Goal: Task Accomplishment & Management: Contribute content

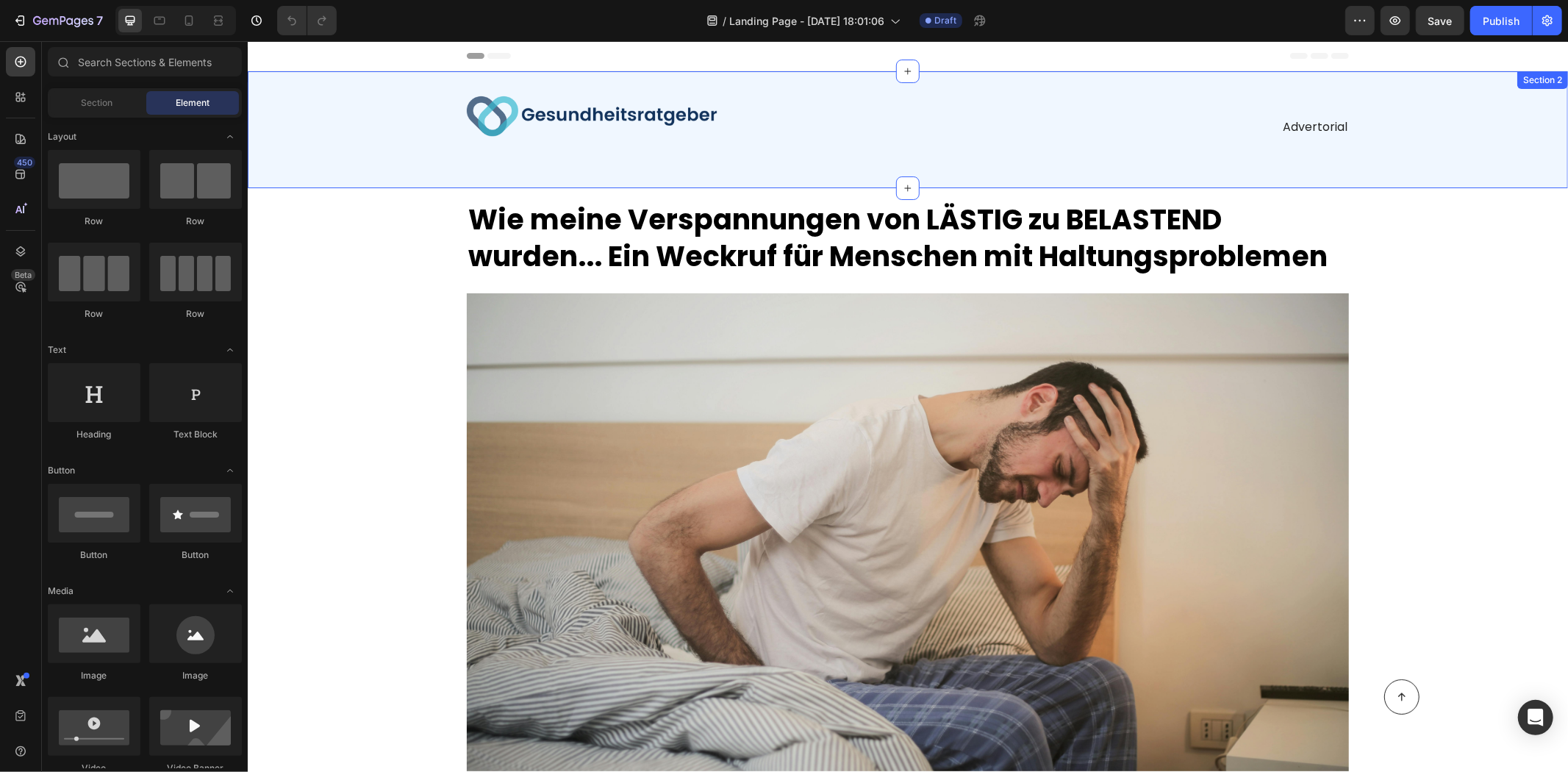
click at [423, 162] on div "Image Advertorial Text Block Row Section 2" at bounding box center [907, 129] width 1320 height 117
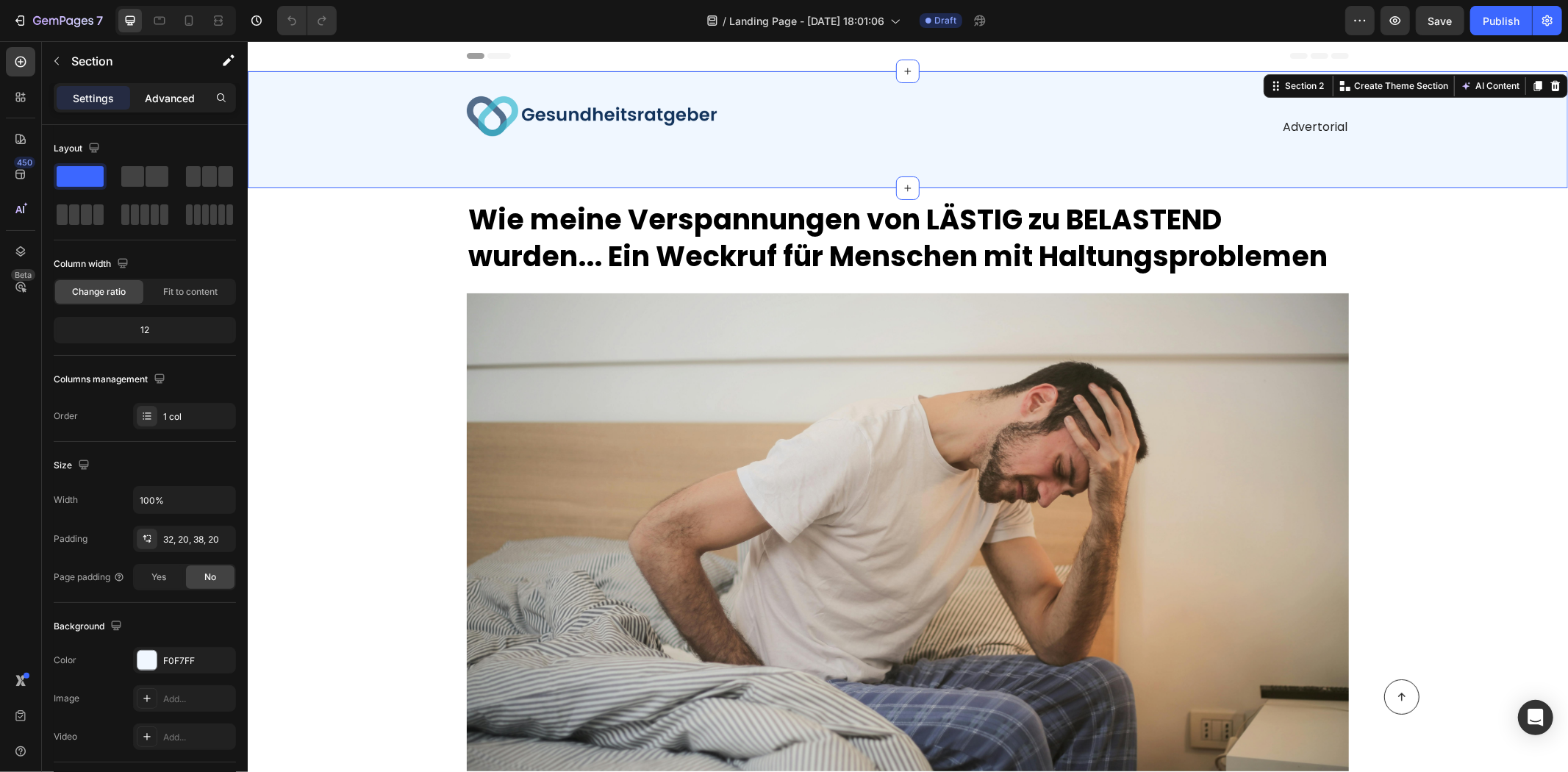
click at [177, 89] on div "Advanced" at bounding box center [170, 98] width 73 height 24
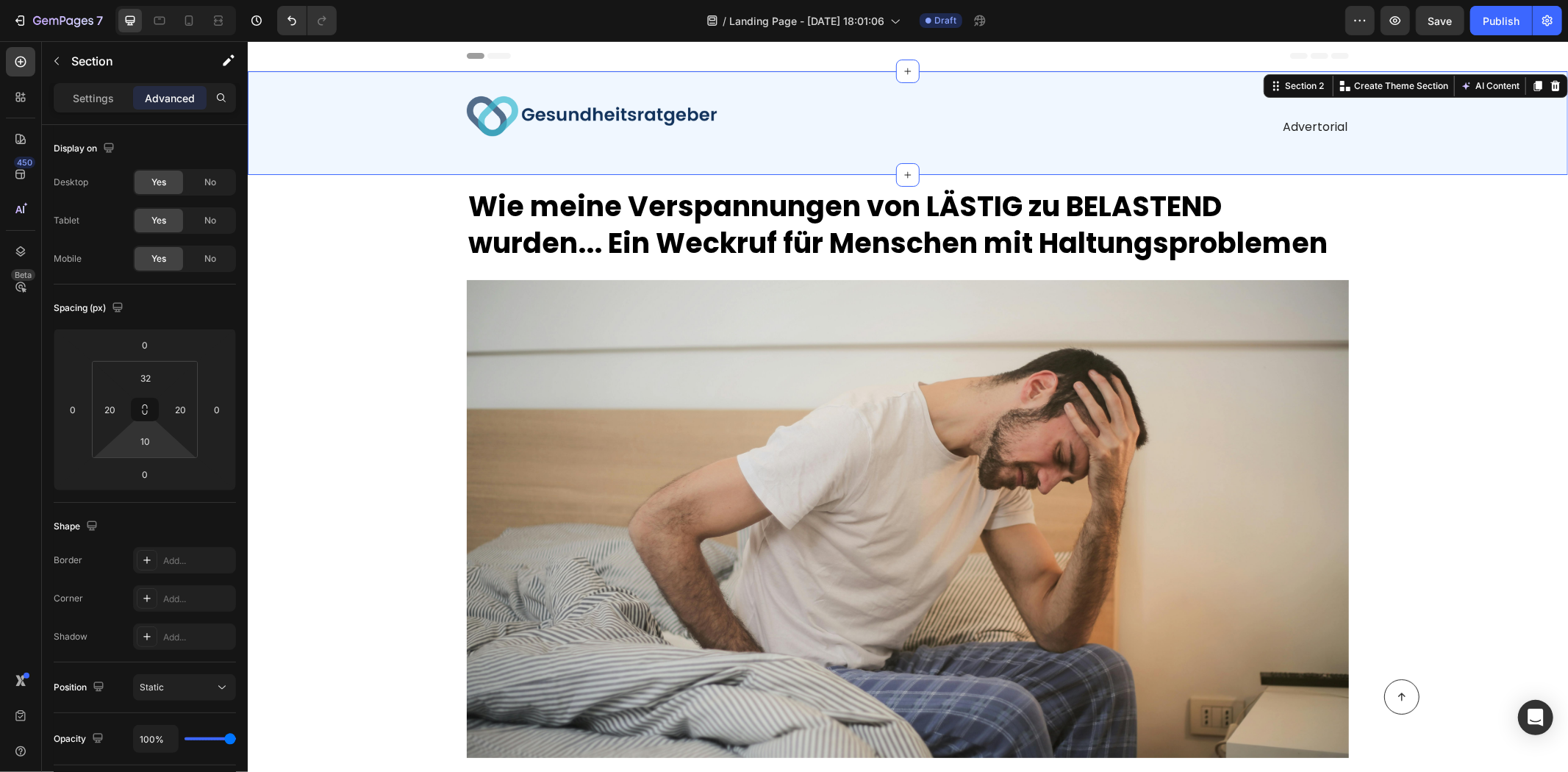
type input "0"
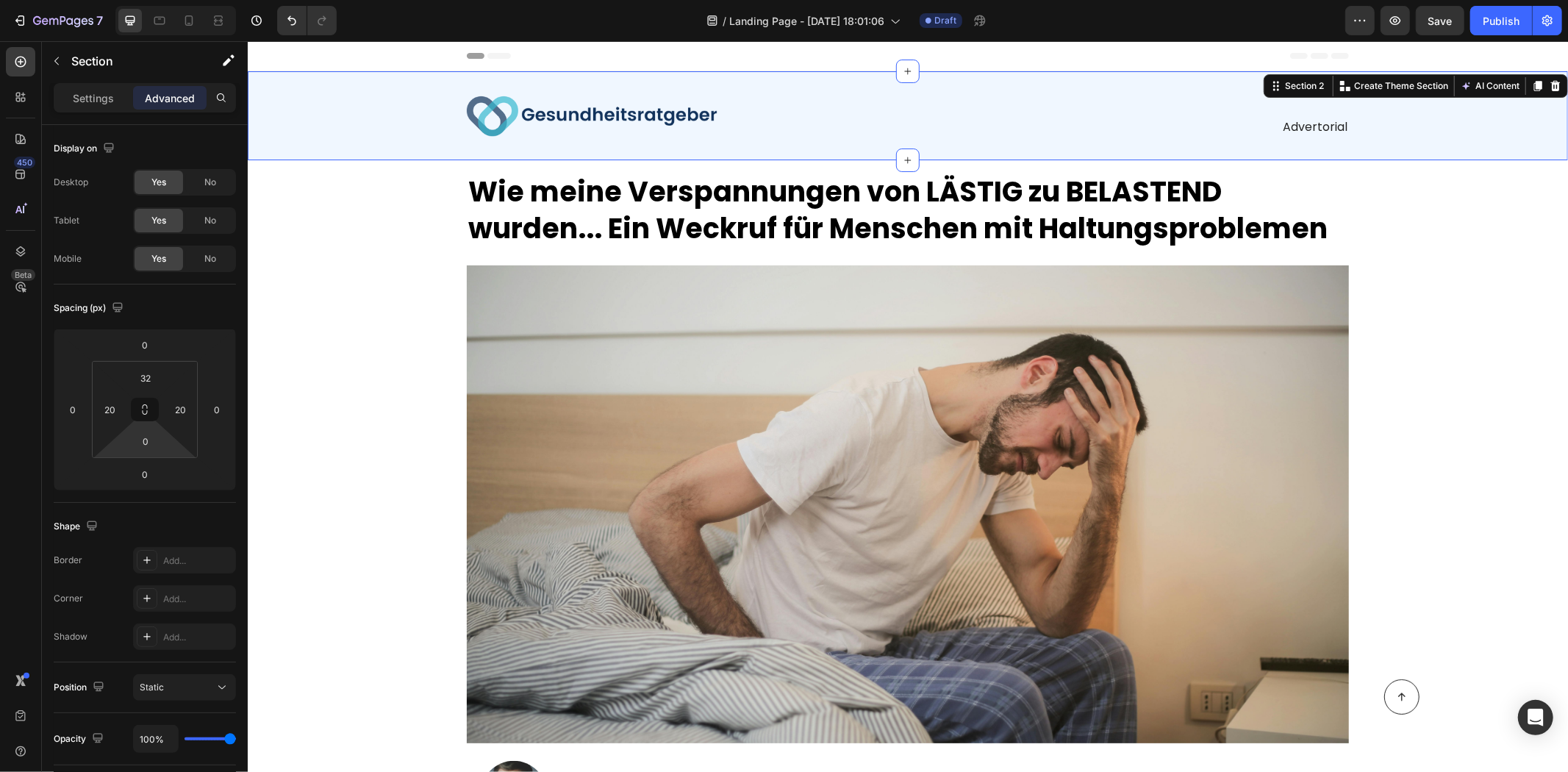
drag, startPoint x: 166, startPoint y: 445, endPoint x: 176, endPoint y: 480, distance: 36.4
click at [176, 0] on html "7 / Landing Page - Aug 11, 18:01:06 Draft Preview Save Publish 450 Beta Section…" at bounding box center [784, 0] width 1568 height 0
click at [162, 447] on div "0" at bounding box center [146, 440] width 37 height 24
click at [168, 0] on html "7 / Landing Page - Aug 11, 18:01:06 Draft Preview Save Publish 450 Beta Section…" at bounding box center [784, 0] width 1568 height 0
drag, startPoint x: 169, startPoint y: 450, endPoint x: 163, endPoint y: 399, distance: 51.4
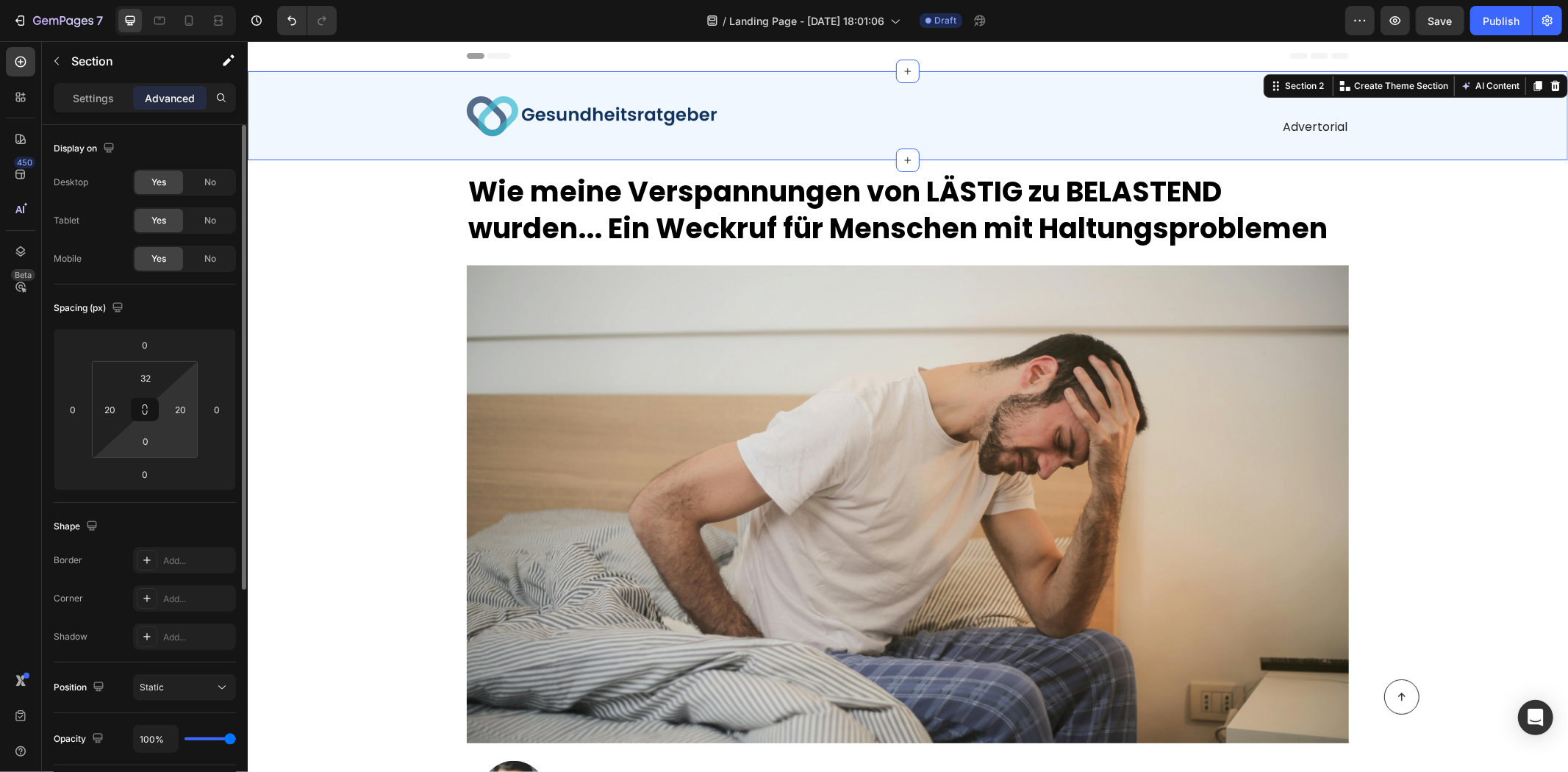
click at [169, 0] on html "7 / Landing Page - Aug 11, 18:01:06 Draft Preview Save Publish 450 Beta Section…" at bounding box center [784, 0] width 1568 height 0
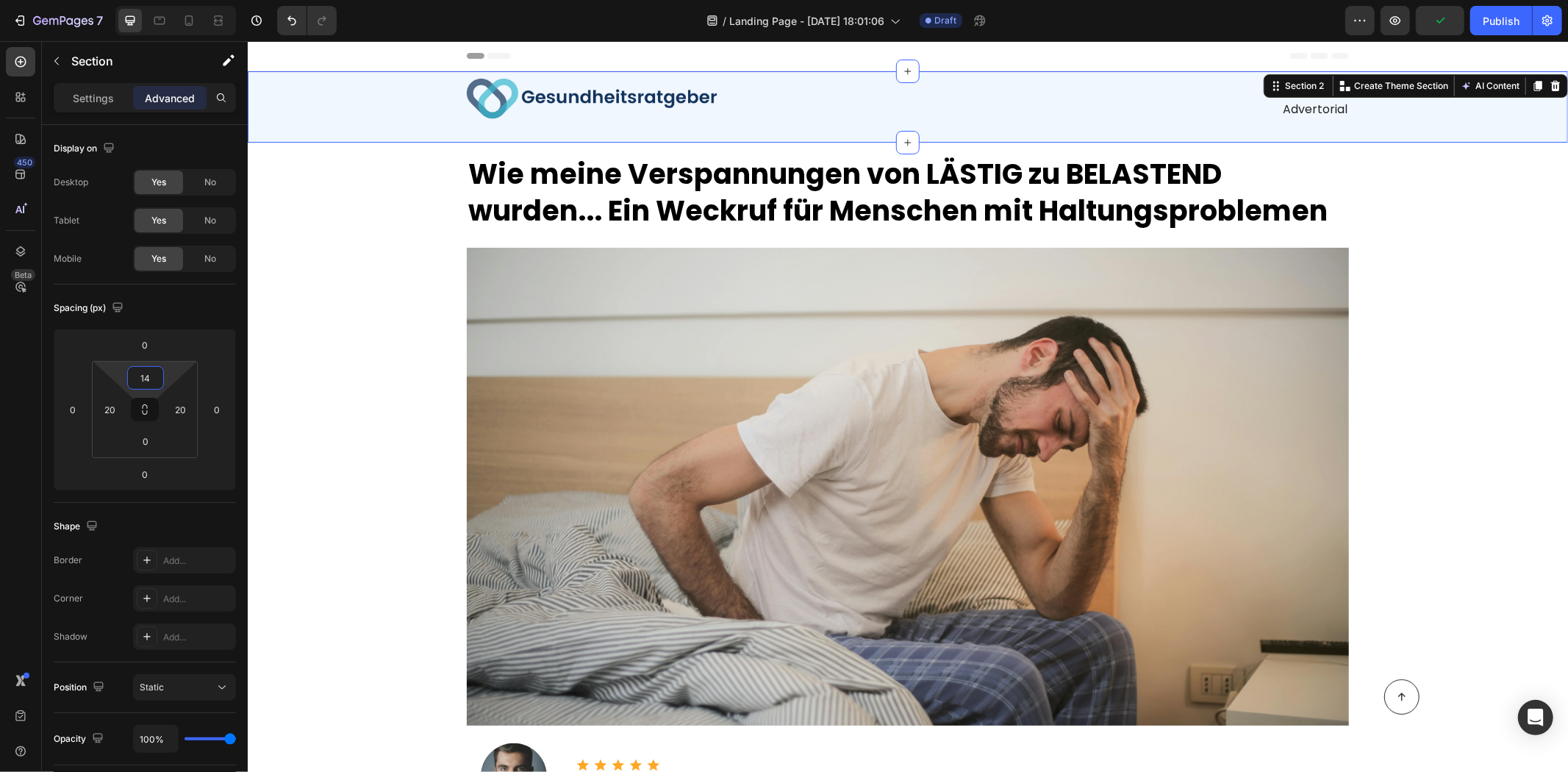
type input "16"
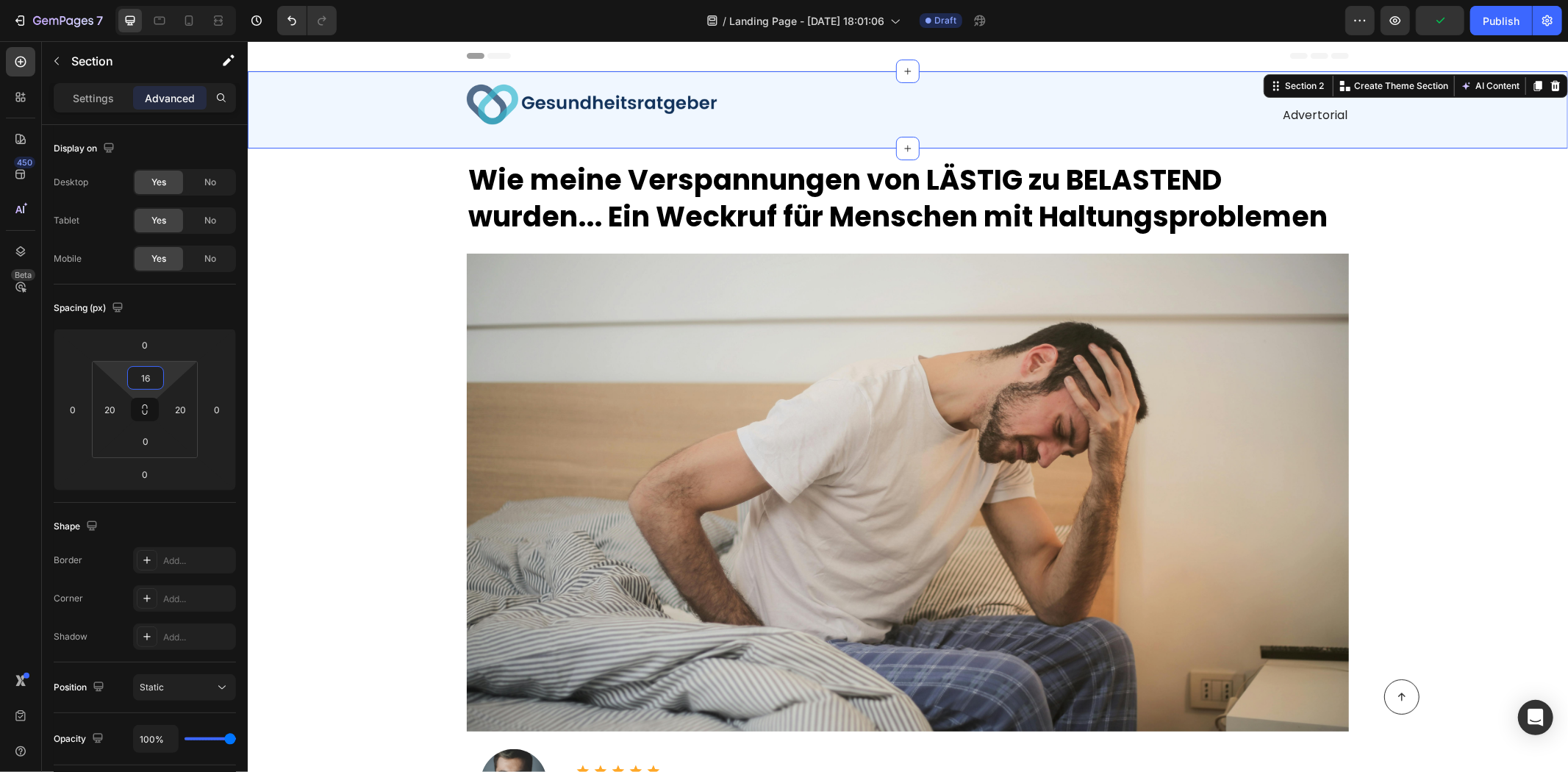
click at [156, 0] on html "7 / Landing Page - Aug 11, 18:01:06 Draft Preview Publish 450 Beta Sections(18)…" at bounding box center [784, 0] width 1568 height 0
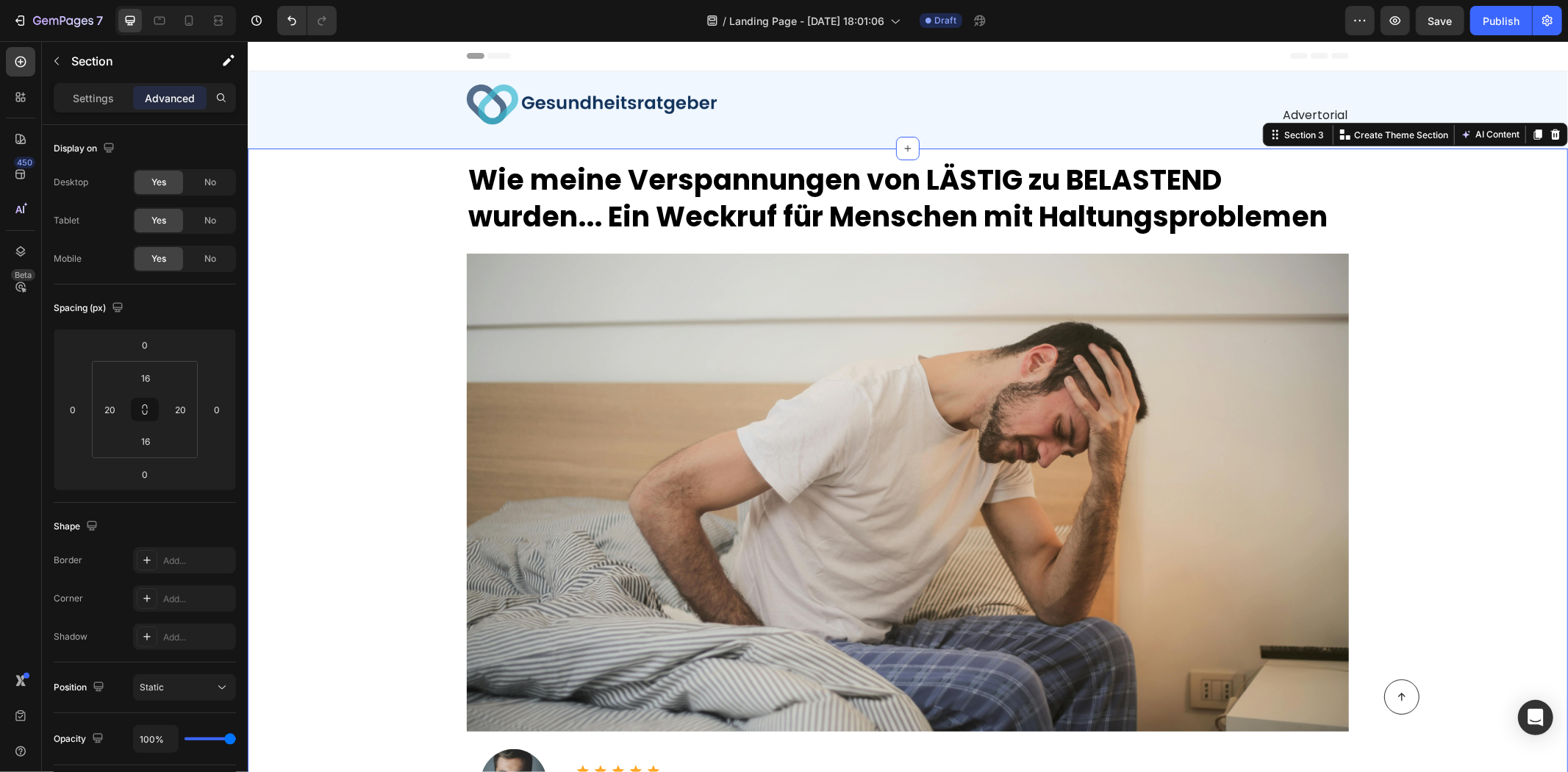
click at [1313, 89] on div "Advertorial Text Block" at bounding box center [1129, 103] width 438 height 42
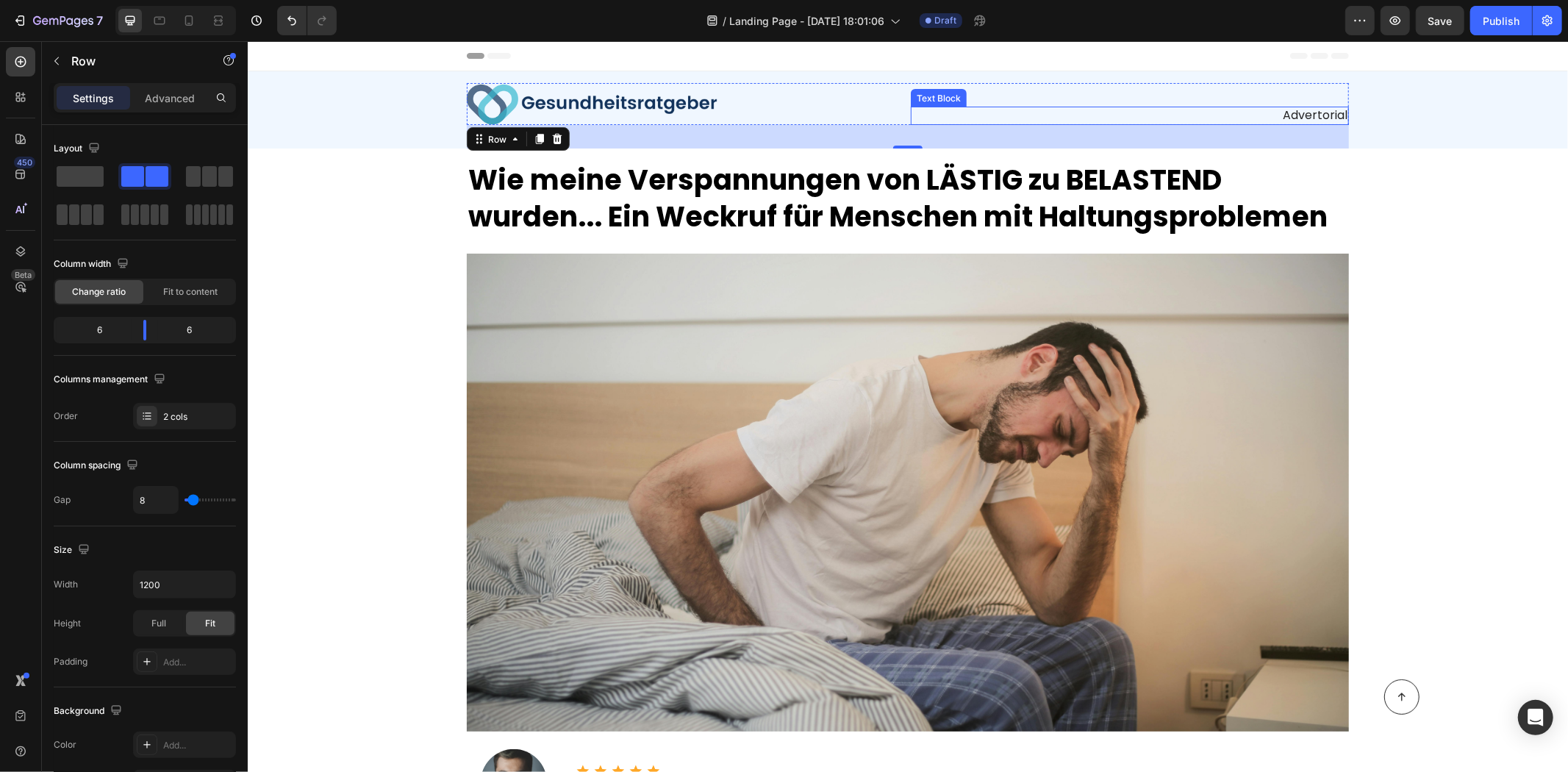
click at [1019, 112] on p "Advertorial" at bounding box center [1129, 115] width 435 height 15
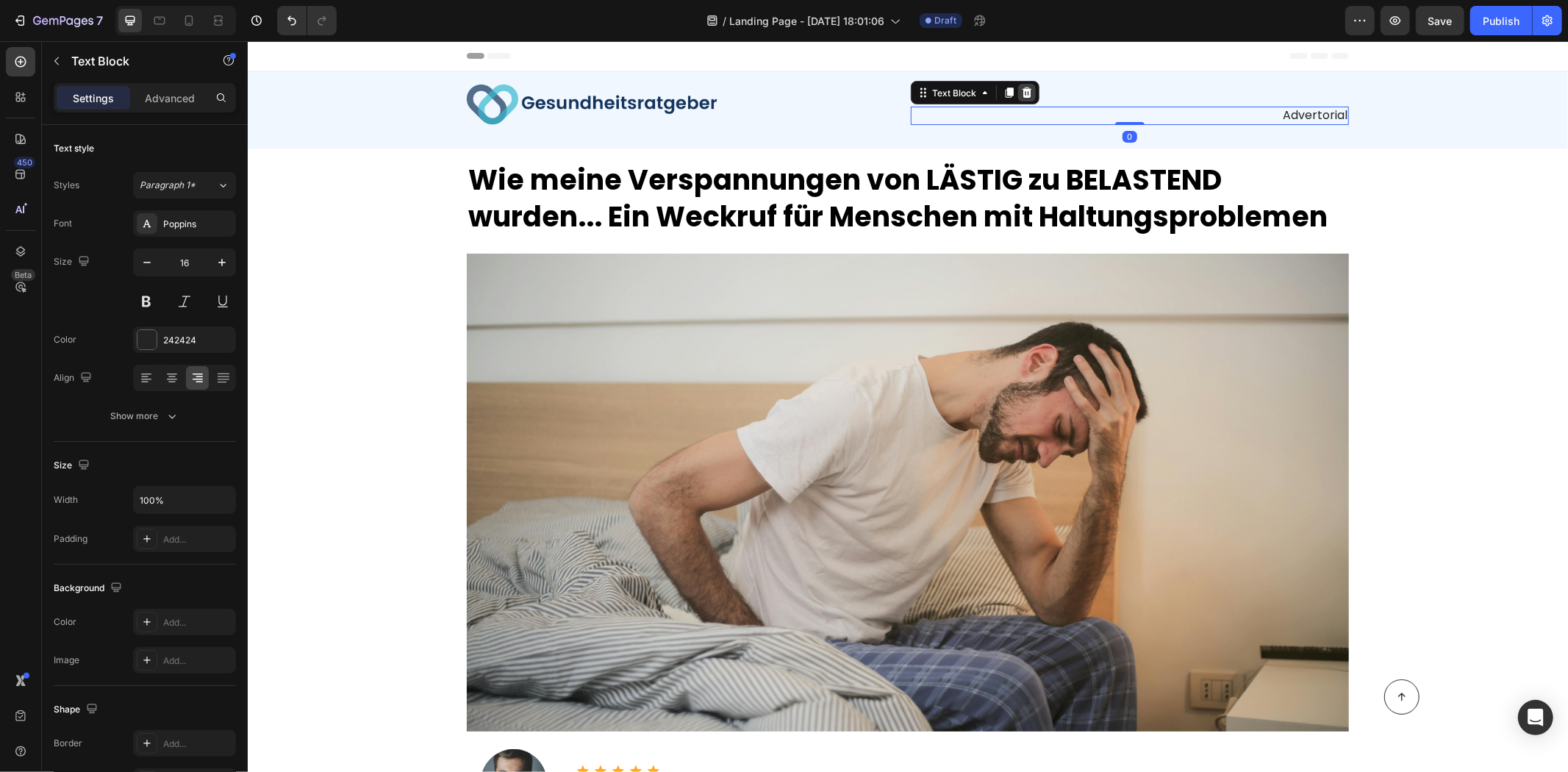
click at [1022, 91] on icon at bounding box center [1027, 92] width 10 height 11
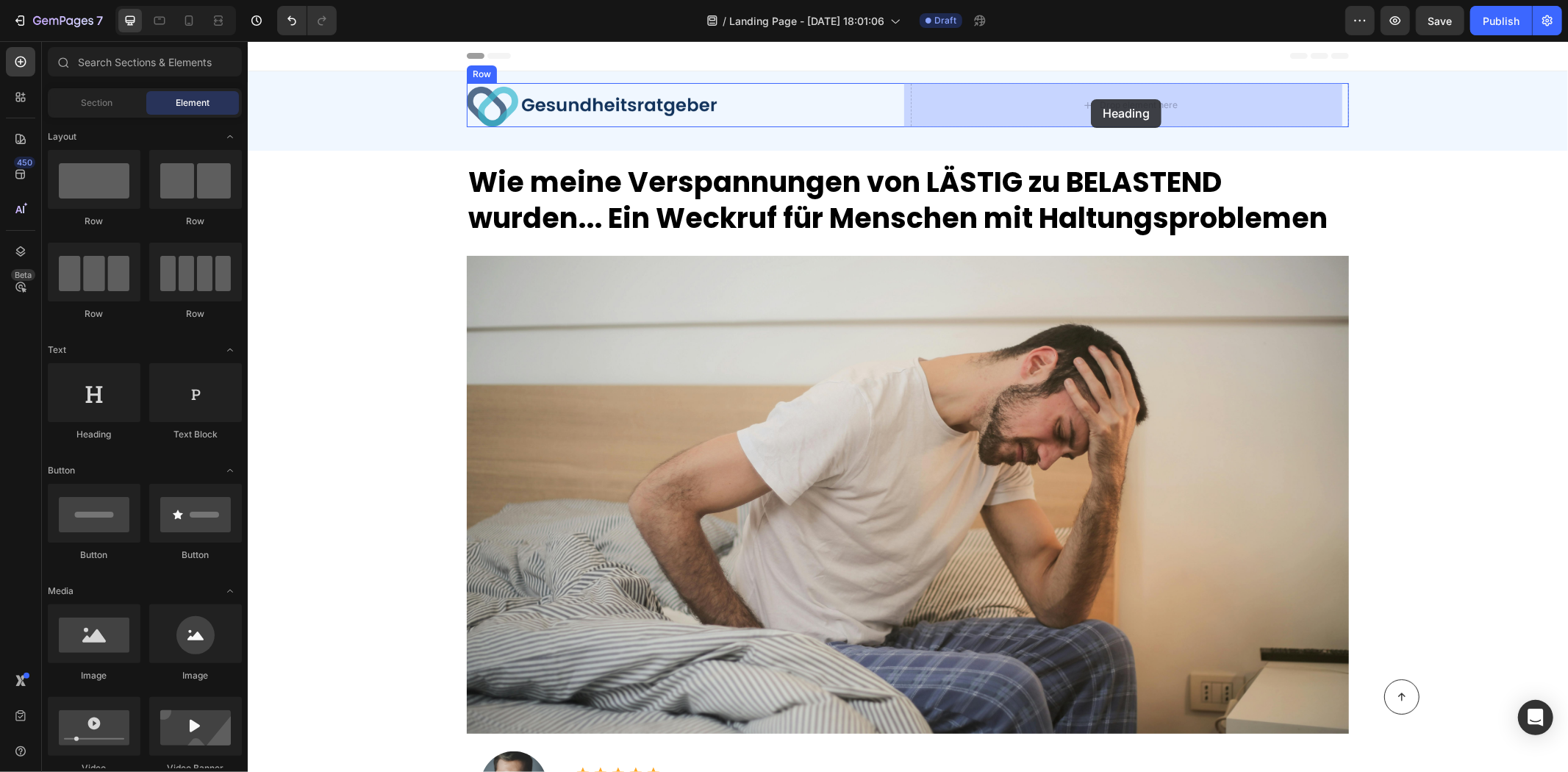
drag, startPoint x: 351, startPoint y: 455, endPoint x: 1090, endPoint y: 99, distance: 820.3
drag, startPoint x: 444, startPoint y: 446, endPoint x: 1097, endPoint y: 99, distance: 739.5
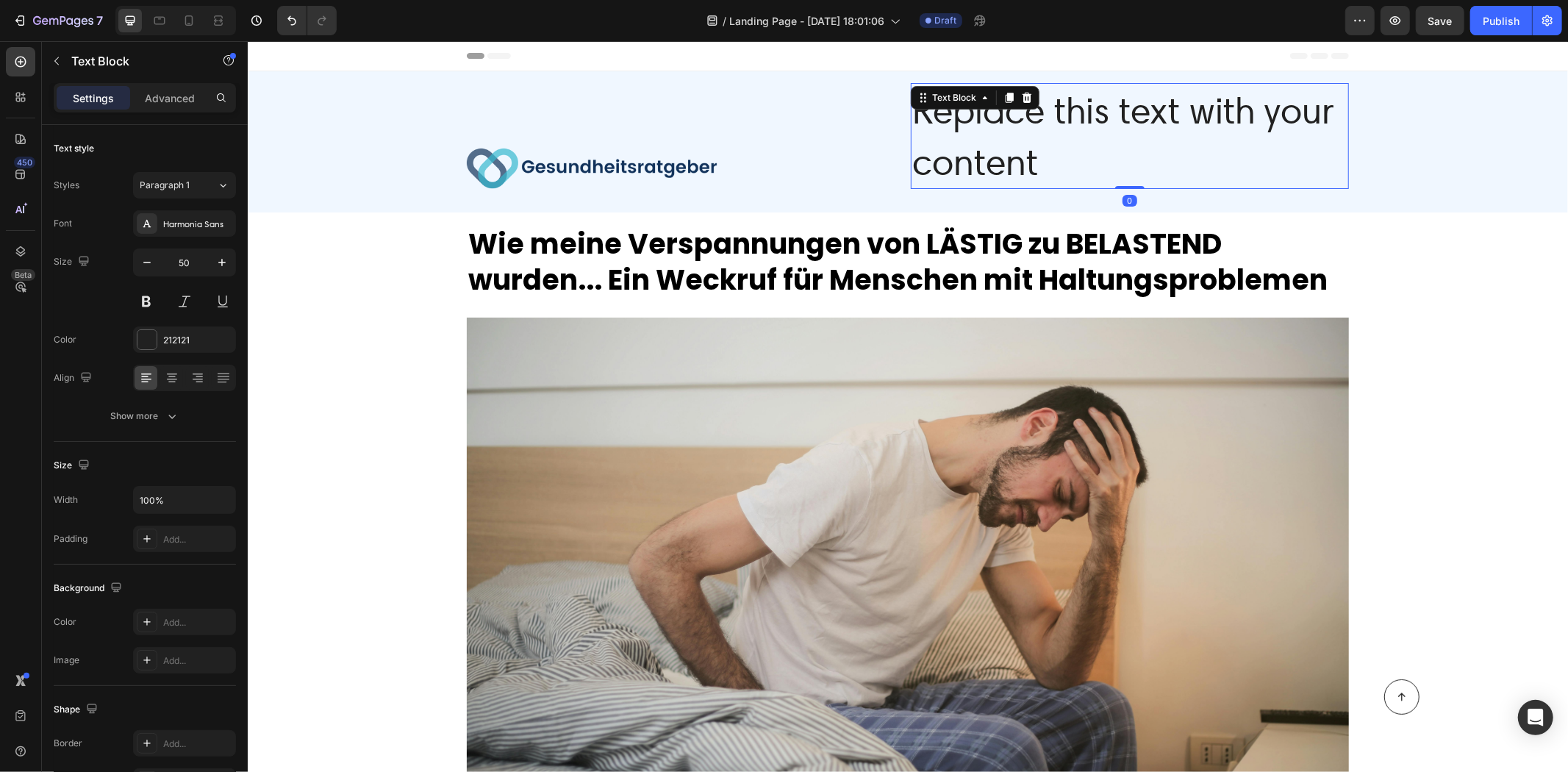
click at [1026, 149] on div "Replace this text with your content" at bounding box center [1129, 135] width 438 height 106
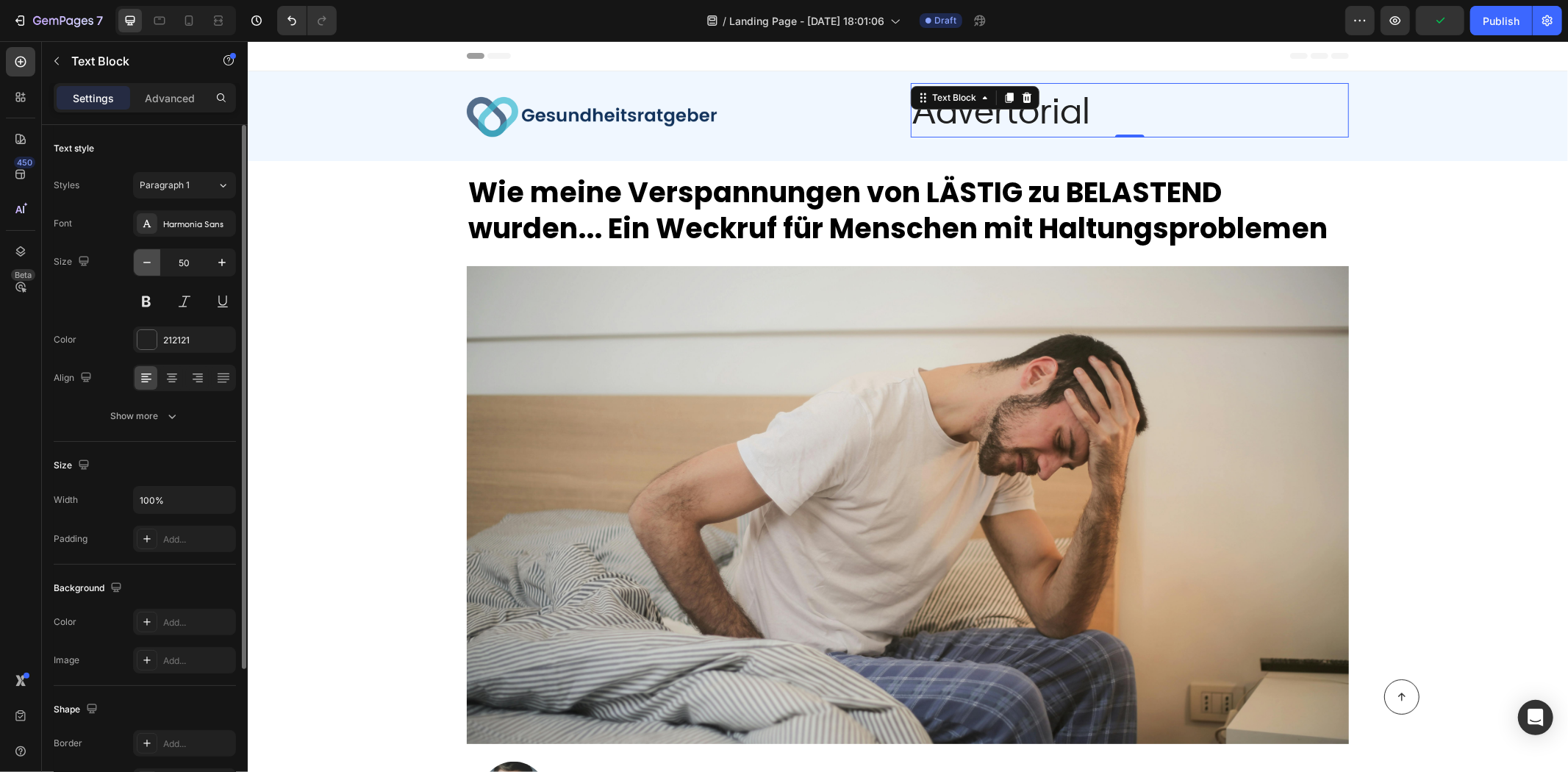
click at [143, 261] on icon "button" at bounding box center [146, 262] width 14 height 14
click at [143, 260] on icon "button" at bounding box center [146, 262] width 14 height 14
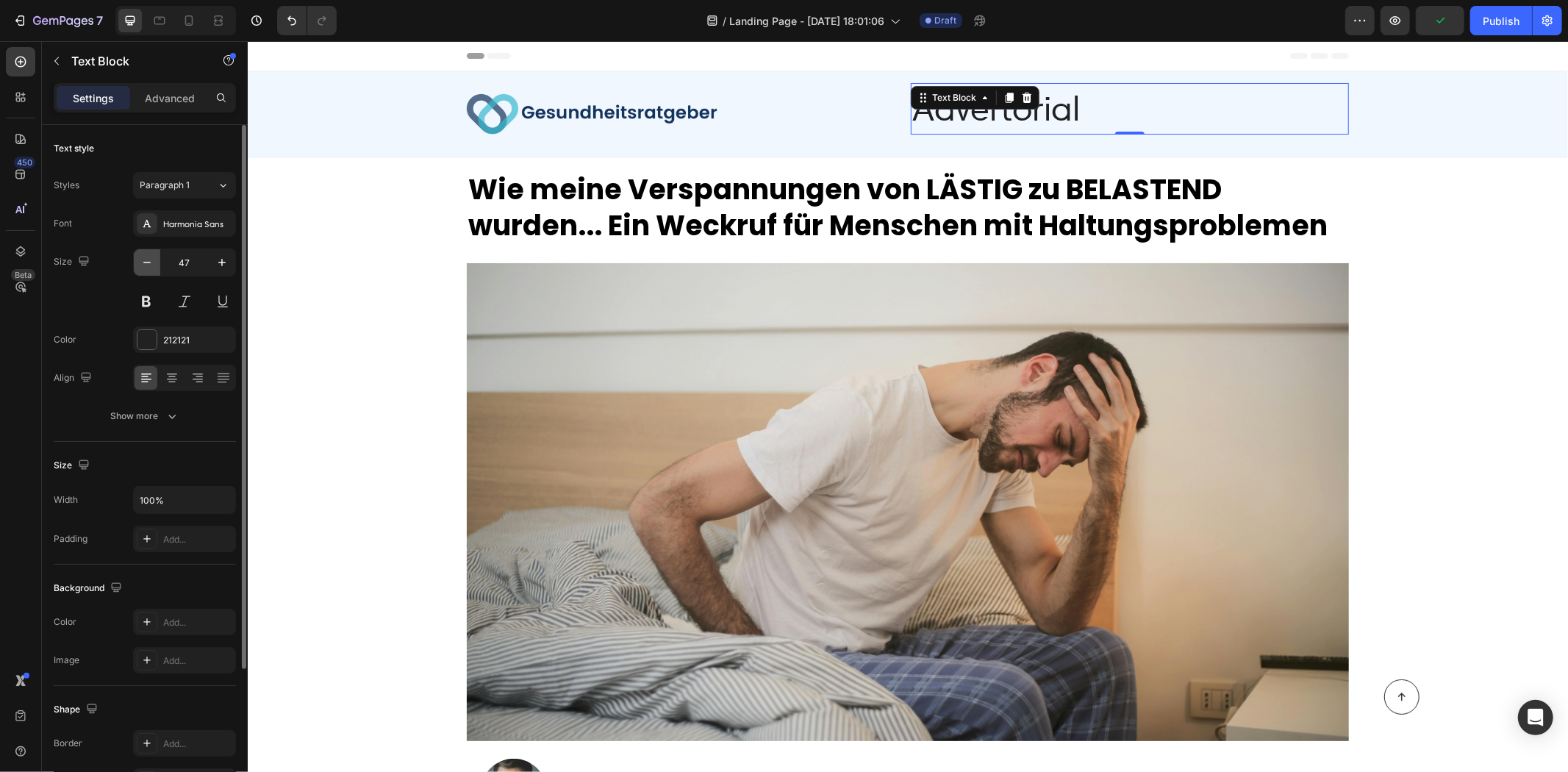
click at [143, 260] on icon "button" at bounding box center [146, 262] width 14 height 14
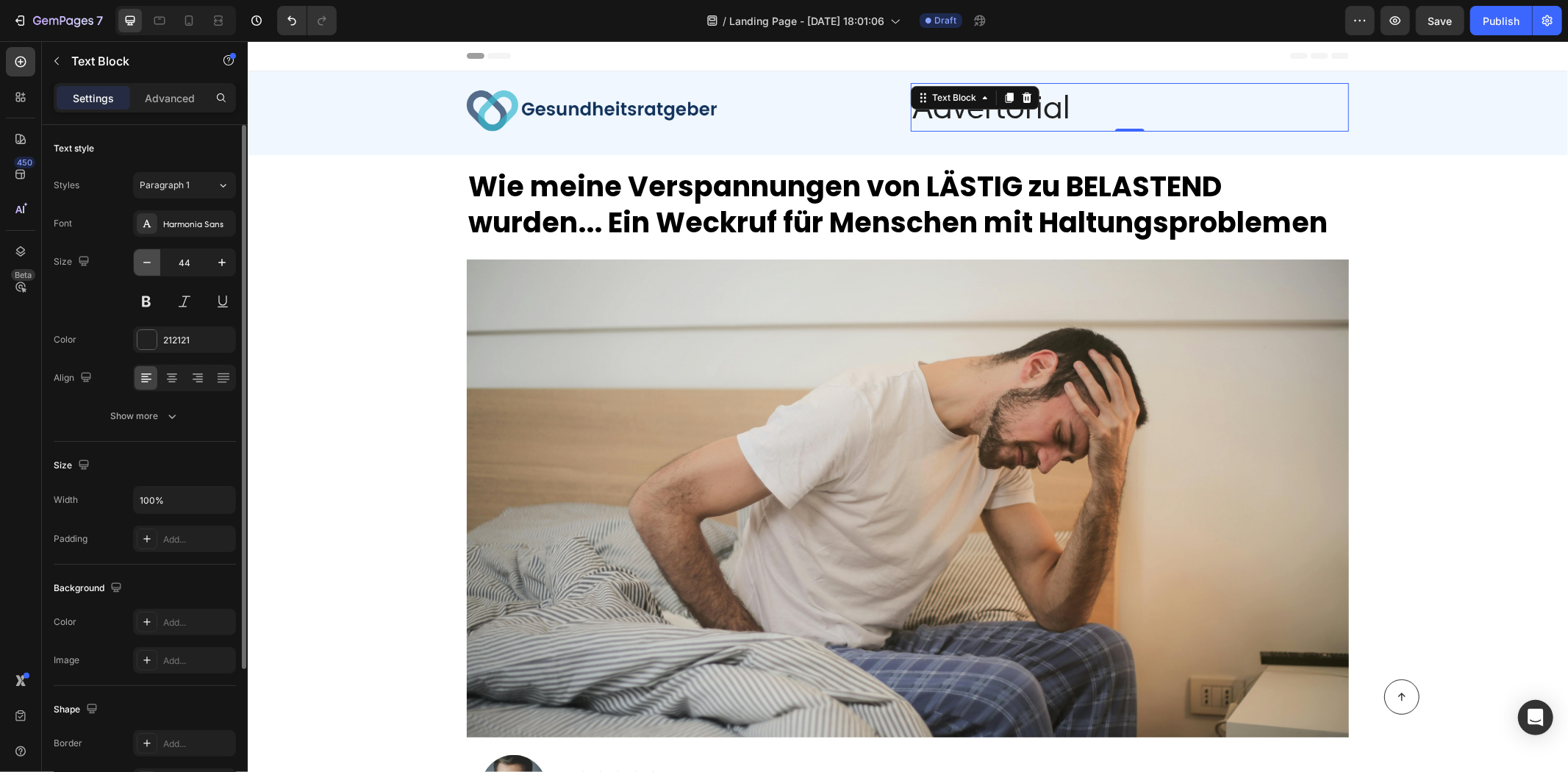
click at [143, 259] on icon "button" at bounding box center [146, 262] width 14 height 14
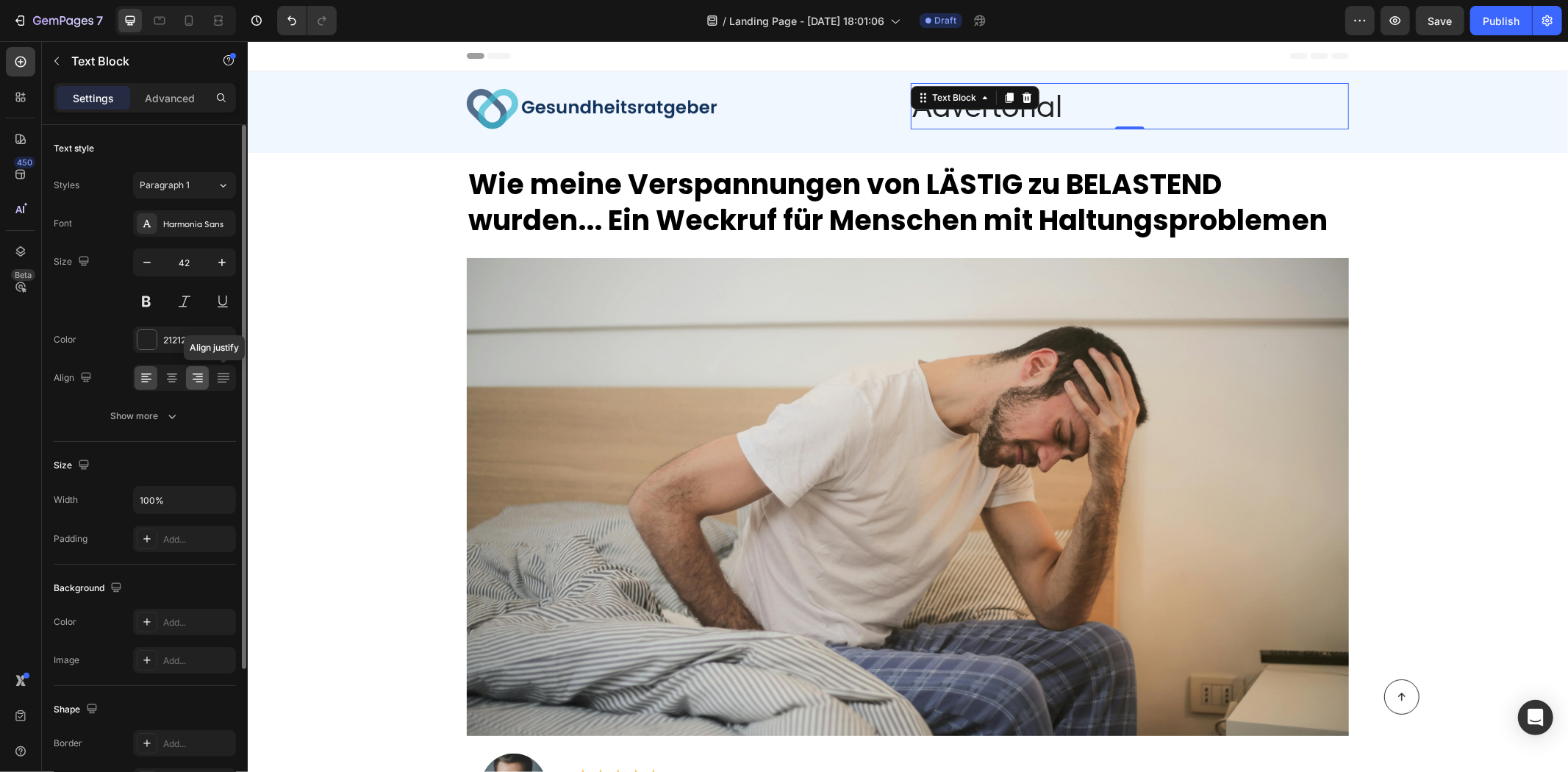
click at [206, 380] on div at bounding box center [197, 377] width 23 height 24
click at [138, 259] on button "button" at bounding box center [147, 262] width 27 height 27
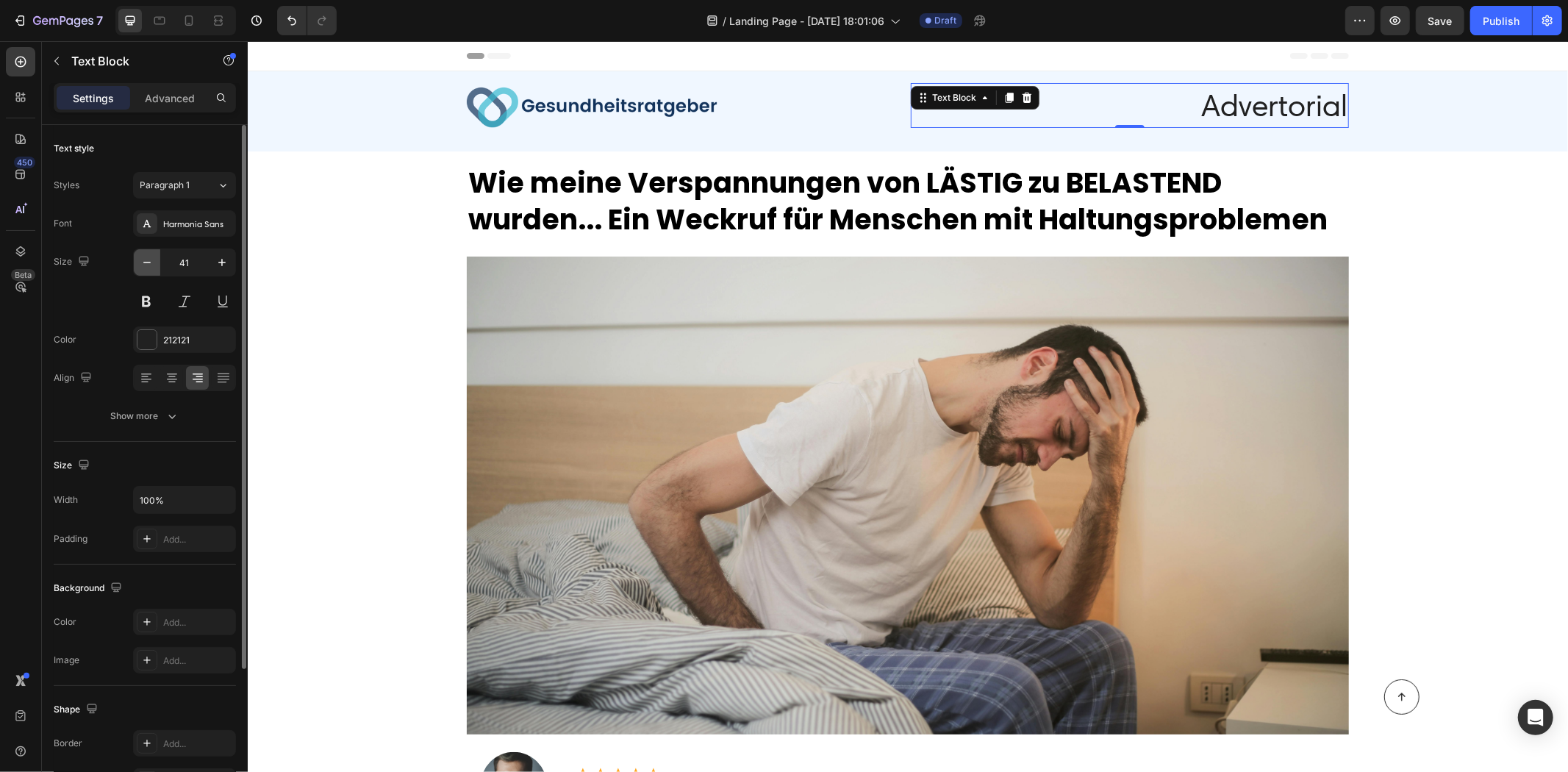
click at [138, 259] on button "button" at bounding box center [147, 262] width 27 height 27
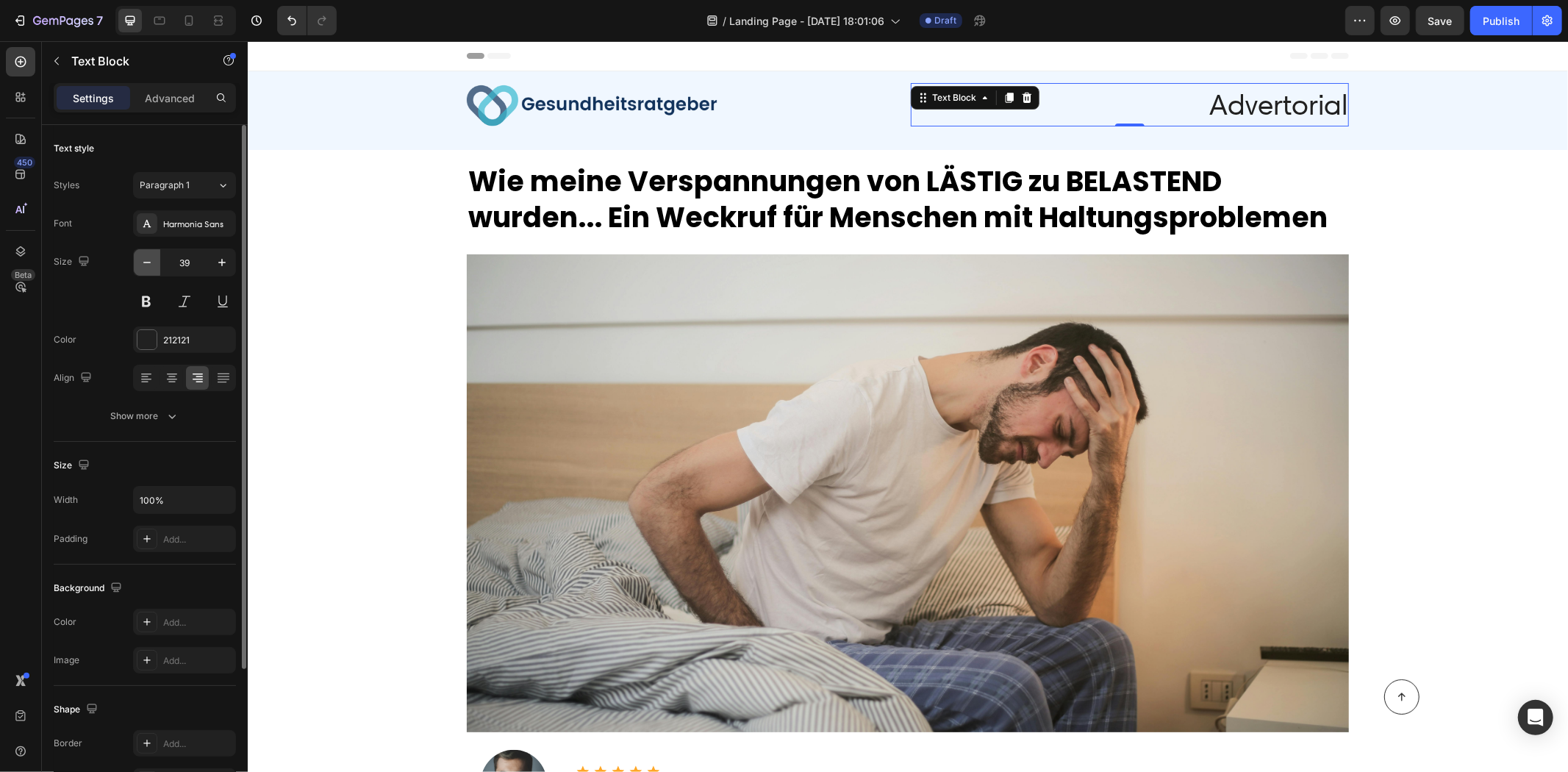
click at [138, 259] on button "button" at bounding box center [147, 262] width 27 height 27
click at [137, 259] on button "button" at bounding box center [147, 262] width 27 height 27
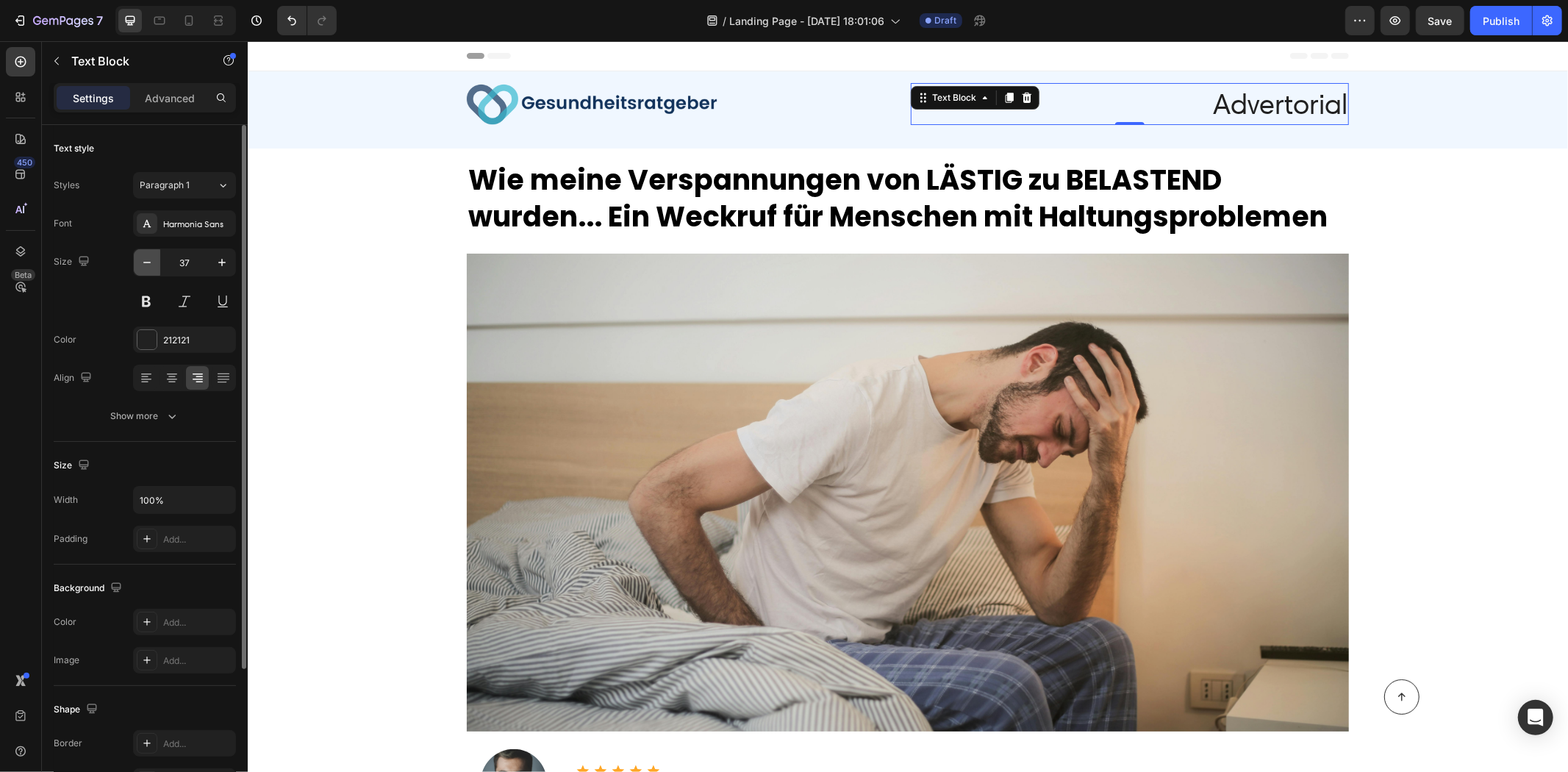
click at [136, 259] on button "button" at bounding box center [147, 262] width 27 height 27
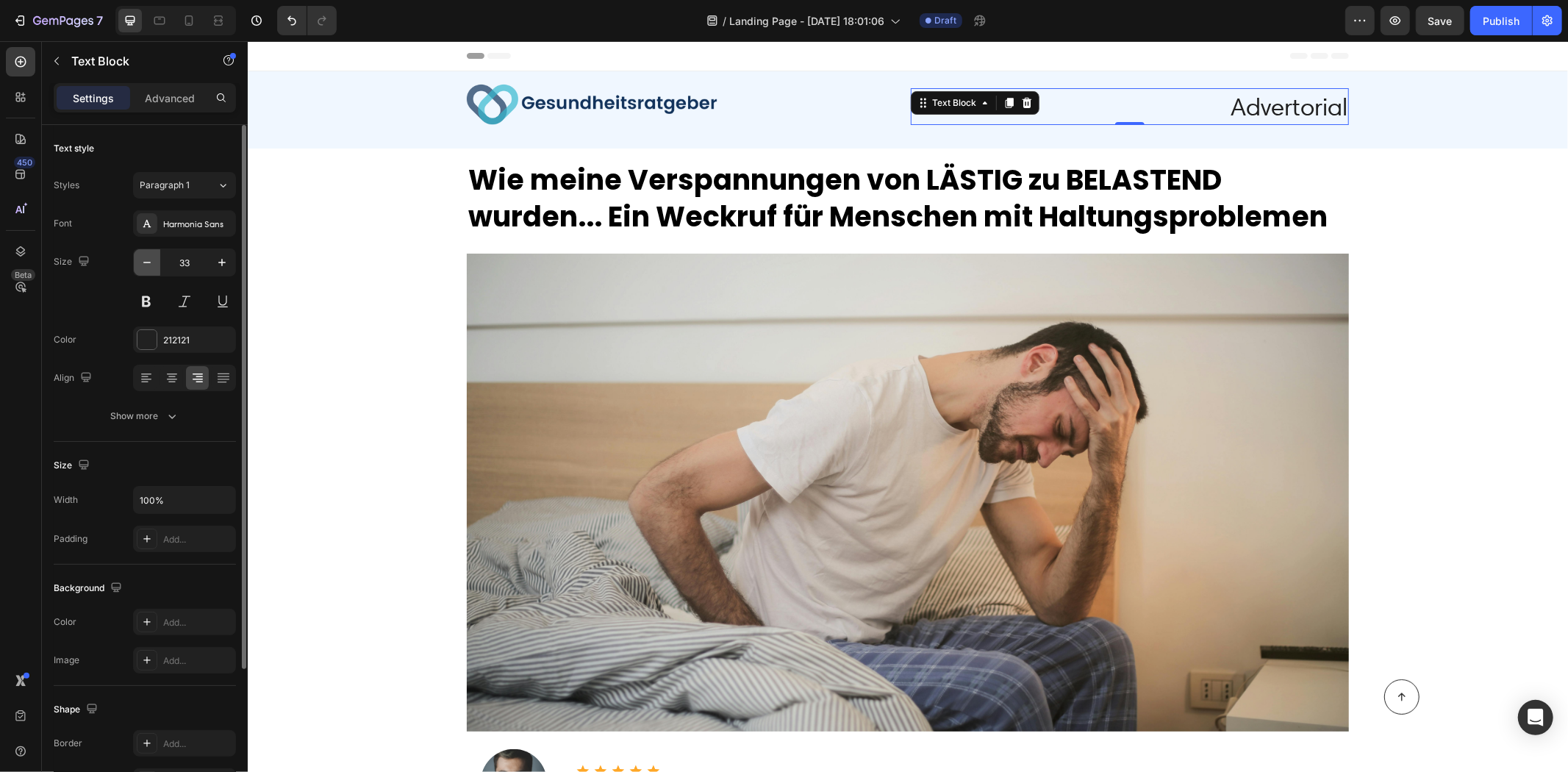
click at [136, 259] on button "button" at bounding box center [147, 262] width 27 height 27
click at [136, 258] on button "button" at bounding box center [147, 262] width 27 height 27
click at [144, 255] on icon "button" at bounding box center [146, 262] width 14 height 14
click at [145, 255] on icon "button" at bounding box center [146, 262] width 14 height 14
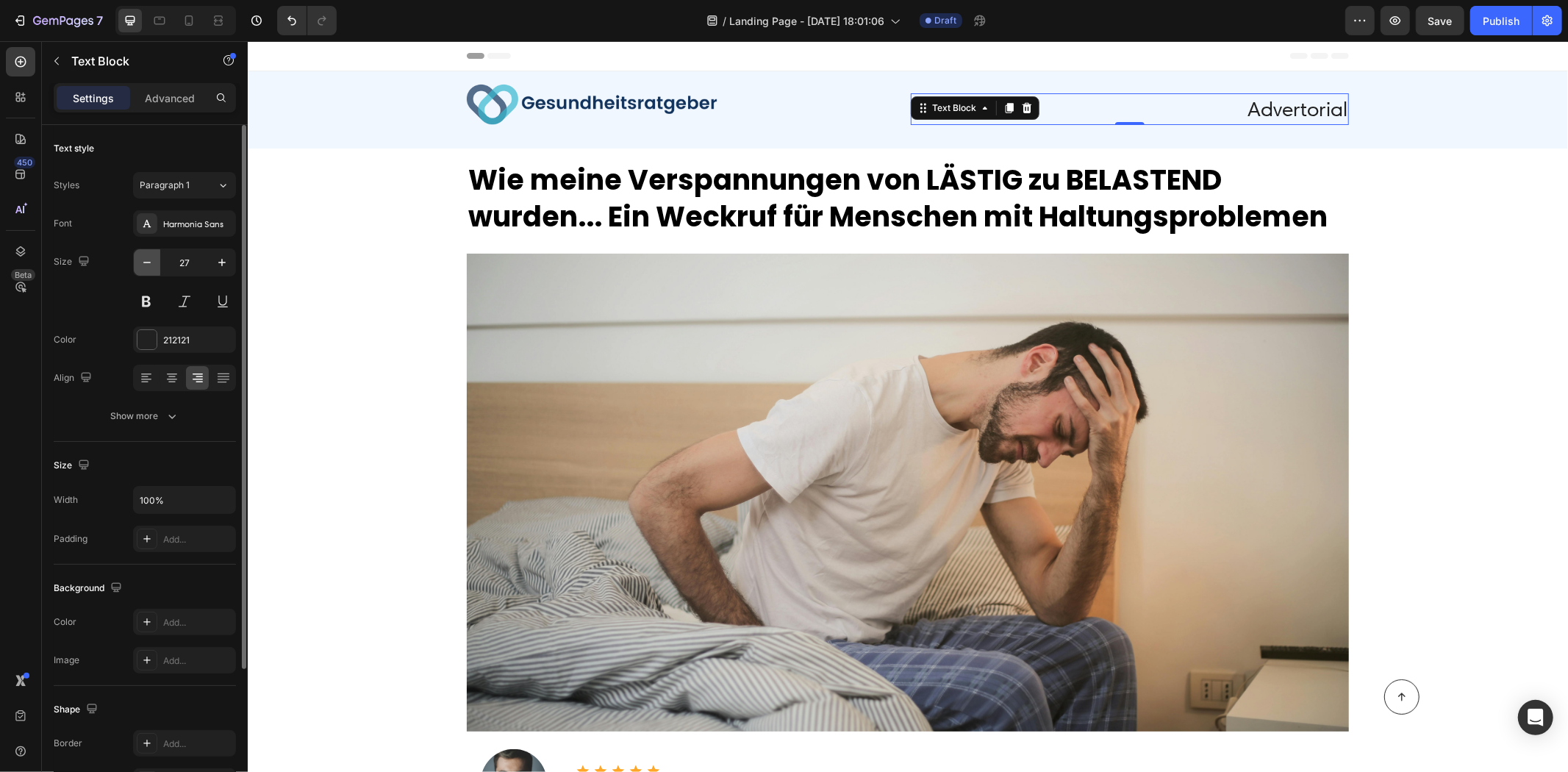
click at [145, 255] on icon "button" at bounding box center [146, 262] width 14 height 14
click at [147, 255] on icon "button" at bounding box center [146, 262] width 14 height 14
click at [148, 255] on icon "button" at bounding box center [146, 262] width 14 height 14
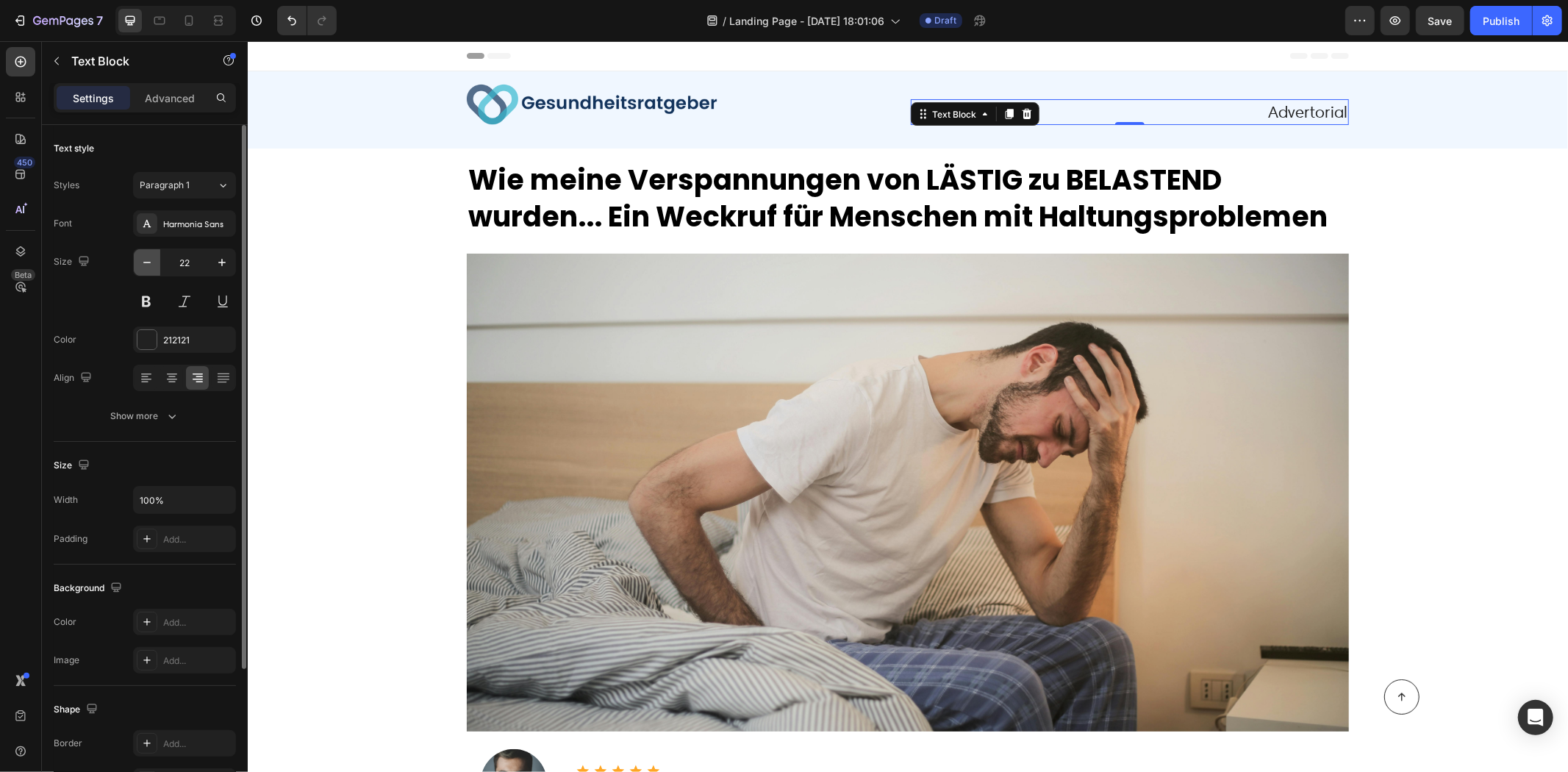
click at [148, 252] on button "button" at bounding box center [147, 262] width 27 height 27
click at [149, 252] on button "button" at bounding box center [147, 262] width 27 height 27
type input "20"
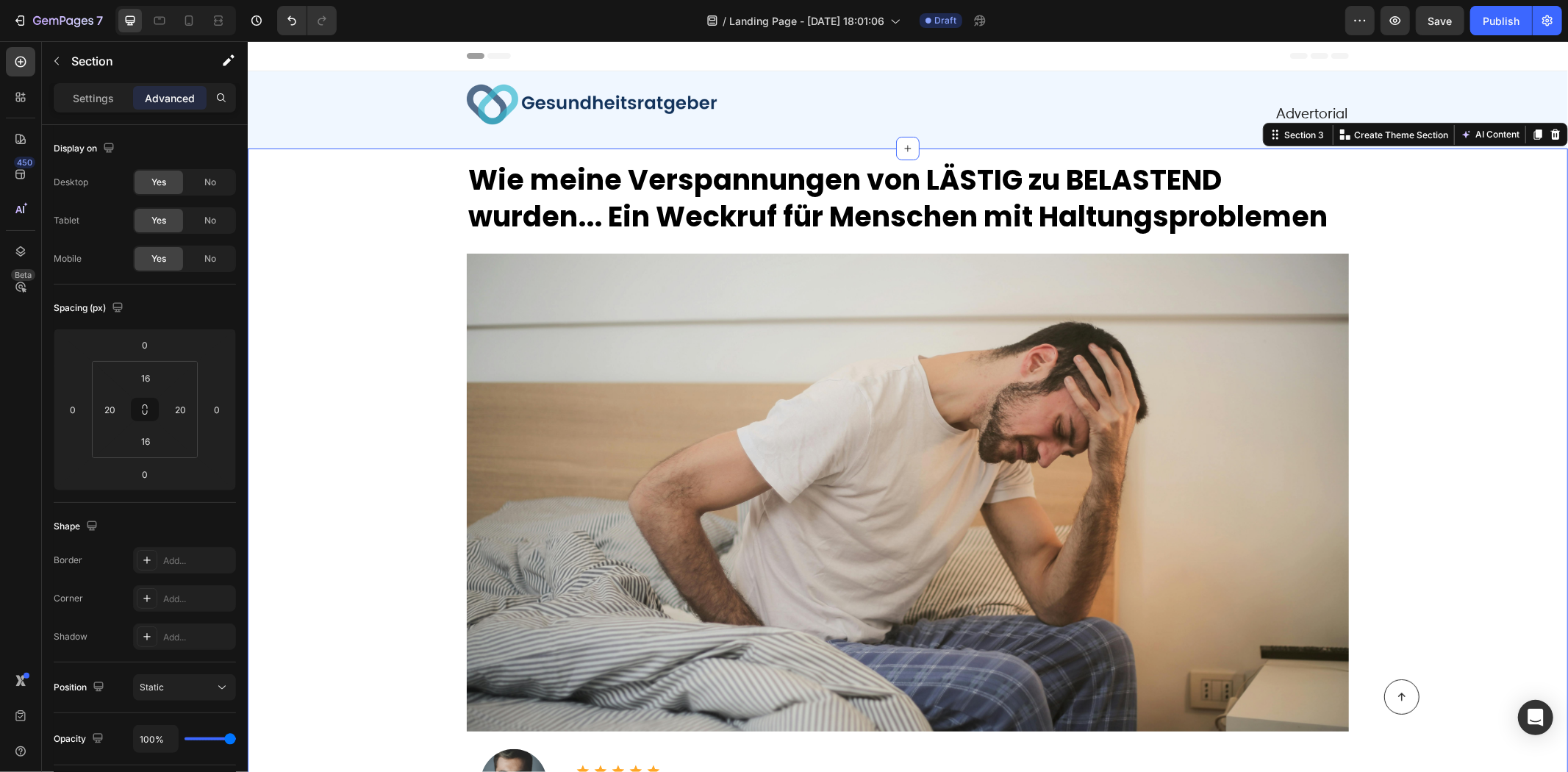
click at [398, 114] on div "Image Advertorial Text Block Row" at bounding box center [907, 115] width 1291 height 66
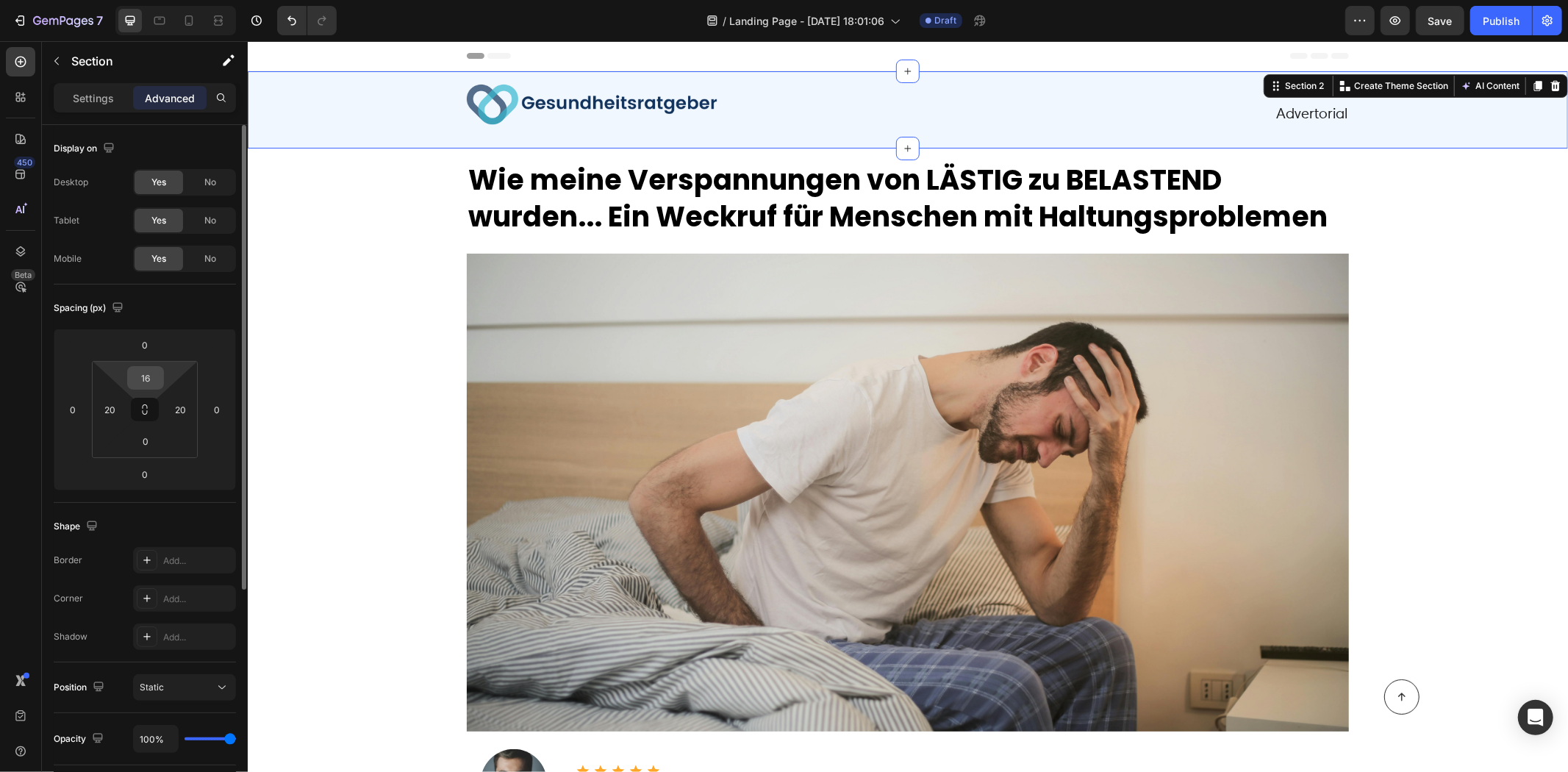
click at [162, 373] on div "16" at bounding box center [146, 377] width 37 height 24
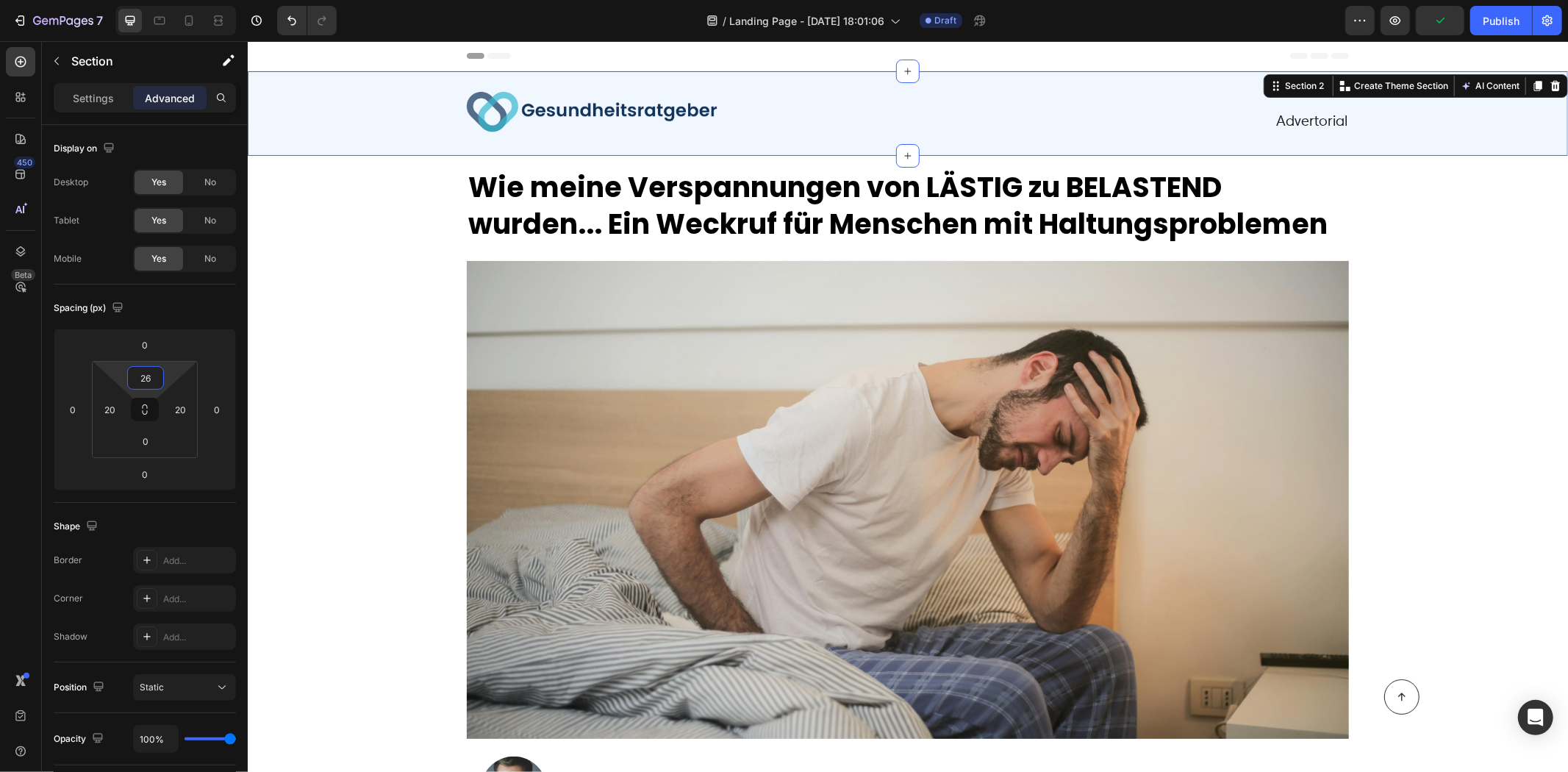
click at [167, 0] on html "7 / Landing Page - Aug 11, 18:01:06 Draft Preview Publish 450 Beta Sections(18)…" at bounding box center [784, 0] width 1568 height 0
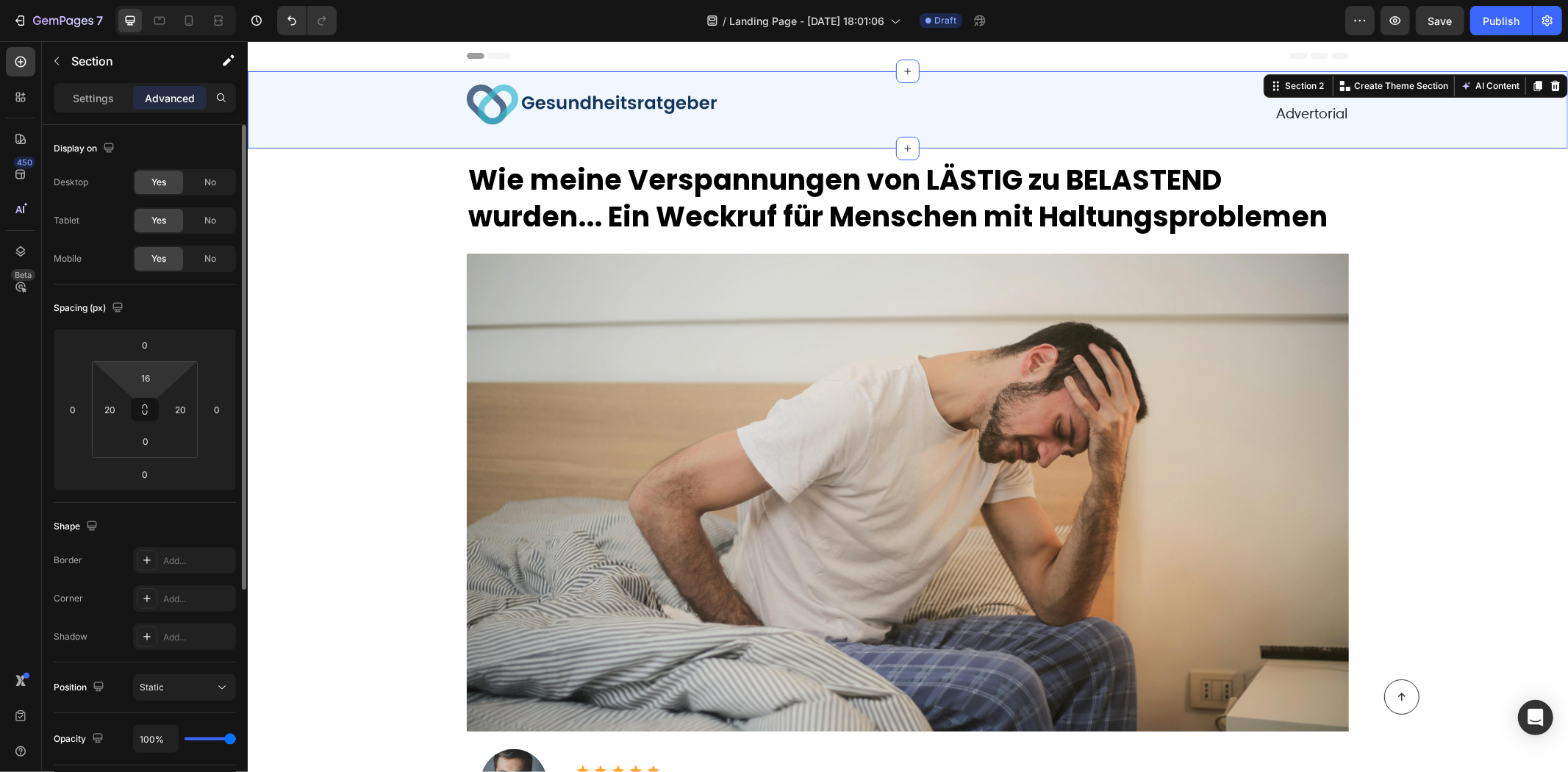
click at [175, 0] on html "7 / Landing Page - Aug 11, 18:01:06 Draft Preview Save Publish 450 Beta Section…" at bounding box center [784, 0] width 1568 height 0
type input "18"
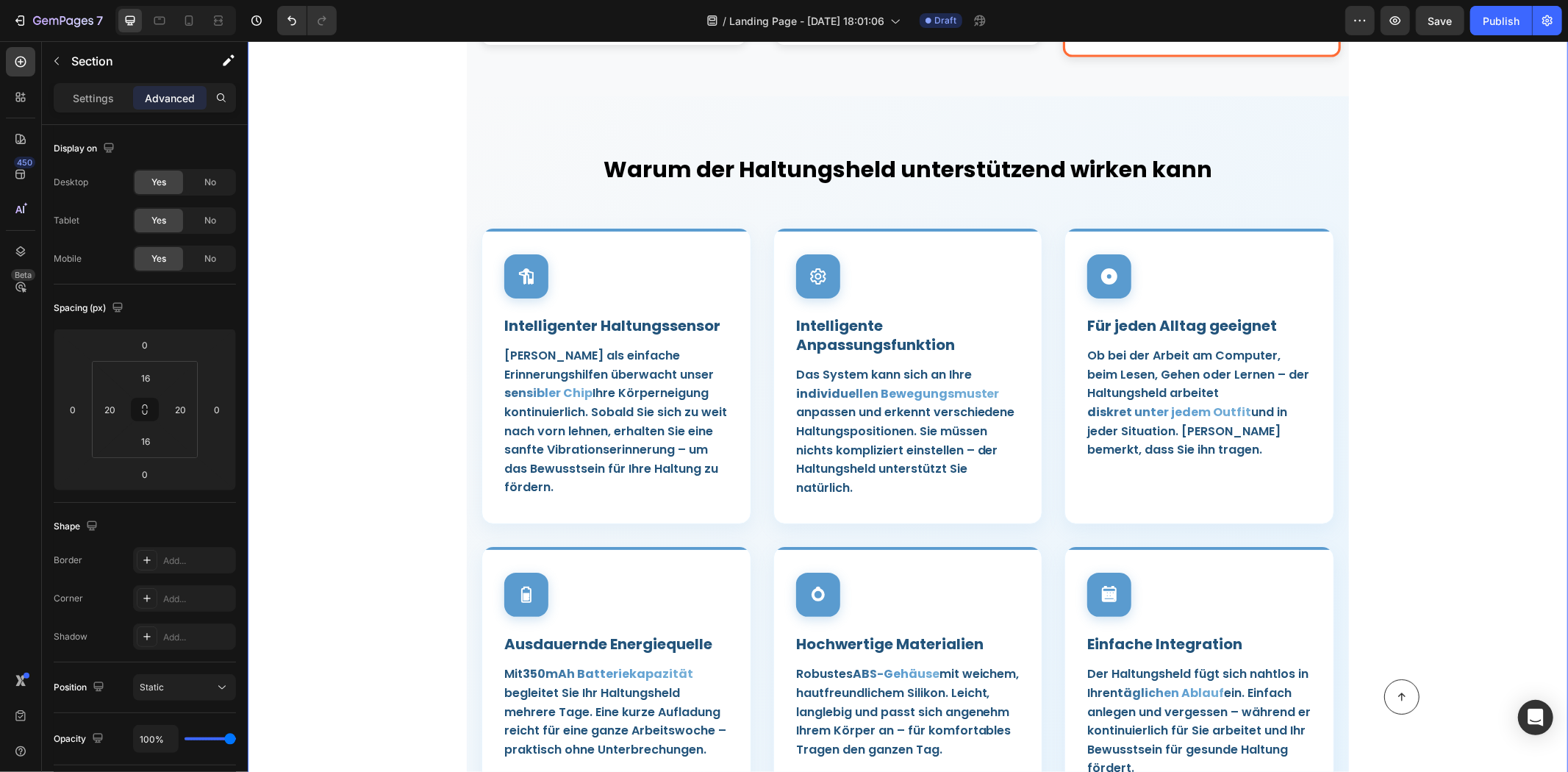
scroll to position [7272, 0]
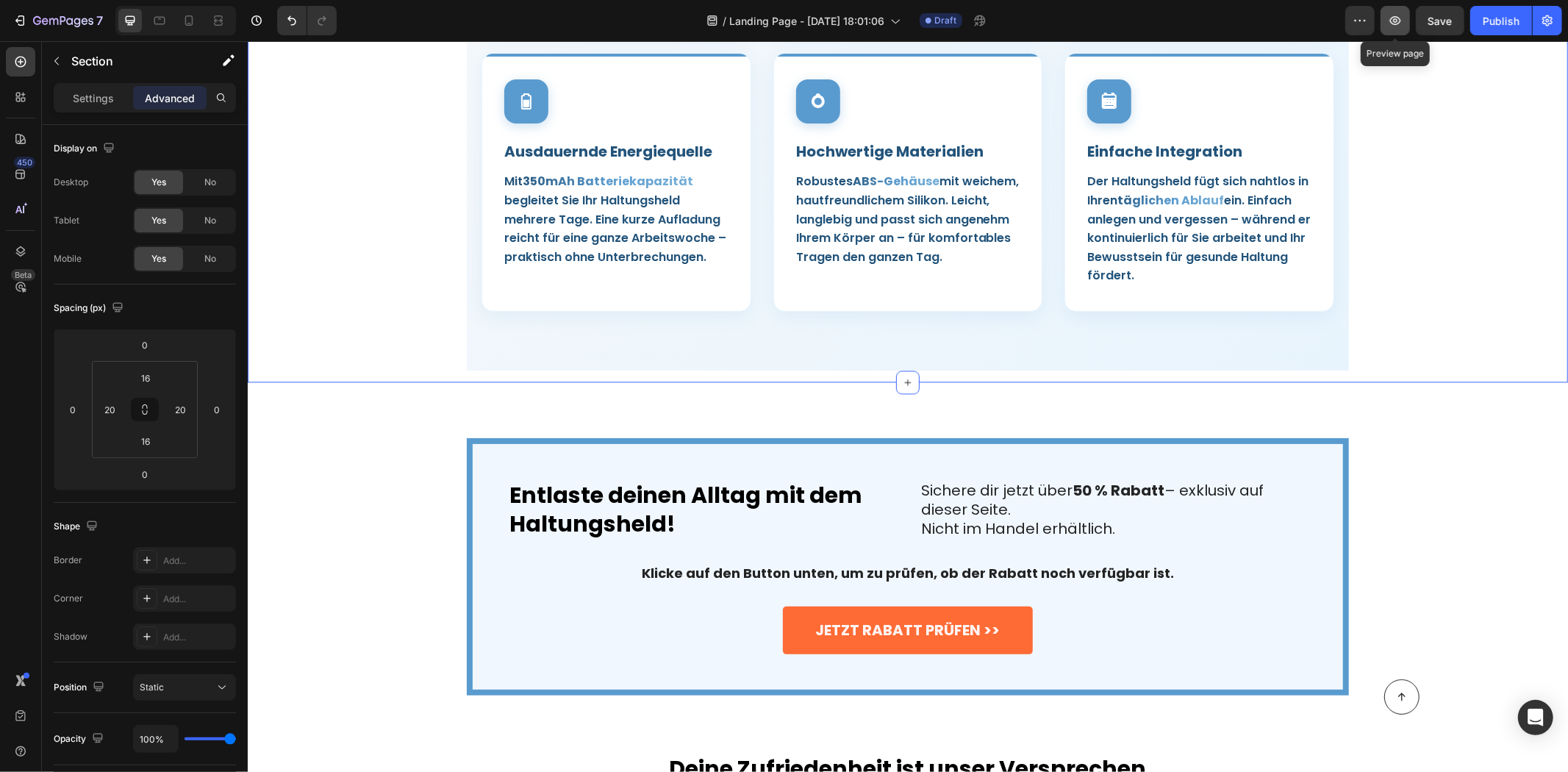
click at [1399, 24] on icon "button" at bounding box center [1396, 21] width 11 height 9
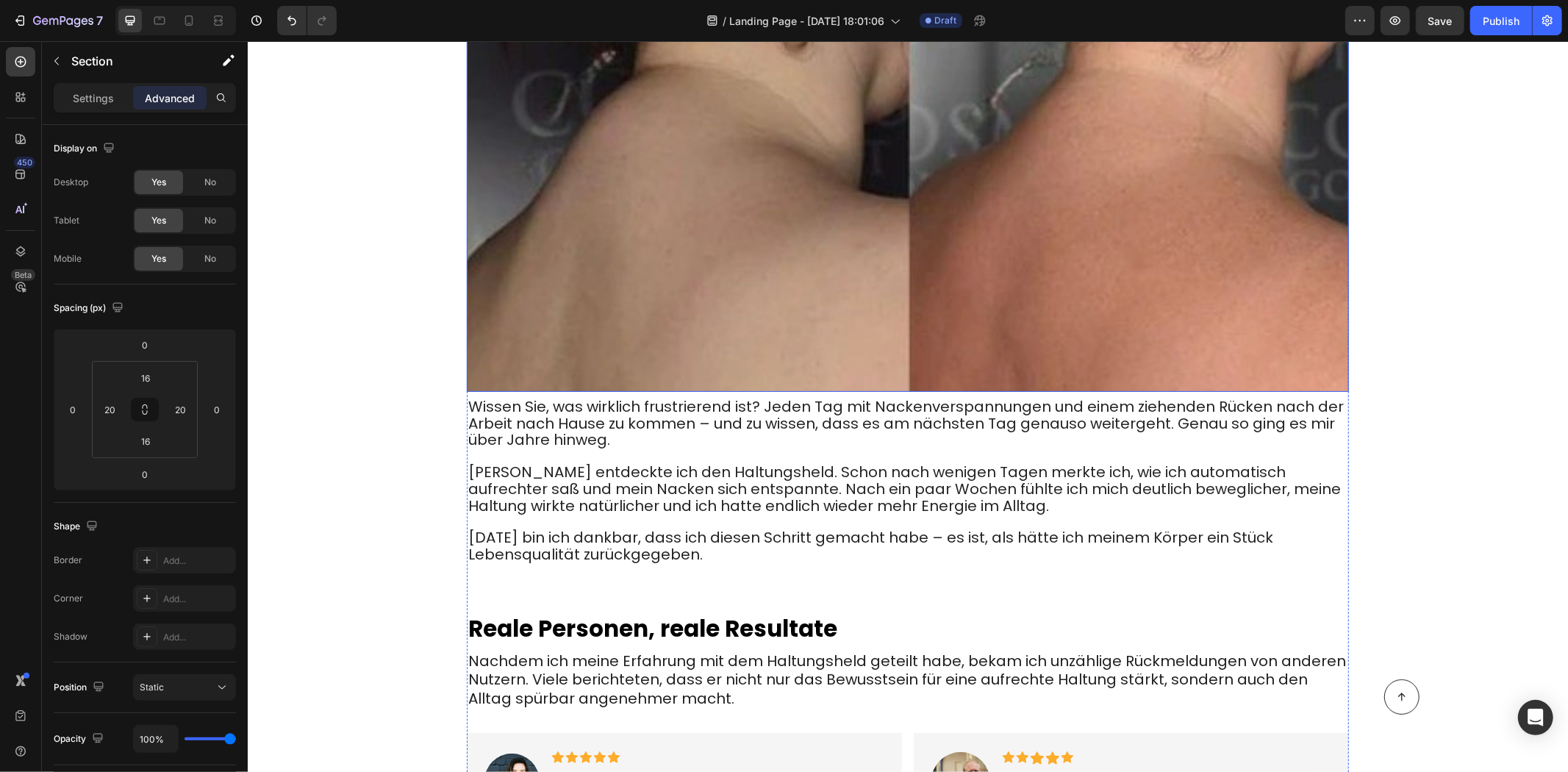
scroll to position [4899, 0]
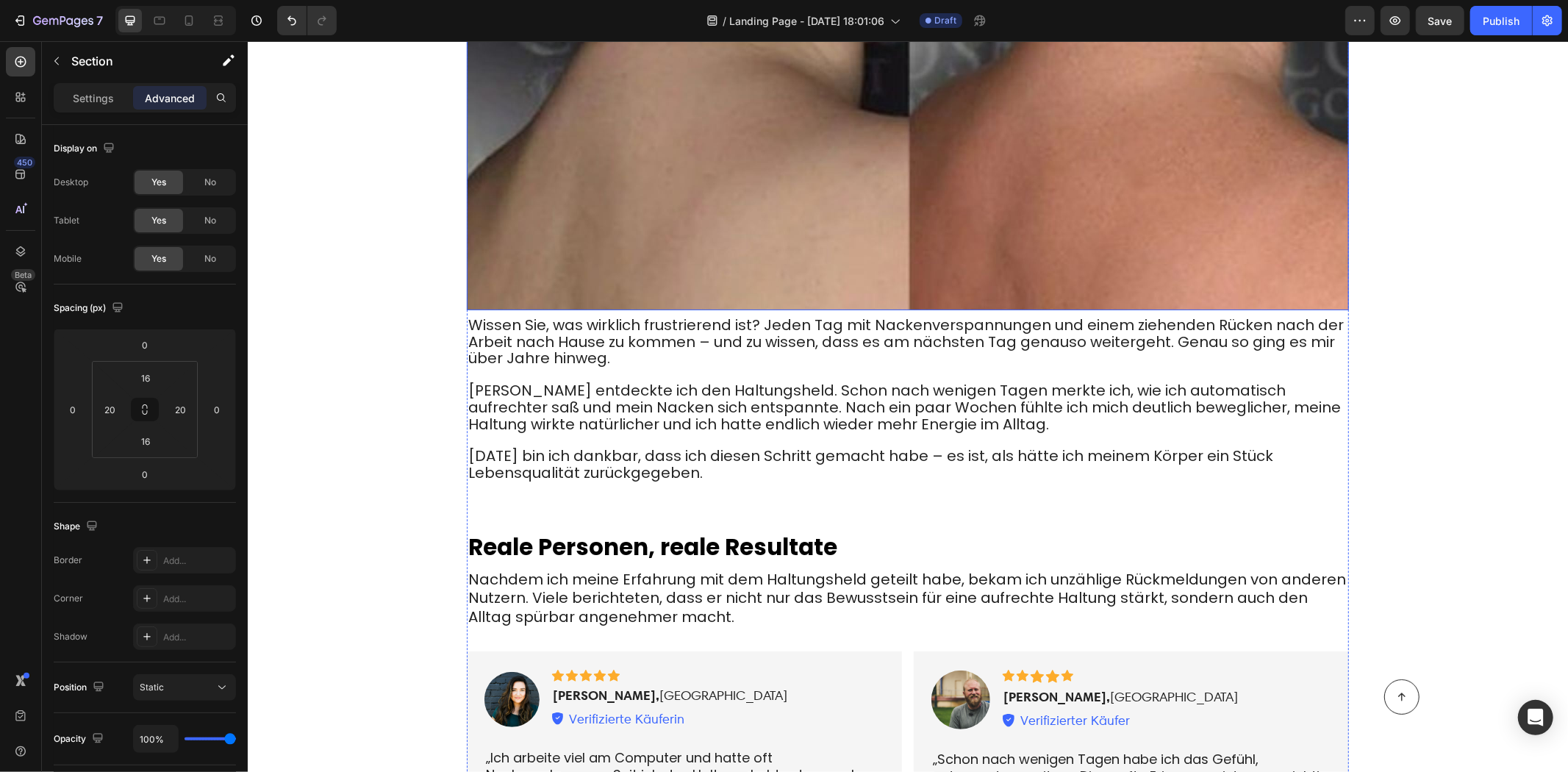
click at [719, 367] on p at bounding box center [907, 374] width 880 height 15
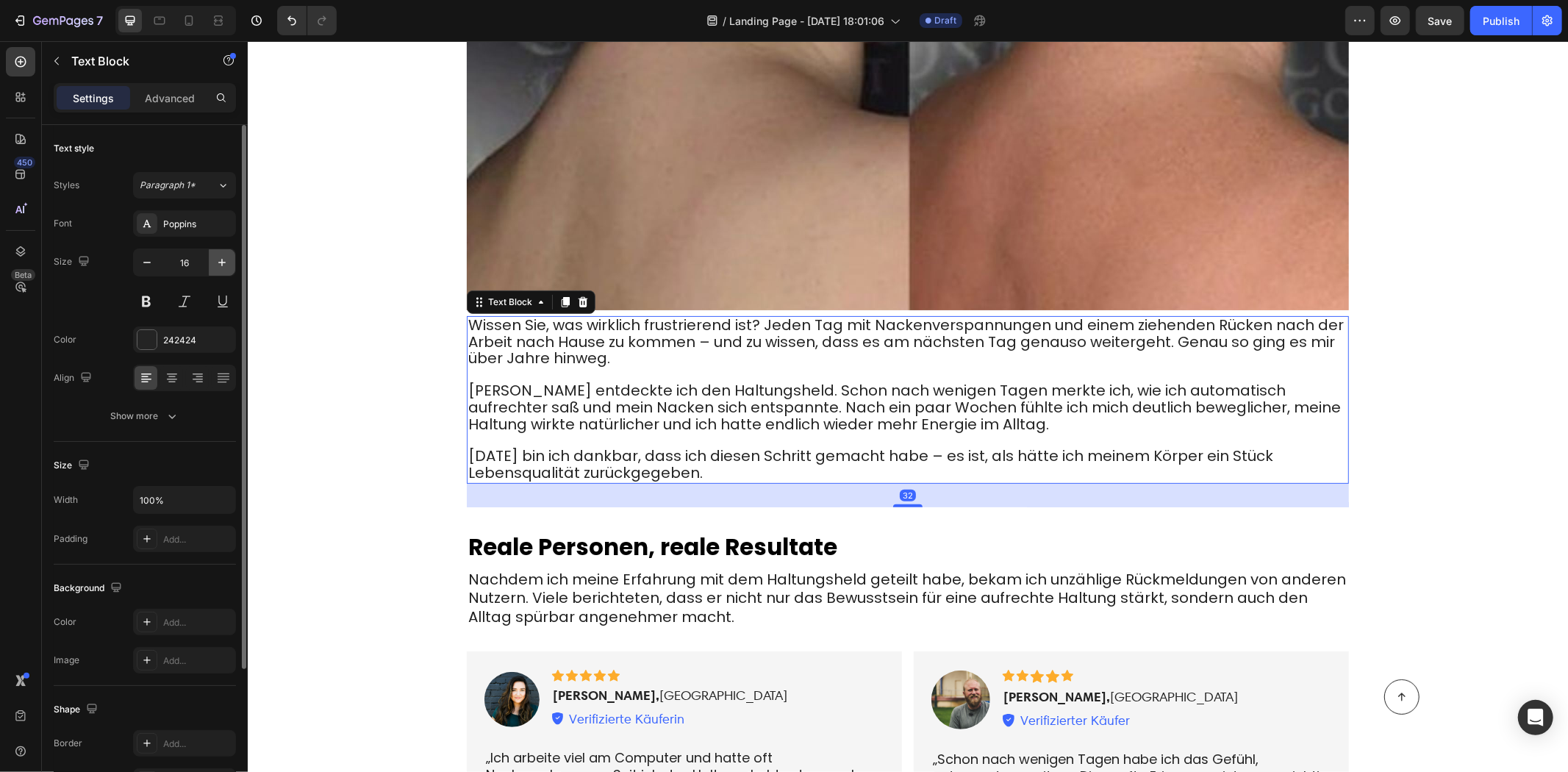
click at [212, 271] on button "button" at bounding box center [222, 262] width 27 height 27
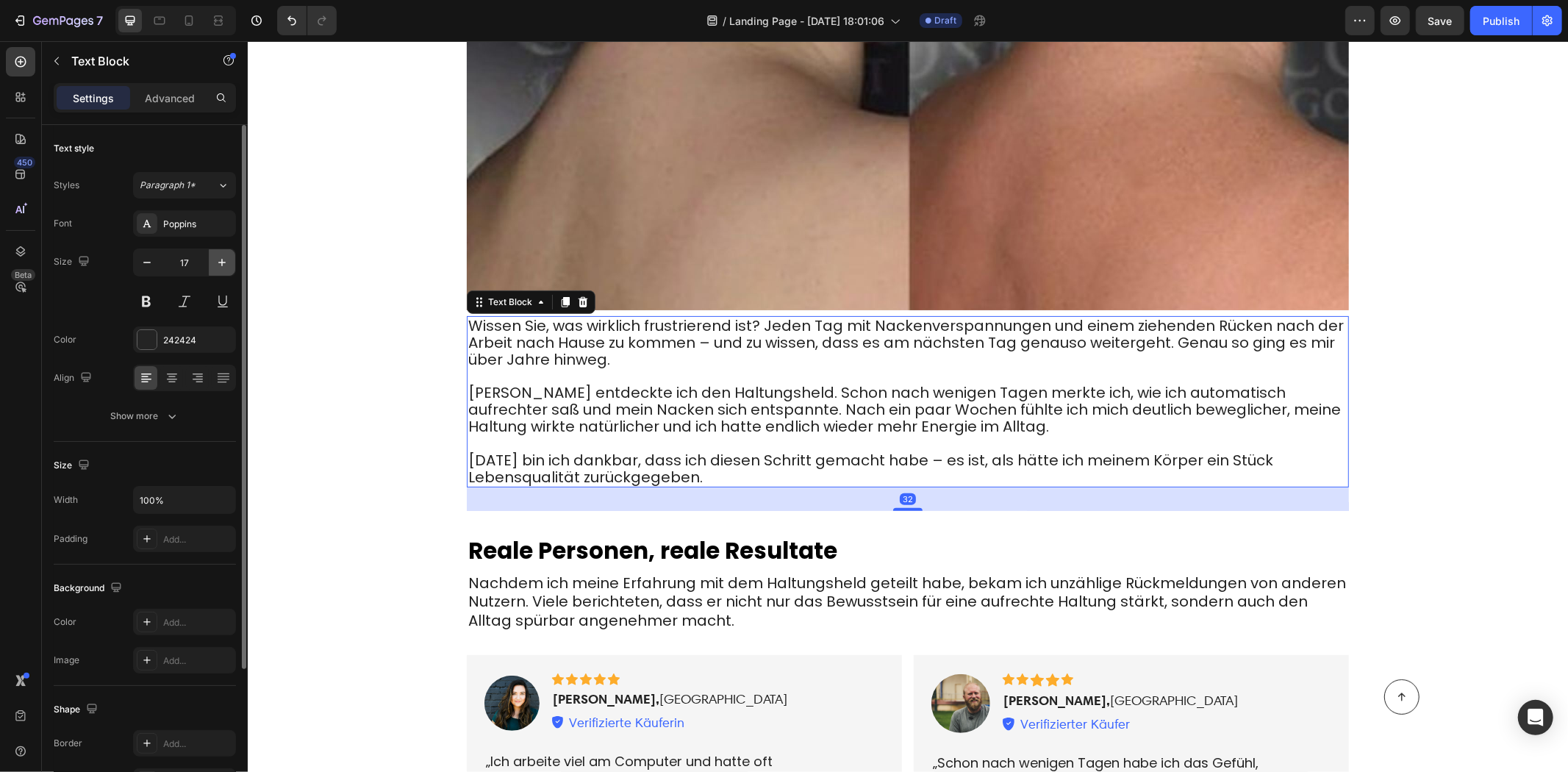
click at [218, 269] on icon "button" at bounding box center [222, 262] width 14 height 14
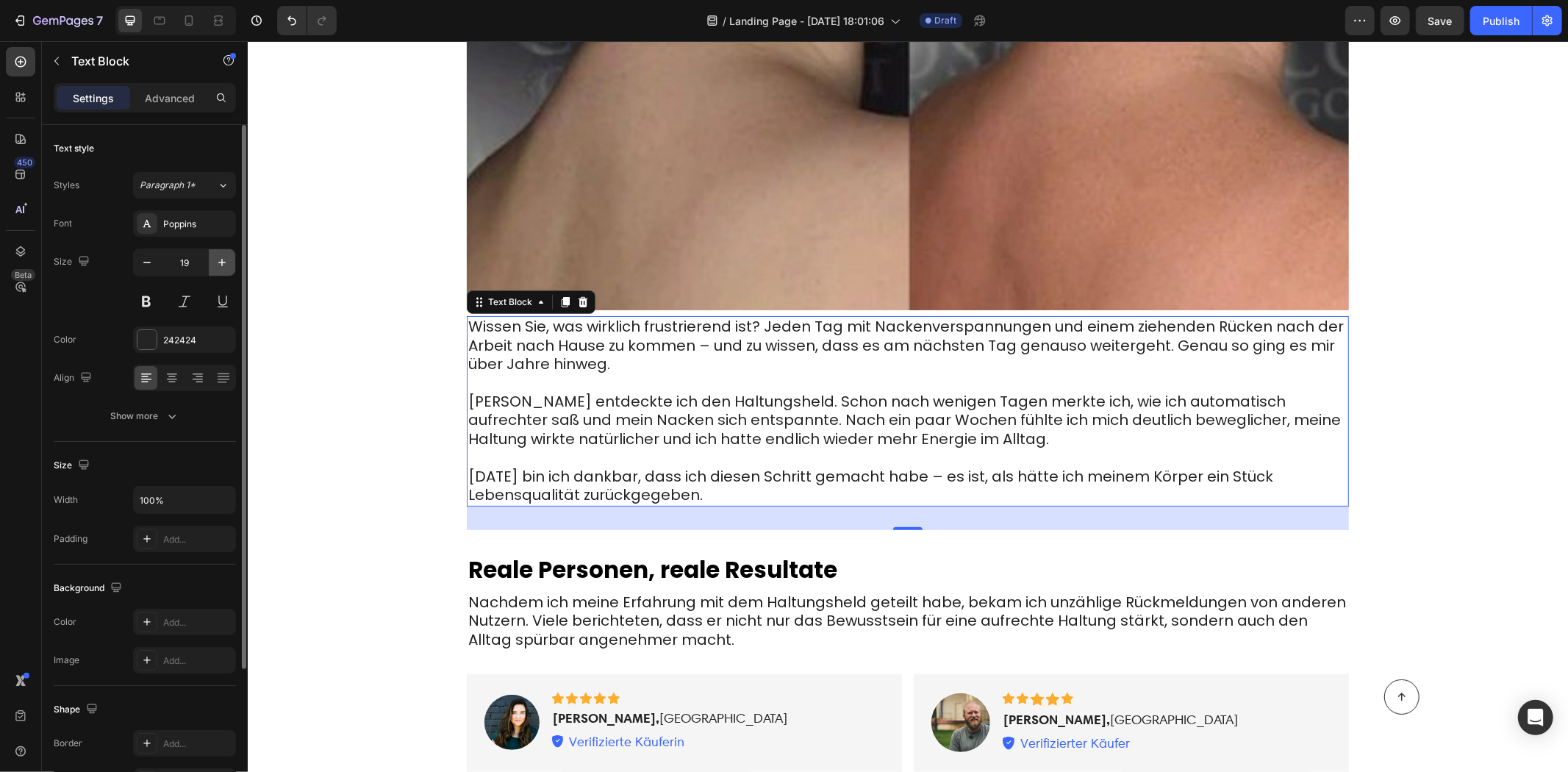
click at [218, 269] on icon "button" at bounding box center [222, 262] width 14 height 14
type input "20"
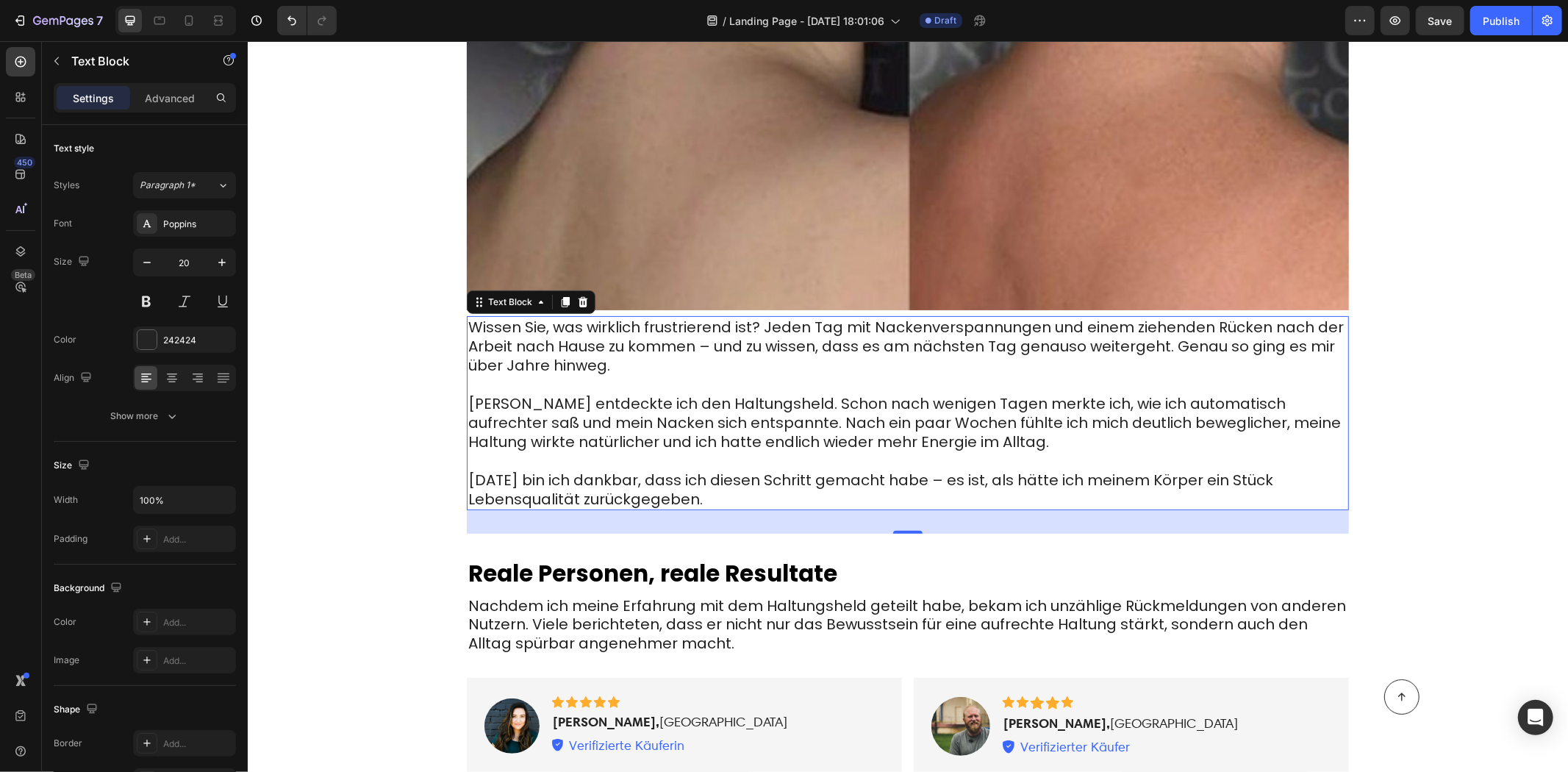
scroll to position [5063, 0]
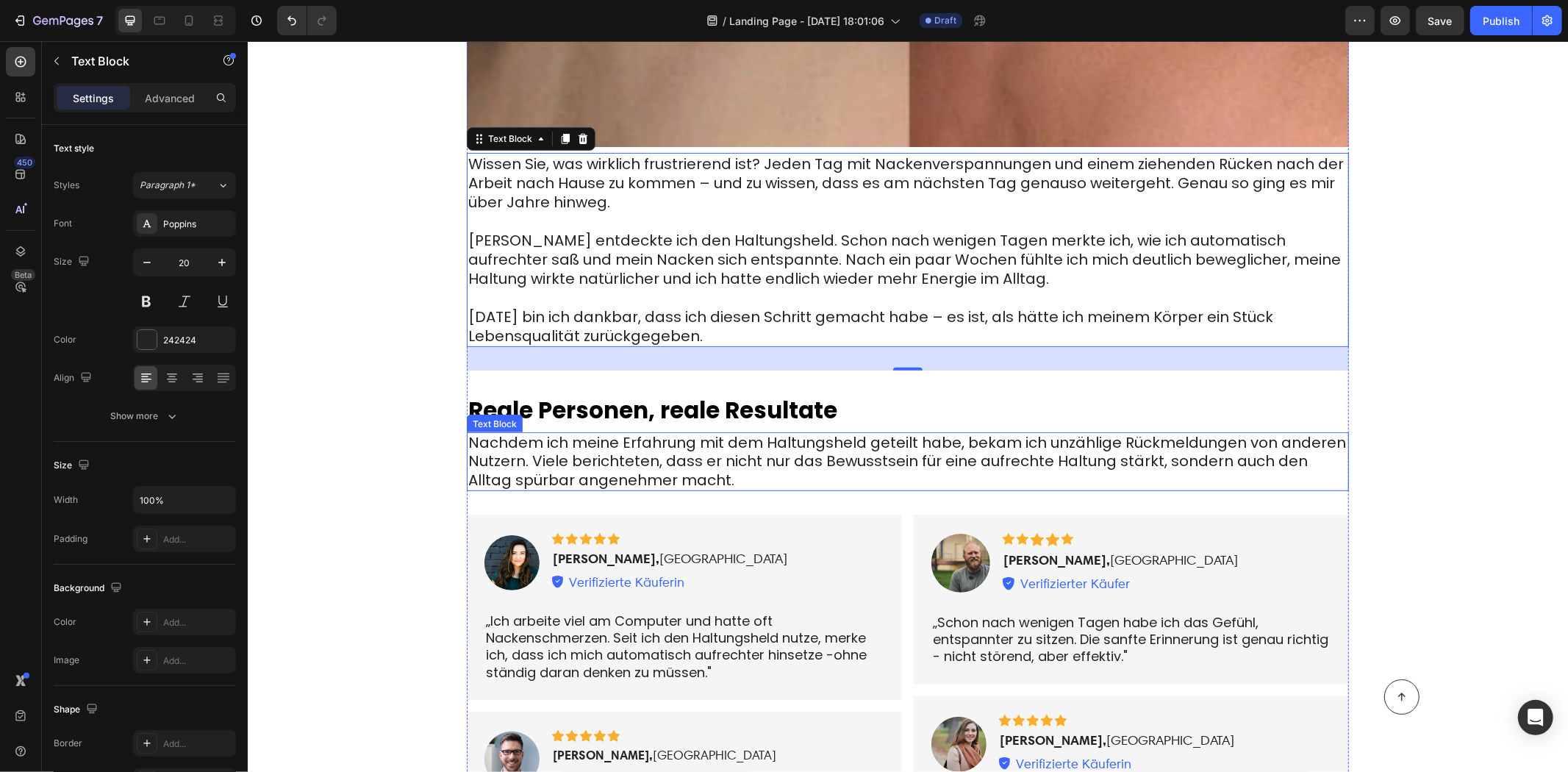
click at [576, 431] on span "Nachdem ich meine Erfahrung mit dem Haltungsheld geteilt habe, bekam ich unzähl…" at bounding box center [906, 460] width 878 height 57
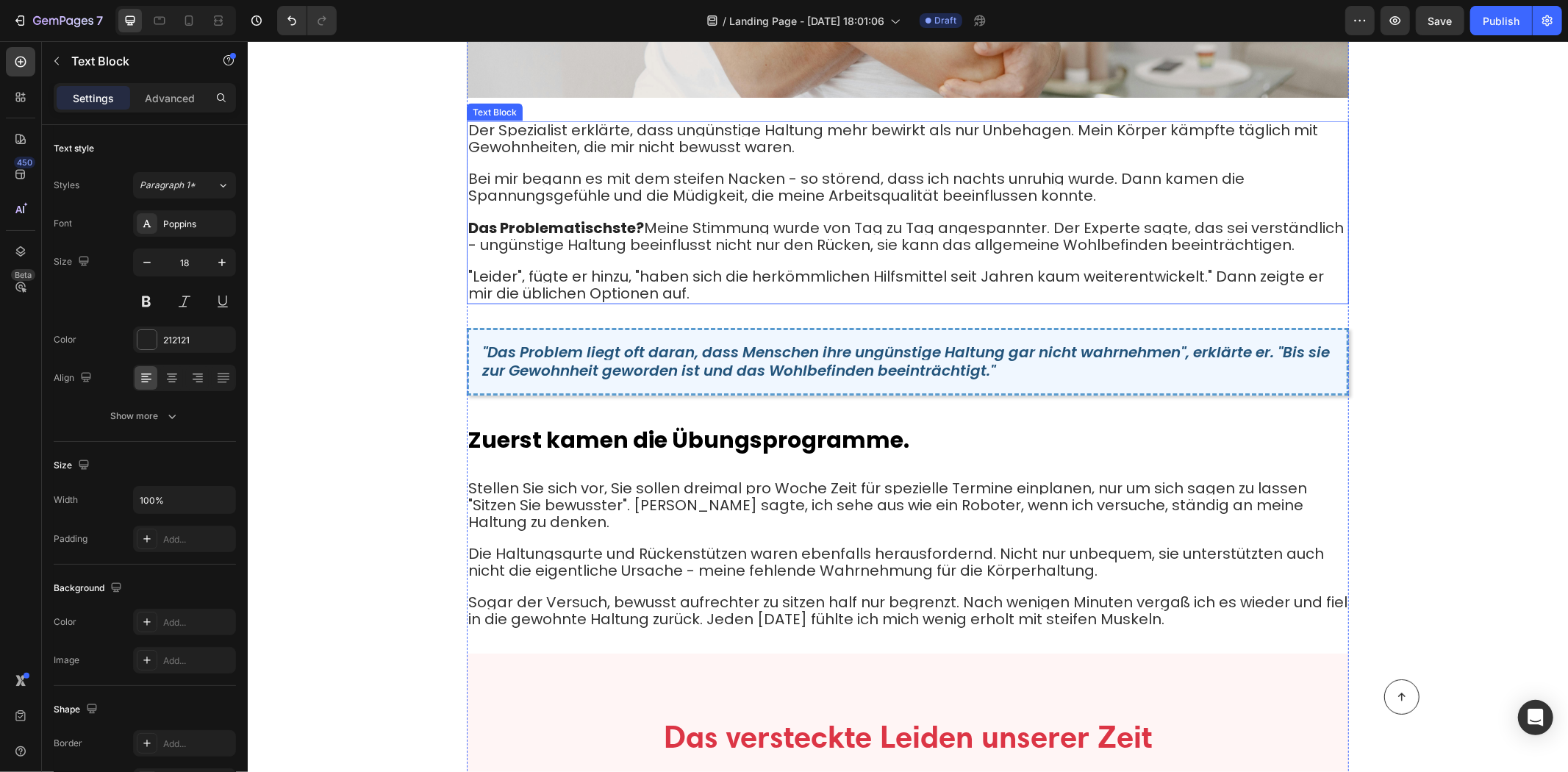
click at [630, 217] on strong "Das Problematischste?" at bounding box center [555, 227] width 176 height 21
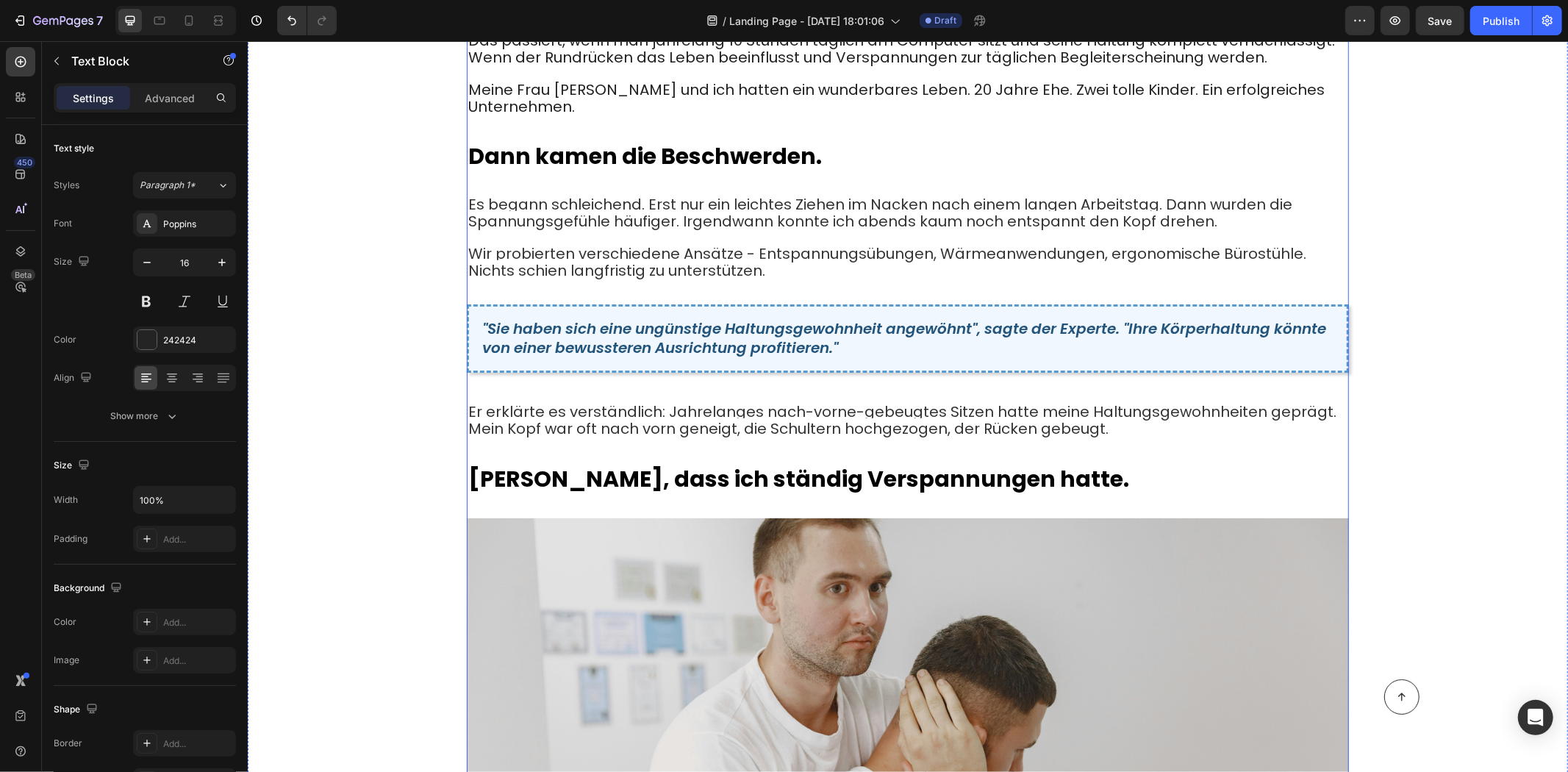
scroll to position [652, 0]
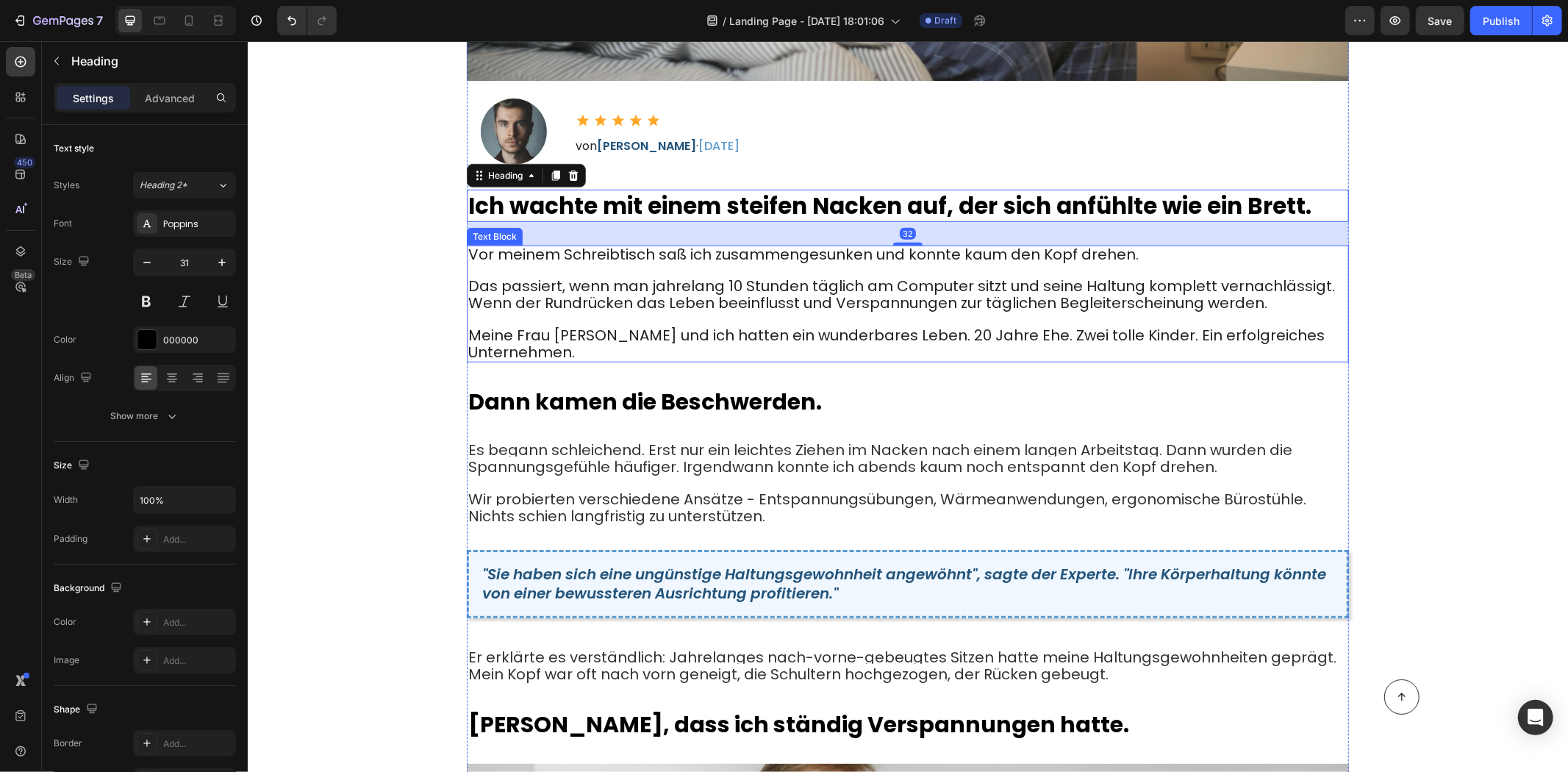
click at [624, 275] on span "Das passiert, wenn man jahrelang 10 Stunden täglich am Computer sitzt und seine…" at bounding box center [900, 293] width 867 height 37
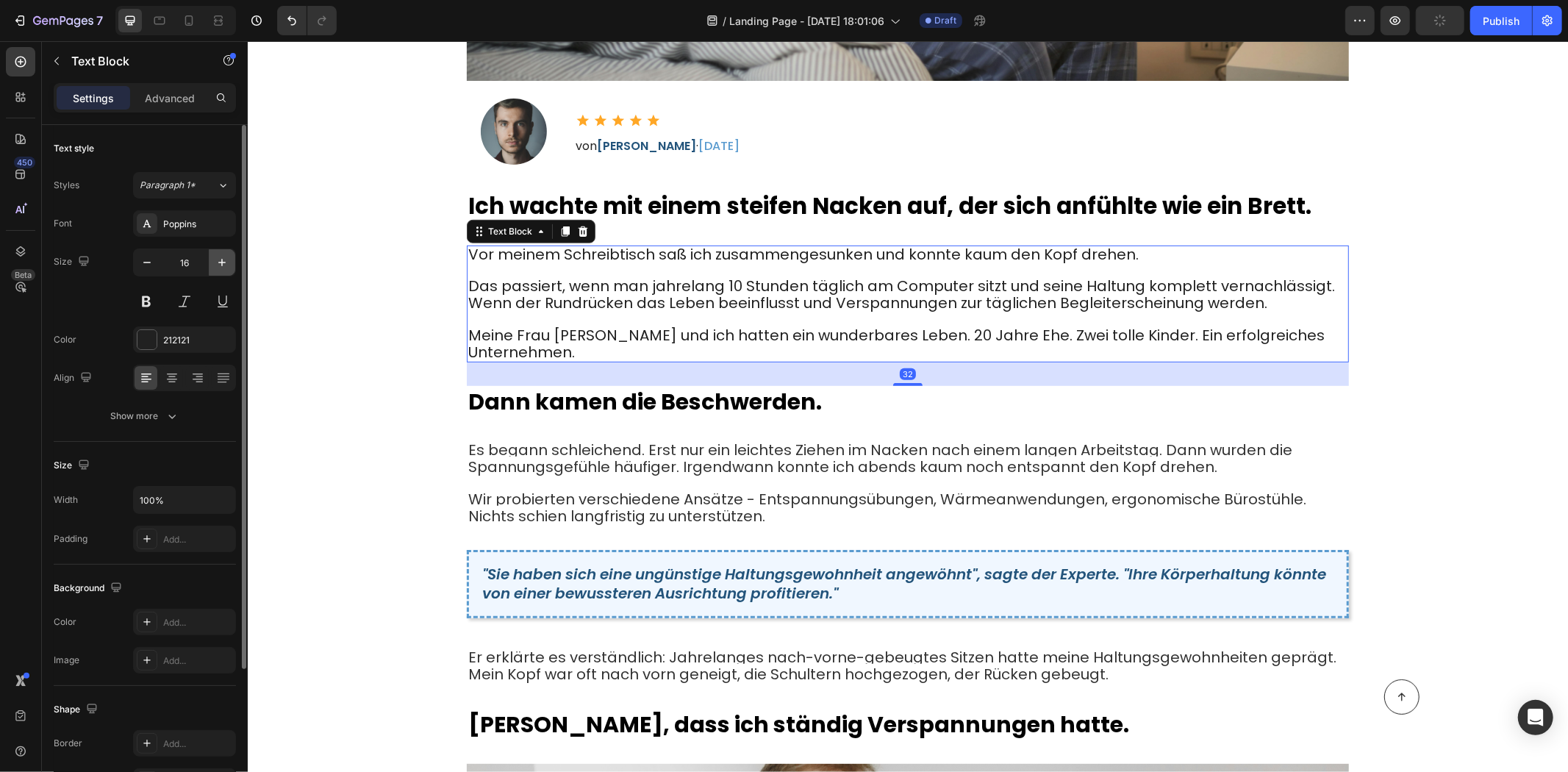
click at [218, 268] on icon "button" at bounding box center [222, 262] width 14 height 14
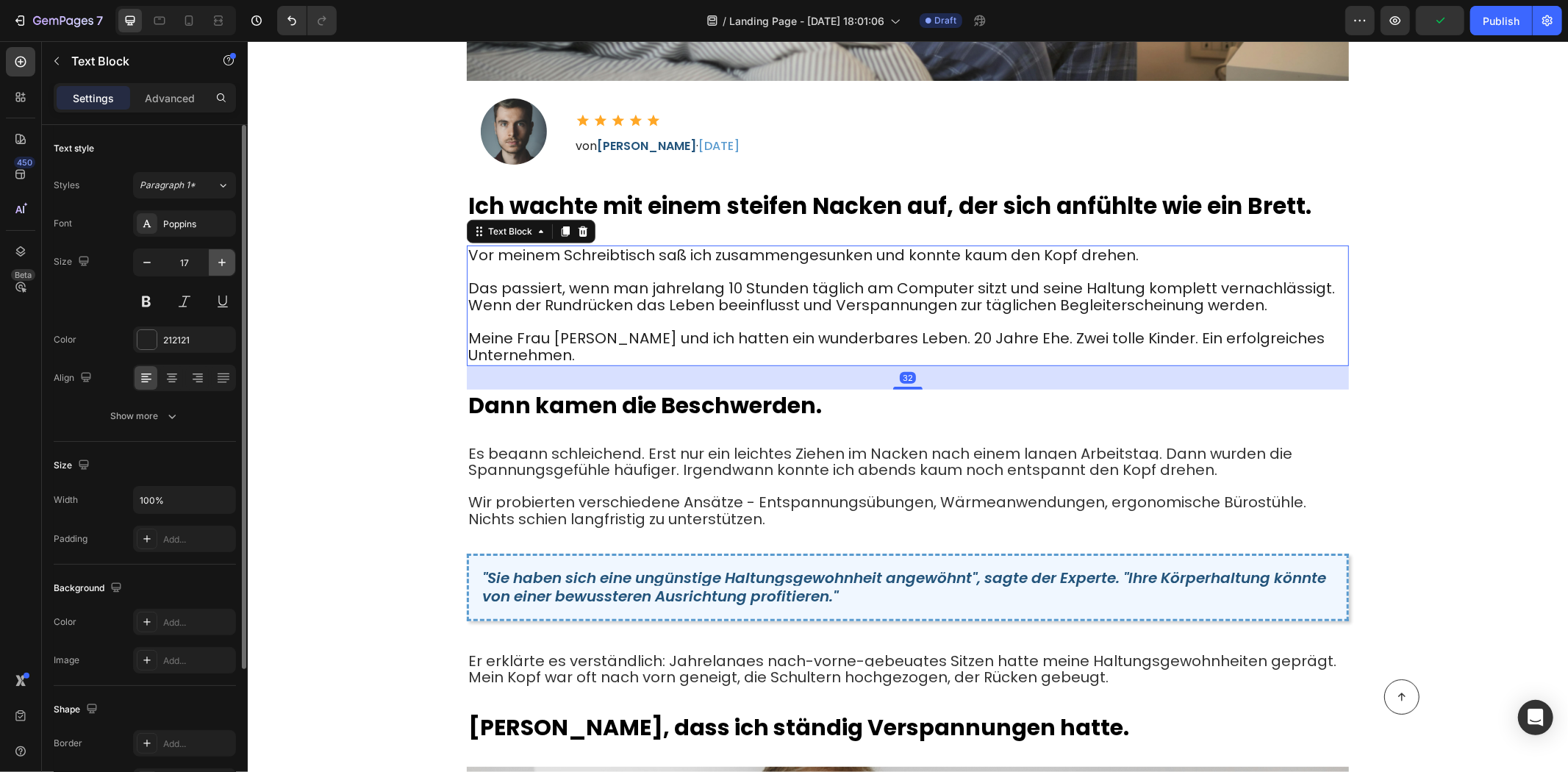
click at [219, 267] on icon "button" at bounding box center [222, 262] width 14 height 14
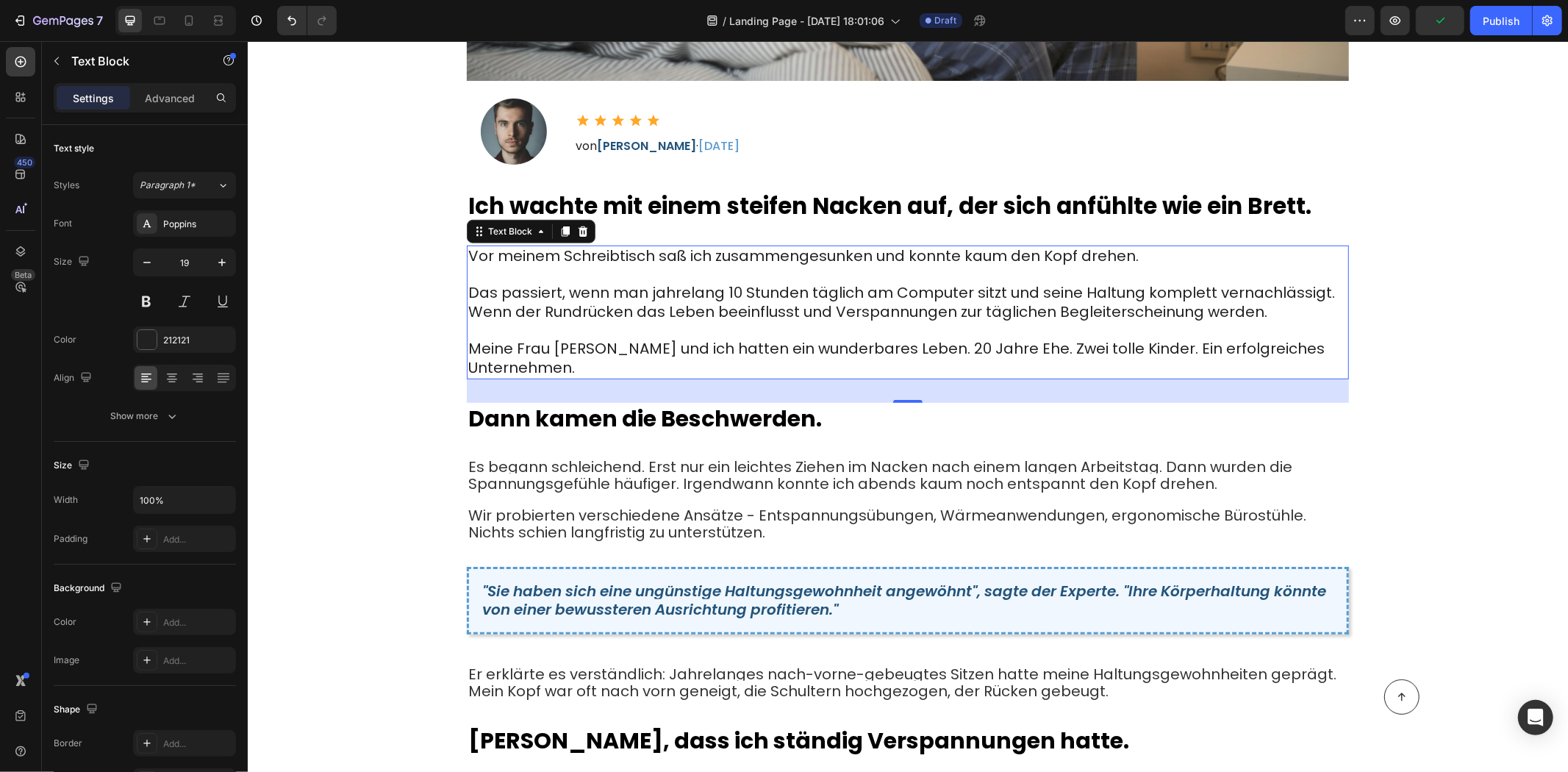
click at [599, 338] on span "Meine Frau [PERSON_NAME] und ich hatten ein wunderbares Leben. 20 Jahre Ehe. Zw…" at bounding box center [896, 357] width 857 height 40
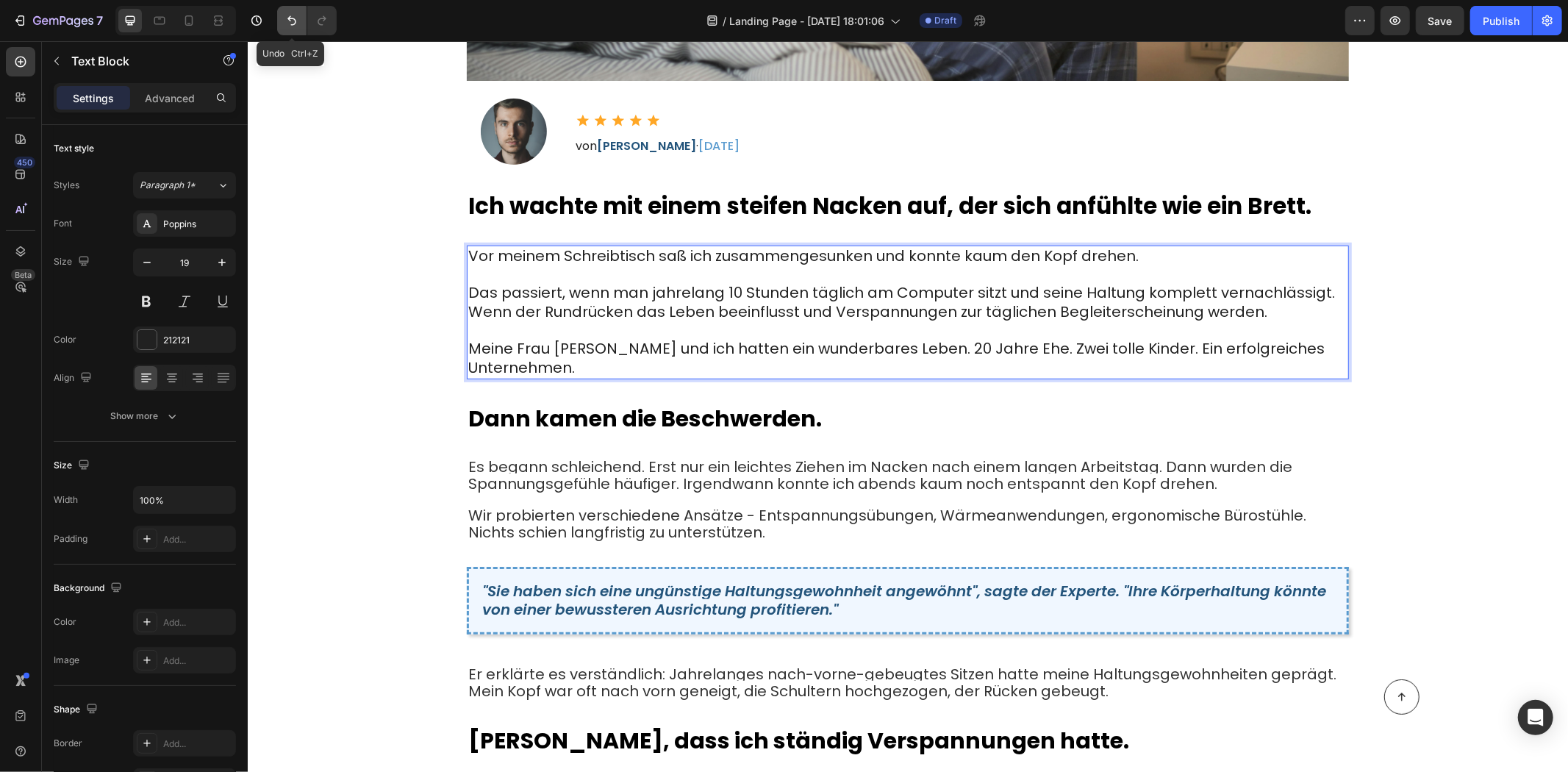
click at [292, 25] on icon "Undo/Redo" at bounding box center [291, 20] width 14 height 14
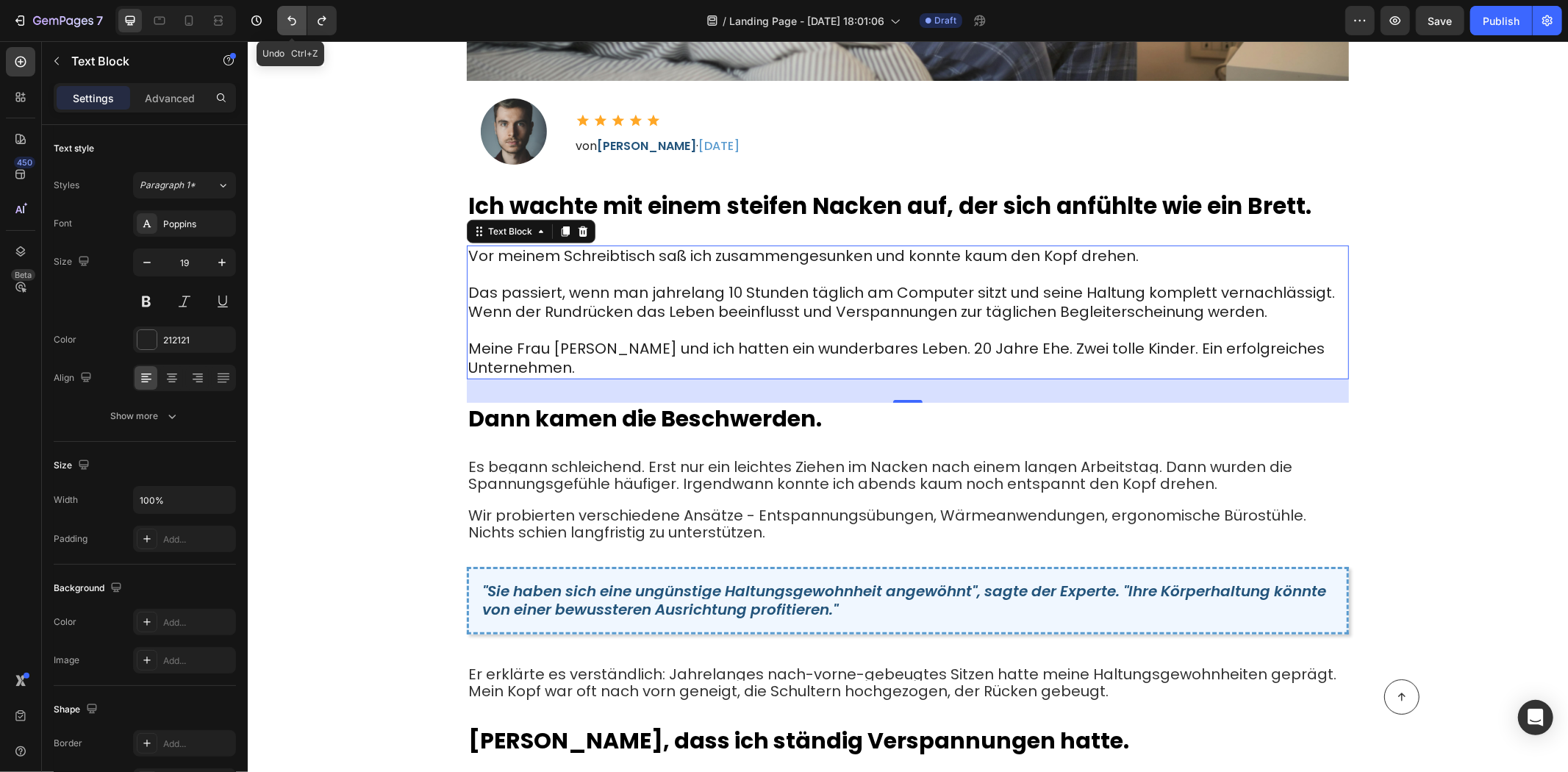
click at [295, 26] on icon "Undo/Redo" at bounding box center [291, 20] width 14 height 14
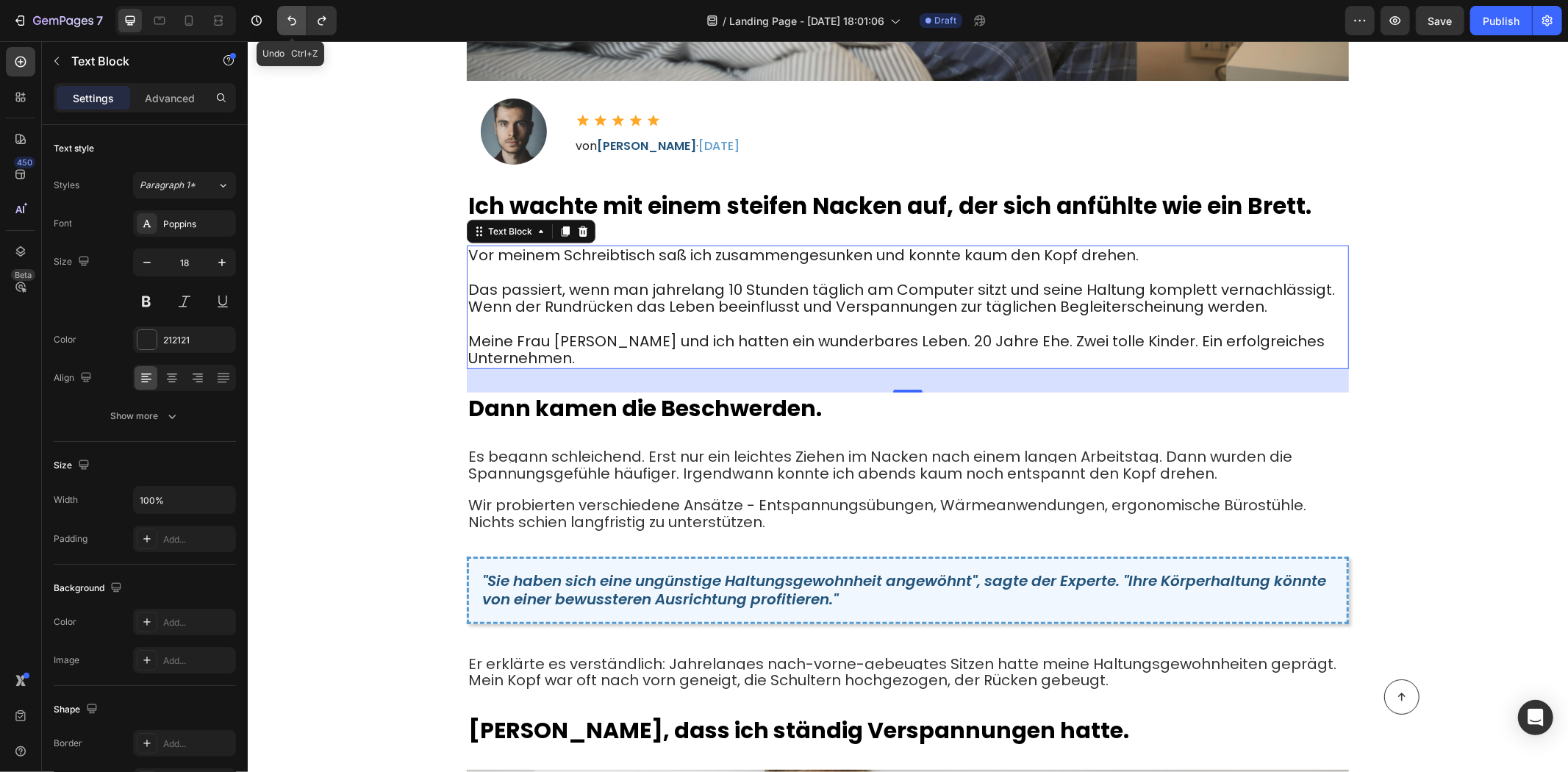
click at [295, 26] on icon "Undo/Redo" at bounding box center [291, 20] width 14 height 14
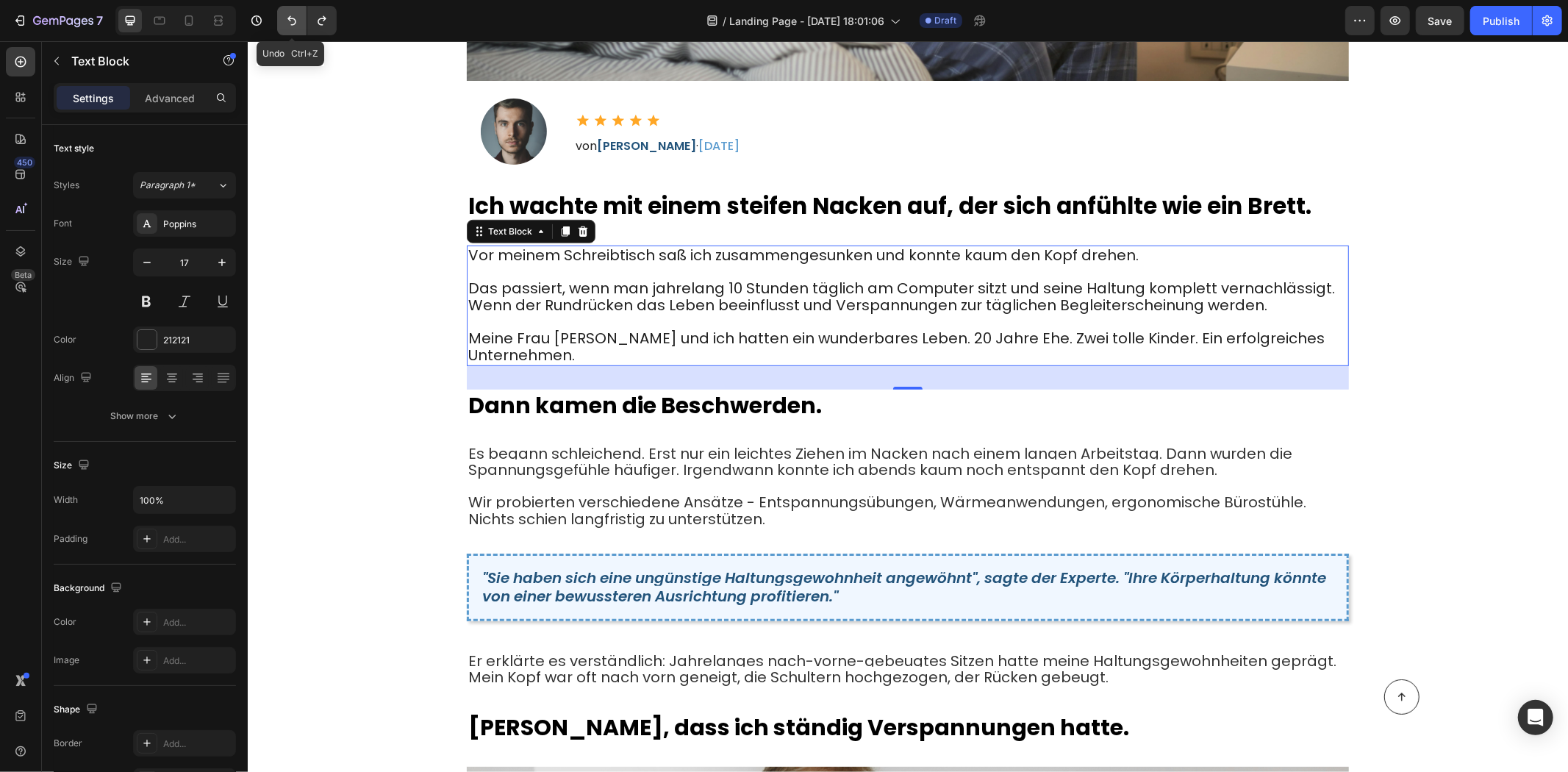
click at [296, 26] on icon "Undo/Redo" at bounding box center [291, 20] width 14 height 14
type input "16"
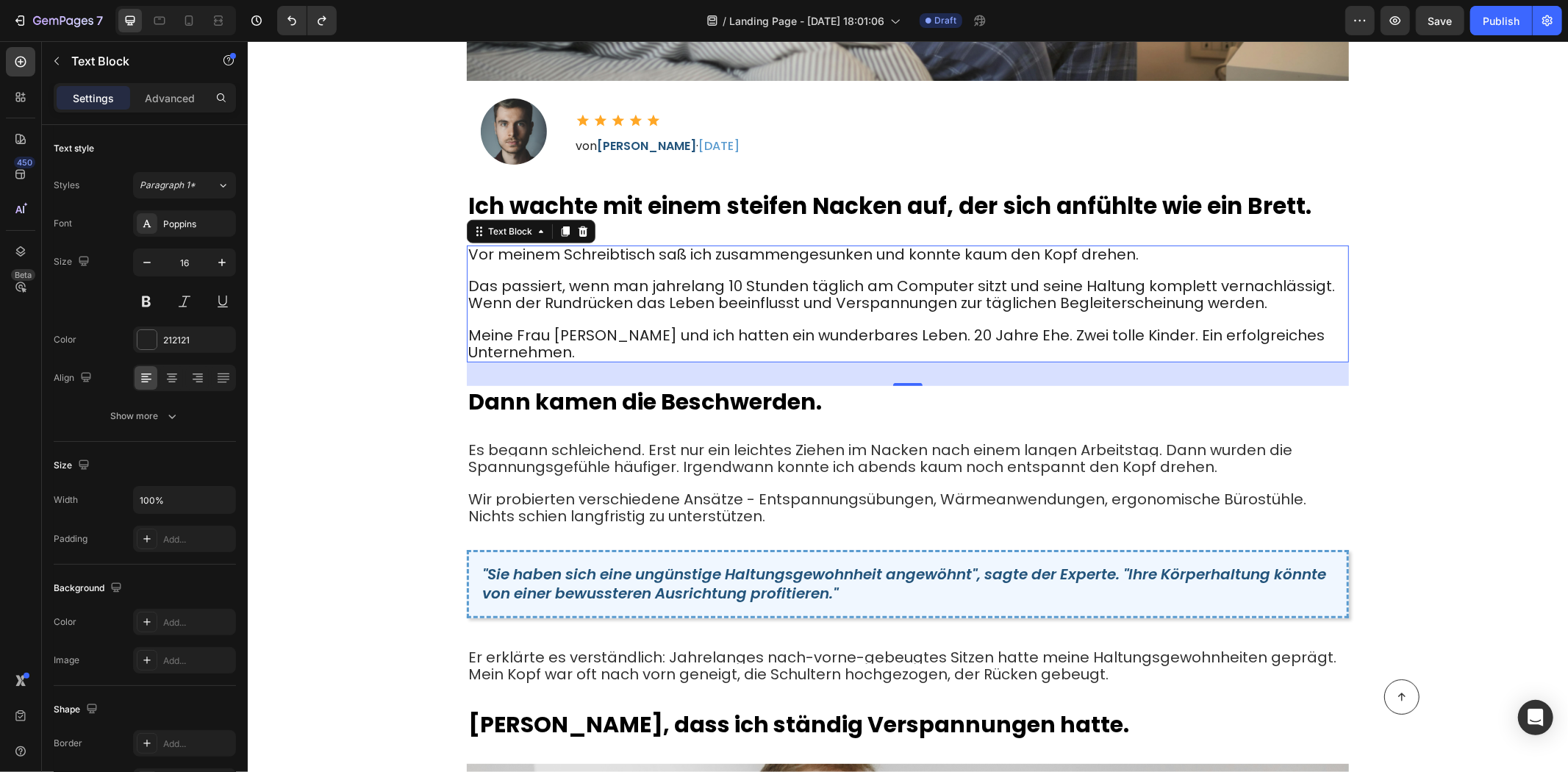
click at [577, 288] on span "Das passiert, wenn man jahrelang 10 Stunden täglich am Computer sitzt und seine…" at bounding box center [900, 293] width 867 height 37
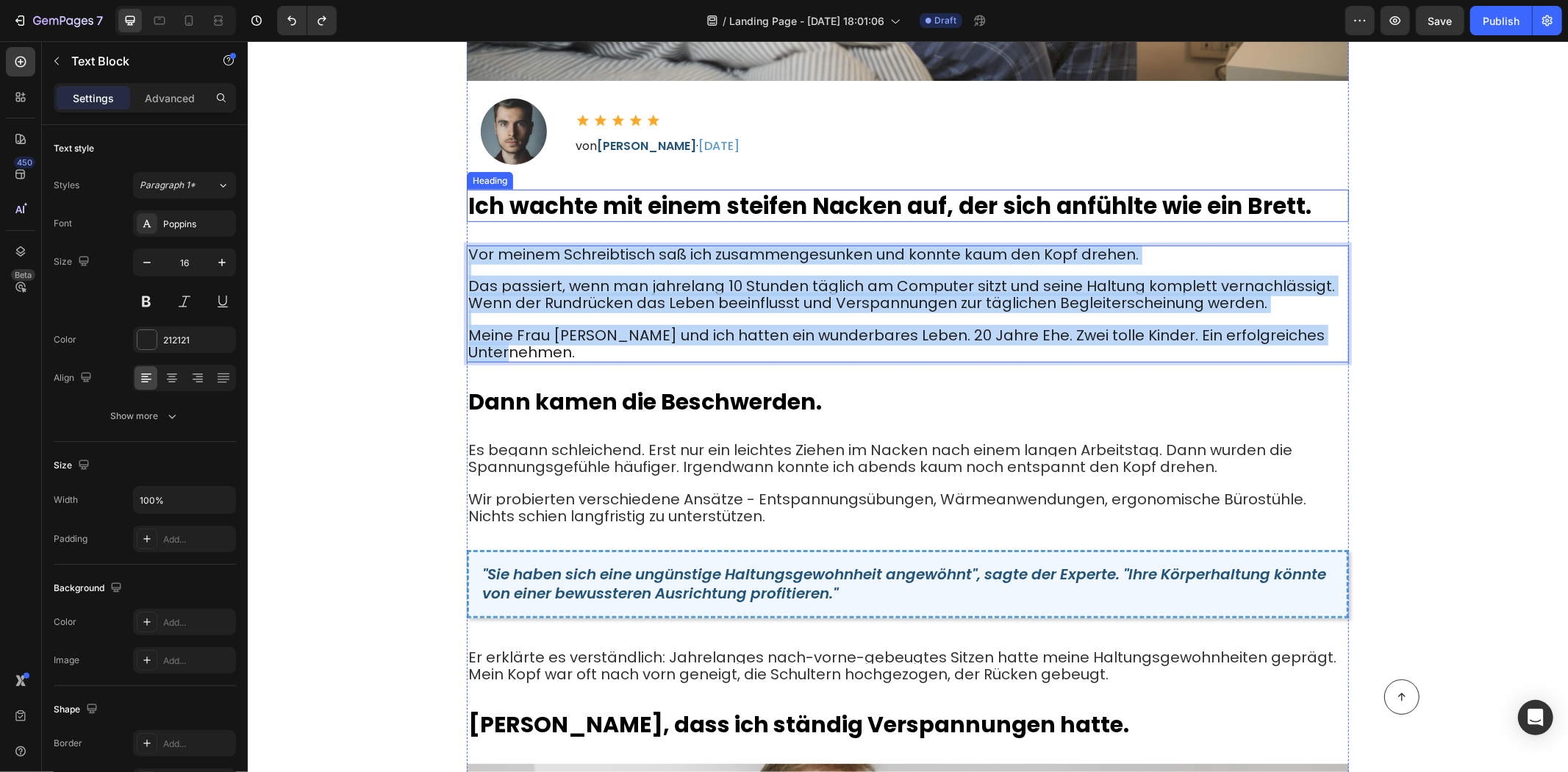
drag, startPoint x: 583, startPoint y: 348, endPoint x: 459, endPoint y: 210, distance: 185.5
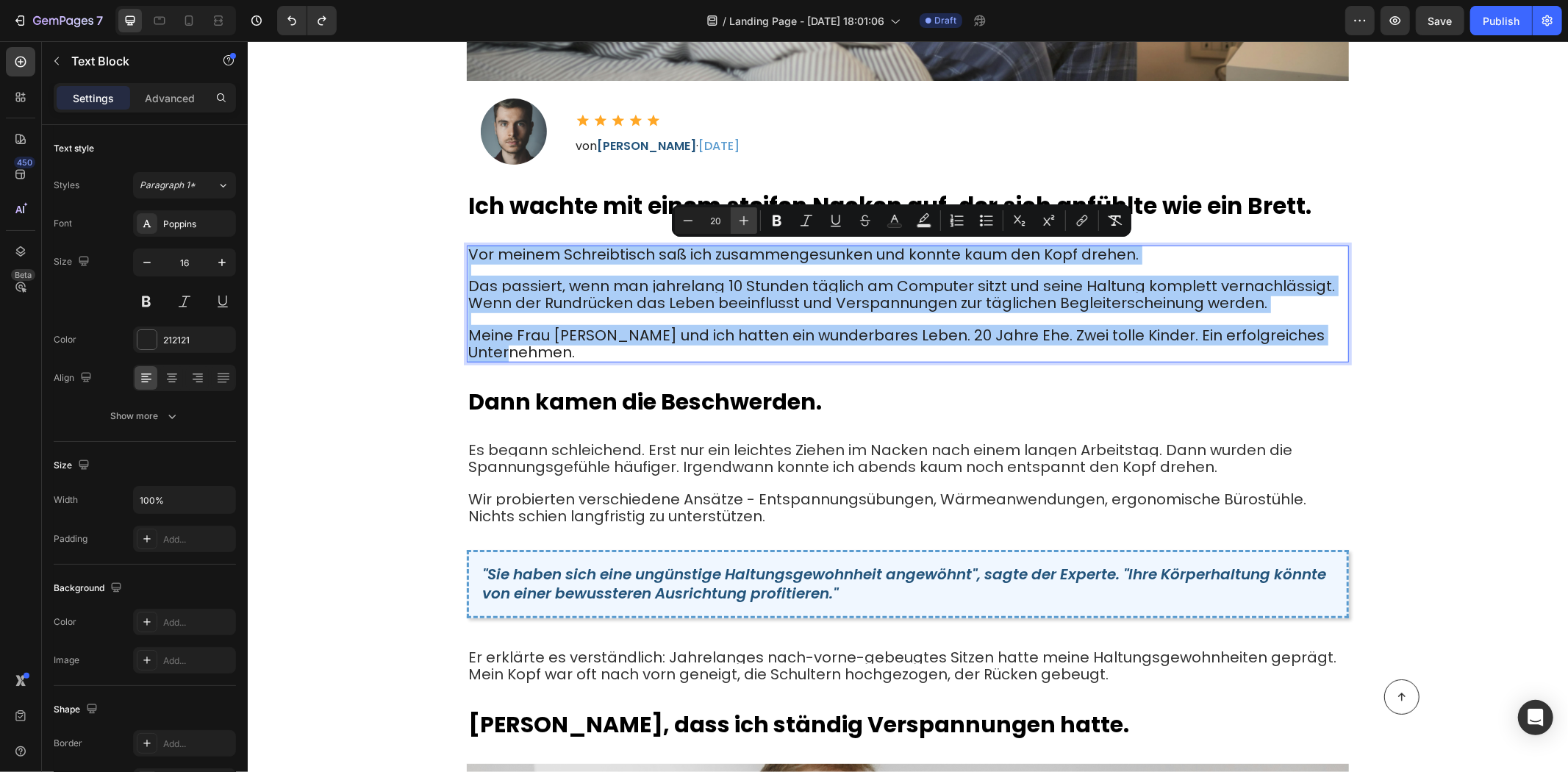
click at [738, 220] on icon "Editor contextual toolbar" at bounding box center [743, 220] width 14 height 14
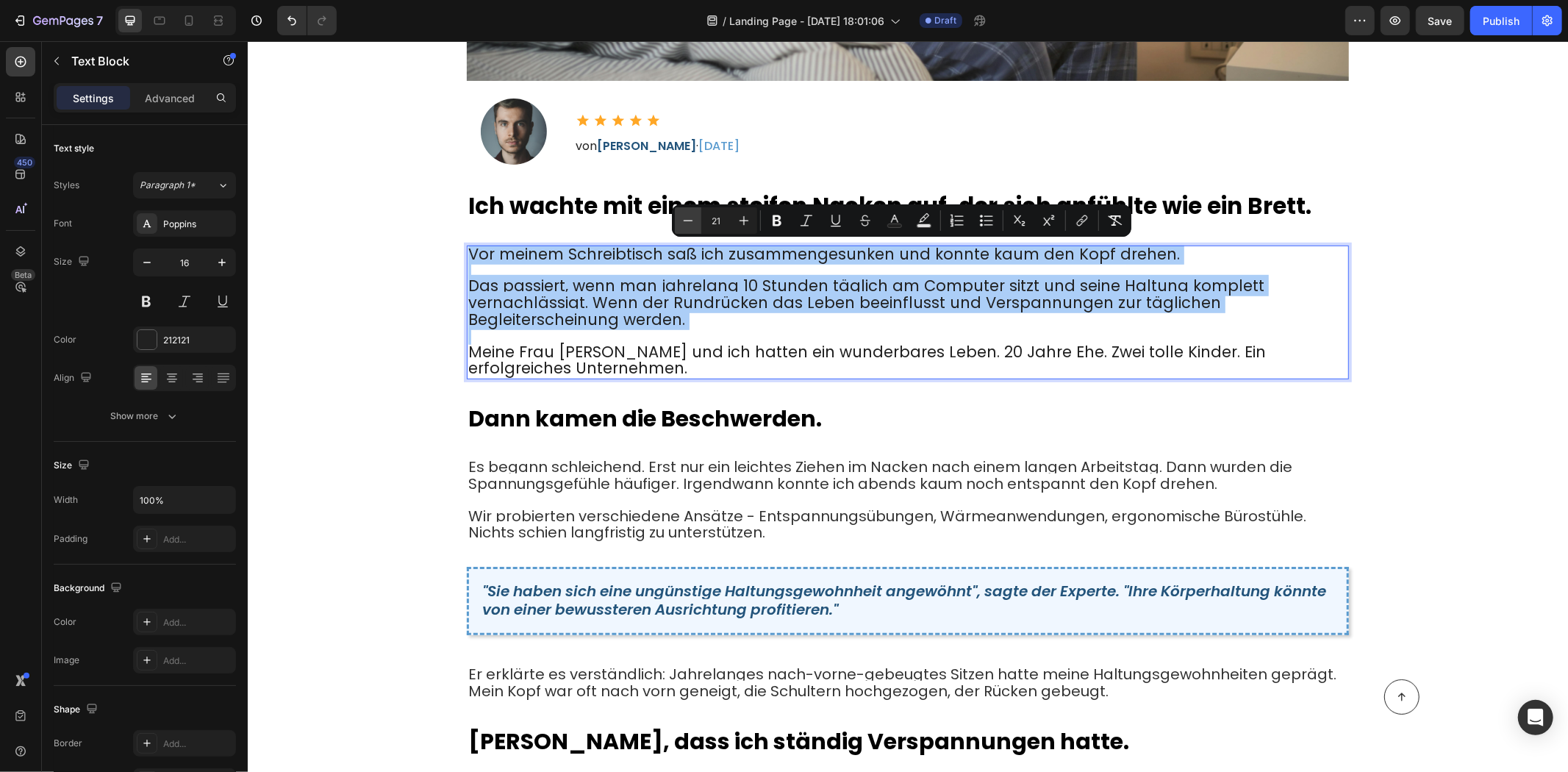
click at [688, 226] on icon "Editor contextual toolbar" at bounding box center [688, 220] width 14 height 14
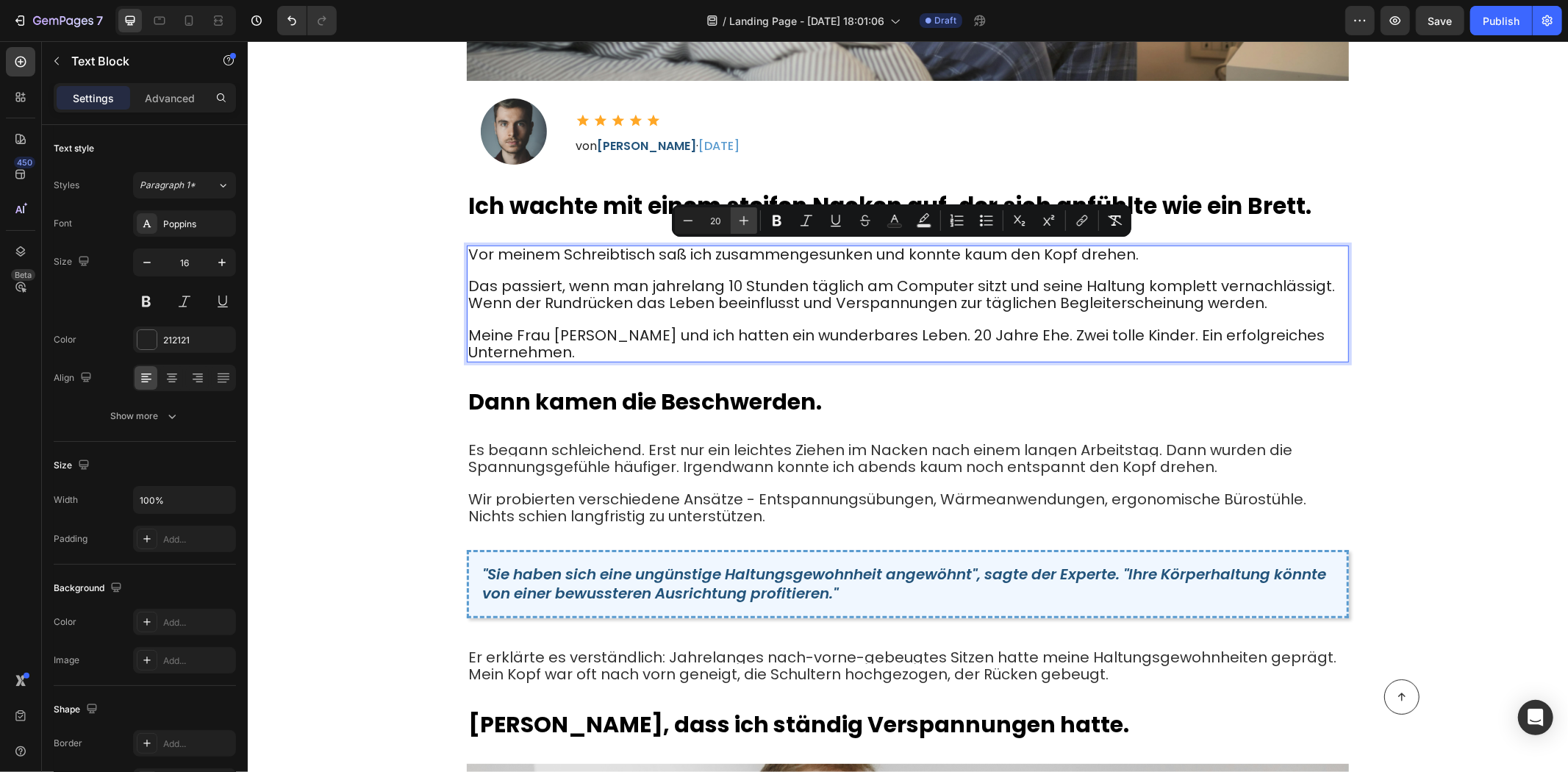
click at [736, 226] on button "Plus" at bounding box center [744, 220] width 27 height 27
type input "21"
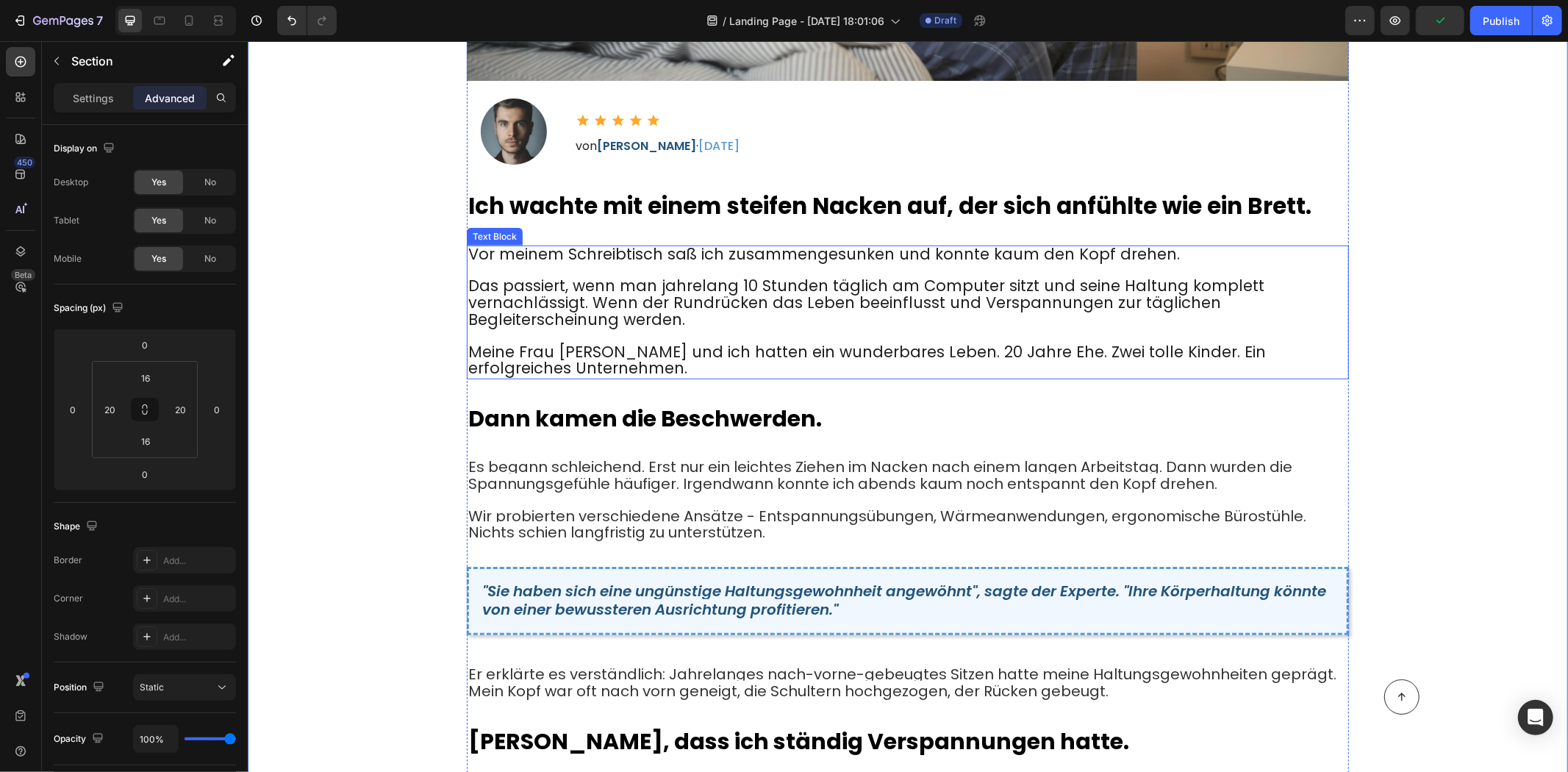
click at [521, 298] on span "Das passiert, wenn man jahrelang 10 Stunden täglich am Computer sitzt und seine…" at bounding box center [865, 302] width 797 height 55
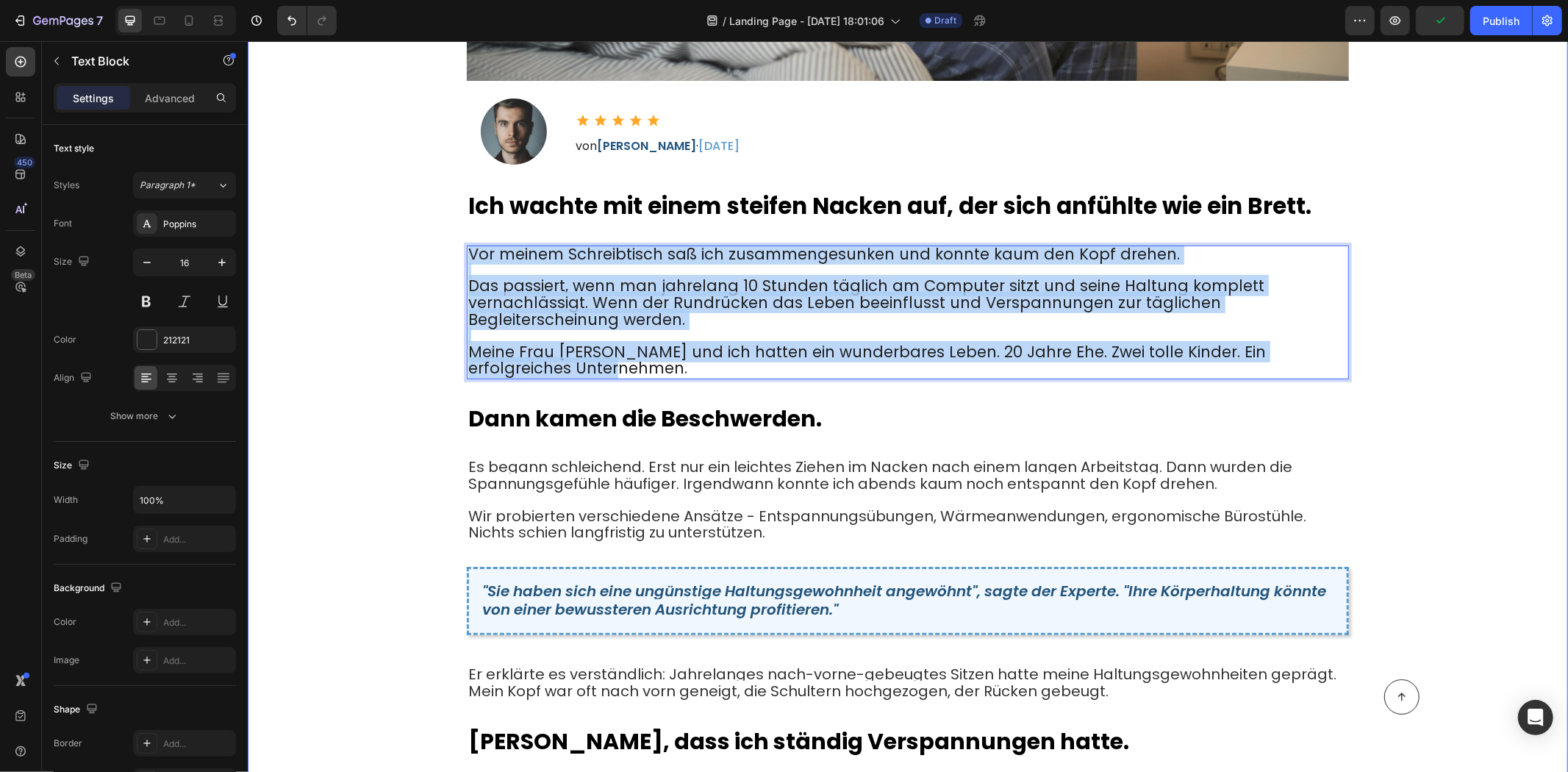
drag, startPoint x: 582, startPoint y: 361, endPoint x: 452, endPoint y: 231, distance: 183.8
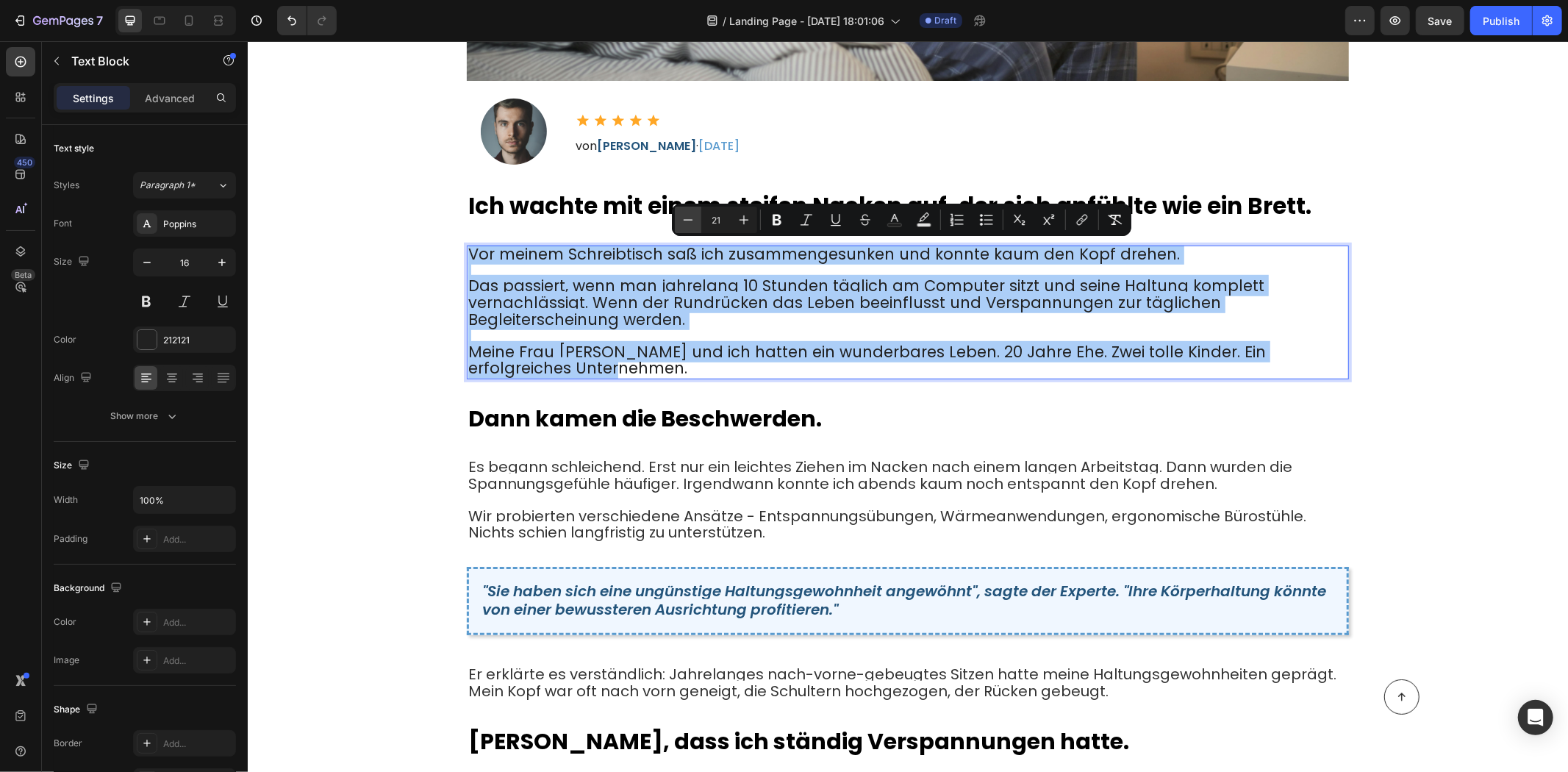
click at [695, 219] on button "Minus" at bounding box center [688, 219] width 27 height 27
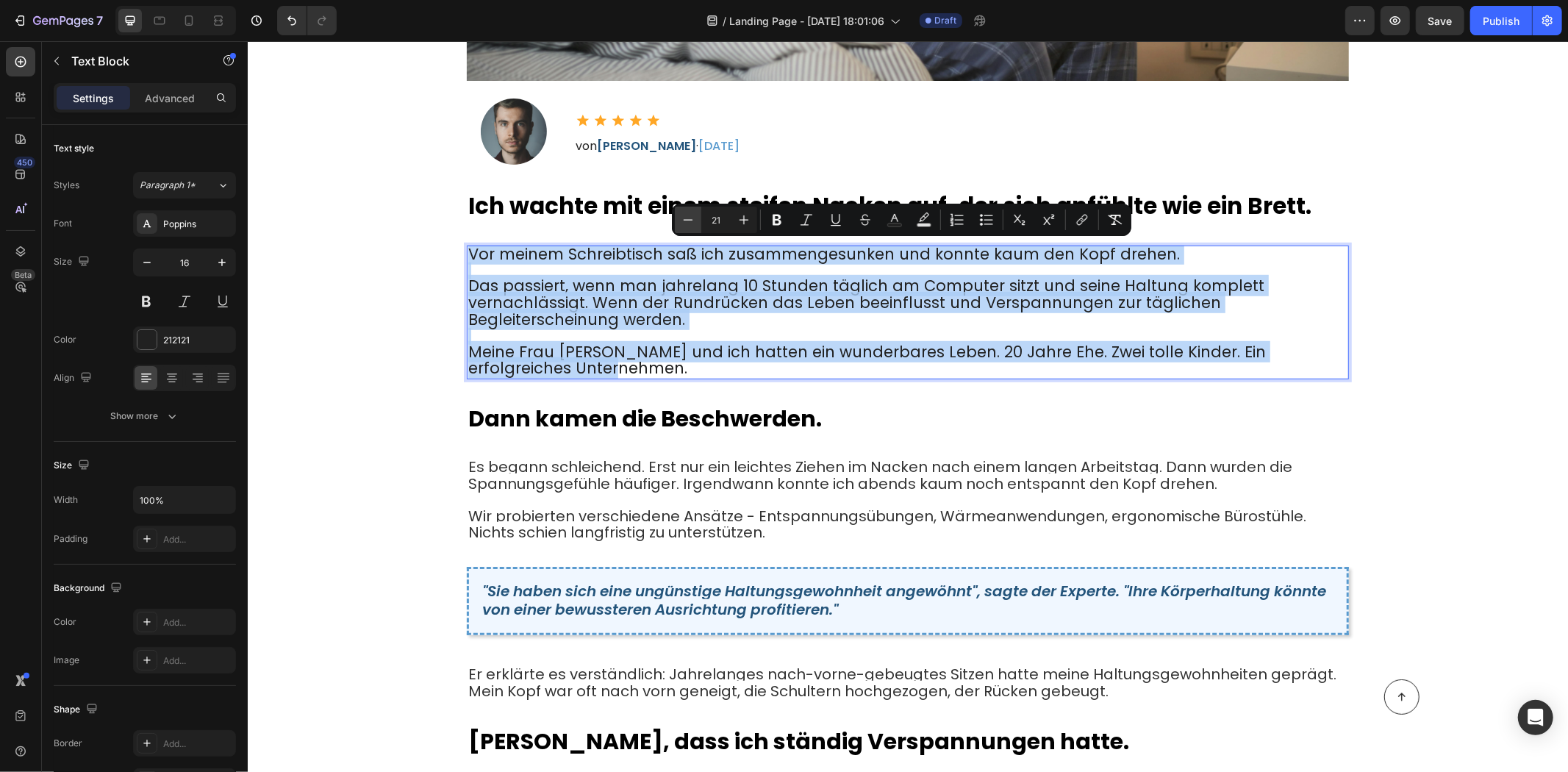
type input "20"
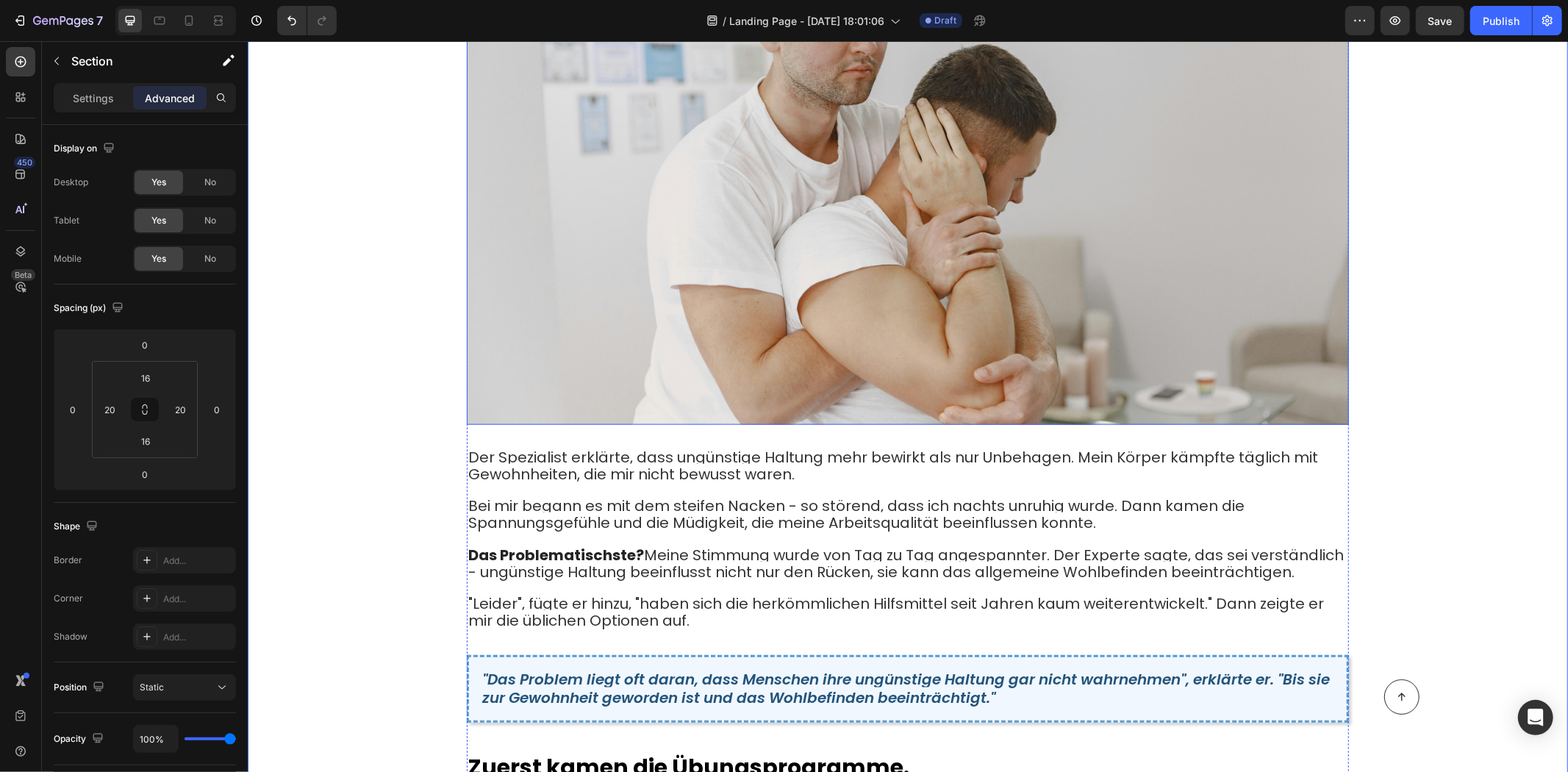
scroll to position [1795, 0]
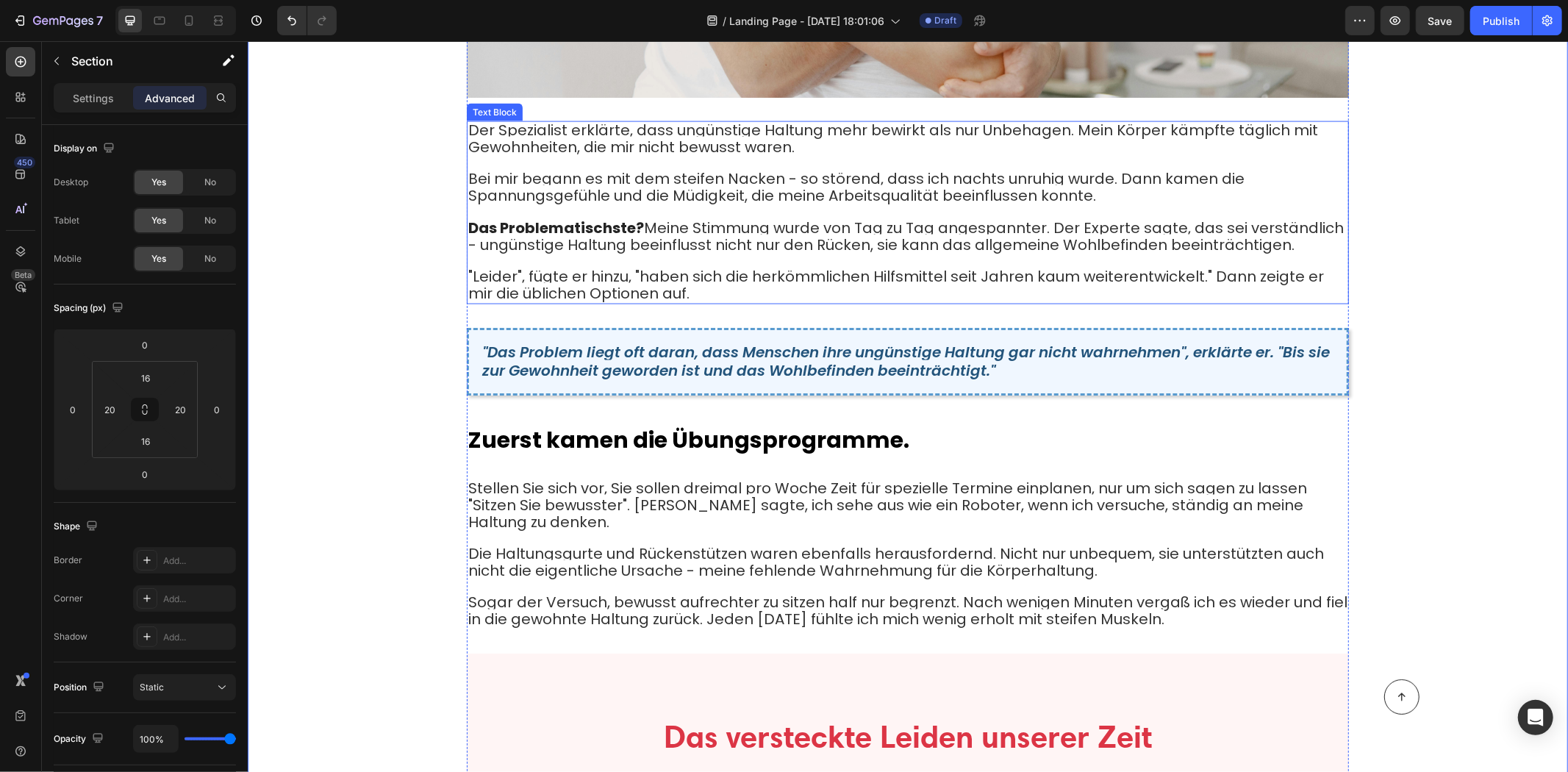
click at [627, 217] on strong "Das Problematischste?" at bounding box center [555, 227] width 176 height 21
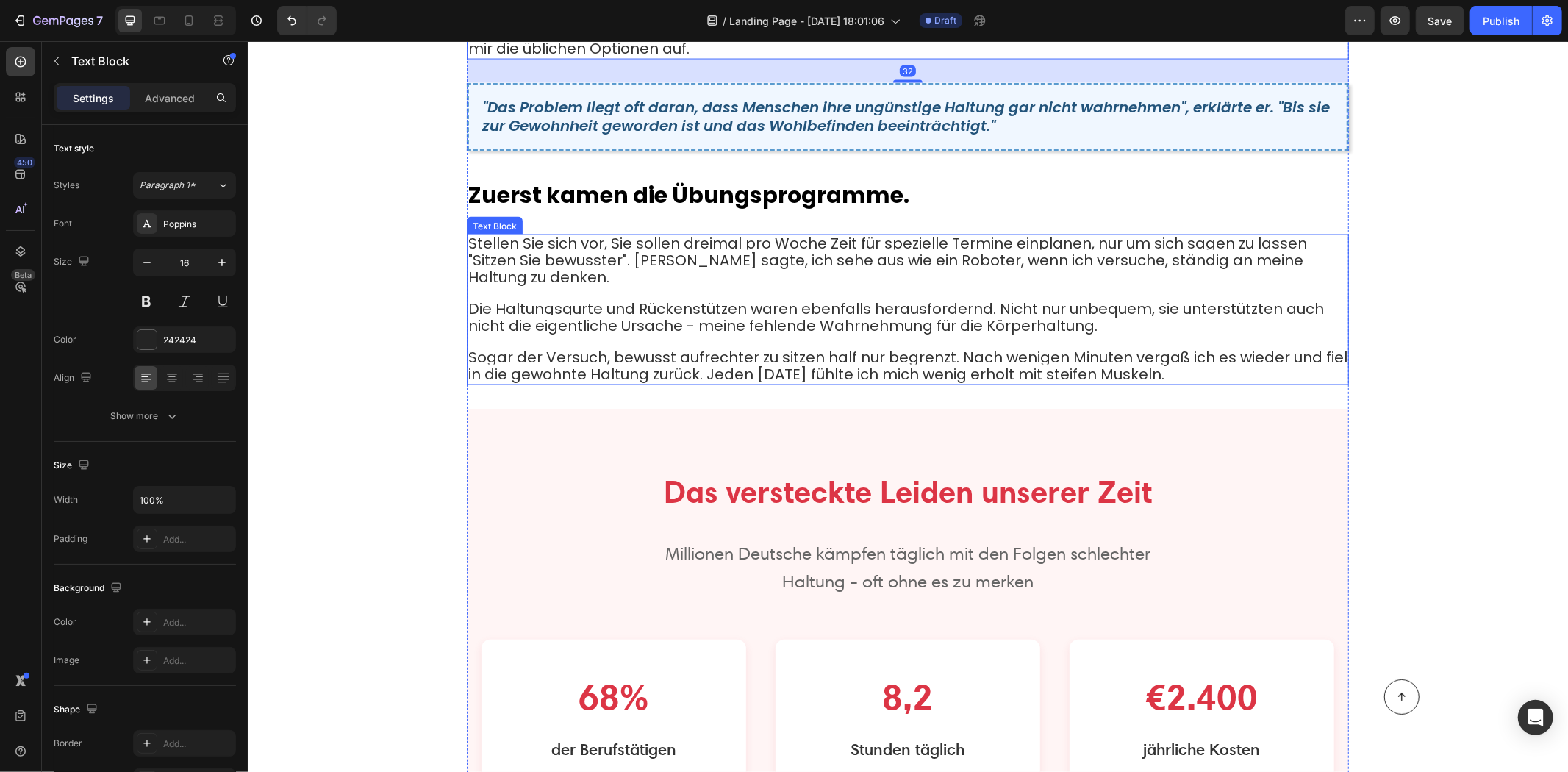
click at [585, 261] on p "Stellen Sie sich vor, Sie sollen dreimal pro Woche Zeit für spezielle Termine e…" at bounding box center [907, 261] width 880 height 50
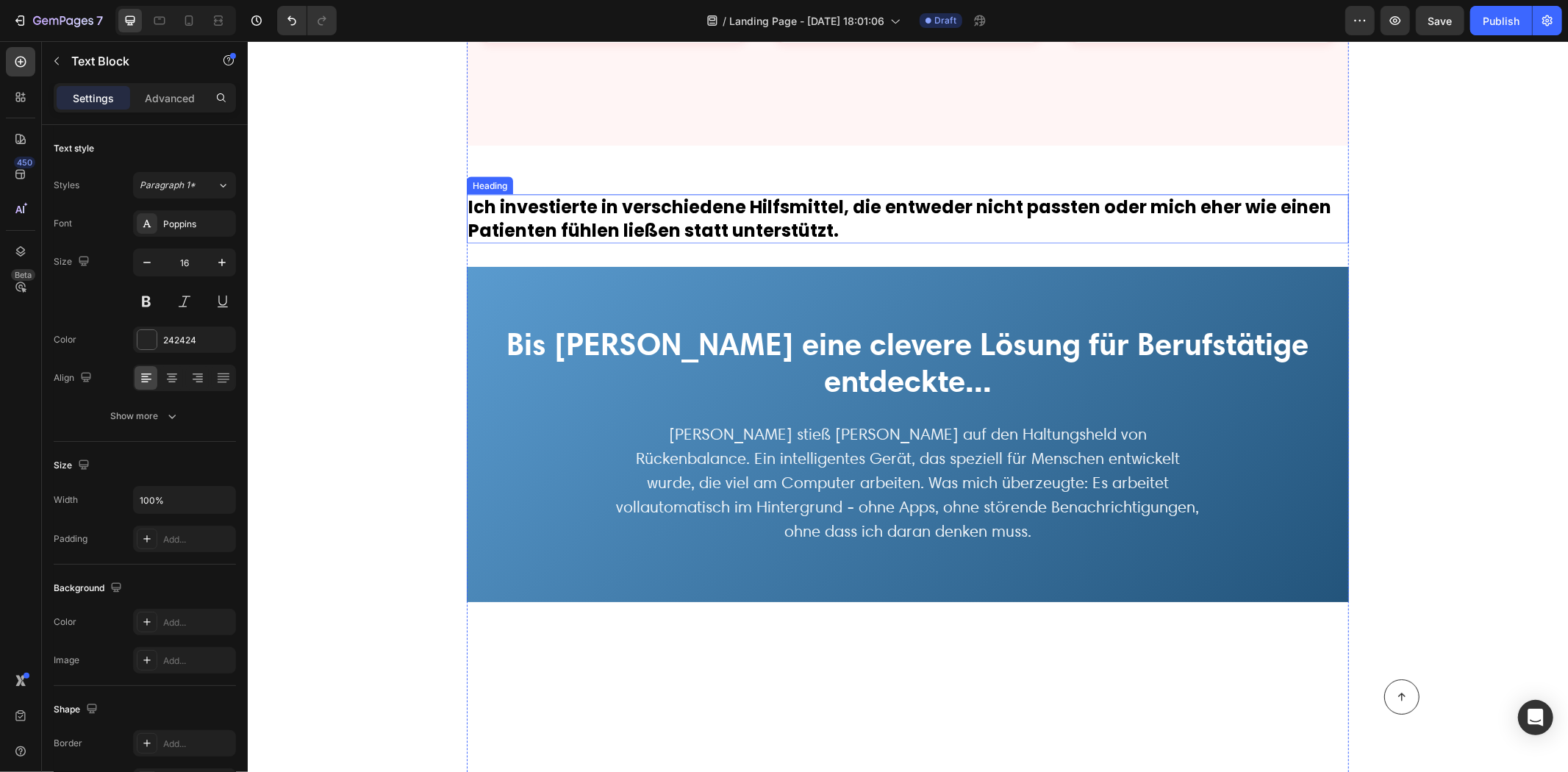
click at [584, 194] on strong "Ich investierte in verschiedene Hilfsmittel, die entweder nicht passten oder mi…" at bounding box center [899, 218] width 863 height 47
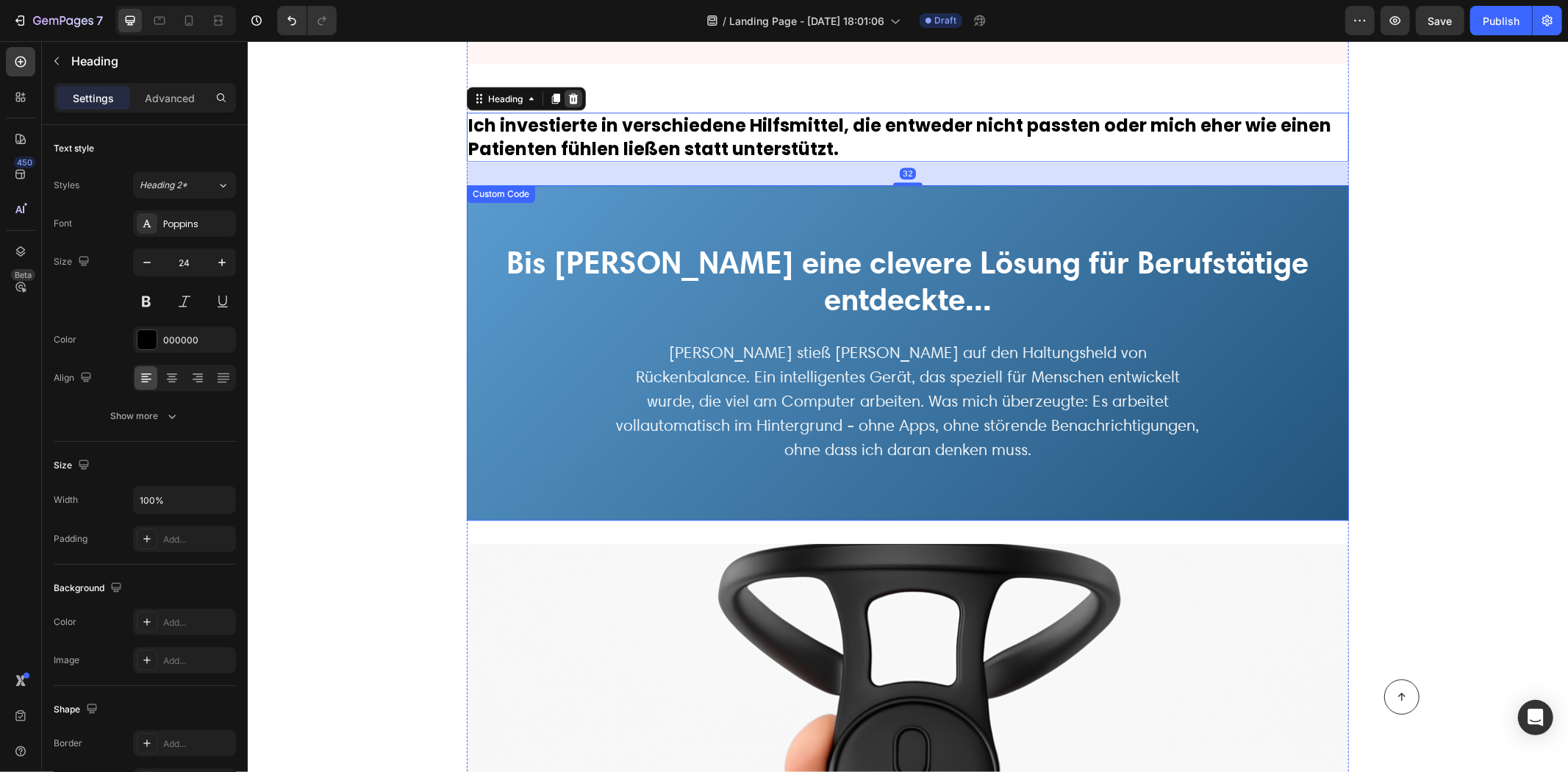
scroll to position [2776, 0]
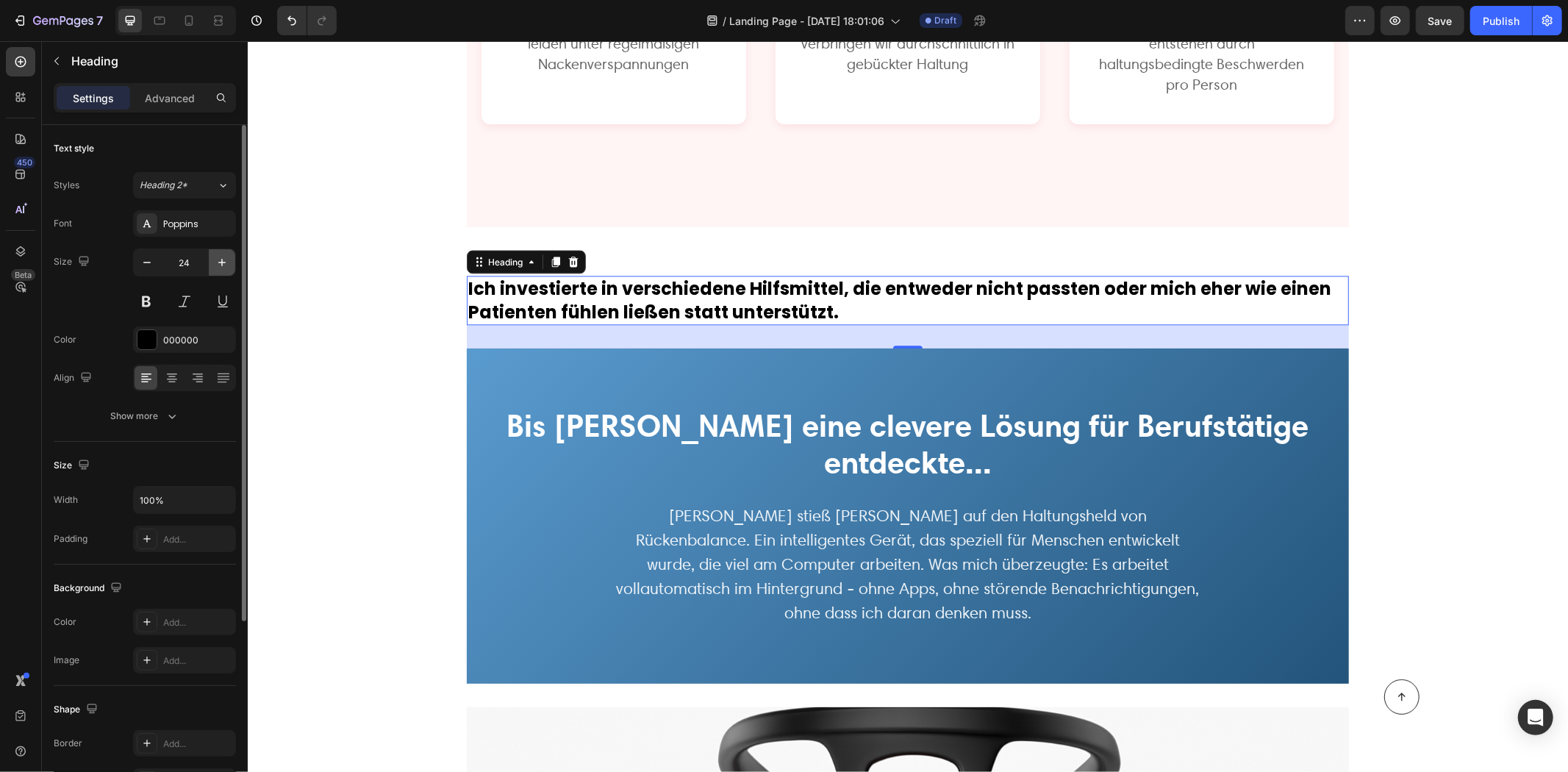
click at [225, 259] on icon "button" at bounding box center [222, 262] width 14 height 14
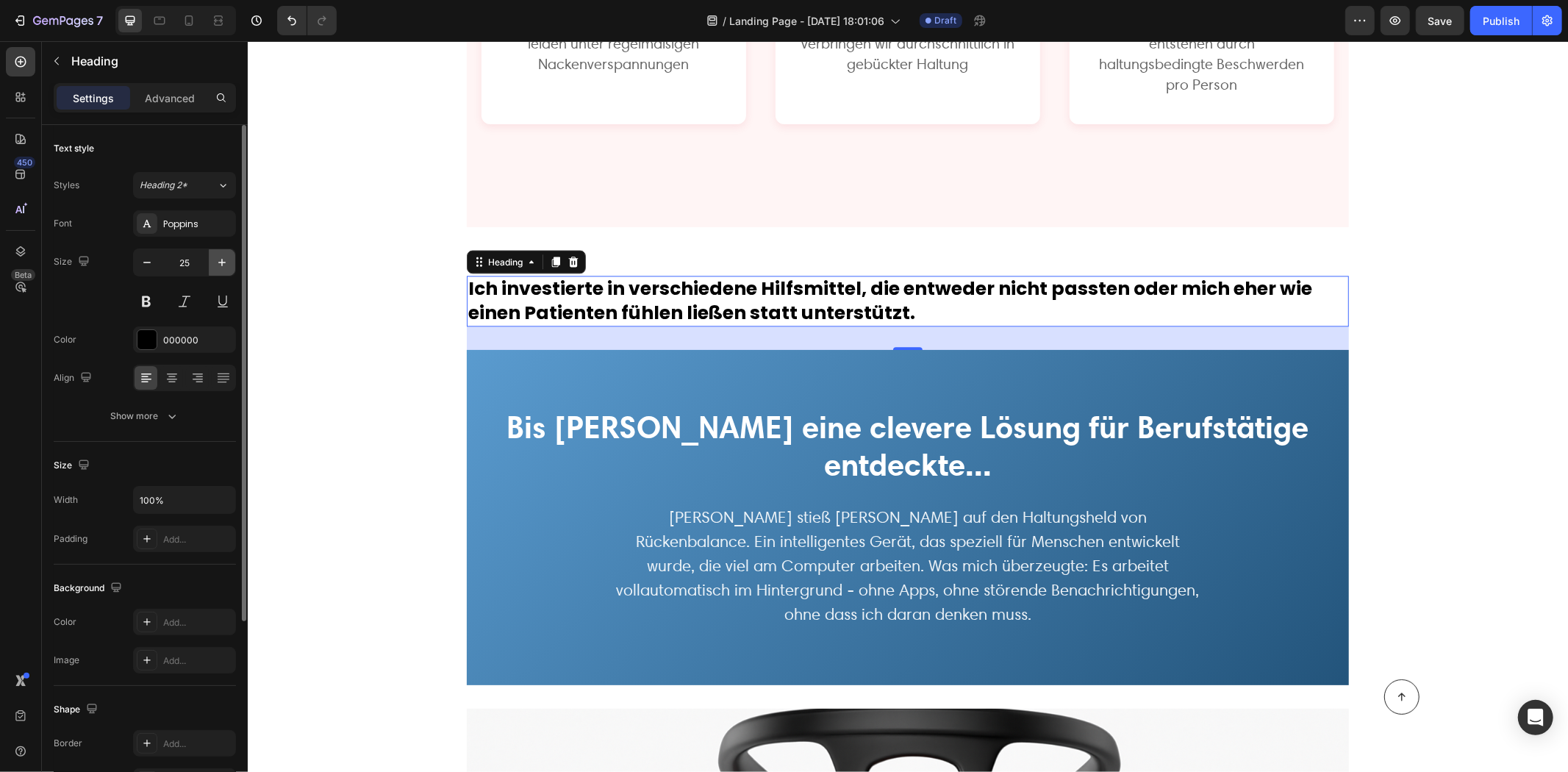
click at [225, 259] on icon "button" at bounding box center [222, 262] width 14 height 14
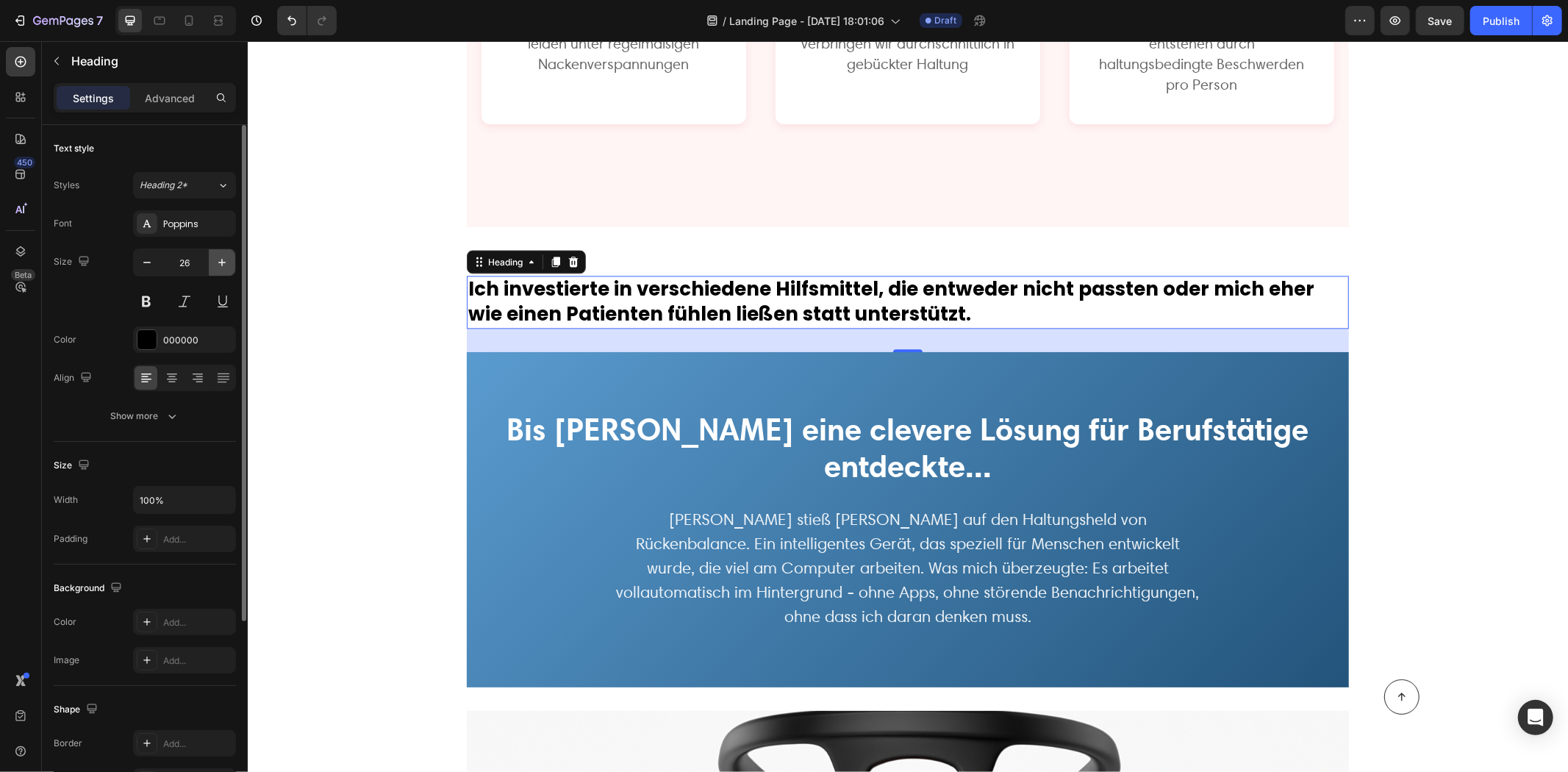
click at [225, 259] on icon "button" at bounding box center [222, 262] width 14 height 14
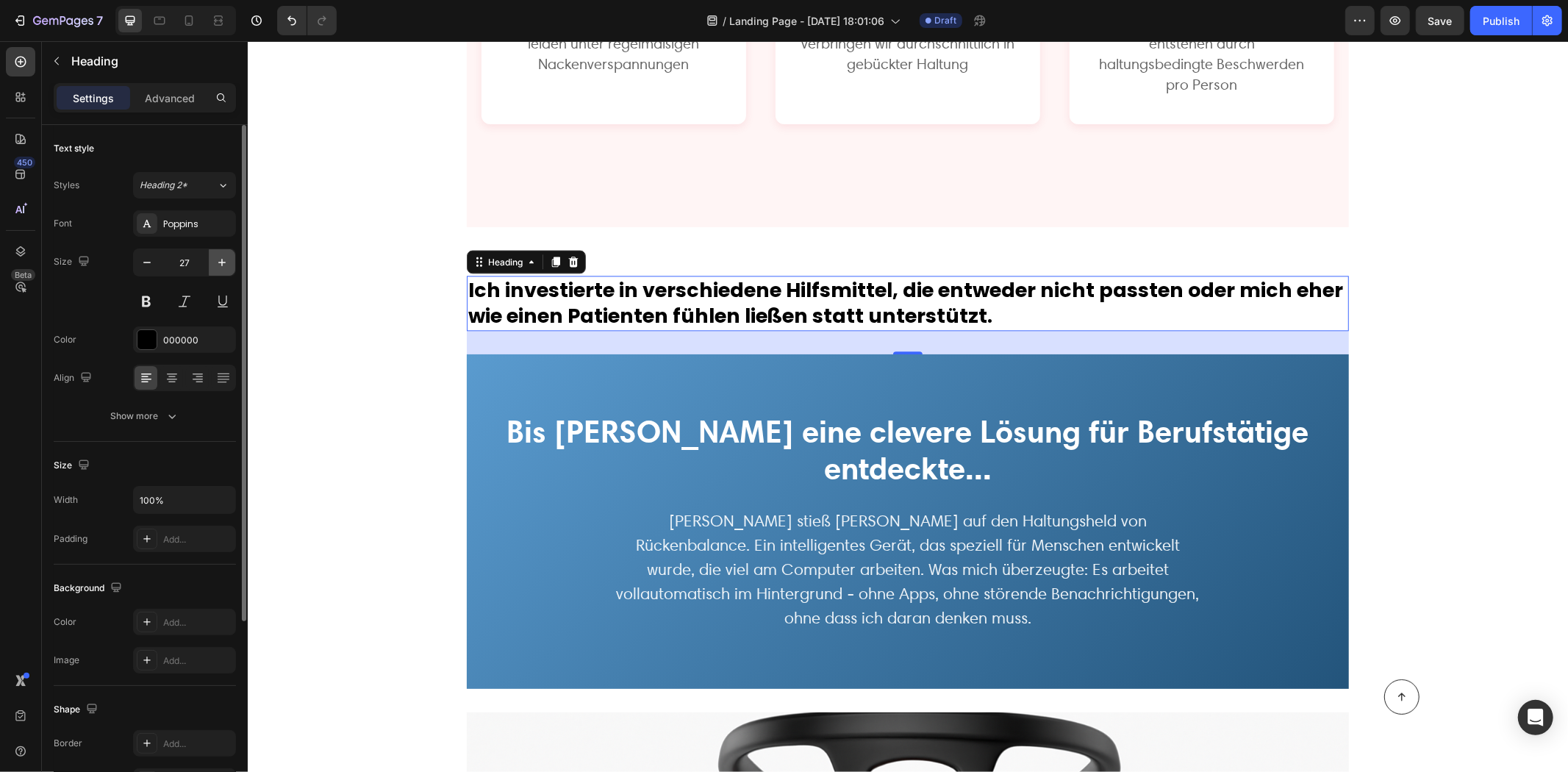
click at [226, 260] on icon "button" at bounding box center [222, 262] width 14 height 14
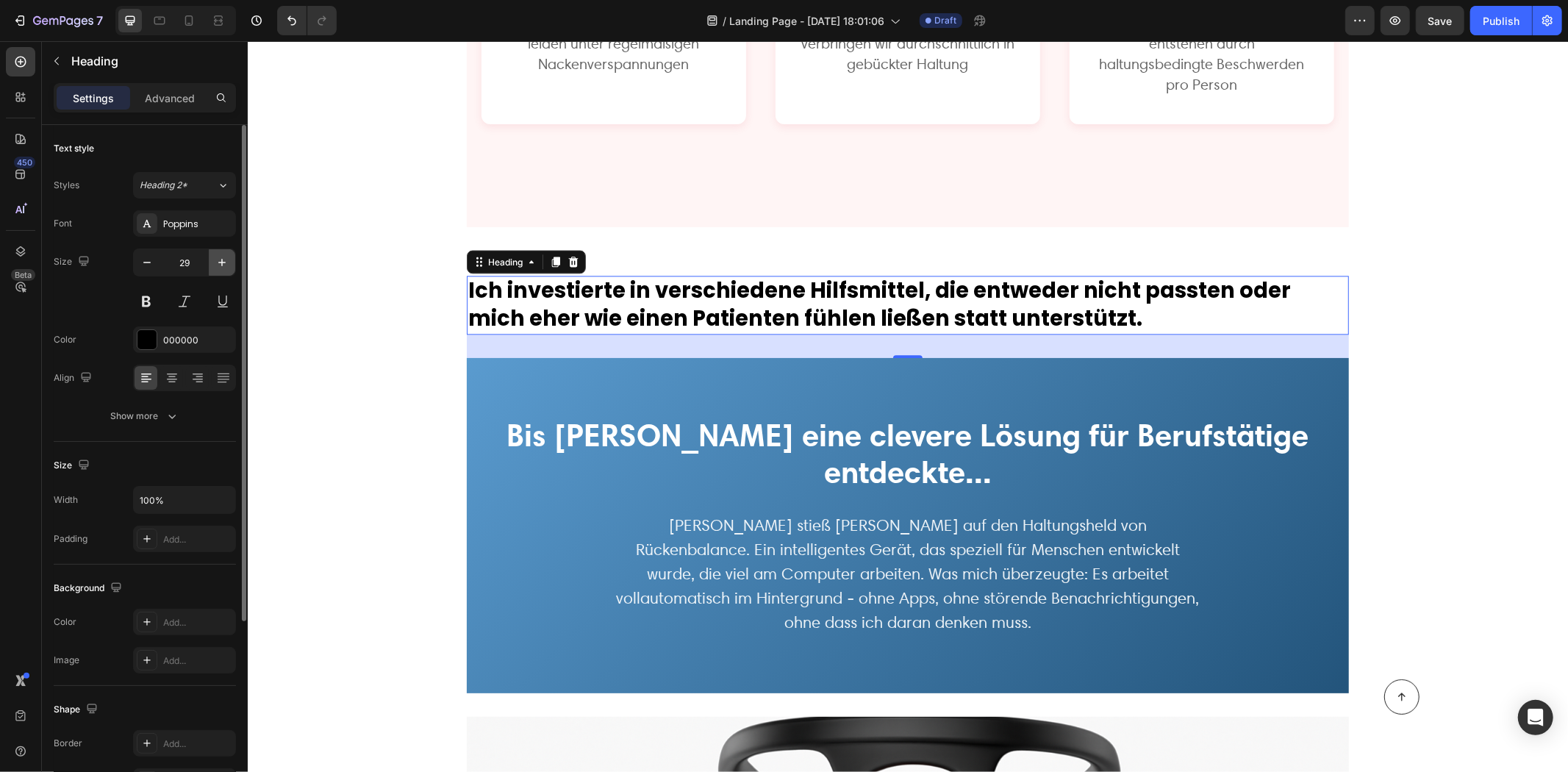
click at [226, 260] on icon "button" at bounding box center [222, 262] width 14 height 14
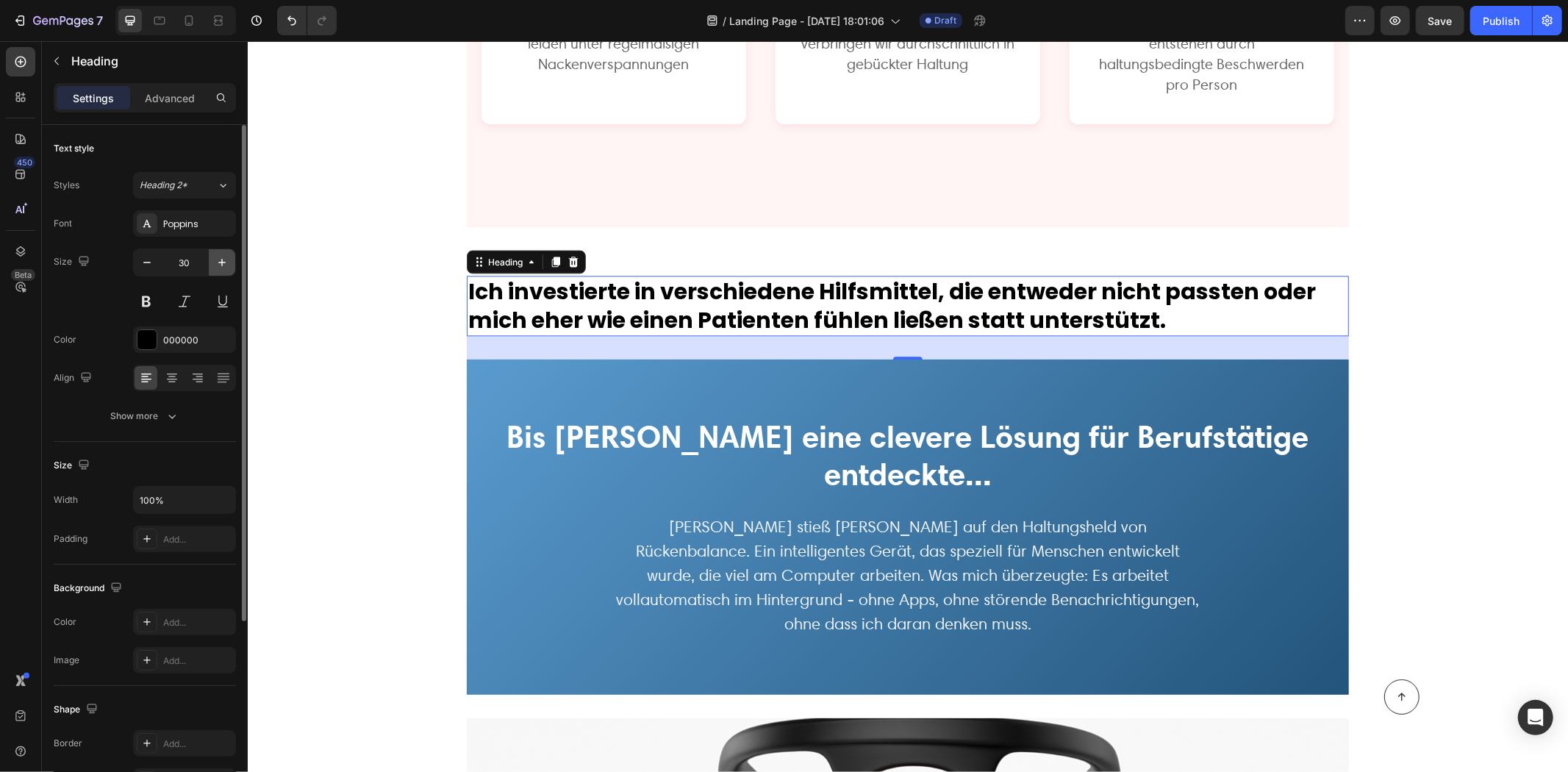
click at [226, 261] on icon "button" at bounding box center [222, 262] width 14 height 14
type input "31"
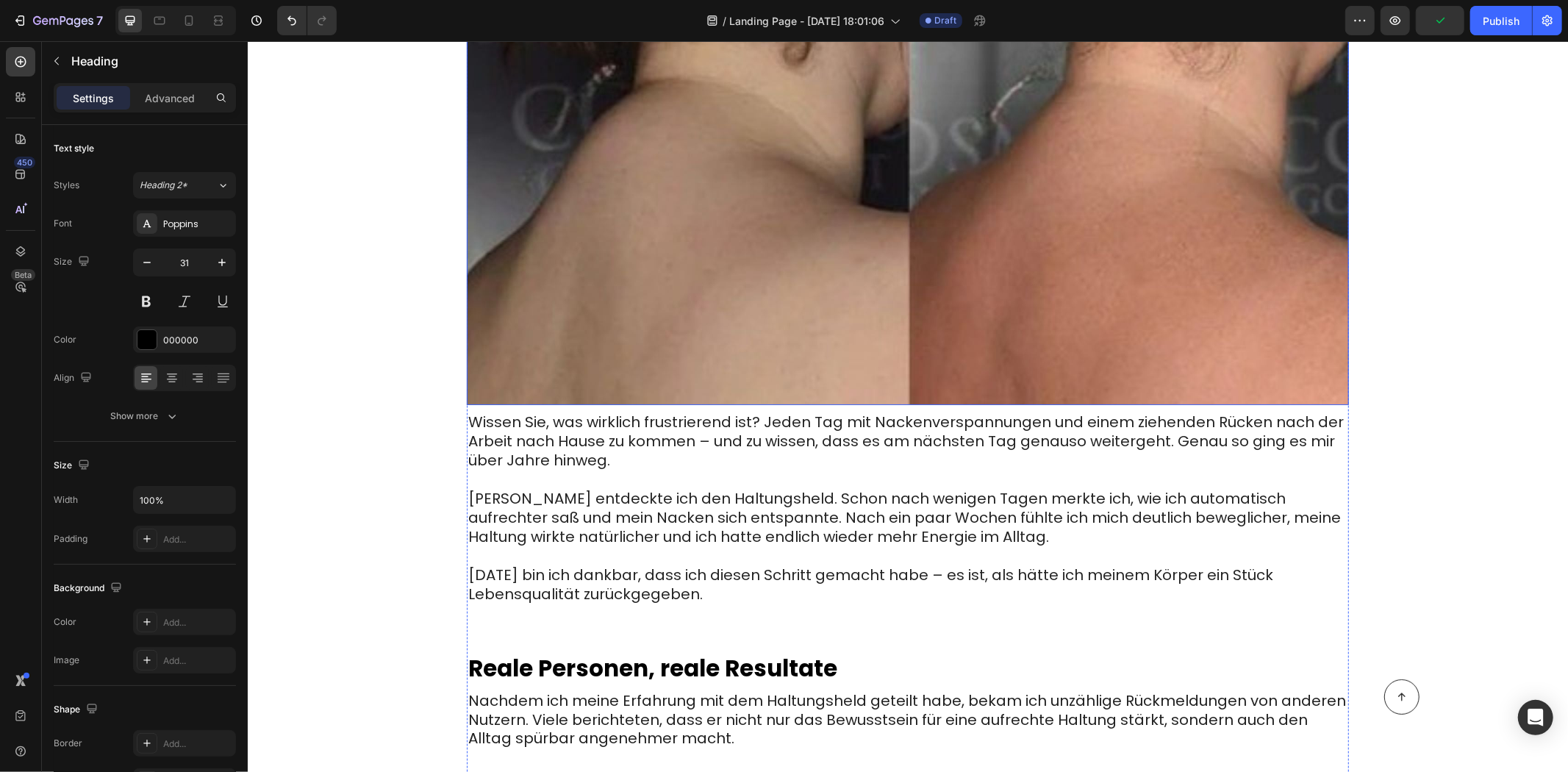
scroll to position [5063, 0]
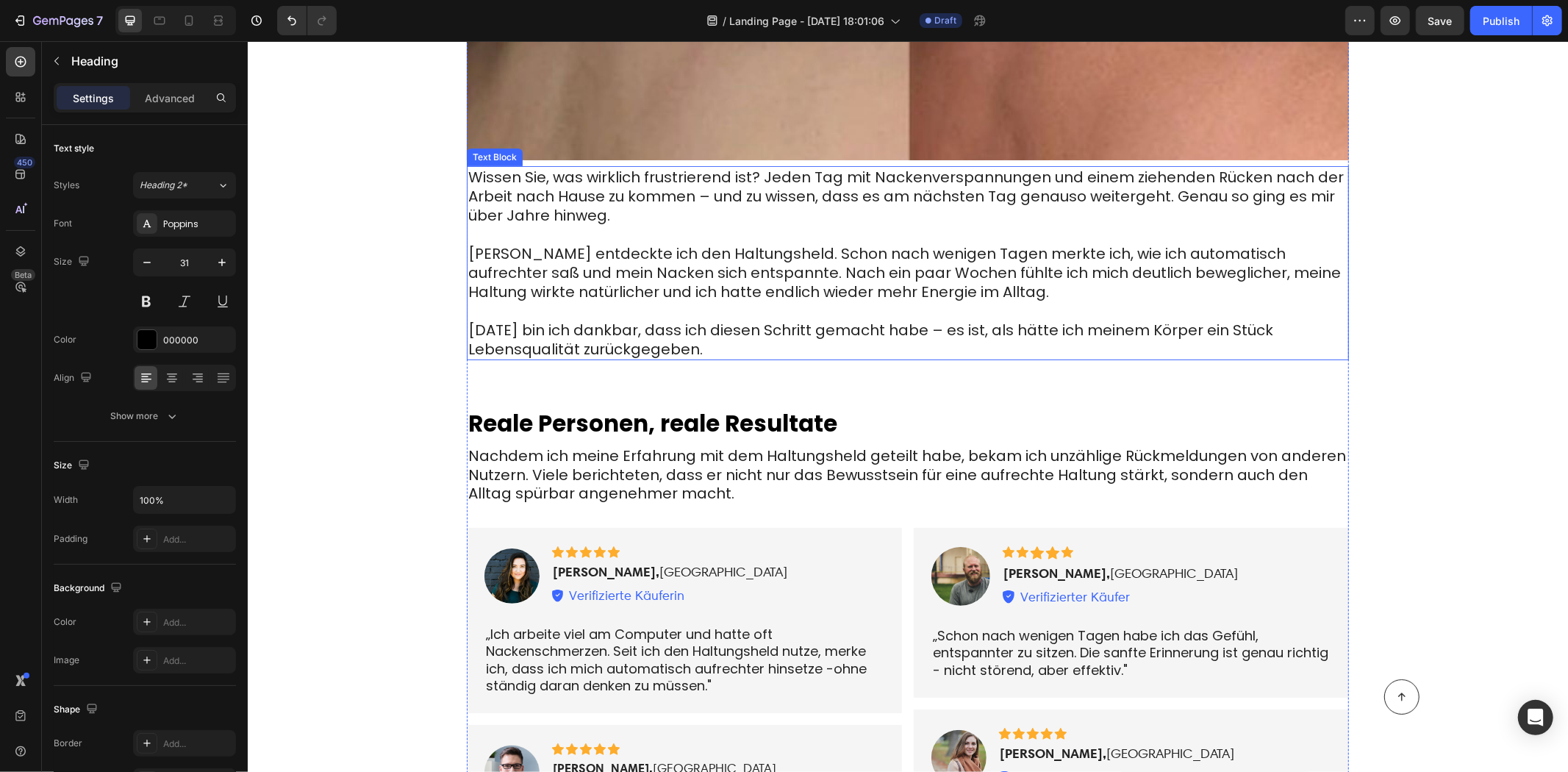
click at [592, 242] on span "[PERSON_NAME] entdeckte ich den Haltungsheld. Schon nach wenigen Tagen merkte i…" at bounding box center [903, 271] width 873 height 59
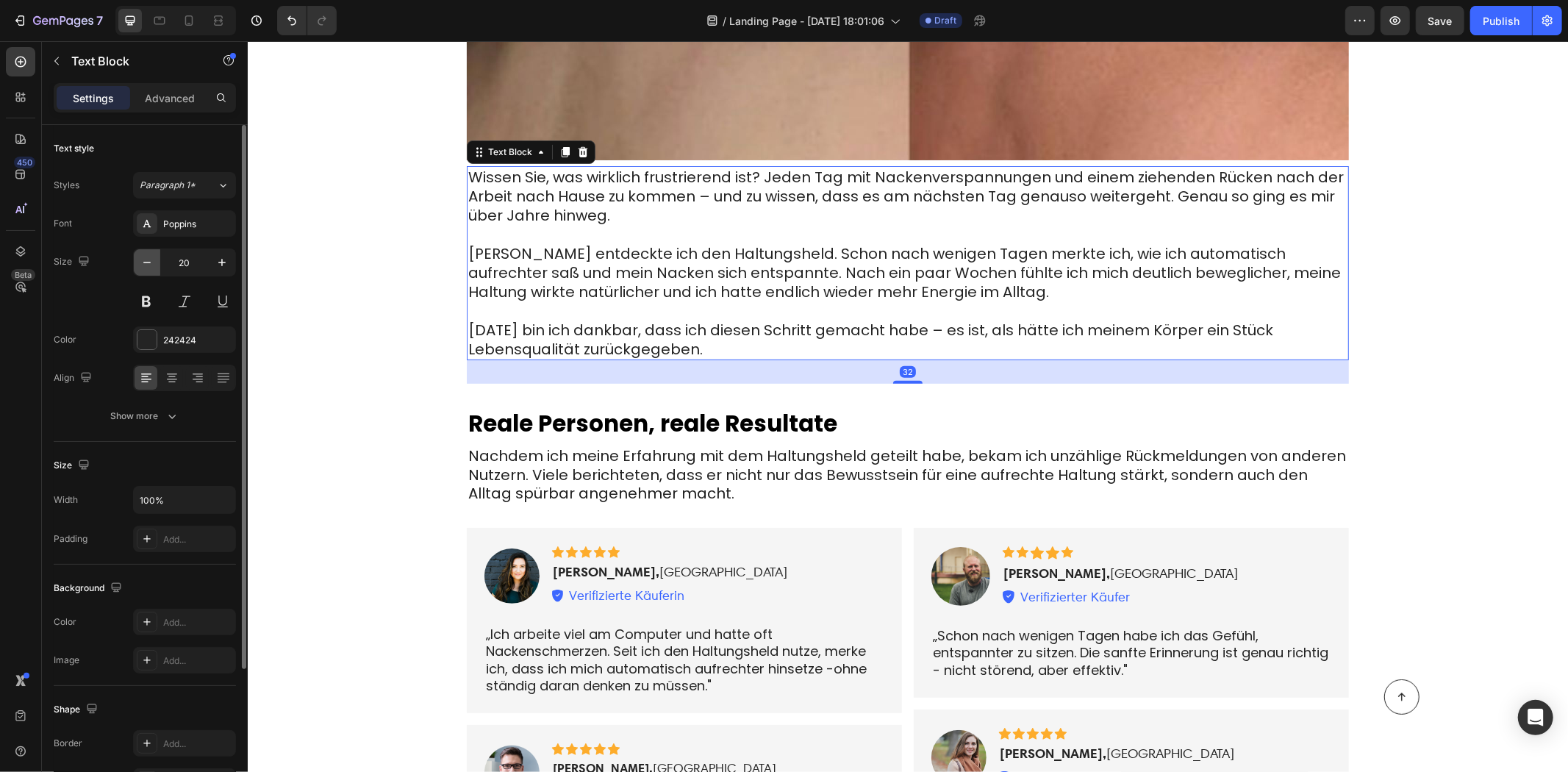
click at [148, 266] on icon "button" at bounding box center [146, 262] width 14 height 14
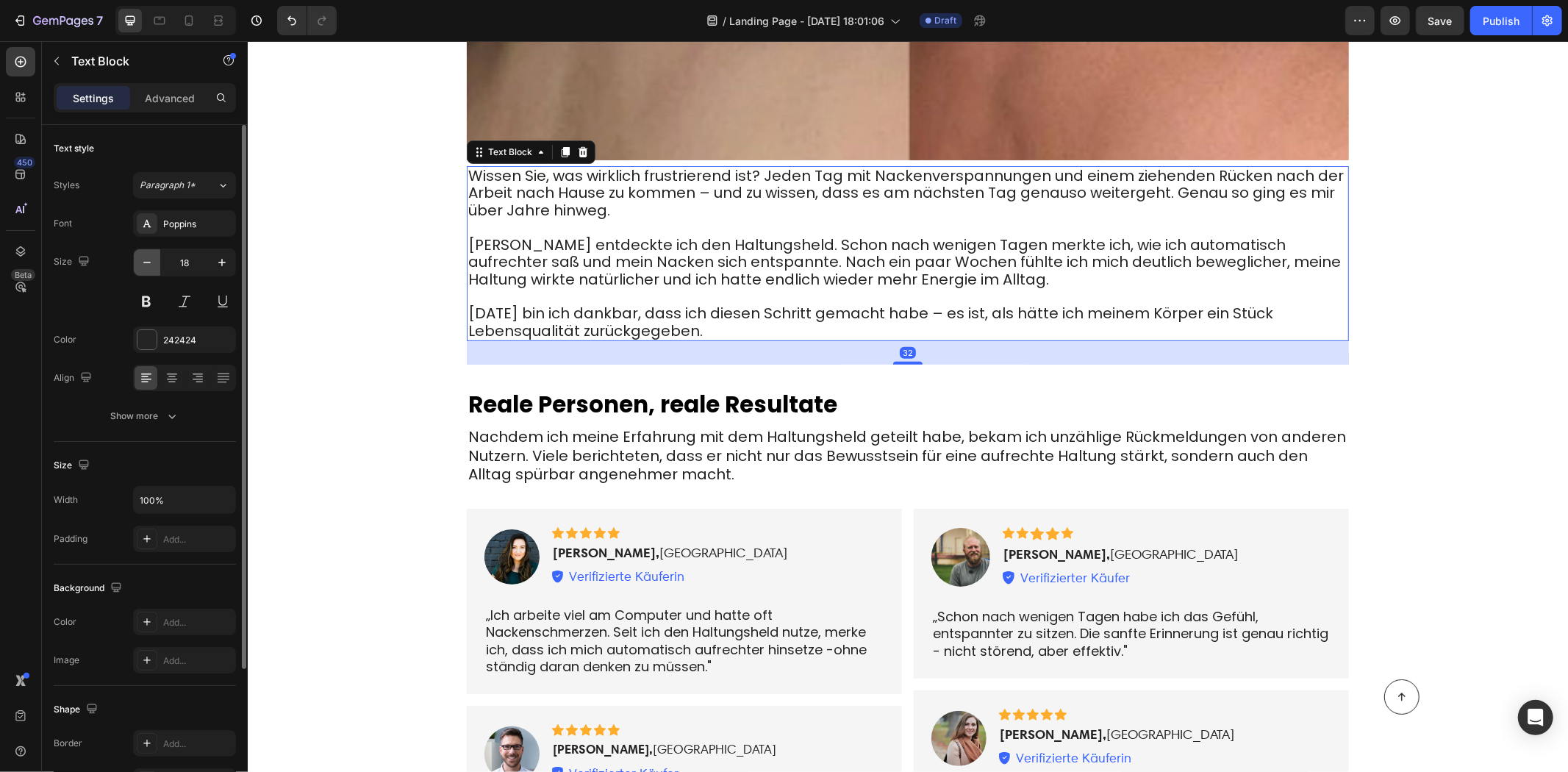
click at [149, 265] on icon "button" at bounding box center [146, 262] width 14 height 14
click at [149, 264] on icon "button" at bounding box center [146, 262] width 14 height 14
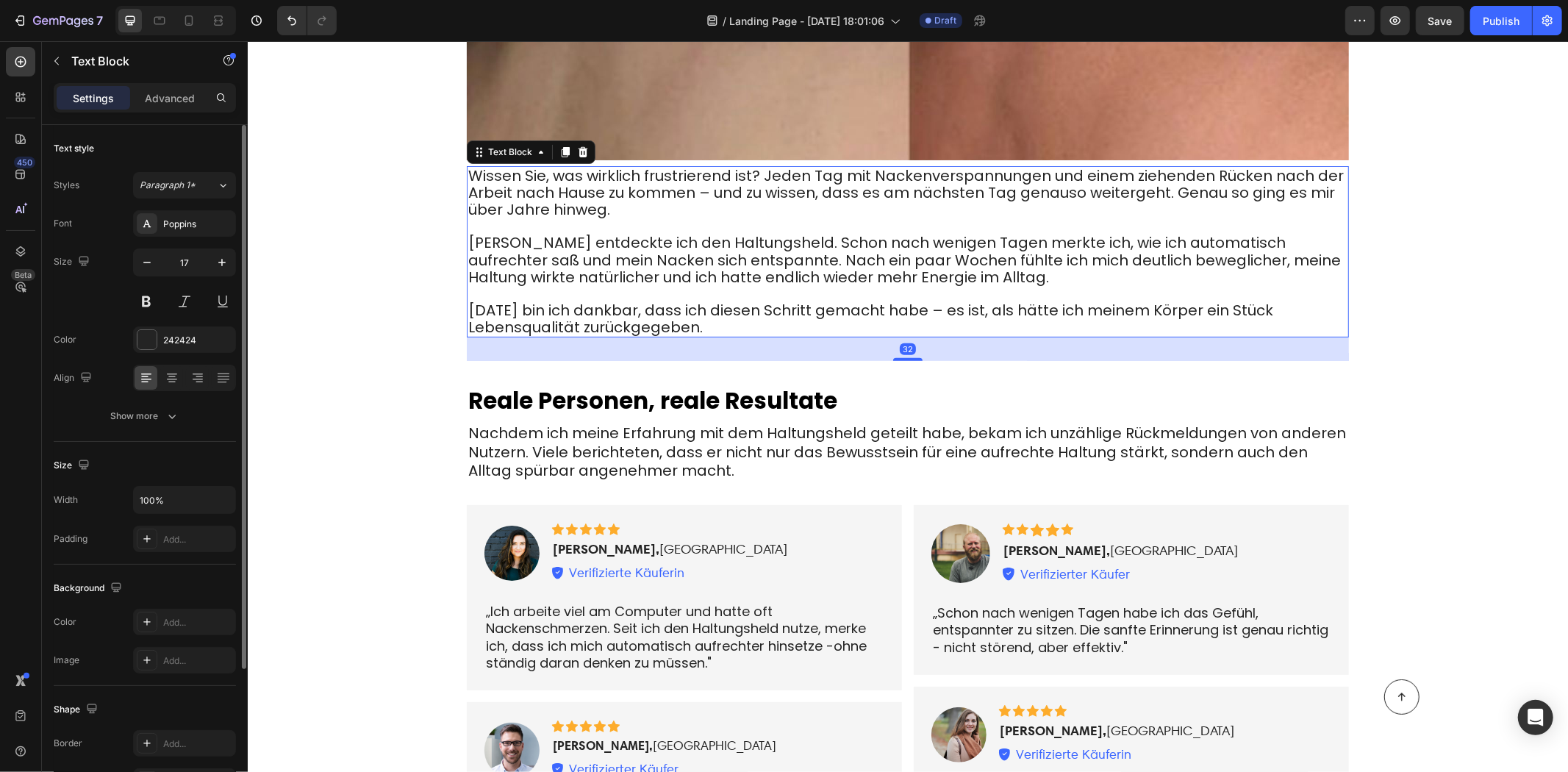
type input "16"
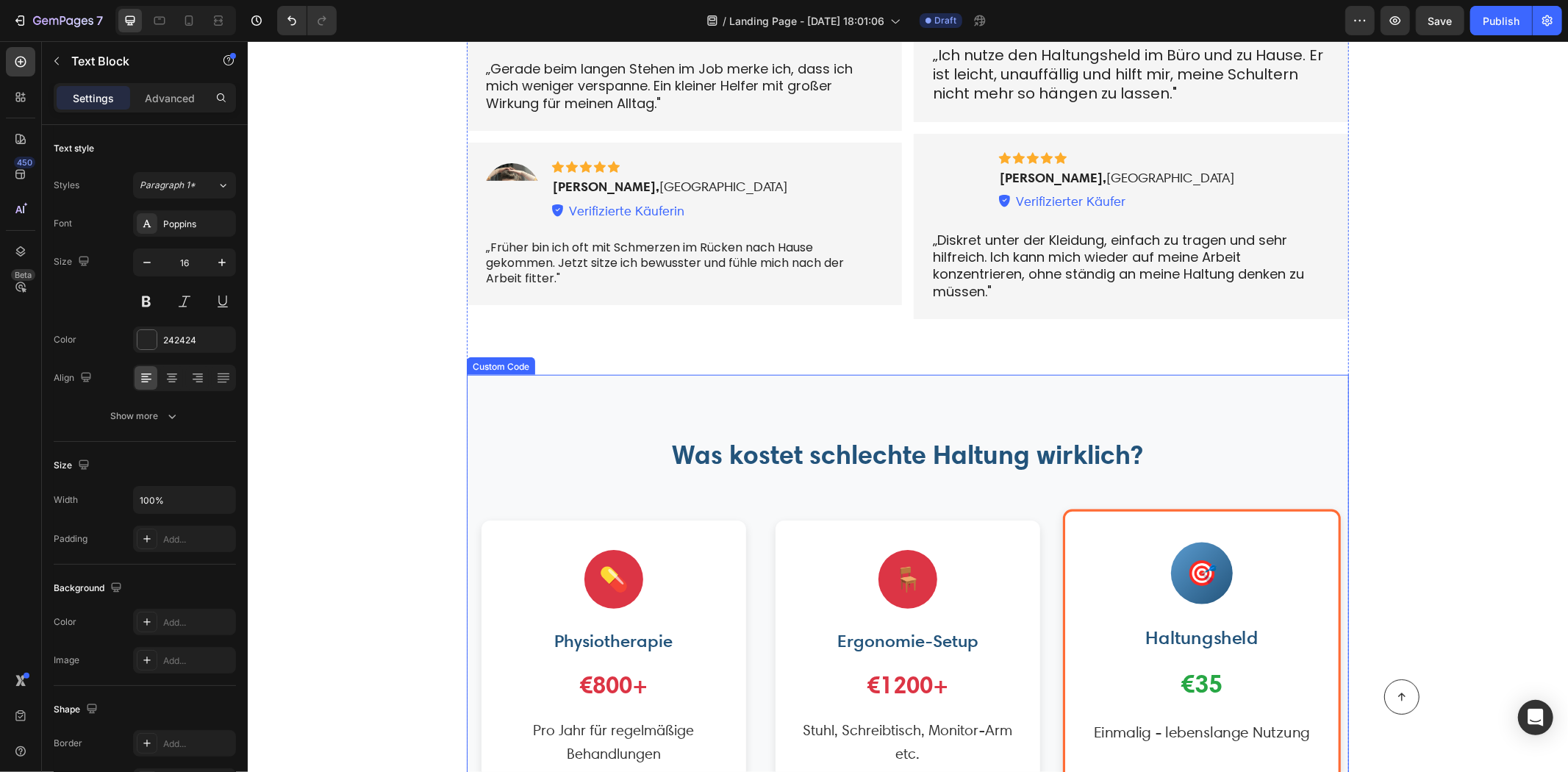
scroll to position [5716, 0]
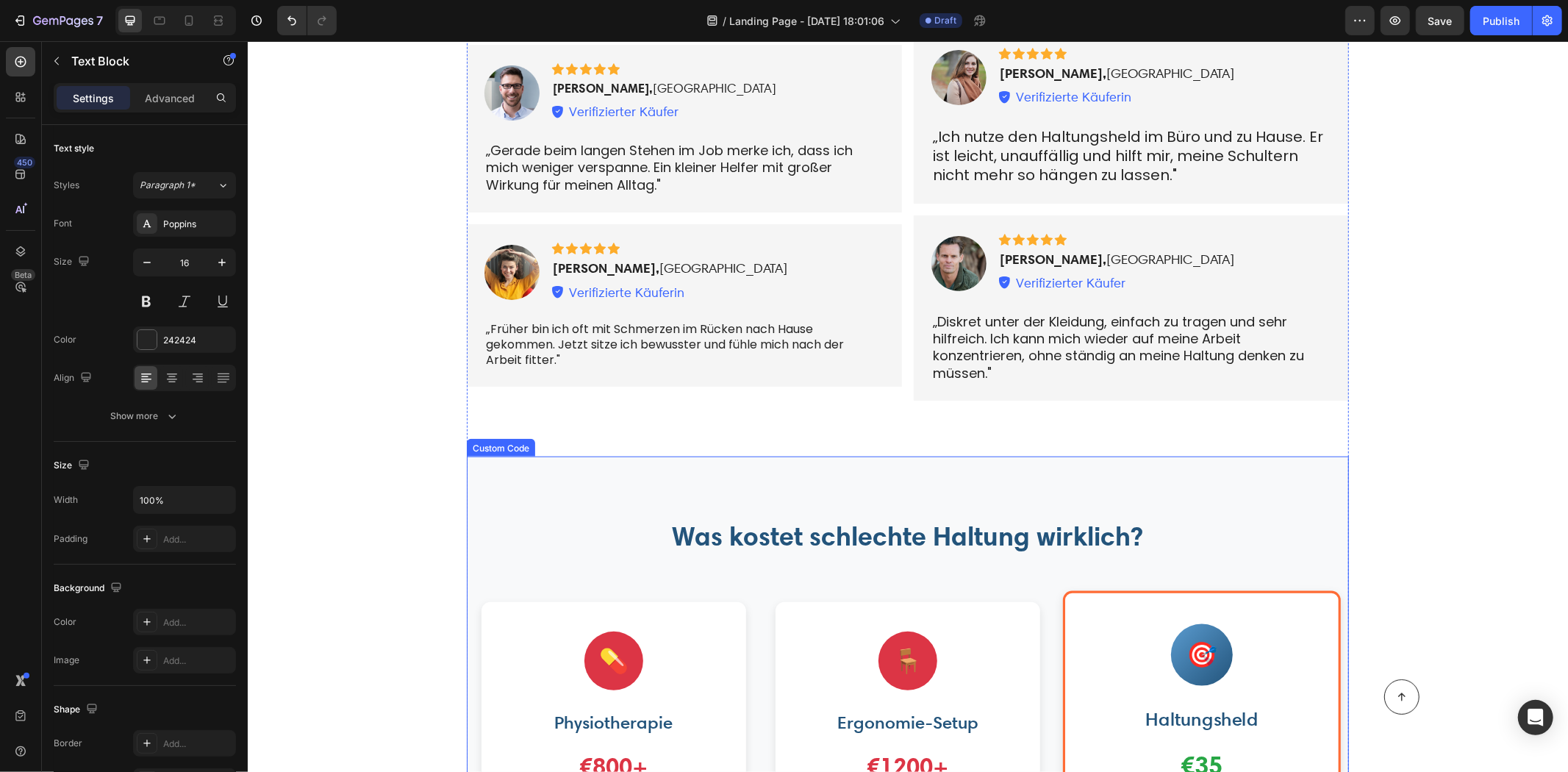
click at [579, 456] on section "Was kostet schlechte Haltung wirklich? 💊 Physiotherapie €800+ Pro Jahr für rege…" at bounding box center [907, 781] width 882 height 651
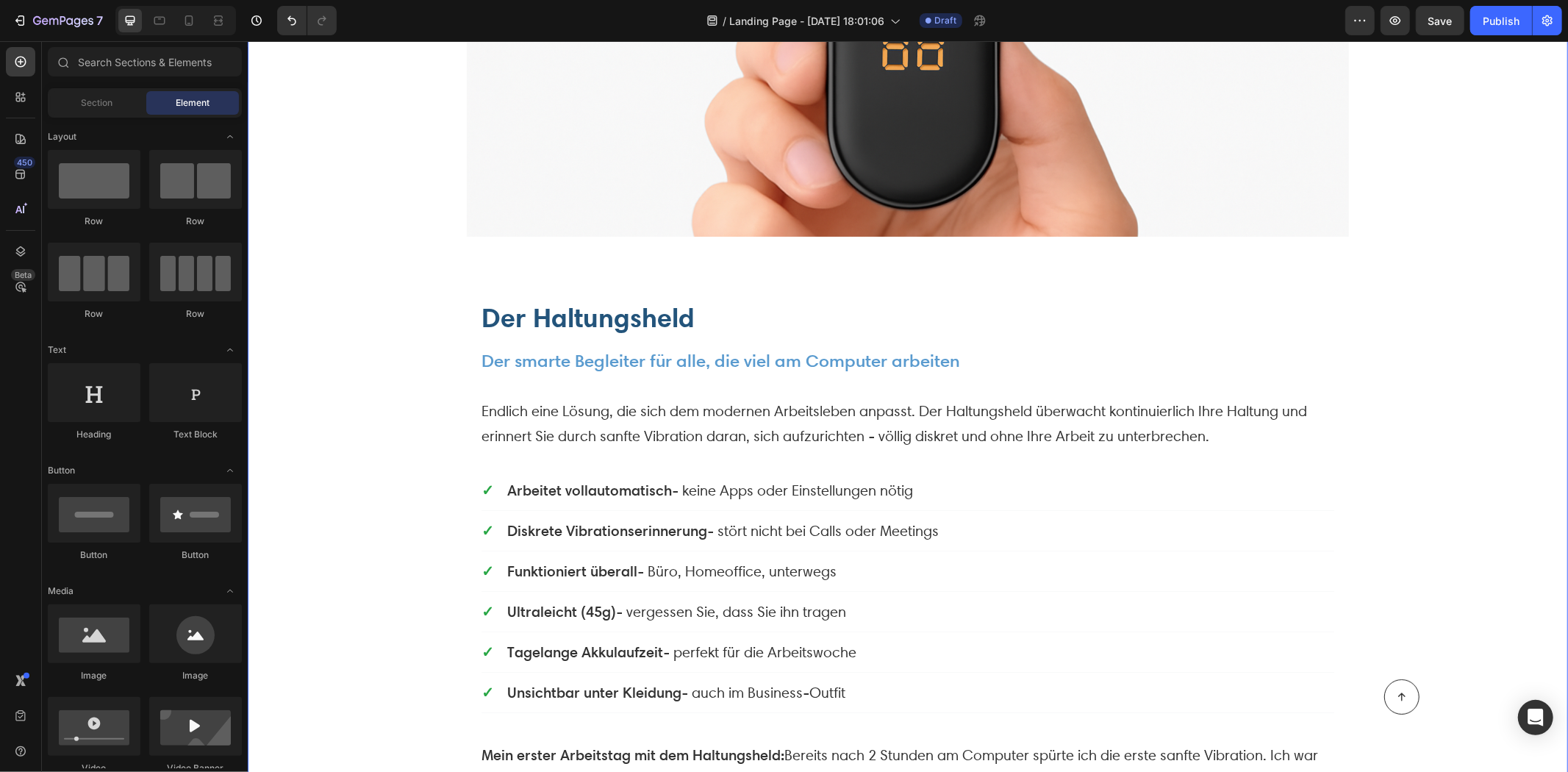
scroll to position [3819, 0]
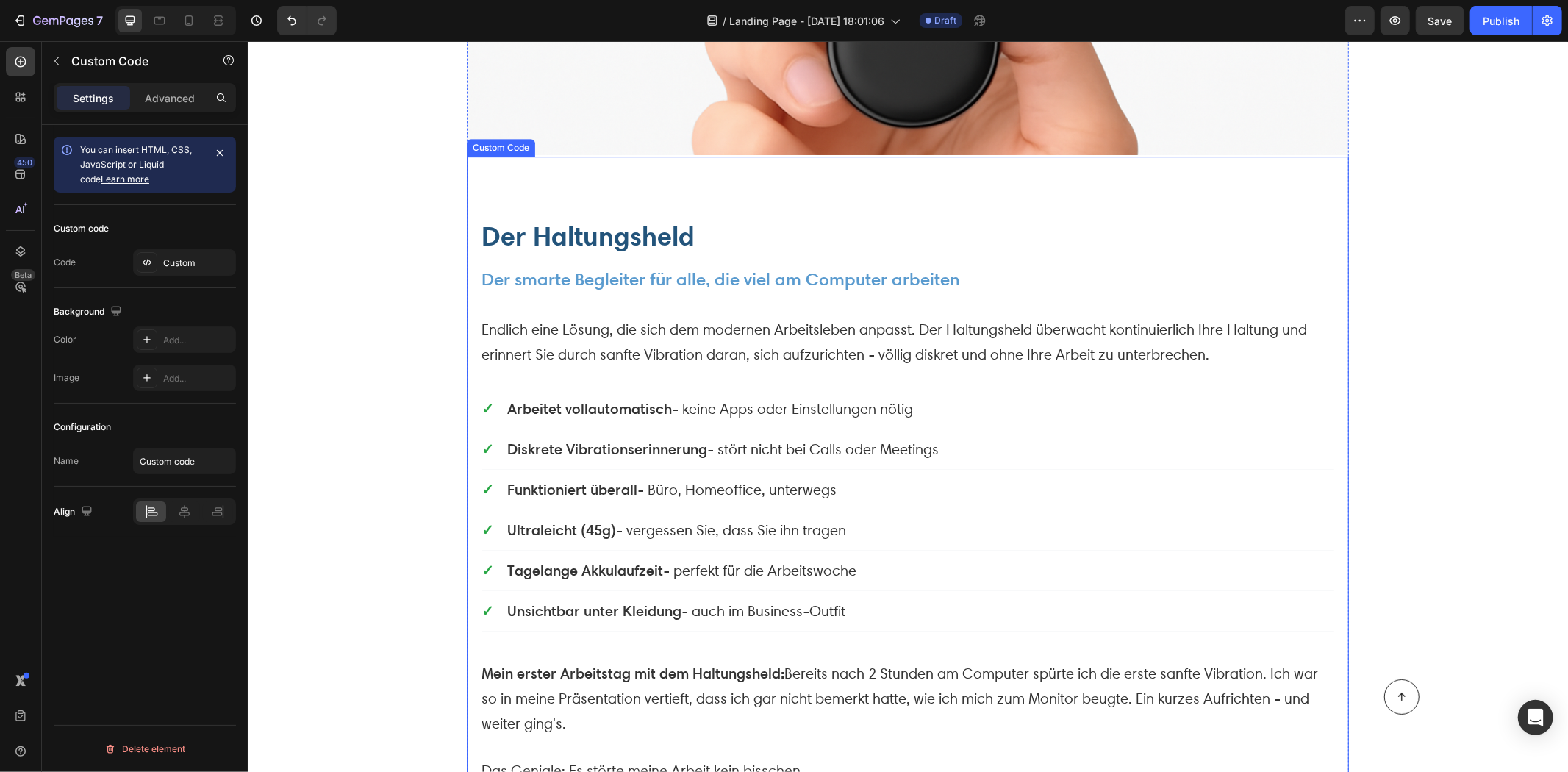
click at [618, 399] on strong "Arbeitet vollautomatisch" at bounding box center [589, 408] width 165 height 18
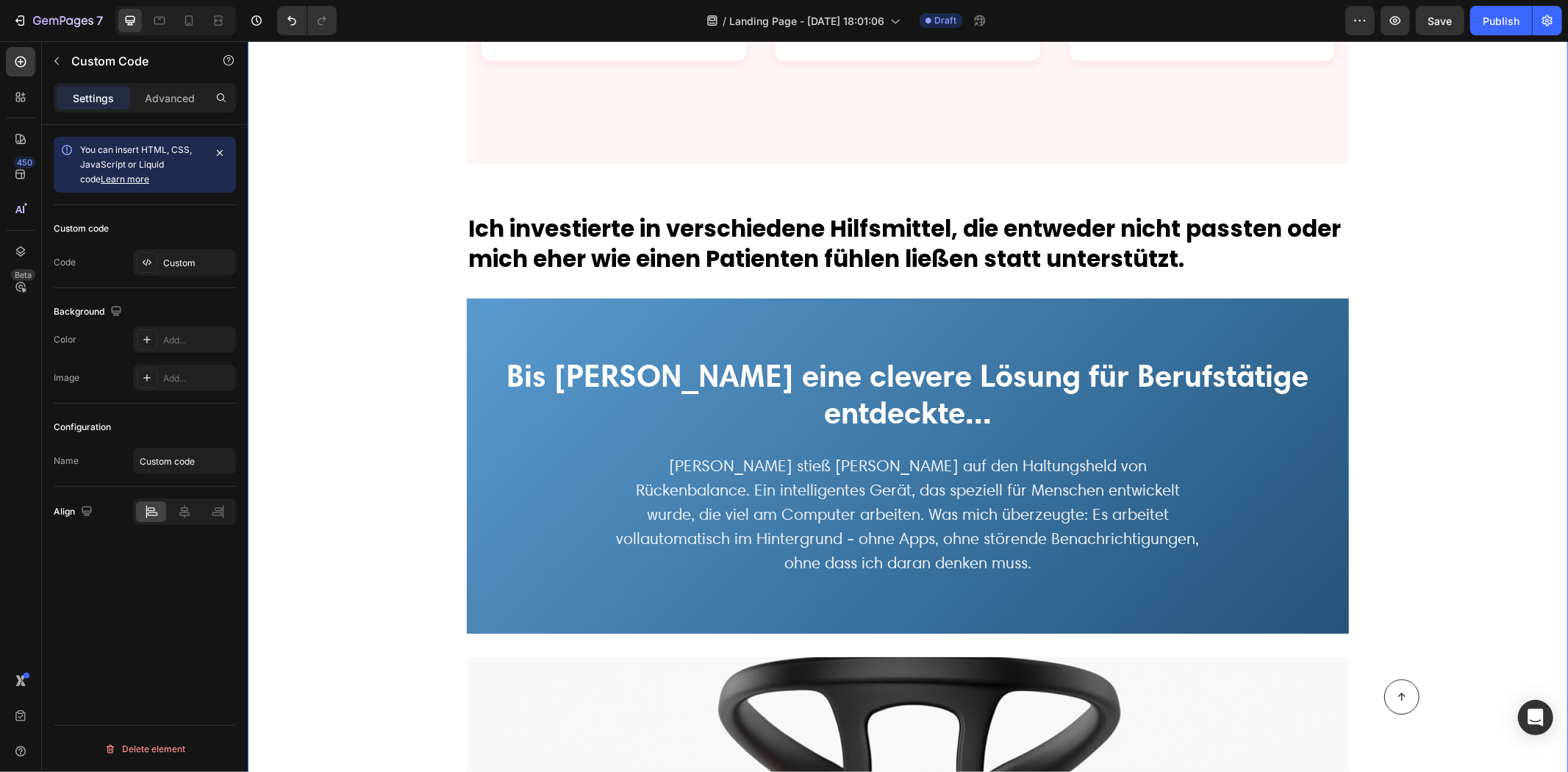
scroll to position [2757, 0]
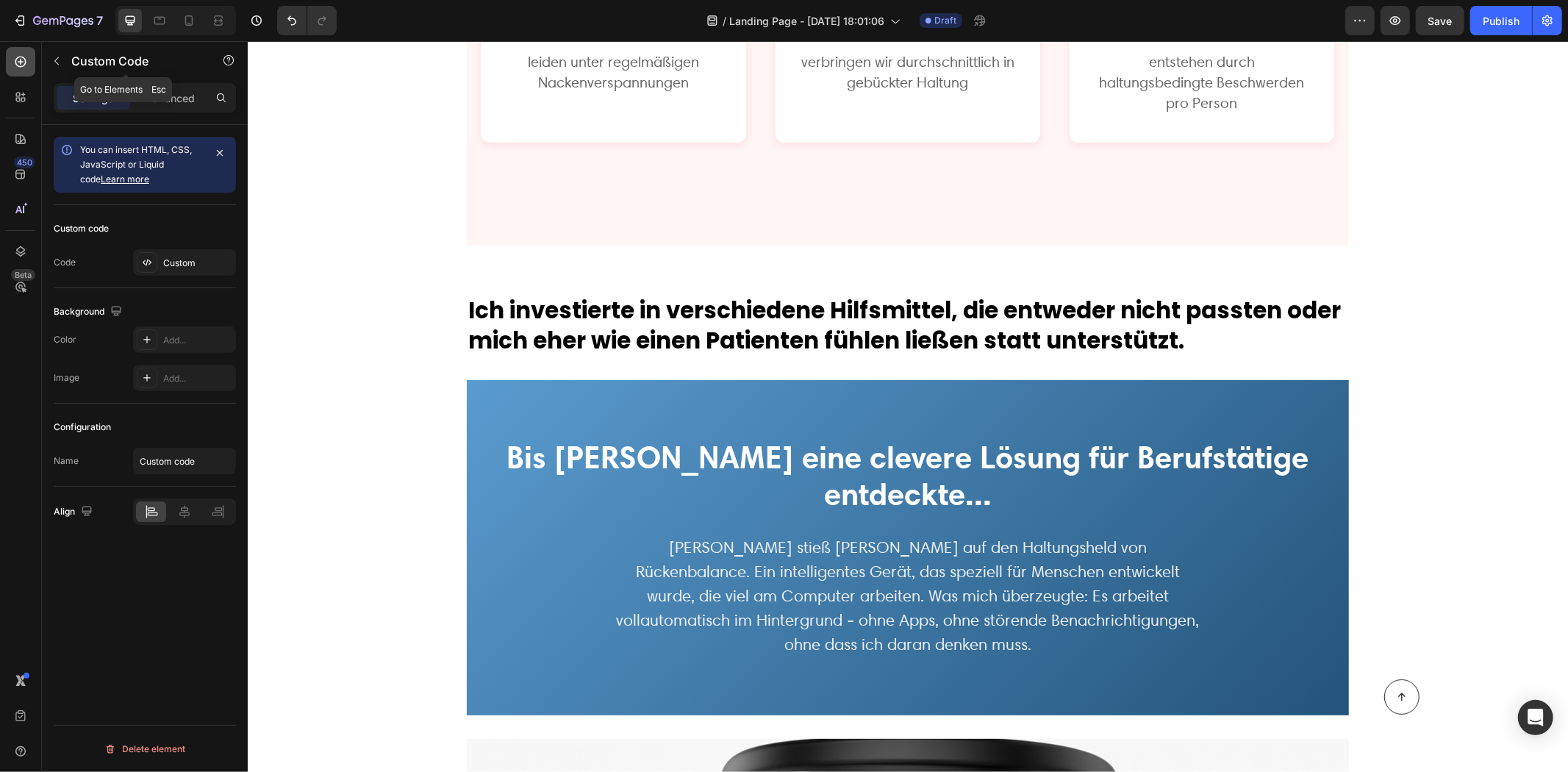
click at [20, 62] on icon at bounding box center [21, 62] width 11 height 11
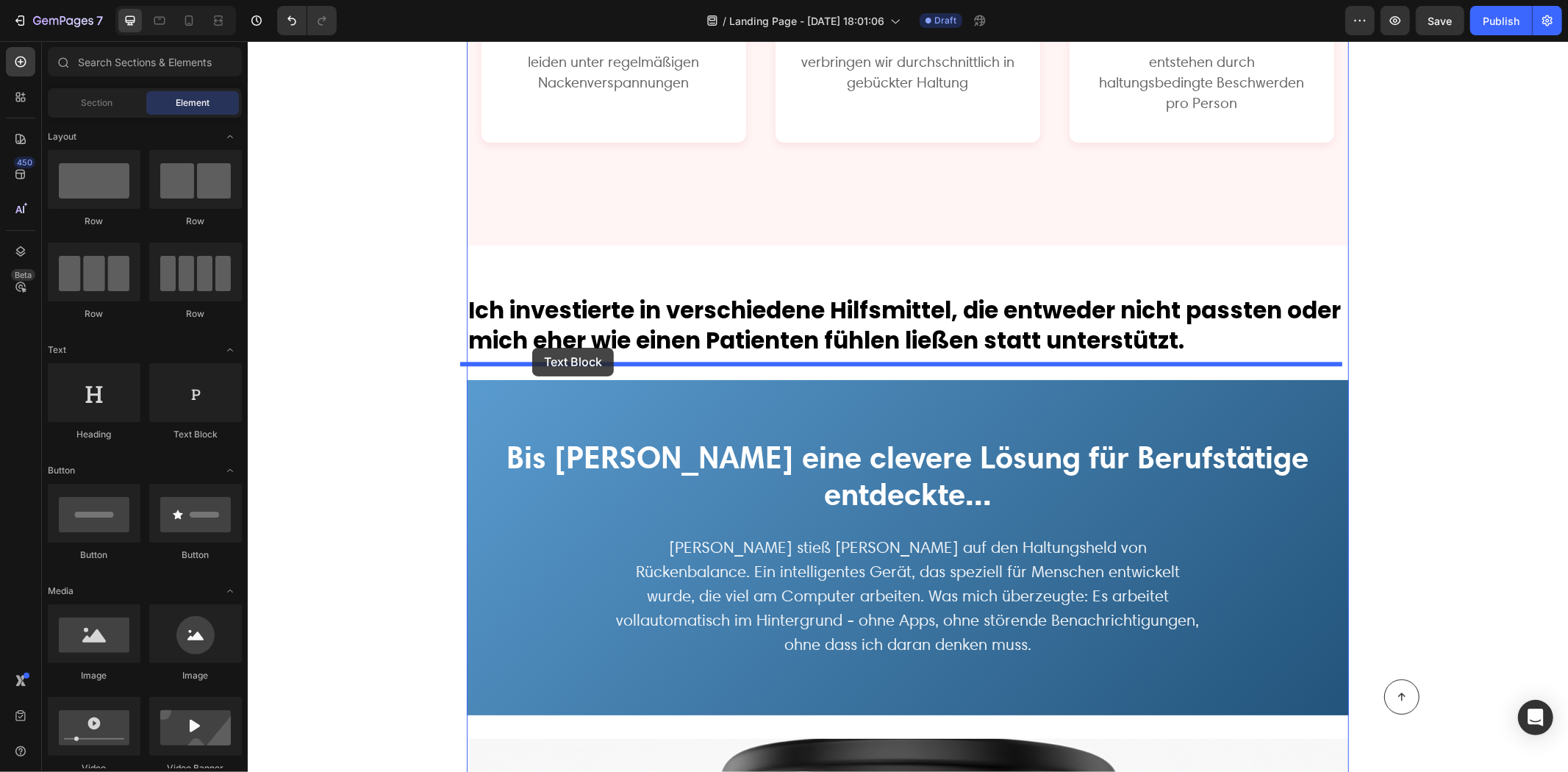
drag, startPoint x: 484, startPoint y: 436, endPoint x: 531, endPoint y: 347, distance: 100.6
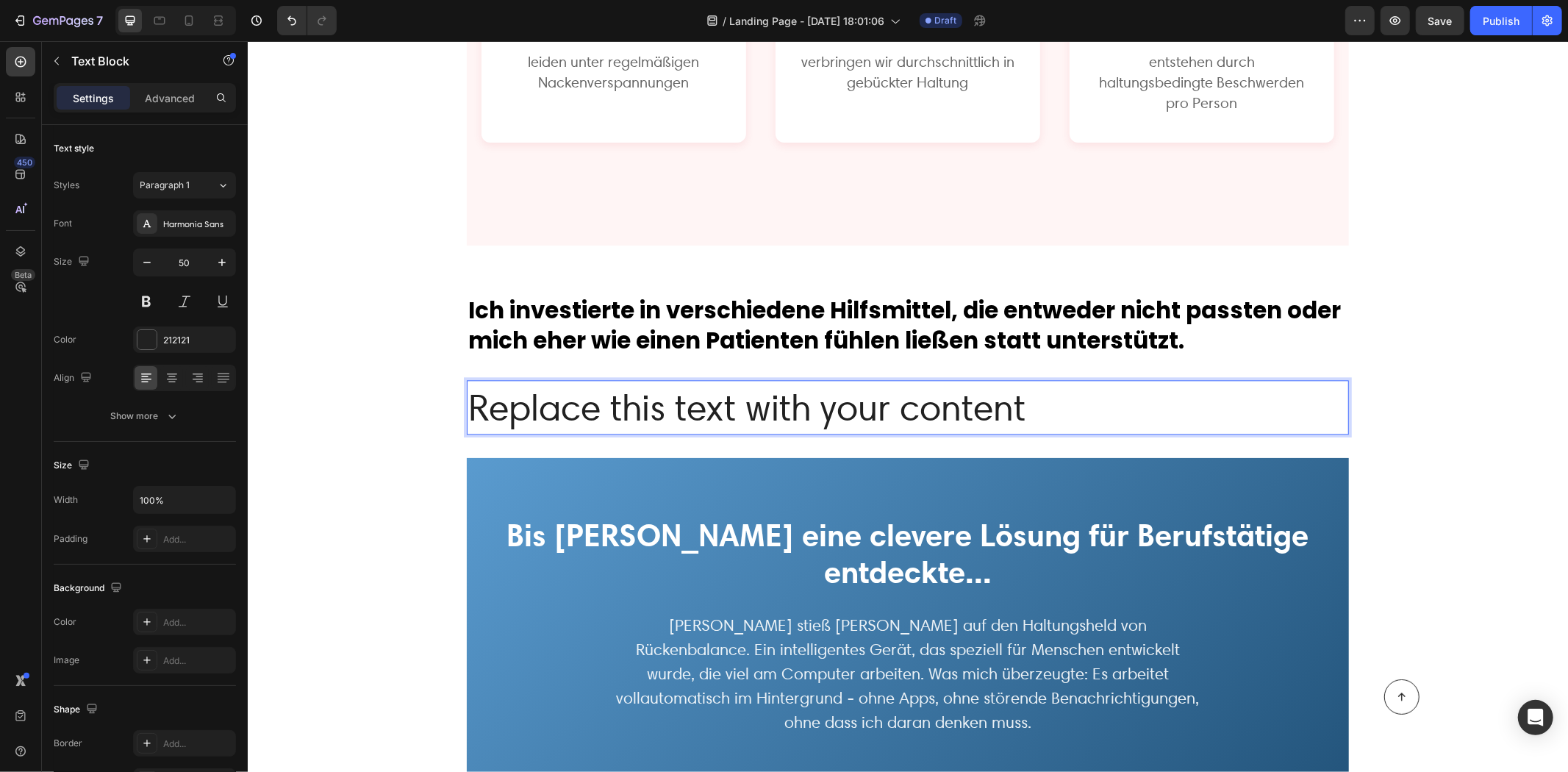
click at [685, 408] on div "Replace this text with your content" at bounding box center [907, 406] width 882 height 54
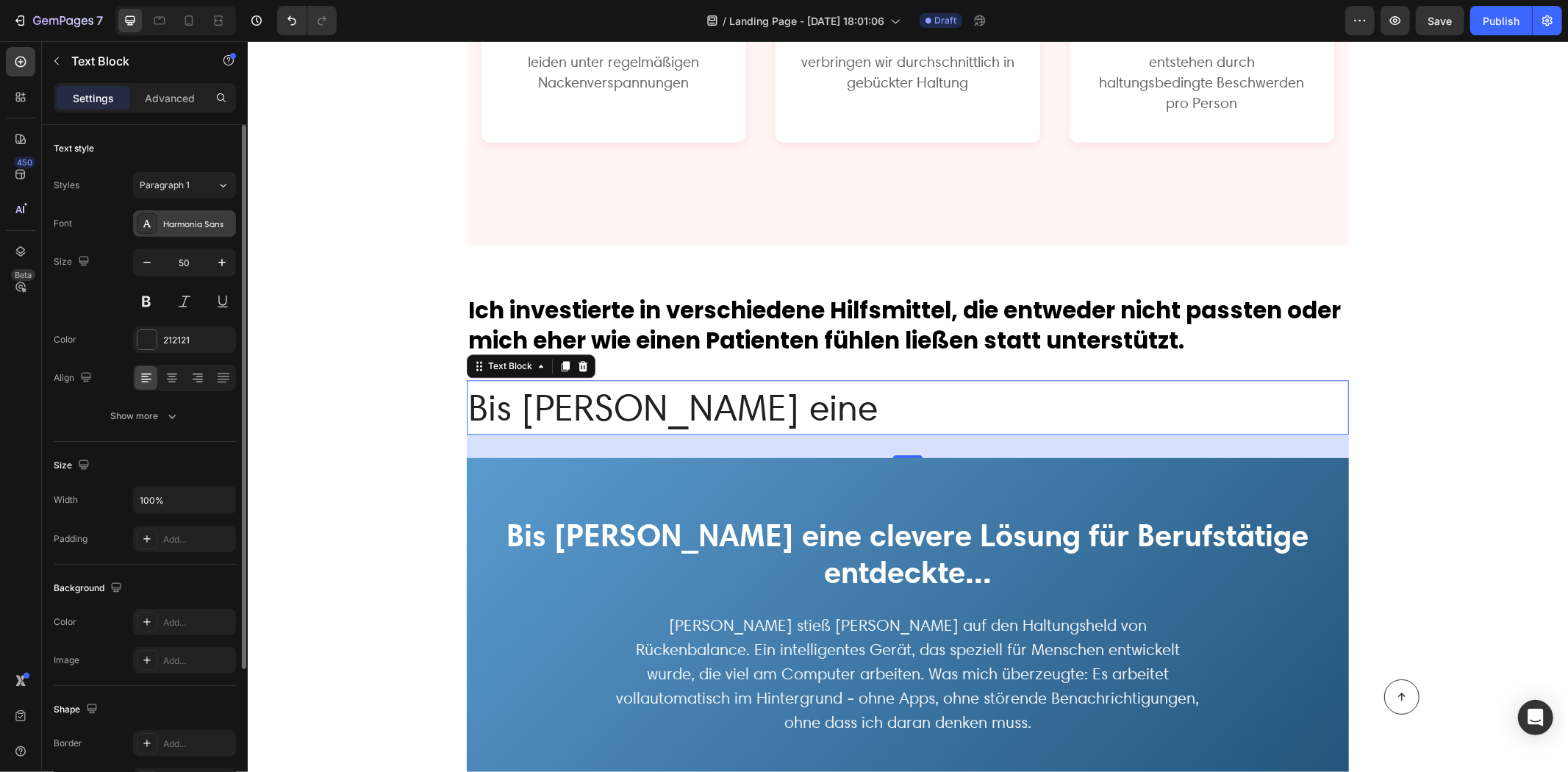
click at [192, 223] on div "Harmonia Sans" at bounding box center [197, 224] width 69 height 13
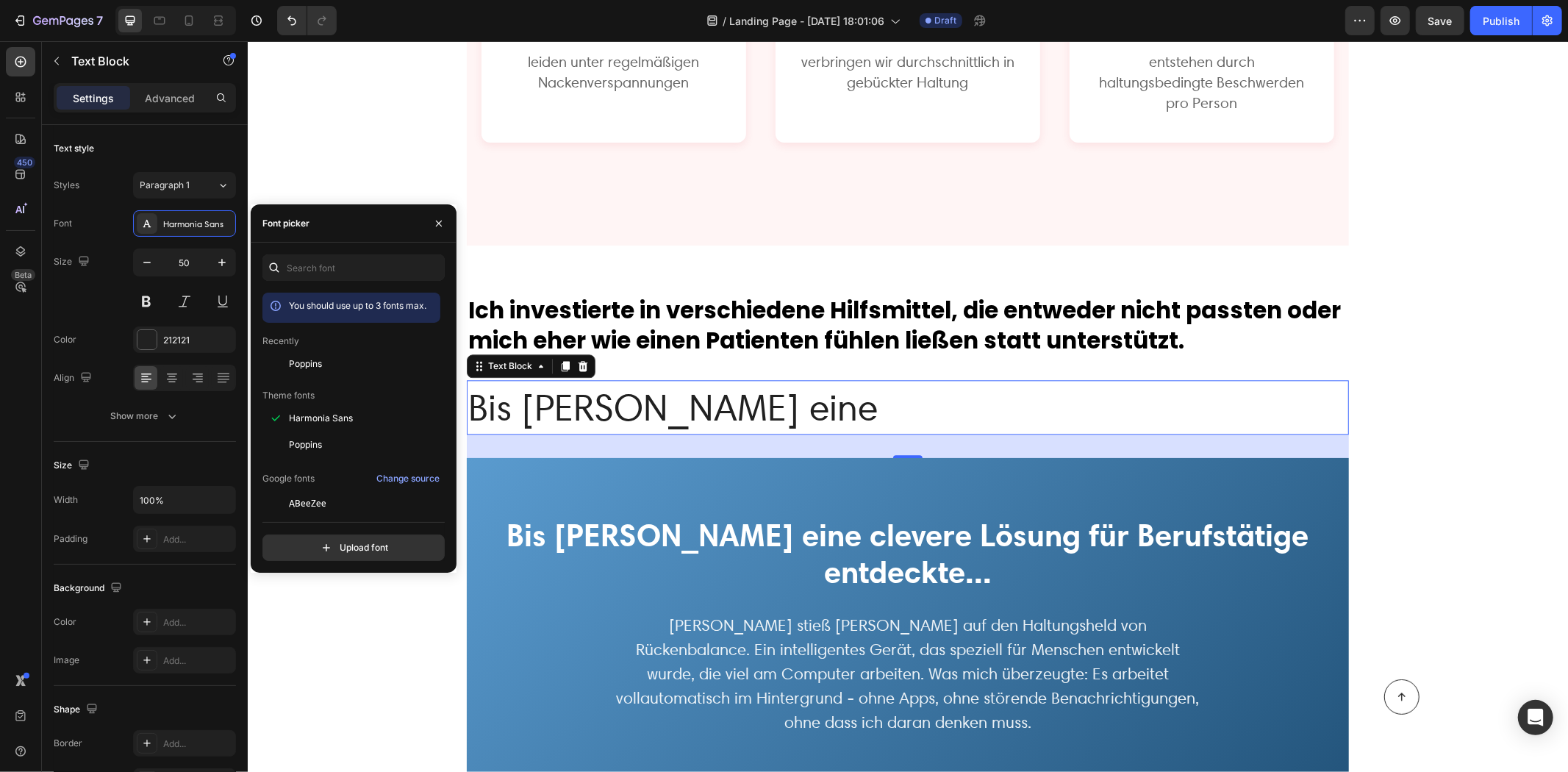
click at [319, 370] on span "Poppins" at bounding box center [305, 364] width 33 height 13
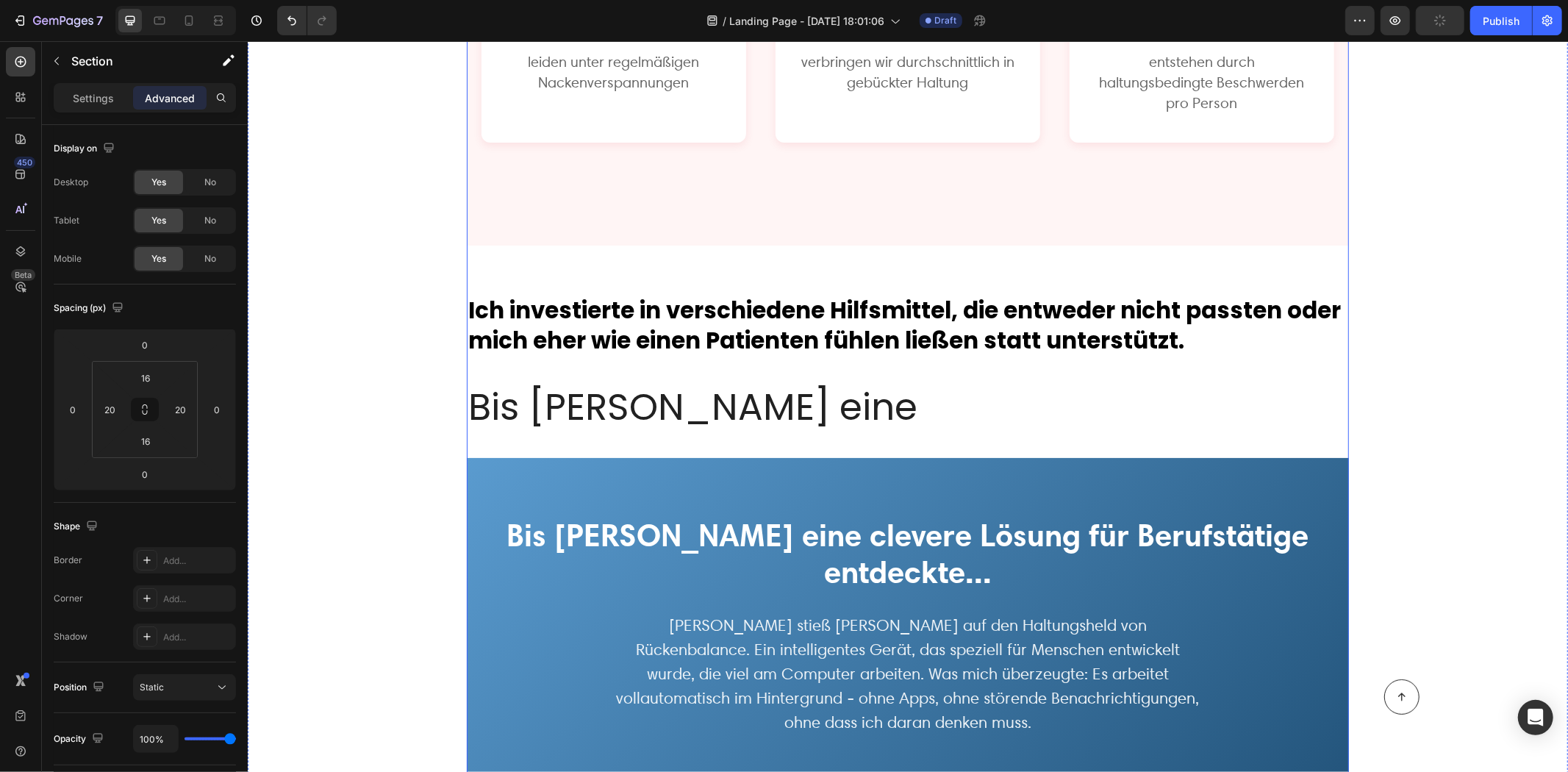
click at [585, 381] on p "Bis Sarah eine" at bounding box center [907, 407] width 880 height 52
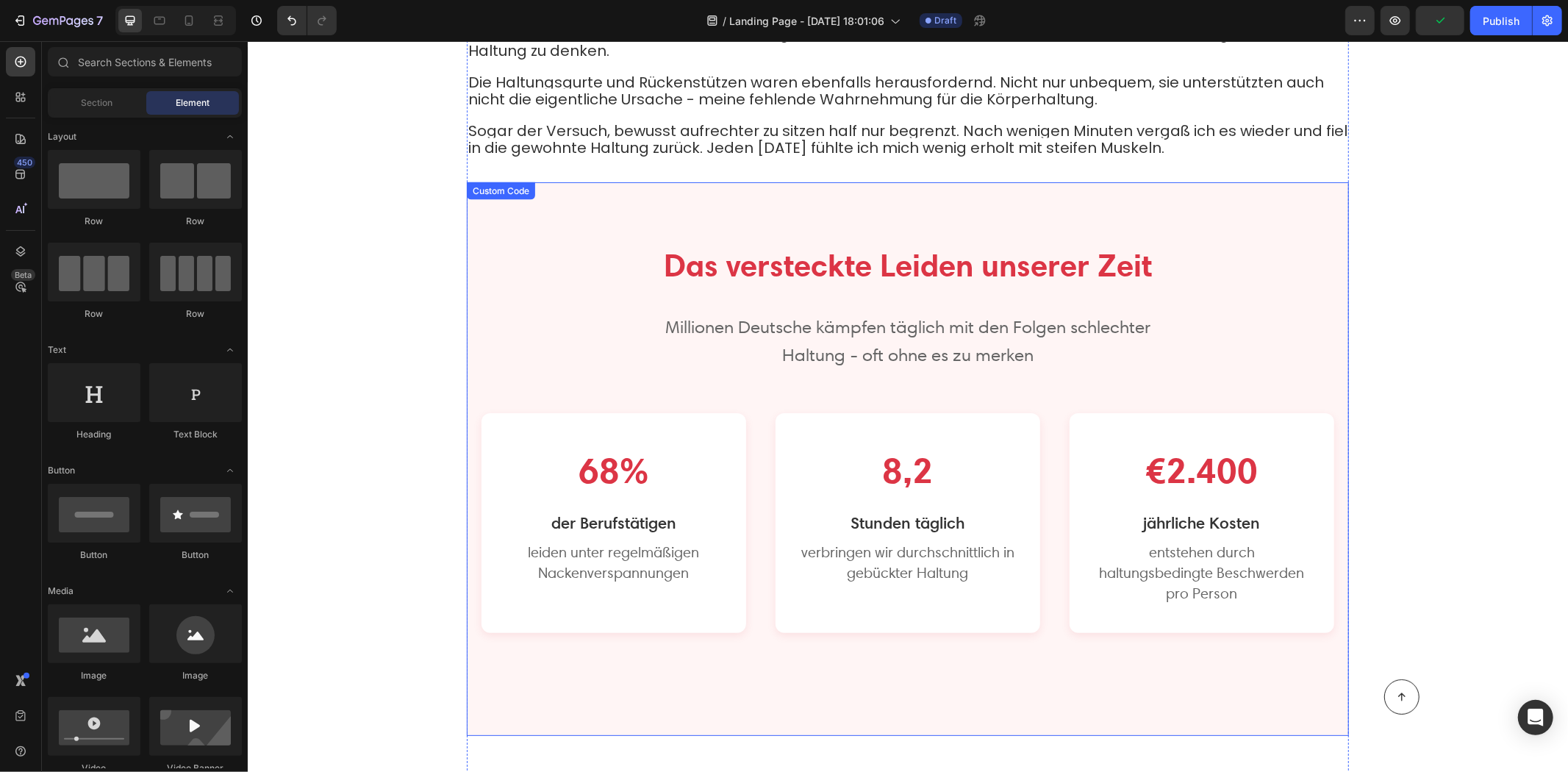
scroll to position [2104, 0]
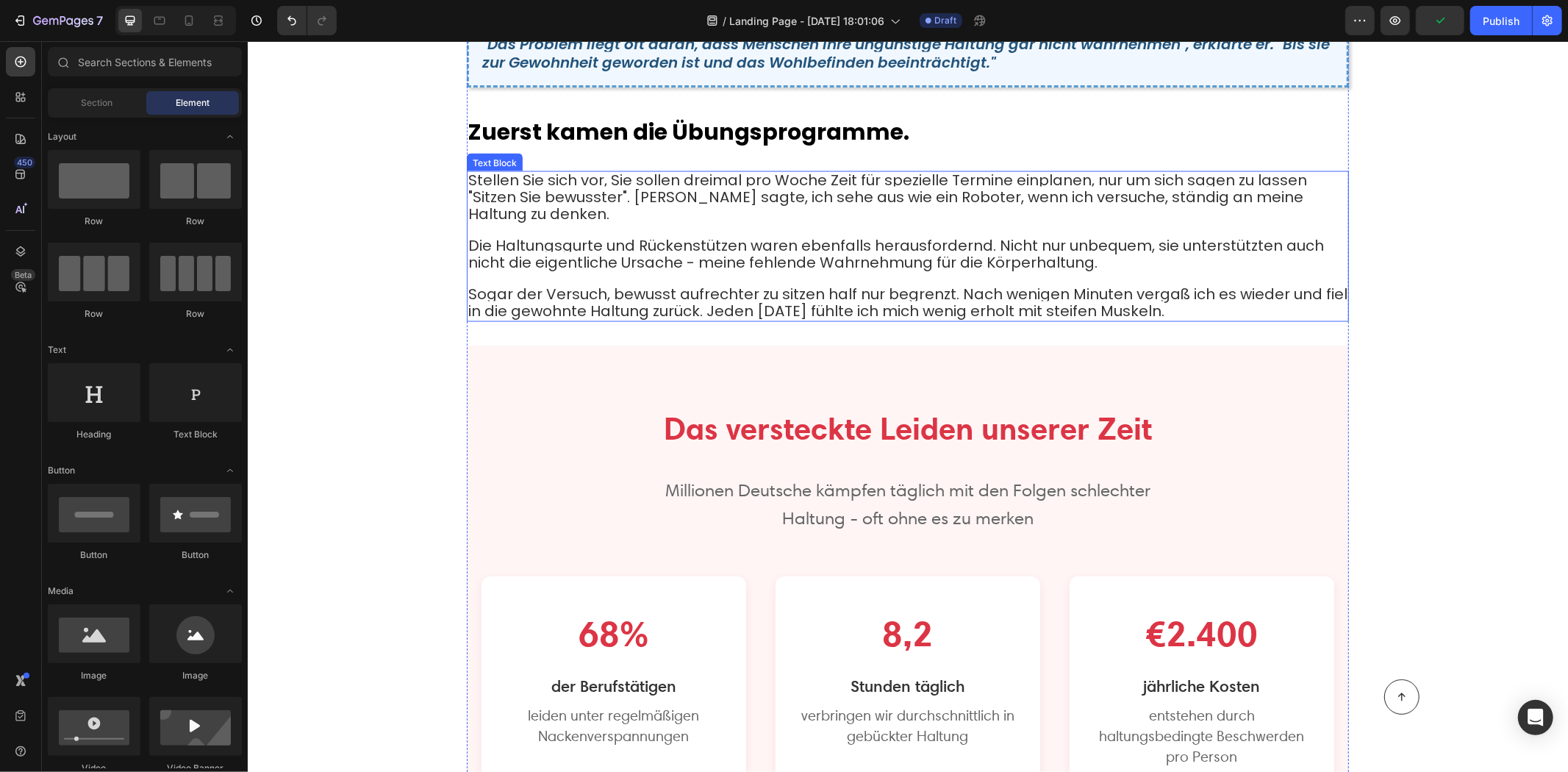
click at [563, 237] on span "Die Haltungsgurte und Rückenstützen waren ebenfalls herausfordernd. Nicht nur u…" at bounding box center [895, 253] width 856 height 37
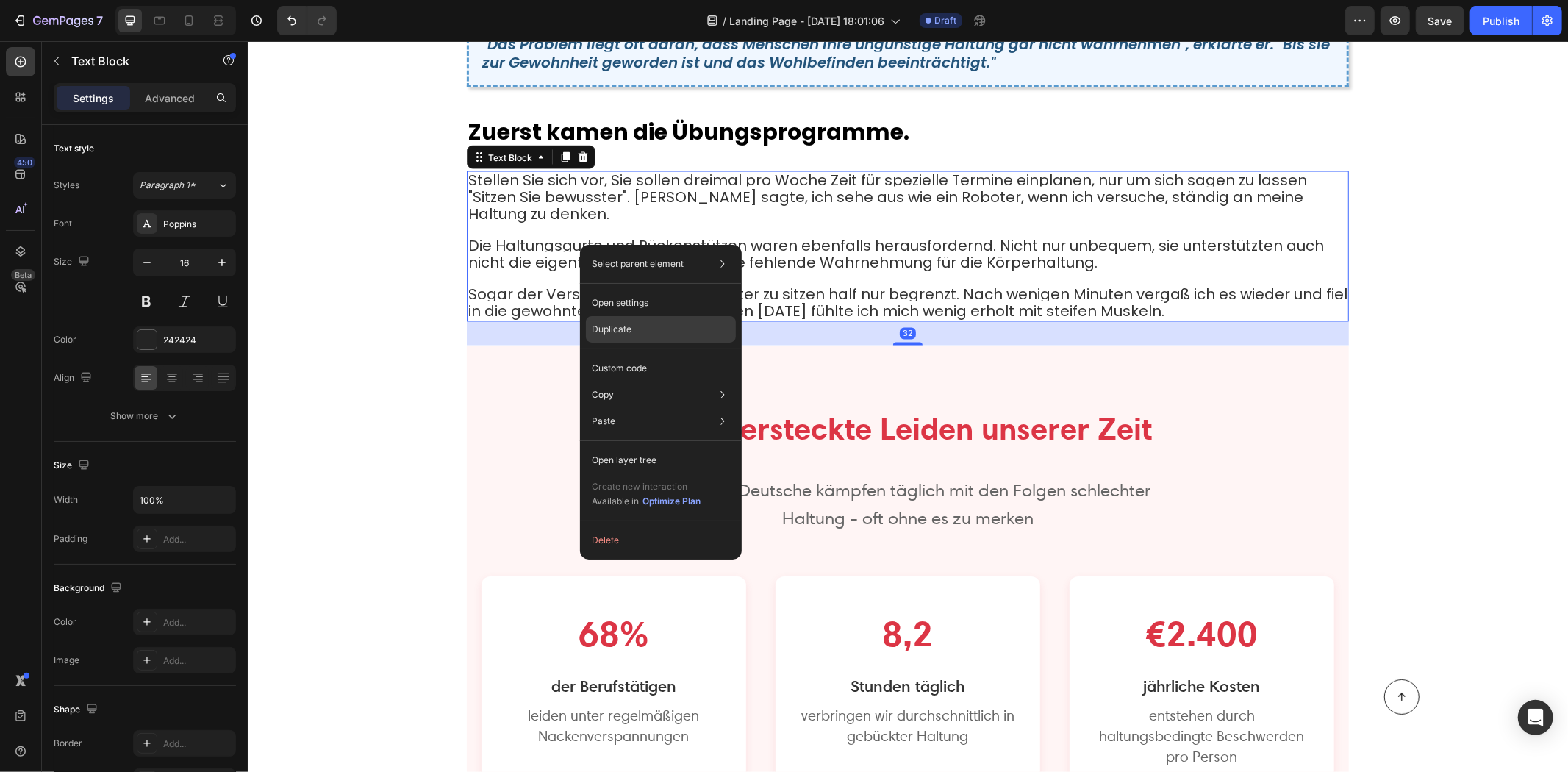
drag, startPoint x: 622, startPoint y: 328, endPoint x: 409, endPoint y: 235, distance: 232.4
click at [622, 328] on p "Duplicate" at bounding box center [611, 328] width 40 height 13
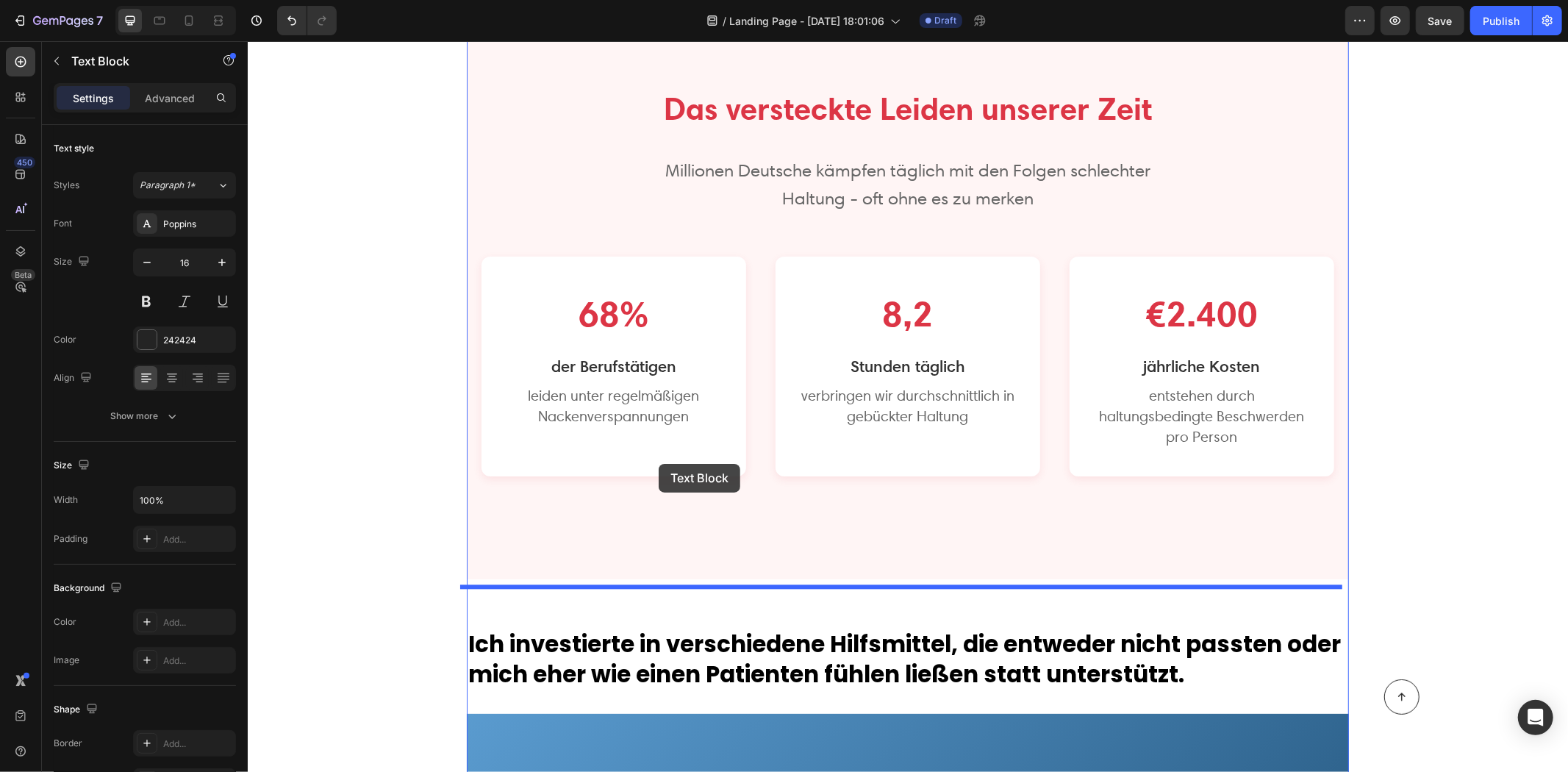
scroll to position [2757, 0]
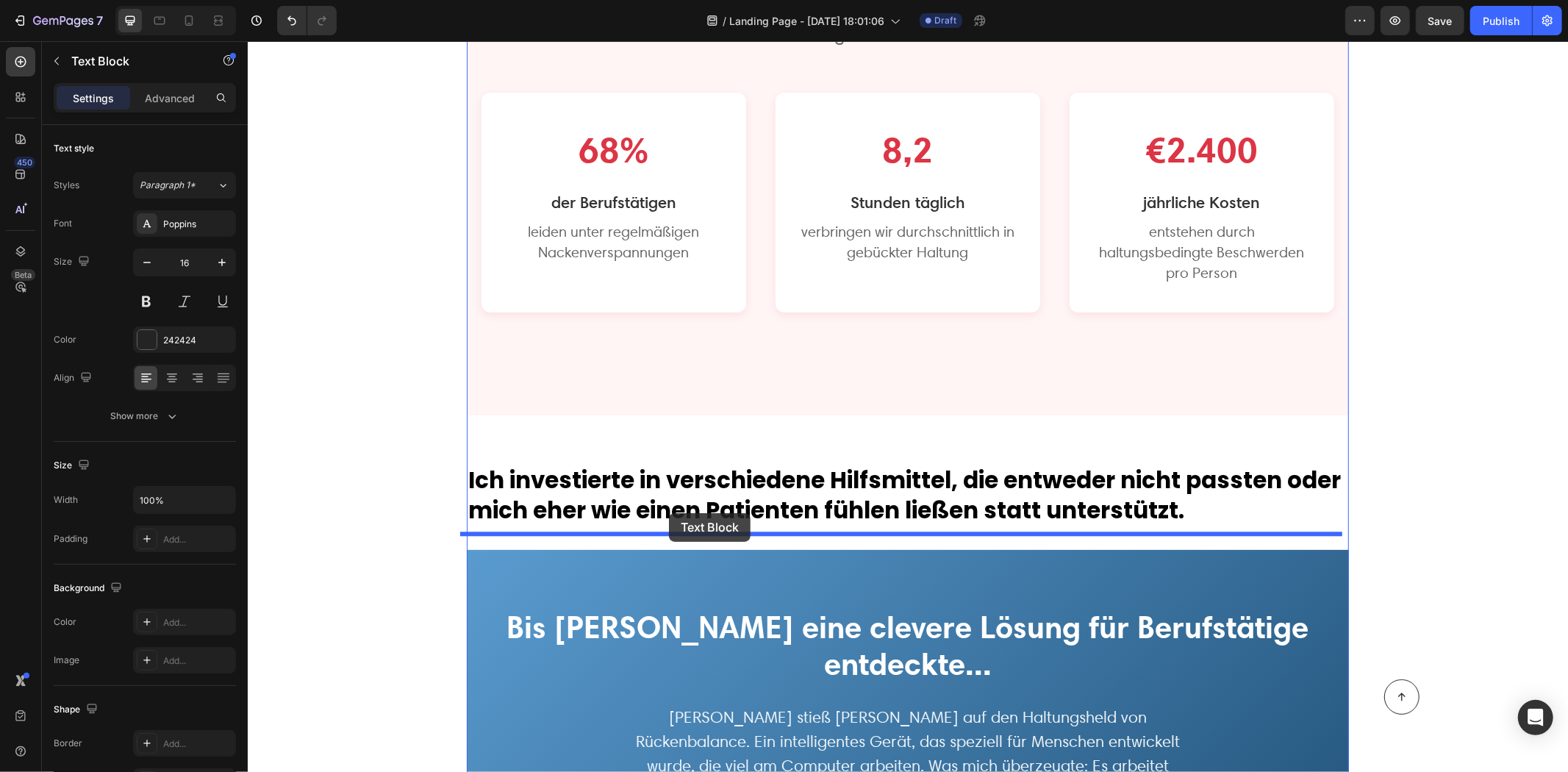
drag, startPoint x: 658, startPoint y: 382, endPoint x: 666, endPoint y: 509, distance: 127.3
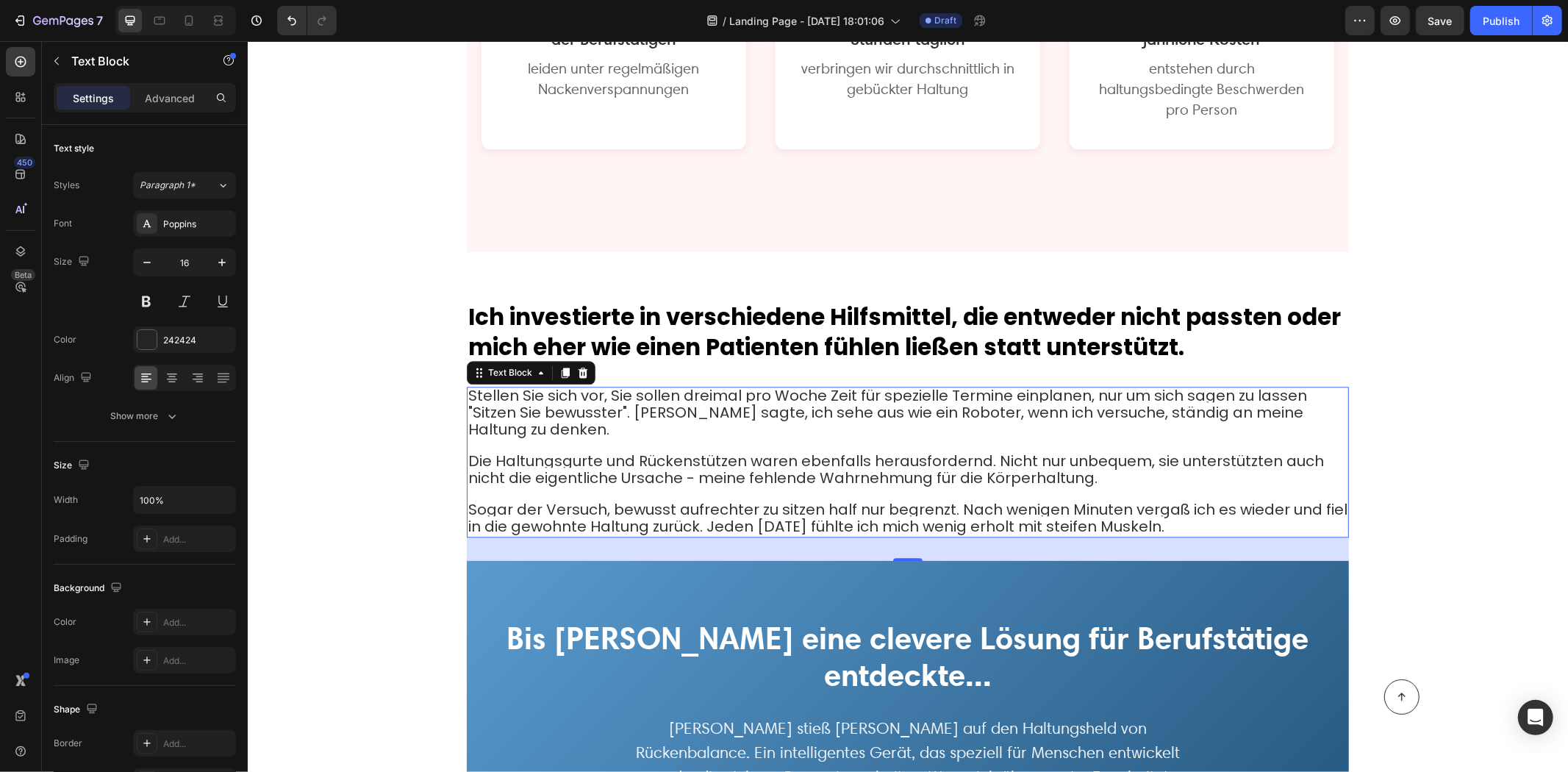
scroll to position [2913, 0]
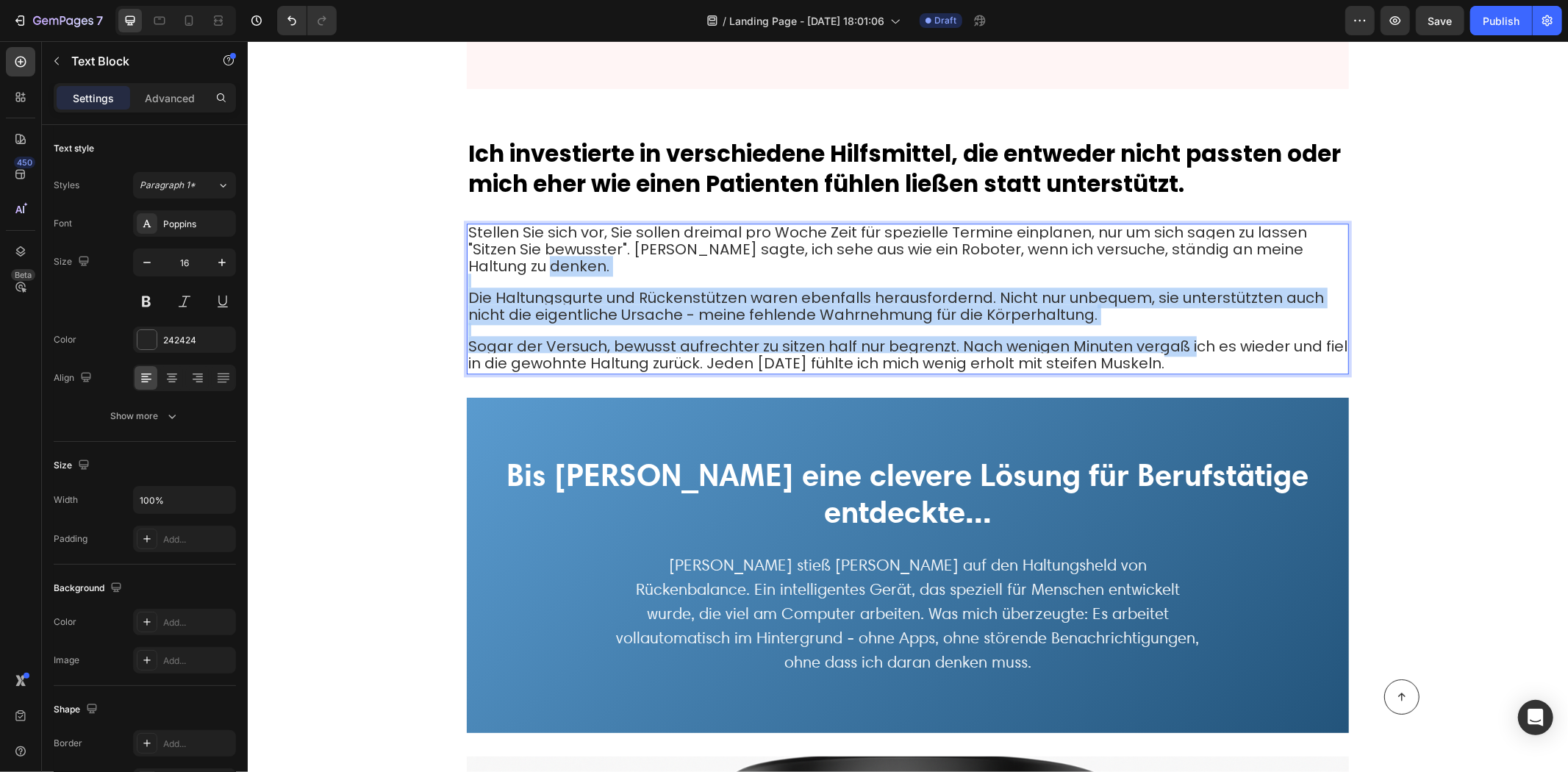
drag, startPoint x: 1159, startPoint y: 333, endPoint x: 697, endPoint y: 253, distance: 468.9
click at [697, 253] on div "Stellen Sie sich vor, Sie sollen dreimal pro Woche Zeit für spezielle Termine e…" at bounding box center [907, 298] width 882 height 151
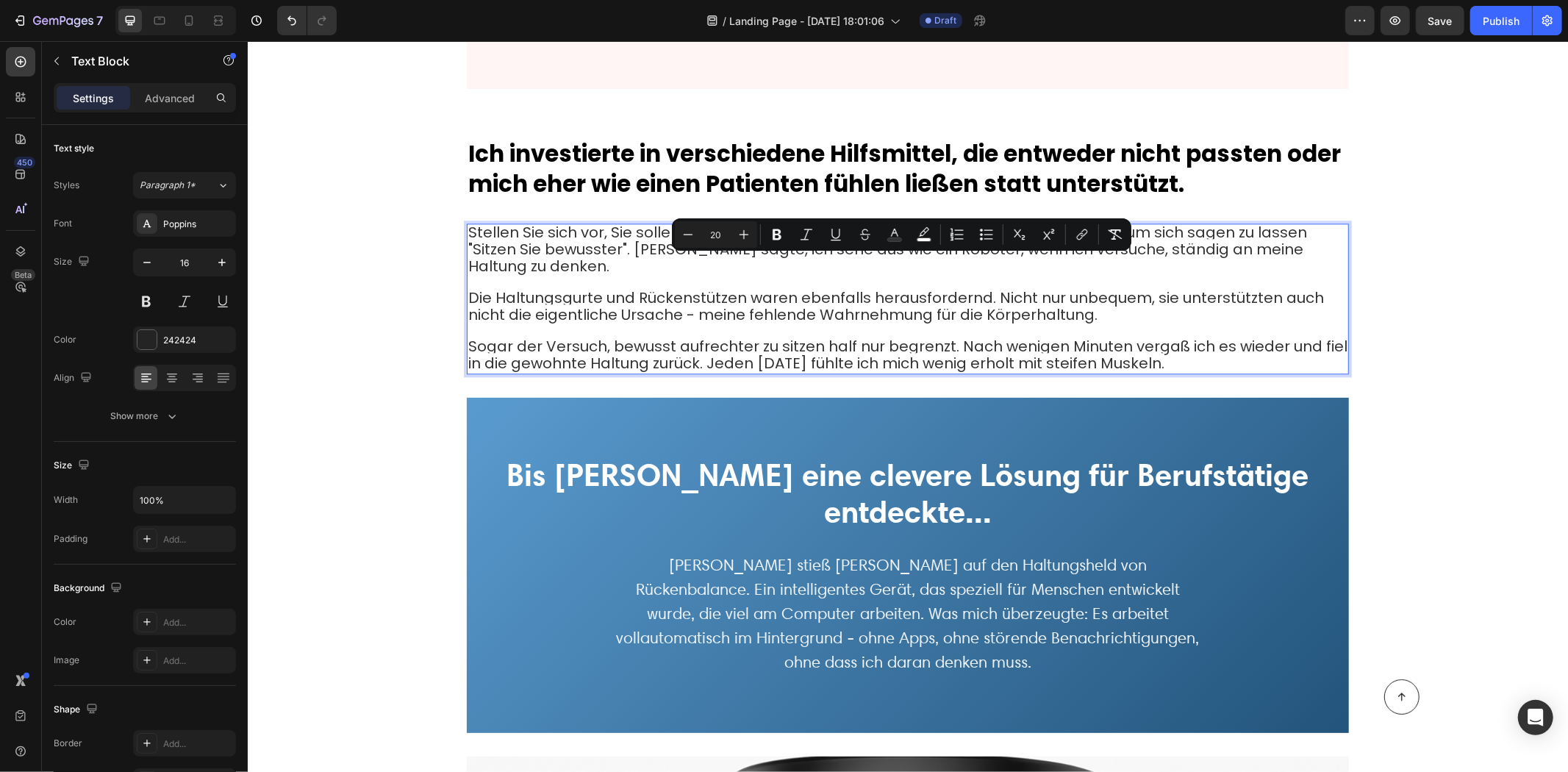
click at [1151, 347] on span "Sogar der Versuch, bewusst aufrechter zu sitzen half nur begrenzt. Nach wenigen…" at bounding box center [907, 354] width 880 height 37
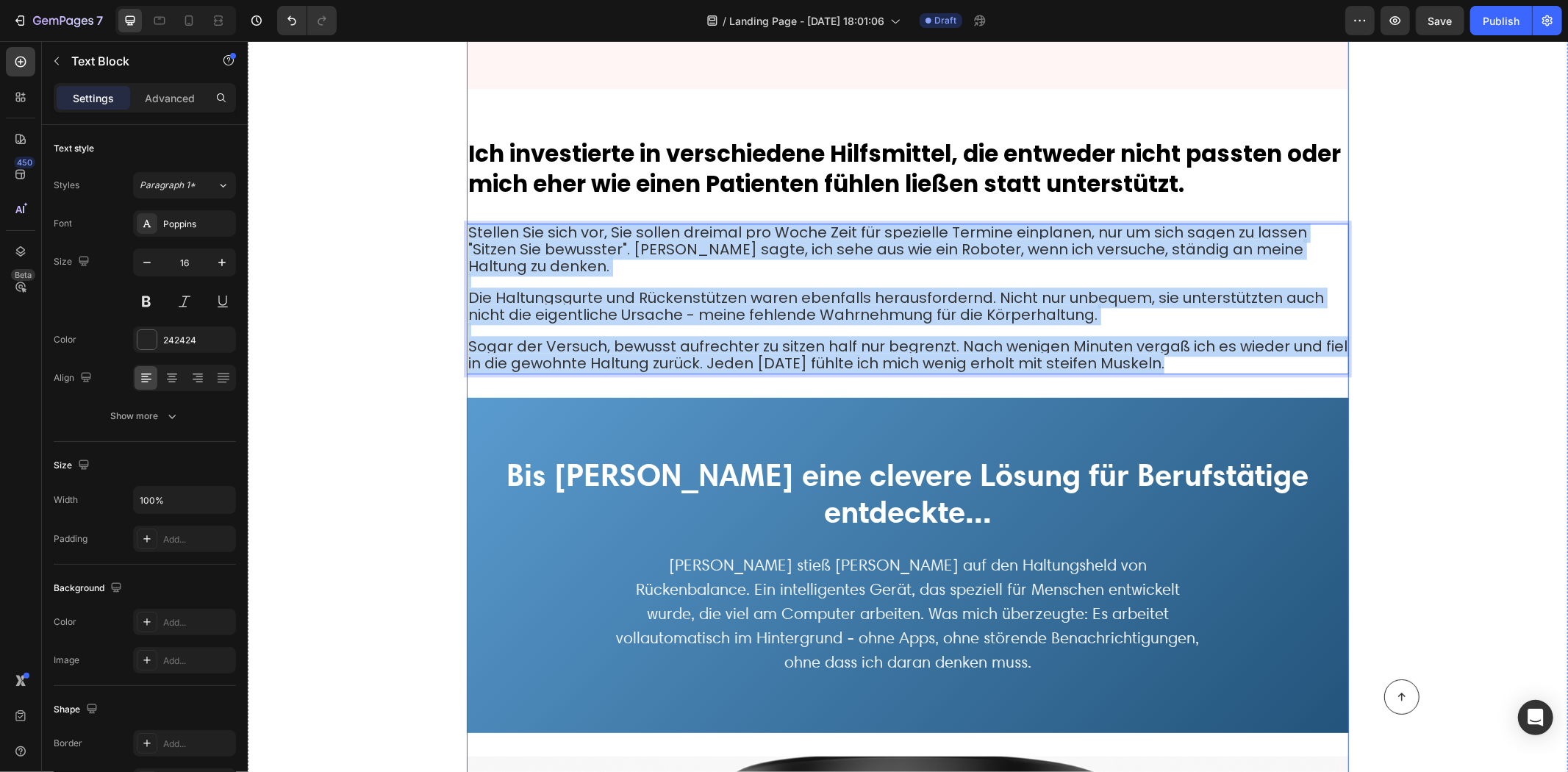
drag, startPoint x: 1117, startPoint y: 326, endPoint x: 466, endPoint y: 202, distance: 662.7
click at [467, 202] on div "Wie meine Verspannungen von LÄSTIG zu BELASTEND wurden... Ein Weckruf für Mensc…" at bounding box center [907, 774] width 882 height 7052
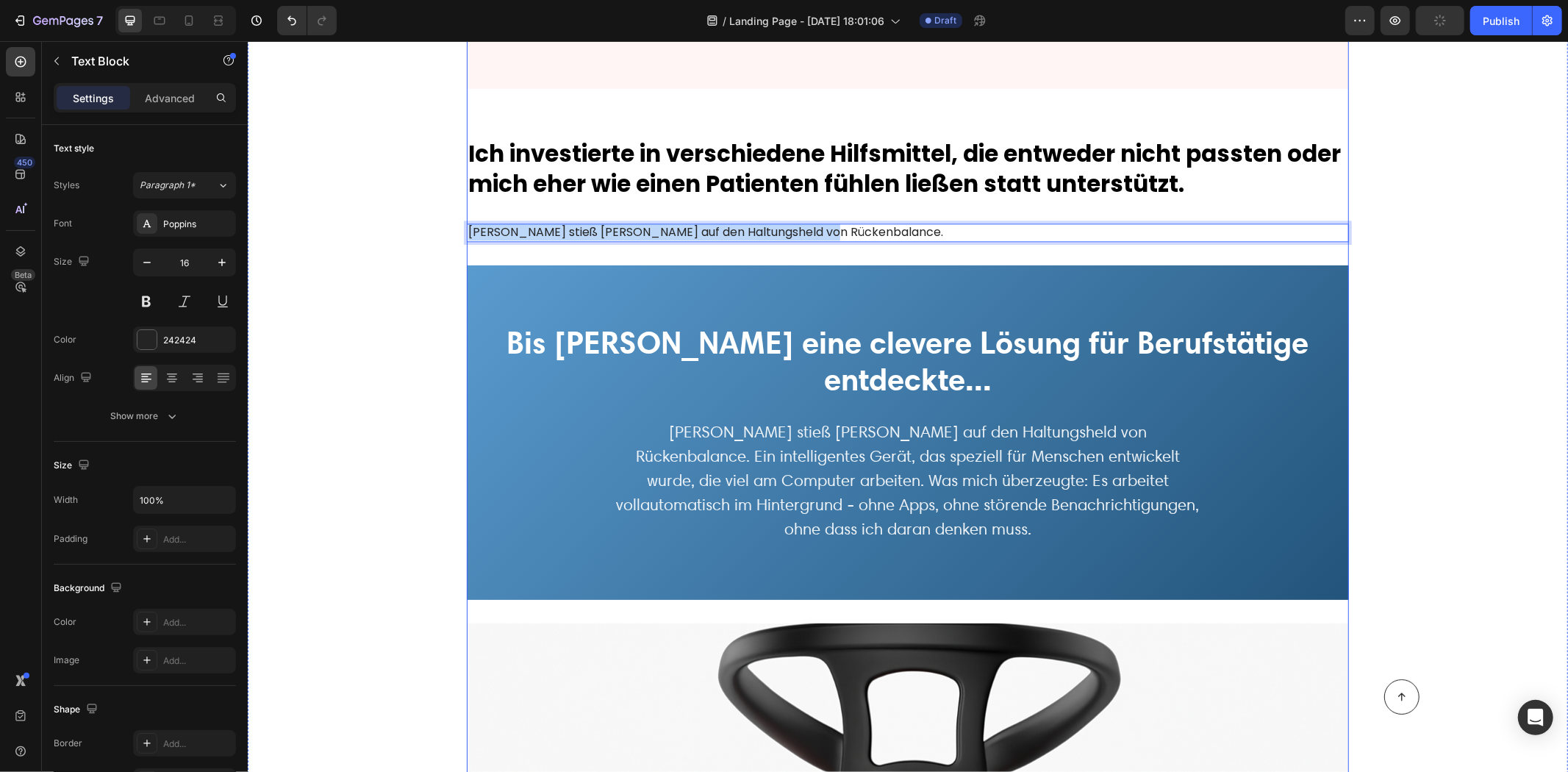
drag, startPoint x: 819, startPoint y: 215, endPoint x: 467, endPoint y: 191, distance: 352.8
click at [436, 199] on div "Wie meine Verspannungen von LÄSTIG zu BELASTEND wurden... Ein Weckruf für Mensc…" at bounding box center [907, 707] width 1291 height 6920
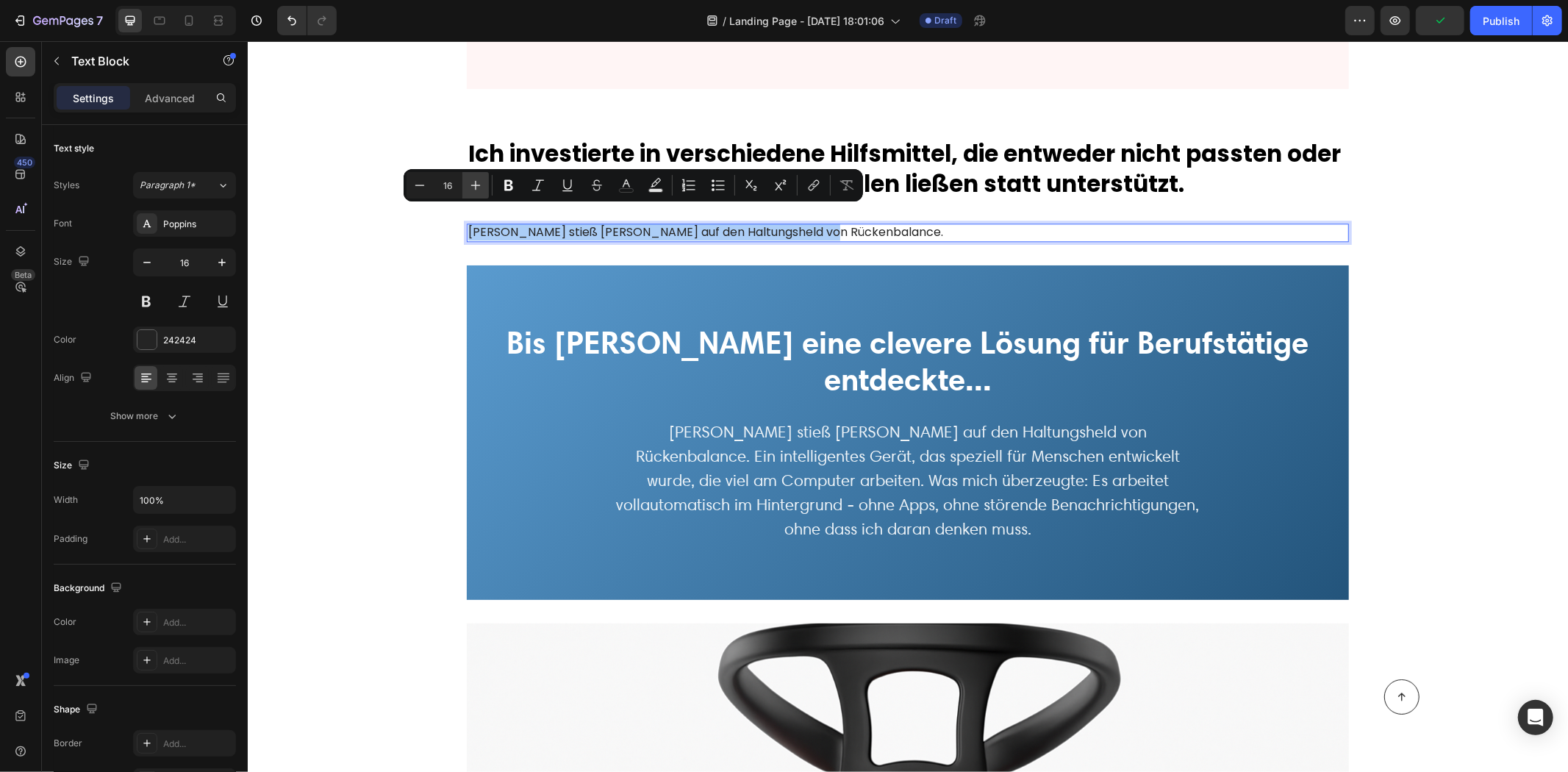
click at [480, 182] on icon "Editor contextual toolbar" at bounding box center [475, 184] width 14 height 14
type input "20"
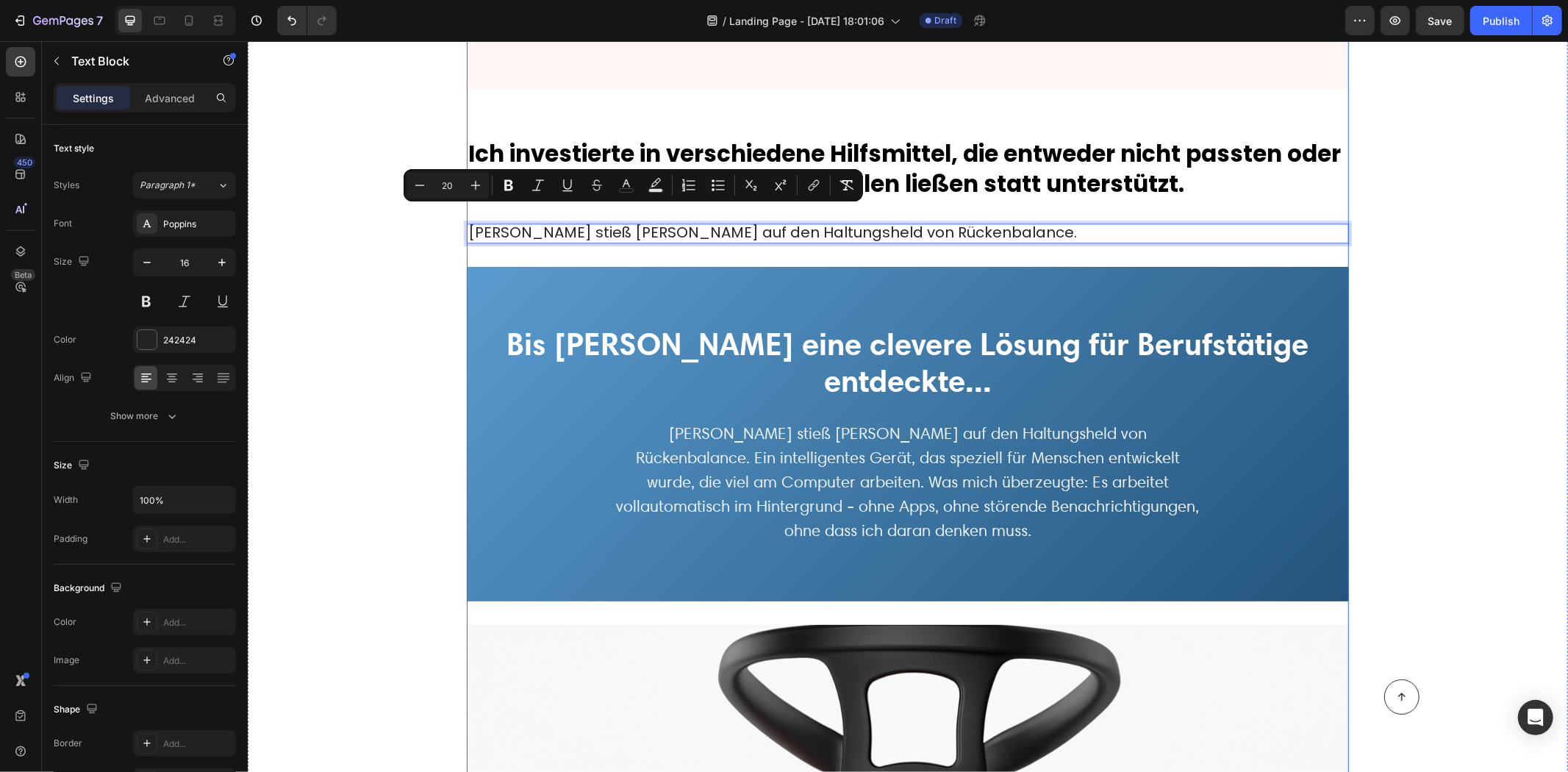
click at [931, 224] on p "[PERSON_NAME] stieß [PERSON_NAME] auf den Haltungsheld von Rückenbalance." at bounding box center [907, 232] width 880 height 17
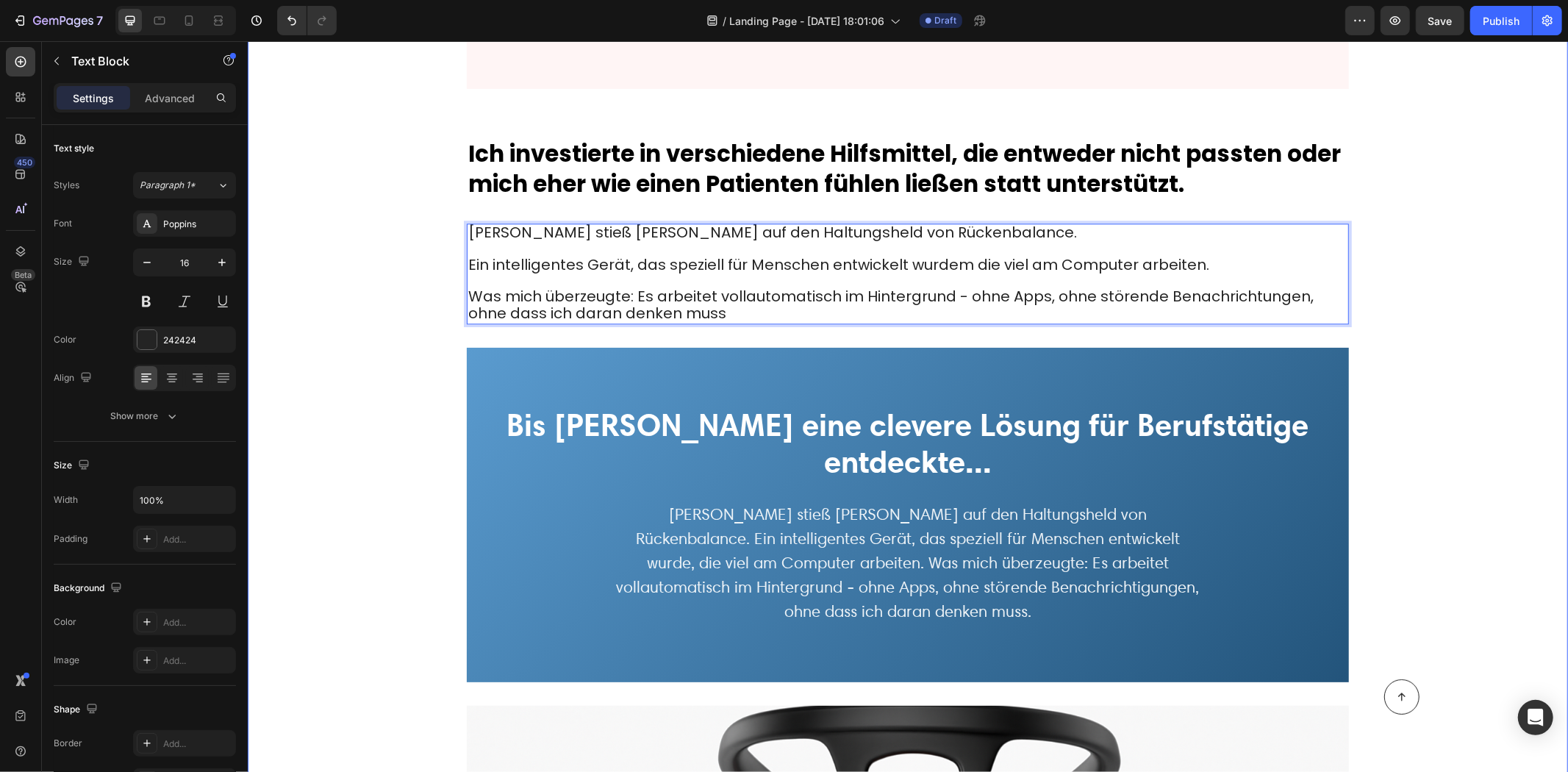
click at [348, 338] on div "Wie meine Verspannungen von LÄSTIG zu BELASTEND wurden... Ein Weckruf für Mensc…" at bounding box center [907, 748] width 1291 height 7002
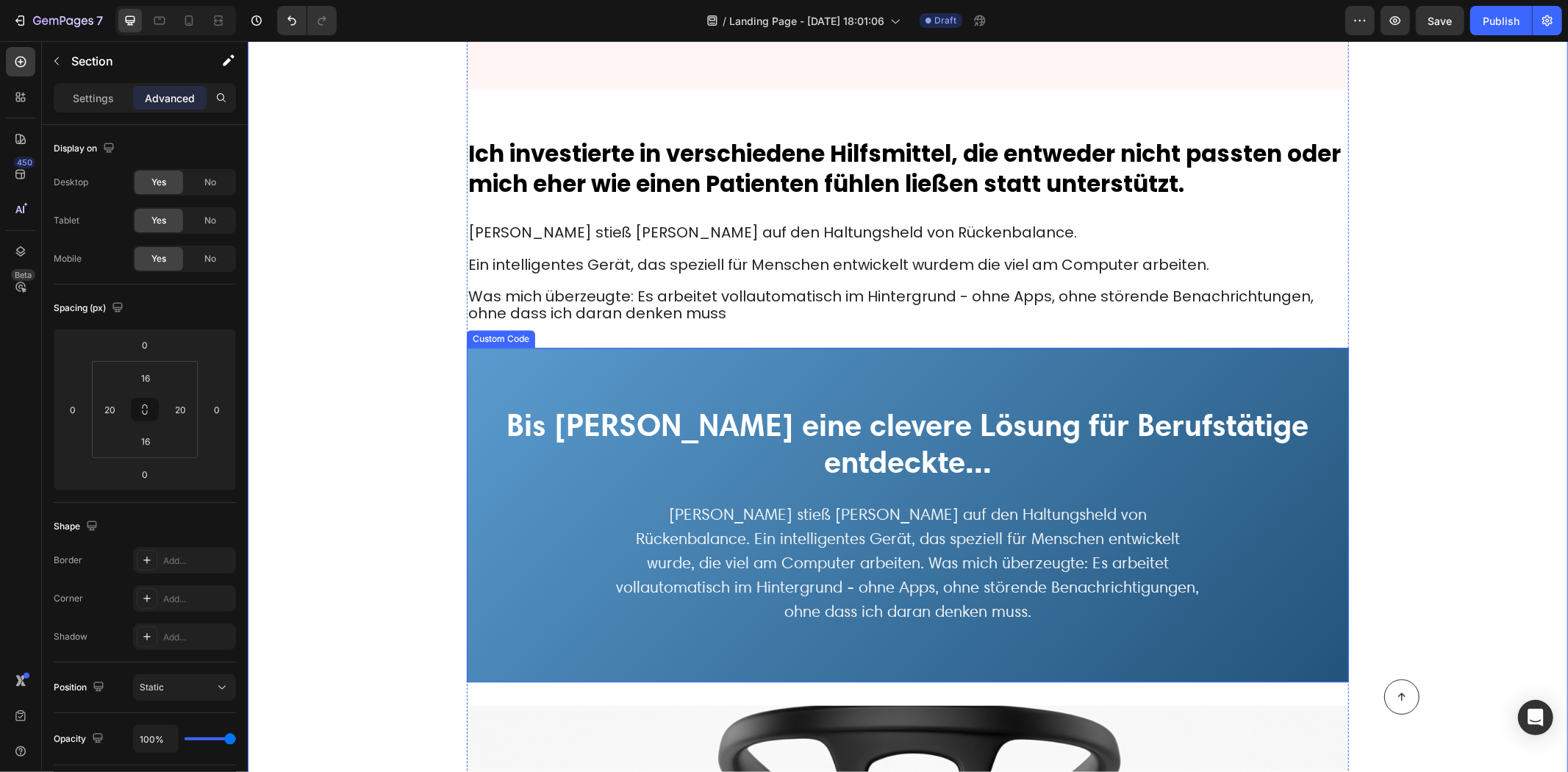
click at [680, 414] on h2 "Bis Sarah eine clevere Lösung für Berufstätige entdeckte..." at bounding box center [907, 442] width 853 height 74
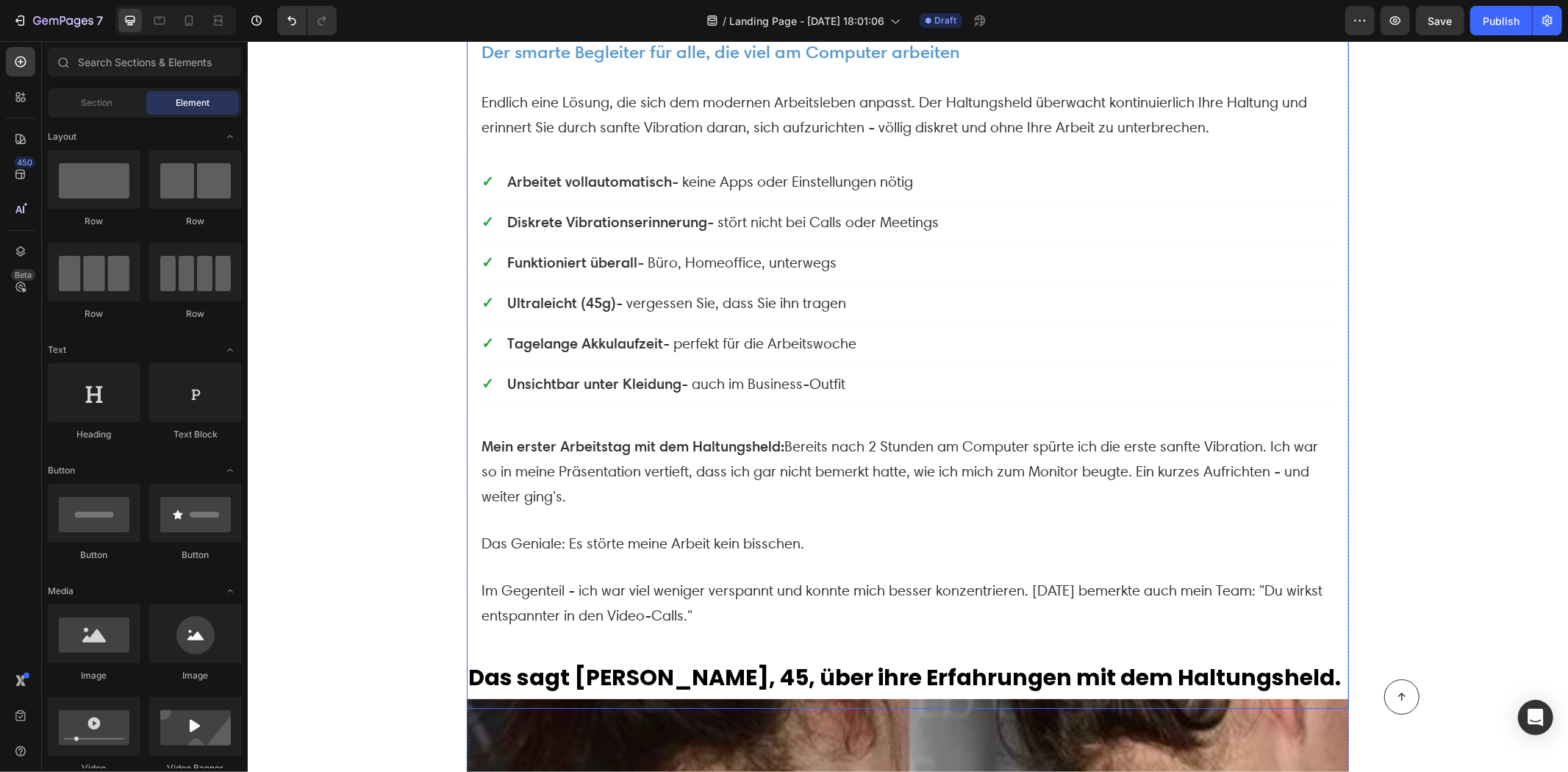
scroll to position [3893, 0]
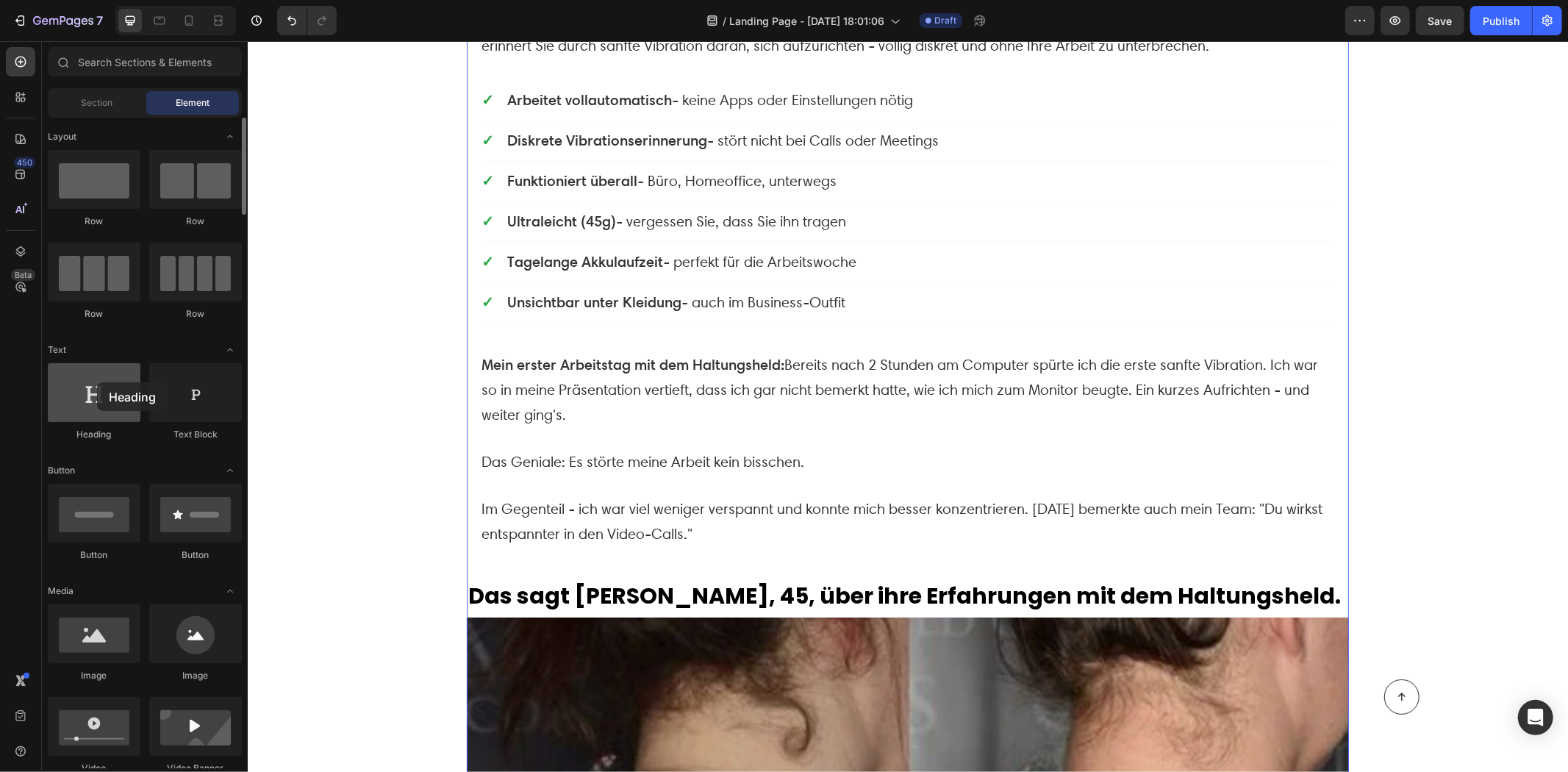
drag, startPoint x: 143, startPoint y: 417, endPoint x: 109, endPoint y: 386, distance: 46.0
click at [96, 384] on div at bounding box center [95, 392] width 93 height 59
click at [665, 579] on h2 "Das sagt [PERSON_NAME], 45, über ihre Erfahrungen mit dem Haltungsheld." at bounding box center [907, 594] width 882 height 31
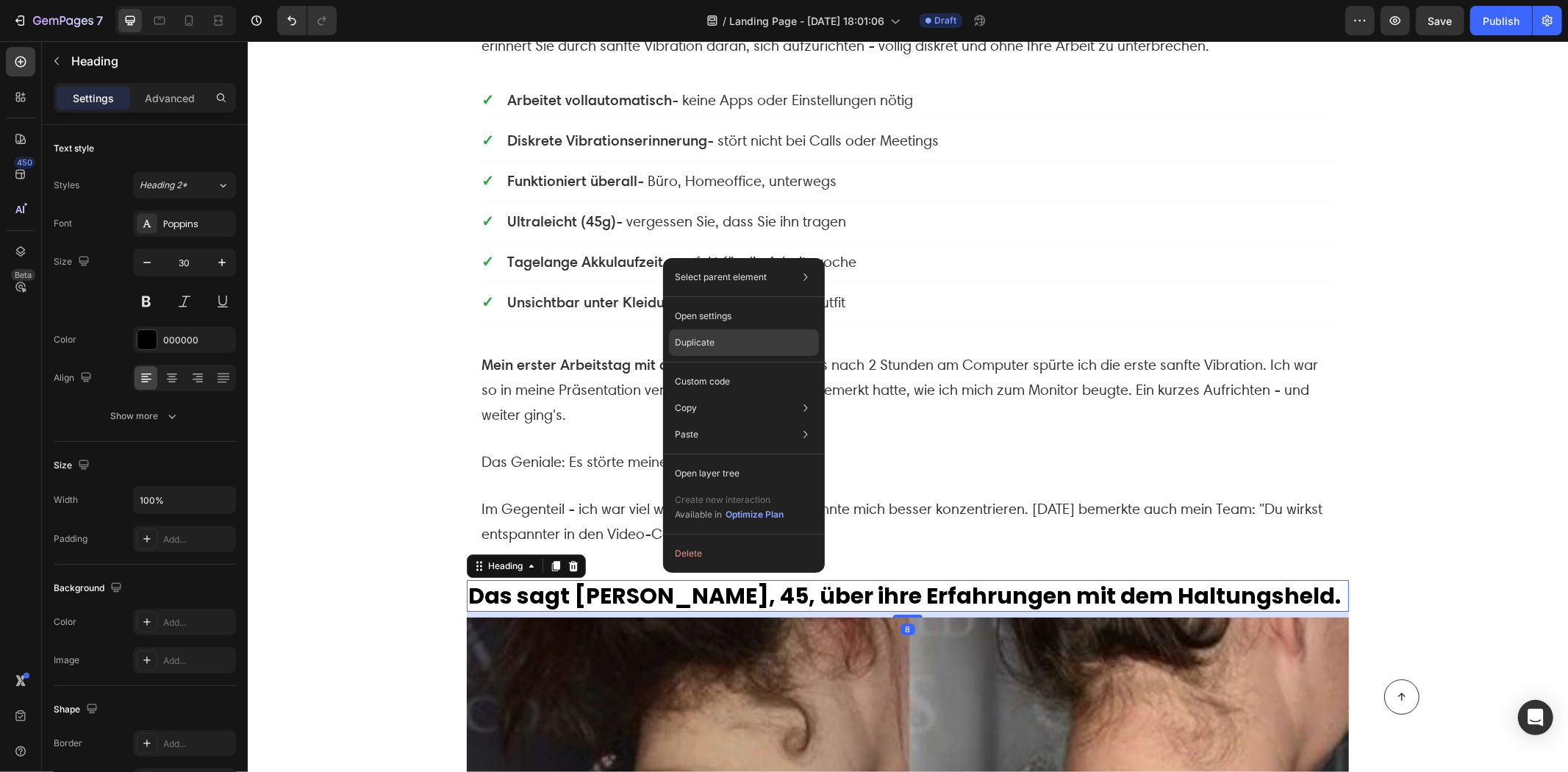
click at [706, 339] on p "Duplicate" at bounding box center [694, 342] width 40 height 13
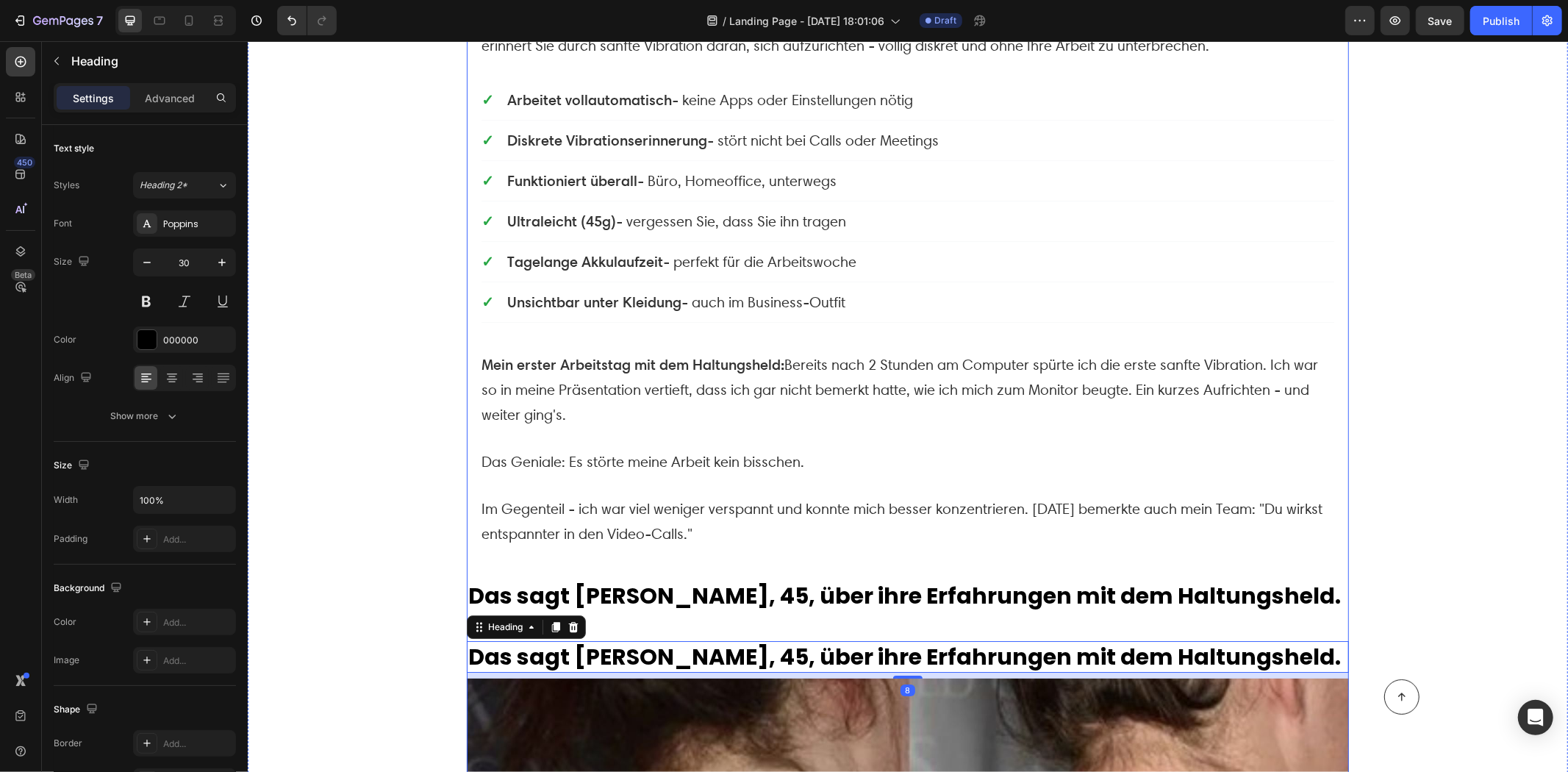
click at [687, 580] on h2 "Das sagt [PERSON_NAME], 45, über ihre Erfahrungen mit dem Haltungsheld." at bounding box center [907, 594] width 882 height 31
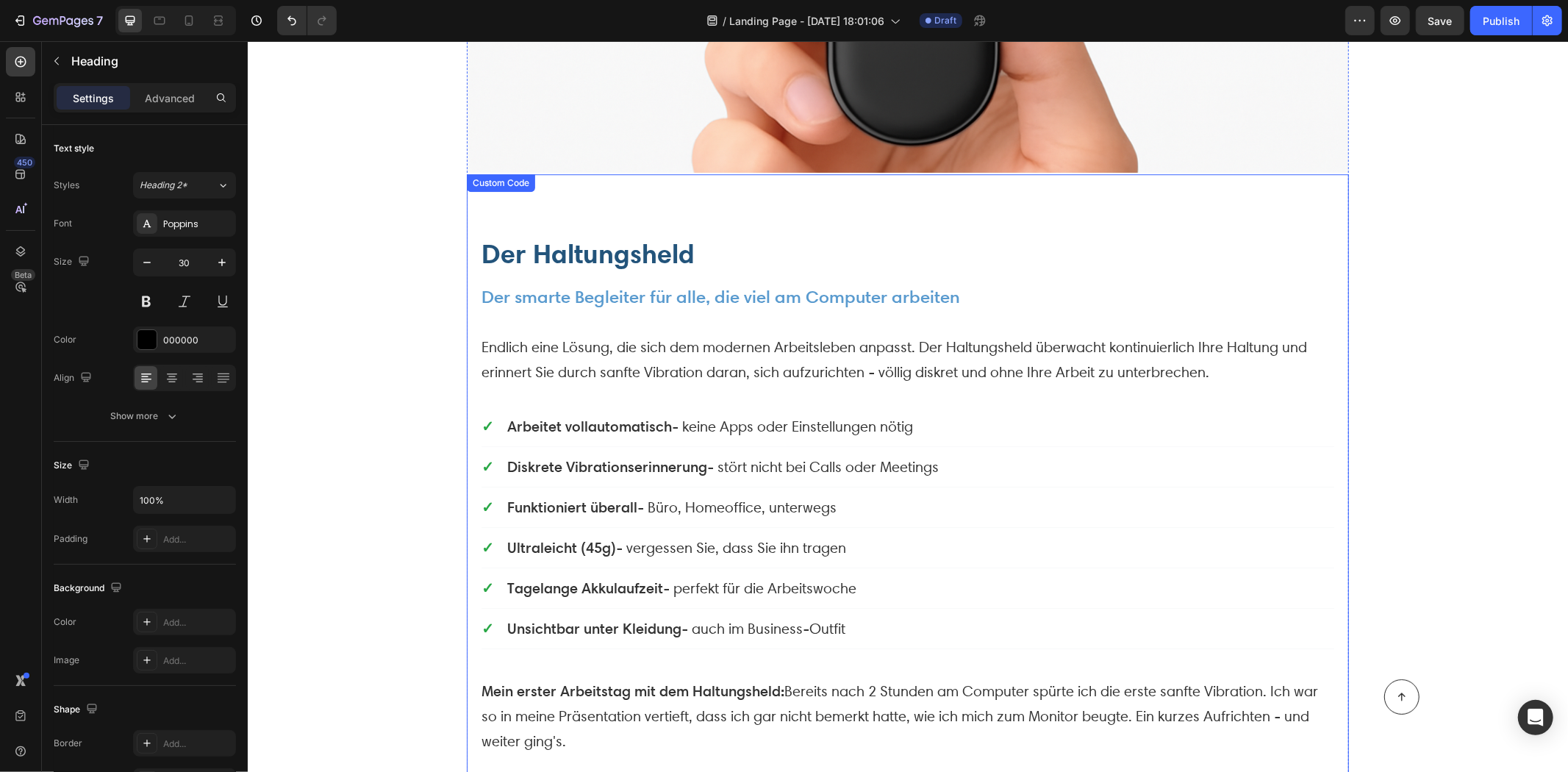
scroll to position [3974, 0]
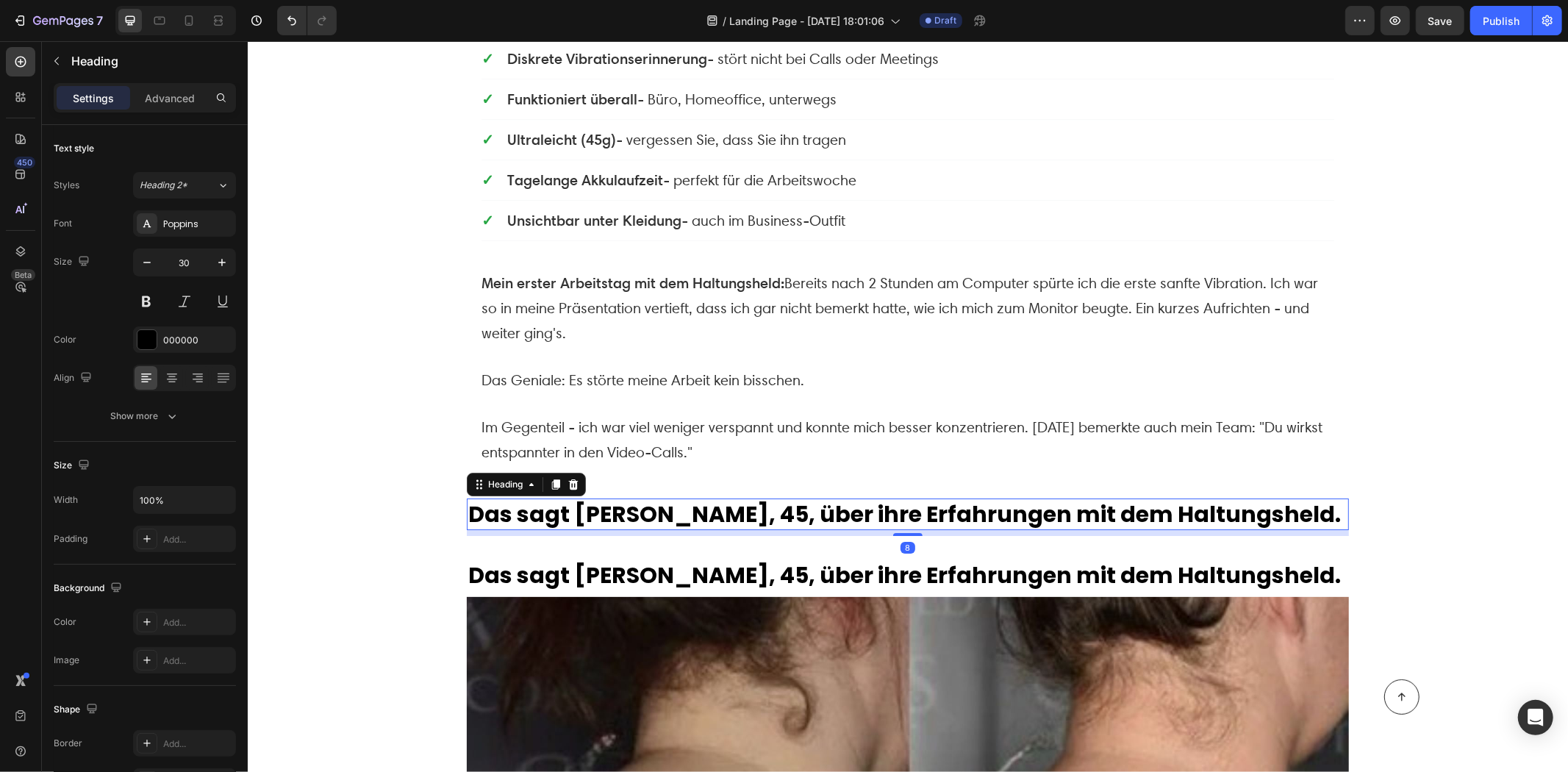
click at [675, 498] on h2 "Das sagt [PERSON_NAME], 45, über ihre Erfahrungen mit dem Haltungsheld." at bounding box center [907, 513] width 882 height 31
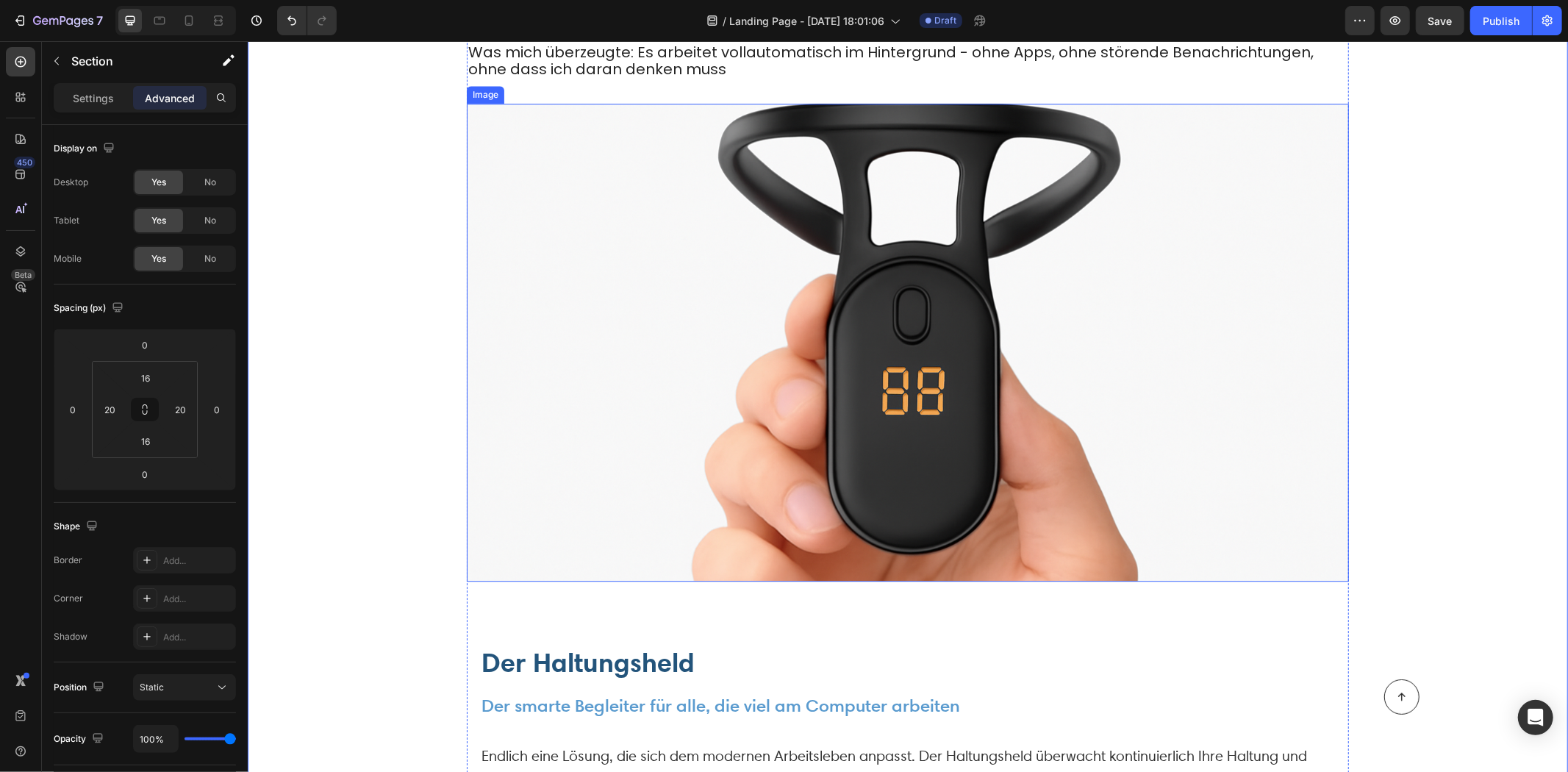
scroll to position [2913, 0]
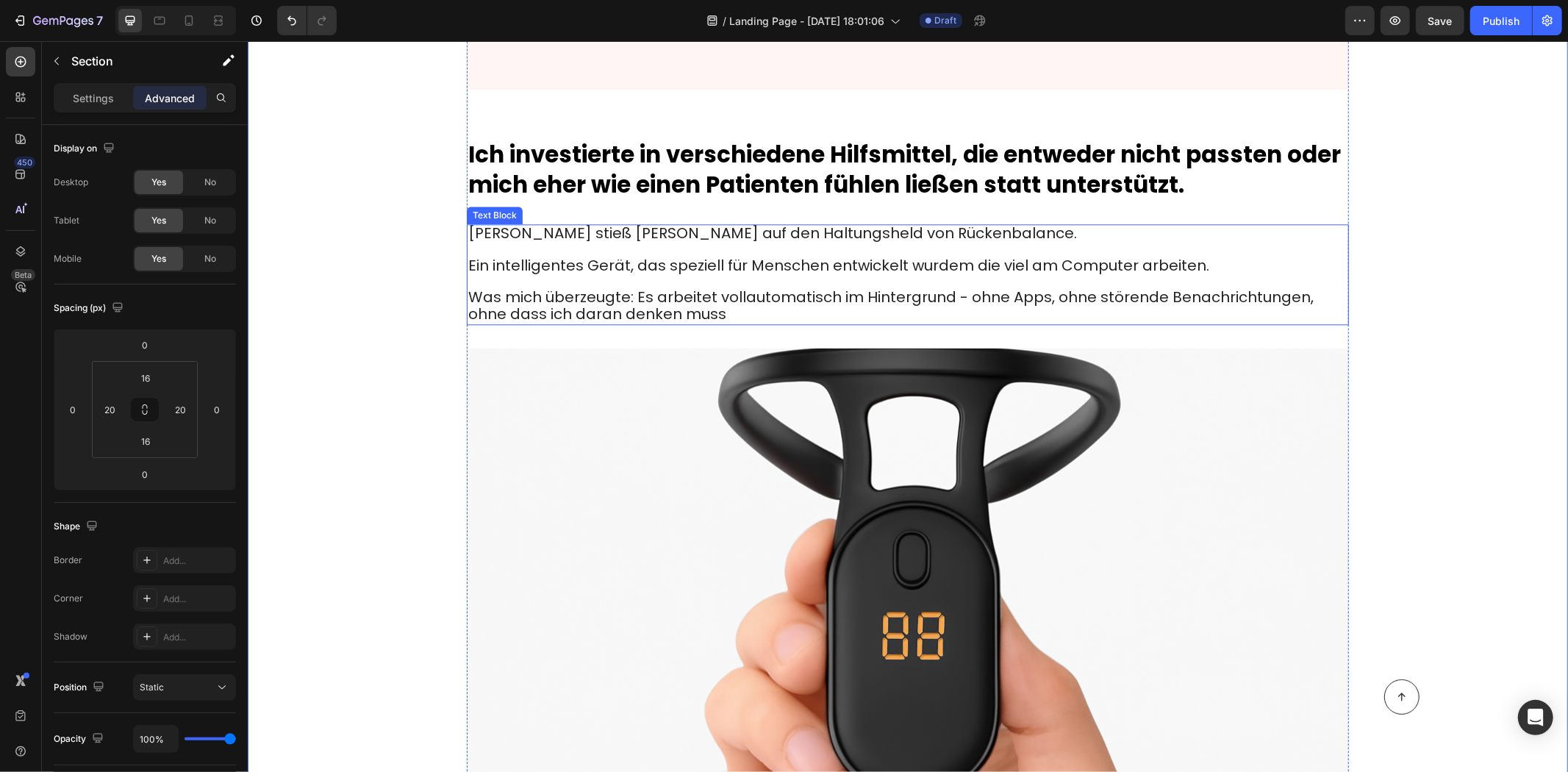
click at [652, 286] on span "Was mich überzeugte: Es arbeitet vollautomatisch im Hintergrund - ohne Apps, oh…" at bounding box center [890, 304] width 845 height 37
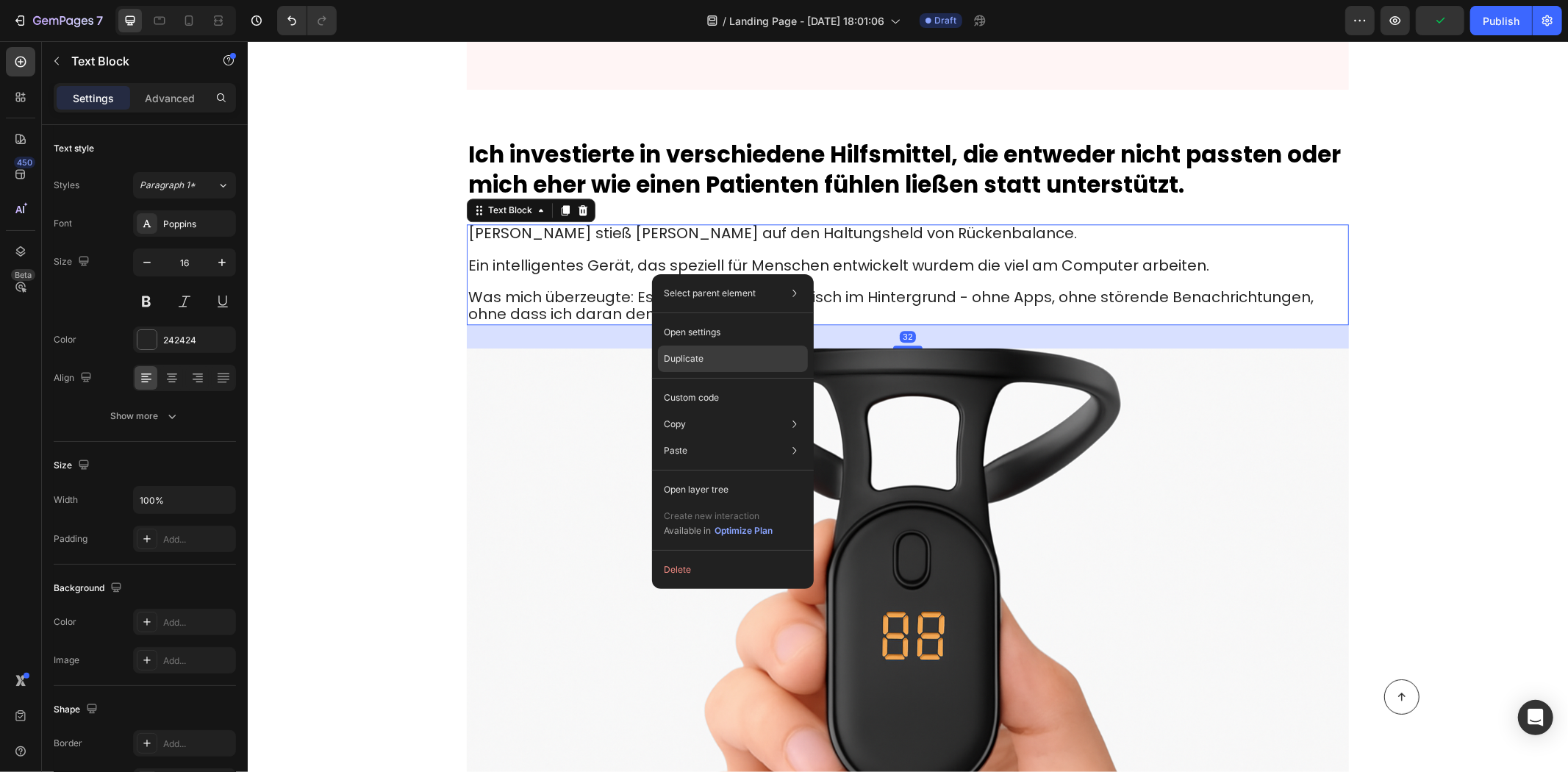
click at [696, 362] on p "Duplicate" at bounding box center [684, 358] width 40 height 13
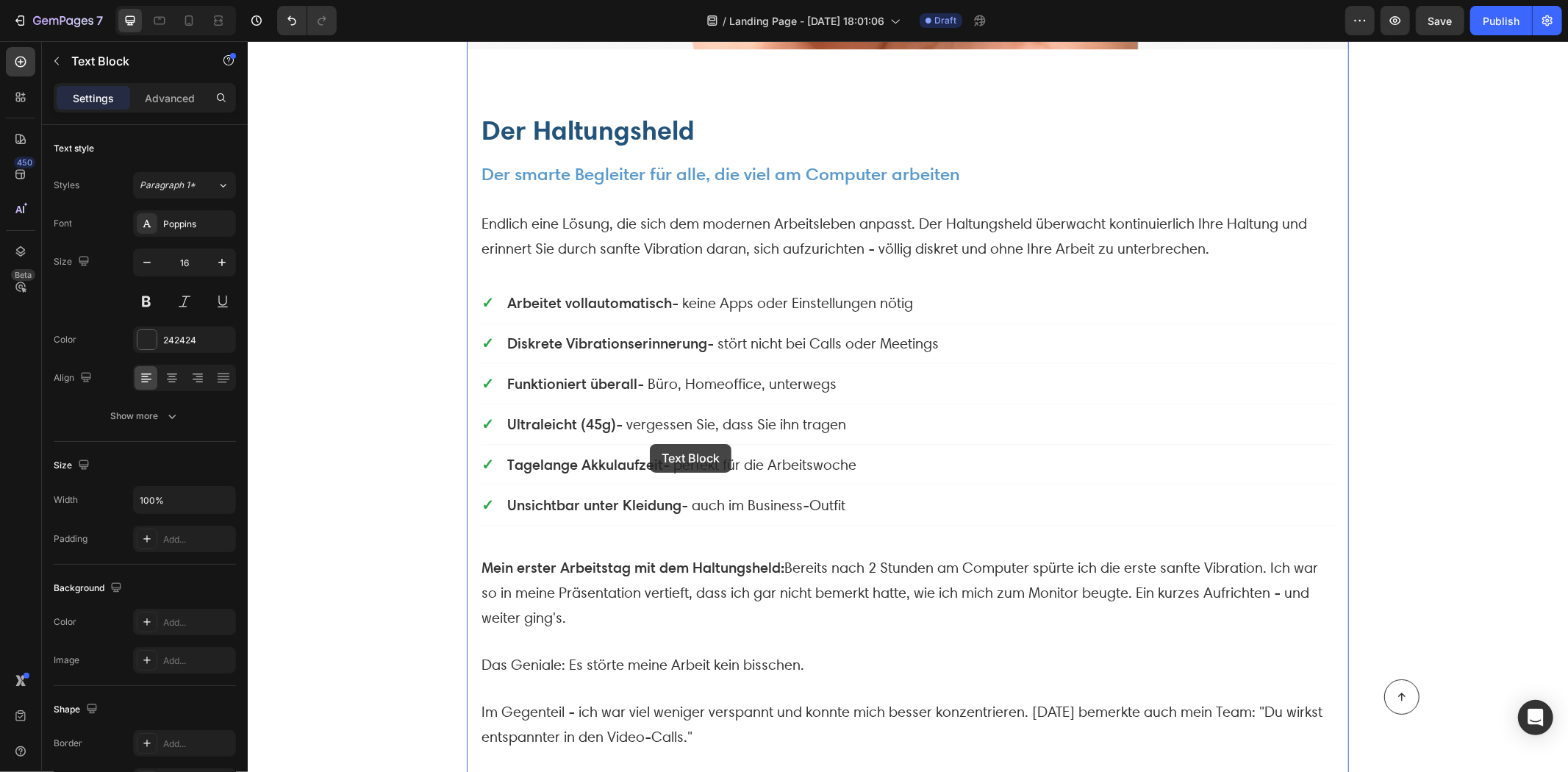
scroll to position [4220, 0]
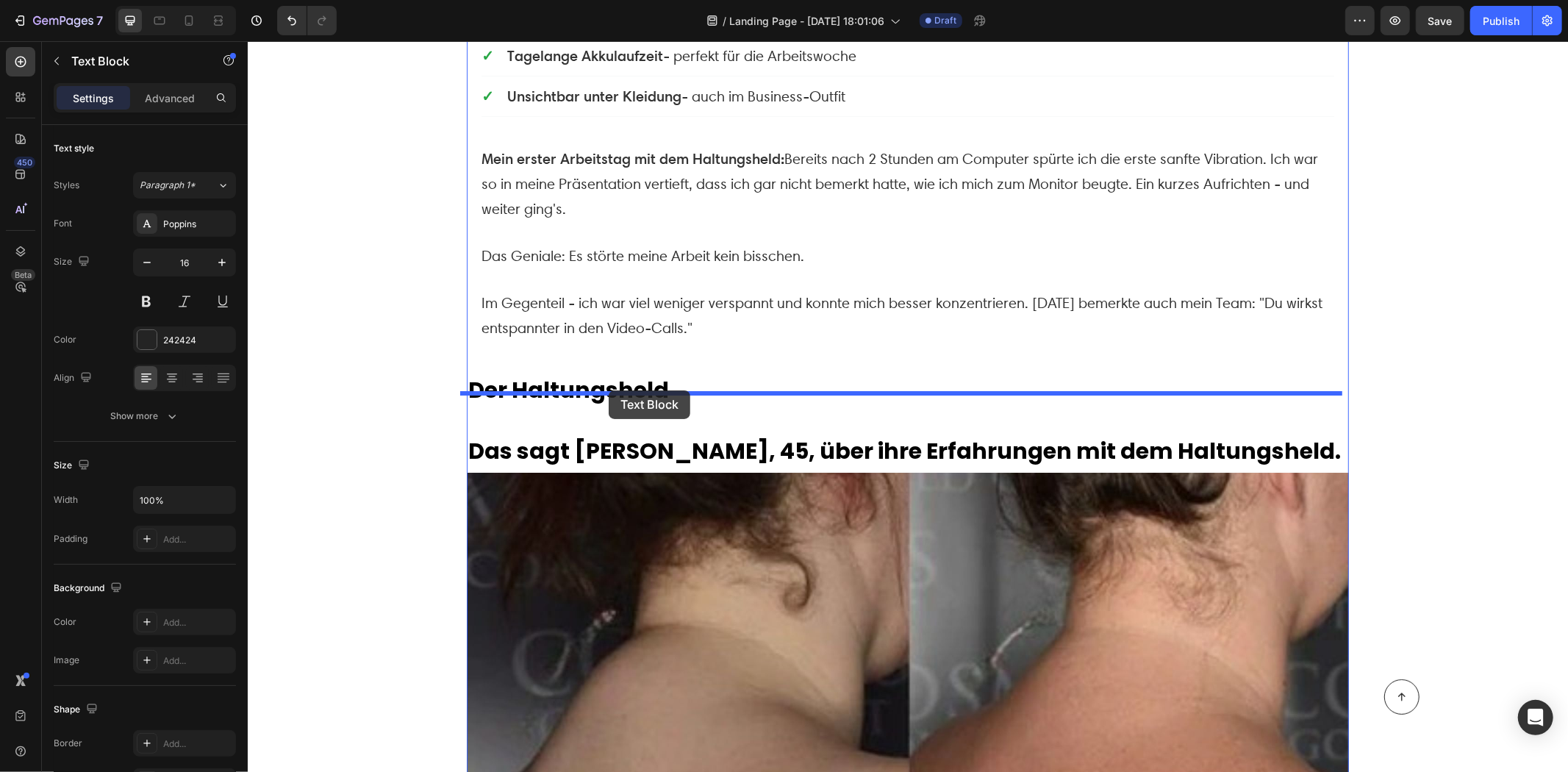
drag, startPoint x: 711, startPoint y: 351, endPoint x: 608, endPoint y: 389, distance: 109.8
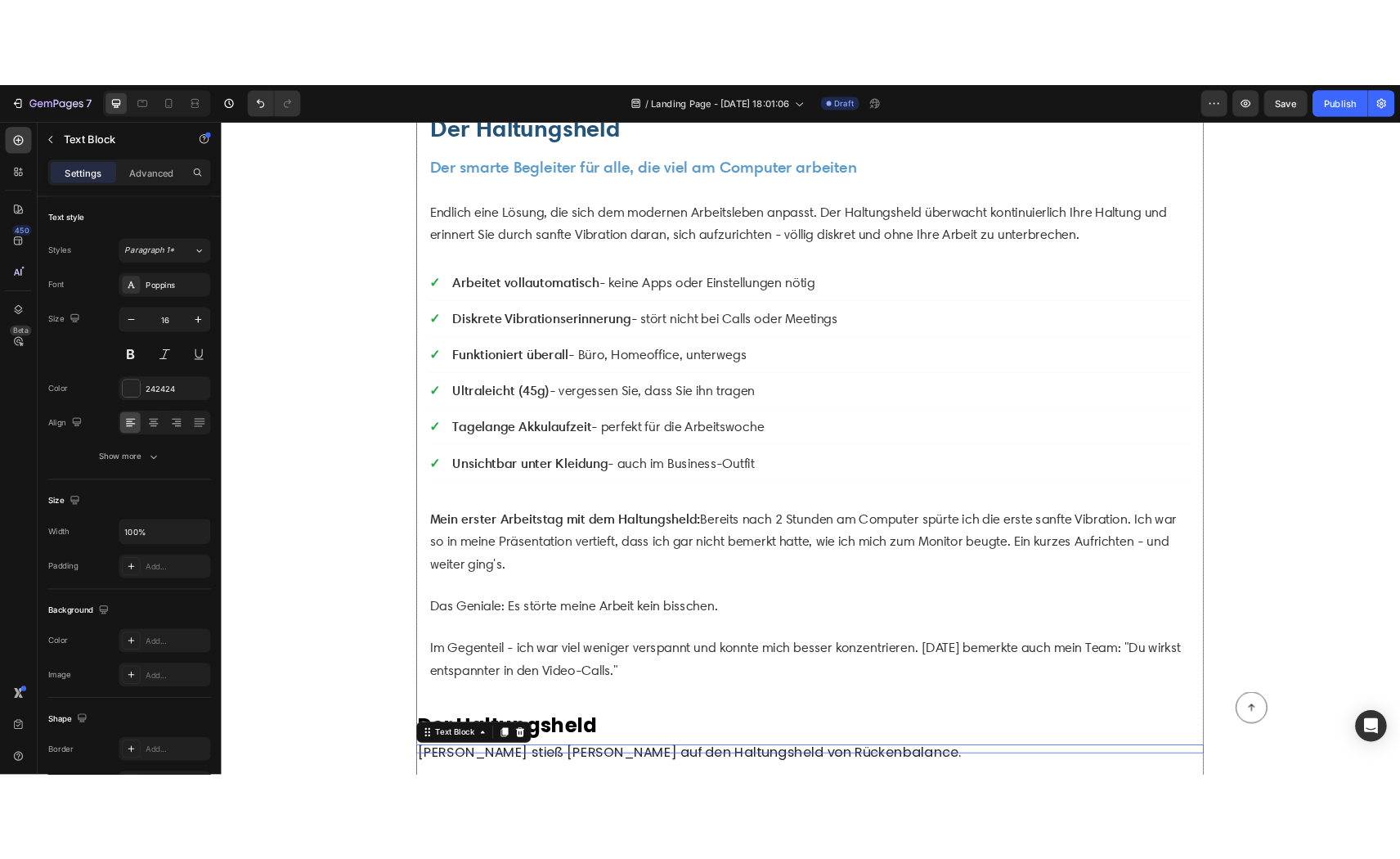
scroll to position [4014, 0]
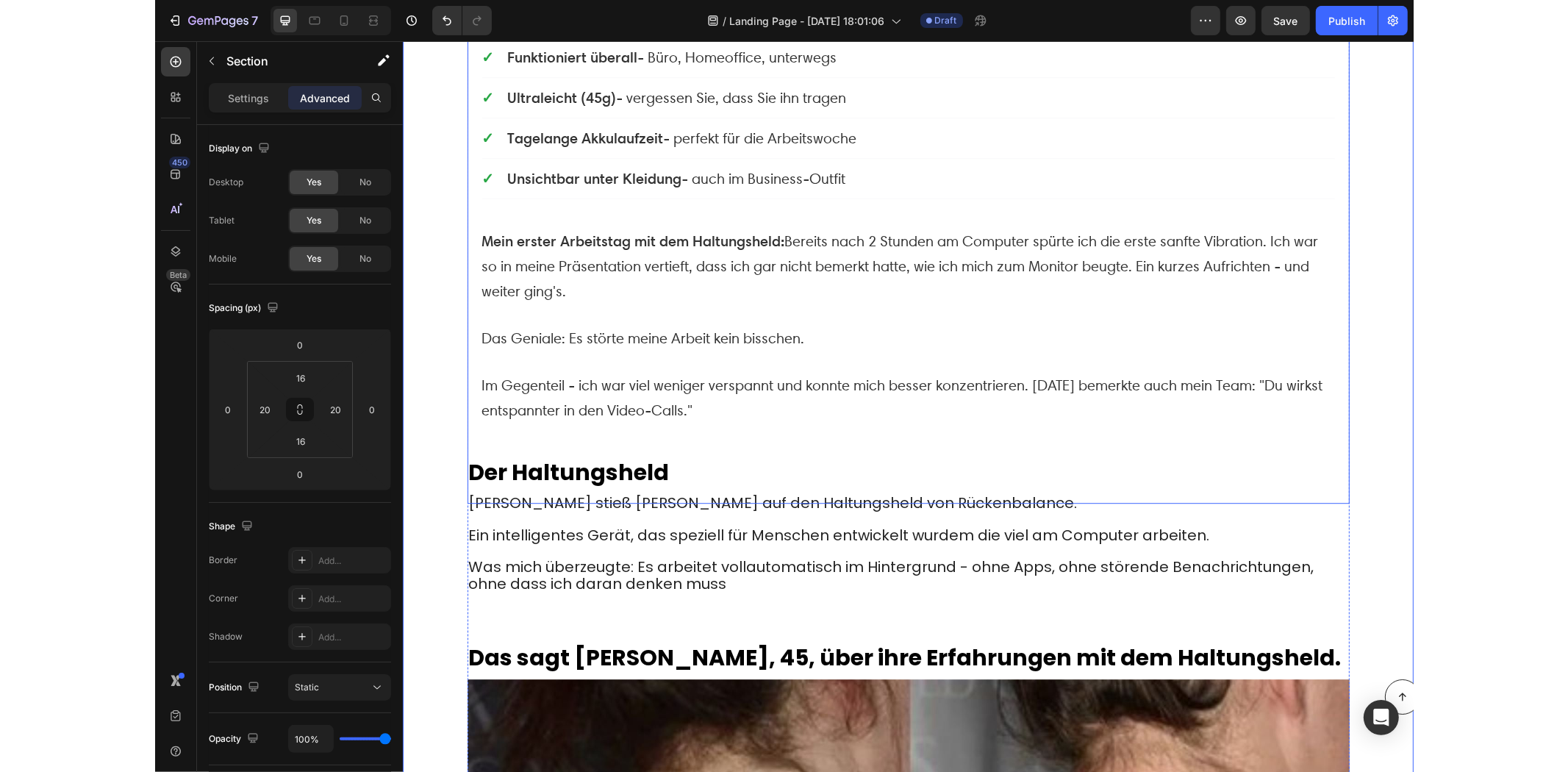
scroll to position [4098, 0]
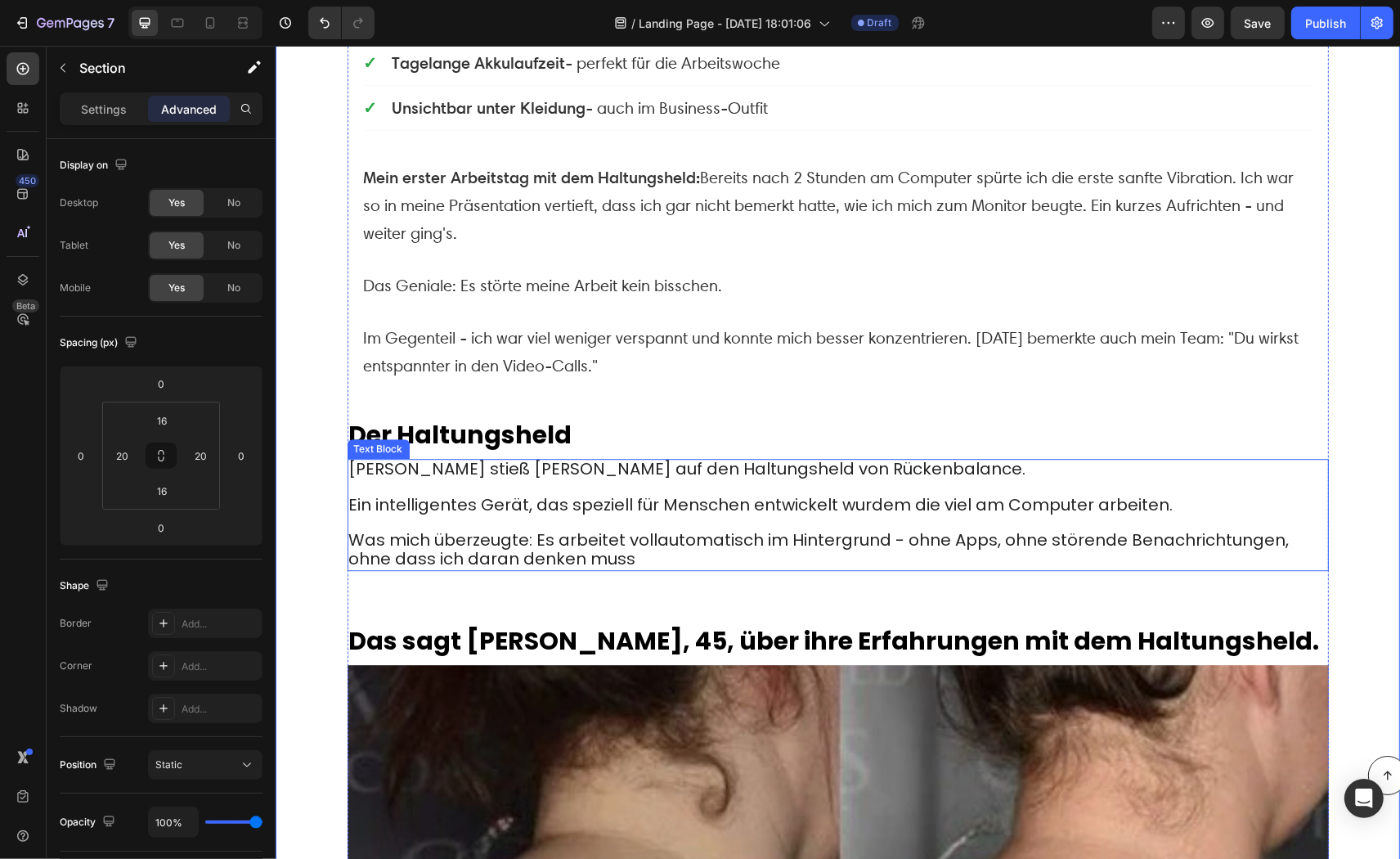
click at [608, 515] on p "Rich Text Editor. Editing area: main" at bounding box center [838, 523] width 979 height 17
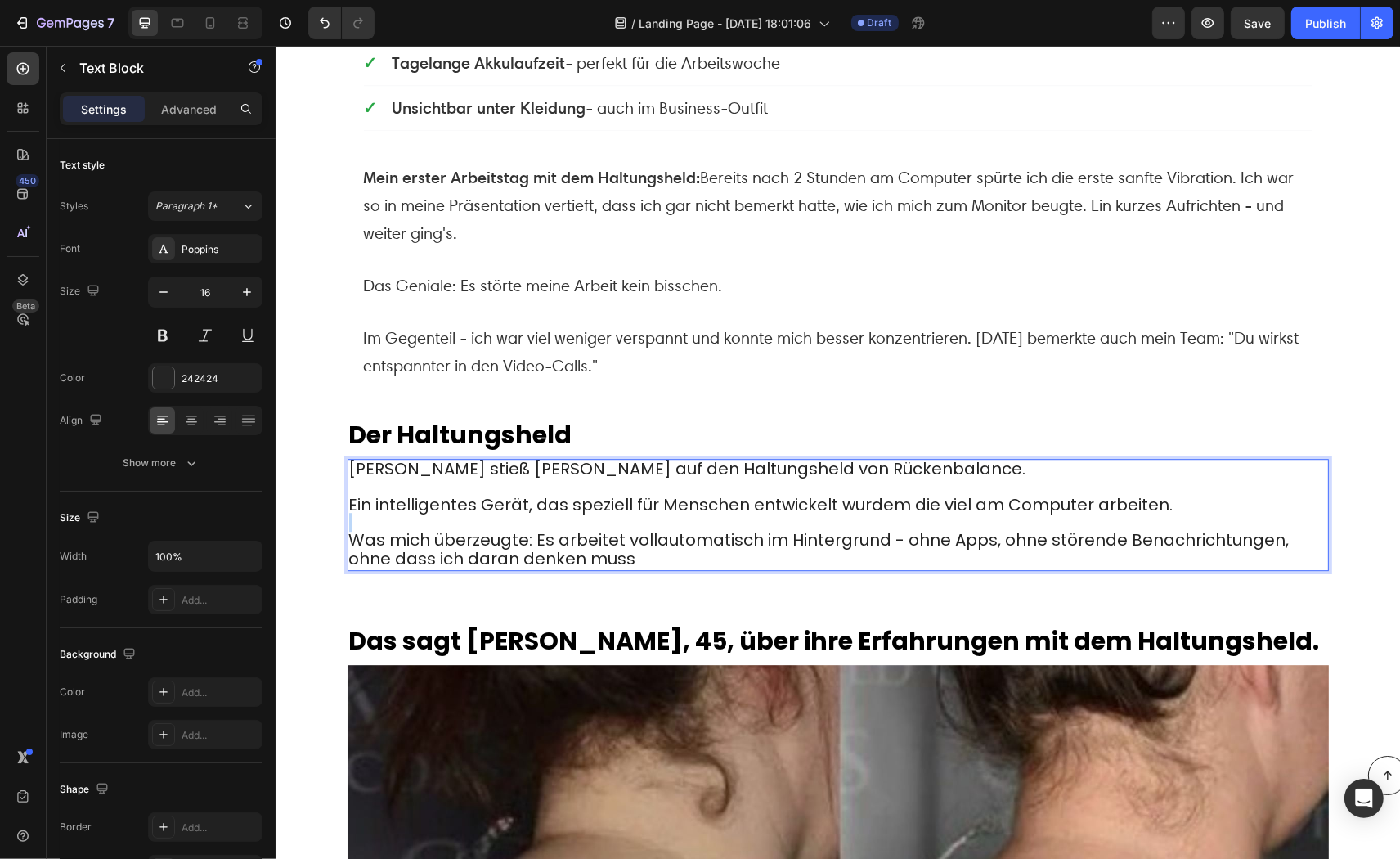
click at [680, 515] on p "Rich Text Editor. Editing area: main" at bounding box center [838, 523] width 979 height 17
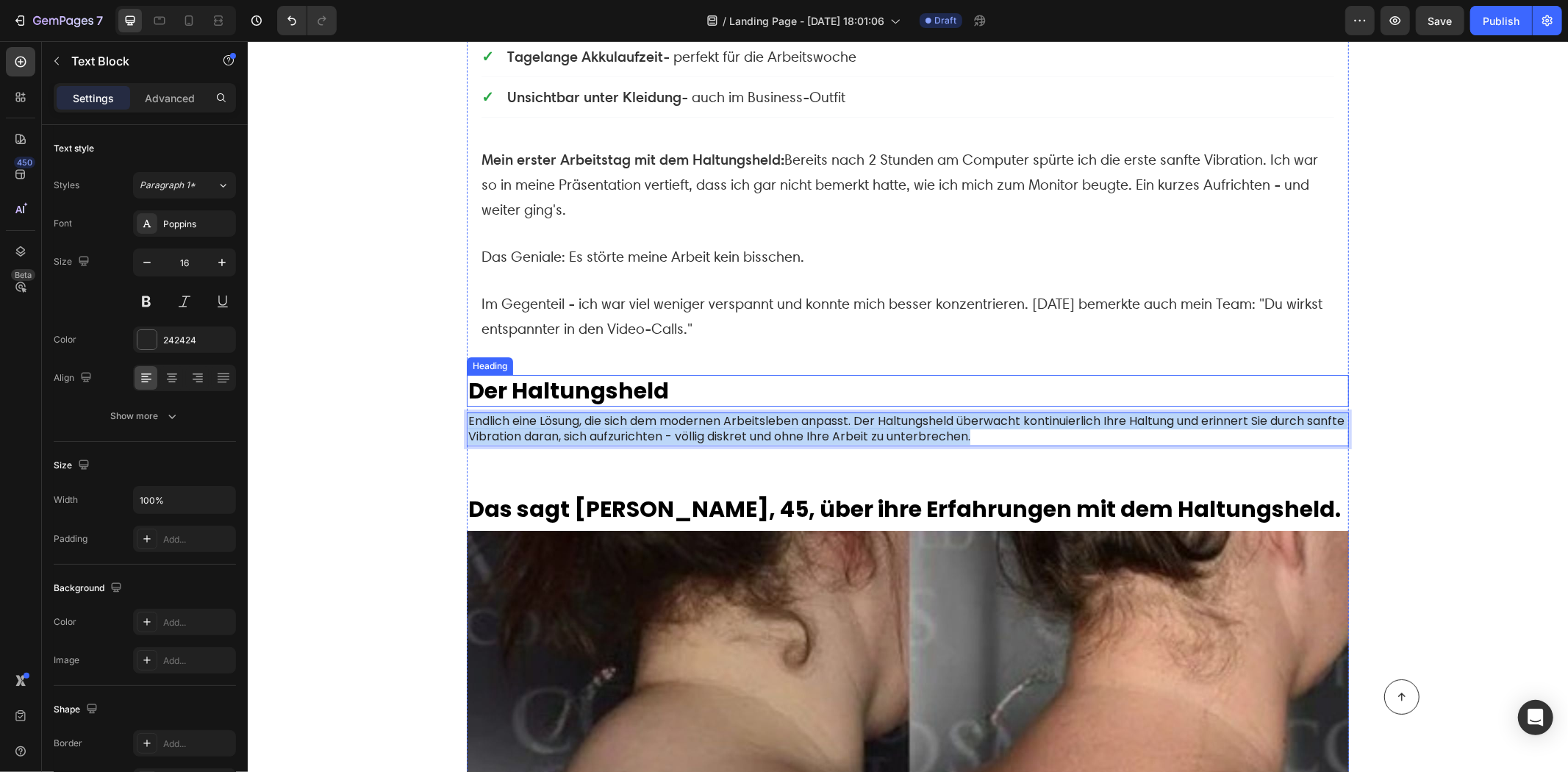
drag, startPoint x: 906, startPoint y: 420, endPoint x: 431, endPoint y: 370, distance: 477.6
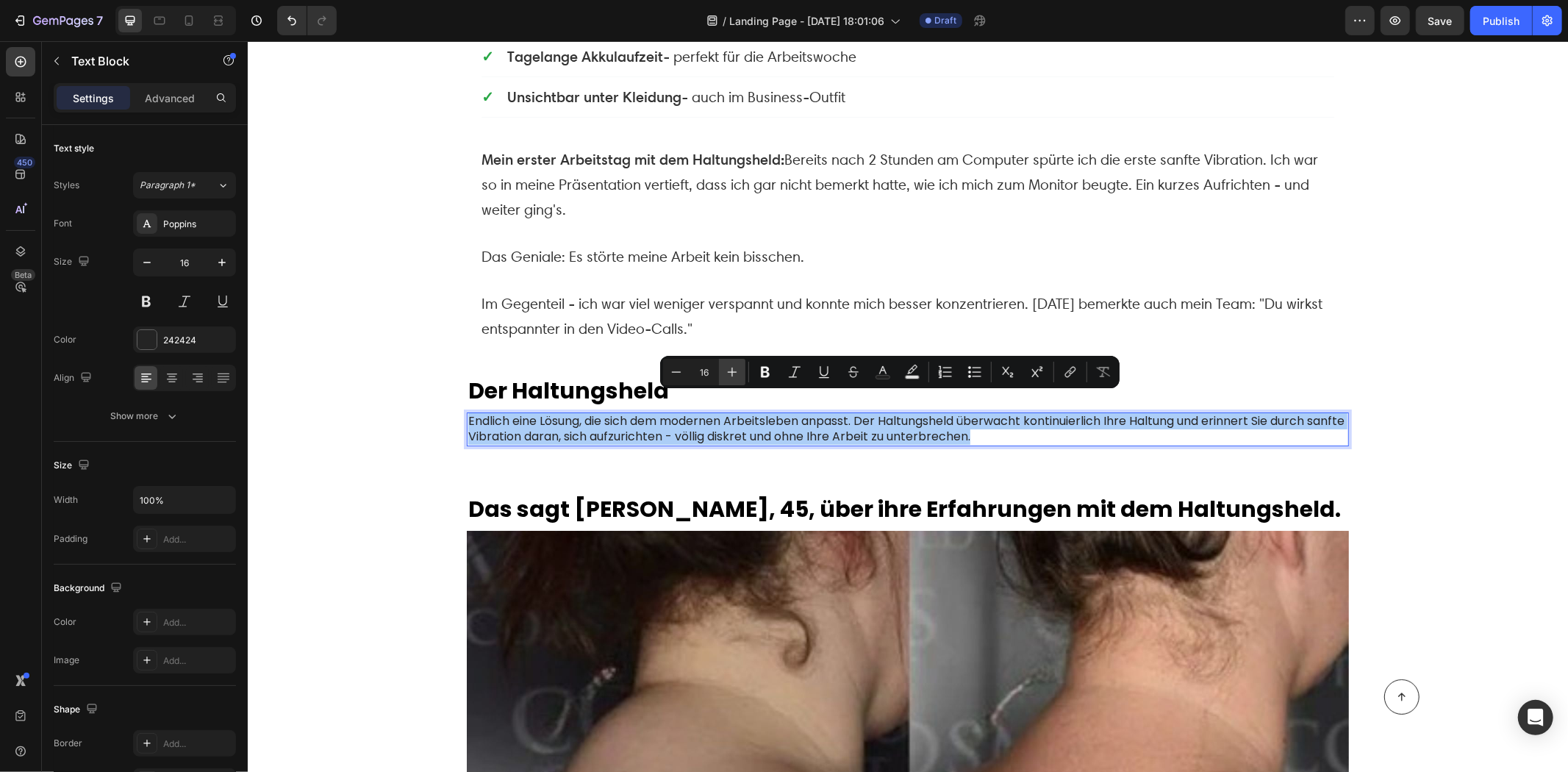
click at [733, 375] on icon "Editor contextual toolbar" at bounding box center [732, 371] width 14 height 14
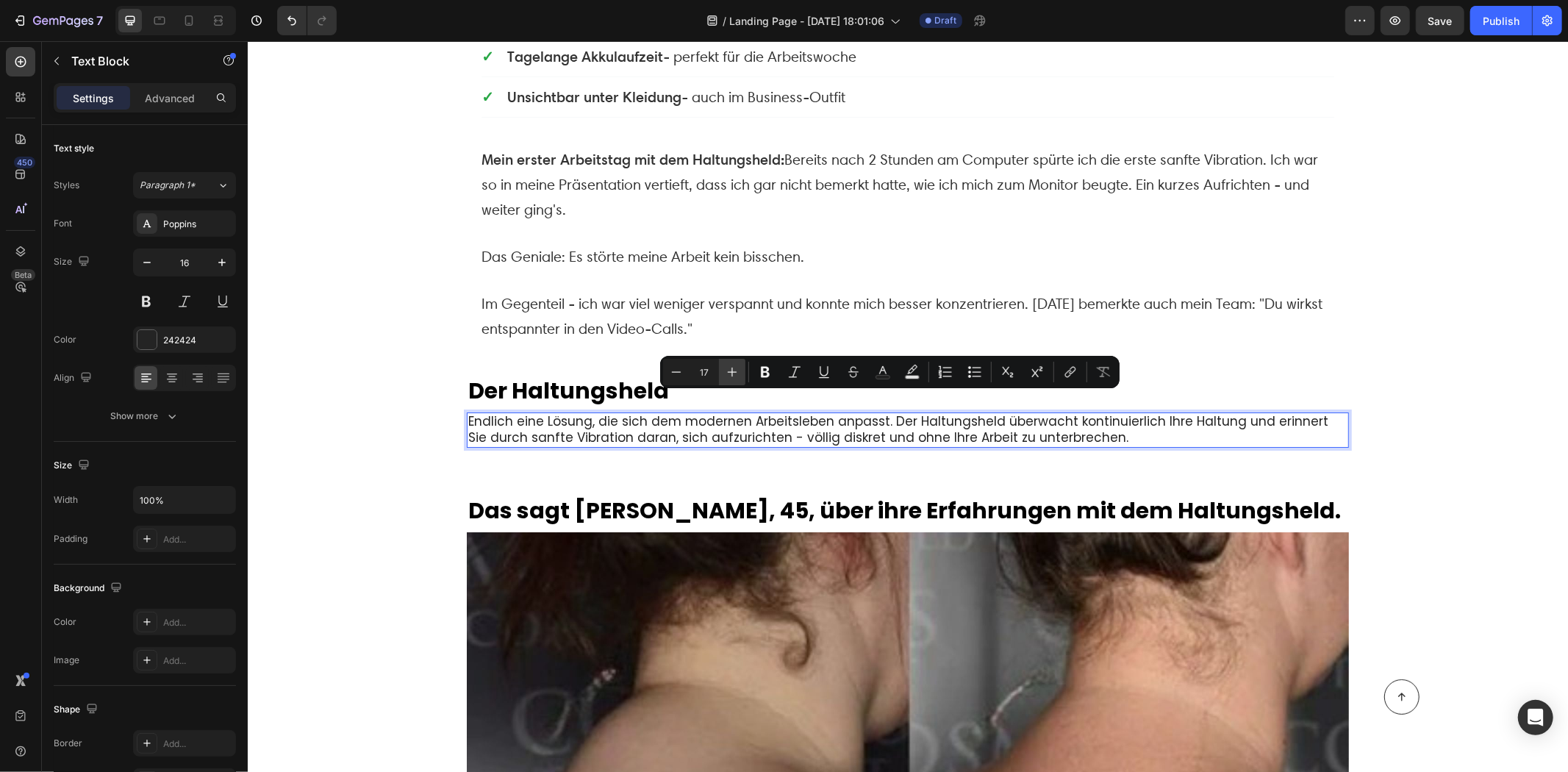
click at [733, 375] on icon "Editor contextual toolbar" at bounding box center [732, 371] width 14 height 14
type input "20"
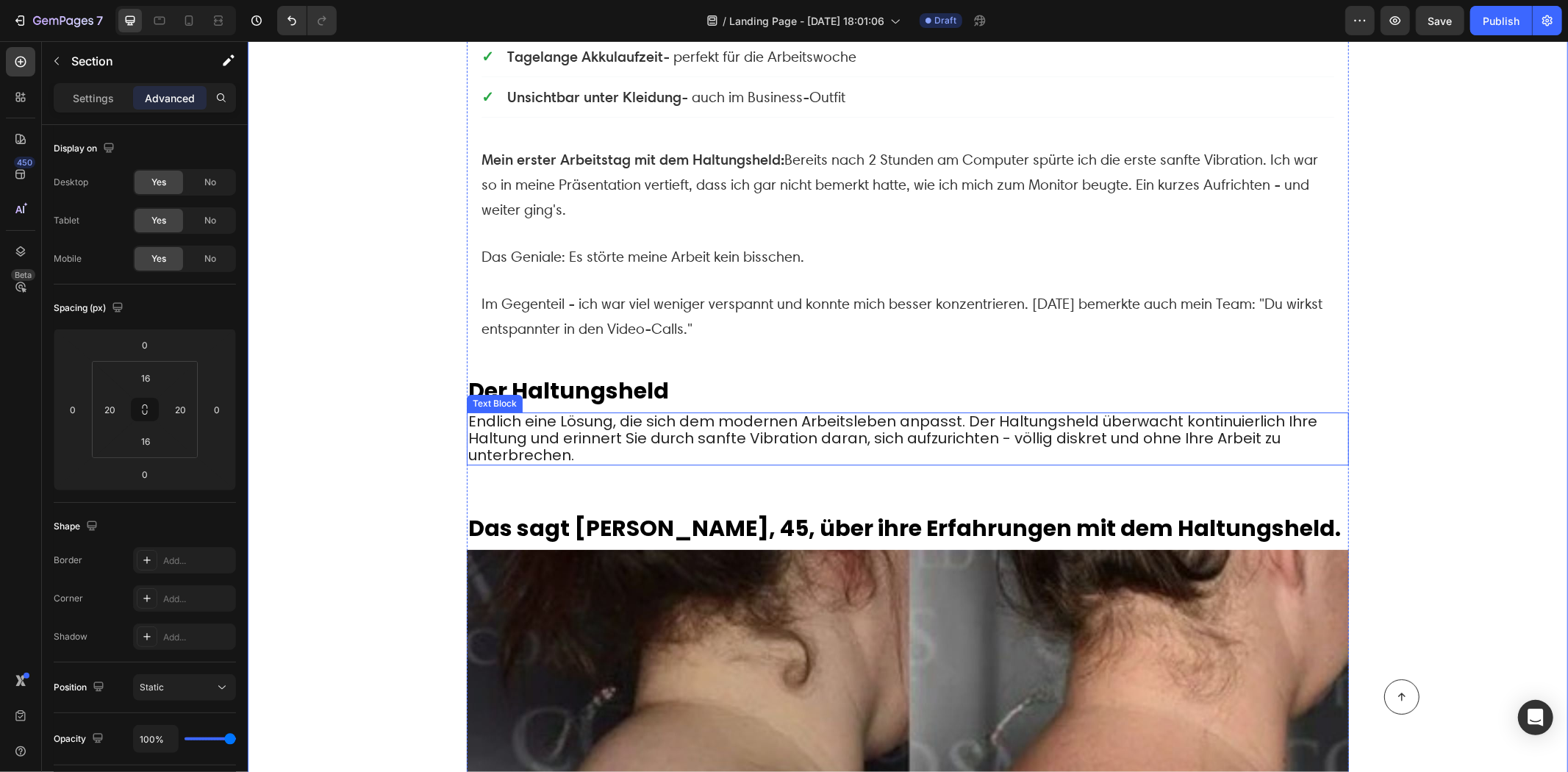
click at [602, 431] on p "Endlich eine Lösung, die sich dem modernen Arbeitsleben anpasst. Der Haltungshe…" at bounding box center [907, 438] width 880 height 50
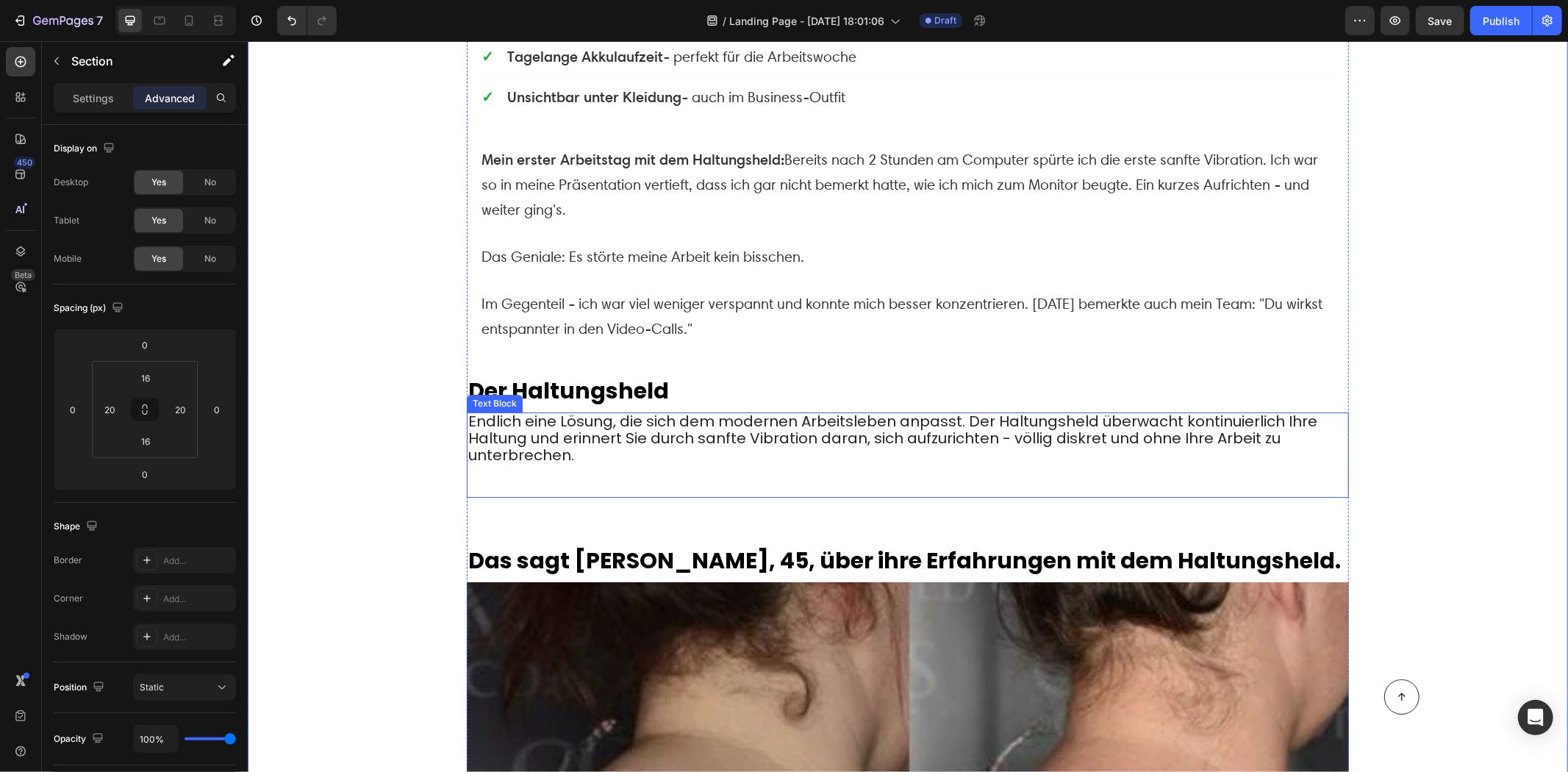
click at [524, 463] on p "Rich Text Editor. Editing area: main" at bounding box center [907, 471] width 880 height 15
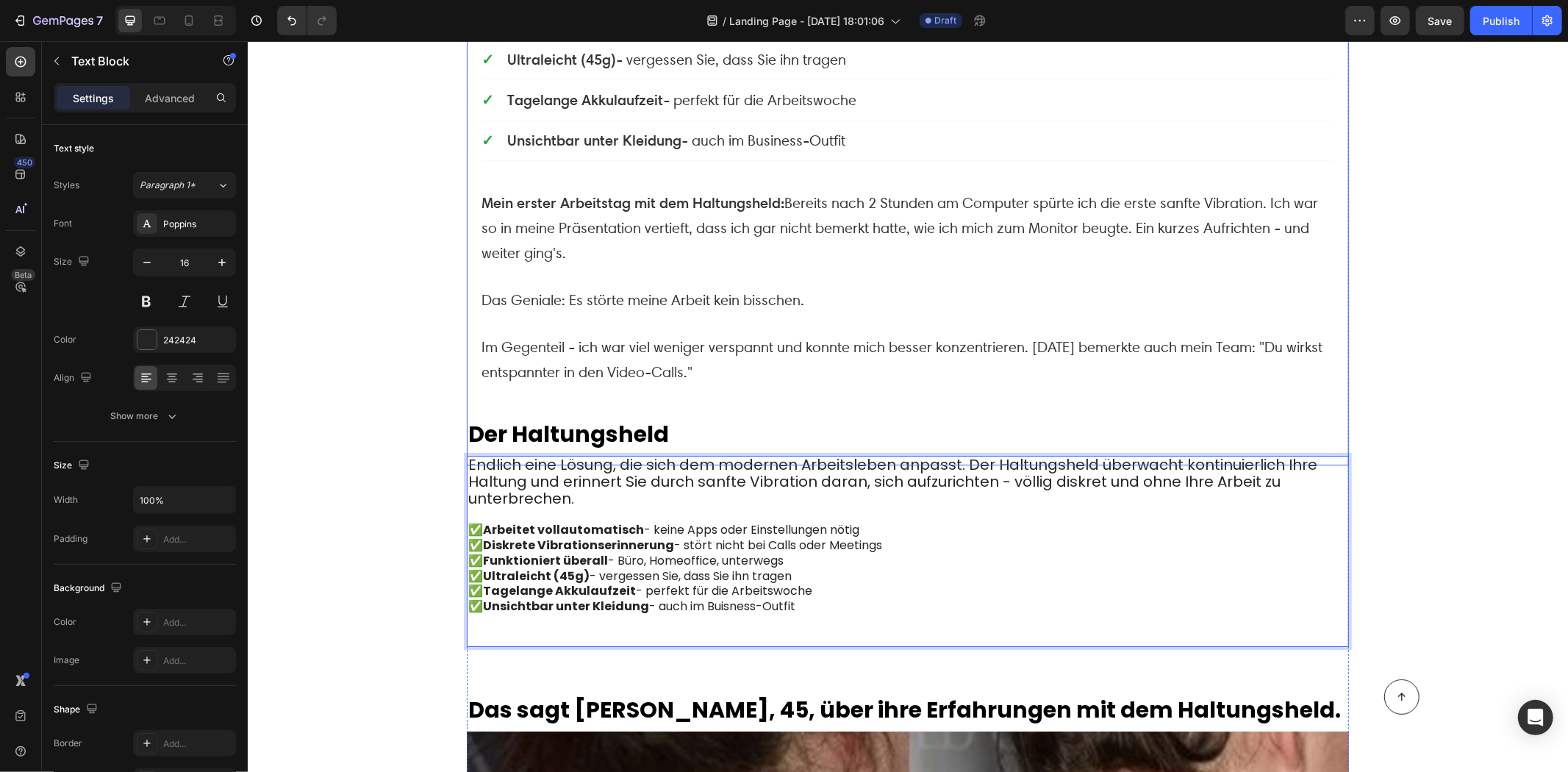
scroll to position [4137, 0]
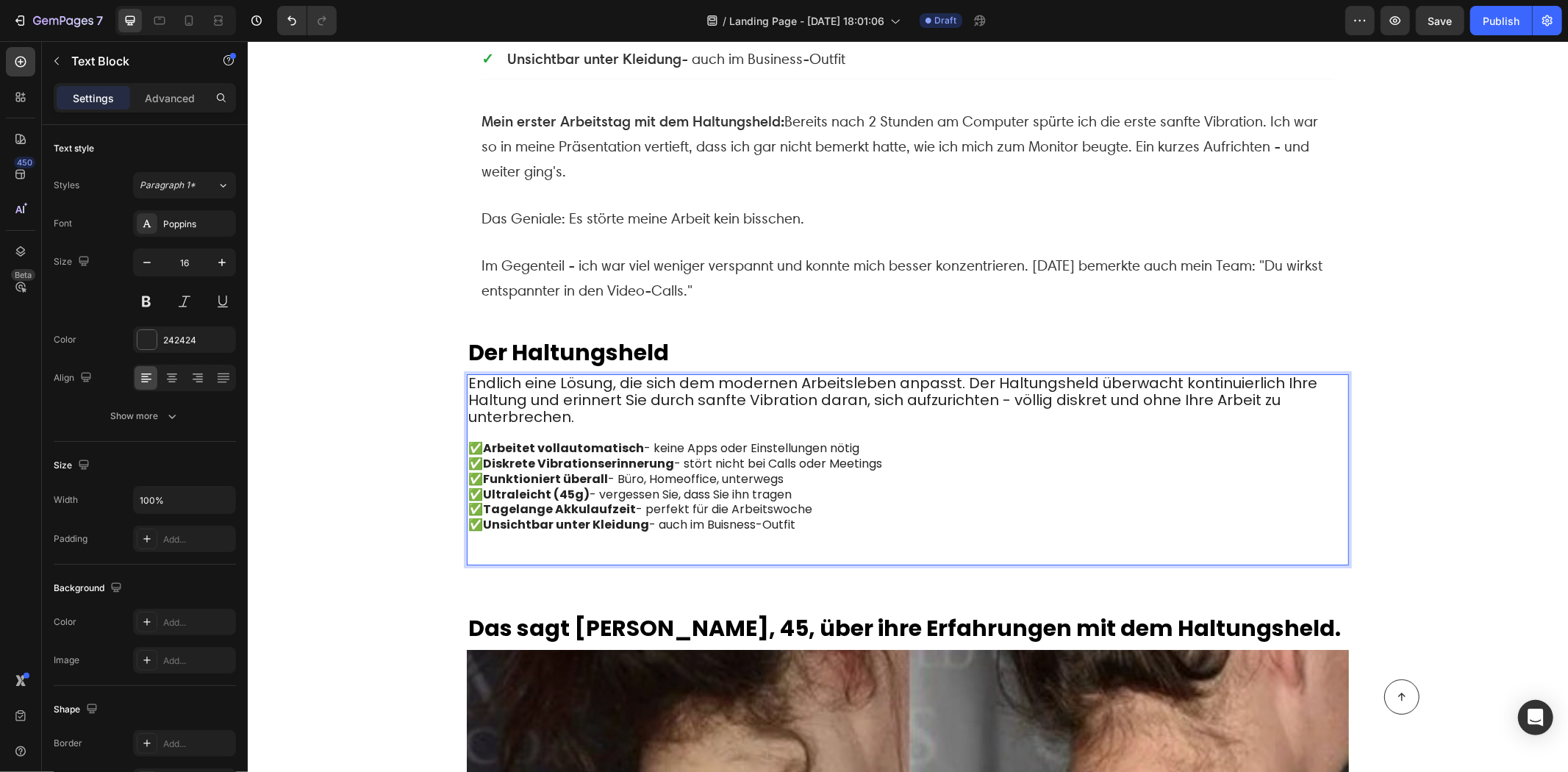
drag, startPoint x: 800, startPoint y: 510, endPoint x: 534, endPoint y: 460, distance: 270.7
click at [499, 453] on div "Endlich eine Lösung, die sich dem modernen Arbeitsleben anpasst. Der Haltungshe…" at bounding box center [907, 469] width 882 height 191
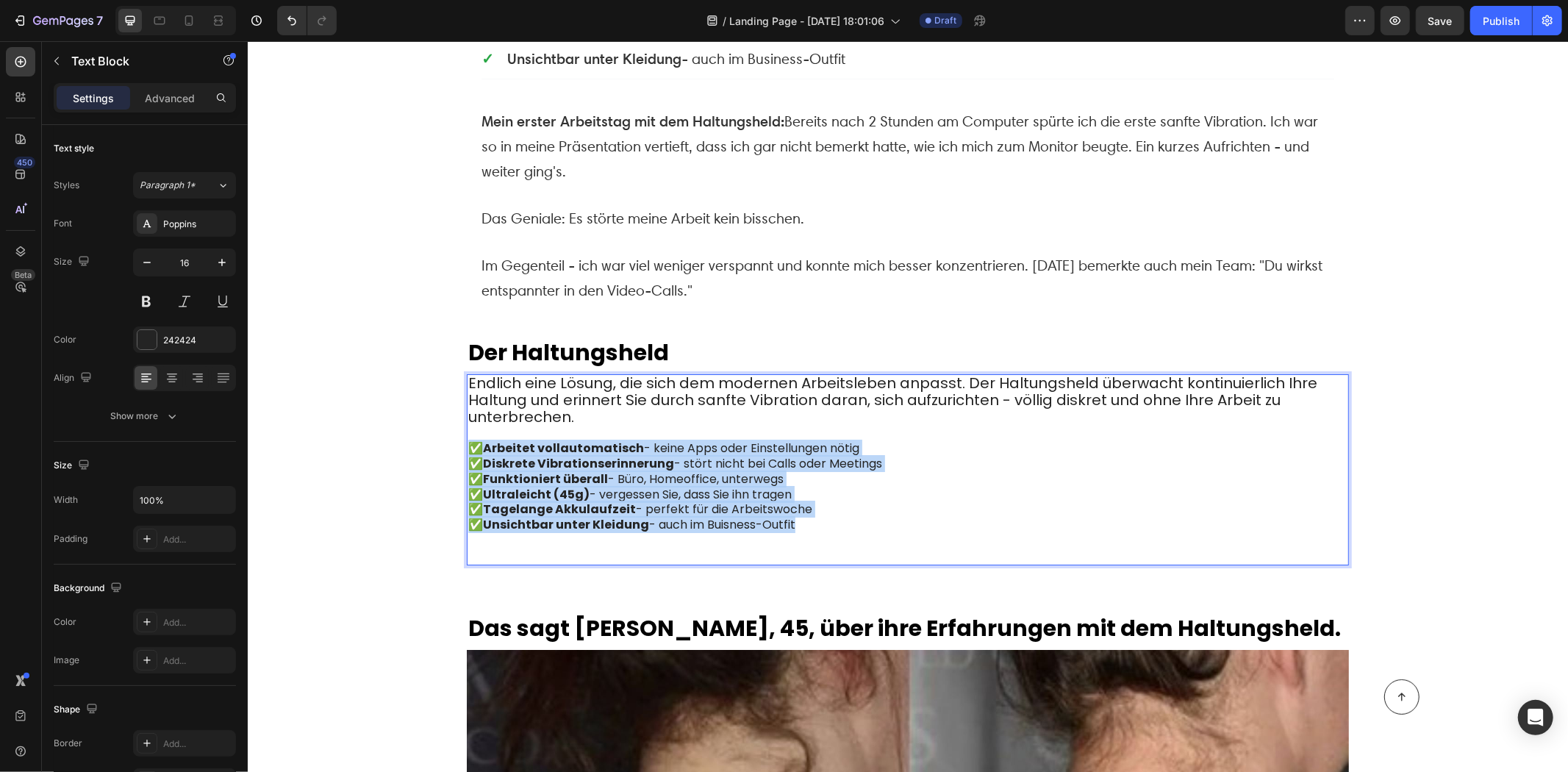
drag, startPoint x: 806, startPoint y: 508, endPoint x: 451, endPoint y: 427, distance: 364.1
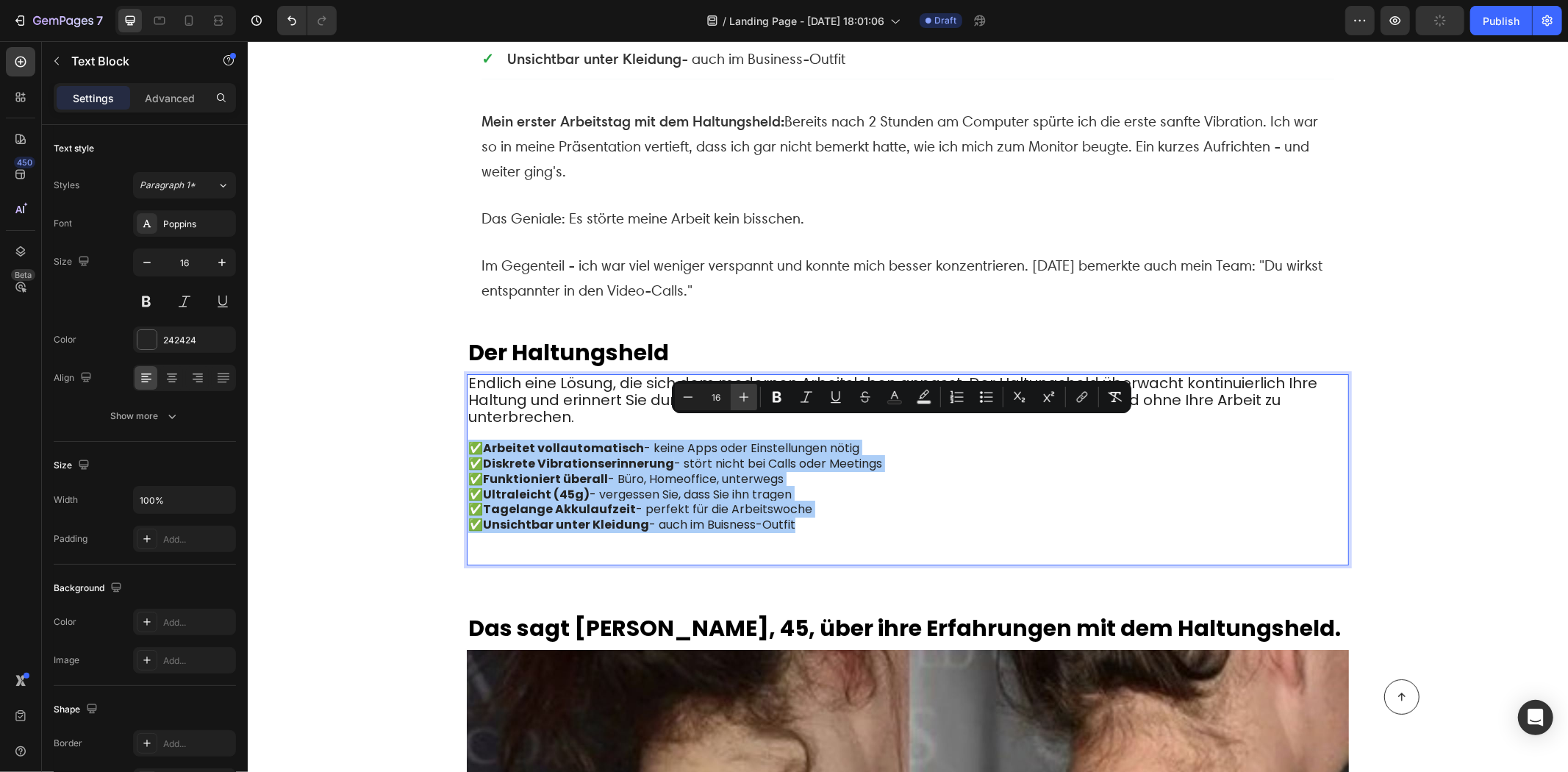
click at [739, 402] on icon "Editor contextual toolbar" at bounding box center [743, 396] width 14 height 14
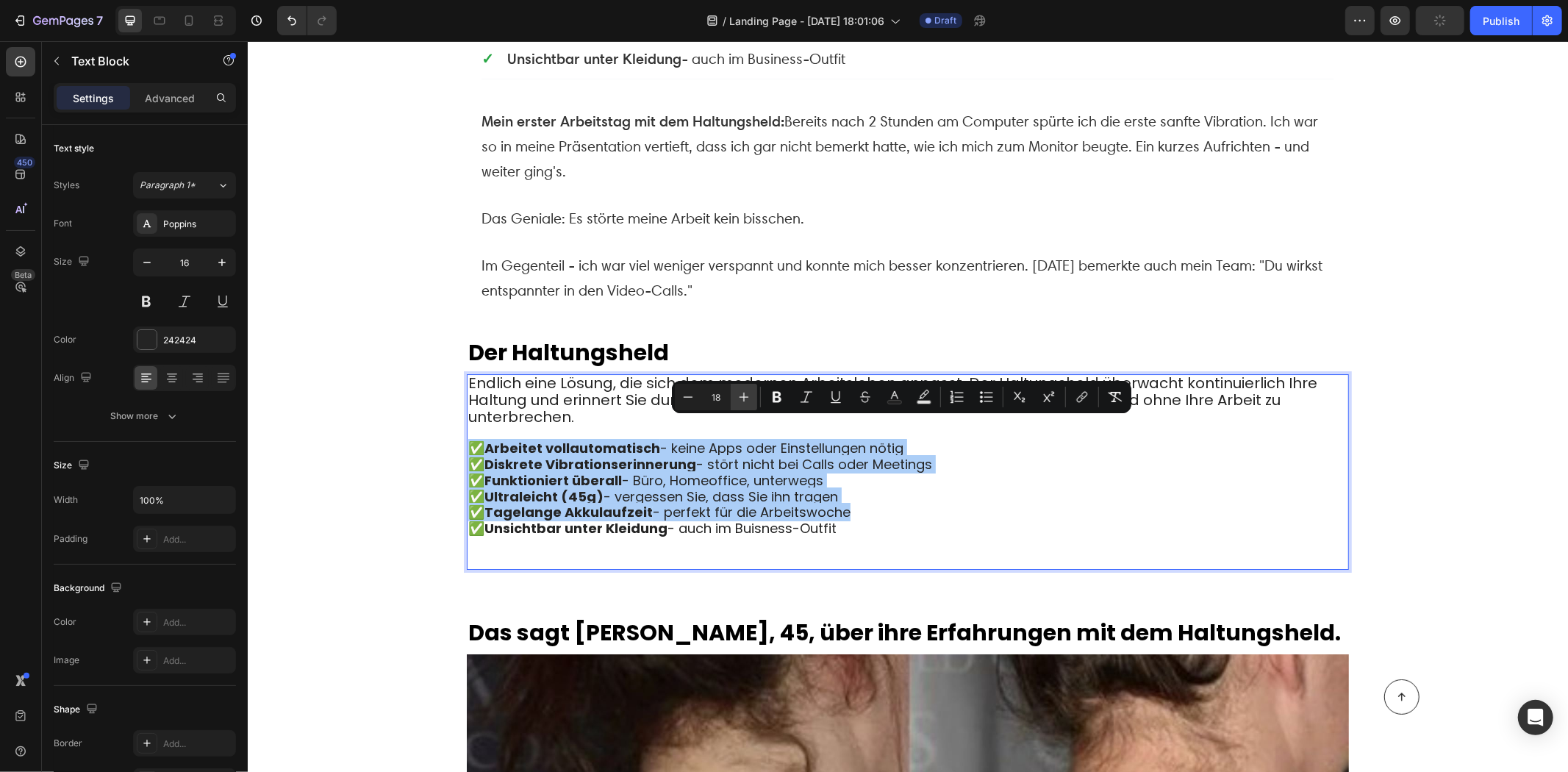
click at [739, 402] on icon "Editor contextual toolbar" at bounding box center [743, 396] width 14 height 14
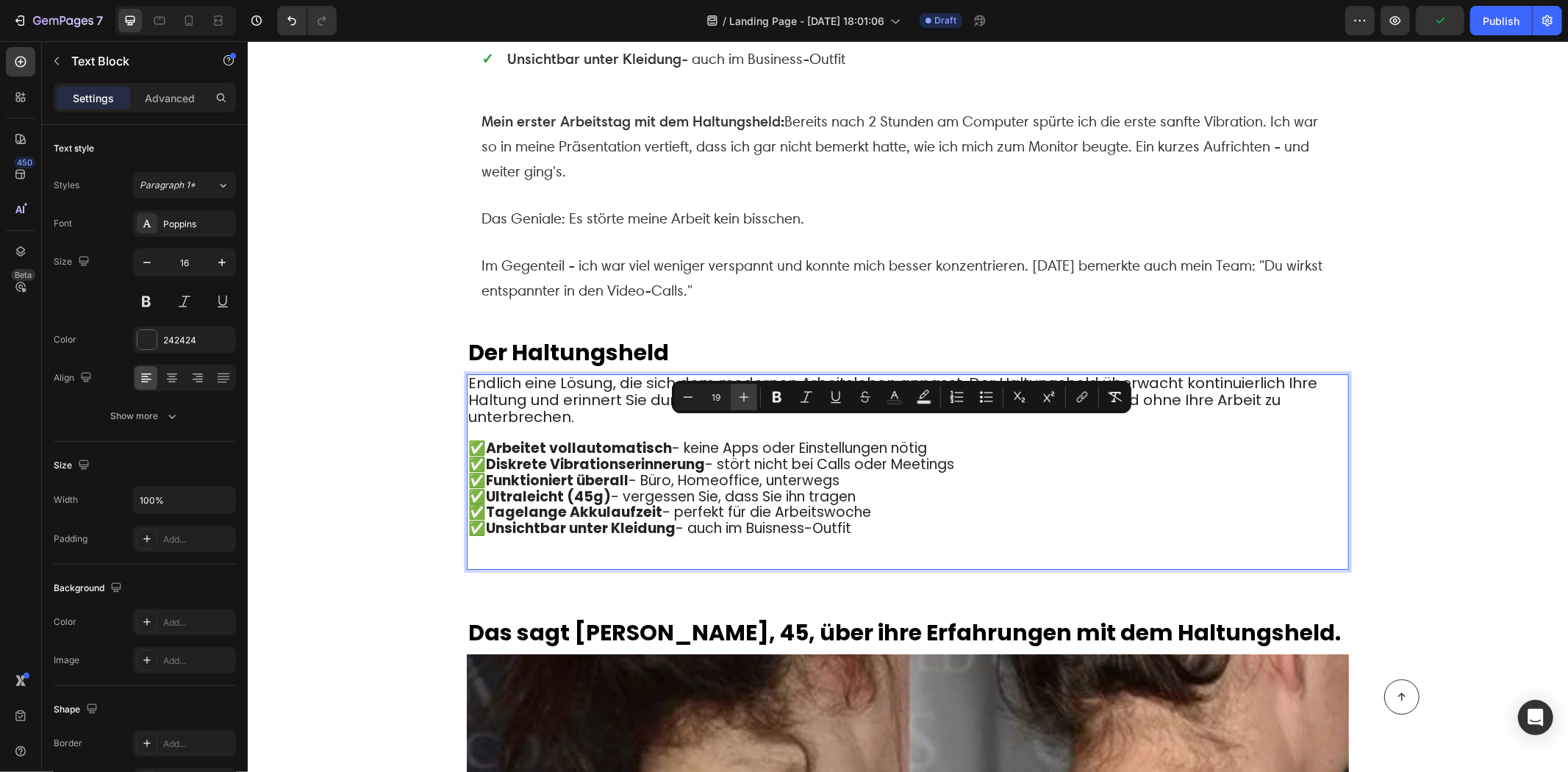
click at [740, 402] on icon "Editor contextual toolbar" at bounding box center [743, 396] width 14 height 14
type input "20"
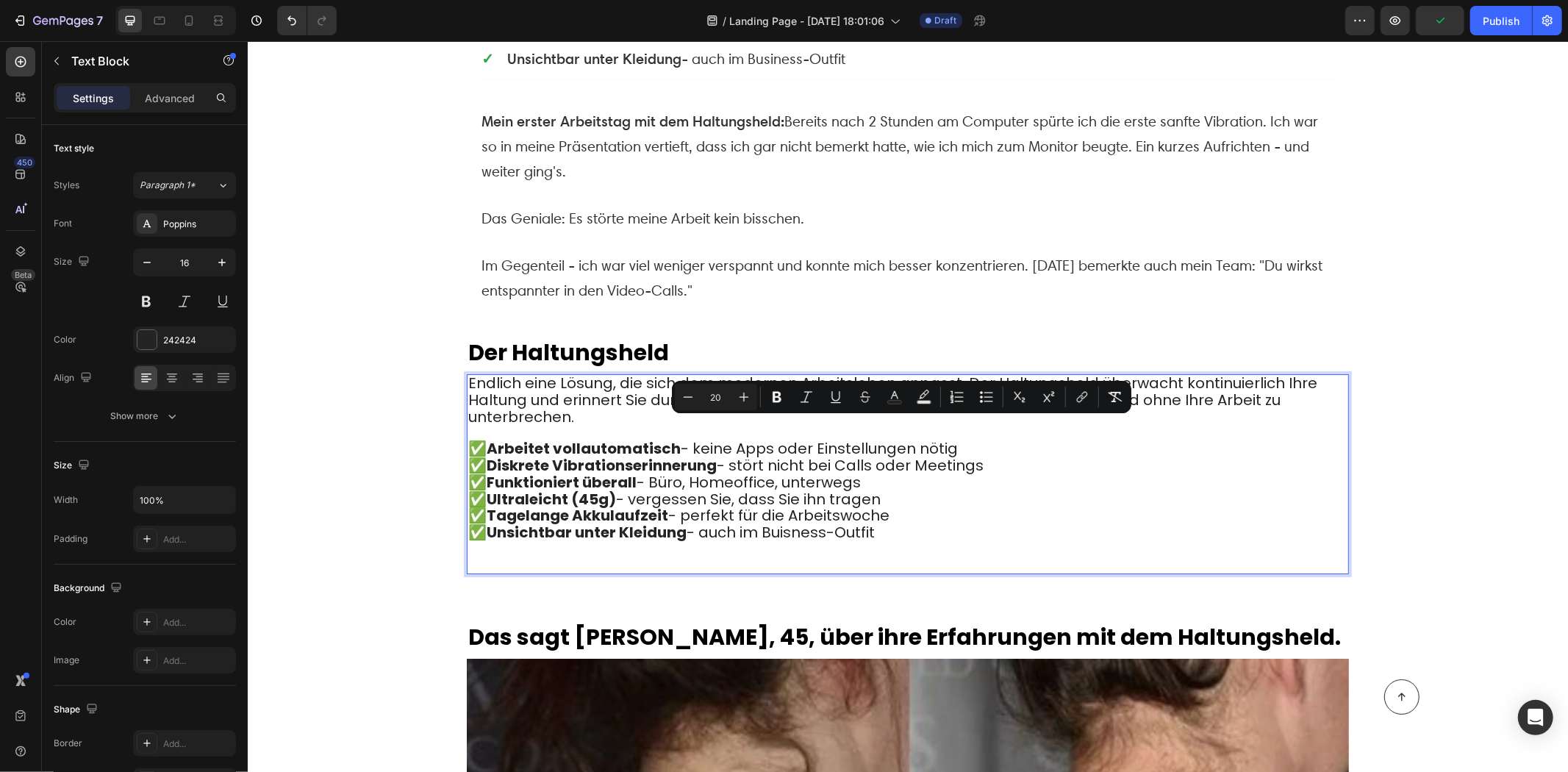
click at [975, 517] on div "Endlich eine Lösung, die sich dem modernen Arbeitsleben anpasst. Der Haltungshe…" at bounding box center [907, 473] width 882 height 200
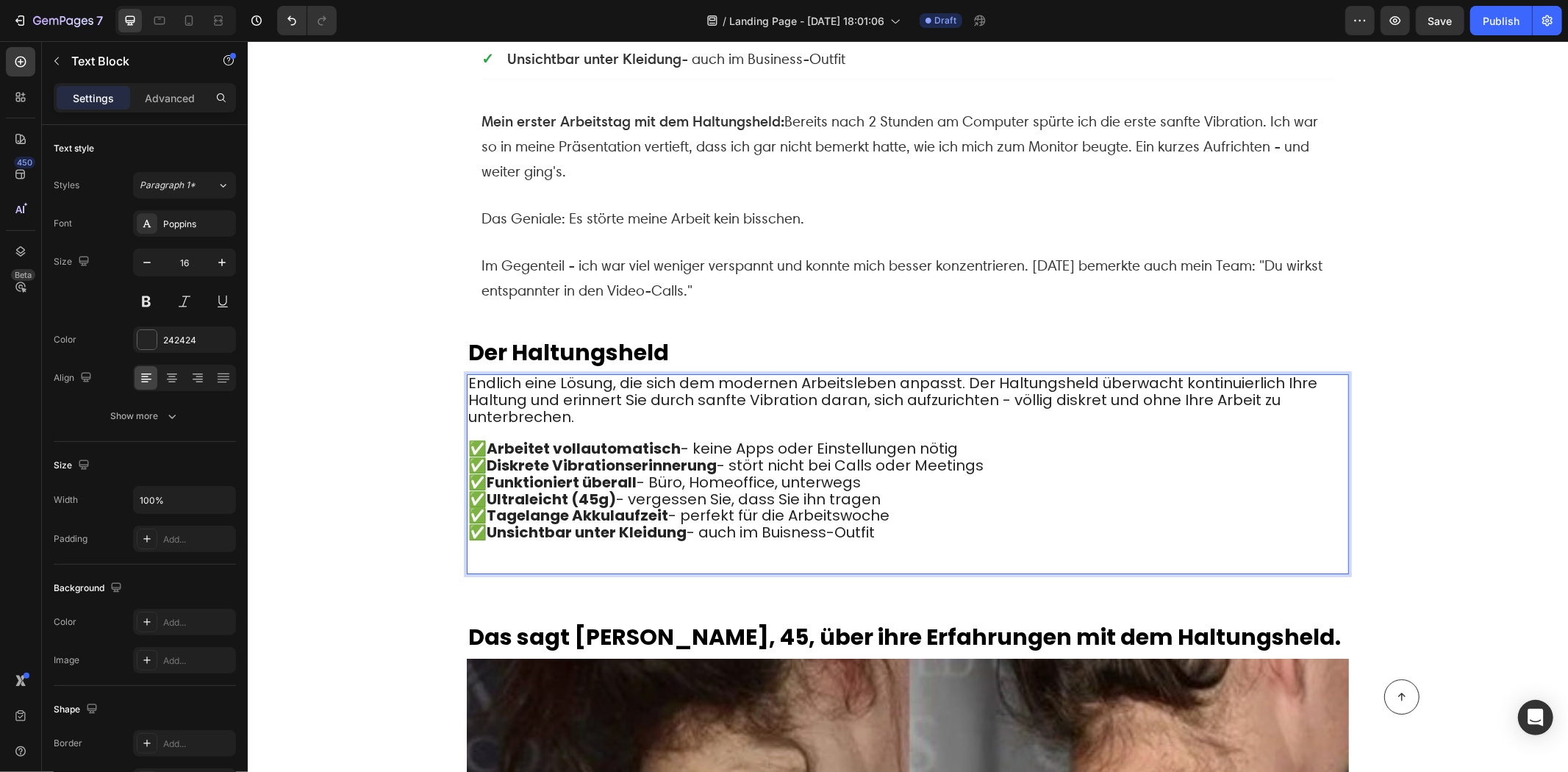
click at [969, 440] on p "✅ Arbeitet vollautomatisch - keine Apps oder Einstellungen nötig" at bounding box center [907, 449] width 880 height 17
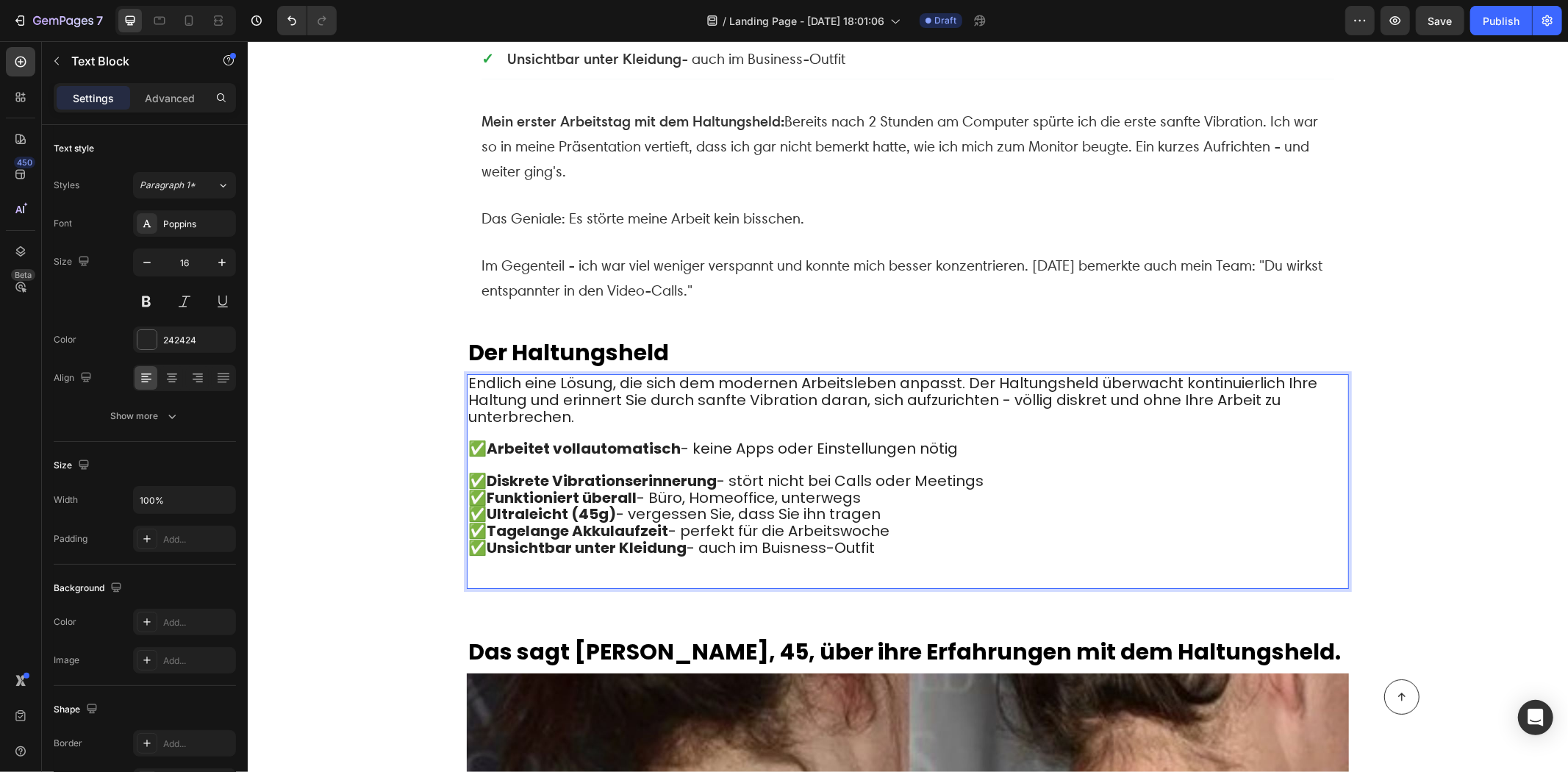
click at [989, 472] on p "✅ Diskrete Vibrationserinnerung - stört nicht bei Calls oder Meetings" at bounding box center [907, 481] width 880 height 17
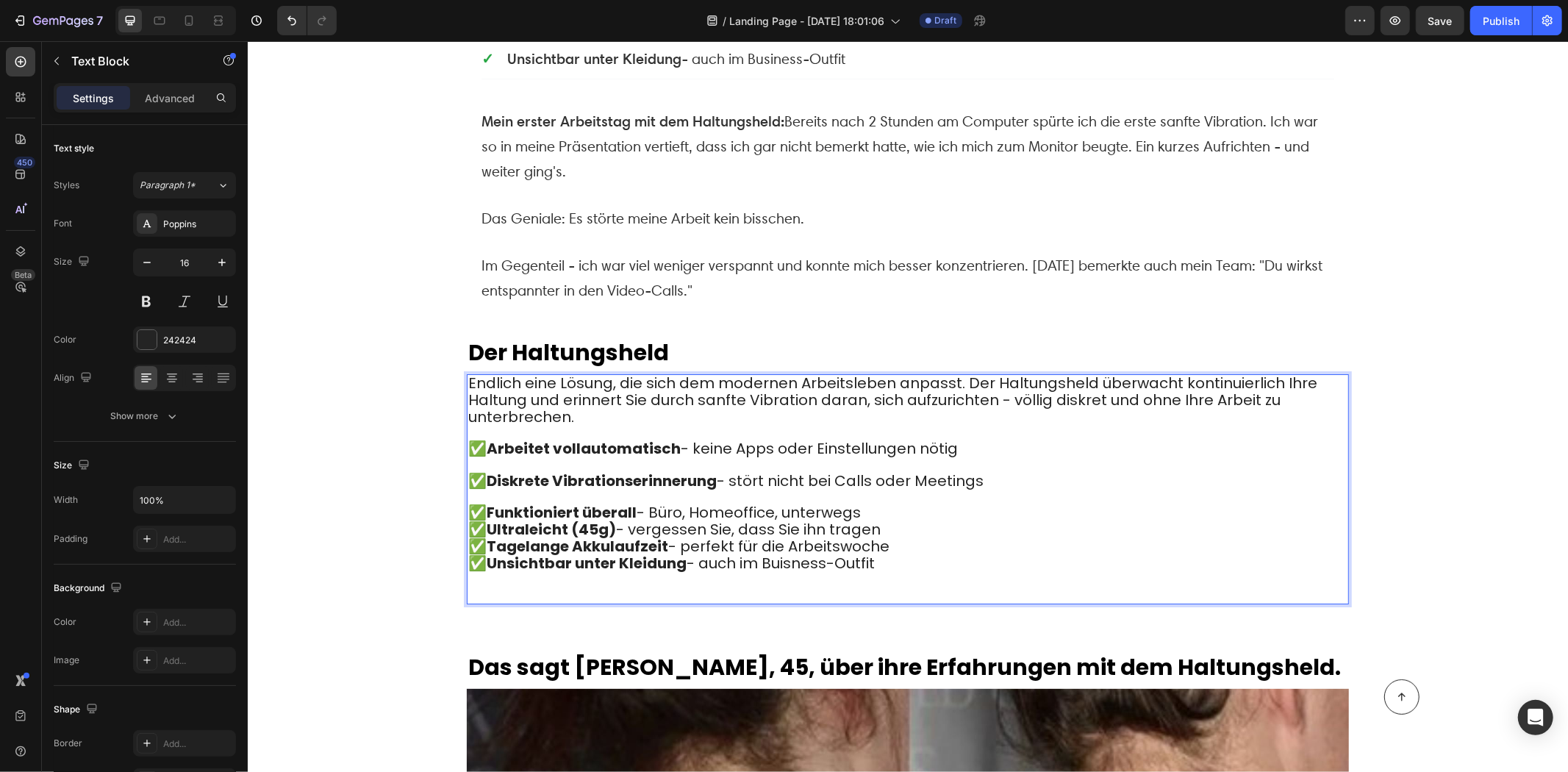
click at [928, 521] on p "✅ Ultraleicht (45g) - vergessen Sie, dass Sie ihn tragen" at bounding box center [907, 530] width 880 height 17
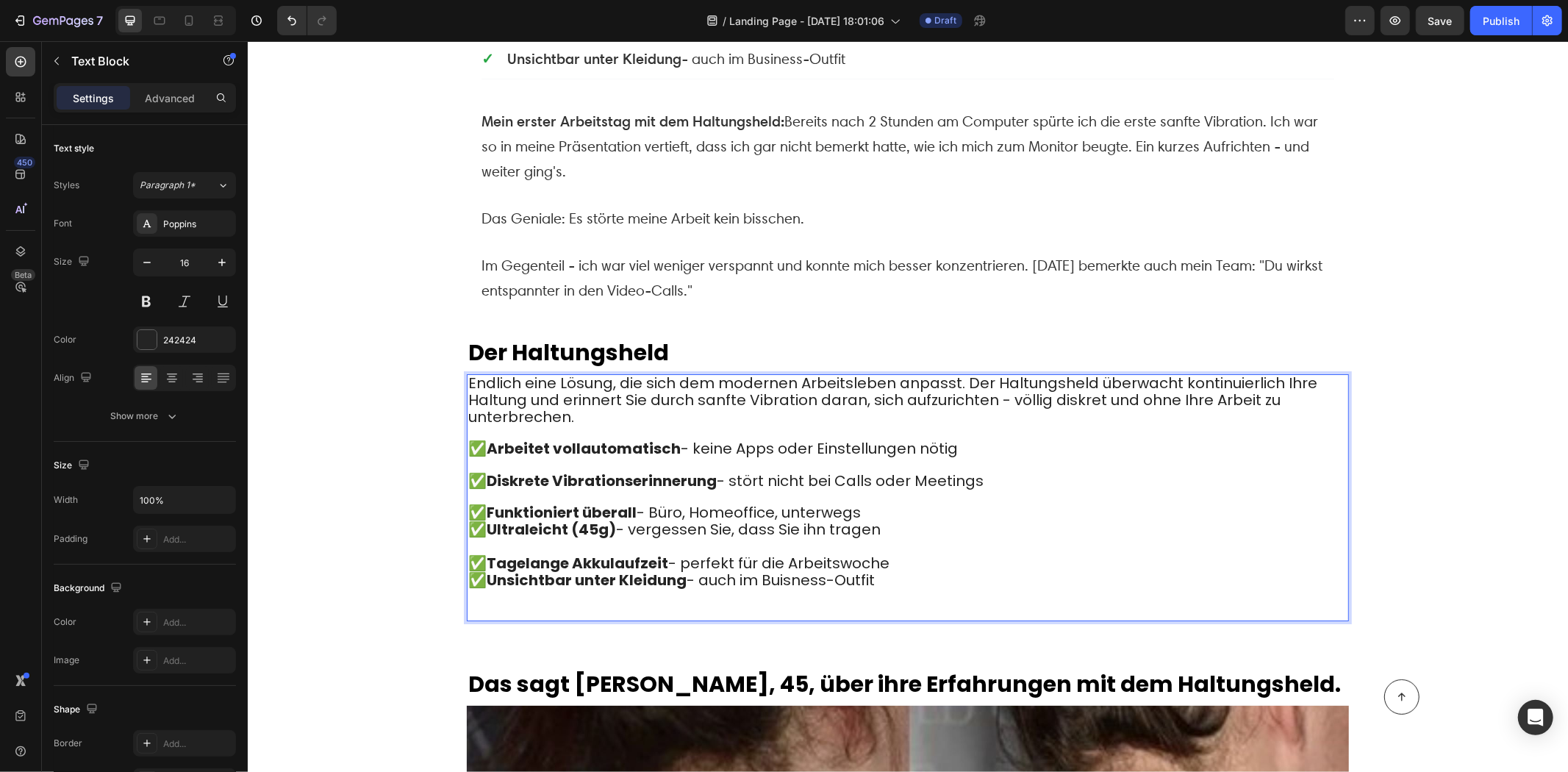
click at [883, 505] on p "✅ Funktioniert überall - Büro, Homeoffice, unterwegs" at bounding box center [907, 513] width 880 height 17
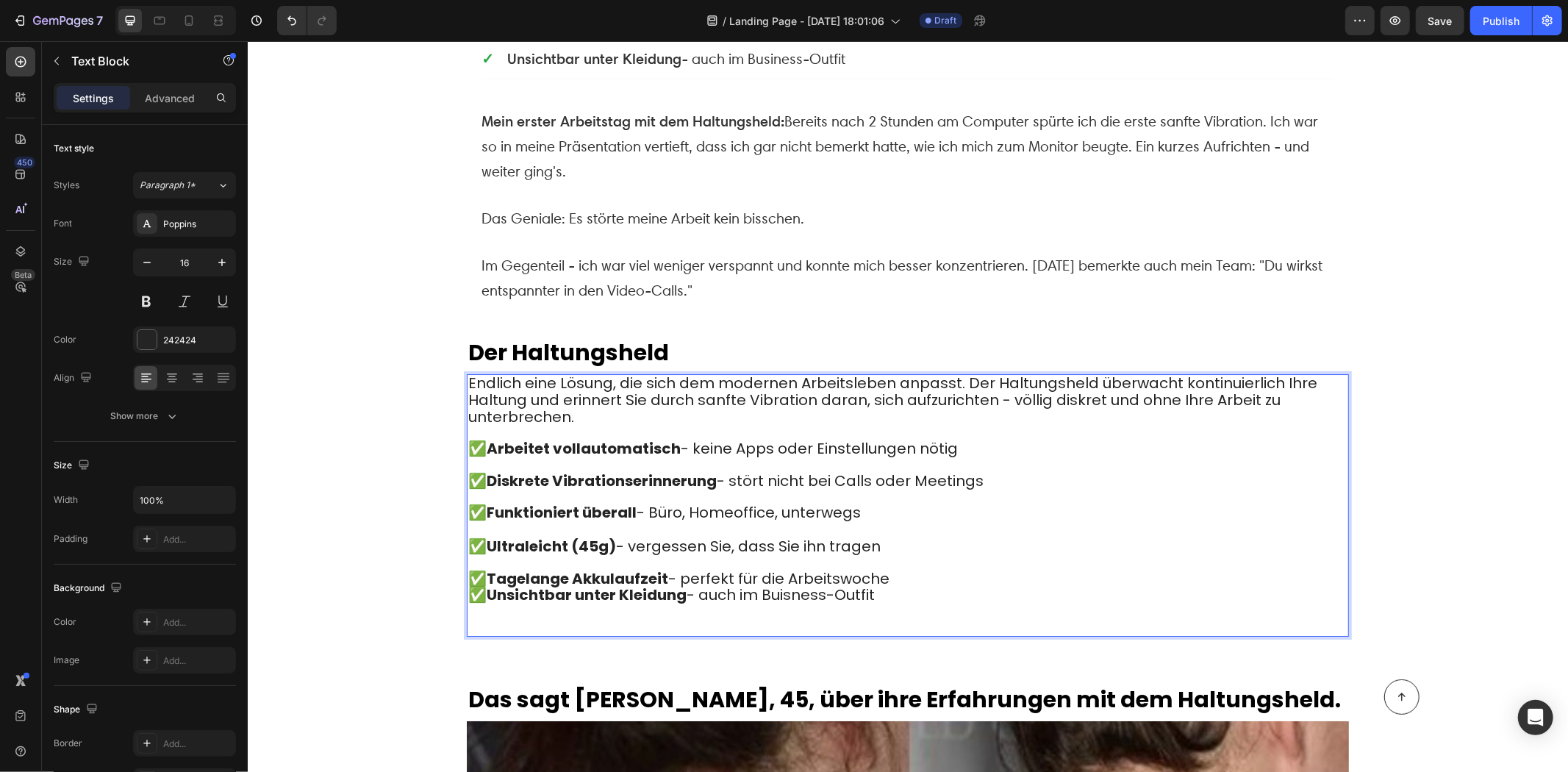
click at [899, 570] on p "✅ Tagelange Akkulaufzeit - perfekt für die Arbeitswoche" at bounding box center [907, 578] width 880 height 17
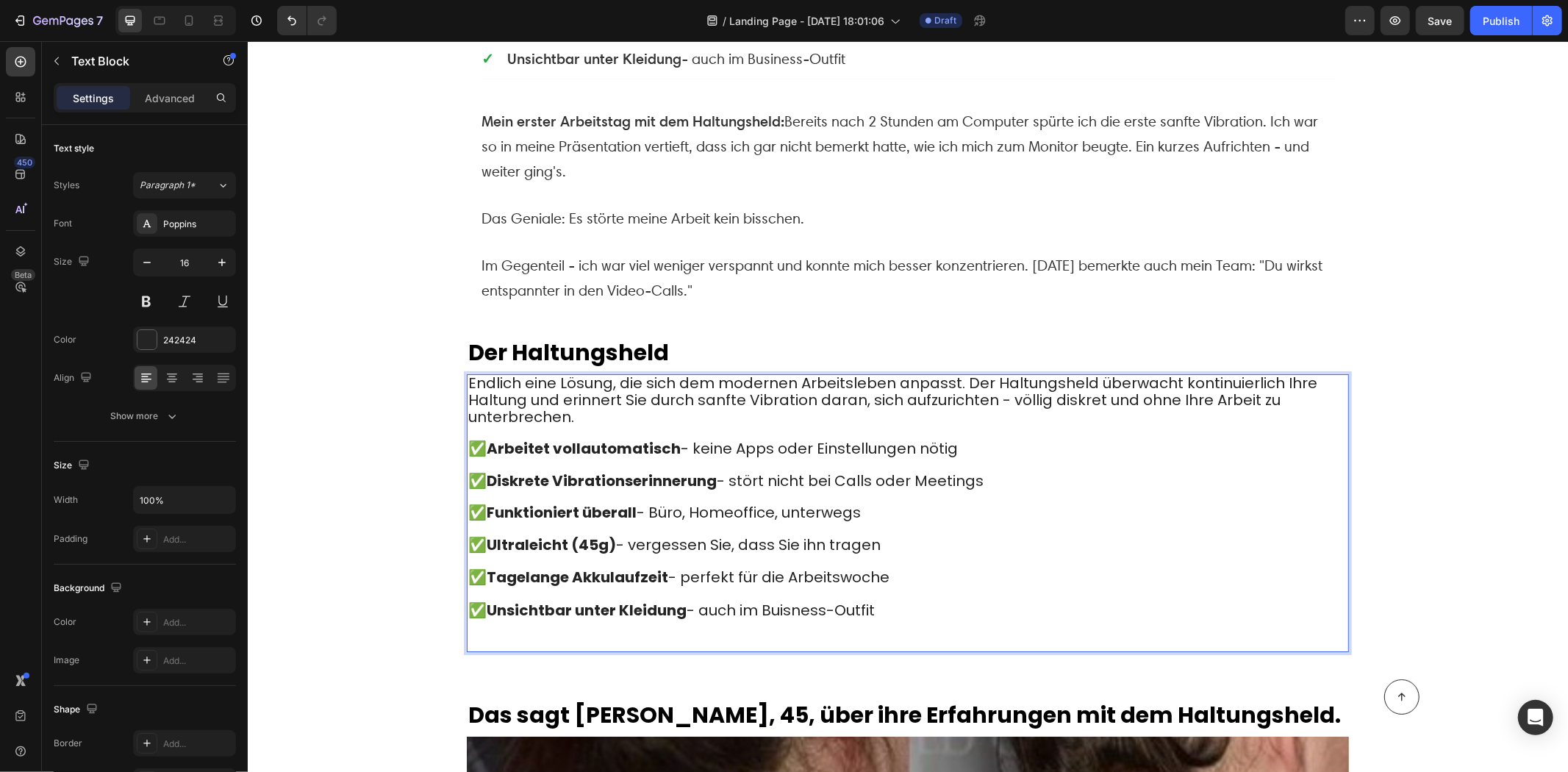
click at [891, 602] on p "✅ Unsichtbar unter Kleidung - auch im Buisness-Outfit" at bounding box center [907, 610] width 880 height 17
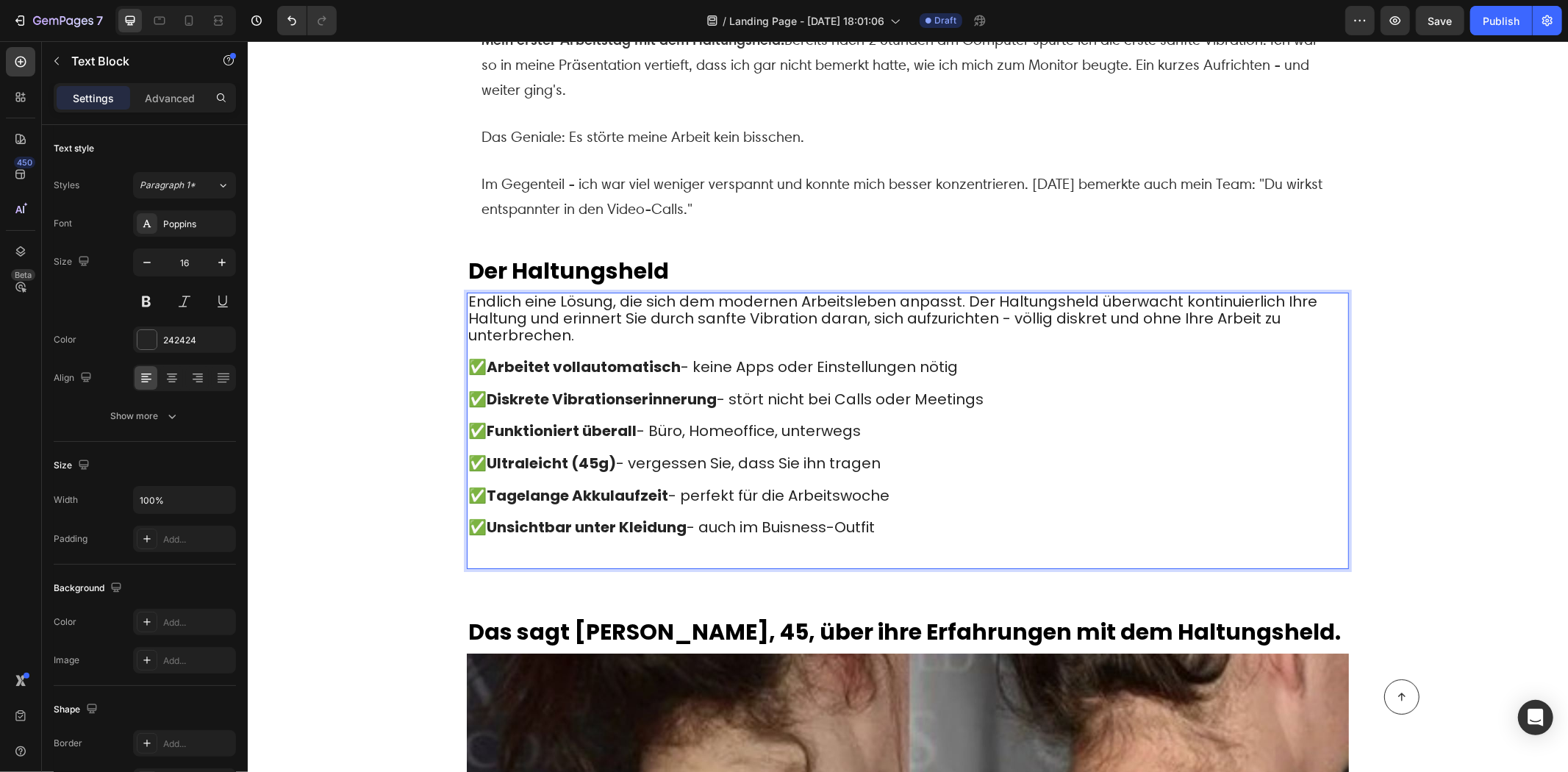
click at [598, 536] on p "Rich Text Editor. Editing area: main" at bounding box center [907, 551] width 880 height 31
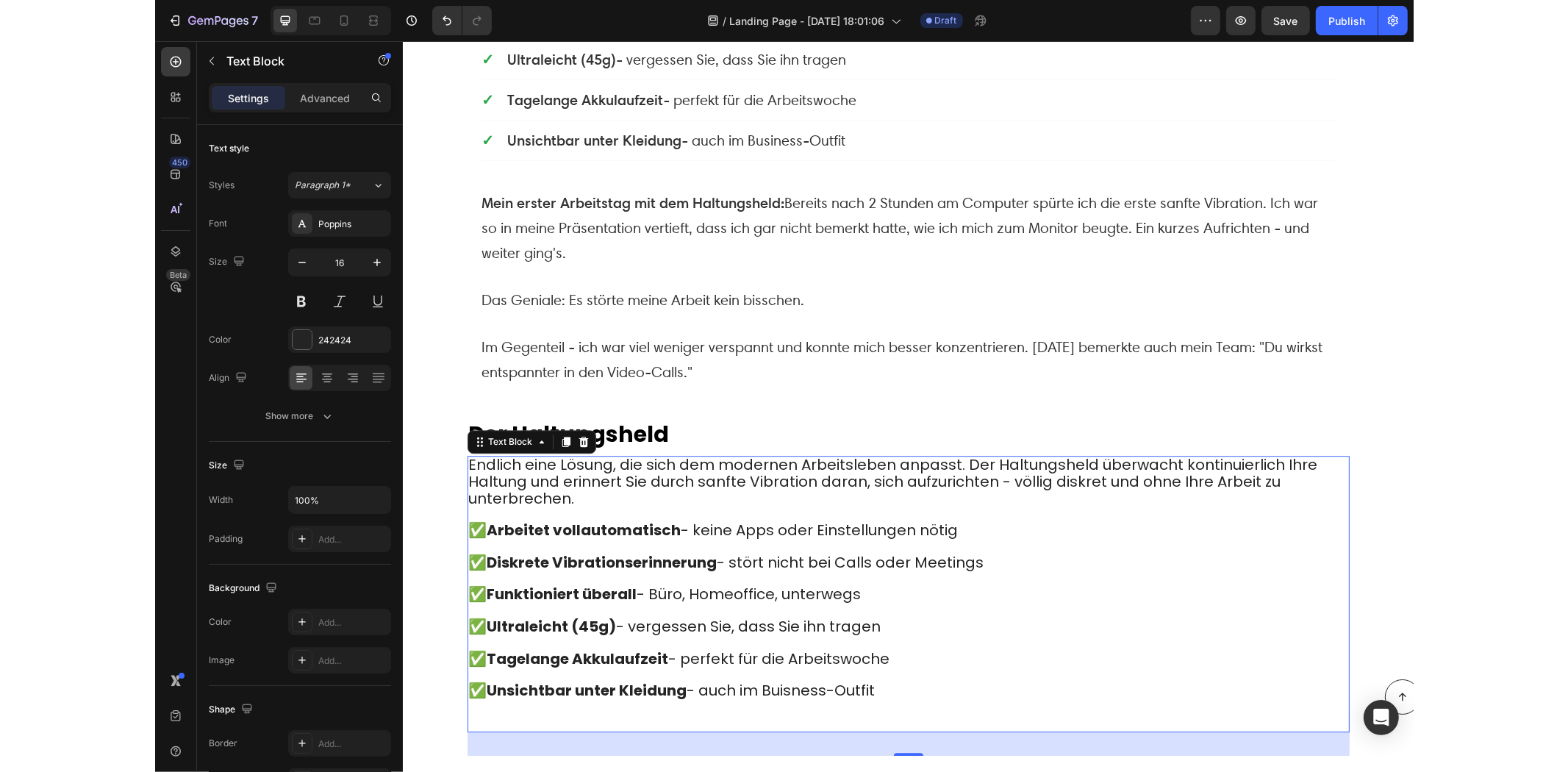
scroll to position [4300, 0]
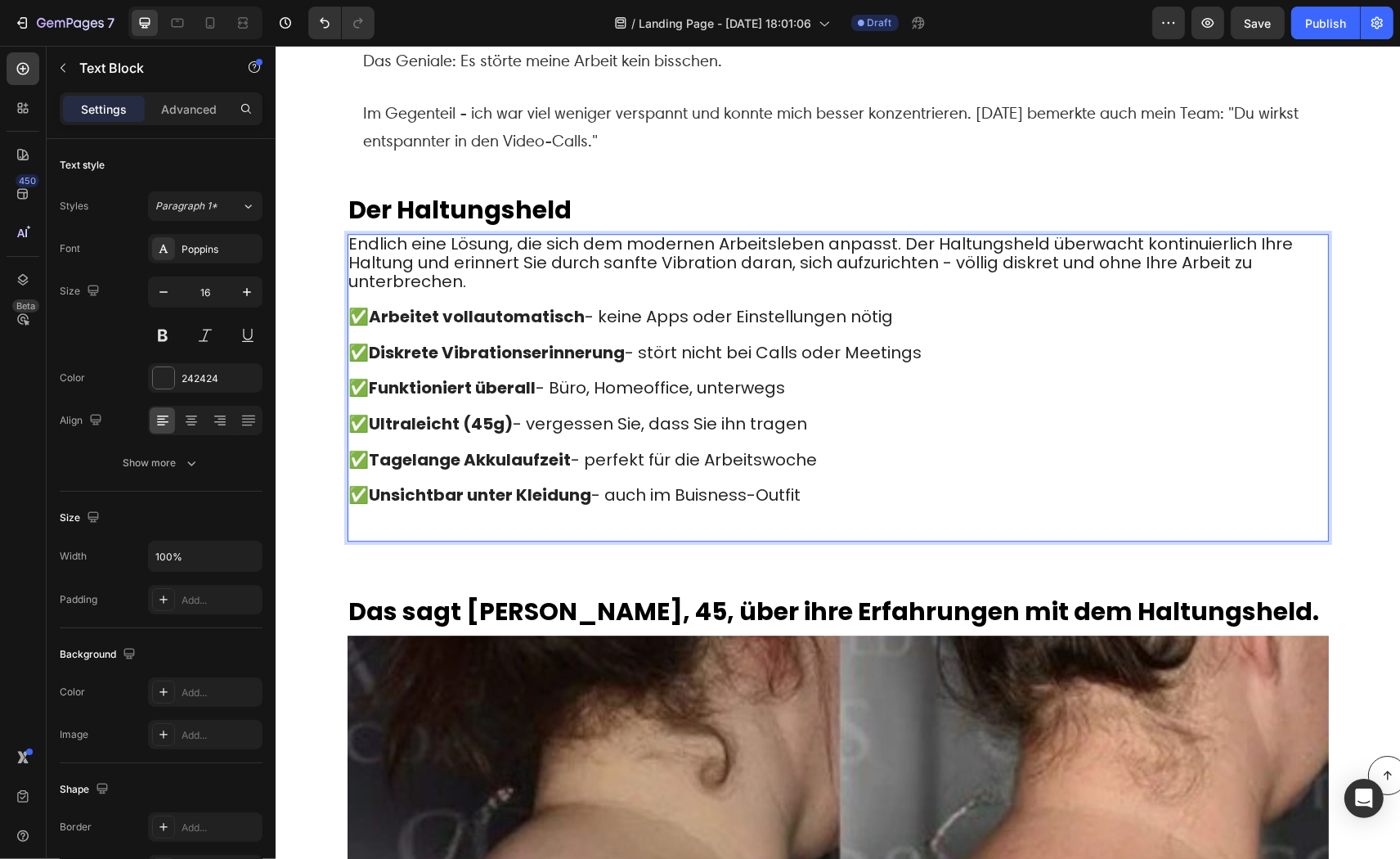
click at [696, 505] on p "Rich Text Editor. Editing area: main" at bounding box center [838, 522] width 979 height 35
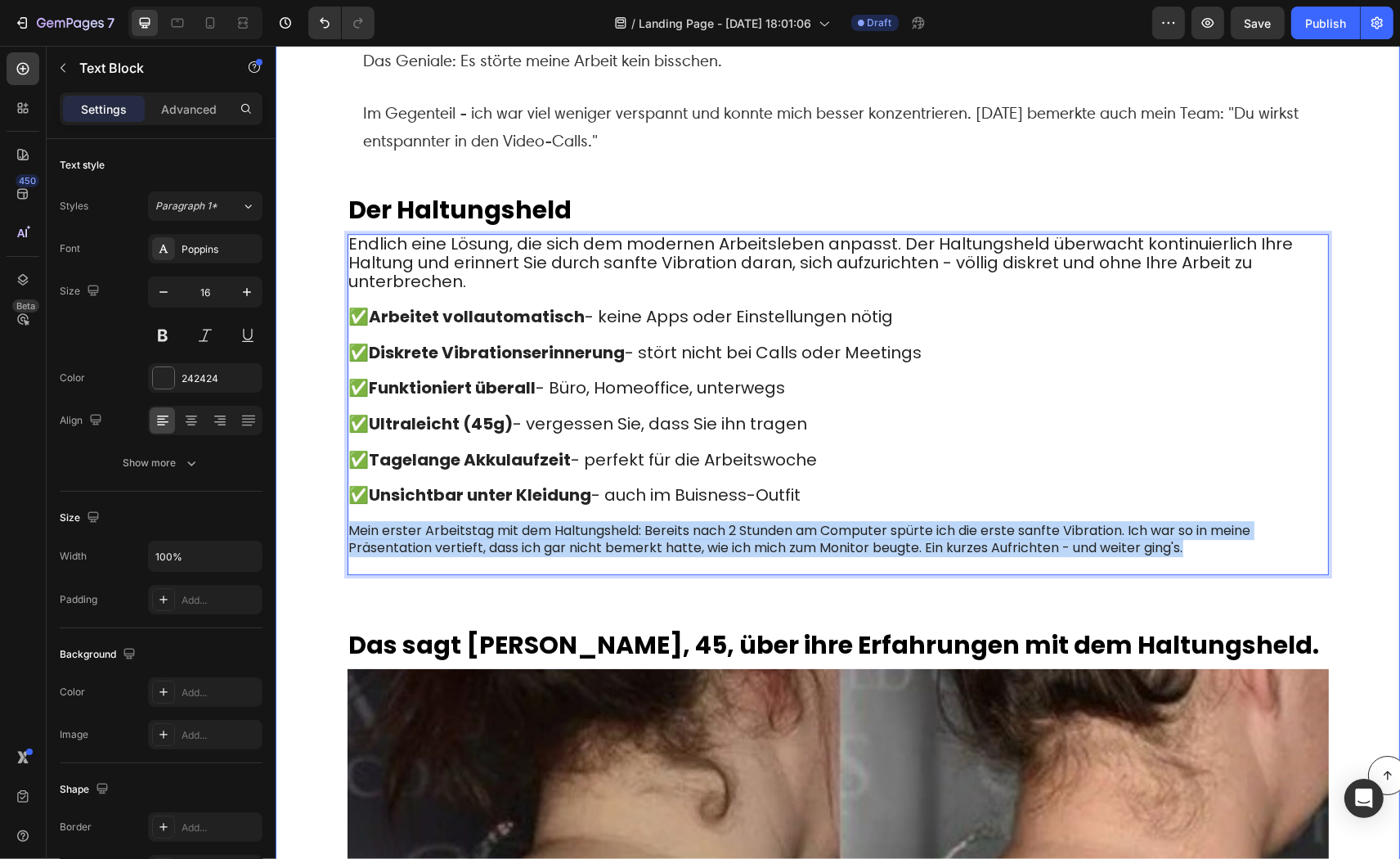
drag, startPoint x: 1085, startPoint y: 526, endPoint x: 330, endPoint y: 505, distance: 755.3
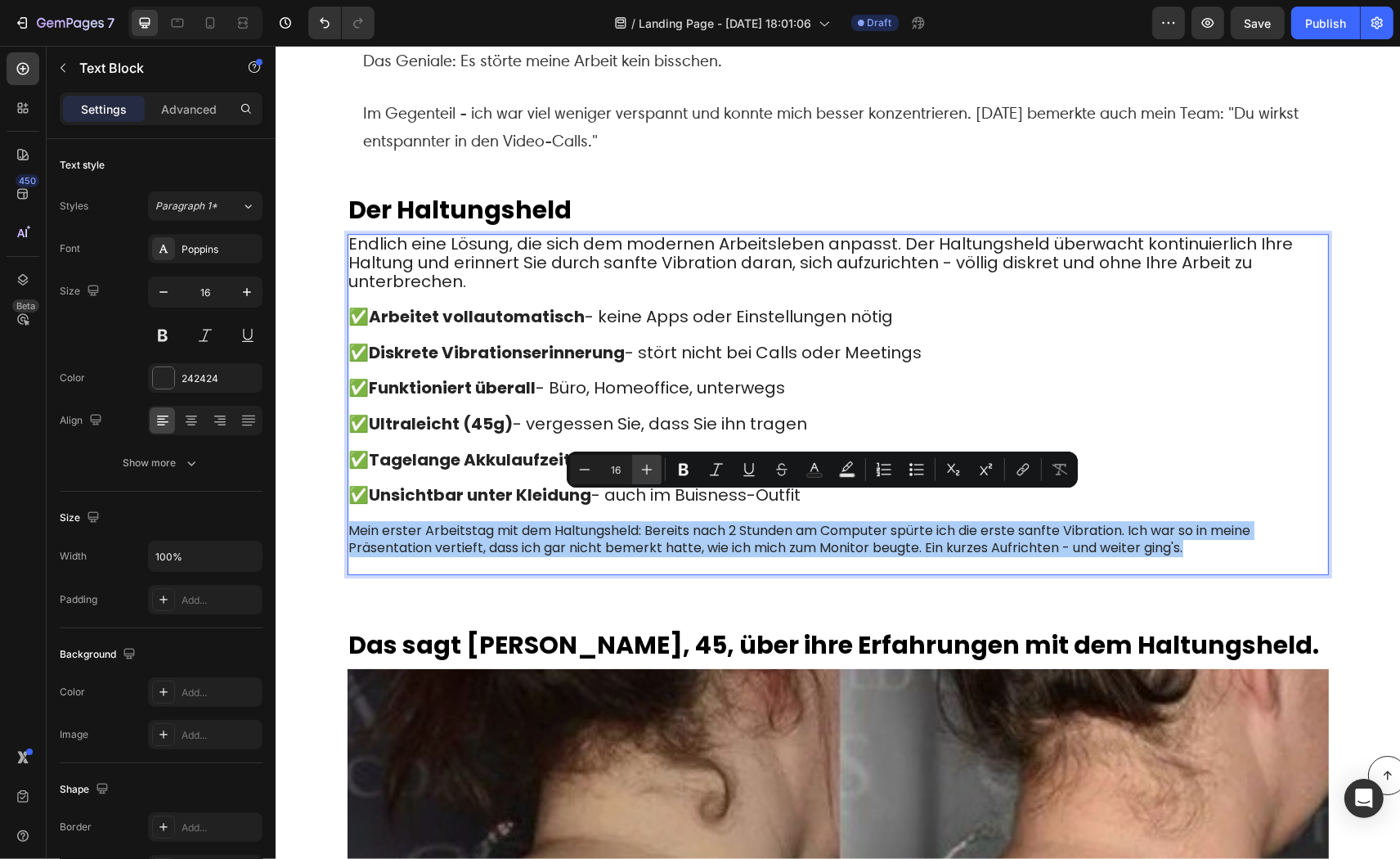
click at [646, 471] on icon "Editor contextual toolbar" at bounding box center [646, 469] width 16 height 16
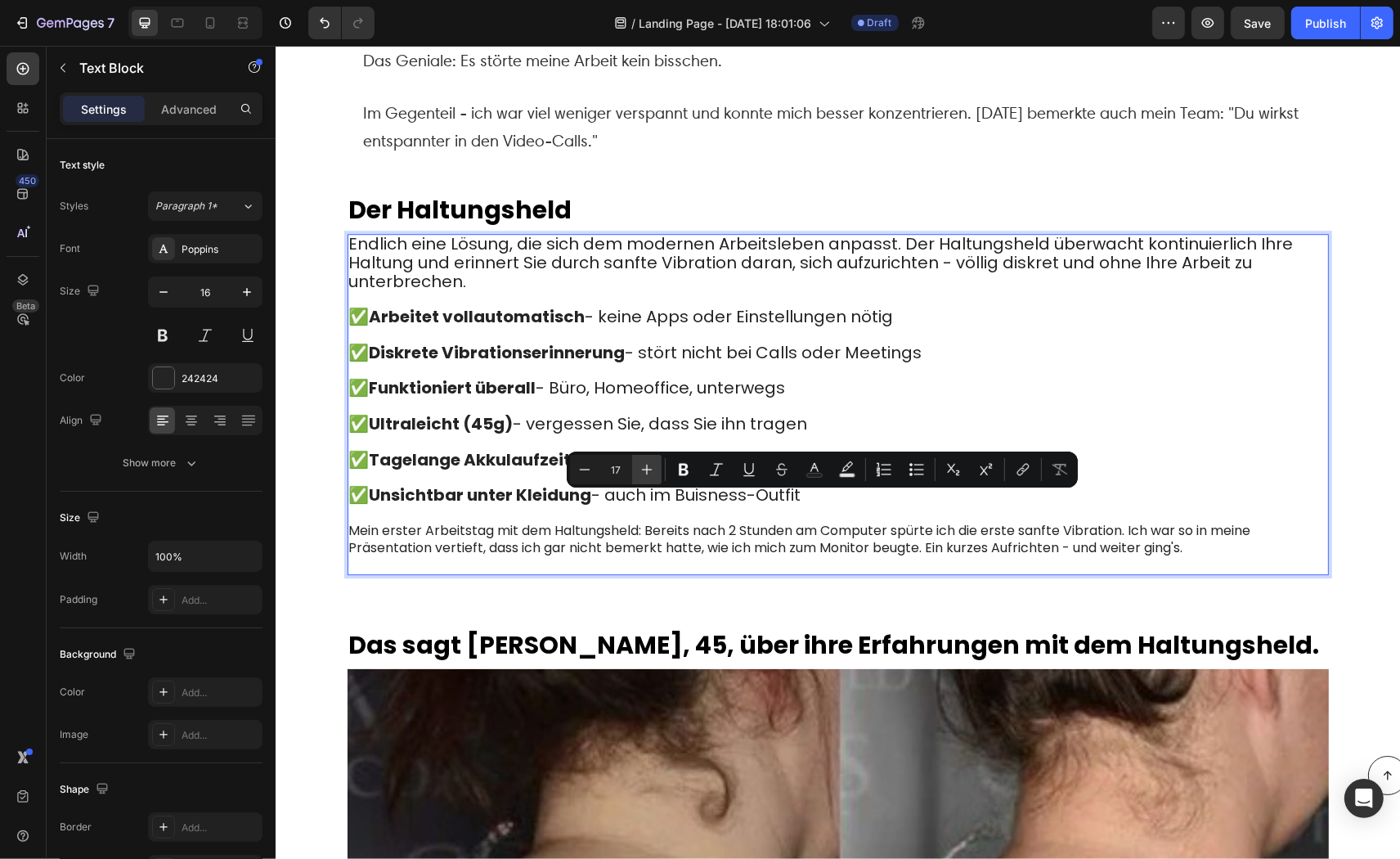
click at [646, 471] on icon "Editor contextual toolbar" at bounding box center [646, 469] width 16 height 16
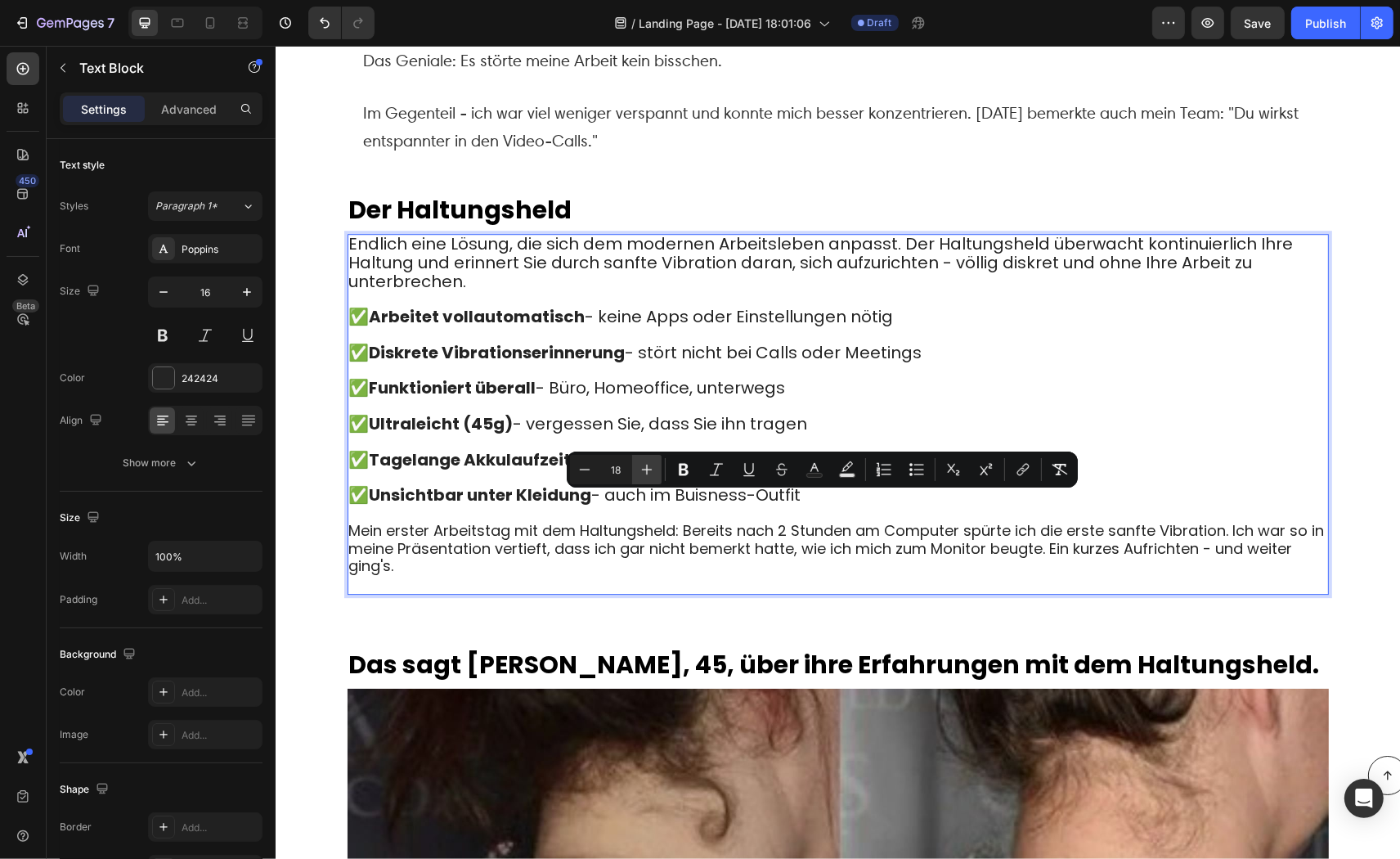
click at [647, 472] on icon "Editor contextual toolbar" at bounding box center [647, 470] width 11 height 11
click at [648, 473] on icon "Editor contextual toolbar" at bounding box center [646, 469] width 16 height 16
type input "20"
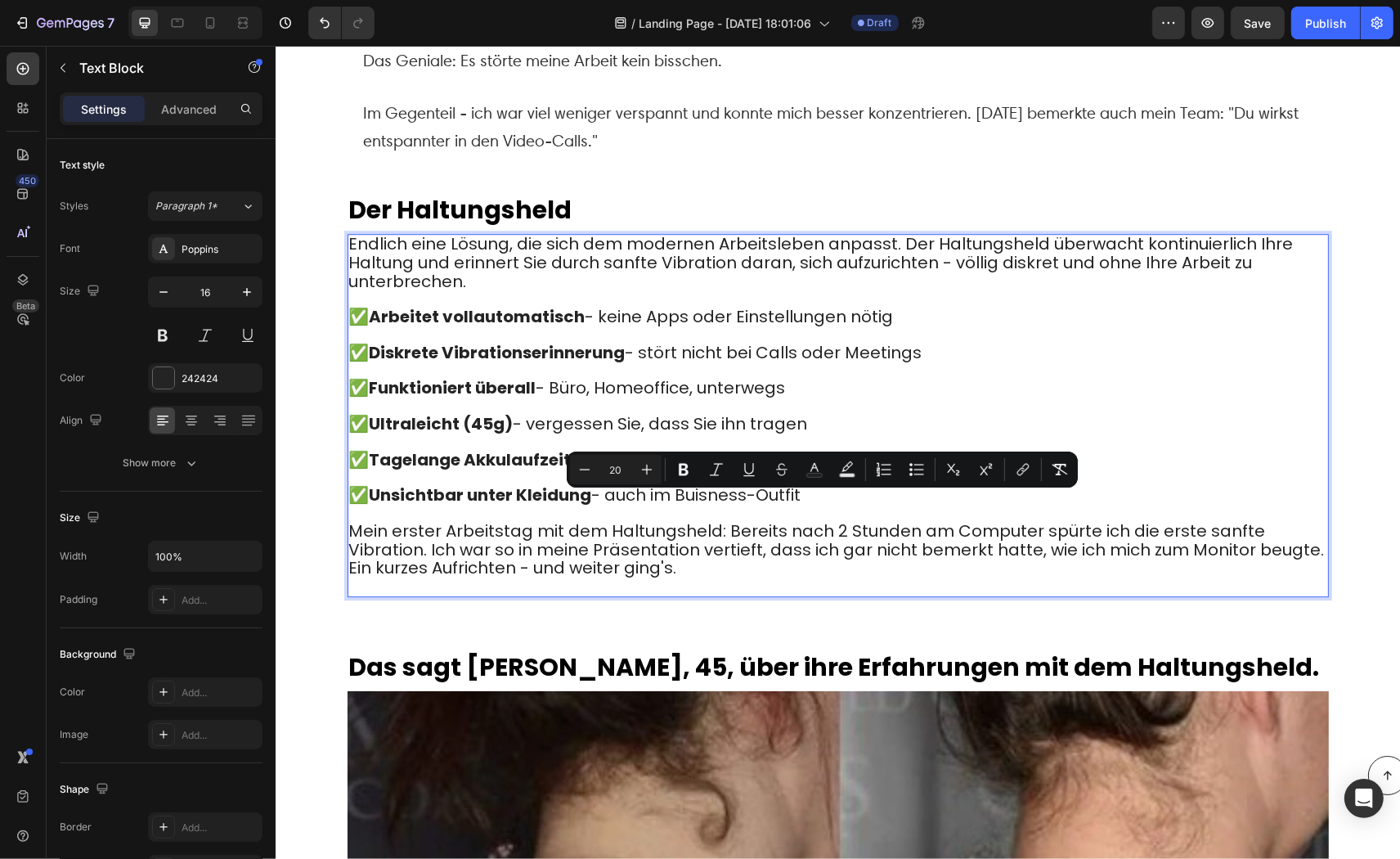
click at [701, 538] on p "Mein erster Arbeitstag mit dem Haltungsheld: Bereits nach 2 Stunden am Computer…" at bounding box center [838, 559] width 979 height 73
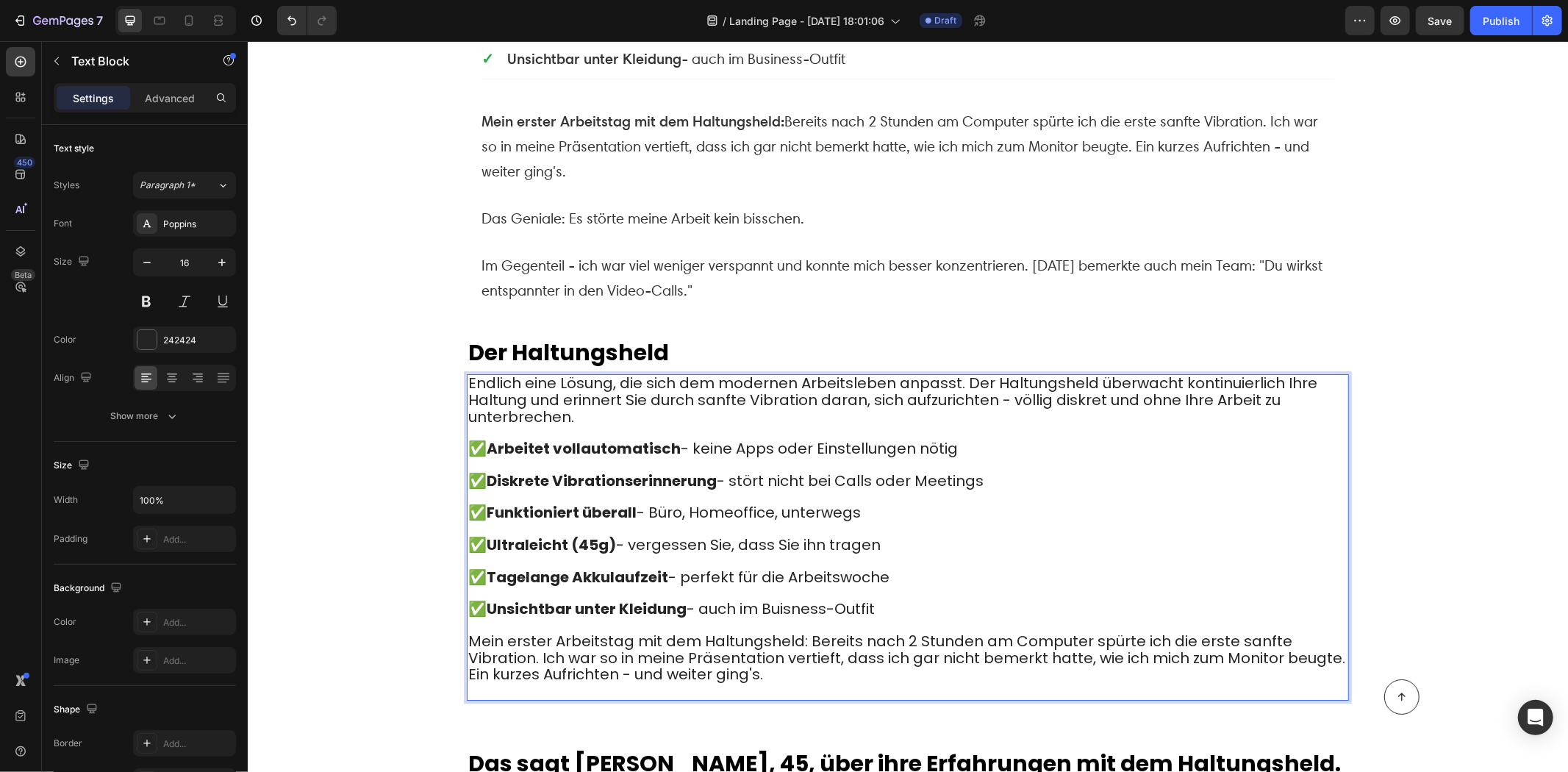
scroll to position [4218, 0]
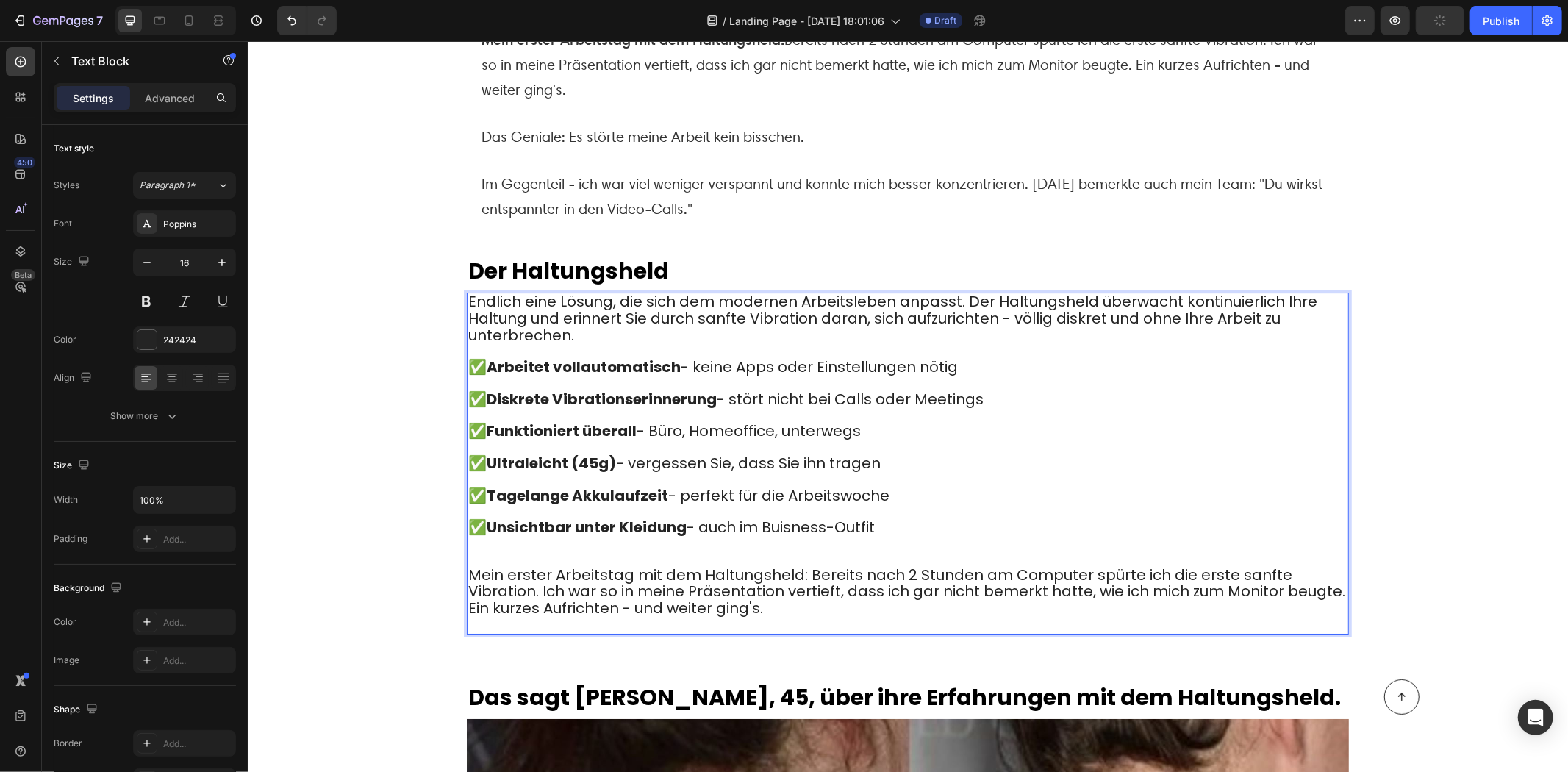
click at [587, 313] on p "Endlich eine Lösung, die sich dem modernen Arbeitsleben anpasst. Der Haltungshe…" at bounding box center [907, 319] width 880 height 50
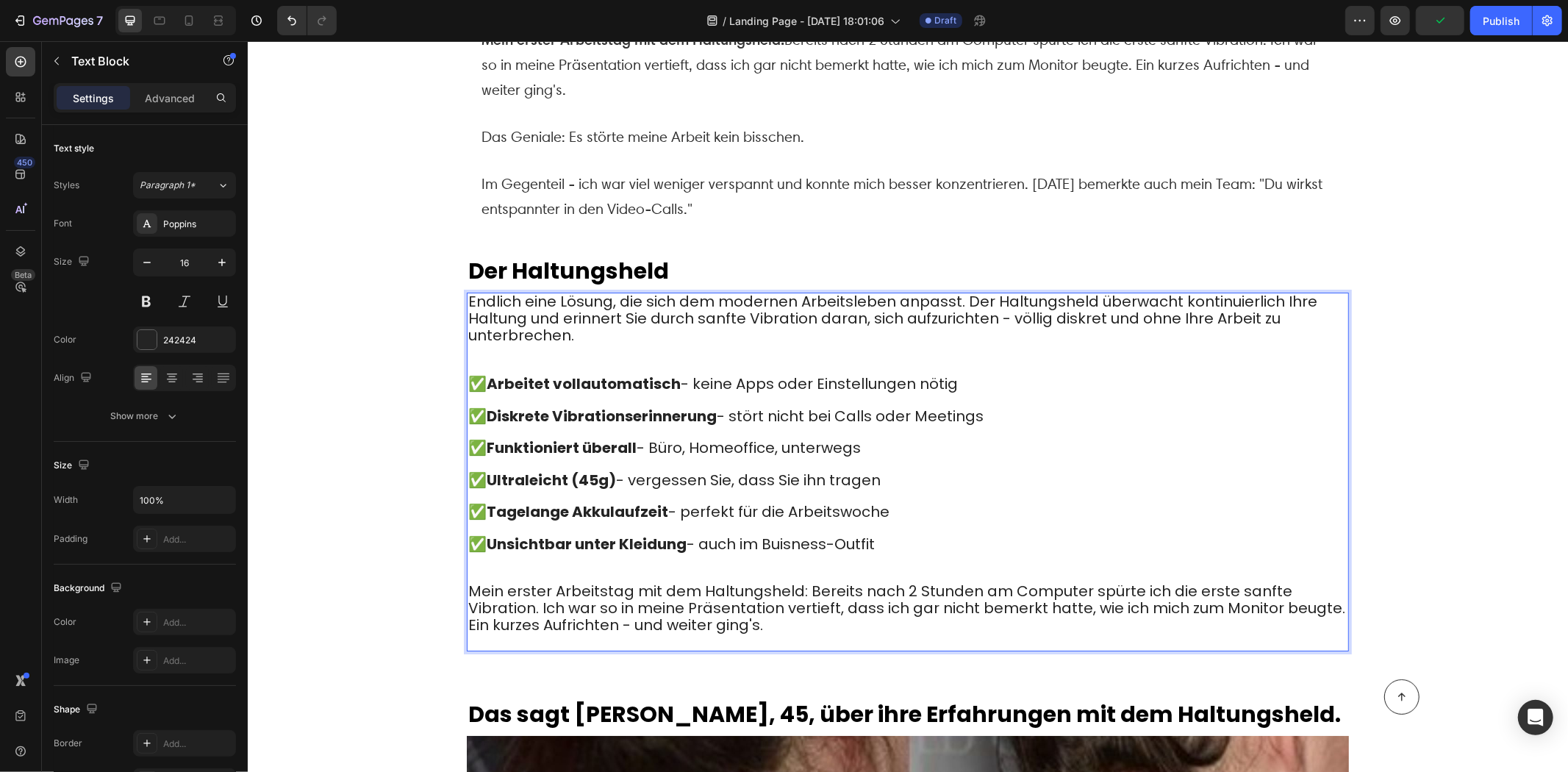
scroll to position [4300, 0]
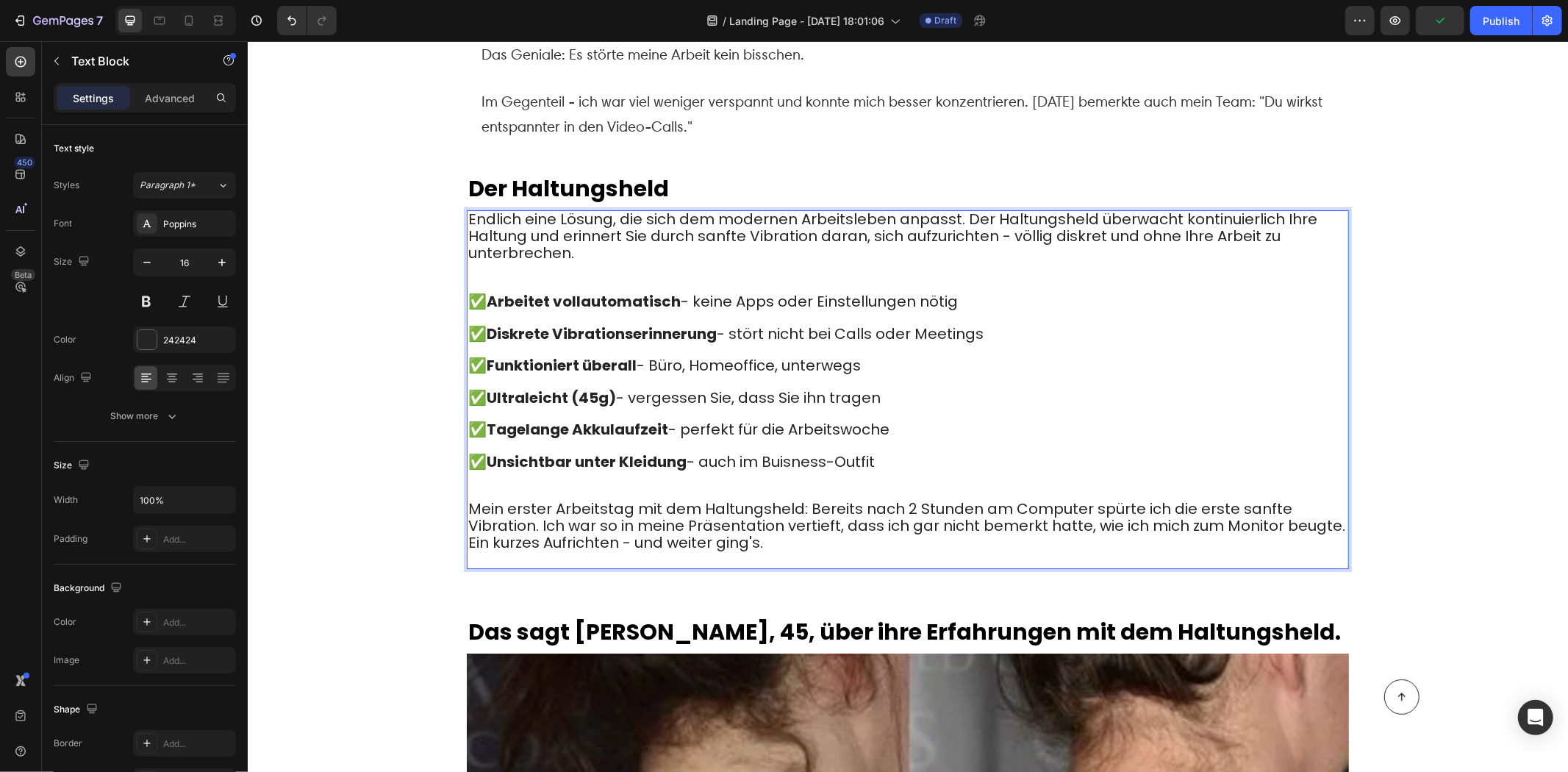
click at [806, 519] on p "Mein erster Arbeitstag mit dem Haltungsheld: Bereits nach 2 Stunden am Computer…" at bounding box center [907, 533] width 880 height 66
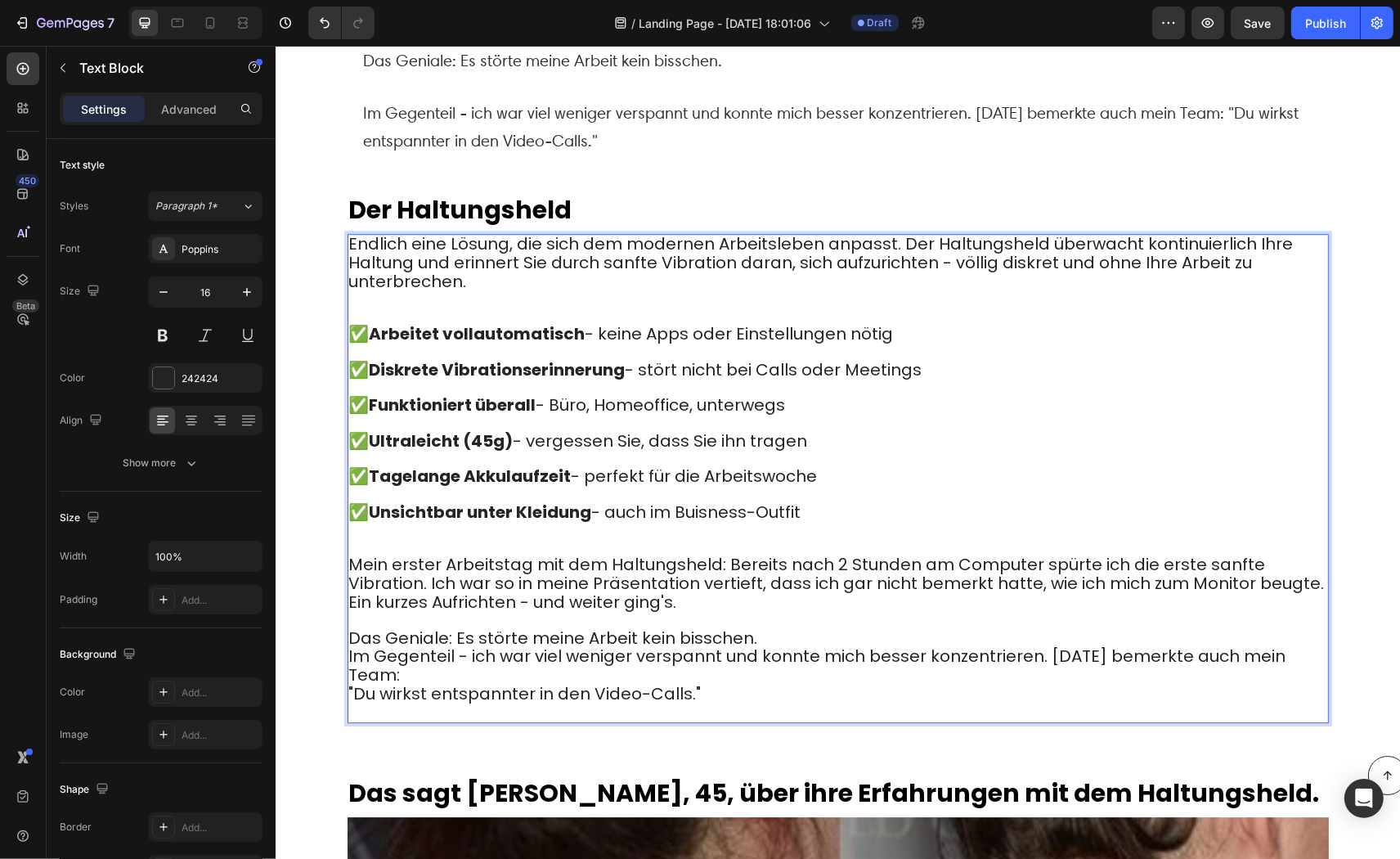
click at [758, 630] on p "Das Geniale: Es störte meine Arbeit kein bisschen. Im Gegenteil - ich war viel …" at bounding box center [838, 676] width 979 height 92
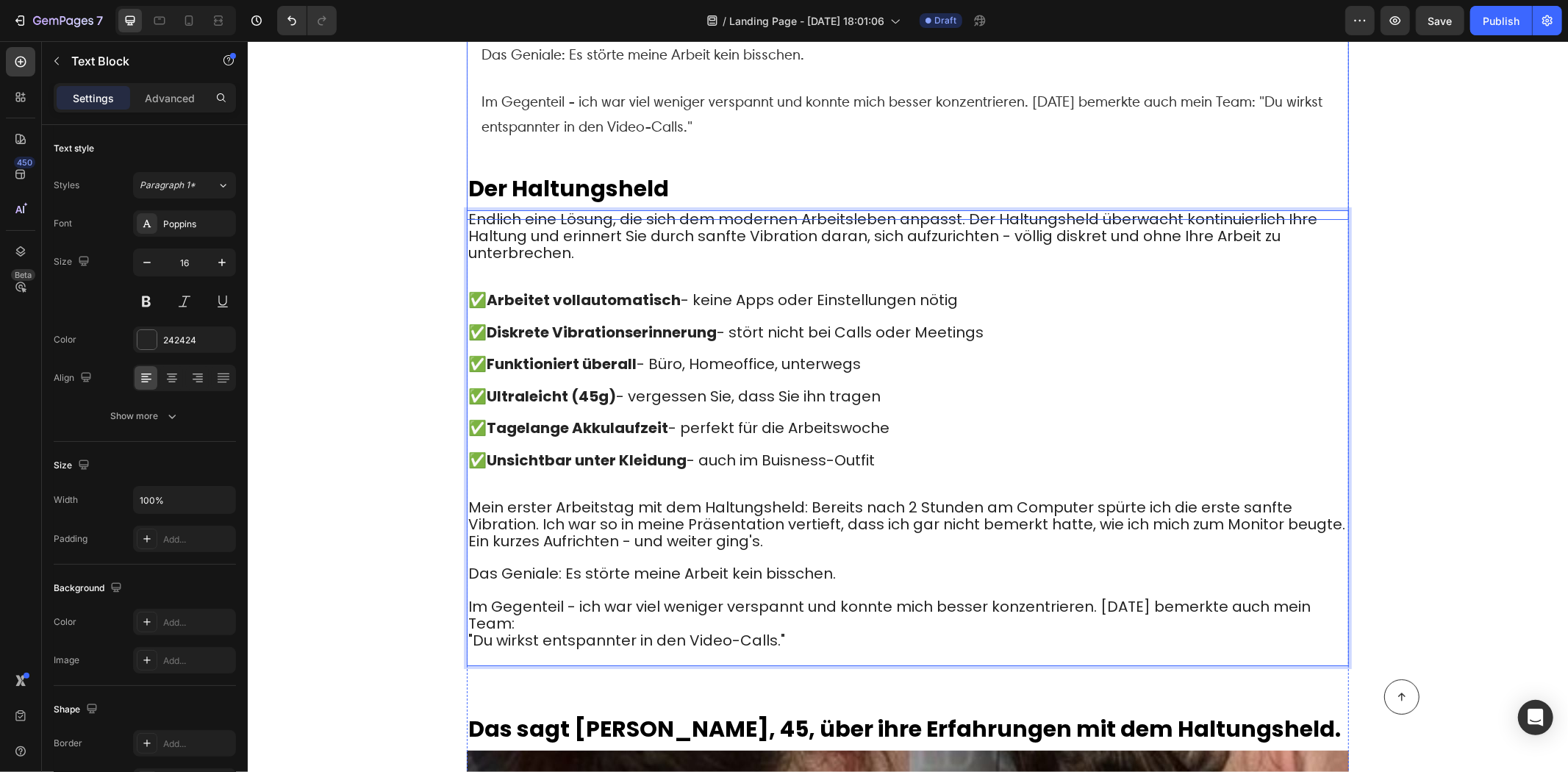
scroll to position [4382, 0]
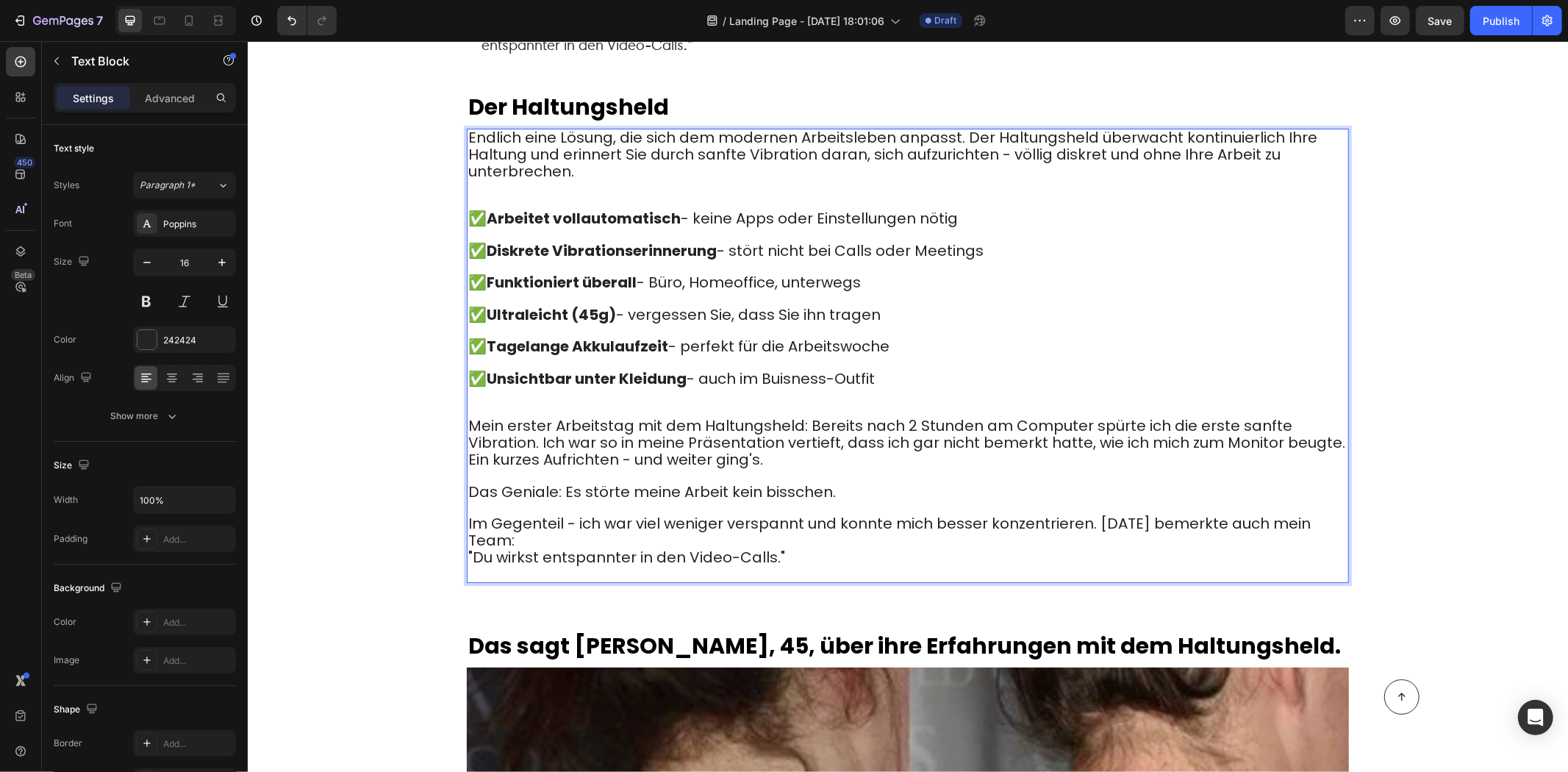
click at [826, 468] on p "Rich Text Editor. Editing area: main" at bounding box center [907, 476] width 880 height 15
click at [802, 434] on p "Mein erster Arbeitstag mit dem Haltungsheld: Bereits nach 2 Stunden am Computer…" at bounding box center [907, 443] width 880 height 50
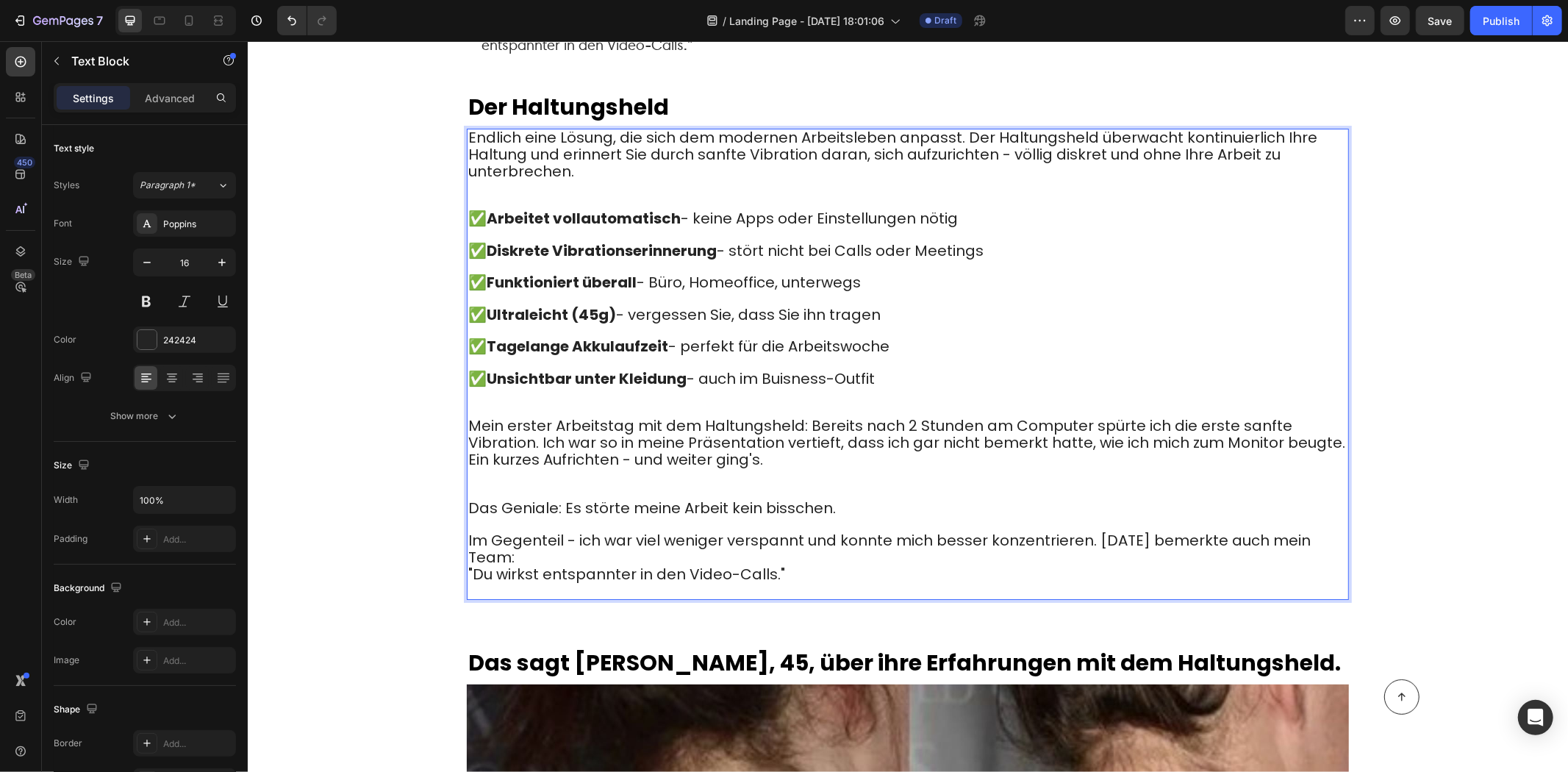
drag, startPoint x: 392, startPoint y: 452, endPoint x: 401, endPoint y: 450, distance: 9.2
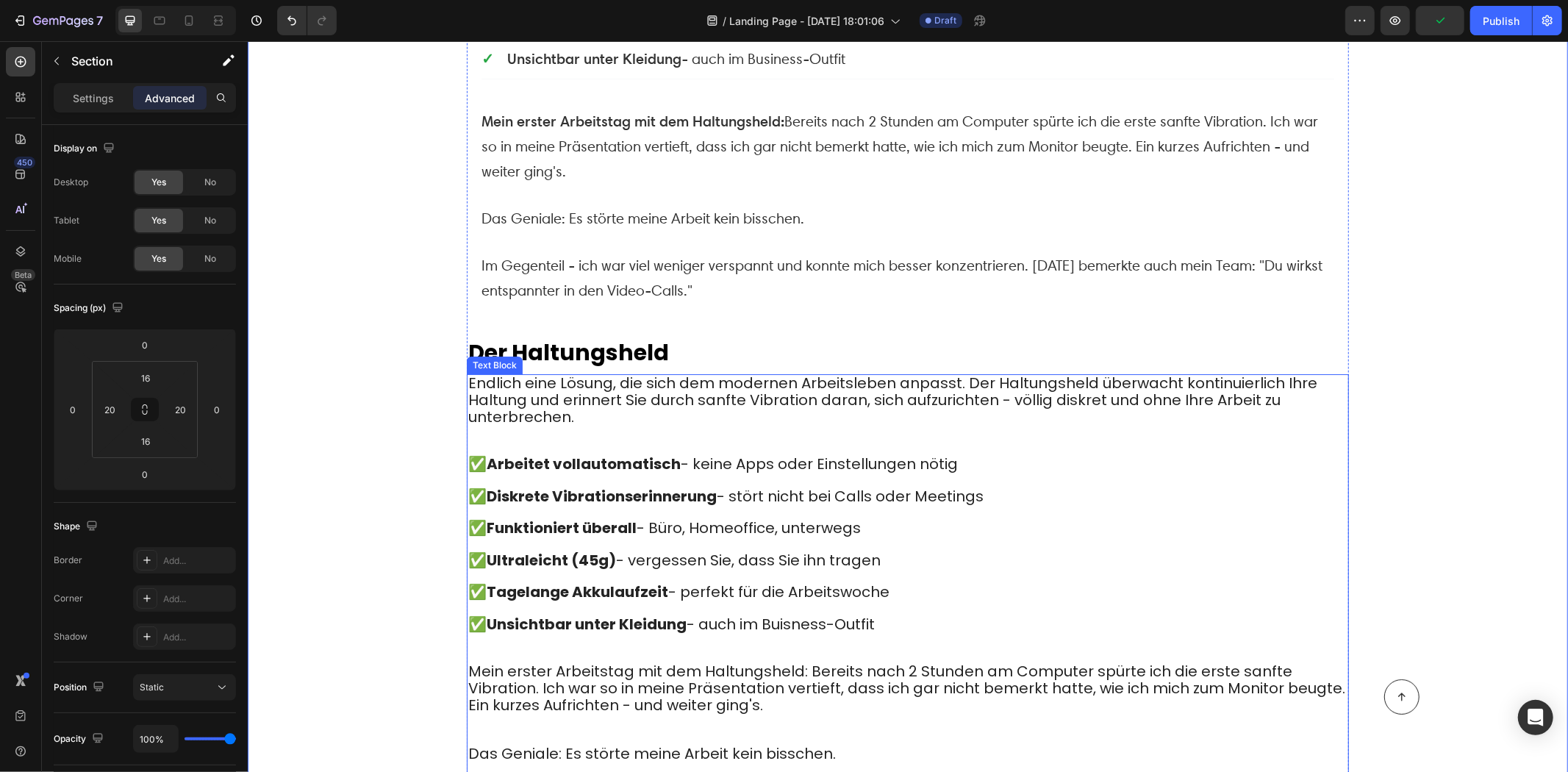
scroll to position [3810, 0]
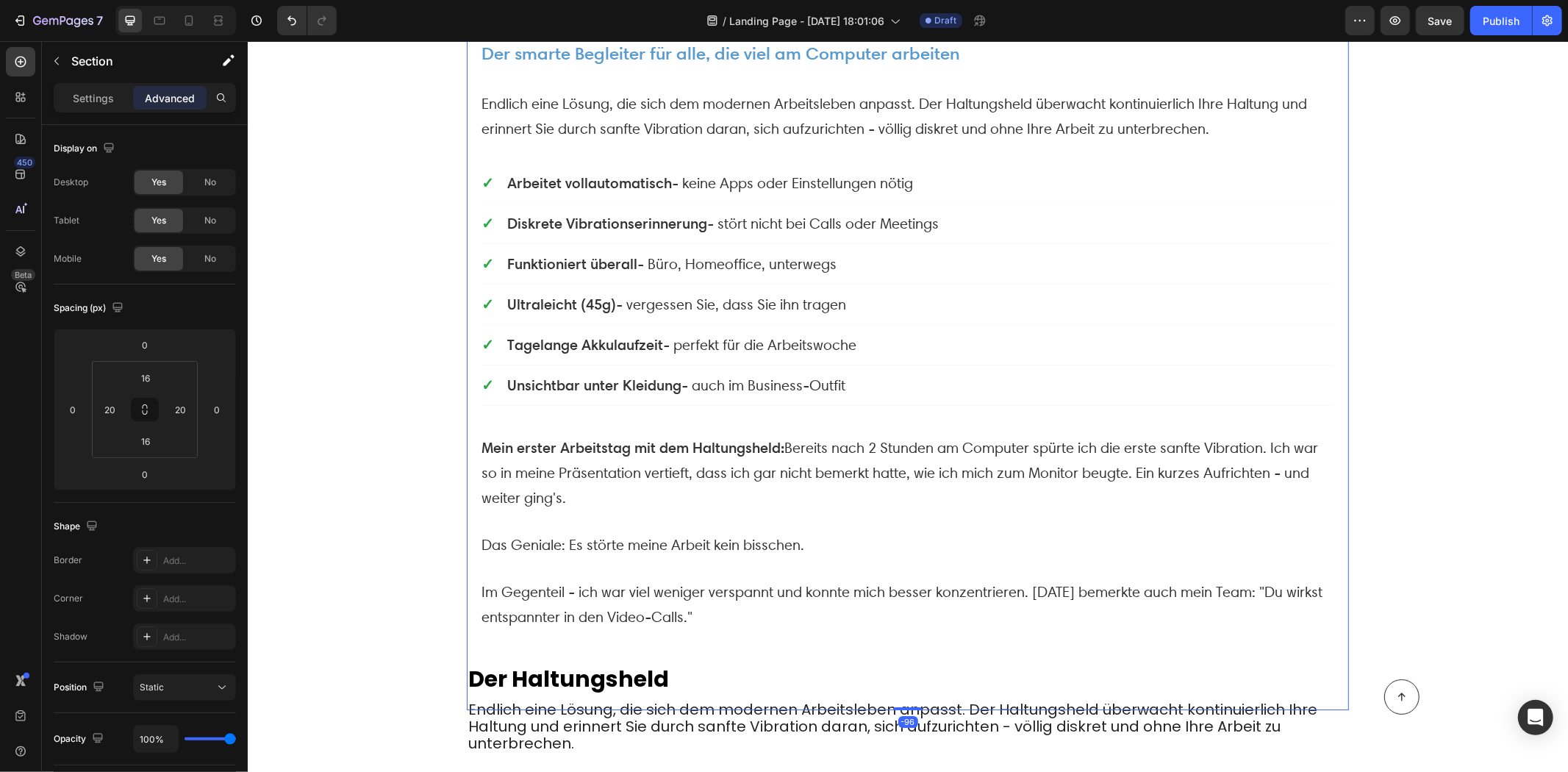
click at [695, 365] on li "Unsichtbar unter Kleidung - auch im Business-Outfit" at bounding box center [907, 384] width 853 height 40
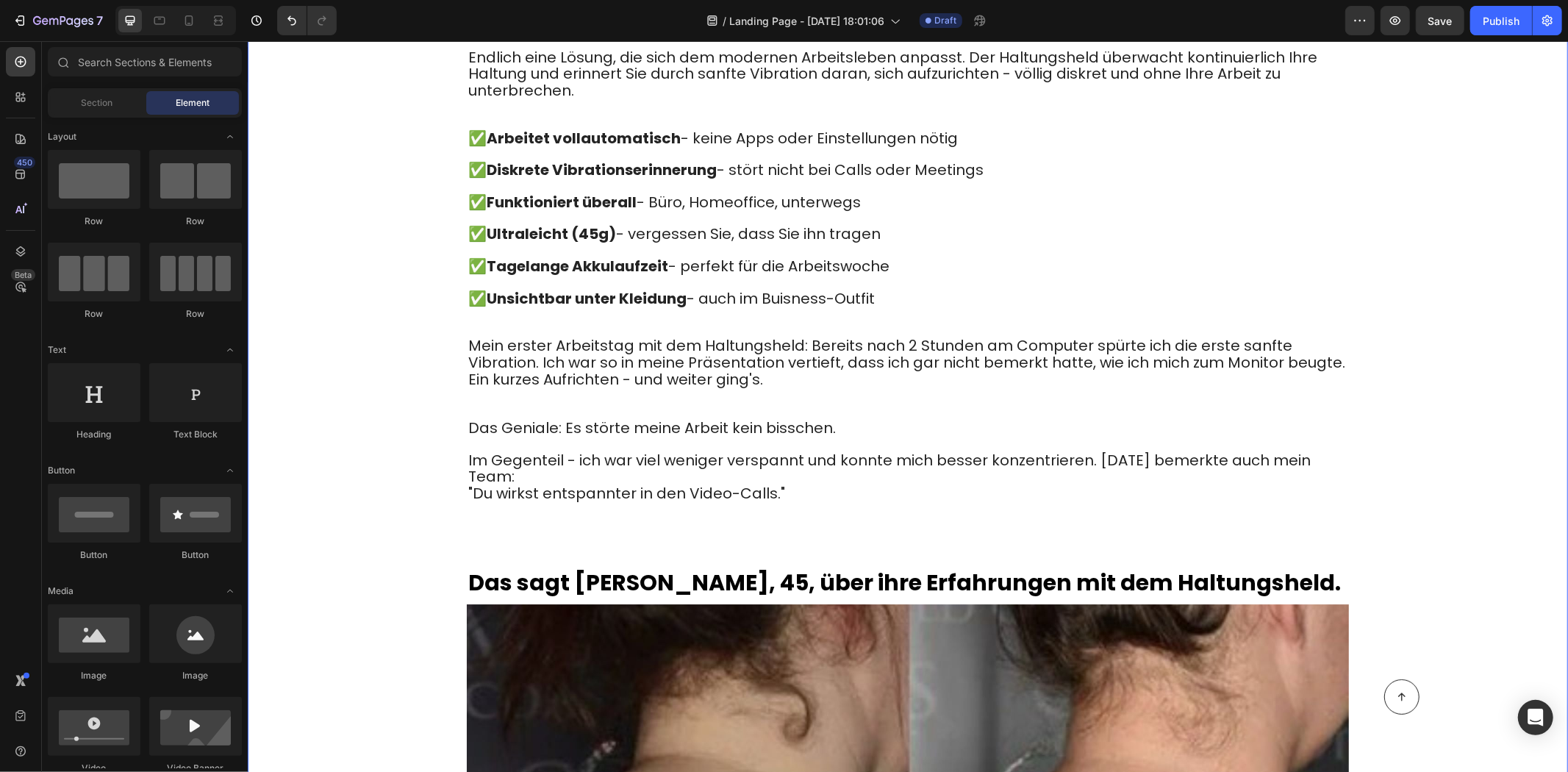
scroll to position [3857, 0]
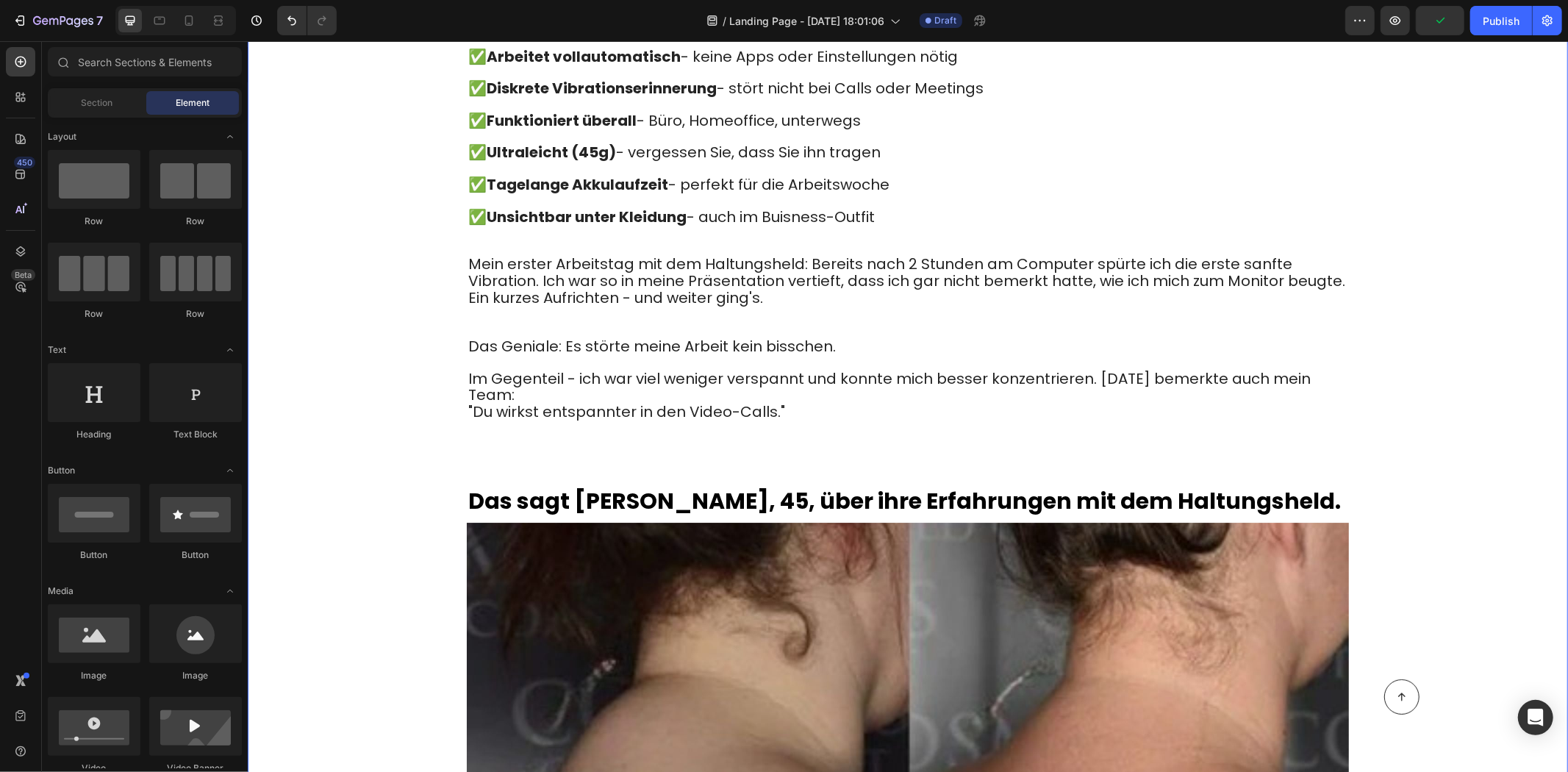
click at [560, 355] on p "Im Gegenteil - ich war viel weniger verspannt und konnte mich besser konzentrie…" at bounding box center [907, 396] width 880 height 81
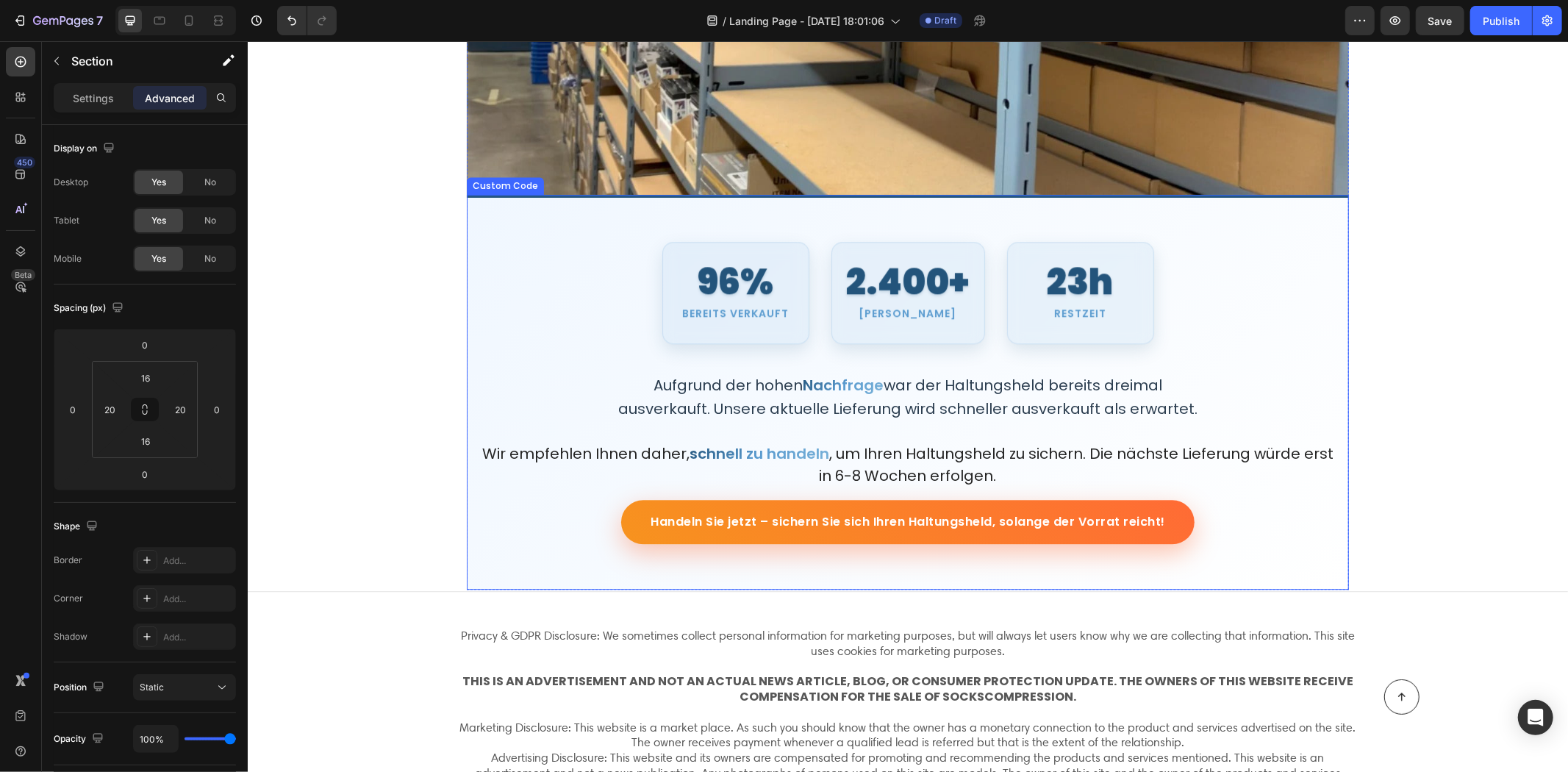
scroll to position [7859, 0]
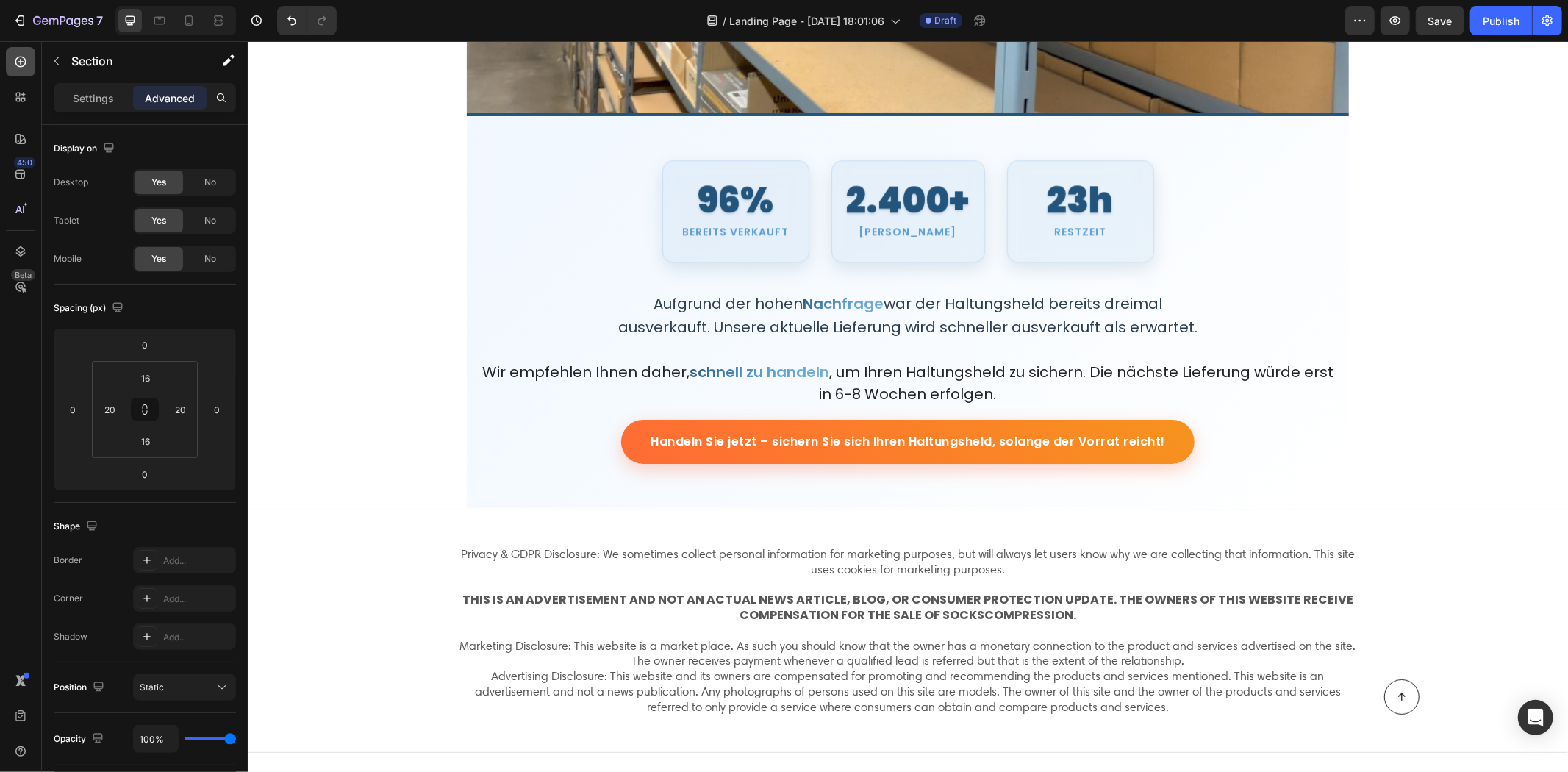
click at [25, 65] on icon at bounding box center [20, 61] width 14 height 14
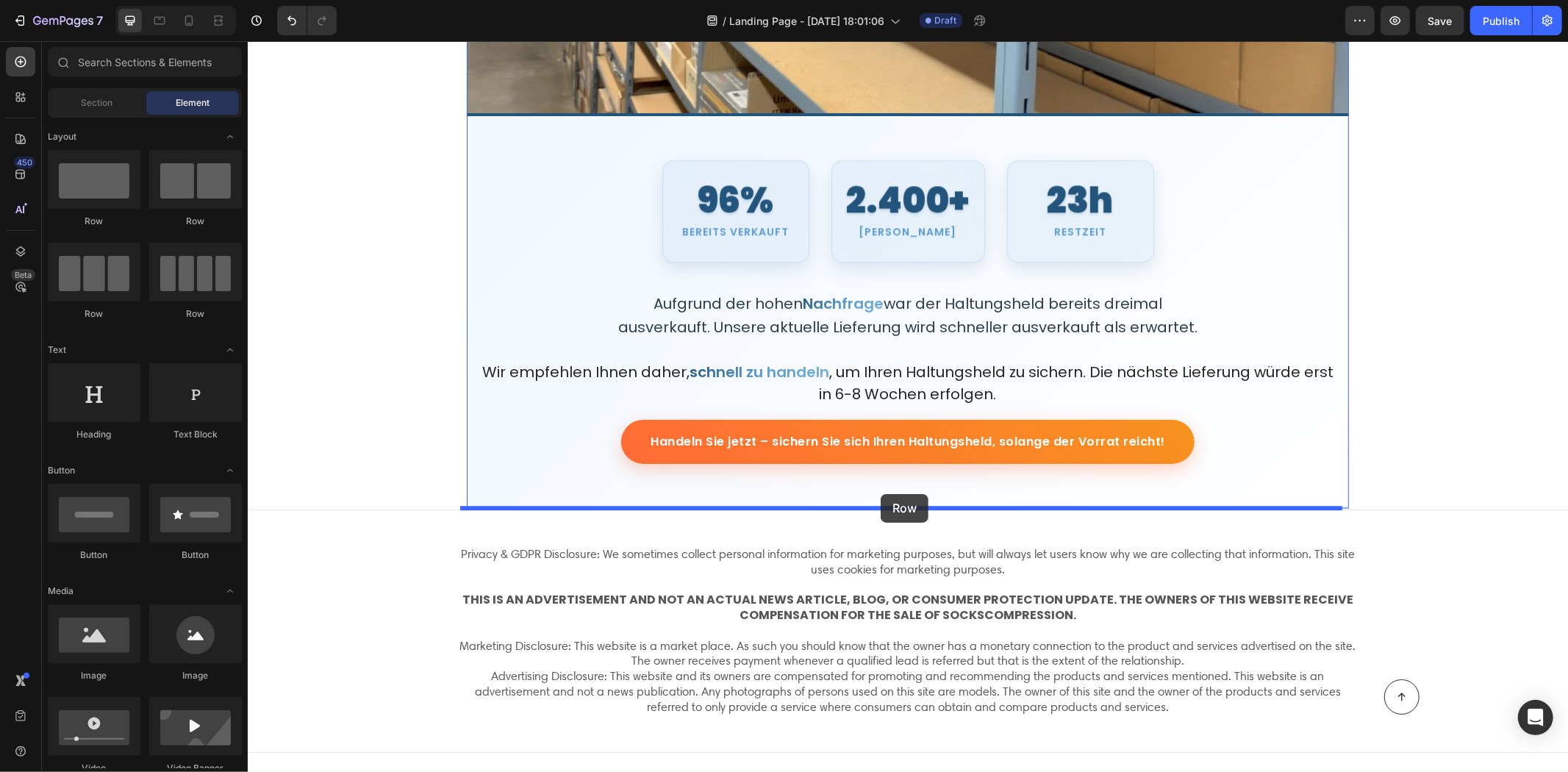
drag, startPoint x: 332, startPoint y: 215, endPoint x: 880, endPoint y: 493, distance: 614.5
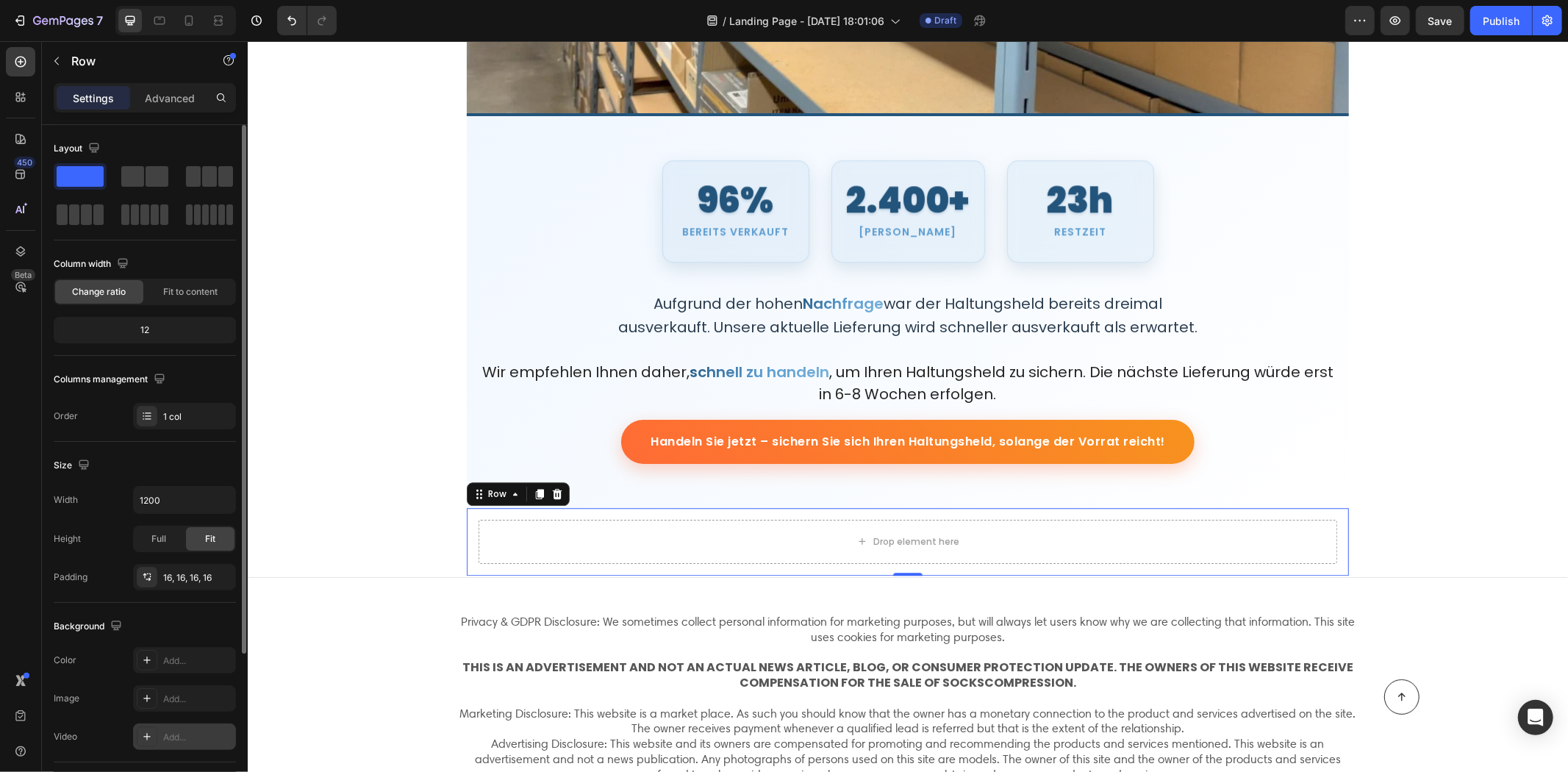
scroll to position [208, 0]
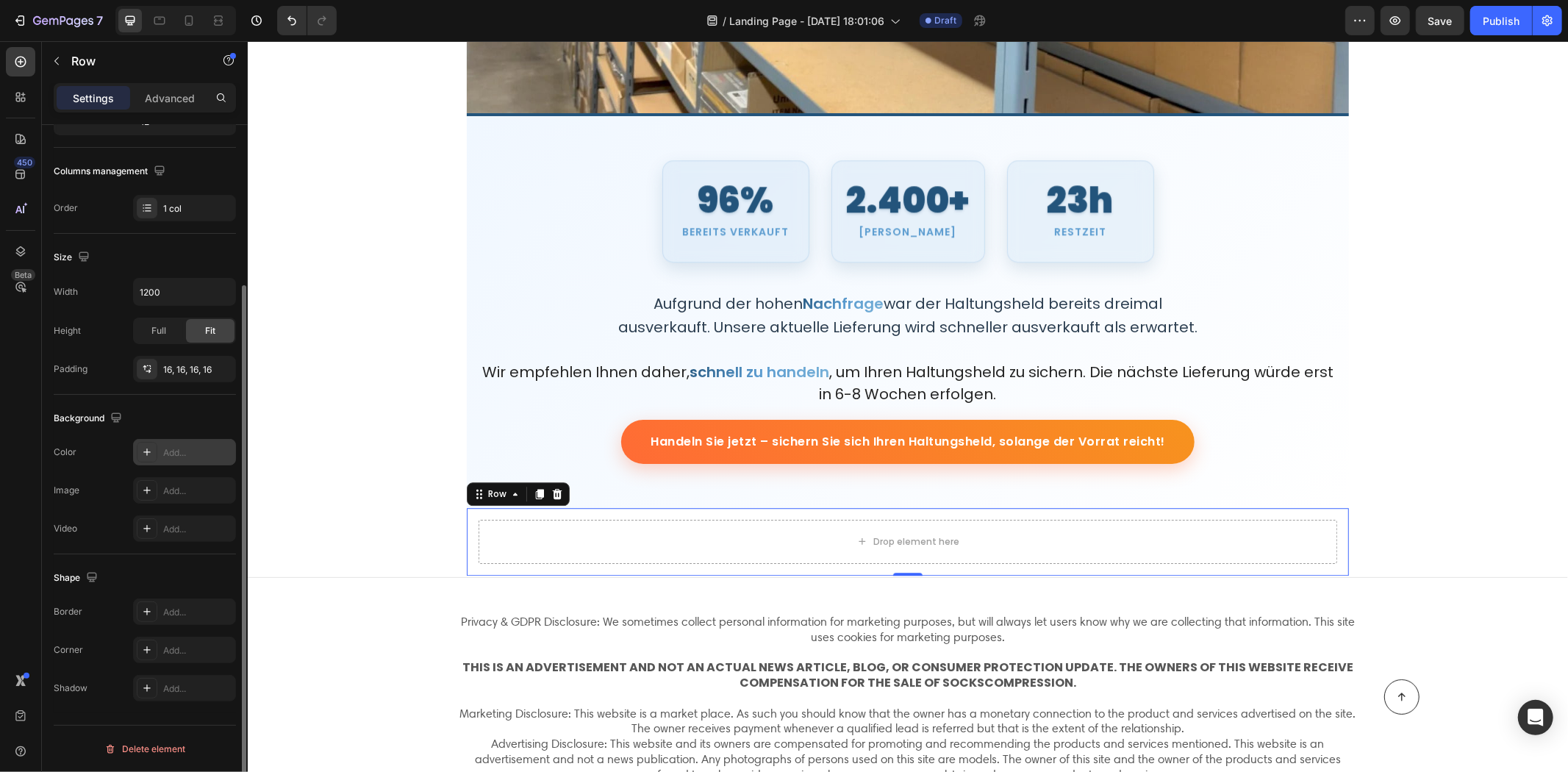
click at [159, 454] on div "Add..." at bounding box center [184, 452] width 103 height 27
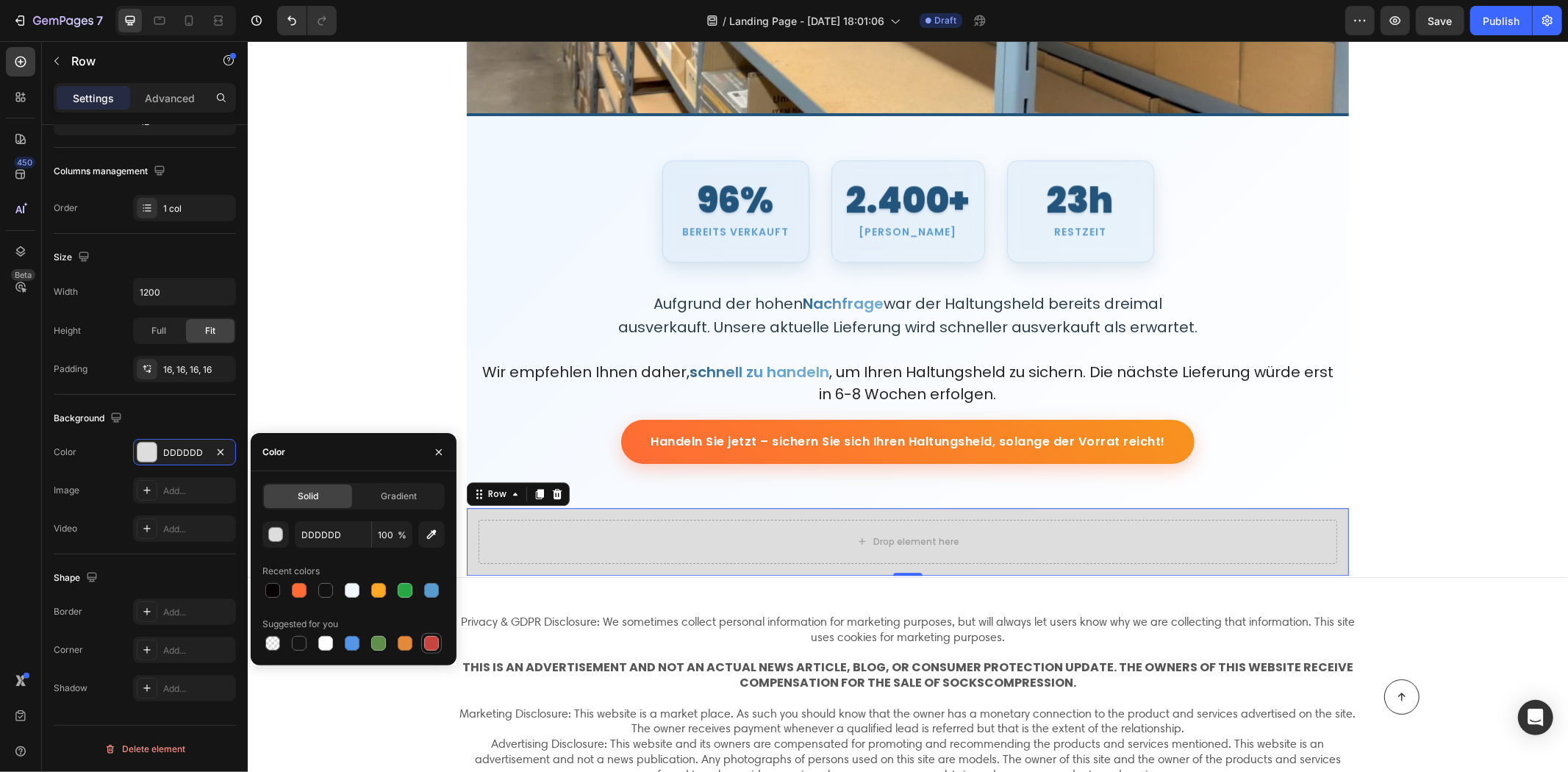
click at [429, 637] on div at bounding box center [431, 642] width 14 height 14
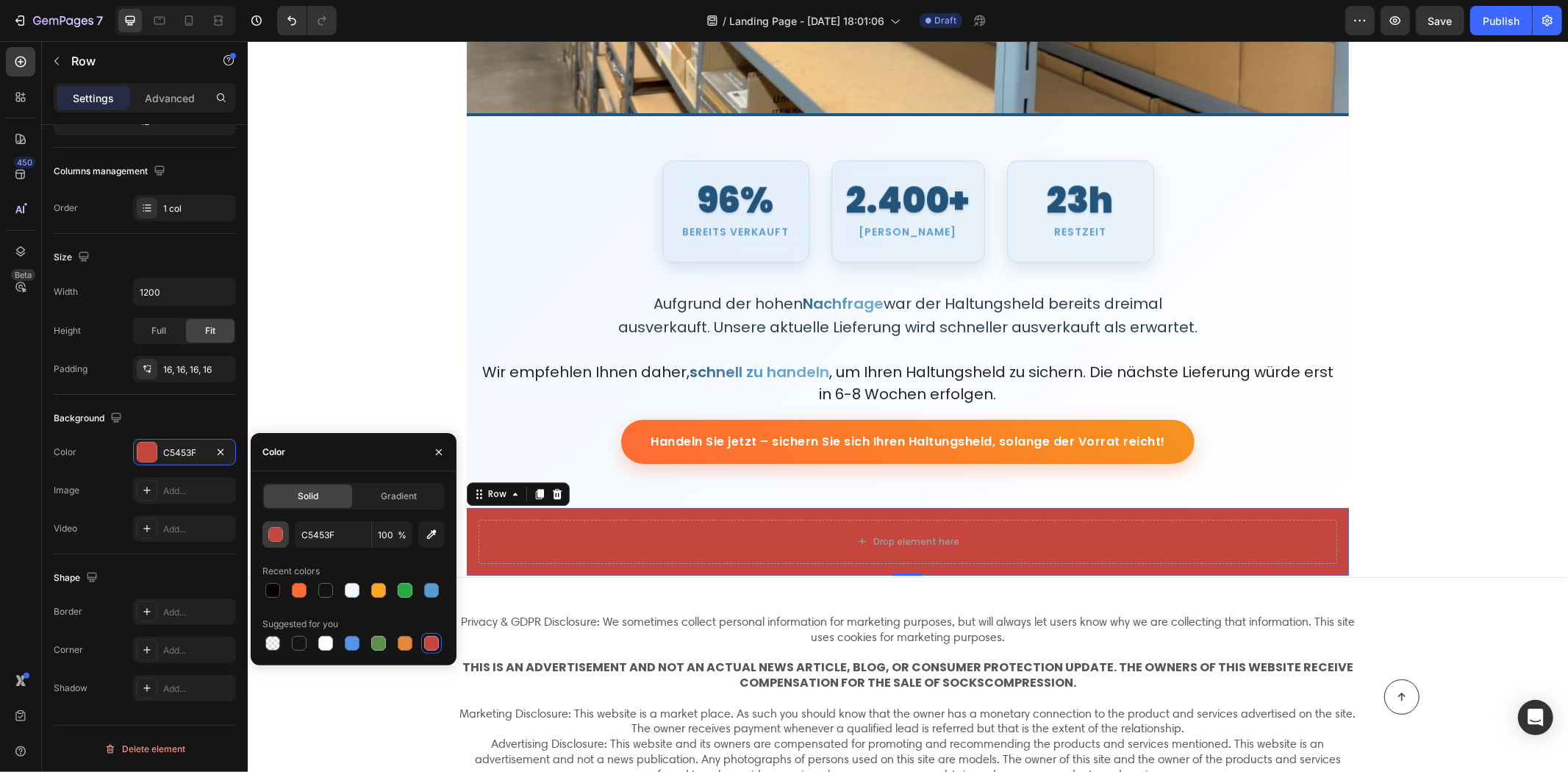
click at [274, 537] on div "button" at bounding box center [276, 535] width 14 height 14
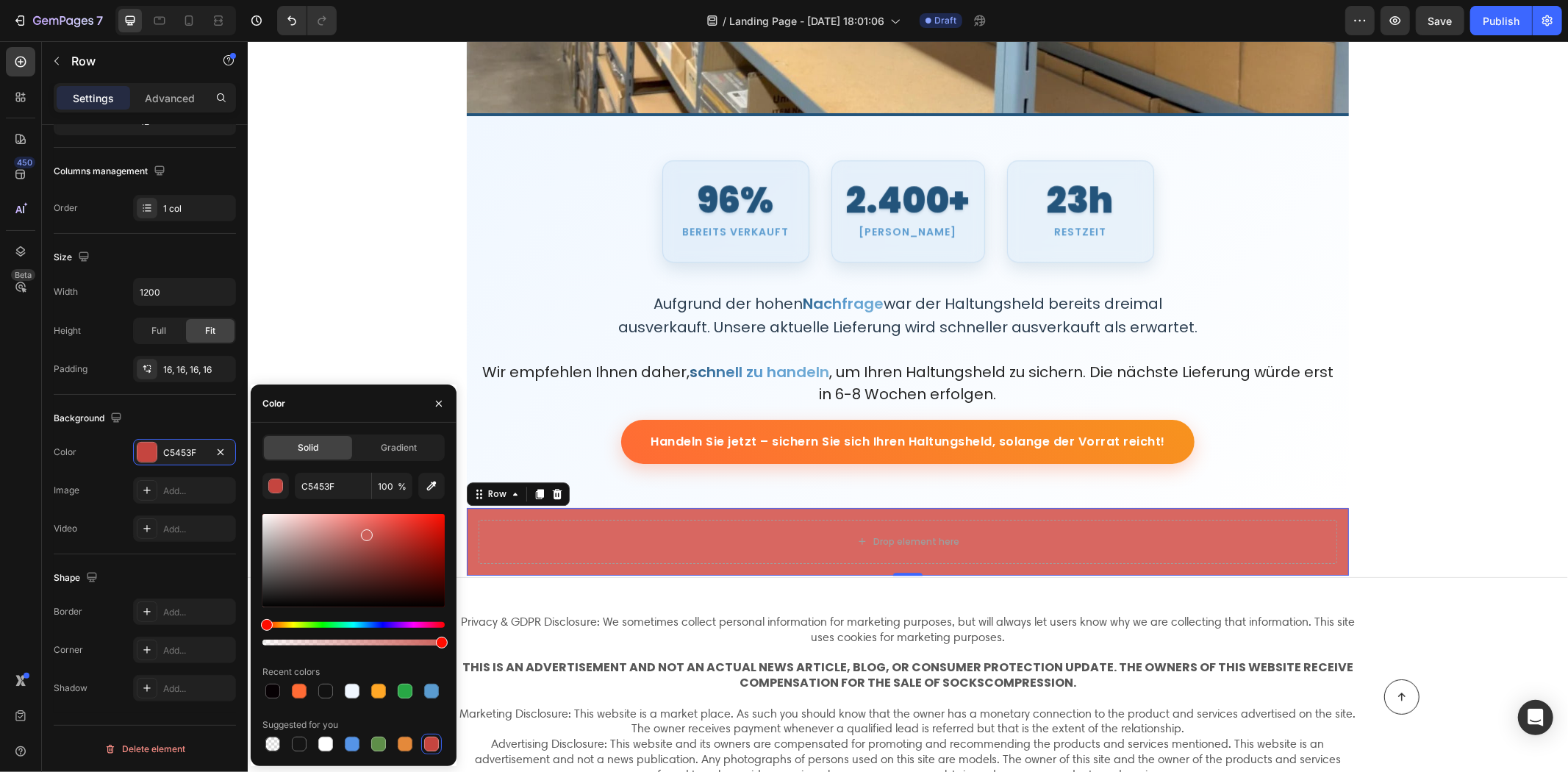
drag, startPoint x: 367, startPoint y: 539, endPoint x: 362, endPoint y: 520, distance: 19.6
click at [362, 520] on div at bounding box center [353, 560] width 182 height 93
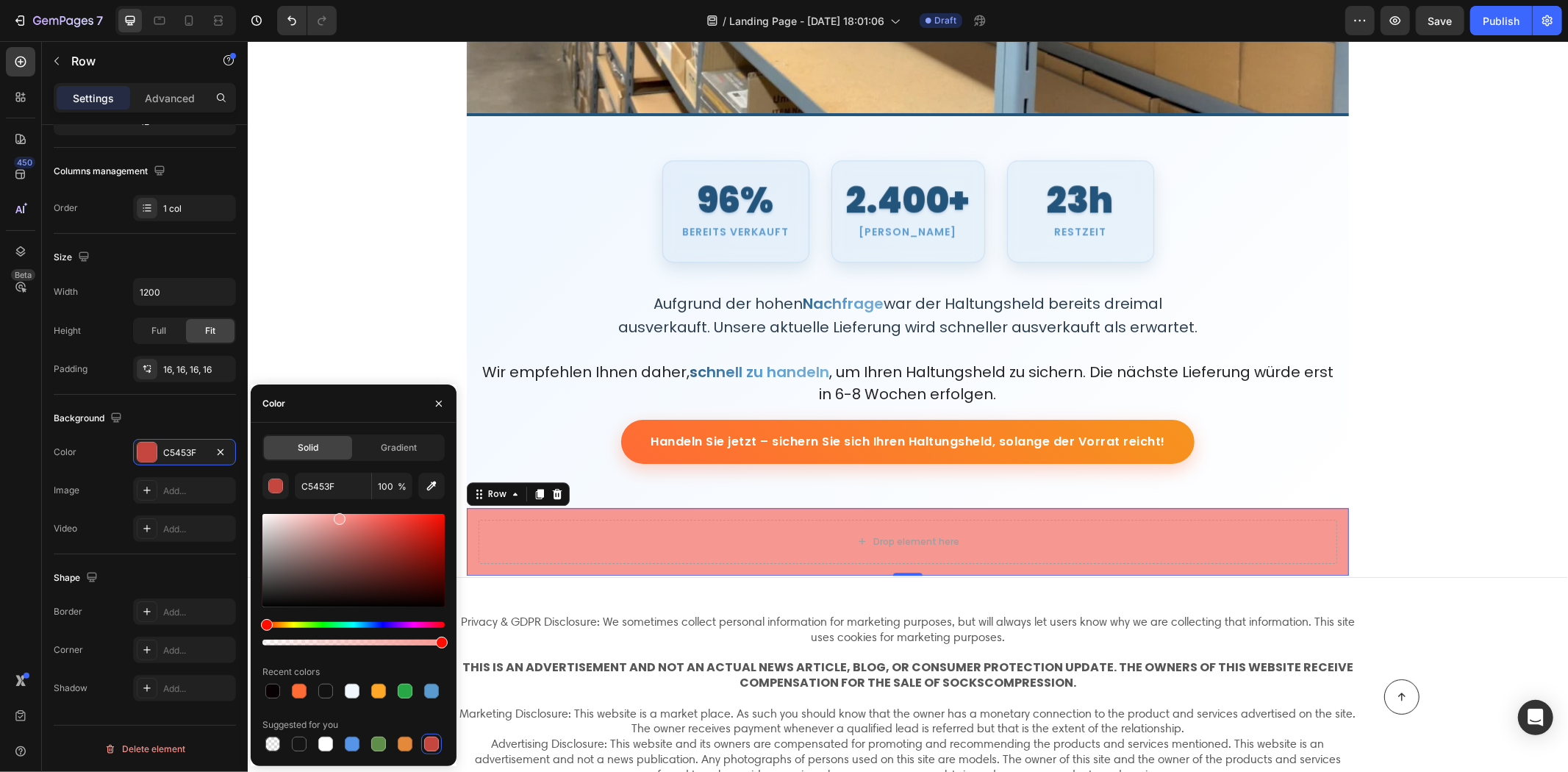
drag, startPoint x: 363, startPoint y: 522, endPoint x: 338, endPoint y: 516, distance: 25.7
click at [337, 516] on div at bounding box center [339, 518] width 11 height 11
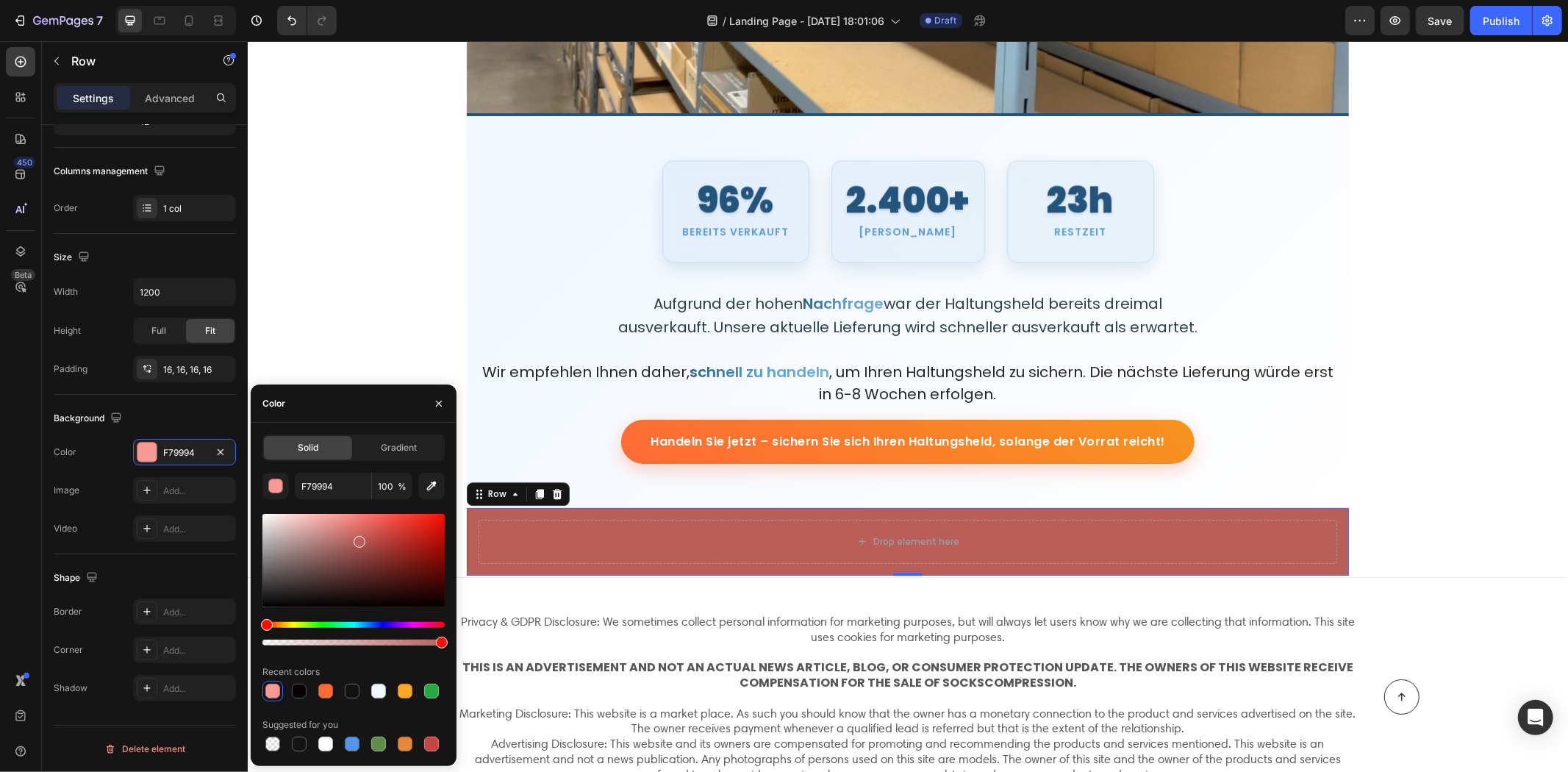
drag, startPoint x: 351, startPoint y: 526, endPoint x: 361, endPoint y: 540, distance: 17.2
click at [361, 540] on div at bounding box center [353, 560] width 182 height 93
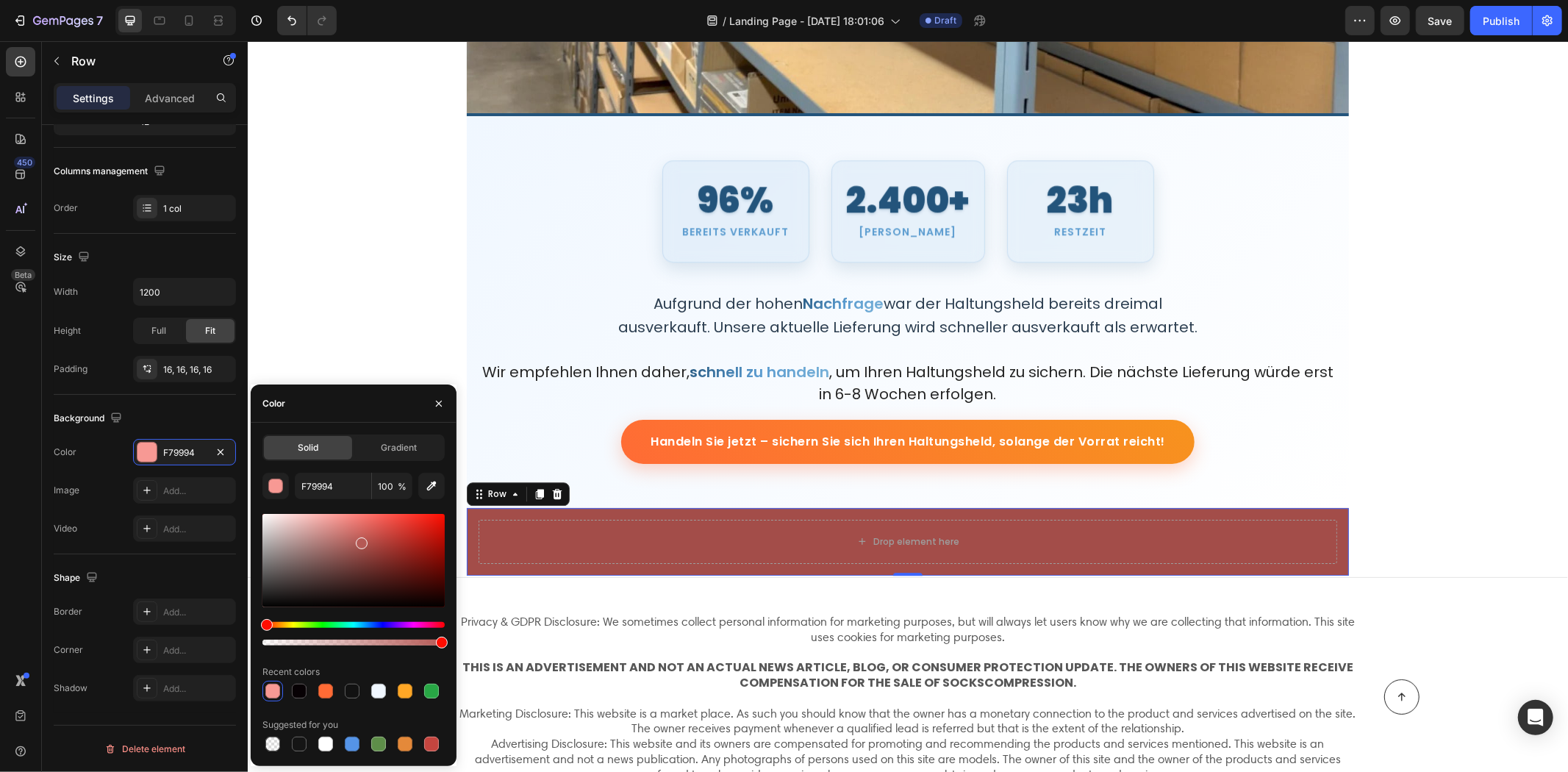
drag, startPoint x: 364, startPoint y: 546, endPoint x: 348, endPoint y: 548, distance: 16.1
click at [356, 548] on div at bounding box center [361, 543] width 11 height 11
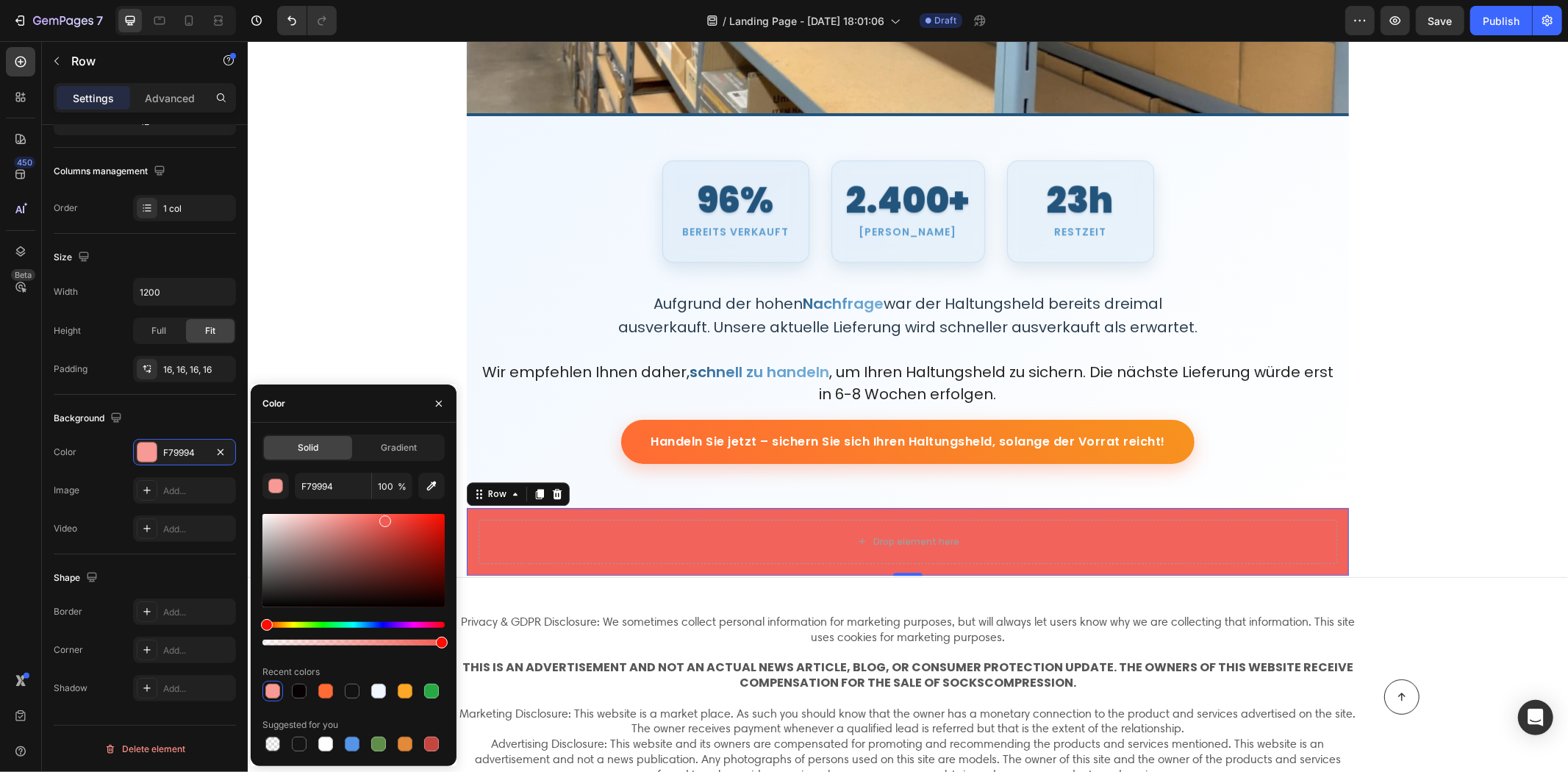
drag, startPoint x: 351, startPoint y: 540, endPoint x: 384, endPoint y: 518, distance: 39.7
click at [384, 518] on div at bounding box center [385, 521] width 11 height 11
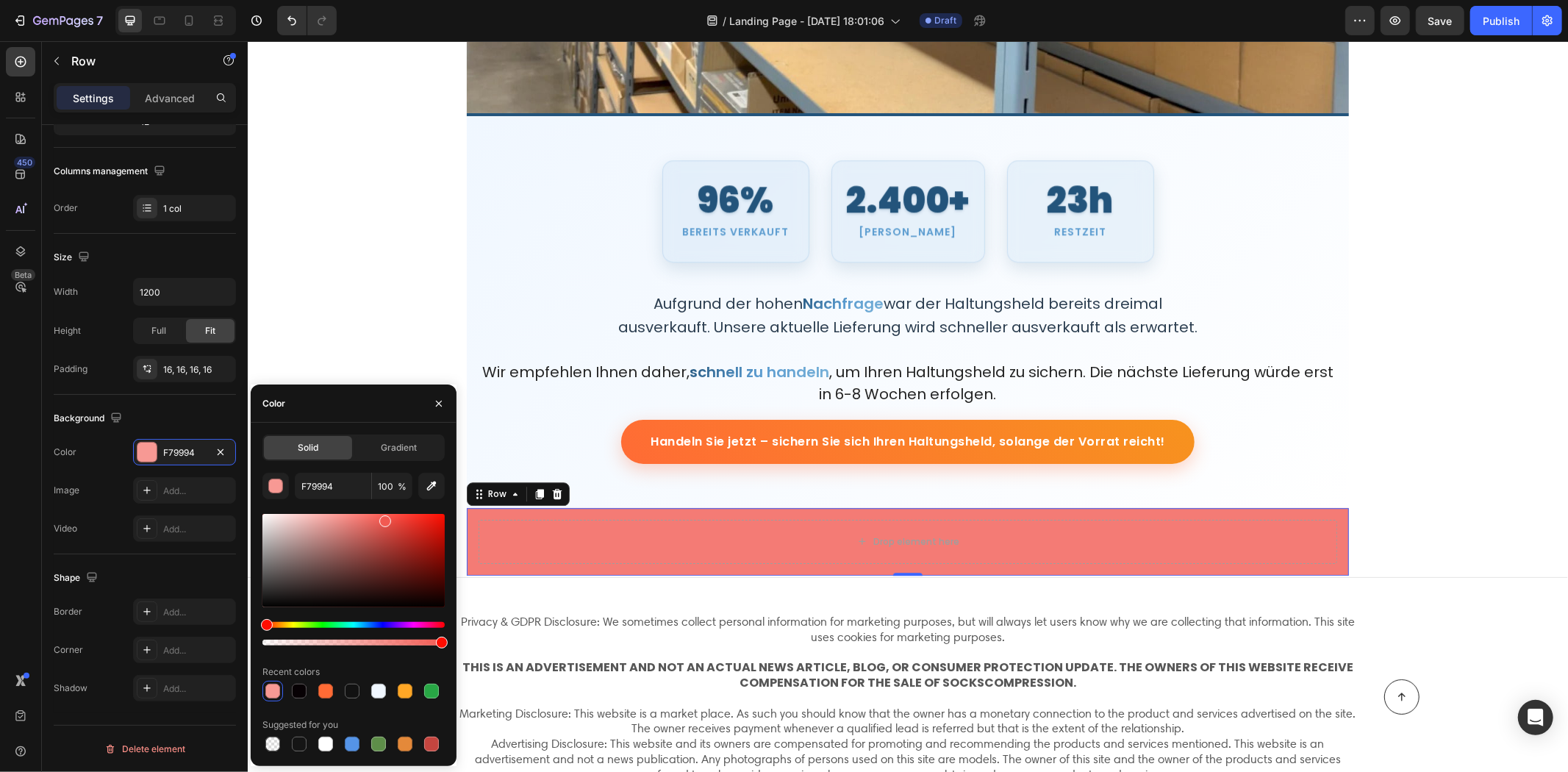
drag, startPoint x: 384, startPoint y: 518, endPoint x: 357, endPoint y: 516, distance: 27.1
click at [380, 517] on div at bounding box center [385, 521] width 11 height 11
drag, startPoint x: 358, startPoint y: 515, endPoint x: 350, endPoint y: 515, distance: 8.0
click at [354, 515] on div at bounding box center [359, 520] width 11 height 11
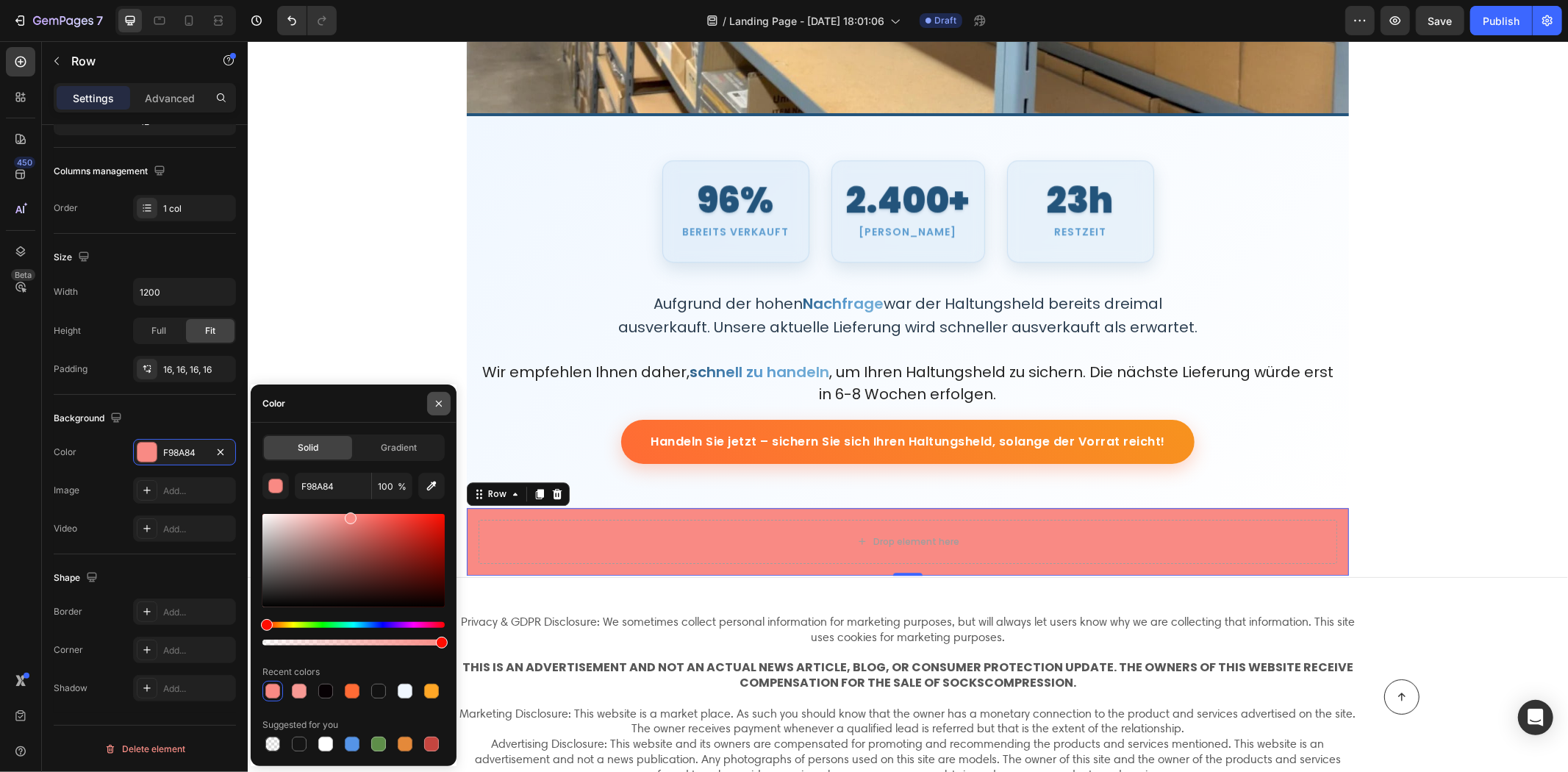
click at [446, 396] on button "button" at bounding box center [438, 403] width 24 height 24
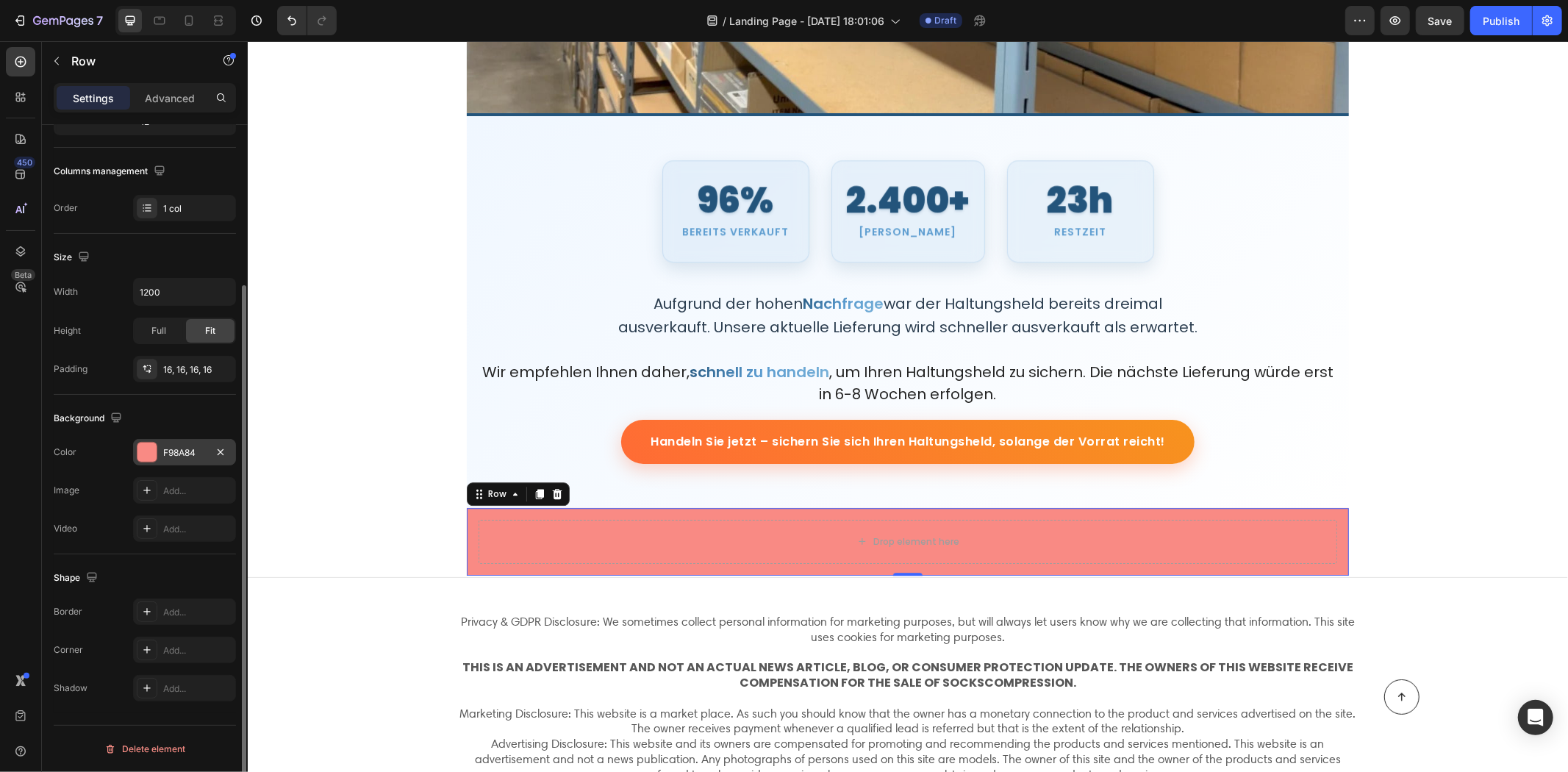
click at [165, 454] on div "F98A84" at bounding box center [184, 452] width 43 height 13
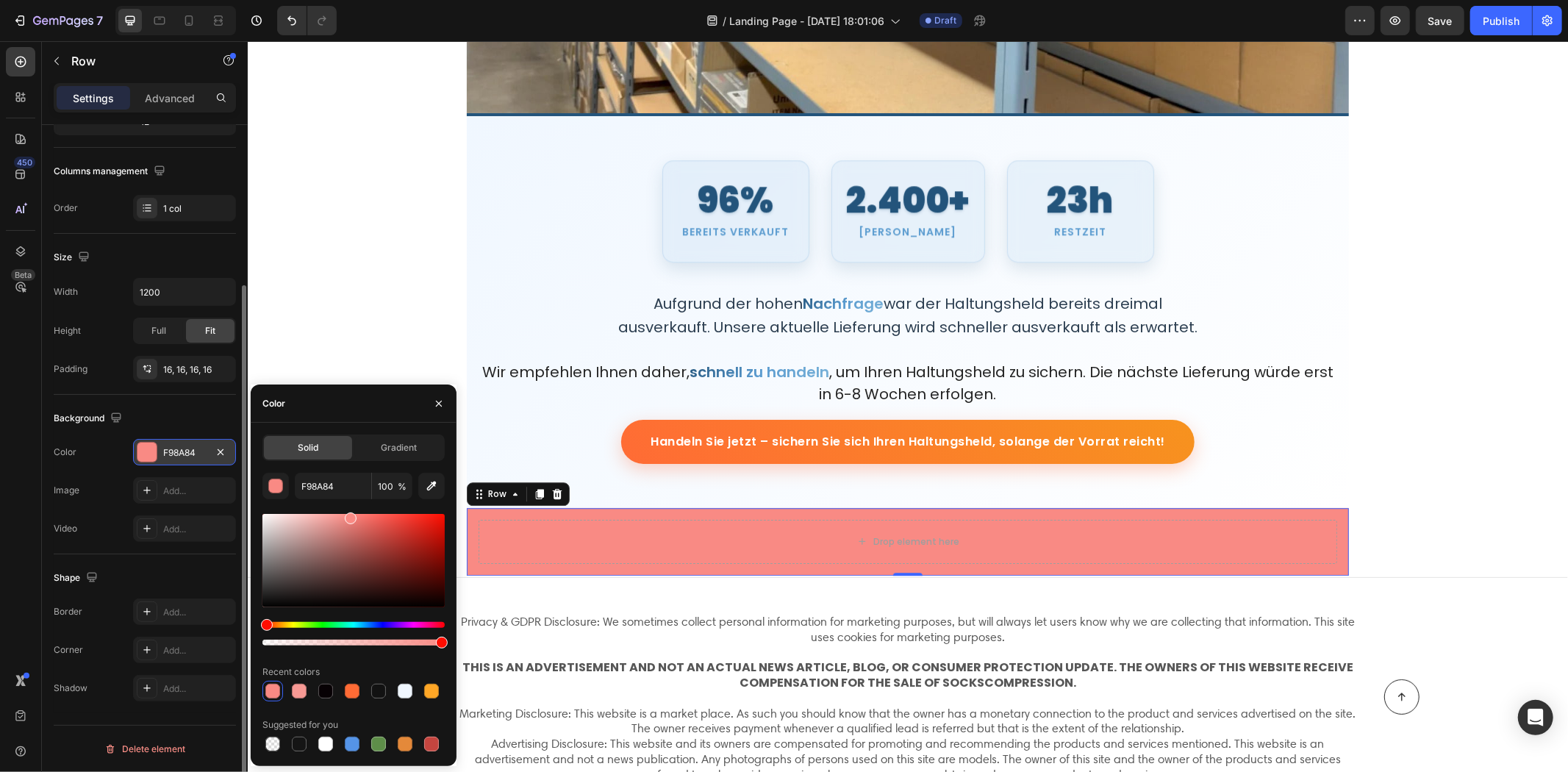
click at [229, 444] on div at bounding box center [220, 452] width 18 height 18
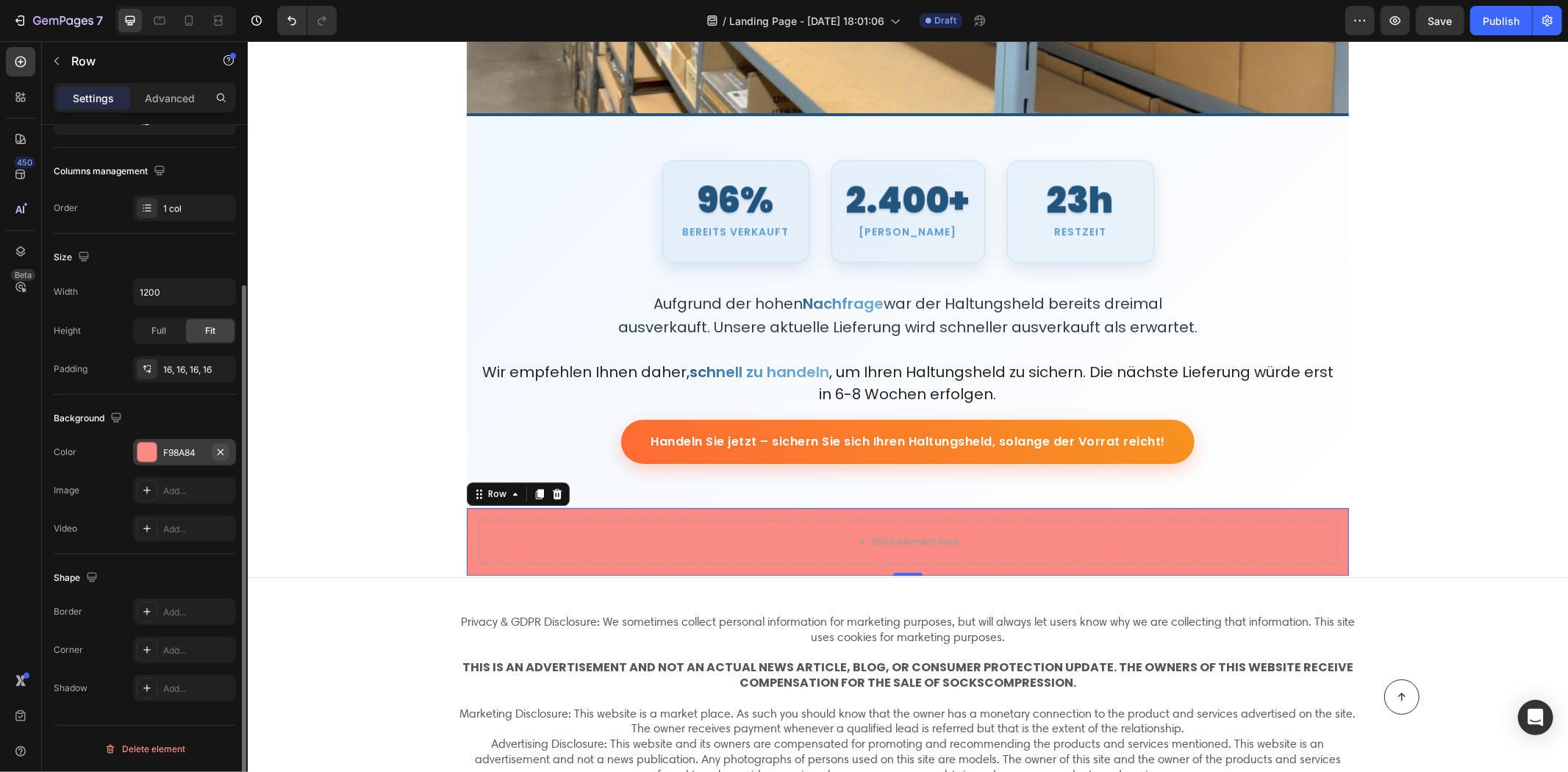
click at [224, 449] on icon "button" at bounding box center [220, 451] width 11 height 11
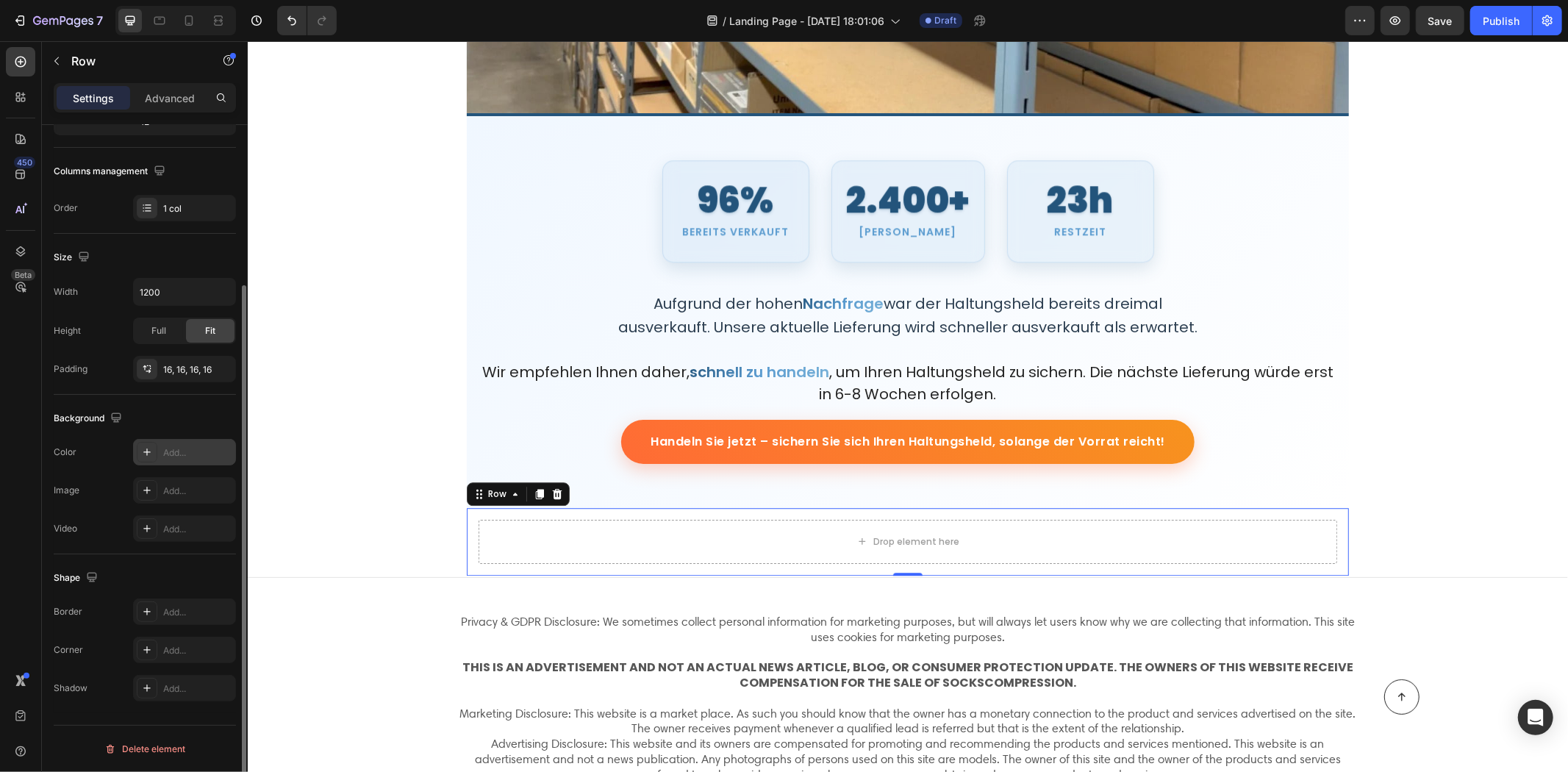
click at [164, 453] on div "Add..." at bounding box center [197, 452] width 69 height 13
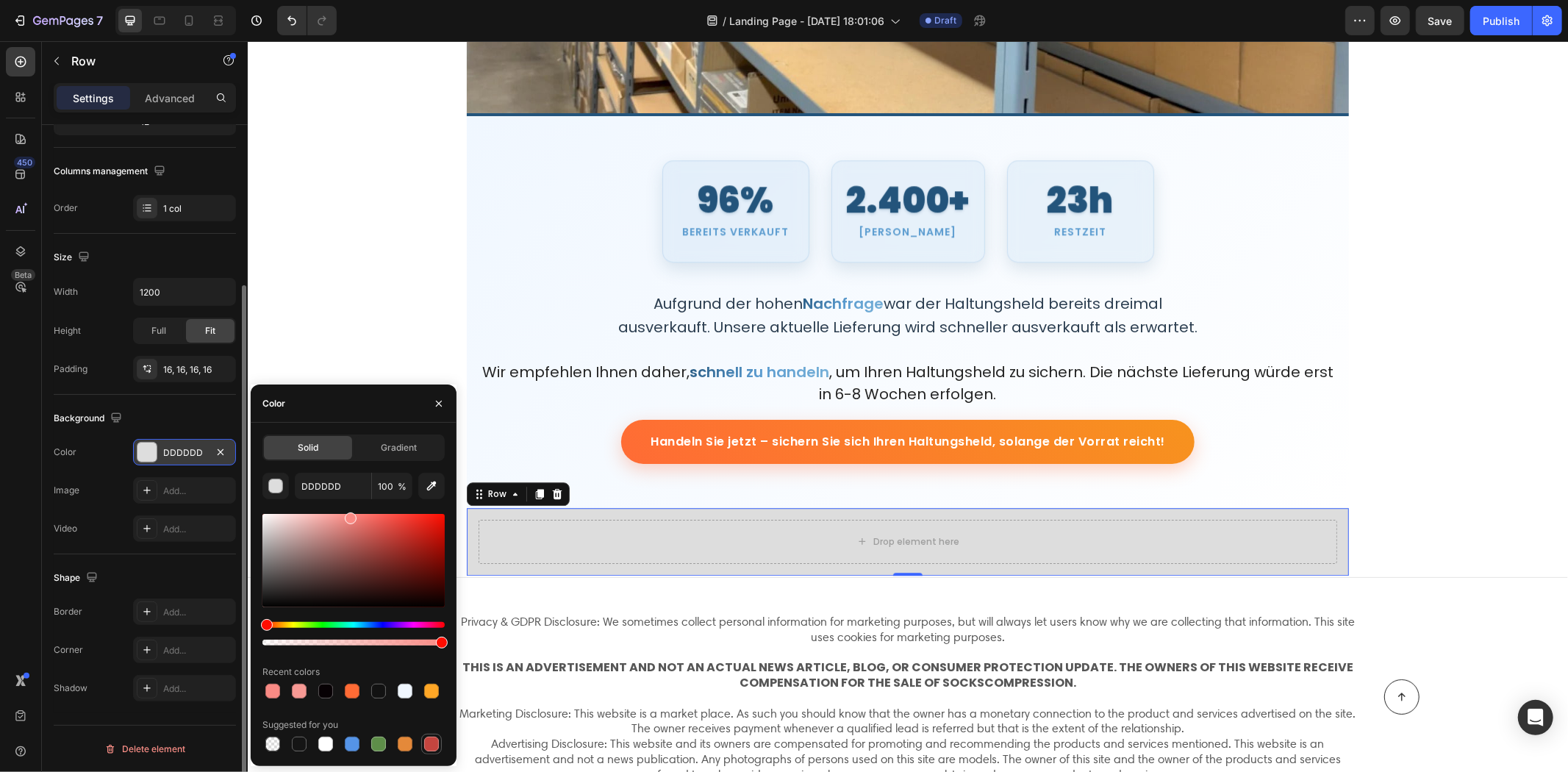
click at [423, 742] on div at bounding box center [431, 744] width 18 height 18
type input "C5453F"
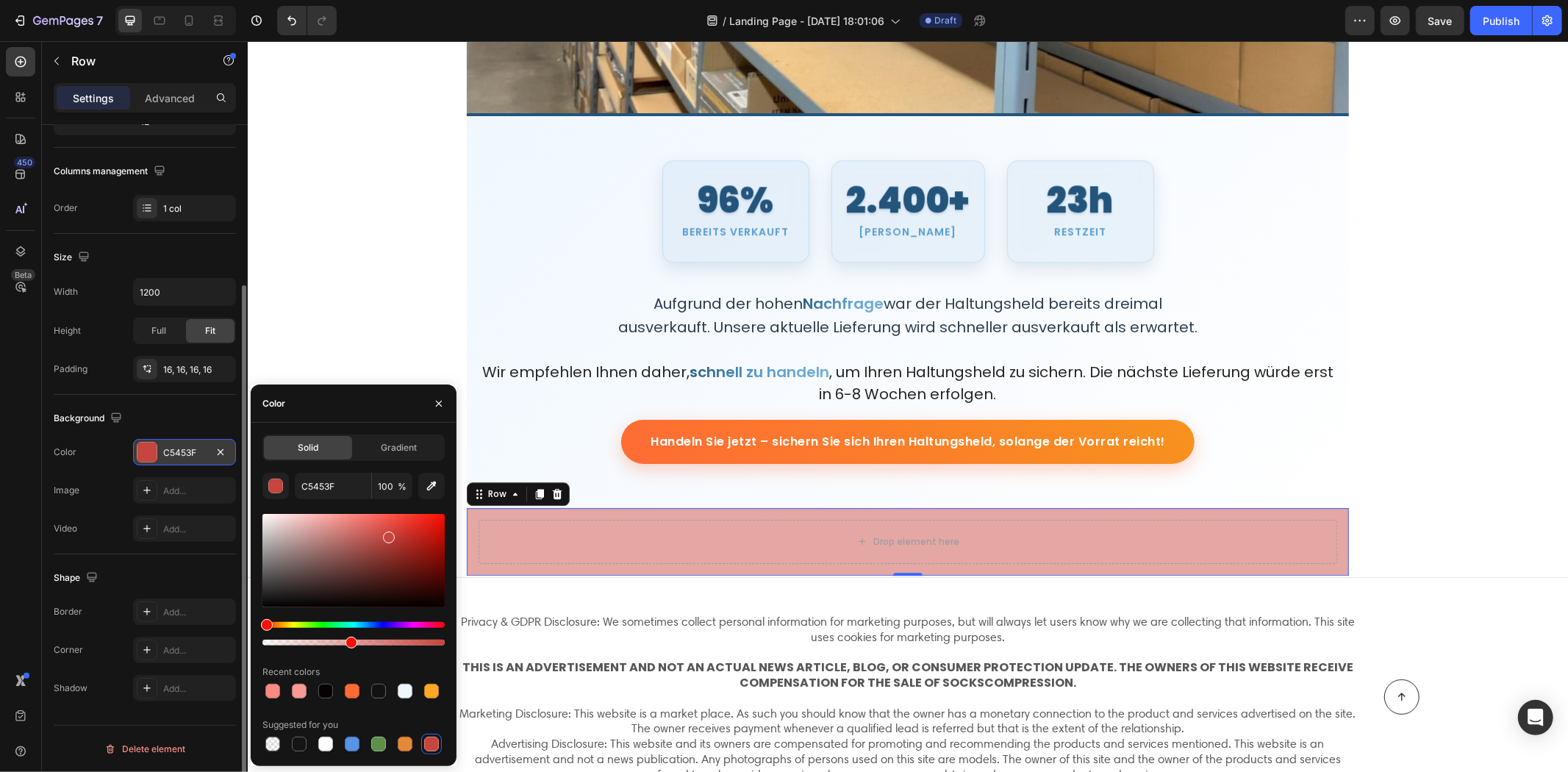
drag, startPoint x: 439, startPoint y: 639, endPoint x: 348, endPoint y: 649, distance: 91.5
click at [348, 649] on div "C5453F 100 % Recent colors Suggested for you" at bounding box center [353, 613] width 182 height 281
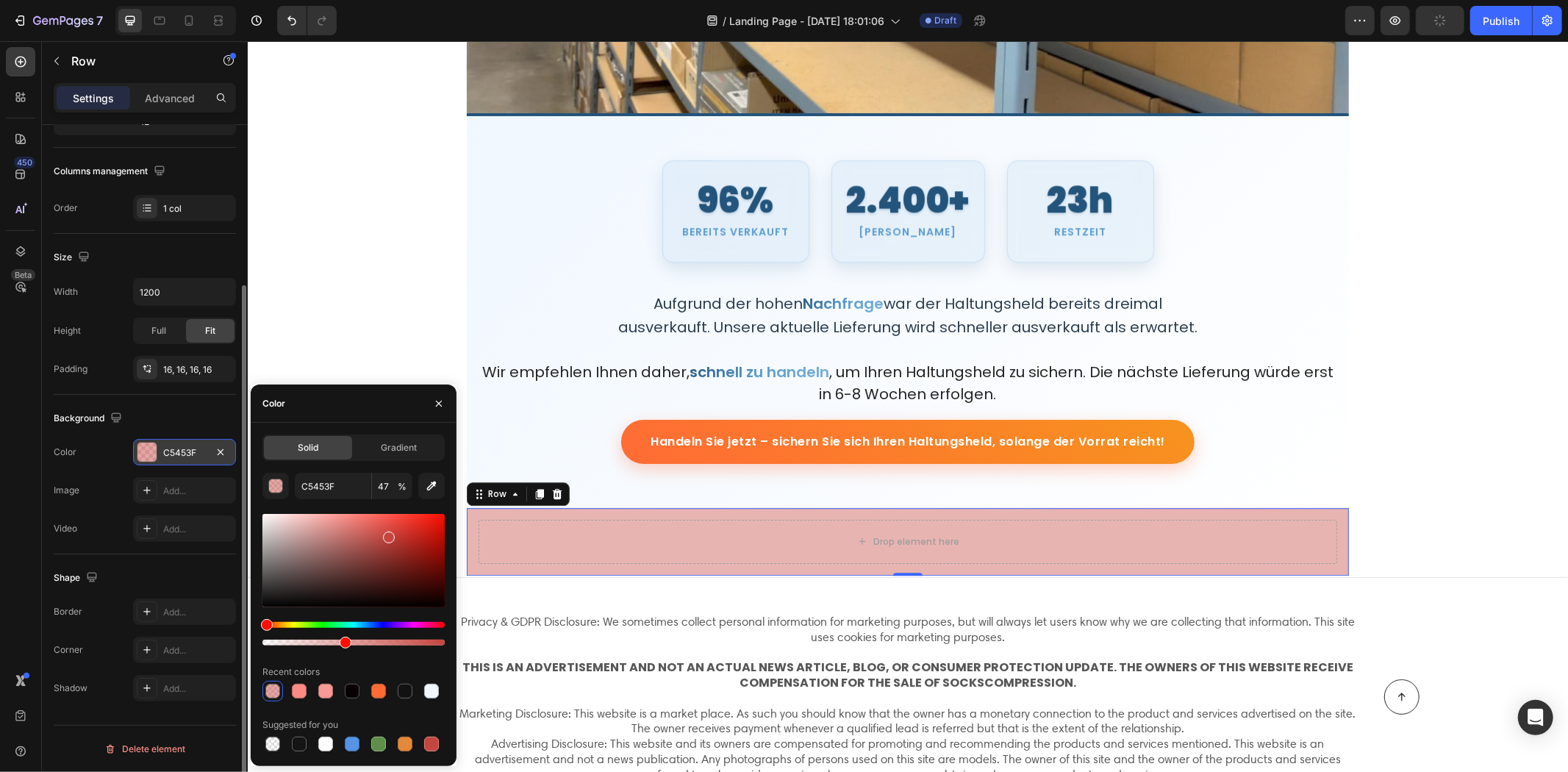
drag, startPoint x: 342, startPoint y: 640, endPoint x: 335, endPoint y: 638, distance: 7.3
click at [340, 641] on div at bounding box center [345, 642] width 11 height 11
drag, startPoint x: 338, startPoint y: 640, endPoint x: 329, endPoint y: 638, distance: 9.2
click at [329, 638] on div at bounding box center [332, 642] width 11 height 11
type input "37"
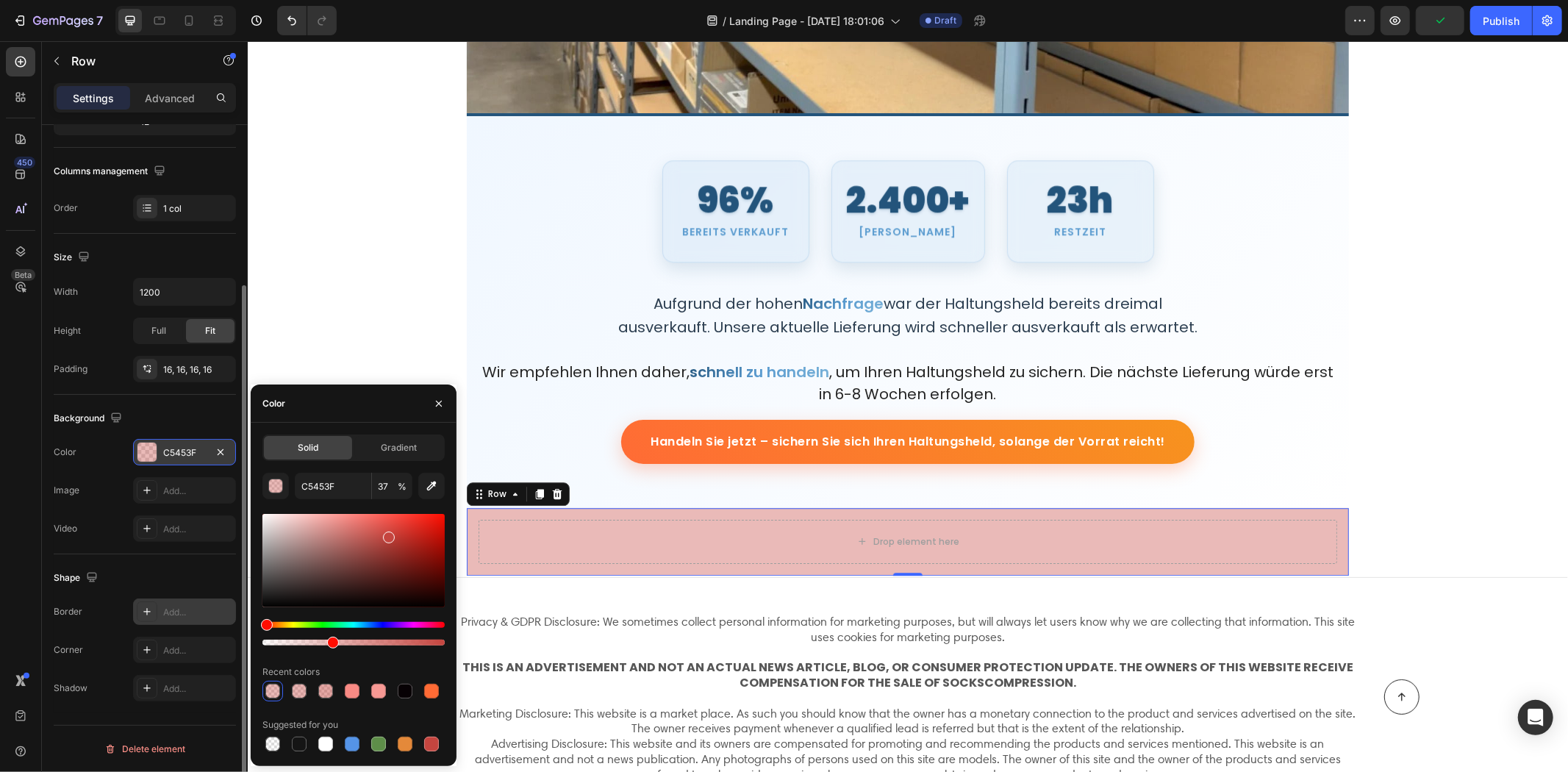
click at [192, 613] on div "Add..." at bounding box center [197, 612] width 69 height 13
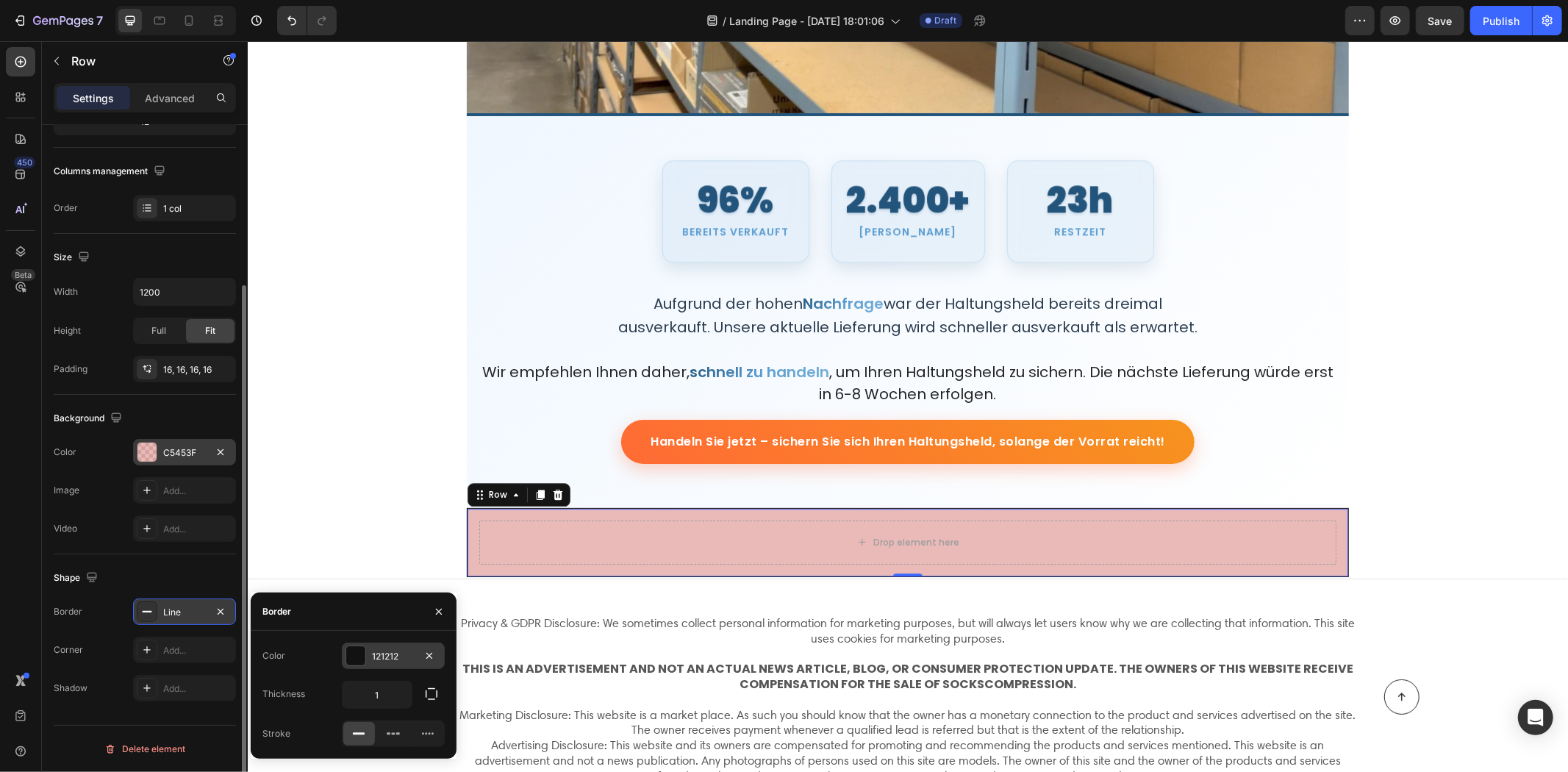
click at [371, 655] on div "121212" at bounding box center [393, 655] width 103 height 27
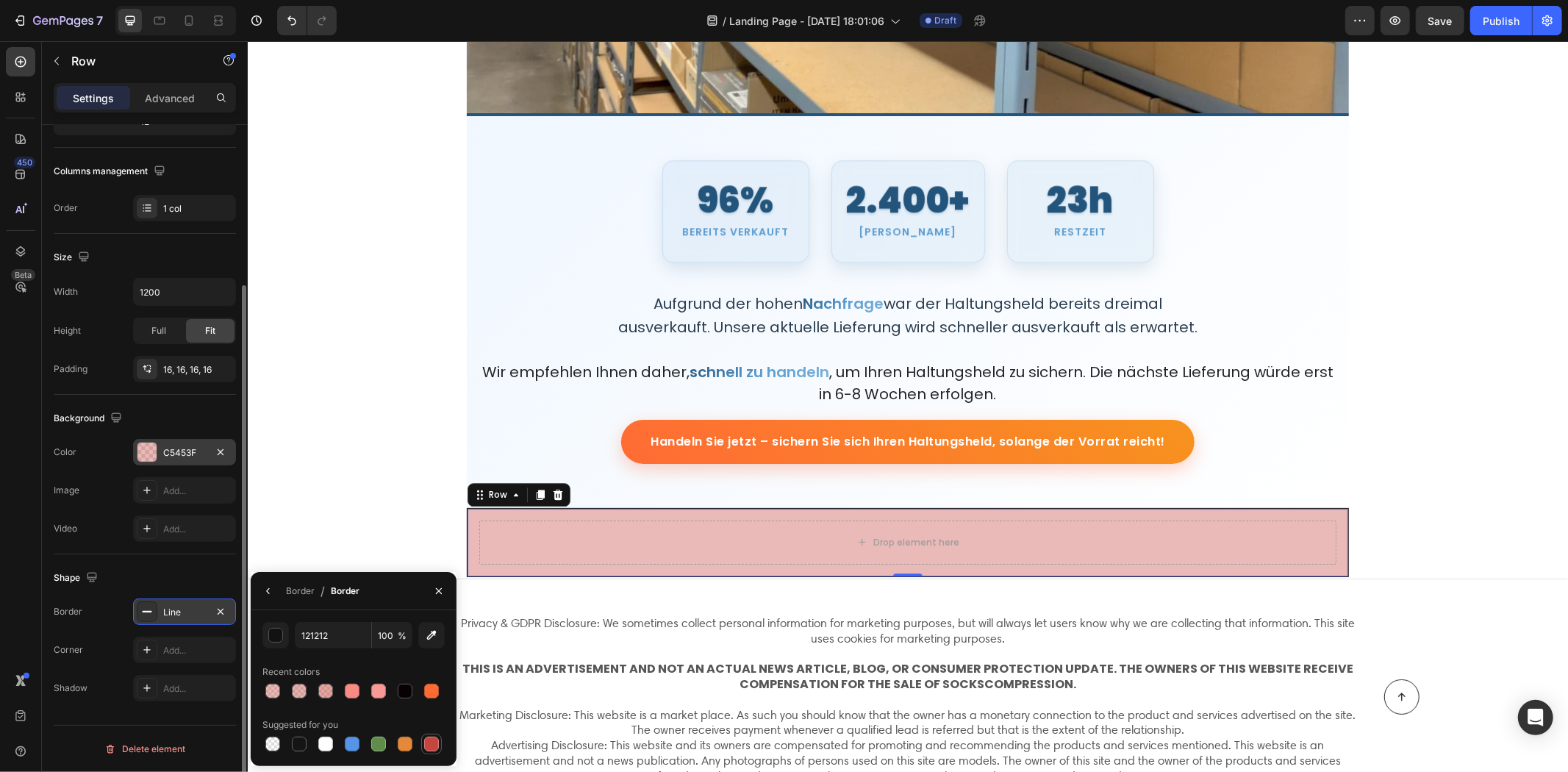
click at [435, 743] on div at bounding box center [431, 743] width 14 height 14
type input "C5453F"
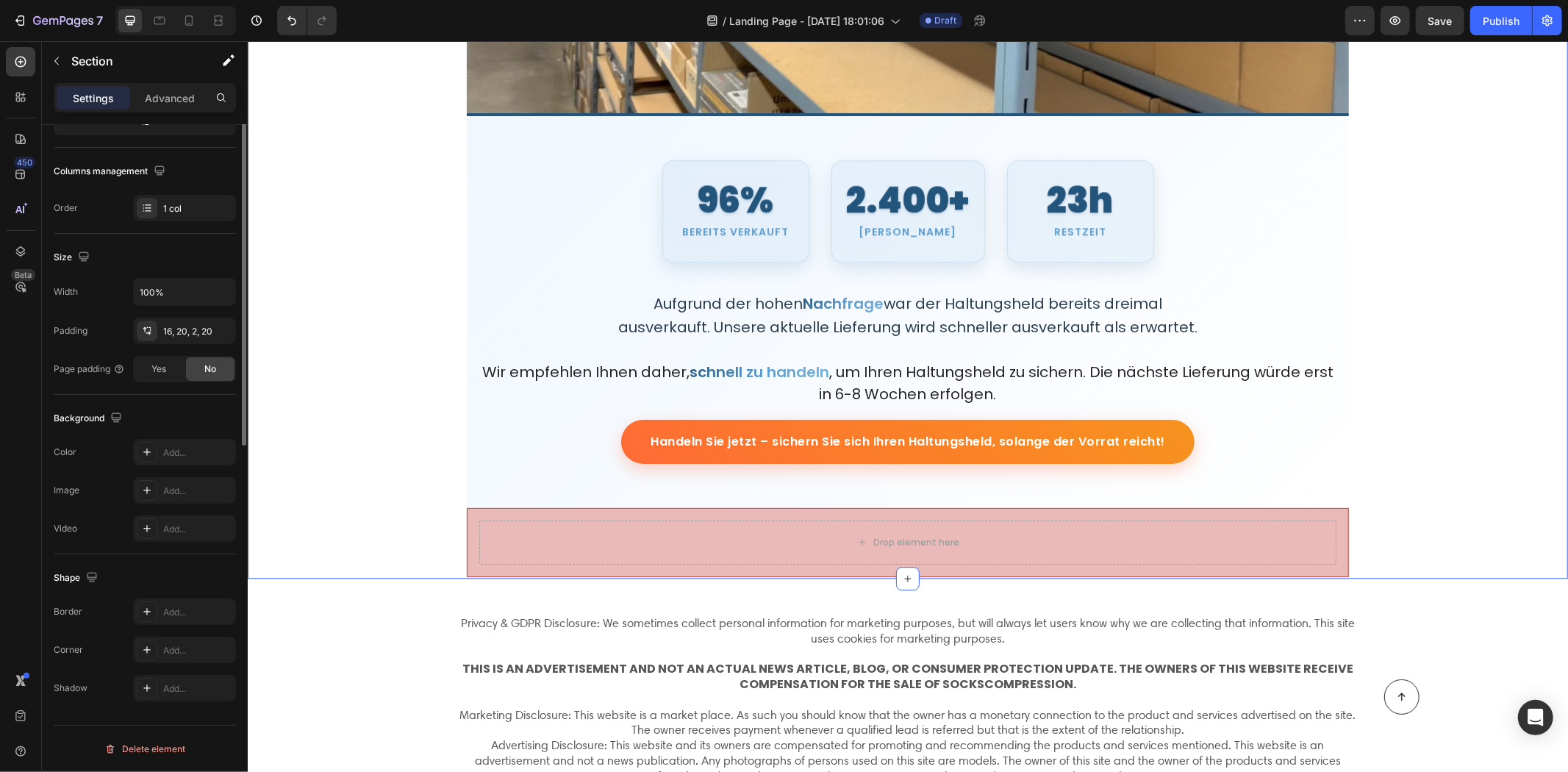
scroll to position [0, 0]
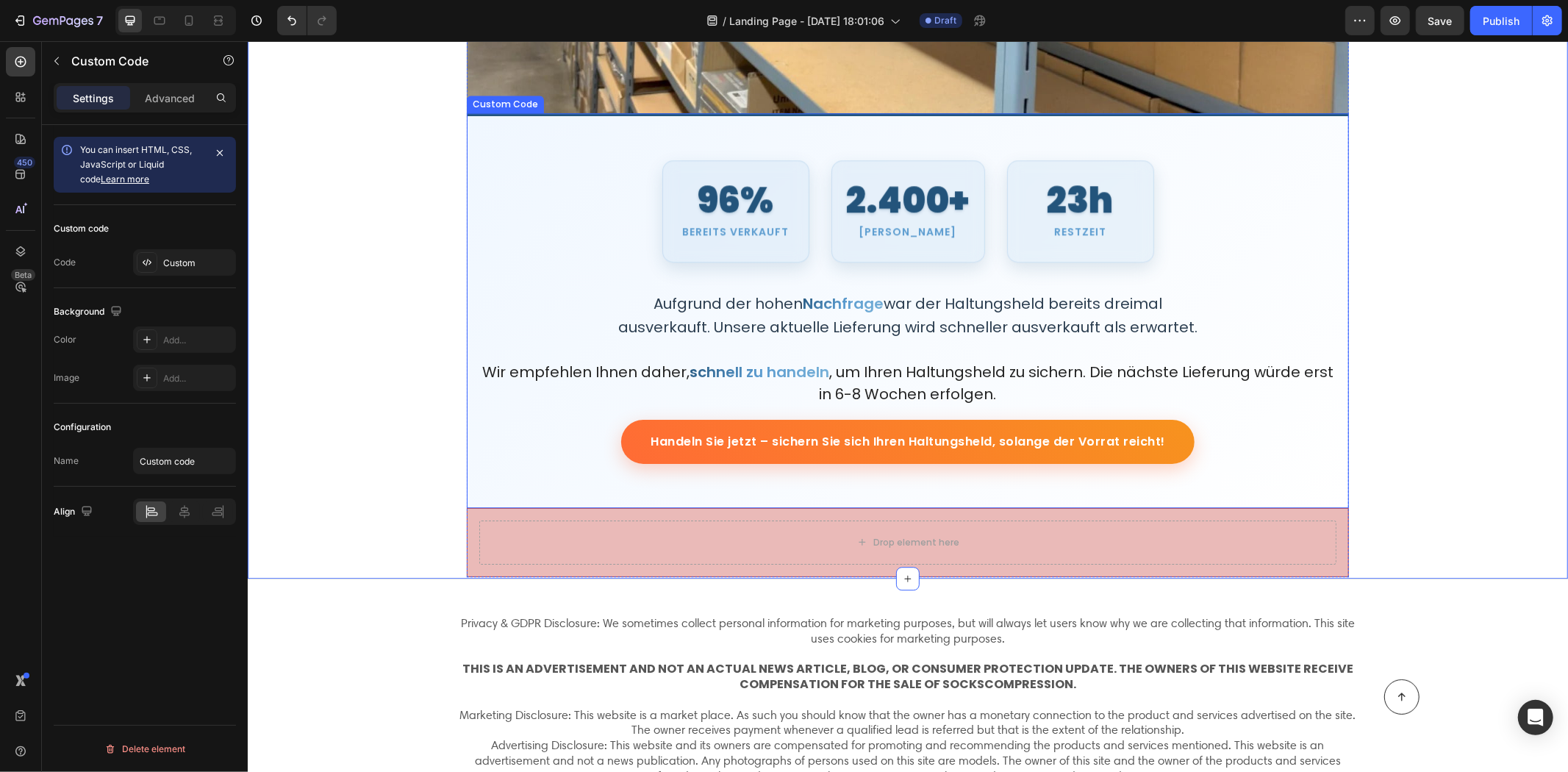
click at [570, 501] on section "96% Bereits verkauft 2.400+ Zufriedene Kunden 23h Restzeit Aufgrund der hohen N…" at bounding box center [907, 310] width 882 height 395
click at [550, 542] on div "Drop element here" at bounding box center [907, 542] width 858 height 44
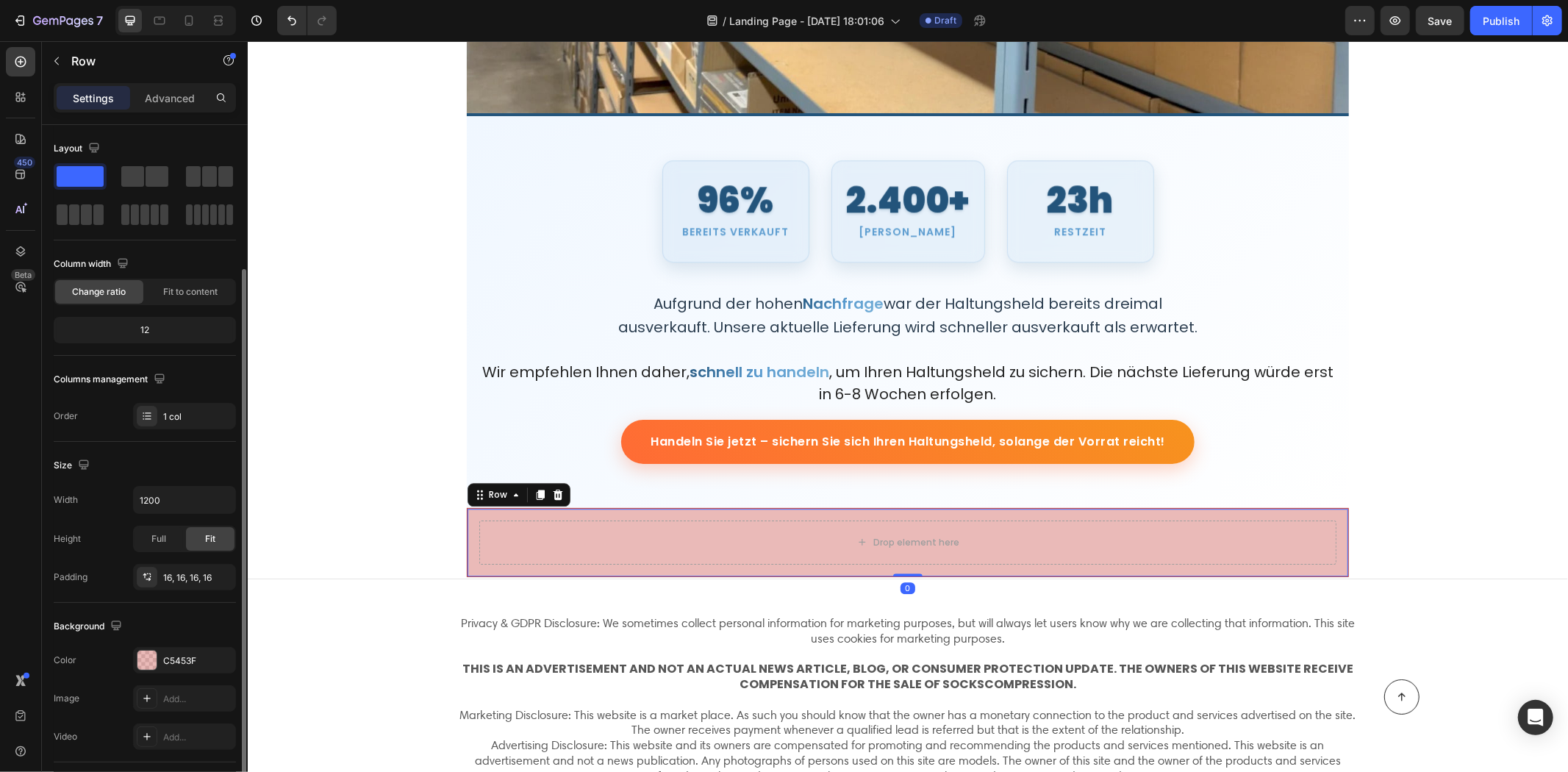
scroll to position [82, 0]
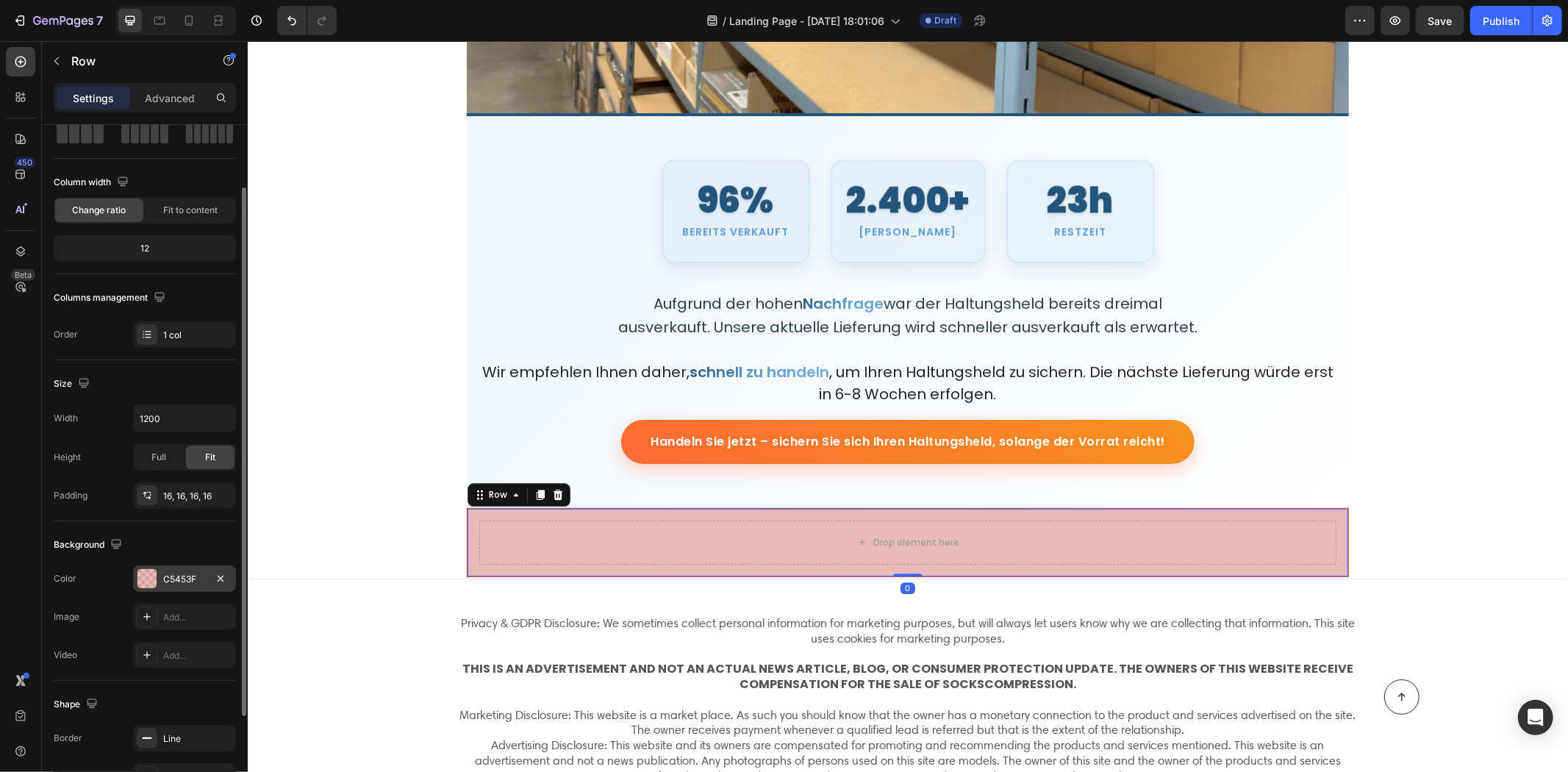
click at [179, 581] on div "C5453F" at bounding box center [184, 578] width 43 height 13
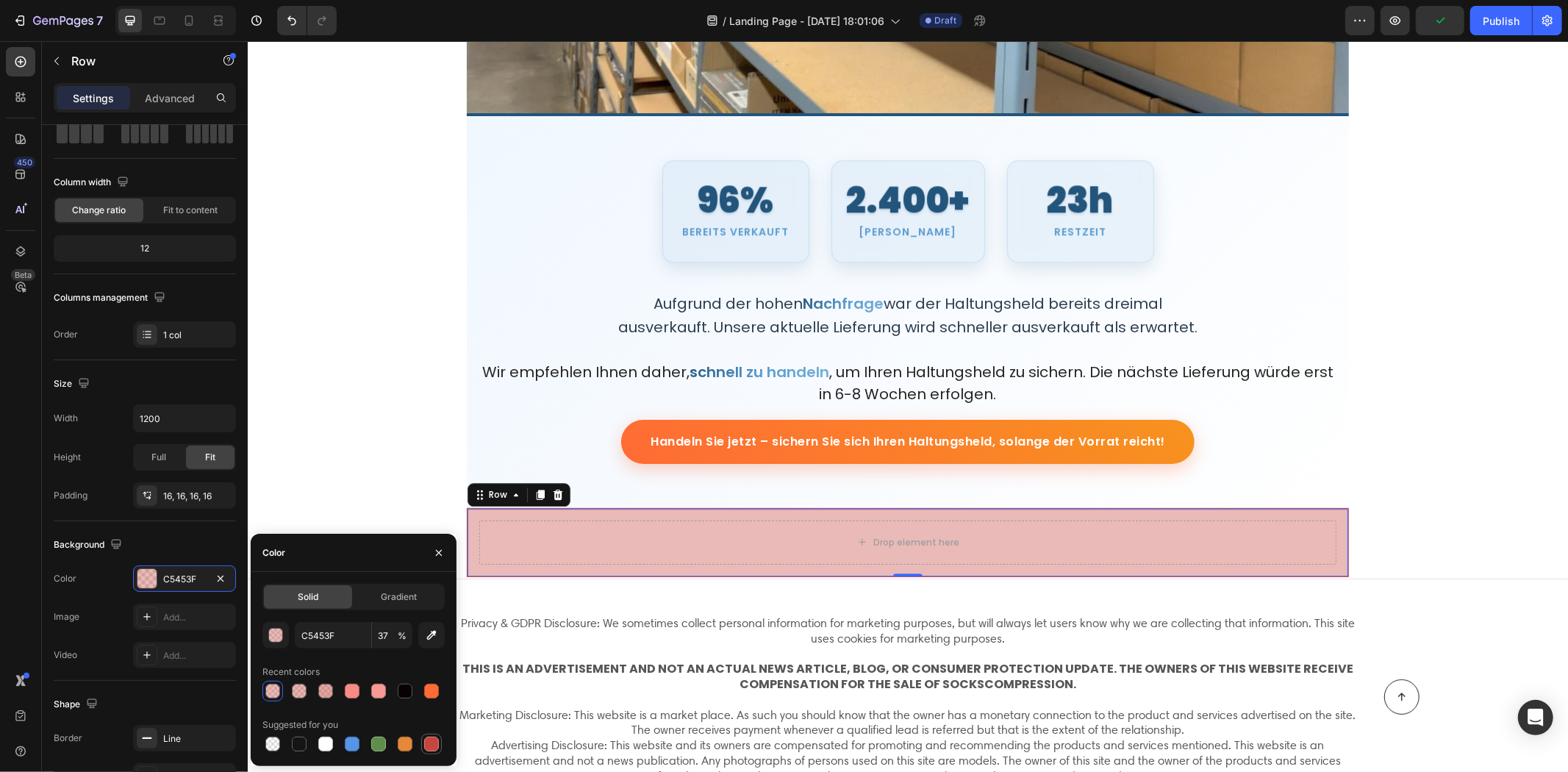
click at [428, 741] on div at bounding box center [431, 743] width 14 height 14
type input "100"
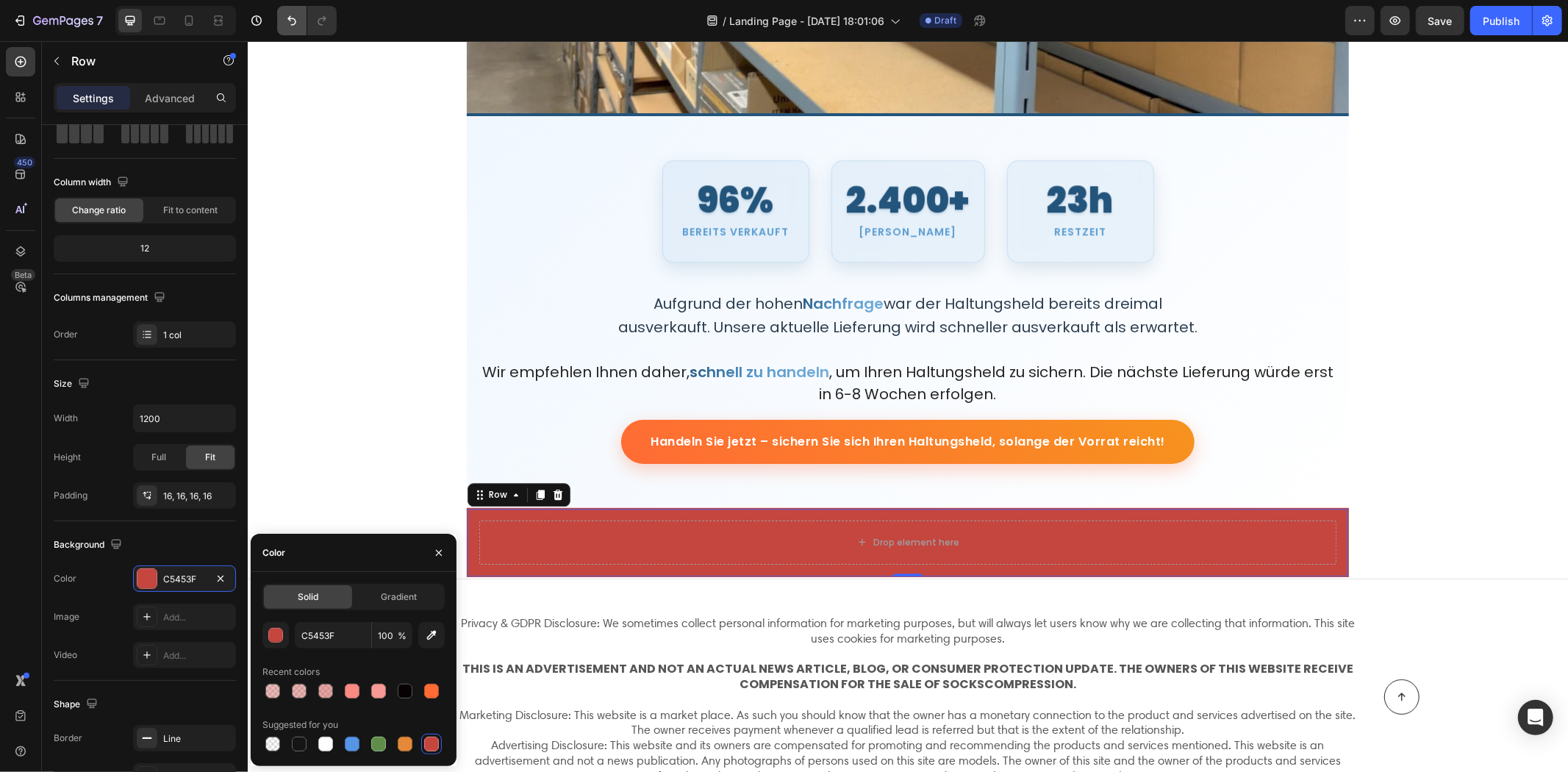
click at [289, 22] on icon "Undo/Redo" at bounding box center [291, 20] width 14 height 14
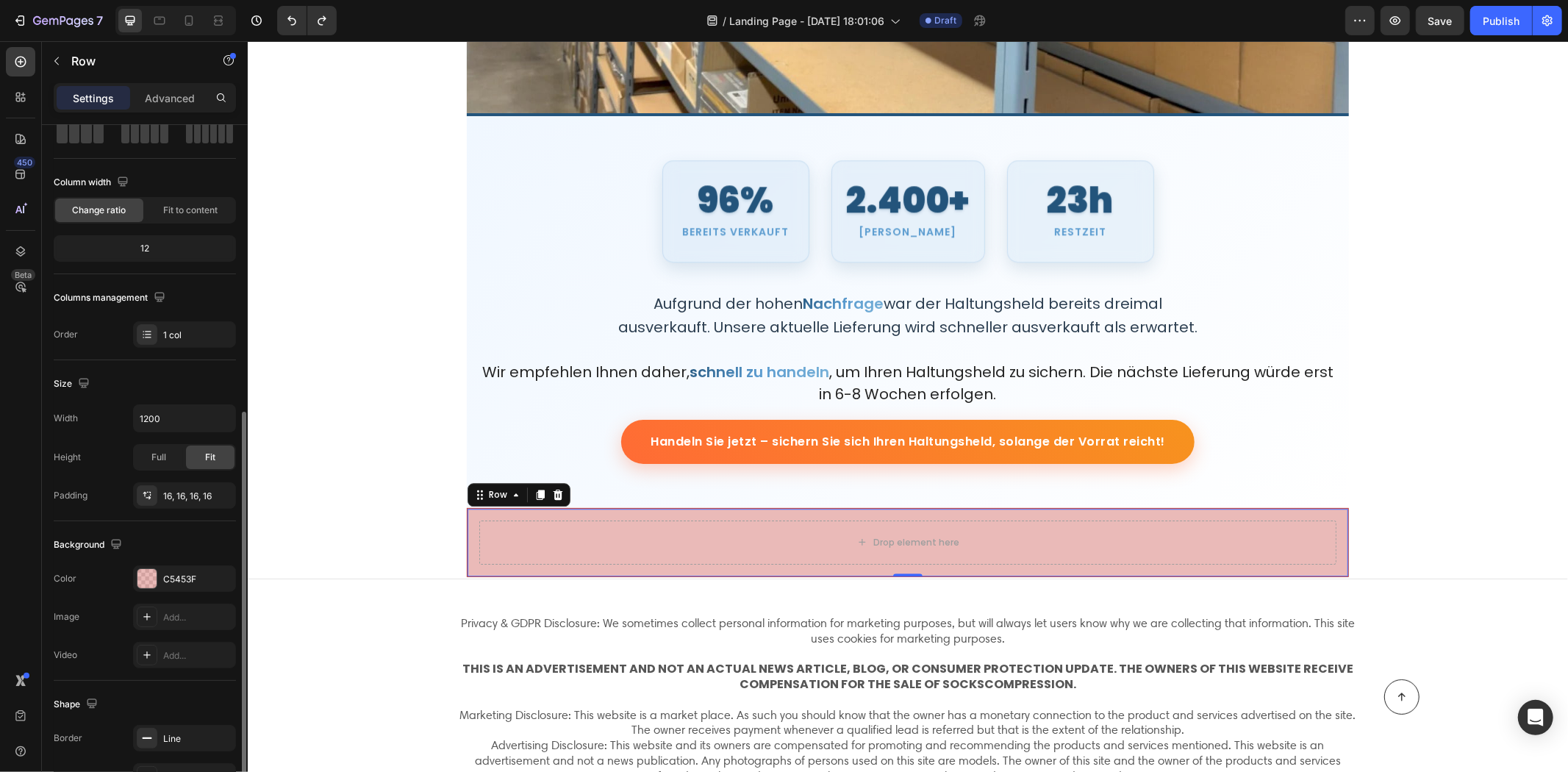
scroll to position [208, 0]
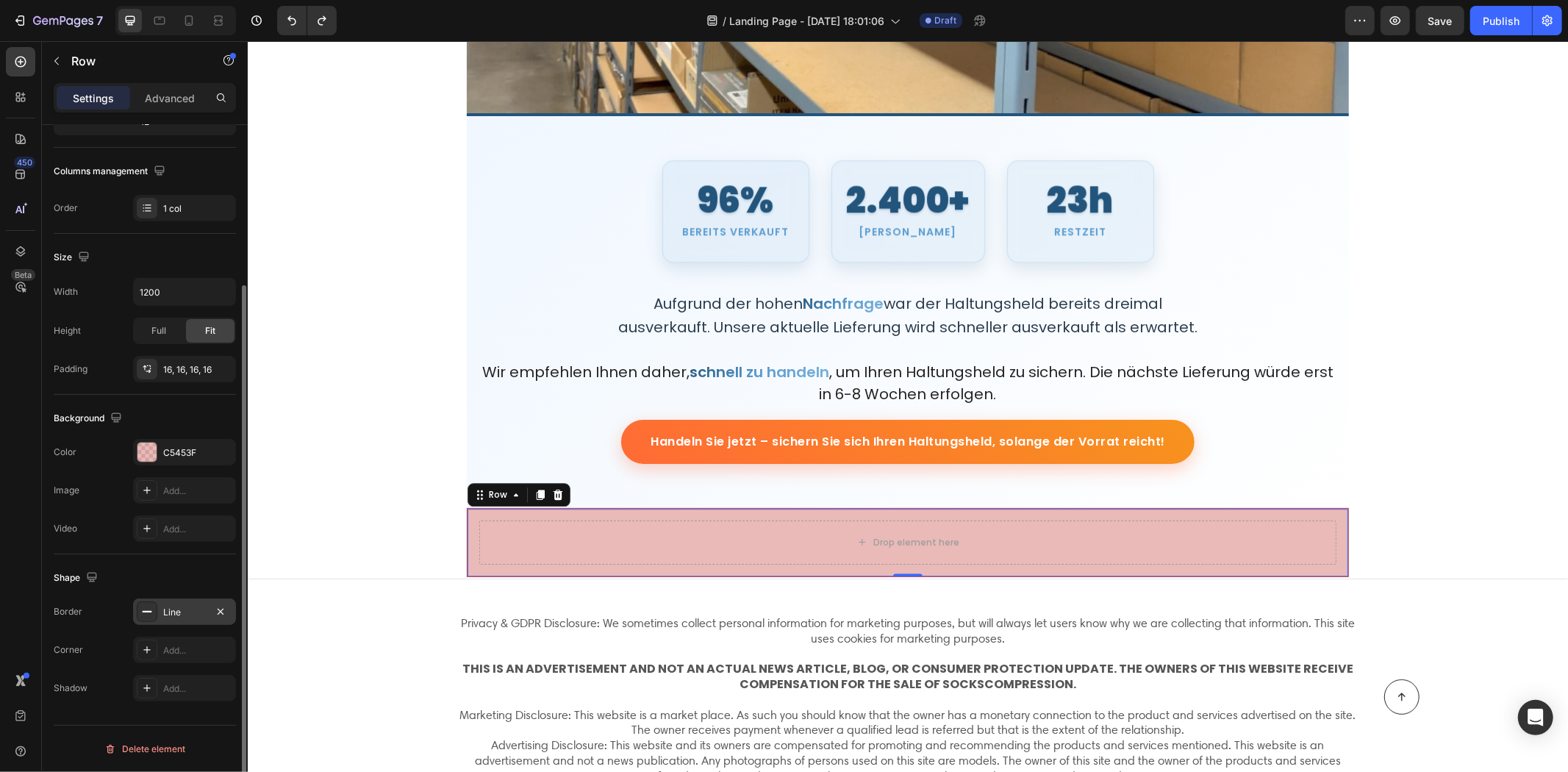
drag, startPoint x: 159, startPoint y: 606, endPoint x: 165, endPoint y: 614, distance: 10.0
click at [159, 607] on div "Line" at bounding box center [184, 611] width 103 height 27
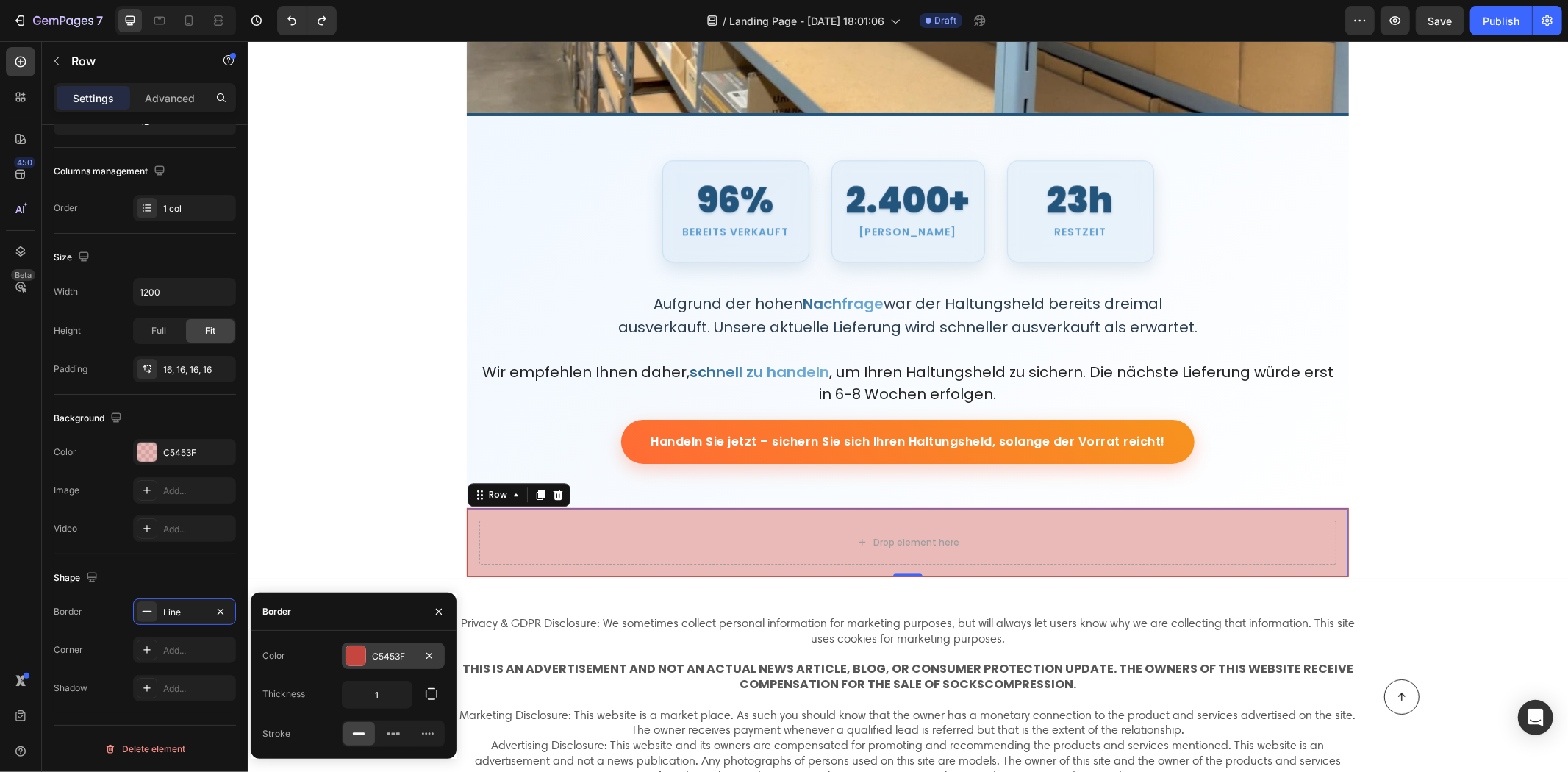
click at [372, 658] on div "C5453F" at bounding box center [393, 656] width 43 height 13
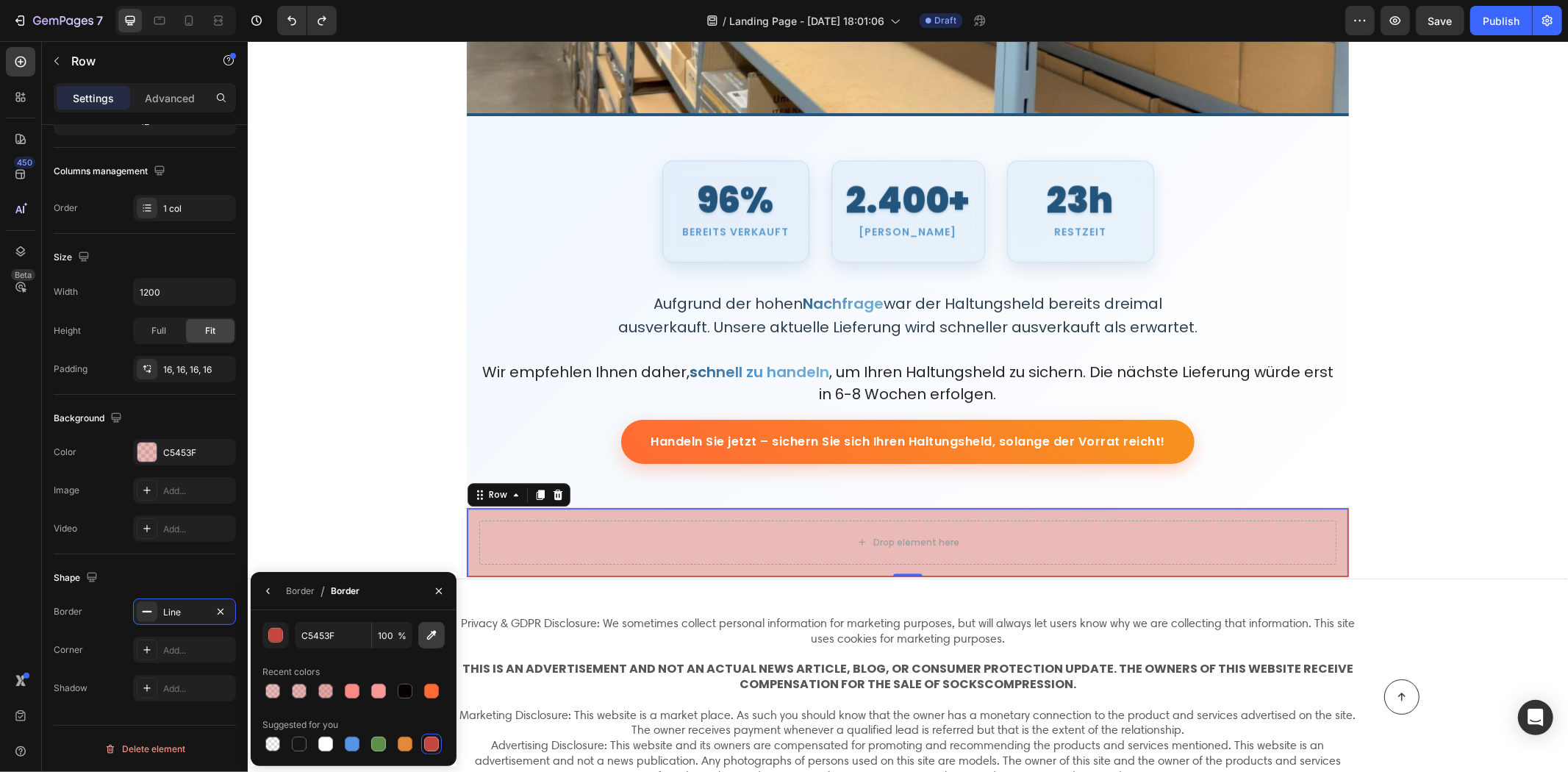
click at [431, 636] on icon "button" at bounding box center [431, 636] width 10 height 10
click at [0, 0] on input "C5453F" at bounding box center [0, 0] width 0 height 0
click at [277, 633] on div "button" at bounding box center [276, 636] width 14 height 14
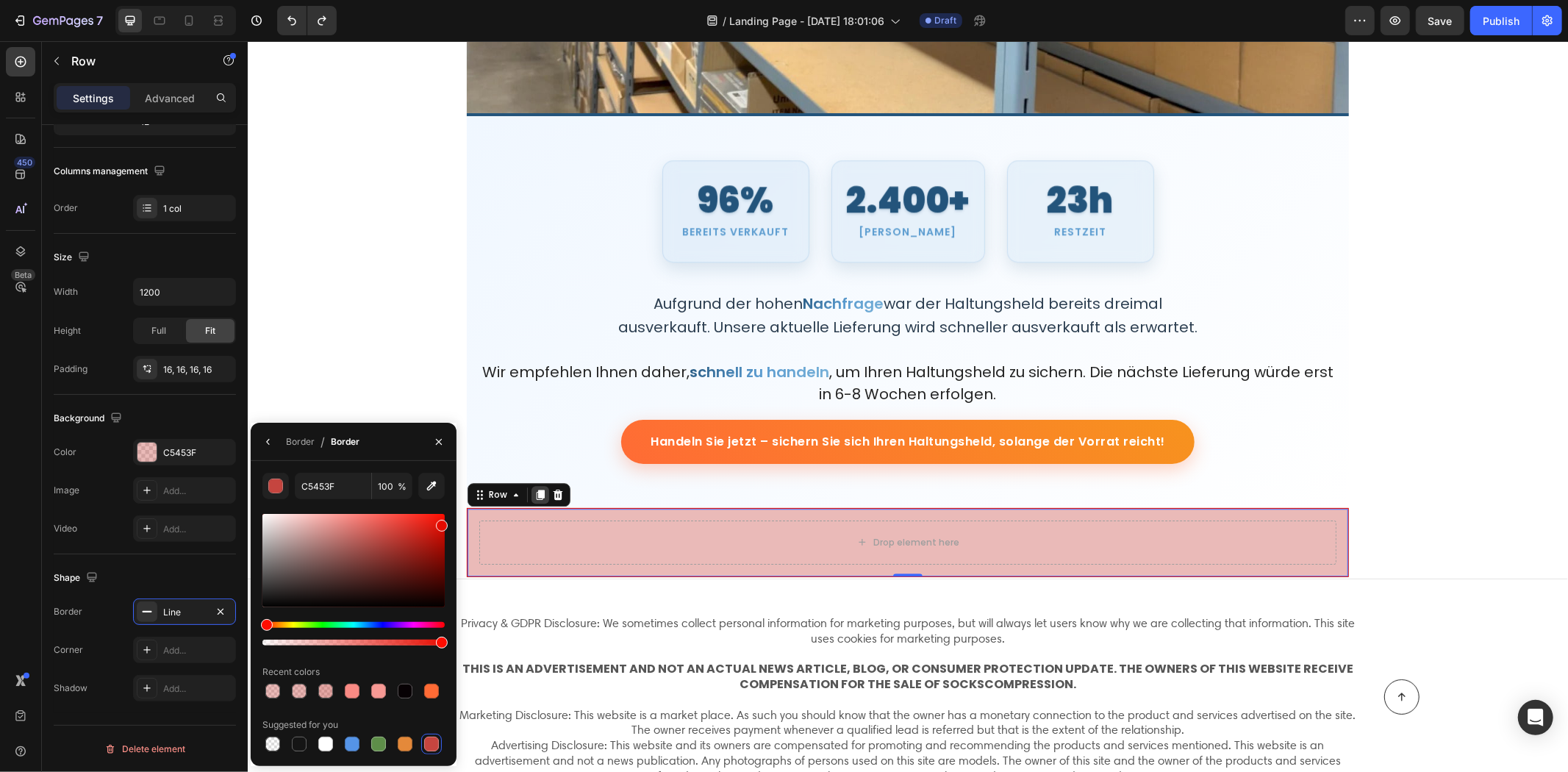
drag, startPoint x: 642, startPoint y: 574, endPoint x: 528, endPoint y: 498, distance: 137.0
type input "E50B00"
drag, startPoint x: 355, startPoint y: 377, endPoint x: 383, endPoint y: 450, distance: 78.2
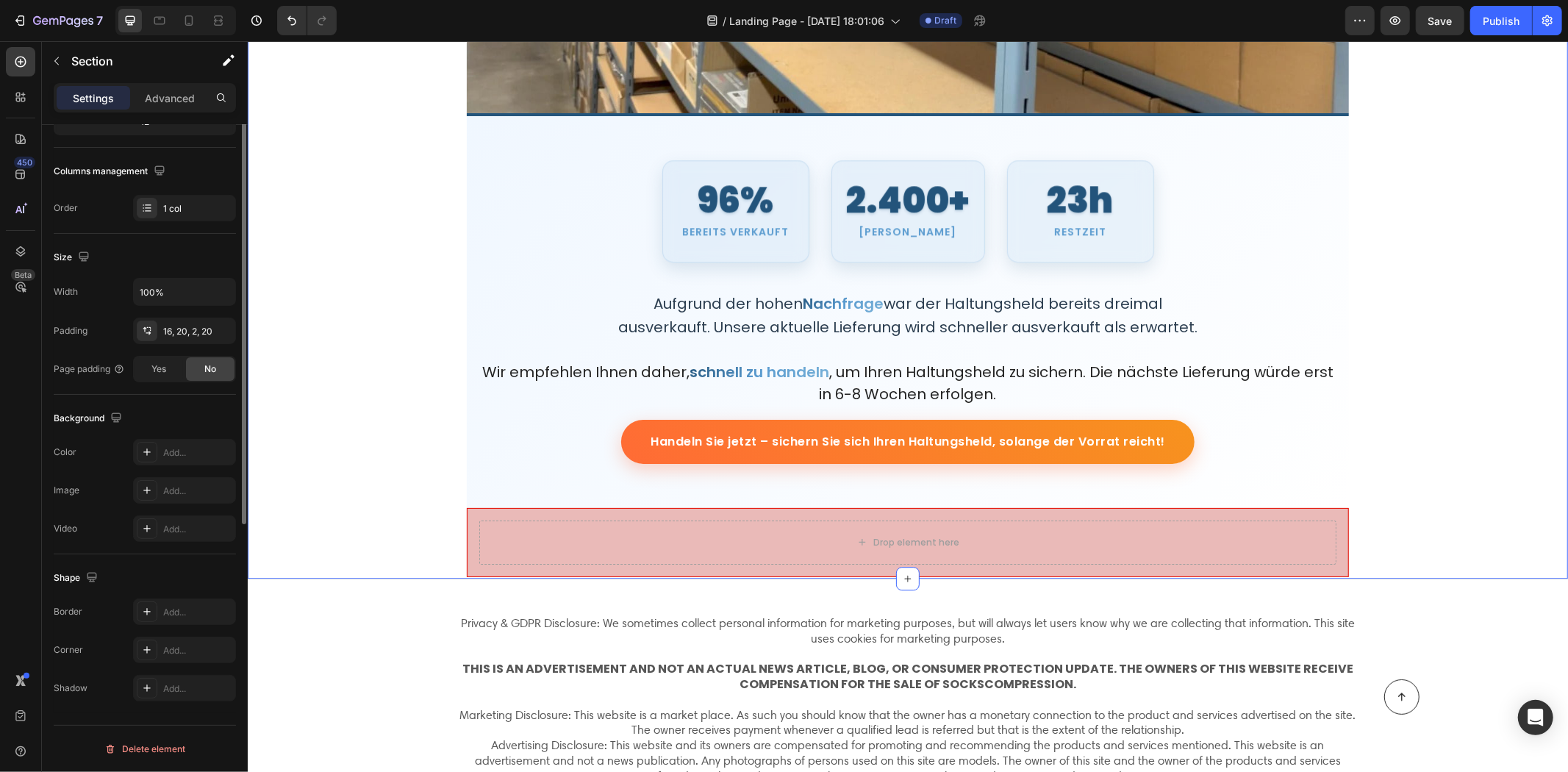
scroll to position [45, 0]
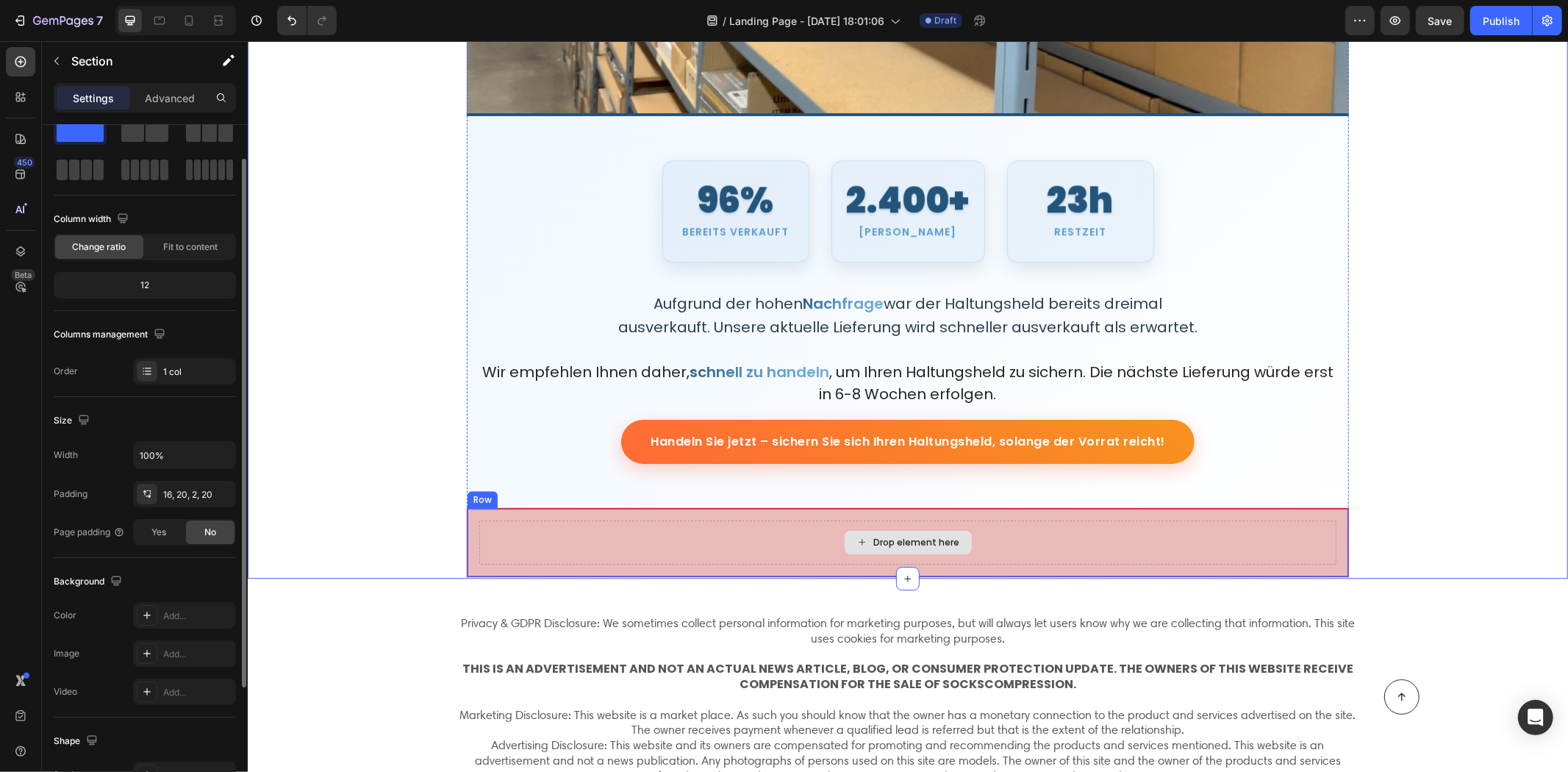
click at [546, 526] on div "Drop element here" at bounding box center [907, 542] width 858 height 44
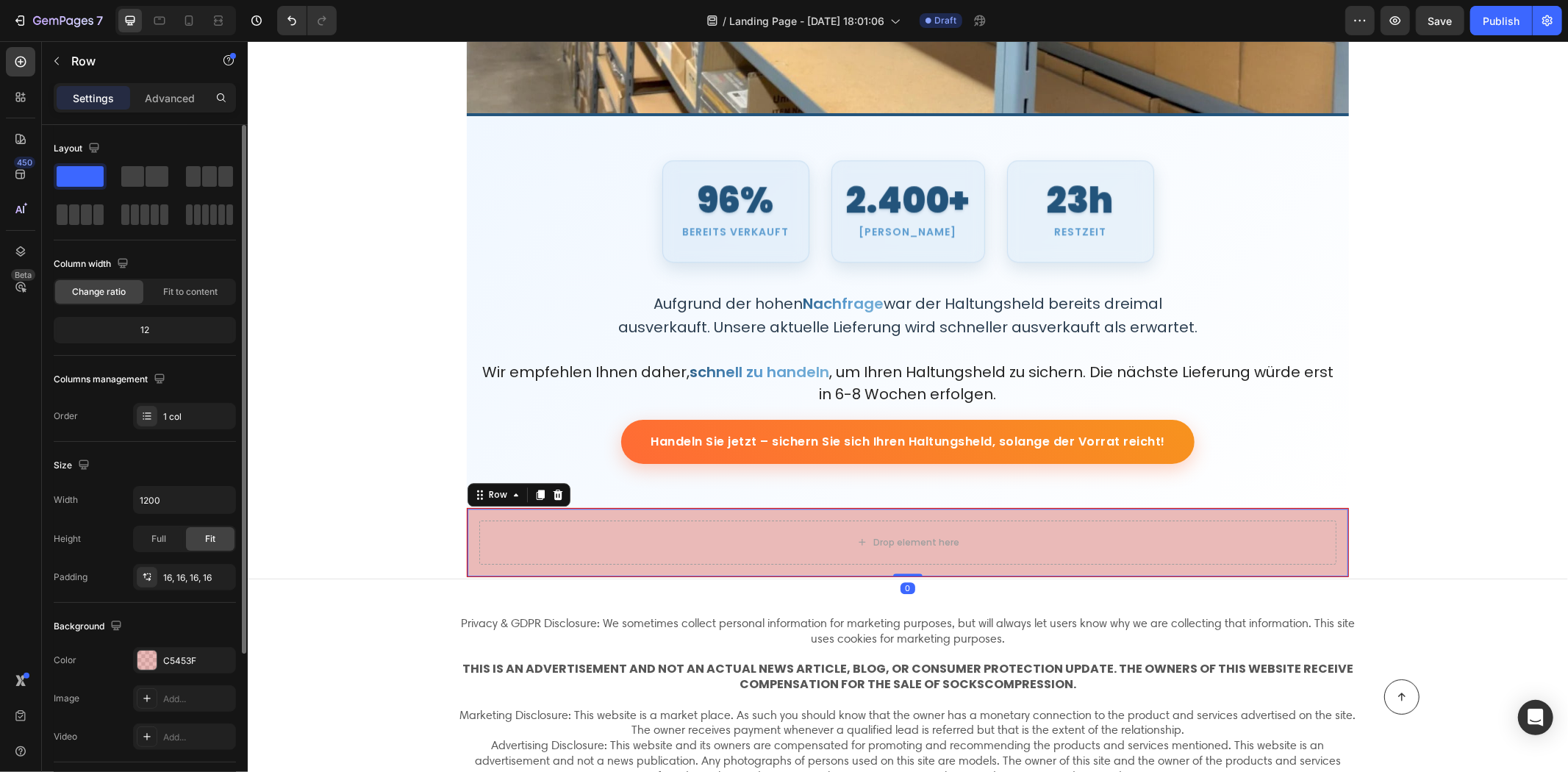
scroll to position [208, 0]
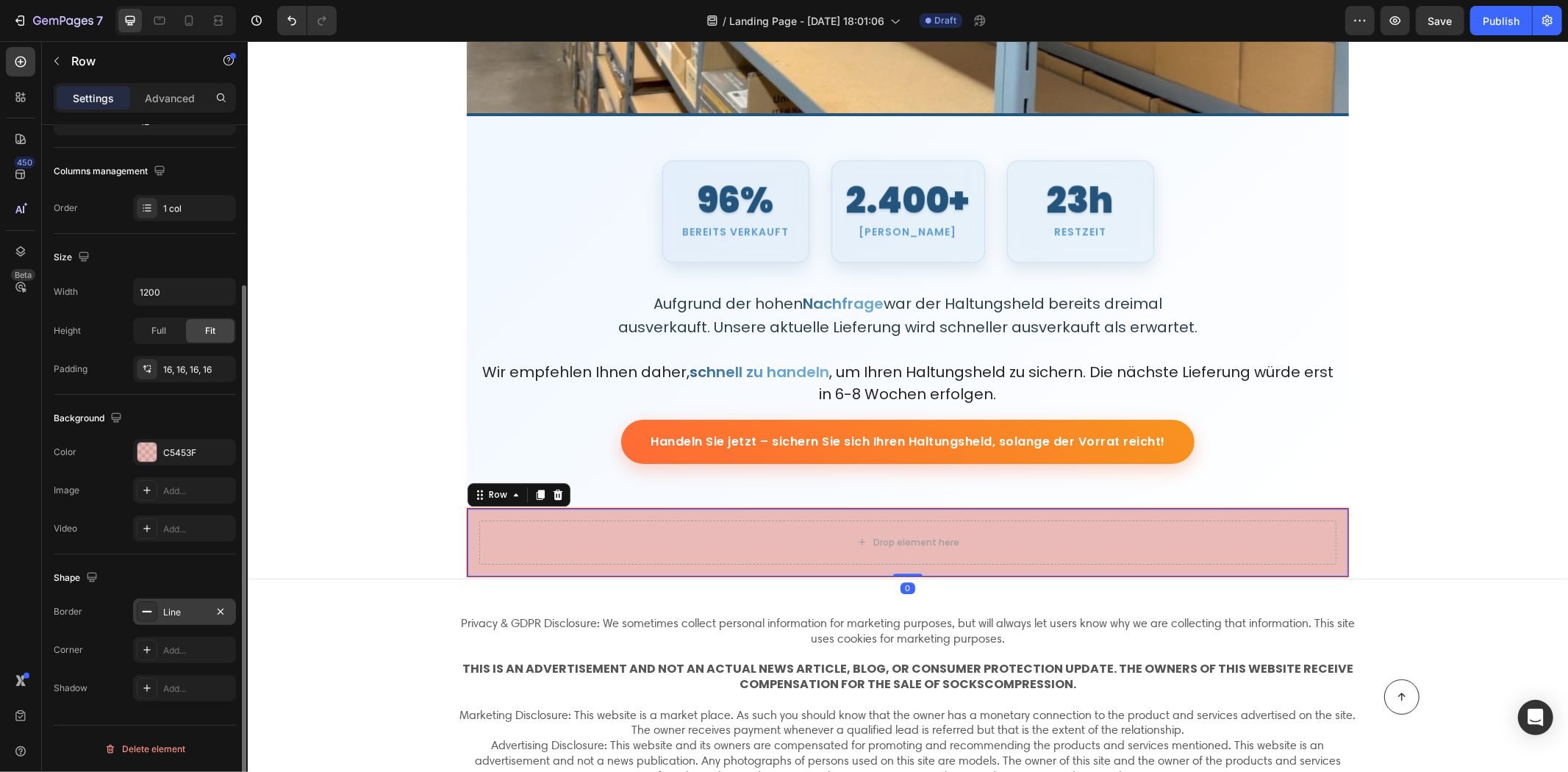
click at [178, 610] on div "Line" at bounding box center [184, 612] width 43 height 13
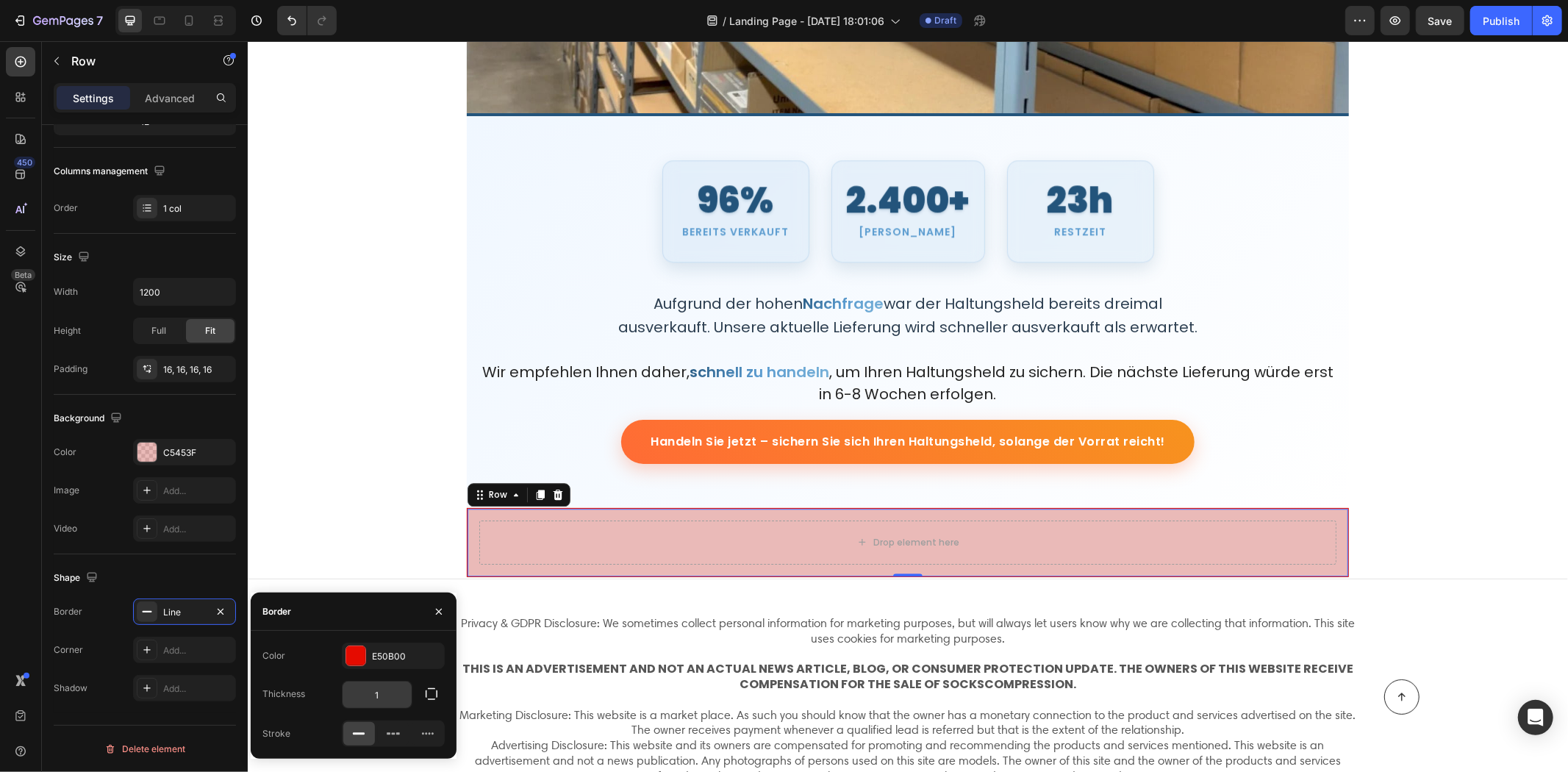
click at [379, 699] on input "1" at bounding box center [377, 694] width 69 height 27
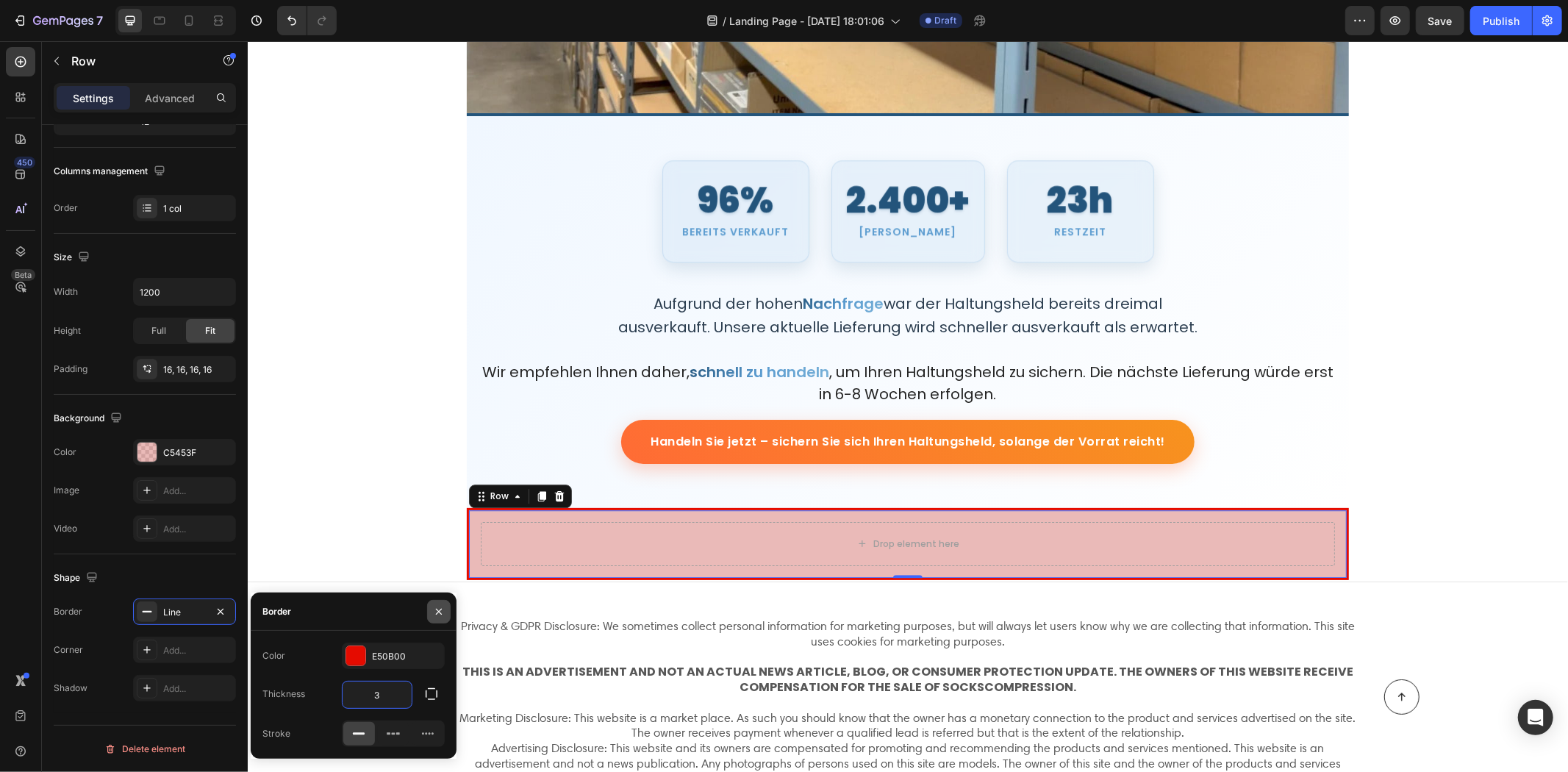
type input "3"
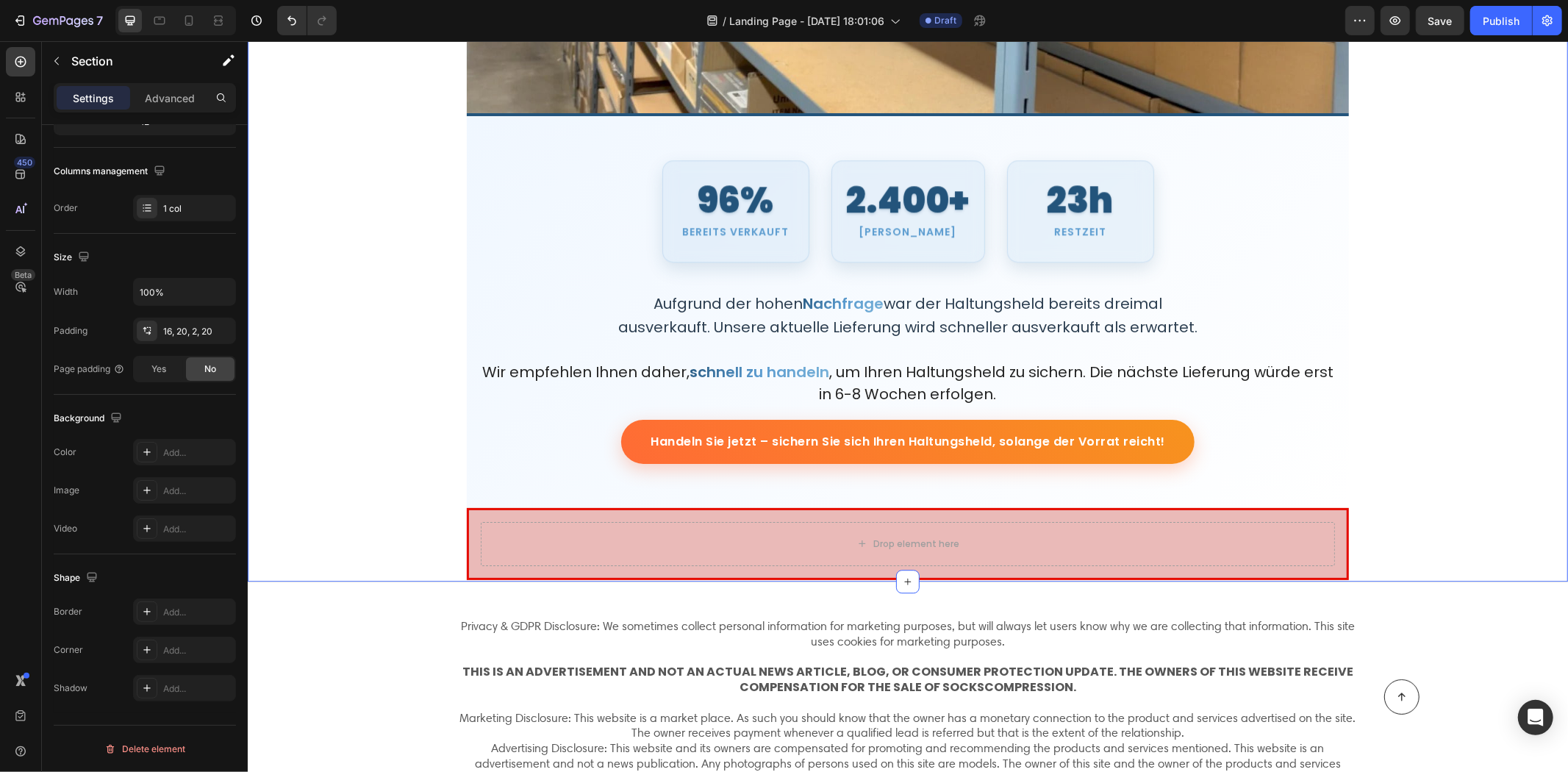
scroll to position [0, 0]
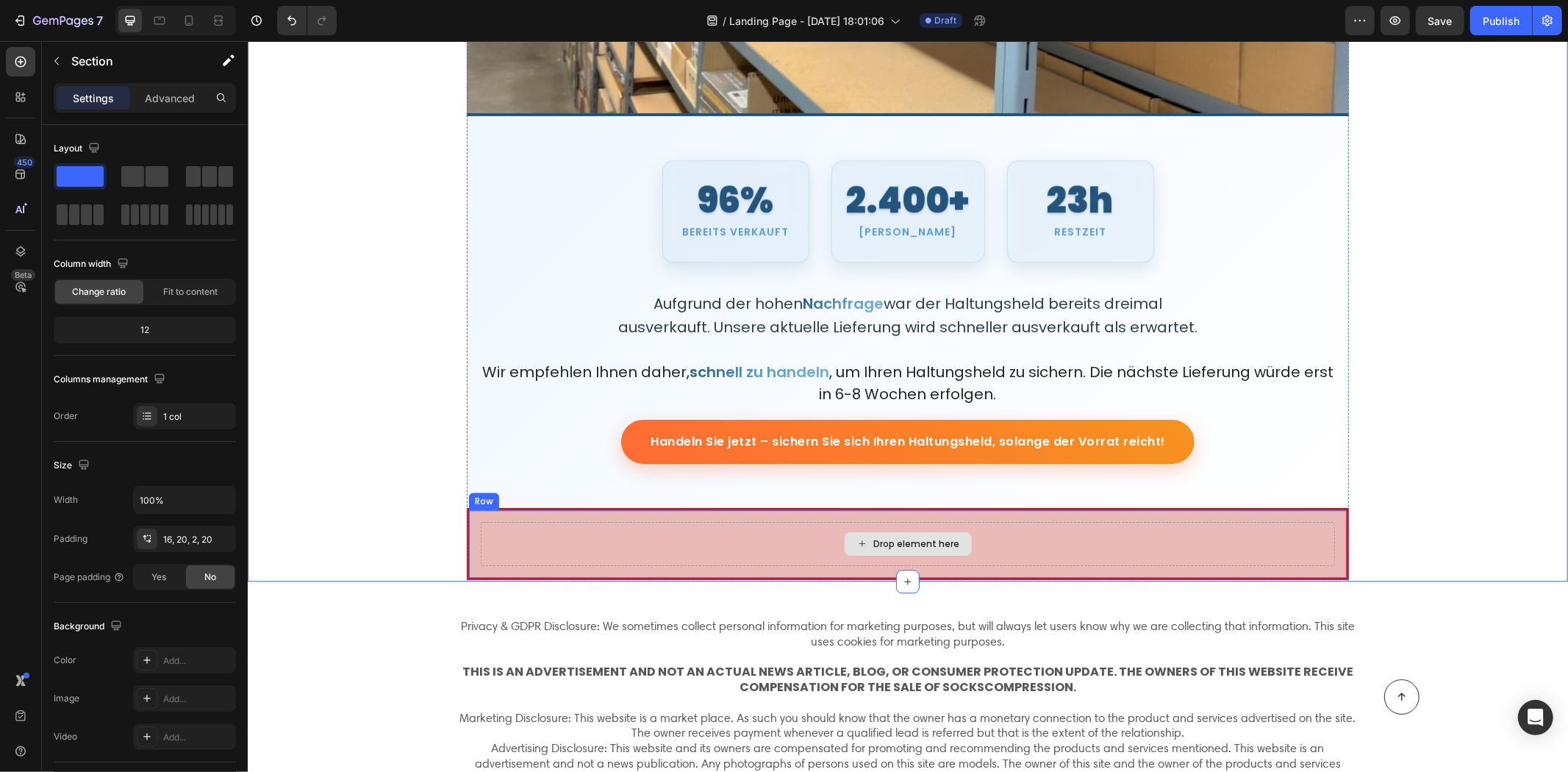
click at [511, 539] on div "Drop element here" at bounding box center [907, 543] width 855 height 44
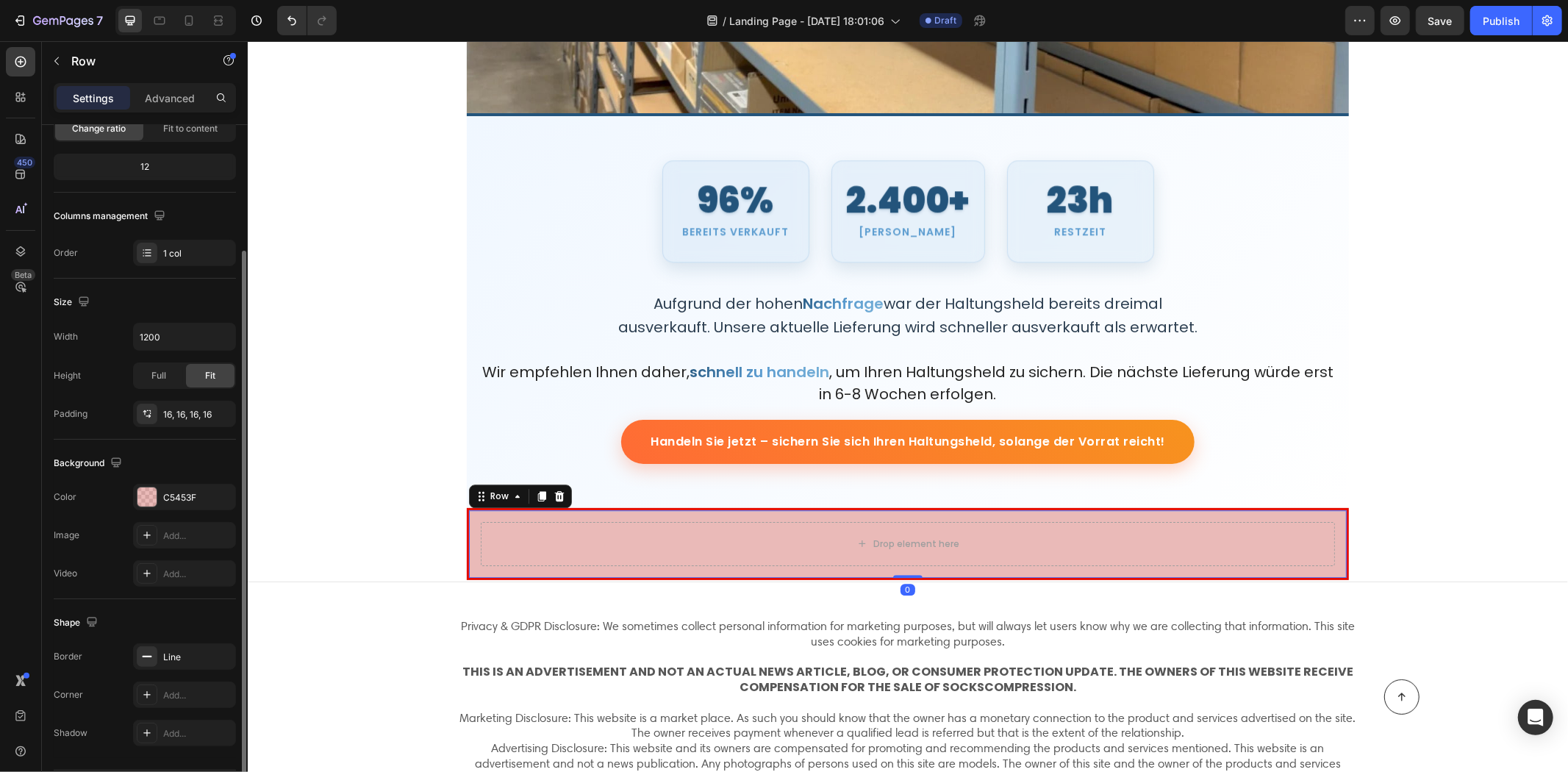
scroll to position [208, 0]
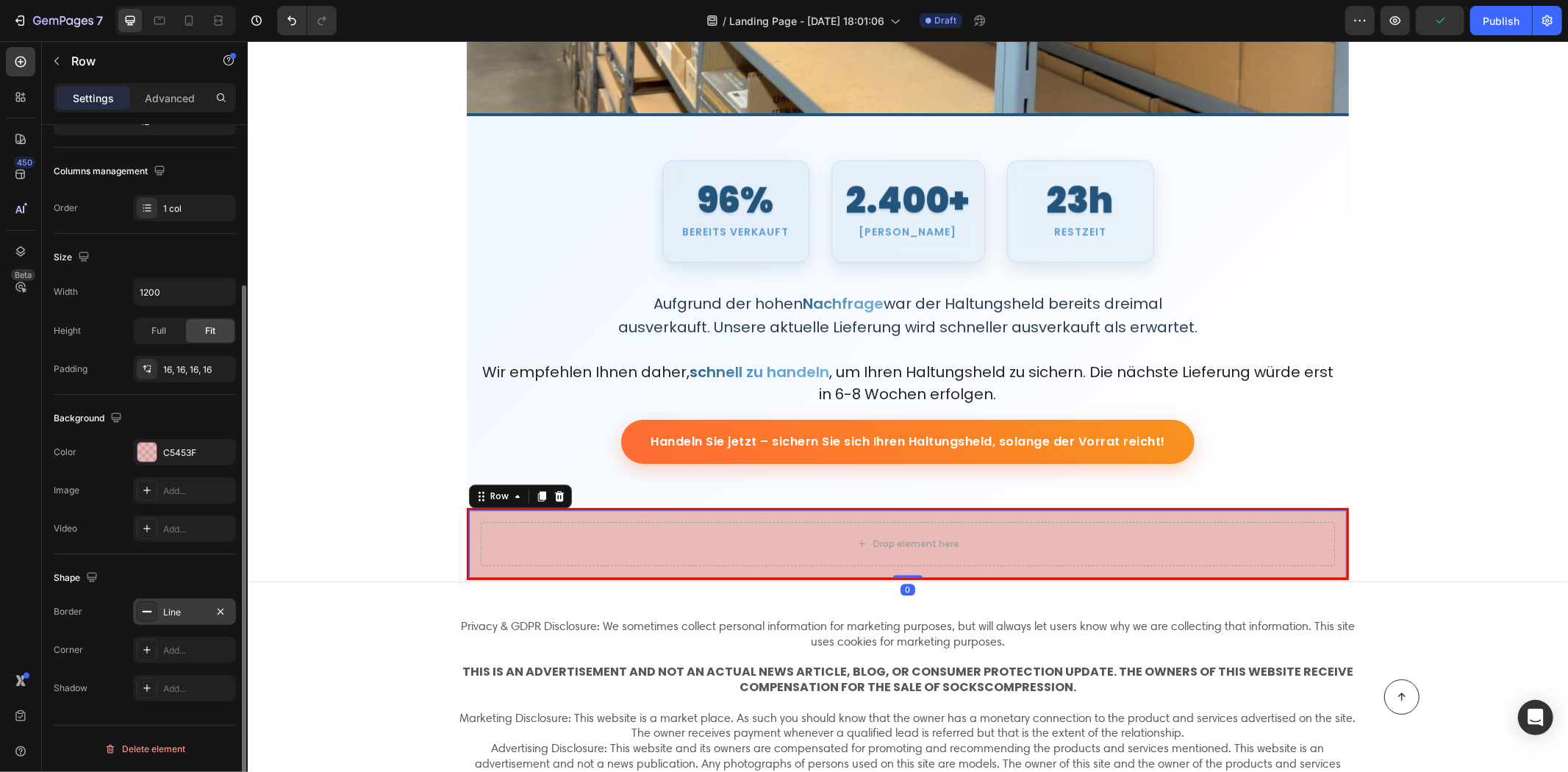
click at [175, 598] on div "Line" at bounding box center [184, 611] width 103 height 27
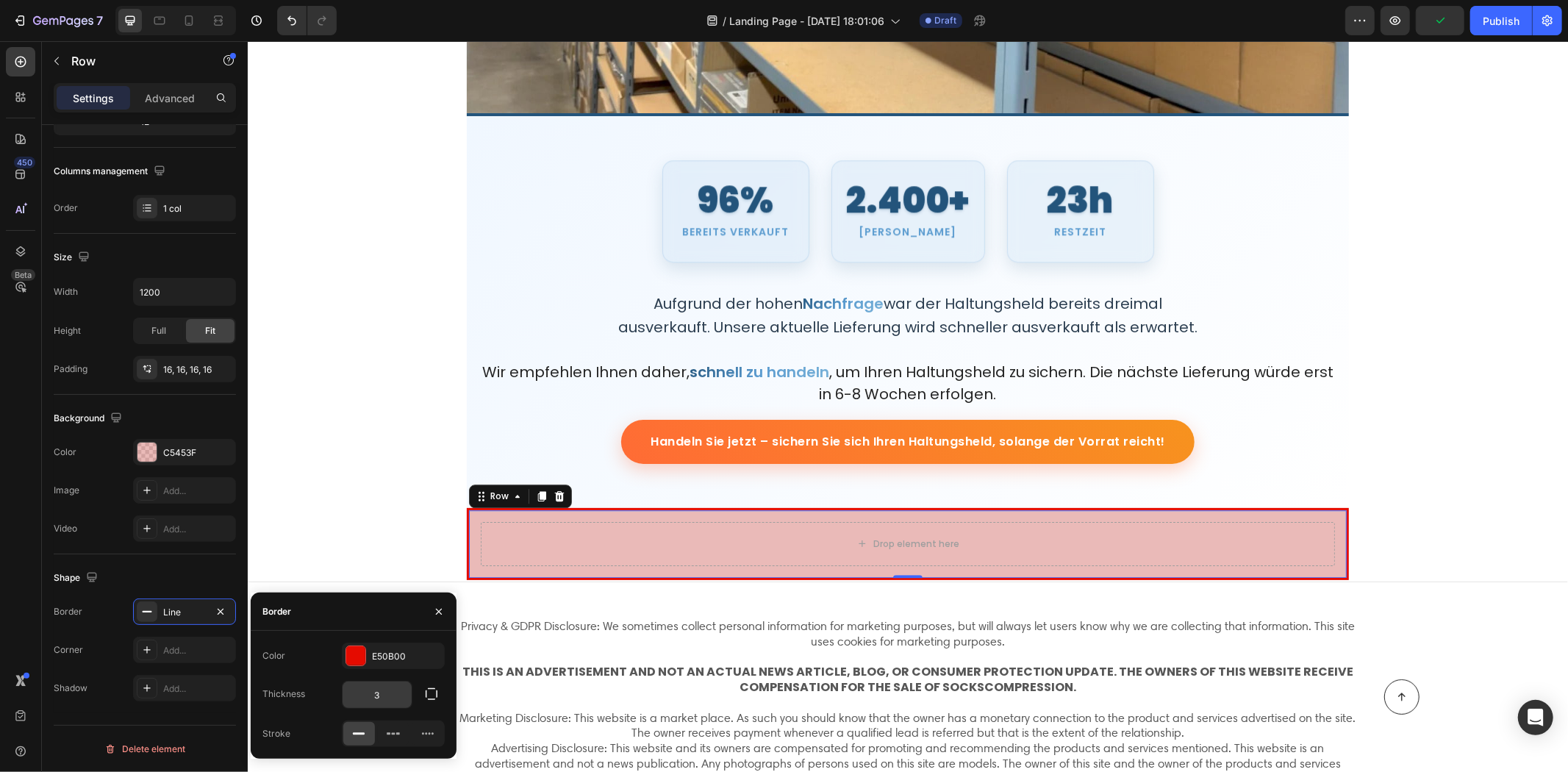
click at [399, 700] on input "3" at bounding box center [377, 694] width 69 height 27
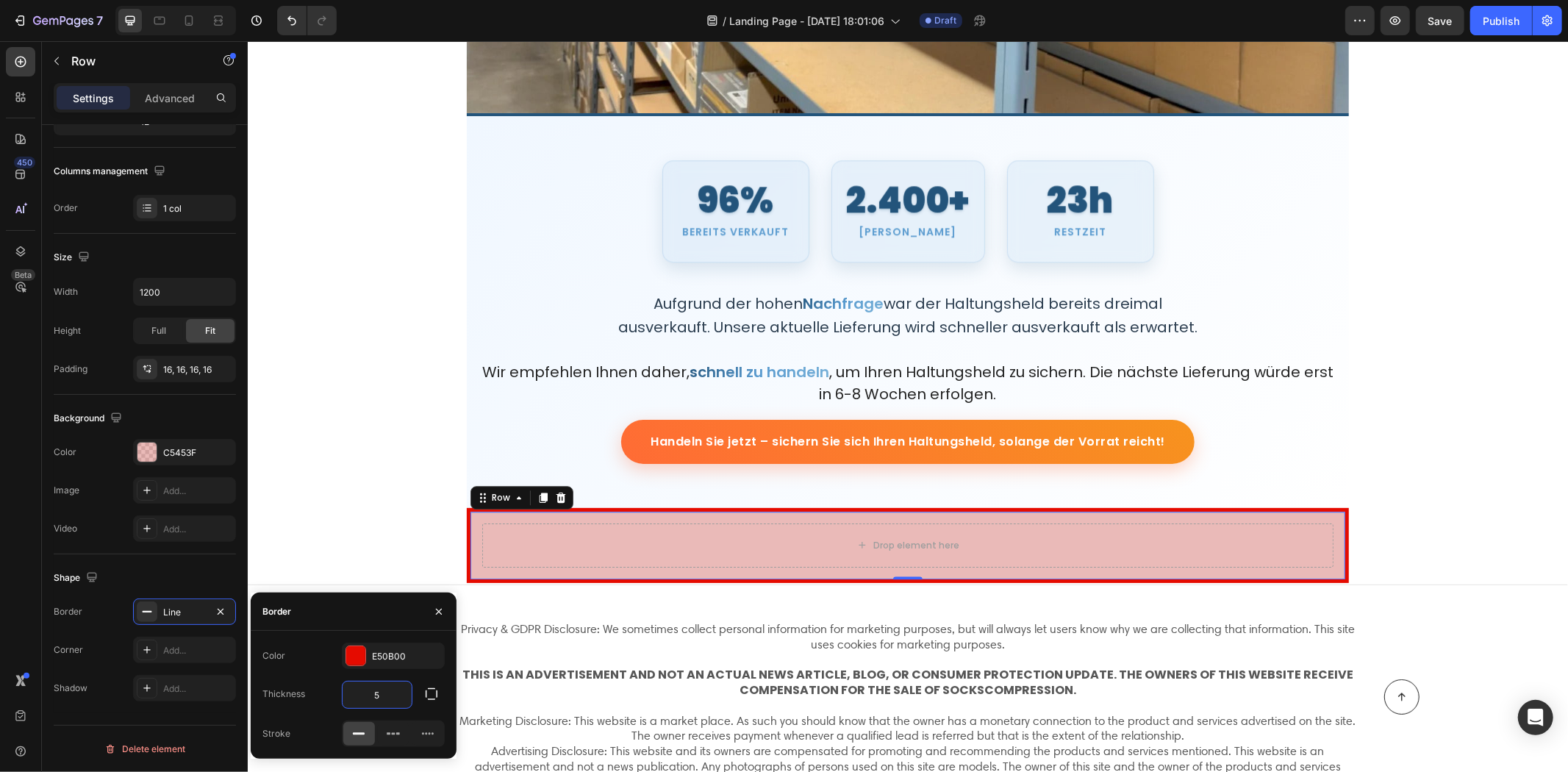
type input "5"
click at [390, 698] on input "5" at bounding box center [377, 694] width 69 height 27
type input "4"
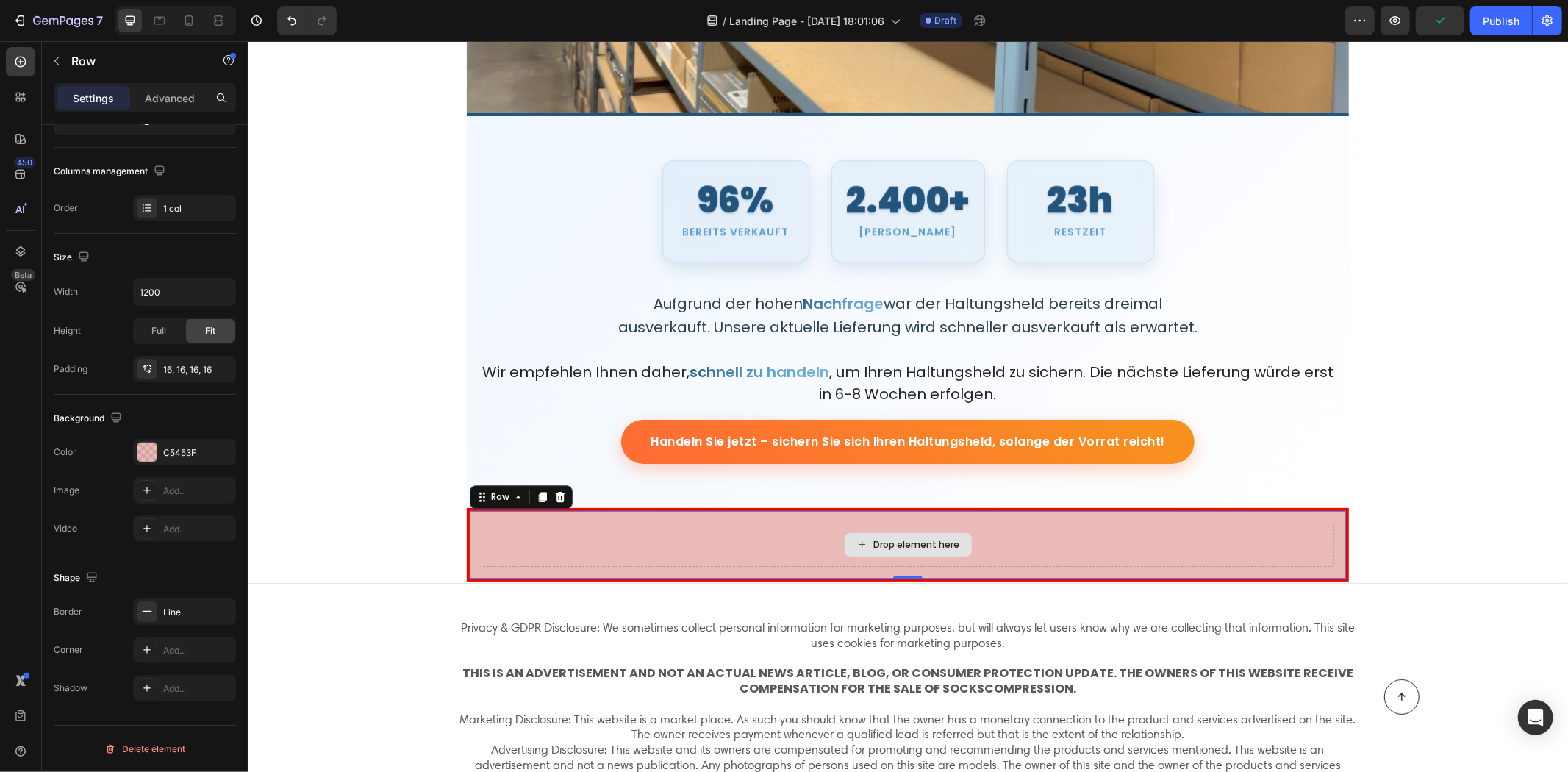
drag, startPoint x: 544, startPoint y: 549, endPoint x: 540, endPoint y: 541, distance: 8.9
click at [545, 546] on div "Drop element here" at bounding box center [907, 544] width 853 height 44
click at [21, 50] on div at bounding box center [21, 62] width 30 height 30
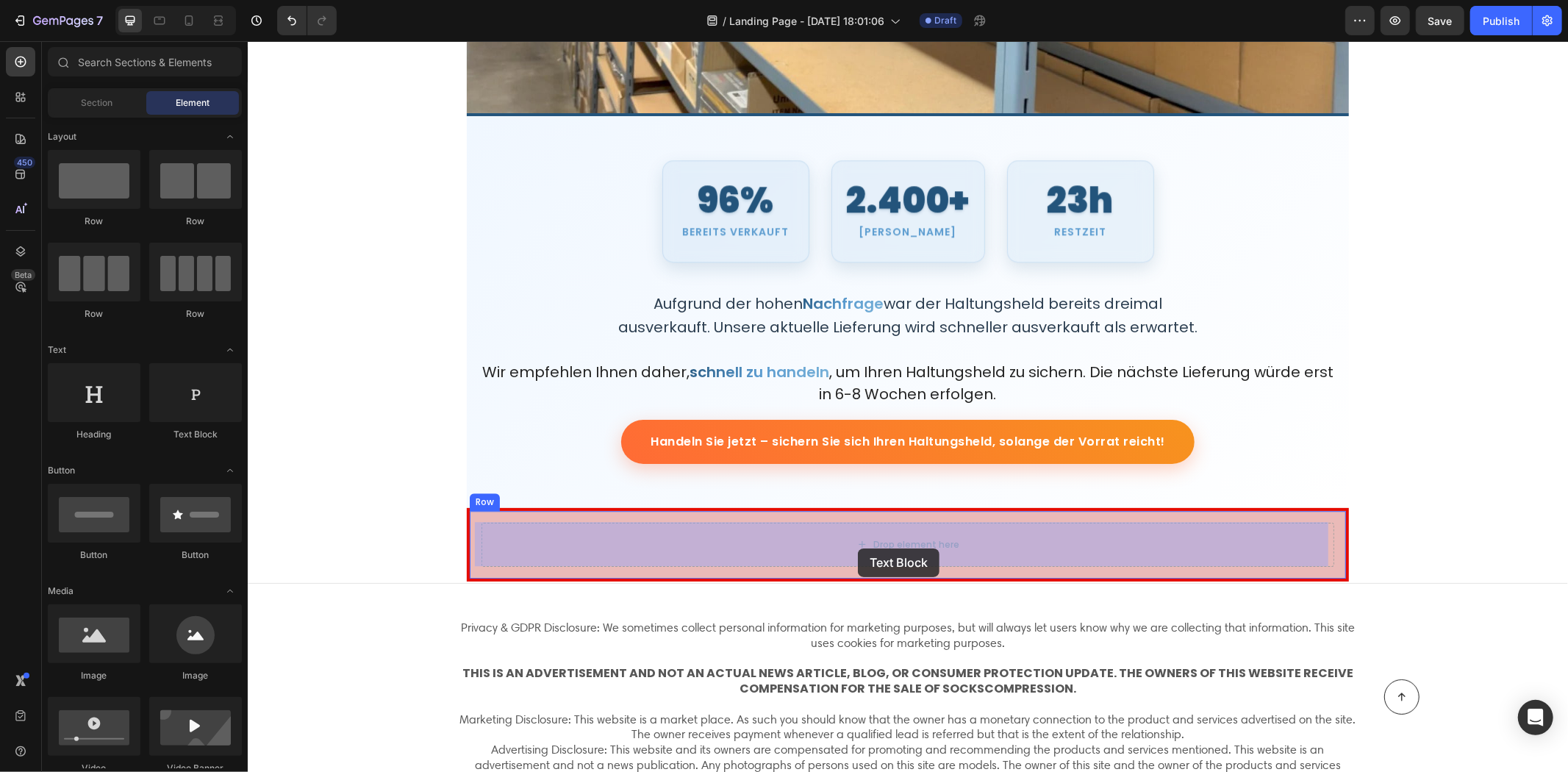
drag, startPoint x: 483, startPoint y: 445, endPoint x: 862, endPoint y: 539, distance: 390.5
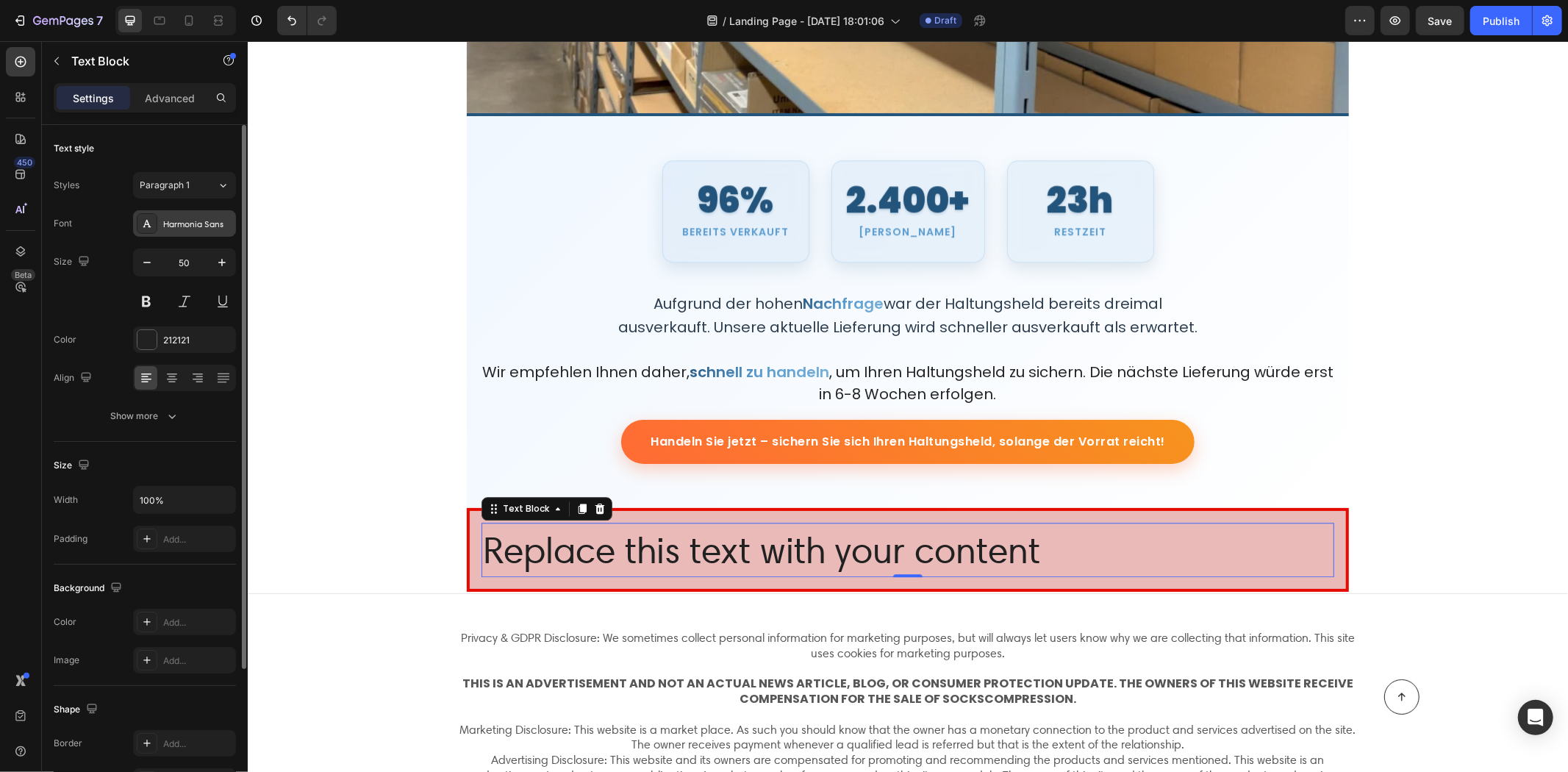
click at [191, 216] on div "Harmonia Sans" at bounding box center [184, 223] width 103 height 27
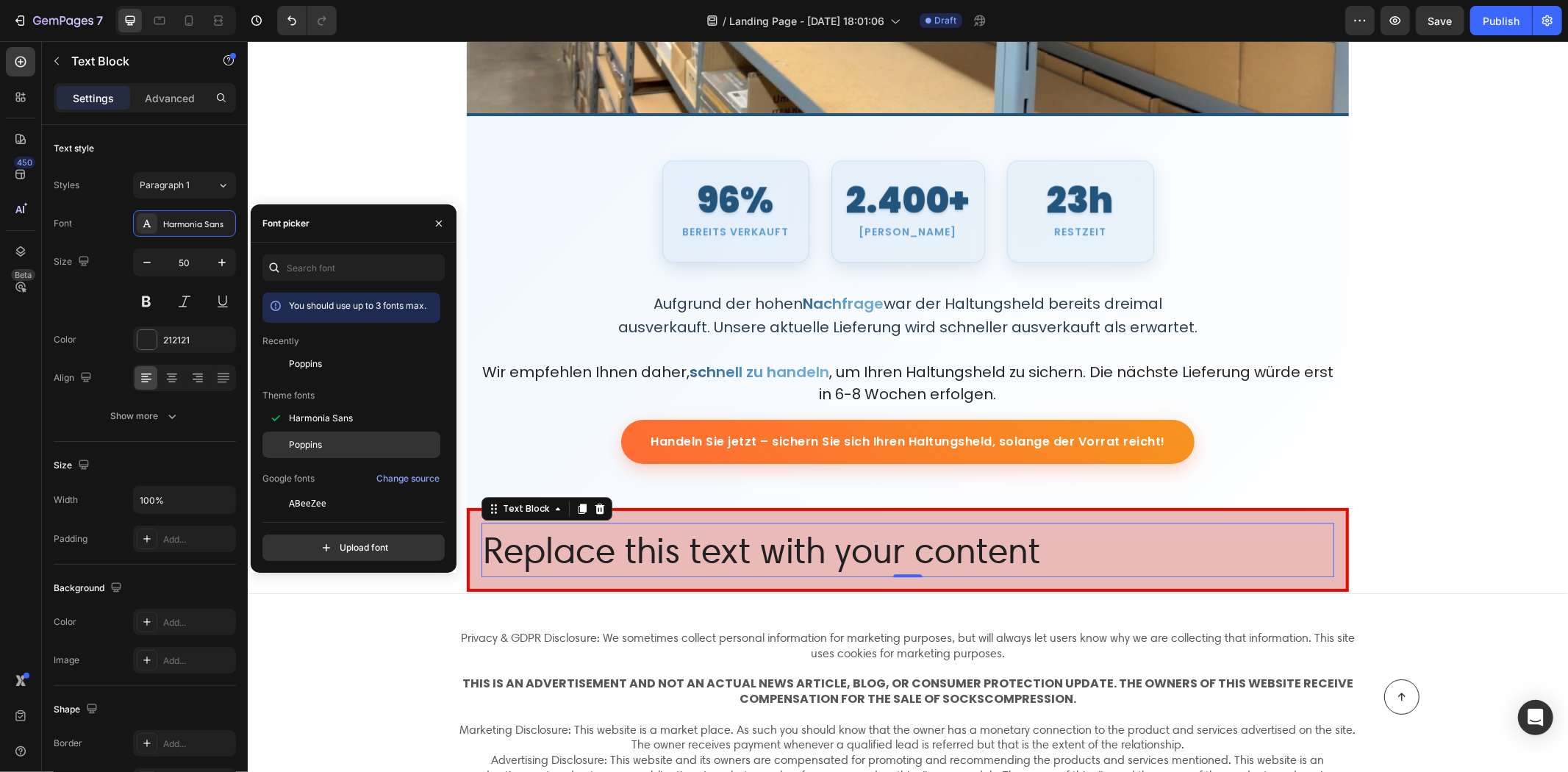
click at [344, 450] on div "Poppins" at bounding box center [363, 444] width 149 height 13
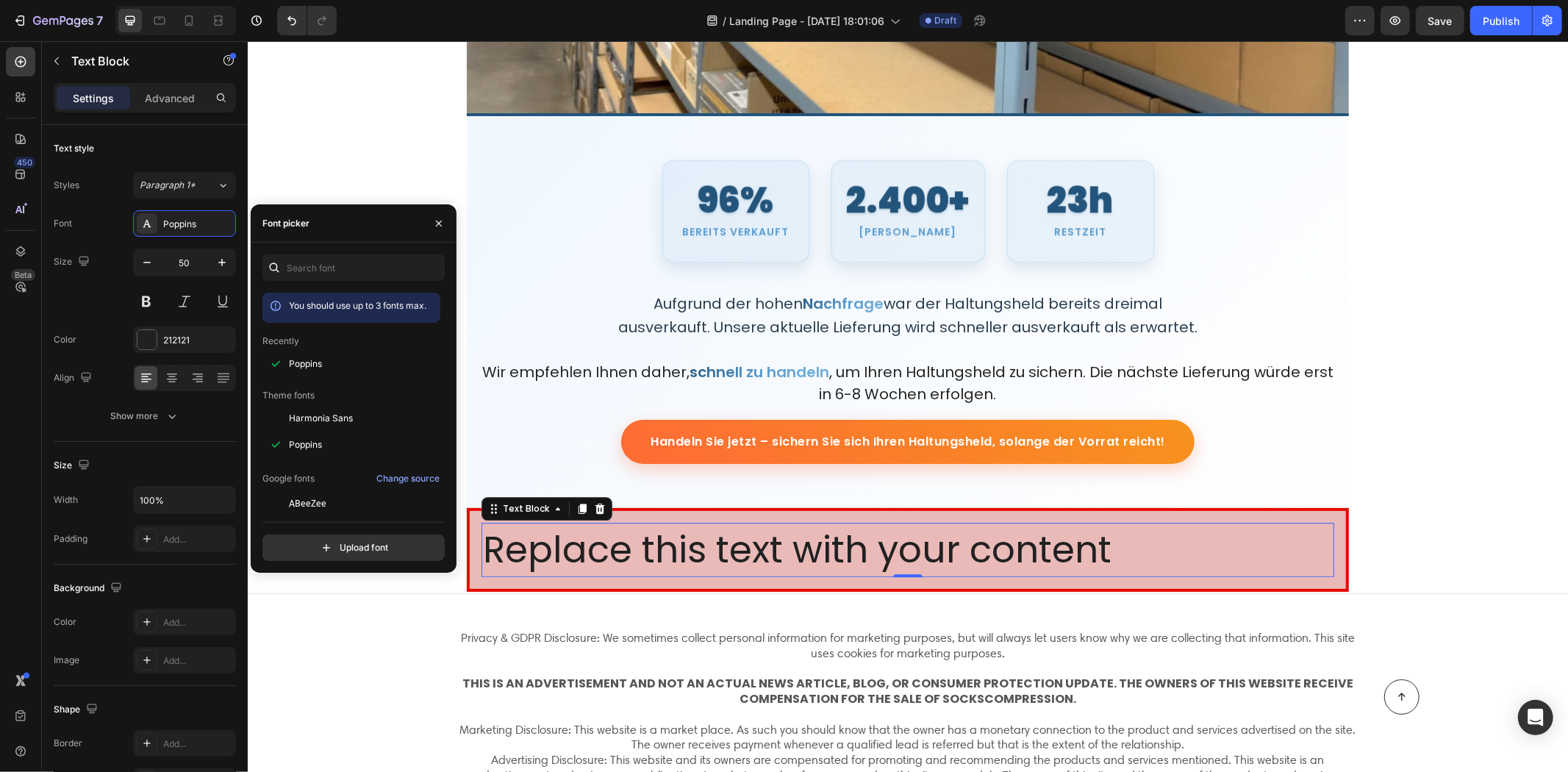
click at [1100, 555] on div "Replace this text with your content" at bounding box center [907, 549] width 853 height 54
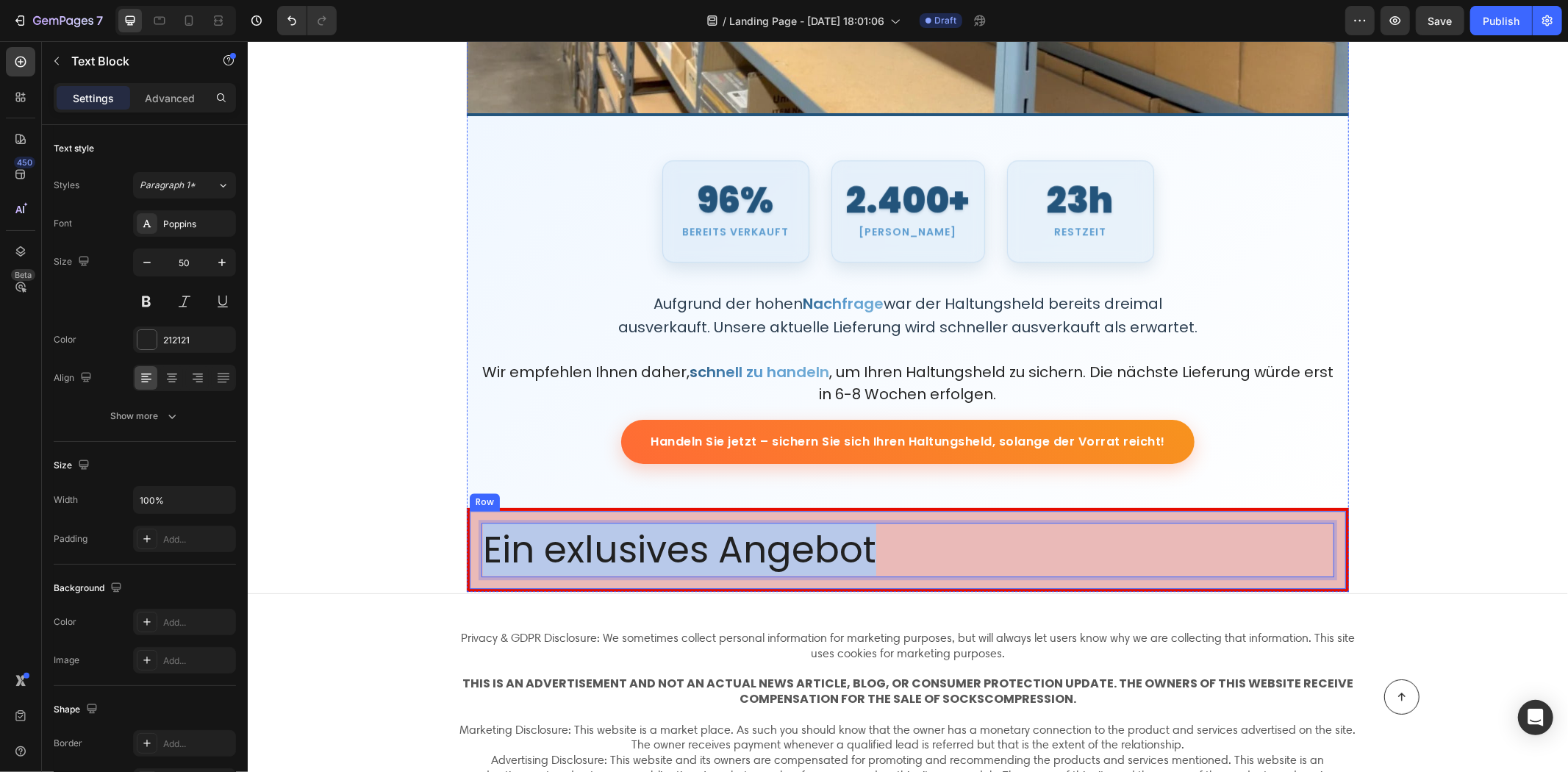
drag, startPoint x: 828, startPoint y: 550, endPoint x: 479, endPoint y: 554, distance: 349.0
click at [467, 559] on div "Ein exlusives Angebot Text Block 0 Row" at bounding box center [907, 549] width 882 height 84
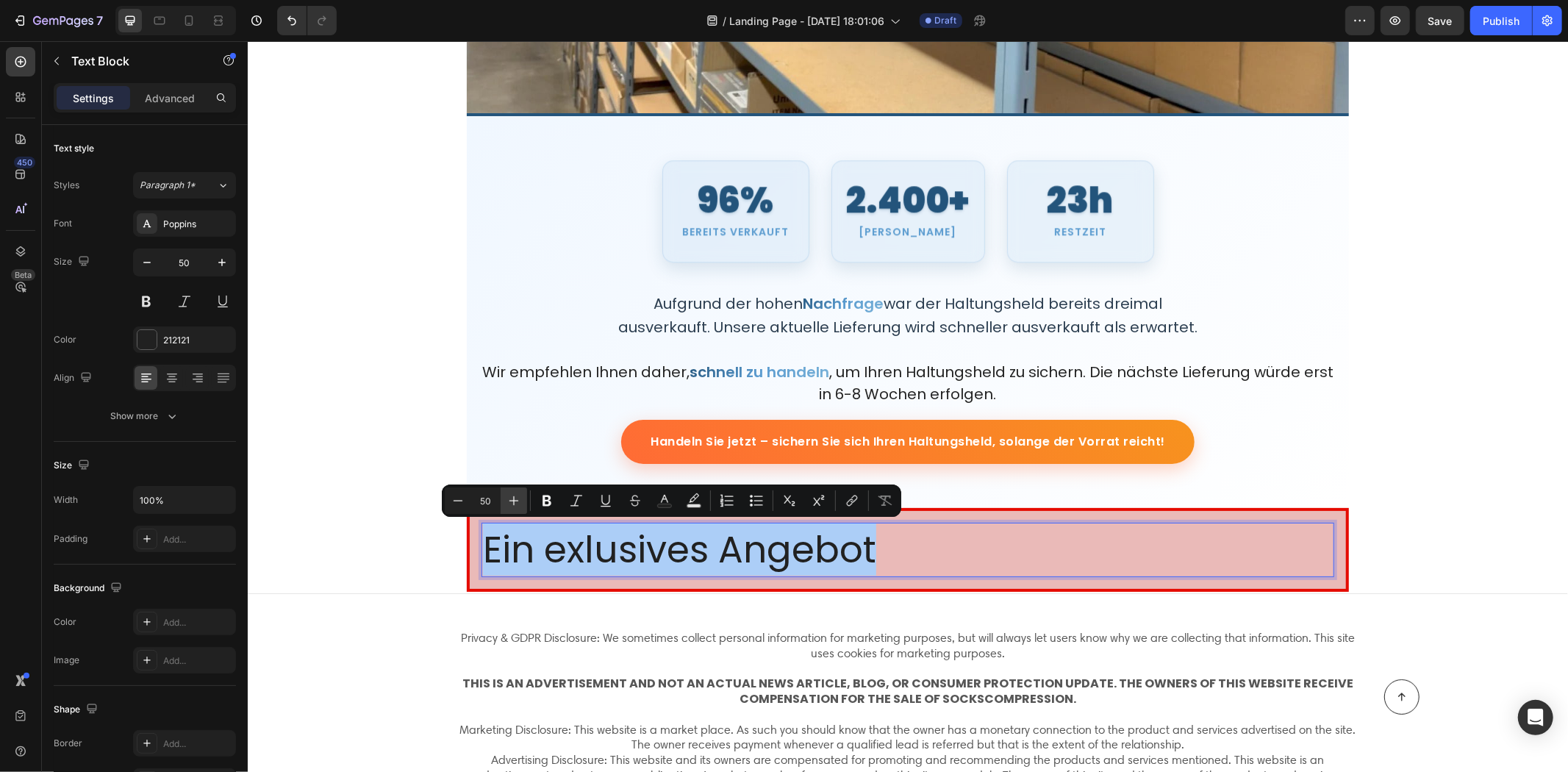
click at [501, 495] on button "Plus" at bounding box center [514, 500] width 27 height 27
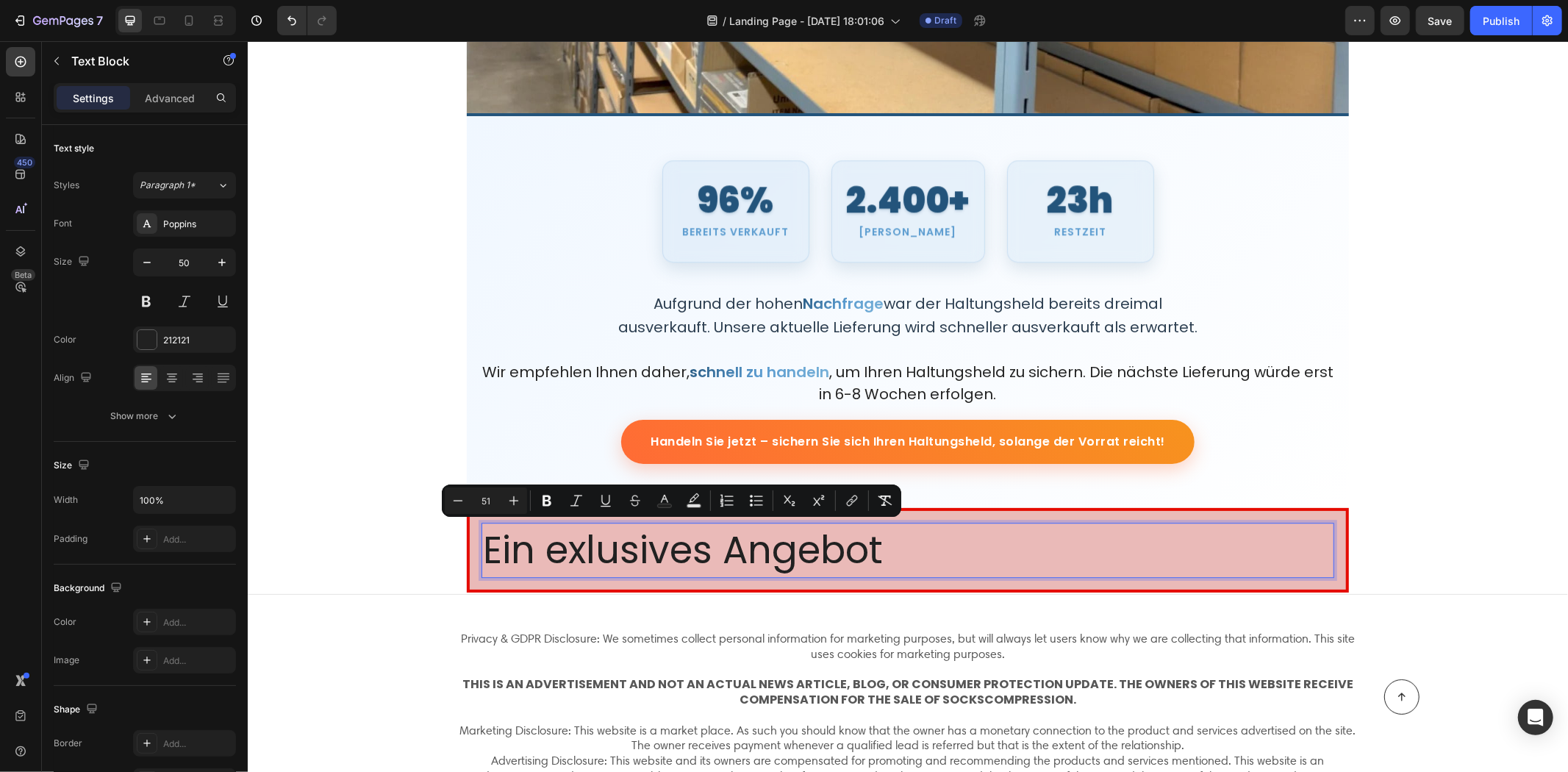
click at [492, 495] on input "51" at bounding box center [486, 500] width 30 height 18
type input "5"
type input "20"
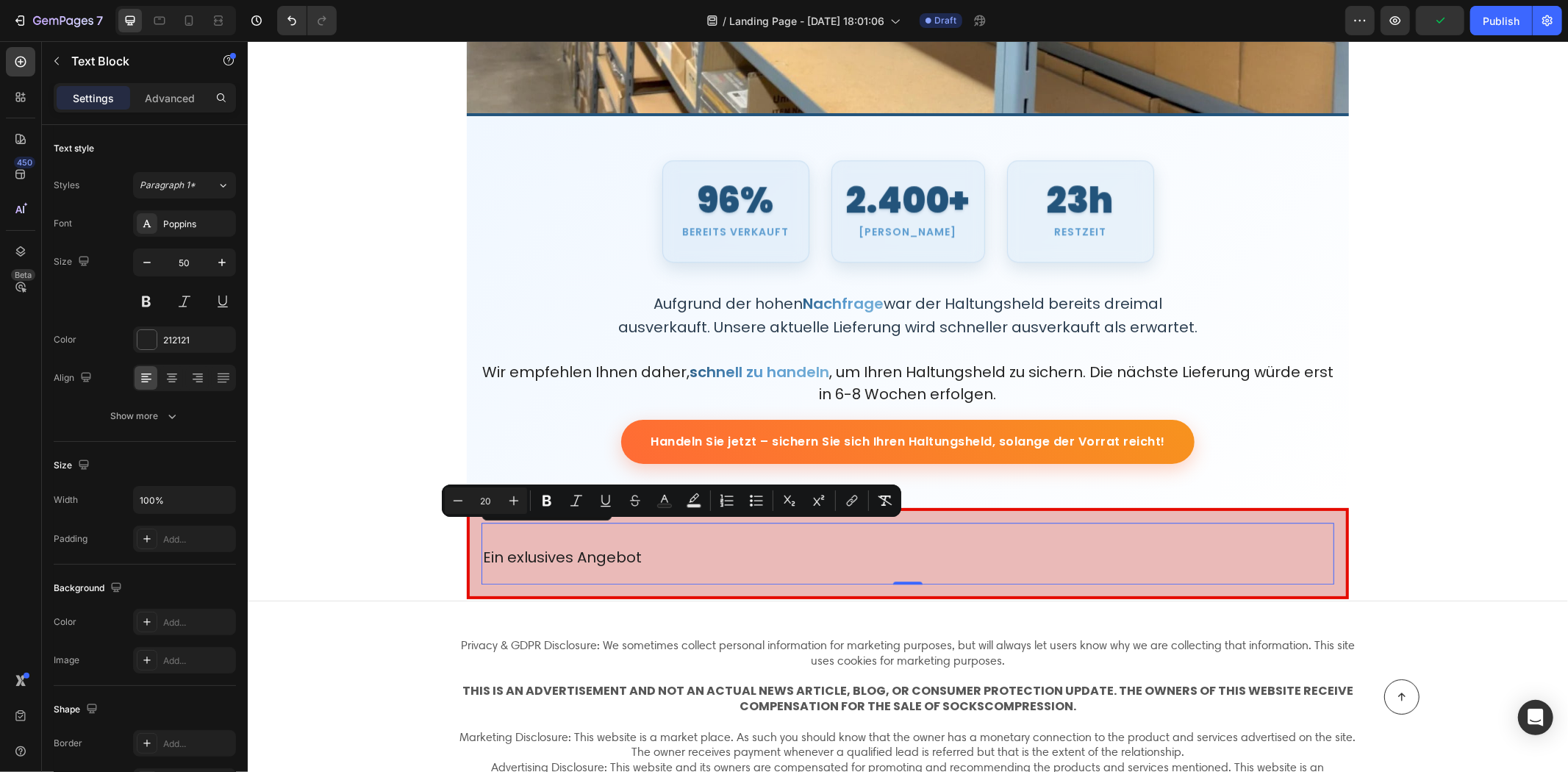
click at [694, 562] on p "Ein exlusives Angebot" at bounding box center [907, 553] width 850 height 59
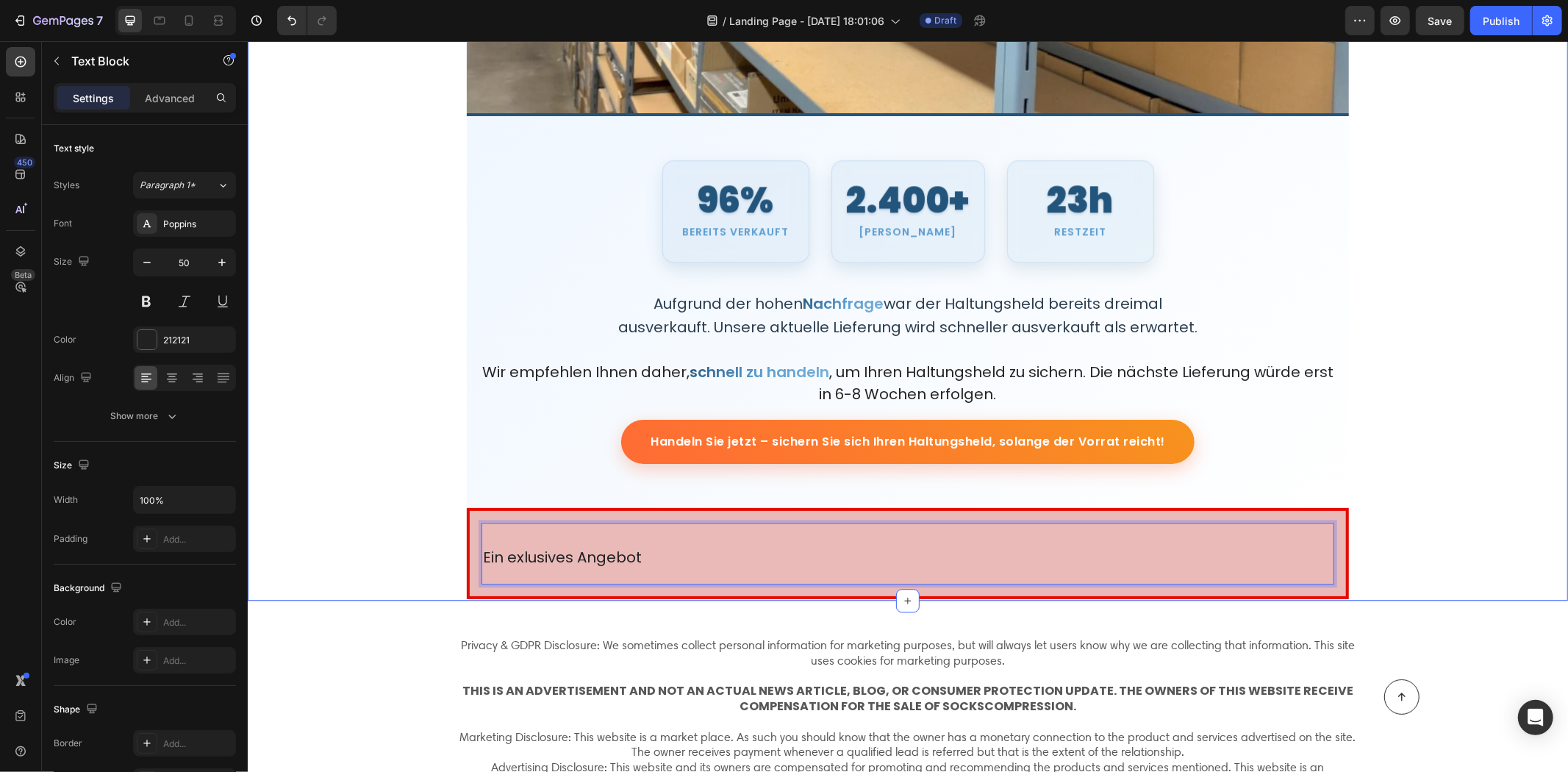
drag, startPoint x: 653, startPoint y: 559, endPoint x: 354, endPoint y: 540, distance: 299.6
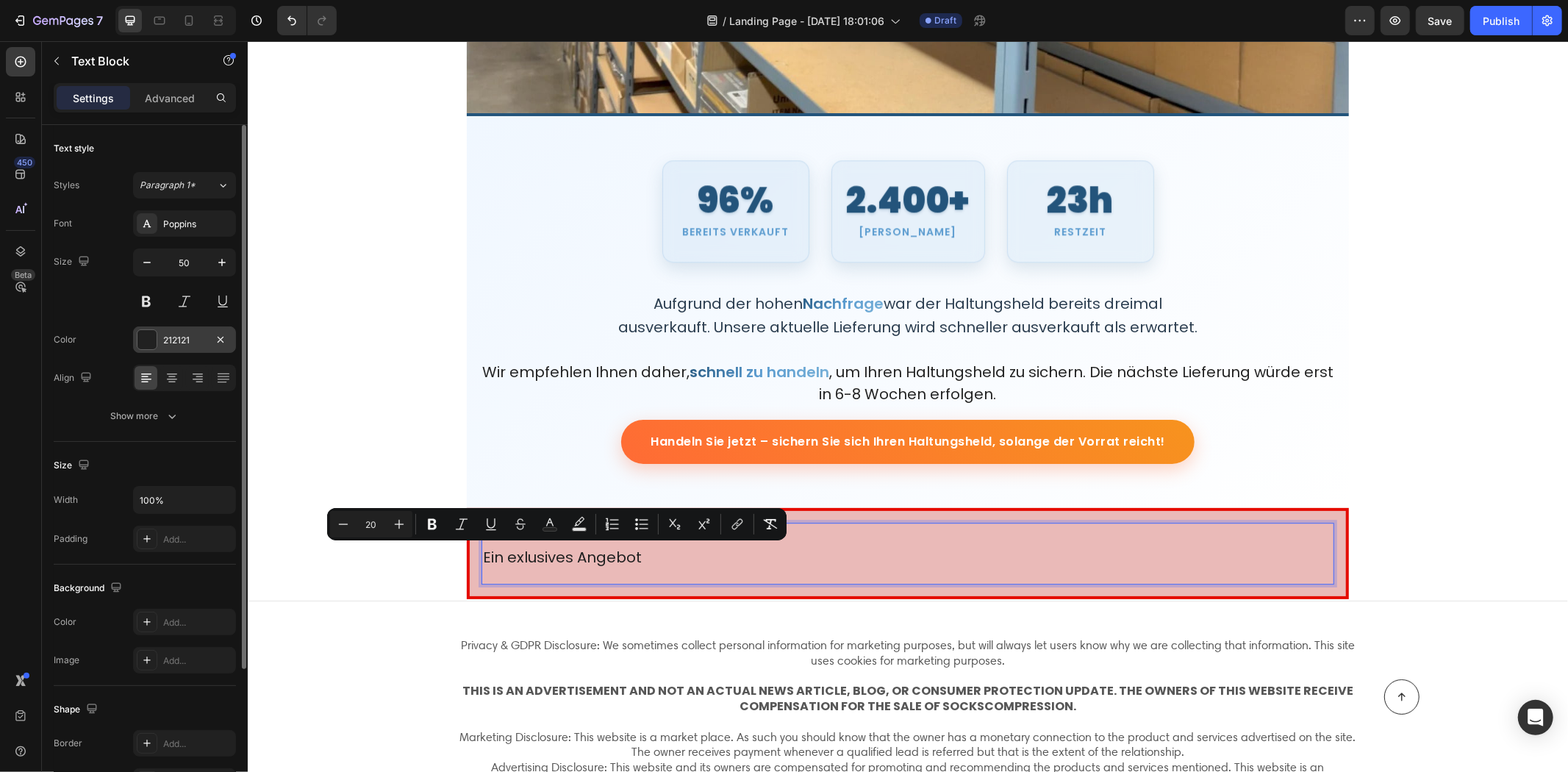
click at [178, 329] on div "212121" at bounding box center [184, 339] width 103 height 27
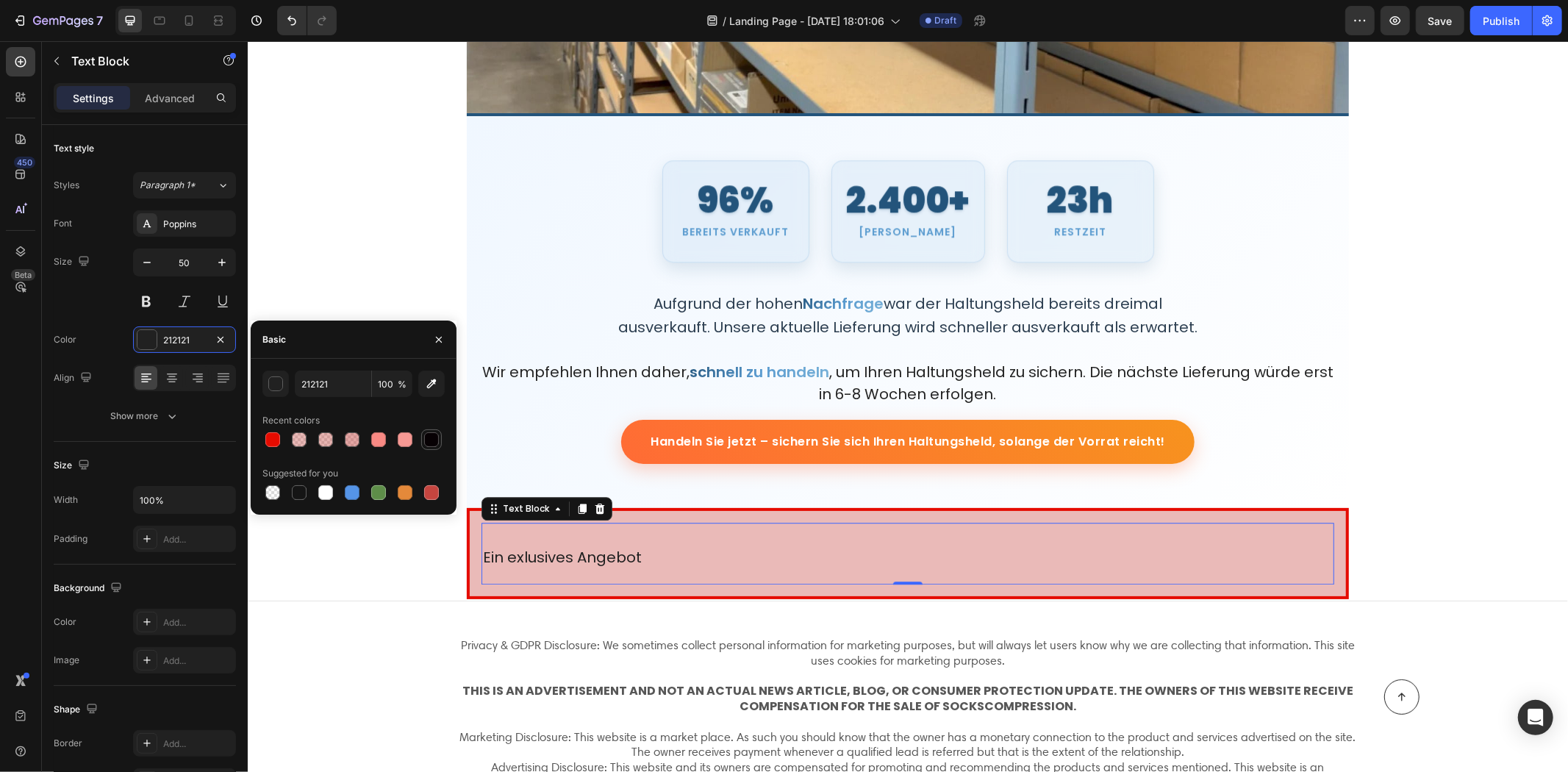
click at [432, 442] on div at bounding box center [431, 439] width 14 height 14
type input "070104"
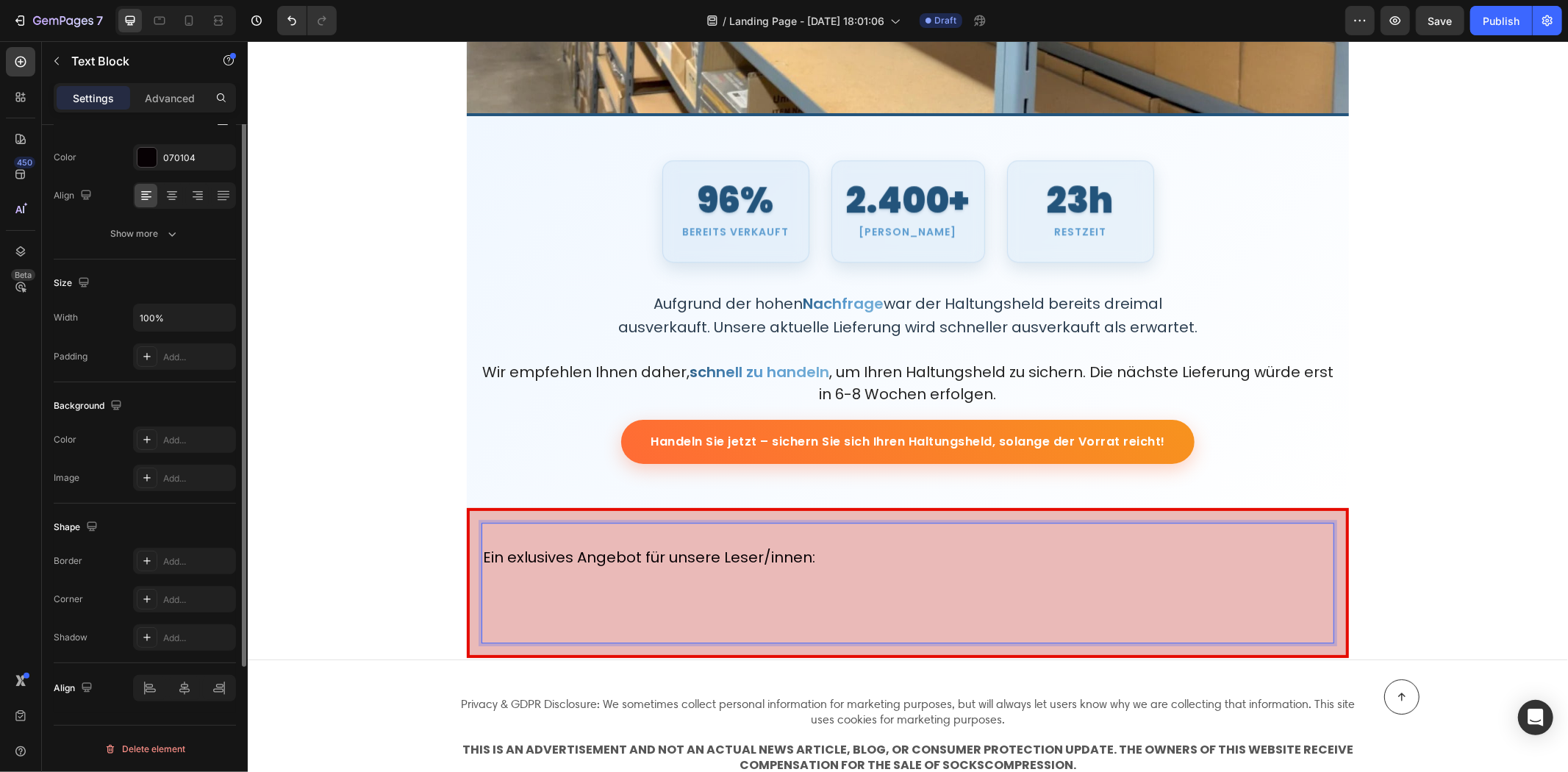
scroll to position [0, 0]
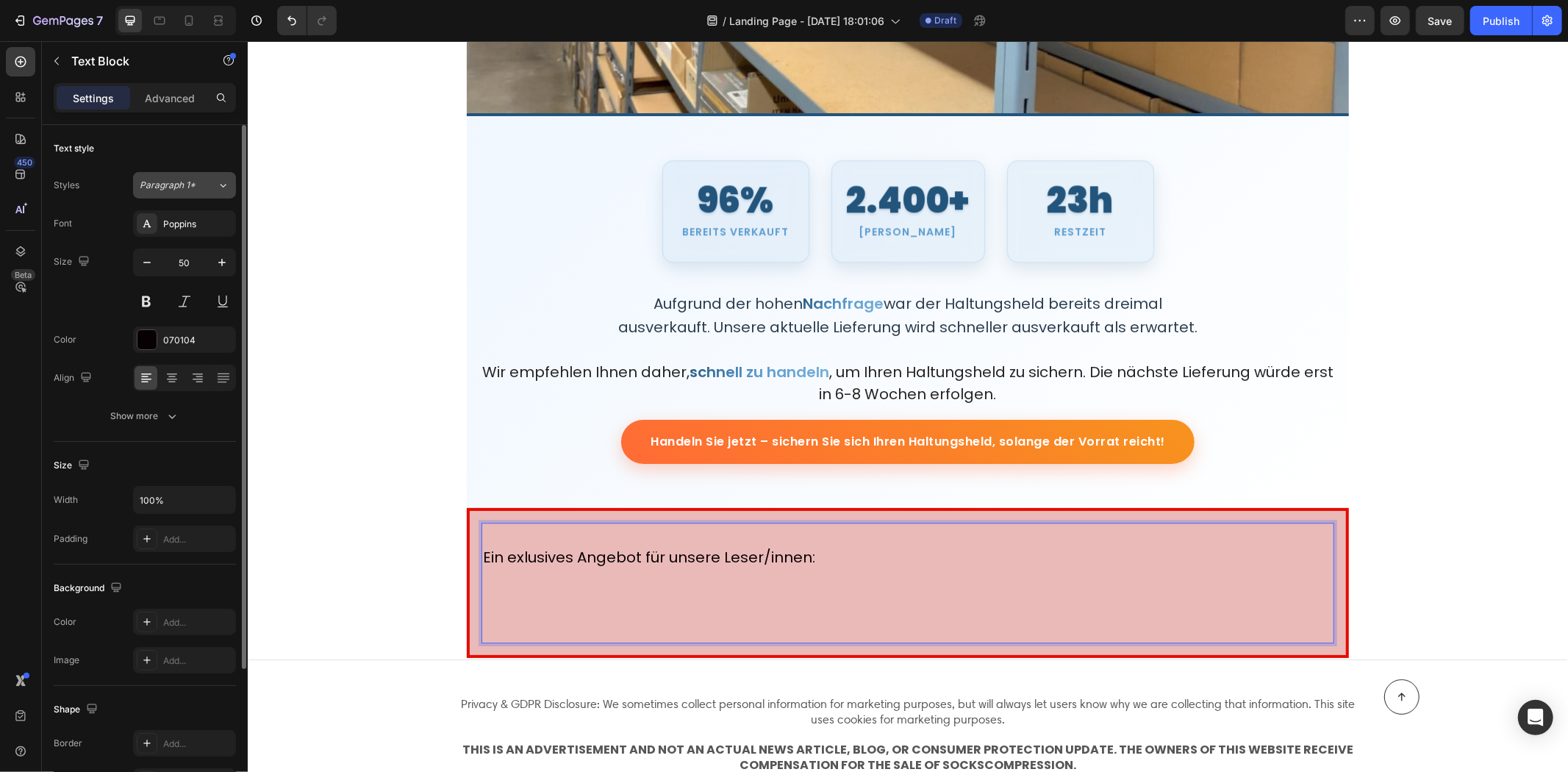
click at [191, 186] on span "Paragraph 1*" at bounding box center [167, 184] width 56 height 13
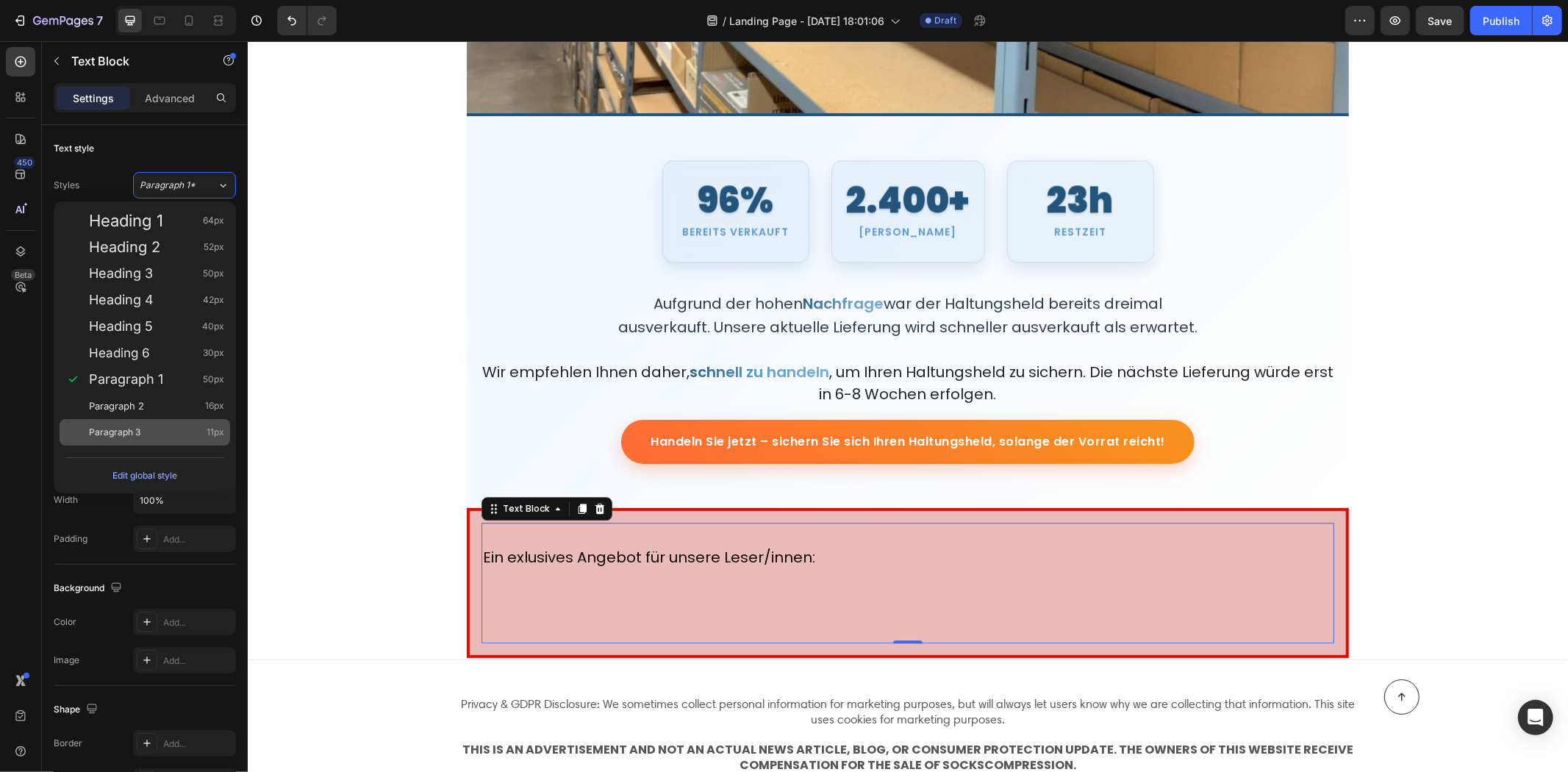
click at [146, 437] on div "Paragraph 3 11px" at bounding box center [156, 432] width 135 height 14
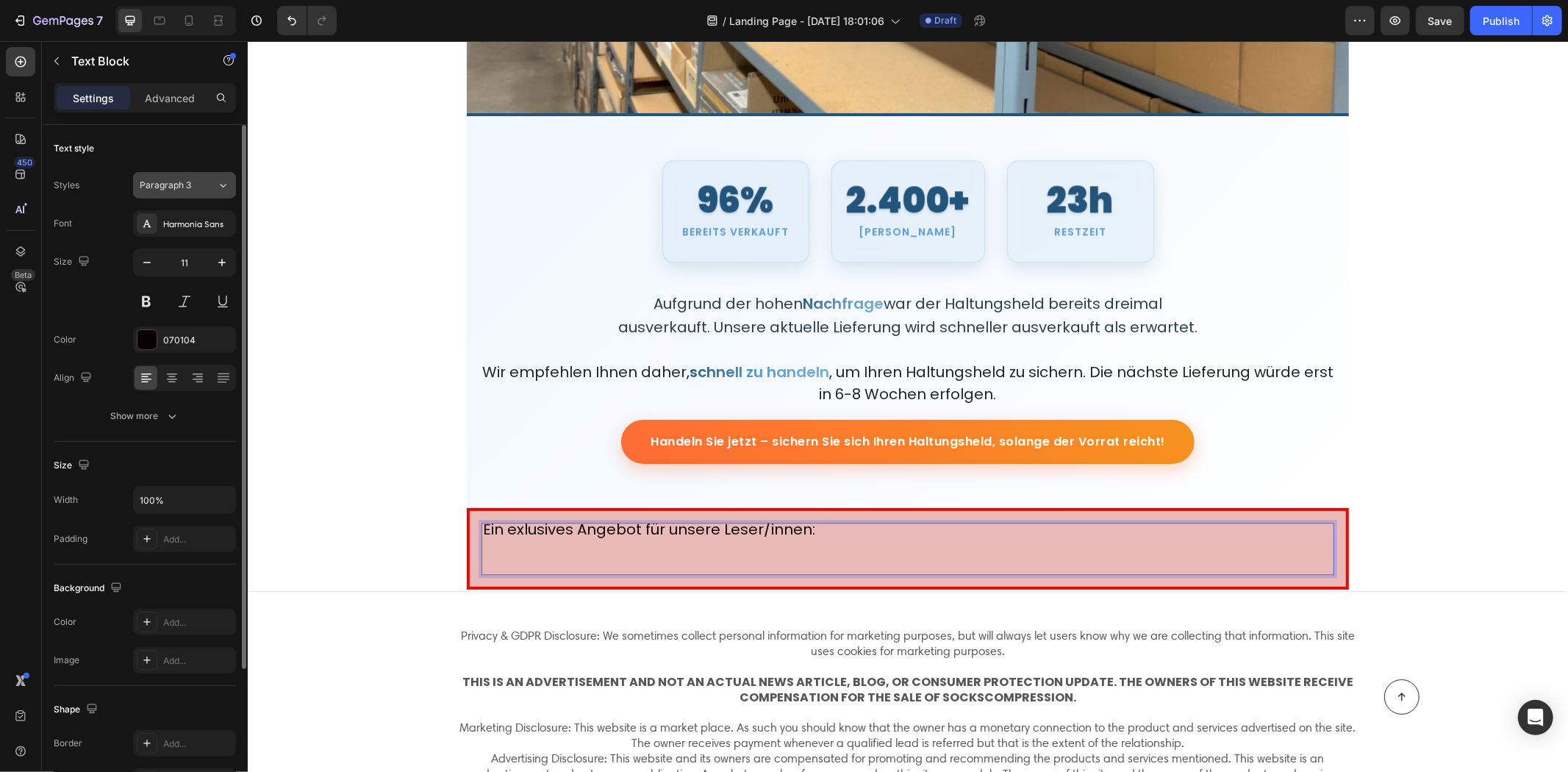
click at [201, 187] on div "Paragraph 3" at bounding box center [178, 184] width 77 height 13
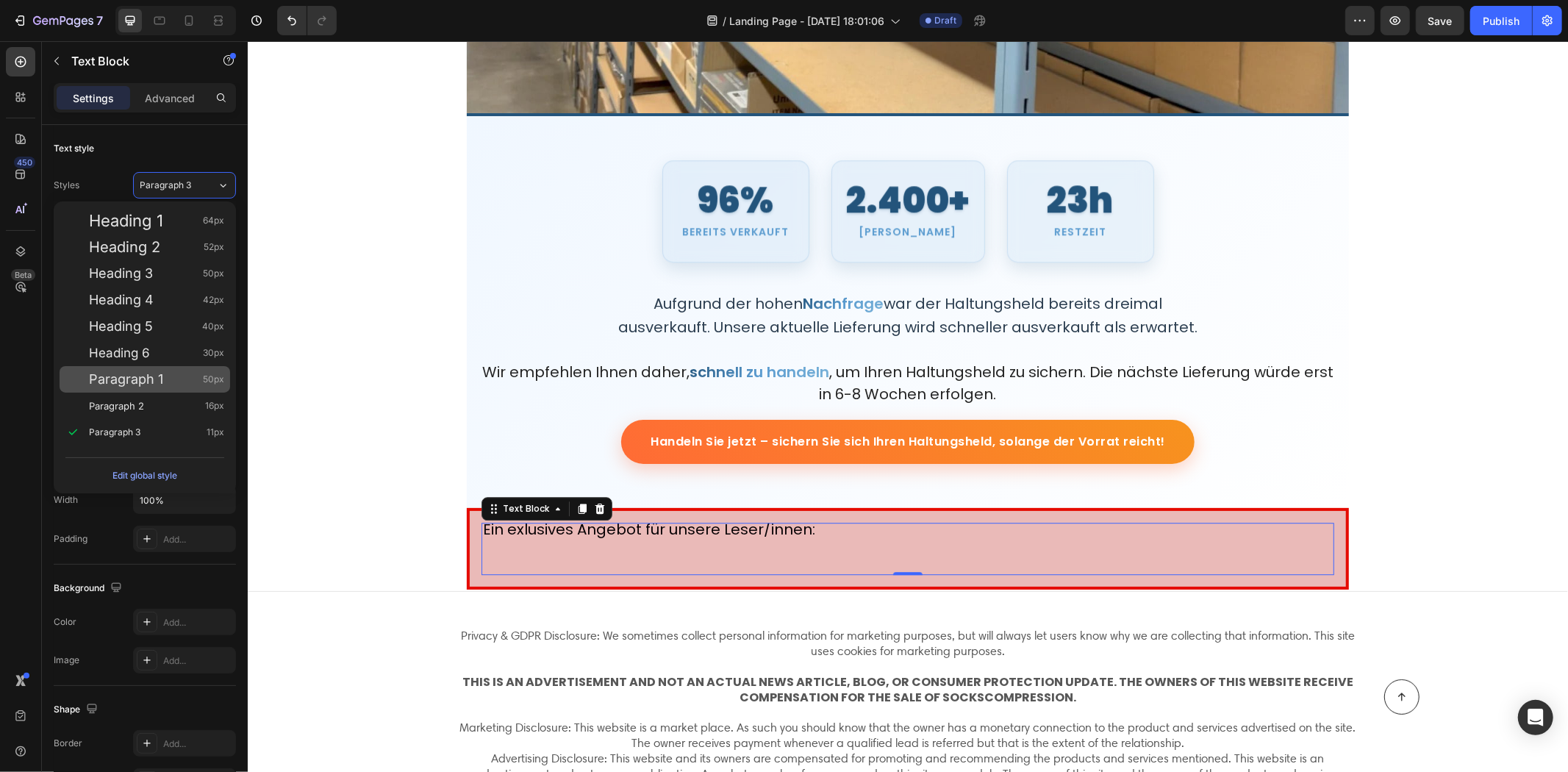
click at [152, 379] on span "Paragraph 1" at bounding box center [126, 379] width 74 height 14
type input "50"
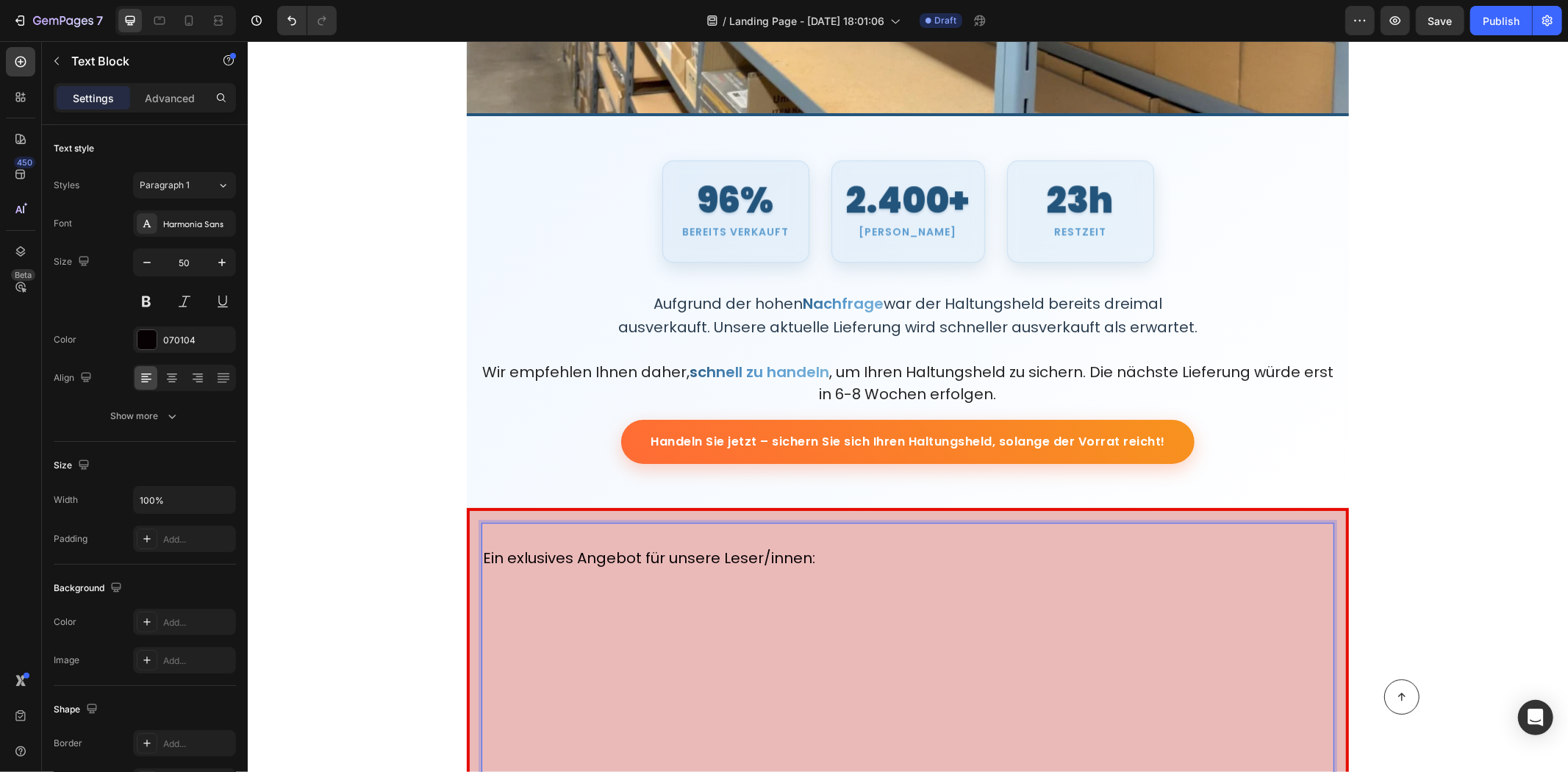
click at [545, 569] on p "Ein exlusives Angebot für unsere Leser/innen:" at bounding box center [907, 553] width 850 height 59
click at [810, 555] on p "Ein exlusives Angebot für unsere Leser/innen:" at bounding box center [907, 553] width 850 height 59
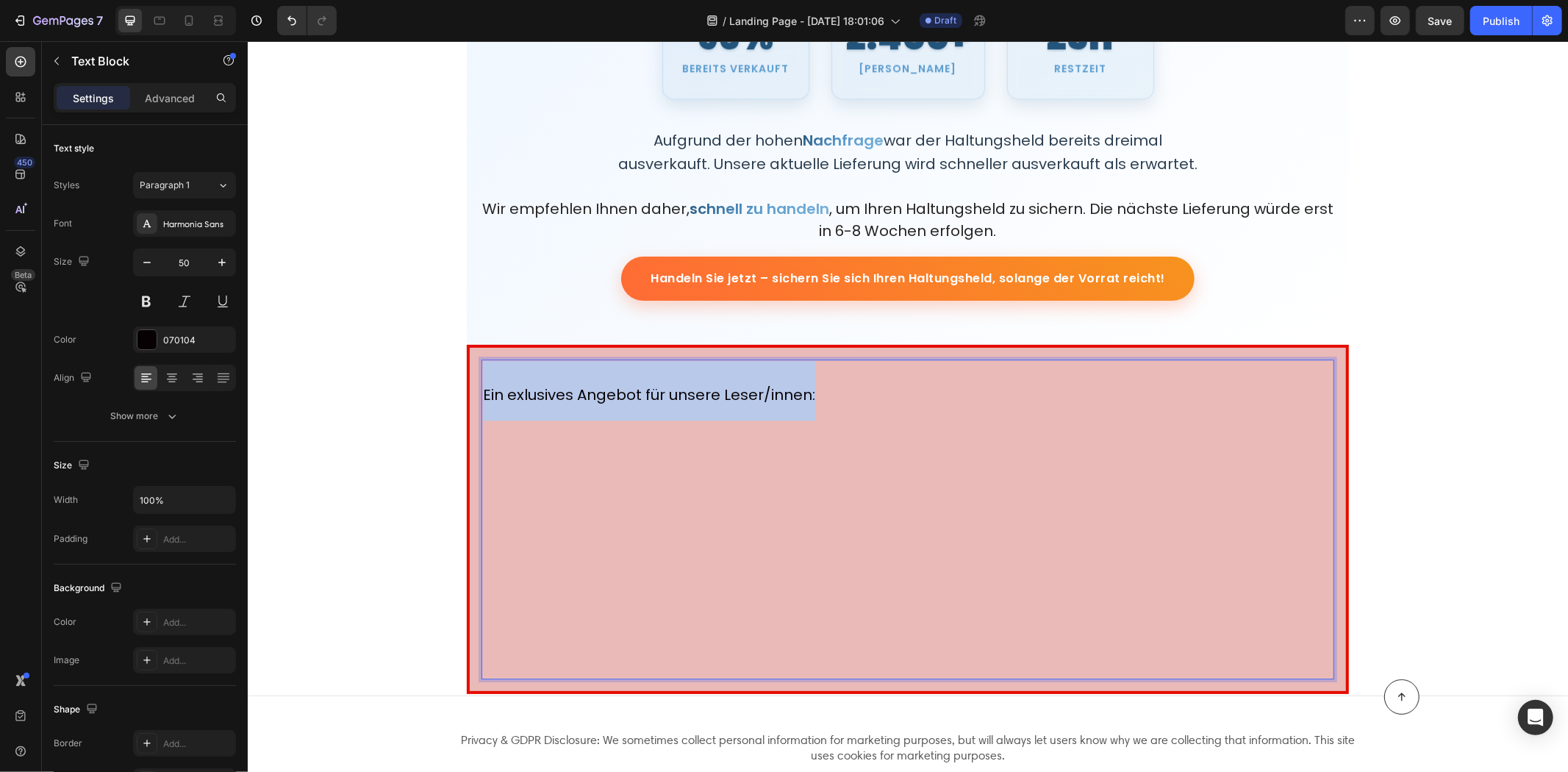
drag, startPoint x: 820, startPoint y: 389, endPoint x: 451, endPoint y: 364, distance: 369.8
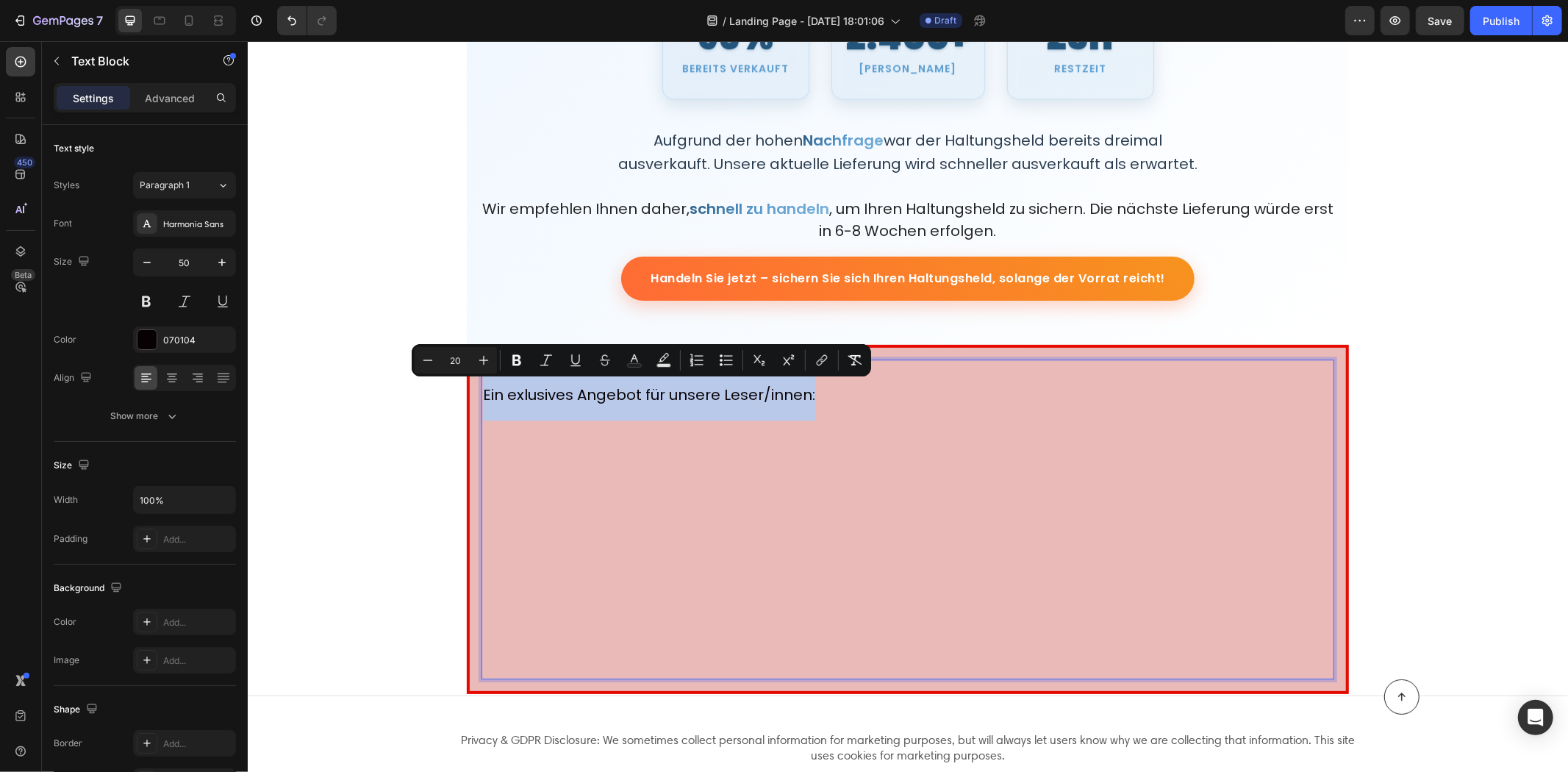
type input "50"
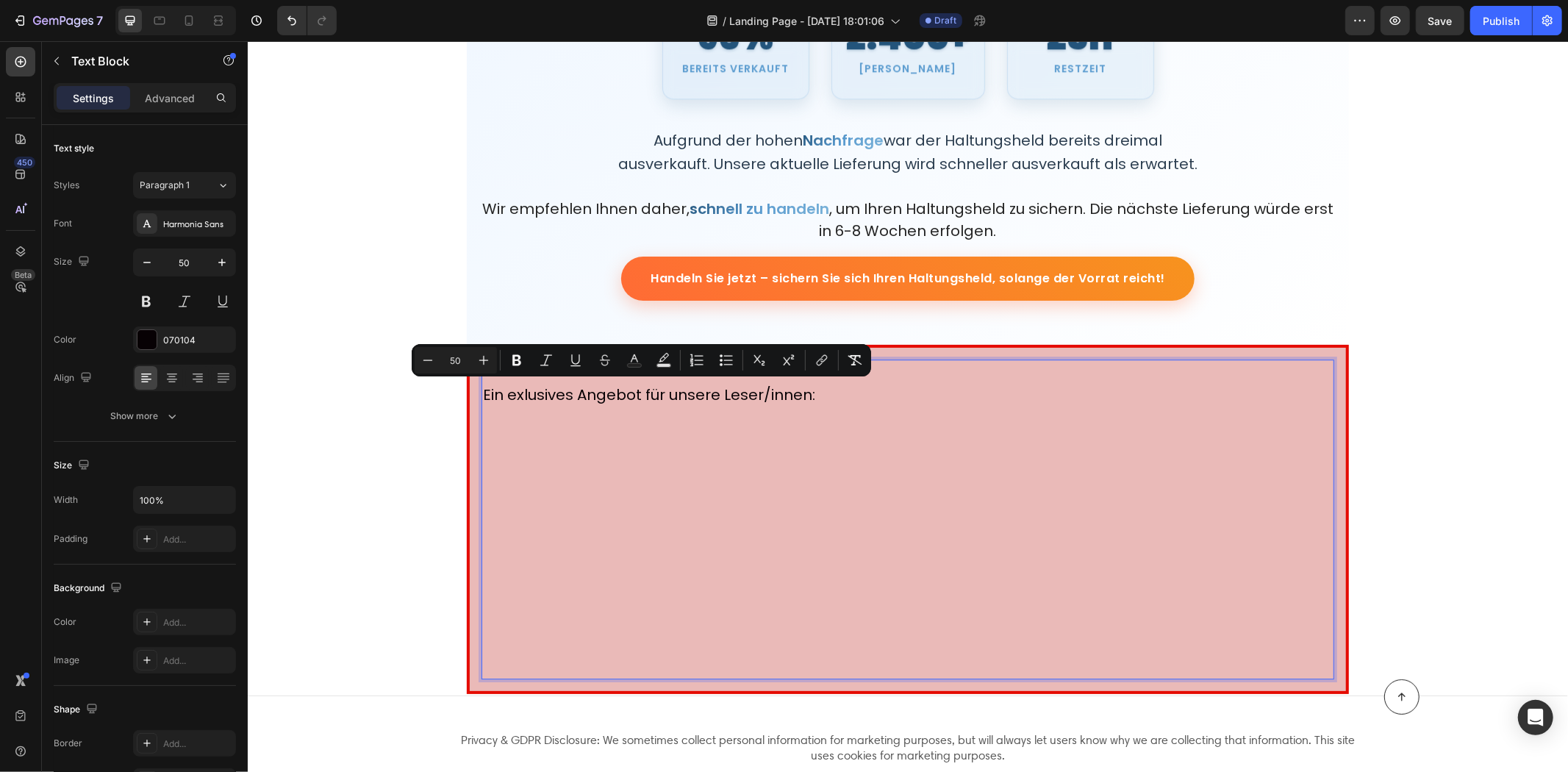
click at [746, 593] on p "Rich Text Editor. Editing area: main" at bounding box center [907, 600] width 850 height 155
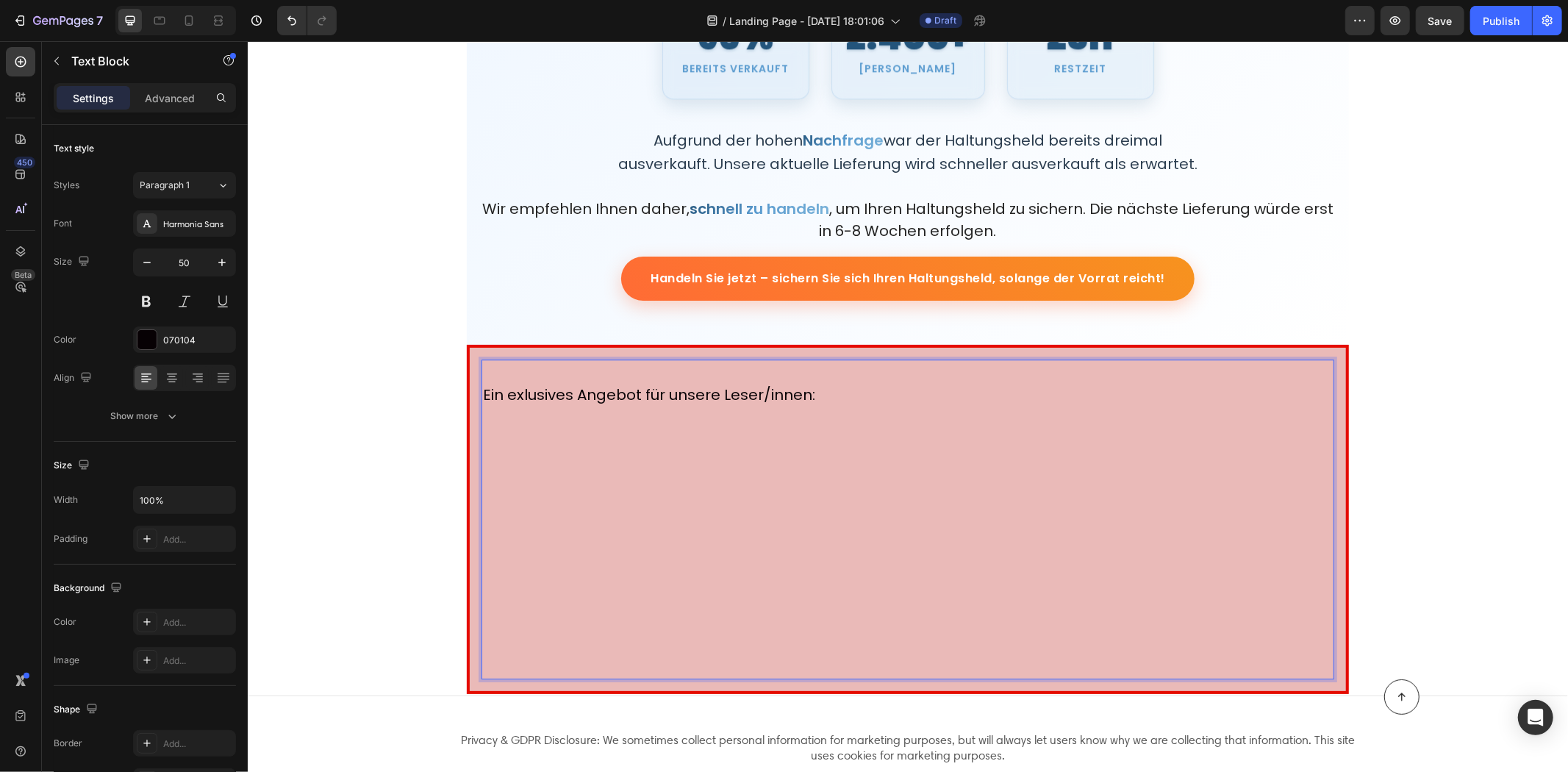
click at [512, 646] on p "⁠⁠⁠⁠⁠⁠⁠" at bounding box center [907, 600] width 850 height 155
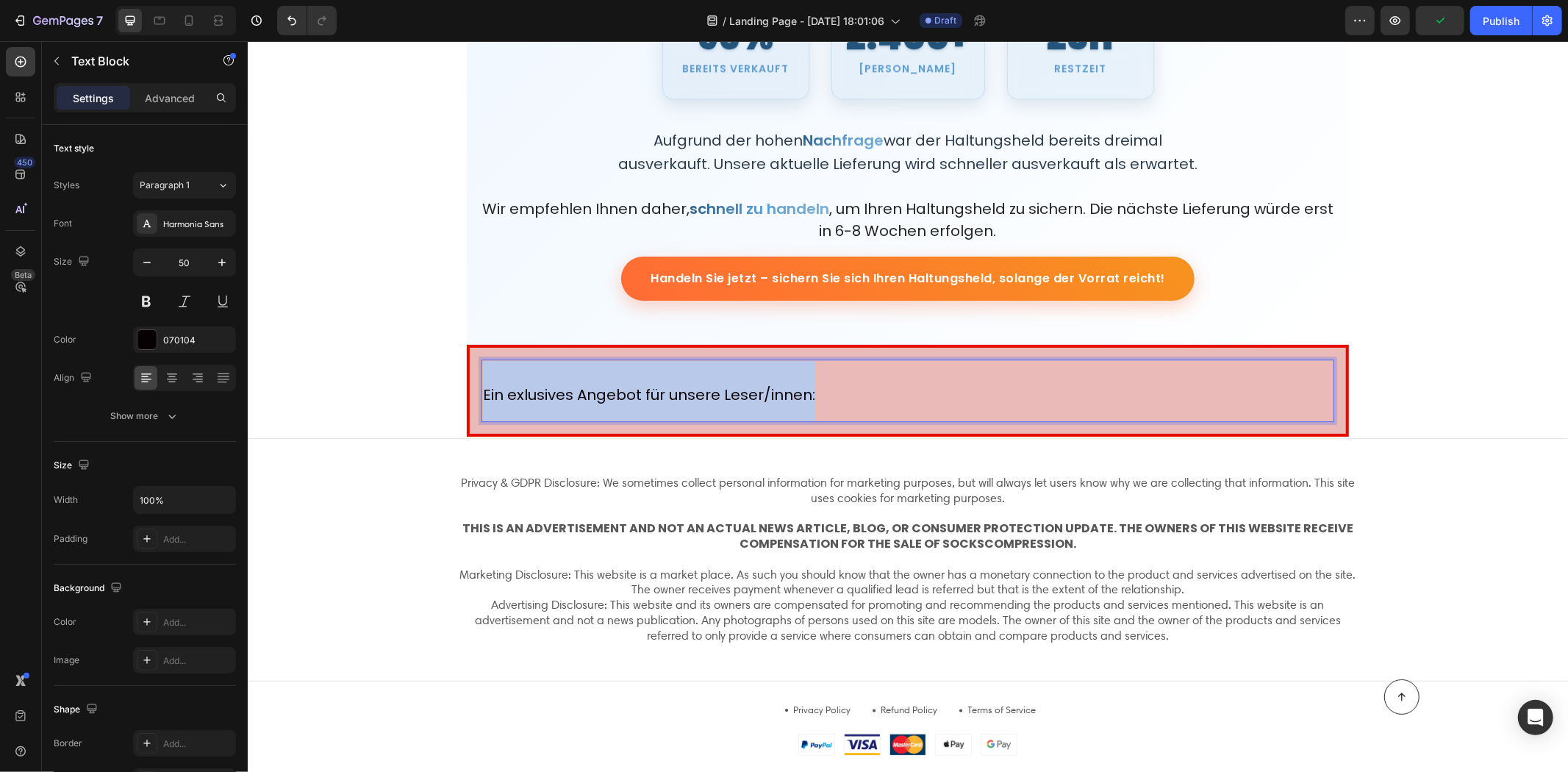
drag, startPoint x: 830, startPoint y: 389, endPoint x: 399, endPoint y: 360, distance: 432.0
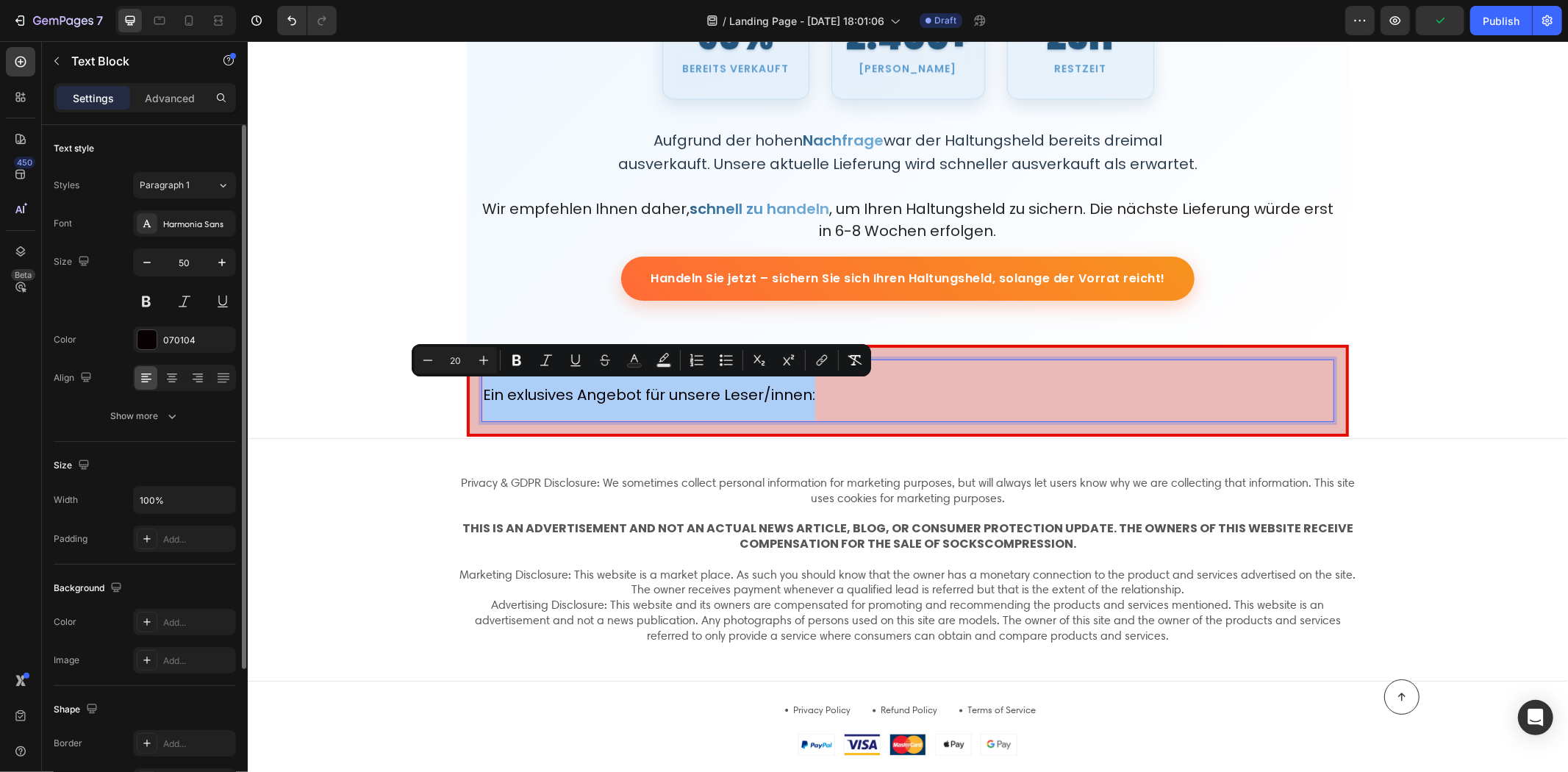
click at [185, 238] on div "Font Harmonia Sans Size 50 Color 070104 Align Show more" at bounding box center [144, 319] width 182 height 219
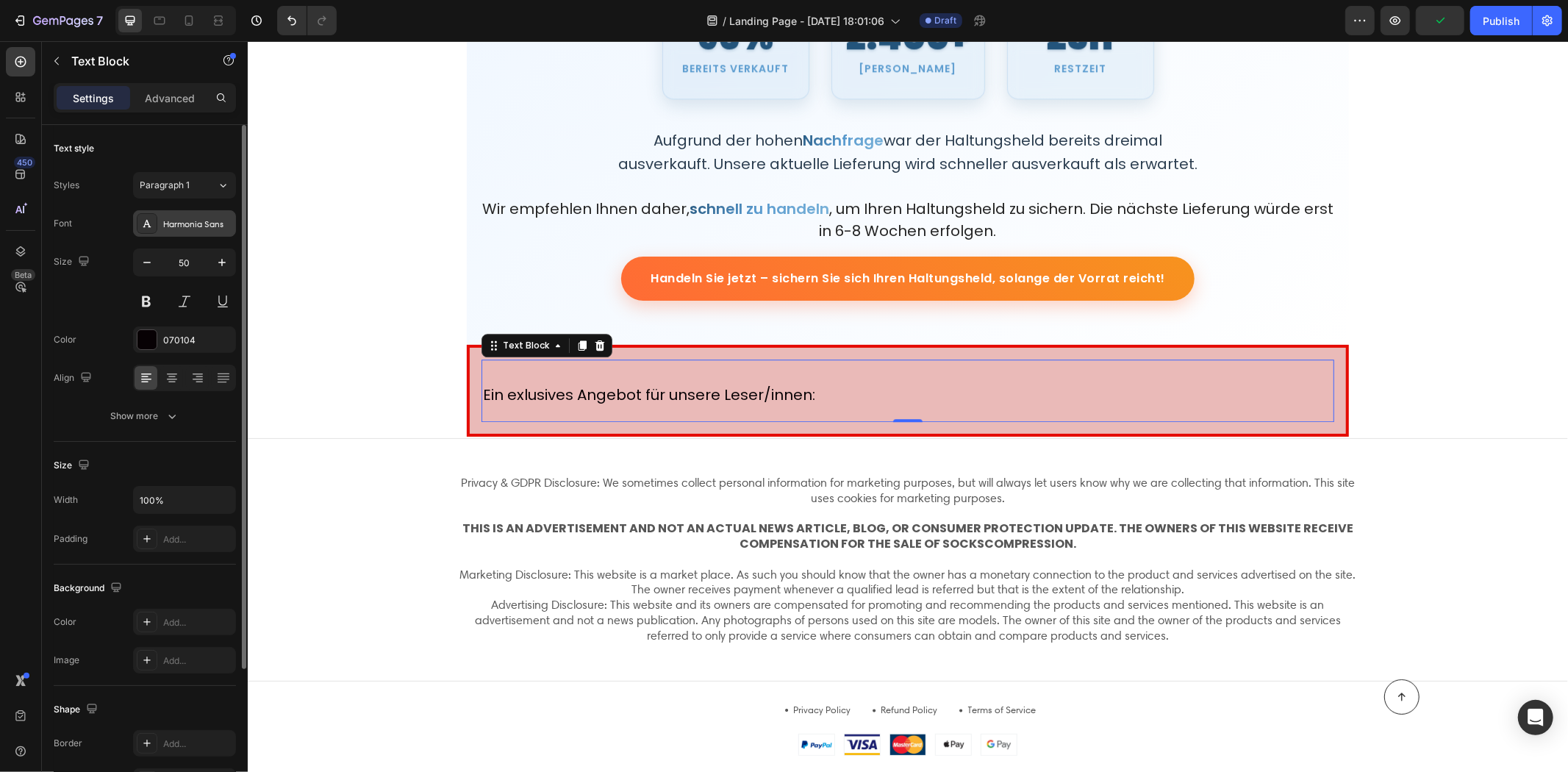
click at [191, 215] on div "Harmonia Sans" at bounding box center [184, 223] width 103 height 27
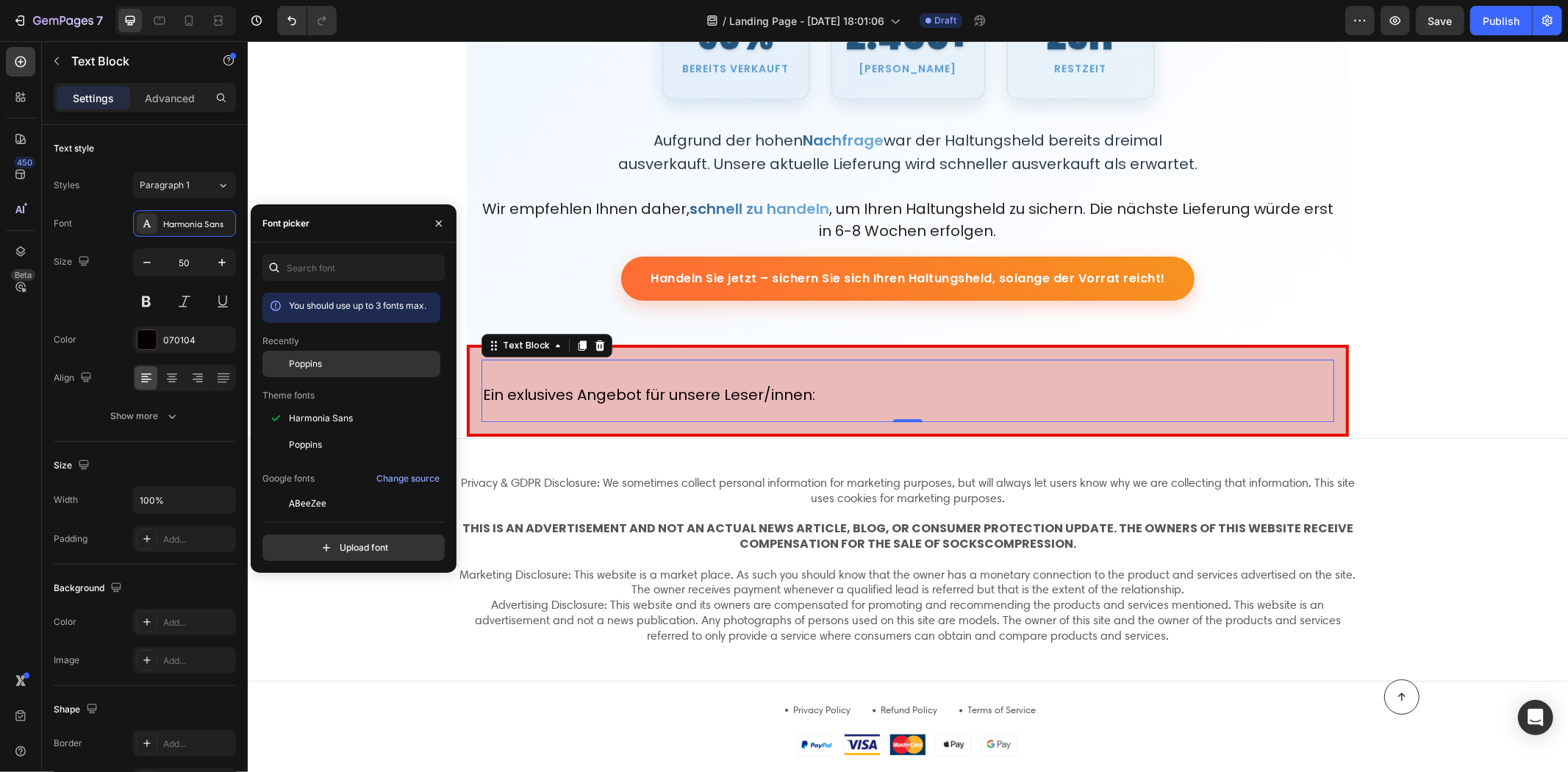
click at [319, 370] on span "Poppins" at bounding box center [305, 364] width 33 height 13
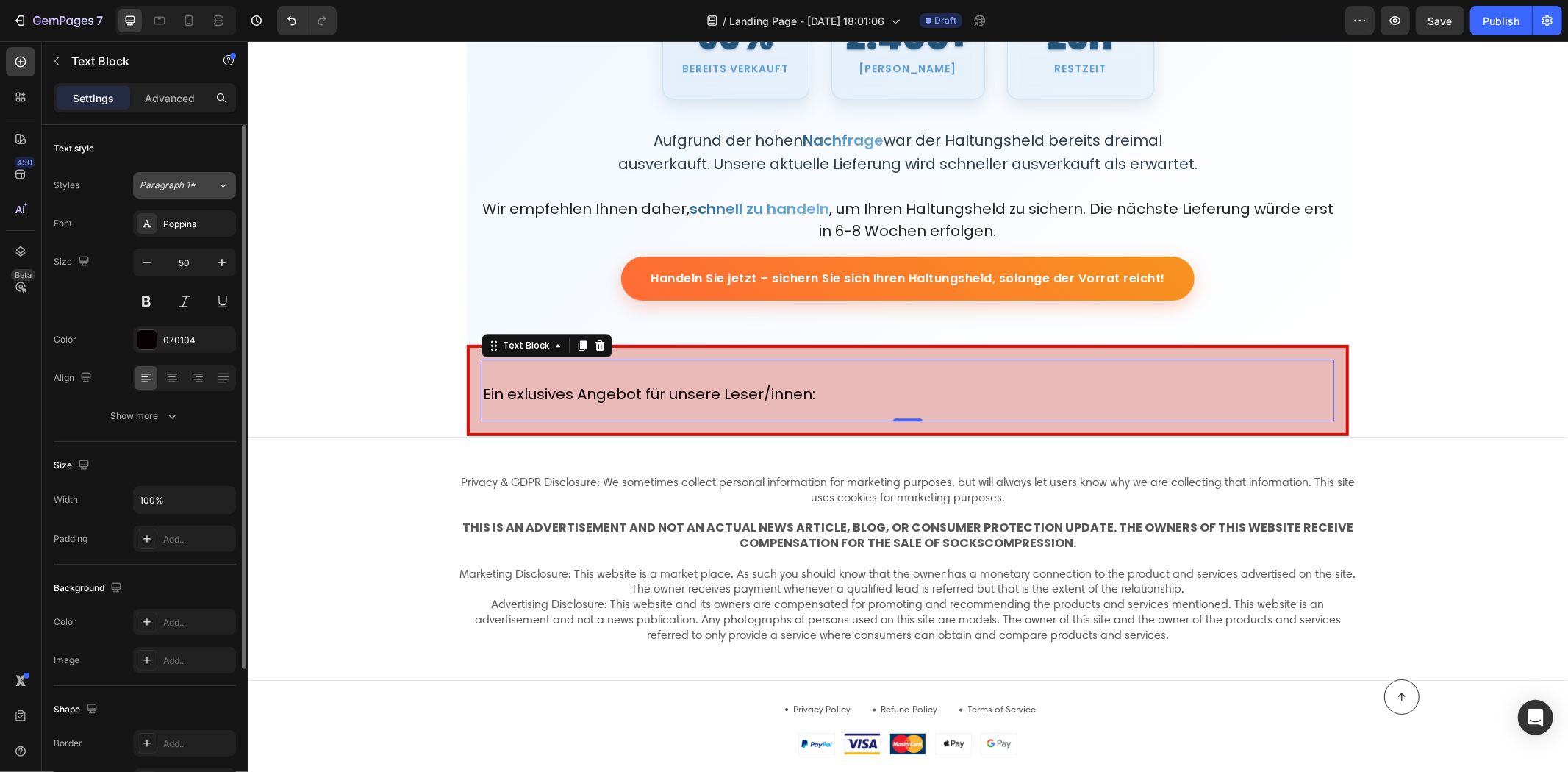
click at [185, 182] on span "Paragraph 1*" at bounding box center [167, 184] width 56 height 13
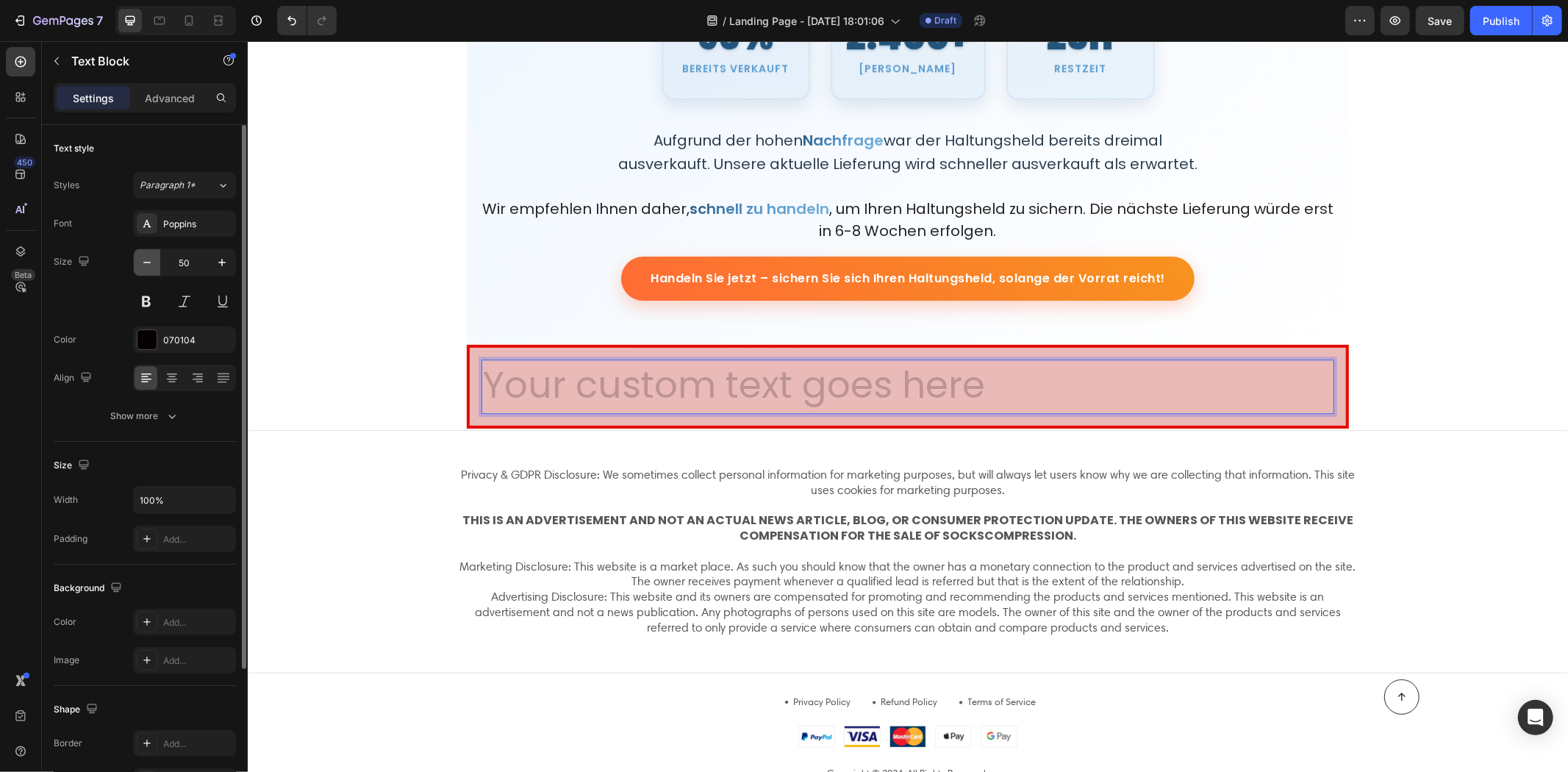
click at [143, 263] on icon "button" at bounding box center [146, 262] width 14 height 14
click at [143, 262] on icon "button" at bounding box center [146, 262] width 14 height 14
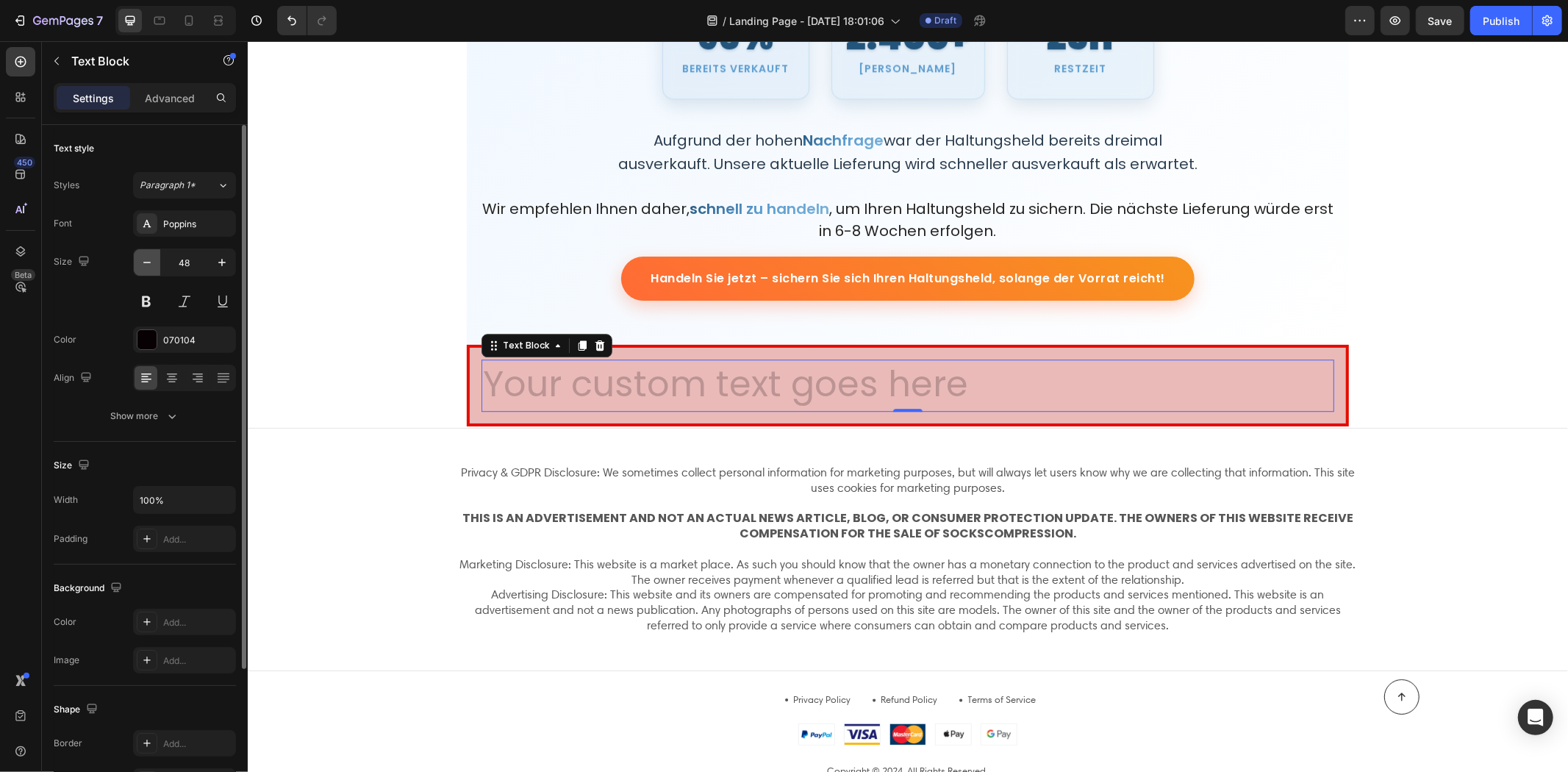
click at [143, 262] on icon "button" at bounding box center [146, 262] width 14 height 14
click at [143, 261] on icon "button" at bounding box center [146, 262] width 14 height 14
click at [143, 261] on icon "button" at bounding box center [146, 262] width 14 height 14
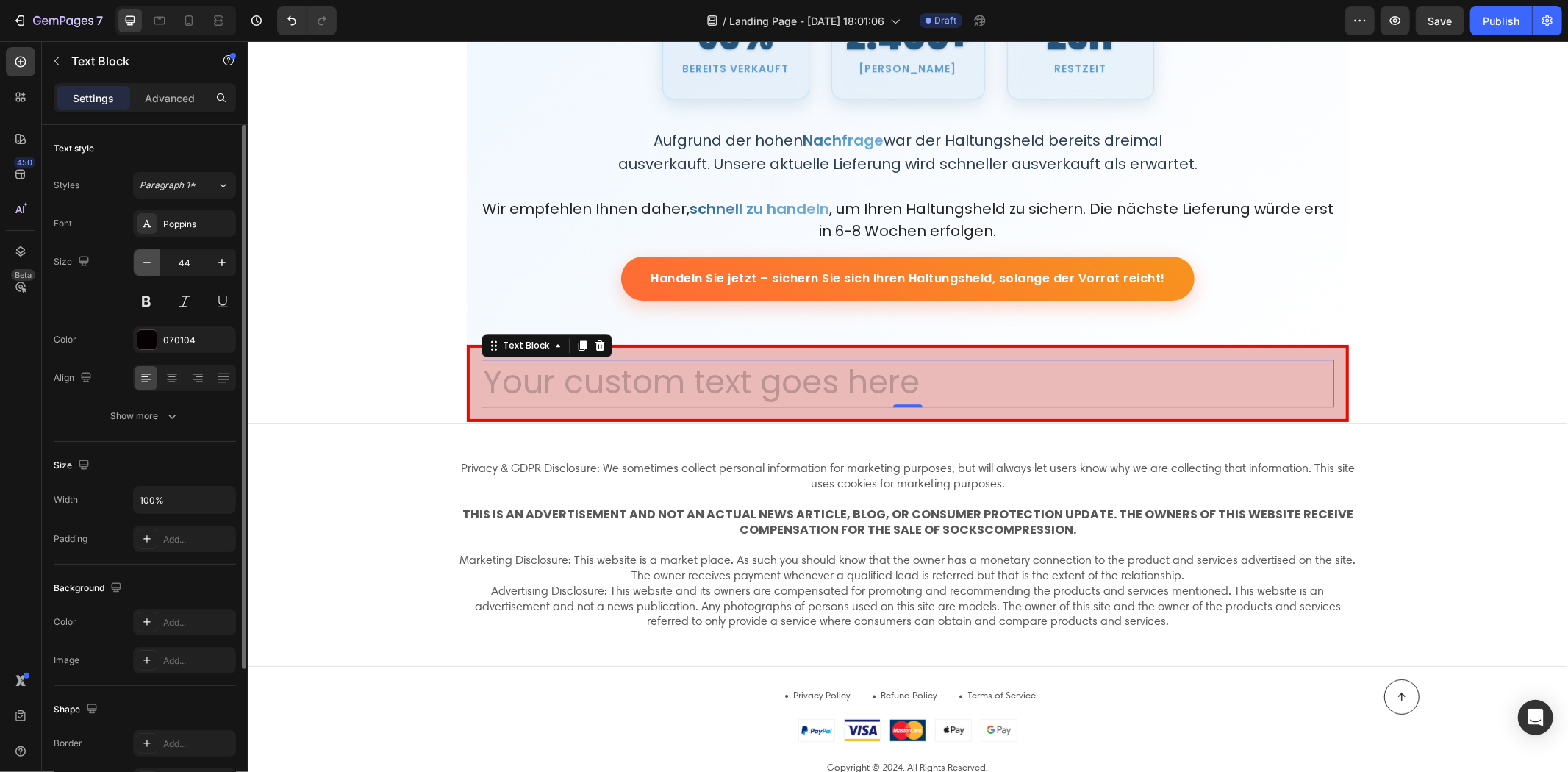
click at [142, 261] on icon "button" at bounding box center [146, 262] width 14 height 14
click at [141, 260] on icon "button" at bounding box center [146, 262] width 14 height 14
click at [140, 259] on icon "button" at bounding box center [146, 262] width 14 height 14
click at [138, 260] on button "button" at bounding box center [147, 262] width 27 height 27
click at [137, 260] on button "button" at bounding box center [147, 262] width 27 height 27
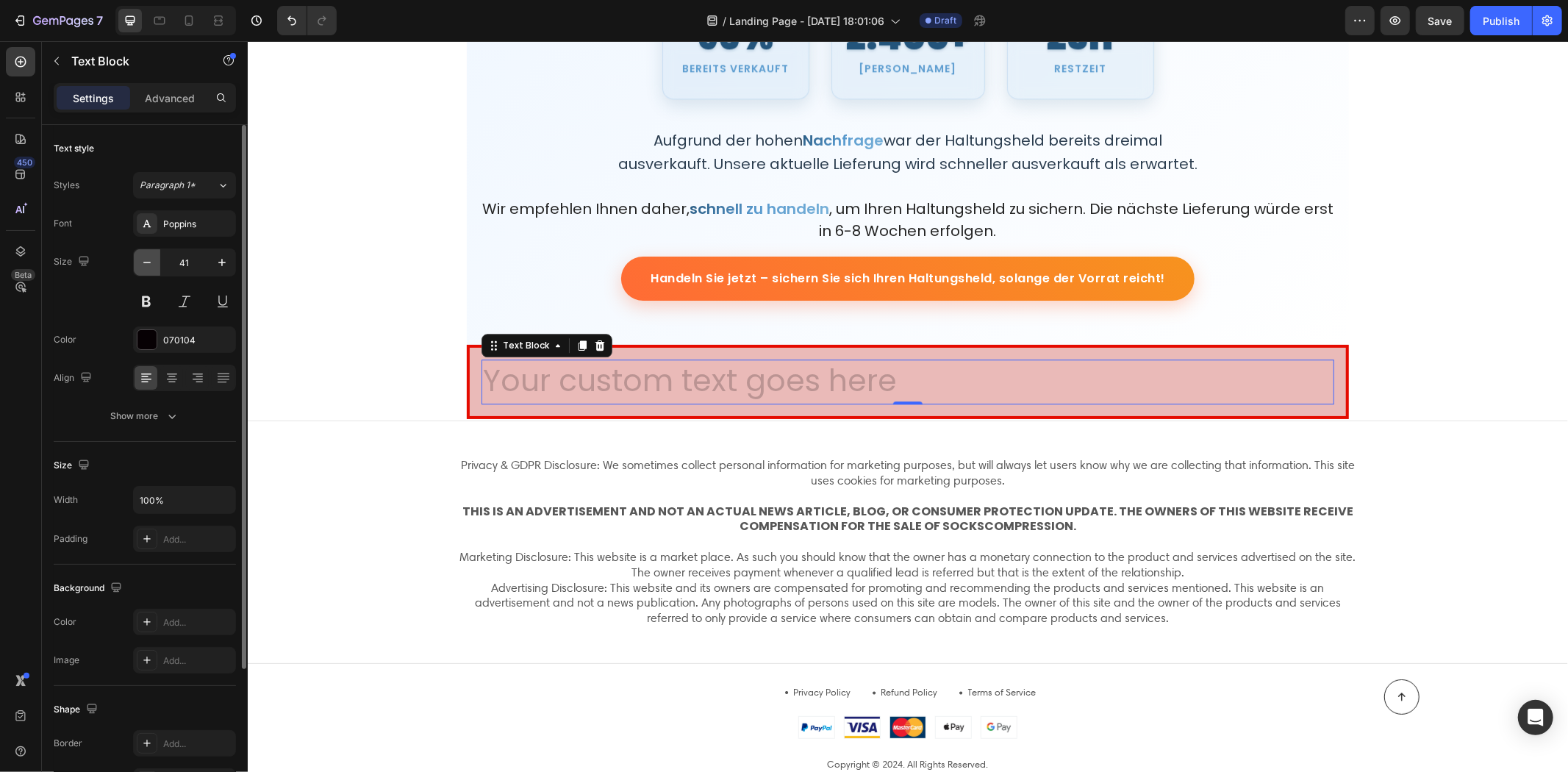
click at [137, 260] on button "button" at bounding box center [147, 262] width 27 height 27
click at [137, 259] on button "button" at bounding box center [147, 262] width 27 height 27
click at [138, 259] on button "button" at bounding box center [147, 262] width 27 height 27
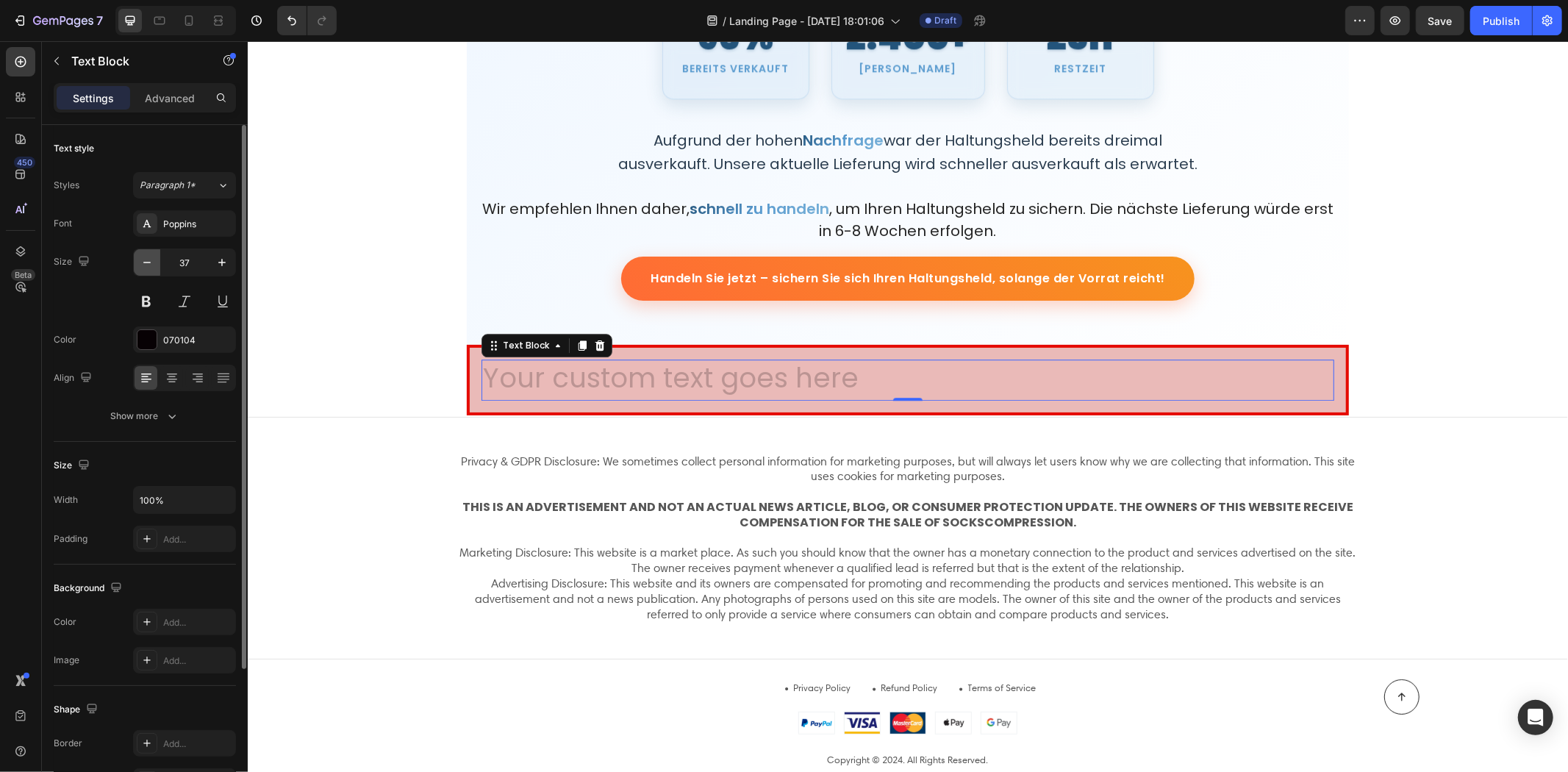
click at [138, 259] on button "button" at bounding box center [147, 262] width 27 height 27
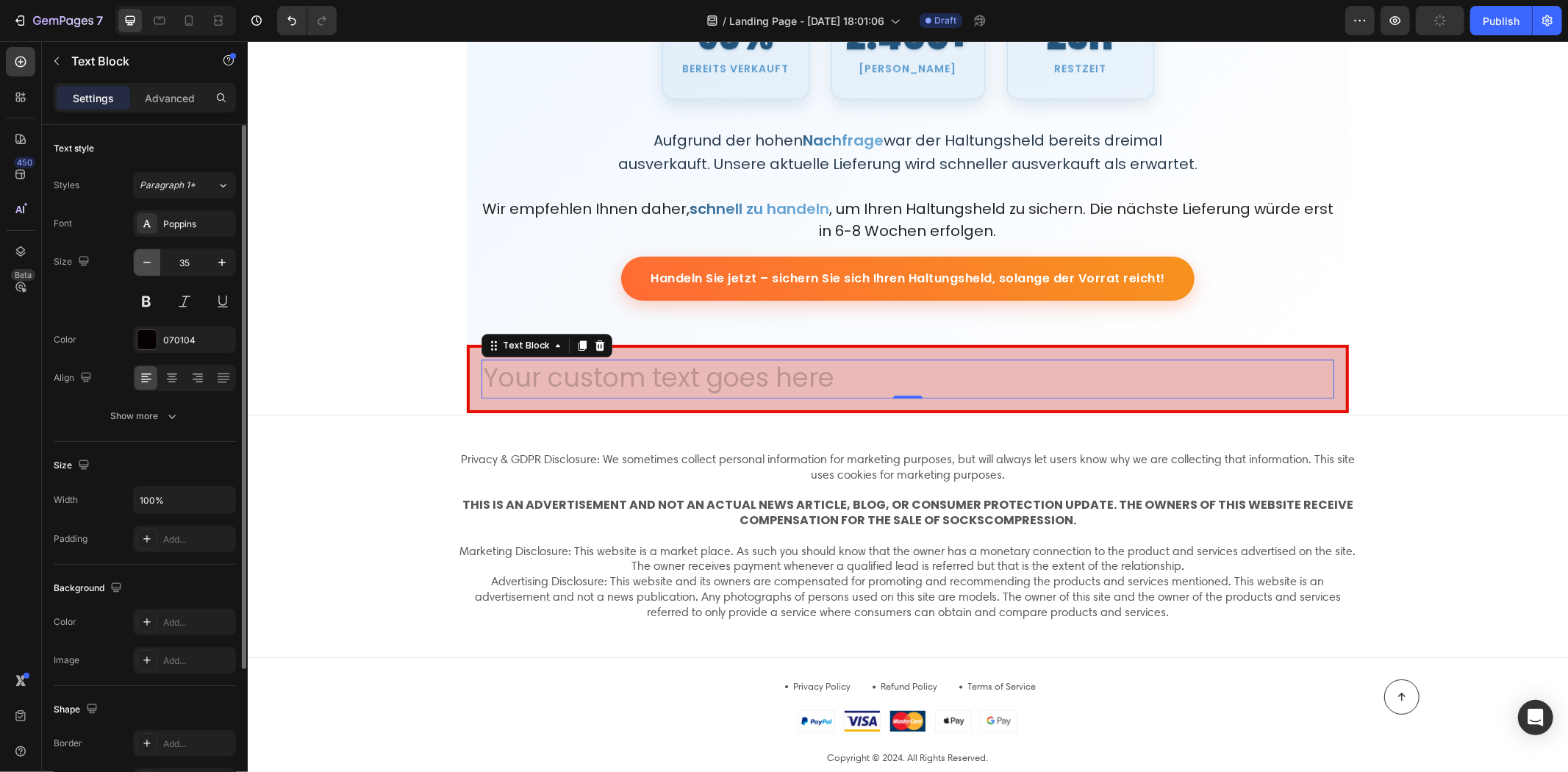
click at [138, 258] on button "button" at bounding box center [147, 262] width 27 height 27
click at [137, 258] on button "button" at bounding box center [147, 262] width 27 height 27
click at [142, 258] on icon "button" at bounding box center [146, 262] width 14 height 14
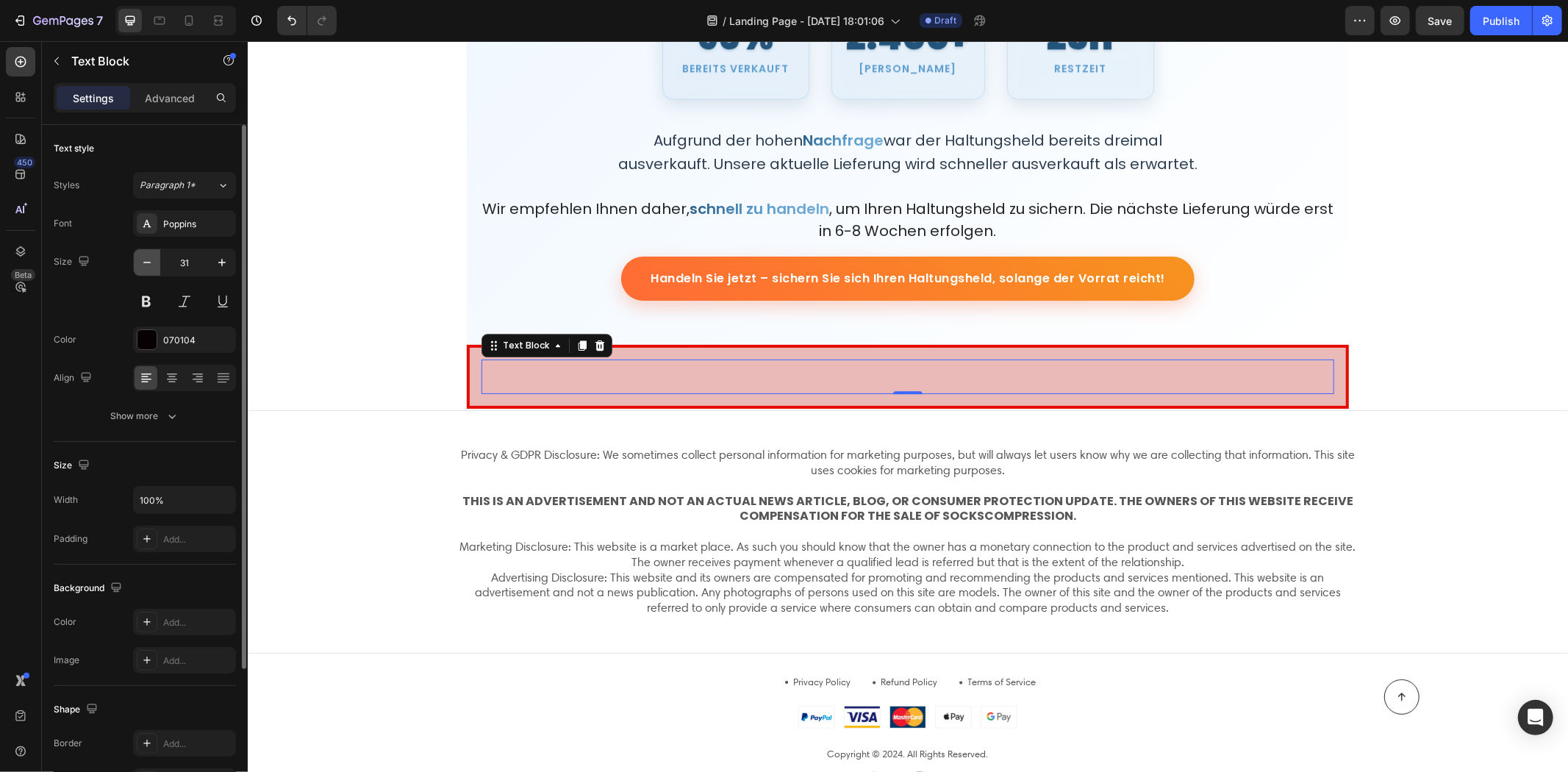
click at [143, 255] on icon "button" at bounding box center [146, 262] width 14 height 14
click at [147, 255] on icon "button" at bounding box center [146, 262] width 14 height 14
click at [148, 255] on icon "button" at bounding box center [146, 262] width 14 height 14
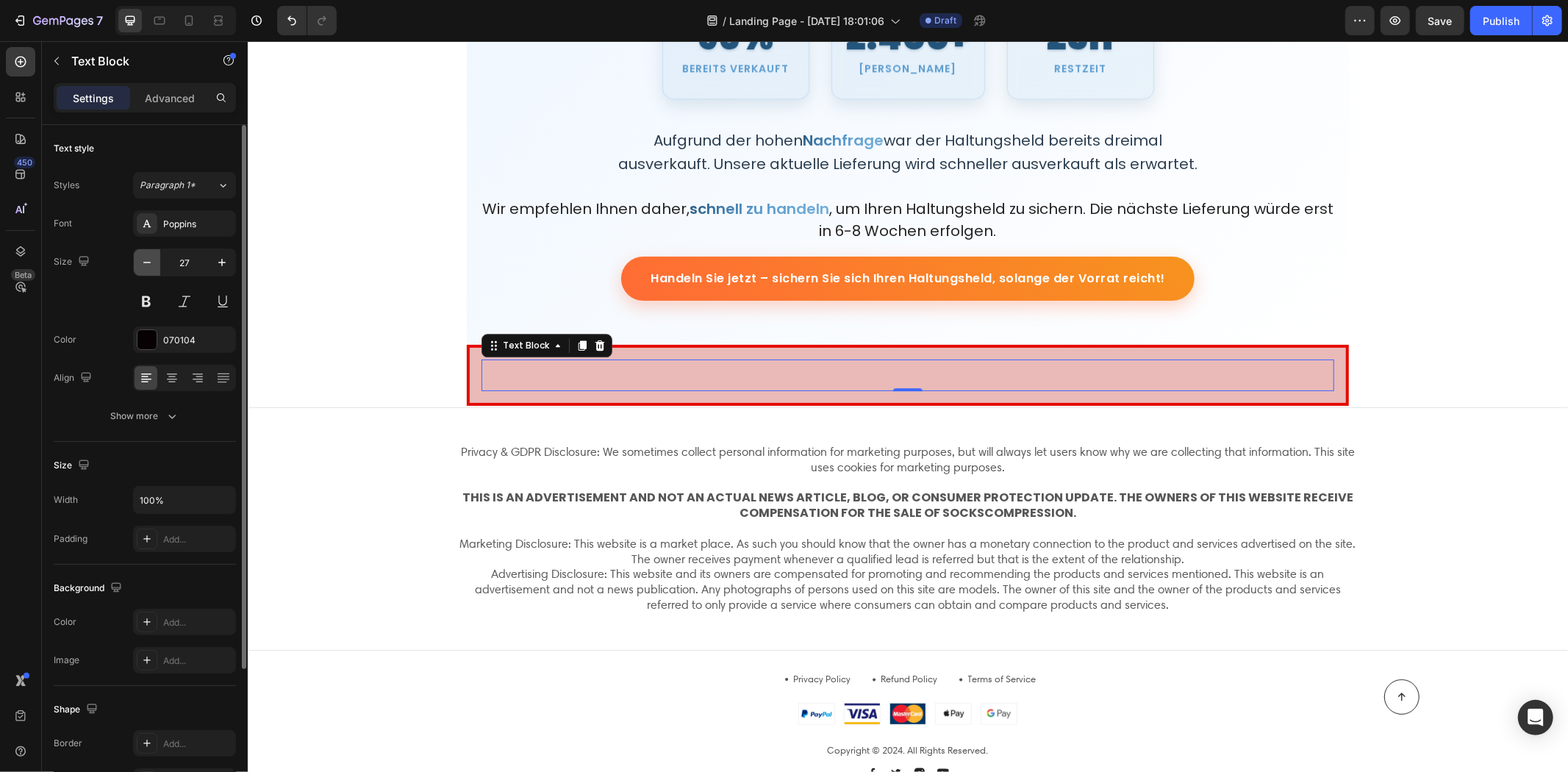
click at [148, 255] on icon "button" at bounding box center [146, 262] width 14 height 14
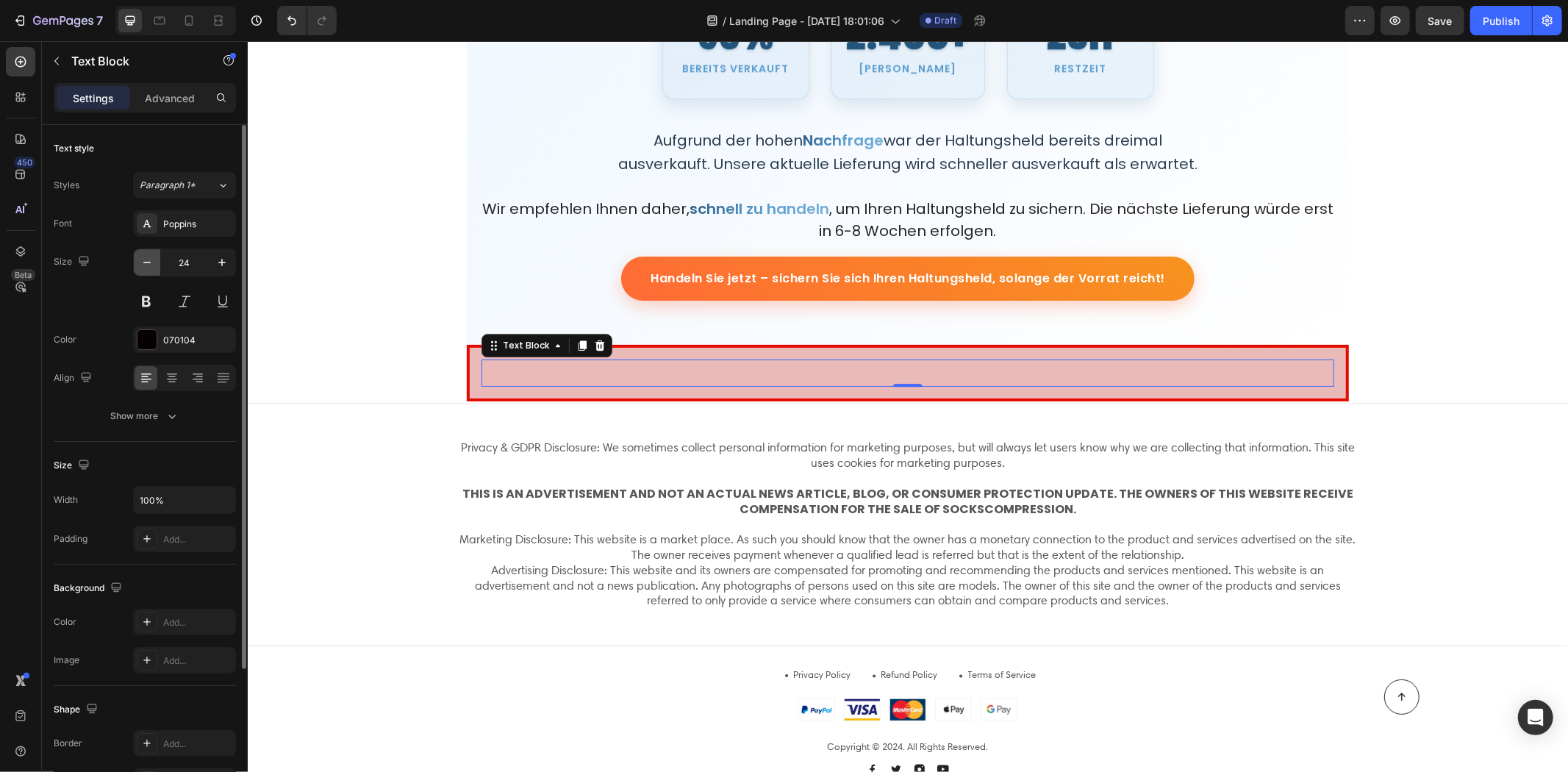
click at [148, 255] on icon "button" at bounding box center [146, 262] width 14 height 14
click at [148, 254] on button "button" at bounding box center [147, 262] width 27 height 27
click at [149, 252] on button "button" at bounding box center [147, 262] width 27 height 27
type input "21"
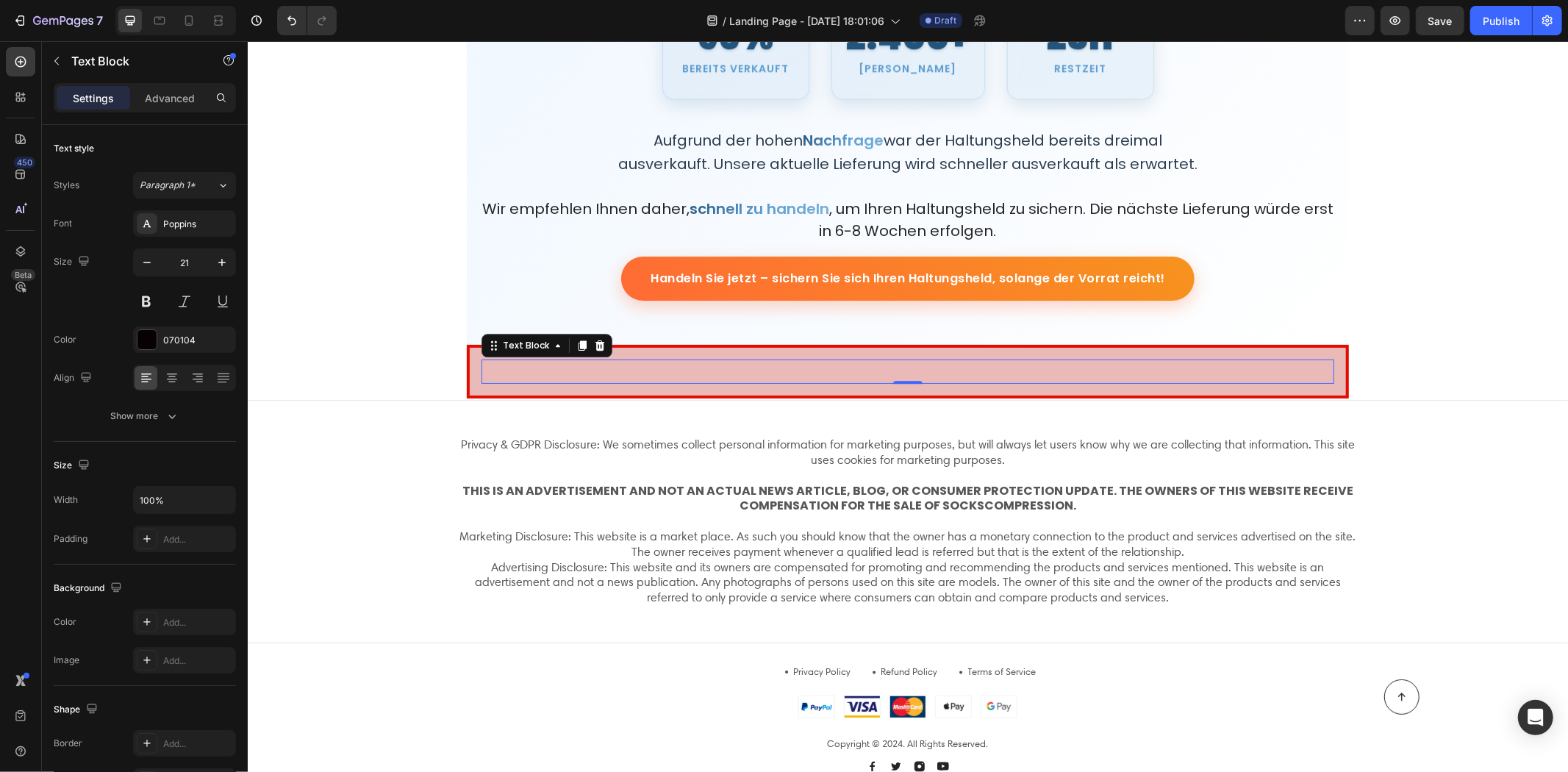
click at [609, 371] on p "Rich Text Editor. Editing area: main" at bounding box center [907, 371] width 850 height 21
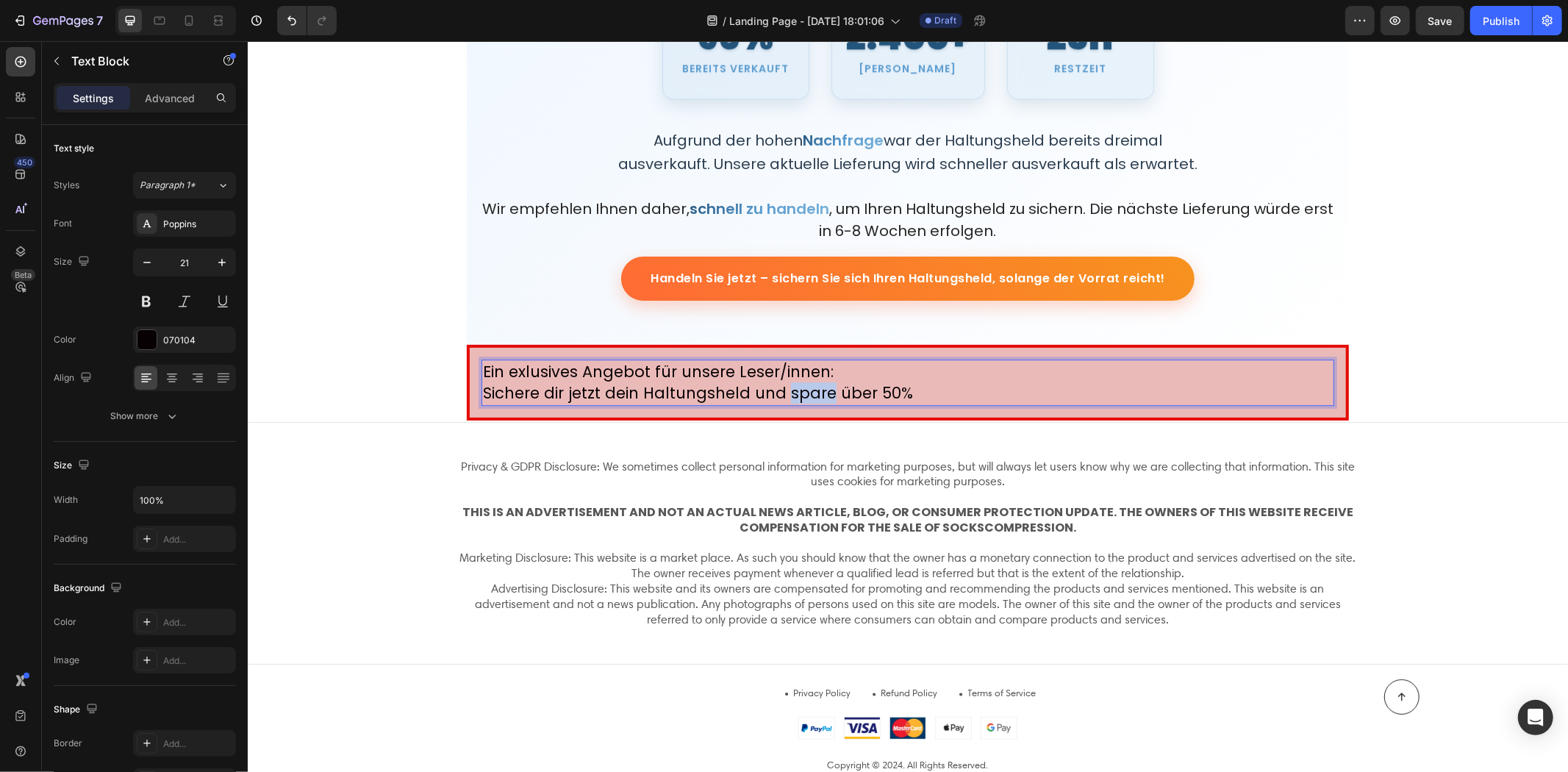
drag, startPoint x: 824, startPoint y: 391, endPoint x: 781, endPoint y: 394, distance: 43.1
click at [781, 394] on p "Sichere dir jetzt dein Haltungsheld und spare über 50%" at bounding box center [907, 392] width 850 height 21
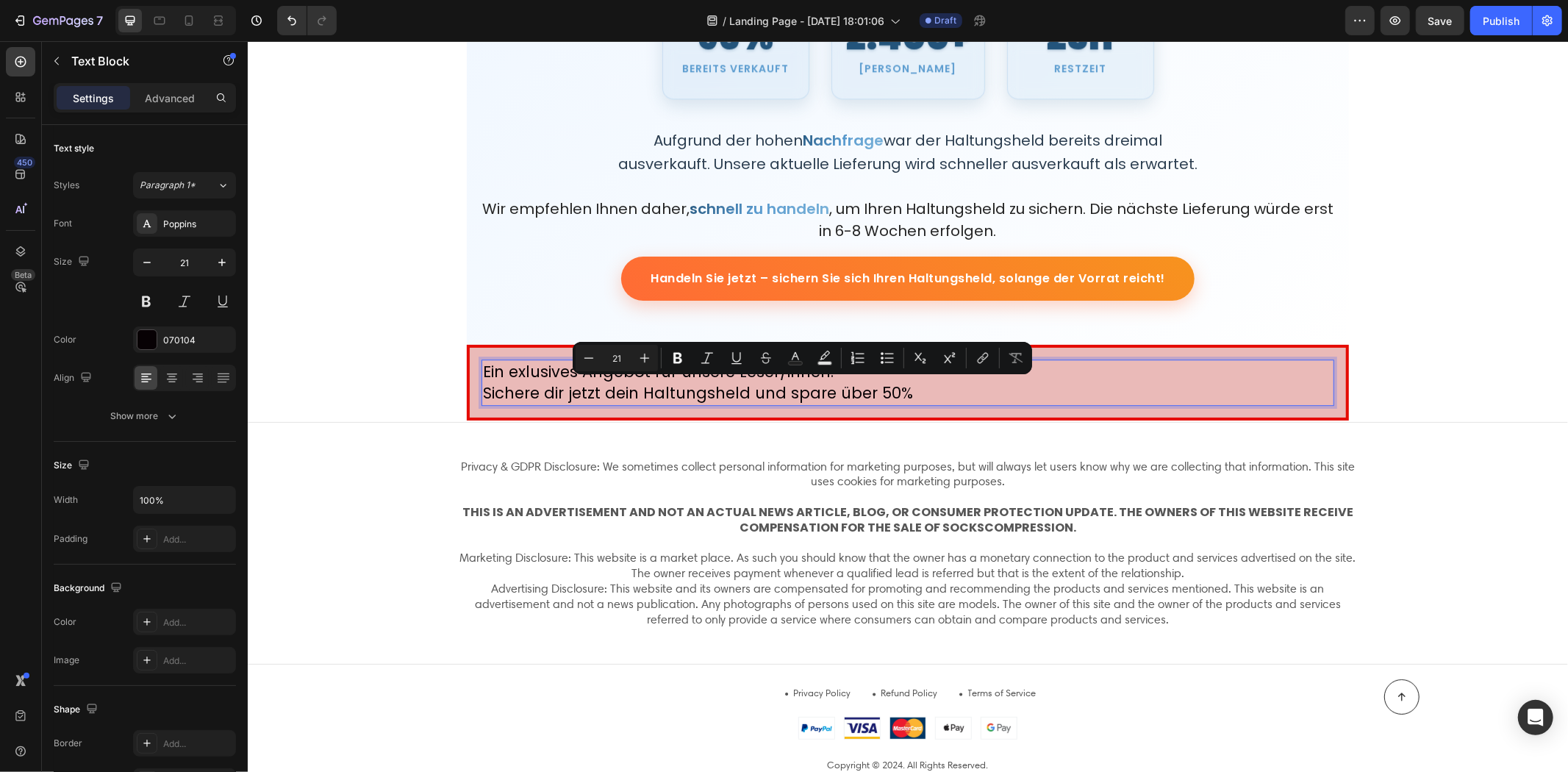
click at [935, 392] on p "Sichere dir jetzt dein Haltungsheld und spare über 50%" at bounding box center [907, 392] width 850 height 21
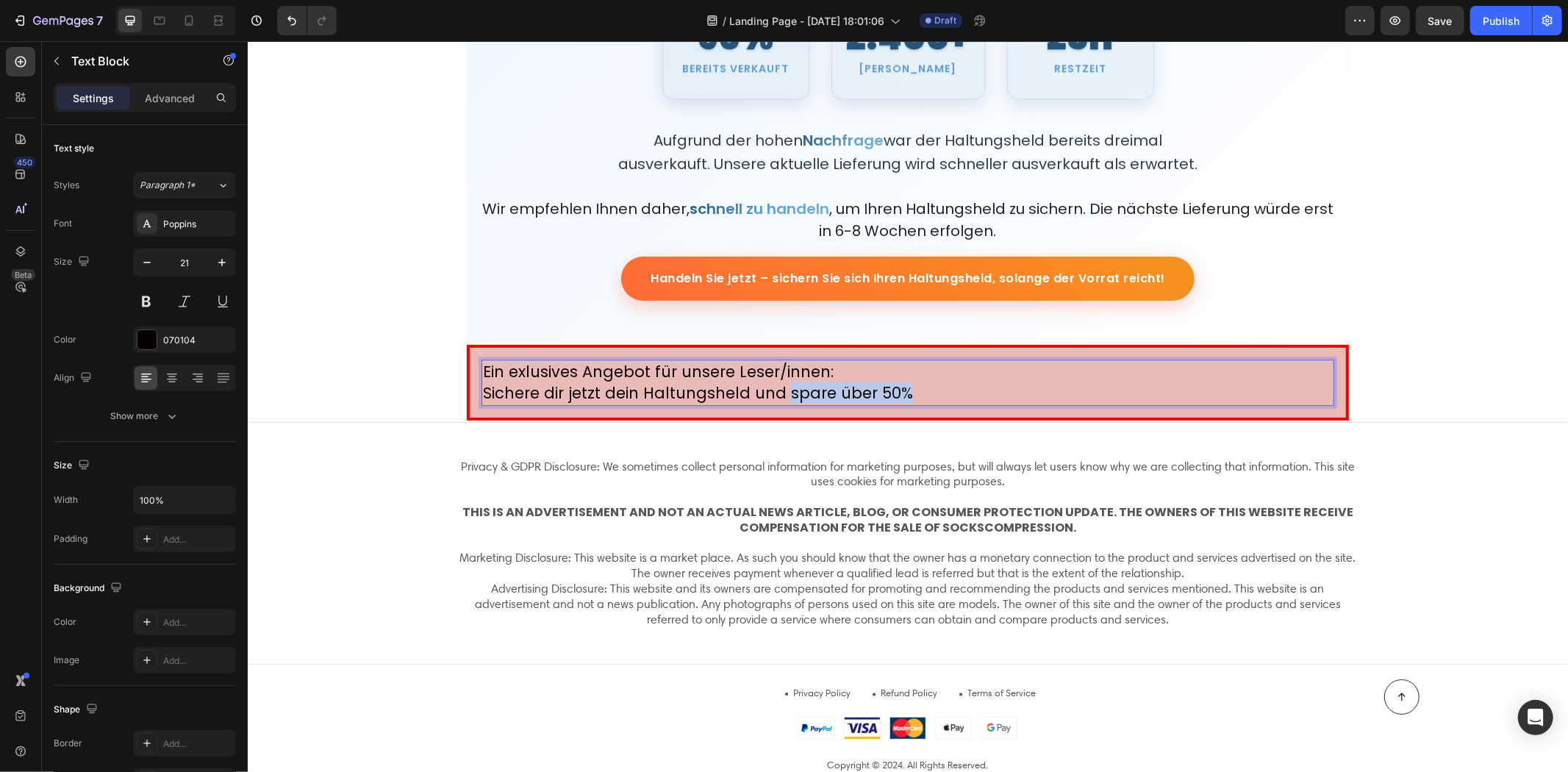
drag, startPoint x: 898, startPoint y: 389, endPoint x: 781, endPoint y: 389, distance: 117.0
click at [781, 389] on p "Sichere dir jetzt dein Haltungsheld und spare über 50%" at bounding box center [907, 392] width 850 height 21
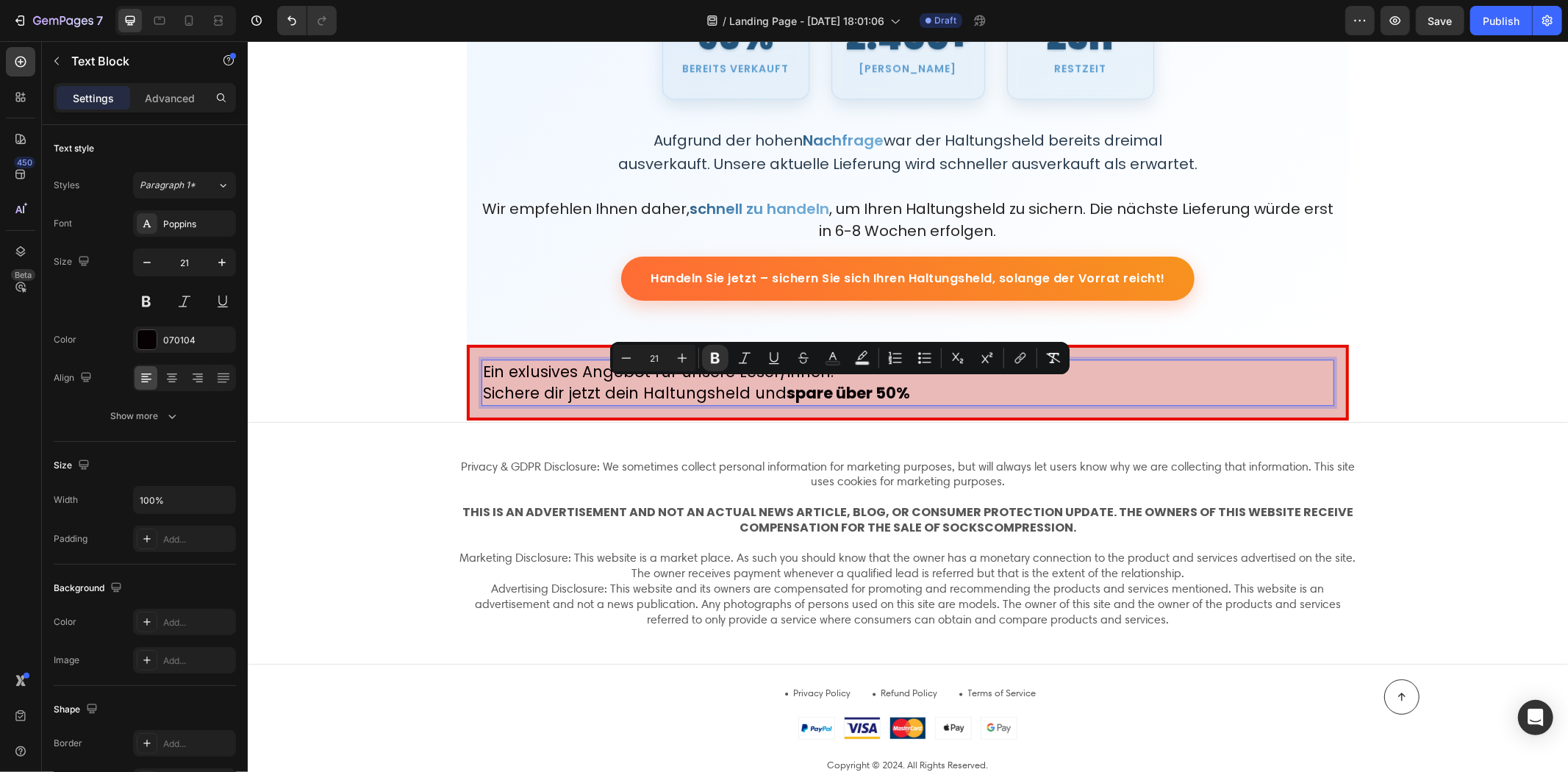
click at [945, 392] on p "Sichere dir jetzt dein Haltungsheld und spare über 50%" at bounding box center [907, 392] width 850 height 21
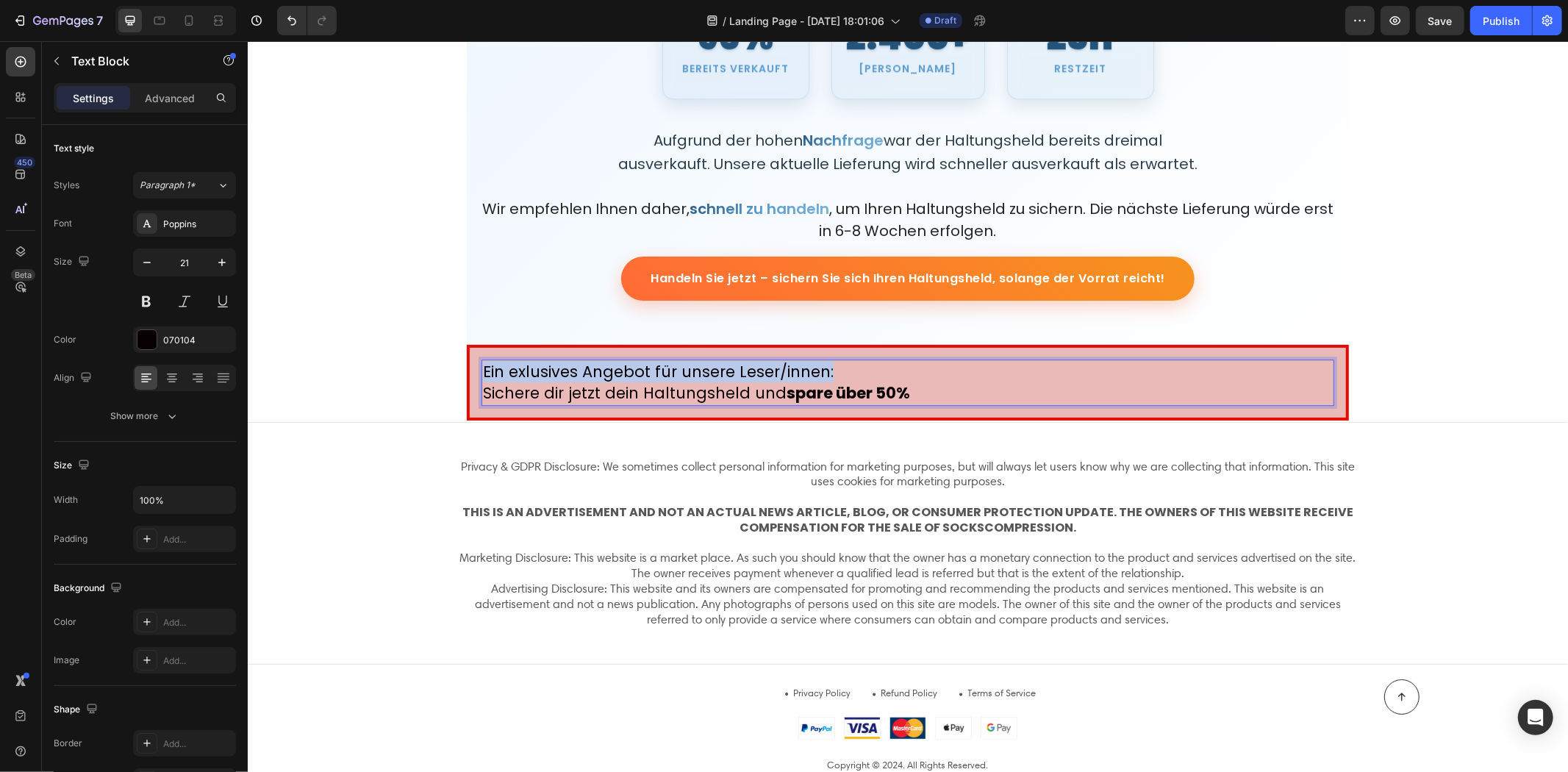
drag, startPoint x: 826, startPoint y: 371, endPoint x: 472, endPoint y: 370, distance: 354.0
click at [472, 370] on div "Ein exlusives Angebot für unsere Leser/innen: Sichere dir jetzt dein Haltungshe…" at bounding box center [907, 381] width 882 height 75
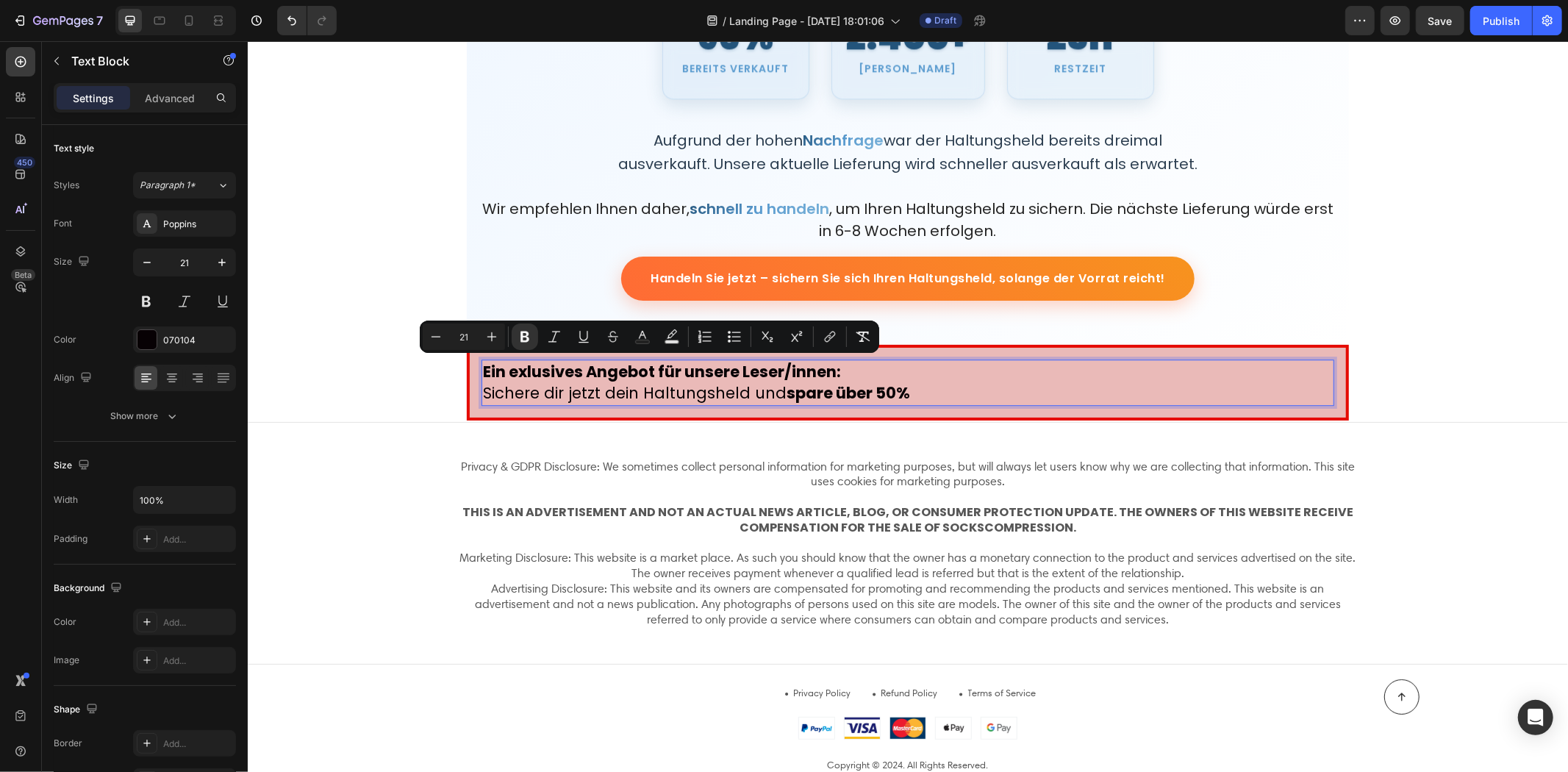
click at [922, 392] on p "Sichere dir jetzt dein Haltungsheld und spare über 50%" at bounding box center [907, 392] width 850 height 21
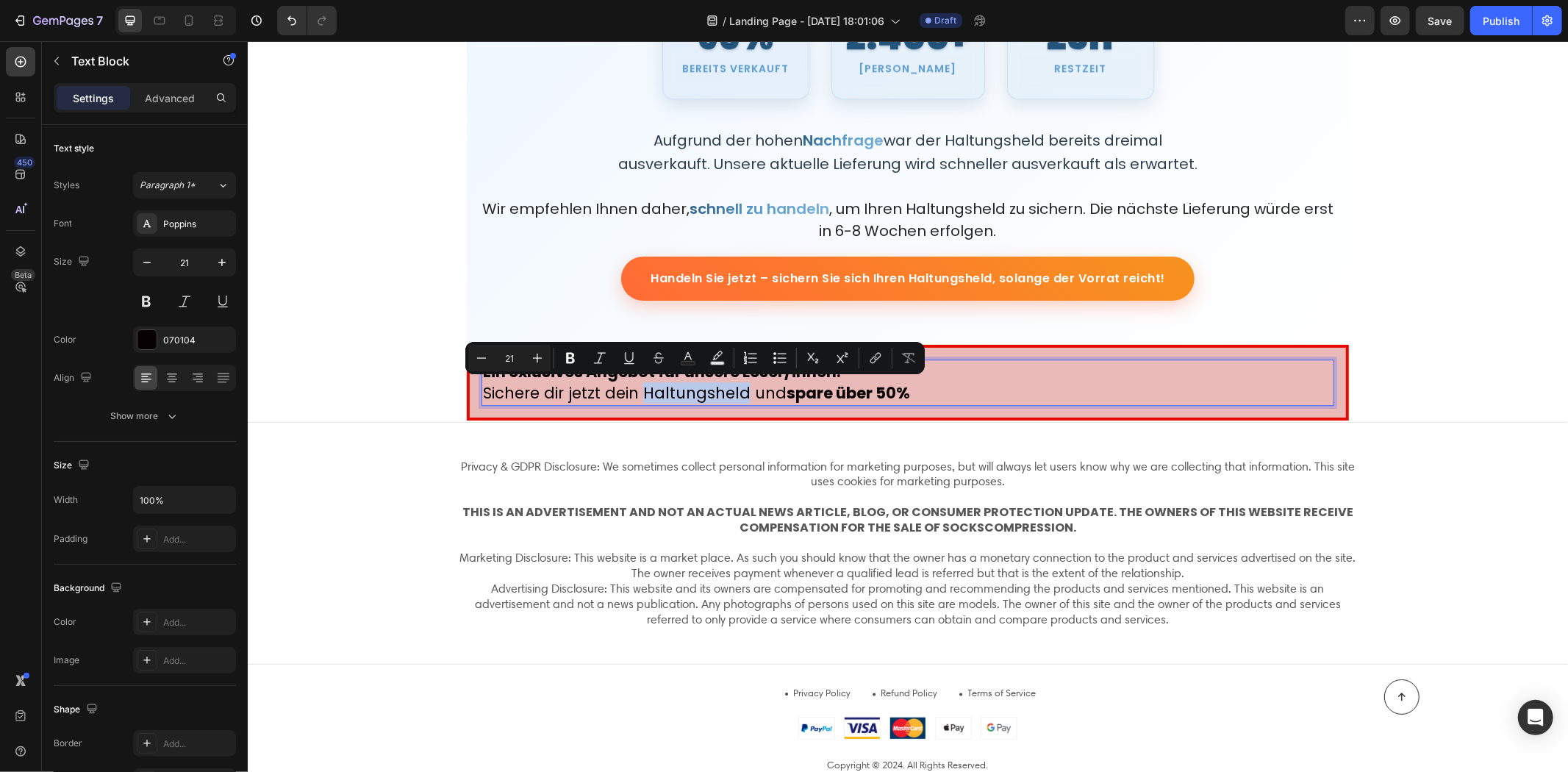
drag, startPoint x: 740, startPoint y: 394, endPoint x: 641, endPoint y: 392, distance: 99.0
click at [641, 392] on p "Sichere dir jetzt dein Haltungsheld und spare über 50%" at bounding box center [907, 392] width 850 height 21
click at [940, 393] on p "Sichere dir jetzt dein Haltungsheld und spare über 50%" at bounding box center [907, 392] width 850 height 21
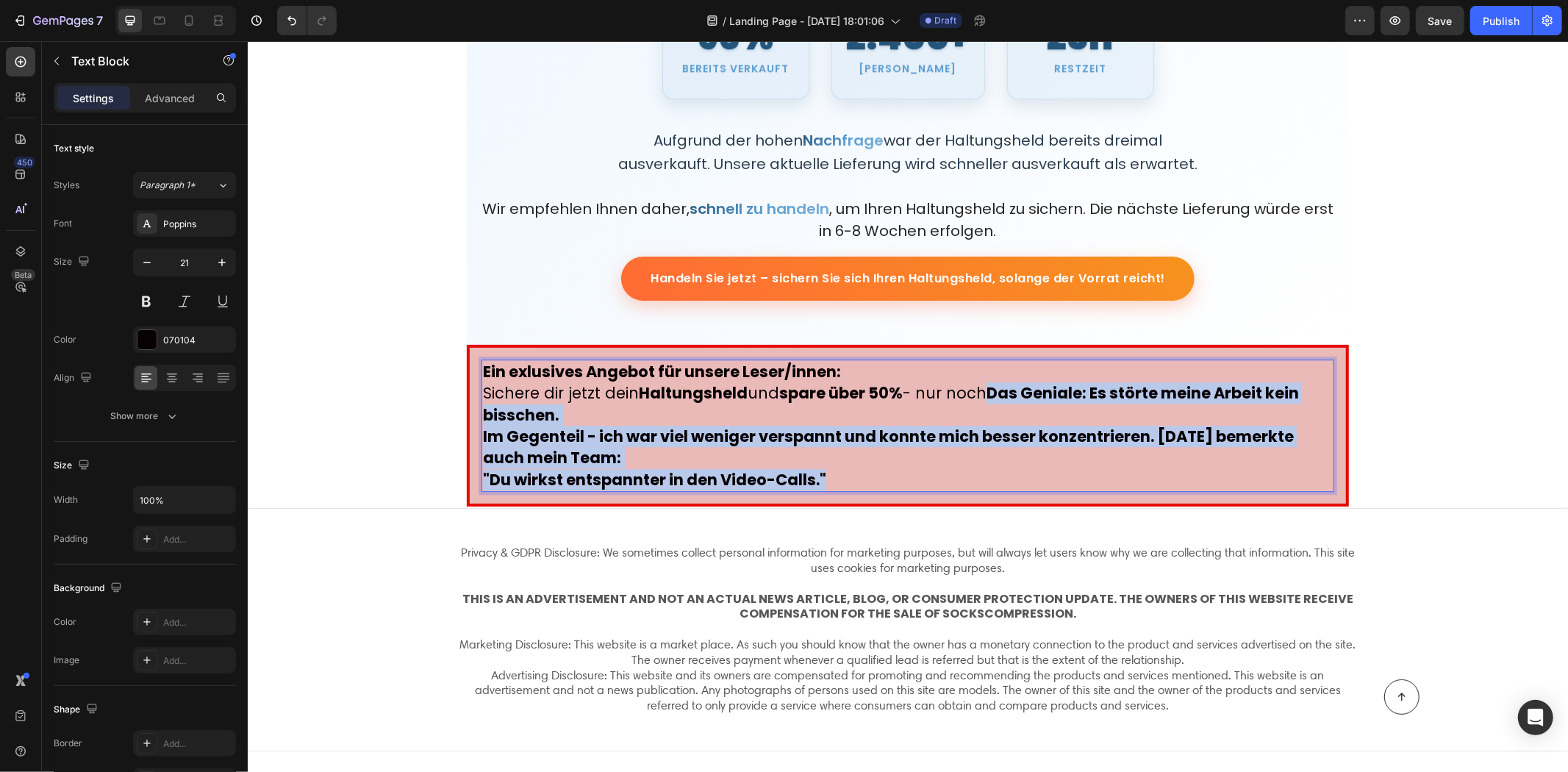
drag, startPoint x: 833, startPoint y: 473, endPoint x: 999, endPoint y: 387, distance: 187.0
click at [999, 387] on p "Sichere dir jetzt dein Haltungsheld und spare über 50% - nur noch Das Geniale: …" at bounding box center [907, 436] width 850 height 108
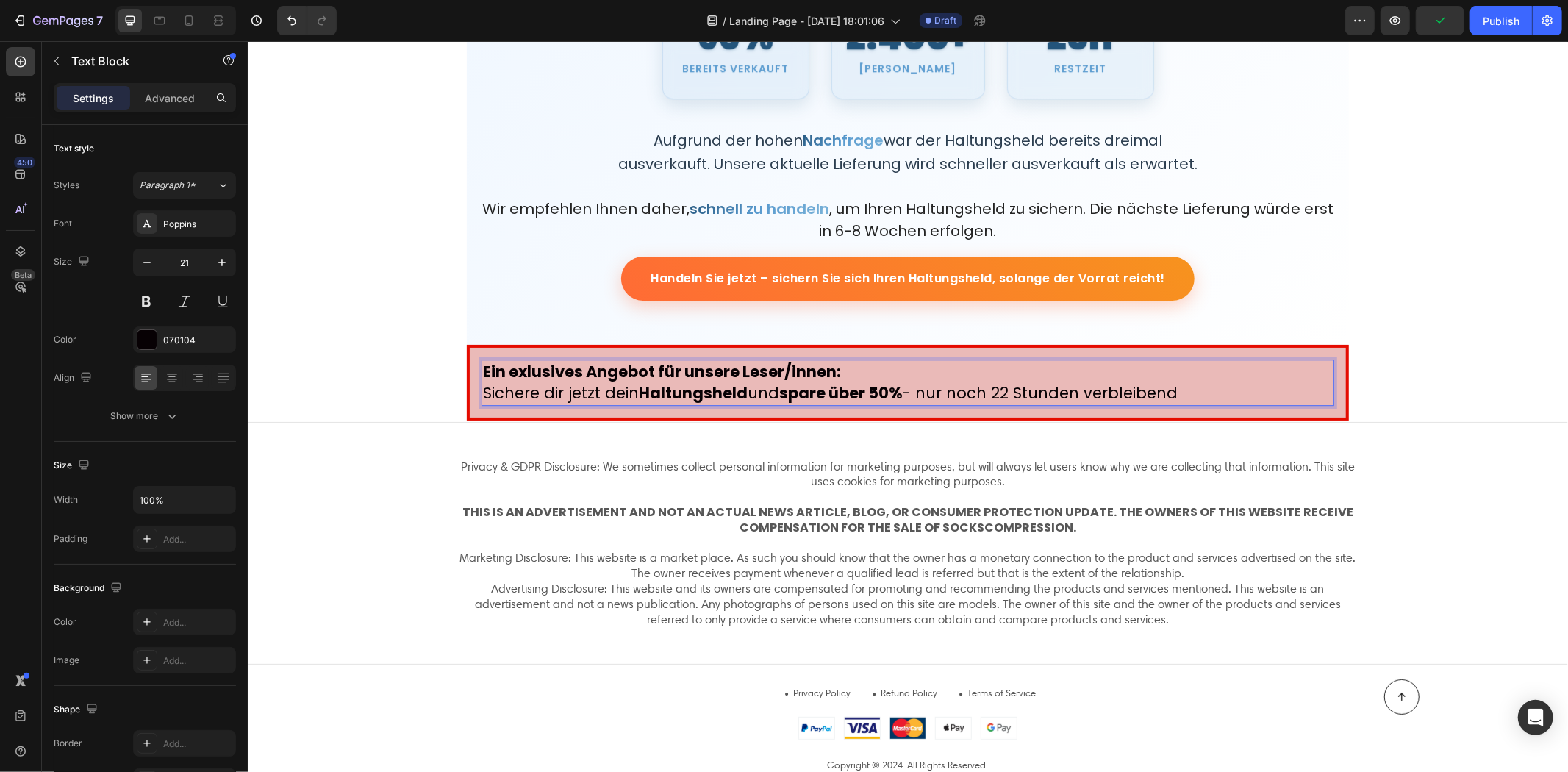
drag, startPoint x: 1187, startPoint y: 386, endPoint x: 1010, endPoint y: 386, distance: 177.0
click at [1010, 386] on p "Sichere dir jetzt dein Haltungsheld und spare über 50% - nur noch 22 Stunden ve…" at bounding box center [907, 392] width 850 height 21
click at [999, 387] on p "Sichere dir jetzt dein Haltungsheld und spare über 50% - nur noch 22 Stunden ve…" at bounding box center [907, 392] width 850 height 21
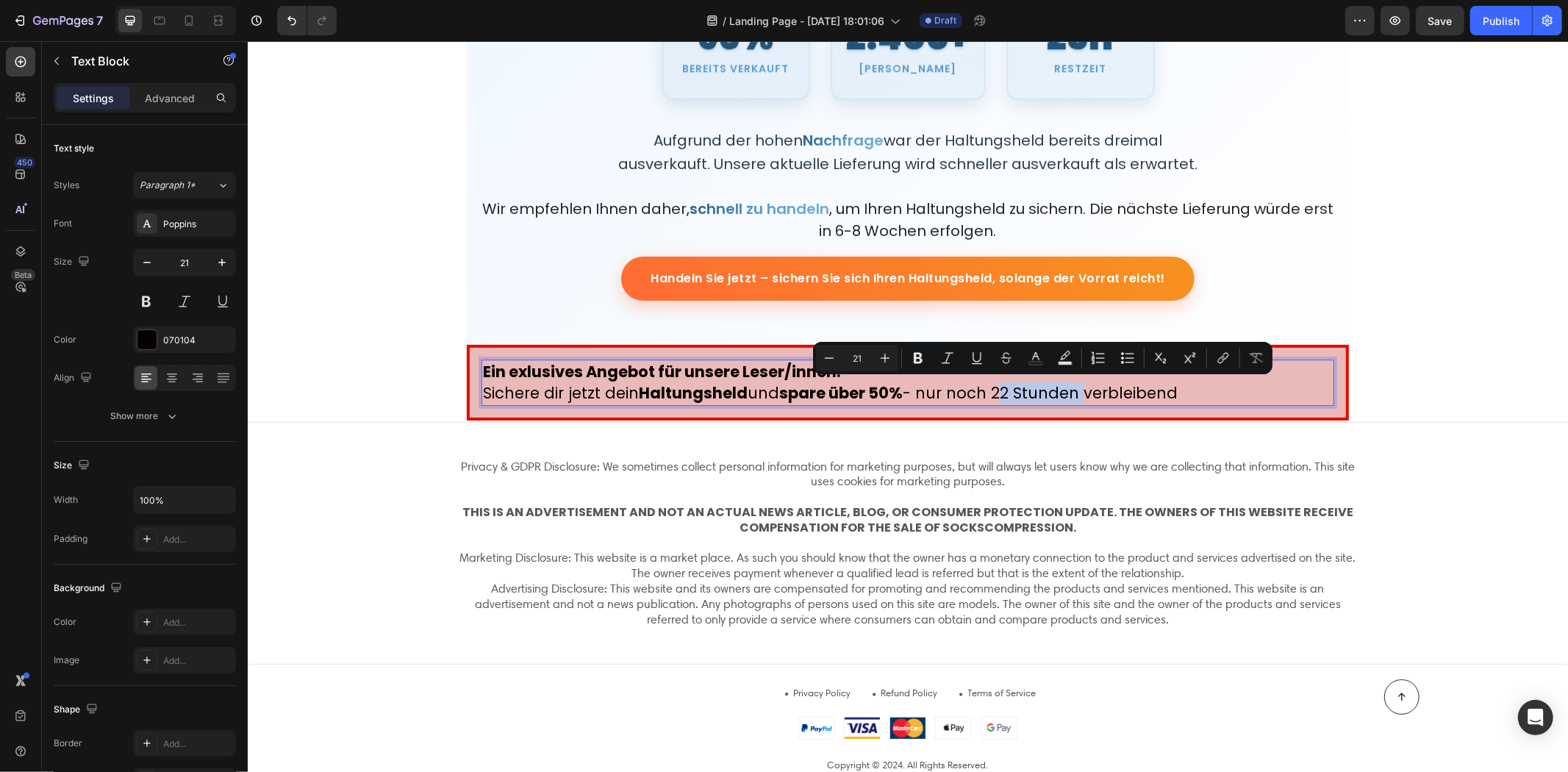
drag, startPoint x: 997, startPoint y: 387, endPoint x: 1083, endPoint y: 390, distance: 86.1
click at [1083, 390] on p "Sichere dir jetzt dein Haltungsheld und spare über 50% - nur noch 22 Stunden ve…" at bounding box center [907, 392] width 850 height 21
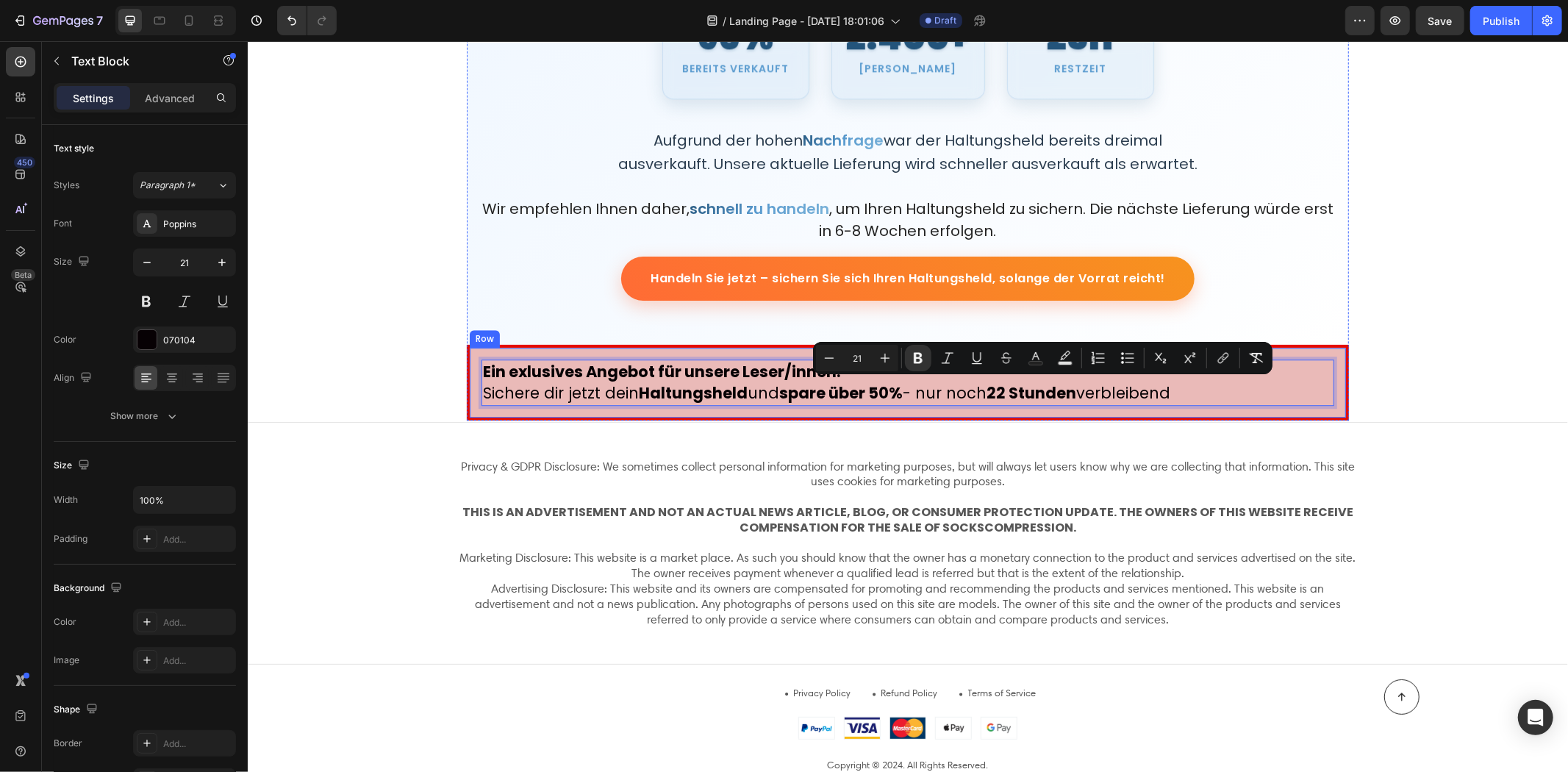
click at [1240, 391] on p "Sichere dir jetzt dein Haltungsheld und spare über 50% - nur noch 22 Stunden ve…" at bounding box center [907, 392] width 850 height 21
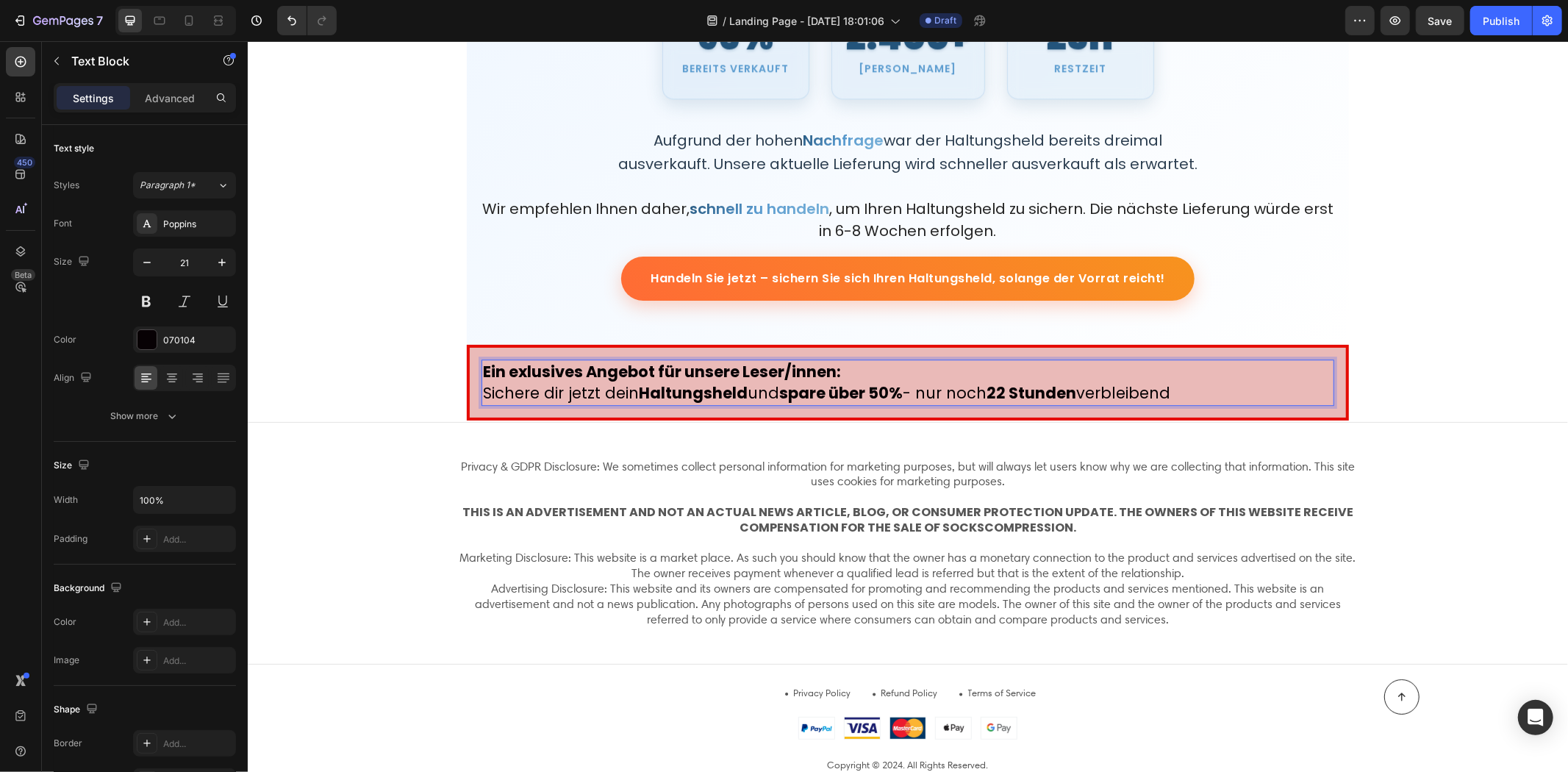
drag, startPoint x: 1180, startPoint y: 390, endPoint x: 1091, endPoint y: 386, distance: 89.1
click at [1091, 386] on p "Sichere dir jetzt dein Haltungsheld und spare über 50% - nur noch 22 Stunden ve…" at bounding box center [907, 392] width 850 height 21
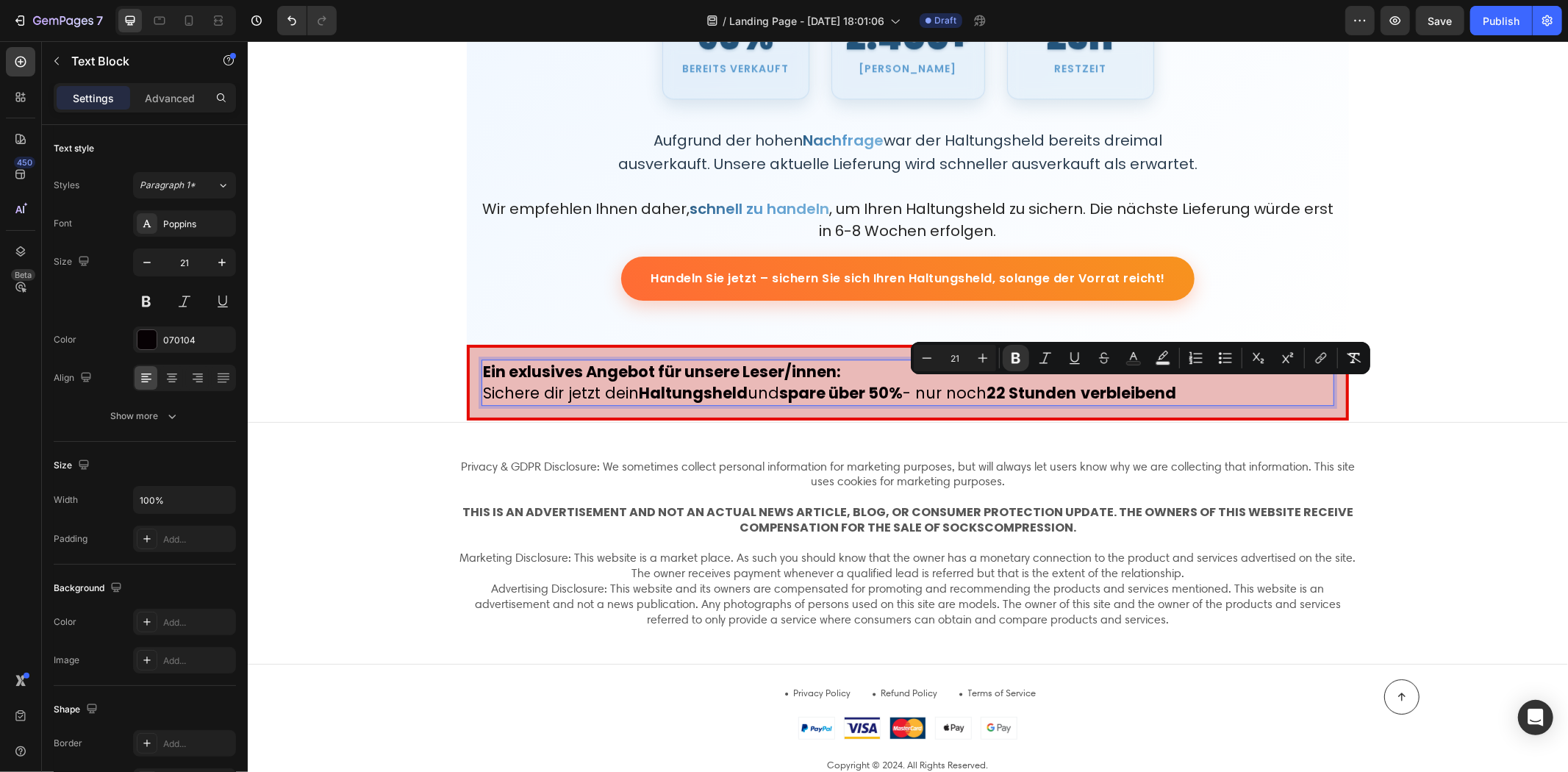
click at [1201, 387] on p "Sichere dir jetzt dein Haltungsheld und spare über 50% - nur noch 22 Stunden ve…" at bounding box center [907, 392] width 850 height 21
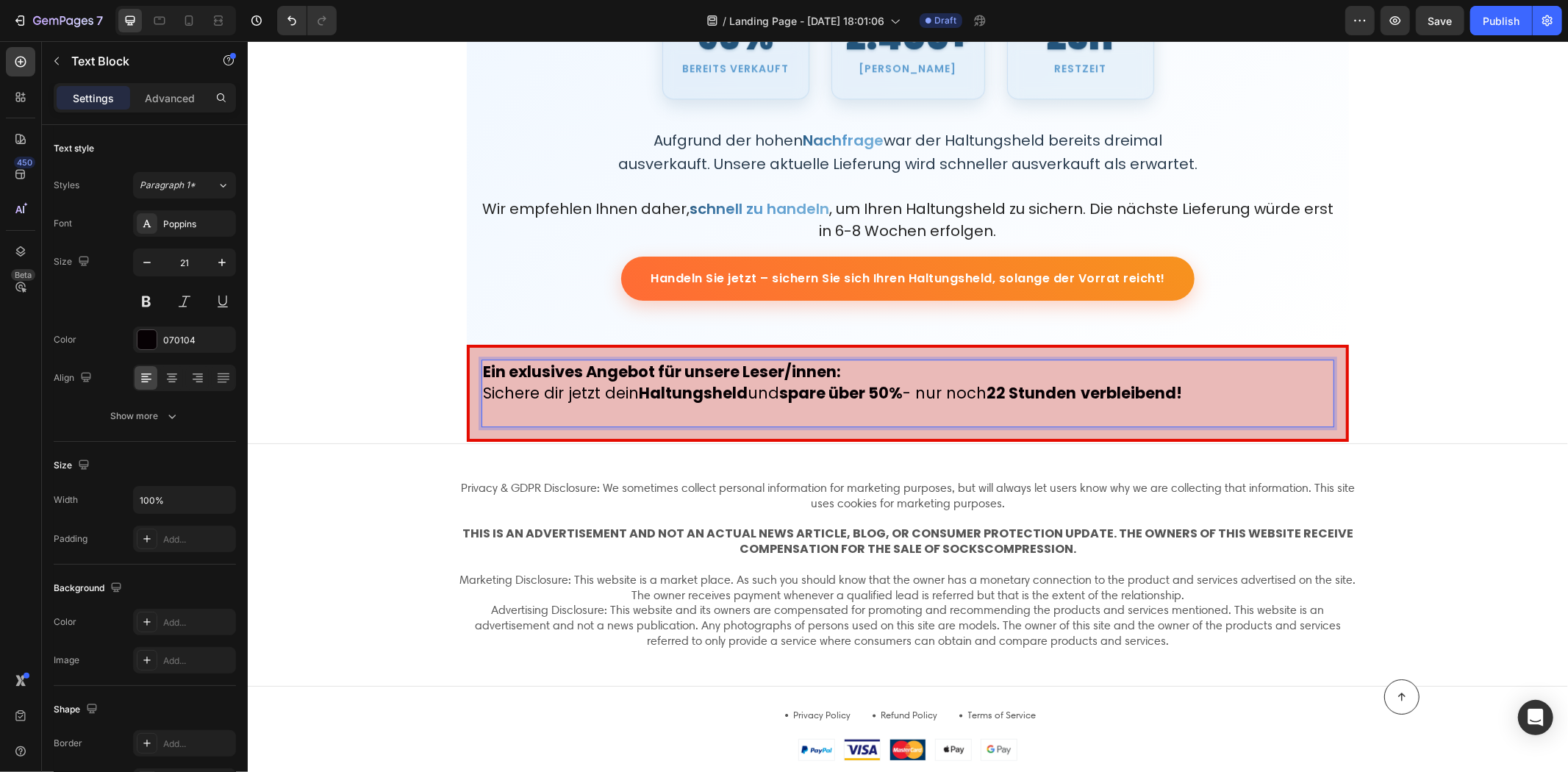
click at [566, 412] on p "Rich Text Editor. Editing area: main" at bounding box center [907, 415] width 850 height 21
click at [574, 383] on p "Sichere dir jetzt dein Haltungsheld und spare über 50% - nur noch 22 Stunden ve…" at bounding box center [907, 392] width 850 height 21
click at [553, 407] on p "Rich Text Editor. Editing area: main" at bounding box center [907, 415] width 850 height 21
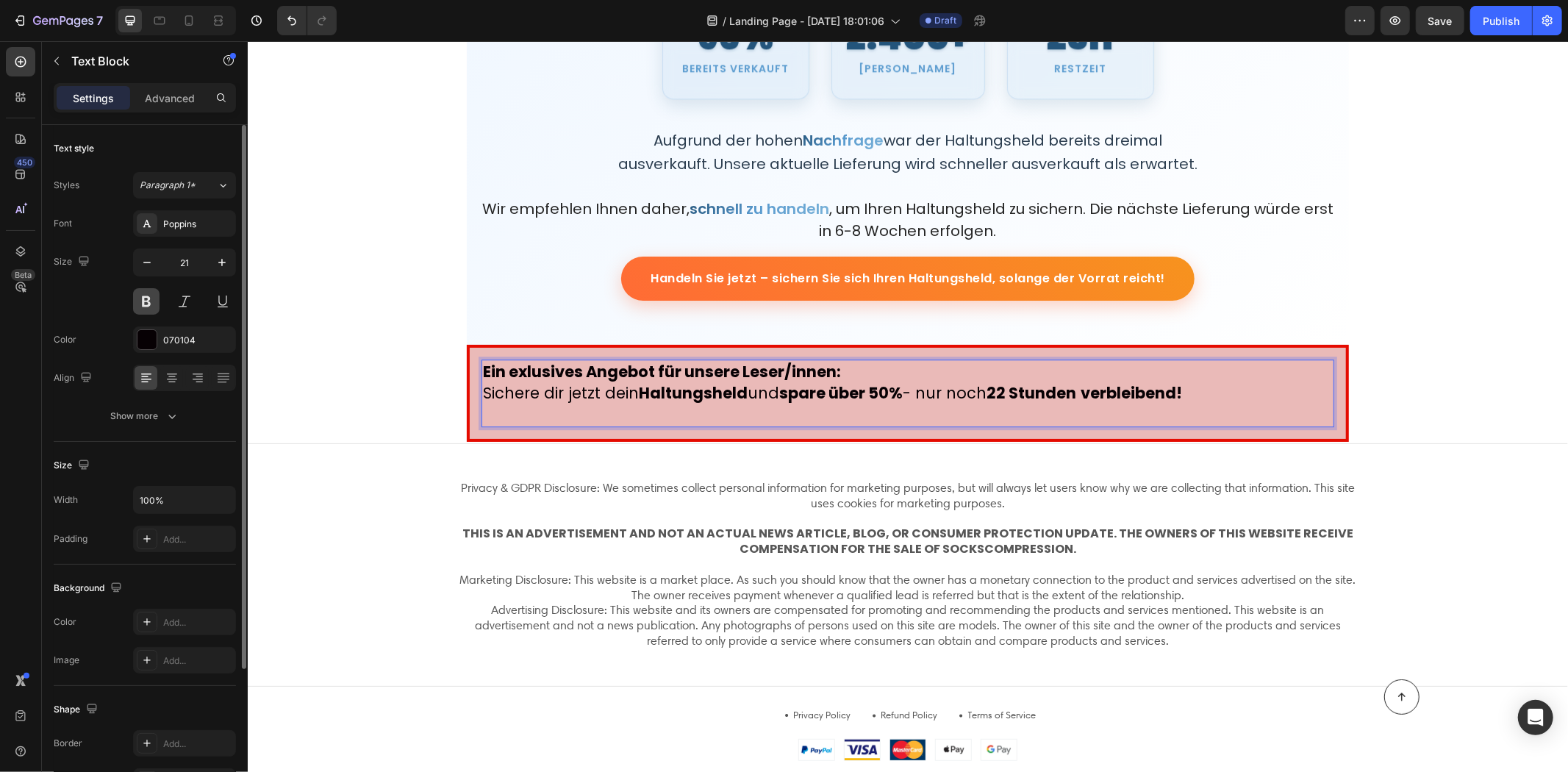
click at [146, 297] on button at bounding box center [146, 301] width 27 height 27
click at [156, 303] on button at bounding box center [146, 301] width 27 height 27
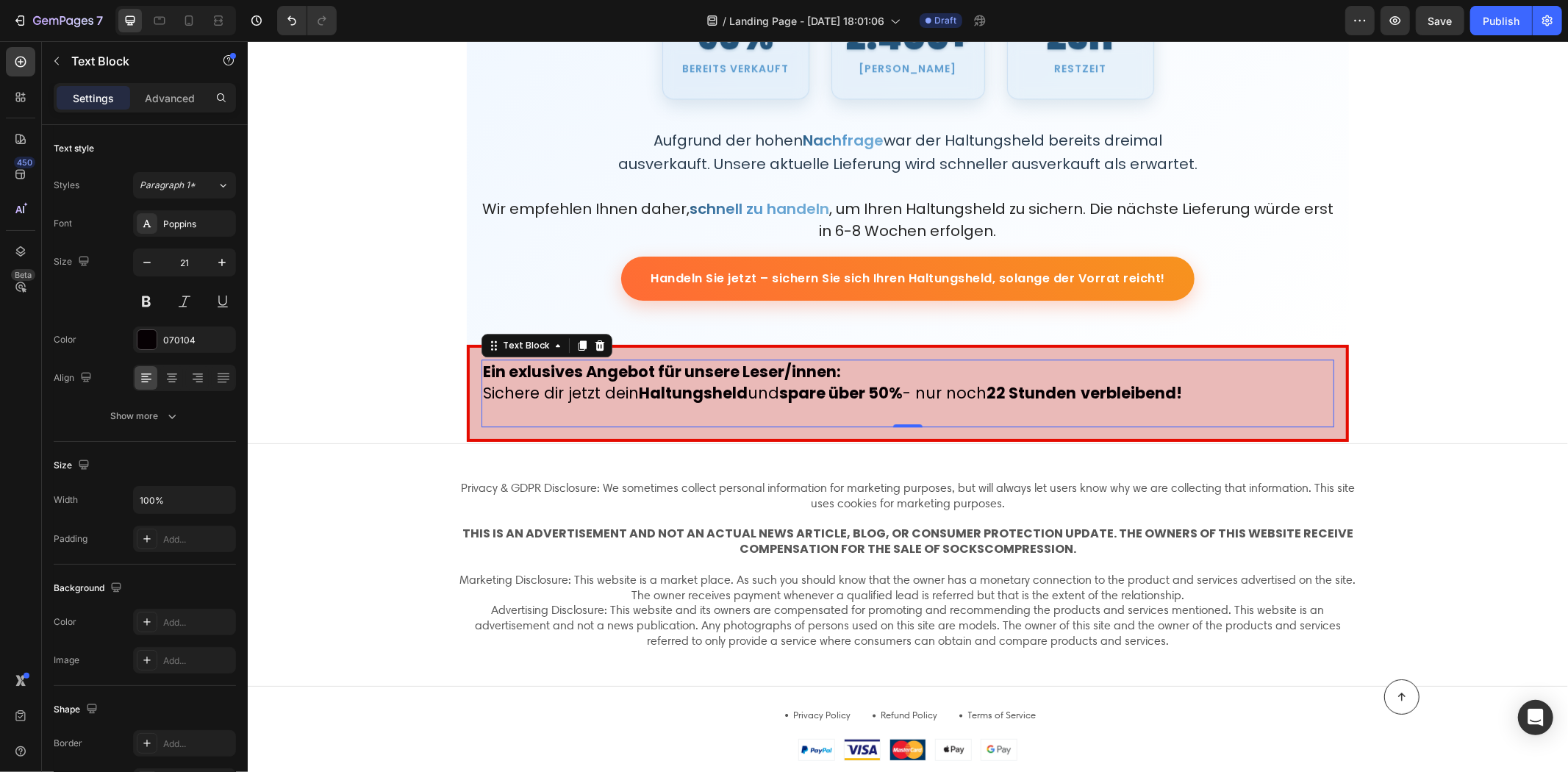
click at [502, 412] on p "Rich Text Editor. Editing area: main" at bounding box center [907, 415] width 850 height 21
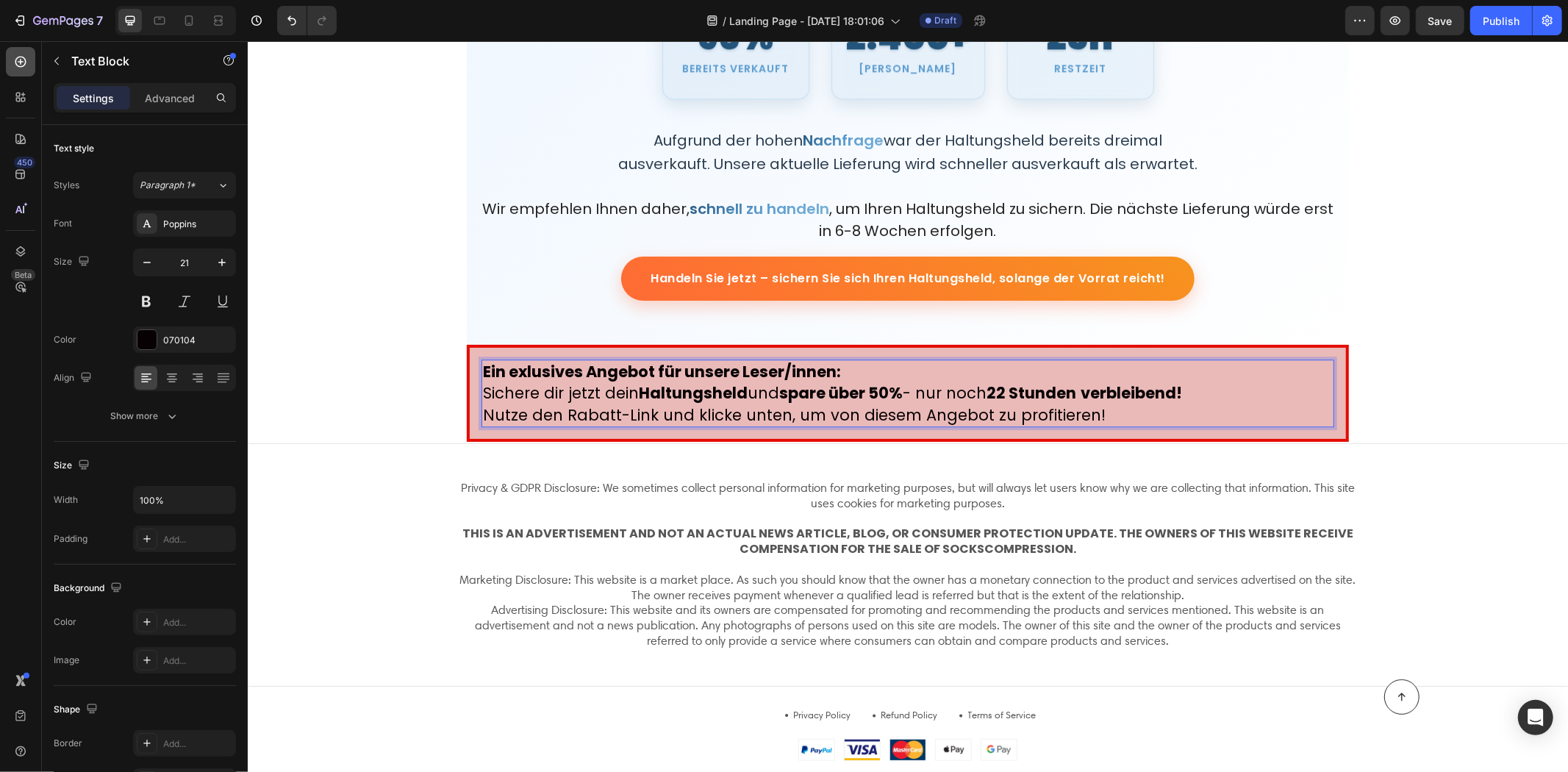
click at [18, 66] on icon at bounding box center [20, 61] width 14 height 14
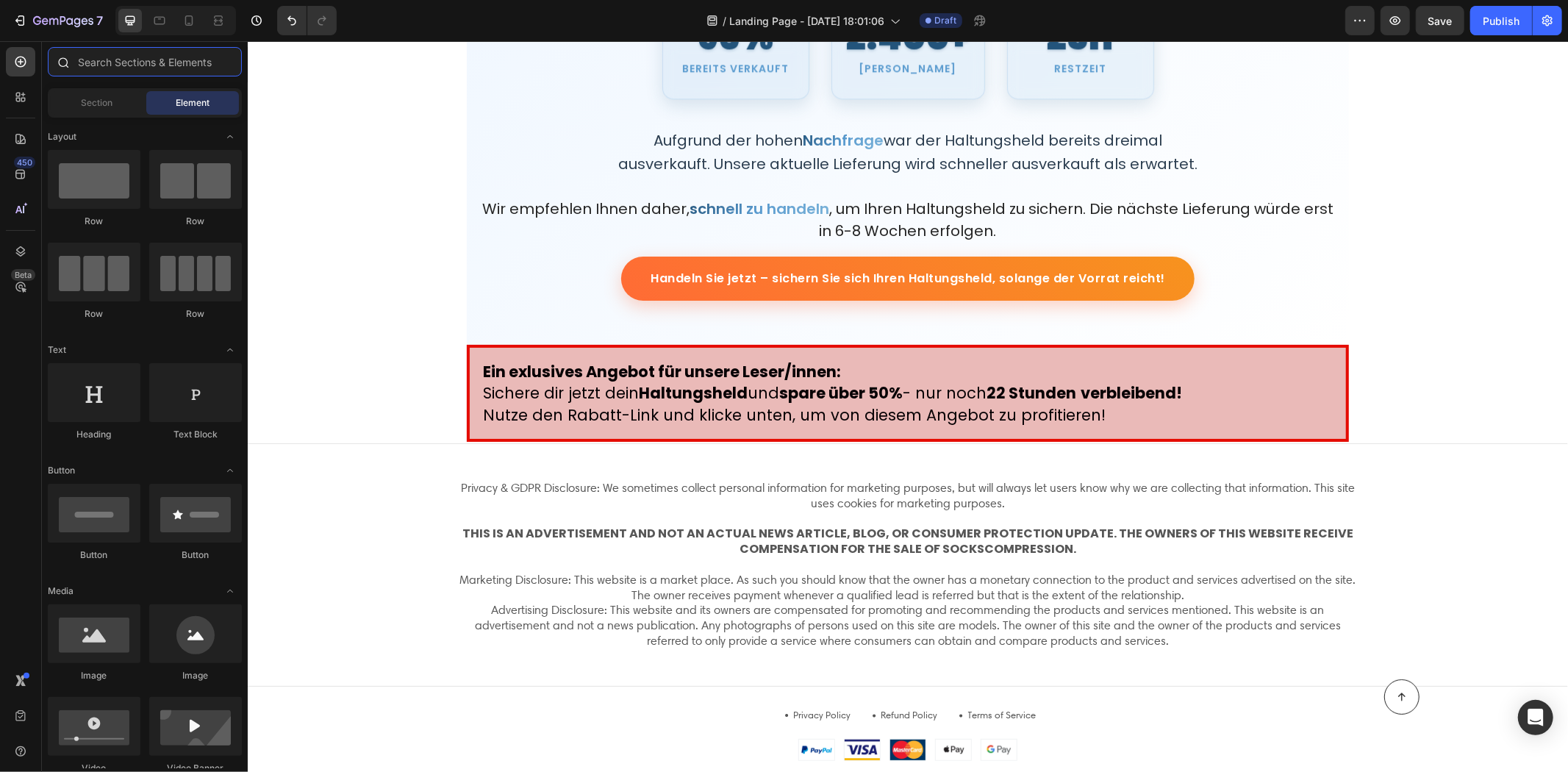
click at [142, 57] on input "text" at bounding box center [145, 62] width 194 height 30
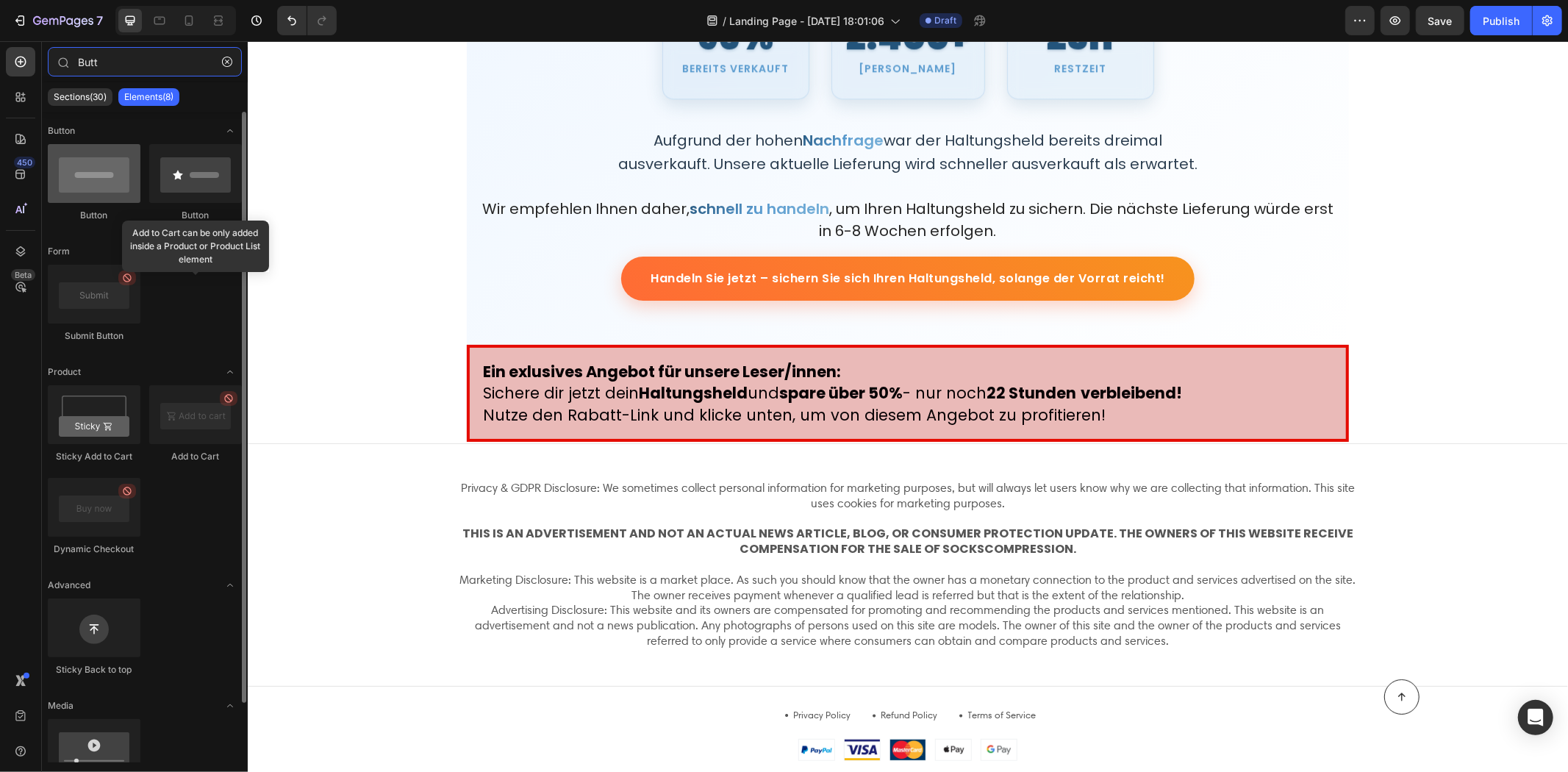
type input "Butt"
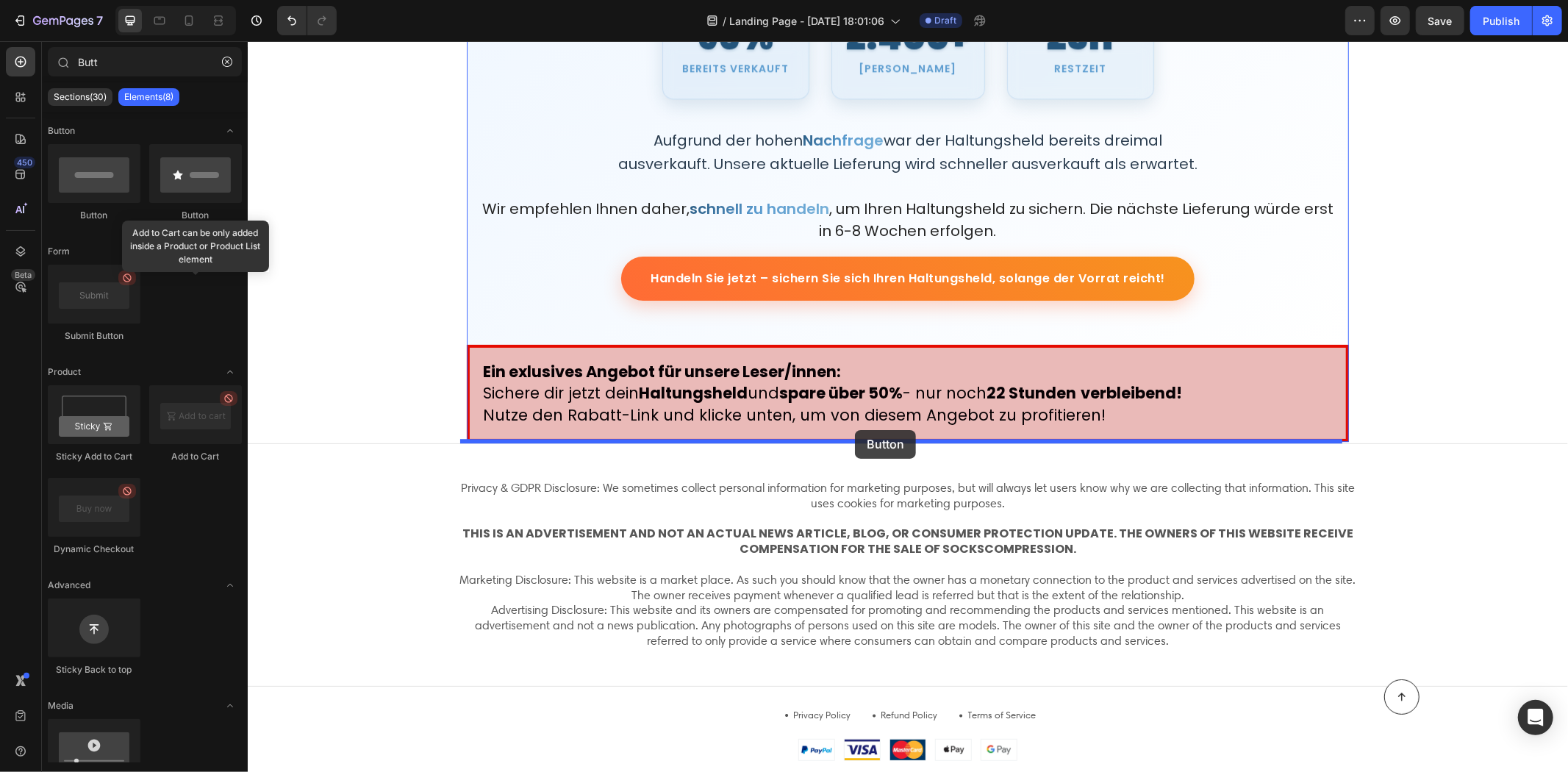
drag, startPoint x: 346, startPoint y: 221, endPoint x: 850, endPoint y: 426, distance: 544.1
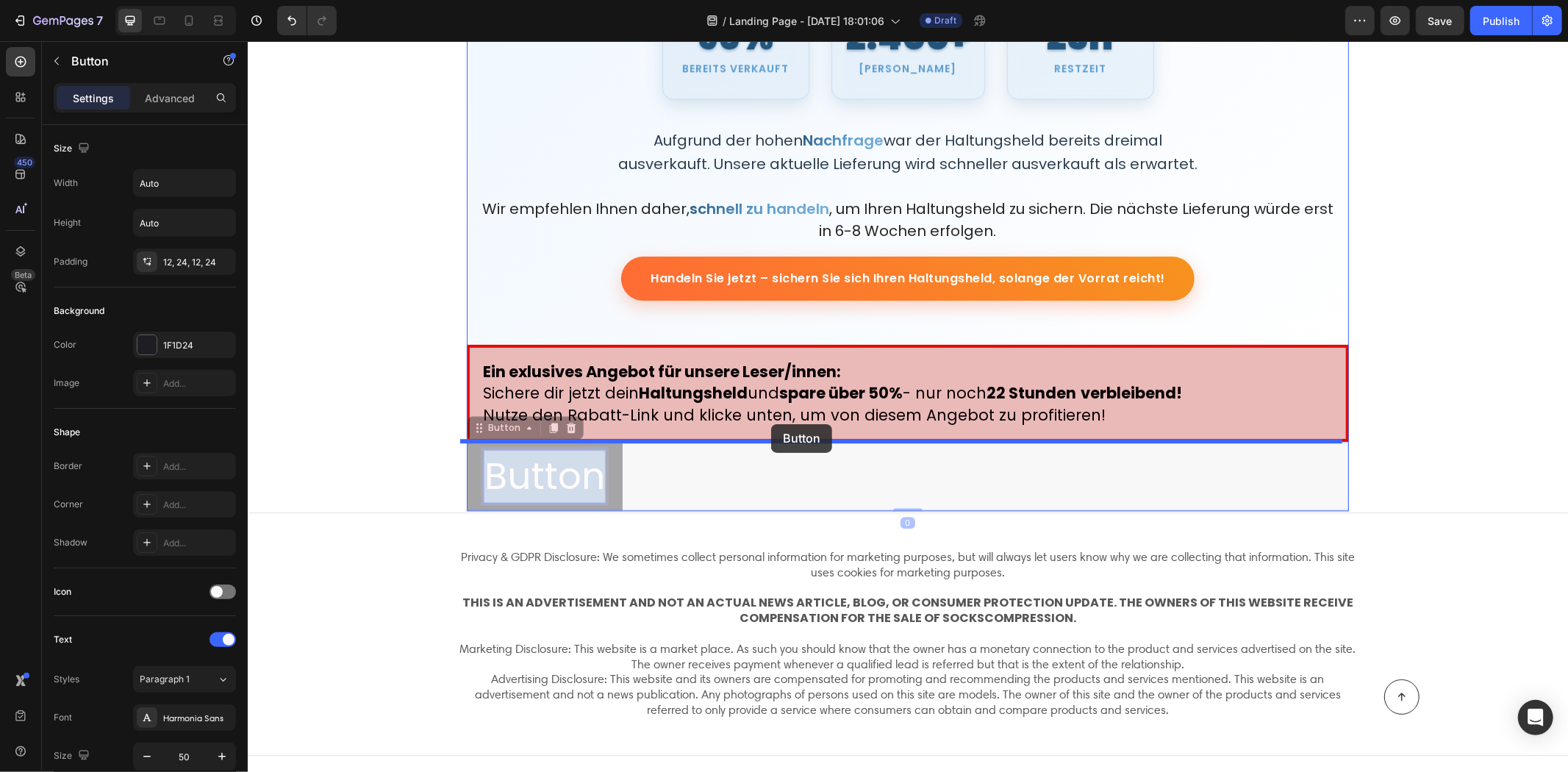
drag, startPoint x: 553, startPoint y: 466, endPoint x: 771, endPoint y: 424, distance: 222.0
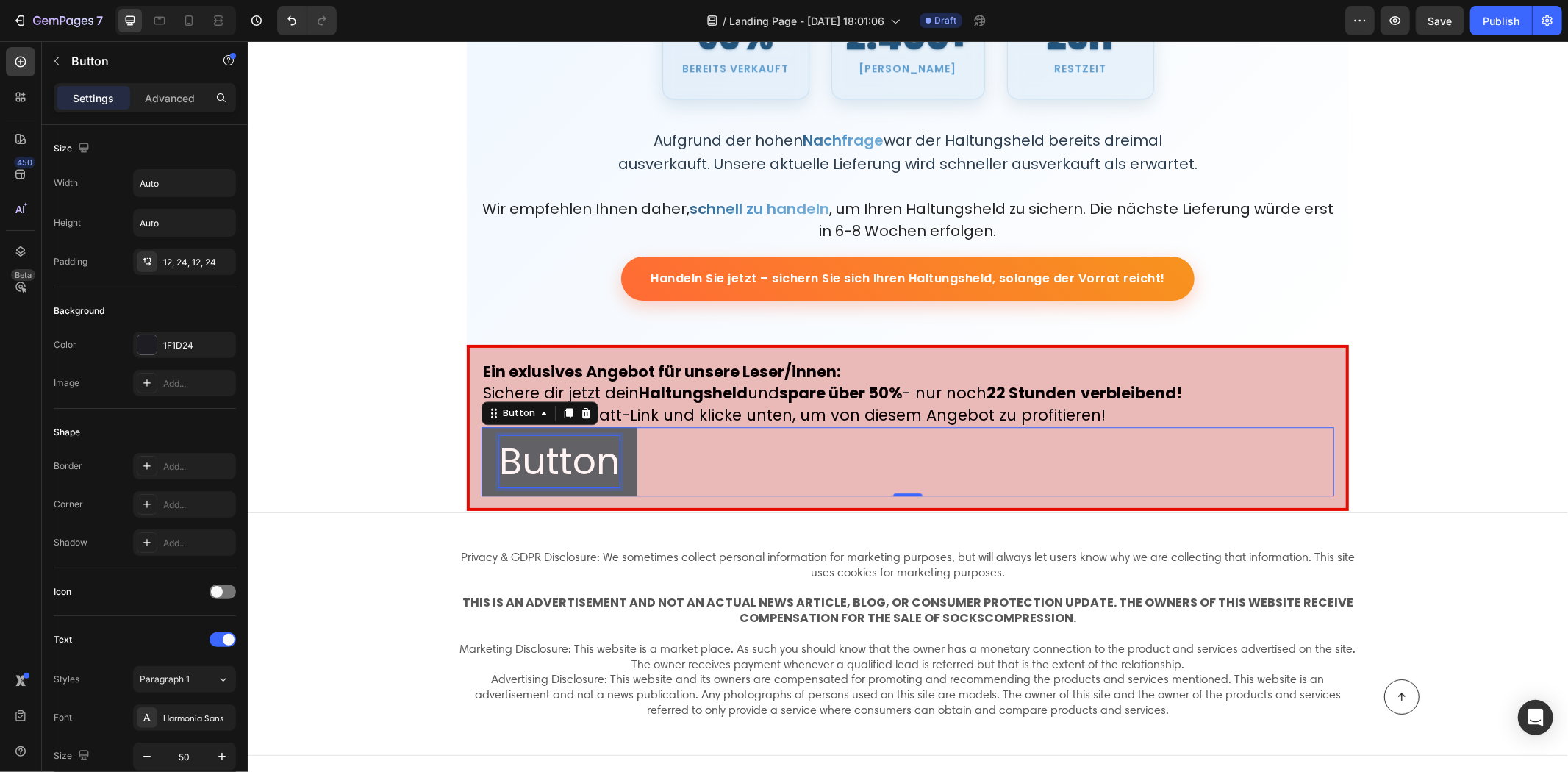
click at [591, 466] on p "Button" at bounding box center [559, 461] width 120 height 52
click at [481, 426] on button "SPARE" at bounding box center [553, 460] width 145 height 69
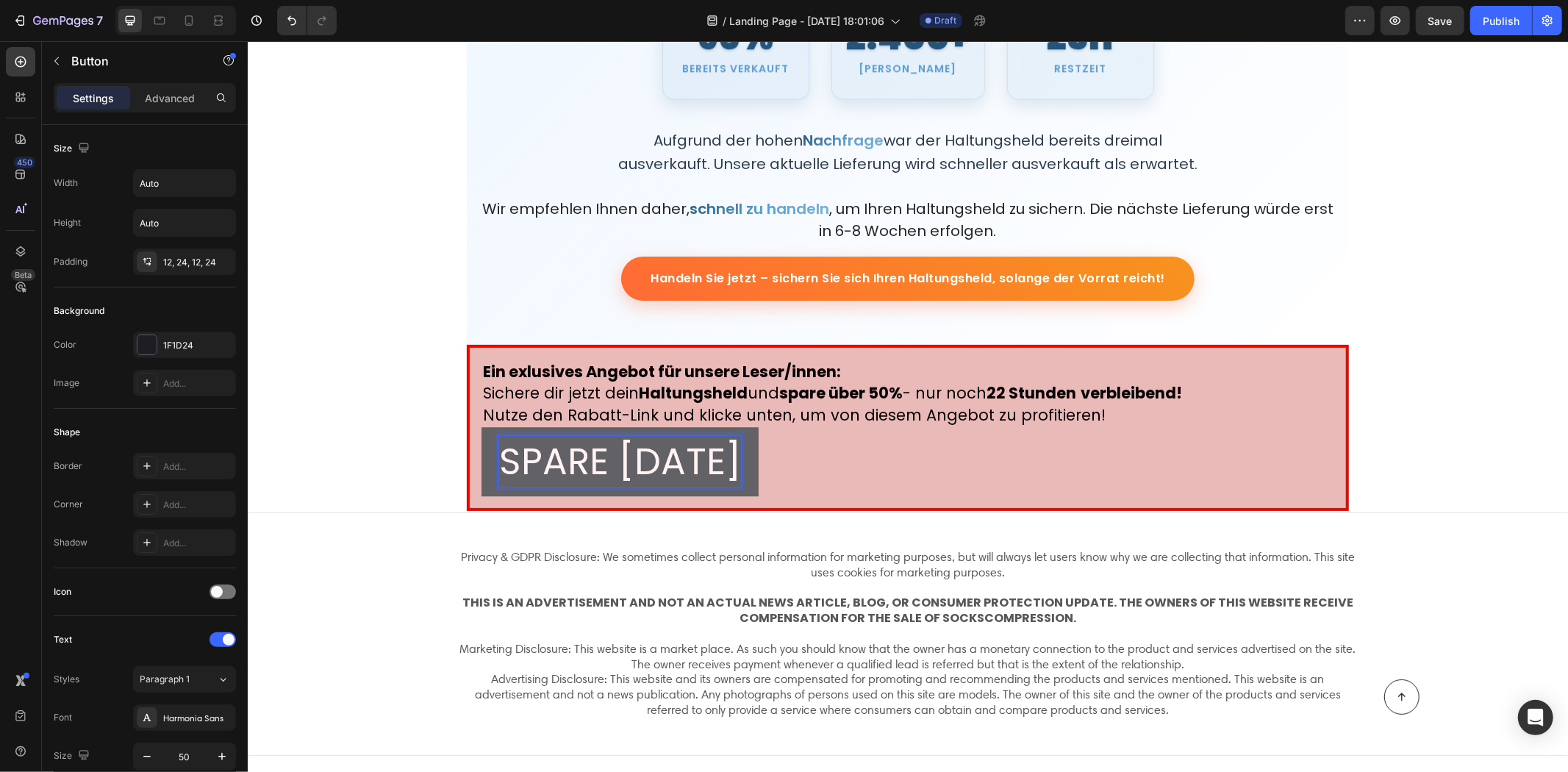
click at [481, 426] on button "SPARE HEUTE" at bounding box center [620, 460] width 277 height 69
click at [481, 426] on button "SPARE HEUTE ÜBER" at bounding box center [669, 460] width 376 height 69
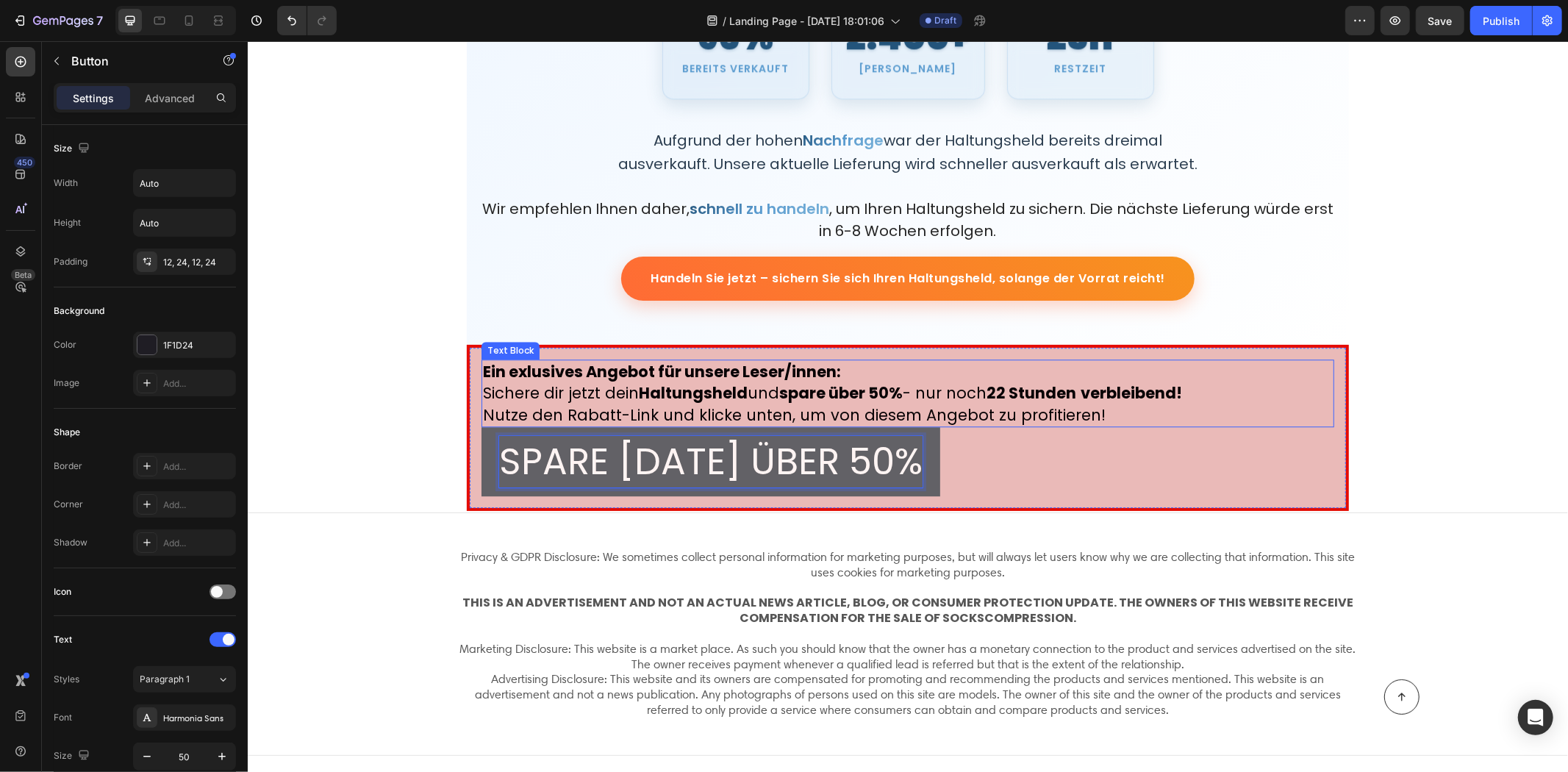
click at [661, 398] on strong "Haltungsheld" at bounding box center [692, 392] width 109 height 21
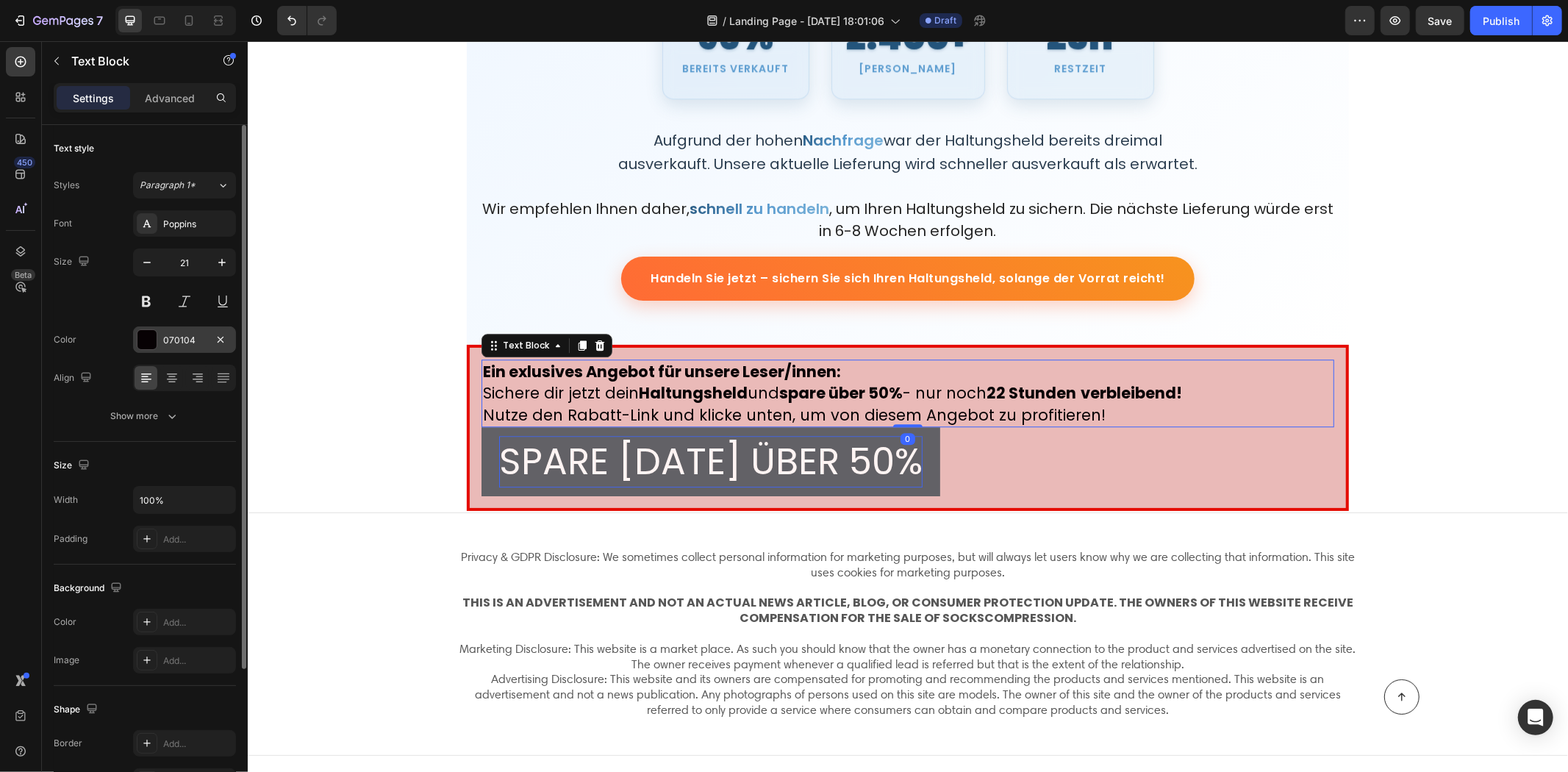
click at [168, 338] on div "070104" at bounding box center [184, 340] width 43 height 13
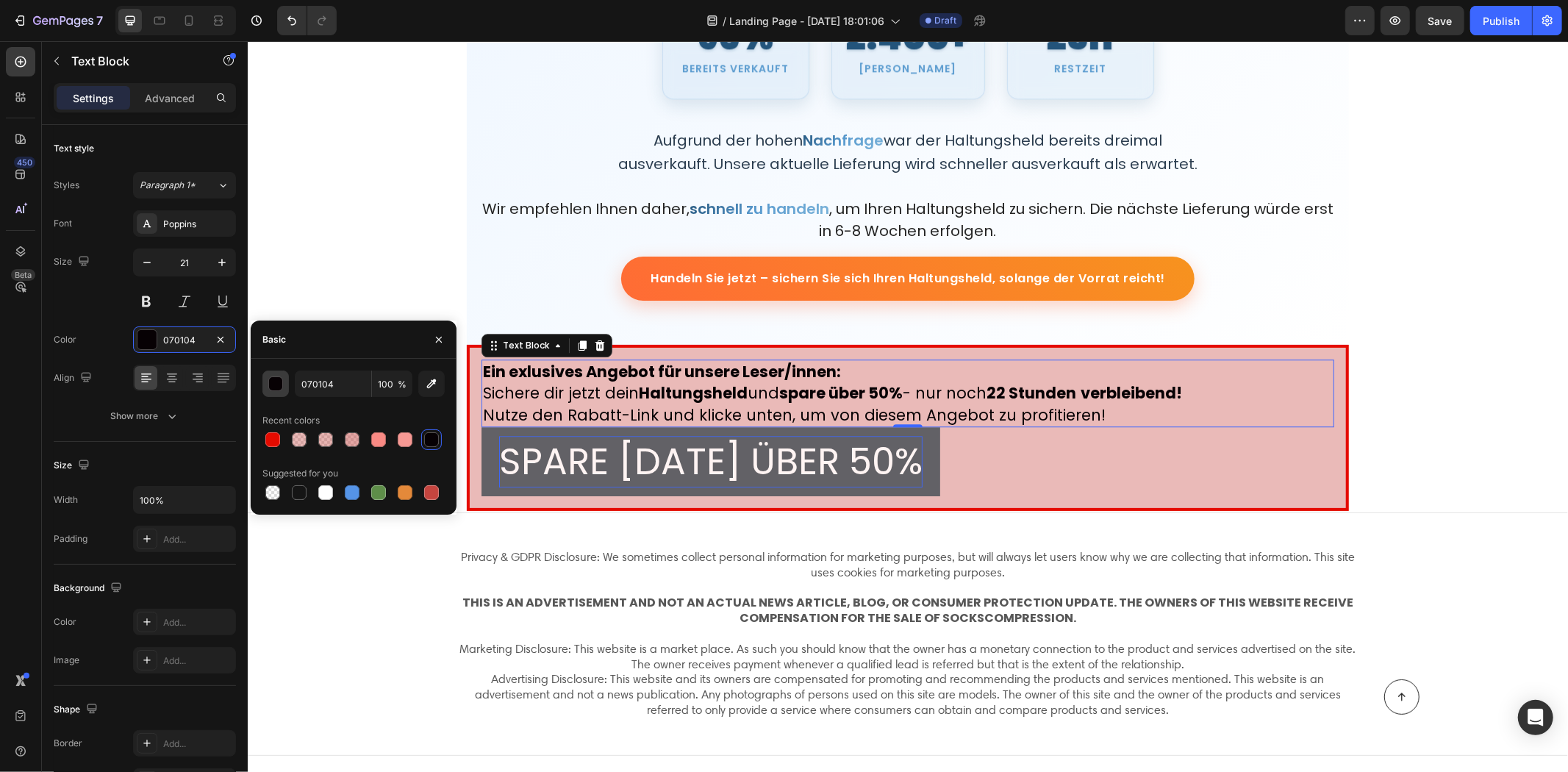
click at [281, 373] on button "button" at bounding box center [275, 383] width 27 height 27
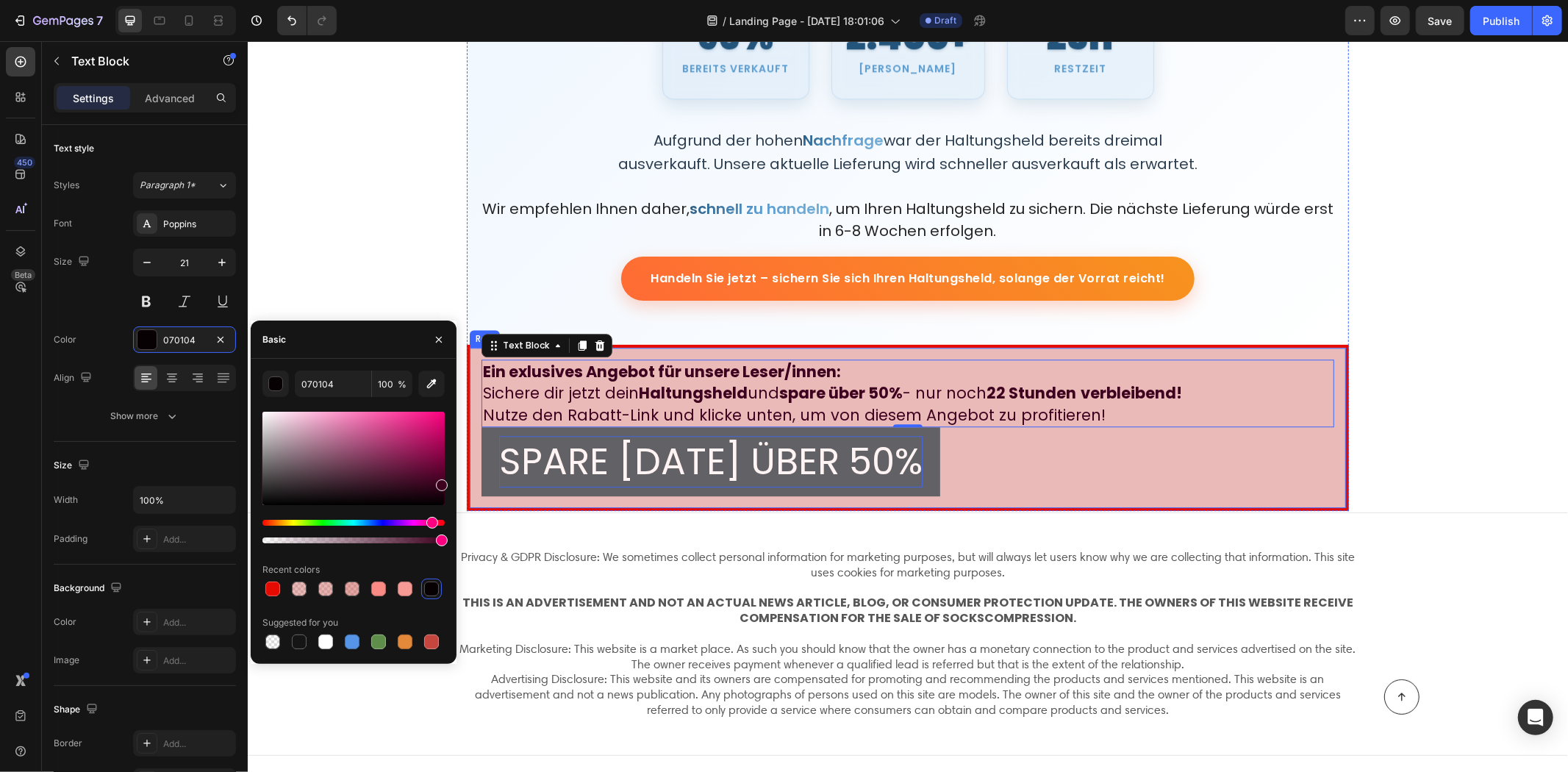
drag, startPoint x: 672, startPoint y: 508, endPoint x: 547, endPoint y: 588, distance: 148.4
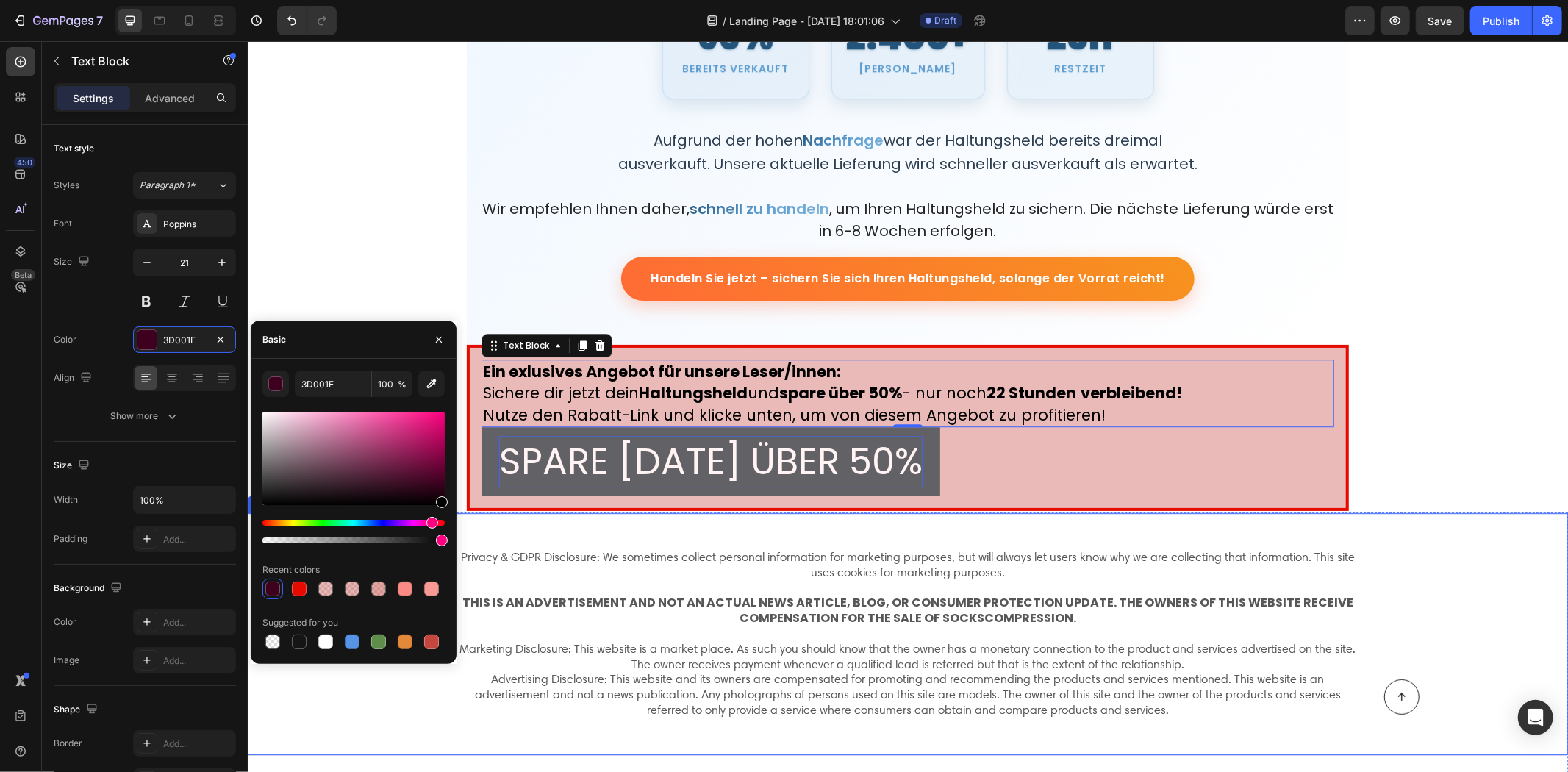
drag, startPoint x: 699, startPoint y: 555, endPoint x: 516, endPoint y: 610, distance: 191.1
type input "000000"
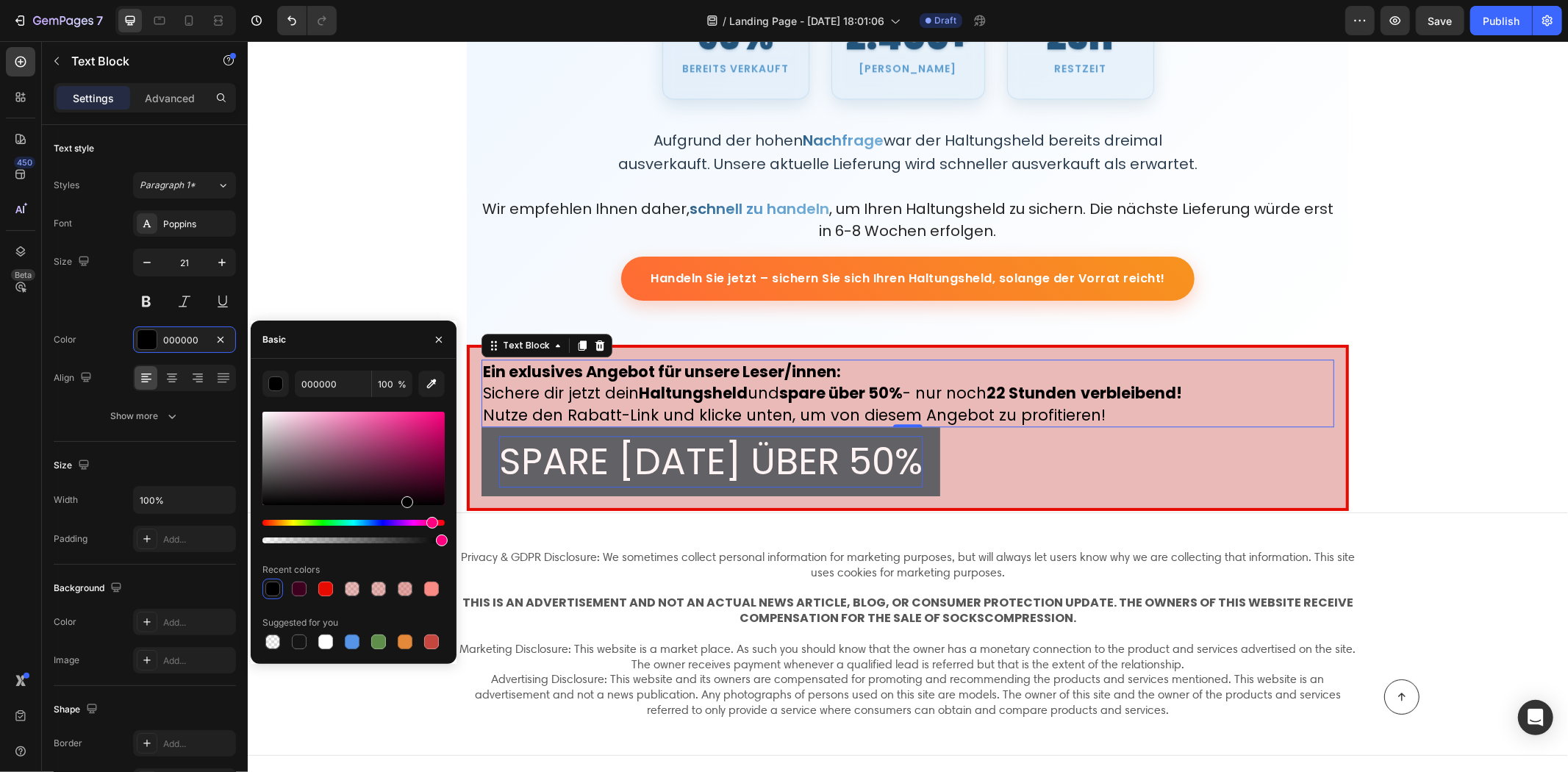
drag, startPoint x: 399, startPoint y: 527, endPoint x: 420, endPoint y: 553, distance: 33.4
click at [409, 562] on div "000000 100 % Recent colors Suggested for you" at bounding box center [353, 511] width 182 height 281
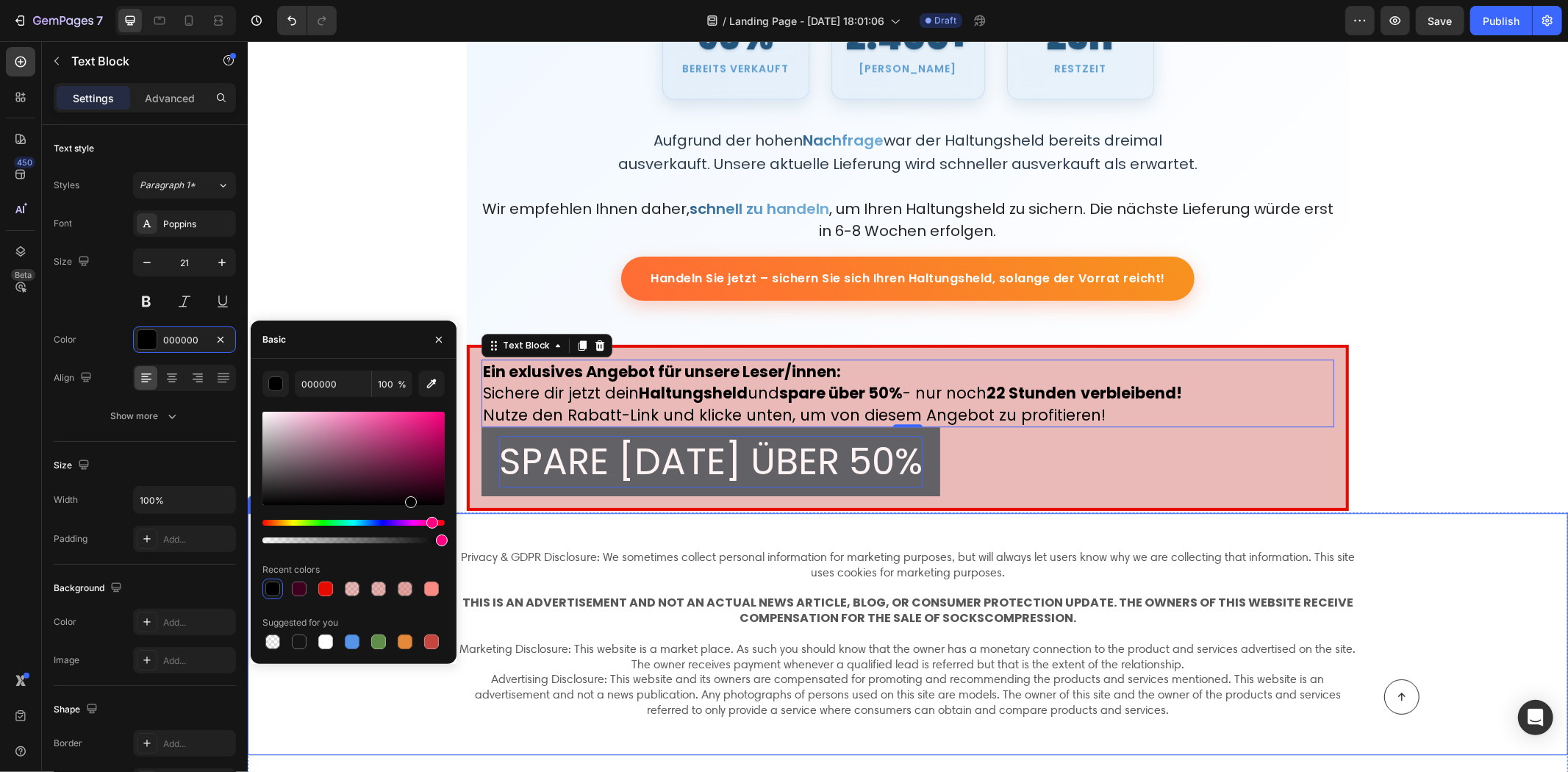
click at [506, 529] on div "Privacy & GDPR Disclosure: We sometimes collect personal information for market…" at bounding box center [907, 633] width 1320 height 243
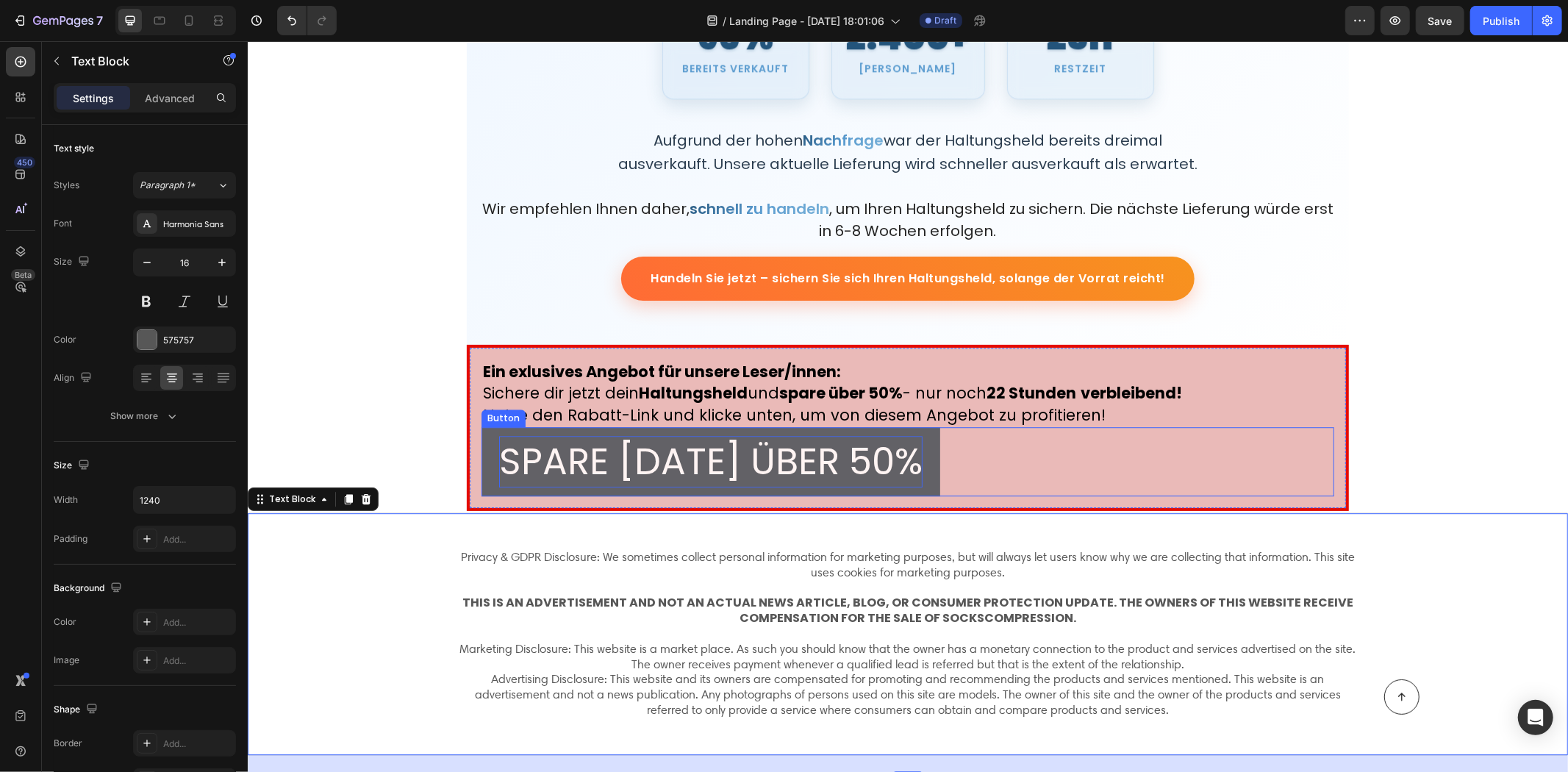
click at [881, 455] on p "SPARE HEUTE ÜBER 50%" at bounding box center [710, 461] width 424 height 52
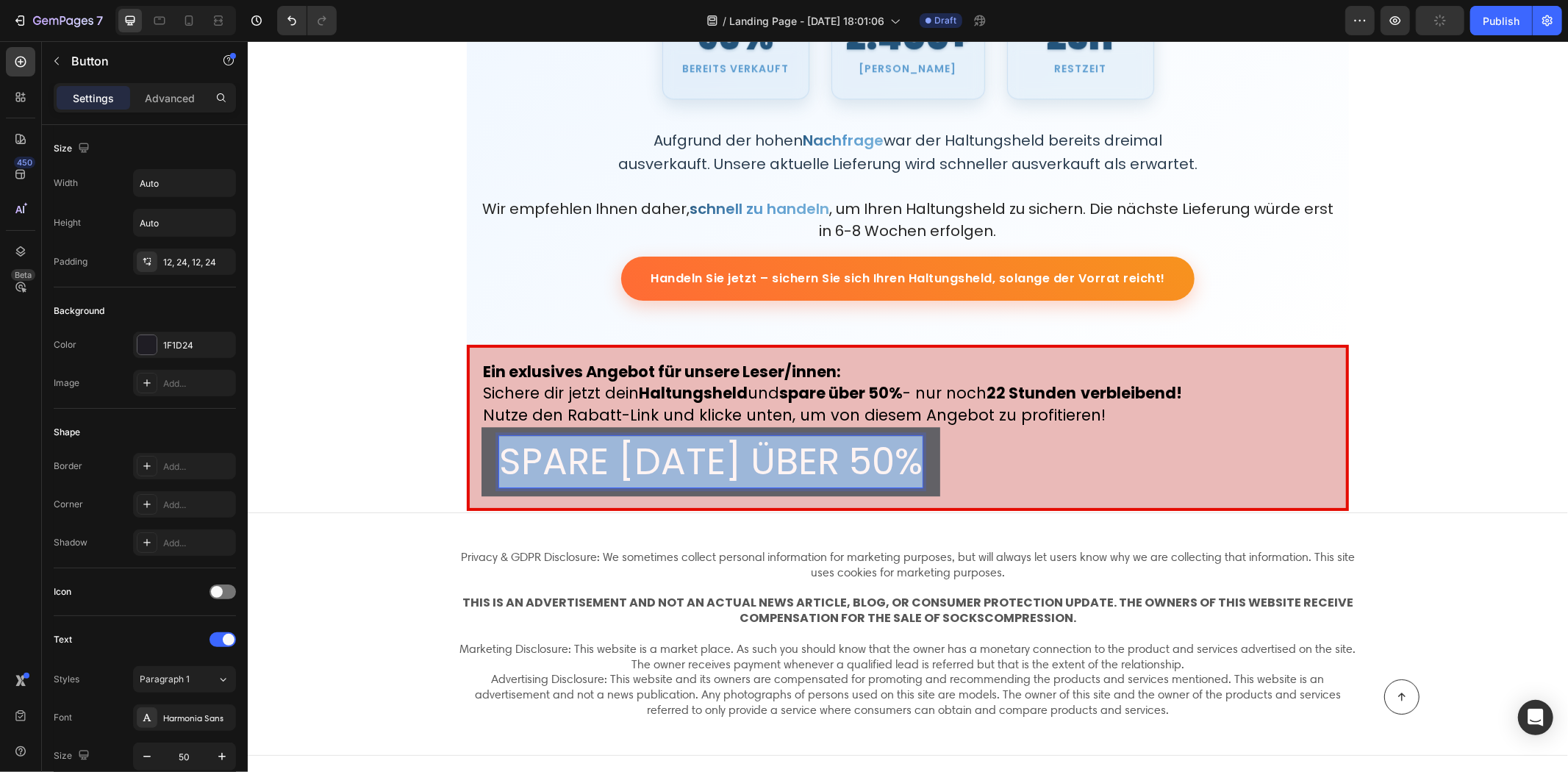
drag, startPoint x: 890, startPoint y: 452, endPoint x: 509, endPoint y: 452, distance: 381.0
click at [509, 453] on p "SPARE HEUTE ÜBER 50%" at bounding box center [710, 461] width 424 height 52
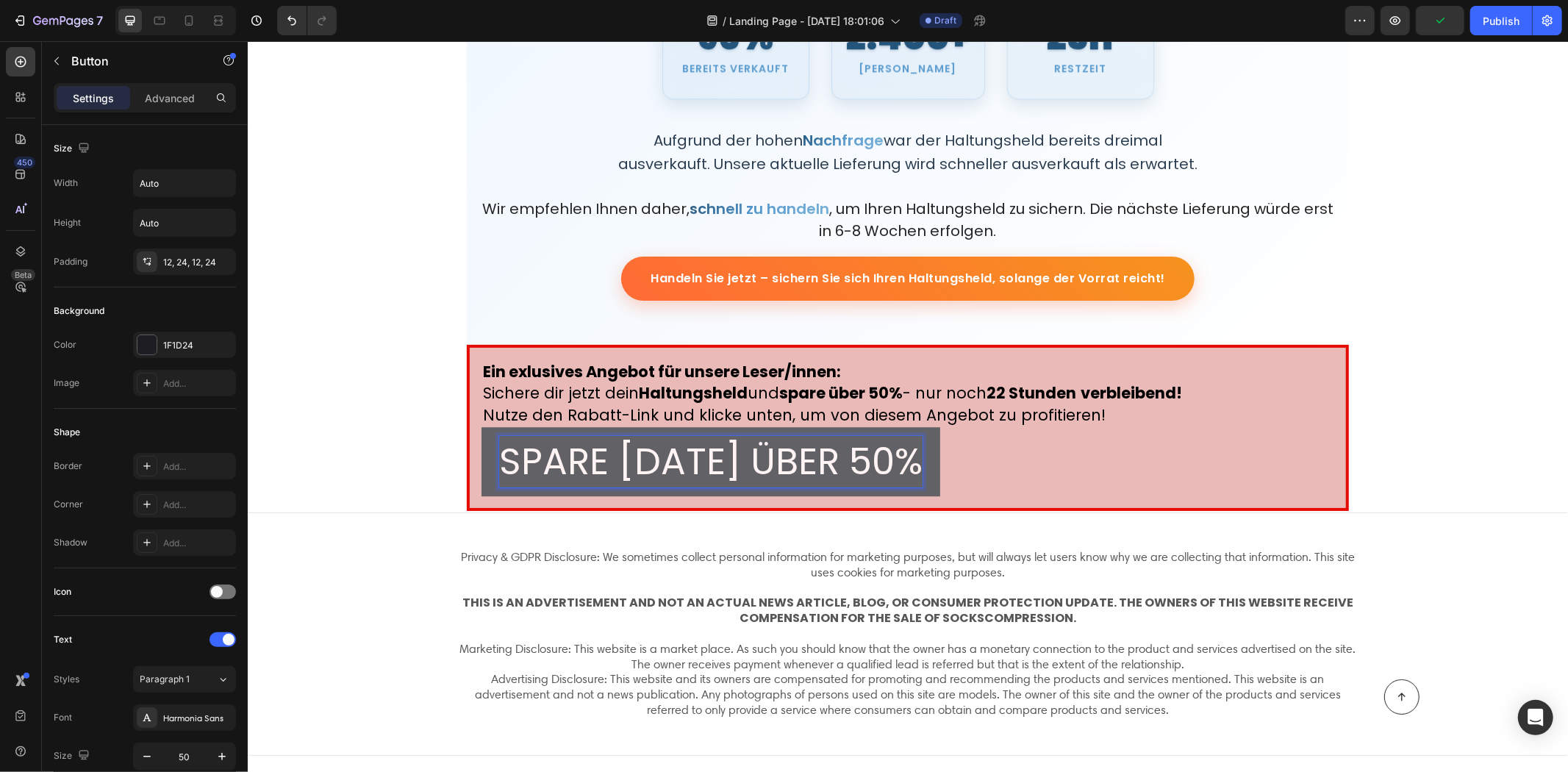
click at [509, 452] on p "SPARE HEUTE ÜBER 50%" at bounding box center [710, 461] width 424 height 52
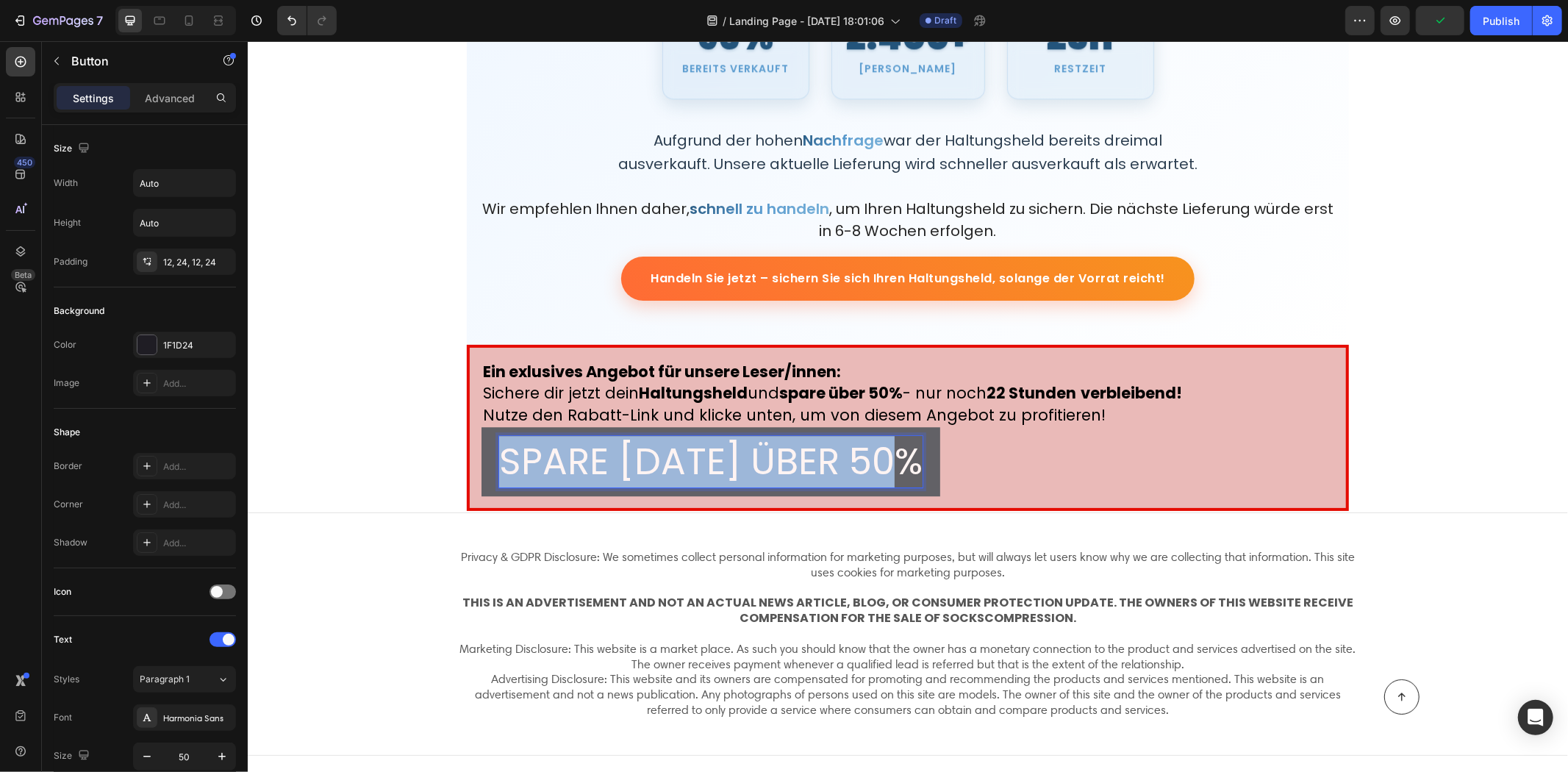
click at [509, 452] on p "SPARE HEUTE ÜBER 50%" at bounding box center [710, 461] width 424 height 52
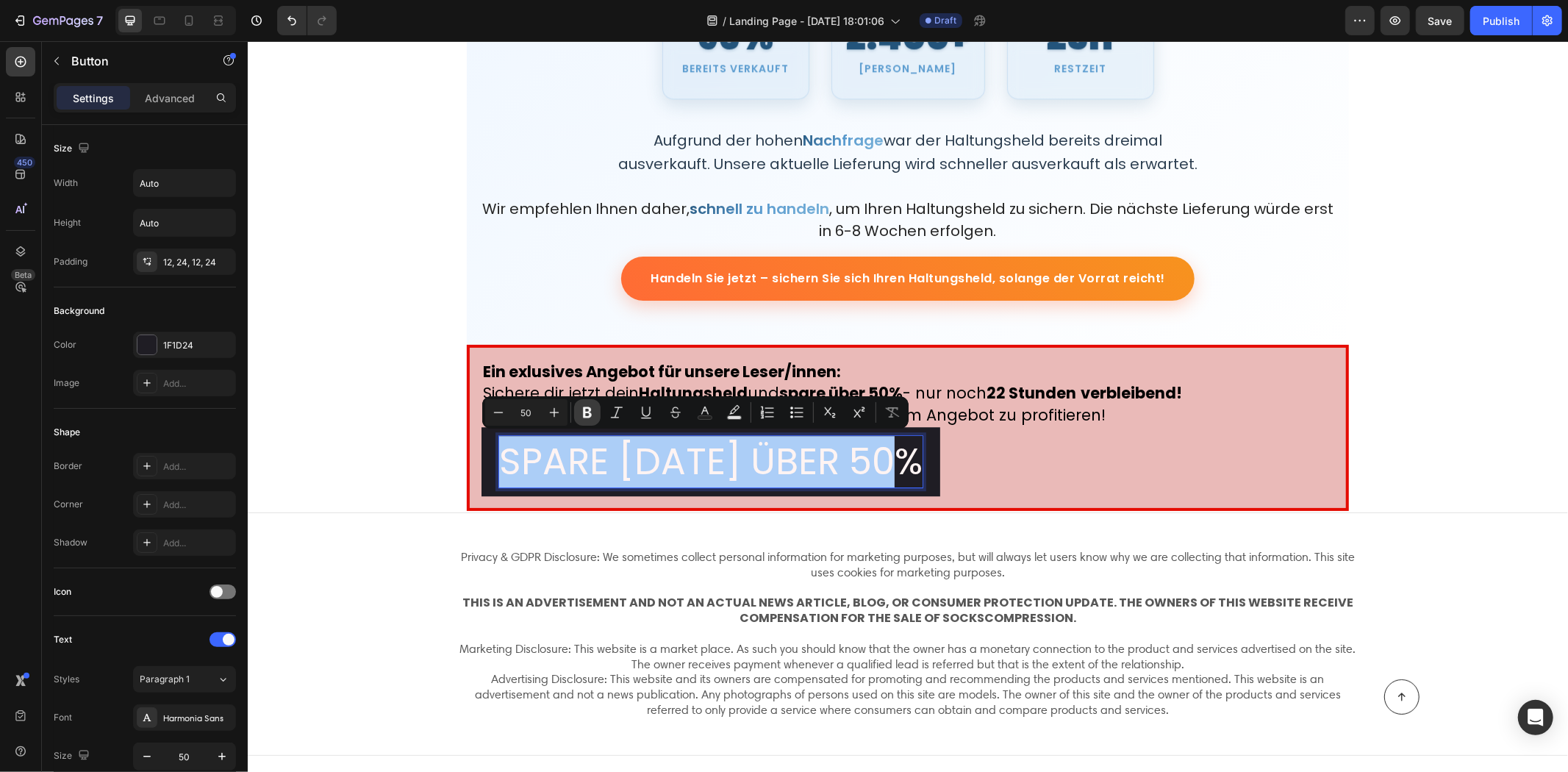
click at [597, 408] on button "Bold" at bounding box center [587, 412] width 27 height 27
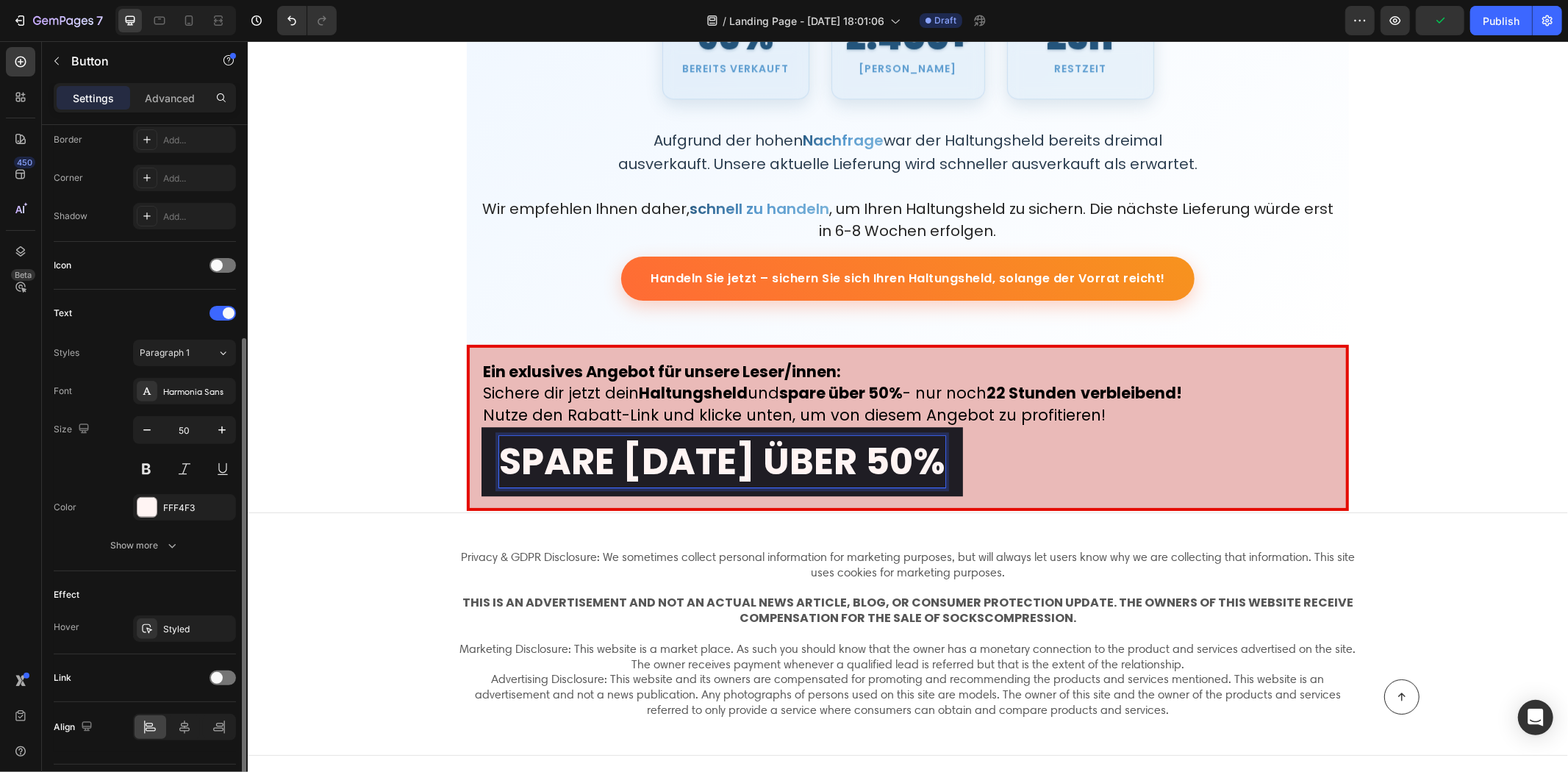
scroll to position [365, 0]
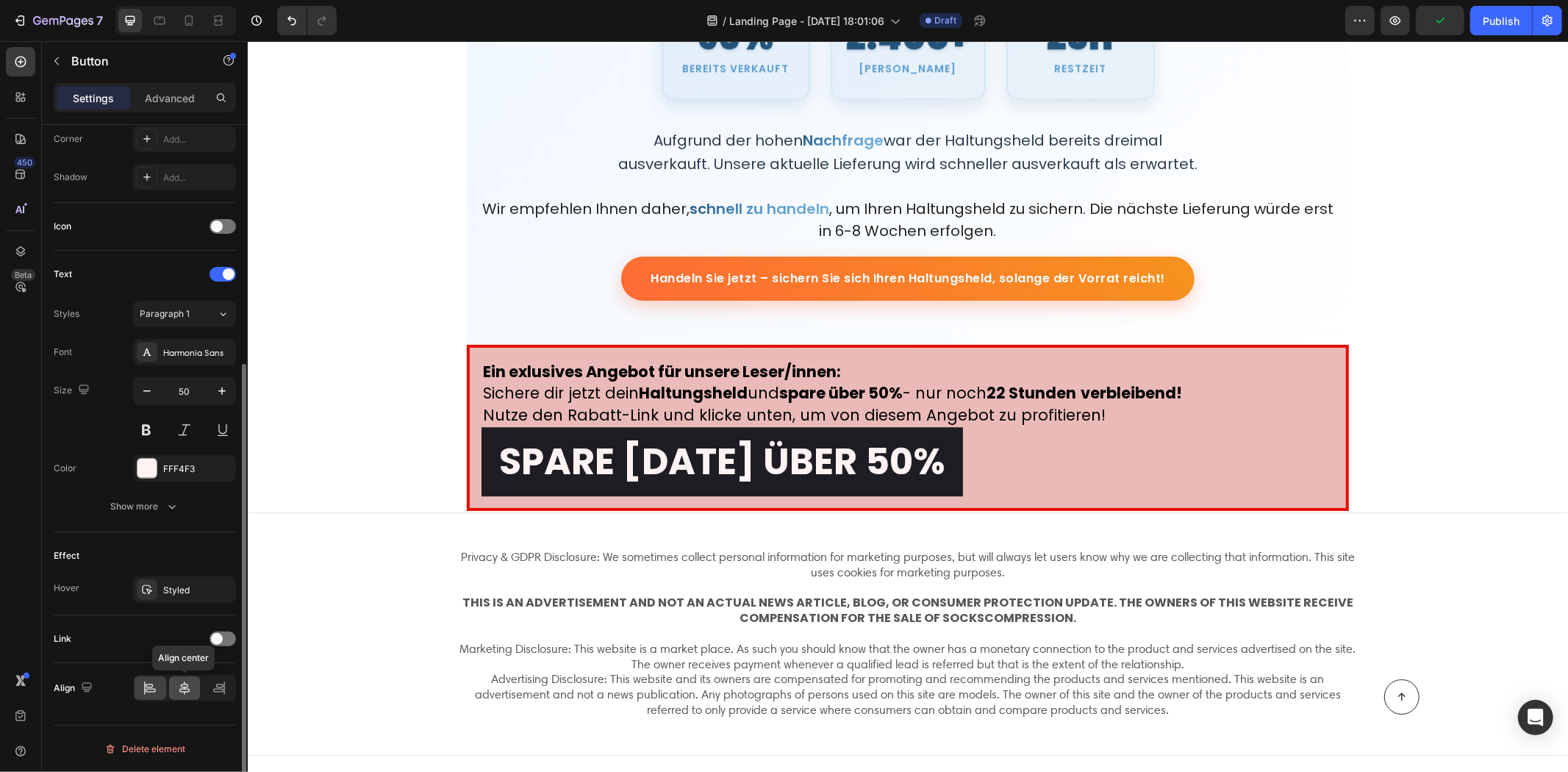
click at [175, 679] on div at bounding box center [184, 687] width 31 height 24
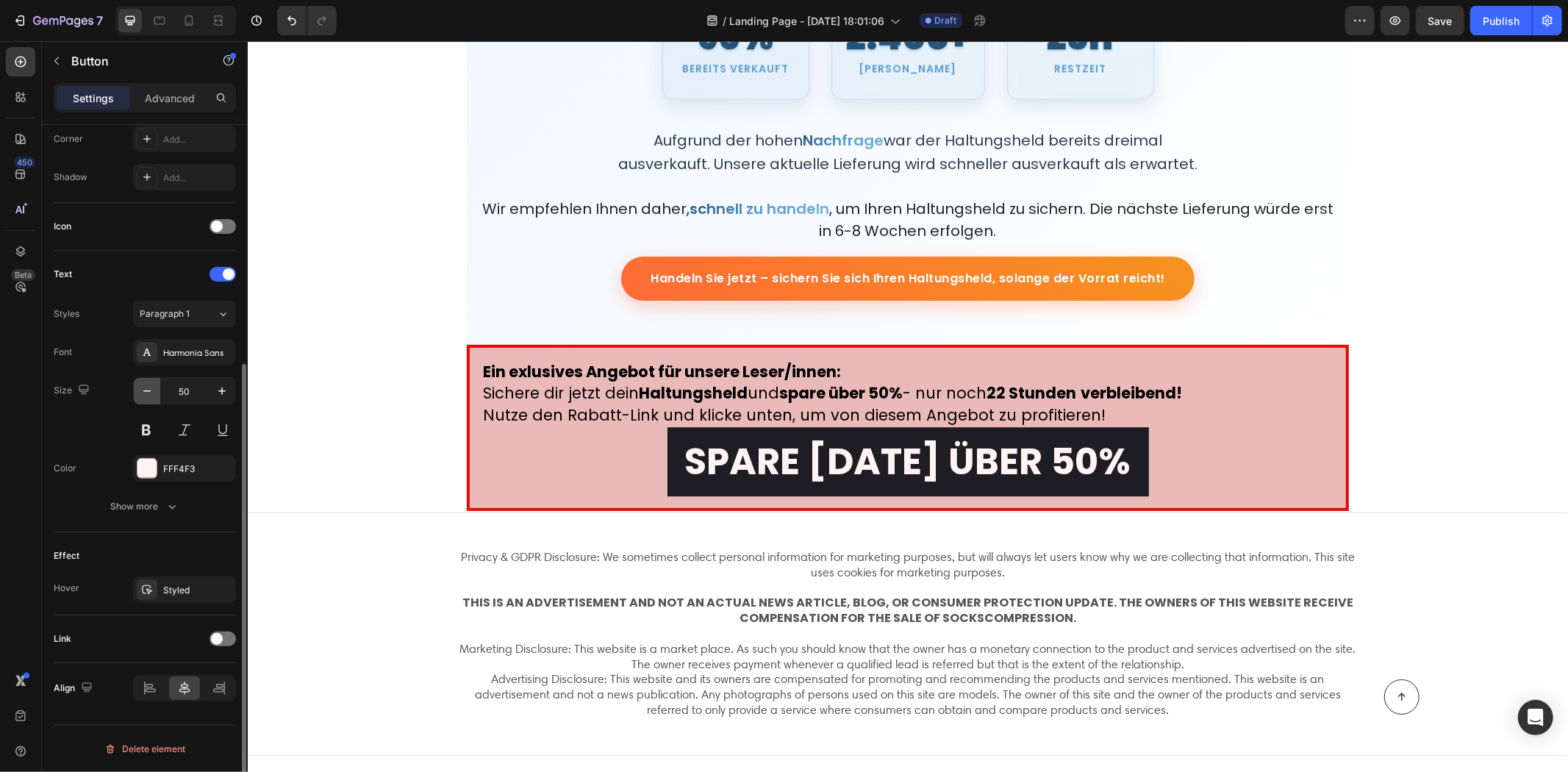
click at [142, 381] on button "button" at bounding box center [147, 391] width 27 height 27
click at [144, 383] on button "button" at bounding box center [147, 391] width 27 height 27
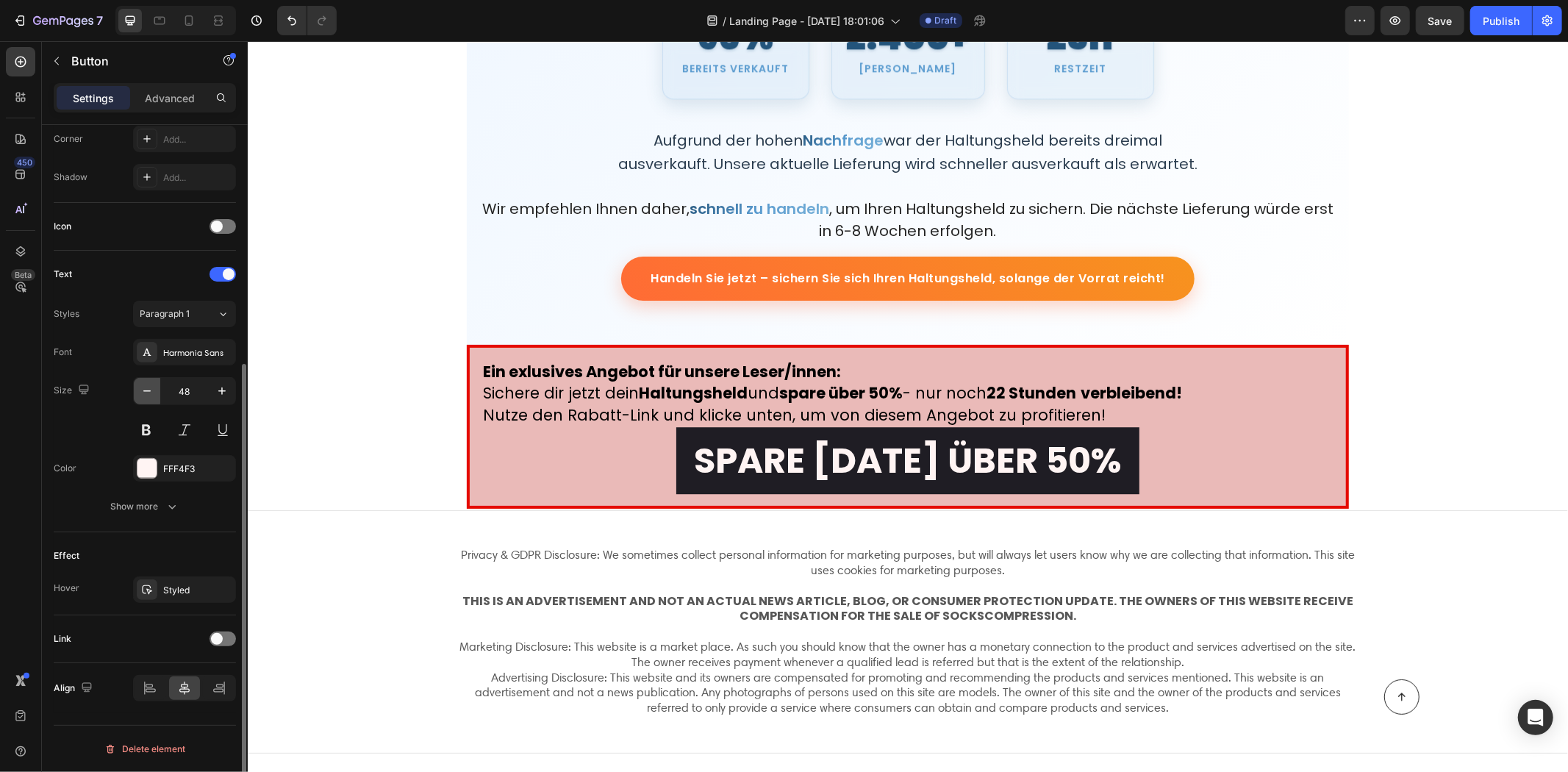
click at [144, 383] on button "button" at bounding box center [147, 391] width 27 height 27
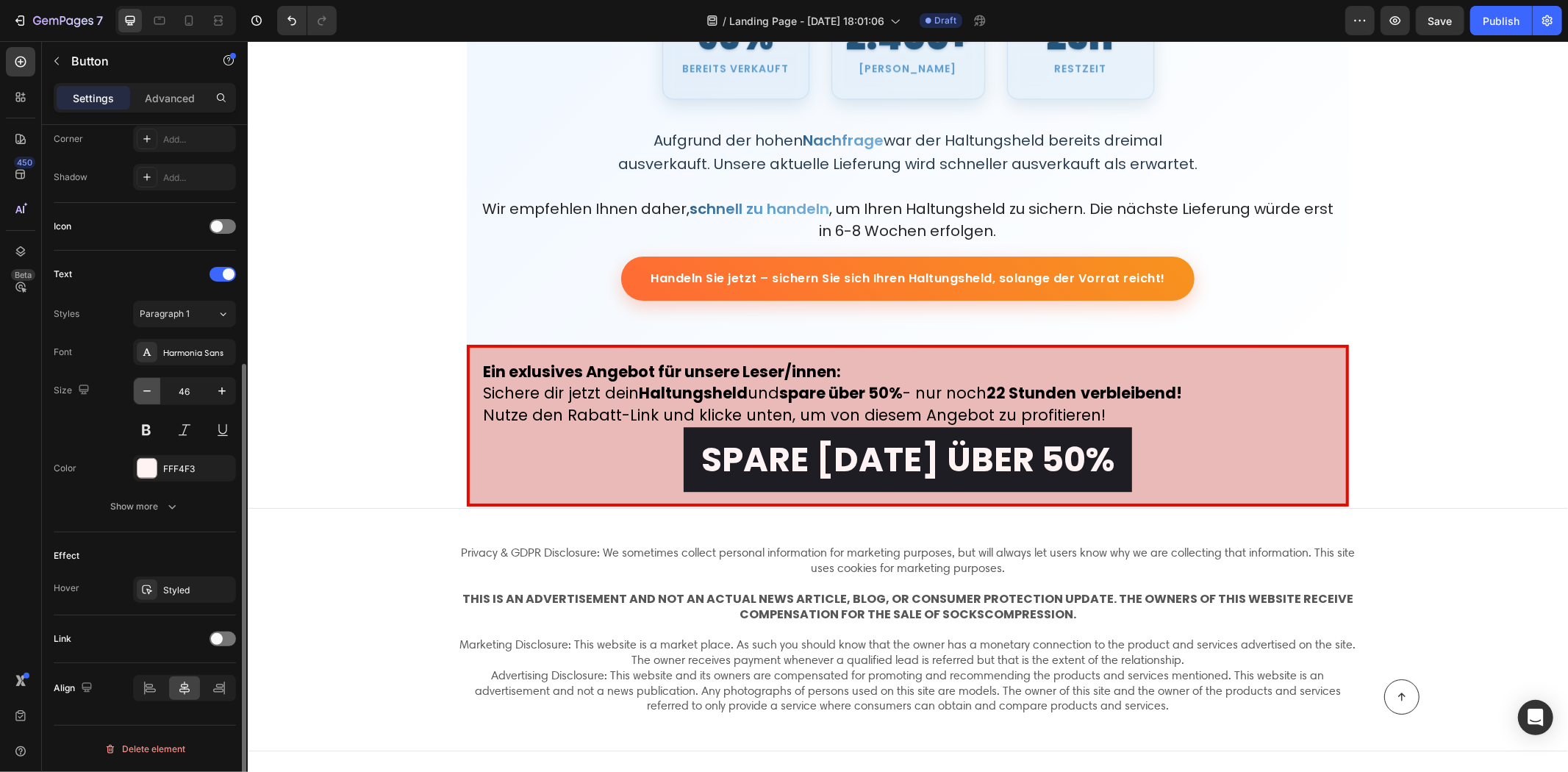
click at [144, 383] on button "button" at bounding box center [147, 391] width 27 height 27
click at [145, 383] on button "button" at bounding box center [147, 391] width 27 height 27
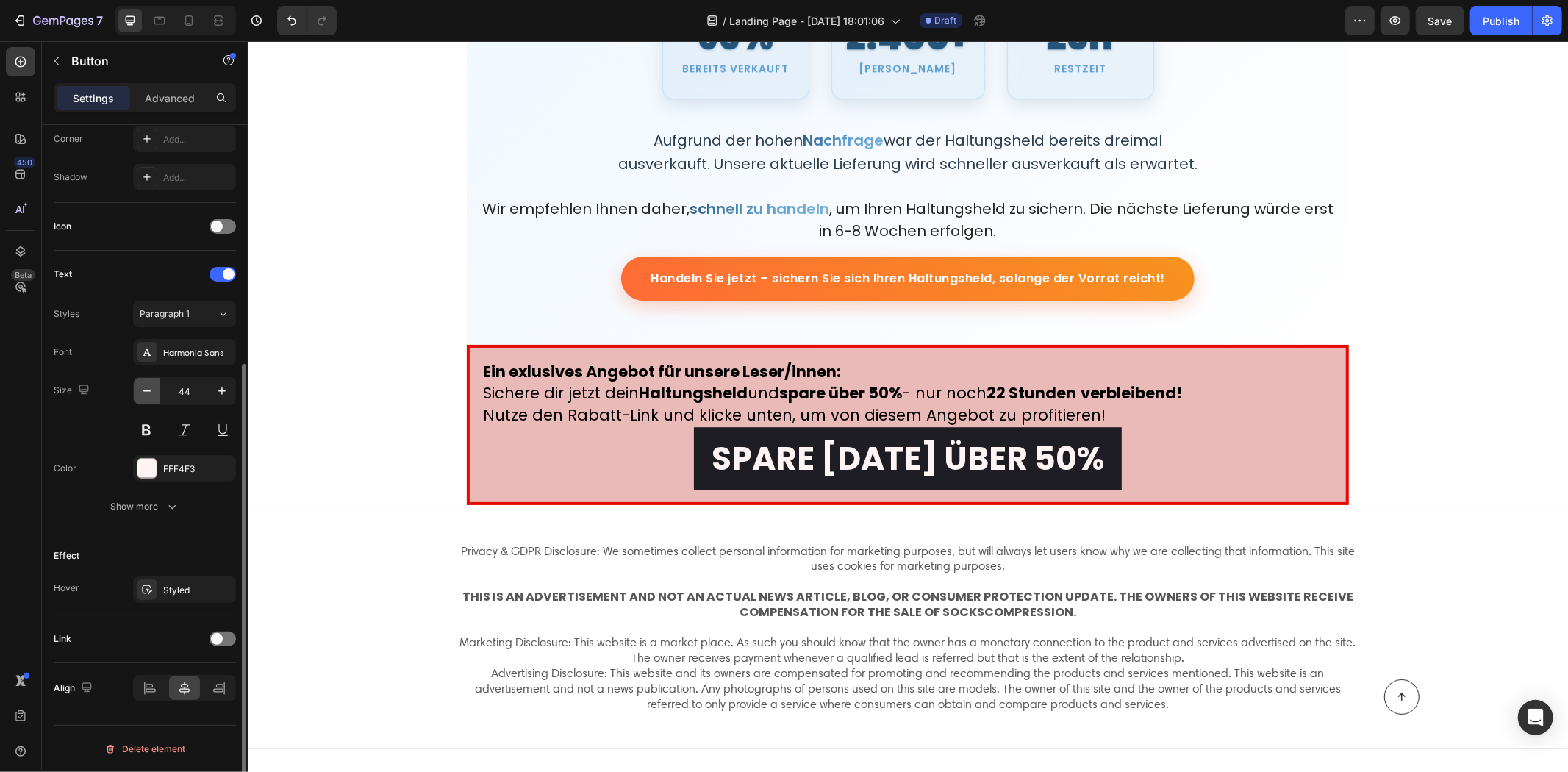
click at [145, 383] on button "button" at bounding box center [147, 391] width 27 height 27
click at [145, 381] on button "button" at bounding box center [147, 391] width 27 height 27
click at [150, 377] on div "43" at bounding box center [184, 391] width 103 height 28
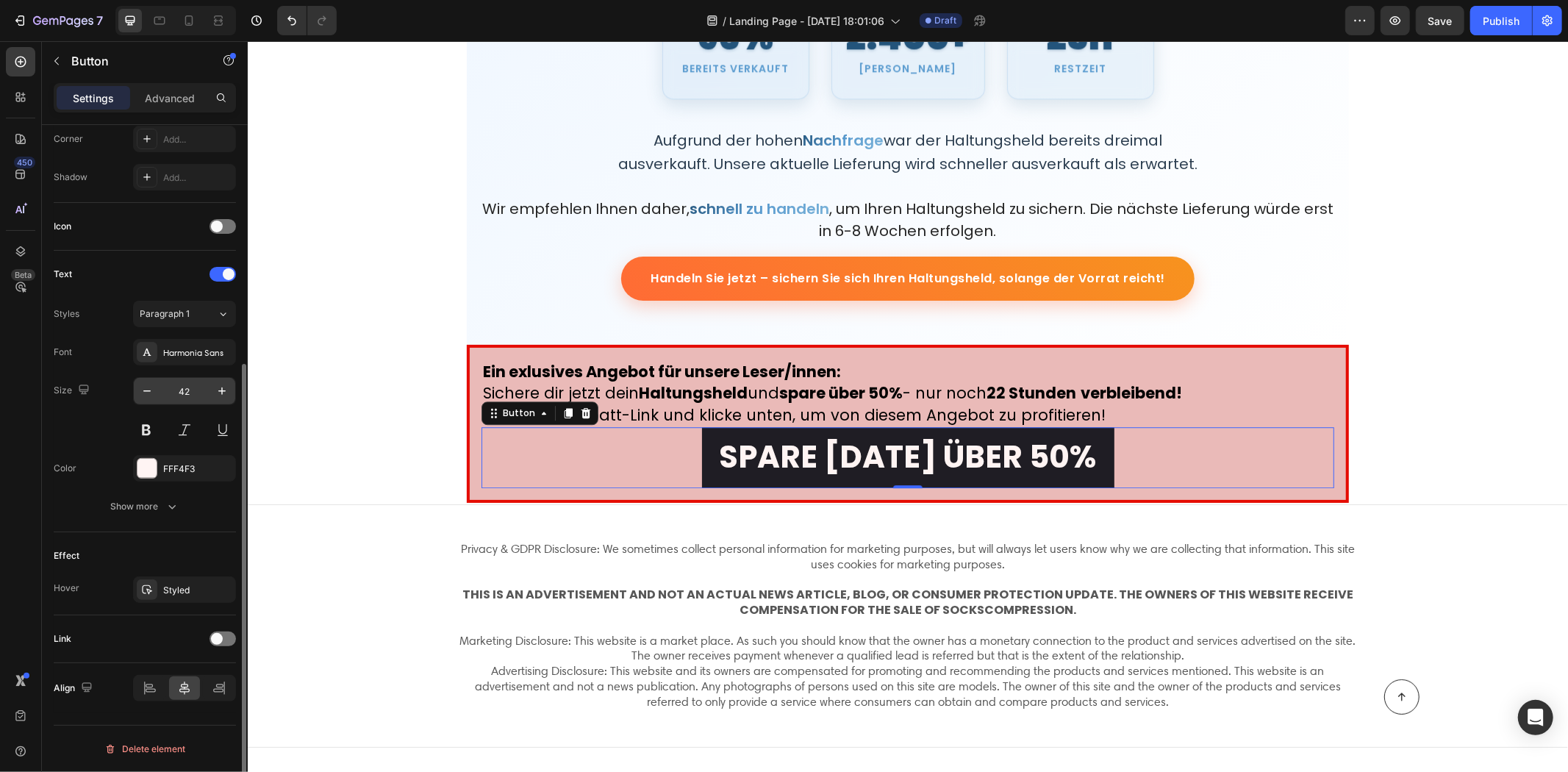
click at [150, 377] on div "42" at bounding box center [184, 391] width 103 height 28
click at [155, 377] on div "42" at bounding box center [184, 391] width 103 height 28
click at [158, 363] on div "Font Harmonia Sans Size 42 Color FFF4F3 Show more" at bounding box center [144, 429] width 182 height 181
click at [156, 386] on button "button" at bounding box center [147, 391] width 27 height 27
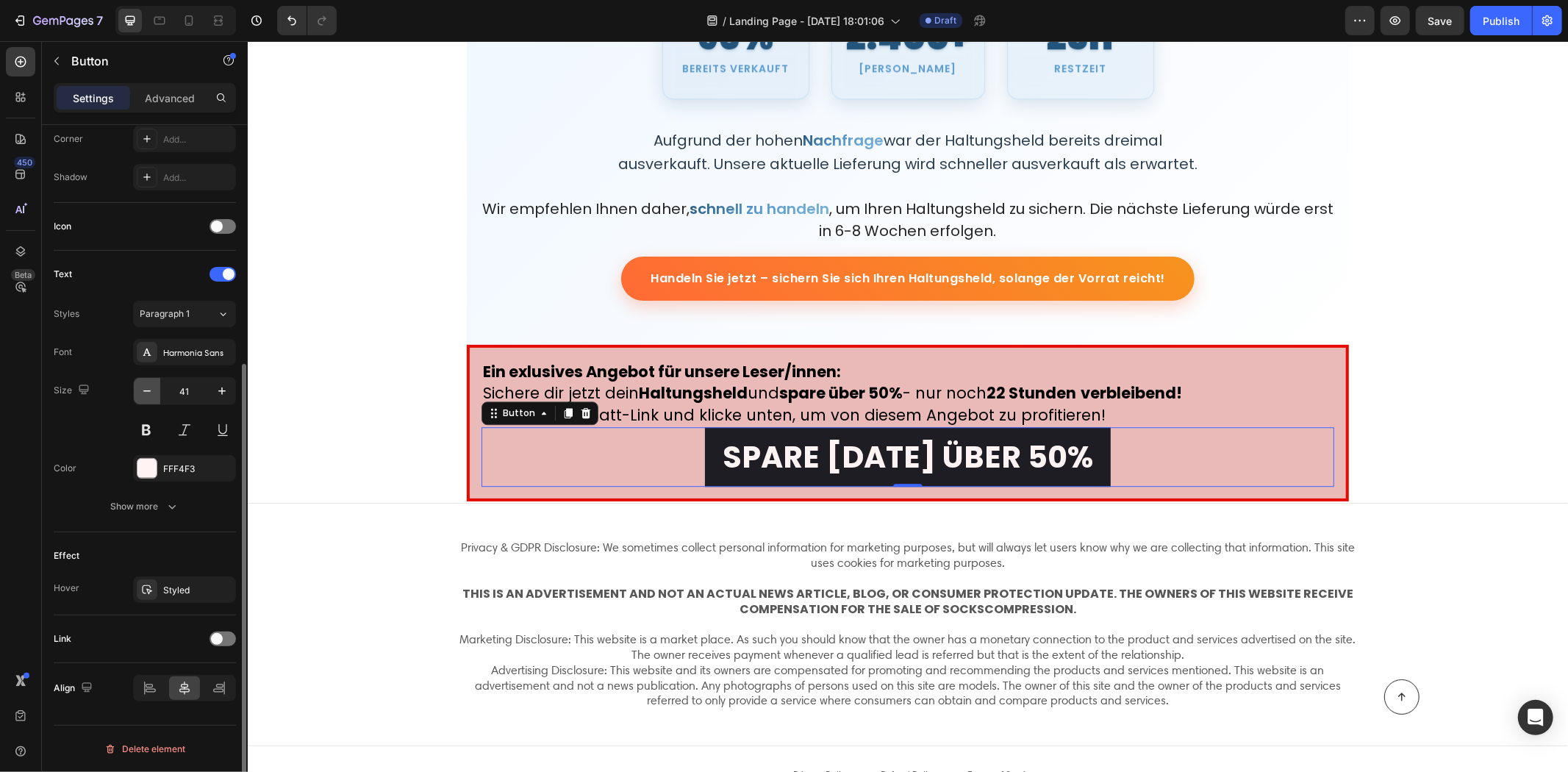
click at [156, 386] on button "button" at bounding box center [147, 391] width 27 height 27
click at [156, 388] on button "button" at bounding box center [147, 391] width 27 height 27
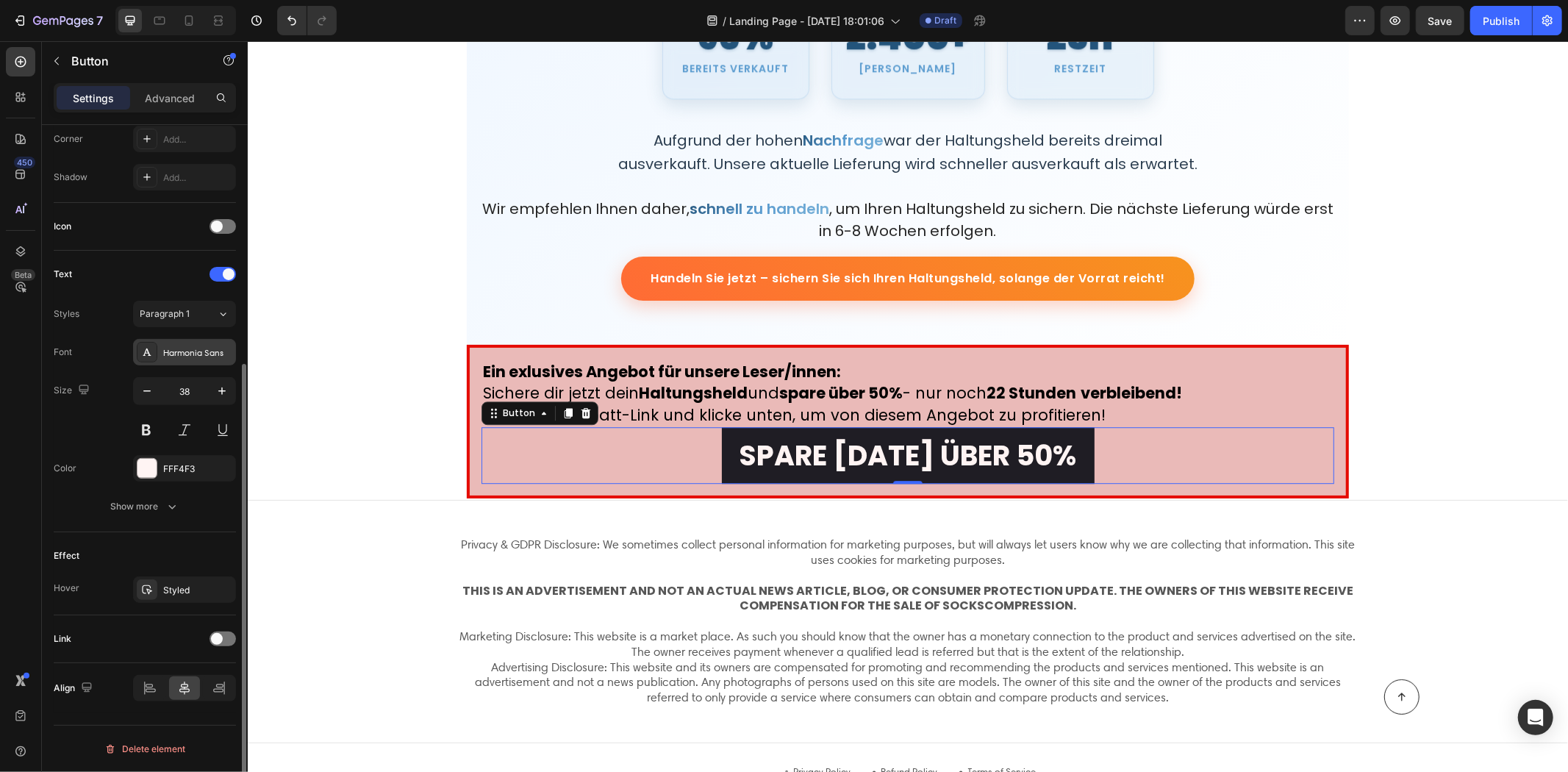
click at [194, 350] on div "Harmonia Sans" at bounding box center [197, 352] width 69 height 13
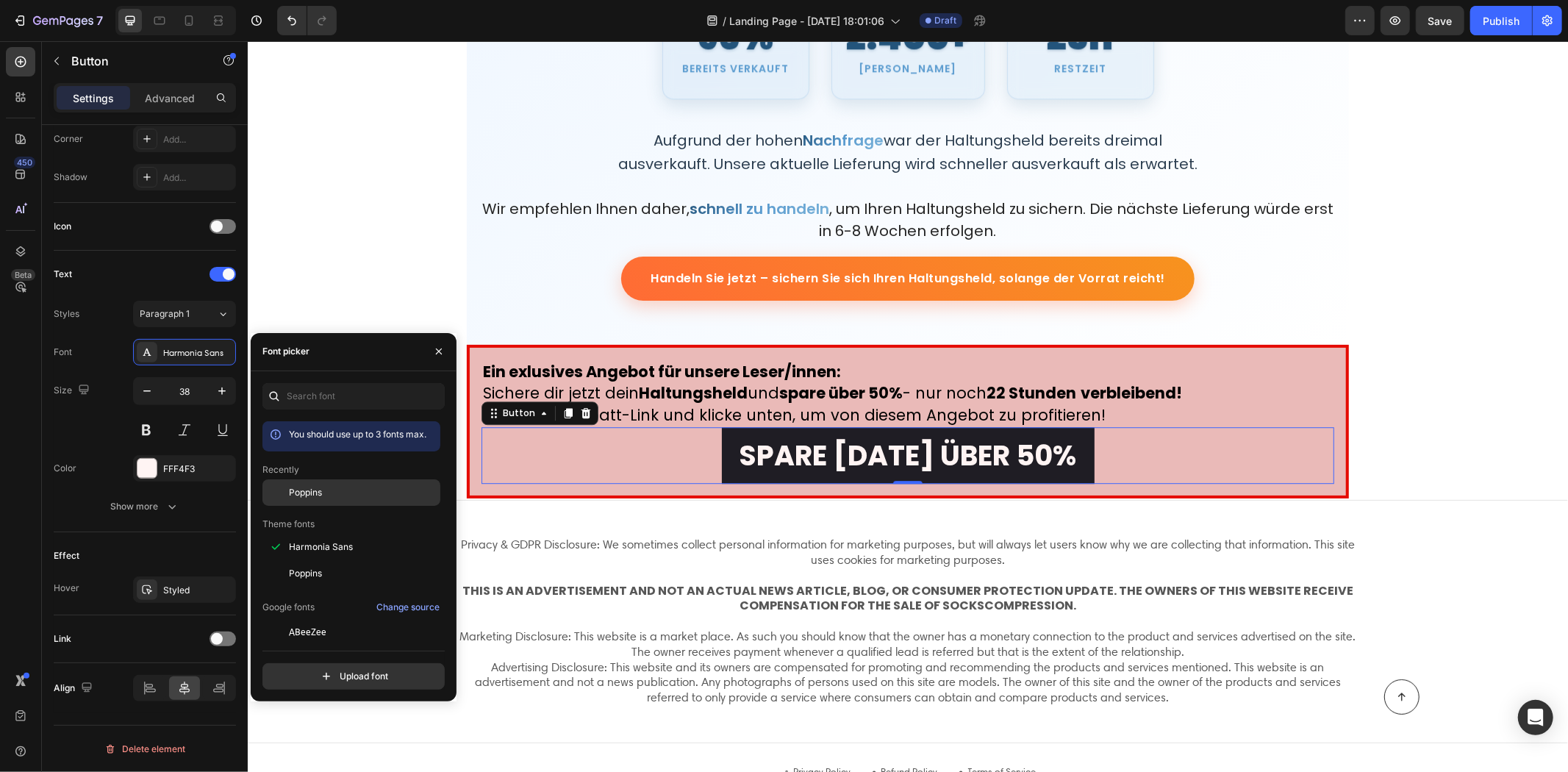
click at [335, 499] on div "Poppins" at bounding box center [363, 492] width 149 height 13
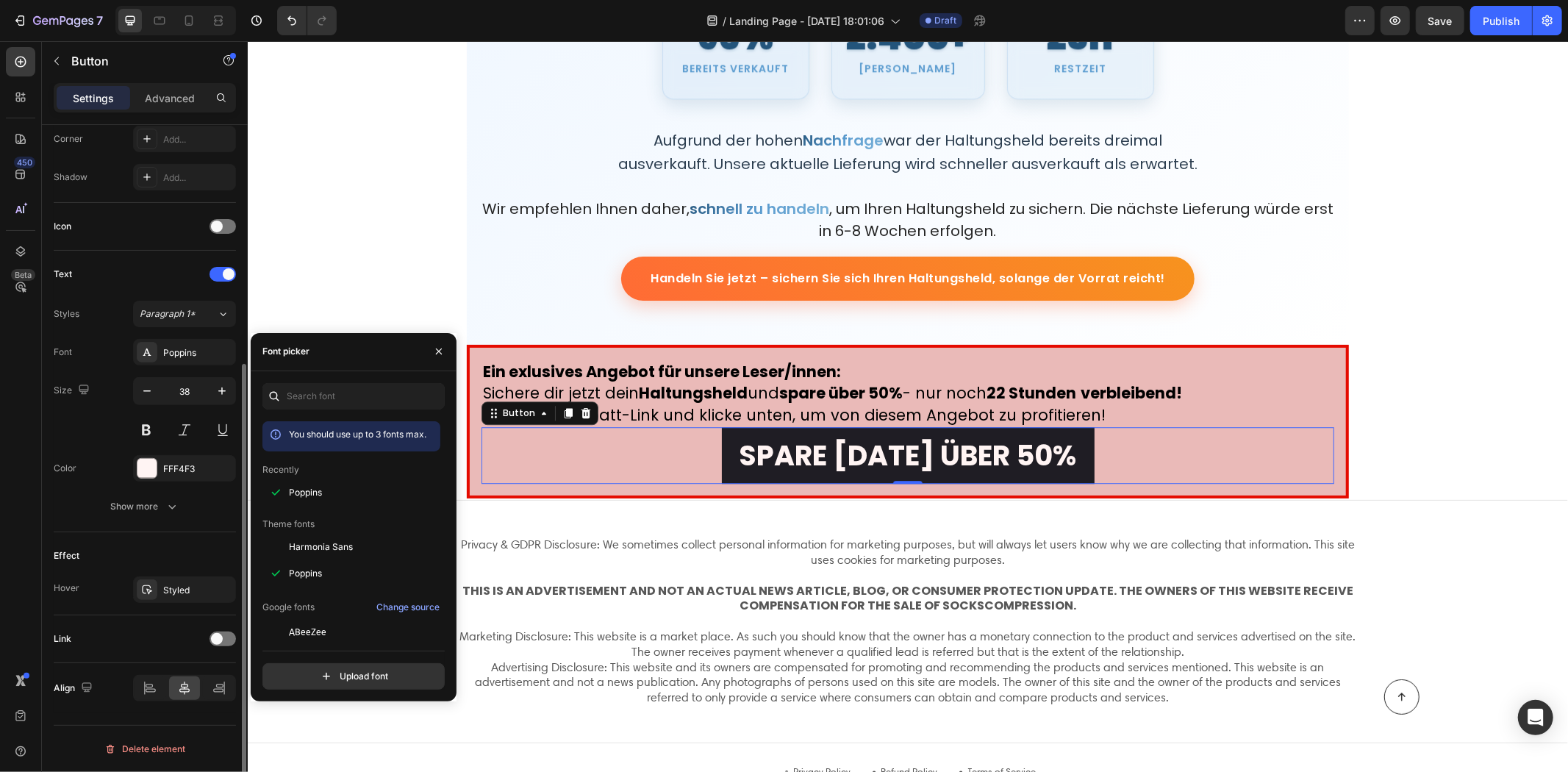
click at [117, 380] on div "Size 38" at bounding box center [144, 410] width 182 height 66
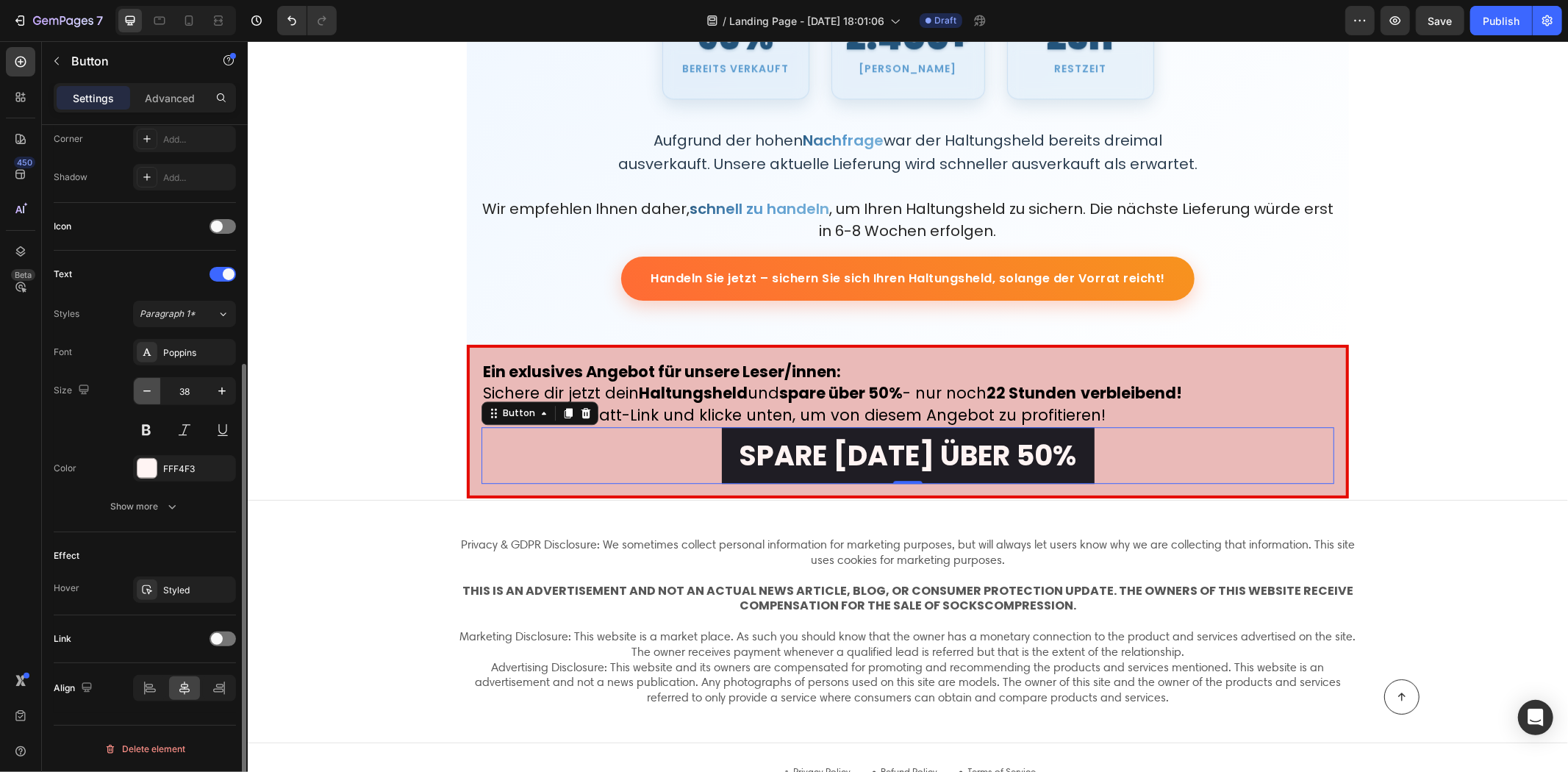
click at [156, 386] on button "button" at bounding box center [147, 391] width 27 height 27
click at [156, 386] on button "button" at bounding box center [147, 391] width 27 height 27
click at [156, 387] on button "button" at bounding box center [147, 391] width 27 height 27
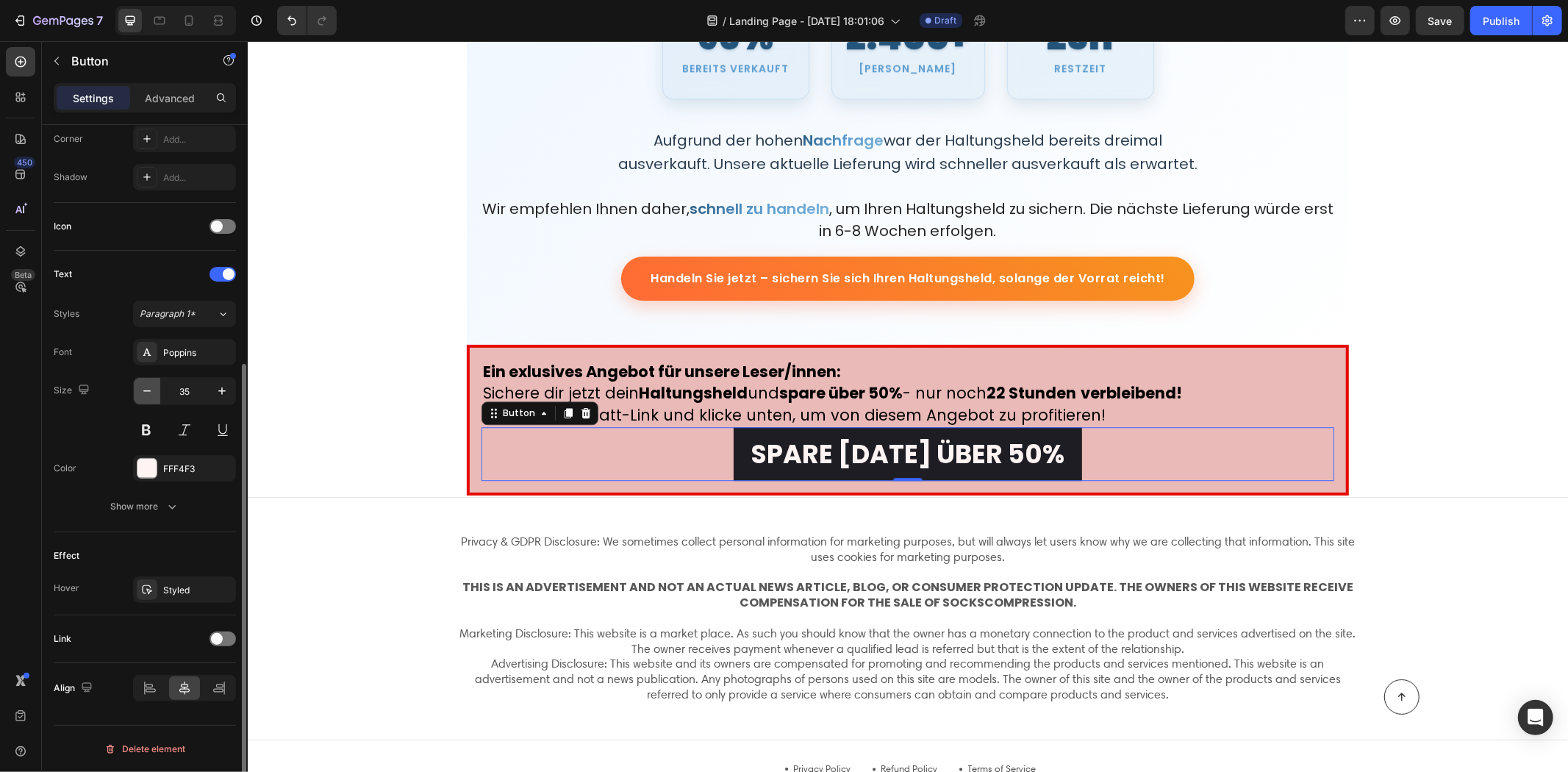
click at [157, 387] on button "button" at bounding box center [147, 391] width 27 height 27
click at [158, 387] on button "button" at bounding box center [147, 391] width 27 height 27
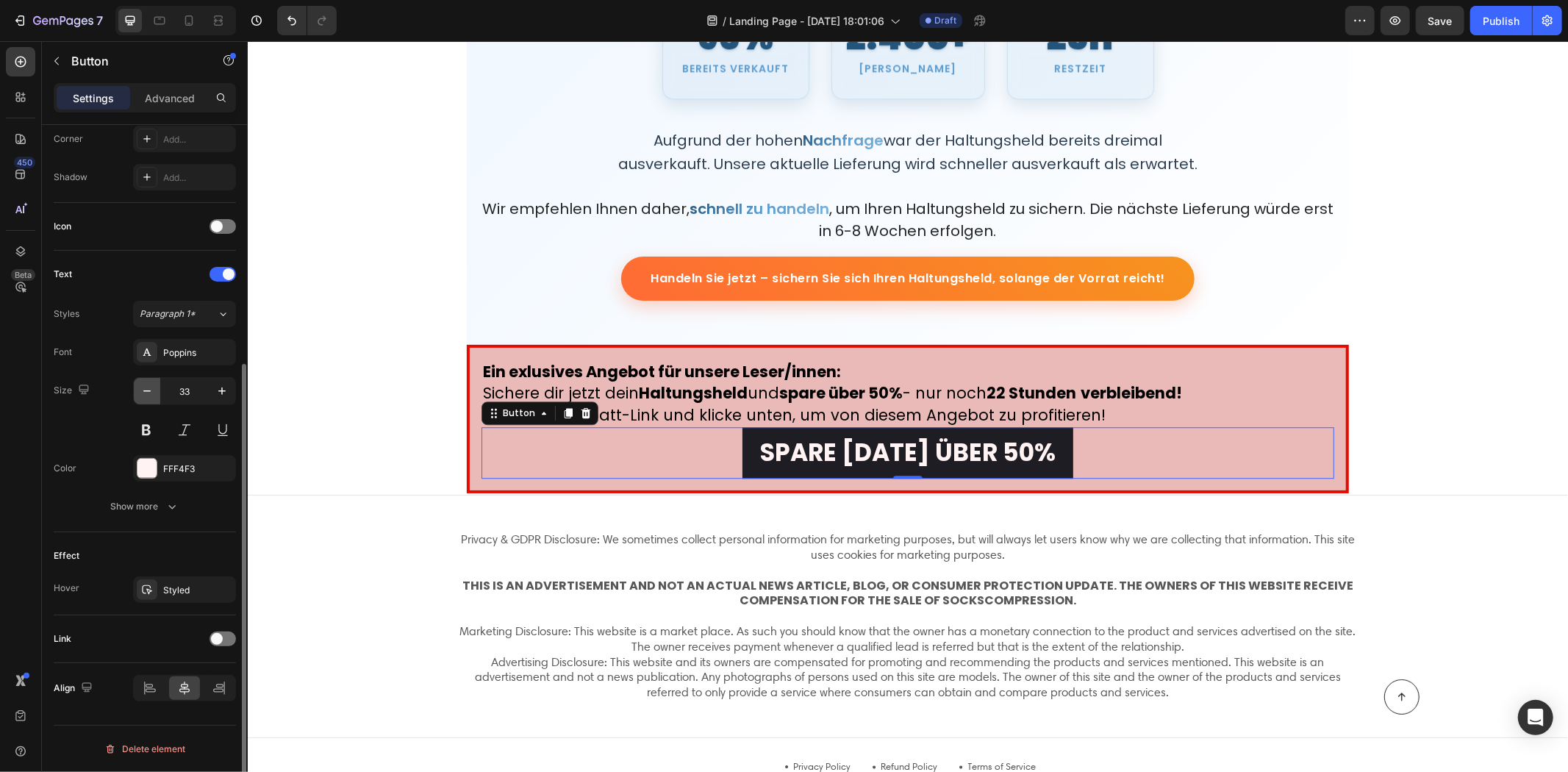
click at [140, 386] on icon "button" at bounding box center [146, 390] width 14 height 14
click at [141, 386] on icon "button" at bounding box center [146, 390] width 14 height 14
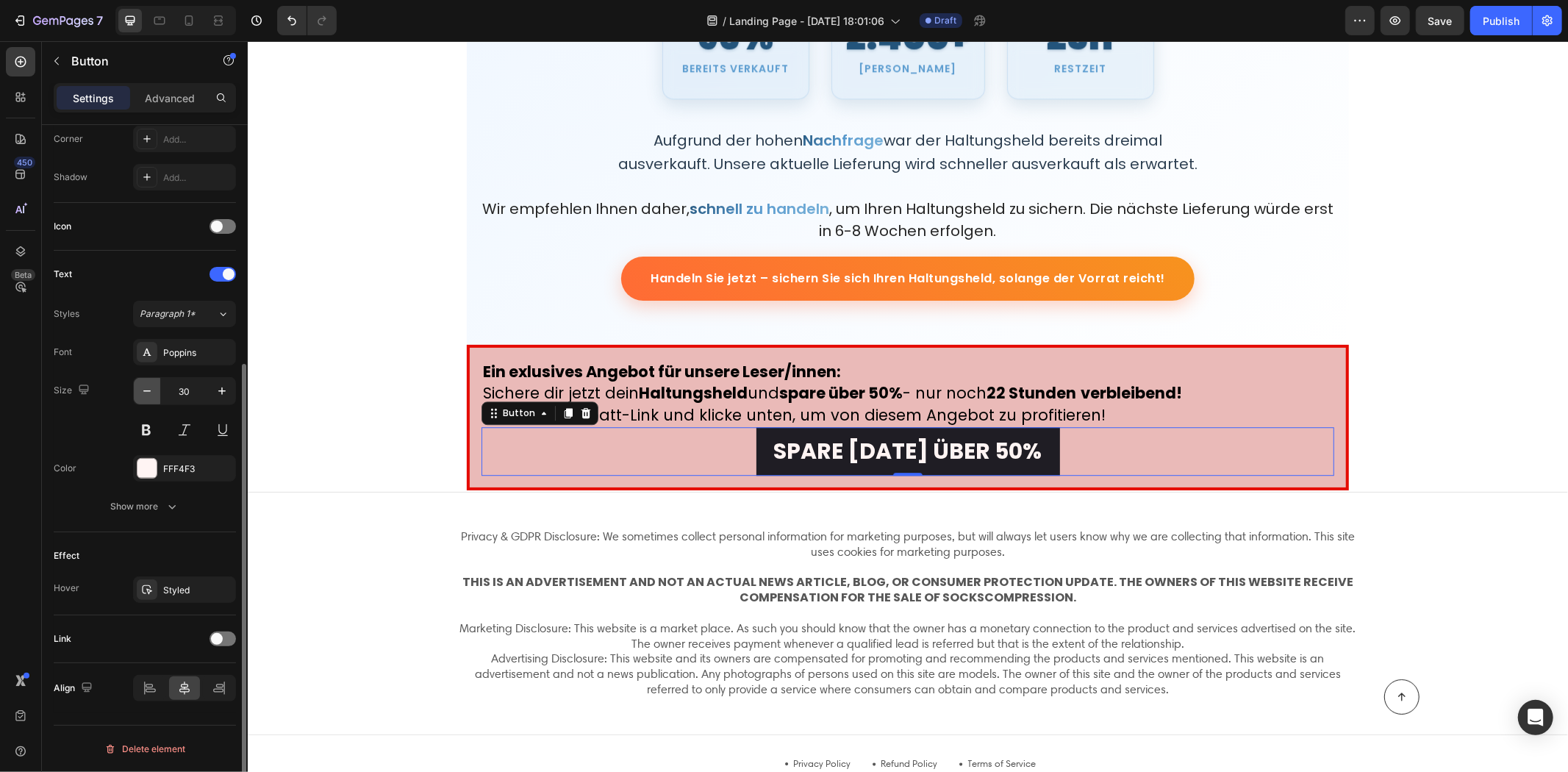
click at [141, 386] on icon "button" at bounding box center [146, 390] width 14 height 14
click at [142, 386] on icon "button" at bounding box center [146, 390] width 14 height 14
click at [142, 387] on icon "button" at bounding box center [146, 390] width 14 height 14
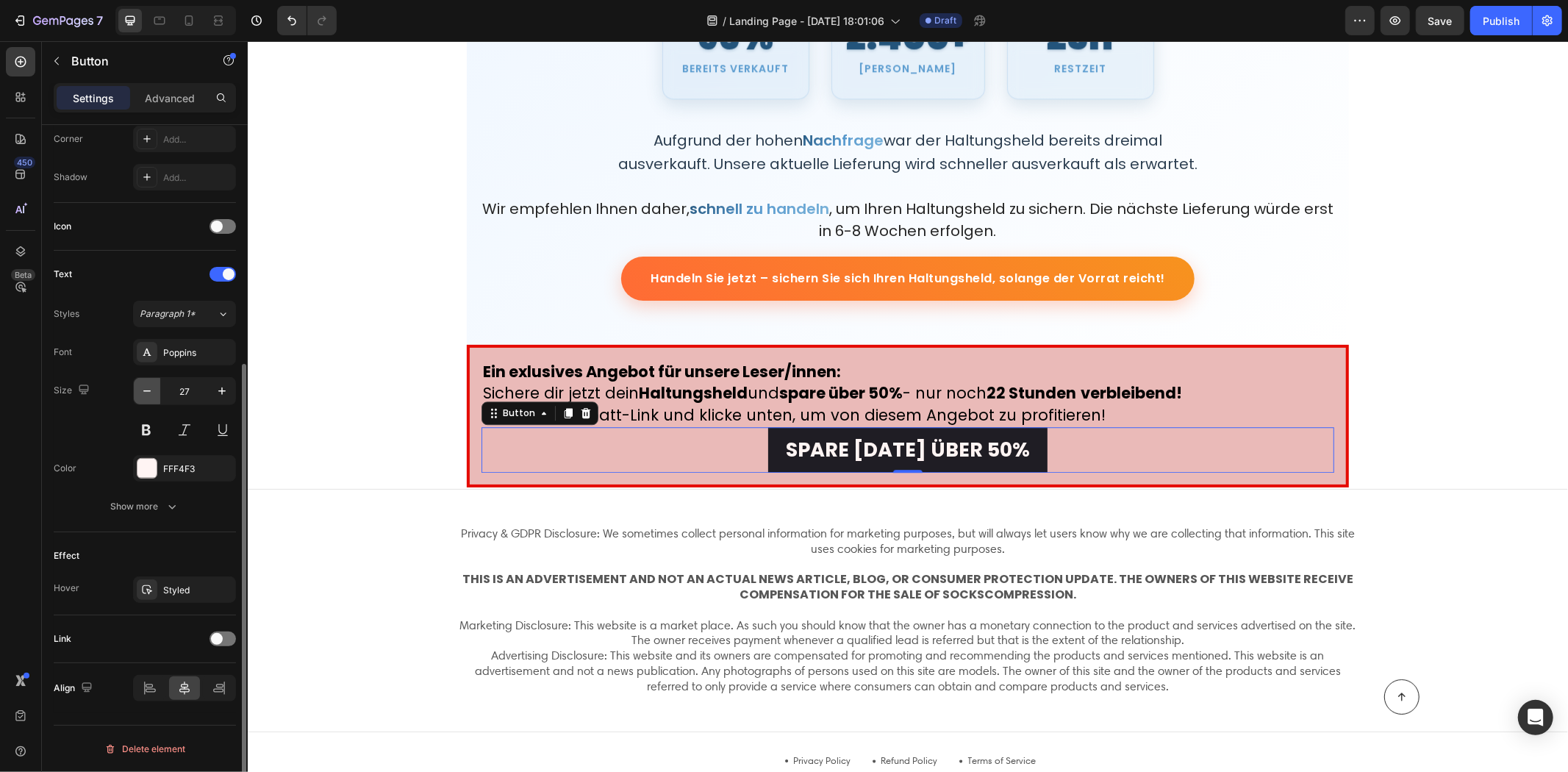
click at [142, 387] on icon "button" at bounding box center [146, 390] width 14 height 14
click at [143, 388] on icon "button" at bounding box center [146, 390] width 14 height 14
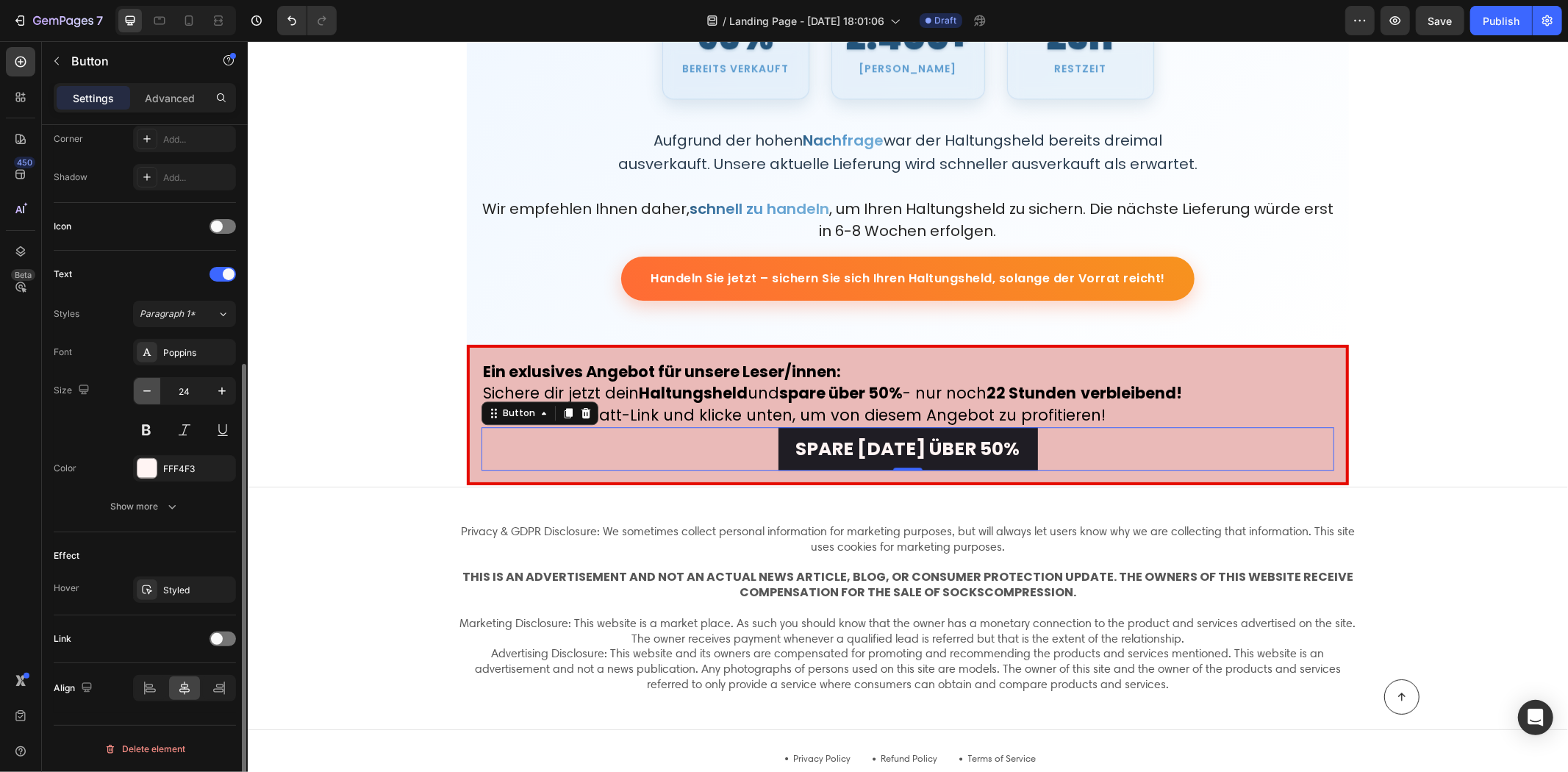
click at [143, 388] on icon "button" at bounding box center [146, 390] width 14 height 14
click at [146, 388] on icon "button" at bounding box center [146, 390] width 14 height 14
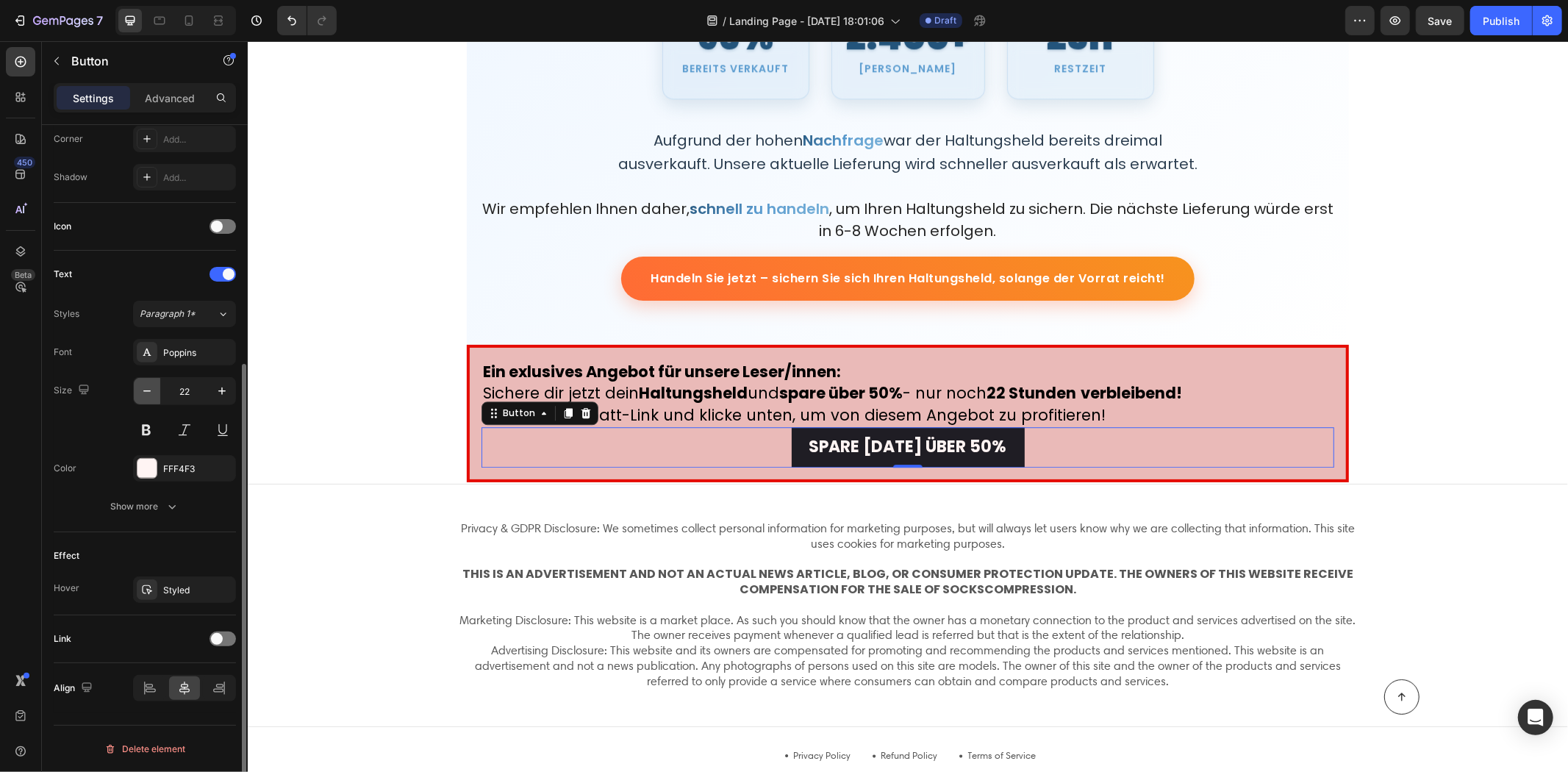
click at [147, 388] on icon "button" at bounding box center [146, 390] width 14 height 14
click at [153, 389] on icon "button" at bounding box center [146, 390] width 14 height 14
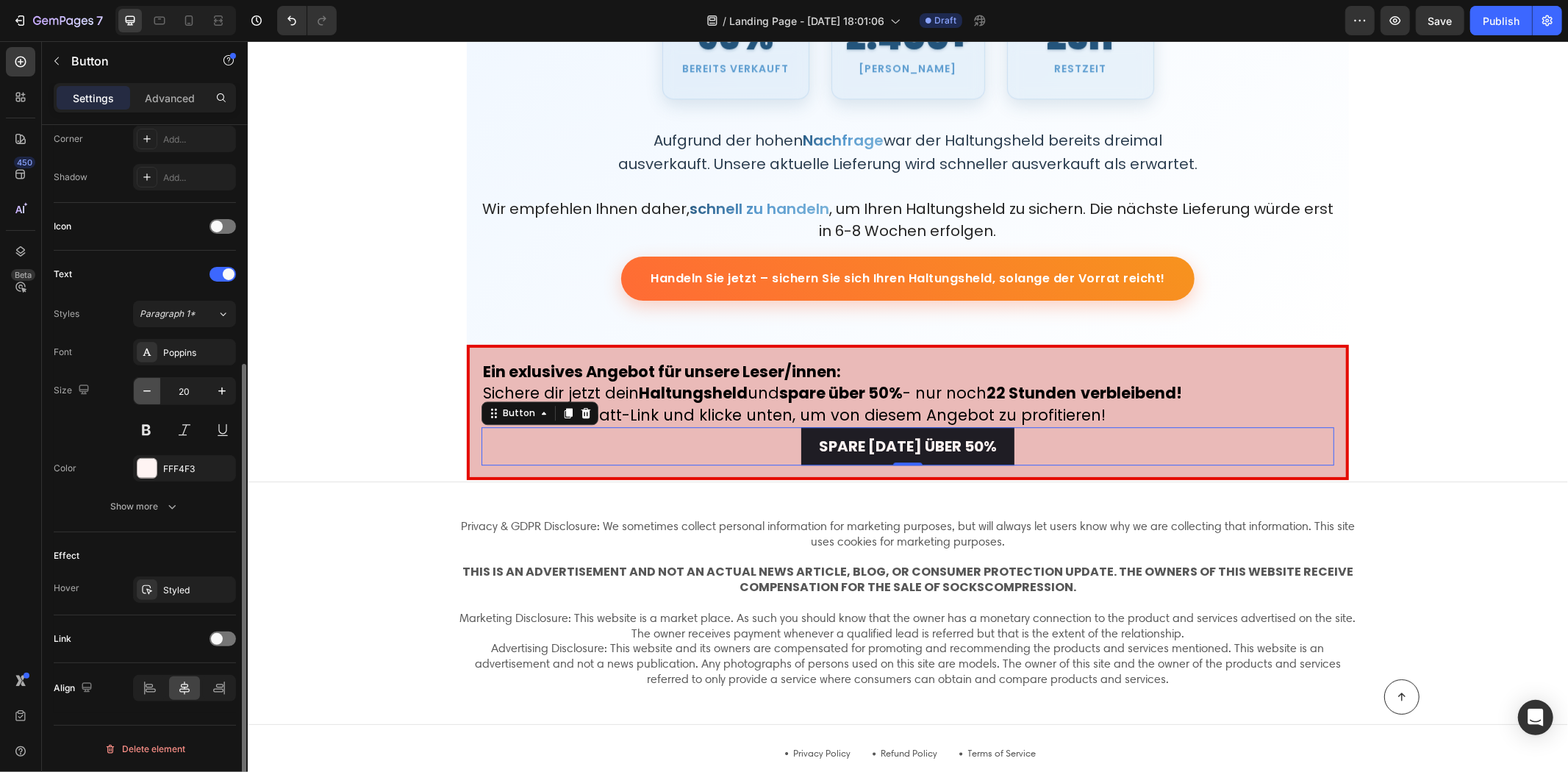
click at [159, 394] on button "button" at bounding box center [147, 391] width 27 height 27
click at [155, 392] on icon "button" at bounding box center [146, 390] width 14 height 14
click at [153, 393] on icon "button" at bounding box center [146, 390] width 14 height 14
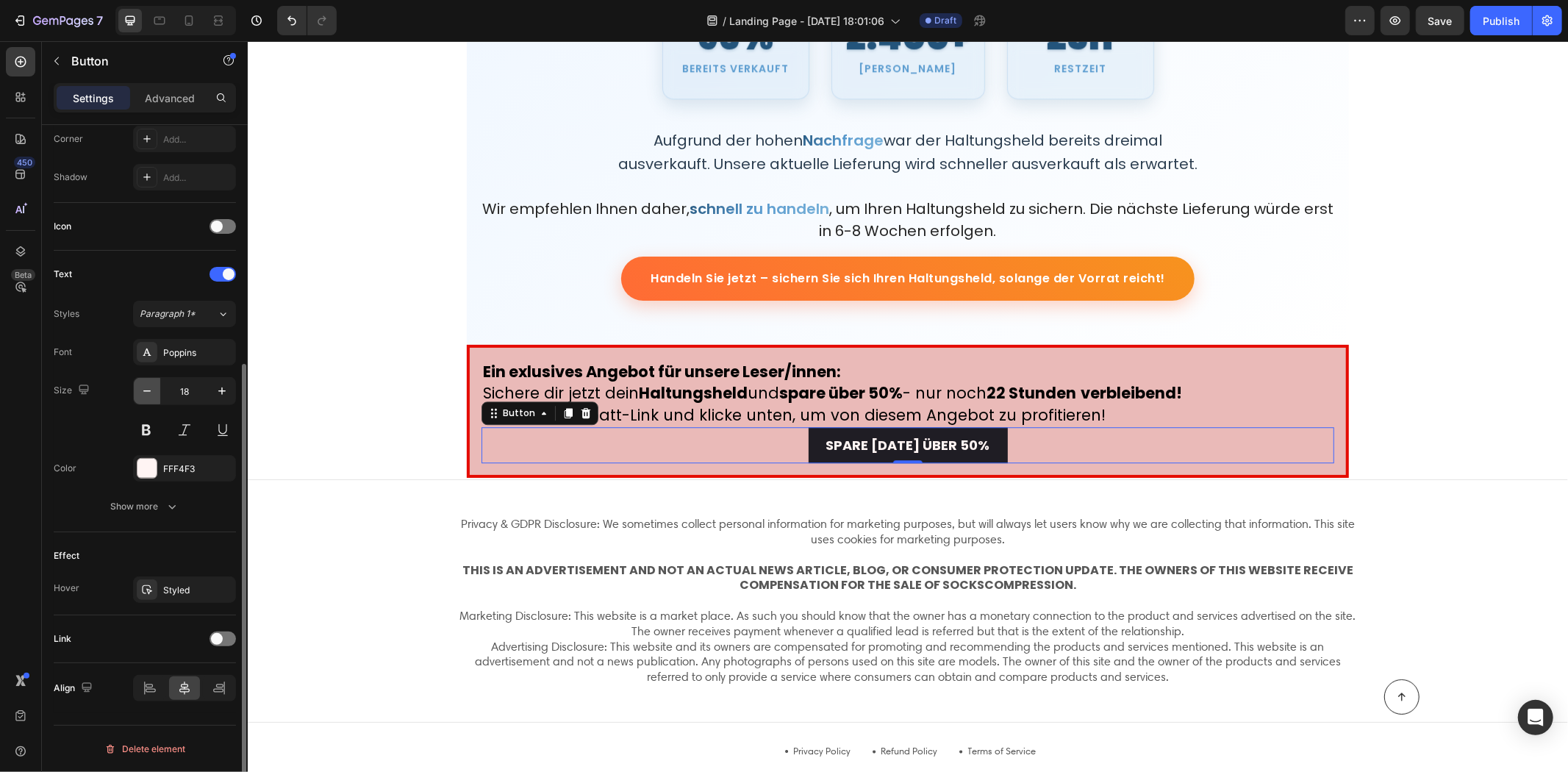
click at [153, 393] on icon "button" at bounding box center [146, 390] width 14 height 14
type input "15"
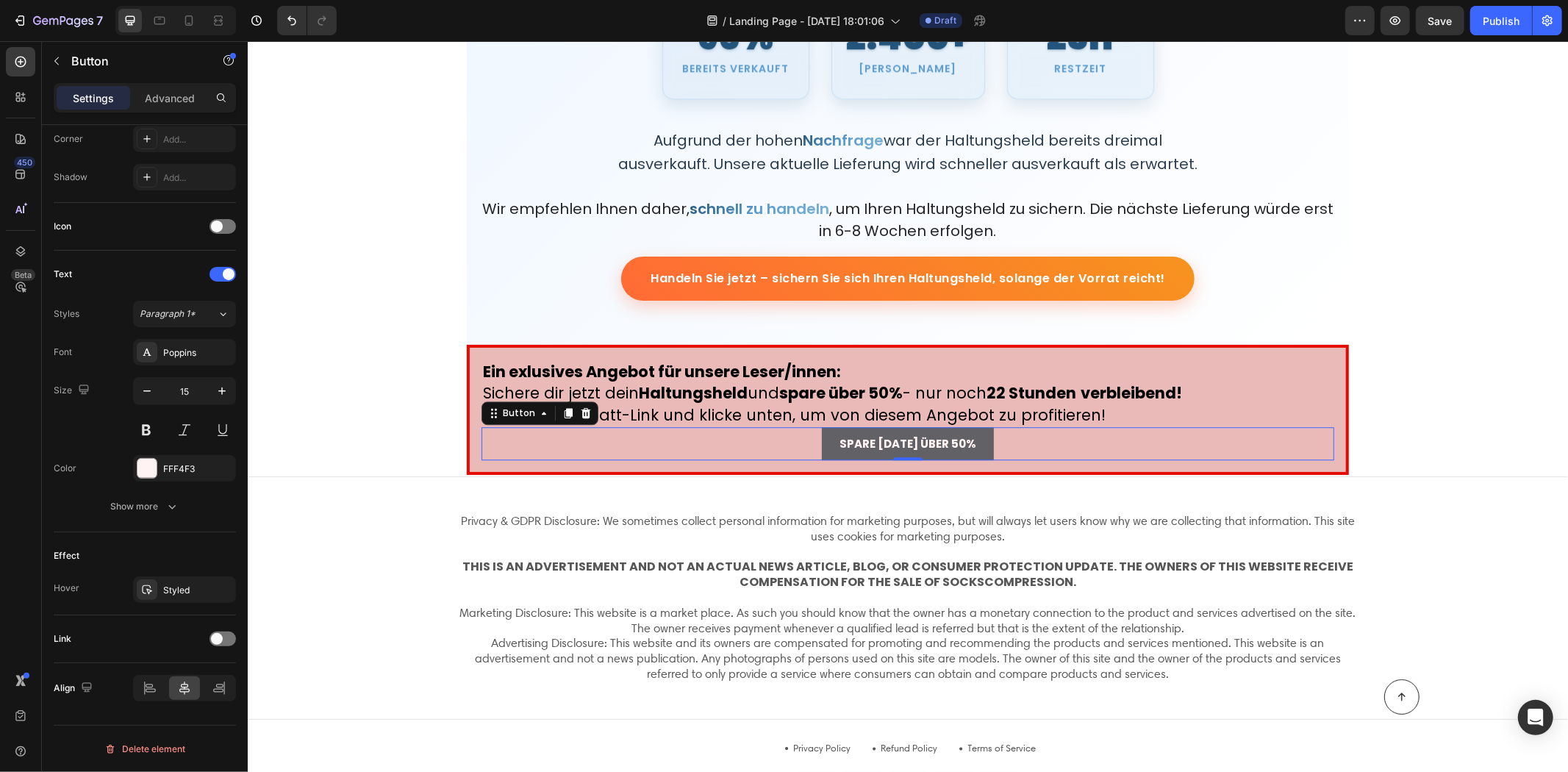
click at [976, 442] on button "SPARE HEUTE ÜBER 50%" at bounding box center [907, 442] width 172 height 33
click at [968, 431] on button "SPARE HEUTE ÜBER 50%" at bounding box center [907, 442] width 172 height 33
click at [967, 431] on button "SPARE HEUTE ÜBER 50%" at bounding box center [907, 442] width 172 height 33
click at [964, 436] on strong "SPARE HEUTE ÜBER 50%" at bounding box center [907, 443] width 136 height 15
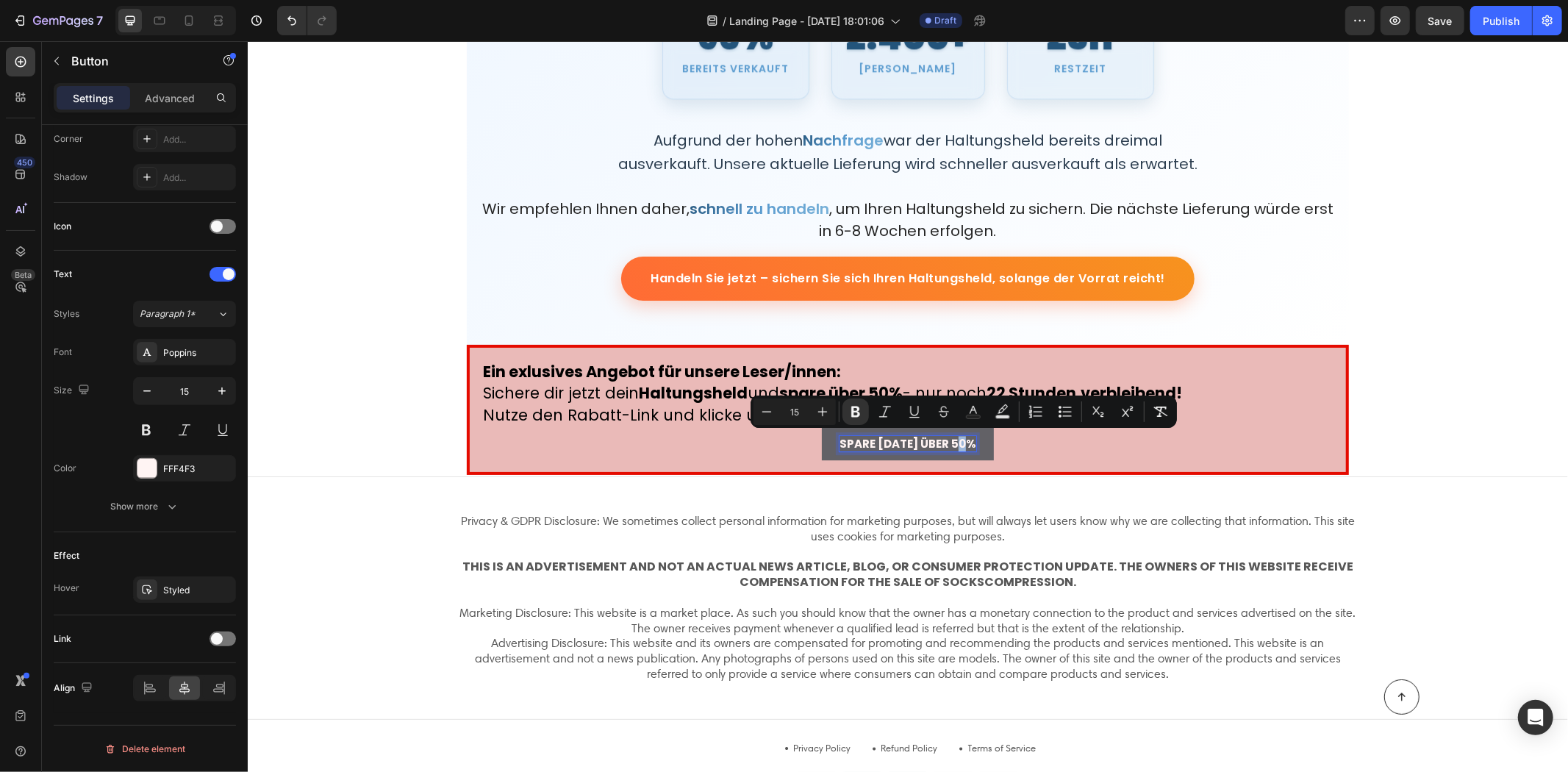
click at [966, 436] on strong "SPARE HEUTE ÜBER 50%" at bounding box center [907, 443] width 136 height 15
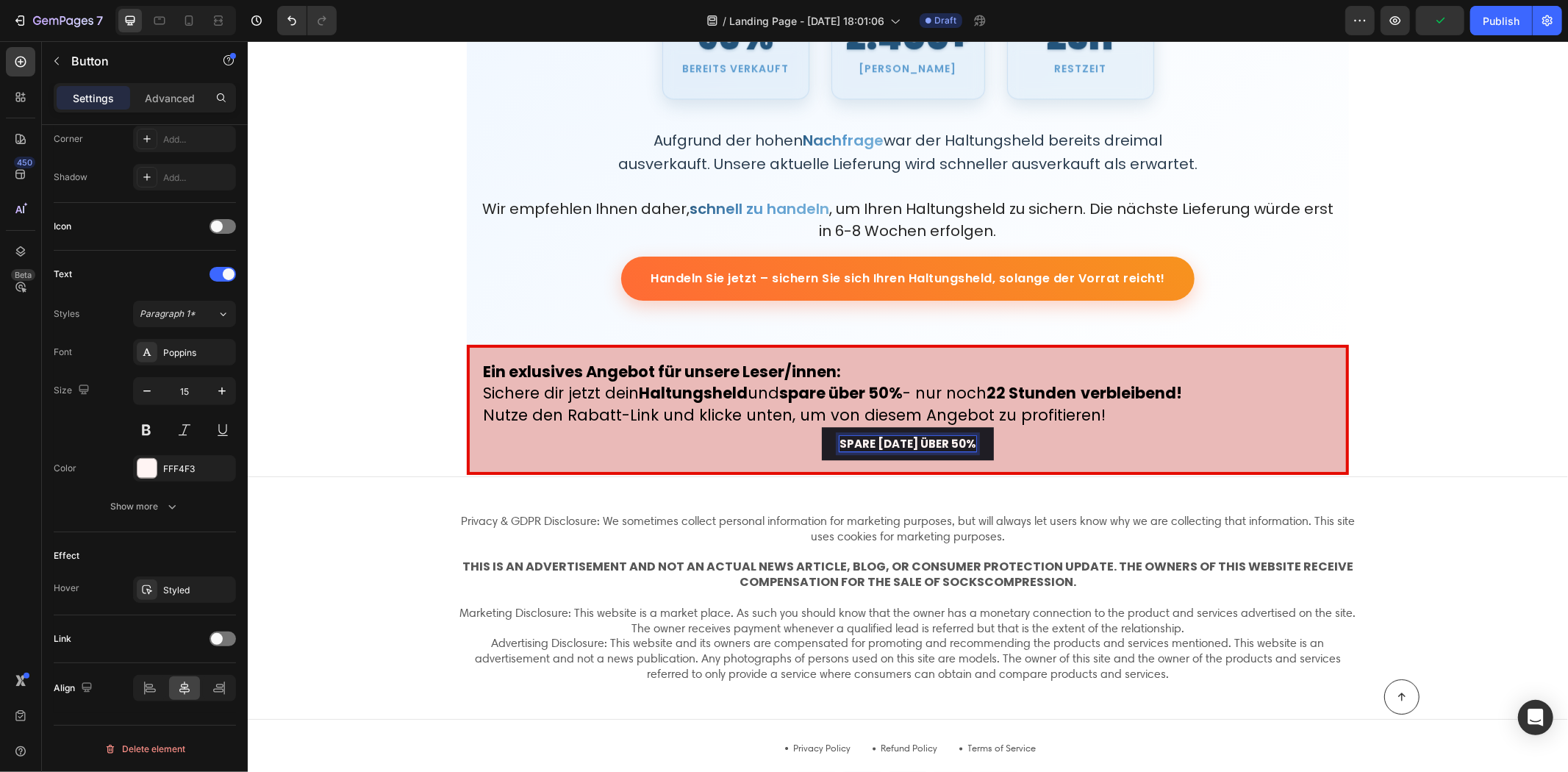
click at [821, 426] on button "SPARE HEUTE ÜBER 50%" at bounding box center [907, 442] width 172 height 33
click at [809, 426] on button "SPARE HEUTE ÜBER 50% AUF" at bounding box center [907, 442] width 197 height 33
click at [797, 426] on button "SPARE HEUTE ÜBER 50% AUF DEN" at bounding box center [907, 442] width 222 height 33
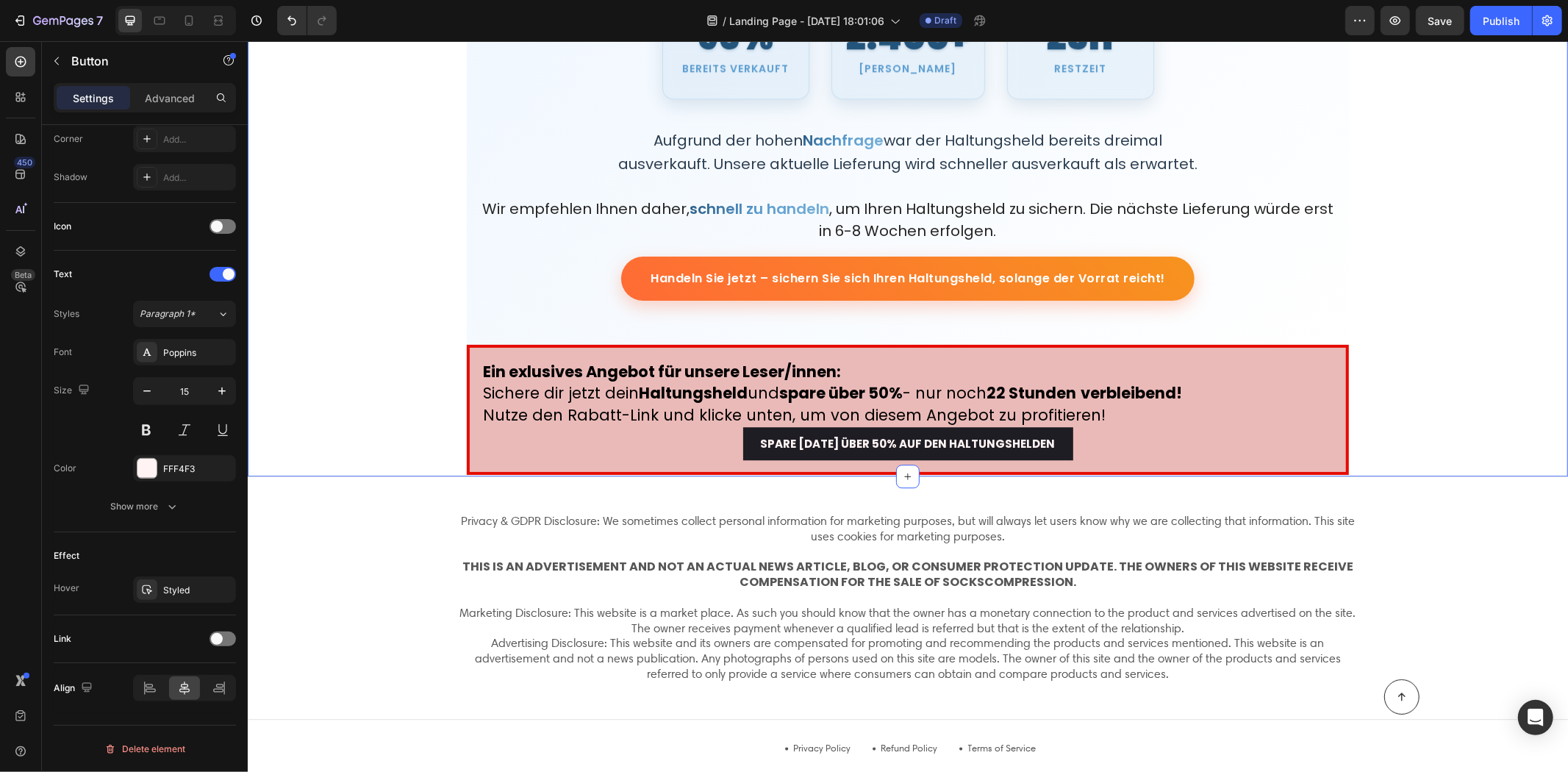
scroll to position [0, 0]
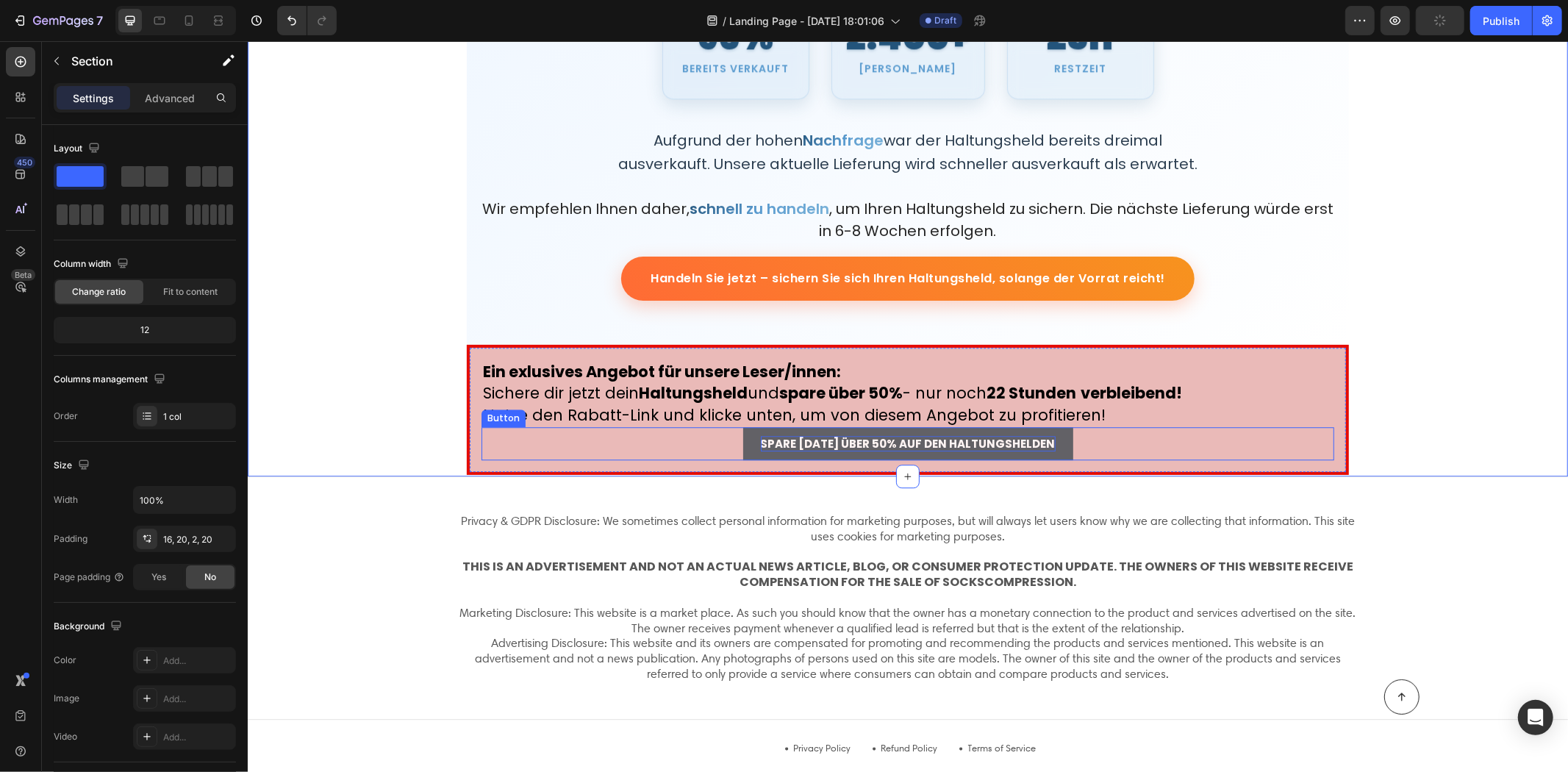
click at [760, 444] on strong "SPARE [DATE] ÜBER 50% AUF DEN HALTUNGSHELDEN" at bounding box center [907, 443] width 295 height 15
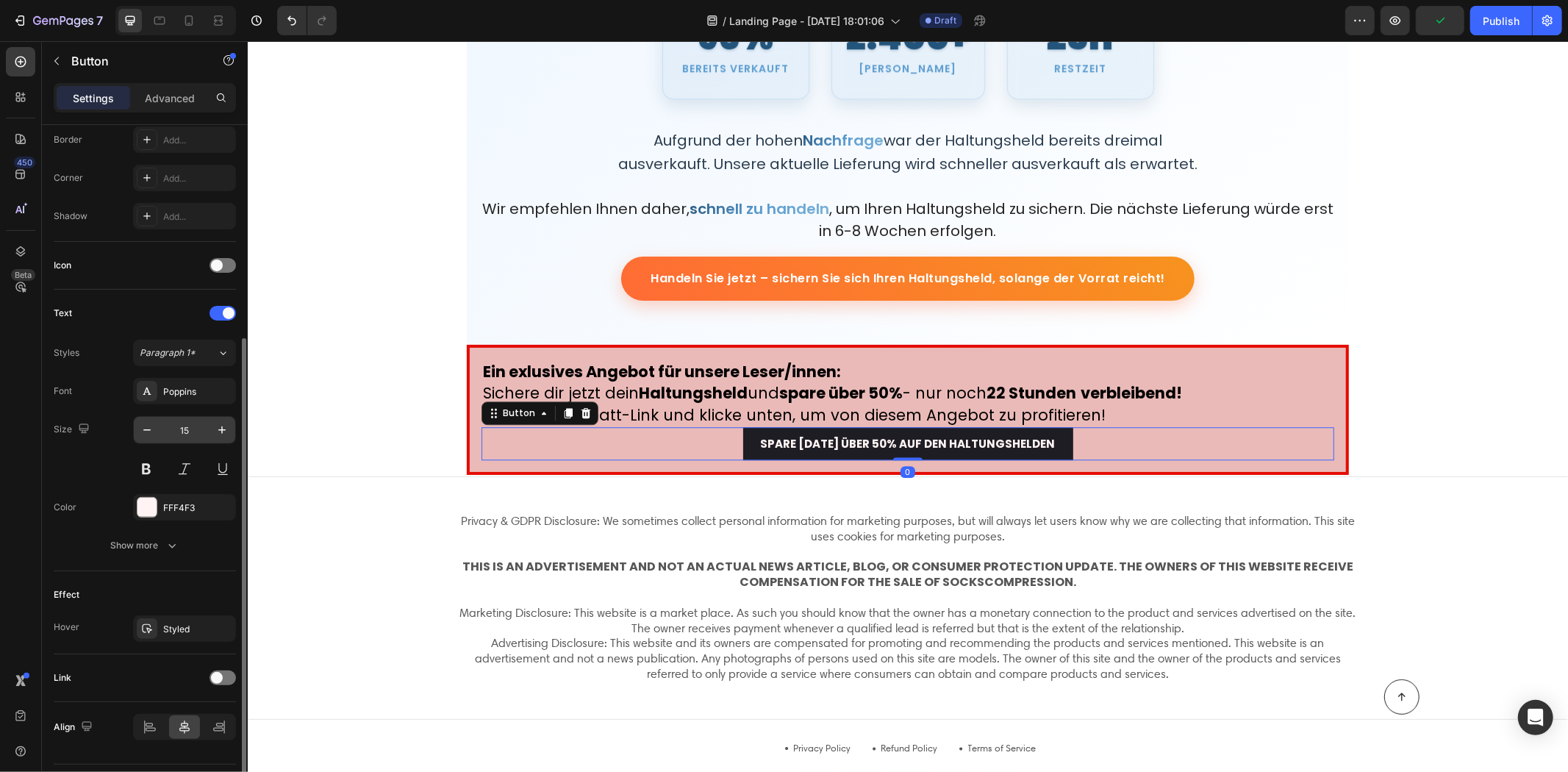
scroll to position [365, 0]
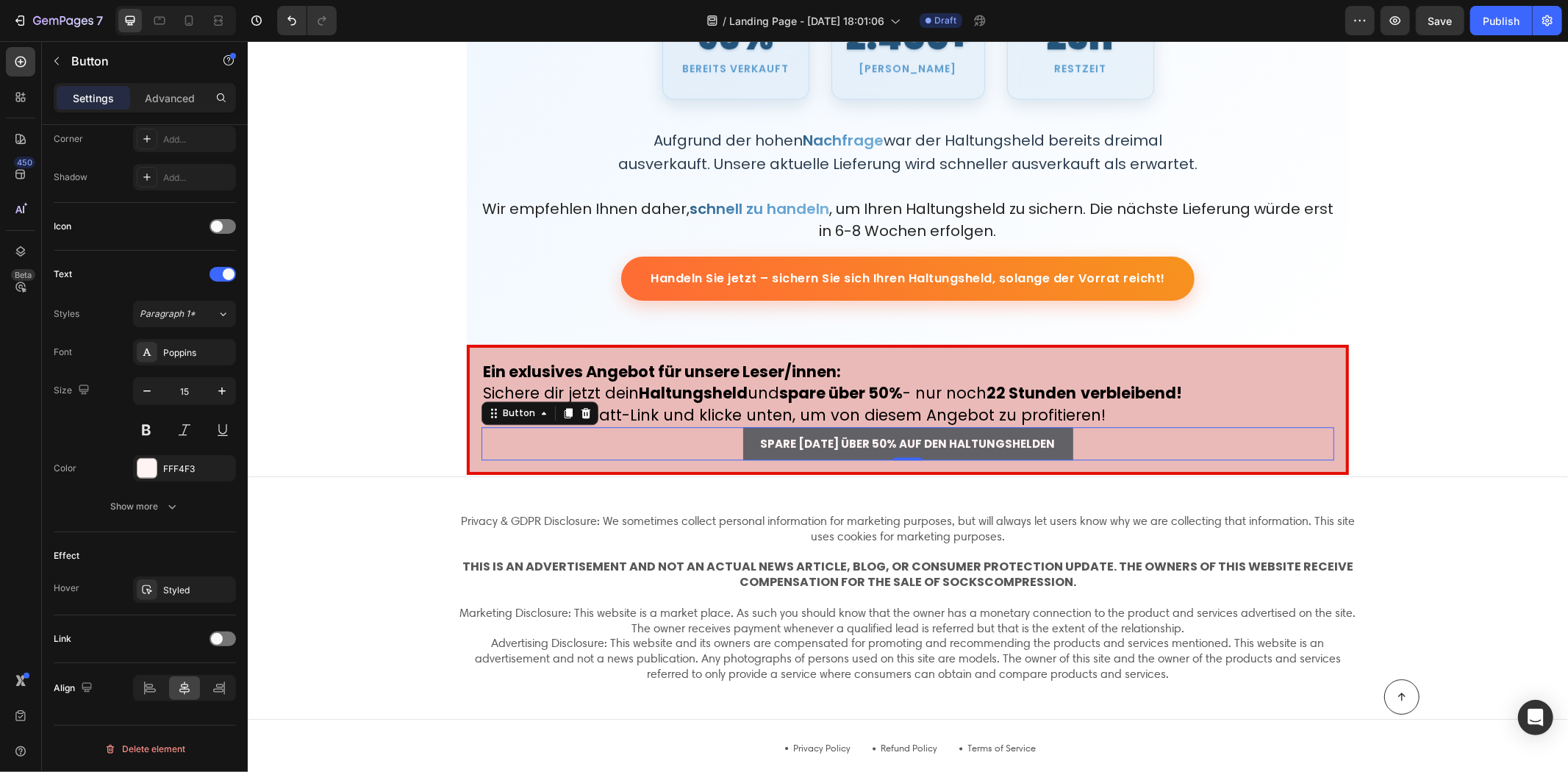
click at [747, 439] on button "SPARE [DATE] ÜBER 50% AUF DEN HALTUNGSHELDEN" at bounding box center [907, 442] width 330 height 33
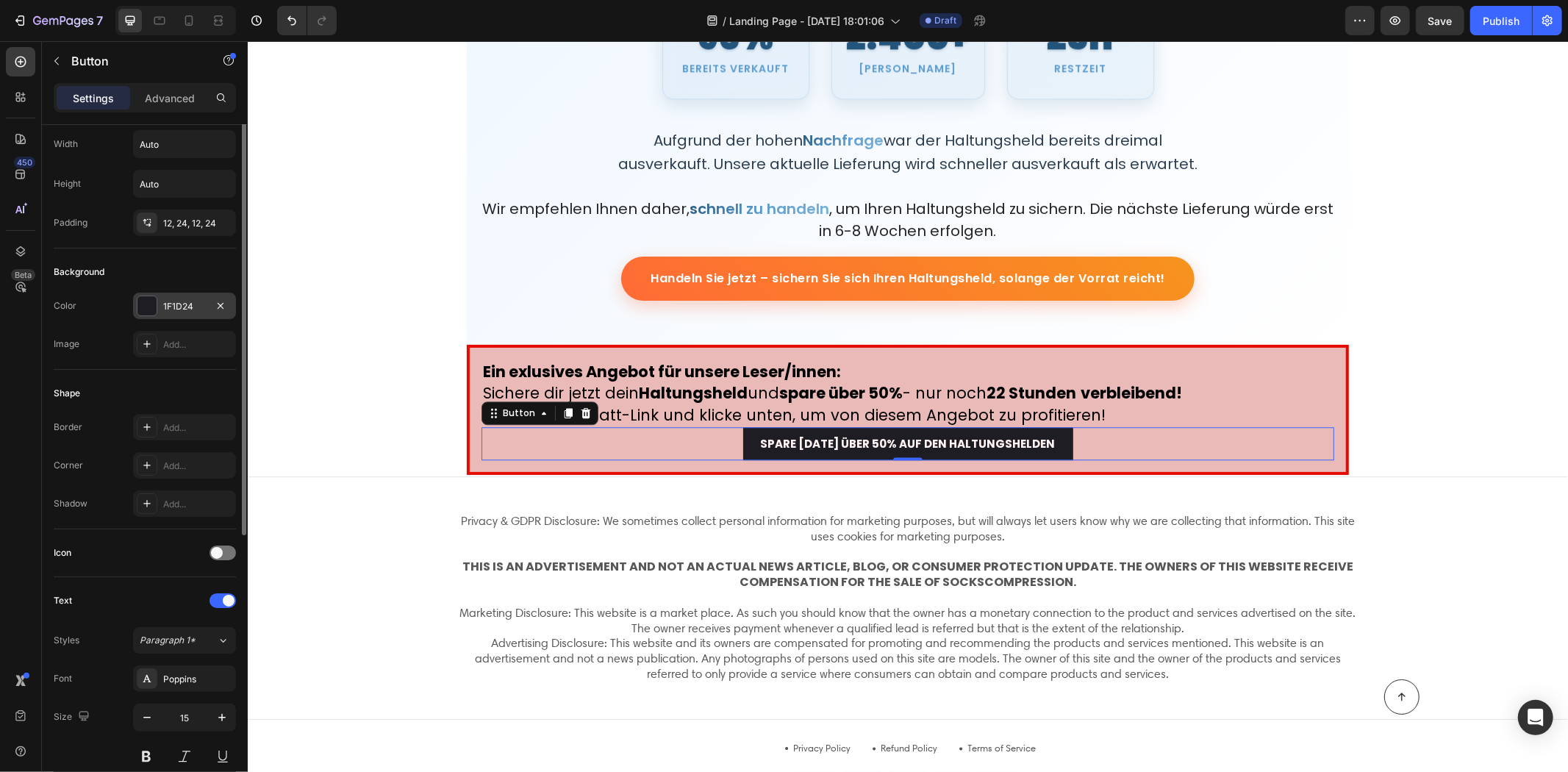
scroll to position [0, 0]
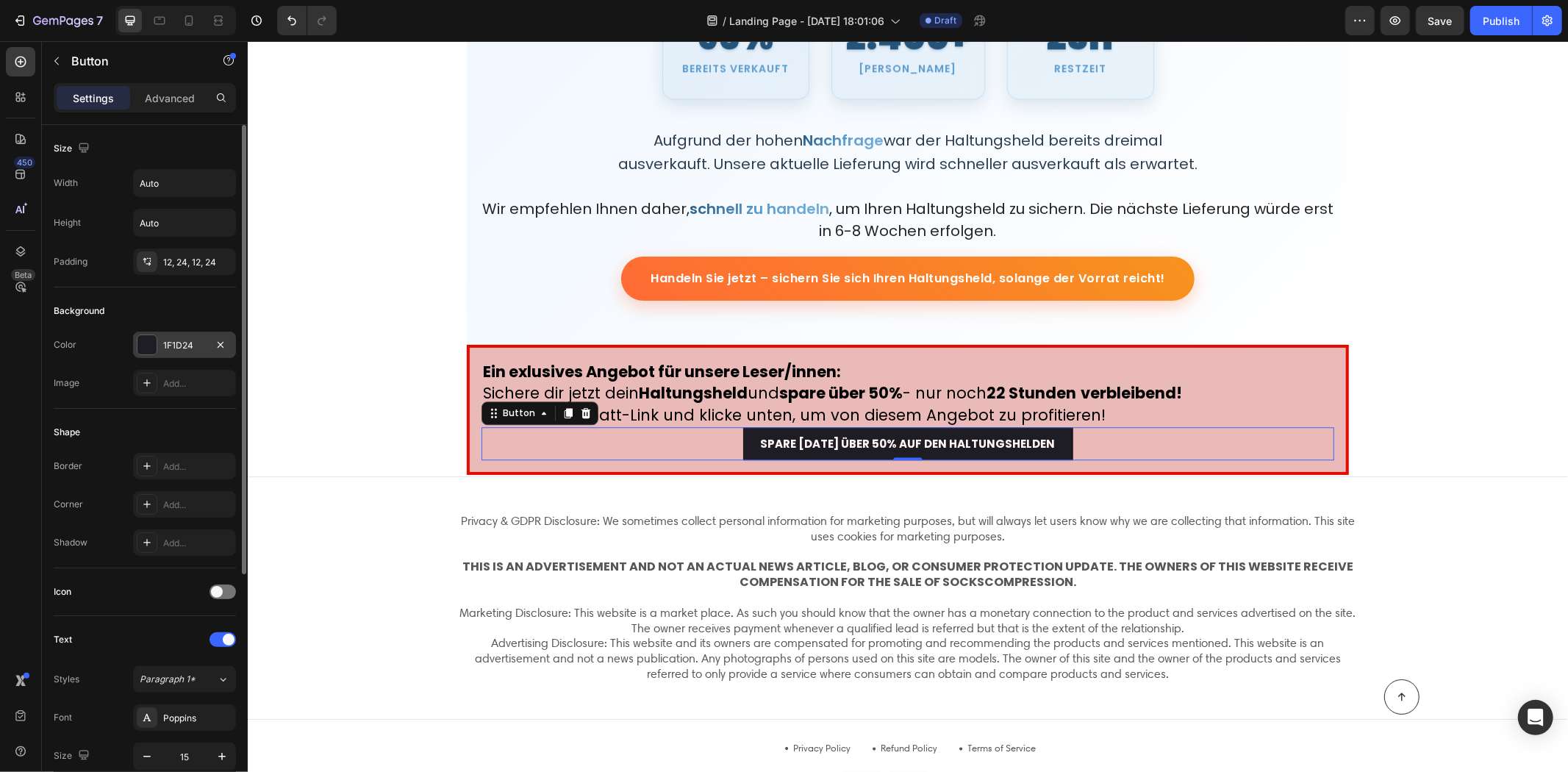
click at [169, 343] on div "1F1D24" at bounding box center [184, 345] width 43 height 13
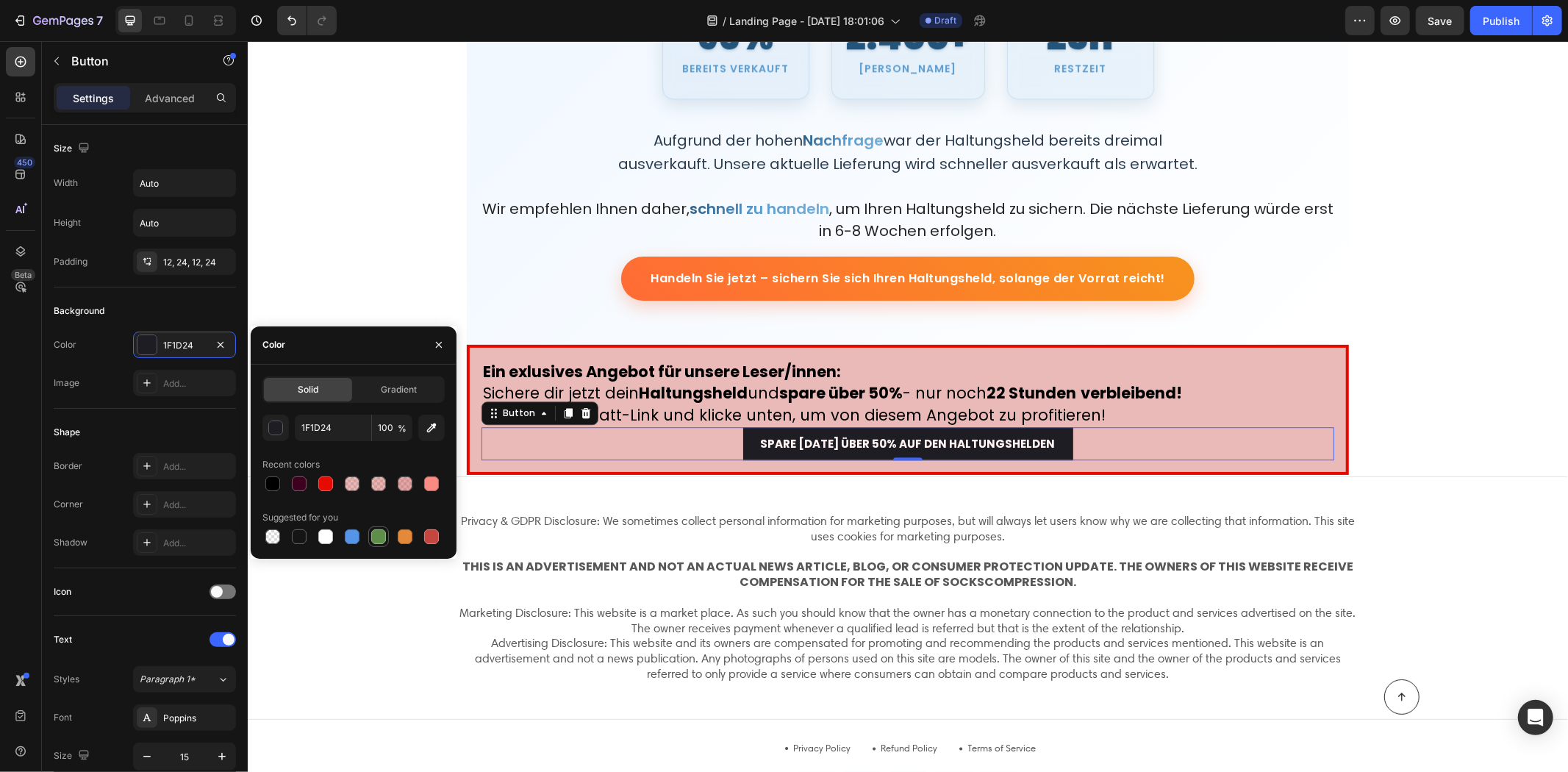
click at [377, 534] on div at bounding box center [378, 536] width 14 height 14
type input "5E8E49"
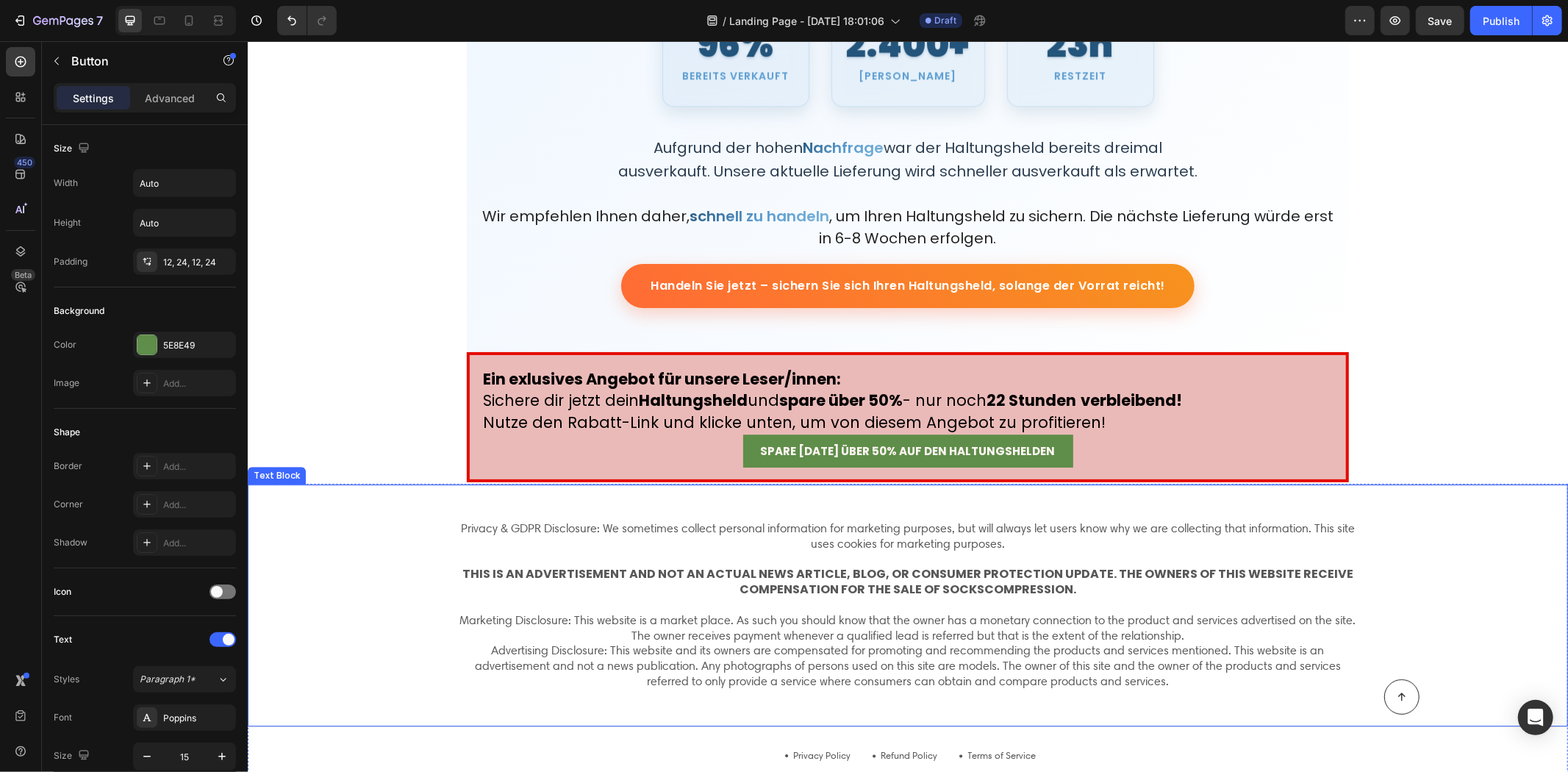
scroll to position [8097, 0]
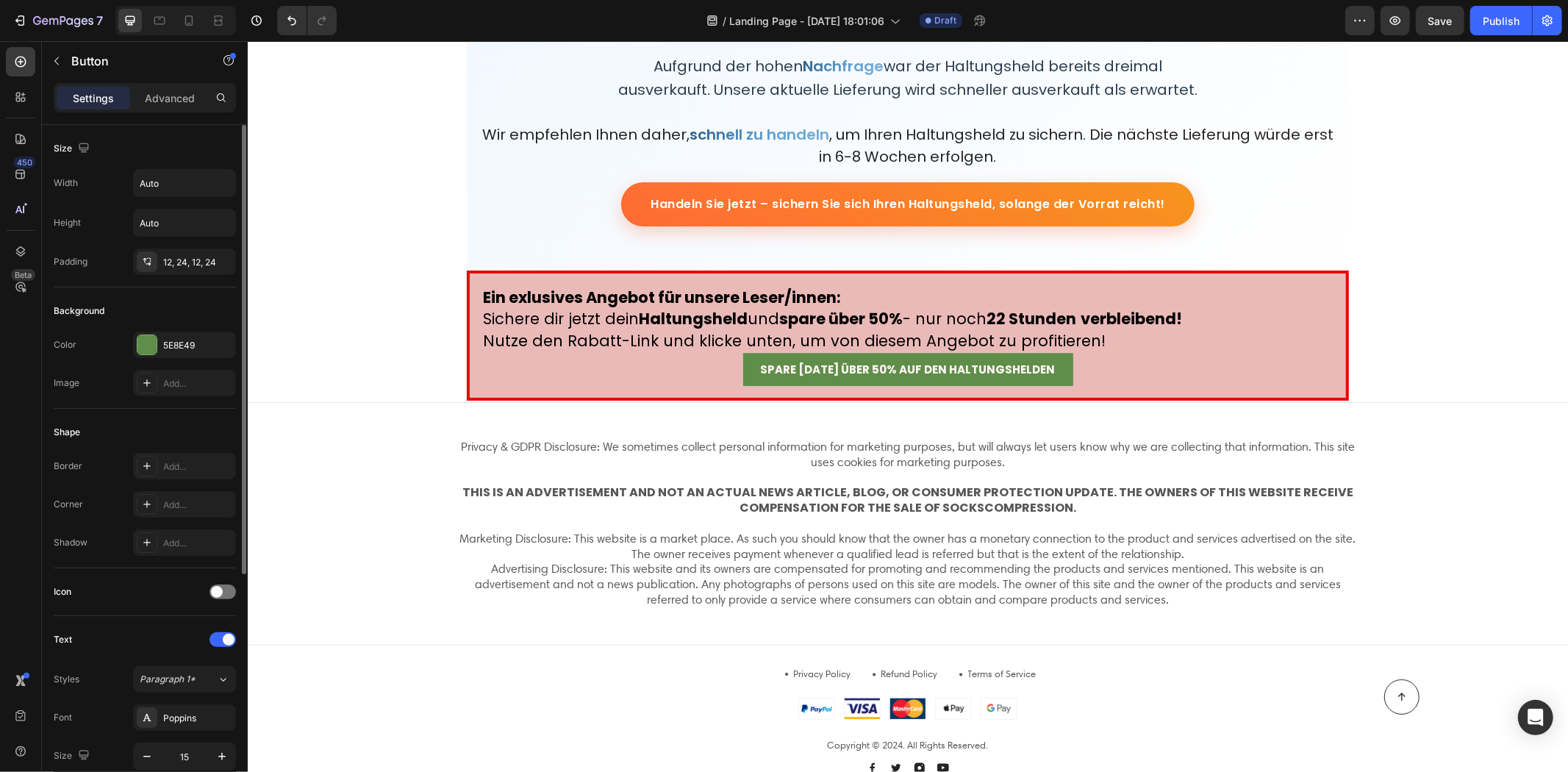
drag, startPoint x: 166, startPoint y: 332, endPoint x: 175, endPoint y: 331, distance: 9.1
click at [194, 342] on div "5E8E49" at bounding box center [184, 345] width 43 height 13
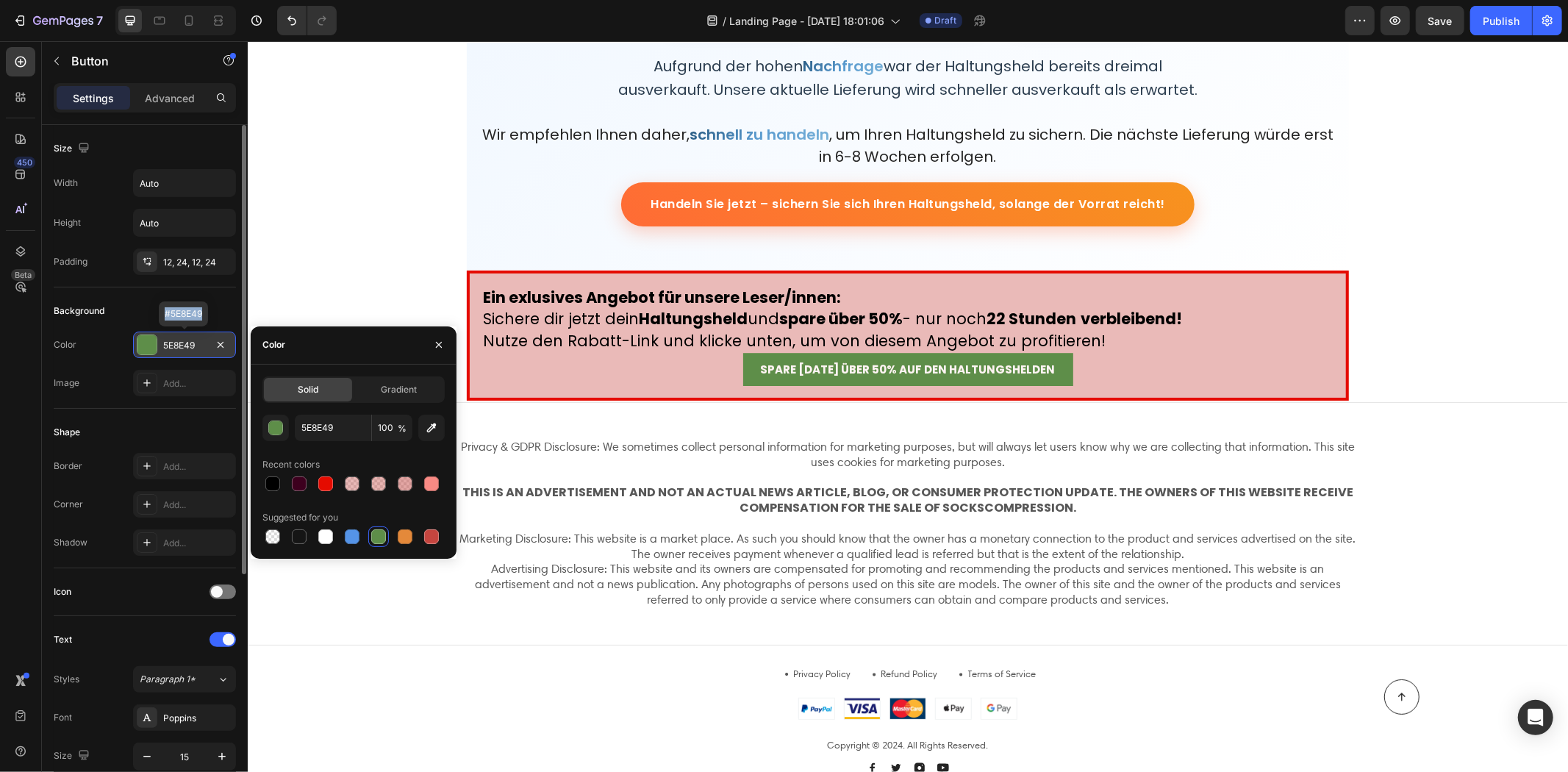
click at [195, 342] on div "5E8E49" at bounding box center [184, 345] width 43 height 13
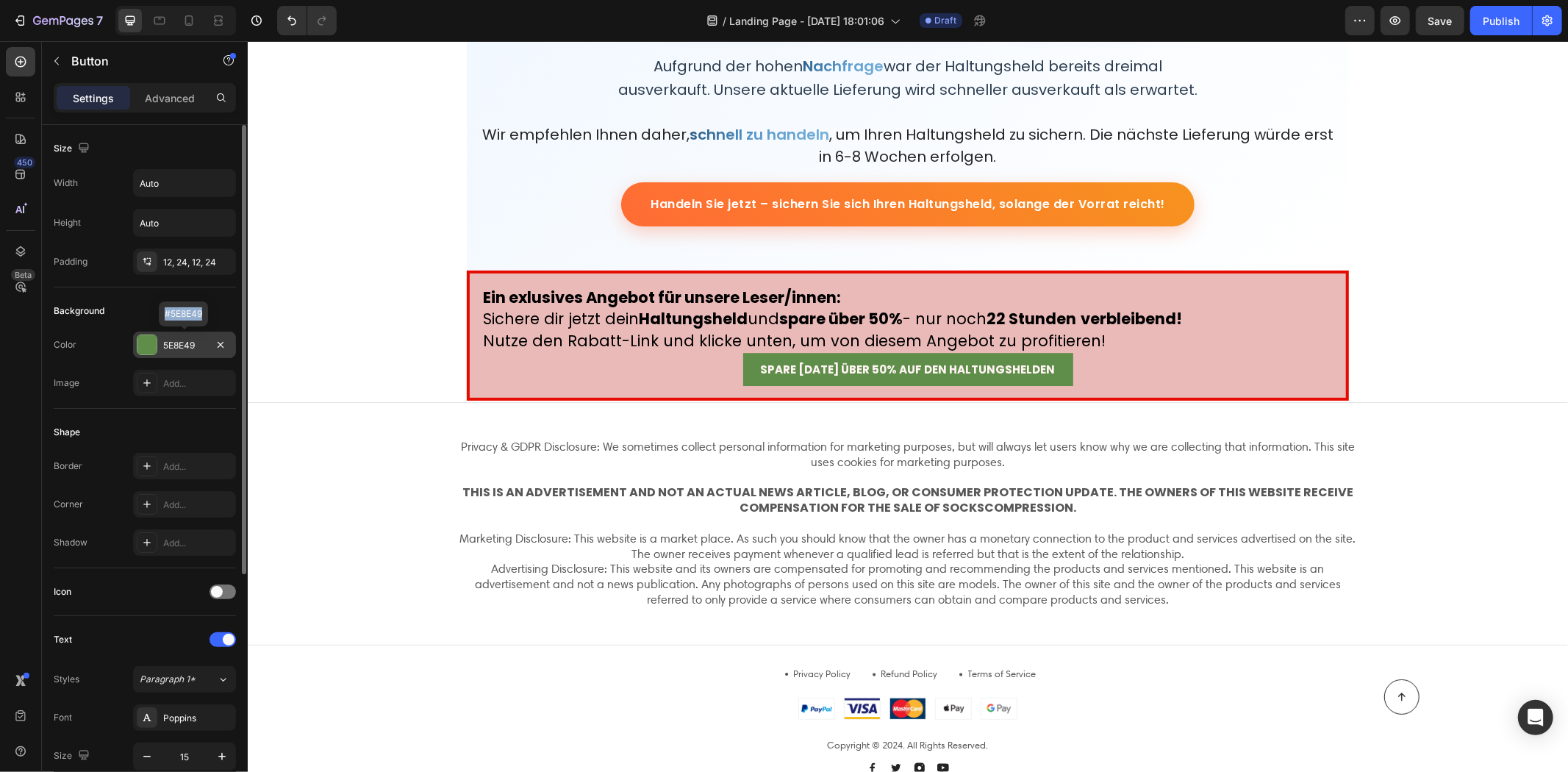
click at [184, 344] on div "5E8E49" at bounding box center [184, 345] width 43 height 13
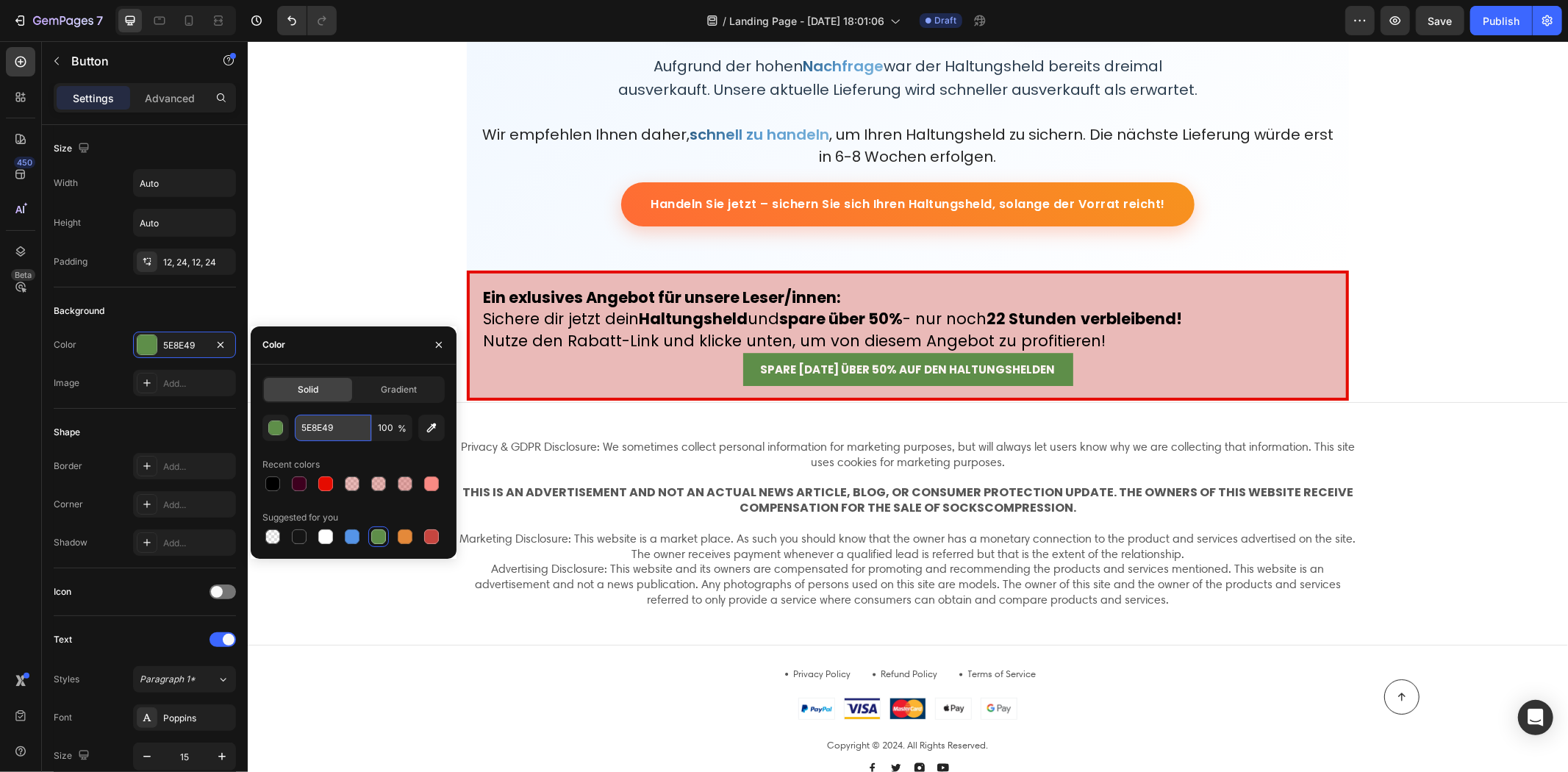
click at [364, 422] on input "5E8E49" at bounding box center [333, 428] width 76 height 27
type input "21CC00"
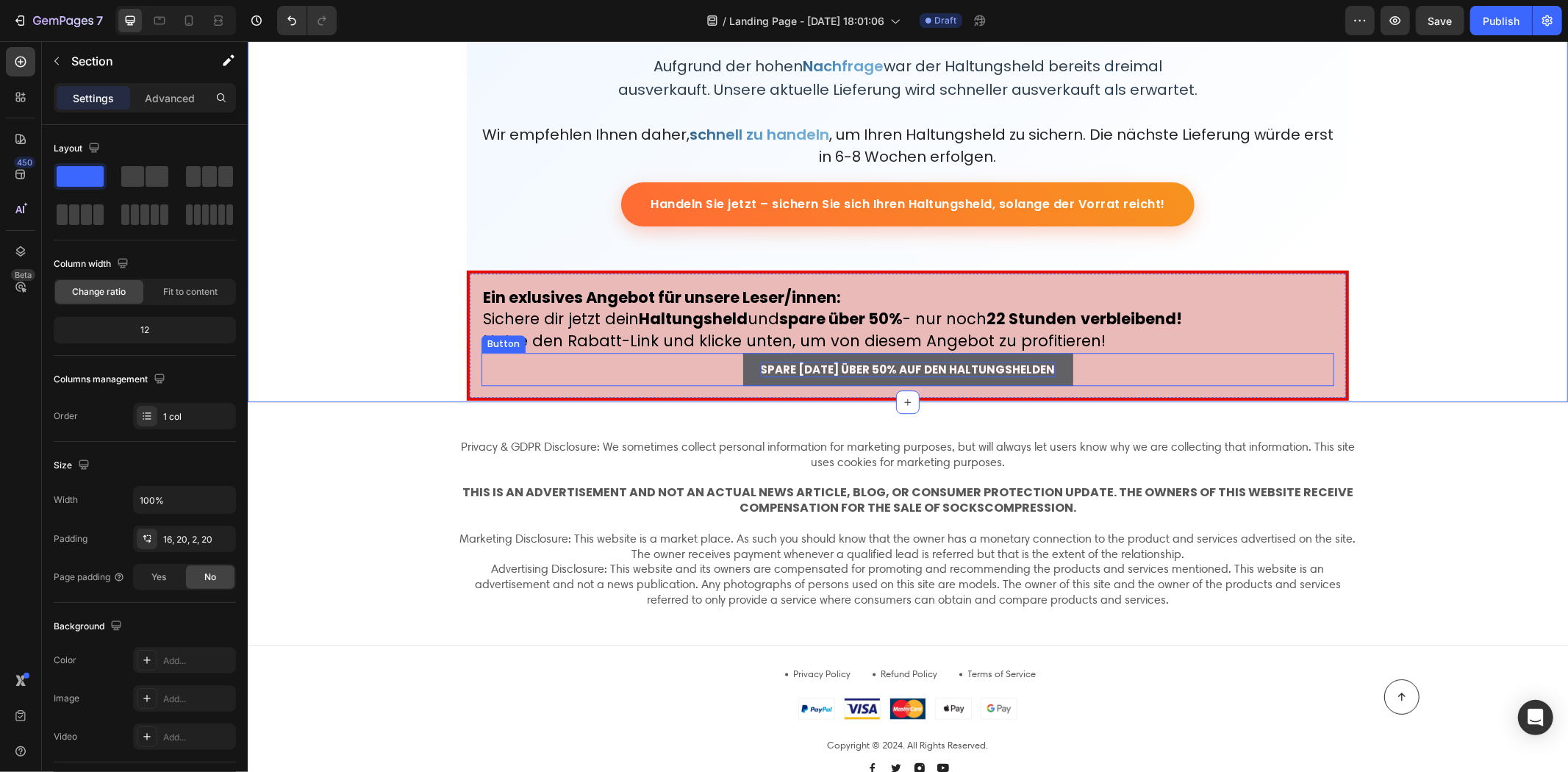
click at [826, 369] on strong "SPARE [DATE] ÜBER 50% AUF DEN HALTUNGSHELDEN" at bounding box center [907, 369] width 295 height 15
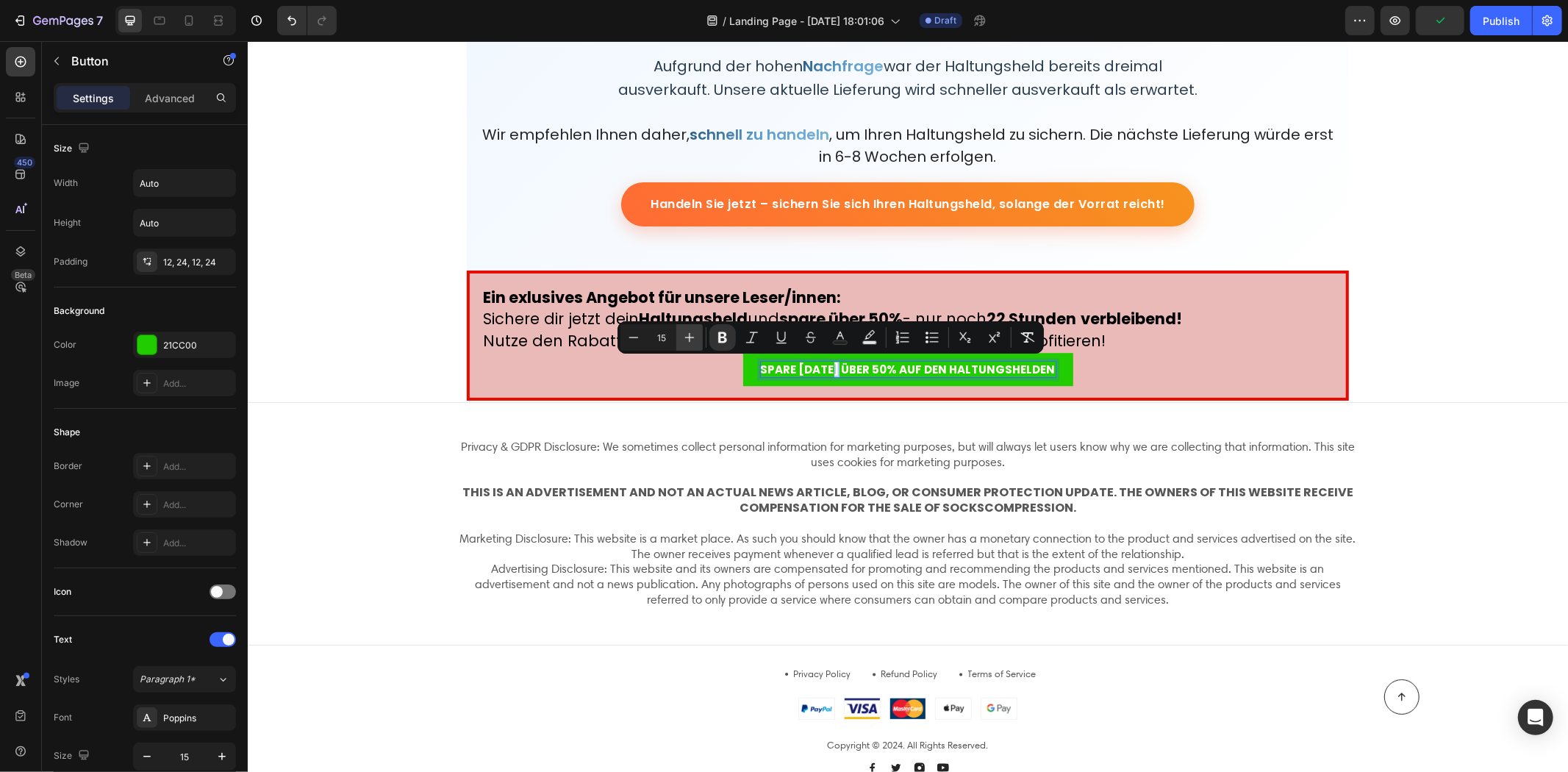
click at [690, 332] on icon "Editor contextual toolbar" at bounding box center [689, 337] width 14 height 14
click at [691, 332] on icon "Editor contextual toolbar" at bounding box center [689, 337] width 14 height 14
click at [693, 332] on icon "Editor contextual toolbar" at bounding box center [689, 337] width 14 height 14
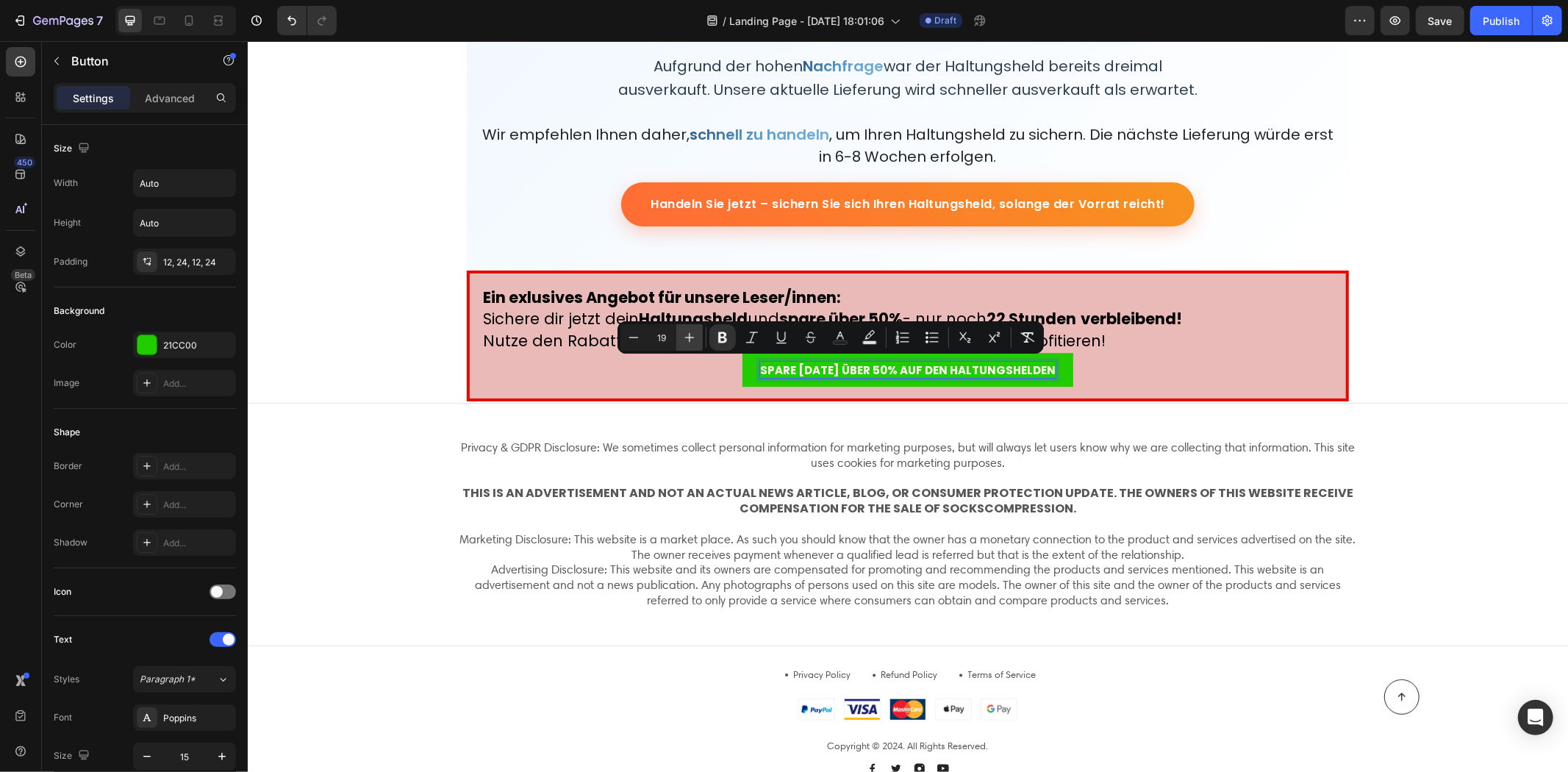
type input "20"
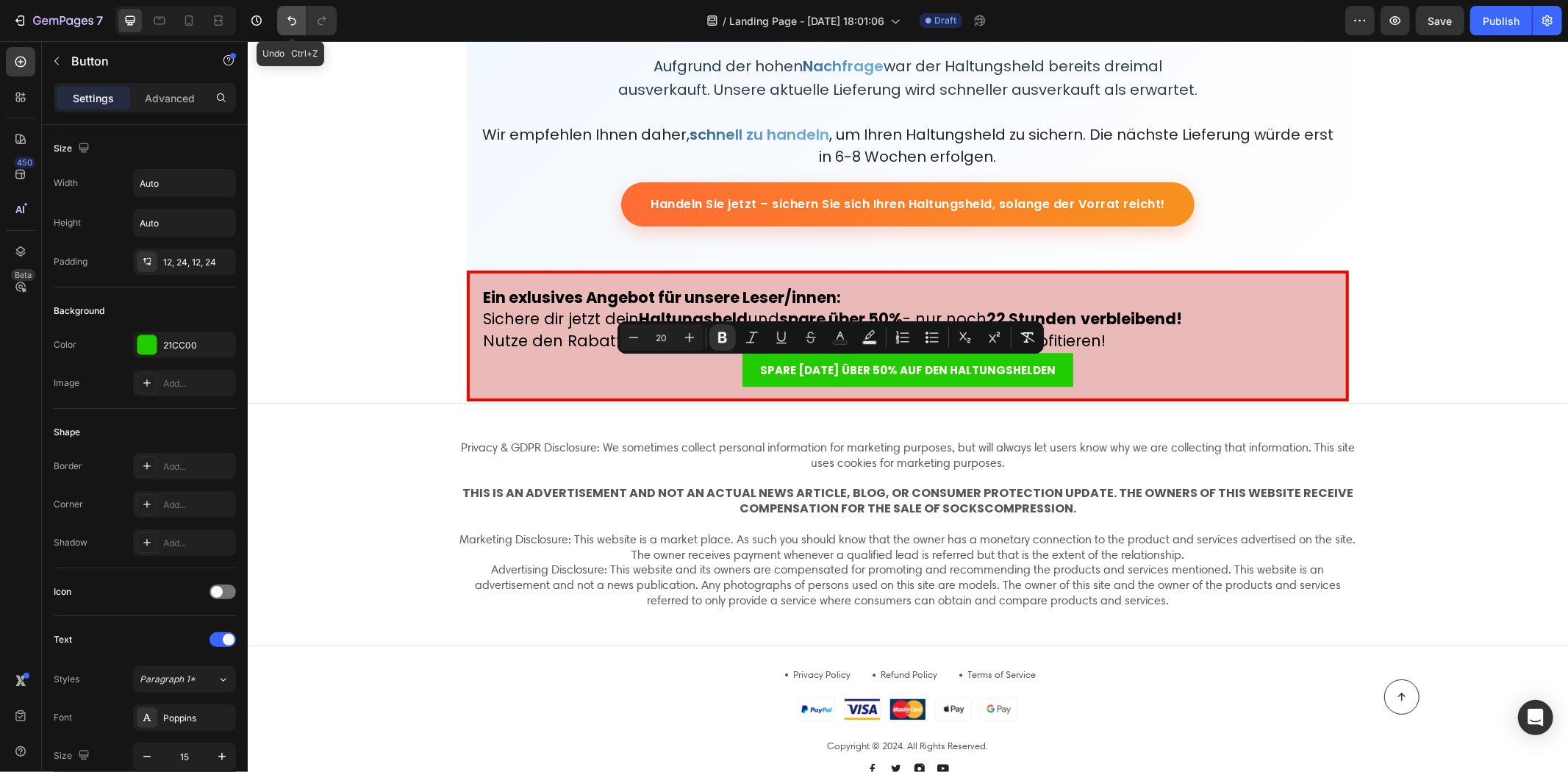
click at [296, 19] on icon "Undo/Redo" at bounding box center [291, 20] width 14 height 14
click at [298, 20] on icon "Undo/Redo" at bounding box center [291, 20] width 14 height 14
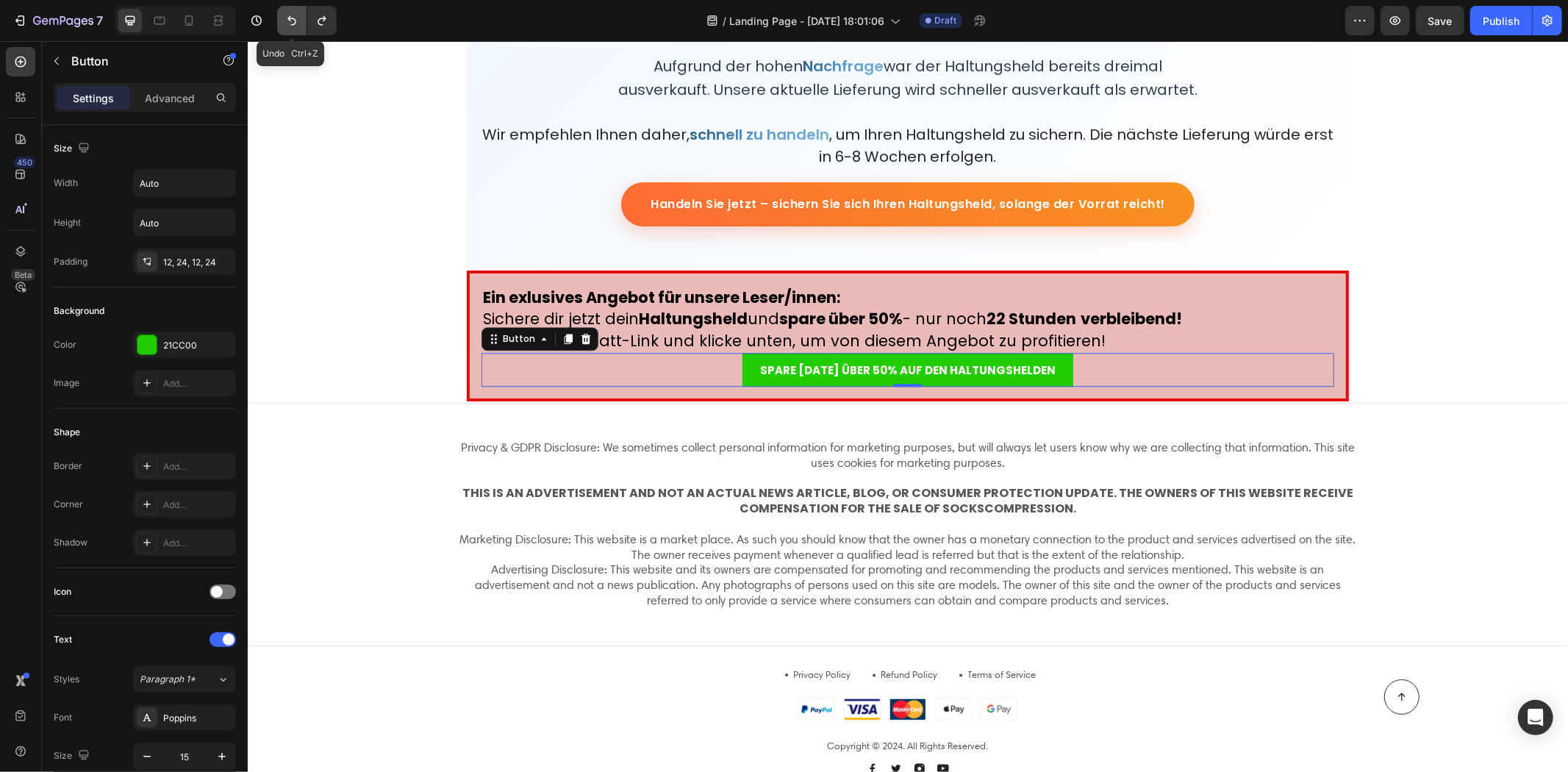
click at [299, 21] on icon "Undo/Redo" at bounding box center [291, 20] width 14 height 14
click at [300, 21] on button "Undo/Redo" at bounding box center [292, 21] width 30 height 30
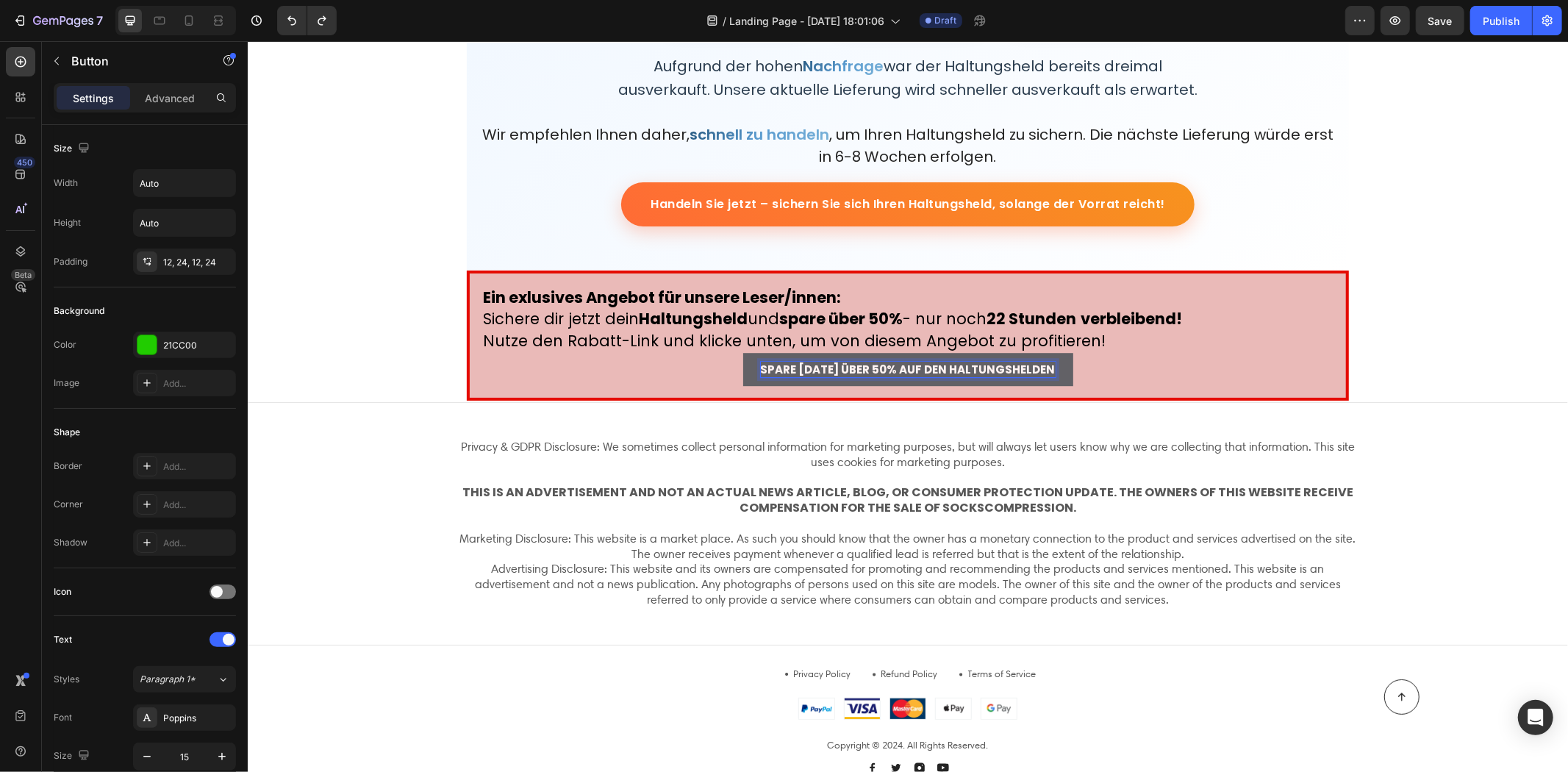
click at [1027, 363] on strong "ÜBER 50% AUF DEN HALTUNGSHELDEN" at bounding box center [948, 369] width 214 height 15
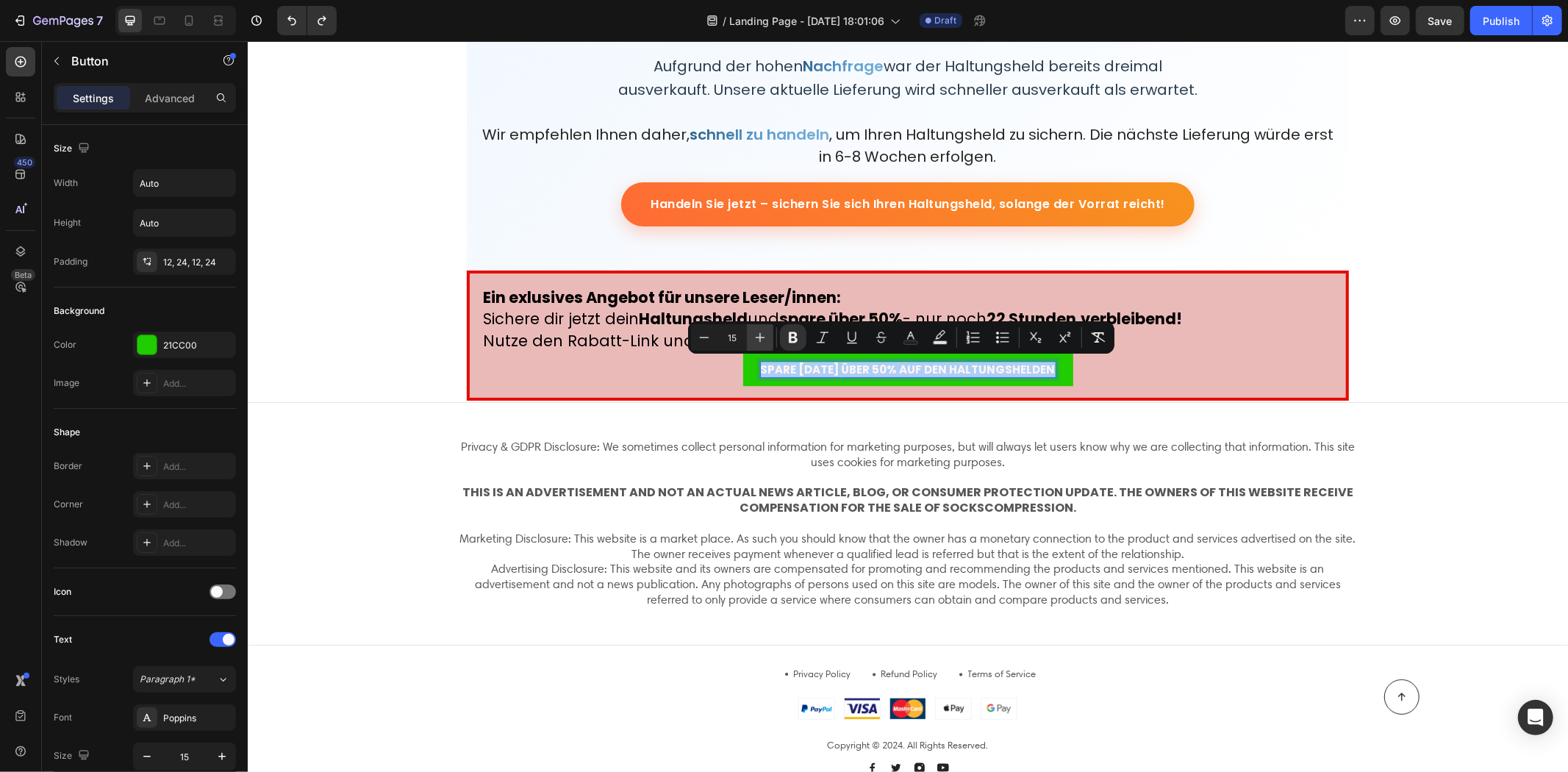
click at [760, 328] on button "Plus" at bounding box center [760, 337] width 27 height 27
click at [761, 328] on button "Plus" at bounding box center [760, 337] width 27 height 27
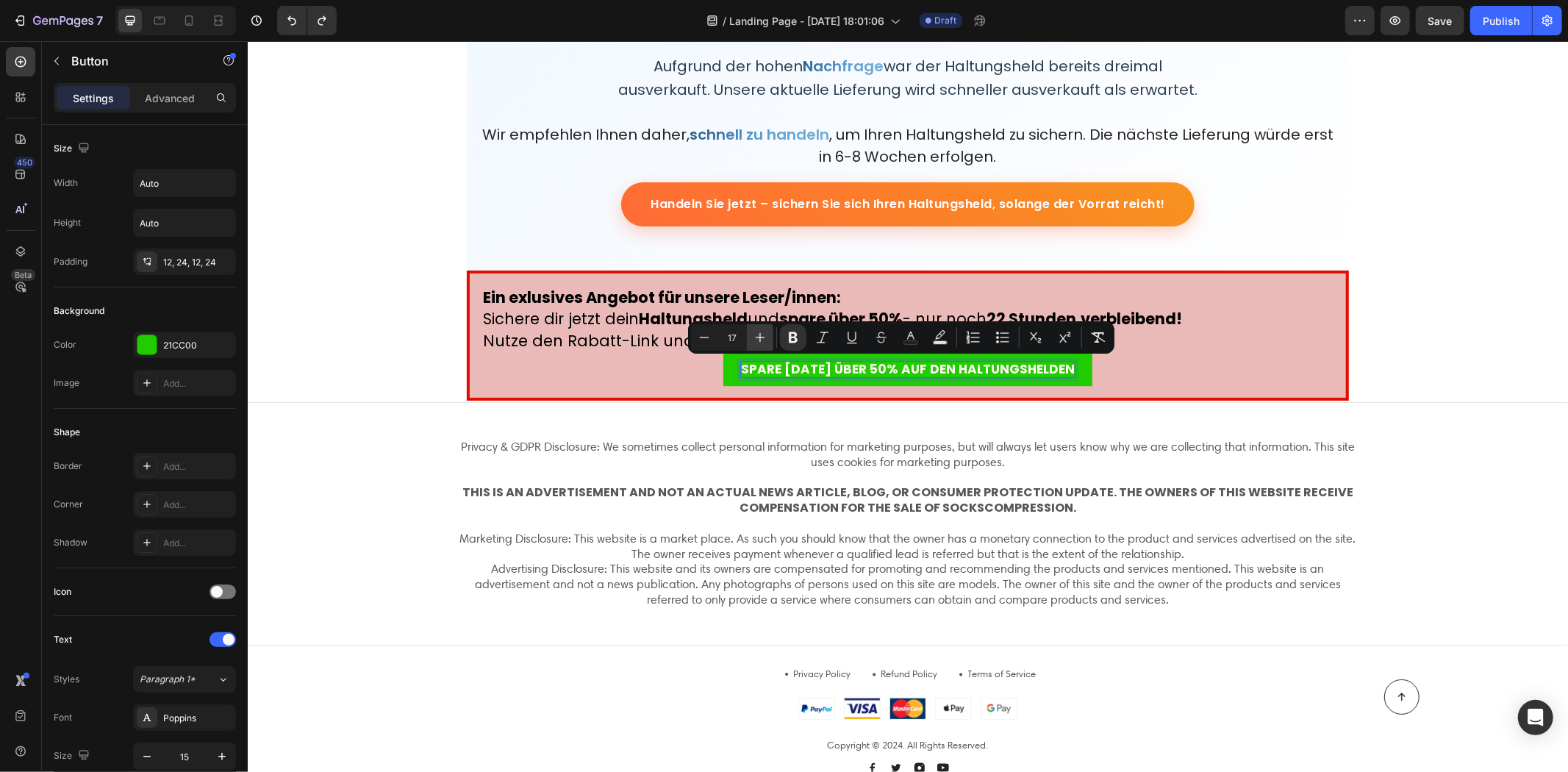
click at [762, 329] on button "Plus" at bounding box center [760, 337] width 27 height 27
click at [762, 330] on icon "Editor contextual toolbar" at bounding box center [760, 337] width 14 height 14
type input "20"
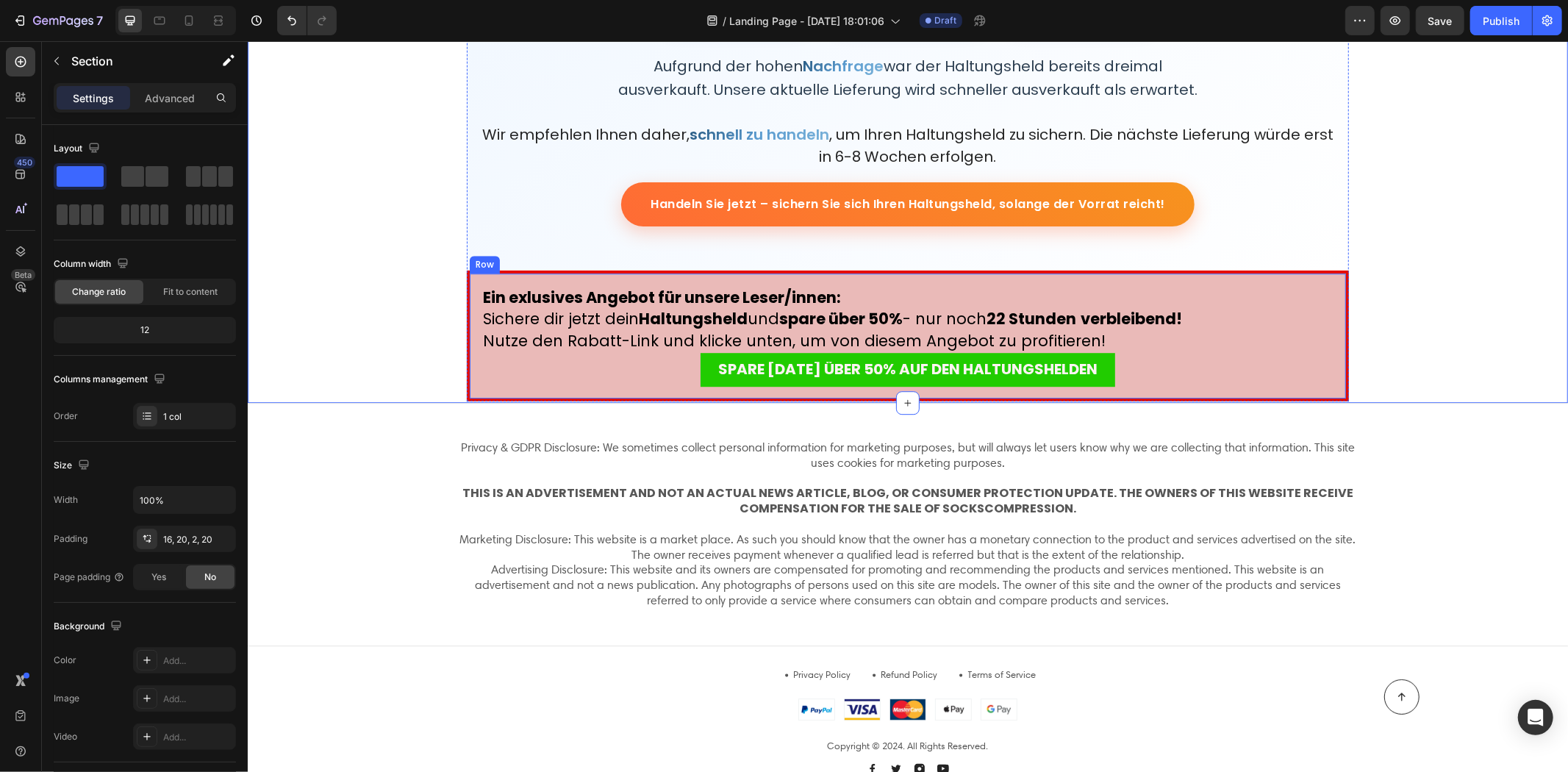
click at [646, 377] on div "SPARE HEUTE ÜBER 50% AUF DEN HALTUNGSHELDEN Button" at bounding box center [907, 369] width 853 height 34
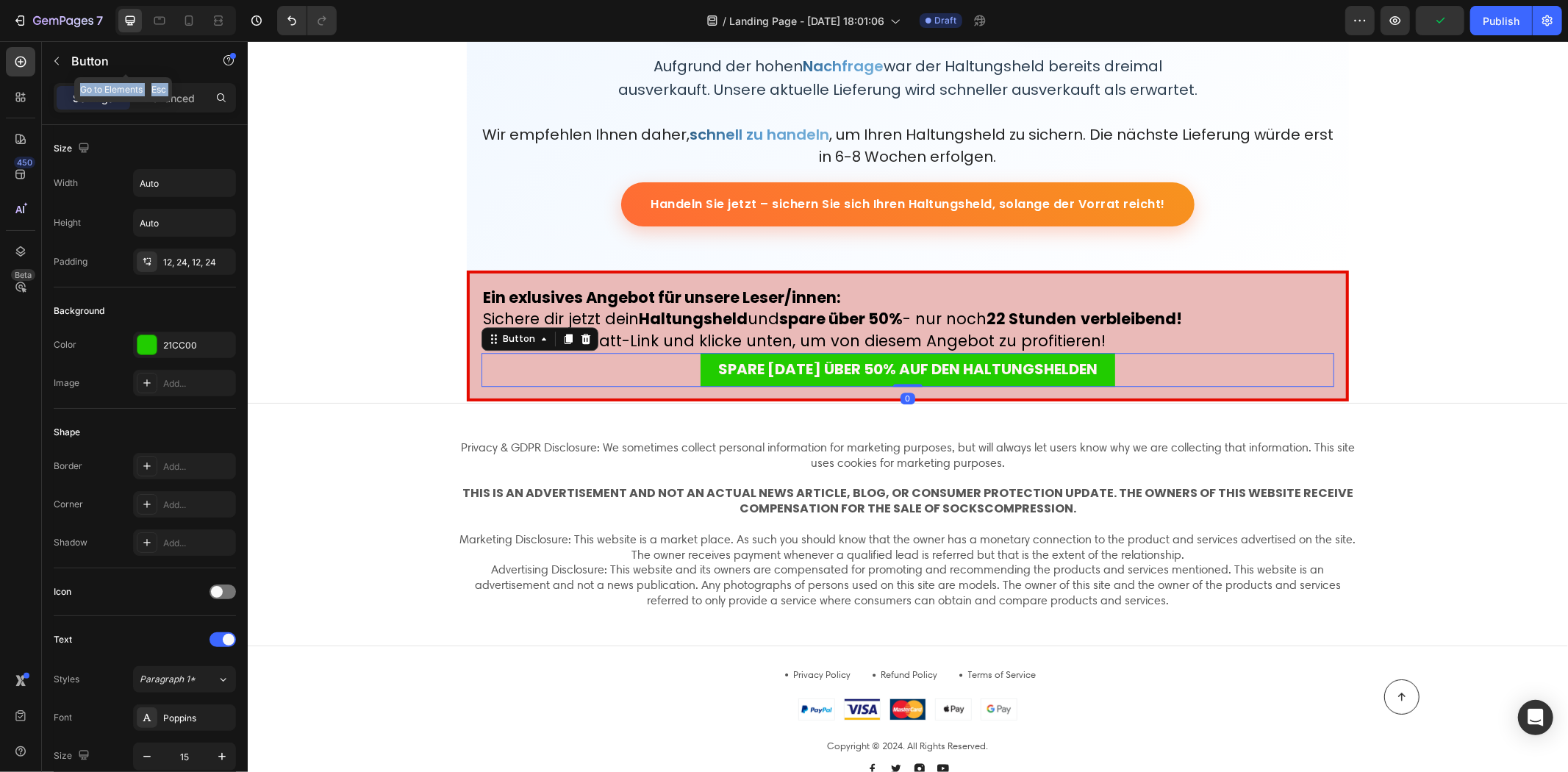
click at [139, 84] on div "Butt Sections(30) Elements(8) Button Button Button Form Submit Button Product S…" at bounding box center [145, 406] width 206 height 731
click at [168, 103] on p "Advanced" at bounding box center [170, 98] width 50 height 15
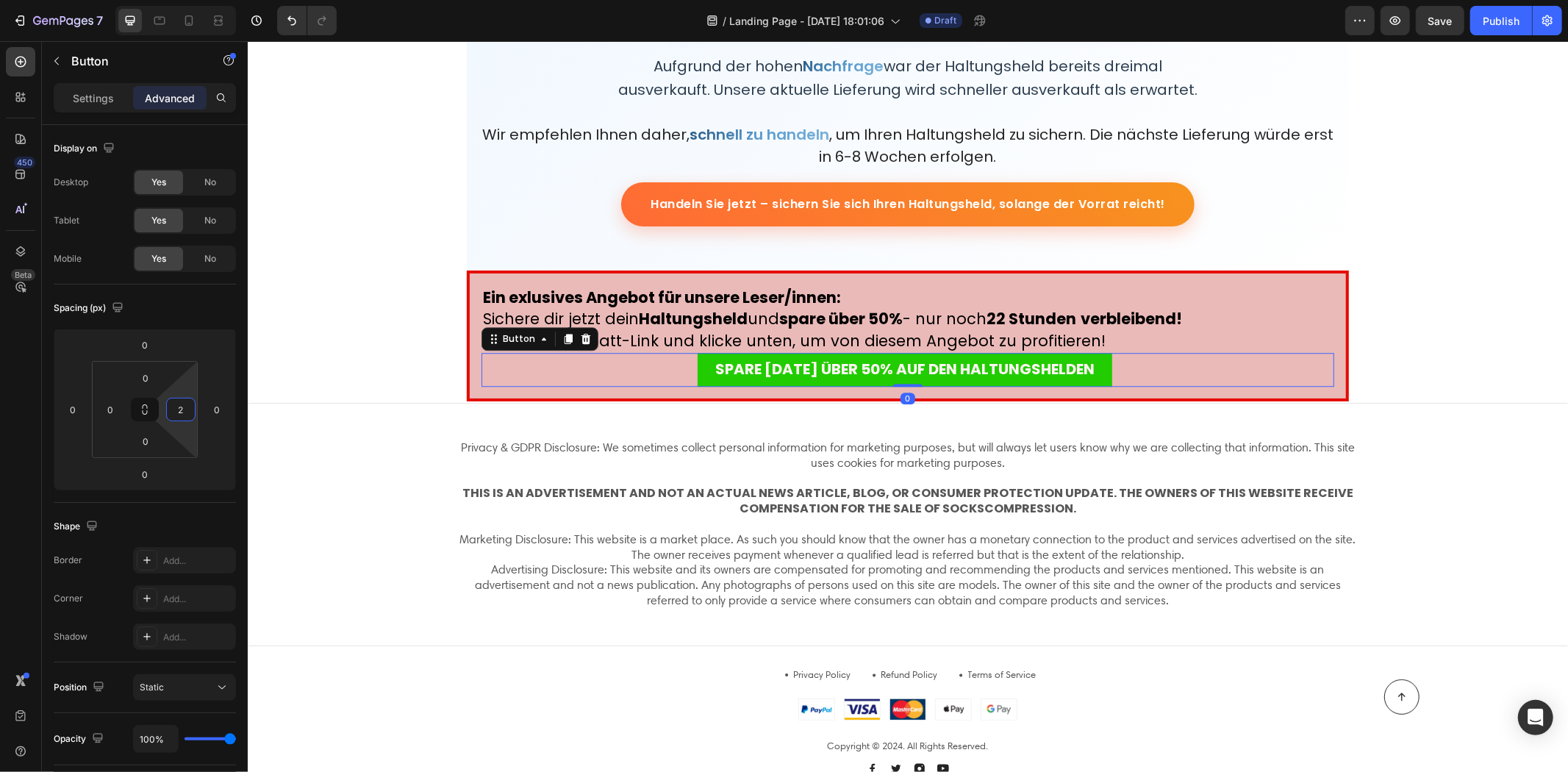
type input "0"
click at [176, 0] on html "7 / Landing Page - Aug 11, 18:01:06 Draft Preview Save Publish 450 Beta Butt Se…" at bounding box center [784, 0] width 1568 height 0
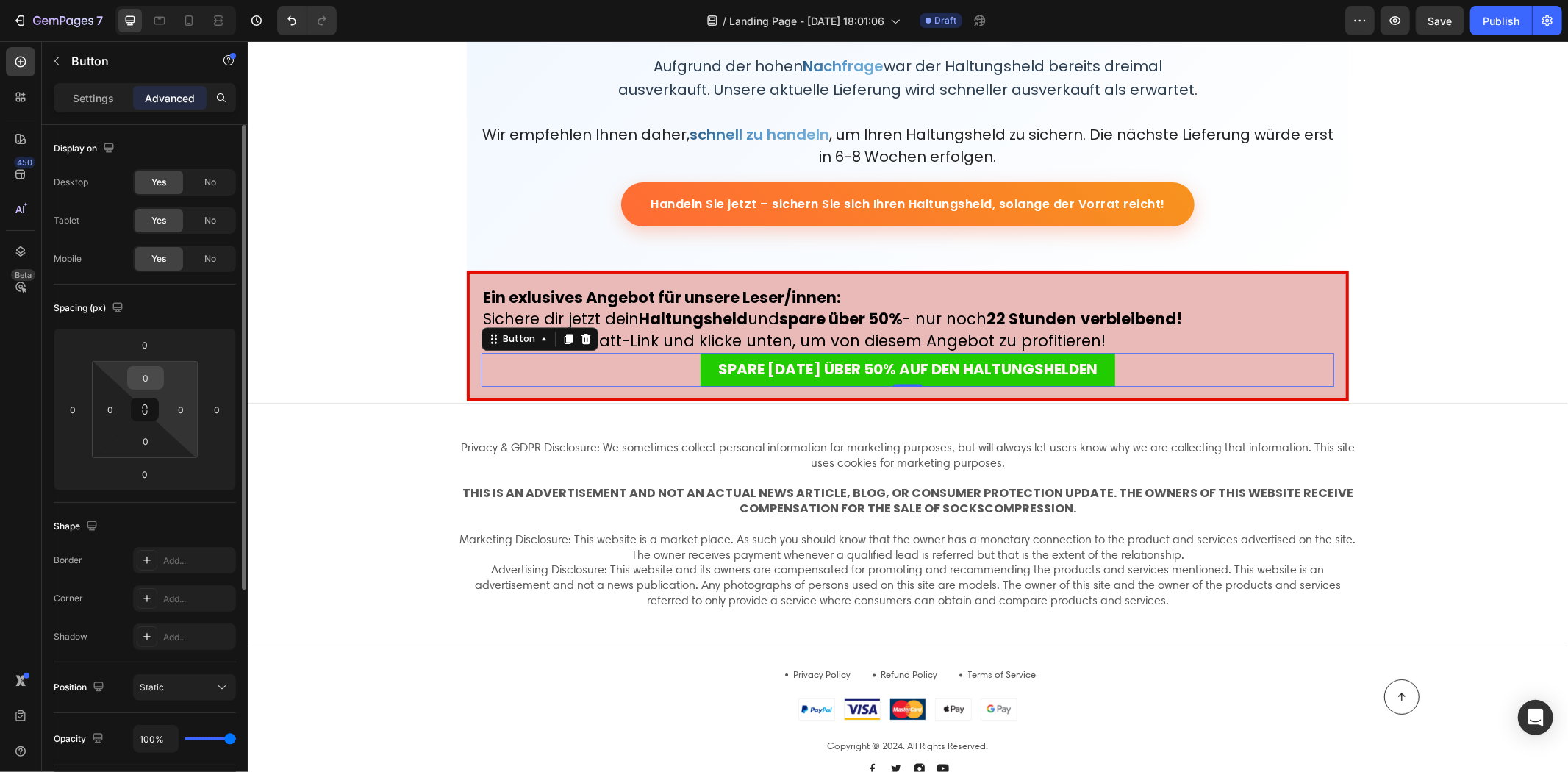
click at [160, 370] on div "0" at bounding box center [146, 377] width 37 height 24
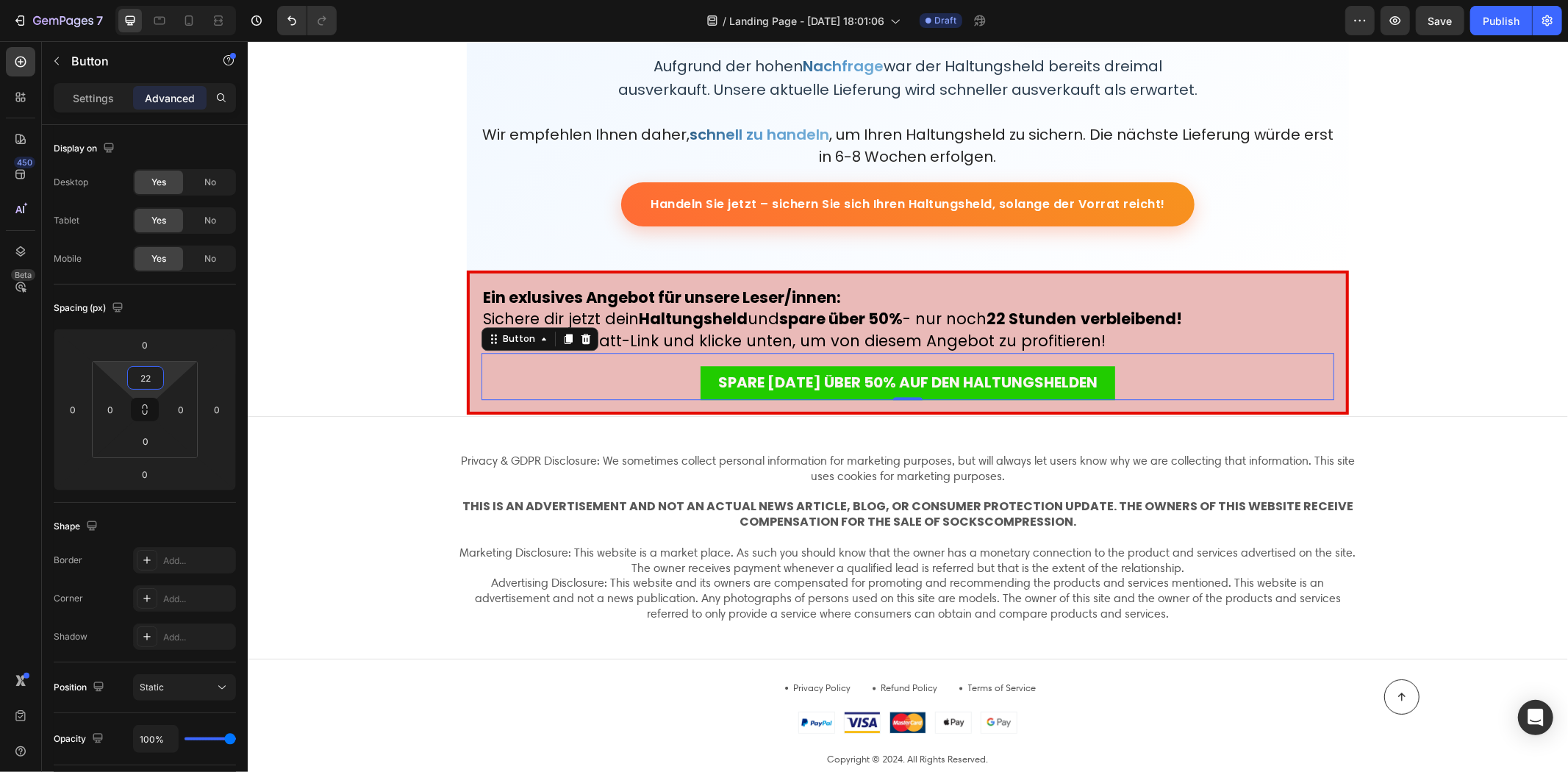
type input "24"
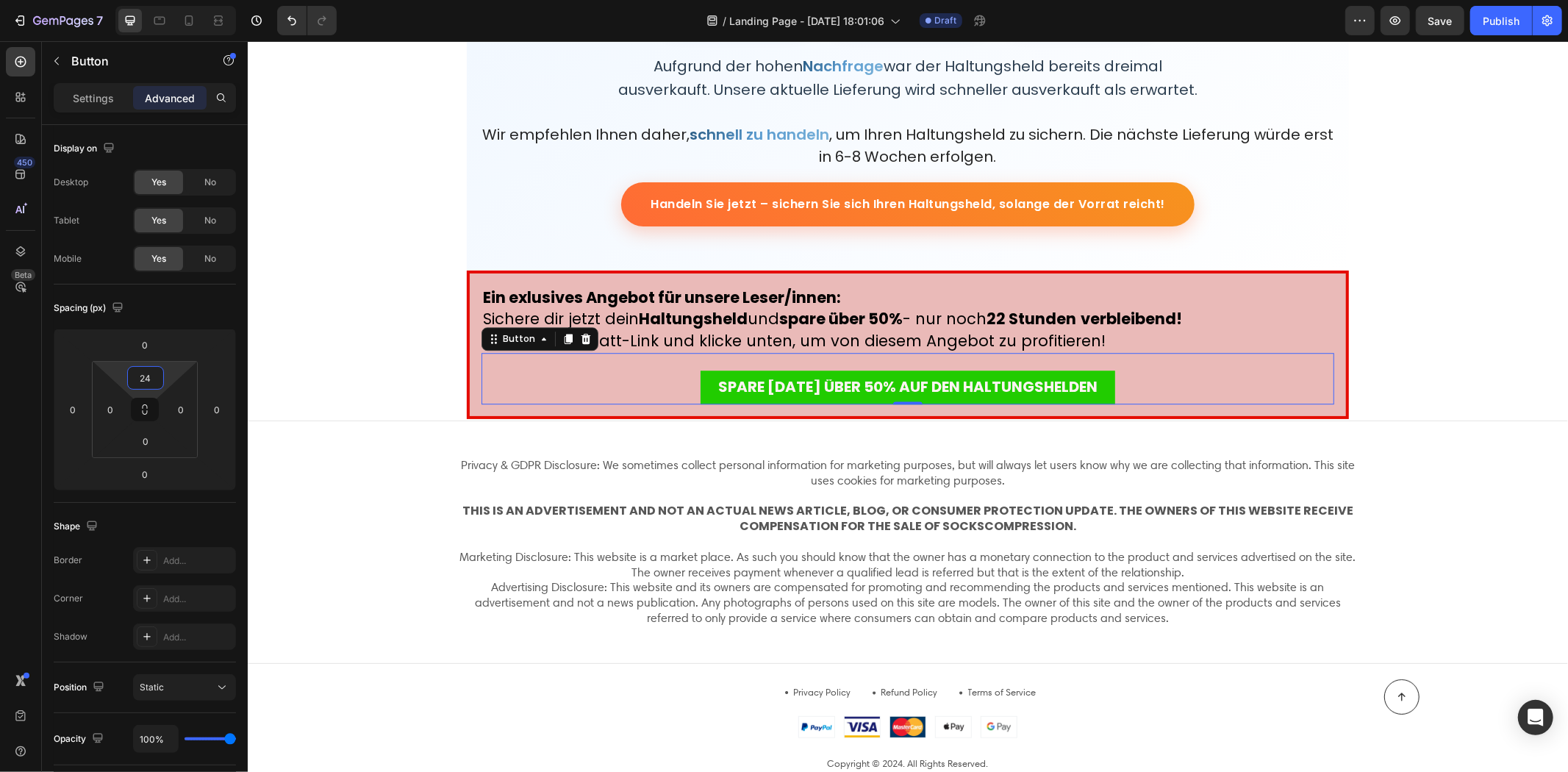
drag, startPoint x: 166, startPoint y: 370, endPoint x: 167, endPoint y: 360, distance: 10.0
click at [167, 0] on html "7 / Landing Page - Aug 11, 18:01:06 Draft Preview Save Publish 450 Beta Butt Se…" at bounding box center [784, 0] width 1568 height 0
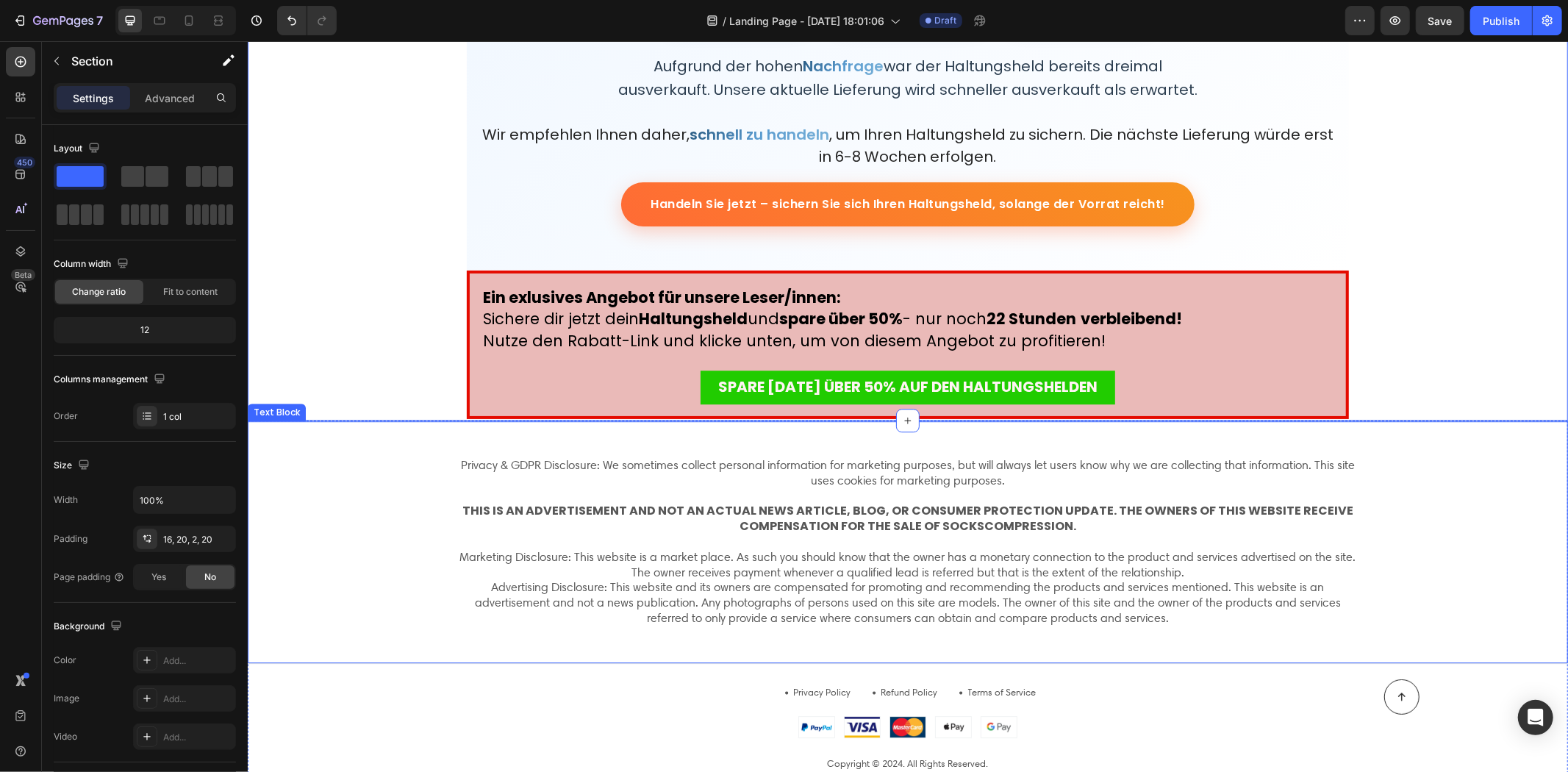
click at [273, 527] on div "Privacy & GDPR Disclosure: We sometimes collect personal information for market…" at bounding box center [907, 541] width 1291 height 171
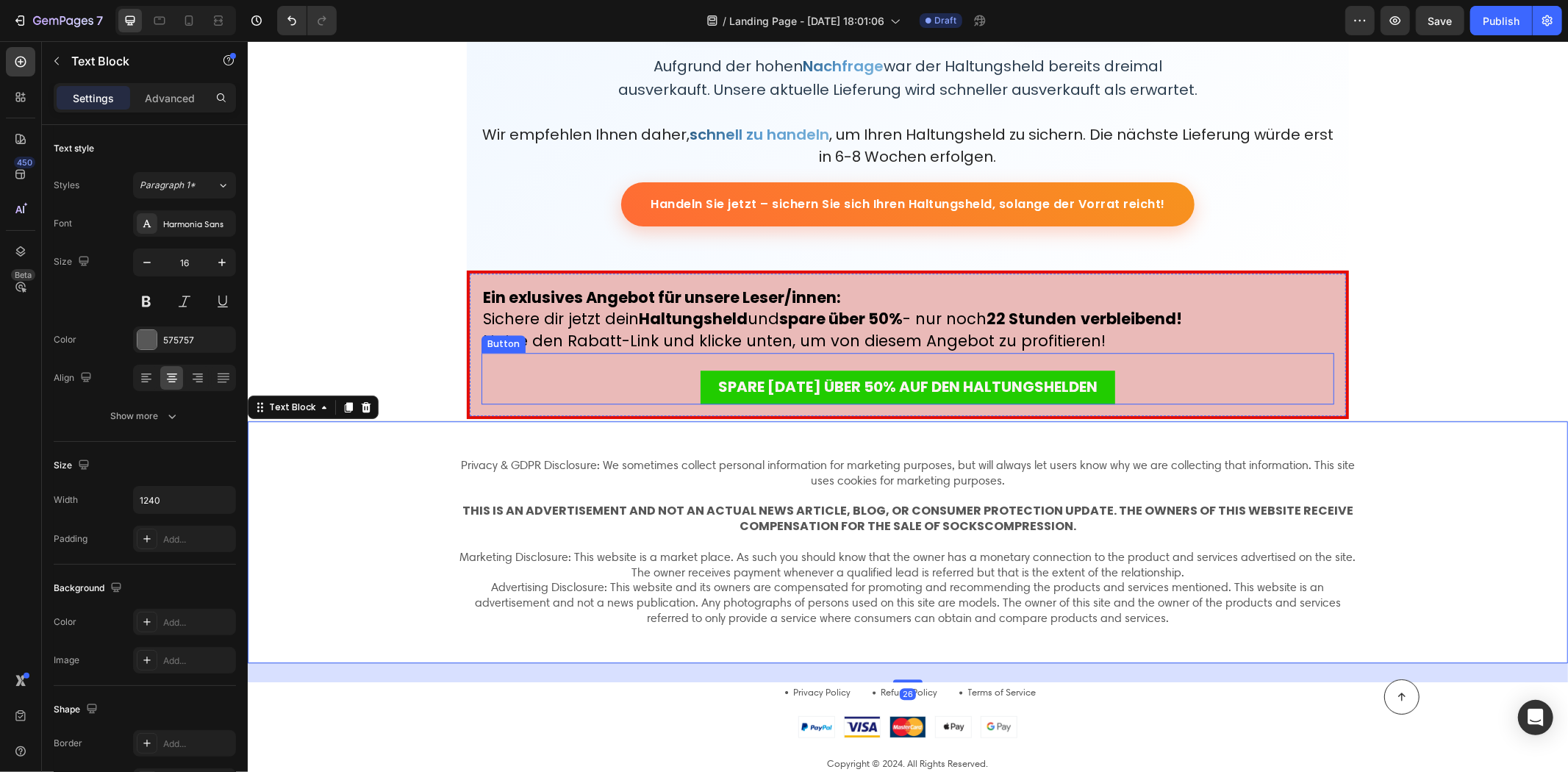
click at [511, 386] on div "SPARE HEUTE ÜBER 50% AUF DEN HALTUNGSHELDEN Button" at bounding box center [907, 378] width 853 height 52
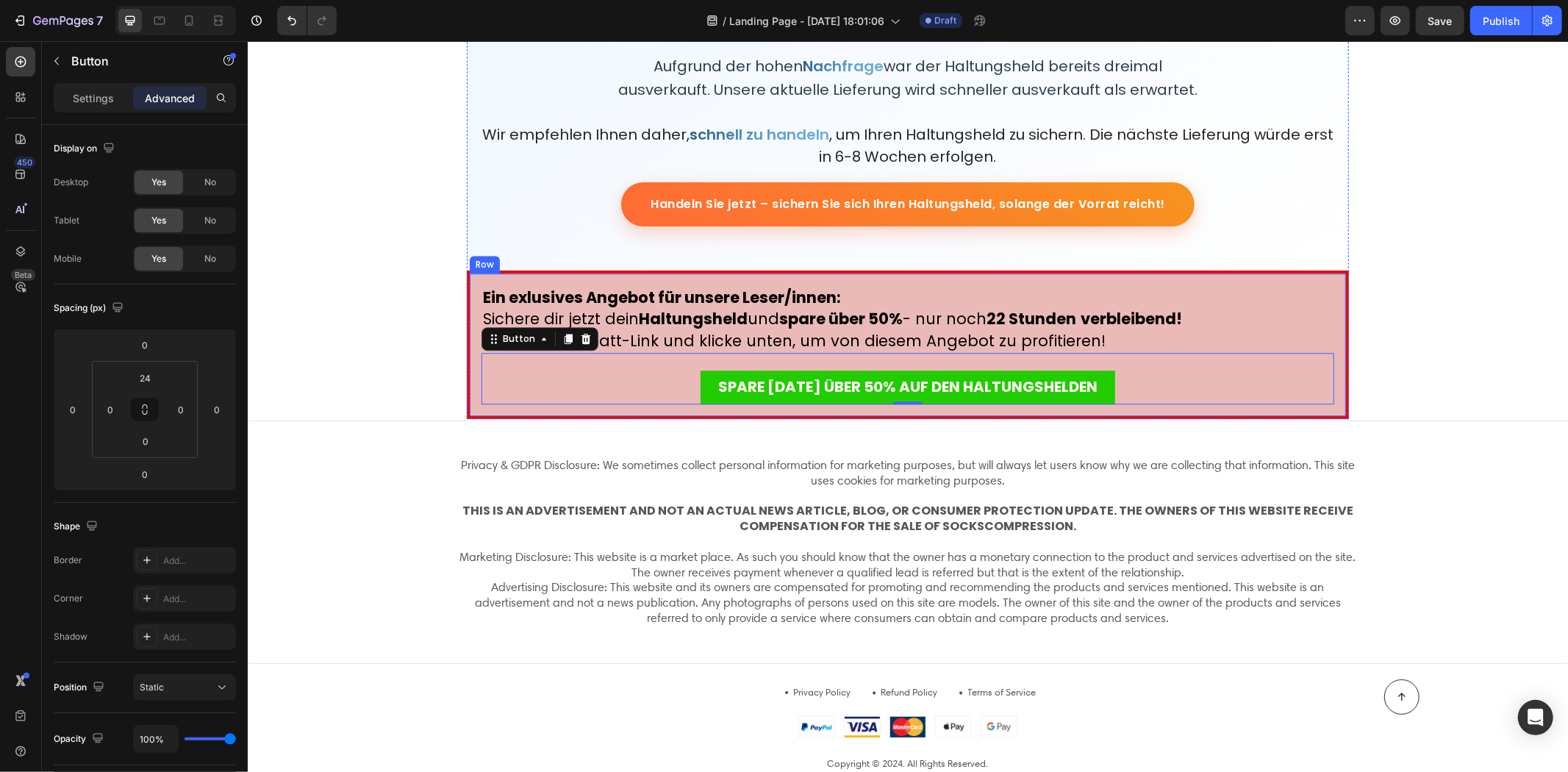
click at [505, 406] on div "Ein exlusives Angebot für unsere Leser/innen: Sichere dir jetzt dein Haltungshe…" at bounding box center [907, 344] width 882 height 149
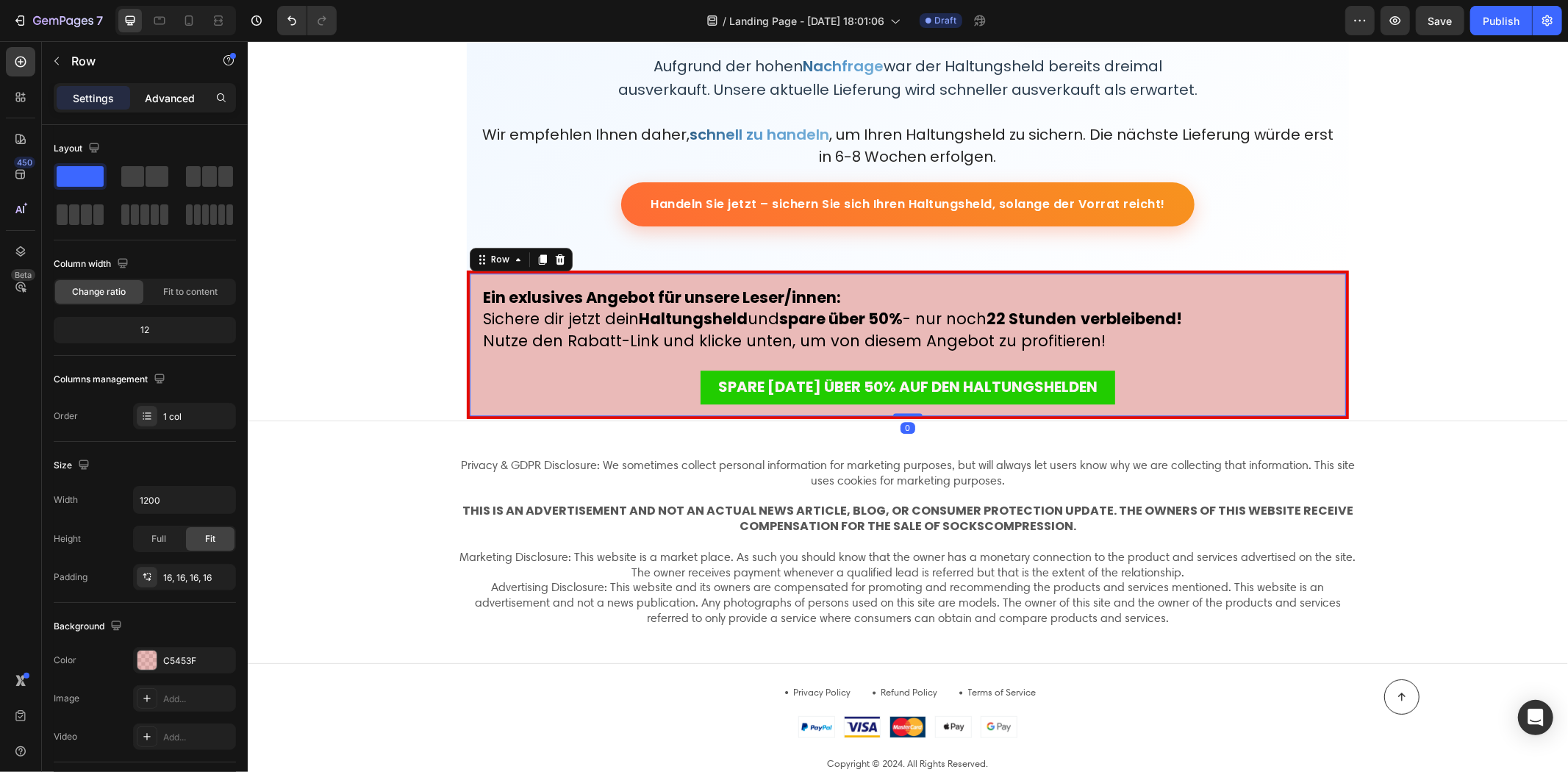
drag, startPoint x: 179, startPoint y: 98, endPoint x: 182, endPoint y: 106, distance: 8.5
click at [180, 98] on p "Advanced" at bounding box center [170, 98] width 50 height 15
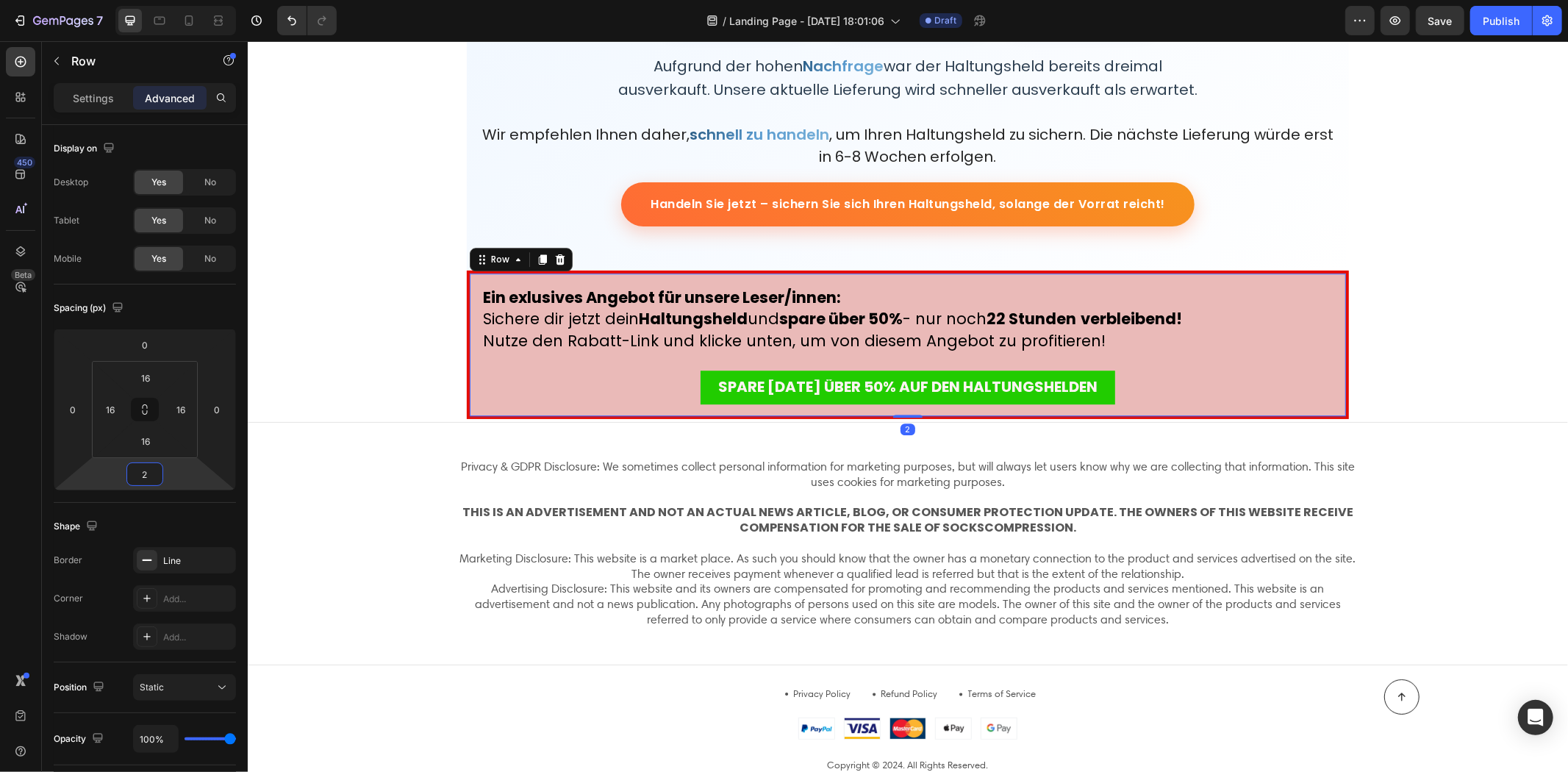
type input "0"
click at [178, 0] on html "7 / Landing Page - Aug 11, 18:01:06 Draft Preview Save Publish 450 Beta Butt Se…" at bounding box center [784, 0] width 1568 height 0
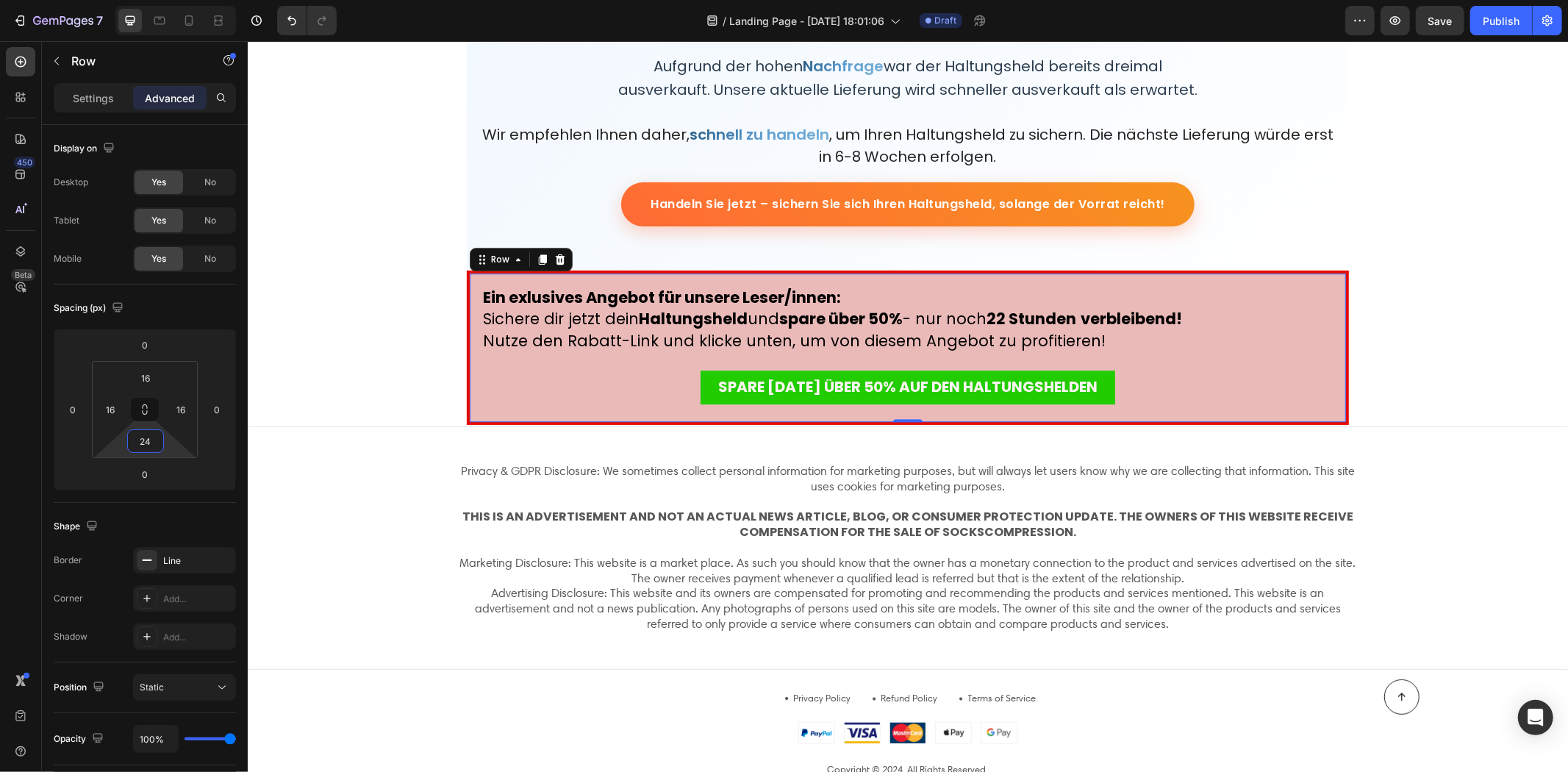
type input "26"
click at [175, 0] on html "7 / Landing Page - Aug 11, 18:01:06 Draft Preview Save Publish 450 Beta Butt Se…" at bounding box center [784, 0] width 1568 height 0
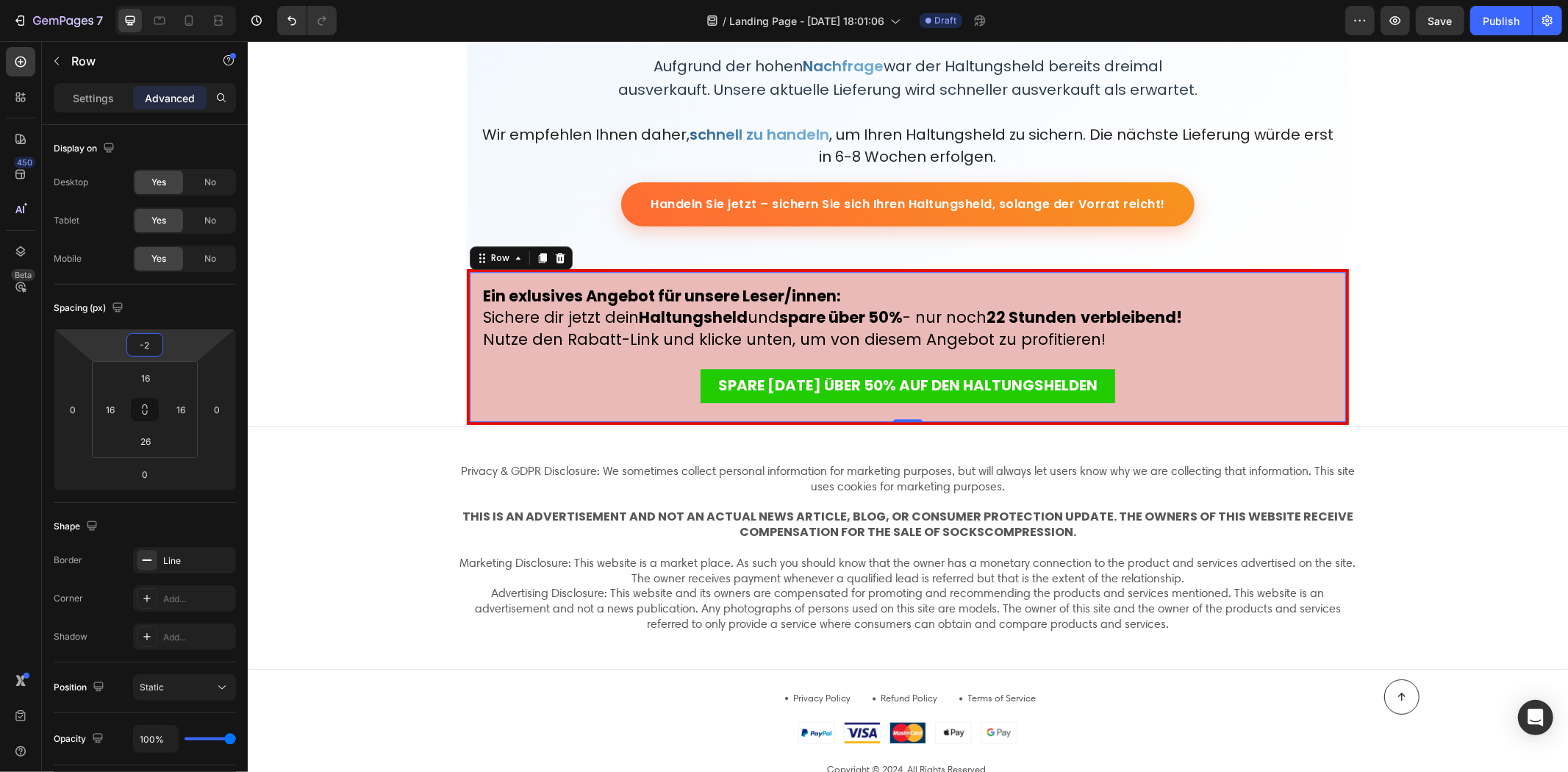
type input "0"
click at [175, 0] on html "7 / Landing Page - Aug 11, 18:01:06 Draft Preview Save Publish 450 Beta Butt Se…" at bounding box center [784, 0] width 1568 height 0
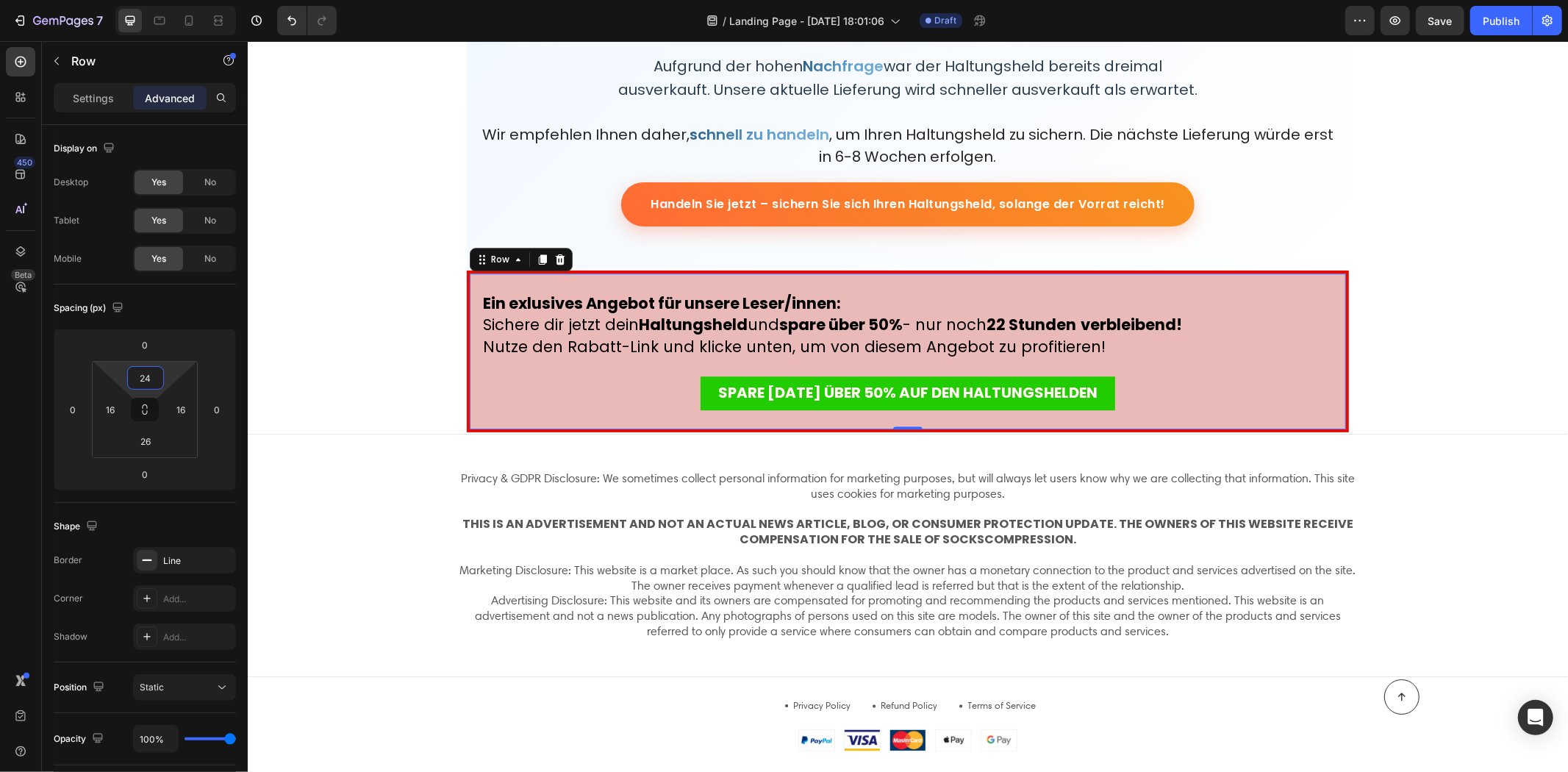
type input "26"
click at [171, 0] on html "7 / Landing Page - Aug 11, 18:01:06 Draft Preview Save Publish 450 Beta Butt Se…" at bounding box center [784, 0] width 1568 height 0
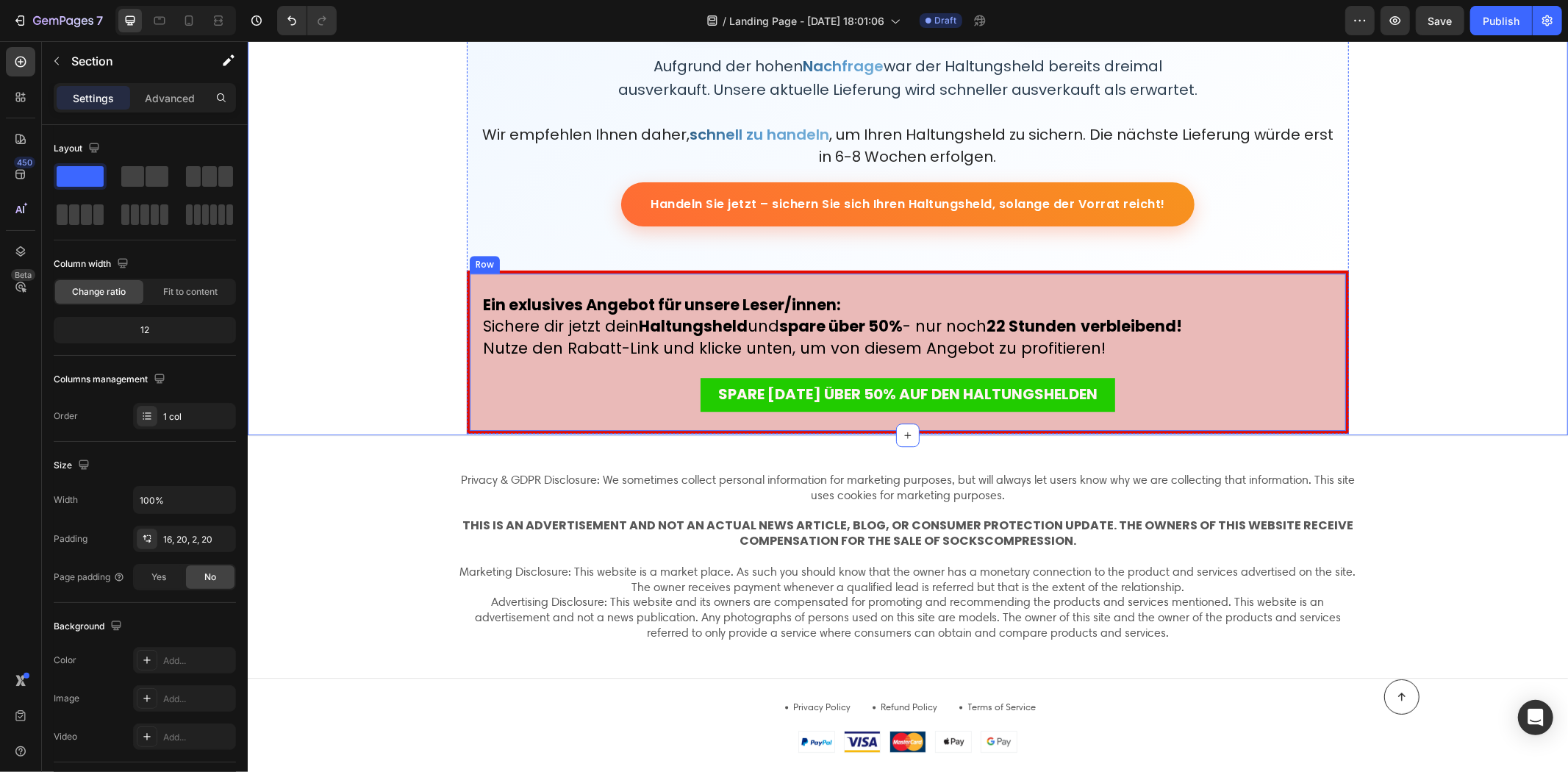
click at [467, 376] on div "Ein exlusives Angebot für unsere Leser/innen: Sichere dir jetzt dein Haltungshe…" at bounding box center [907, 351] width 882 height 163
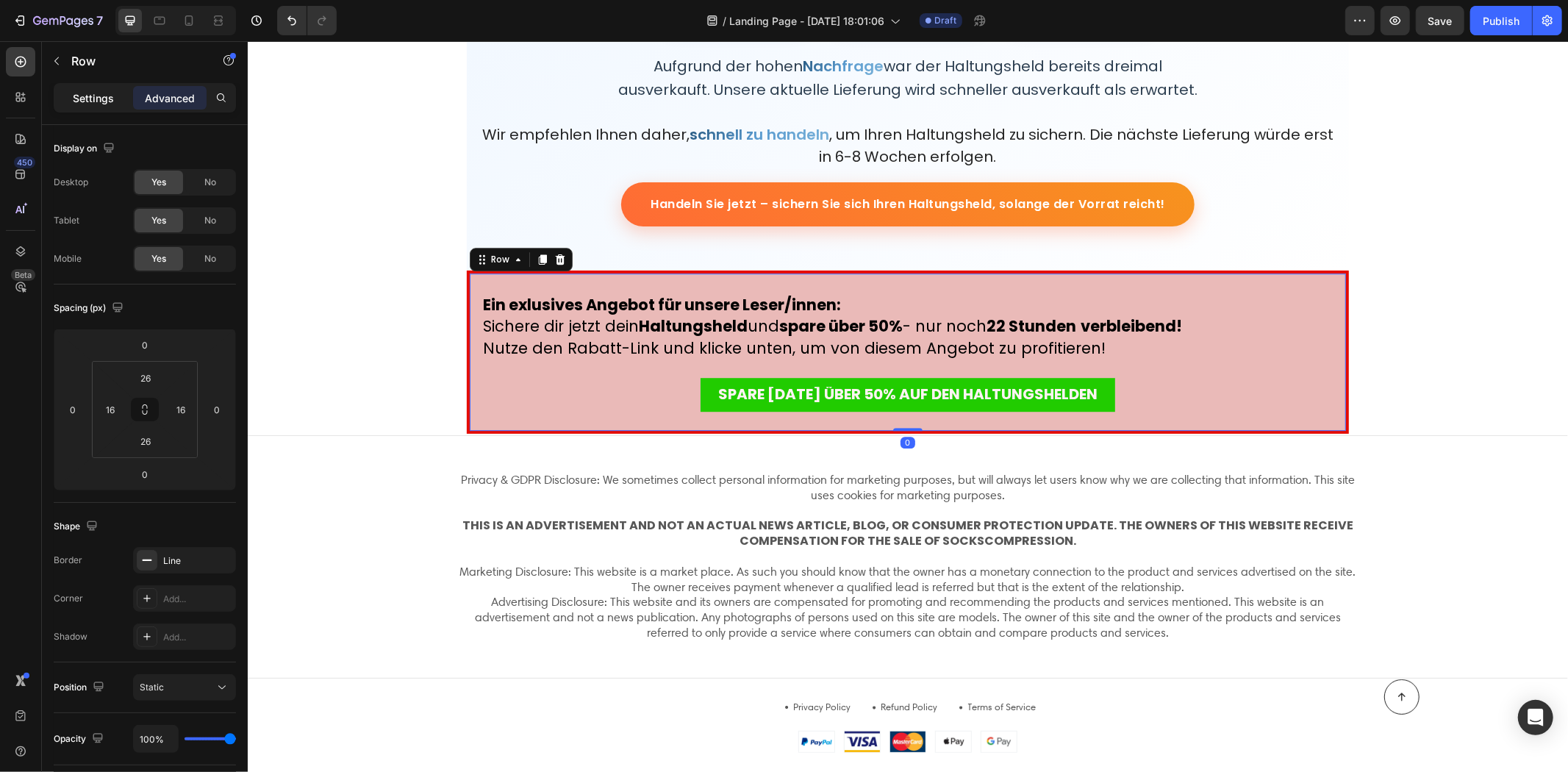
click at [77, 93] on p "Settings" at bounding box center [93, 98] width 41 height 15
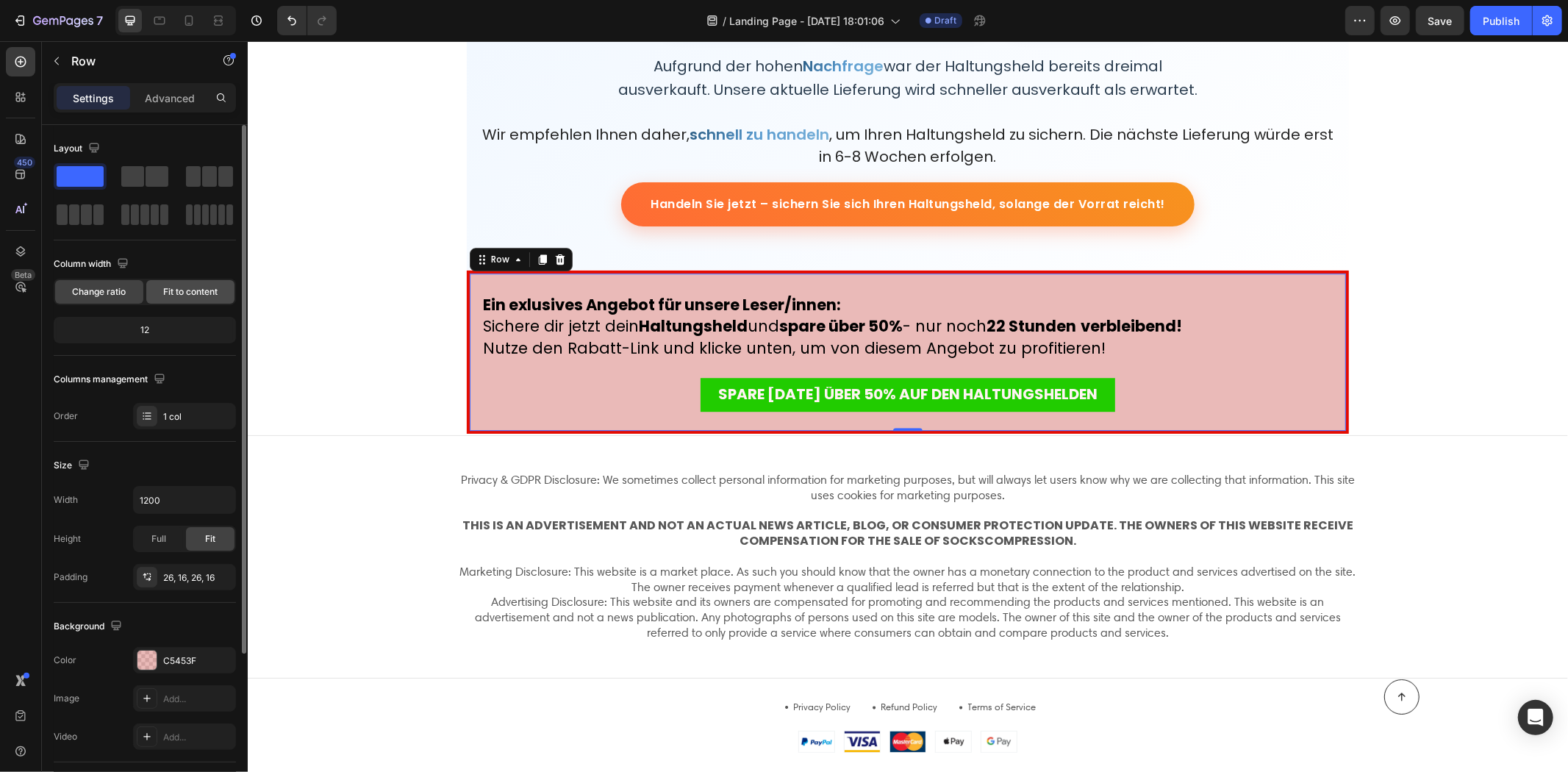
click at [178, 298] on span "Fit to content" at bounding box center [190, 291] width 54 height 13
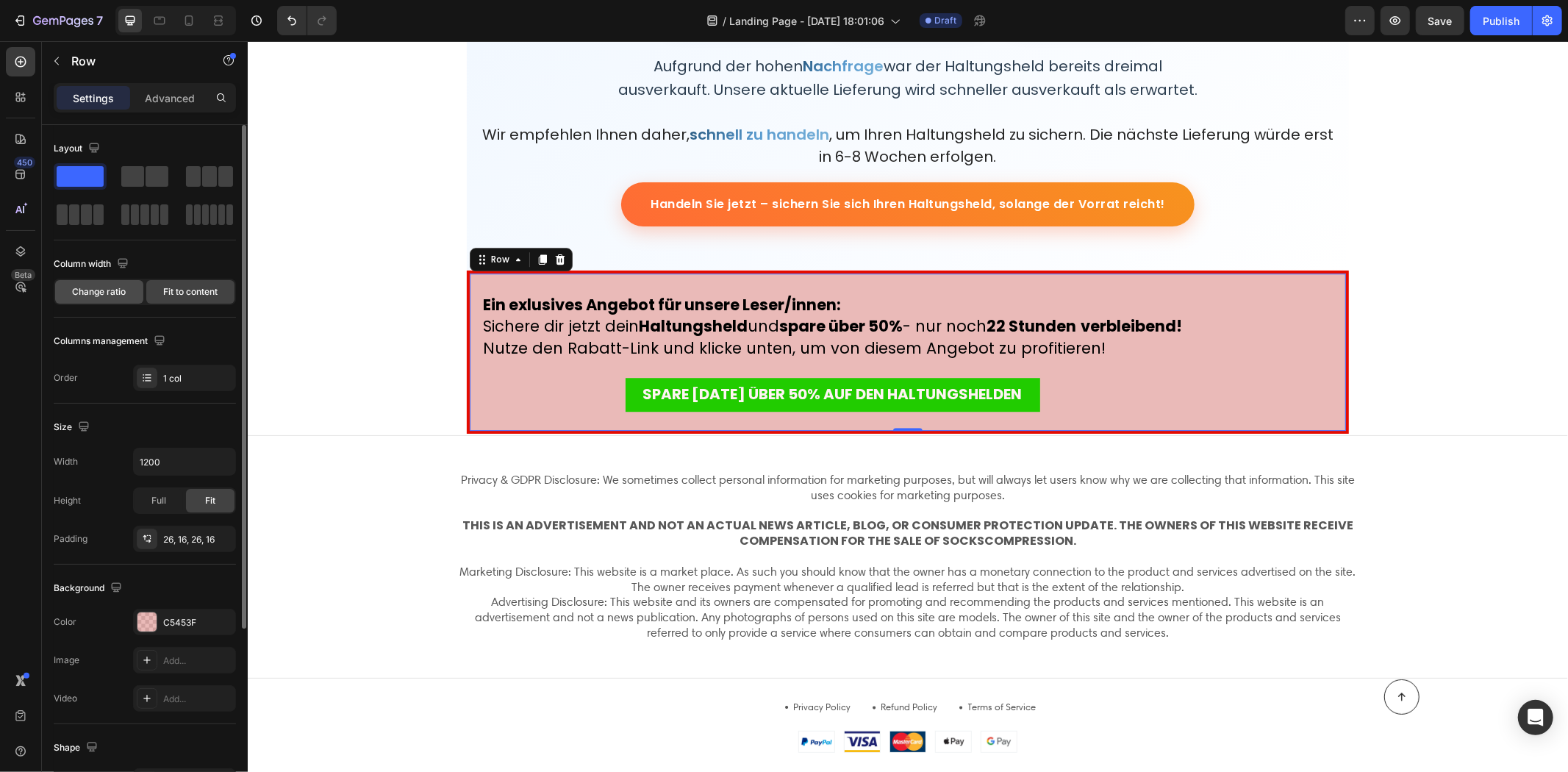
click at [119, 293] on span "Change ratio" at bounding box center [99, 291] width 53 height 13
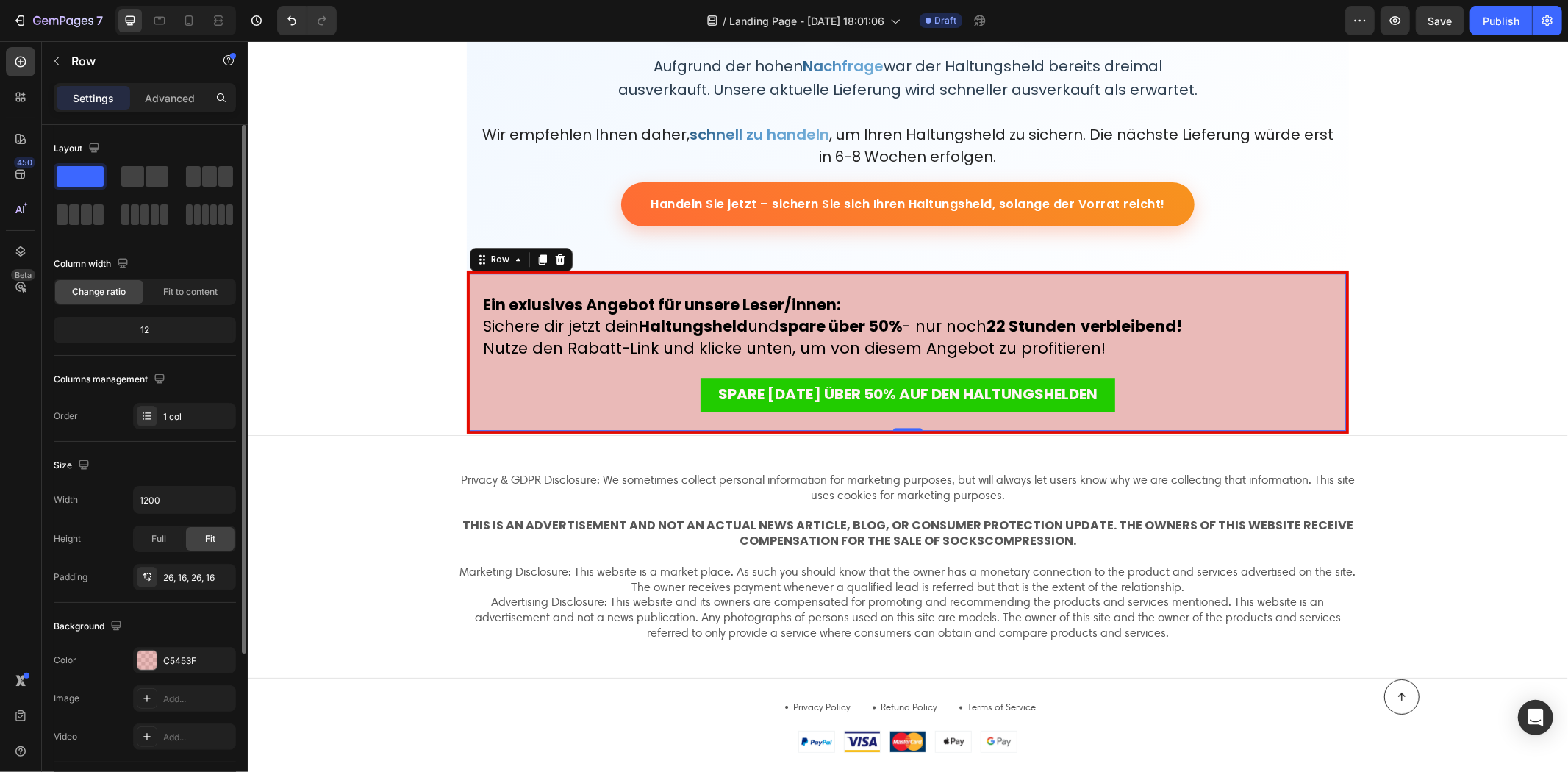
click at [152, 331] on div "12" at bounding box center [144, 330] width 176 height 21
click at [178, 503] on input "1200" at bounding box center [184, 500] width 101 height 27
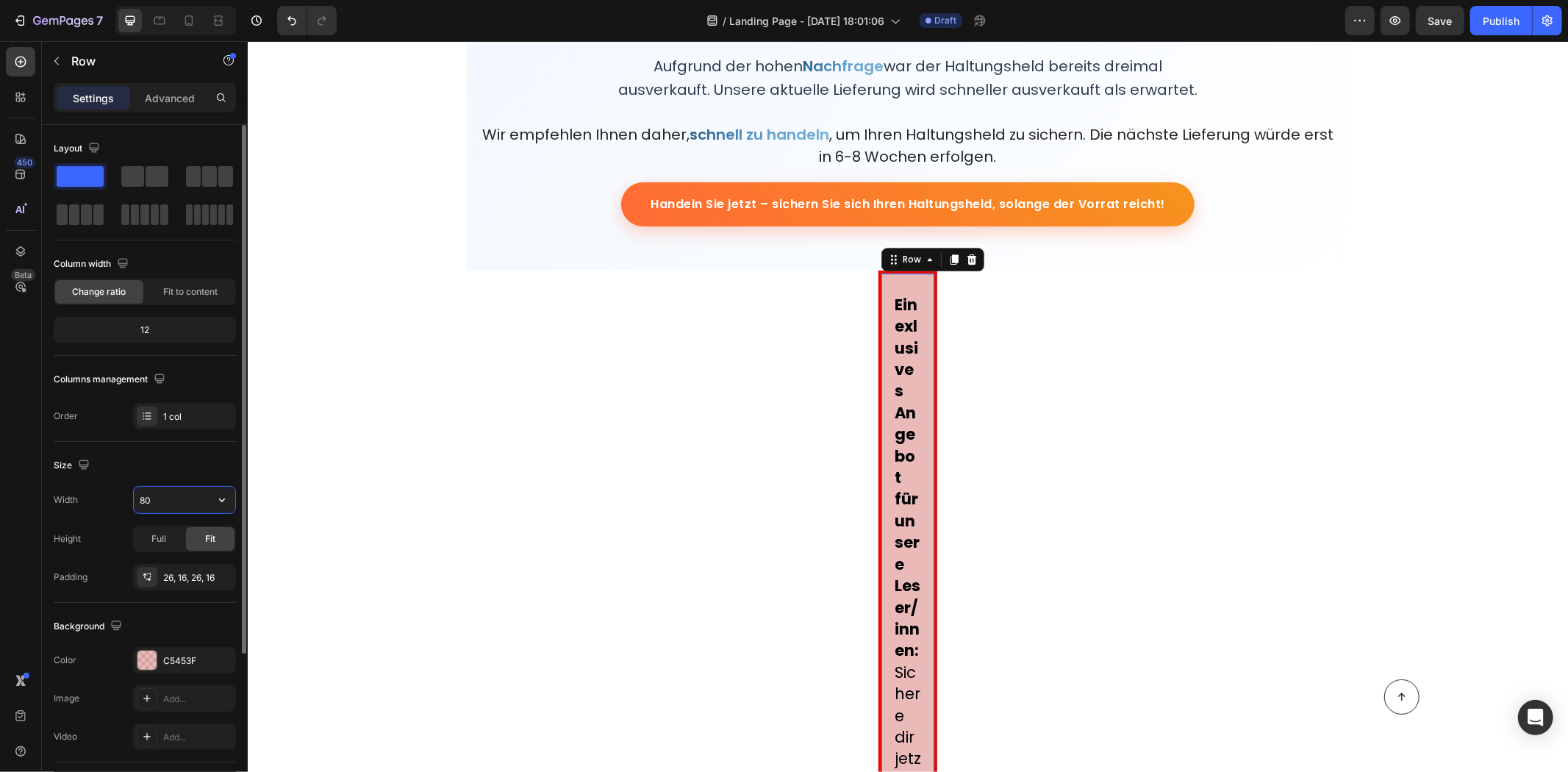
type input "8"
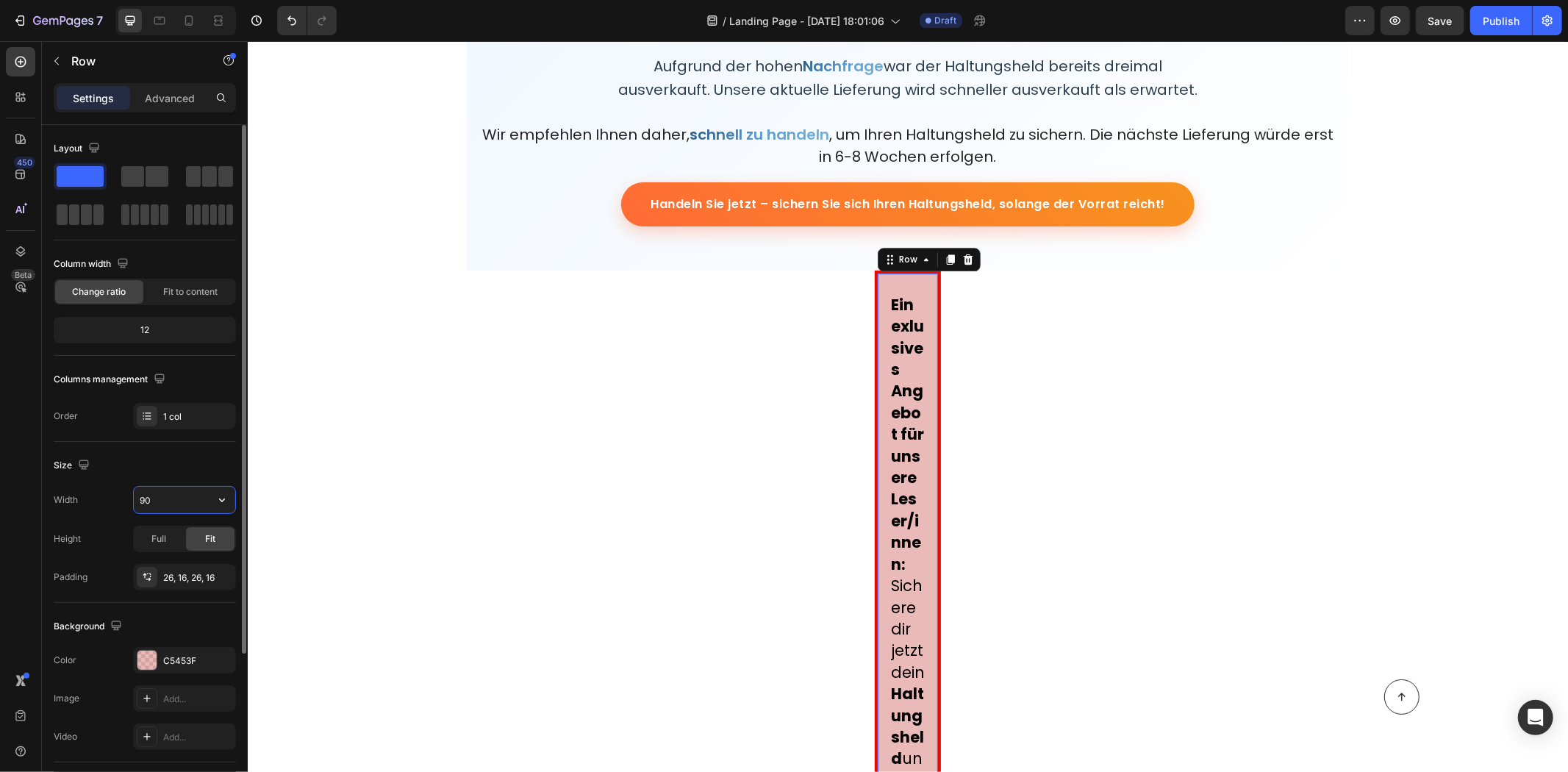
type input "900"
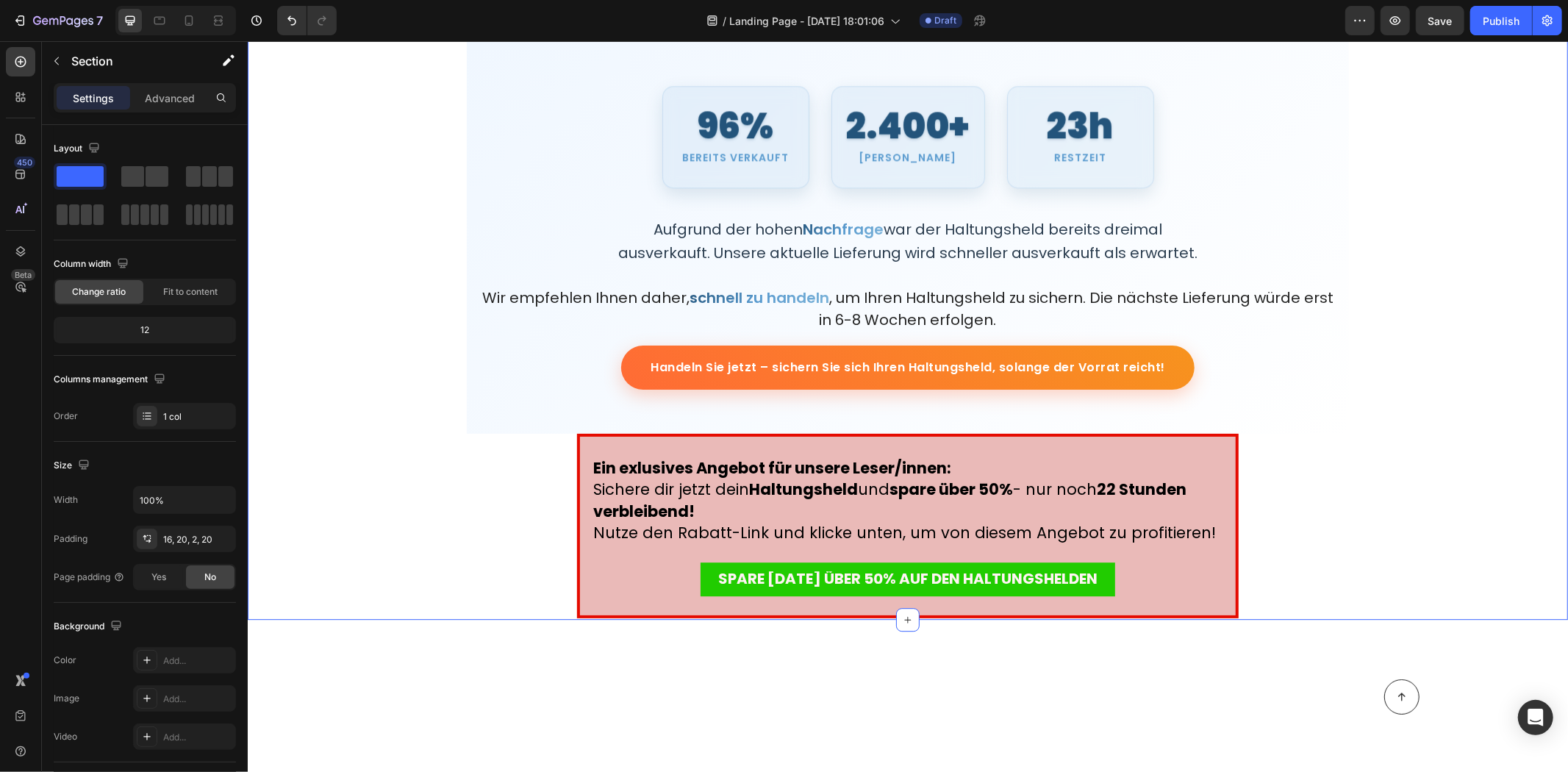
scroll to position [7770, 0]
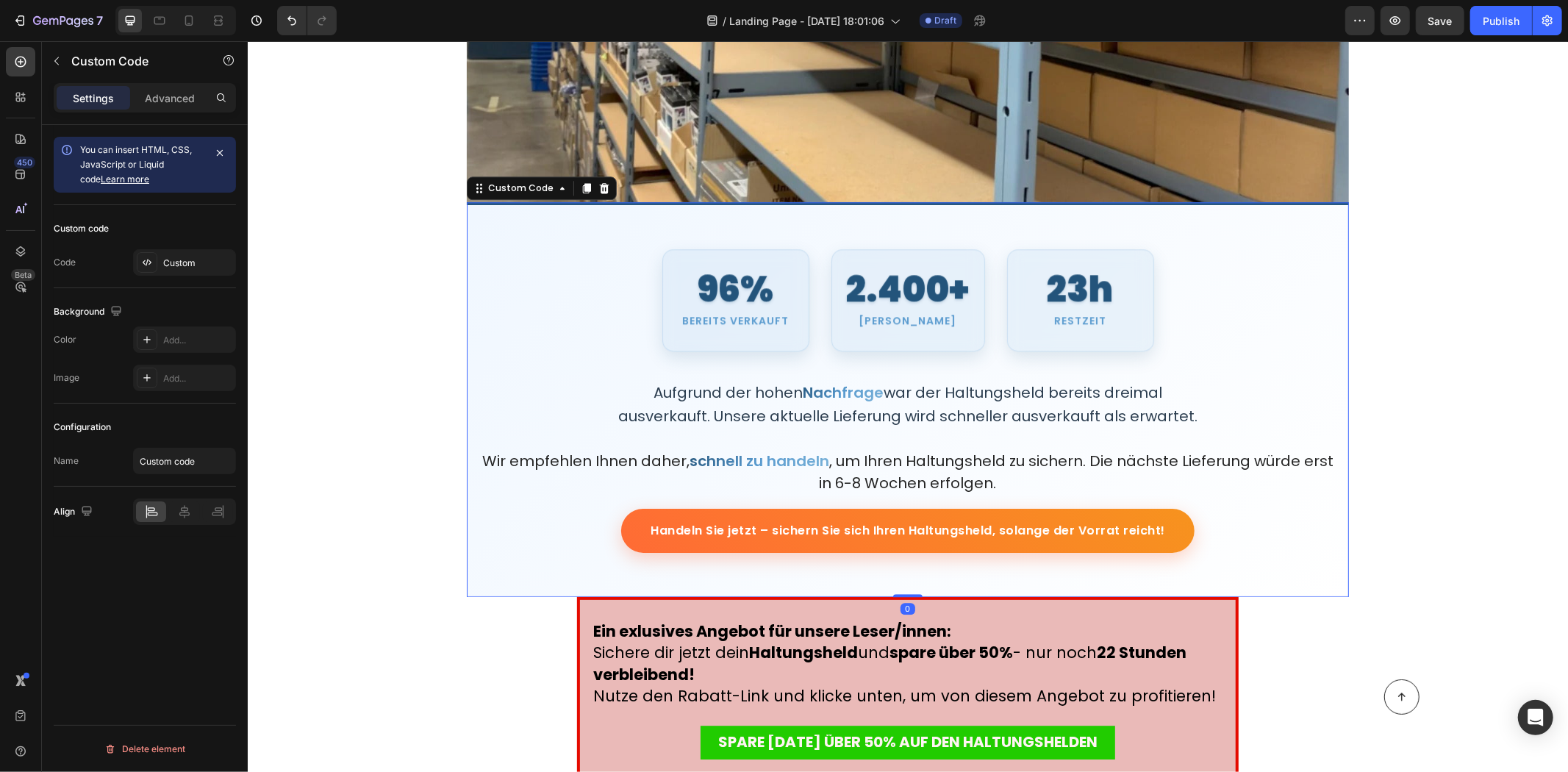
click at [826, 421] on div "Aufgrund der hohen Nachfrage war der Haltungsheld bereits dreimal ausverkauft. …" at bounding box center [907, 404] width 588 height 47
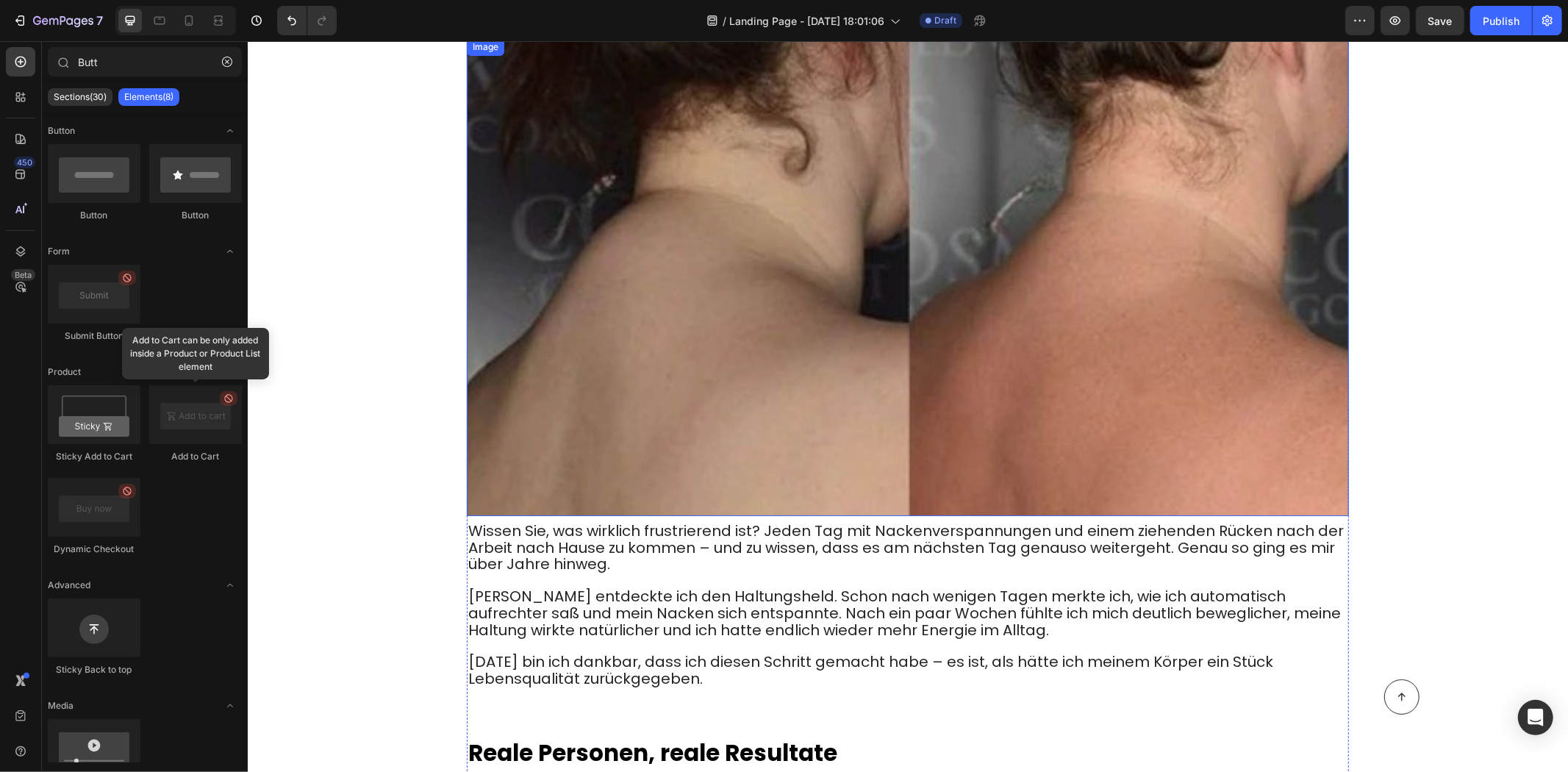
scroll to position [4666, 0]
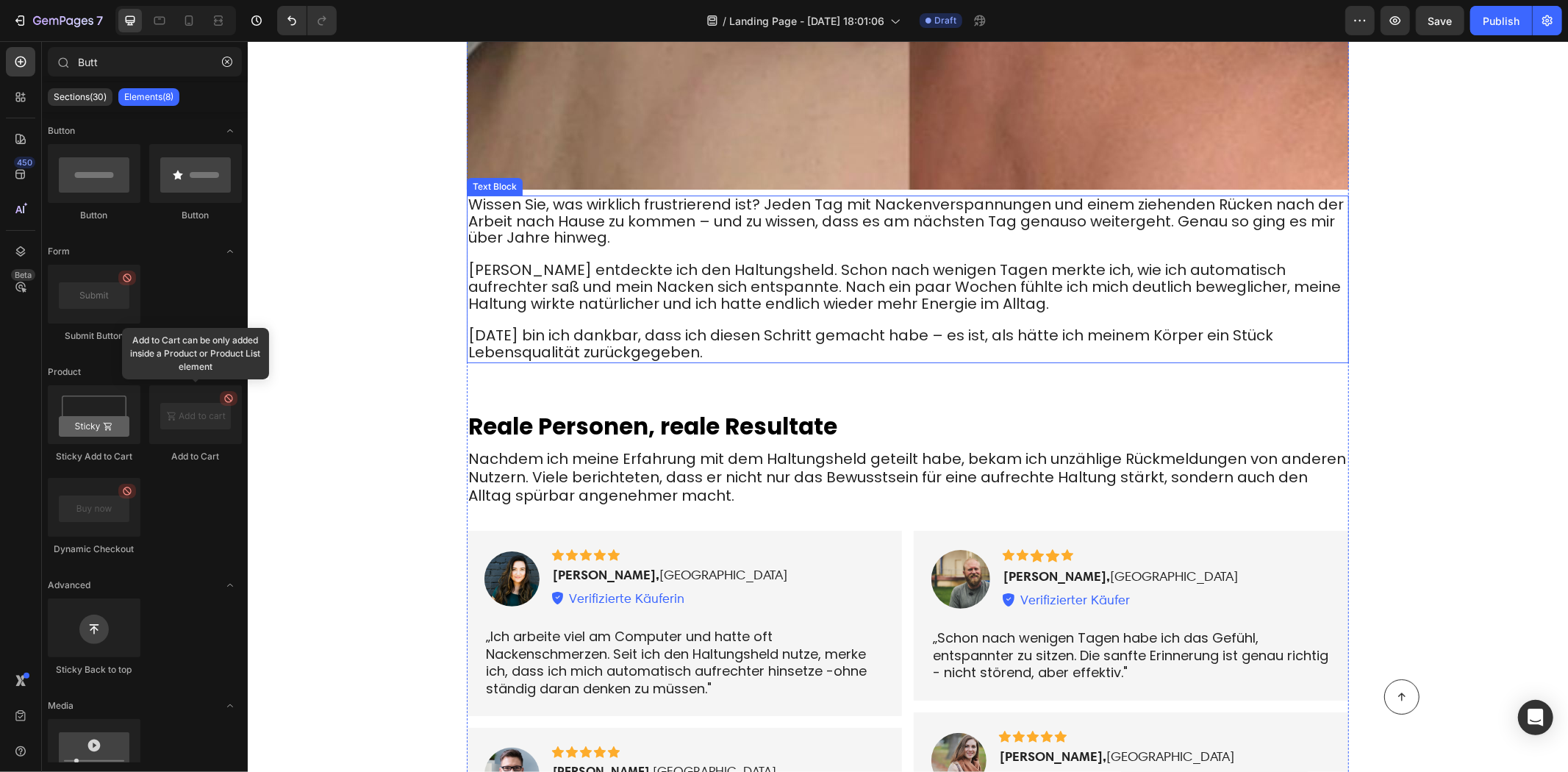
click at [697, 274] on span "[PERSON_NAME] entdeckte ich den Haltungsheld. Schon nach wenigen Tagen merkte i…" at bounding box center [903, 286] width 873 height 54
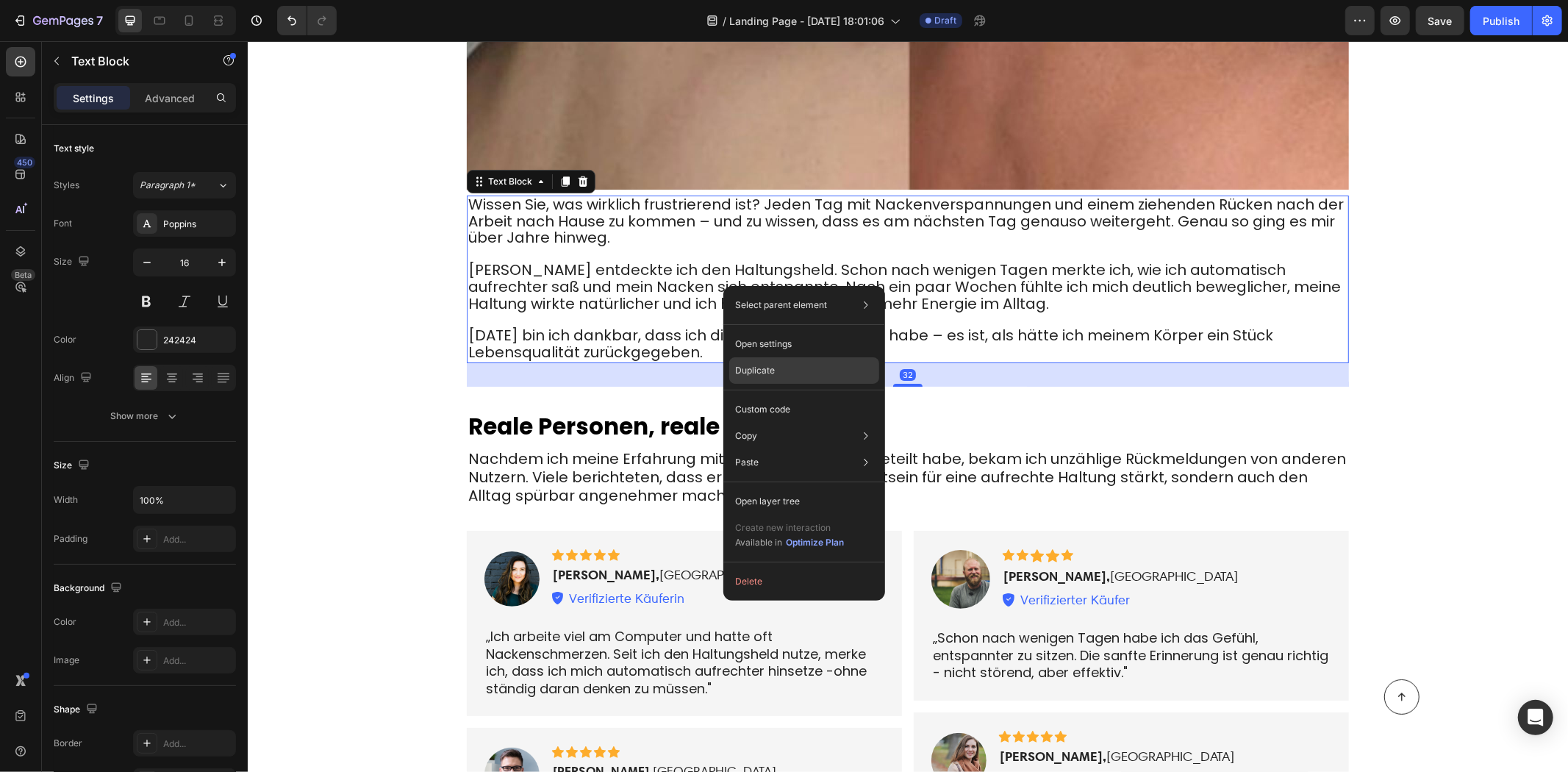
click at [784, 396] on div "Duplicate" at bounding box center [804, 409] width 150 height 27
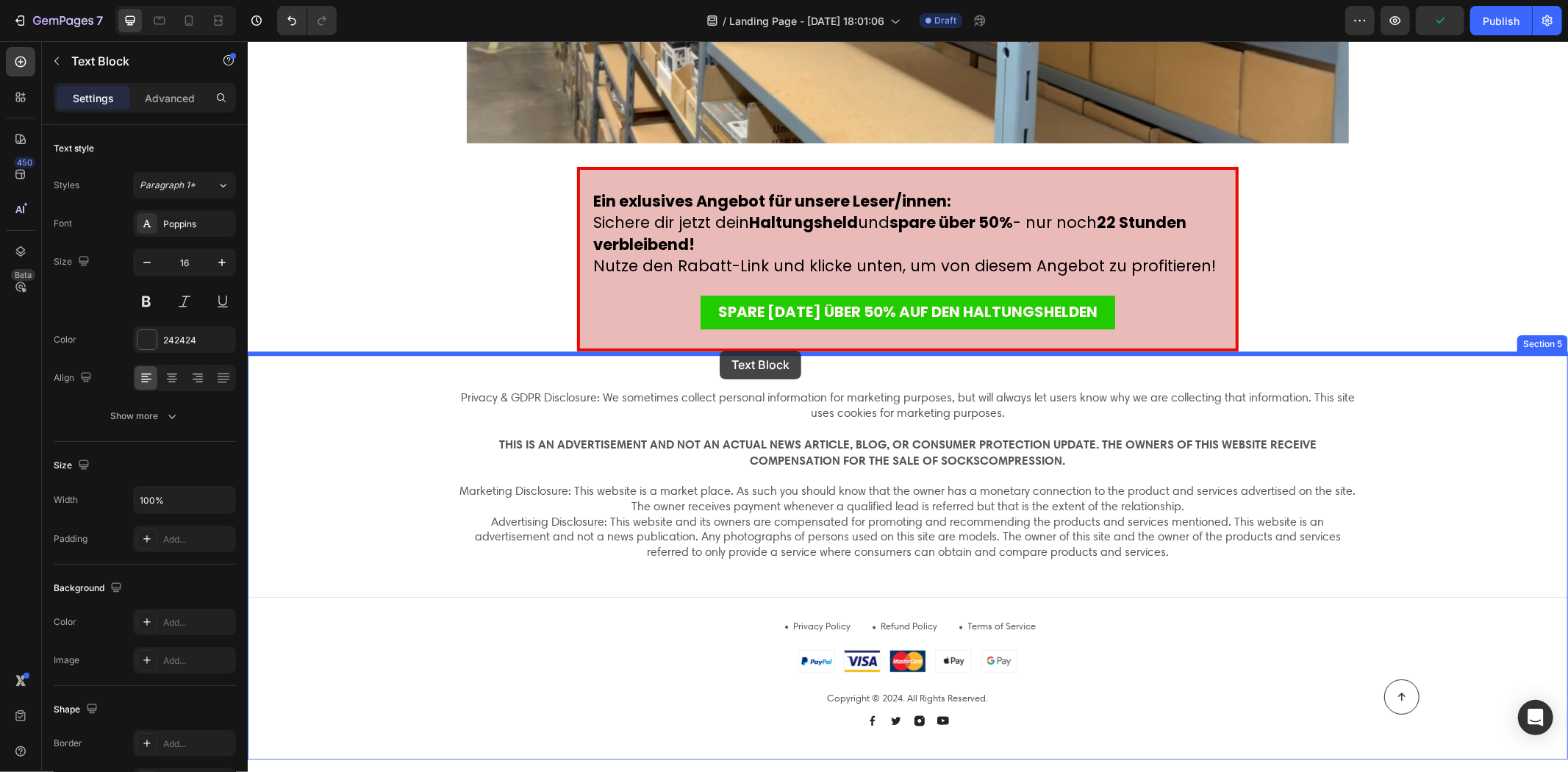
scroll to position [7770, 0]
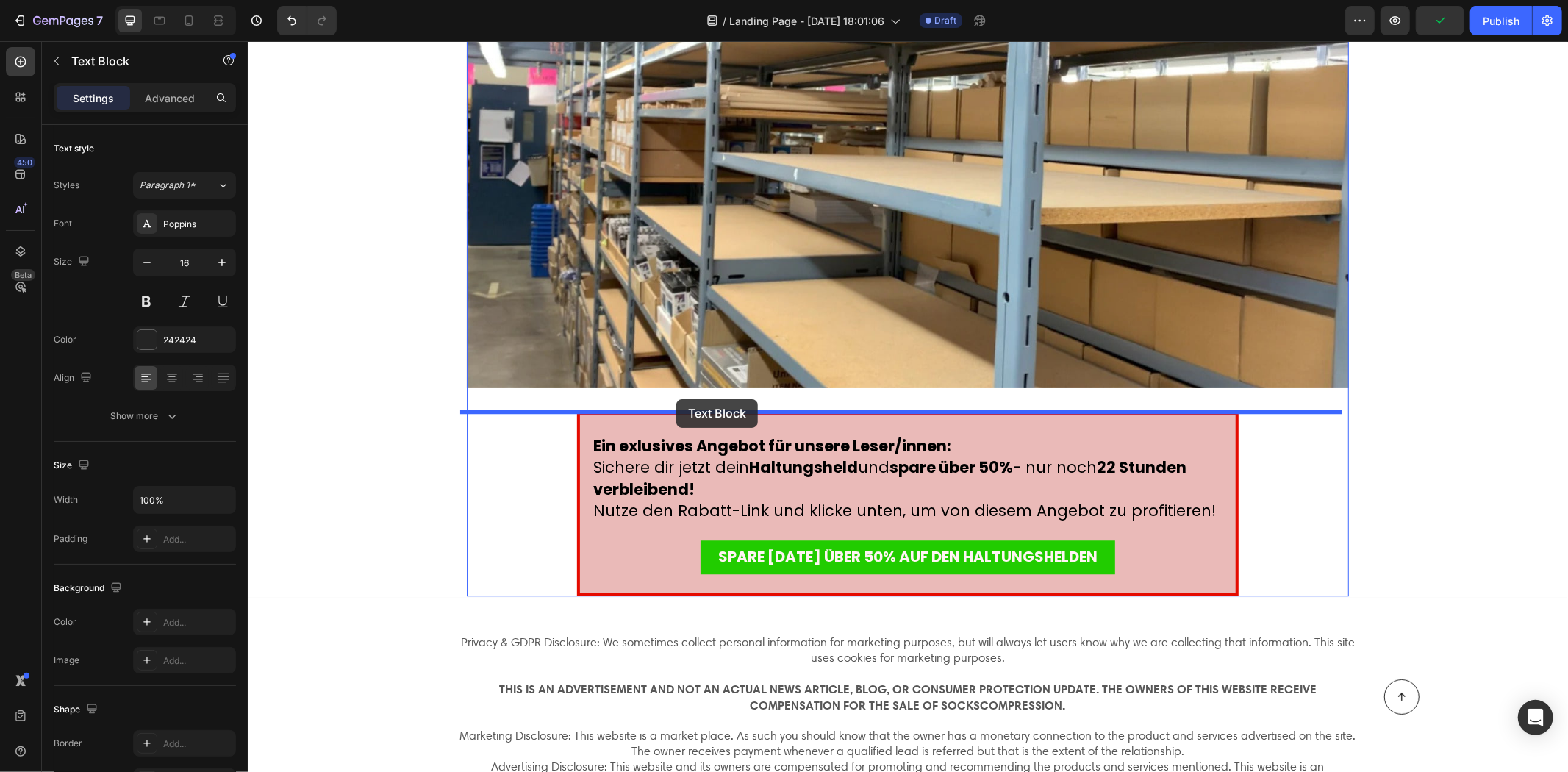
drag, startPoint x: 688, startPoint y: 383, endPoint x: 675, endPoint y: 399, distance: 20.6
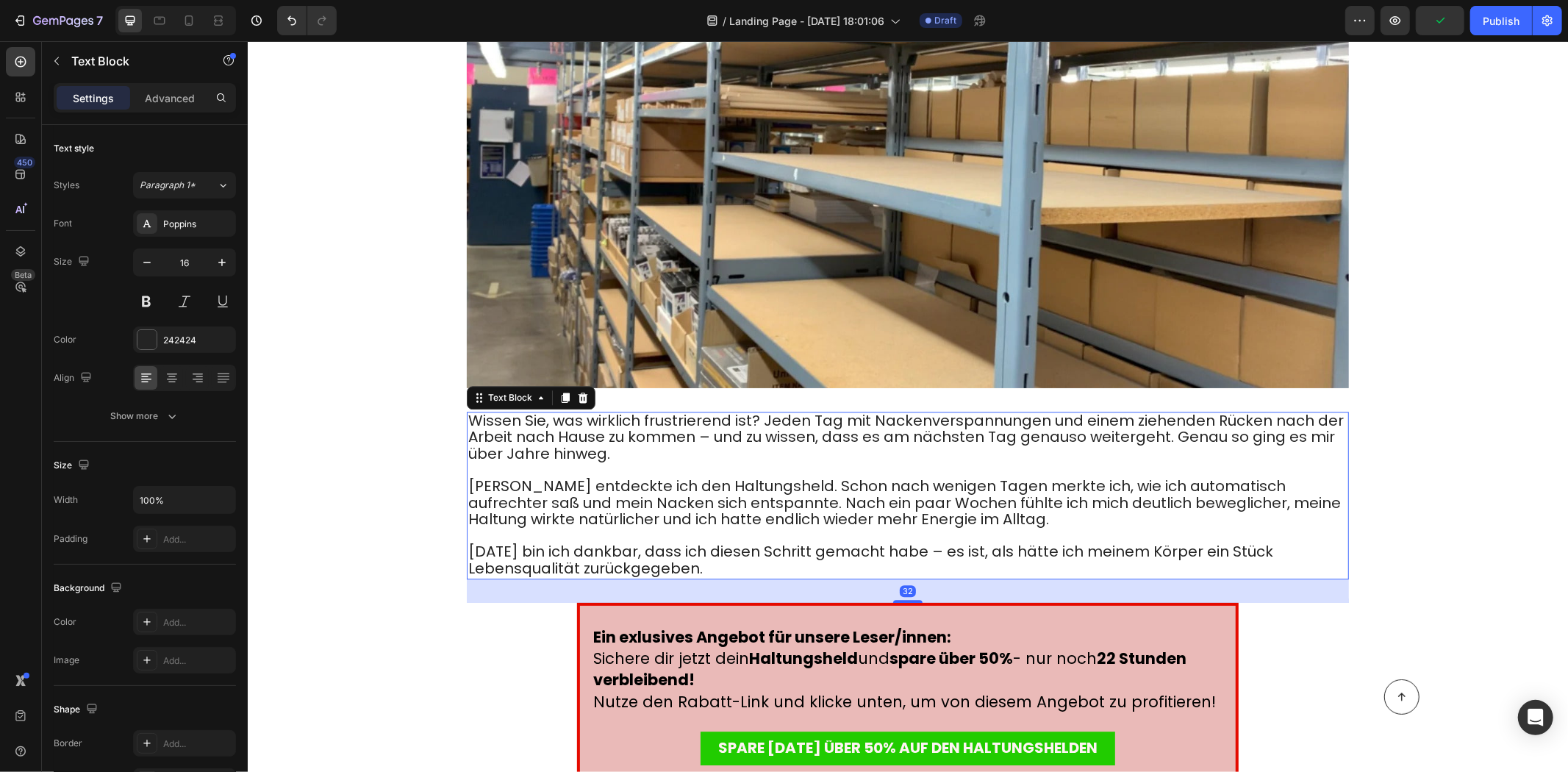
click at [658, 504] on span "[PERSON_NAME] entdeckte ich den Haltungsheld. Schon nach wenigen Tagen merkte i…" at bounding box center [903, 501] width 873 height 54
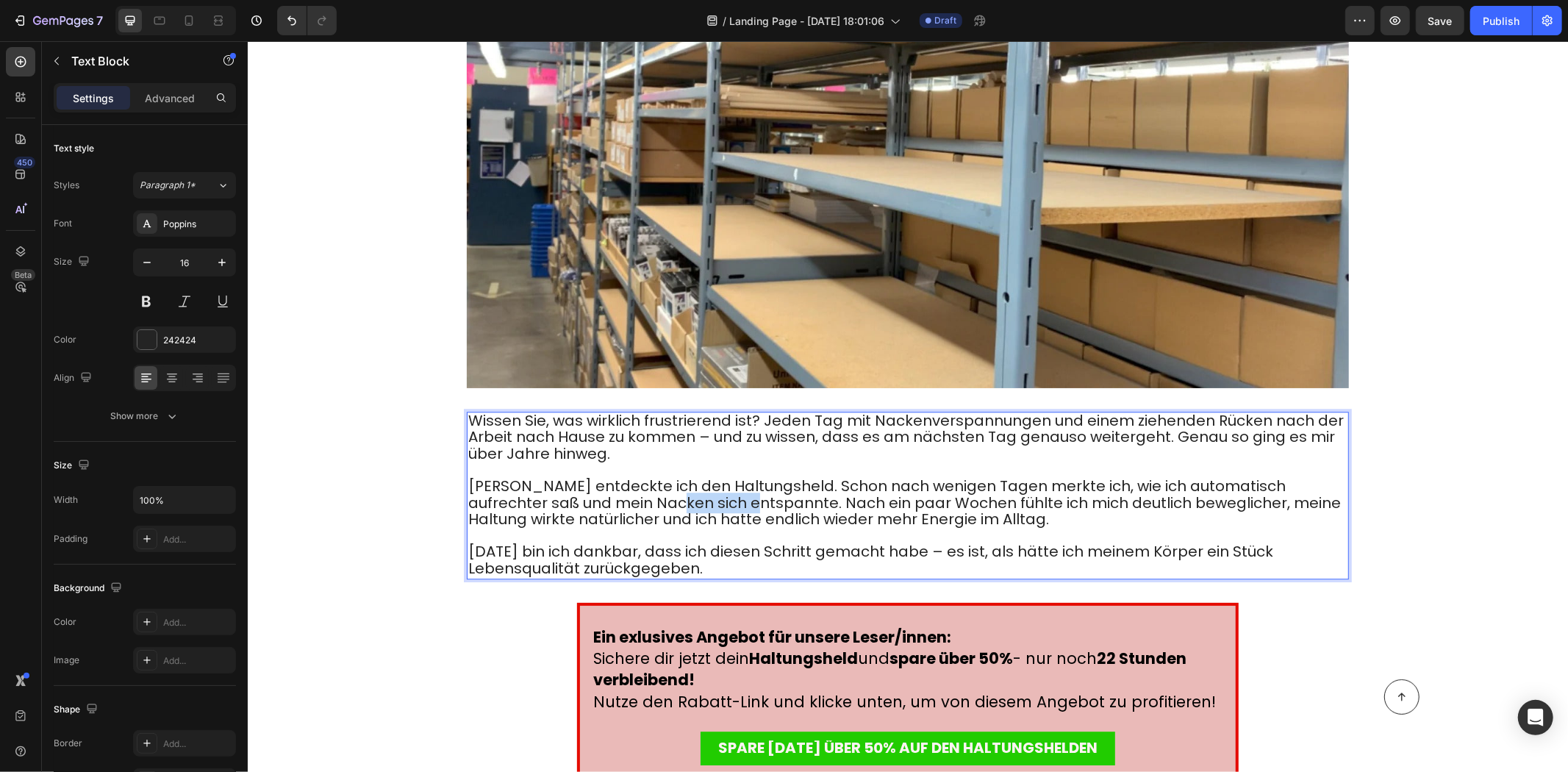
click at [659, 503] on span "[PERSON_NAME] entdeckte ich den Haltungsheld. Schon nach wenigen Tagen merkte i…" at bounding box center [903, 501] width 873 height 54
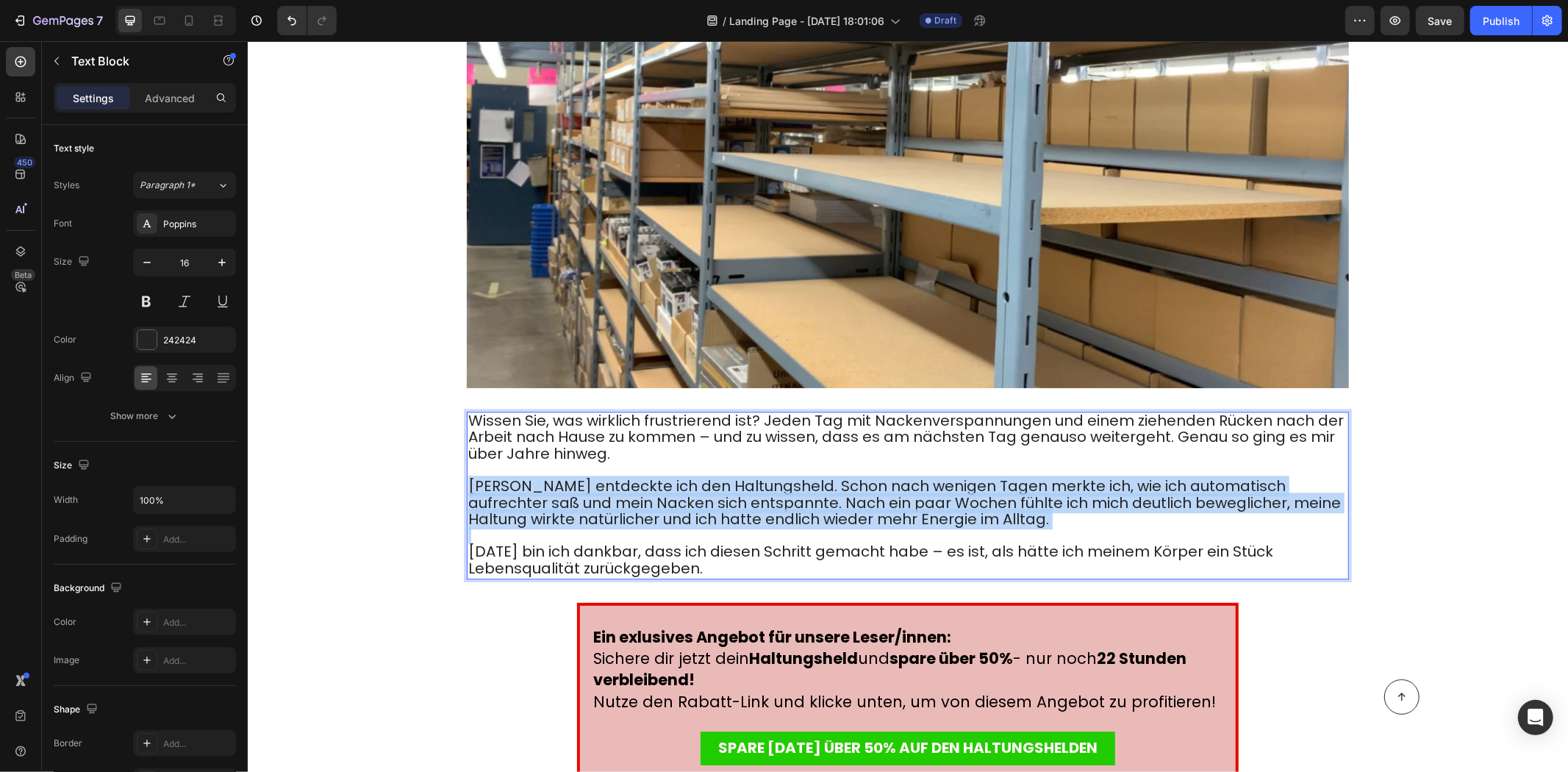
click at [659, 501] on span "[PERSON_NAME] entdeckte ich den Haltungsheld. Schon nach wenigen Tagen merkte i…" at bounding box center [903, 501] width 873 height 54
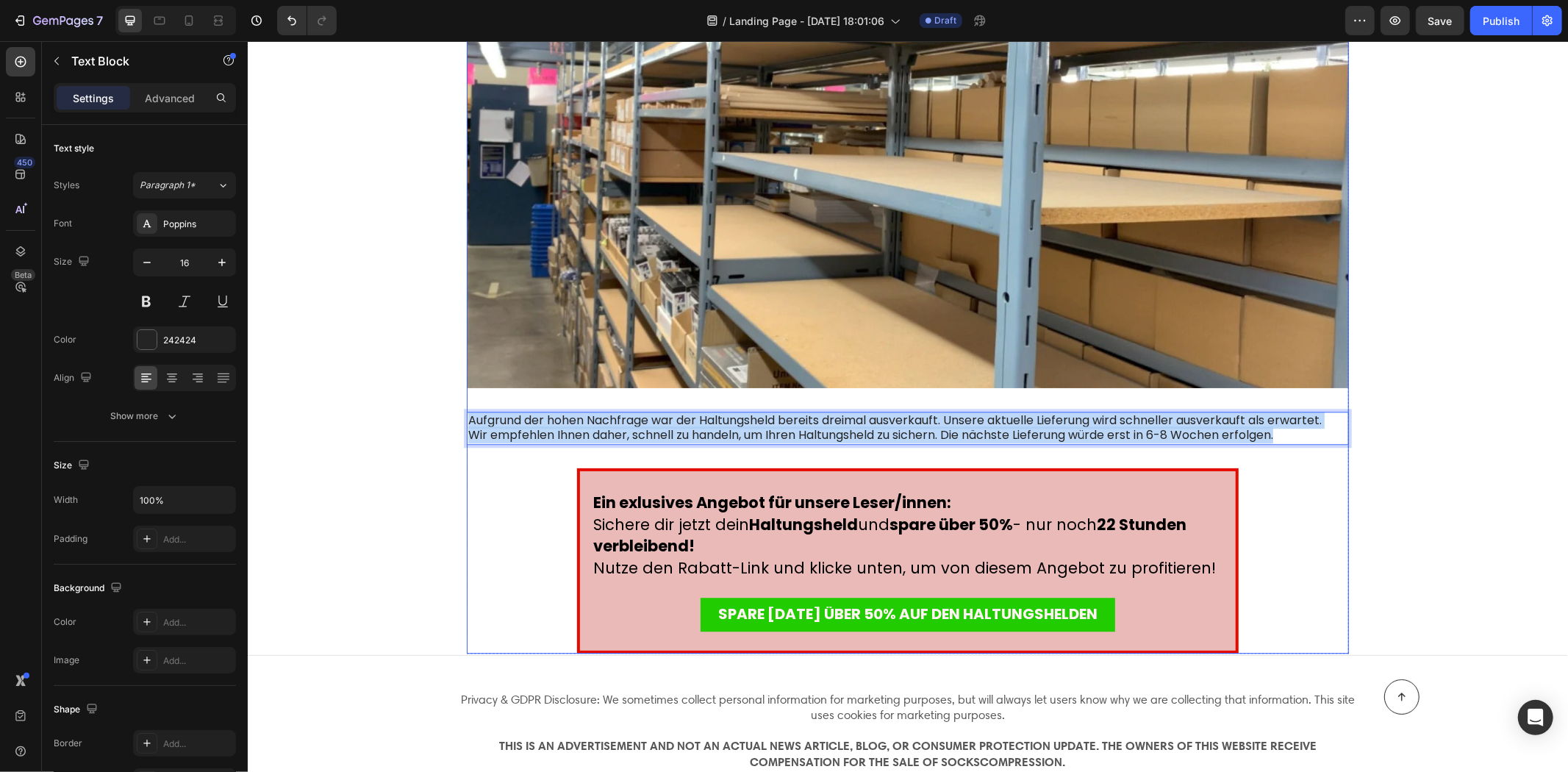
drag, startPoint x: 1275, startPoint y: 436, endPoint x: 429, endPoint y: 402, distance: 846.7
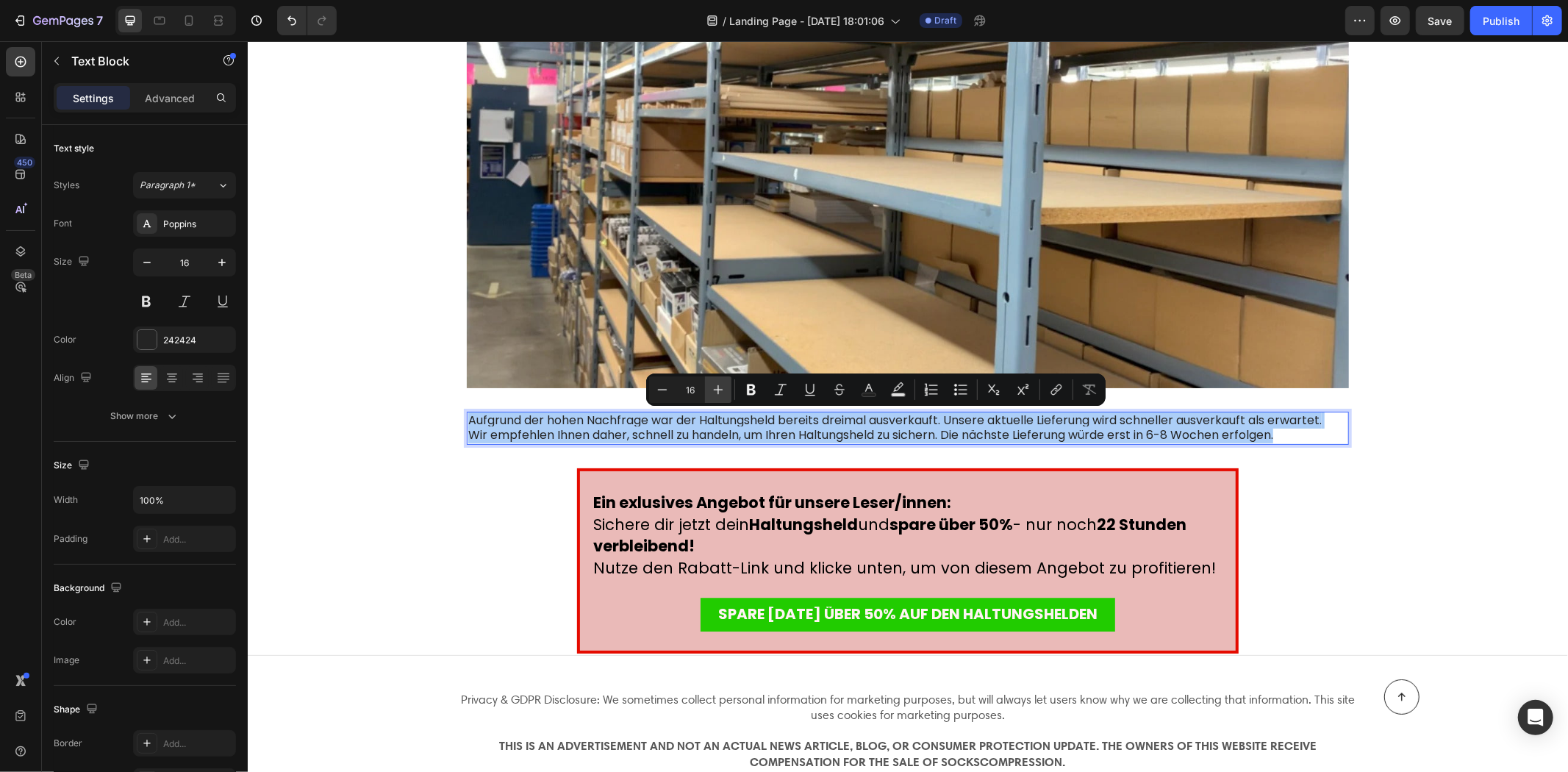
click at [724, 388] on icon "Editor contextual toolbar" at bounding box center [718, 389] width 14 height 14
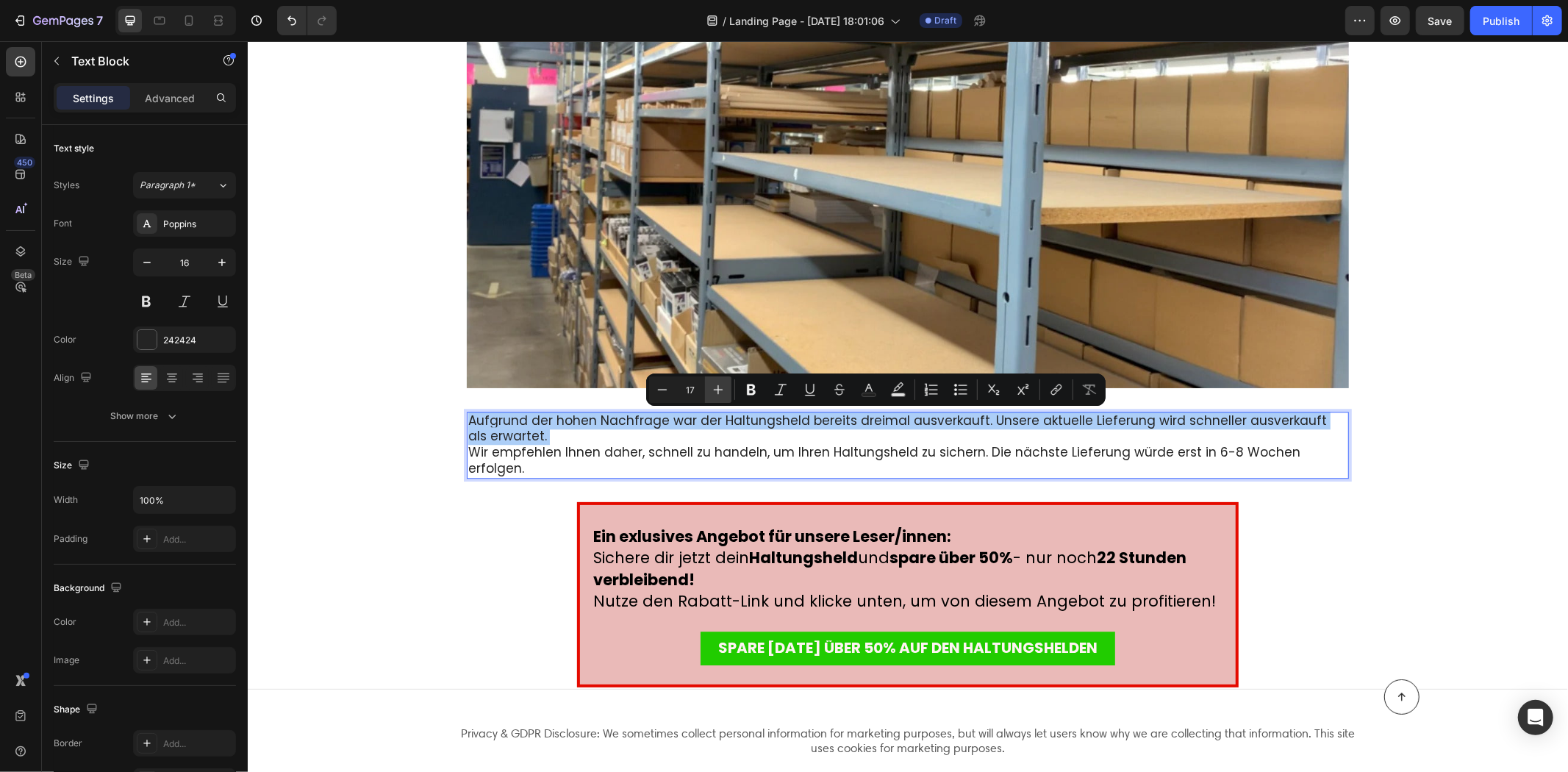
click at [724, 388] on icon "Editor contextual toolbar" at bounding box center [718, 389] width 14 height 14
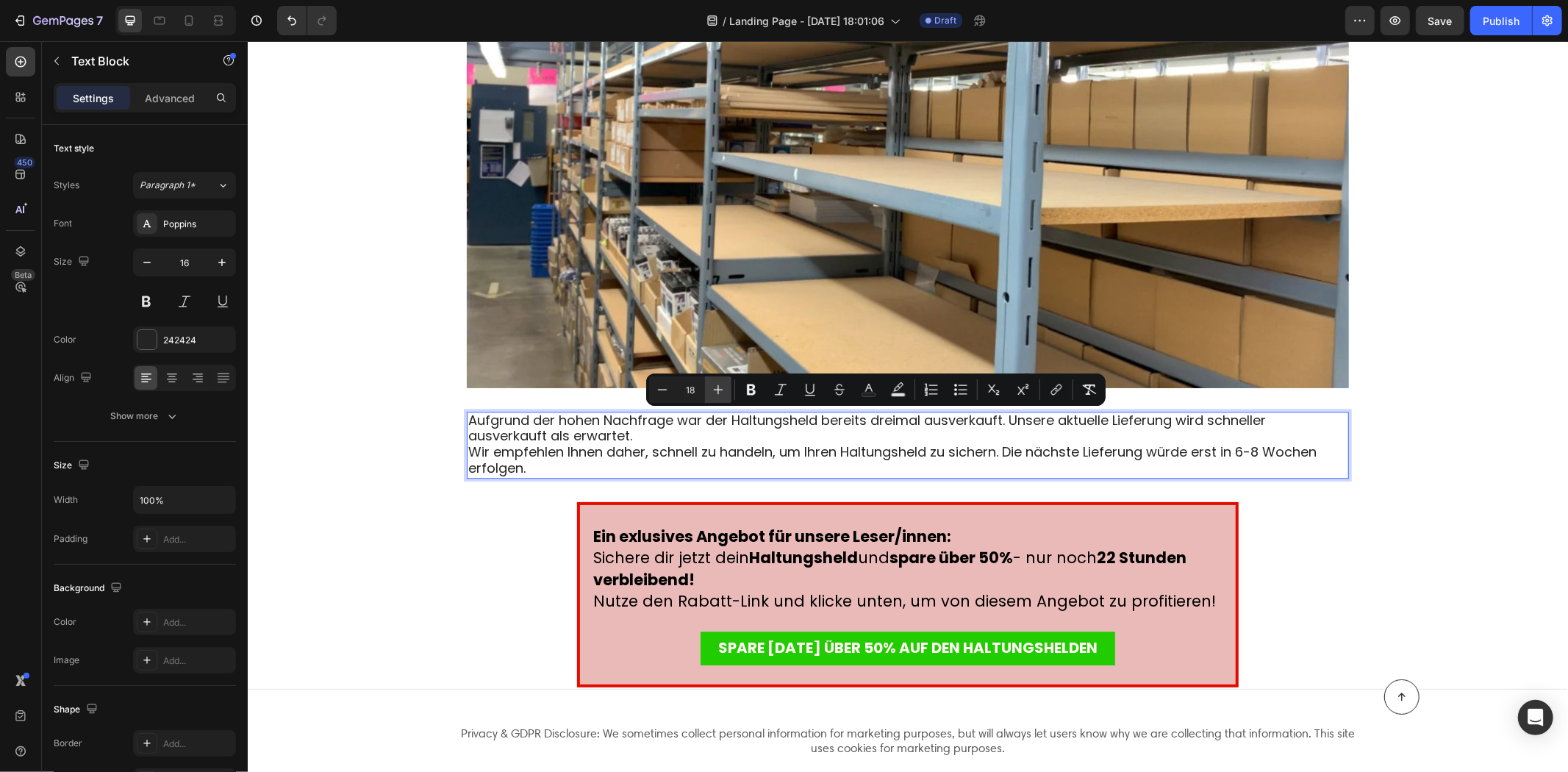
click at [724, 388] on icon "Editor contextual toolbar" at bounding box center [718, 389] width 14 height 14
click at [723, 388] on icon "Editor contextual toolbar" at bounding box center [718, 389] width 14 height 14
type input "20"
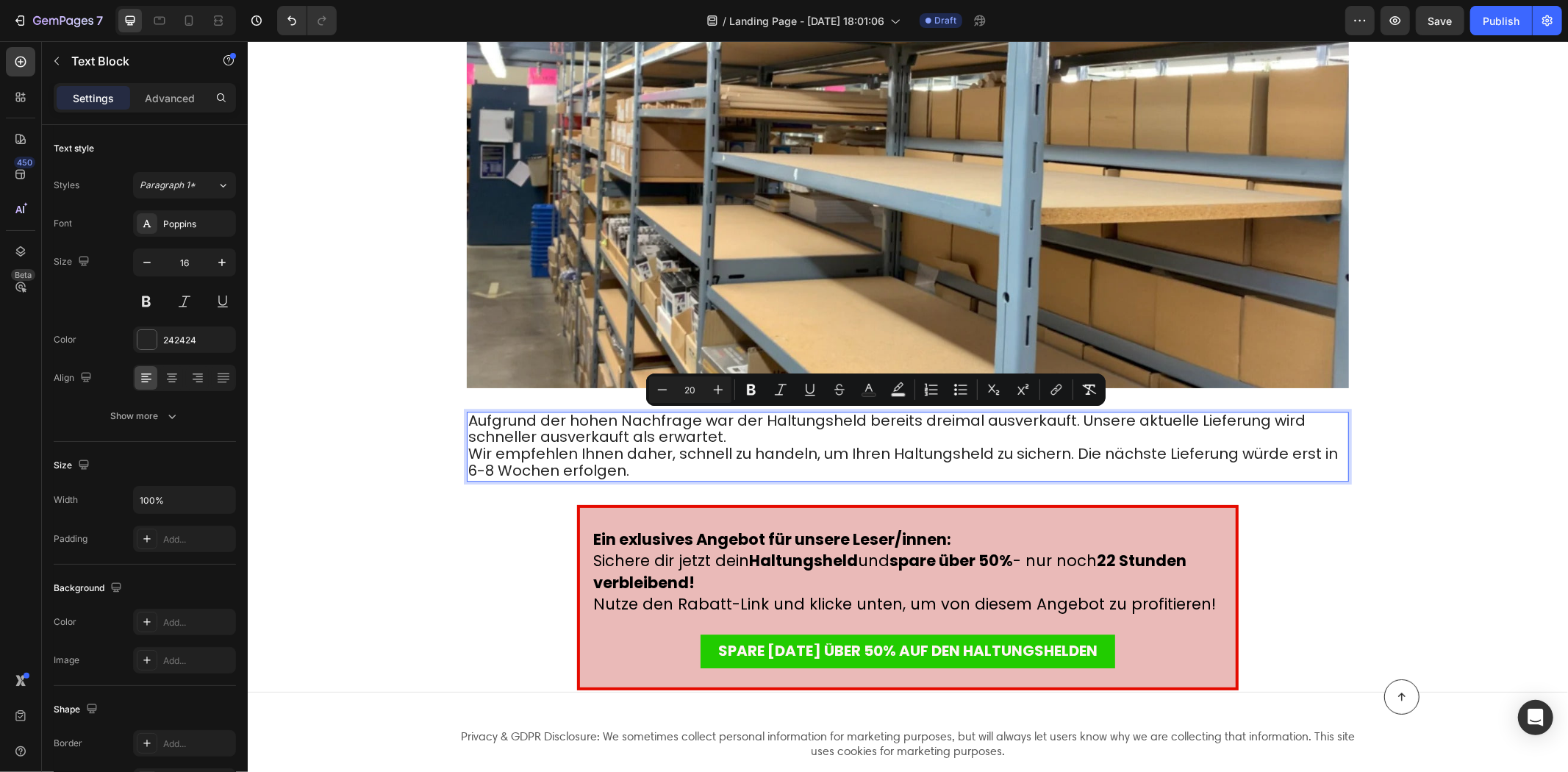
click at [659, 469] on p "Aufgrund der hohen Nachfrage war der Haltungsheld bereits dreimal ausverkauft. …" at bounding box center [907, 446] width 880 height 67
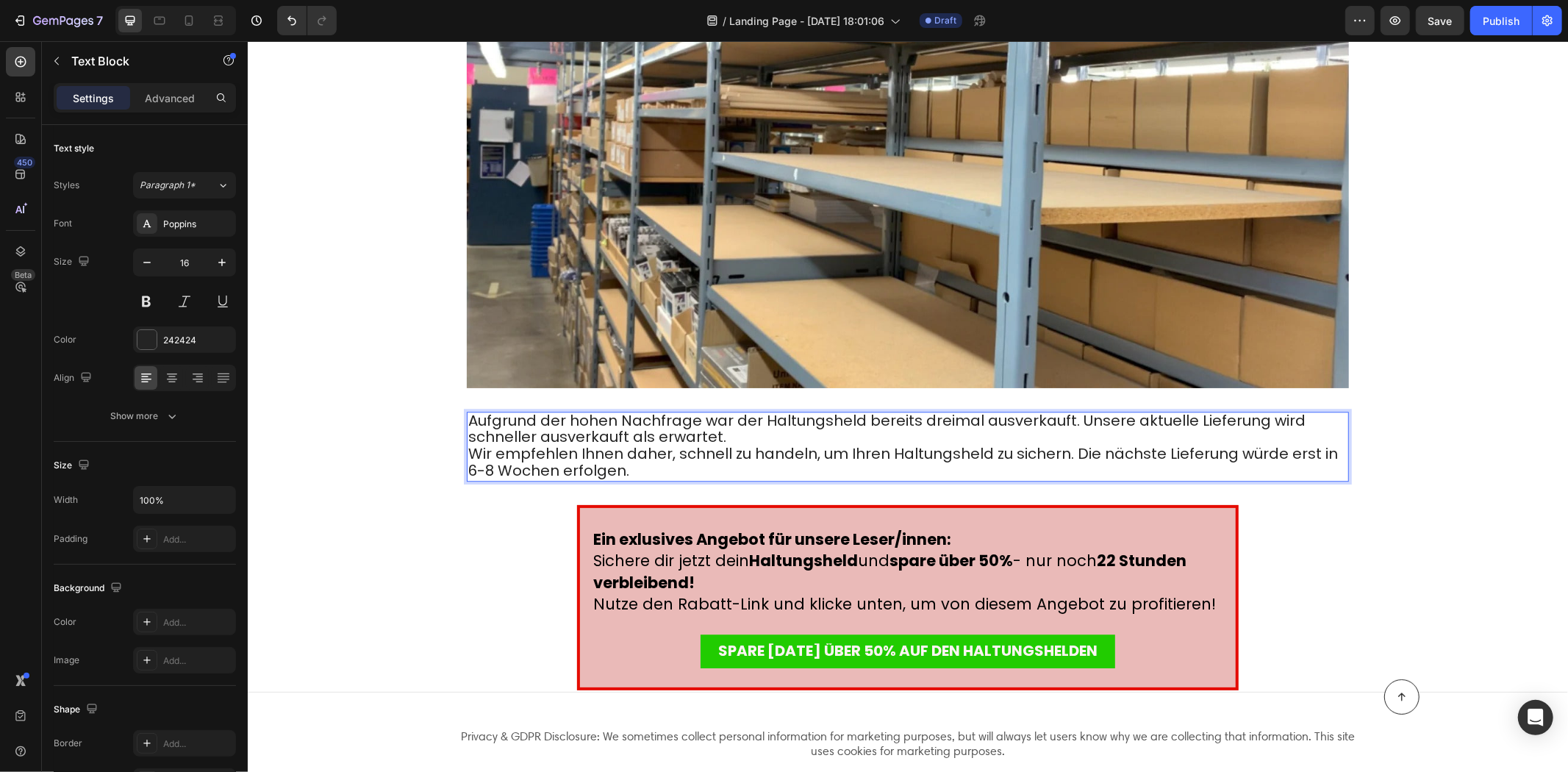
click at [726, 434] on p "Aufgrund der hohen Nachfrage war der Haltungsheld bereits dreimal ausverkauft. …" at bounding box center [907, 446] width 880 height 67
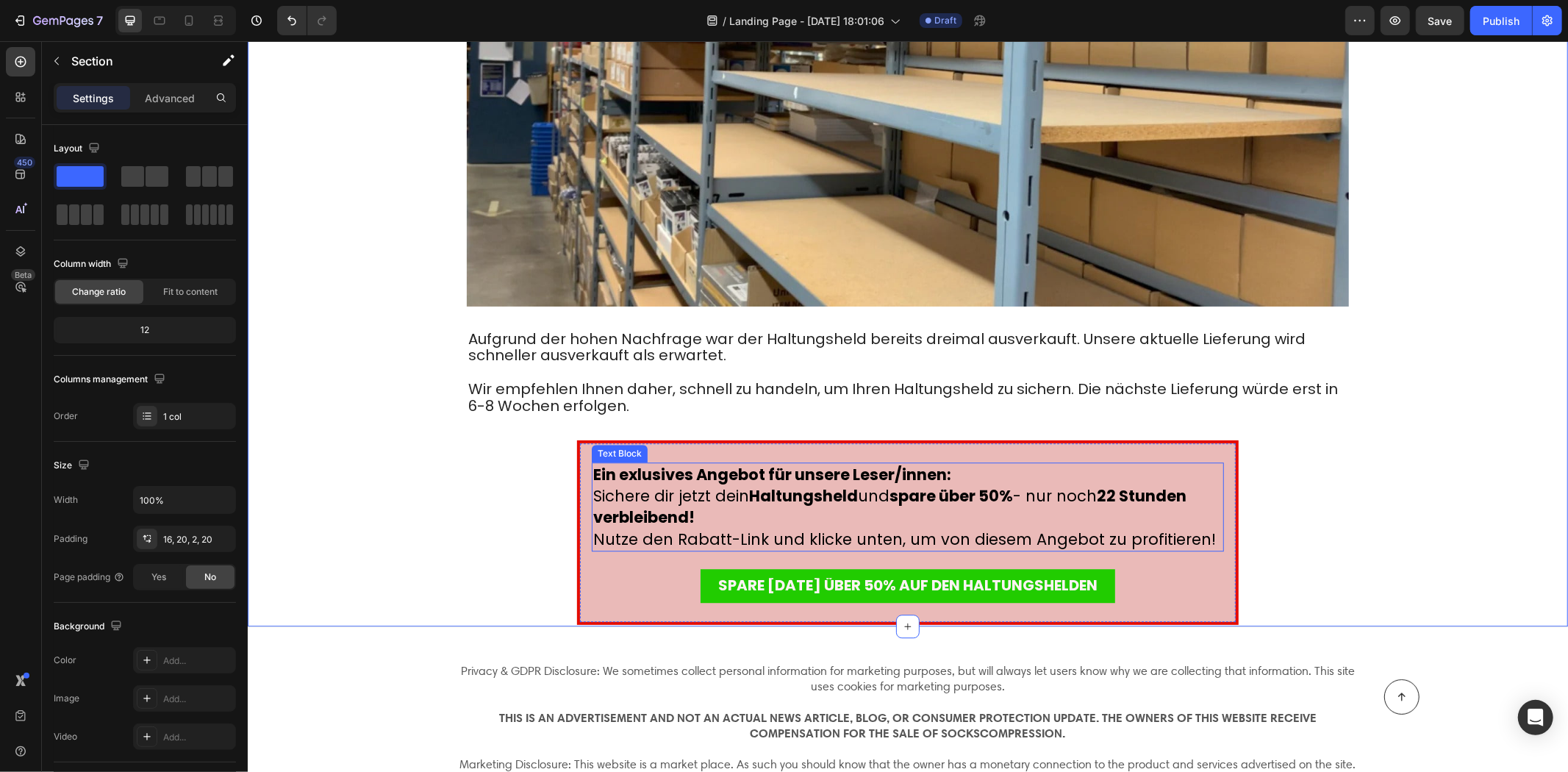
scroll to position [7933, 0]
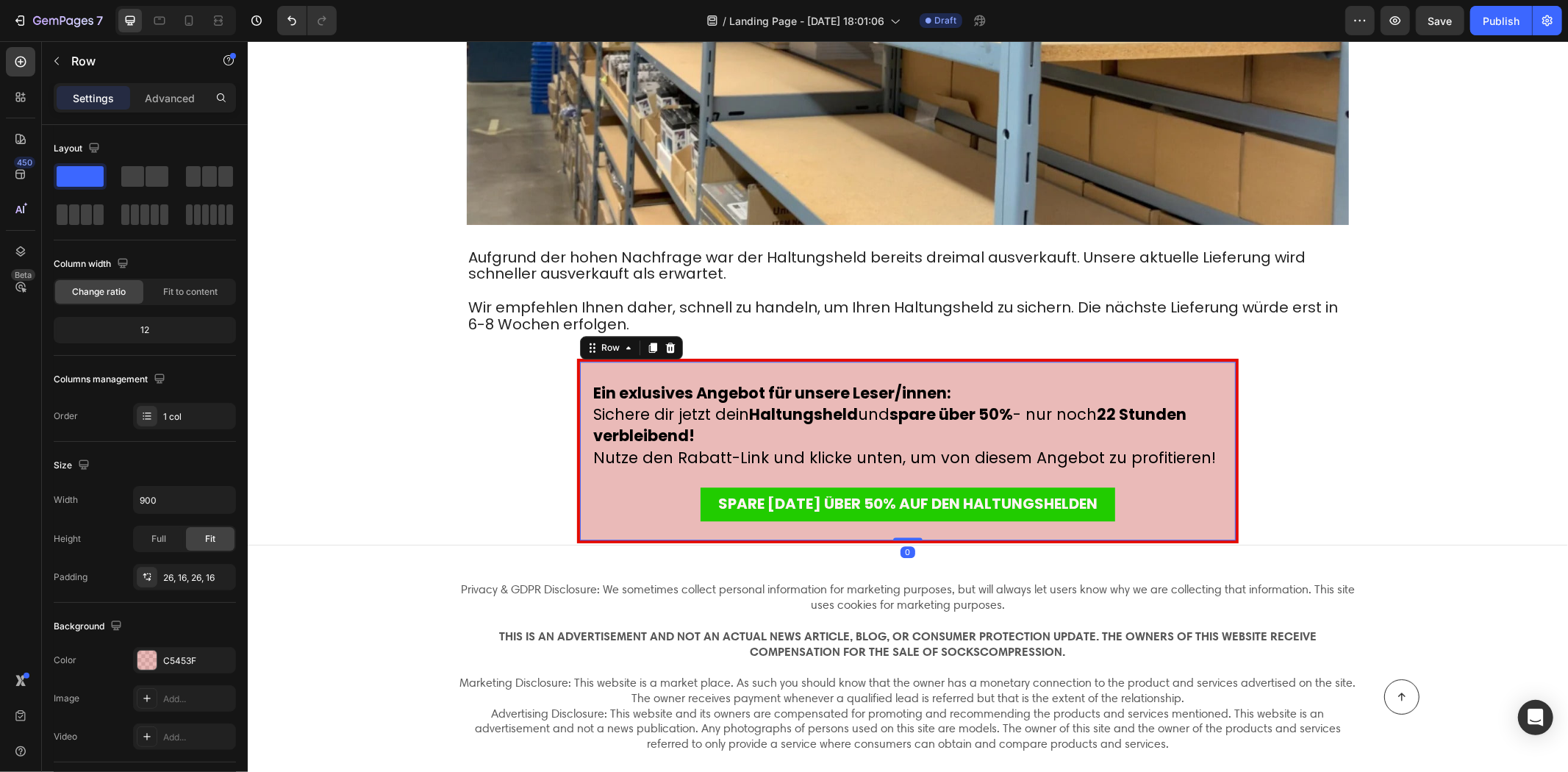
click at [586, 368] on div "Ein exlusives Angebot für unsere Leser/innen: Sichere dir jetzt dein Haltungshe…" at bounding box center [907, 450] width 662 height 185
click at [162, 98] on p "Advanced" at bounding box center [170, 98] width 50 height 15
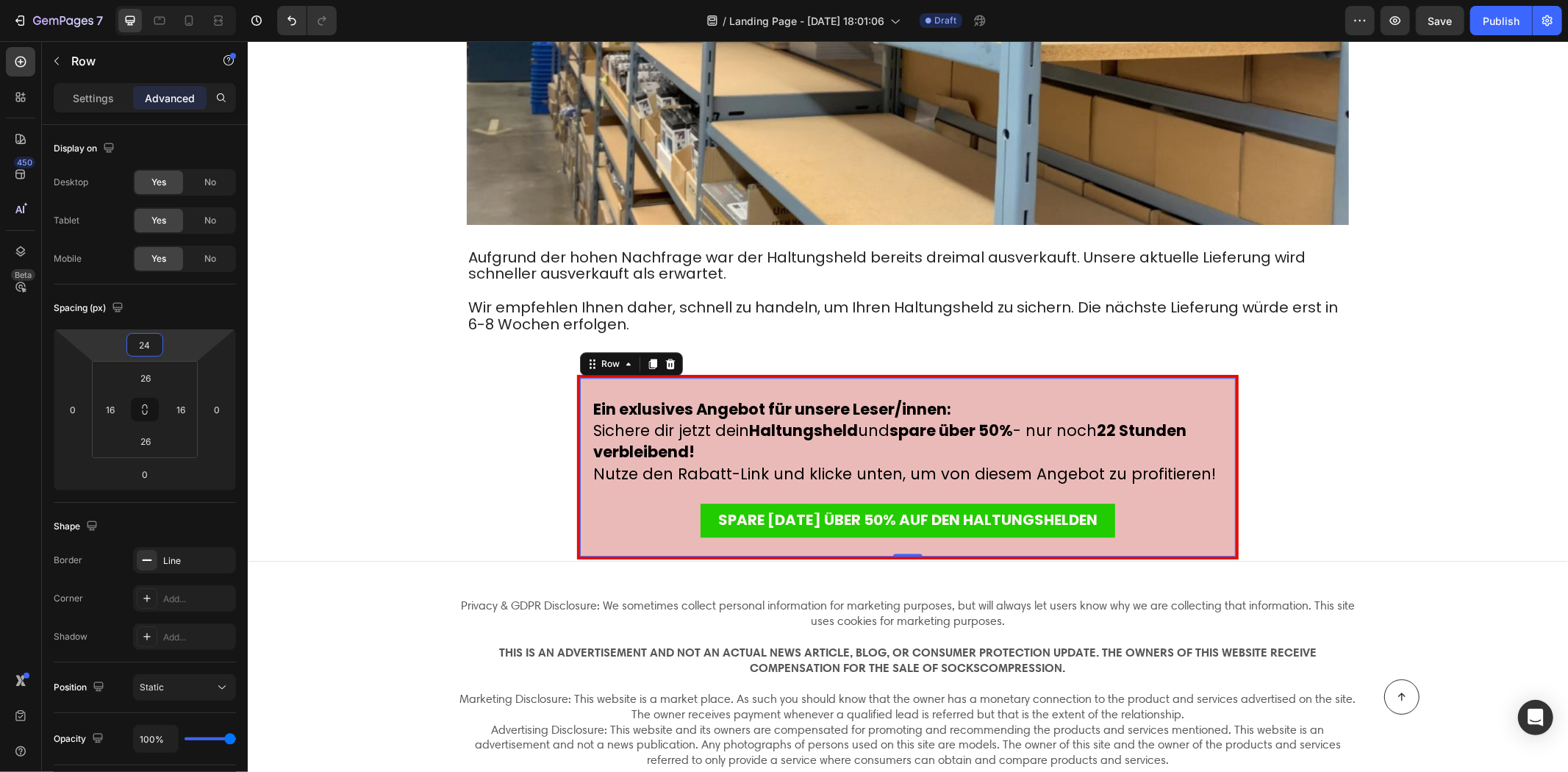
type input "28"
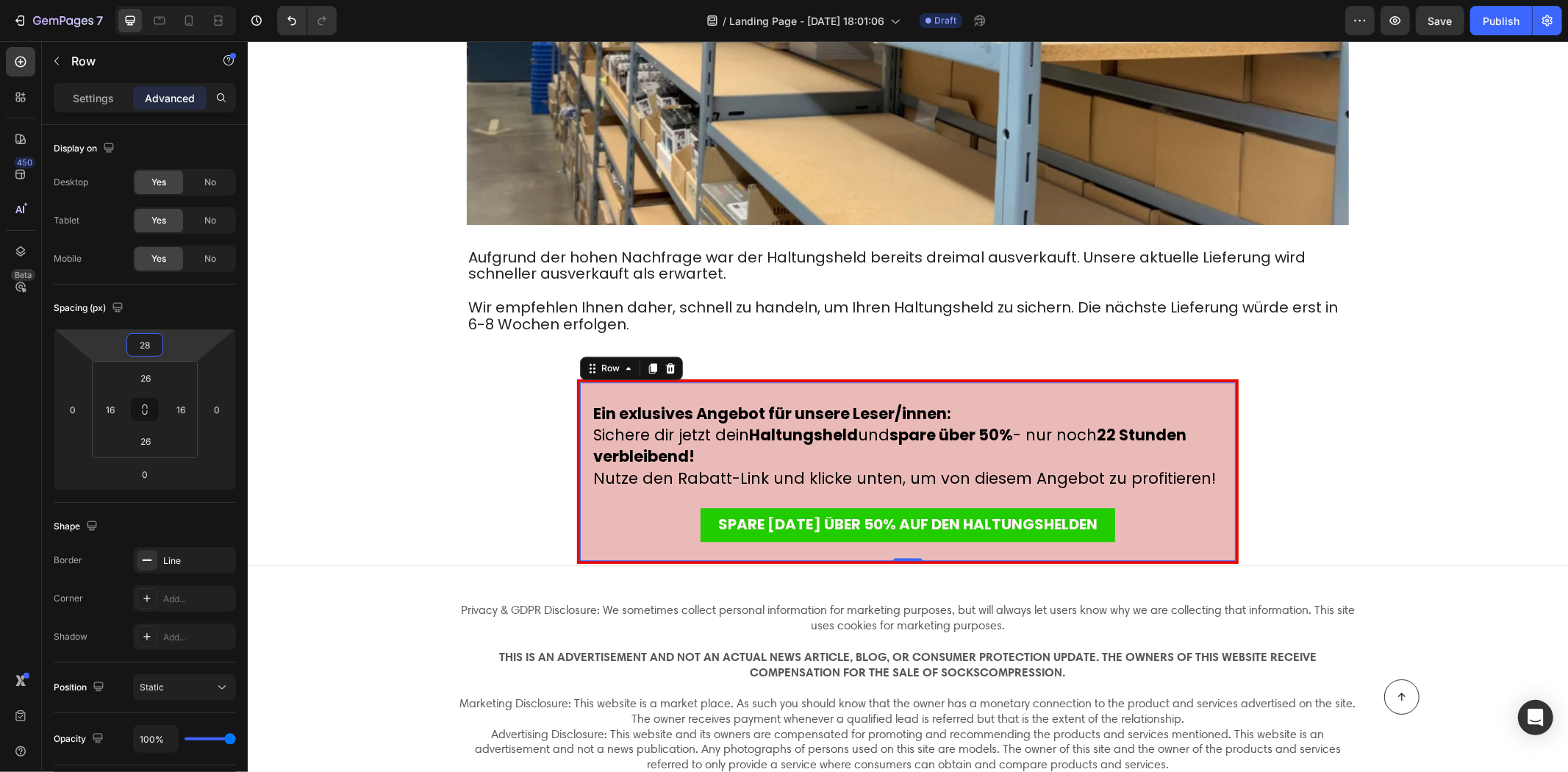
drag, startPoint x: 175, startPoint y: 342, endPoint x: 175, endPoint y: 331, distance: 11.0
click at [175, 0] on html "7 / Landing Page - Aug 11, 18:01:06 Draft Preview Save Publish 450 Beta Butt Se…" at bounding box center [784, 0] width 1568 height 0
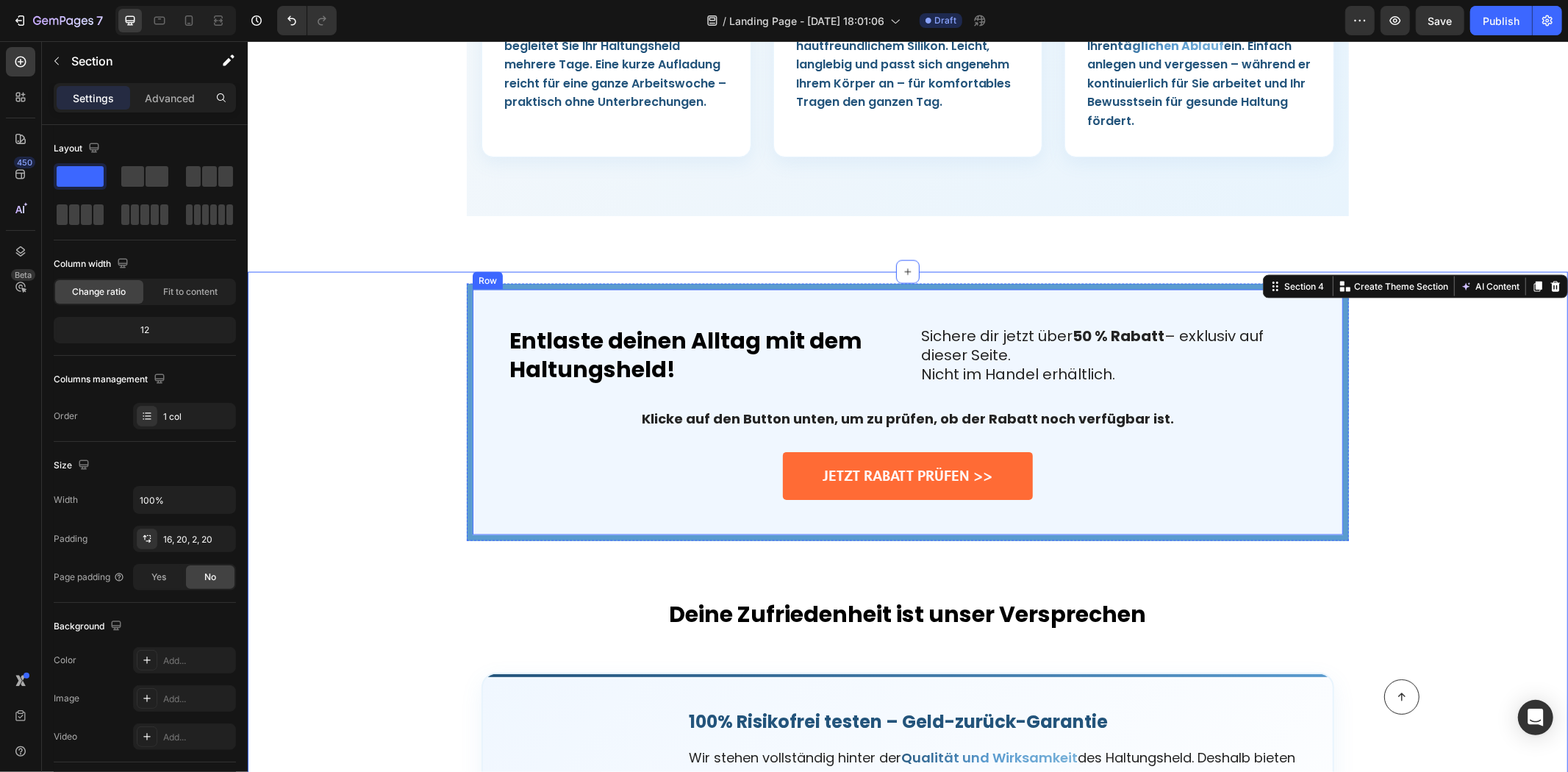
scroll to position [6463, 0]
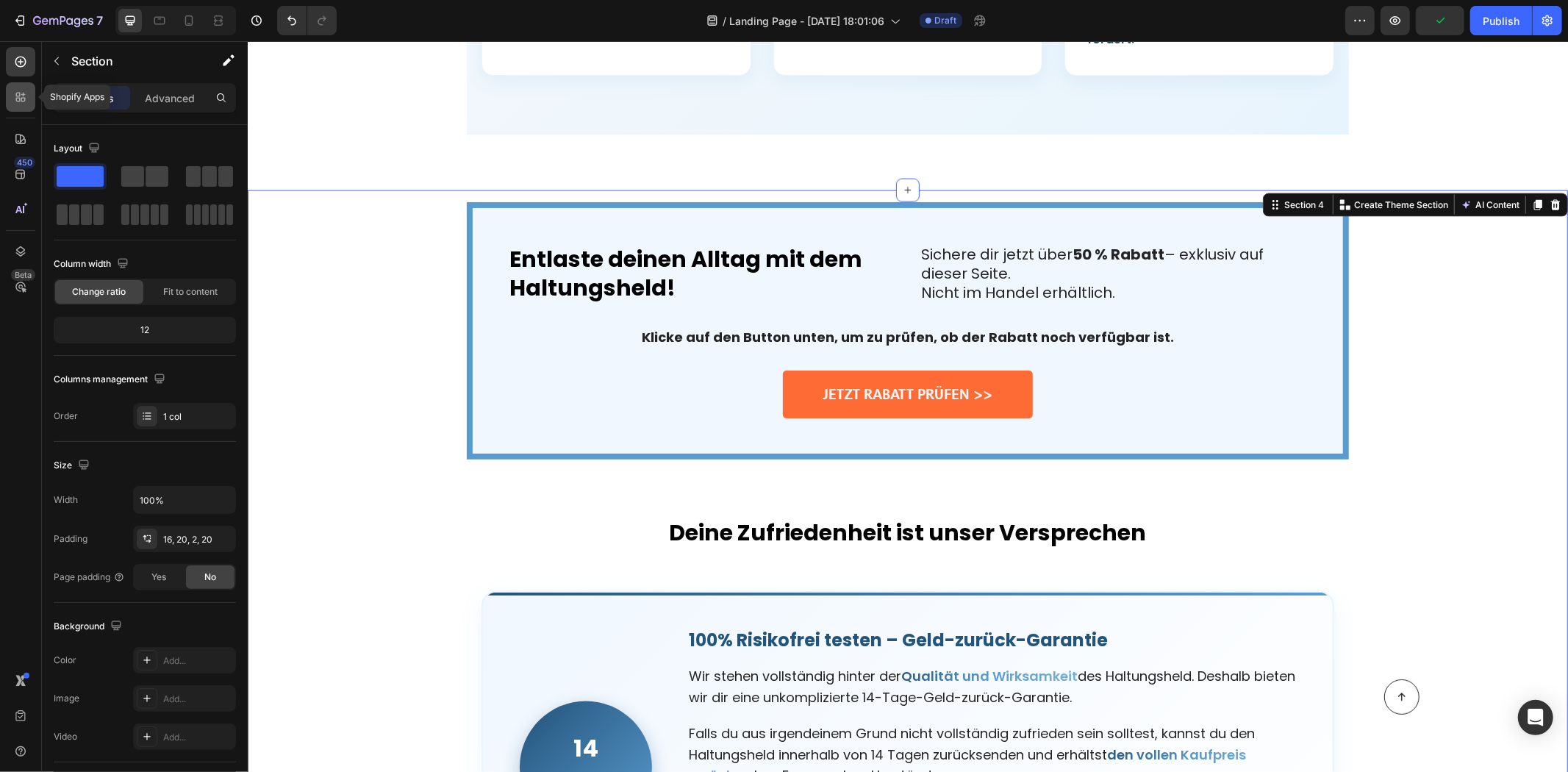
click at [27, 111] on div at bounding box center [21, 97] width 30 height 30
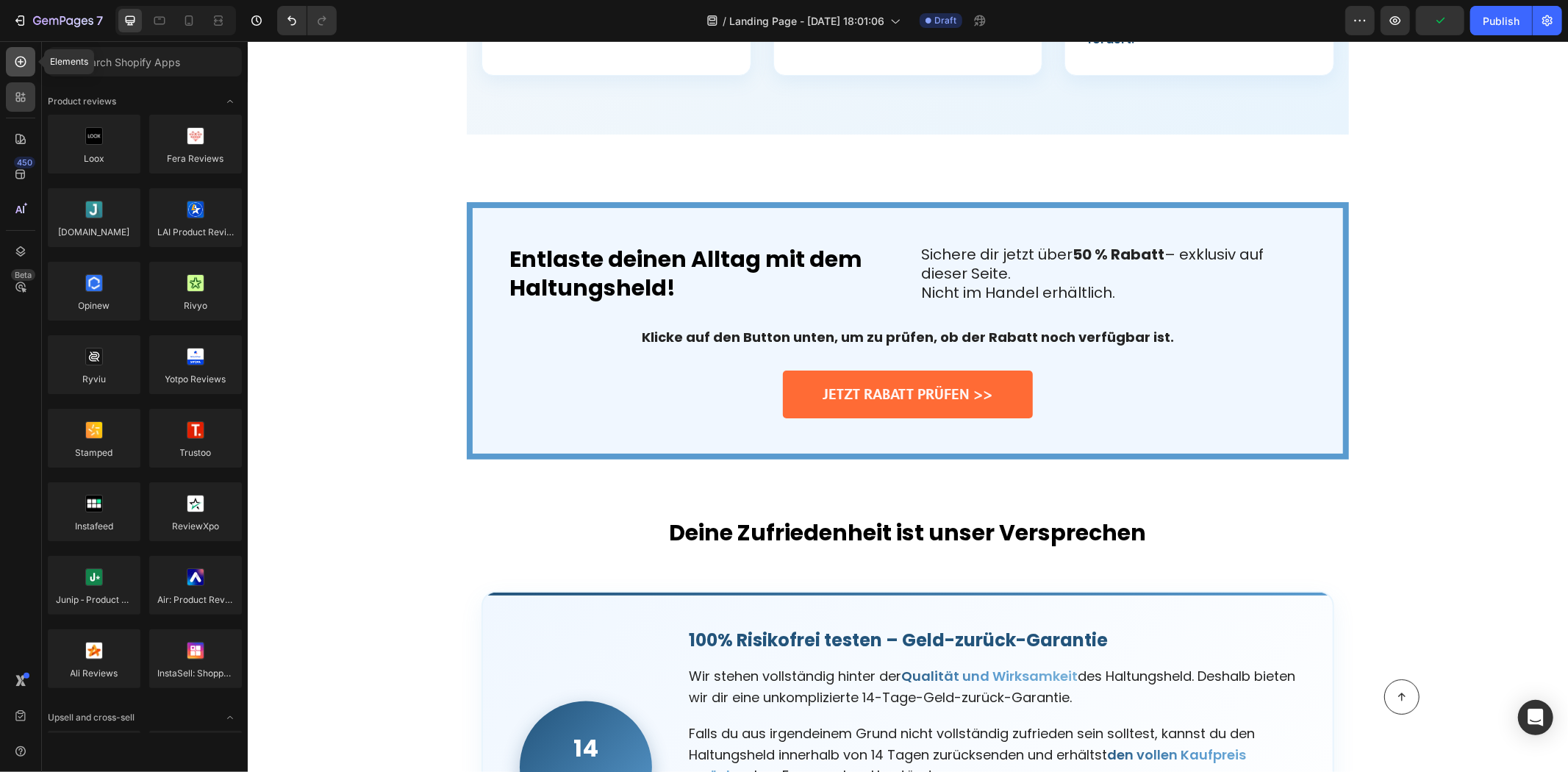
click at [16, 57] on icon at bounding box center [20, 61] width 14 height 14
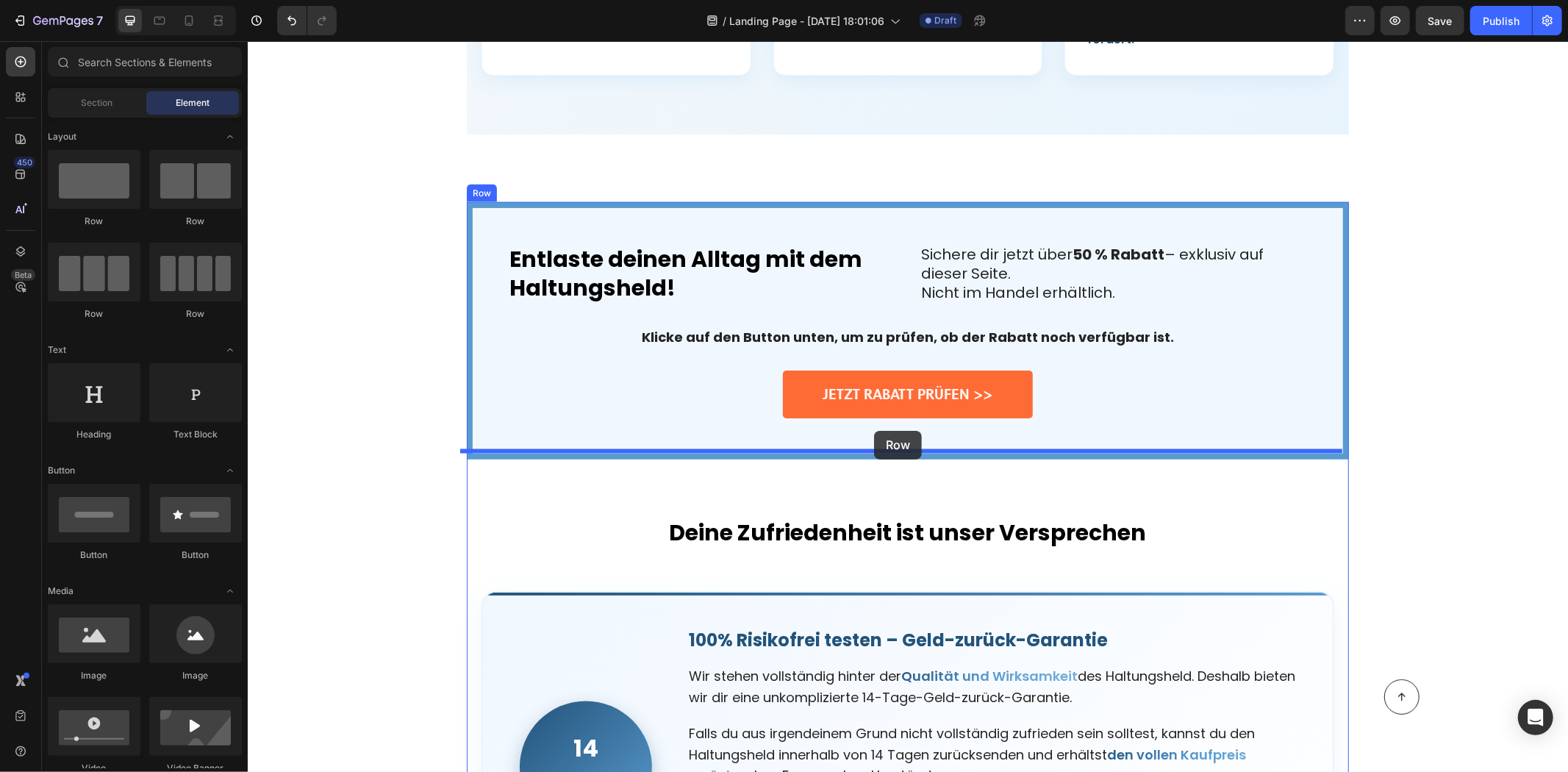
drag, startPoint x: 444, startPoint y: 258, endPoint x: 873, endPoint y: 428, distance: 461.5
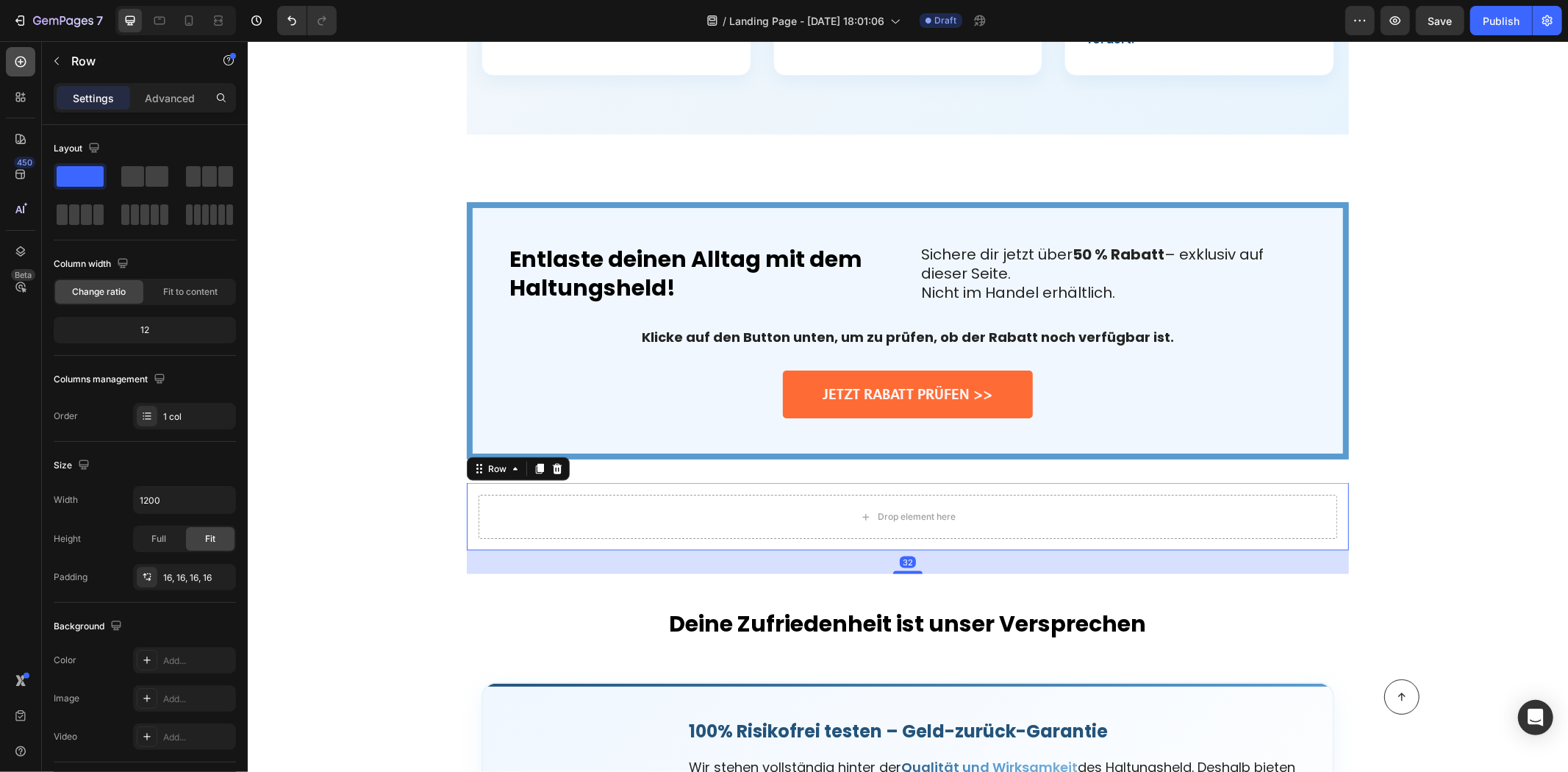
click at [14, 59] on icon at bounding box center [20, 61] width 14 height 14
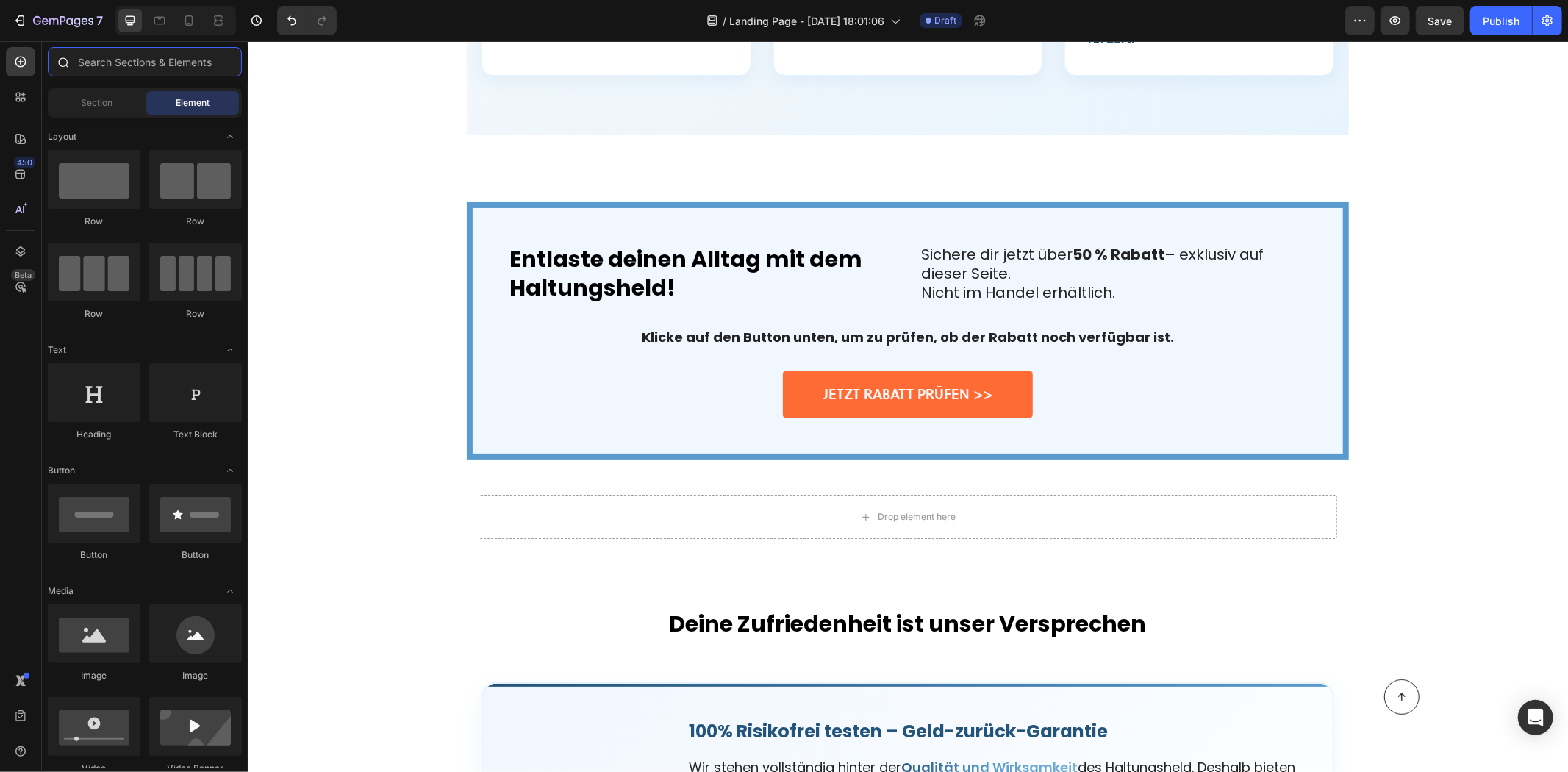
click at [112, 68] on input "text" at bounding box center [145, 62] width 194 height 30
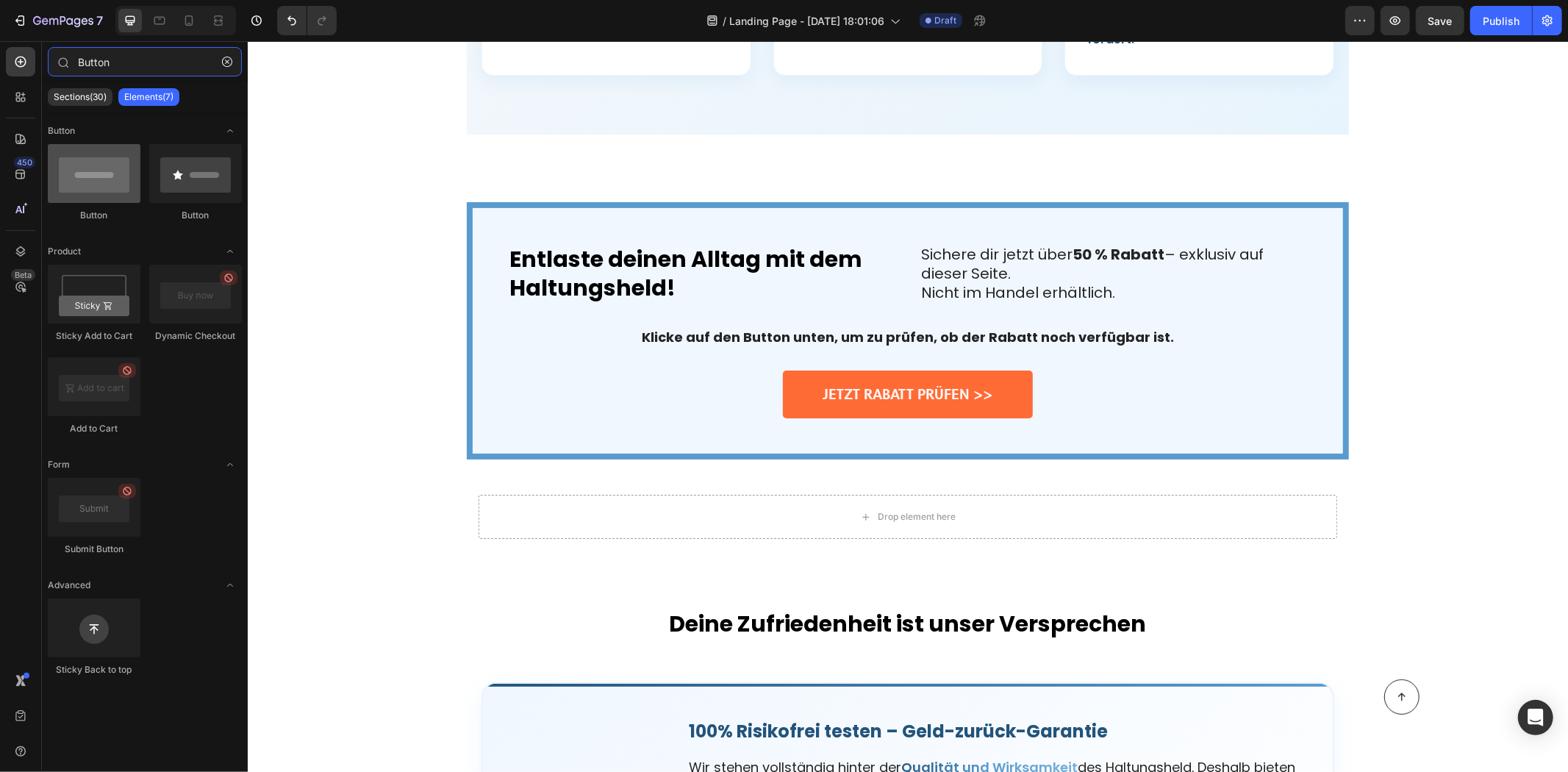
type input "Button"
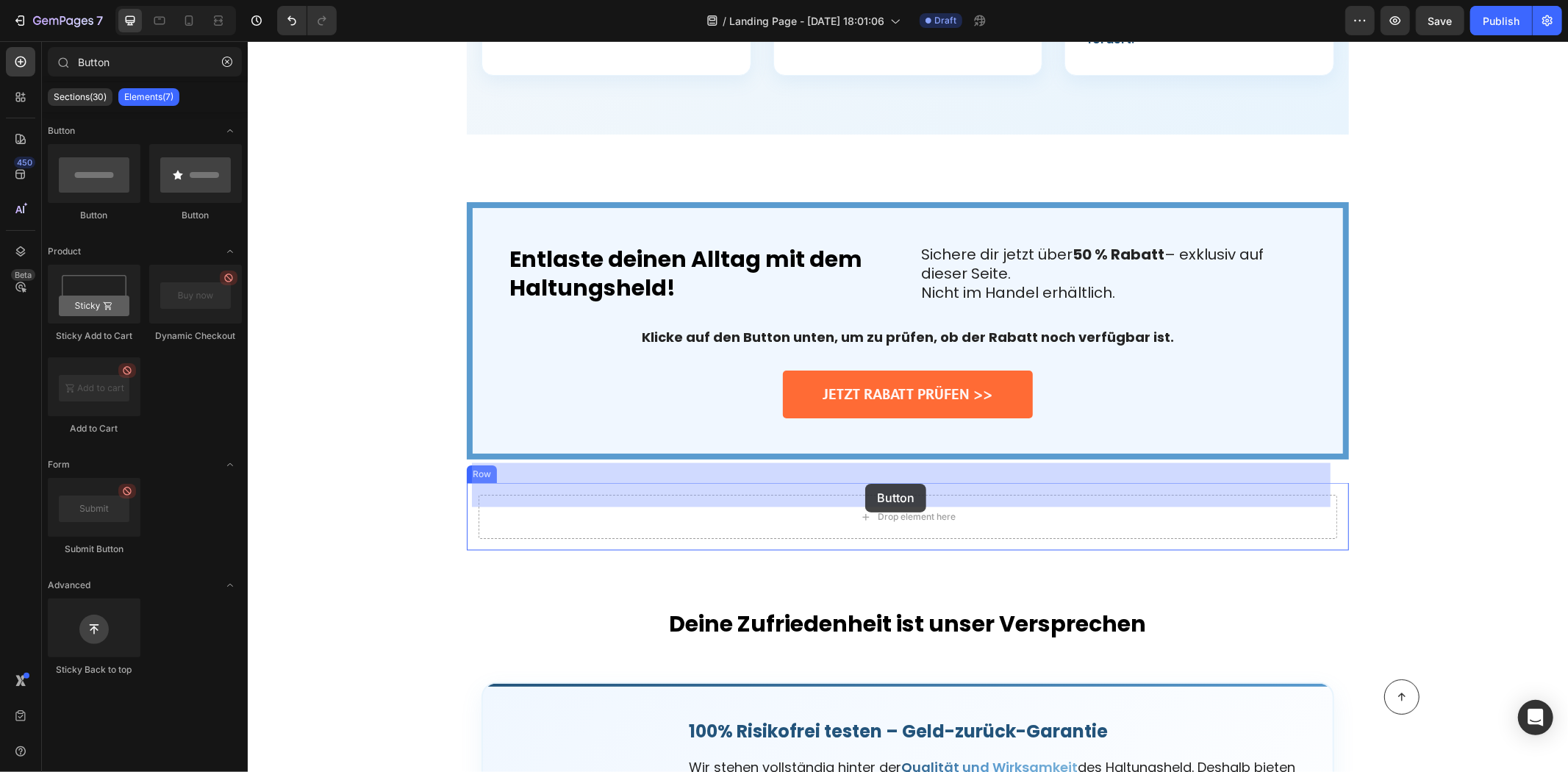
drag, startPoint x: 334, startPoint y: 223, endPoint x: 860, endPoint y: 470, distance: 581.1
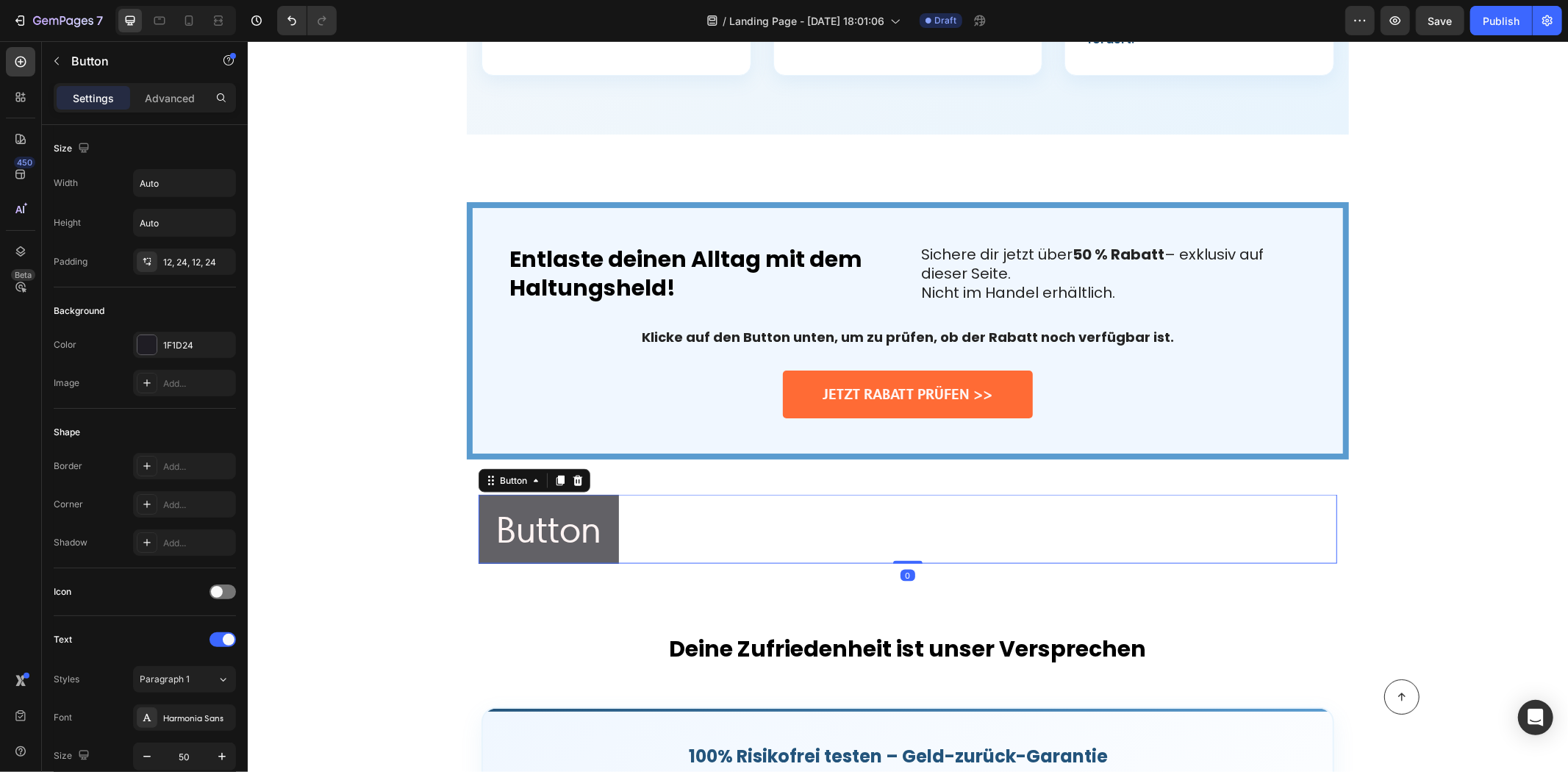
click at [595, 494] on button "Button" at bounding box center [548, 528] width 140 height 69
click at [568, 503] on p "Button" at bounding box center [548, 529] width 105 height 52
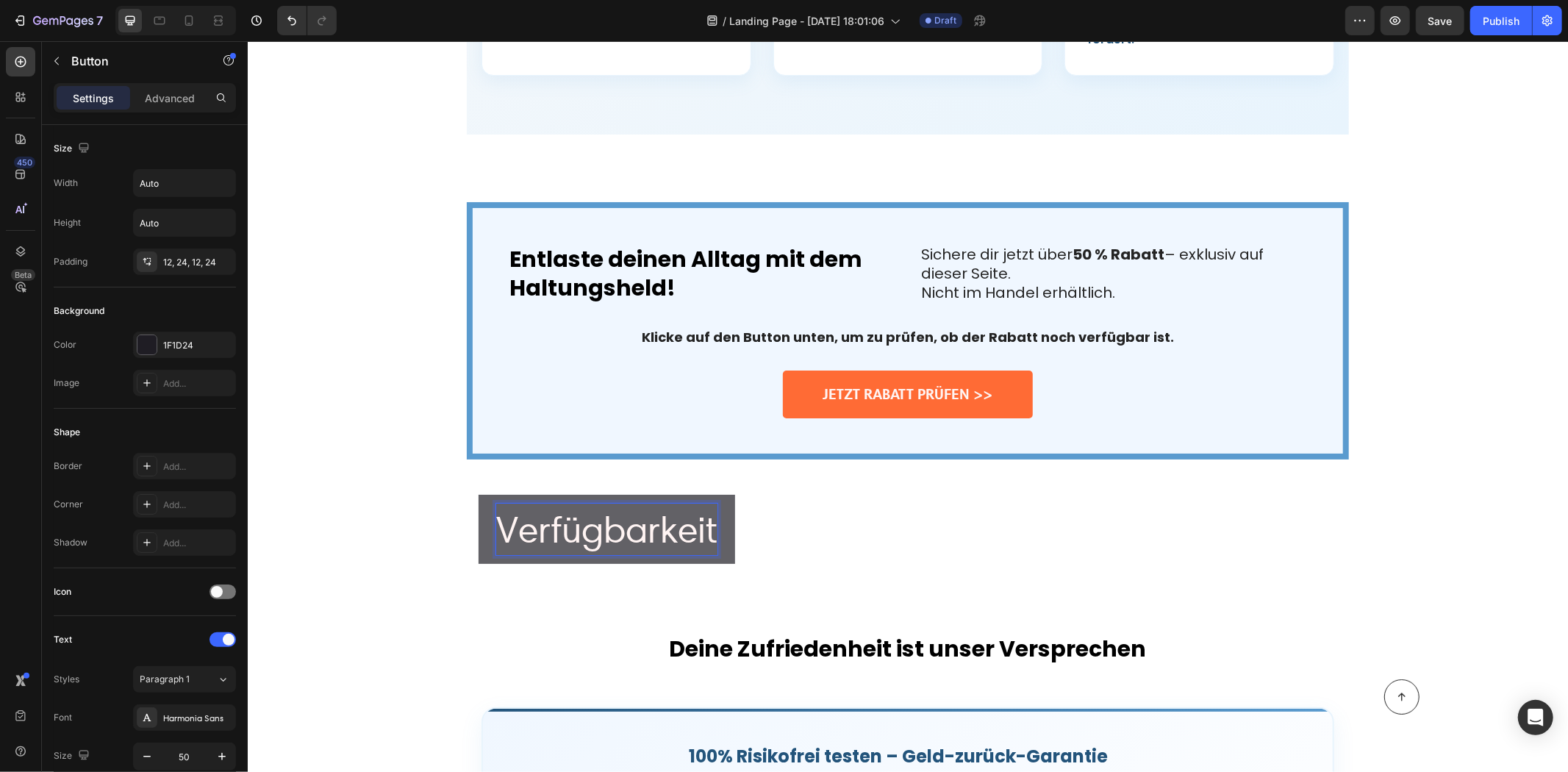
click at [478, 494] on button "Verfügbarkeit" at bounding box center [606, 528] width 257 height 69
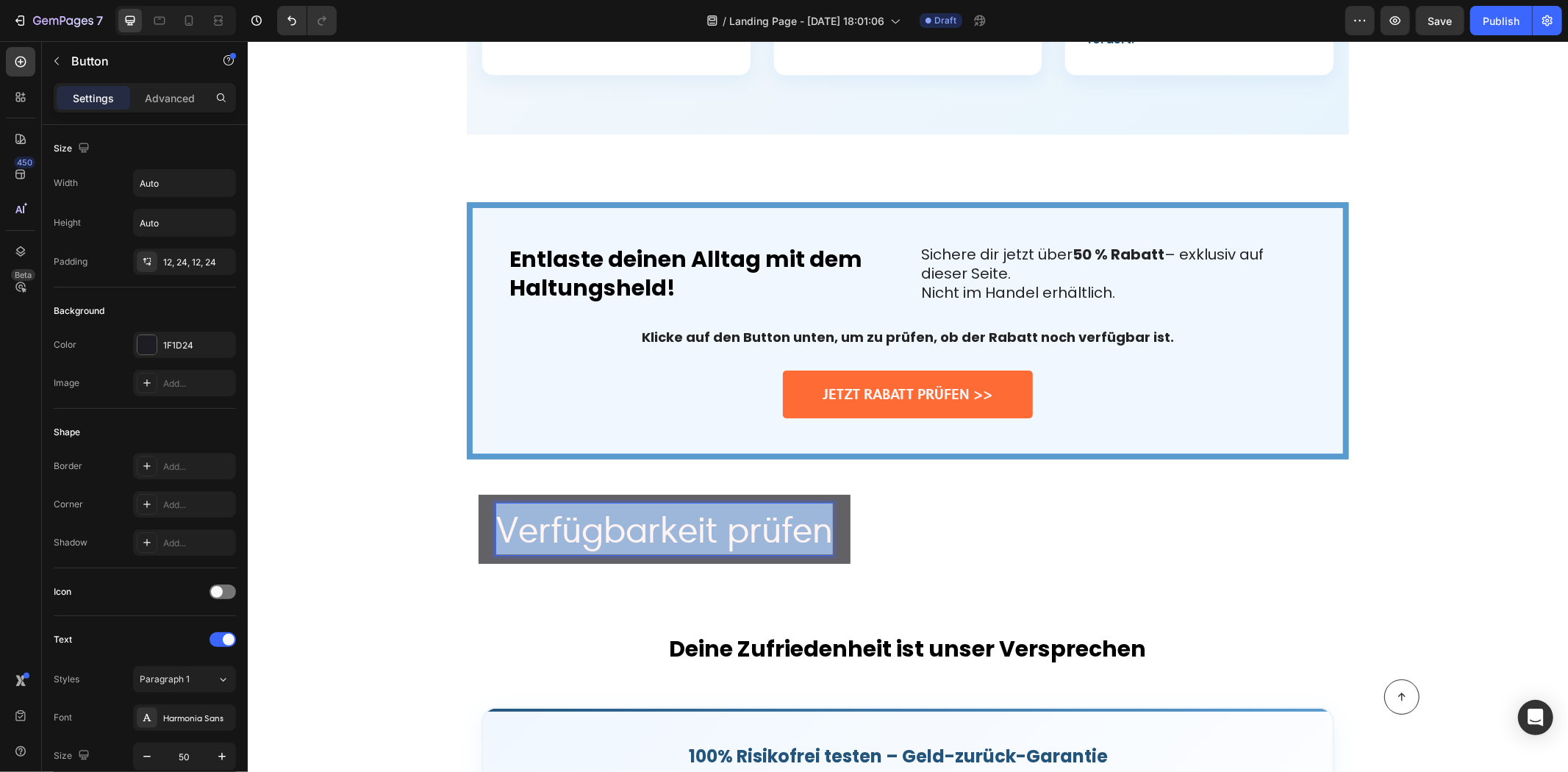
drag, startPoint x: 816, startPoint y: 499, endPoint x: 477, endPoint y: 514, distance: 339.3
click at [480, 514] on button "Verfügbarkeit prüfen" at bounding box center [664, 528] width 372 height 69
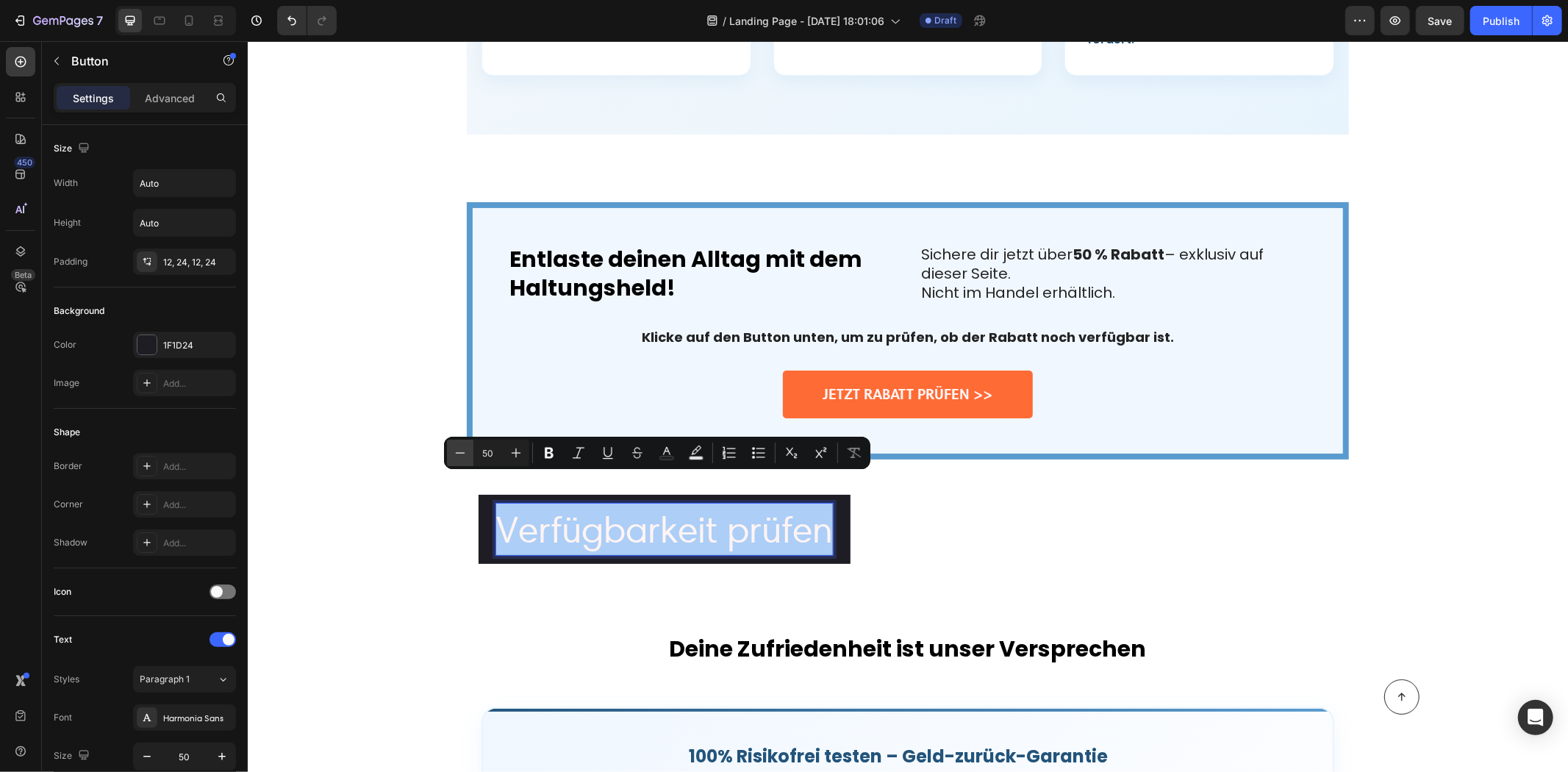
click at [464, 456] on icon "Editor contextual toolbar" at bounding box center [460, 453] width 14 height 14
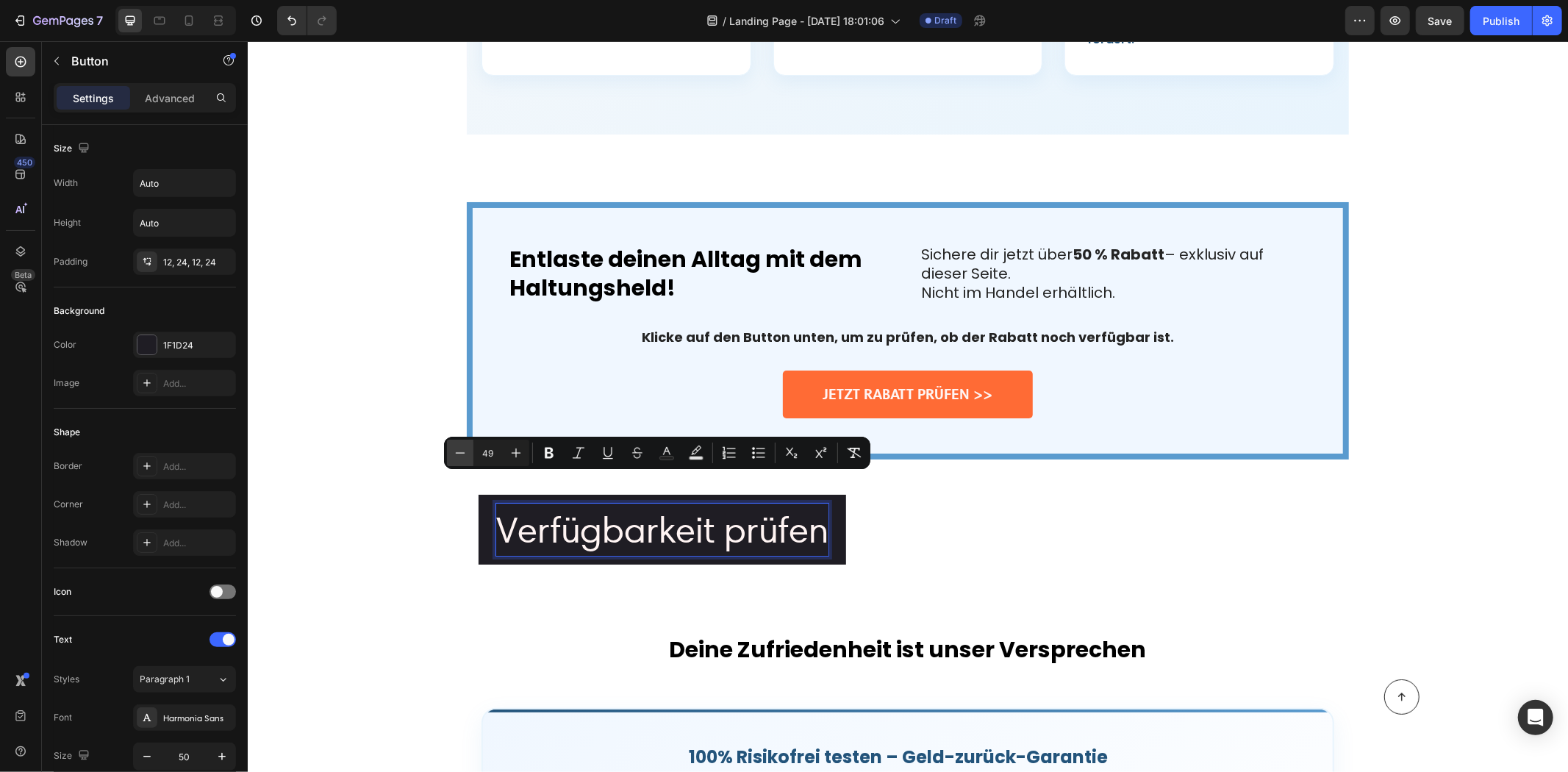
click at [464, 456] on icon "Editor contextual toolbar" at bounding box center [460, 453] width 14 height 14
click at [463, 456] on icon "Editor contextual toolbar" at bounding box center [460, 453] width 14 height 14
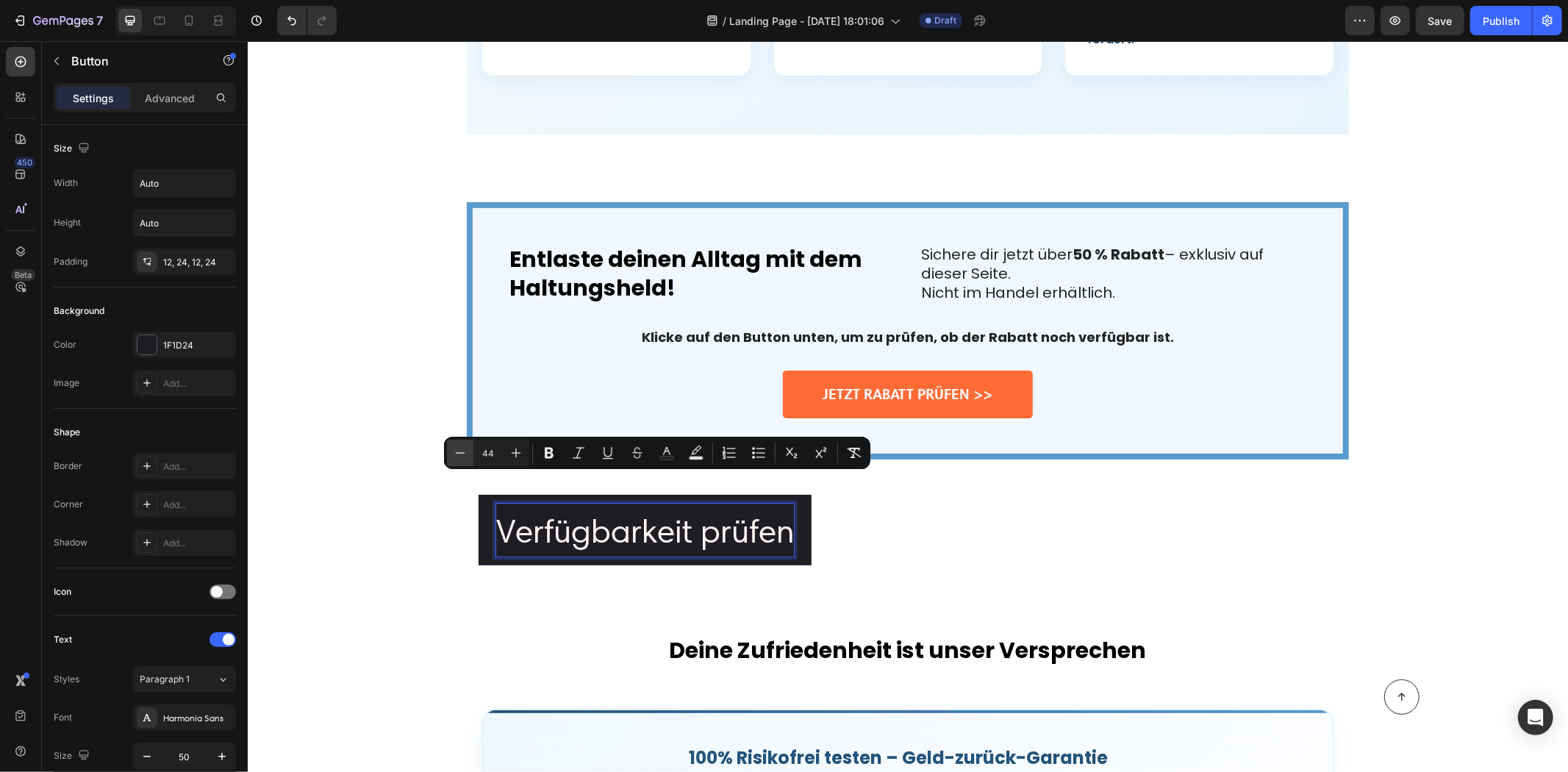
click at [462, 456] on icon "Editor contextual toolbar" at bounding box center [460, 453] width 14 height 14
click at [462, 456] on icon "Editor contextual toolbar" at bounding box center [460, 453] width 14 height 14
click at [460, 453] on icon "Editor contextual toolbar" at bounding box center [460, 453] width 14 height 14
click at [459, 453] on icon "Editor contextual toolbar" at bounding box center [460, 453] width 14 height 14
click at [458, 453] on icon "Editor contextual toolbar" at bounding box center [460, 453] width 14 height 14
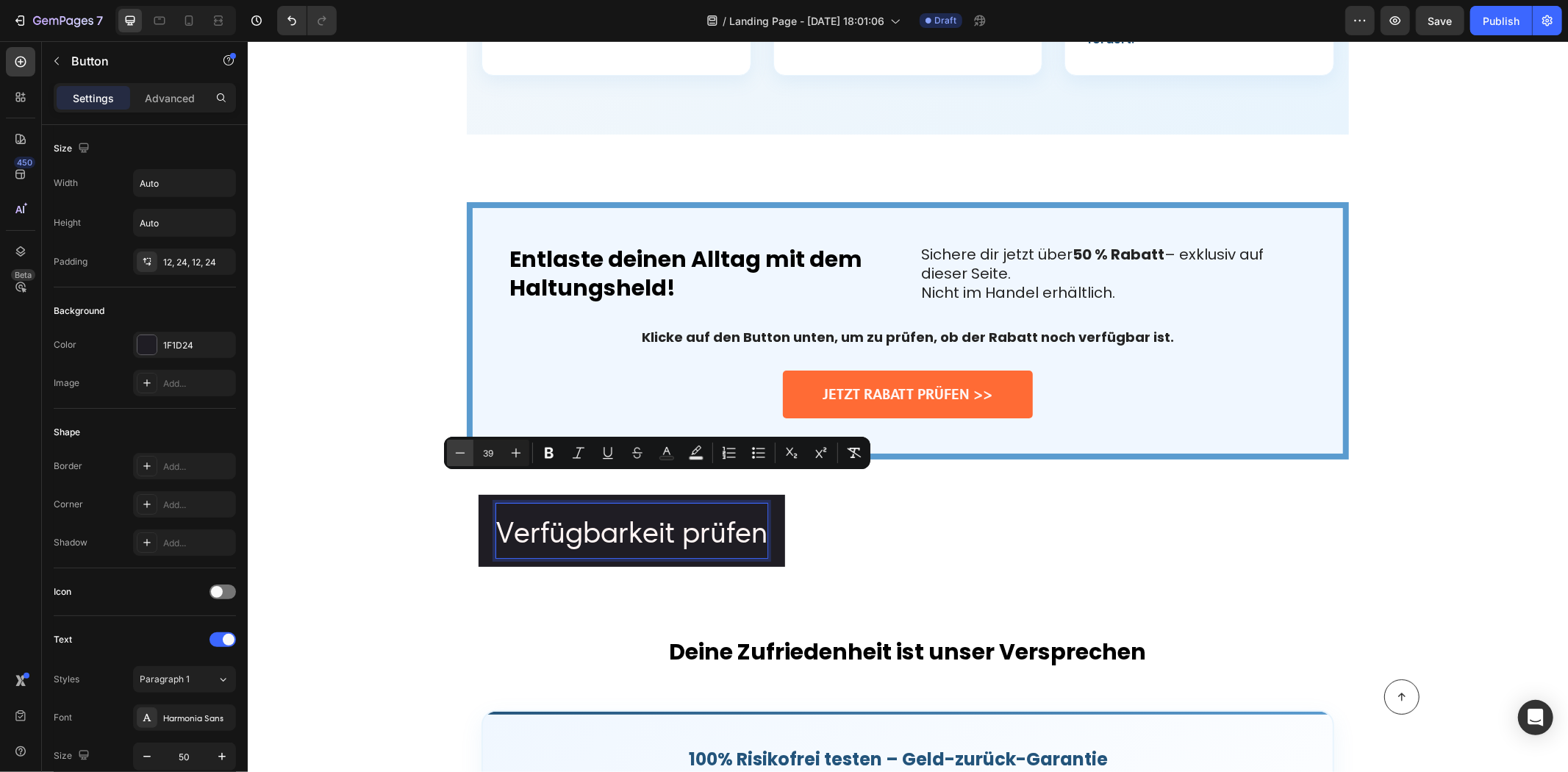
click at [458, 453] on icon "Editor contextual toolbar" at bounding box center [460, 453] width 14 height 14
click at [458, 452] on icon "Editor contextual toolbar" at bounding box center [460, 453] width 14 height 14
click at [458, 452] on icon "Editor contextual toolbar" at bounding box center [460, 452] width 10 height 1
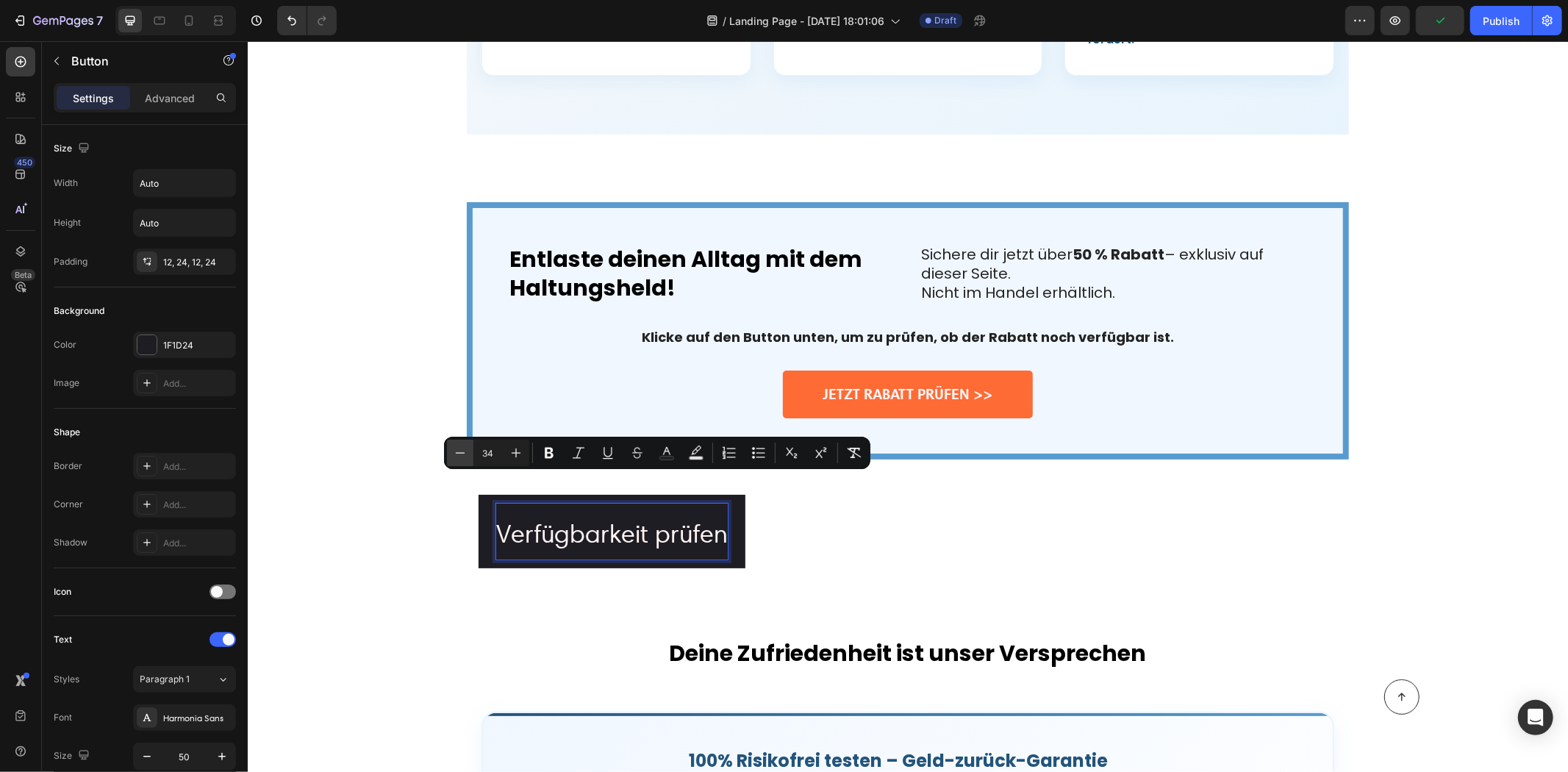
click at [458, 452] on icon "Editor contextual toolbar" at bounding box center [460, 452] width 10 height 1
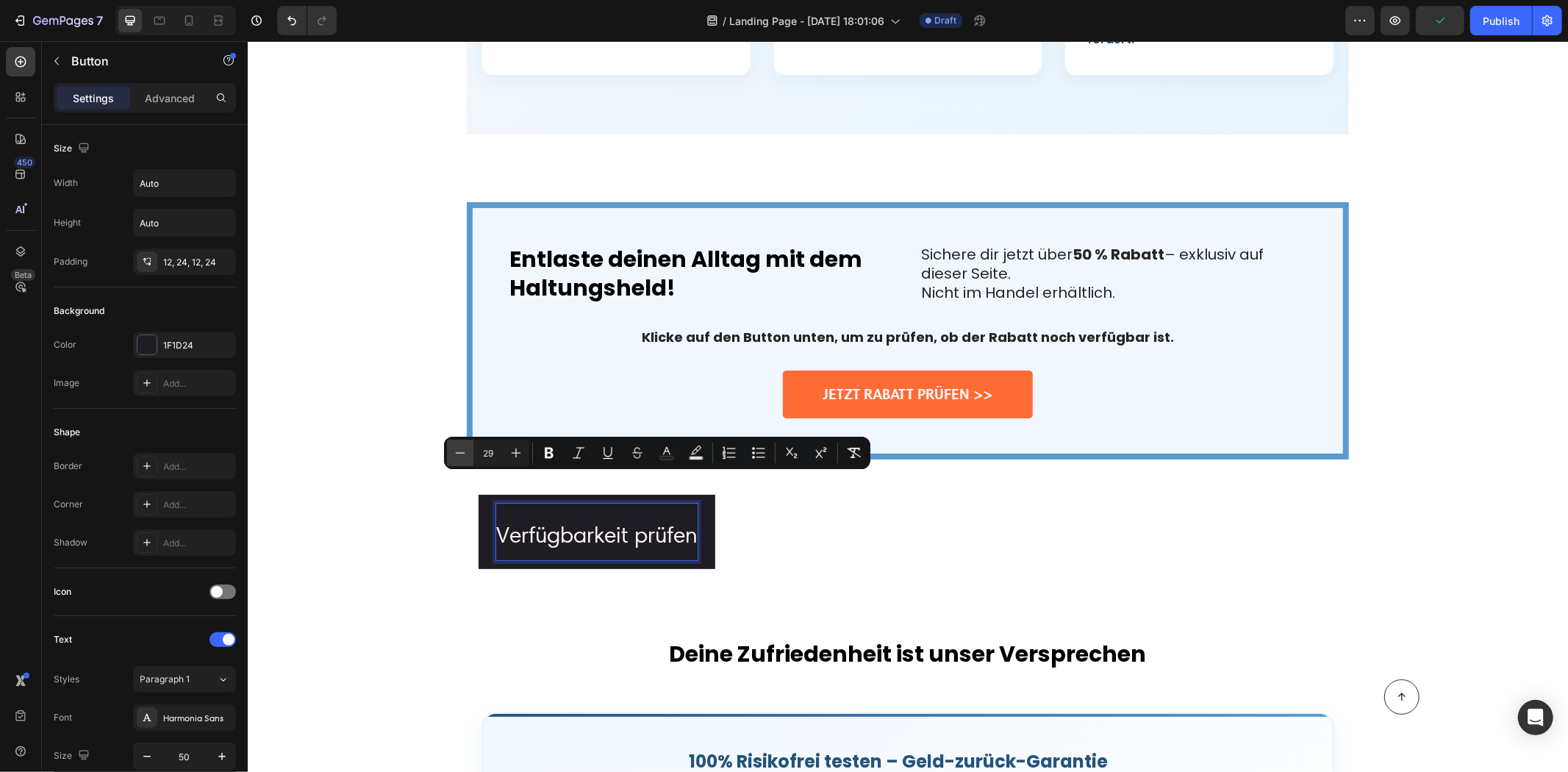
click at [458, 452] on icon "Editor contextual toolbar" at bounding box center [460, 452] width 10 height 1
click at [457, 450] on icon "Editor contextual toolbar" at bounding box center [460, 453] width 14 height 14
type input "27"
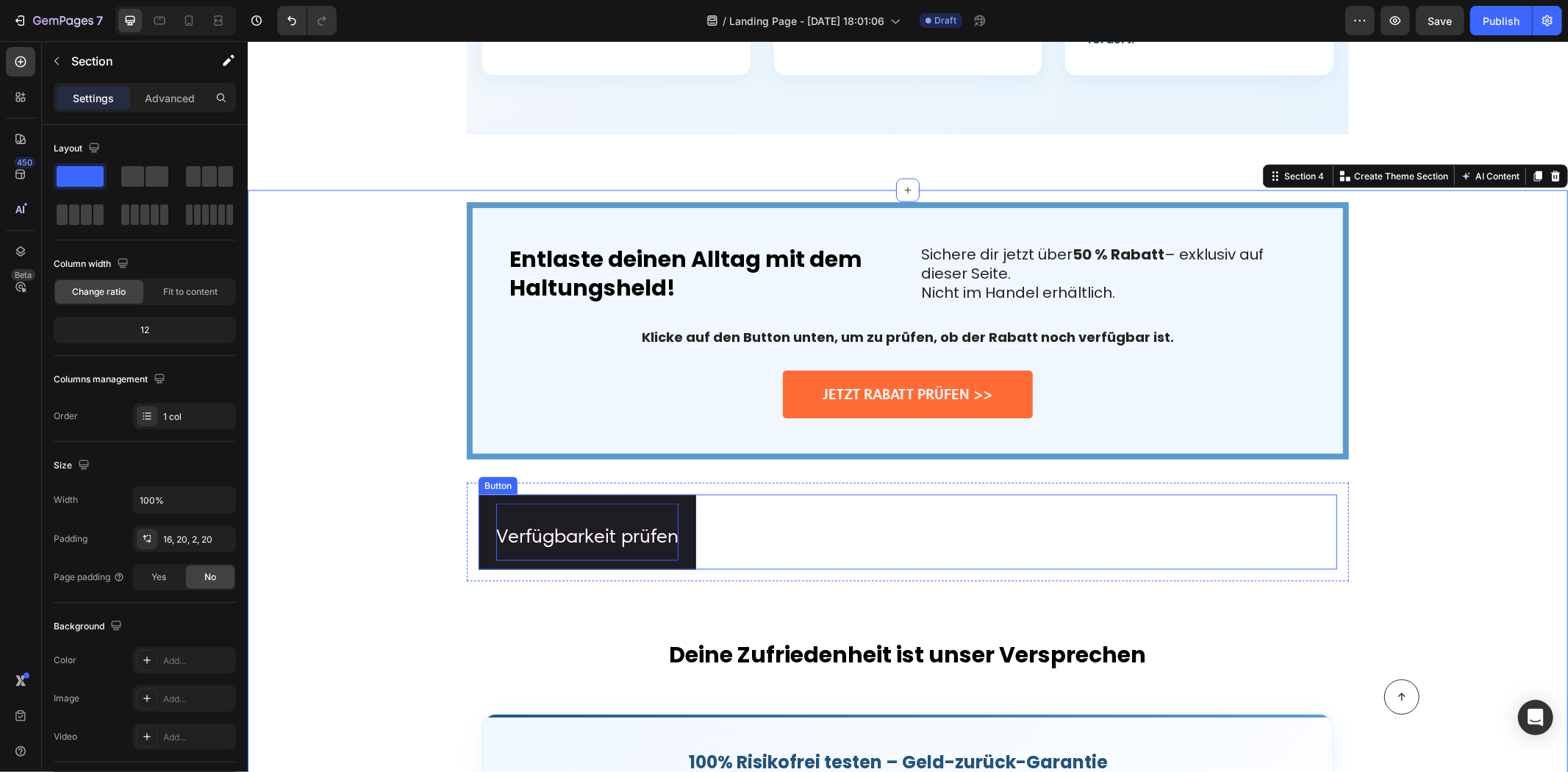
click at [664, 523] on span "Verfügbarkeit prüfen" at bounding box center [586, 534] width 182 height 24
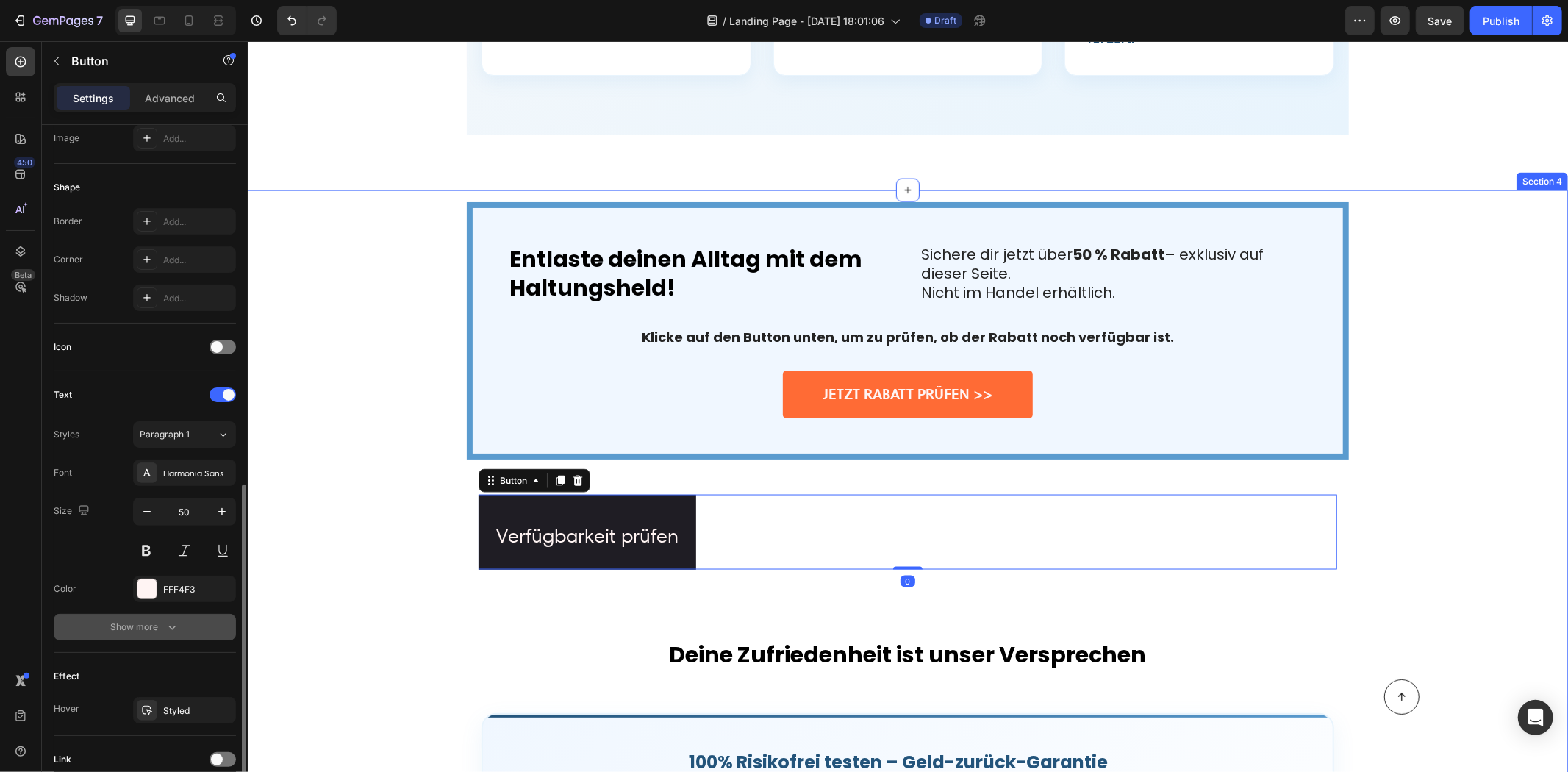
scroll to position [365, 0]
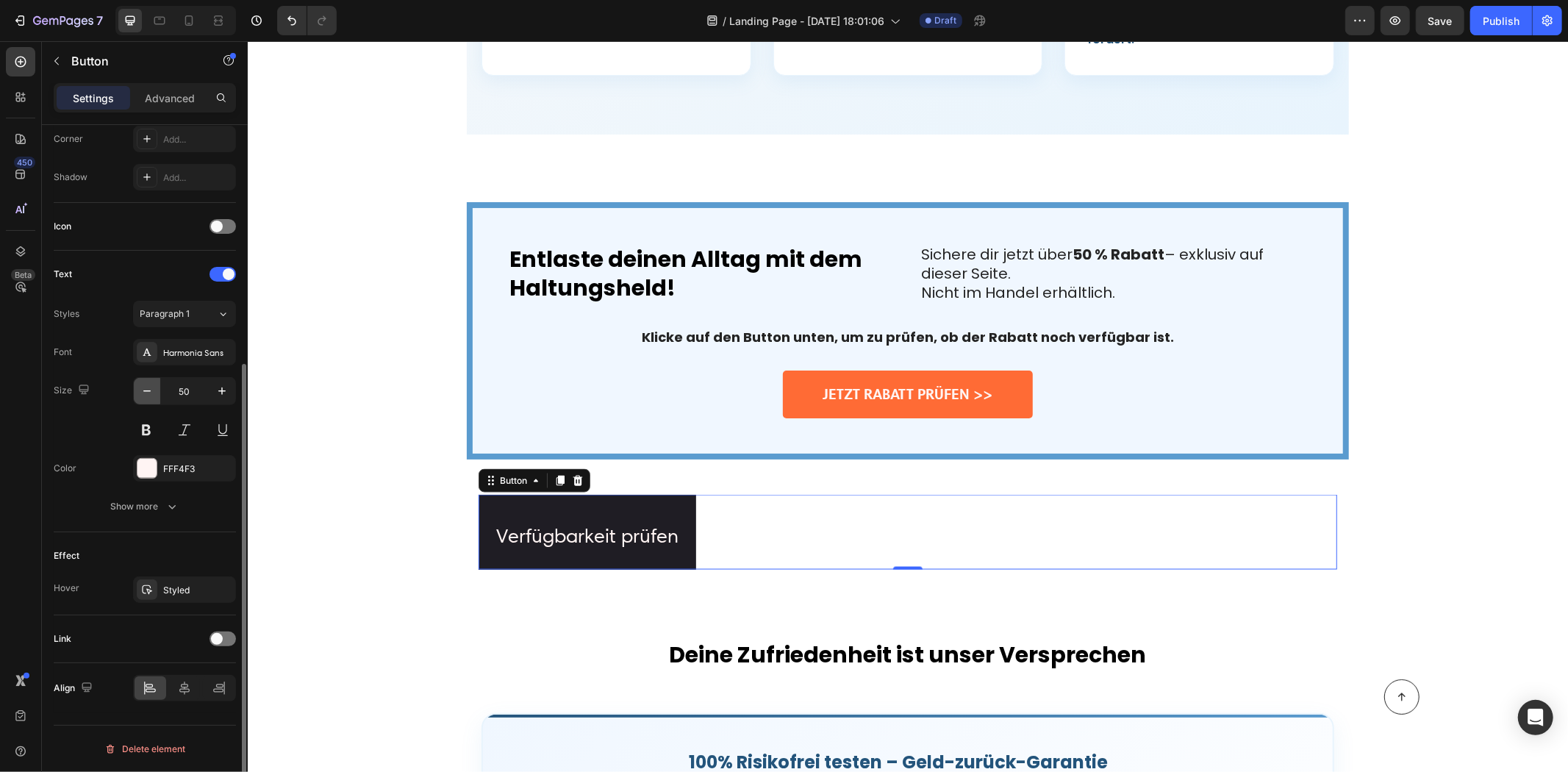
click at [143, 386] on icon "button" at bounding box center [146, 390] width 14 height 14
click at [143, 387] on icon "button" at bounding box center [146, 390] width 14 height 14
click at [143, 388] on icon "button" at bounding box center [146, 390] width 14 height 14
click at [144, 393] on icon "button" at bounding box center [146, 390] width 14 height 14
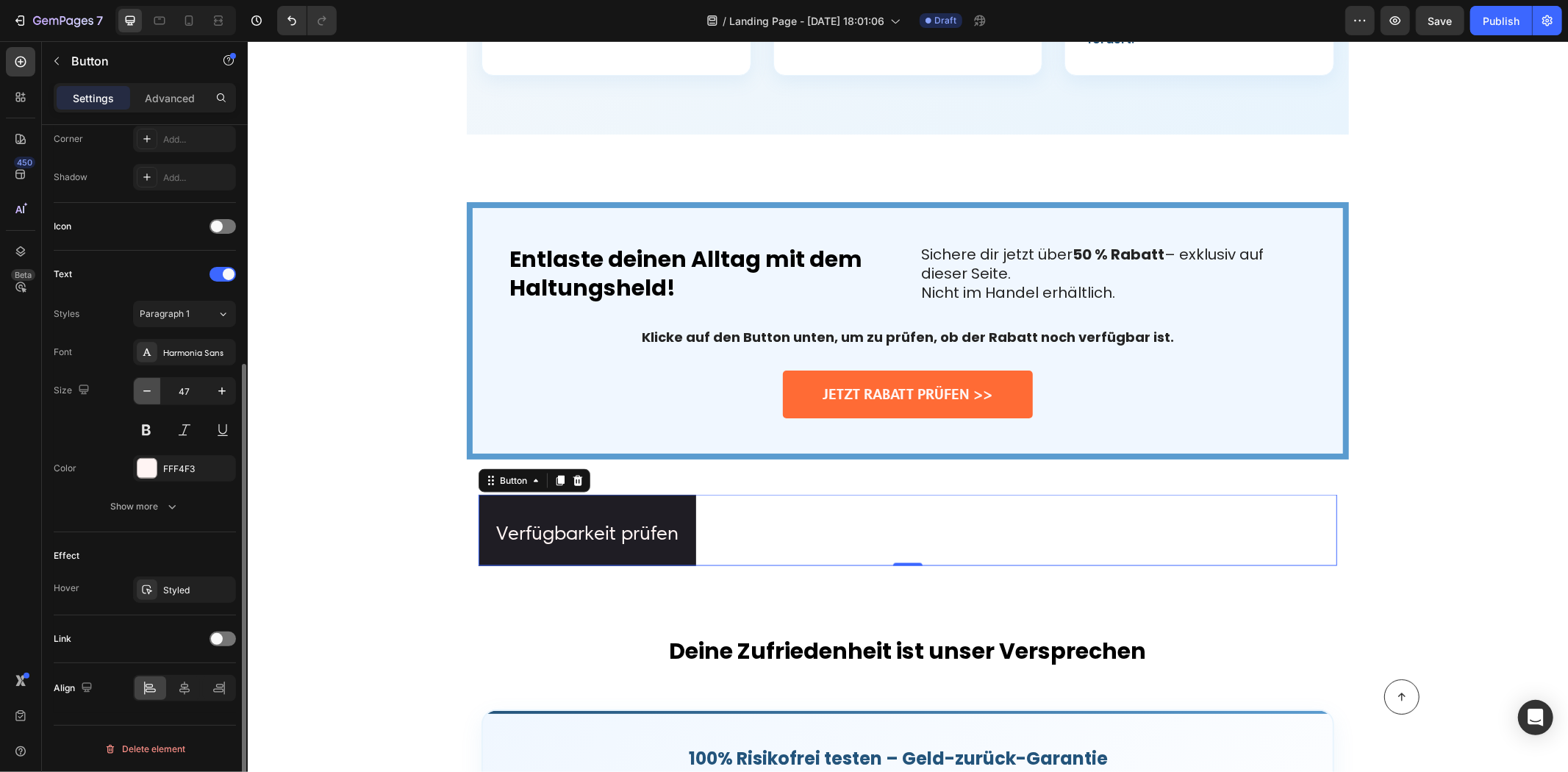
click at [144, 395] on icon "button" at bounding box center [146, 390] width 14 height 14
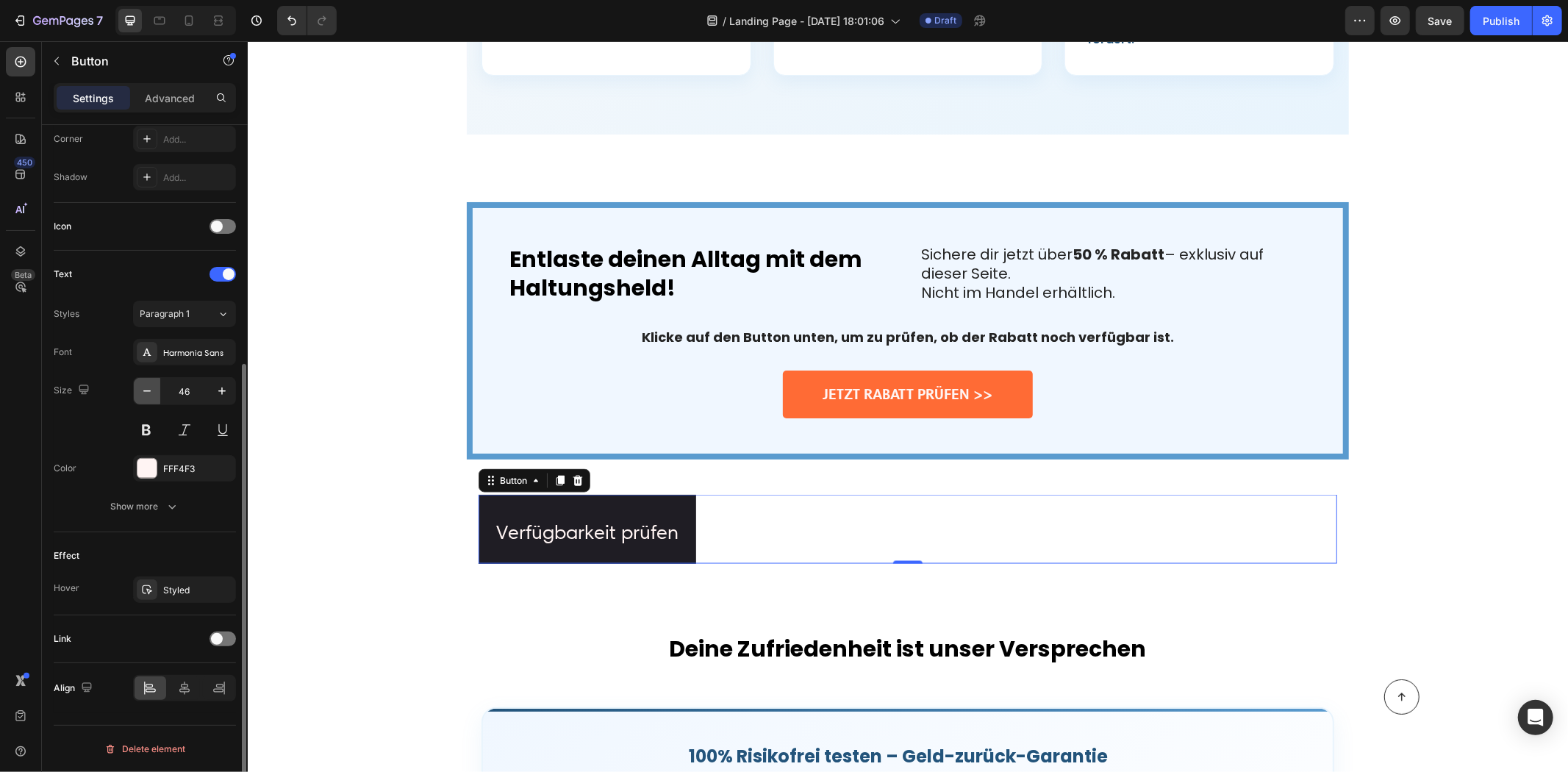
click at [144, 395] on icon "button" at bounding box center [146, 390] width 14 height 14
click at [141, 394] on icon "button" at bounding box center [146, 390] width 14 height 14
click at [140, 392] on icon "button" at bounding box center [146, 390] width 14 height 14
click at [140, 391] on icon "button" at bounding box center [146, 390] width 14 height 14
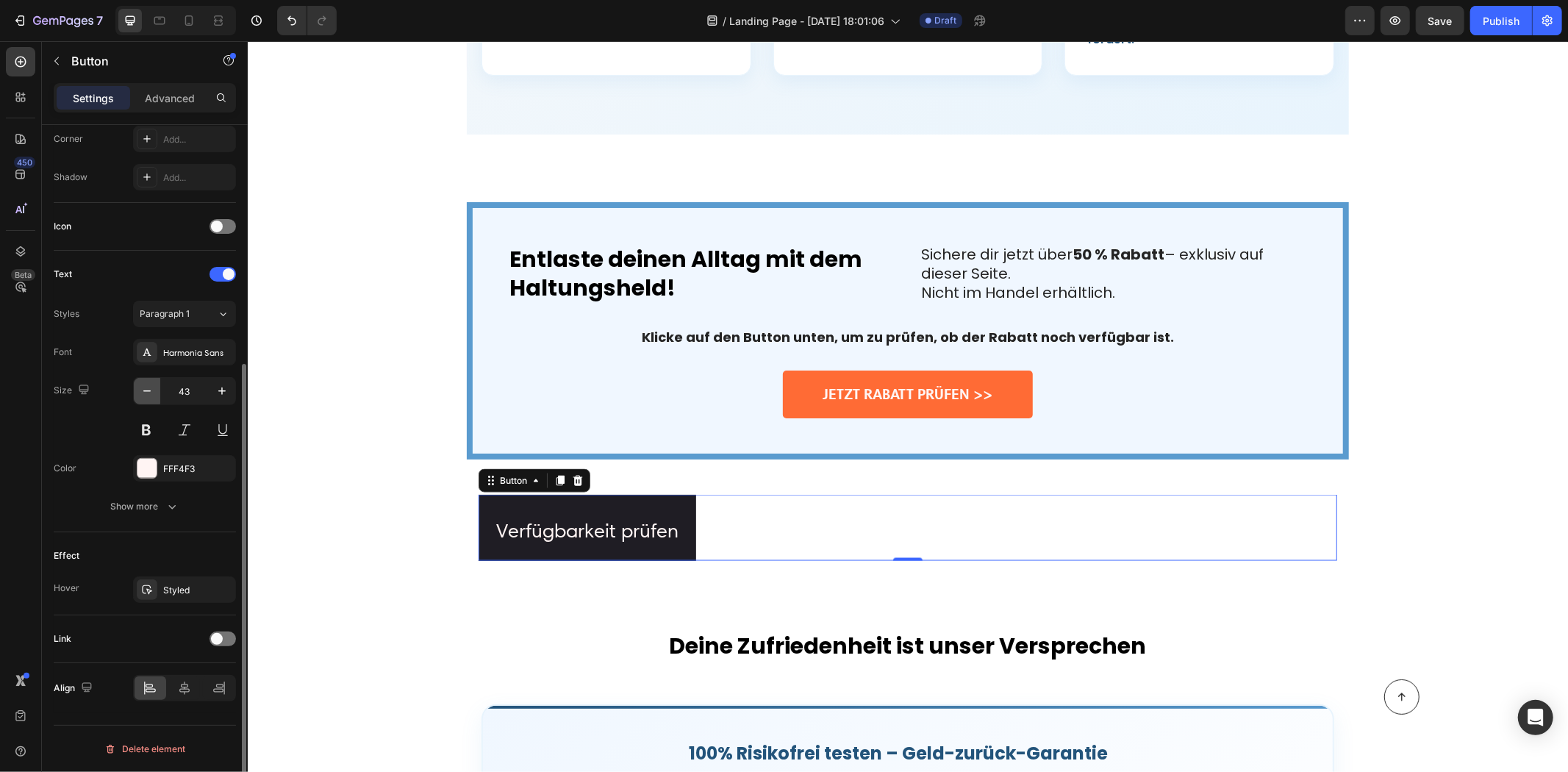
click at [140, 391] on icon "button" at bounding box center [146, 390] width 14 height 14
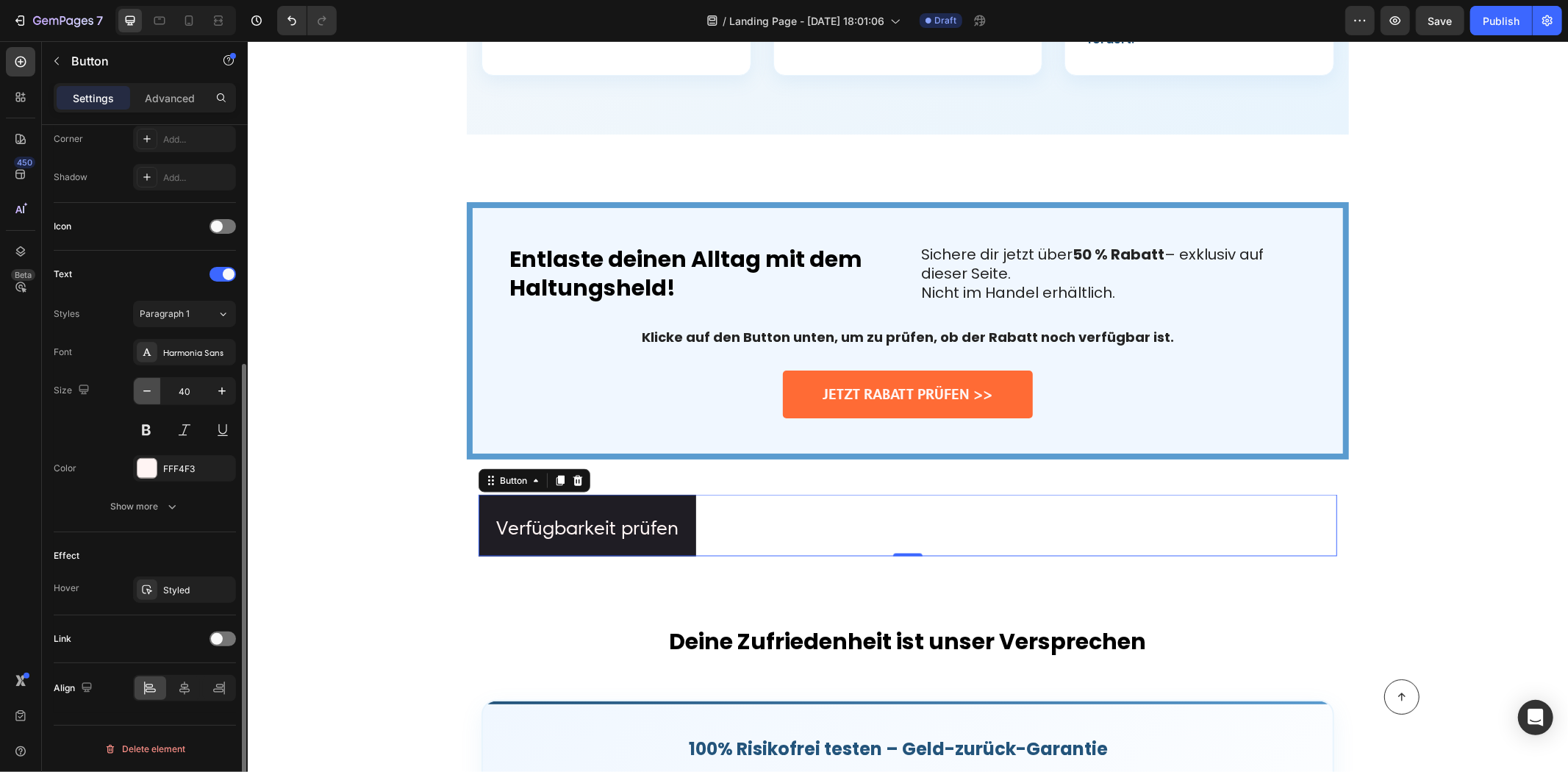
click at [140, 391] on icon "button" at bounding box center [146, 390] width 14 height 14
click at [139, 391] on icon "button" at bounding box center [146, 390] width 14 height 14
click at [138, 390] on button "button" at bounding box center [147, 391] width 27 height 27
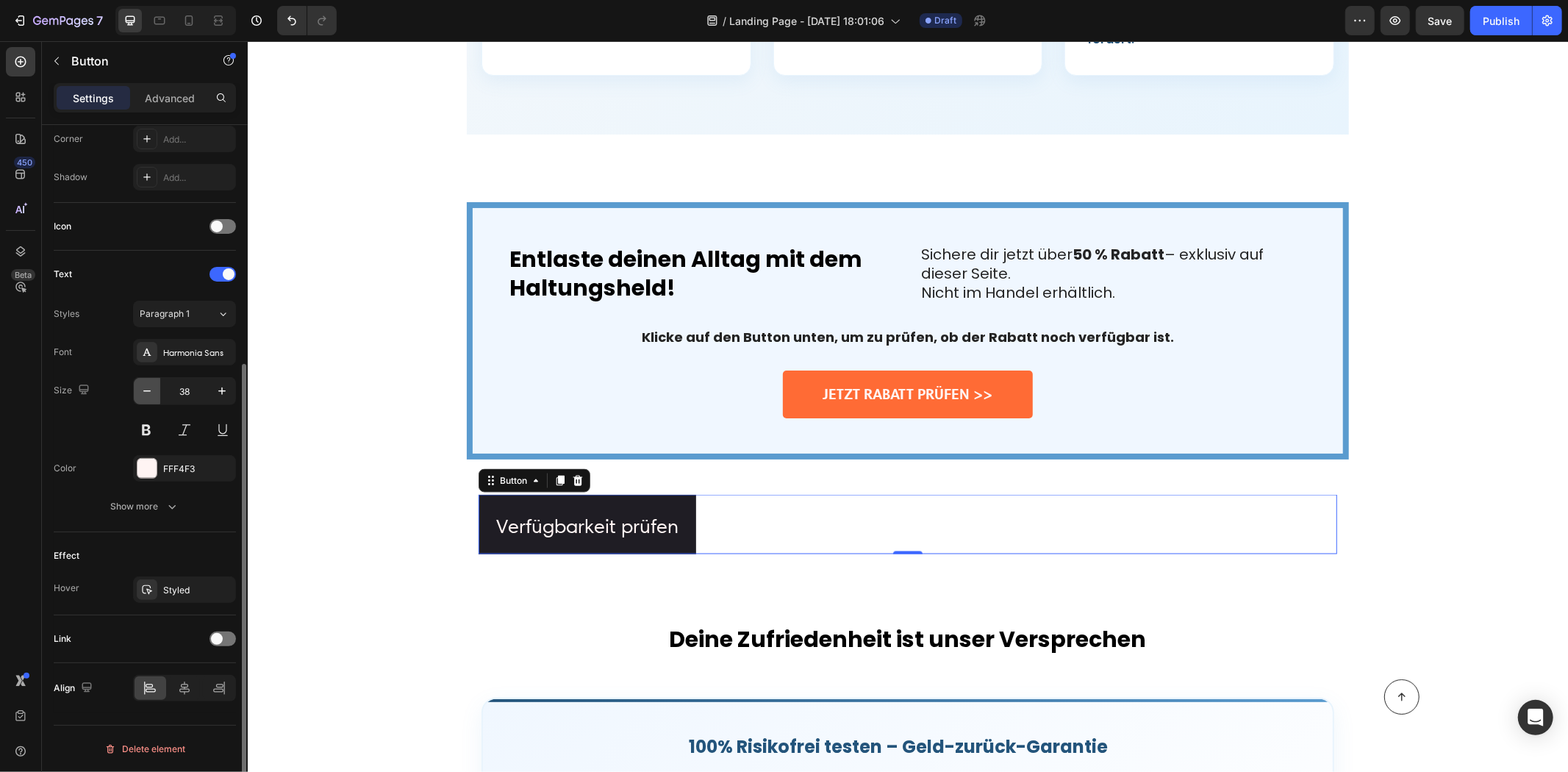
click at [138, 390] on button "button" at bounding box center [147, 391] width 27 height 27
click at [136, 392] on button "button" at bounding box center [147, 391] width 27 height 27
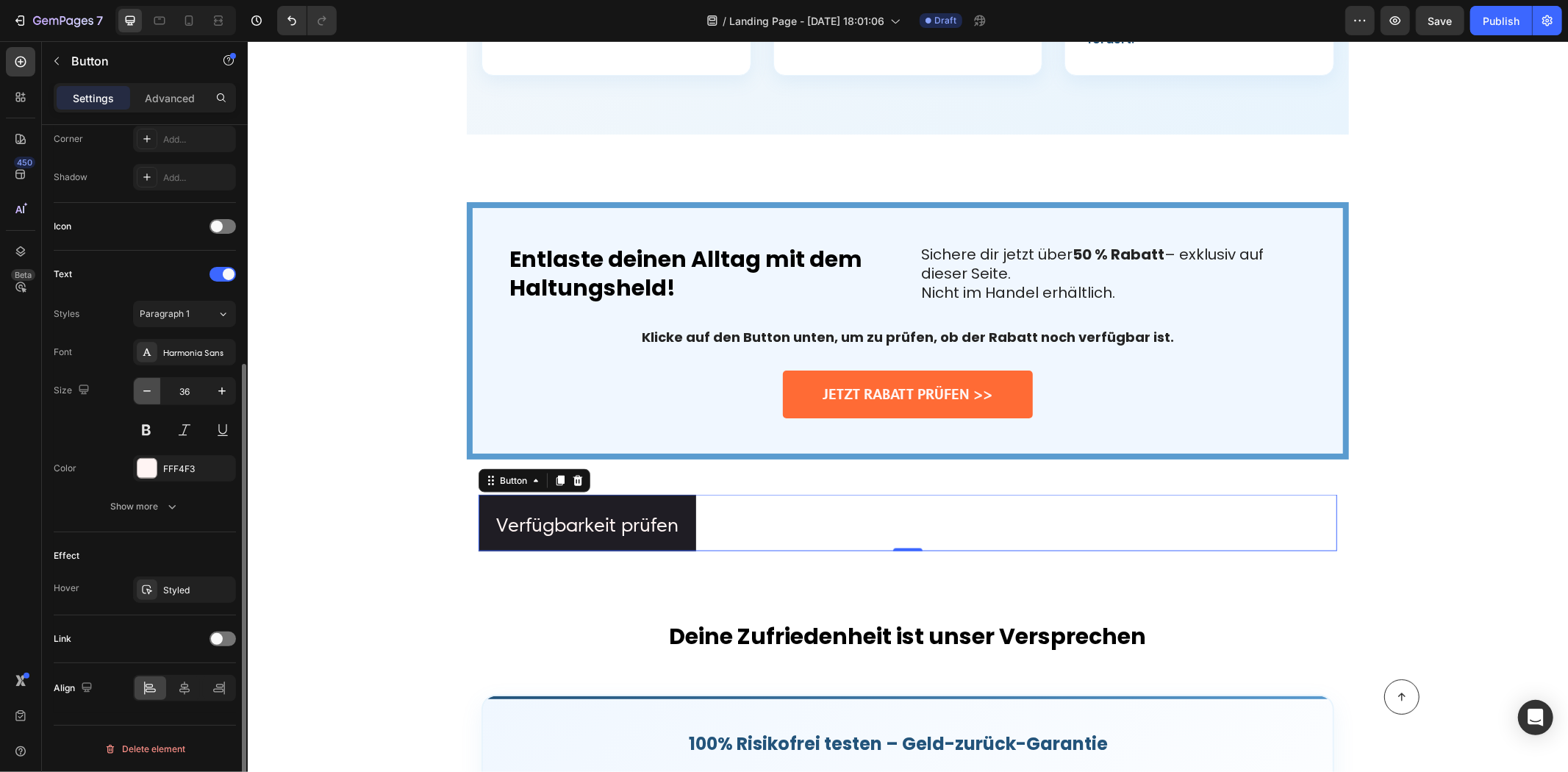
click at [136, 392] on button "button" at bounding box center [147, 391] width 27 height 27
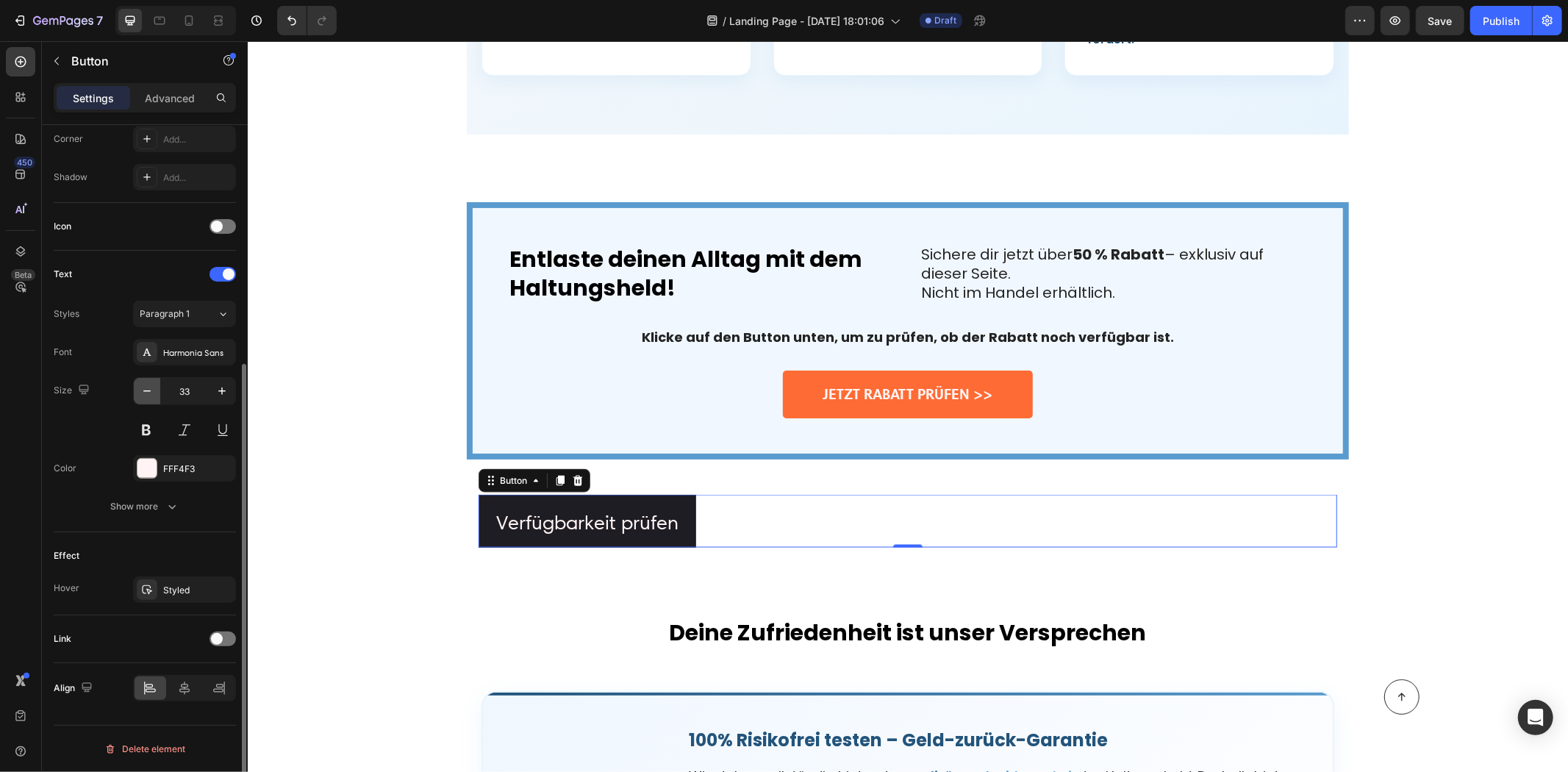
click at [136, 392] on button "button" at bounding box center [147, 391] width 27 height 27
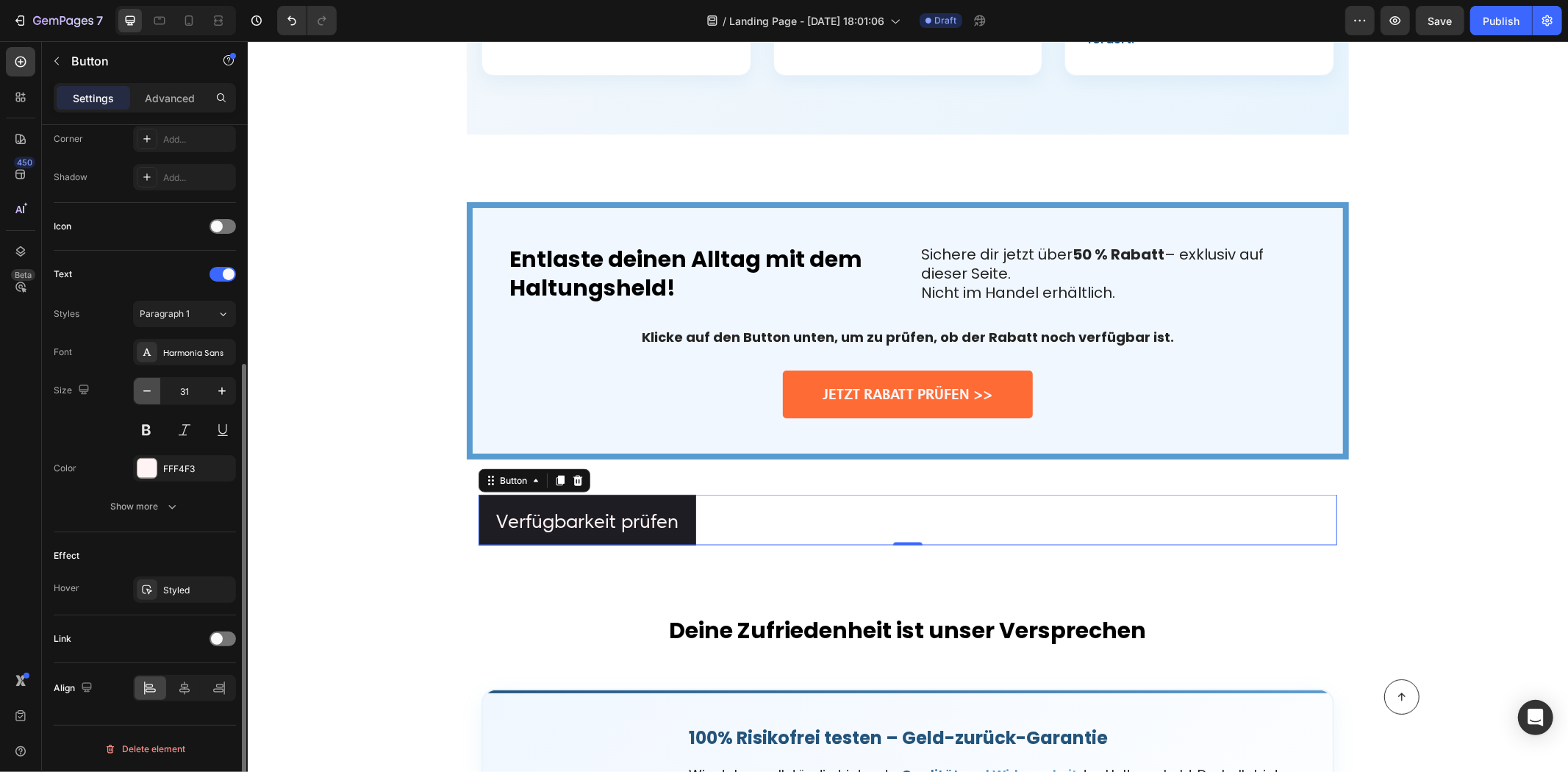
type input "30"
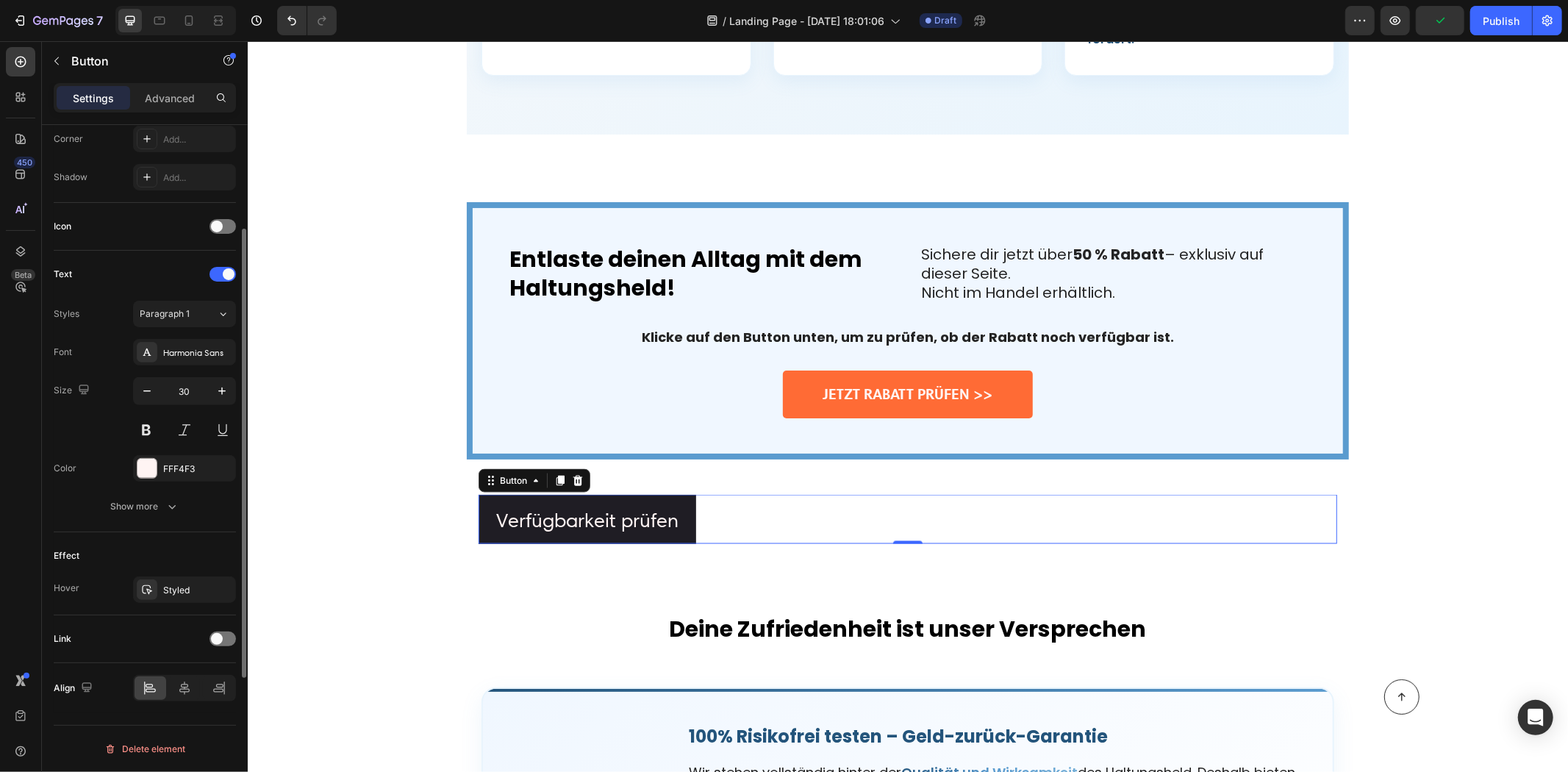
scroll to position [202, 0]
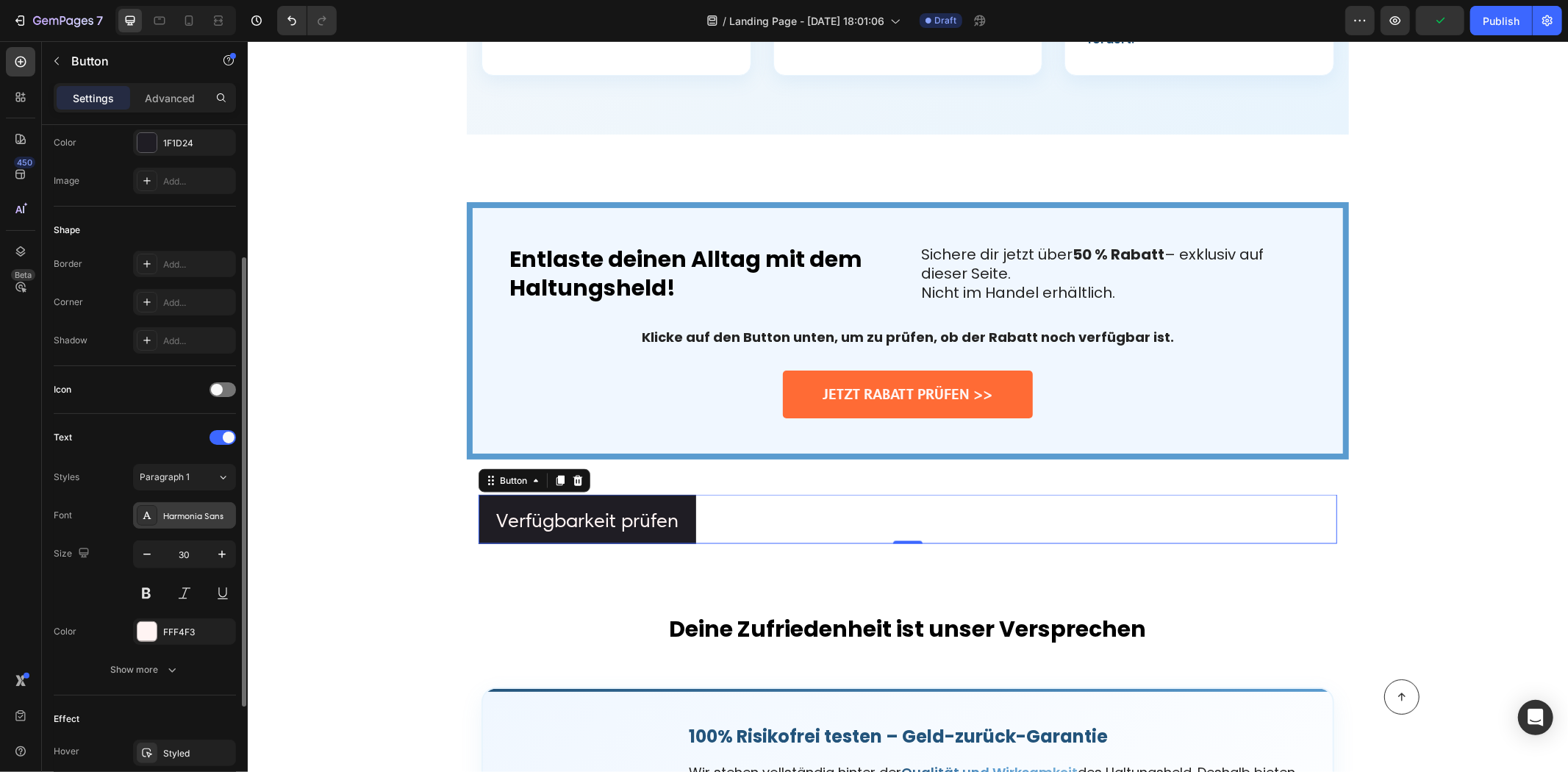
click at [197, 511] on div "Harmonia Sans" at bounding box center [197, 515] width 69 height 13
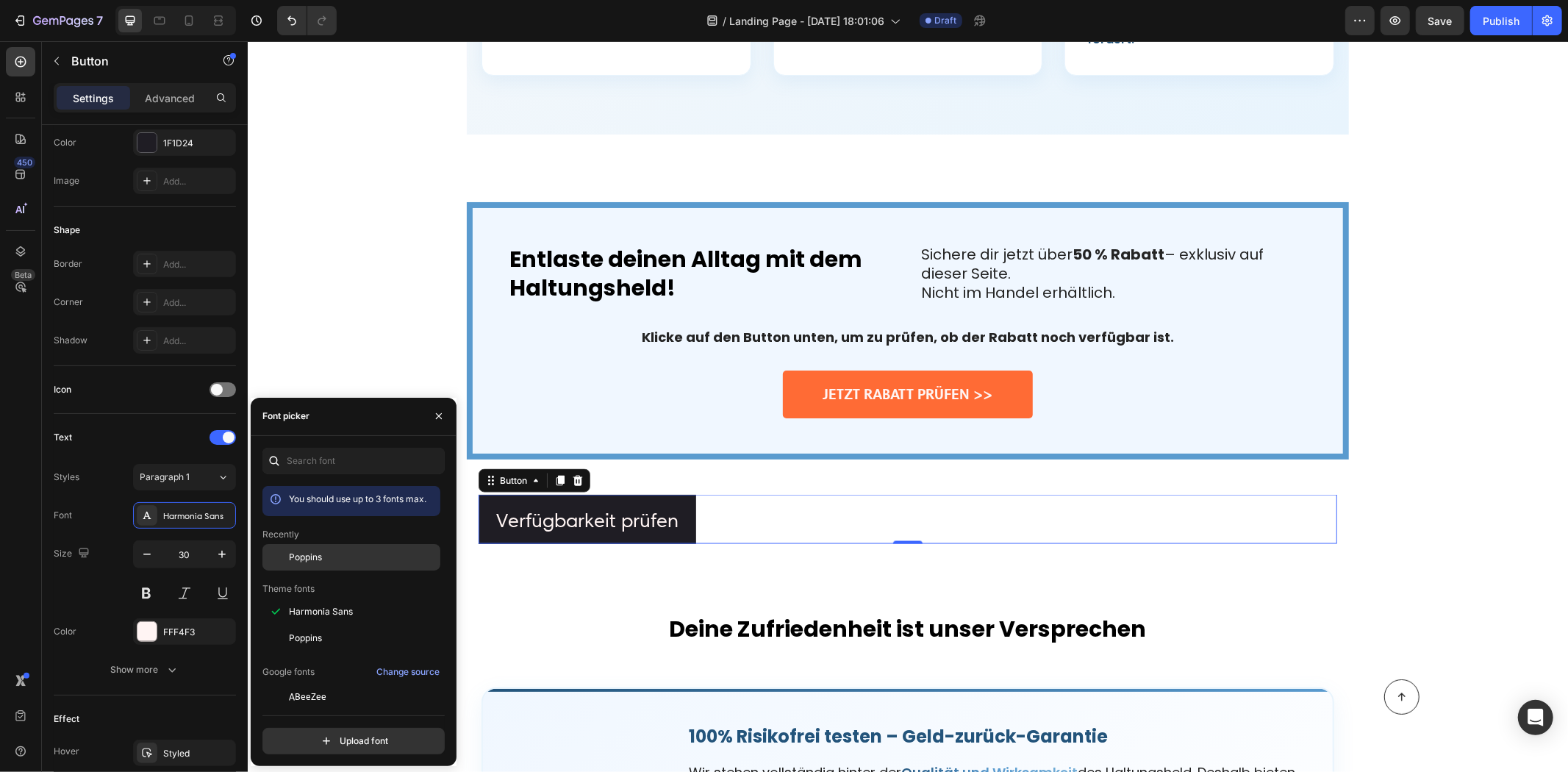
click at [311, 564] on span "Poppins" at bounding box center [305, 556] width 33 height 13
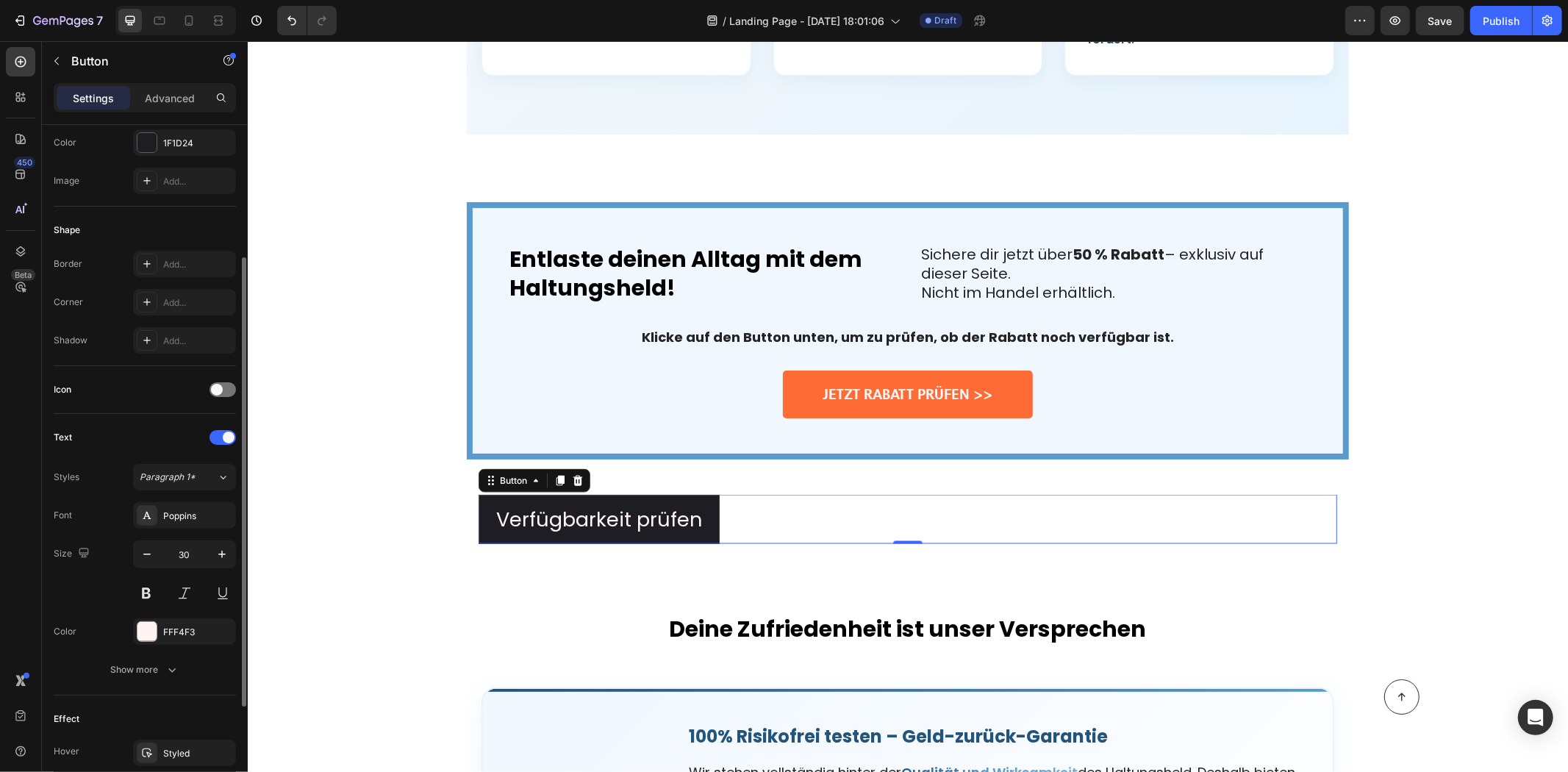
click at [109, 506] on div "Font Poppins" at bounding box center [144, 515] width 182 height 27
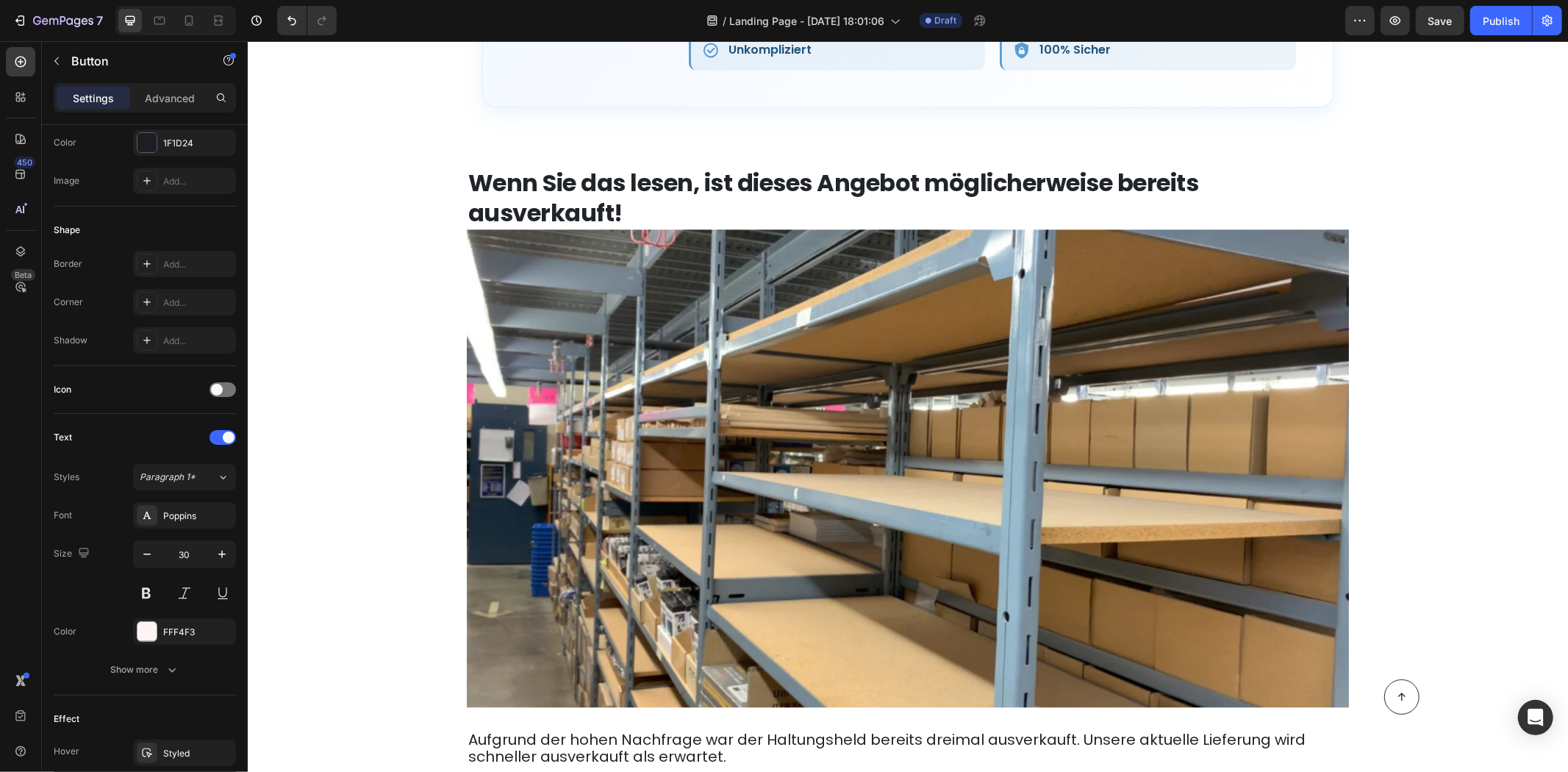
scroll to position [7852, 0]
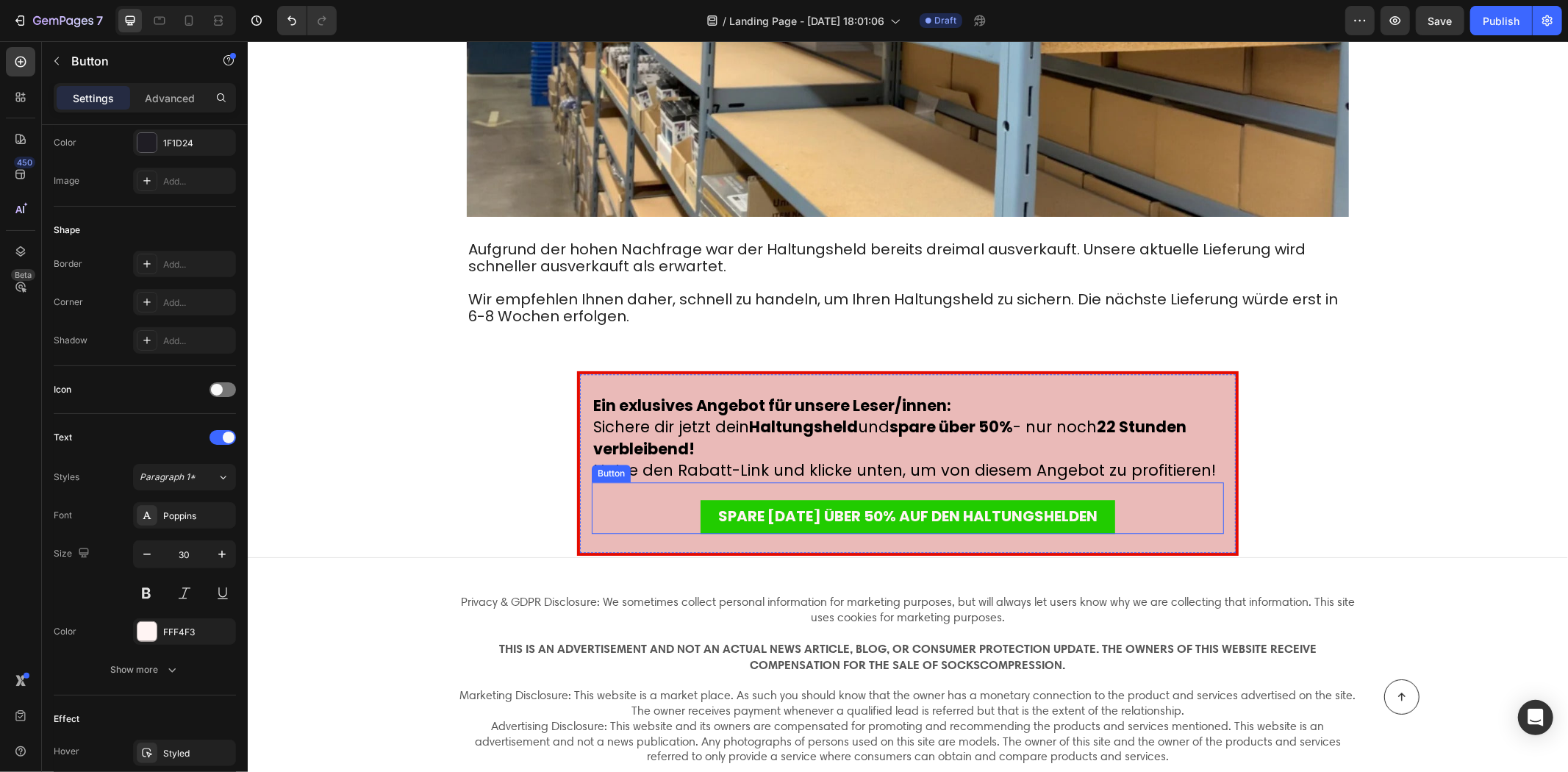
click at [634, 501] on div "SPARE HEUTE ÜBER 50% AUF DEN HALTUNGSHELDEN Button" at bounding box center [908, 508] width 633 height 52
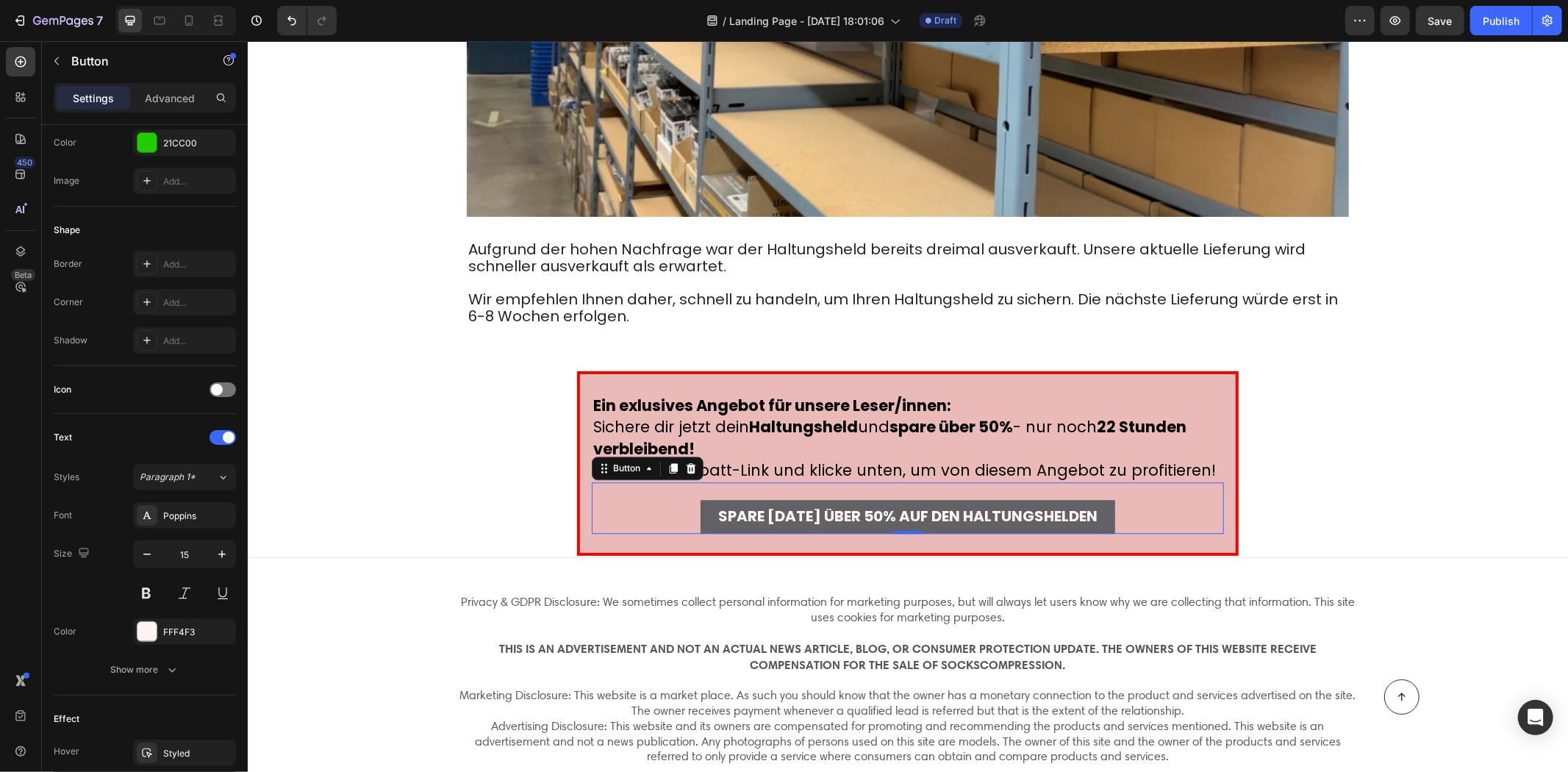
click at [701, 504] on button "SPARE [DATE] ÜBER 50% AUF DEN HALTUNGSHELDEN" at bounding box center [907, 516] width 415 height 34
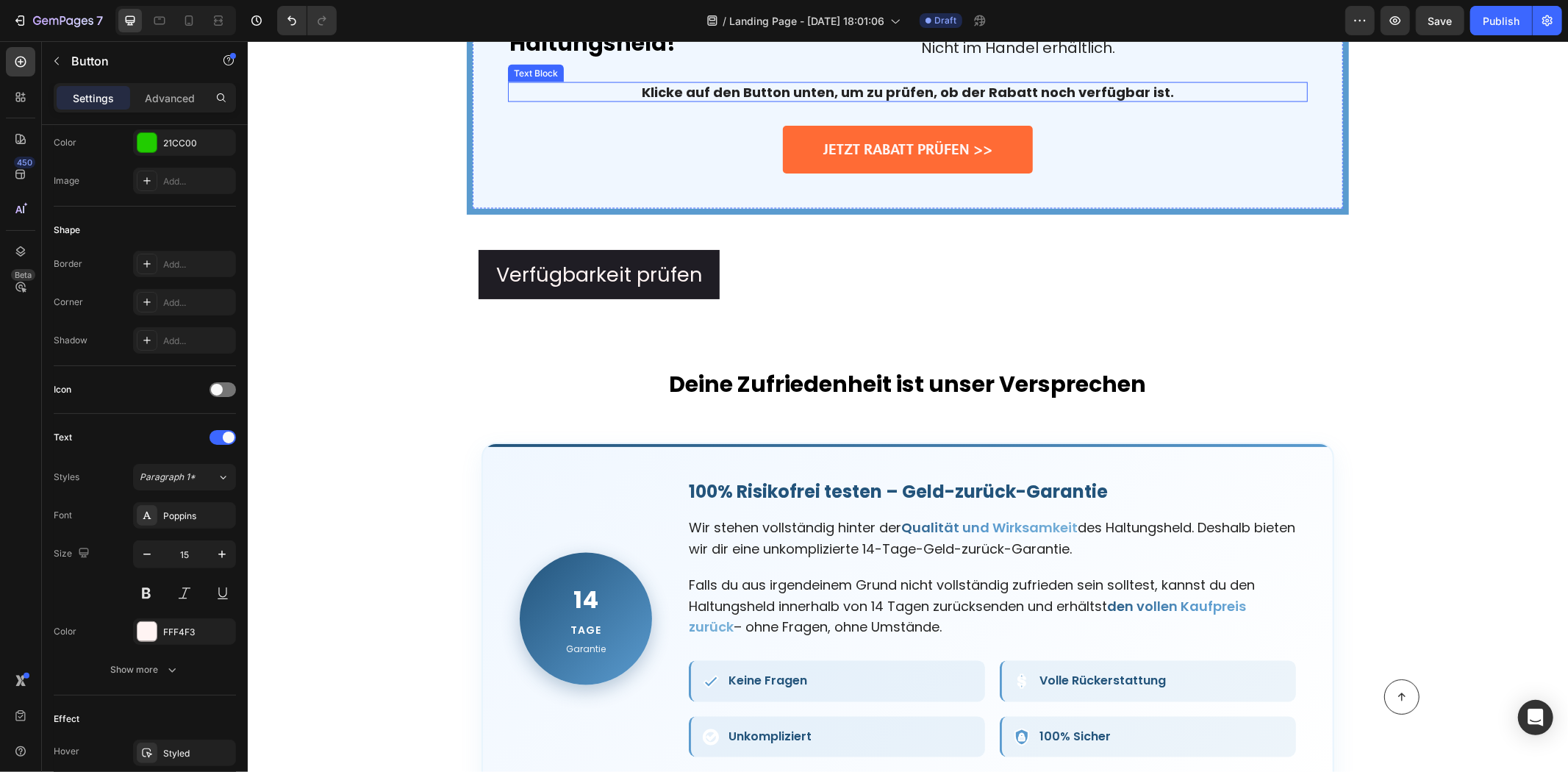
scroll to position [6382, 0]
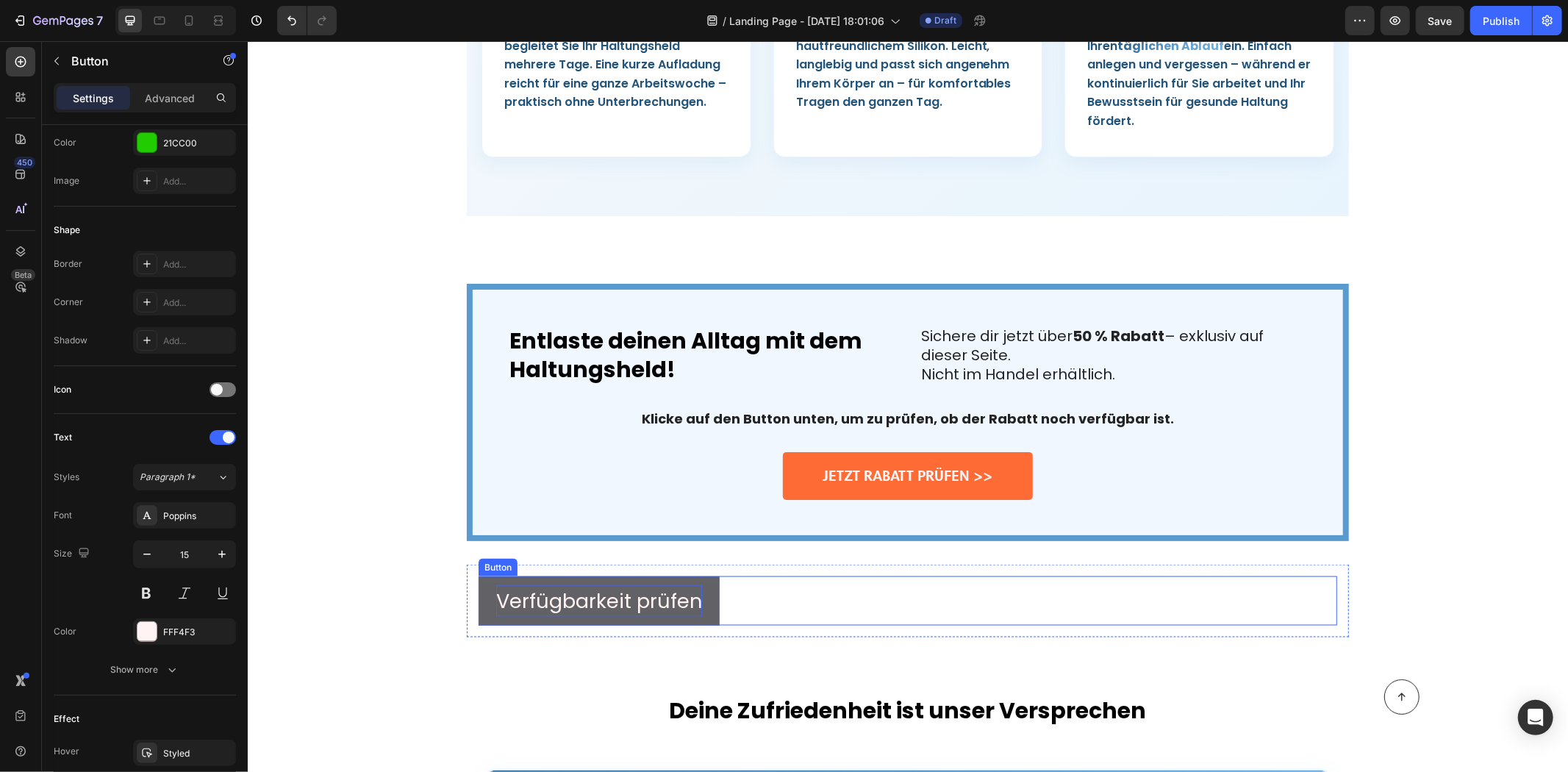
click at [620, 587] on span "Verfügbarkeit prüfen" at bounding box center [598, 601] width 206 height 27
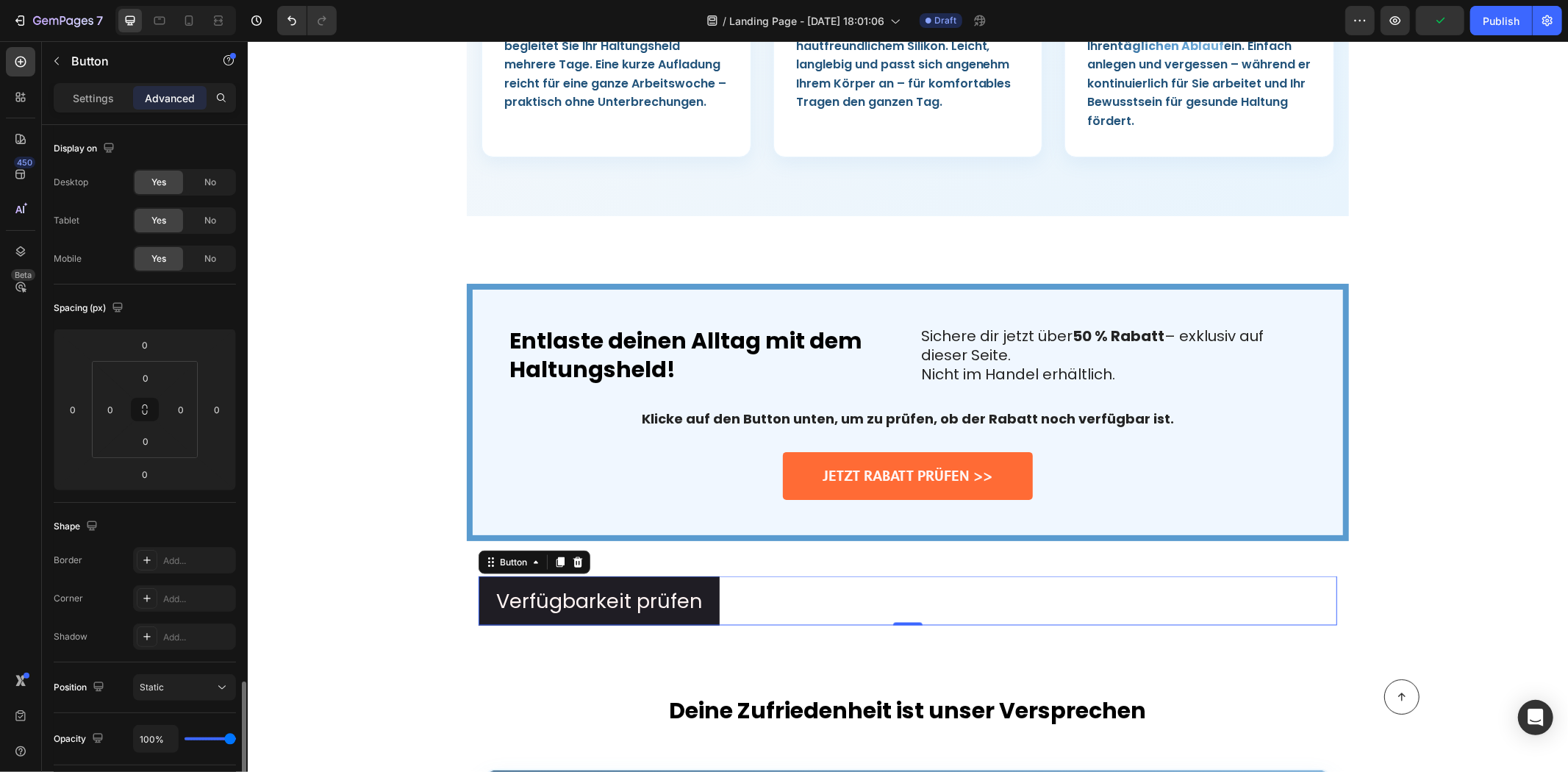
scroll to position [332, 0]
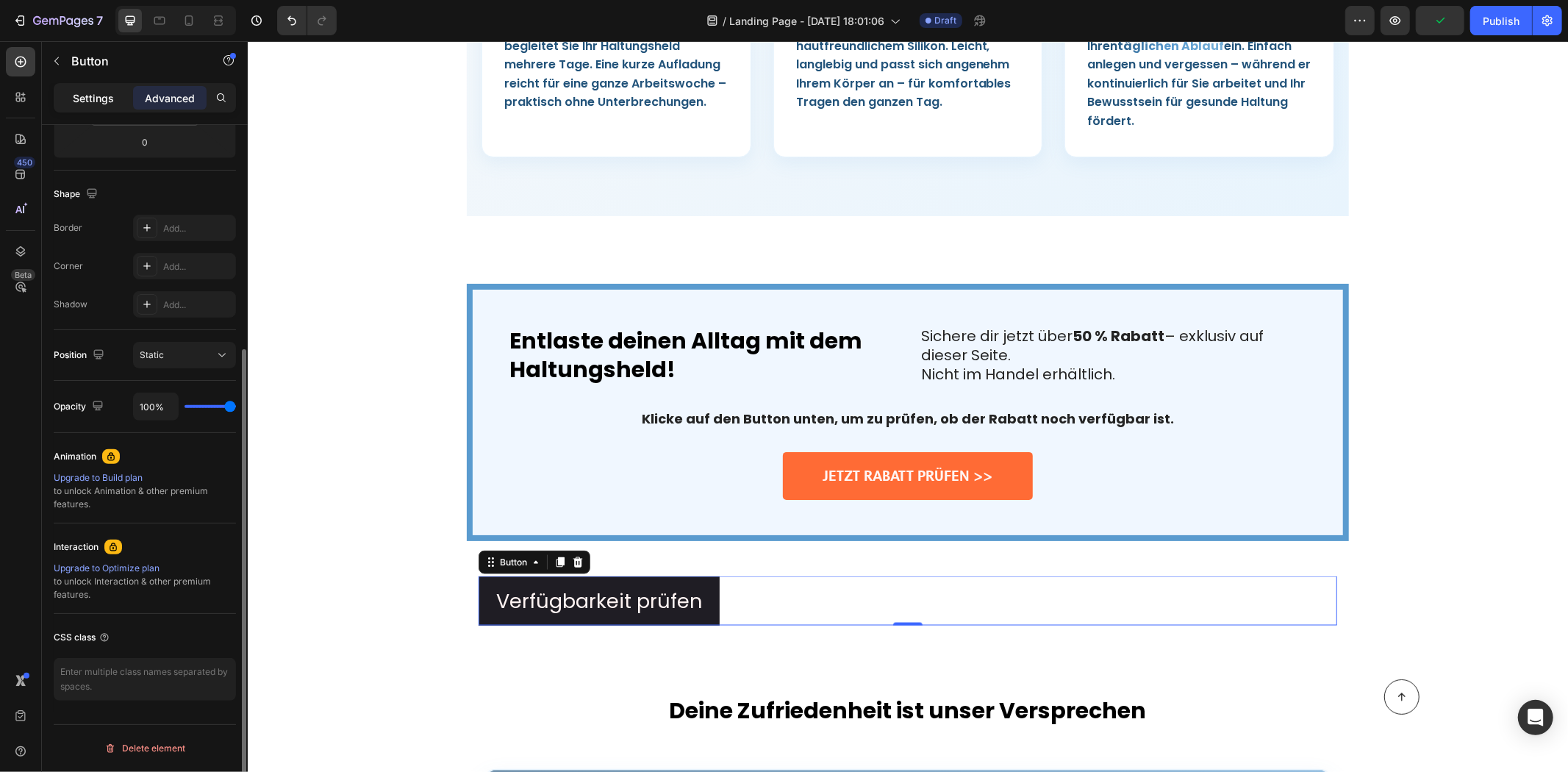
click at [88, 92] on p "Settings" at bounding box center [93, 98] width 41 height 15
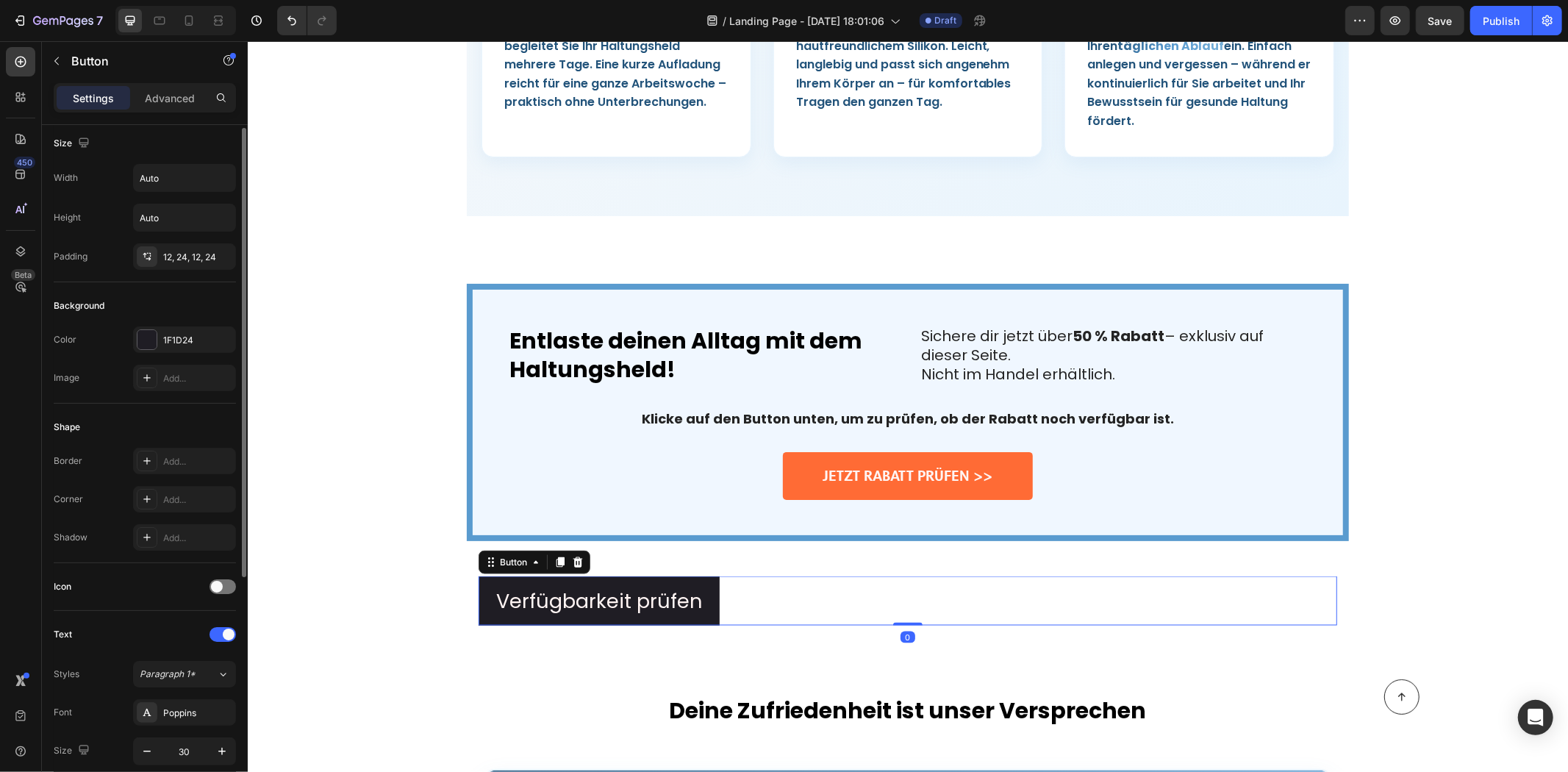
scroll to position [0, 0]
click at [172, 357] on div "1F1D24" at bounding box center [184, 344] width 103 height 27
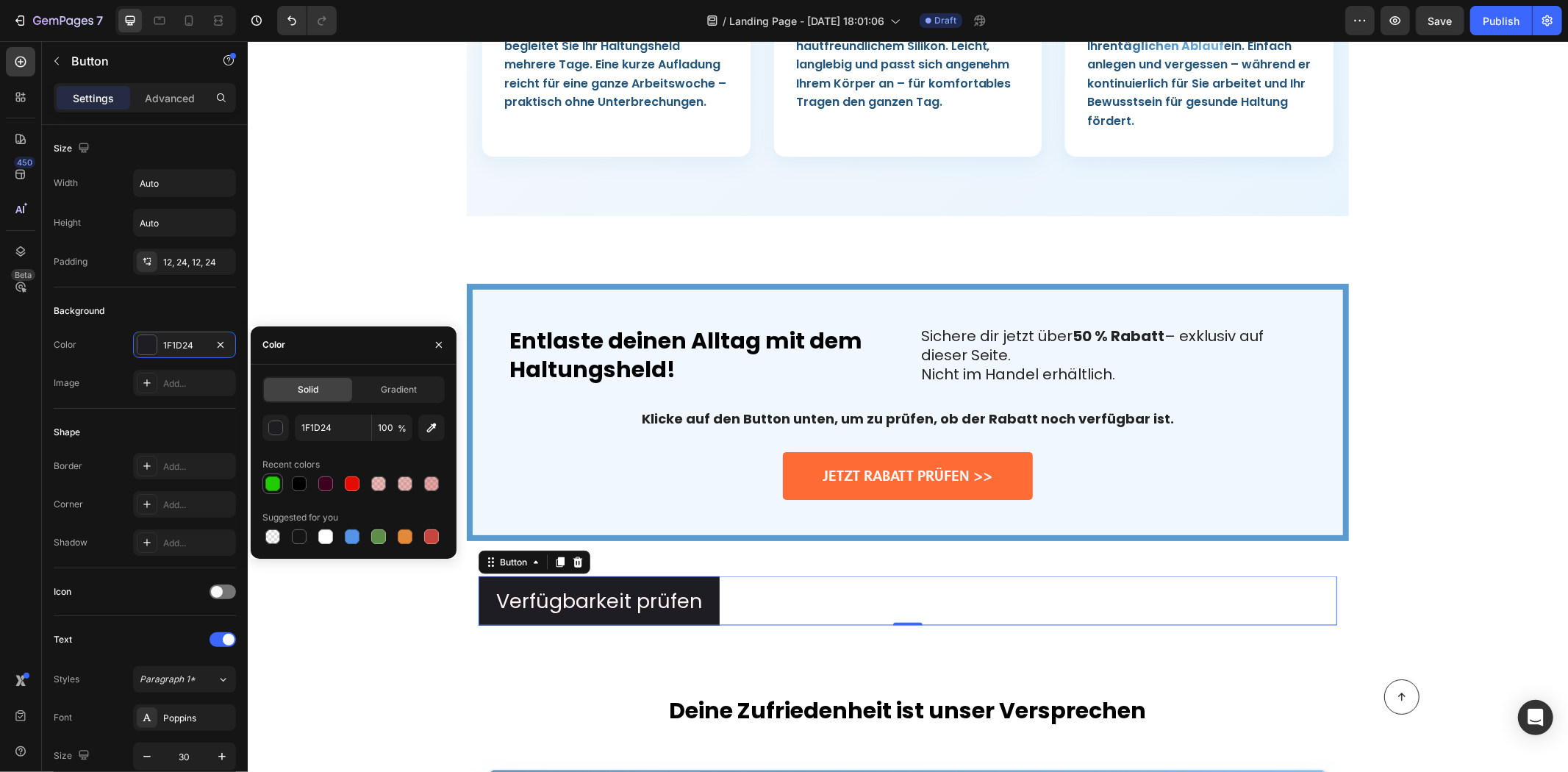
click at [269, 485] on div at bounding box center [272, 483] width 14 height 14
type input "21CC00"
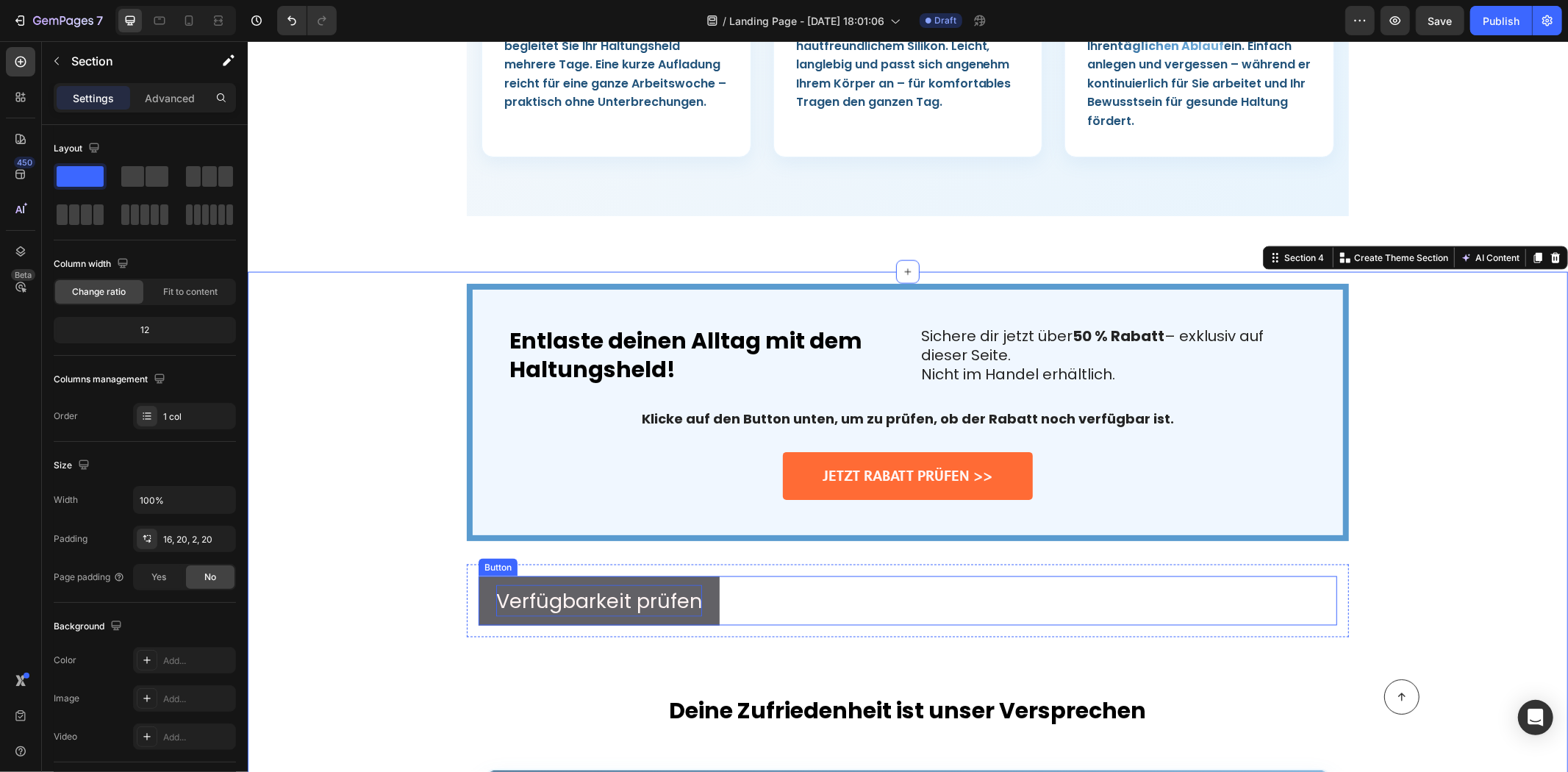
click at [620, 587] on span "Verfügbarkeit prüfen" at bounding box center [598, 601] width 206 height 27
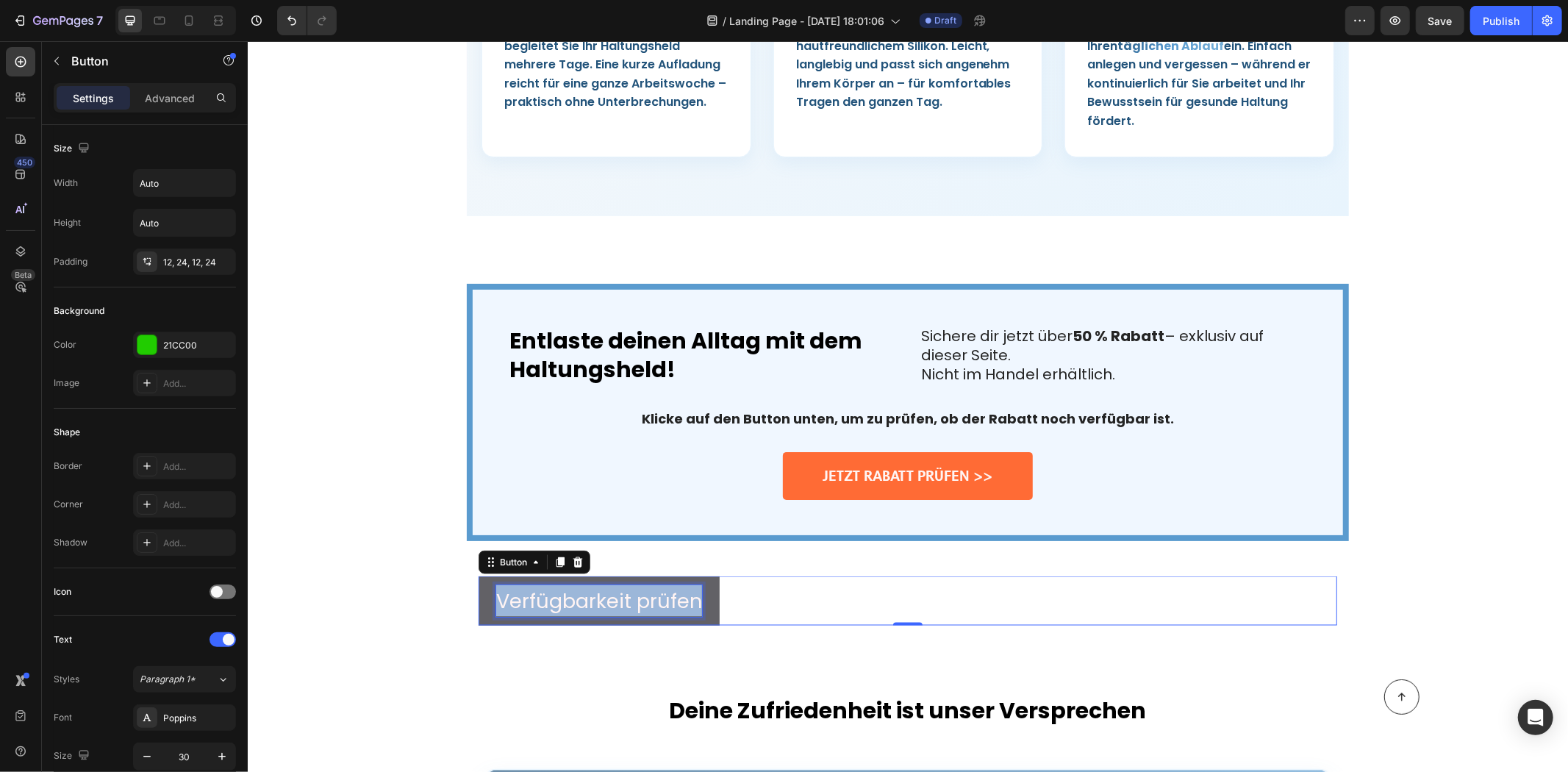
click at [620, 587] on span "Verfügbarkeit prüfen" at bounding box center [598, 601] width 206 height 27
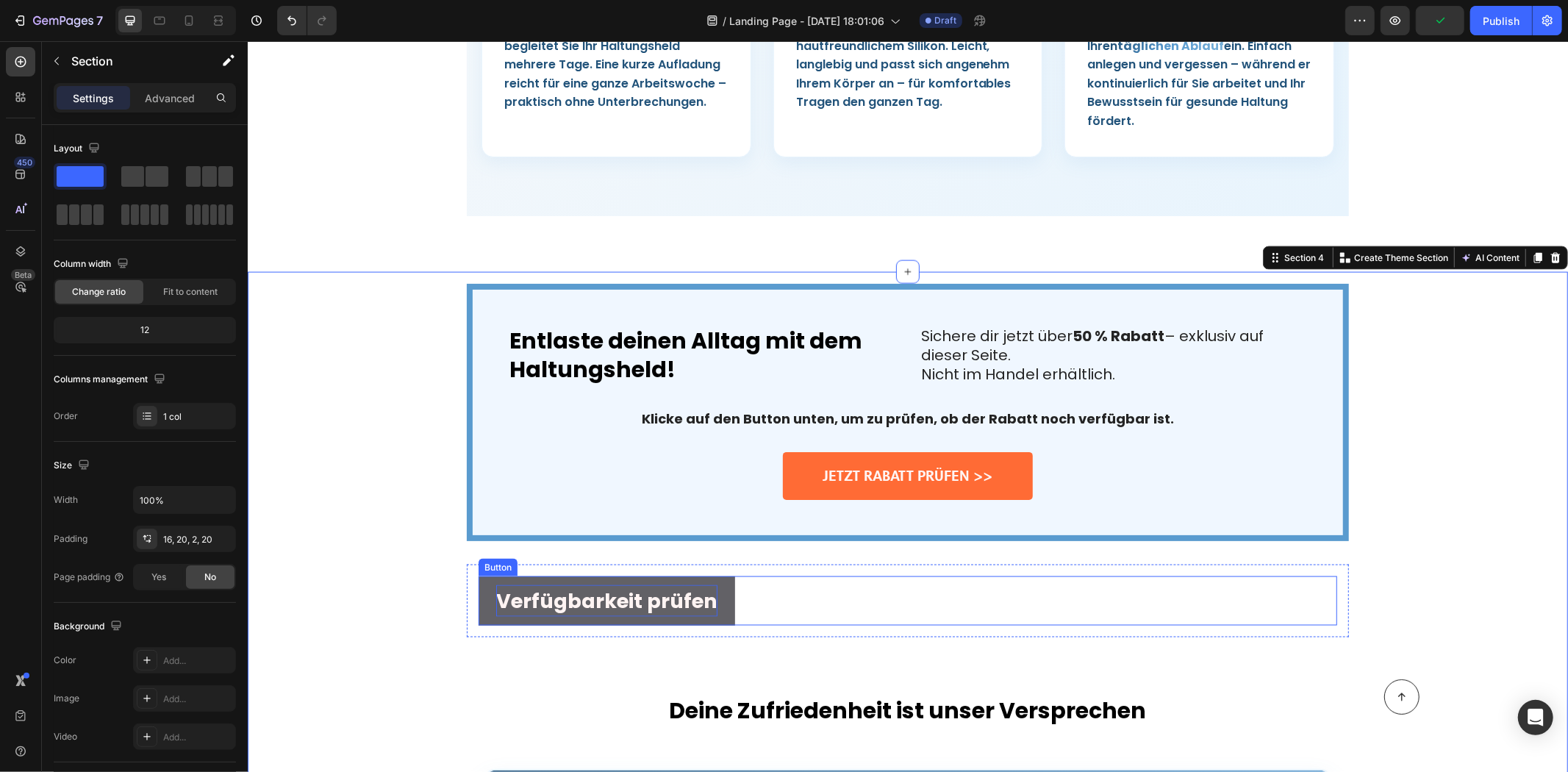
click at [713, 575] on button "Verfügbarkeit prüfen" at bounding box center [606, 600] width 257 height 50
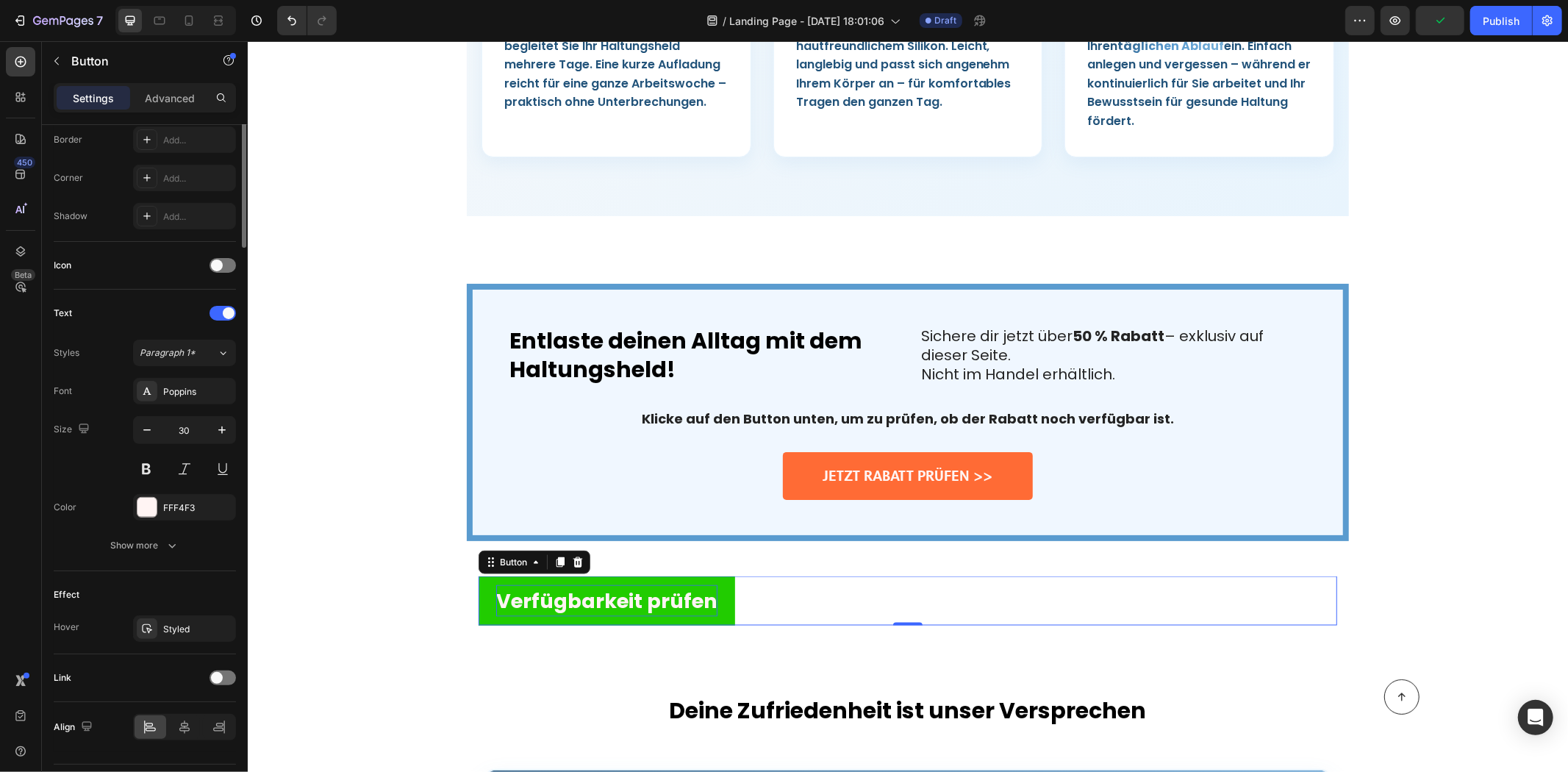
scroll to position [365, 0]
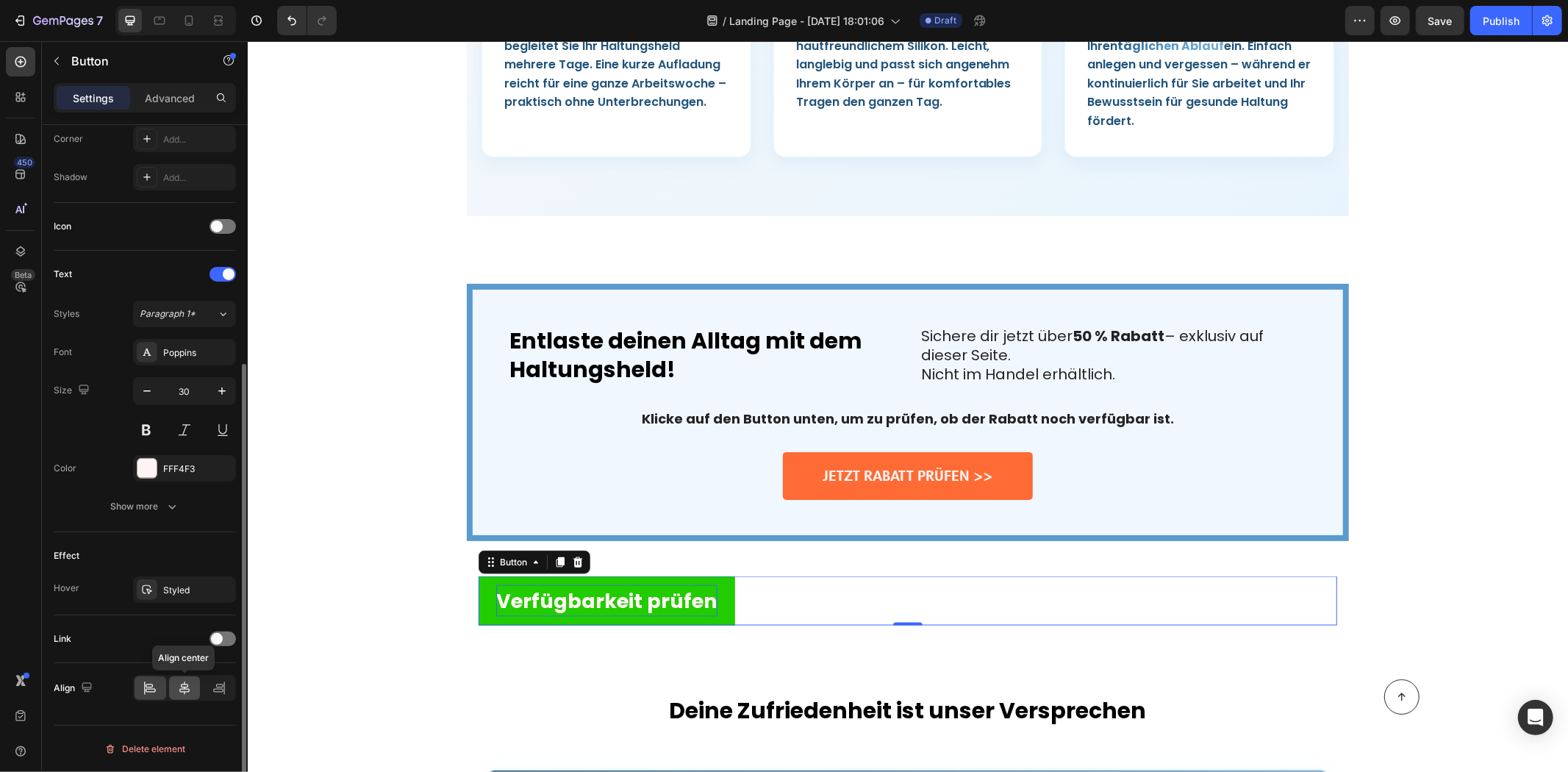
click at [194, 682] on div at bounding box center [184, 687] width 31 height 24
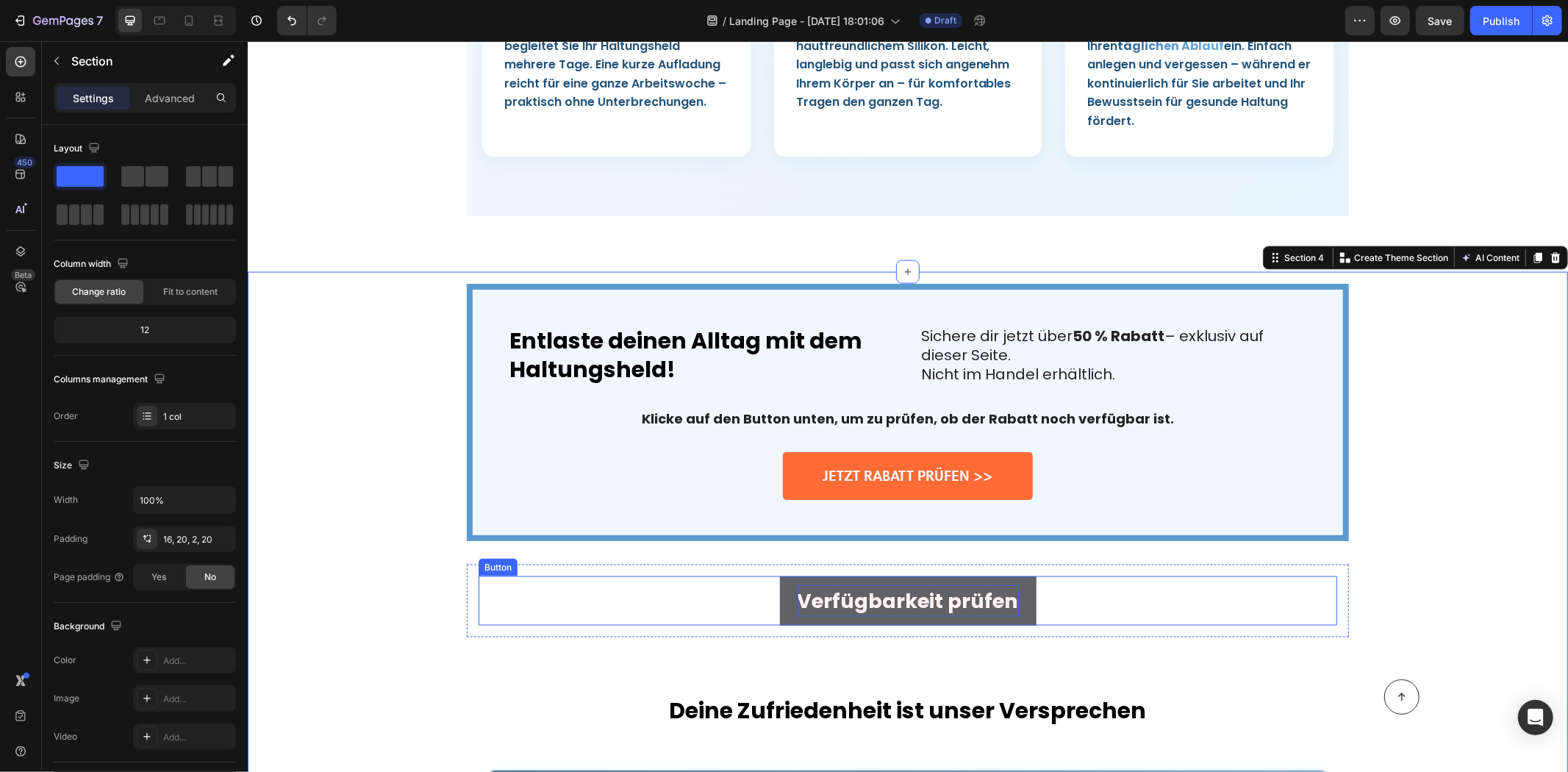
click at [783, 575] on button "Verfügbarkeit prüfen" at bounding box center [907, 600] width 257 height 50
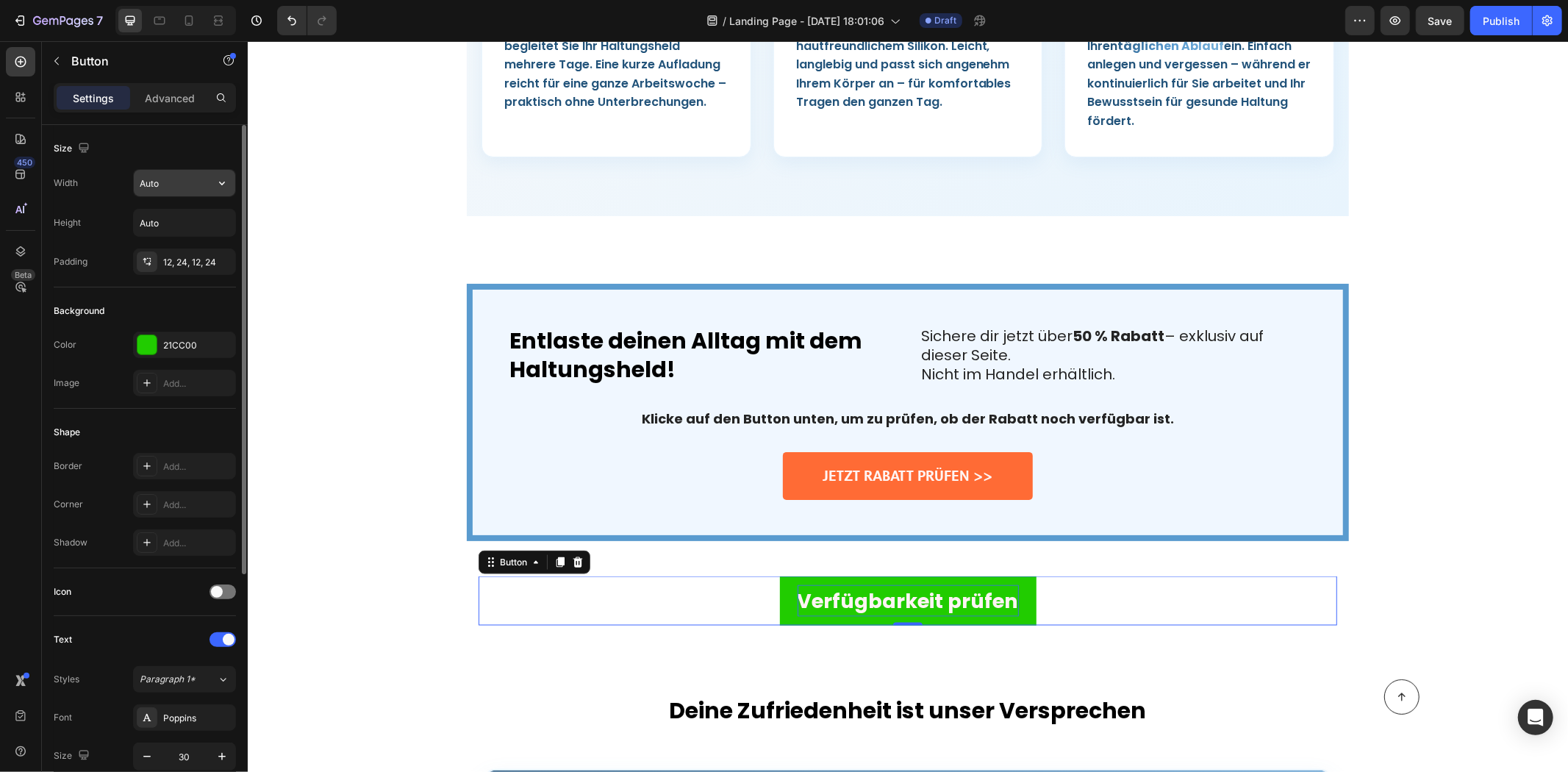
click at [181, 184] on input "Auto" at bounding box center [184, 183] width 101 height 27
click at [234, 188] on button "button" at bounding box center [222, 183] width 27 height 27
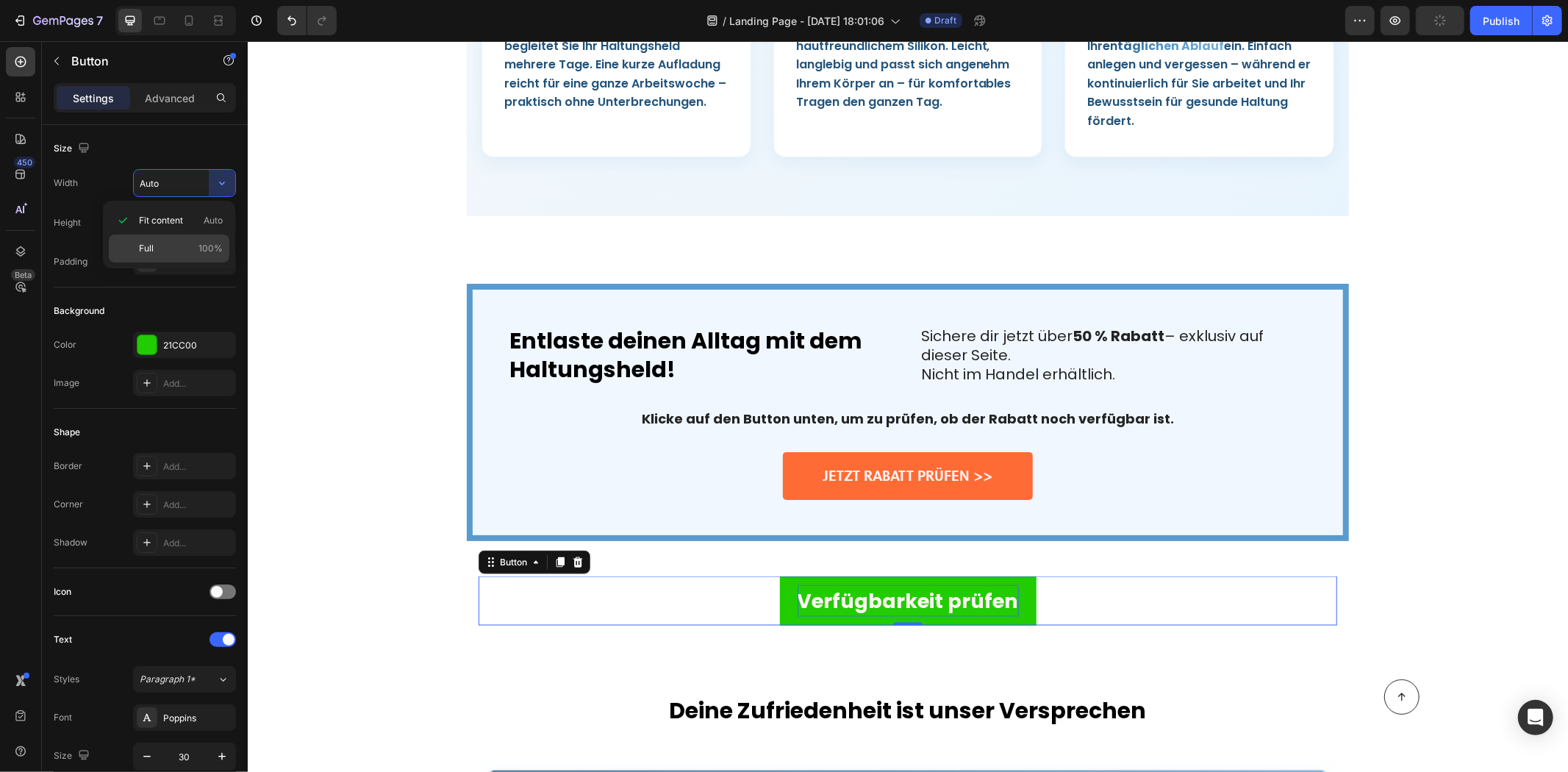
click at [195, 239] on div "Full 100%" at bounding box center [169, 248] width 120 height 28
type input "100%"
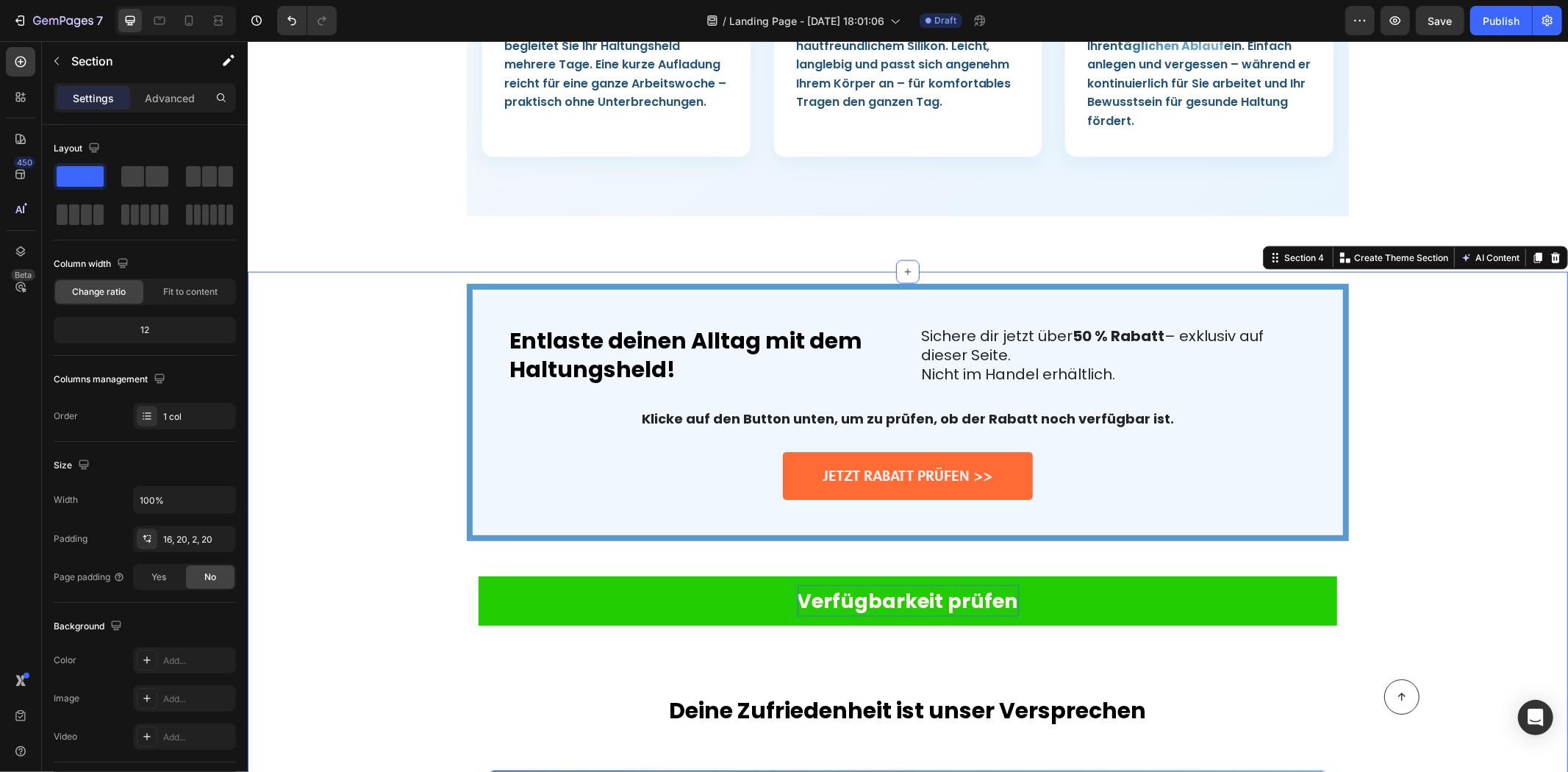
click at [467, 398] on div "Entlaste deinen Alltag mit dem Haltungsheld! Heading Title Line Sichere dir jet…" at bounding box center [907, 412] width 882 height 258
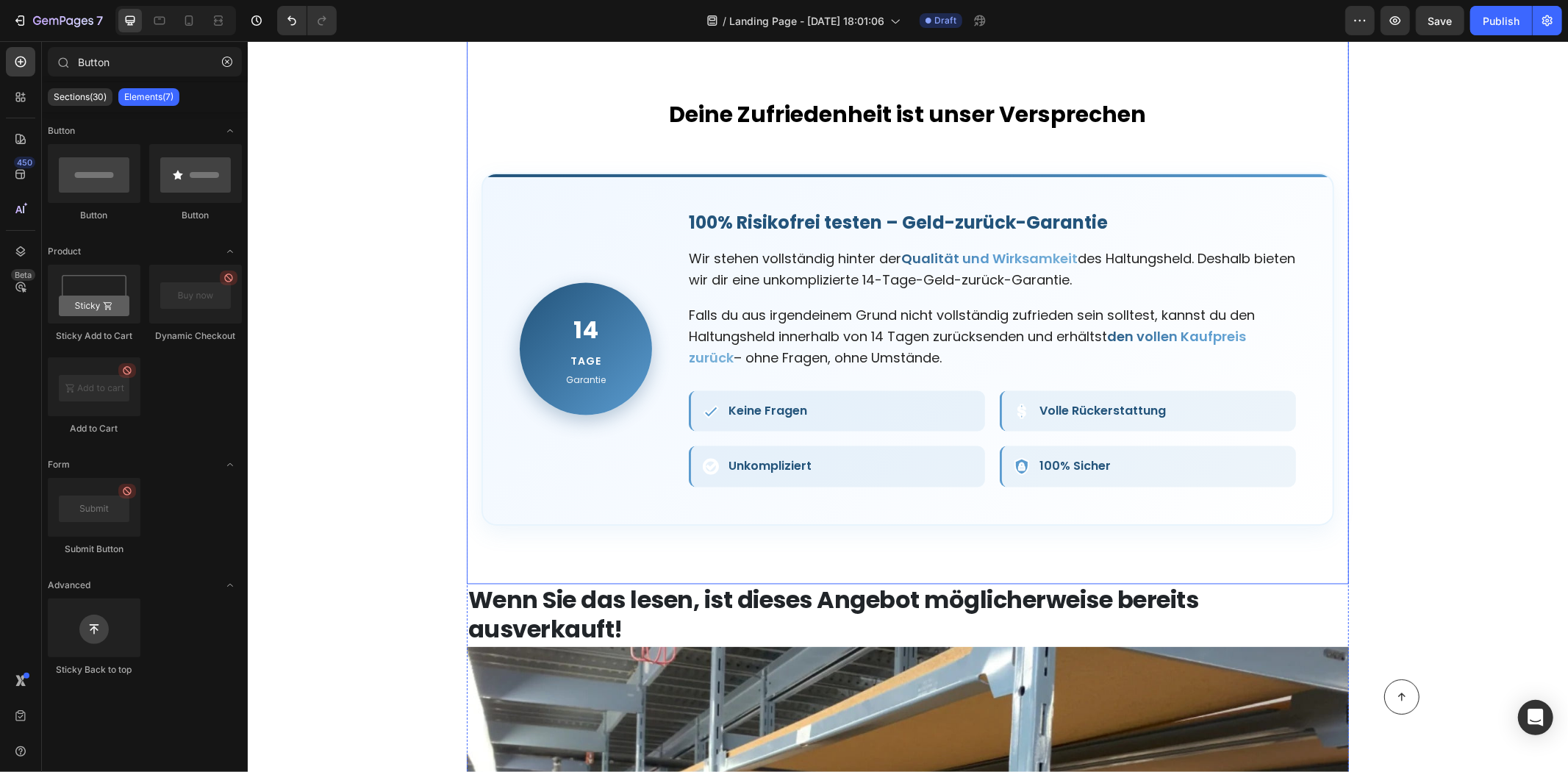
scroll to position [6452, 0]
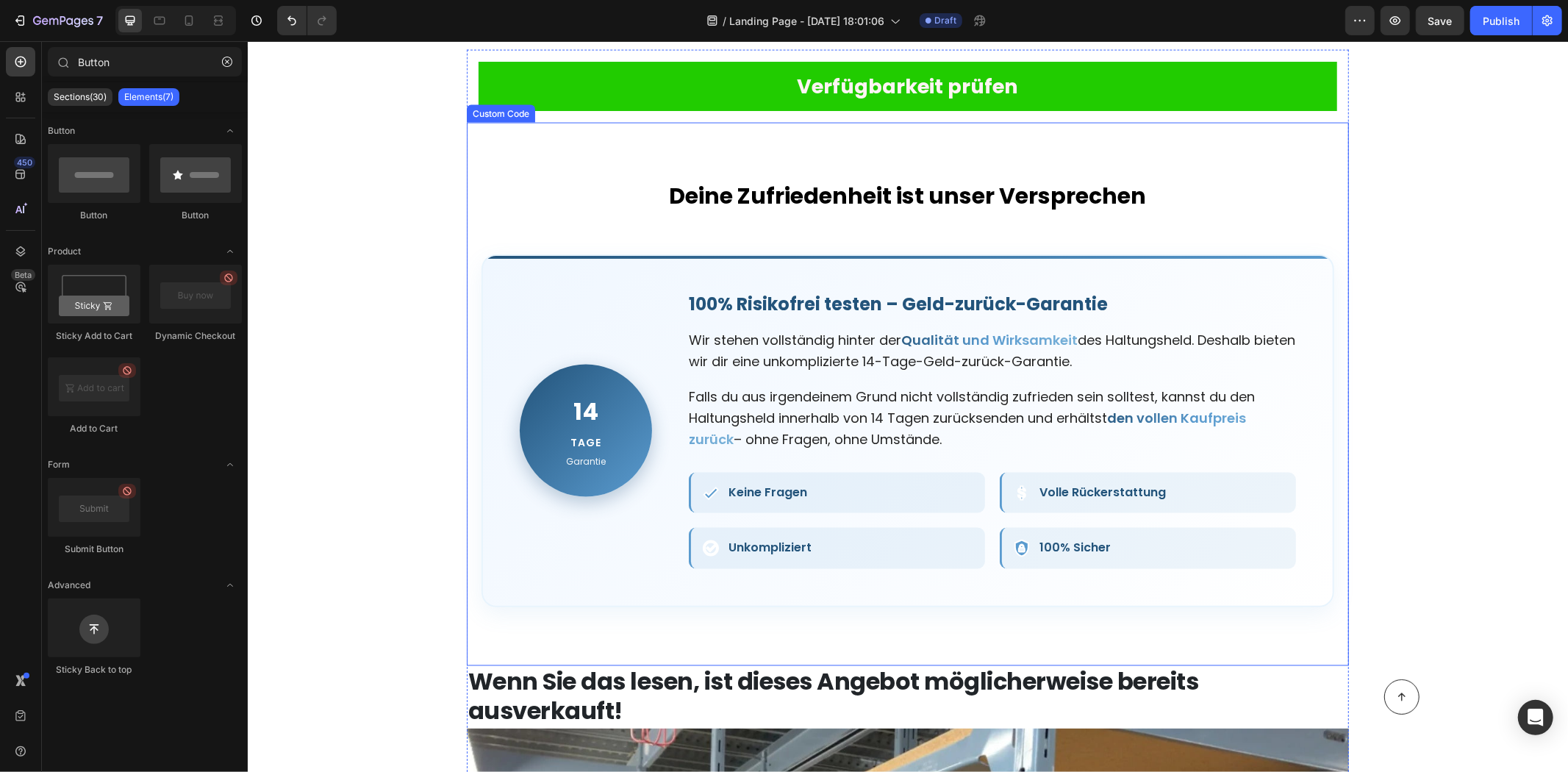
scroll to position [6533, 0]
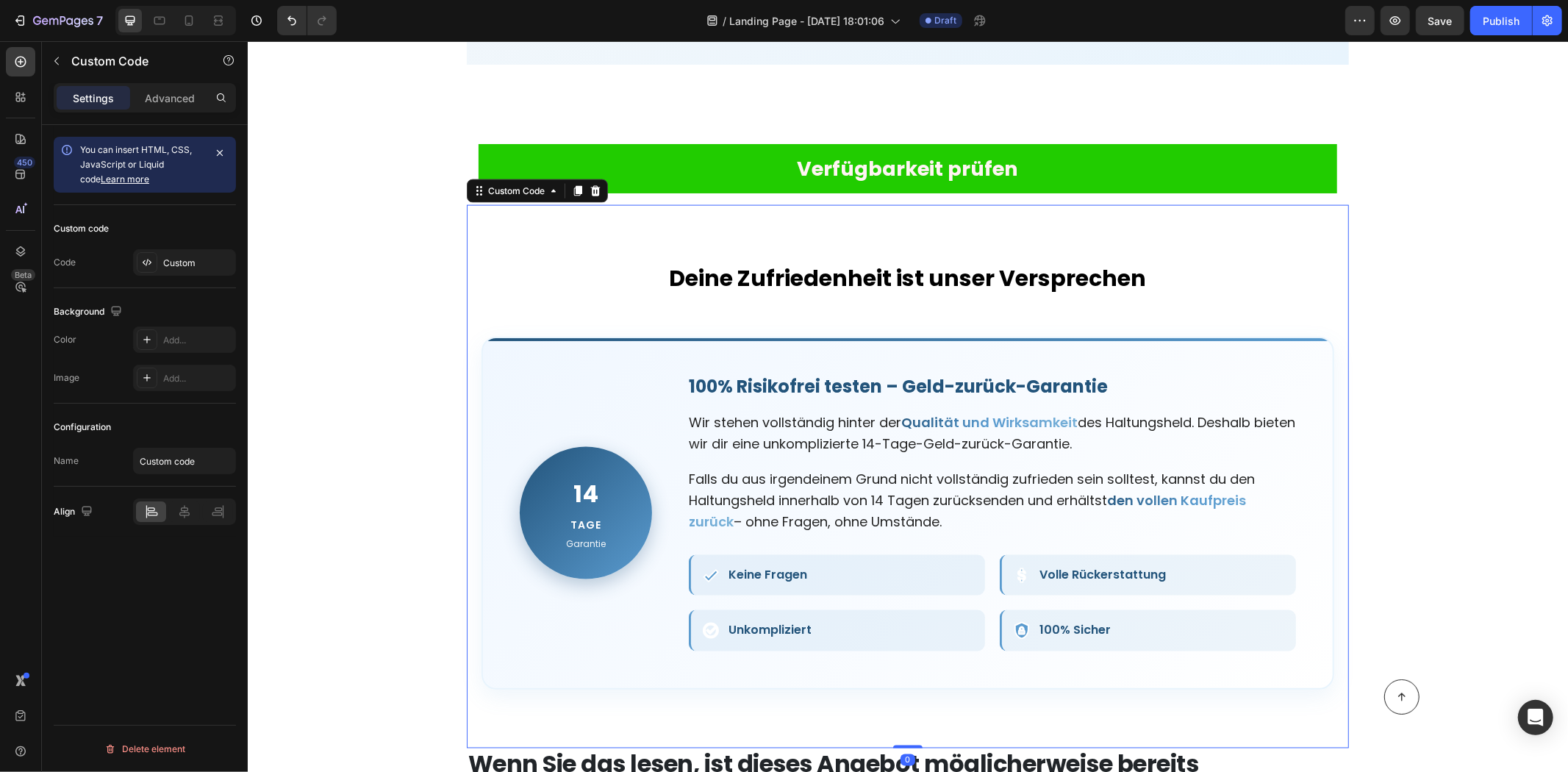
click at [857, 263] on h2 "Deine Zufriedenheit ist unser Versprechen" at bounding box center [907, 277] width 853 height 29
click at [782, 263] on h2 "Deine Zufriedenheit ist unser Versprechen" at bounding box center [907, 277] width 853 height 29
click at [783, 263] on h2 "Deine Zufriedenheit ist unser Versprechen" at bounding box center [907, 277] width 853 height 29
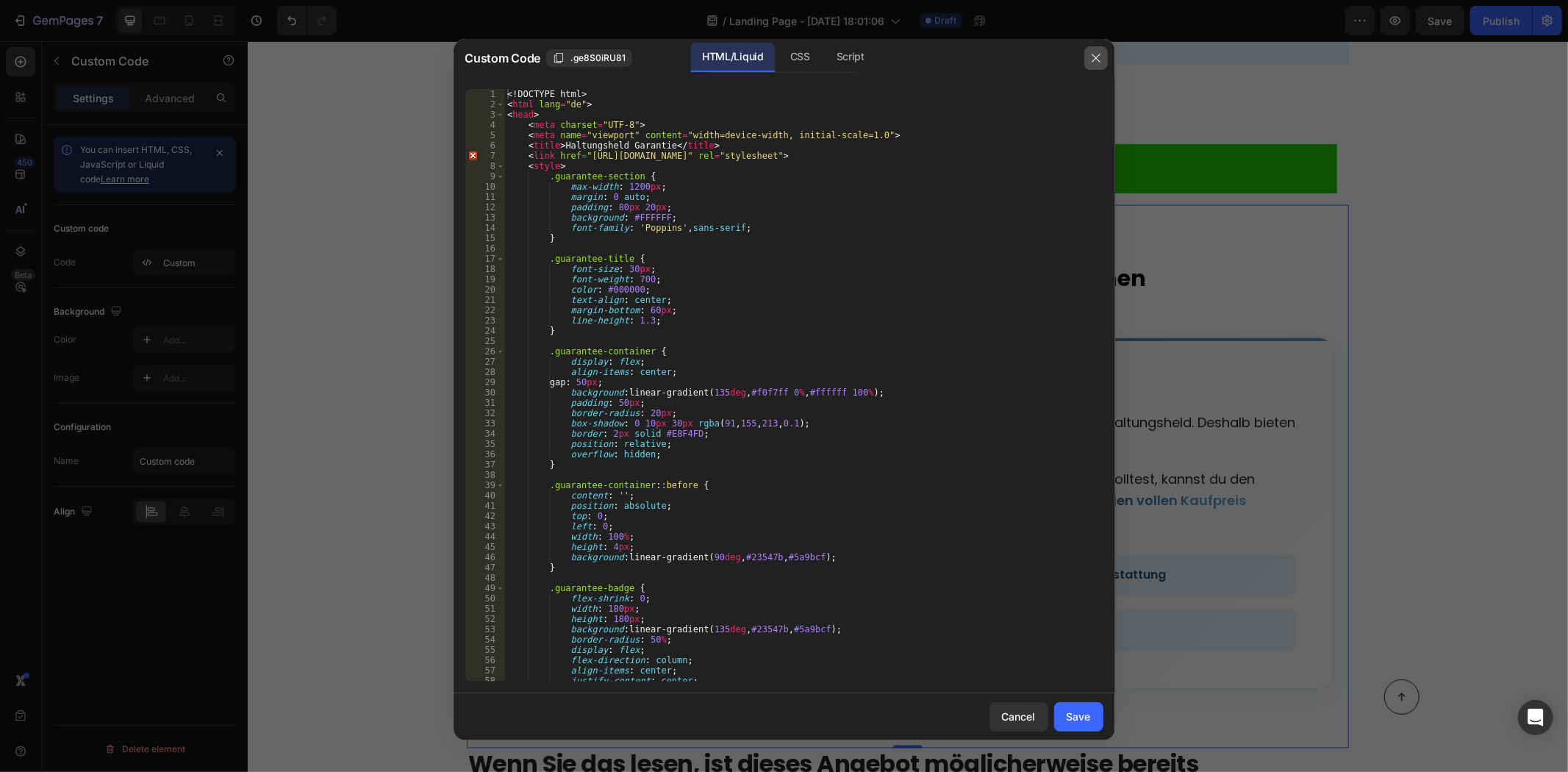
click at [1090, 55] on icon "button" at bounding box center [1095, 57] width 11 height 11
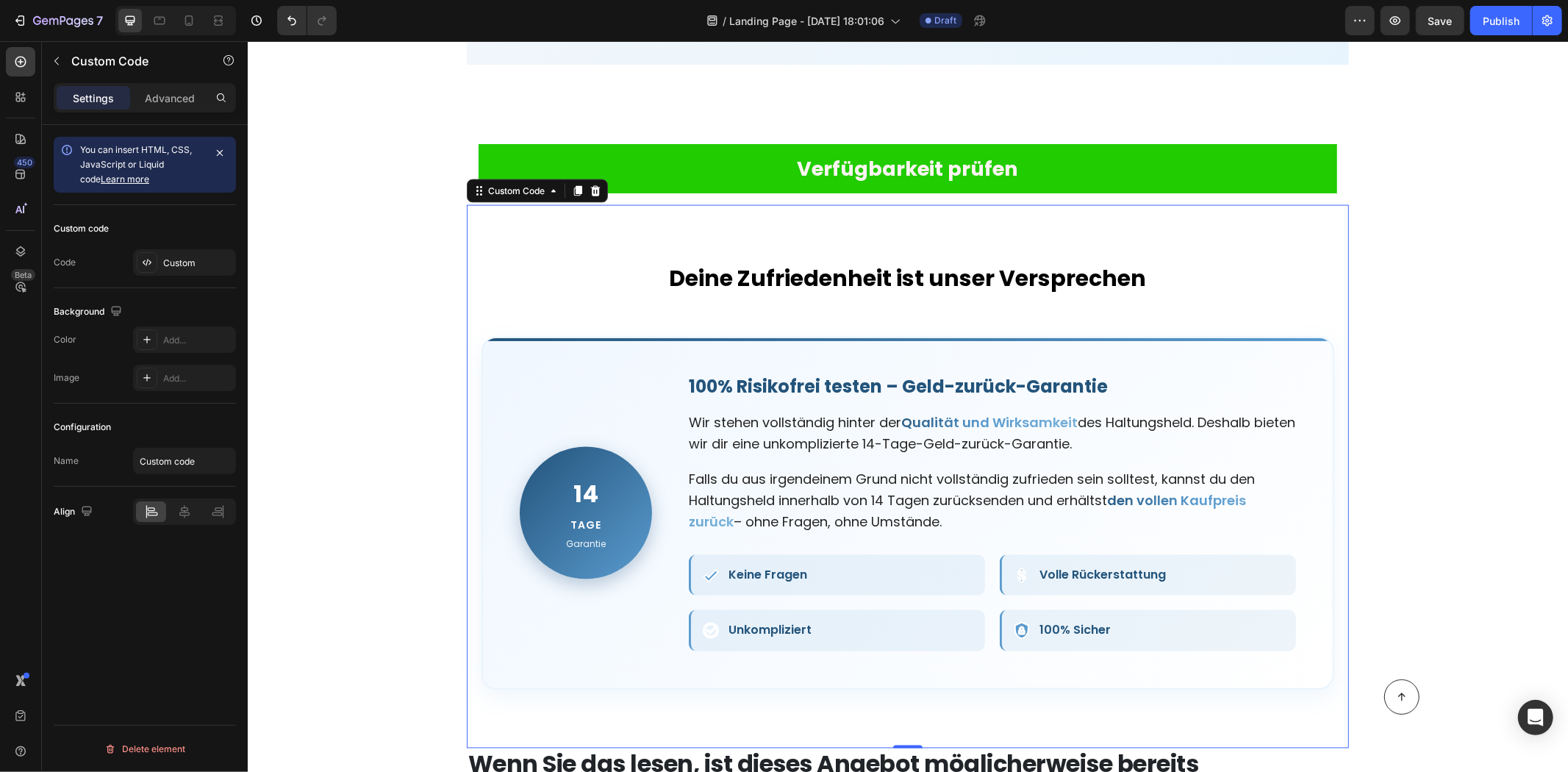
scroll to position [6860, 0]
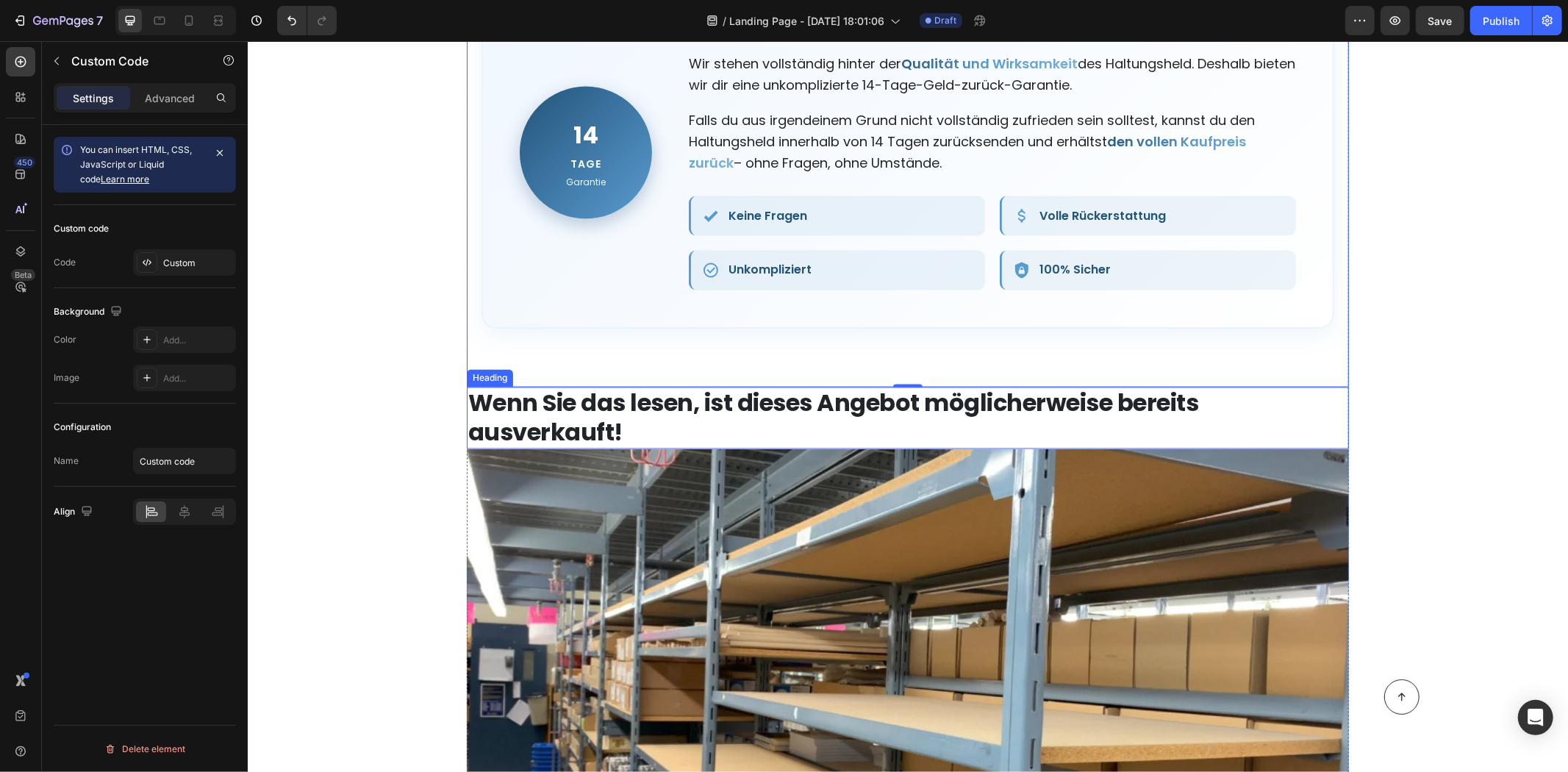
click at [756, 407] on strong "Wenn Sie das lesen, ist dieses Angebot möglicherweise bereits ausverkauft!" at bounding box center [832, 417] width 731 height 62
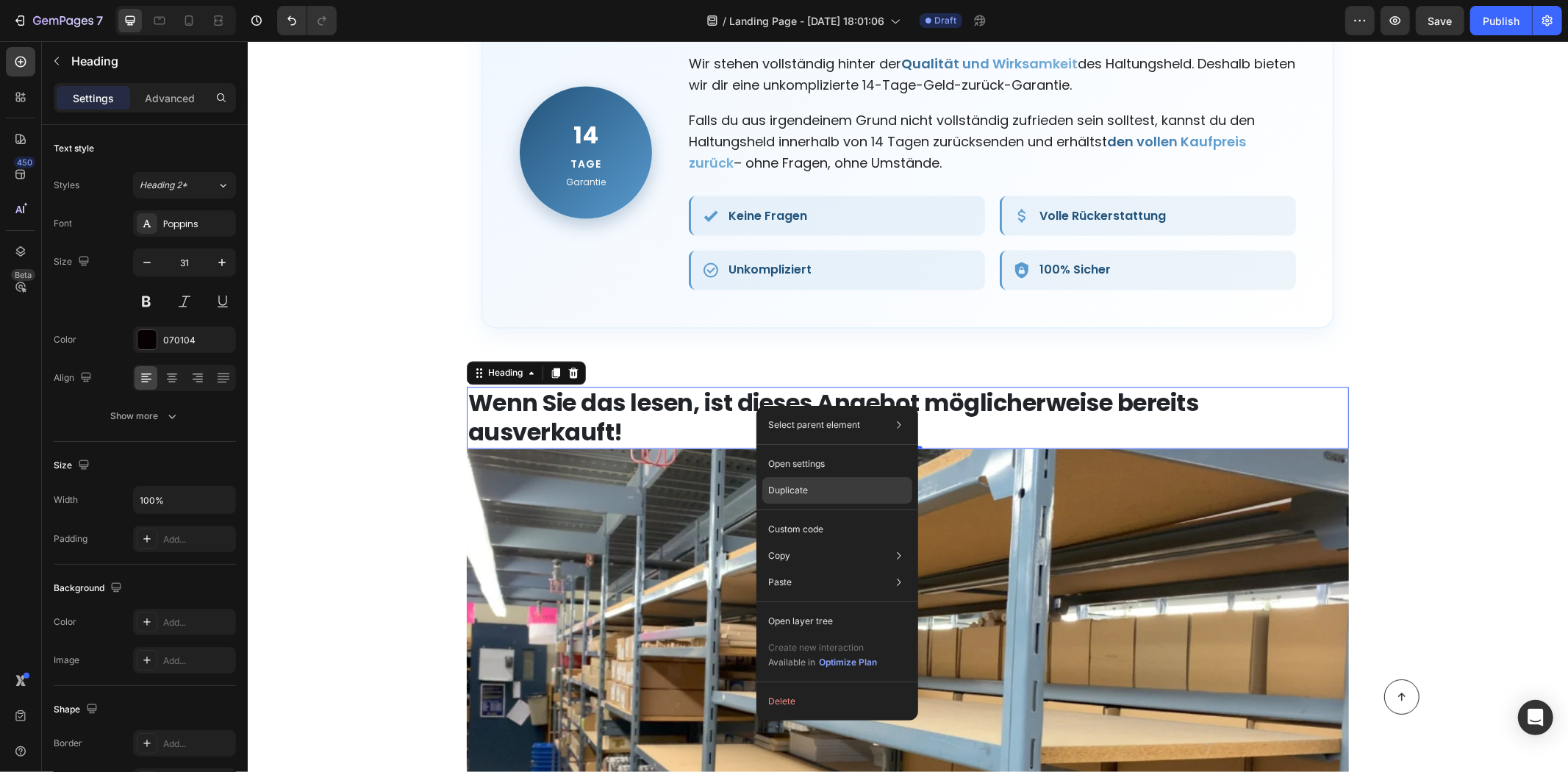
click at [810, 516] on div "Duplicate" at bounding box center [837, 529] width 150 height 27
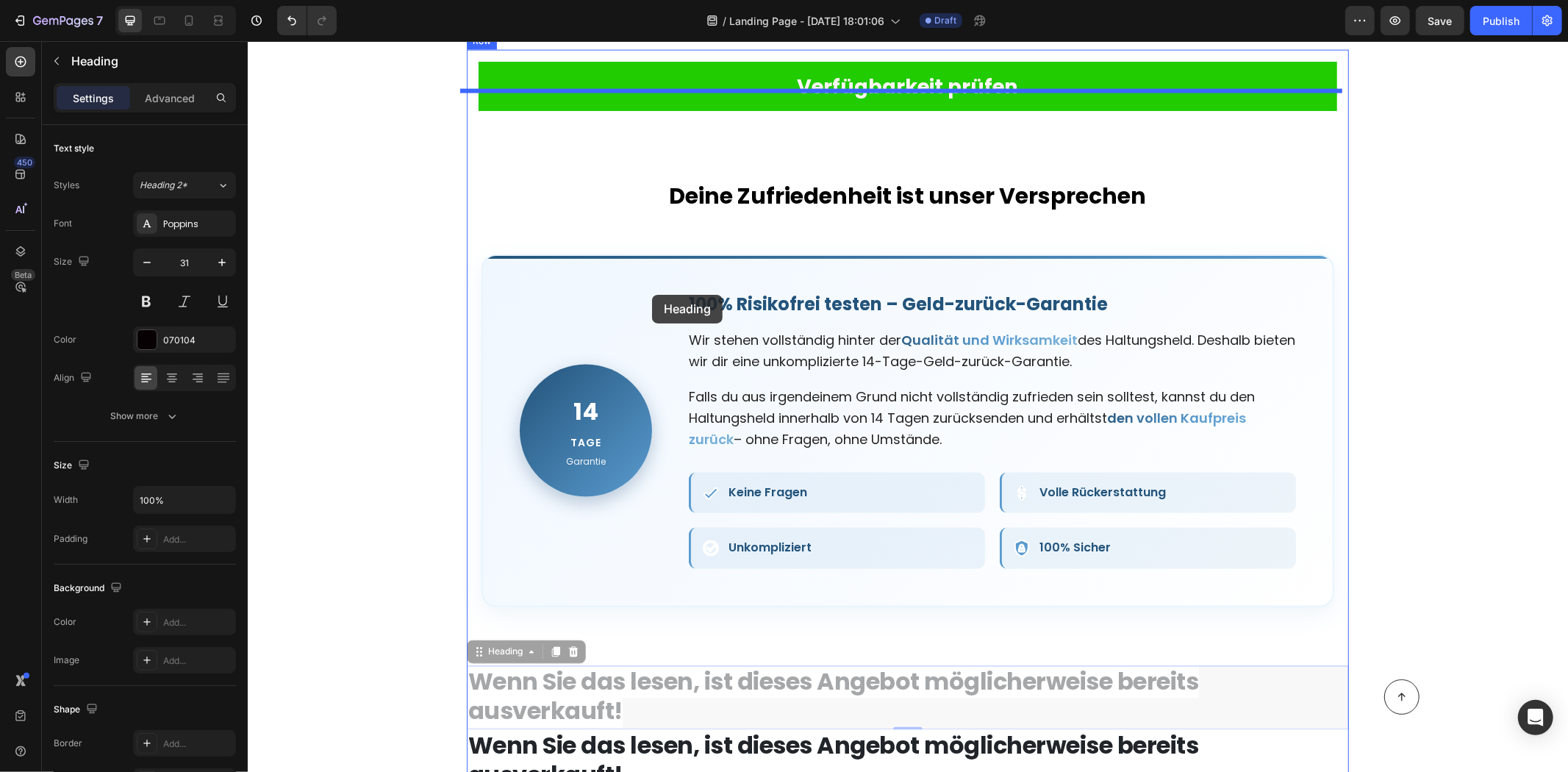
scroll to position [6452, 0]
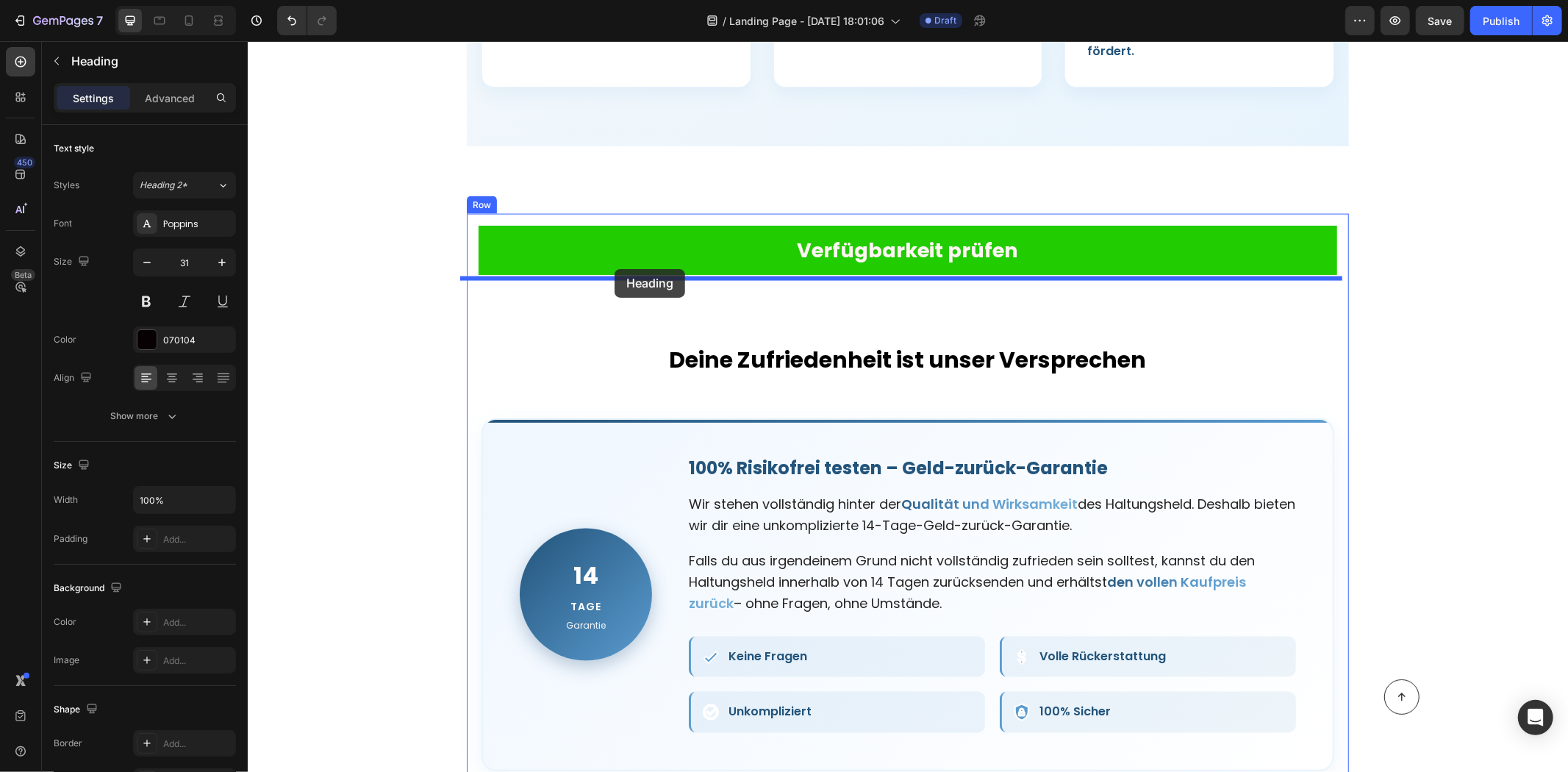
drag, startPoint x: 710, startPoint y: 428, endPoint x: 616, endPoint y: 266, distance: 187.3
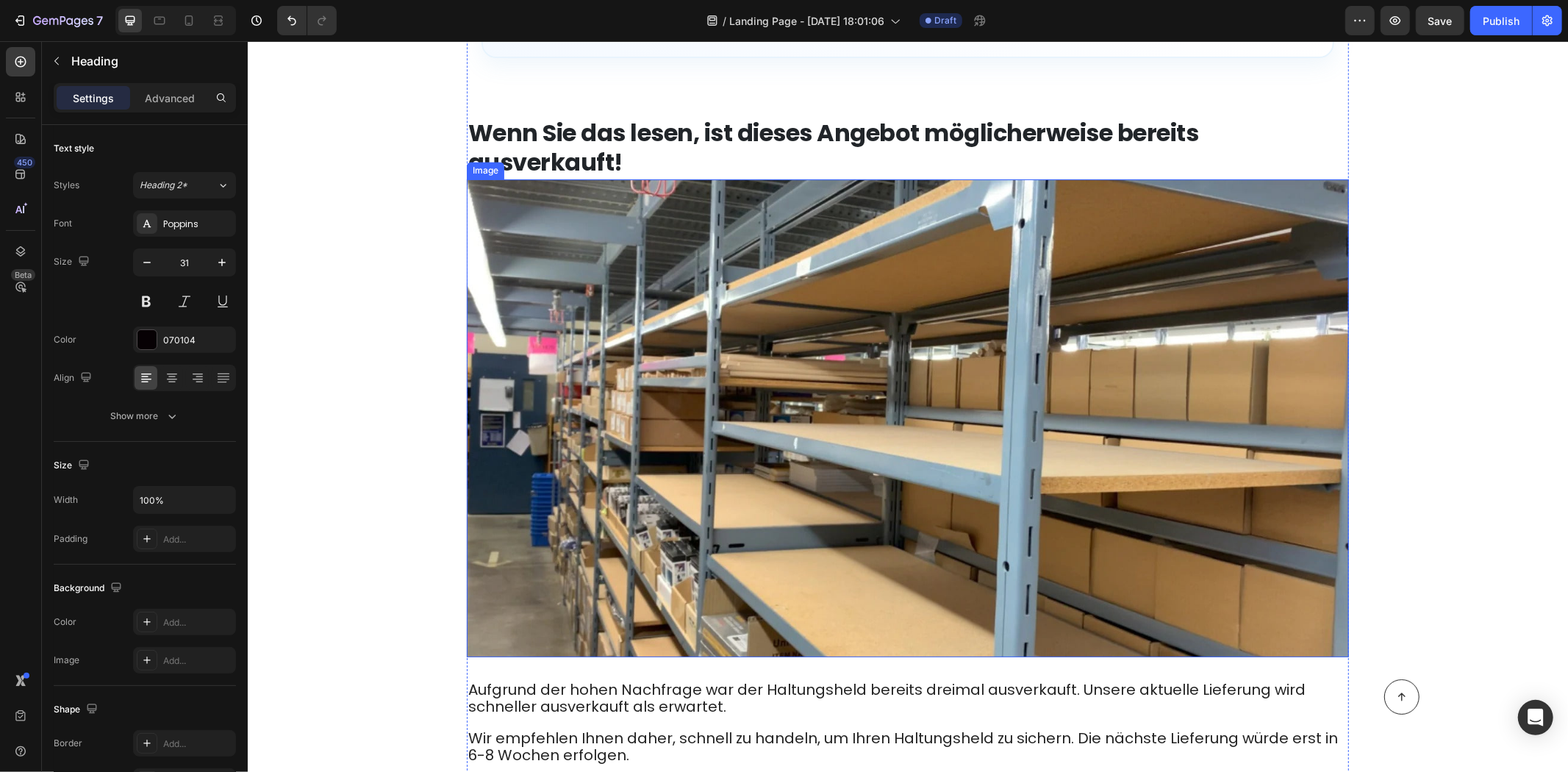
scroll to position [7514, 0]
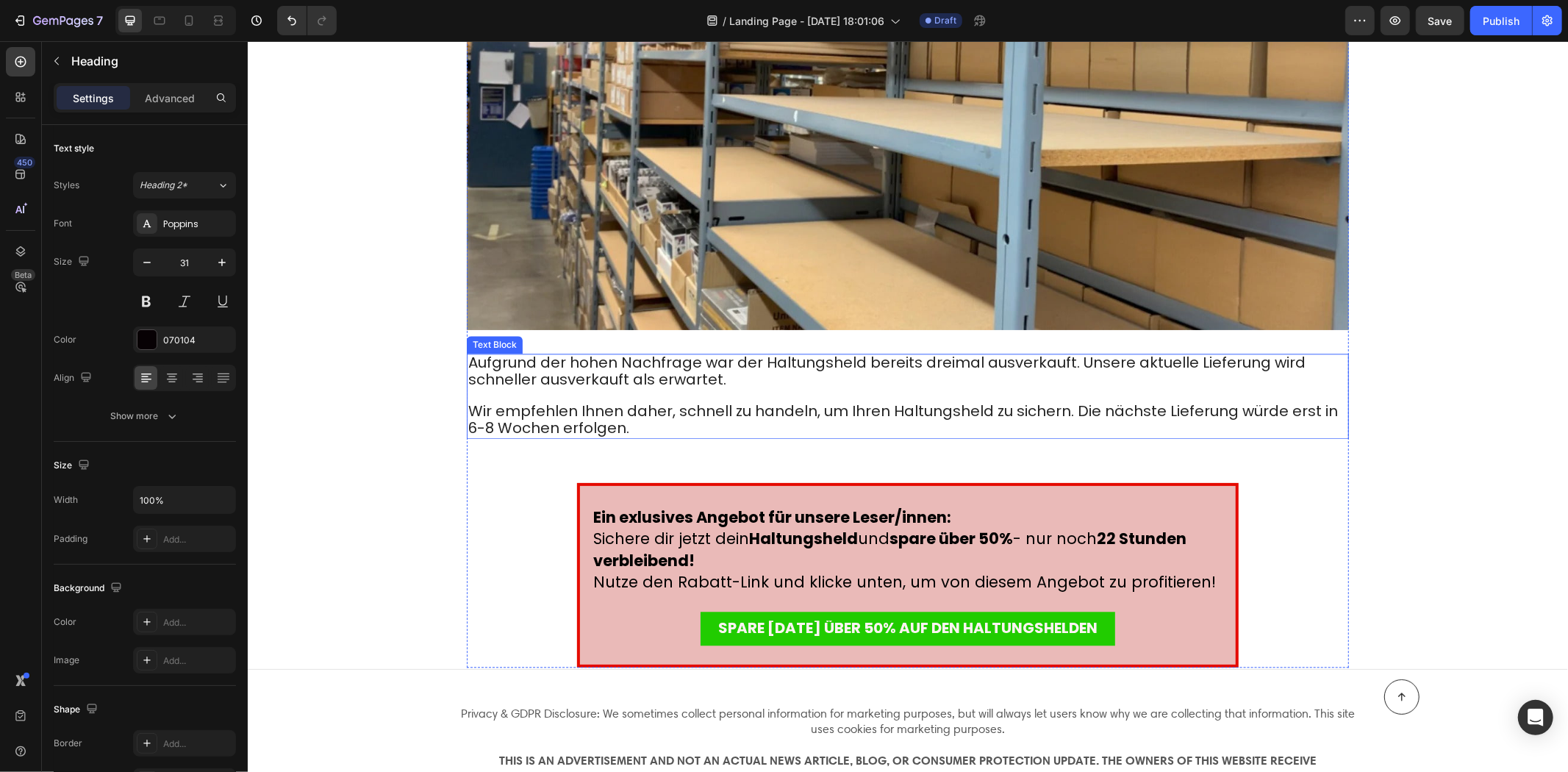
click at [570, 400] on span "Wir empfehlen Ihnen daher, schnell zu handeln, um Ihren Haltungsheld zu sichern…" at bounding box center [902, 418] width 870 height 37
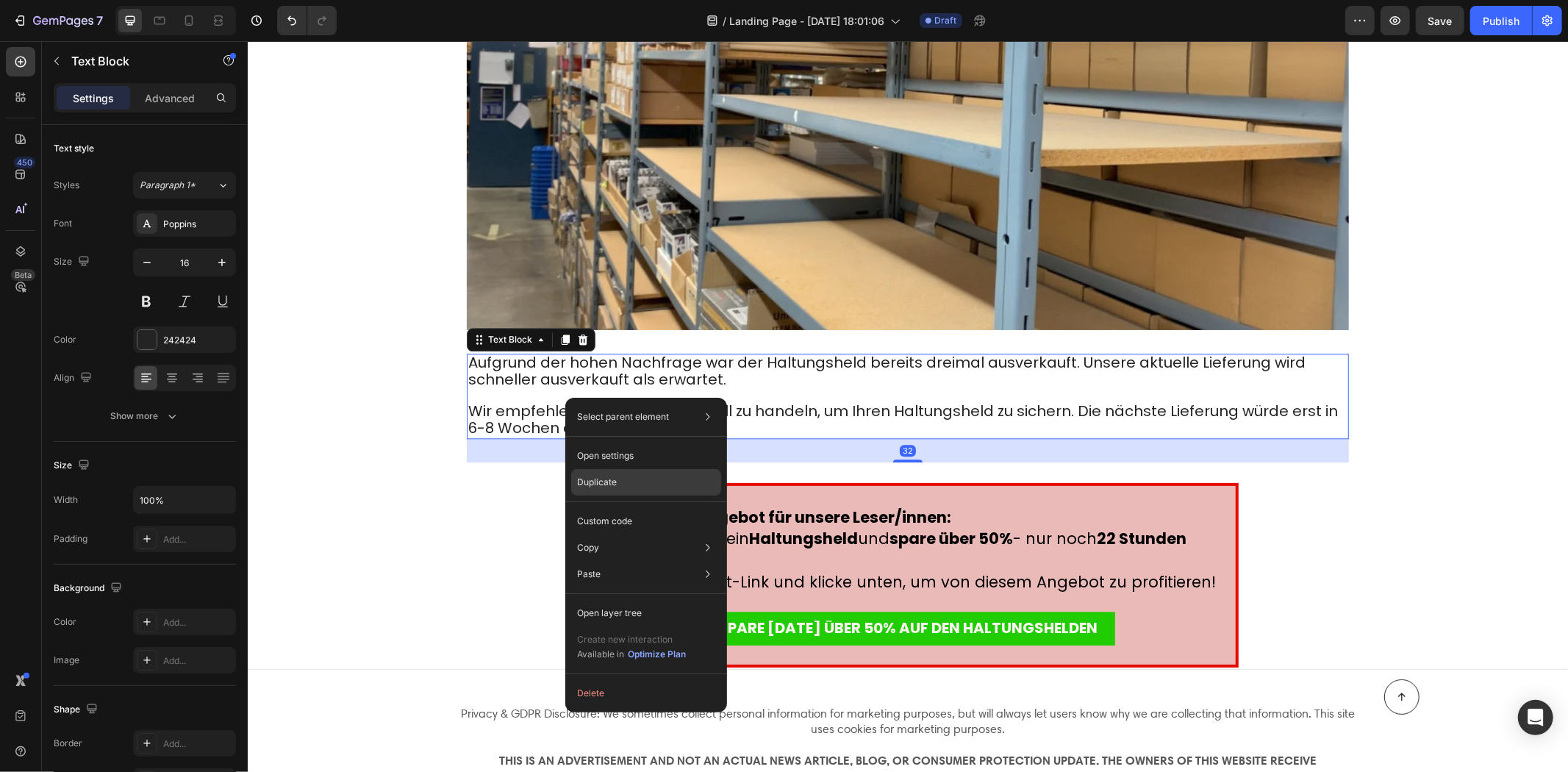
click at [620, 508] on div "Duplicate" at bounding box center [646, 521] width 150 height 27
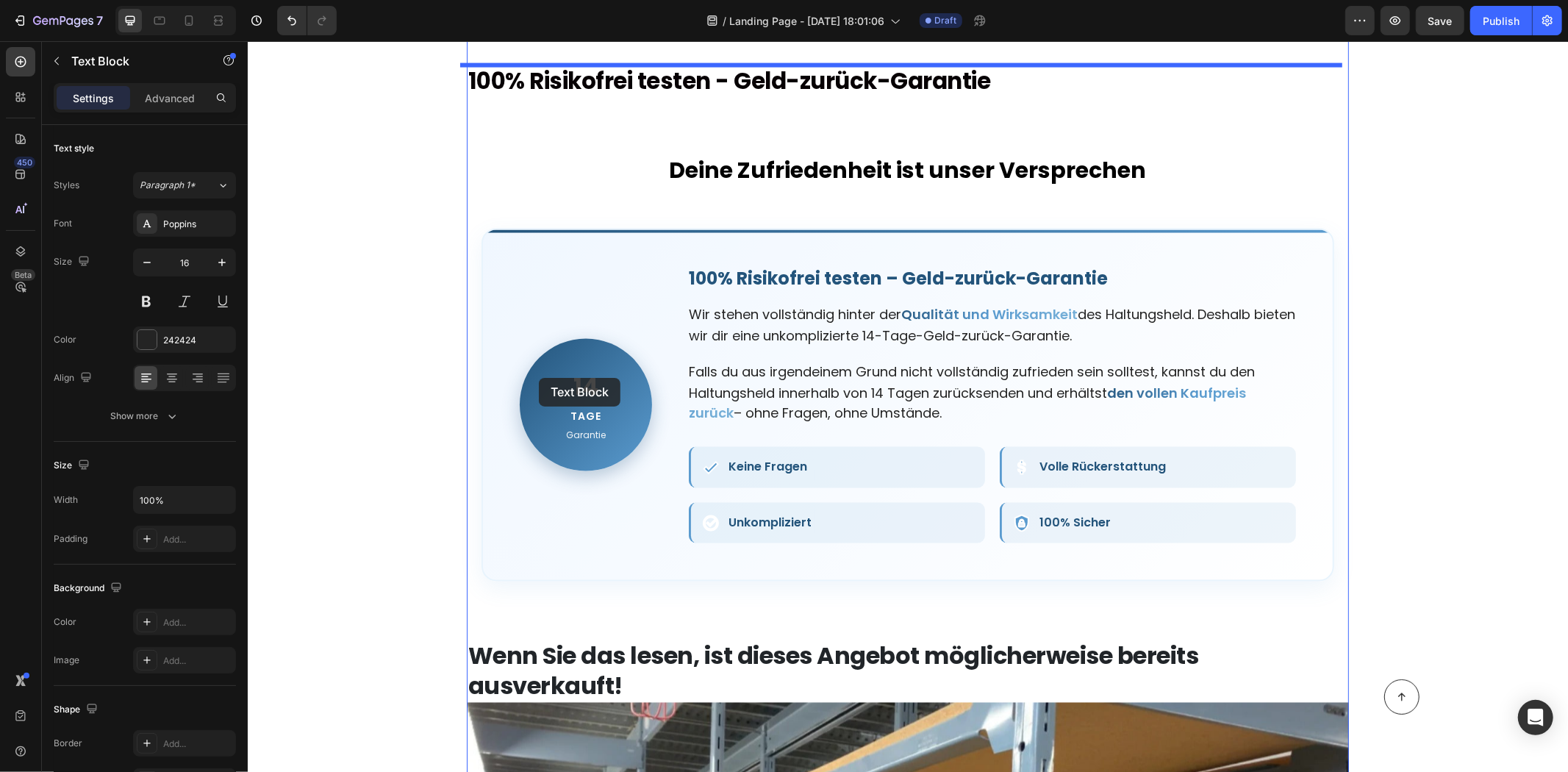
scroll to position [6370, 0]
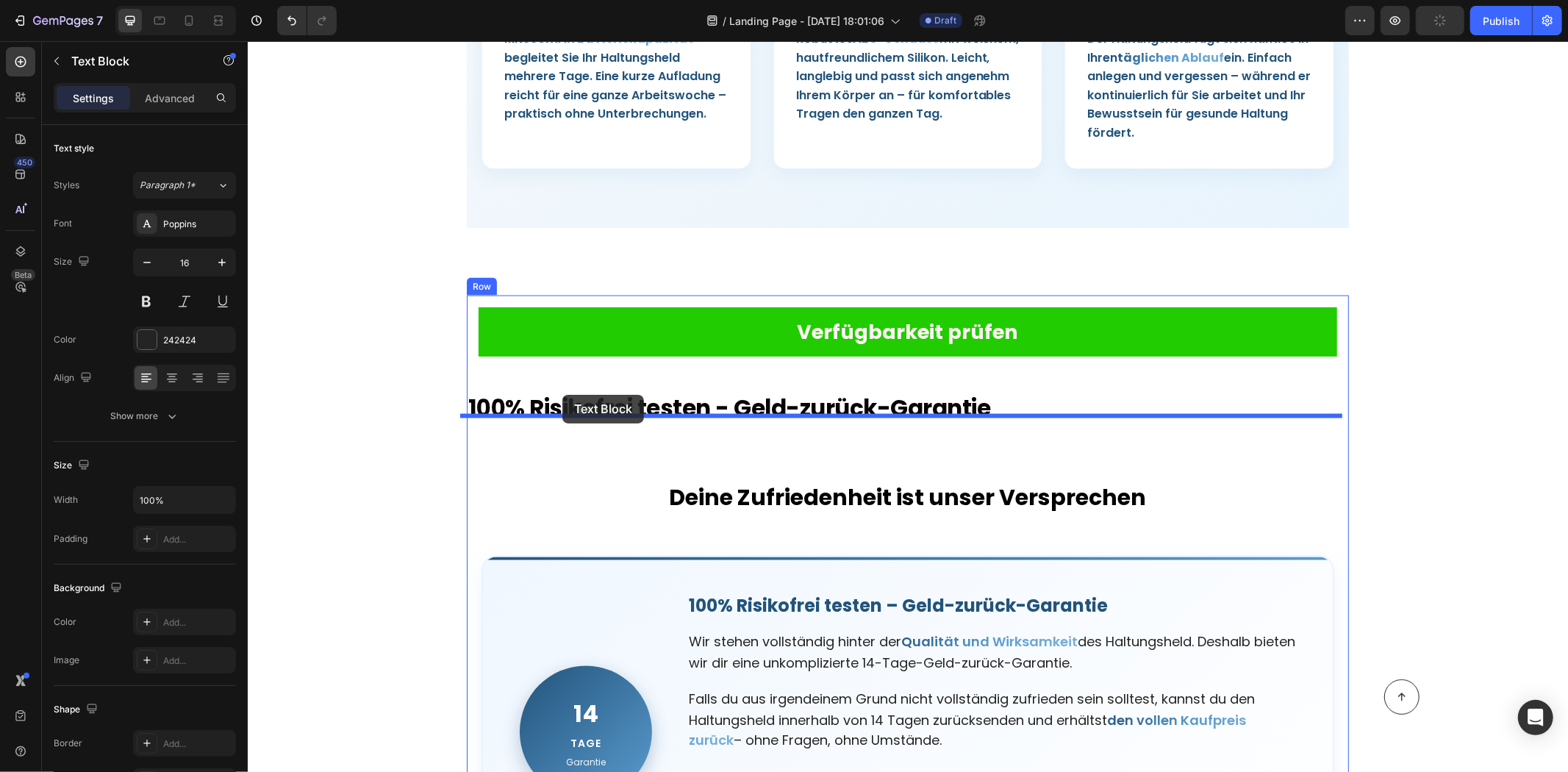
drag, startPoint x: 608, startPoint y: 482, endPoint x: 582, endPoint y: 395, distance: 90.8
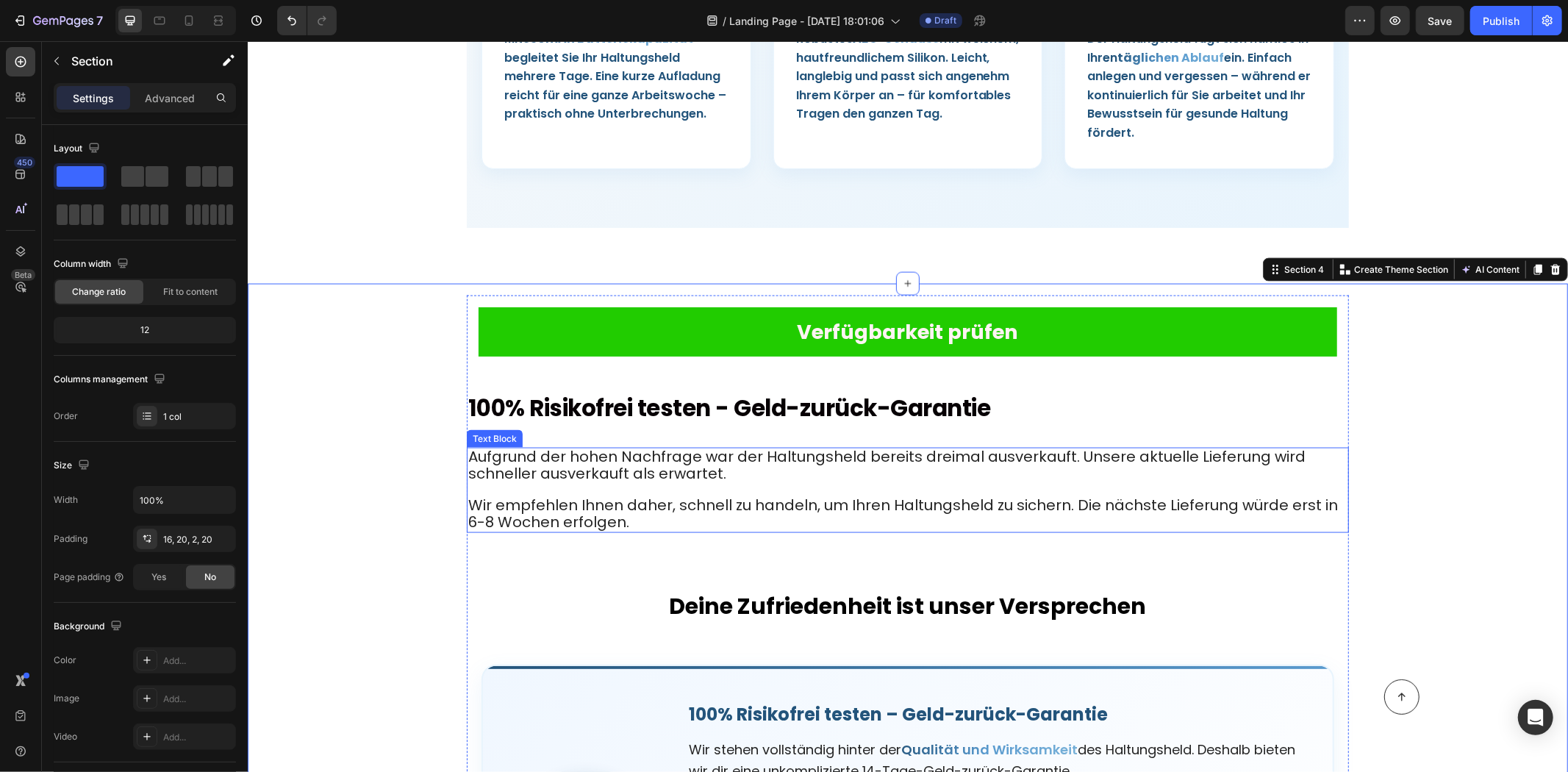
click at [659, 494] on span "Wir empfehlen Ihnen daher, schnell zu handeln, um Ihren Haltungsheld zu sichern…" at bounding box center [902, 512] width 870 height 37
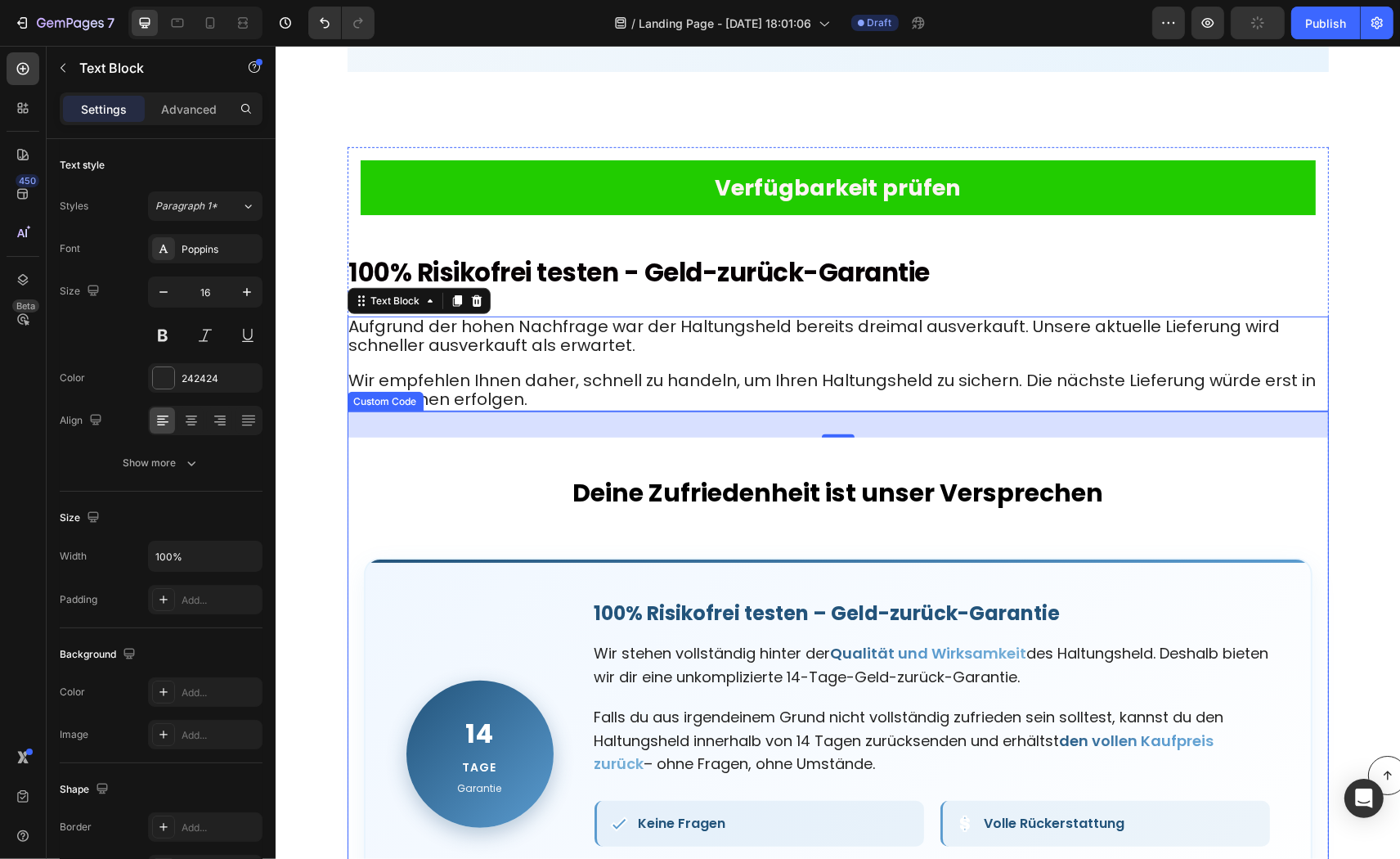
scroll to position [7179, 0]
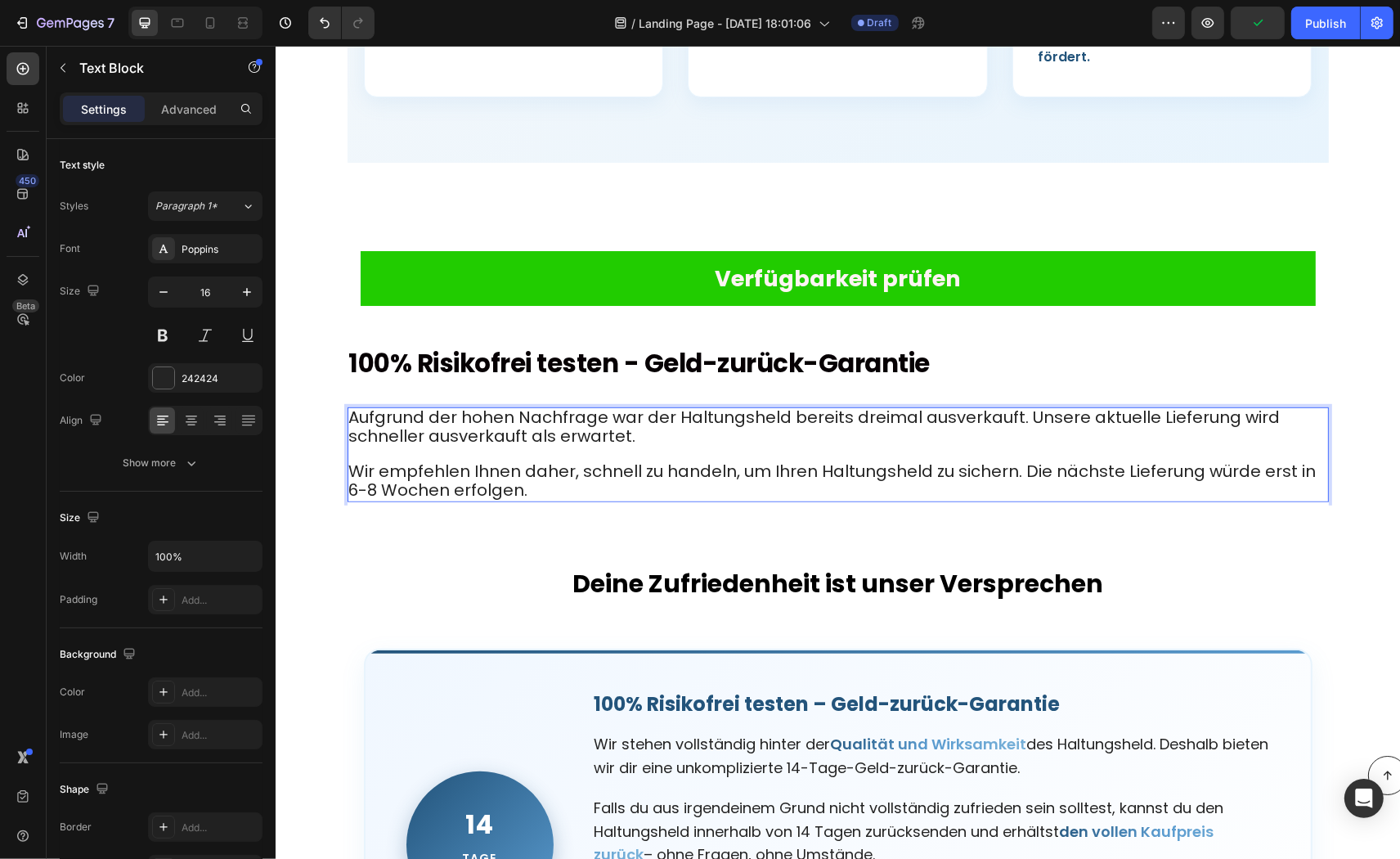
click at [717, 460] on span "Wir empfehlen Ihnen daher, schnell zu handeln, um Ihren Haltungsheld zu sichern…" at bounding box center [832, 480] width 968 height 42
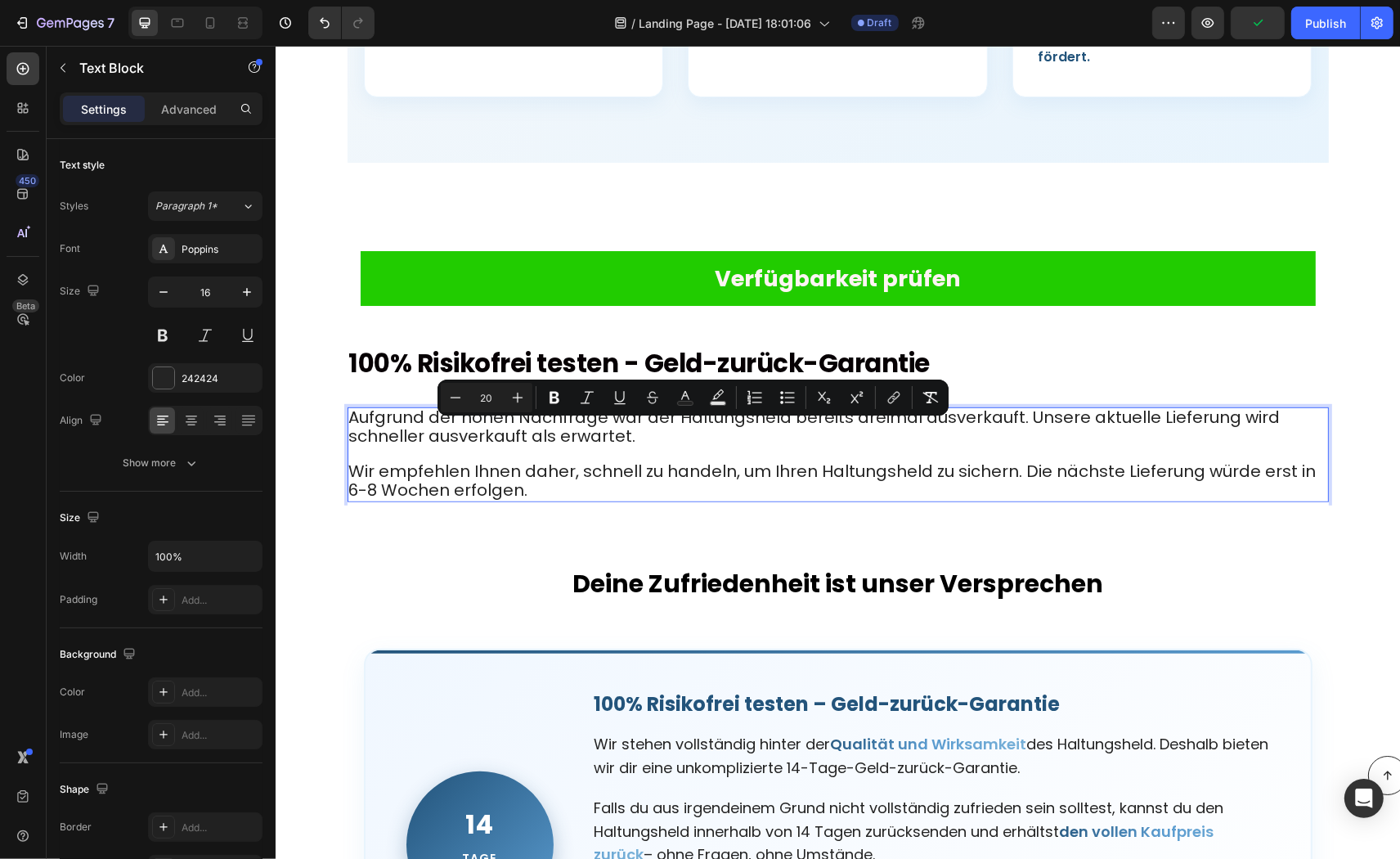
click at [717, 460] on span "Wir empfehlen Ihnen daher, schnell zu handeln, um Ihren Haltungsheld zu sichern…" at bounding box center [832, 480] width 968 height 42
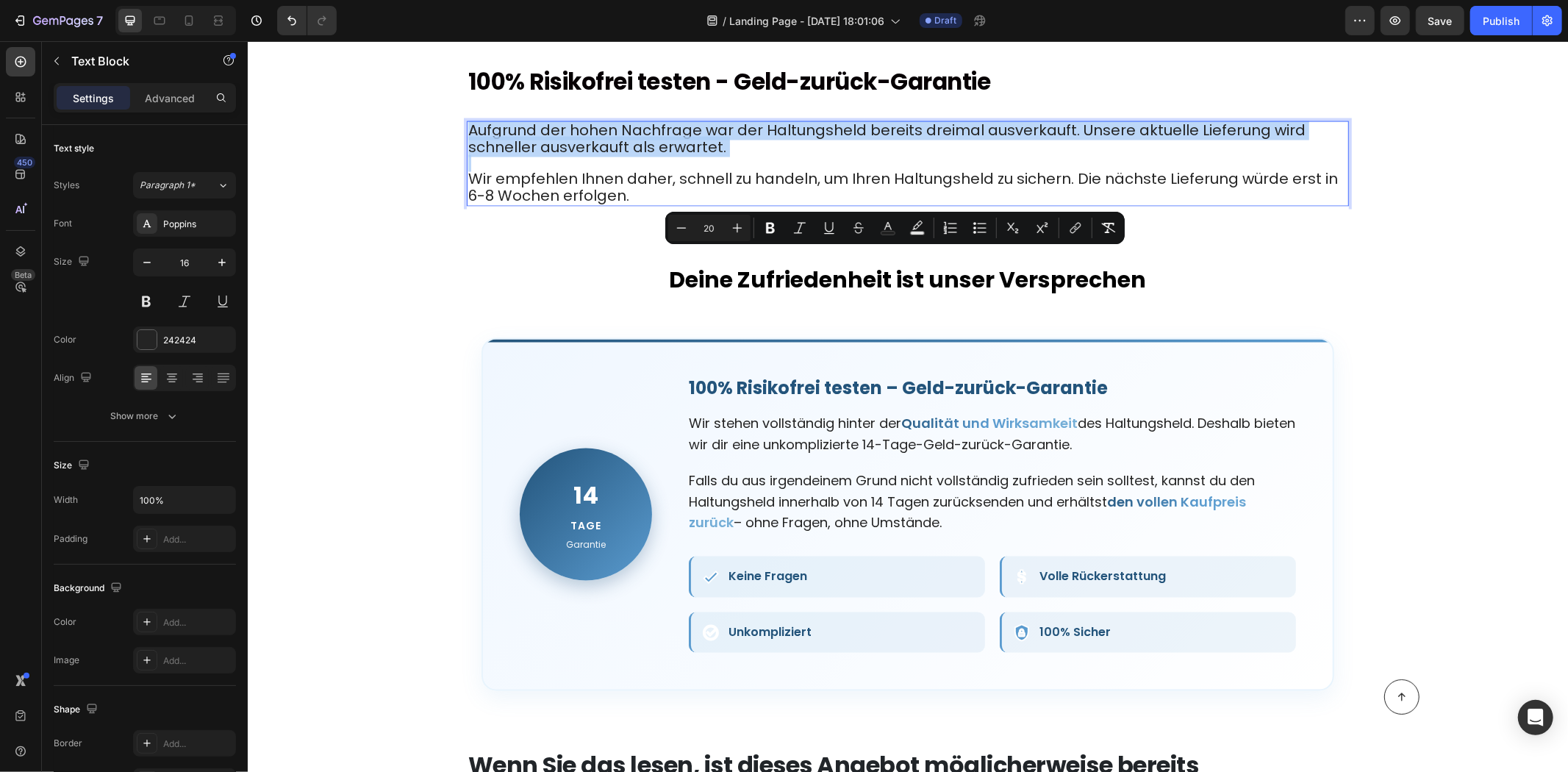
scroll to position [6533, 0]
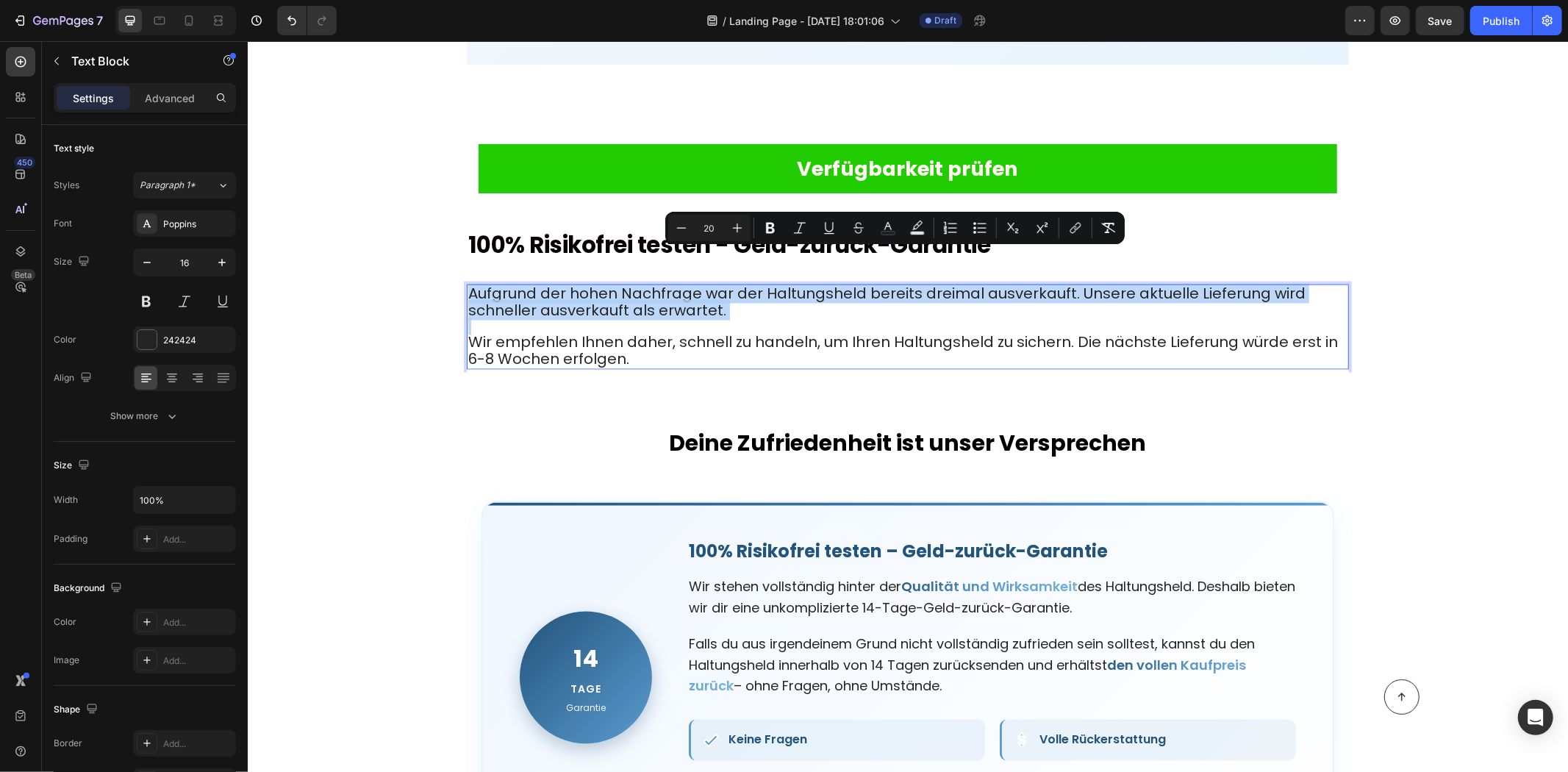
click at [593, 319] on p "Wir empfehlen Ihnen daher, schnell zu handeln, um Ihren Haltungsheld zu sichern…" at bounding box center [907, 344] width 880 height 49
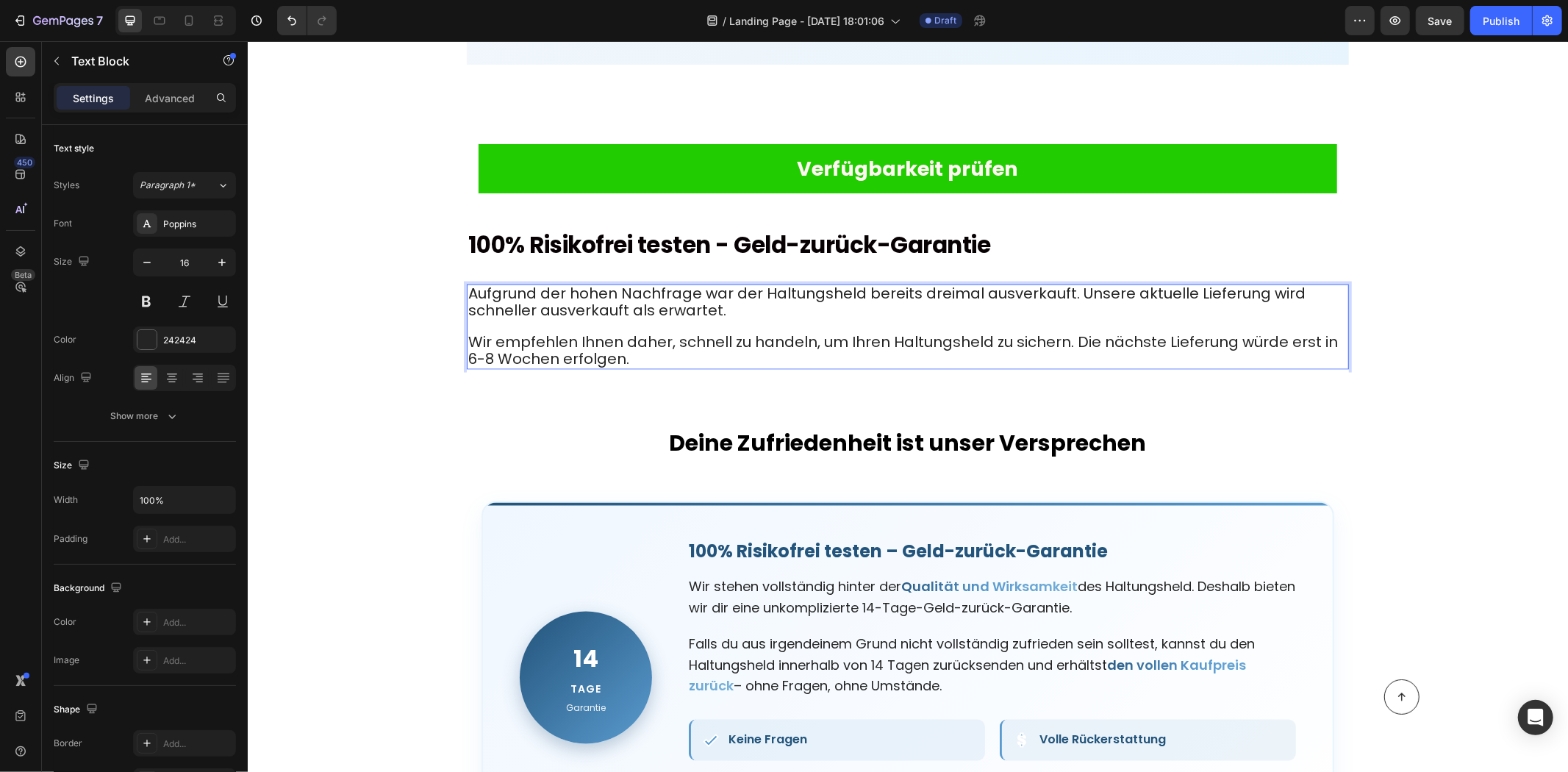
click at [593, 319] on p "⁠⁠⁠⁠⁠⁠⁠ Wir empfehlen Ihnen daher, schnell zu handeln, um Ihren Haltungsheld zu…" at bounding box center [907, 344] width 880 height 49
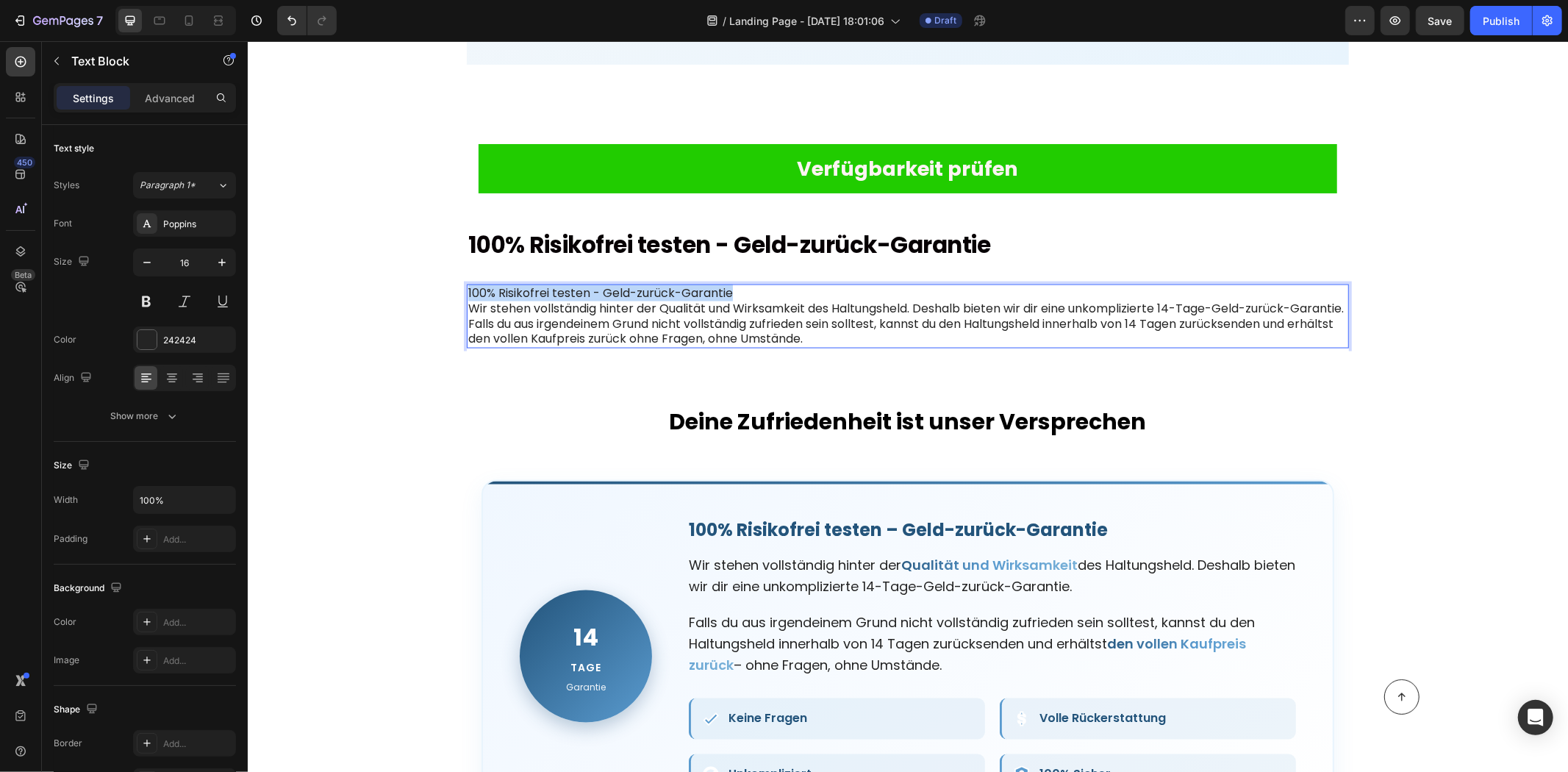
drag, startPoint x: 701, startPoint y: 260, endPoint x: 472, endPoint y: 260, distance: 229.0
click at [467, 283] on div "100% Risikofrei testen - Geld-zurück-Garantie Wir stehen vollständig hinter der…" at bounding box center [907, 316] width 882 height 64
click at [467, 285] on p "⁠⁠⁠⁠⁠⁠⁠ Wir stehen vollständig hinter der Qualität und Wirksamkeit des Haltungs…" at bounding box center [907, 316] width 880 height 61
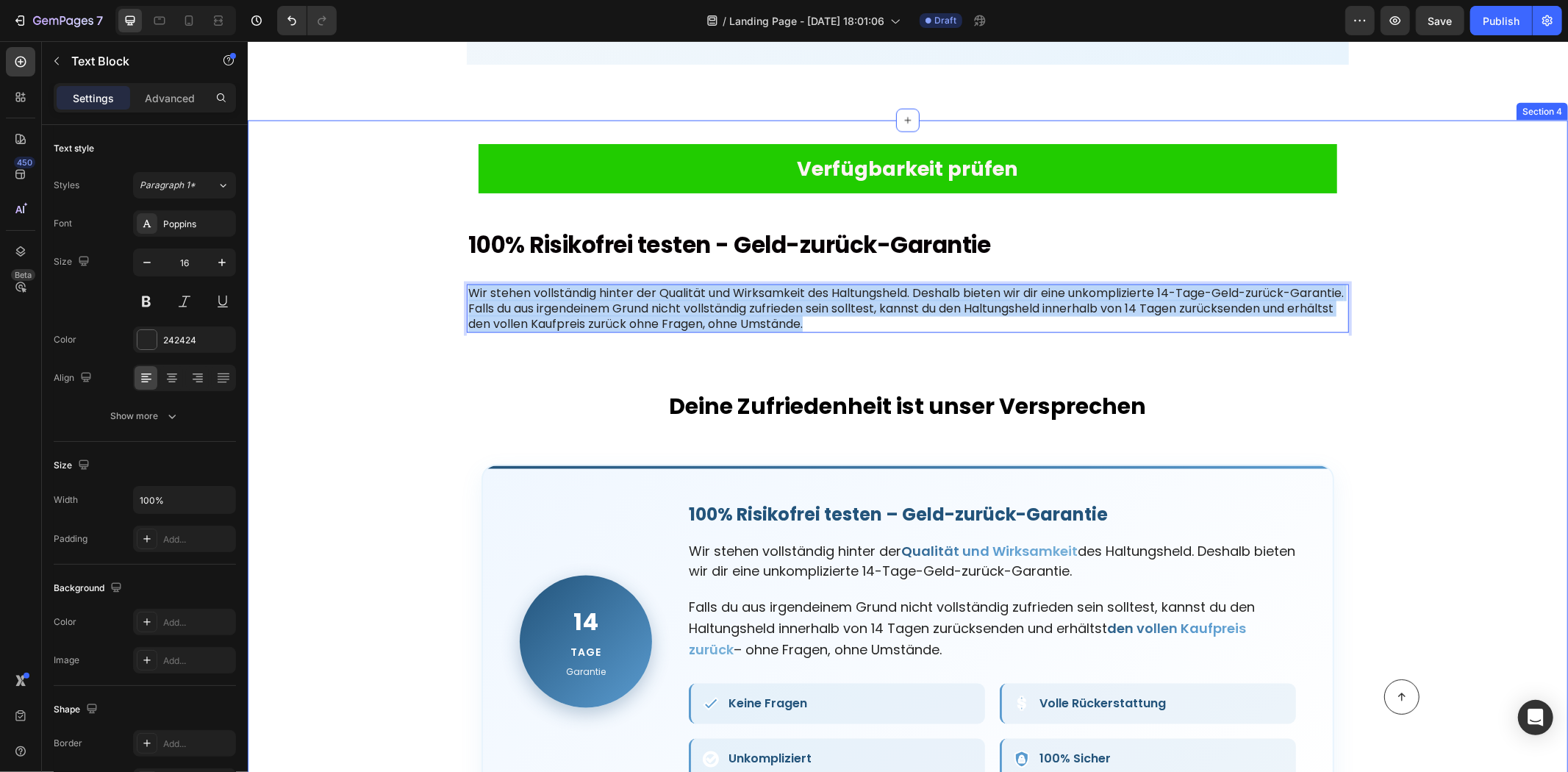
drag, startPoint x: 775, startPoint y: 287, endPoint x: 415, endPoint y: 239, distance: 363.2
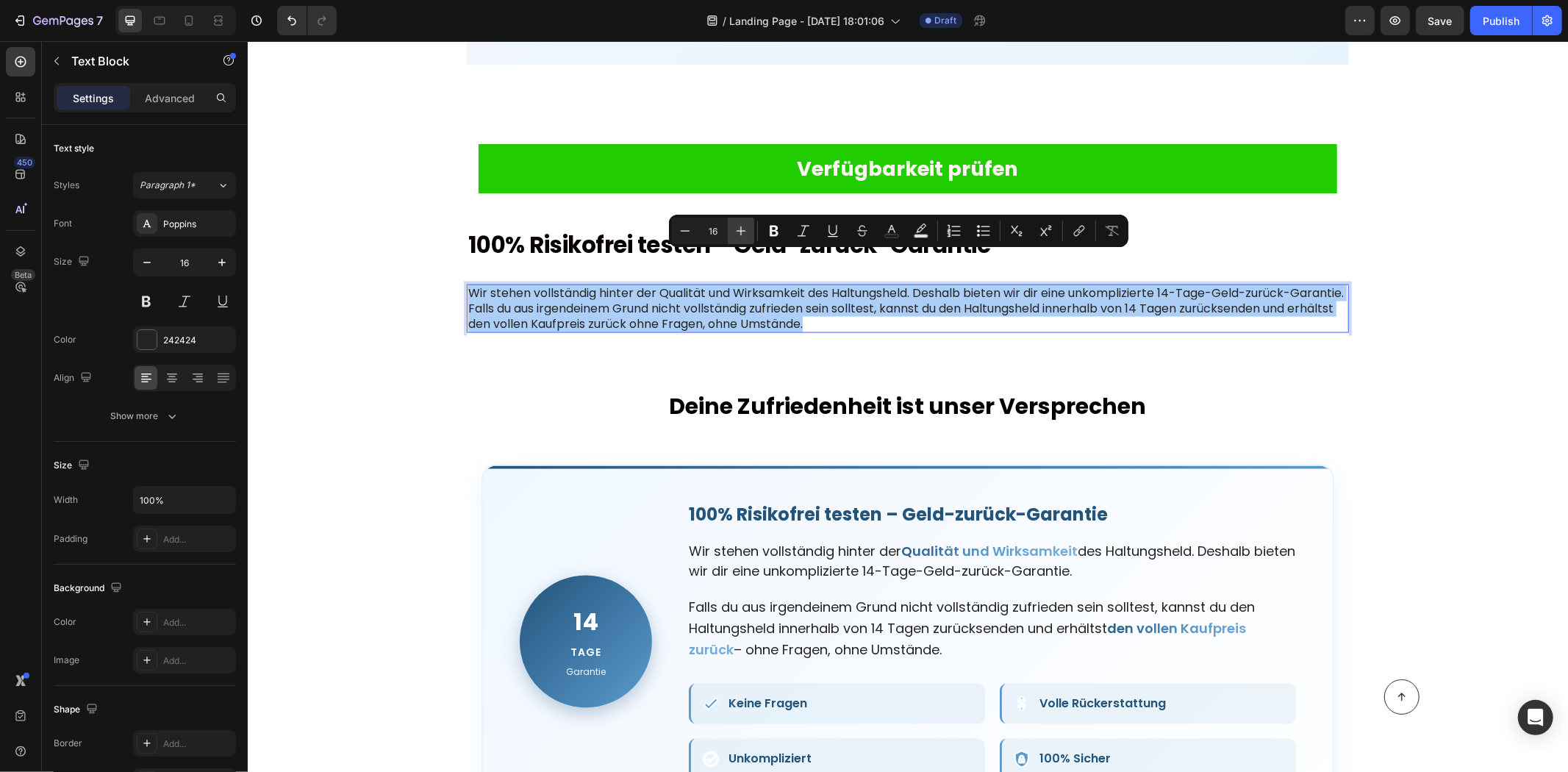
click at [731, 238] on button "Plus" at bounding box center [741, 231] width 27 height 27
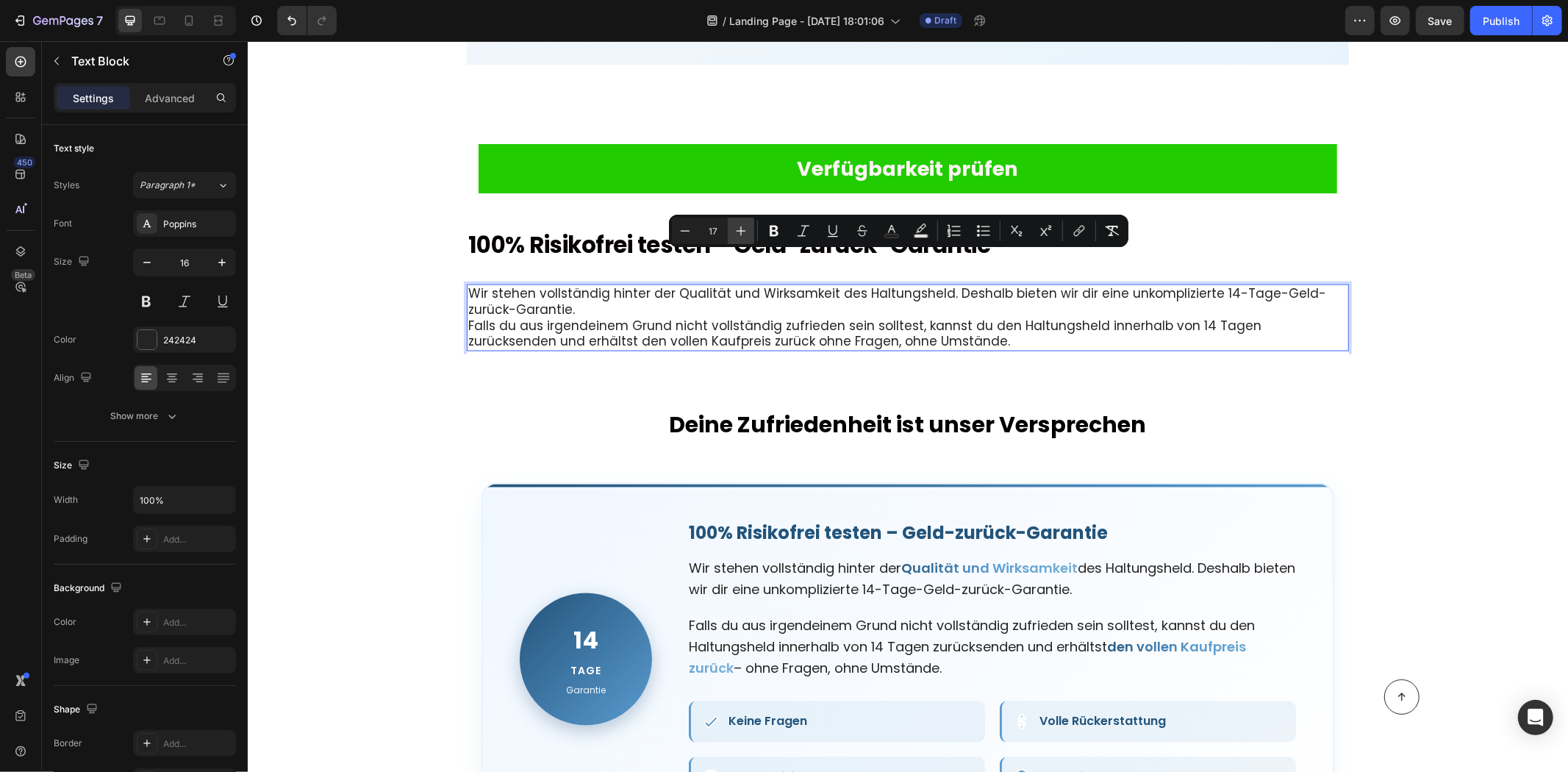
click at [730, 238] on button "Plus" at bounding box center [741, 231] width 27 height 27
click at [729, 238] on button "Plus" at bounding box center [741, 231] width 27 height 27
click at [734, 237] on icon "Editor contextual toolbar" at bounding box center [741, 230] width 14 height 14
type input "20"
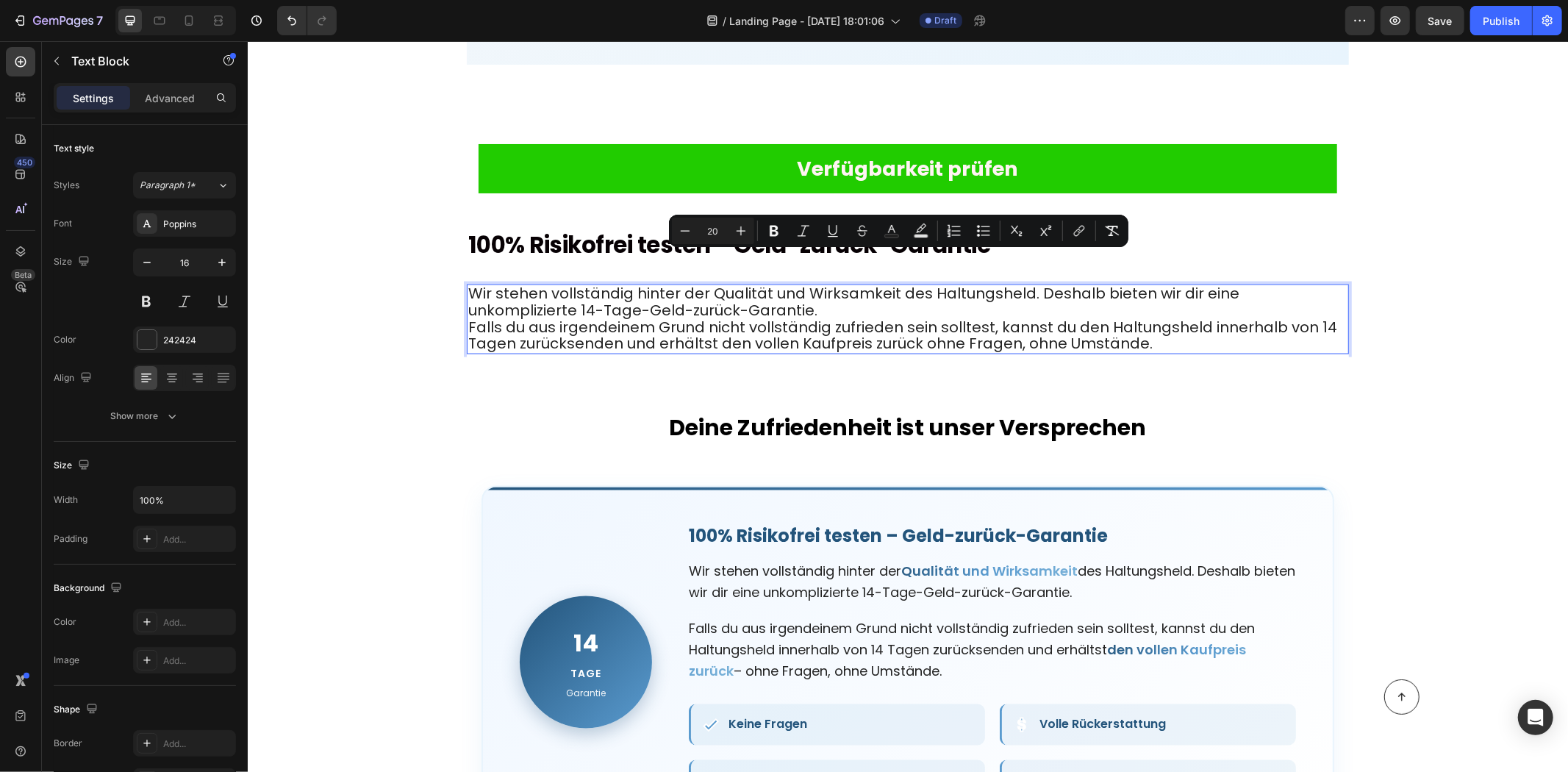
click at [1172, 306] on p "Wir stehen vollständig hinter der Qualität und Wirksamkeit des Haltungsheld. De…" at bounding box center [907, 319] width 880 height 67
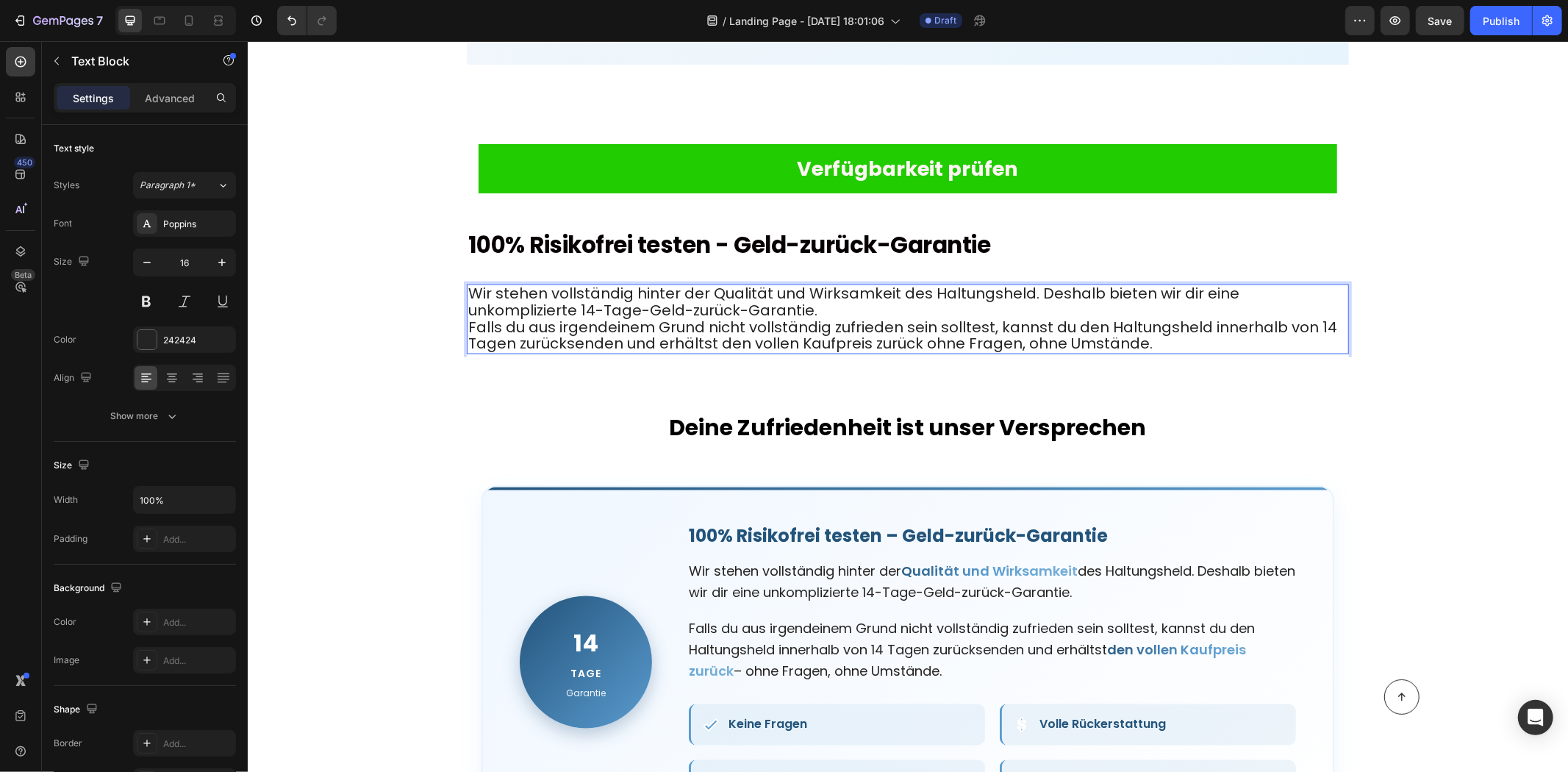
click at [733, 282] on span "Wir stehen vollständig hinter der Qualität und Wirksamkeit des Haltungsheld. De…" at bounding box center [853, 300] width 771 height 37
click at [736, 285] on p "Wir stehen vollständig hinter der Qualität und Wirksamkeit des Haltungsheld. De…" at bounding box center [907, 319] width 880 height 67
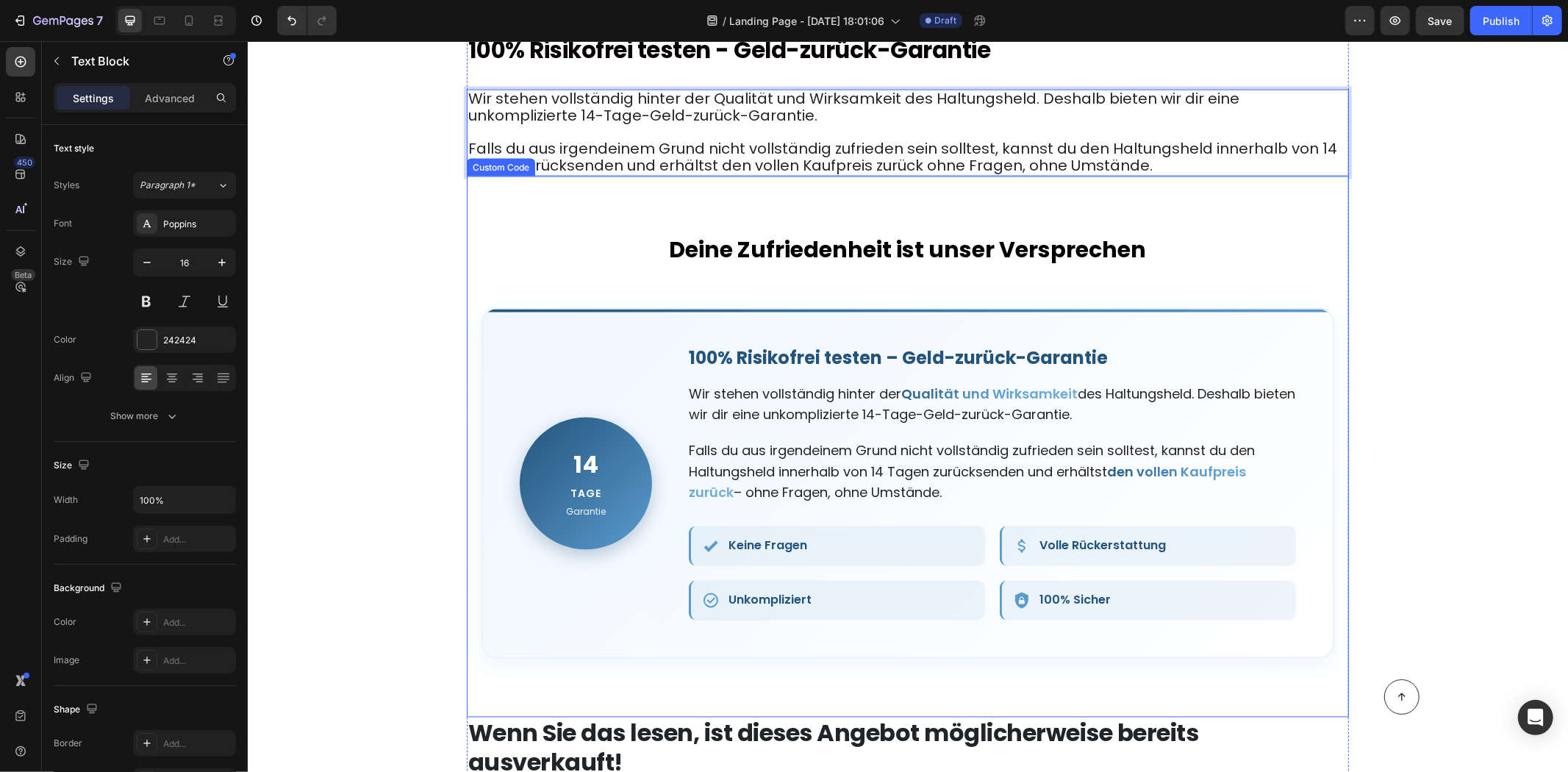
scroll to position [6614, 0]
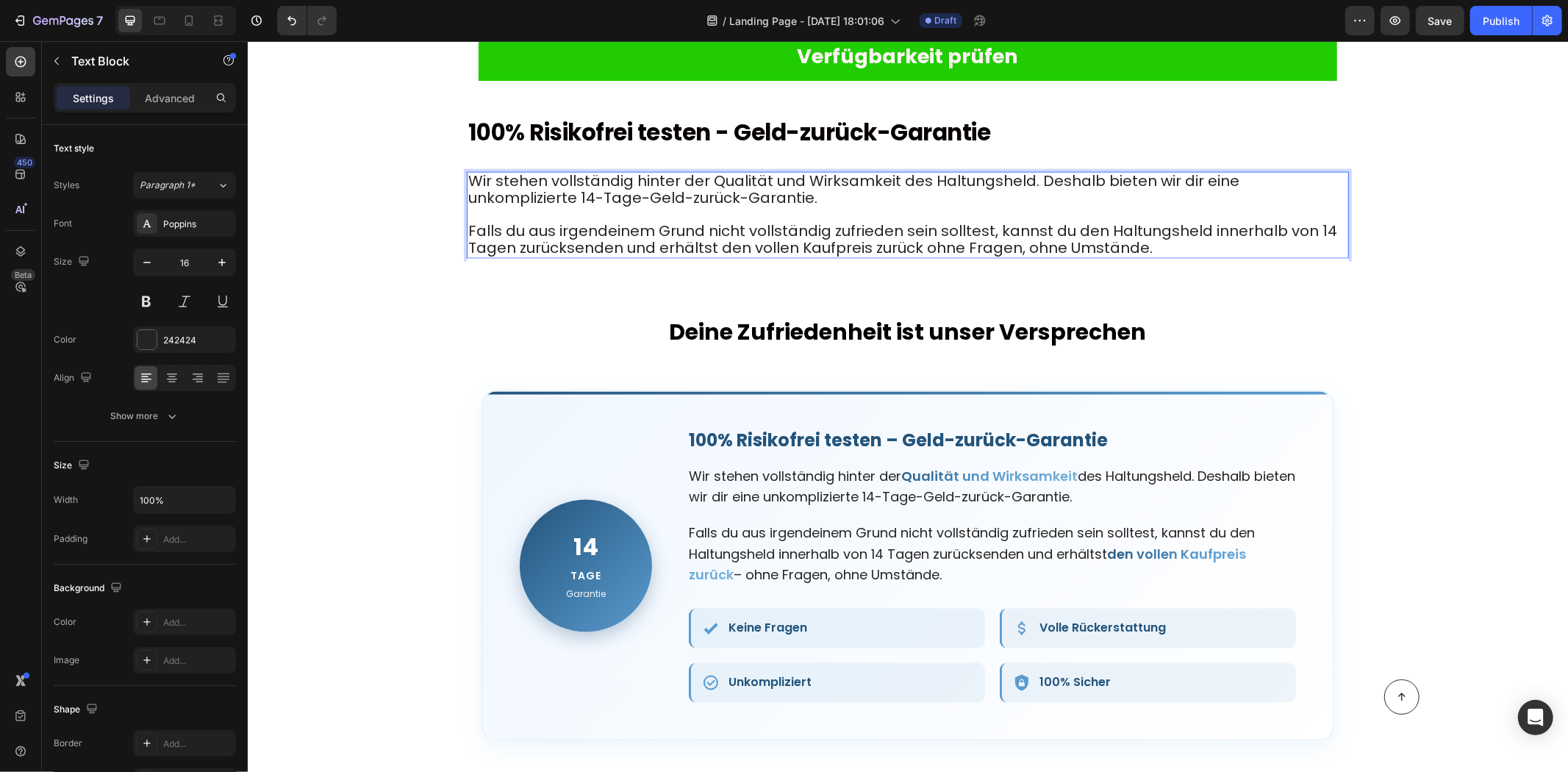
click at [1152, 245] on p "⁠⁠⁠⁠⁠⁠⁠ Falls du aus irgendeinem Grund nicht vollständig zufrieden sein solltes…" at bounding box center [907, 232] width 880 height 50
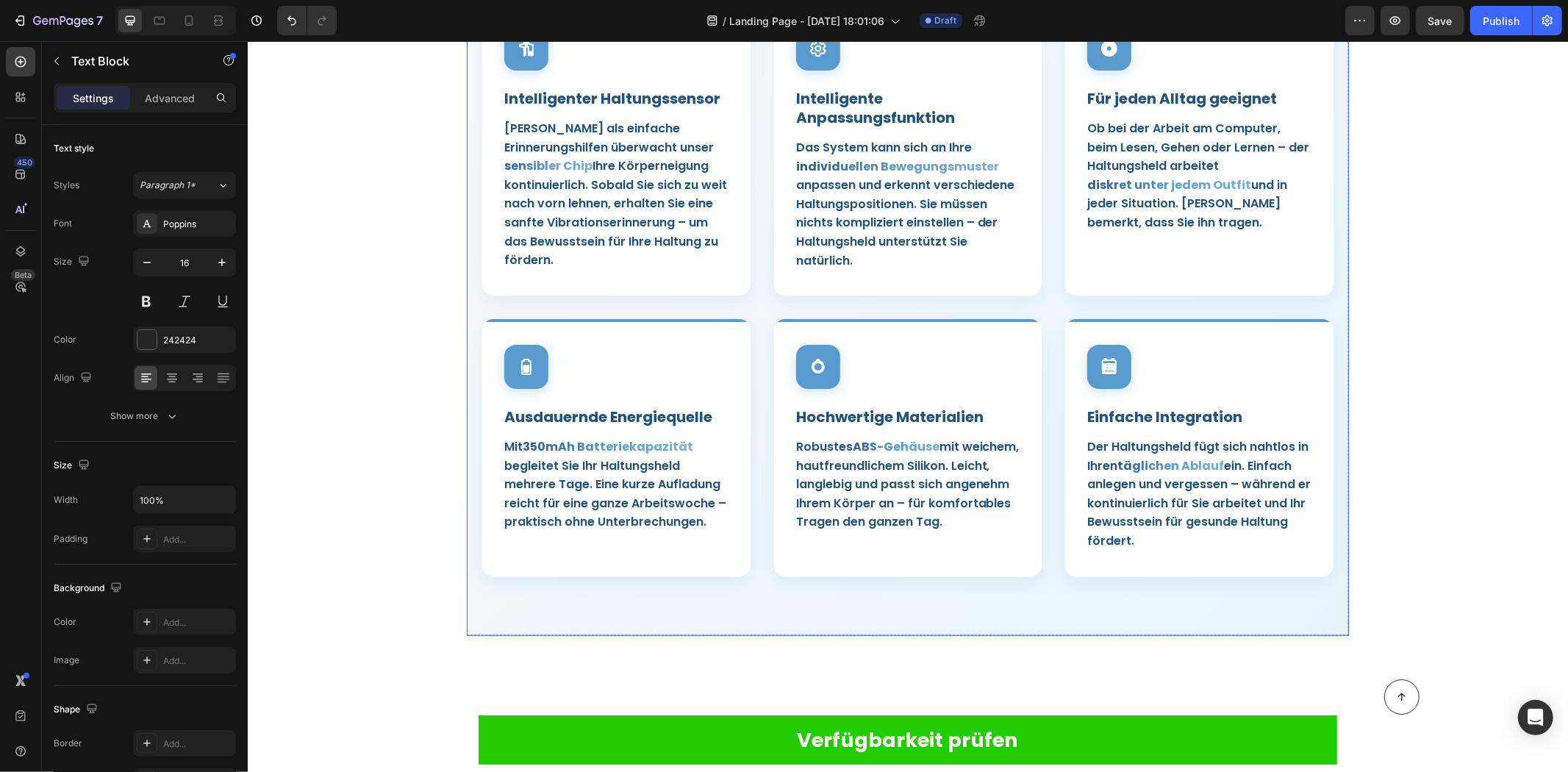
scroll to position [6126, 0]
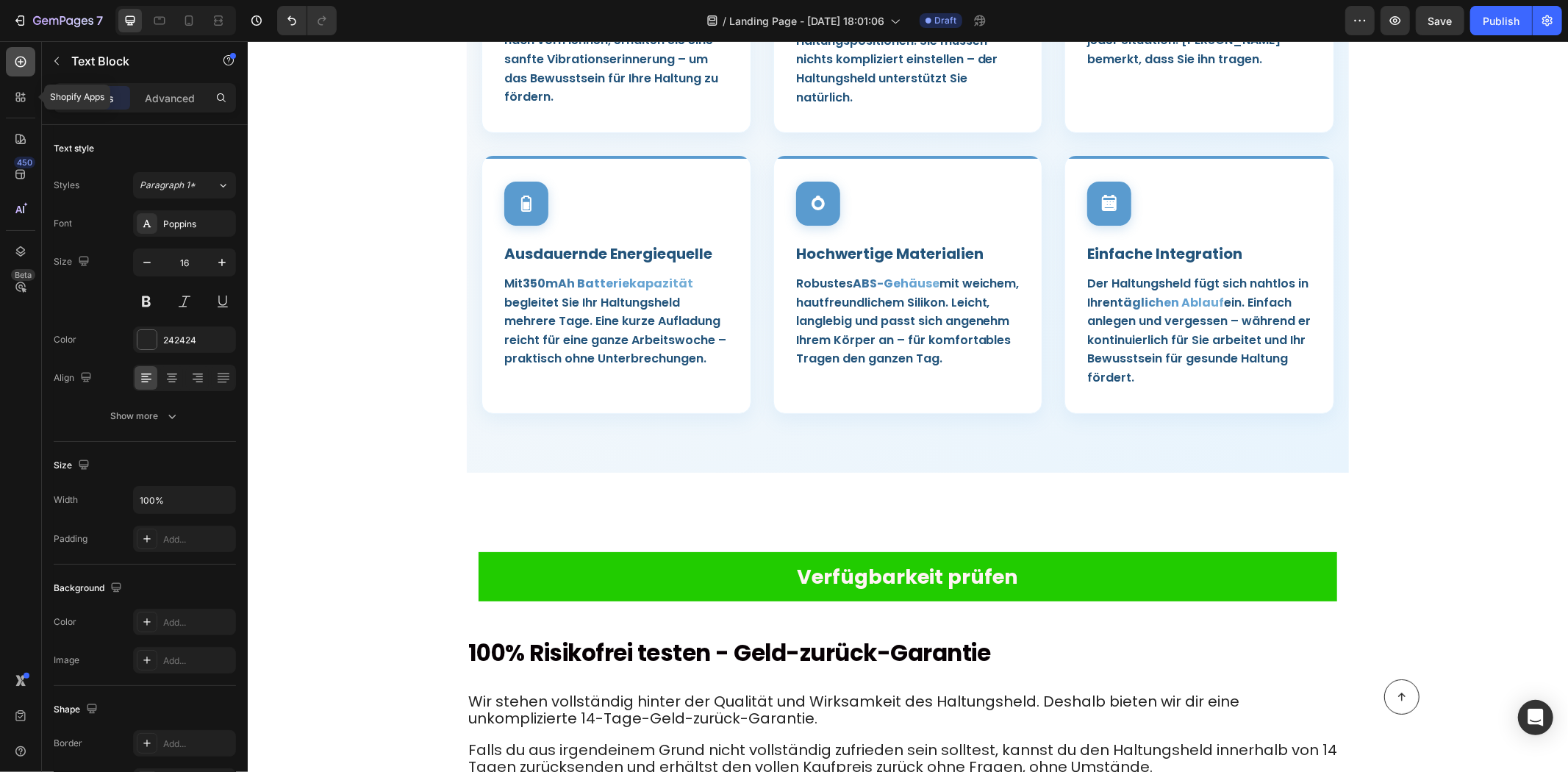
click at [17, 65] on icon at bounding box center [21, 62] width 11 height 11
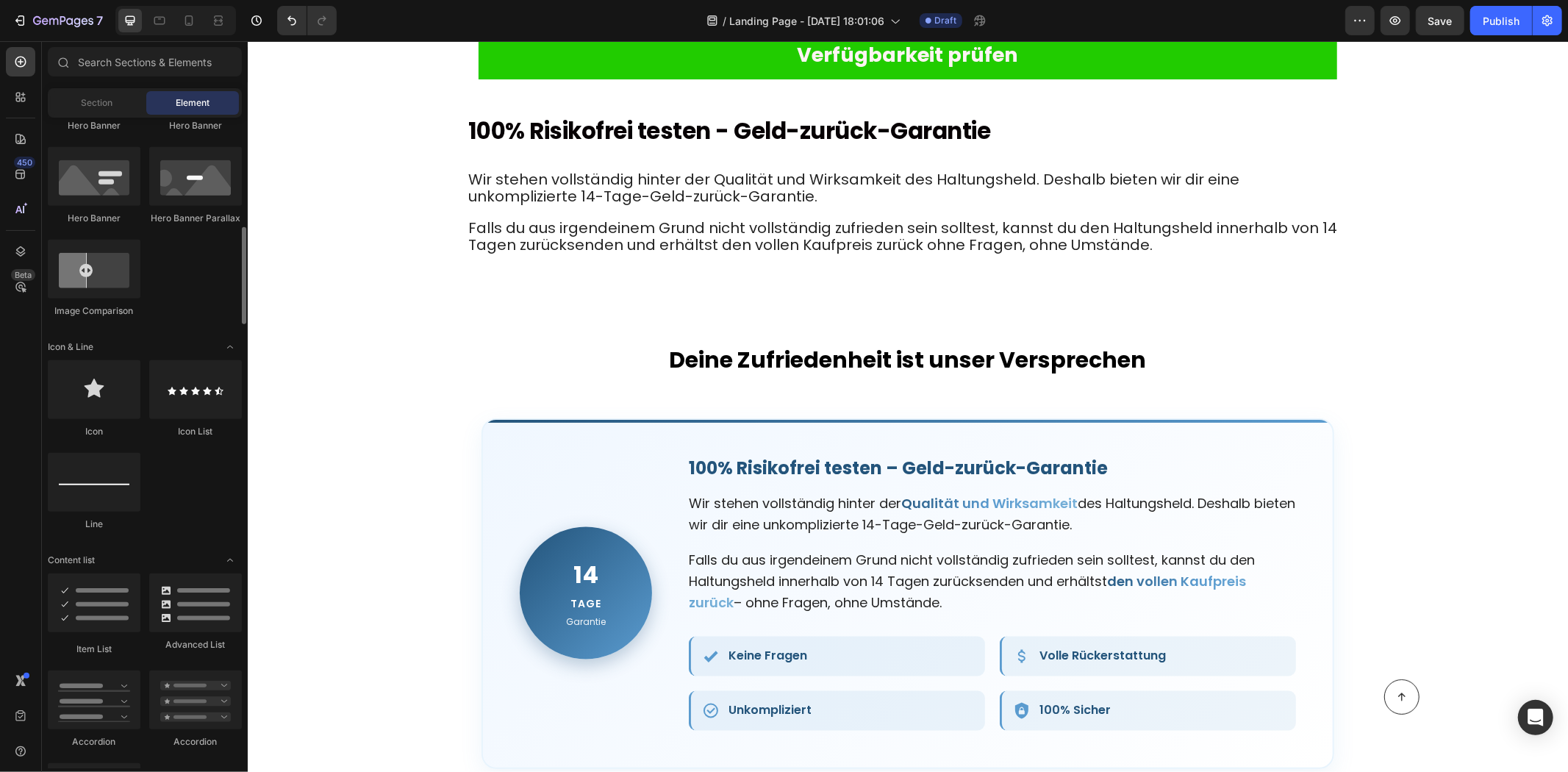
scroll to position [817, 0]
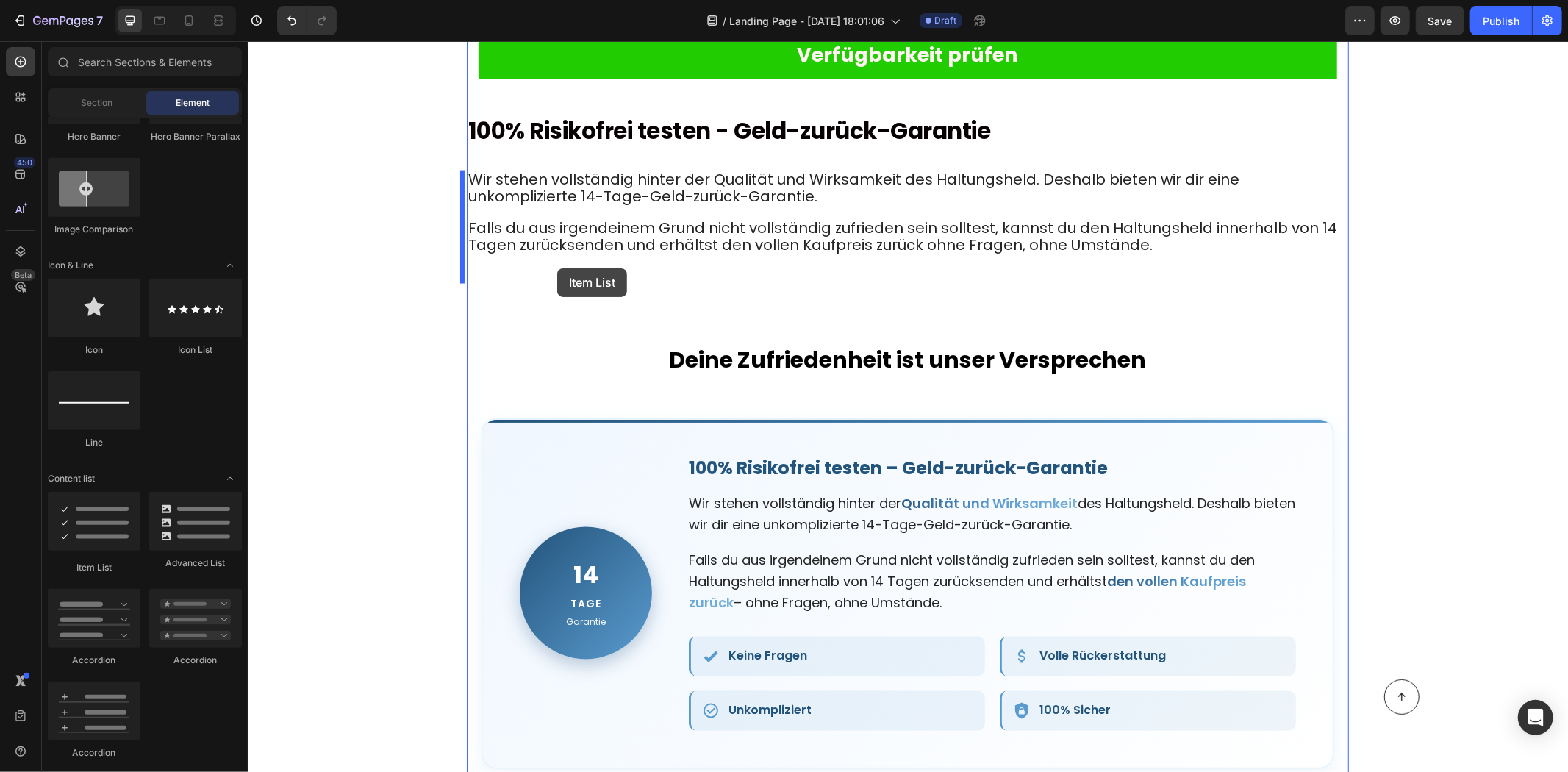
drag, startPoint x: 354, startPoint y: 578, endPoint x: 552, endPoint y: 264, distance: 371.2
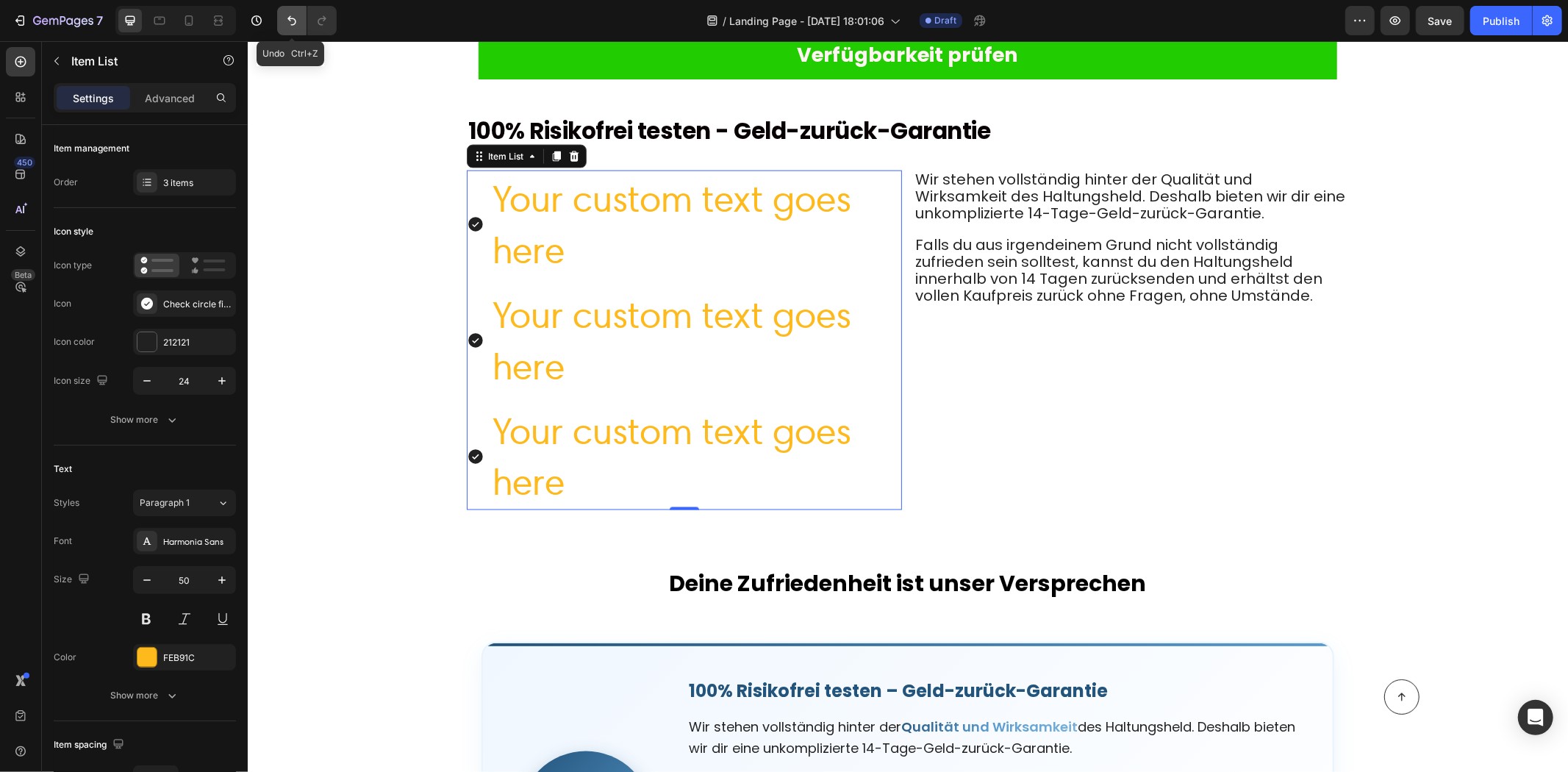
click at [291, 18] on icon "Undo/Redo" at bounding box center [292, 21] width 9 height 10
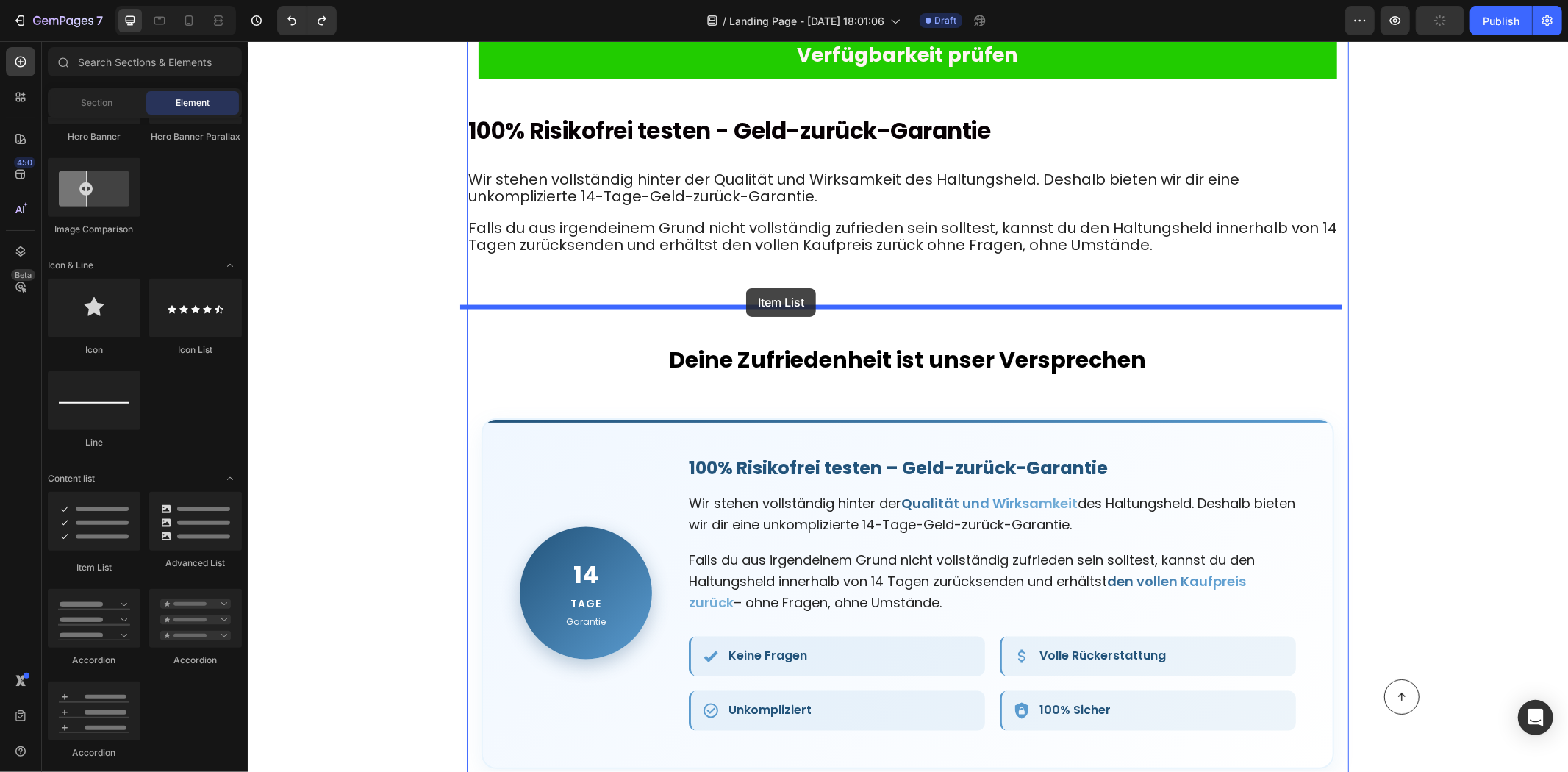
drag, startPoint x: 348, startPoint y: 592, endPoint x: 746, endPoint y: 289, distance: 500.2
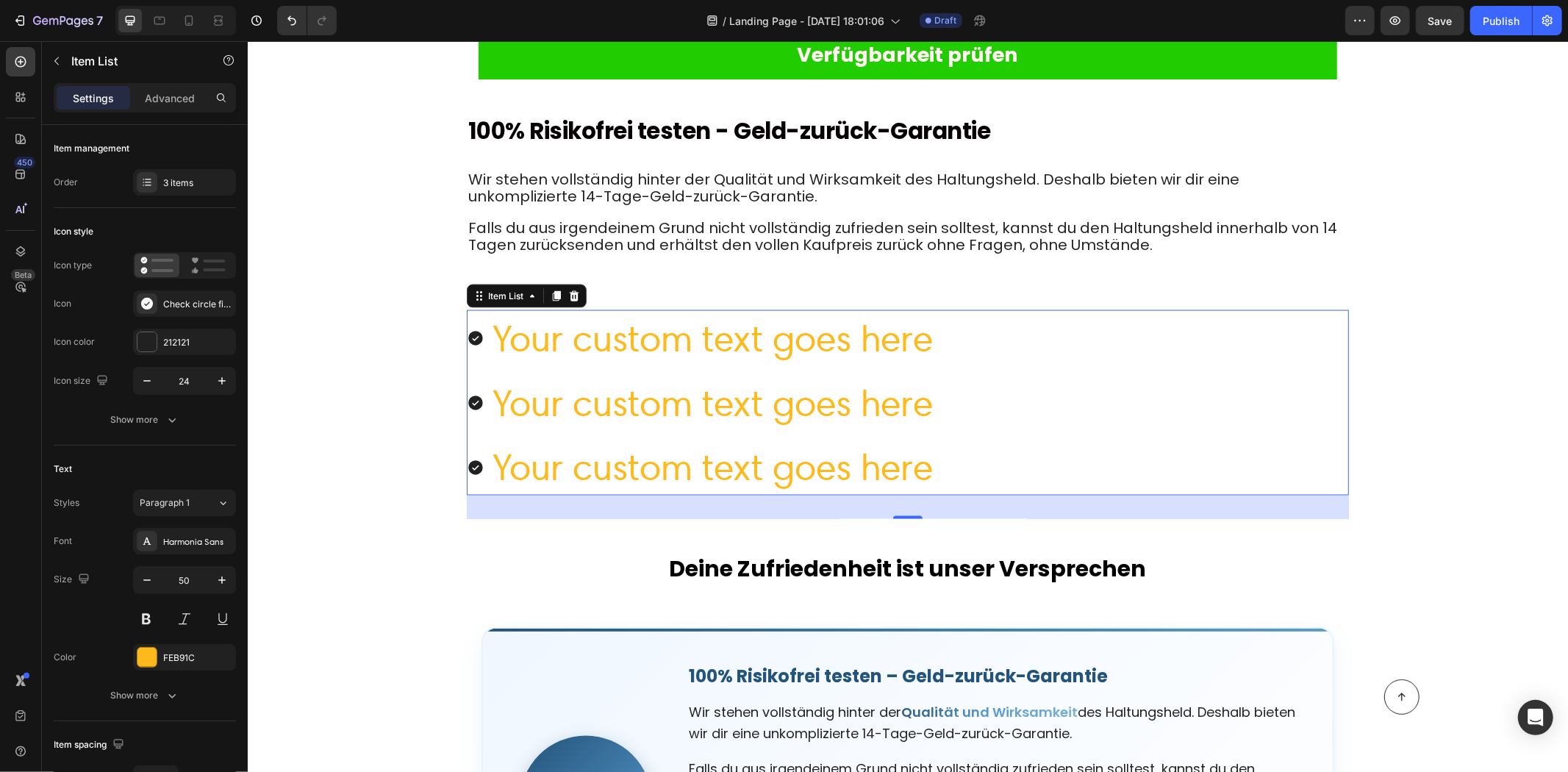
click at [737, 338] on div "Your custom text goes here" at bounding box center [712, 337] width 445 height 56
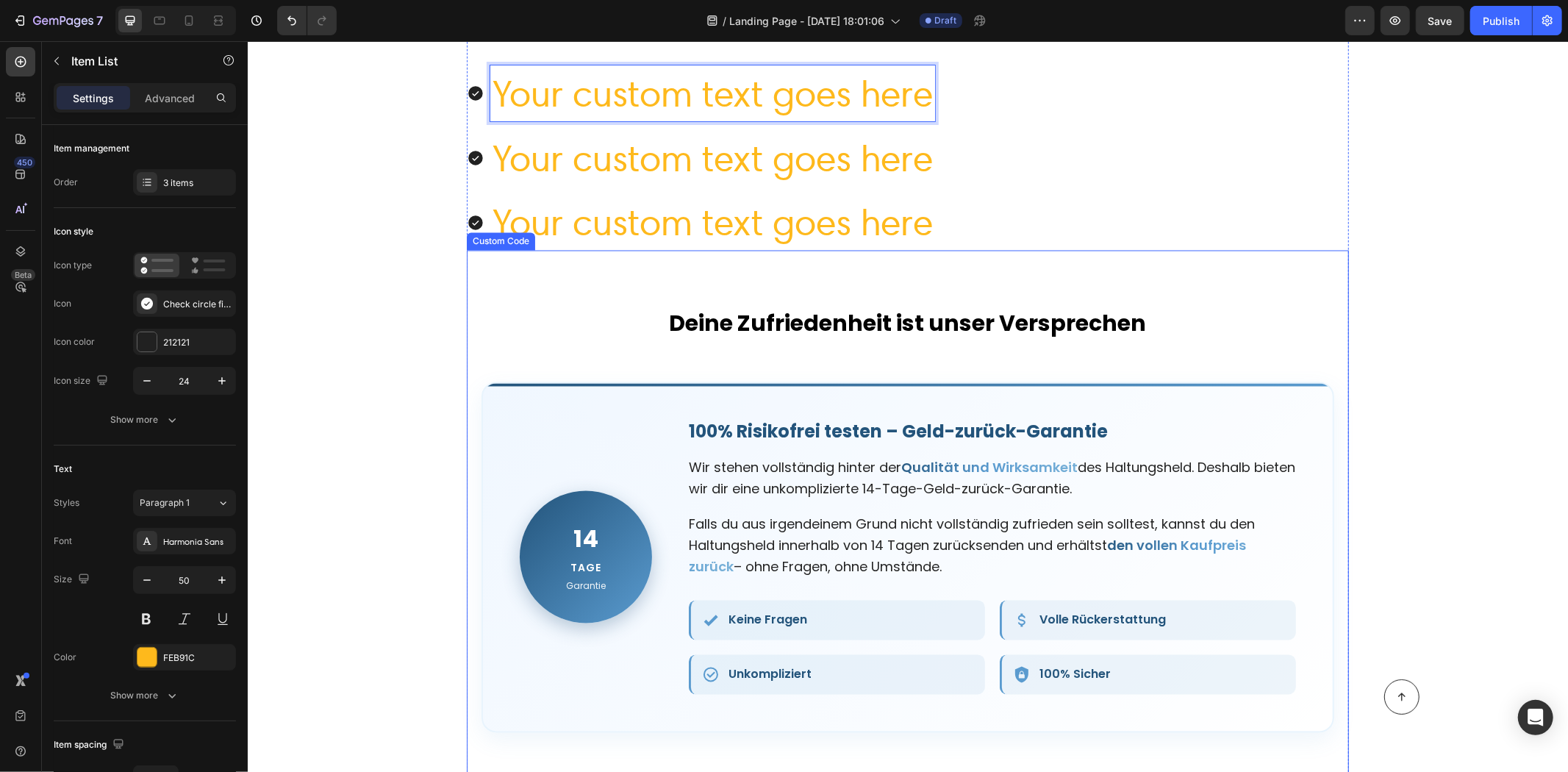
scroll to position [6616, 0]
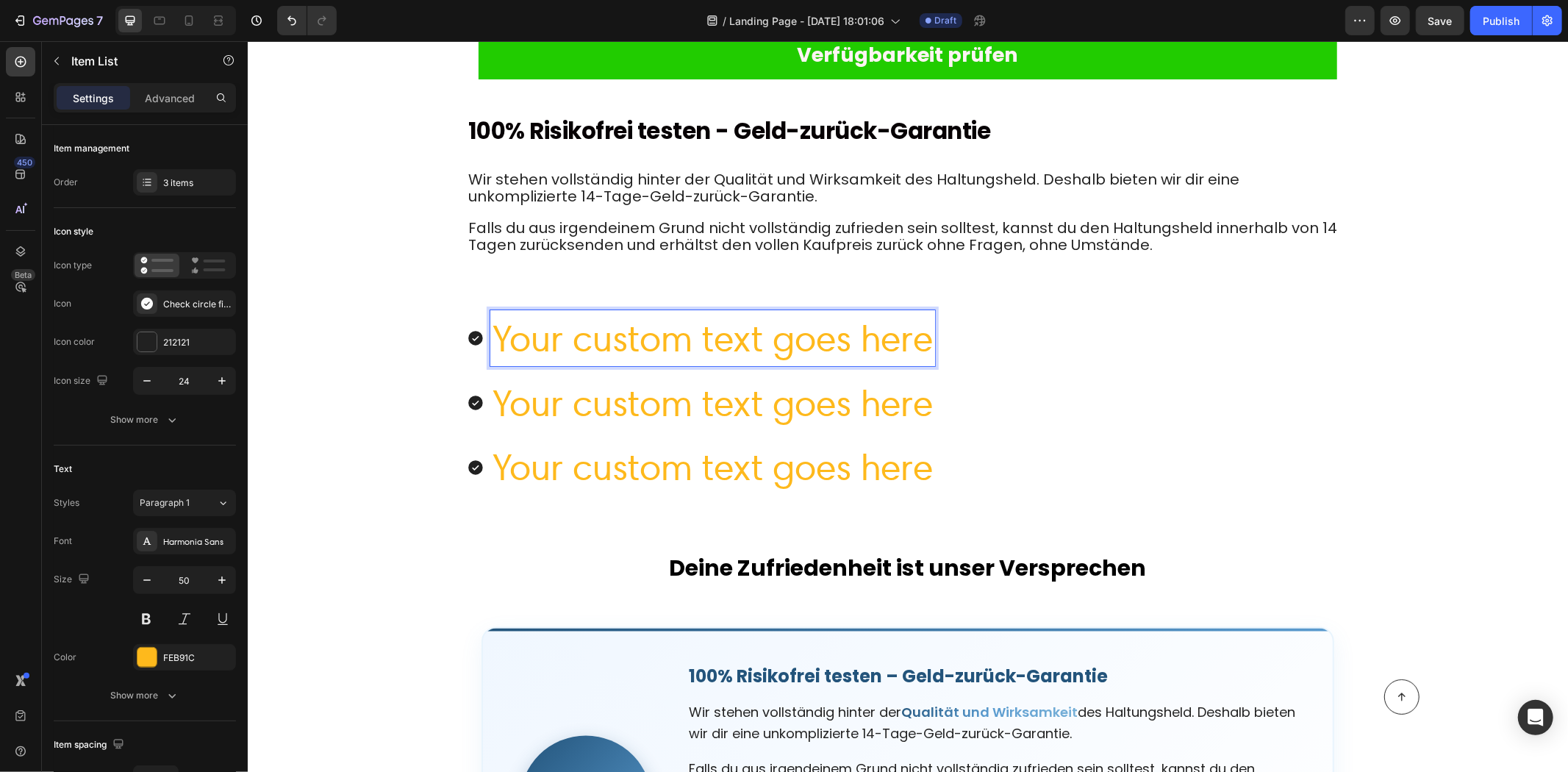
click at [885, 335] on p "Your custom text goes here" at bounding box center [712, 338] width 441 height 52
click at [883, 335] on p "Your custom text goes here" at bounding box center [712, 338] width 441 height 52
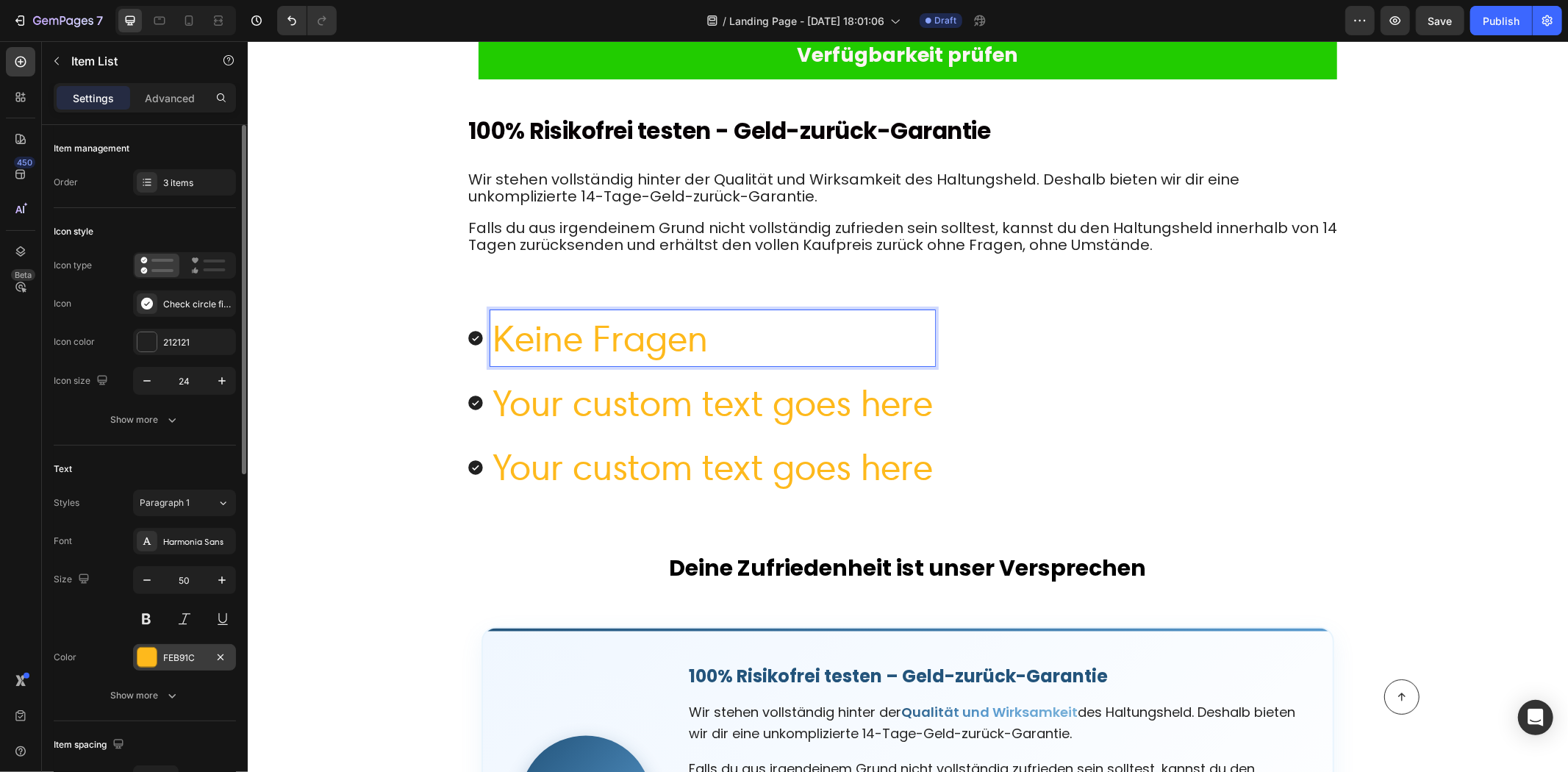
click at [200, 655] on div "FEB91C" at bounding box center [184, 658] width 43 height 13
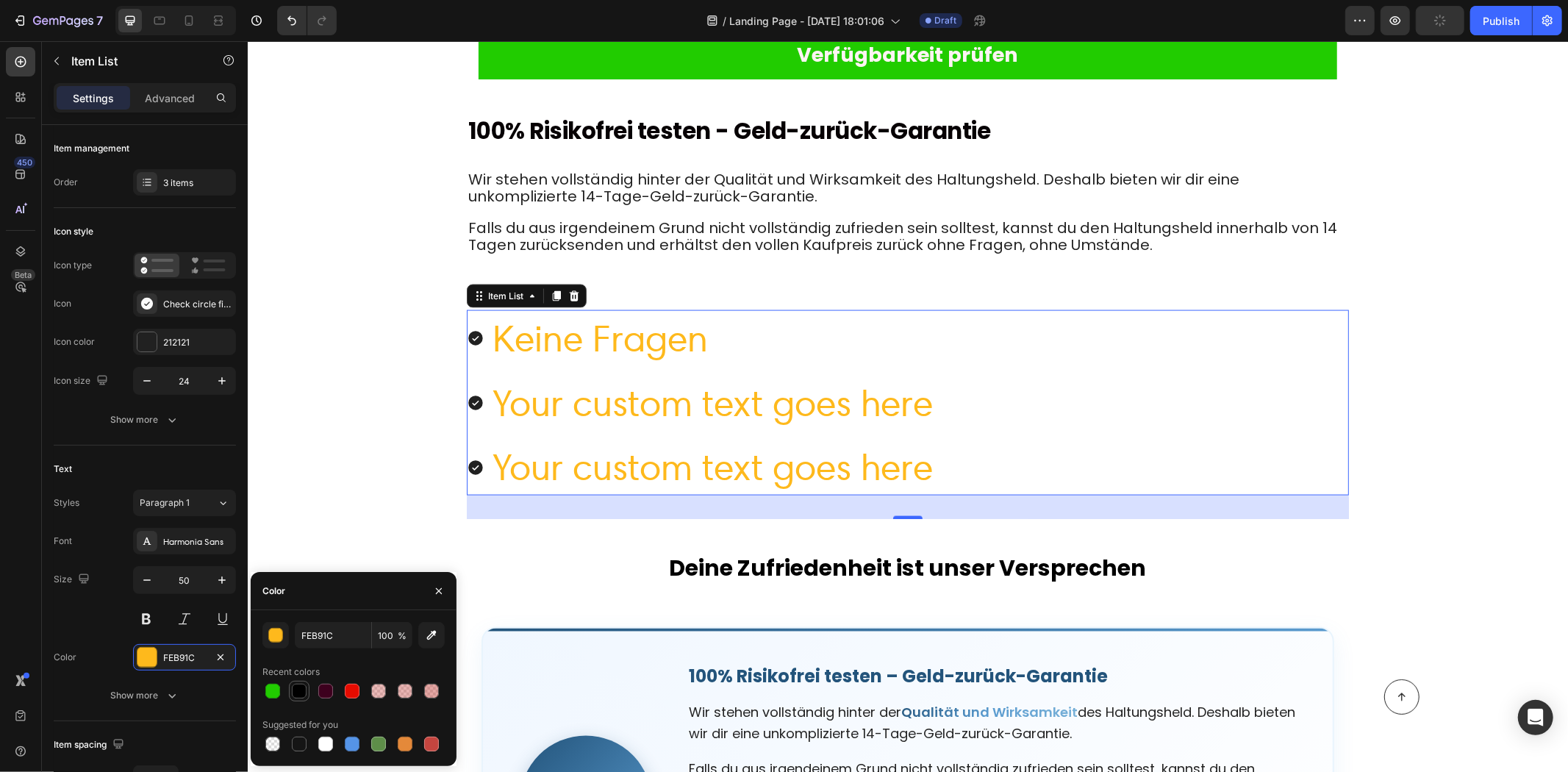
click at [306, 687] on div at bounding box center [299, 690] width 18 height 18
type input "000000"
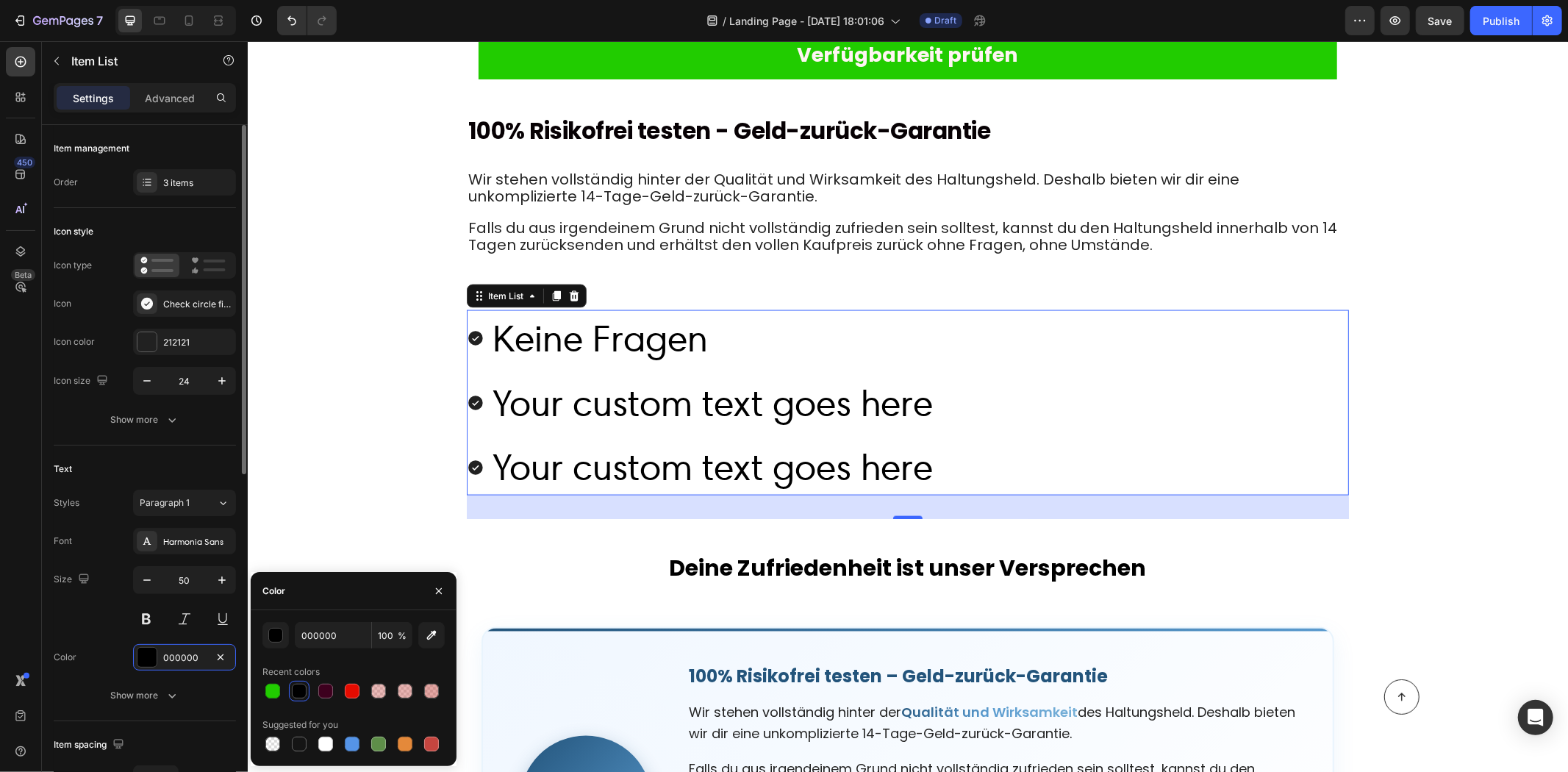
click at [86, 620] on div "Size 50" at bounding box center [144, 599] width 182 height 66
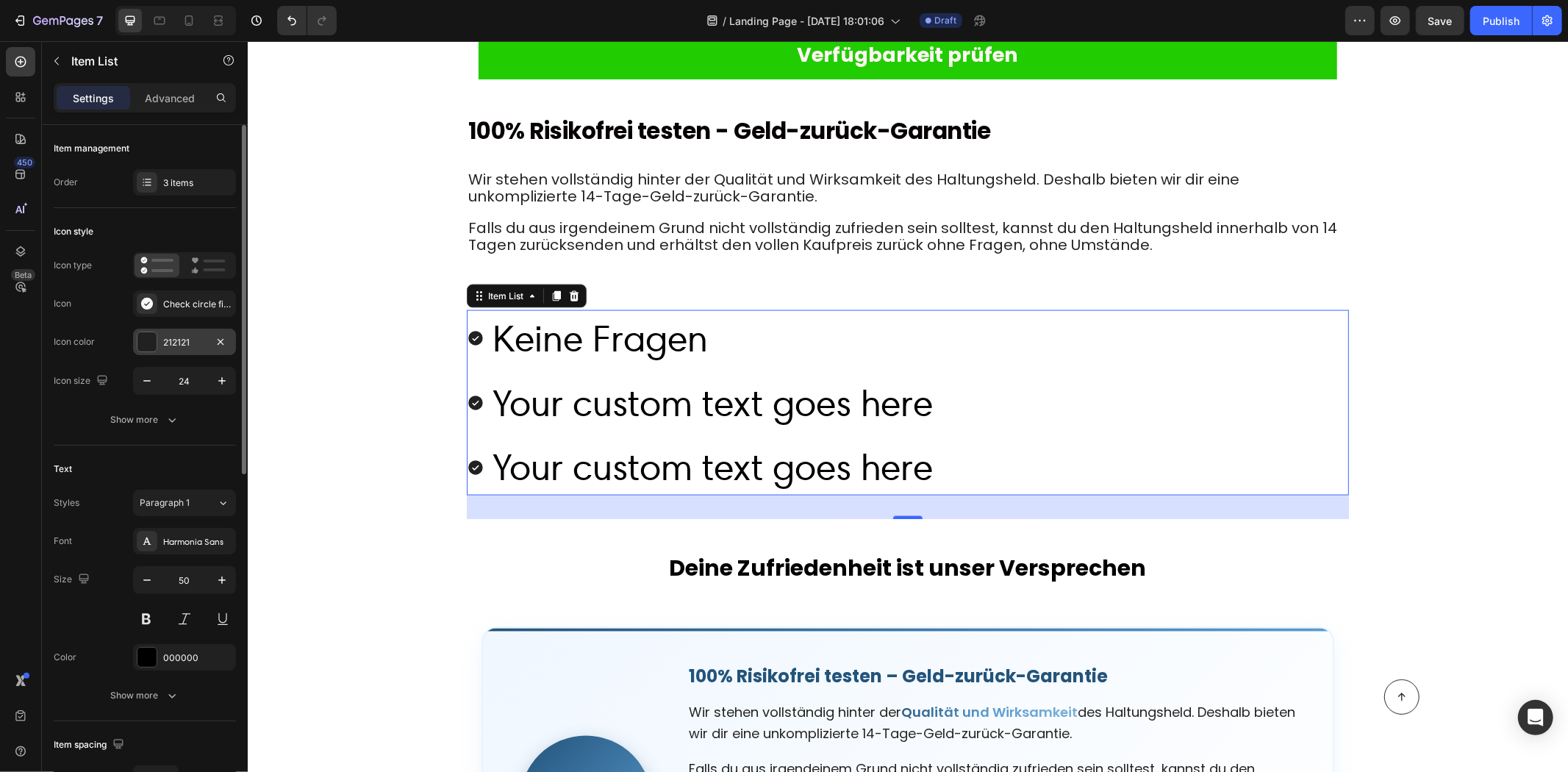
click at [182, 344] on div "212121" at bounding box center [184, 342] width 43 height 13
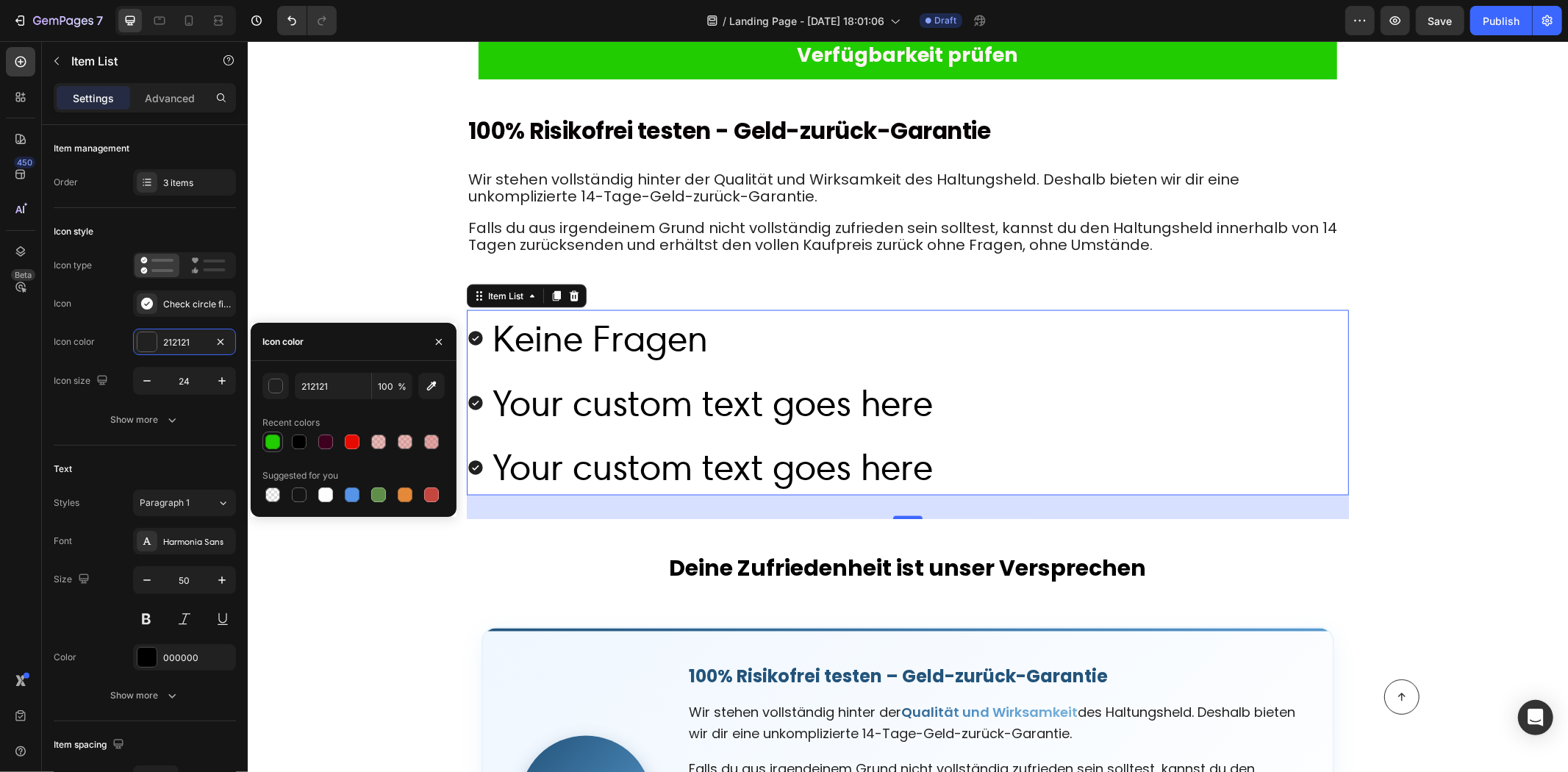
click at [275, 431] on div at bounding box center [272, 441] width 21 height 21
type input "21CC00"
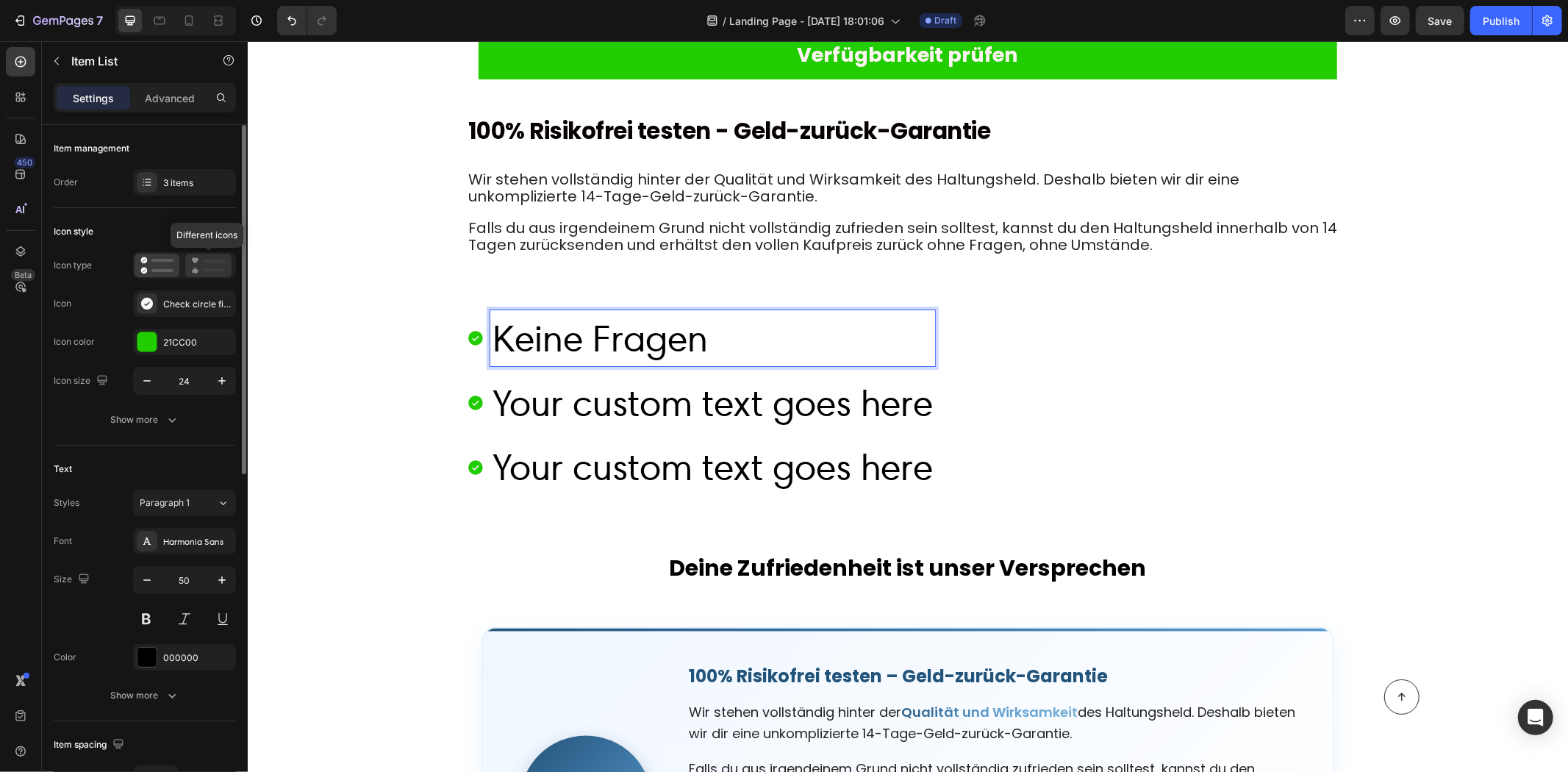
click at [207, 268] on rect at bounding box center [214, 270] width 22 height 3
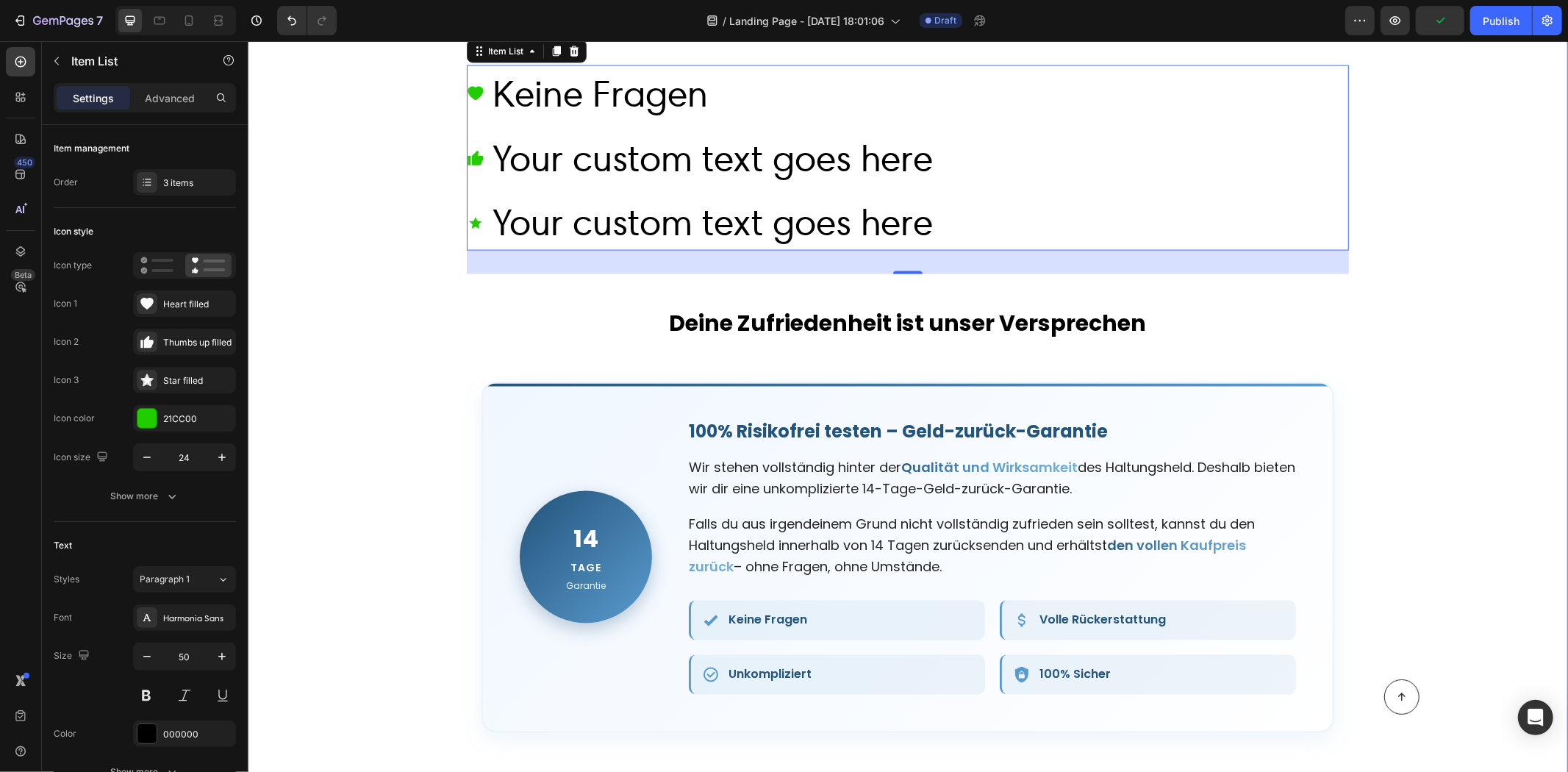
scroll to position [6697, 0]
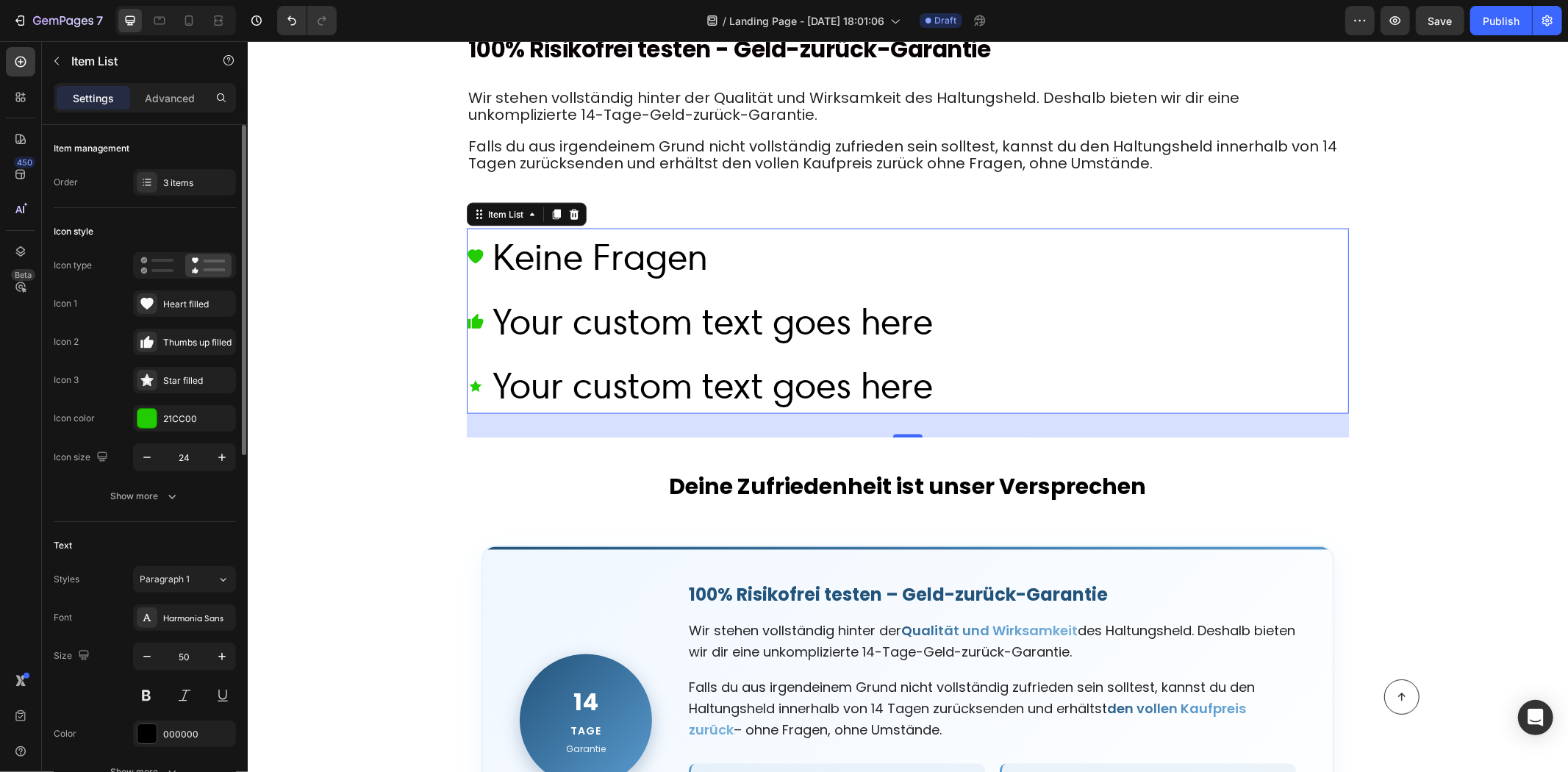
click at [200, 312] on div "Heart filled" at bounding box center [184, 303] width 103 height 27
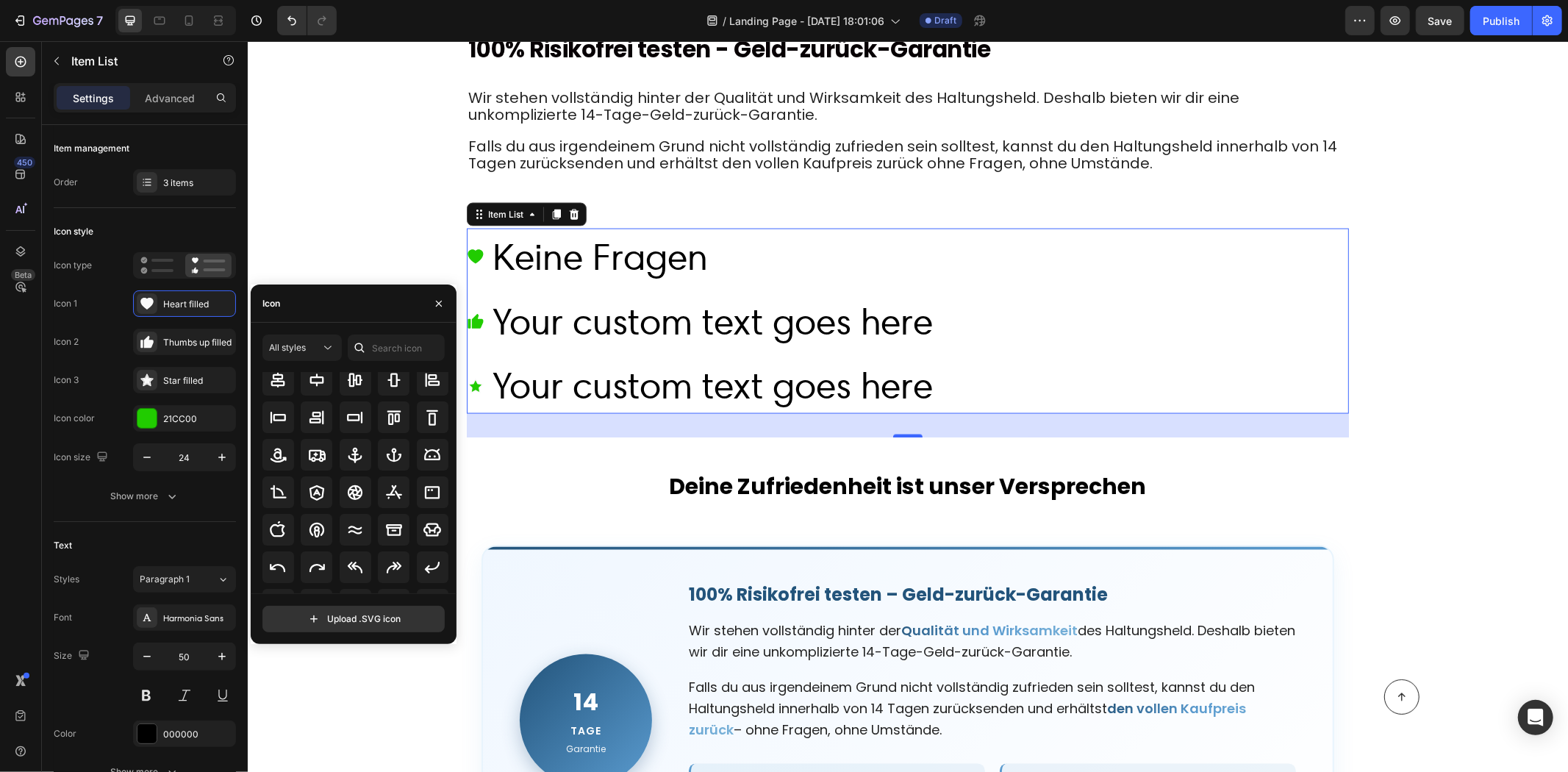
scroll to position [0, 0]
click at [312, 345] on div "All styles" at bounding box center [295, 348] width 52 height 13
click at [297, 428] on div "Regular" at bounding box center [276, 439] width 120 height 28
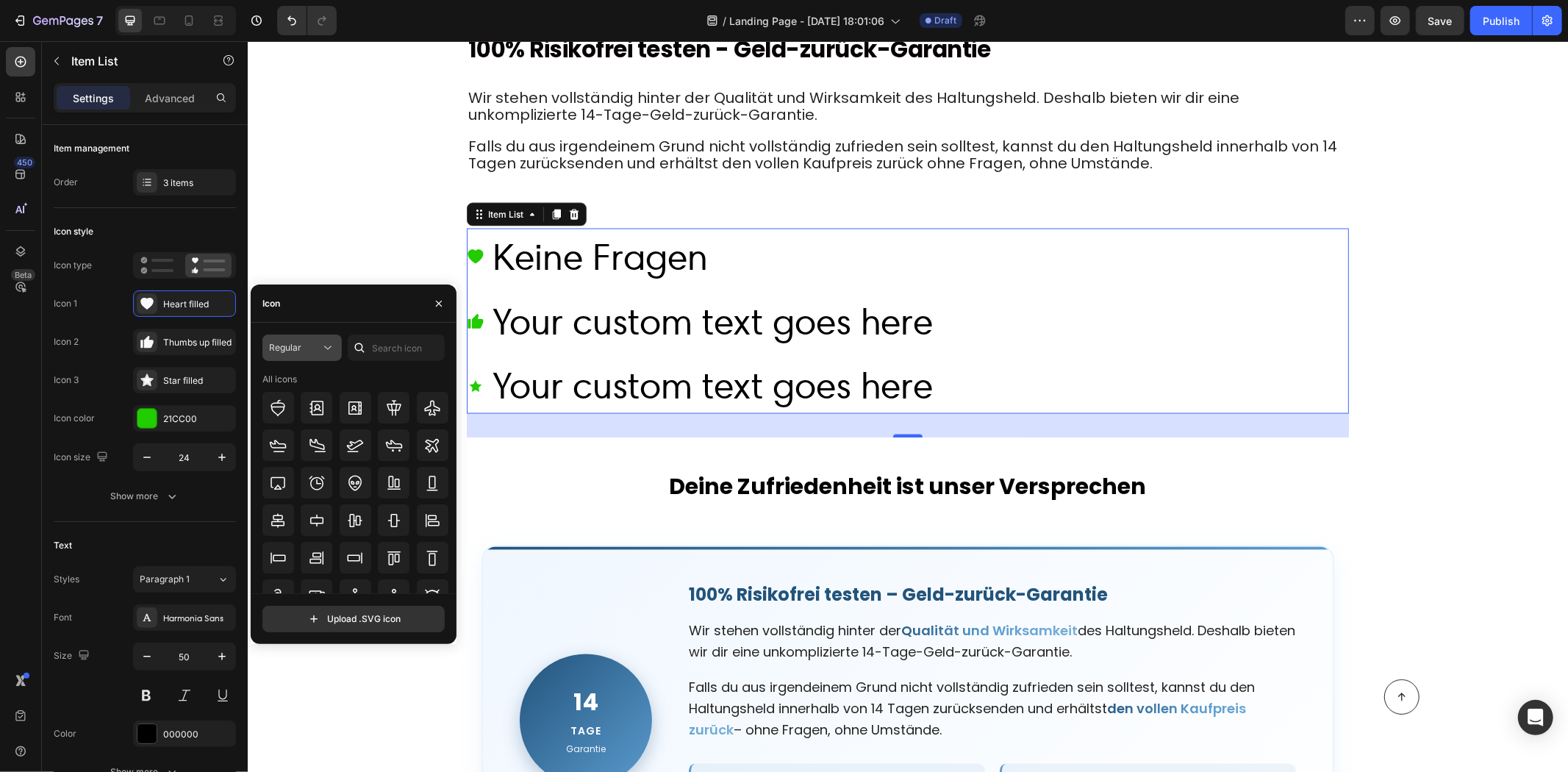
click at [299, 349] on span "Regular" at bounding box center [285, 348] width 32 height 11
click at [300, 383] on p "All styles" at bounding box center [287, 383] width 84 height 13
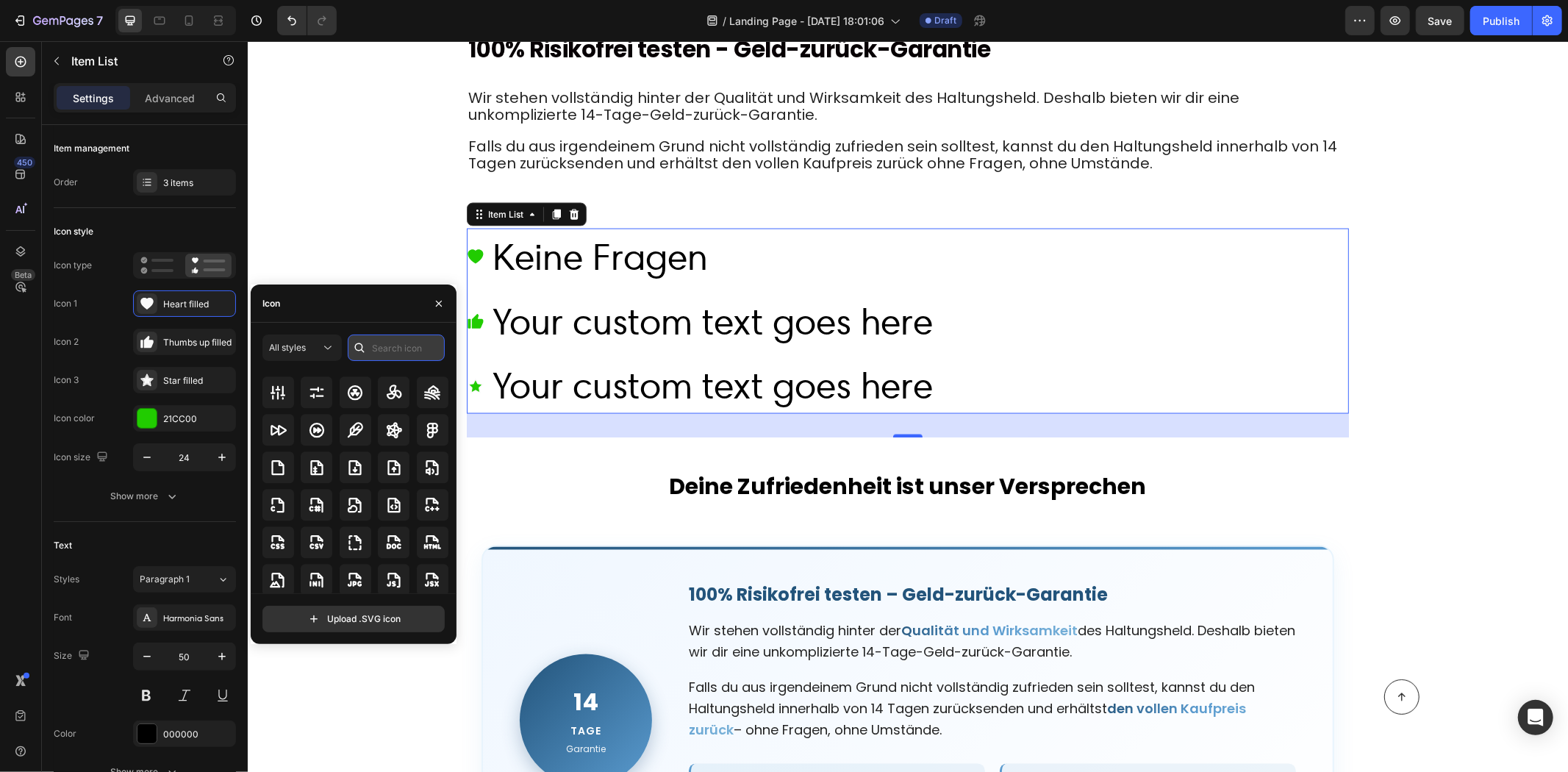
click at [396, 344] on input "text" at bounding box center [396, 348] width 97 height 27
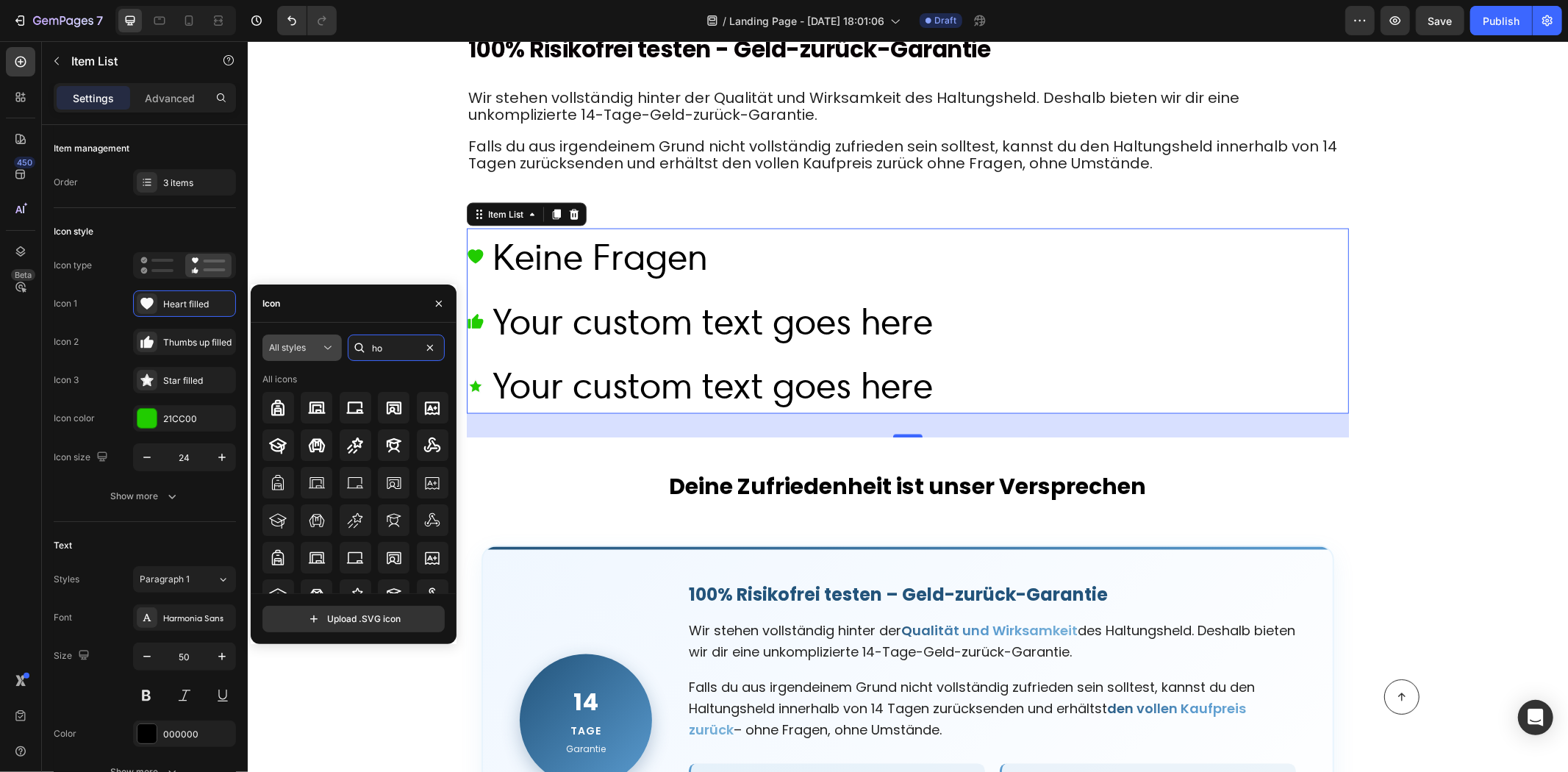
type input "h"
click at [316, 348] on div "All styles" at bounding box center [295, 348] width 52 height 13
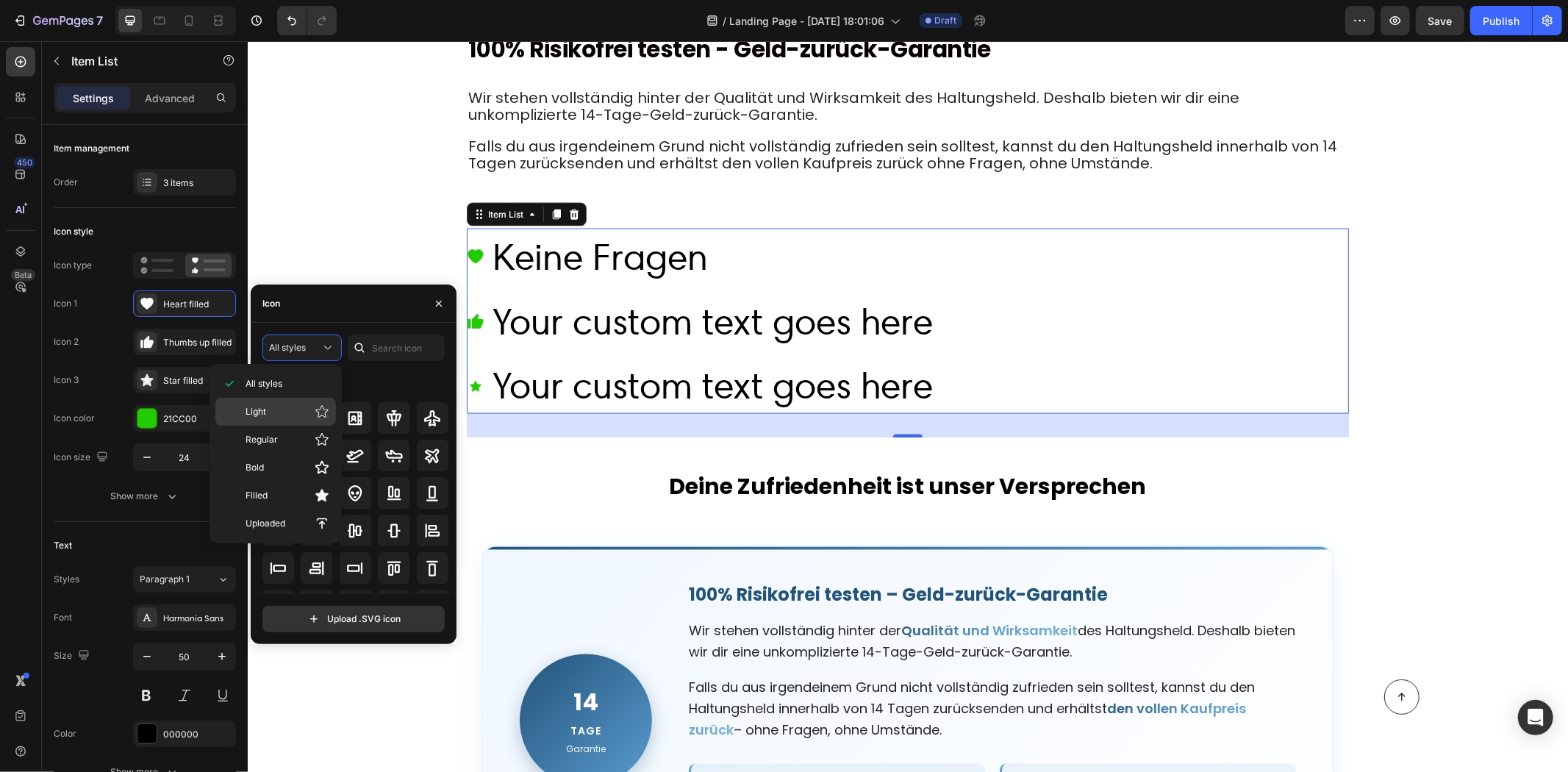
click at [303, 408] on p "Light" at bounding box center [287, 412] width 84 height 14
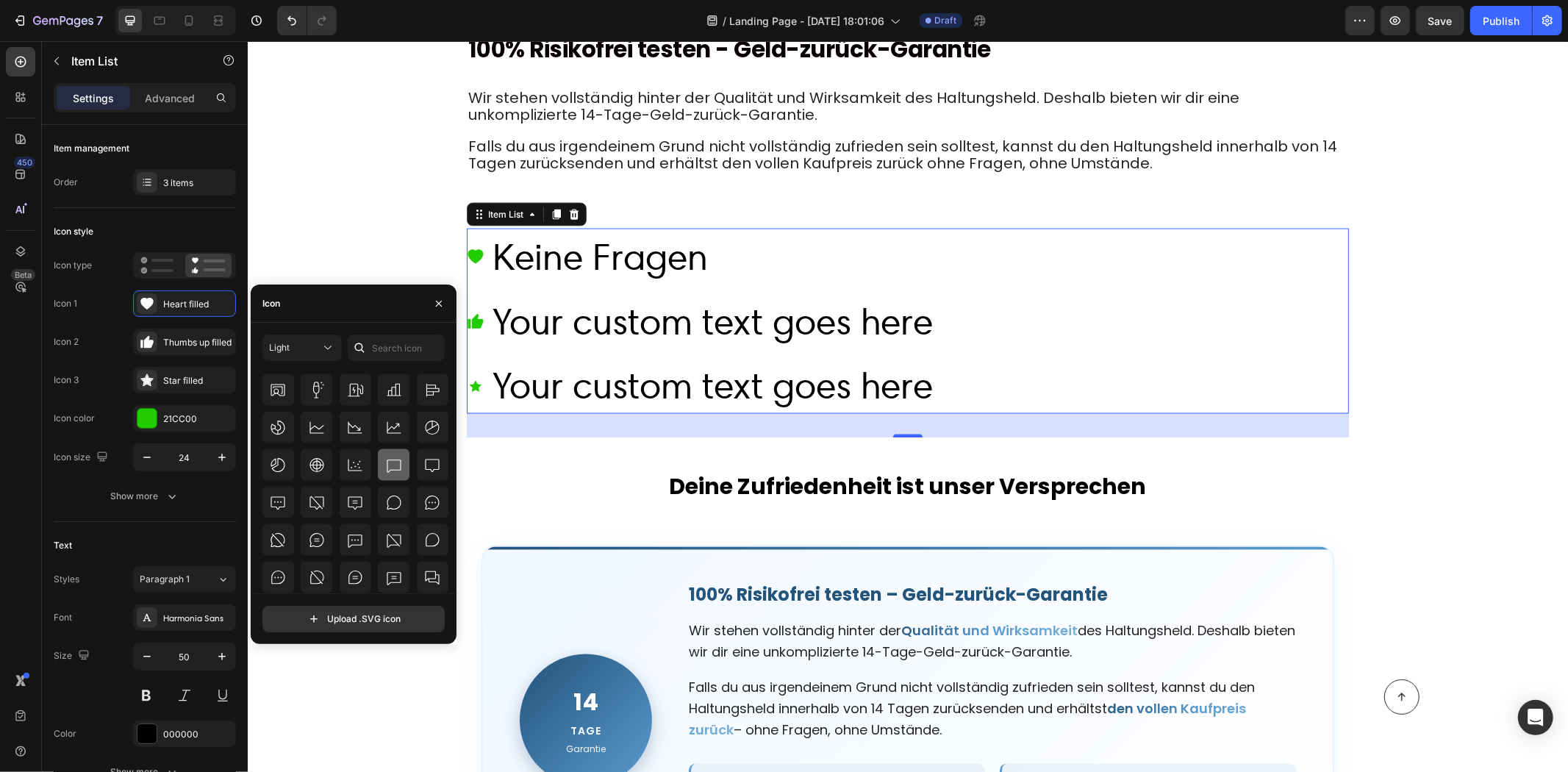
scroll to position [2140, 0]
click at [419, 520] on div at bounding box center [432, 521] width 31 height 31
click at [354, 513] on icon at bounding box center [354, 521] width 18 height 18
click at [393, 460] on icon at bounding box center [393, 460] width 18 height 18
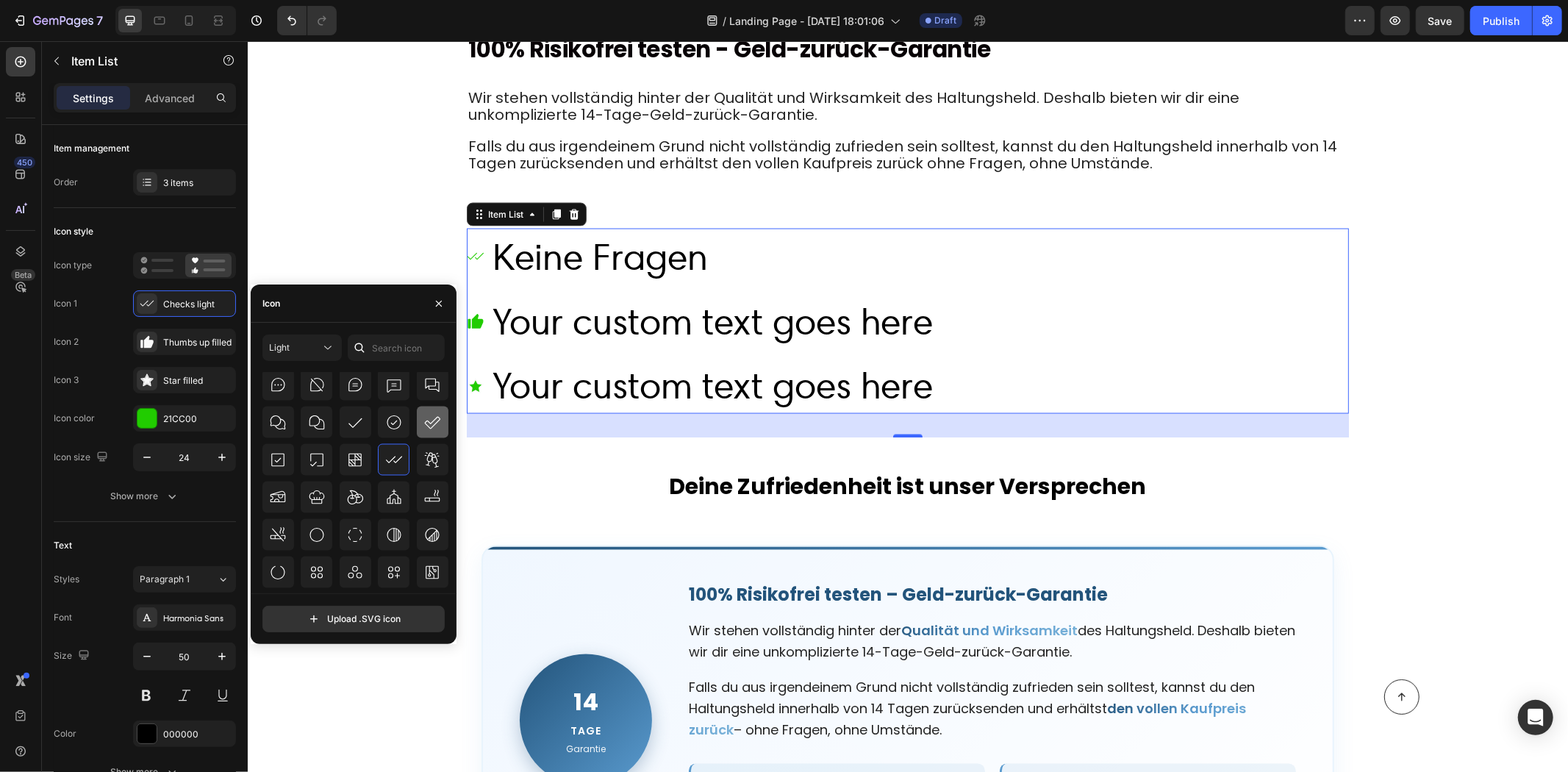
click at [434, 417] on icon at bounding box center [433, 423] width 15 height 12
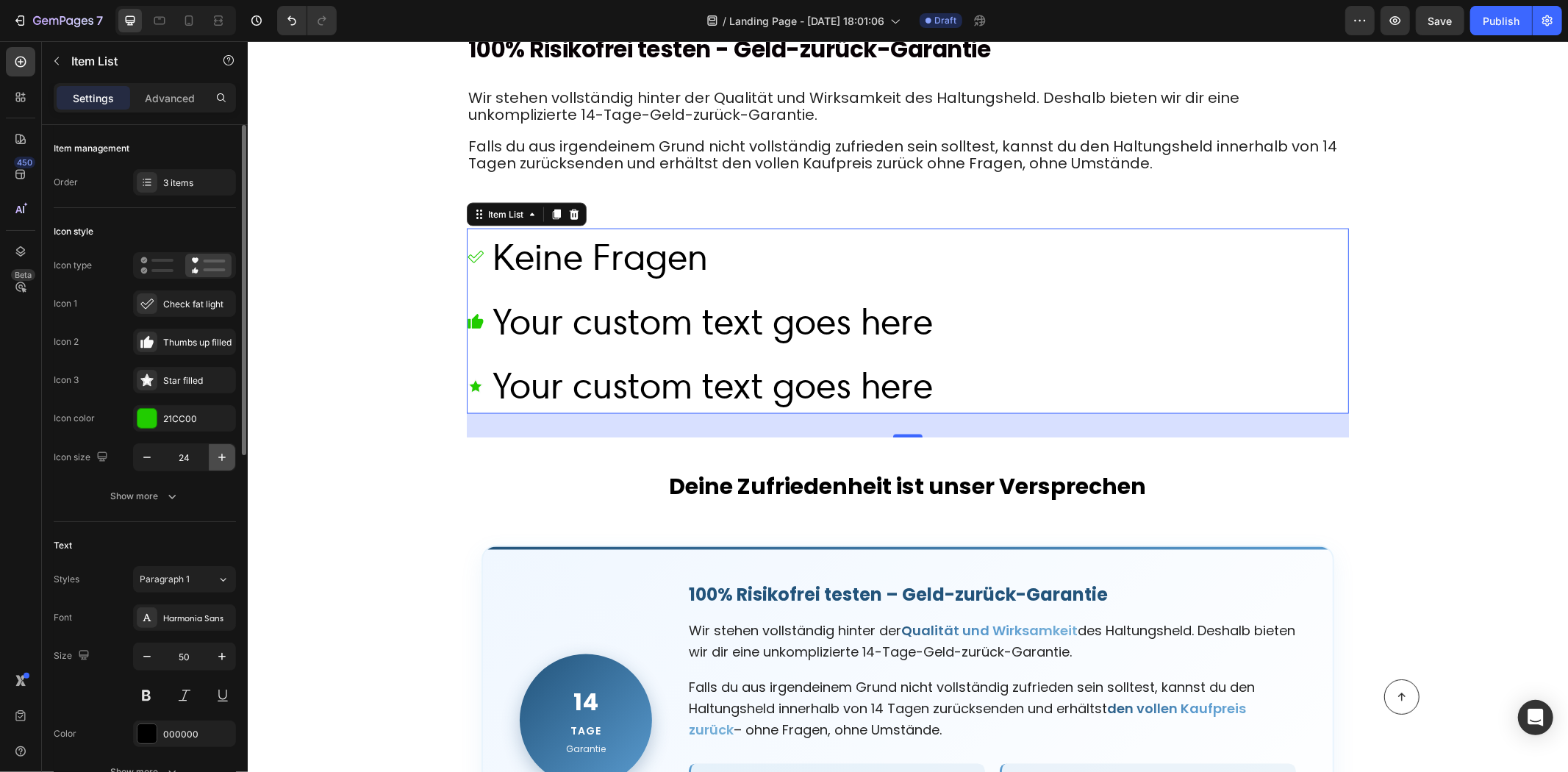
click at [222, 457] on icon "button" at bounding box center [222, 457] width 8 height 8
click at [221, 456] on icon "button" at bounding box center [222, 456] width 14 height 14
click at [224, 450] on icon "button" at bounding box center [222, 456] width 14 height 14
type input "28"
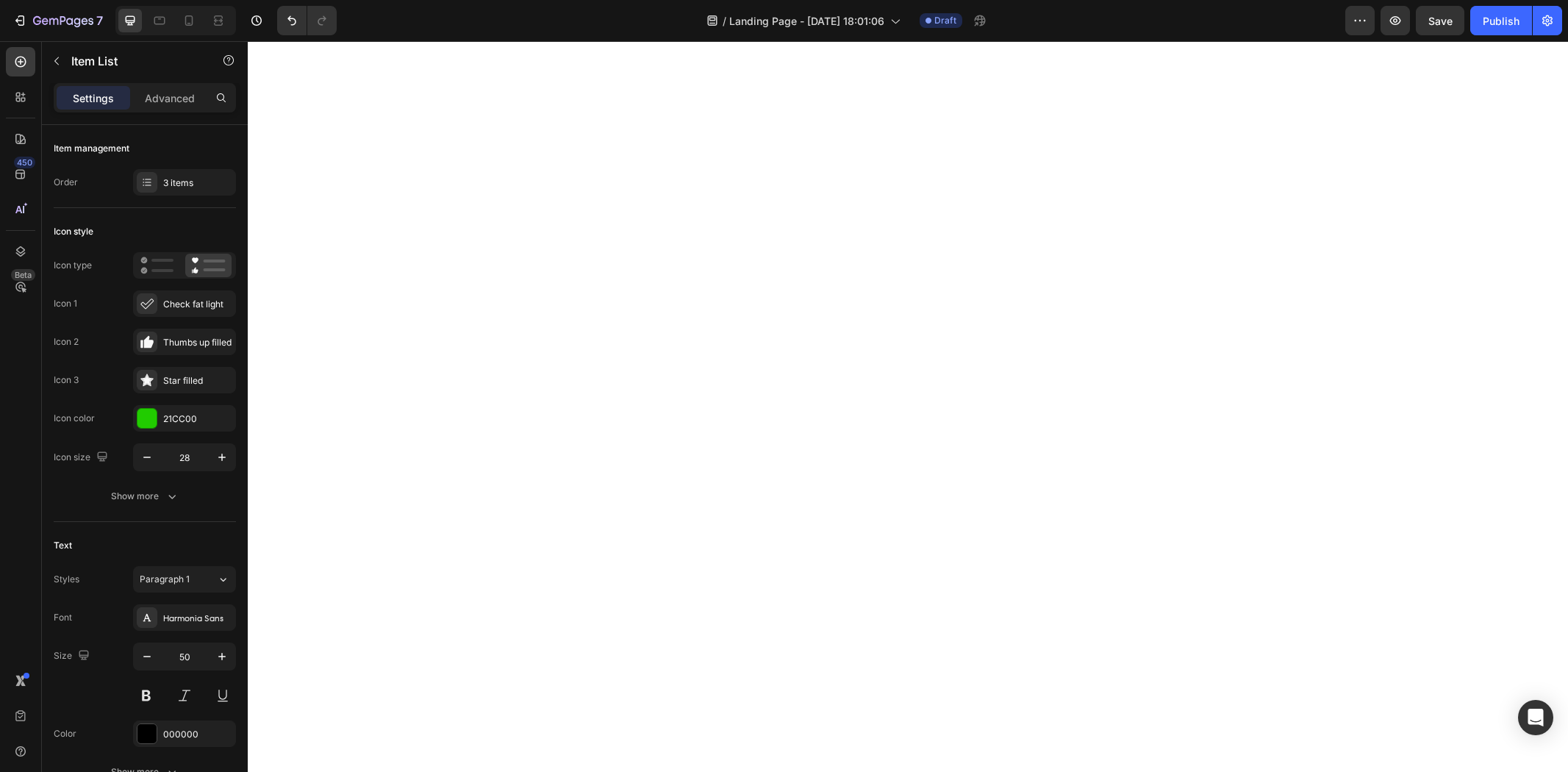
click at [216, 456] on icon "button" at bounding box center [222, 456] width 14 height 14
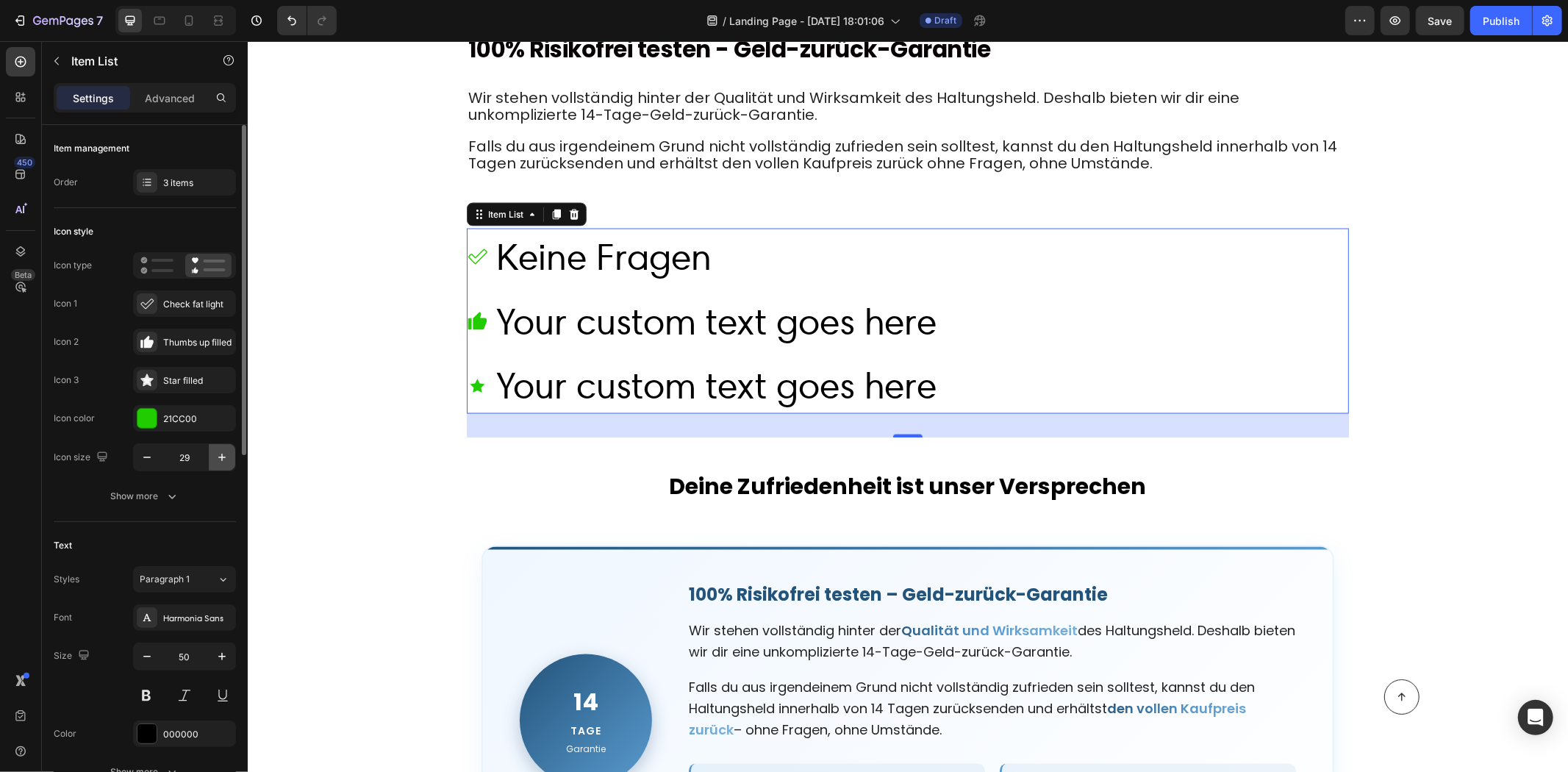
click at [216, 456] on icon "button" at bounding box center [222, 456] width 14 height 14
click at [216, 452] on icon "button" at bounding box center [222, 456] width 14 height 14
click at [147, 459] on icon "button" at bounding box center [146, 456] width 14 height 14
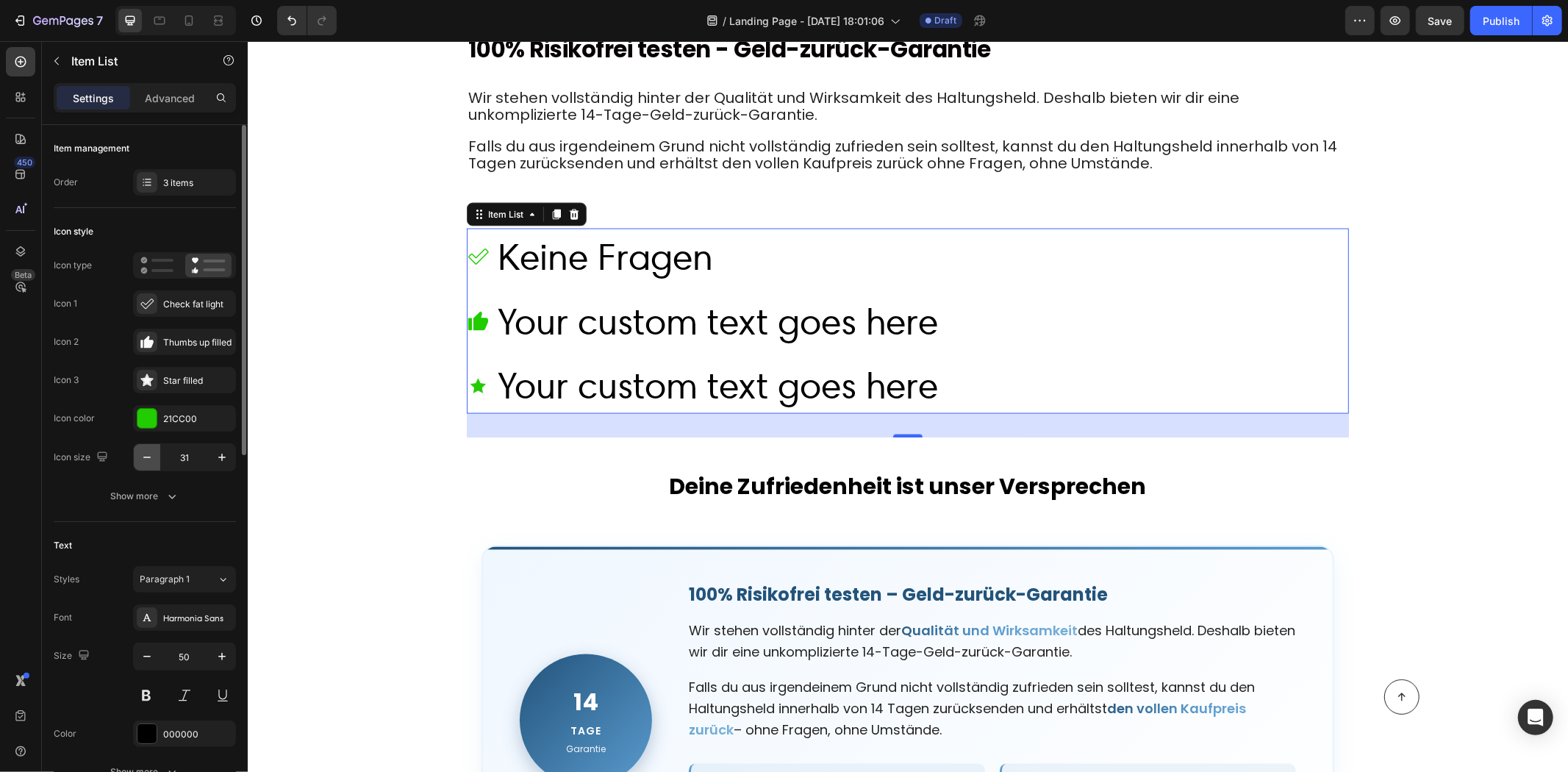
type input "30"
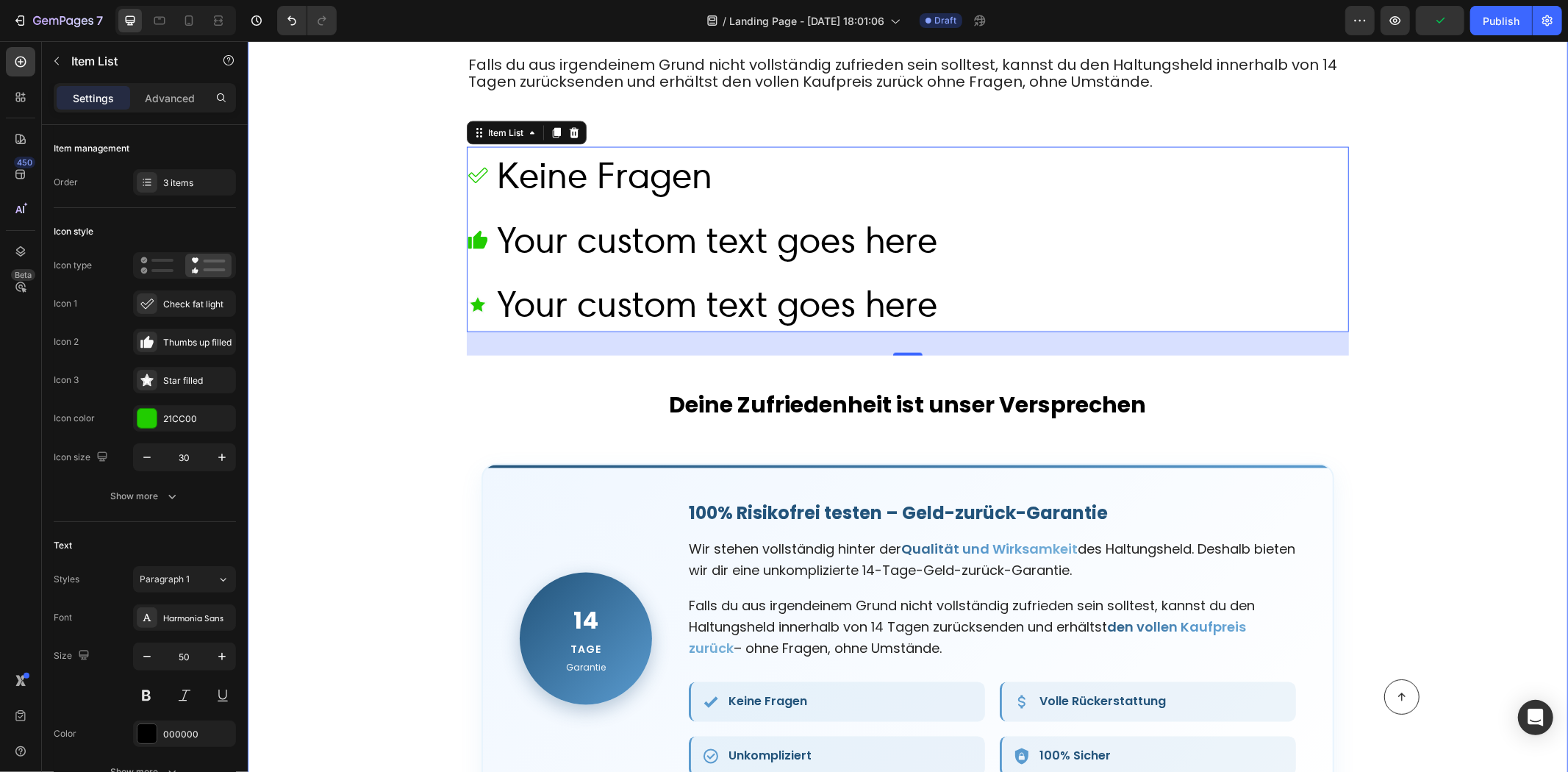
scroll to position [6860, 0]
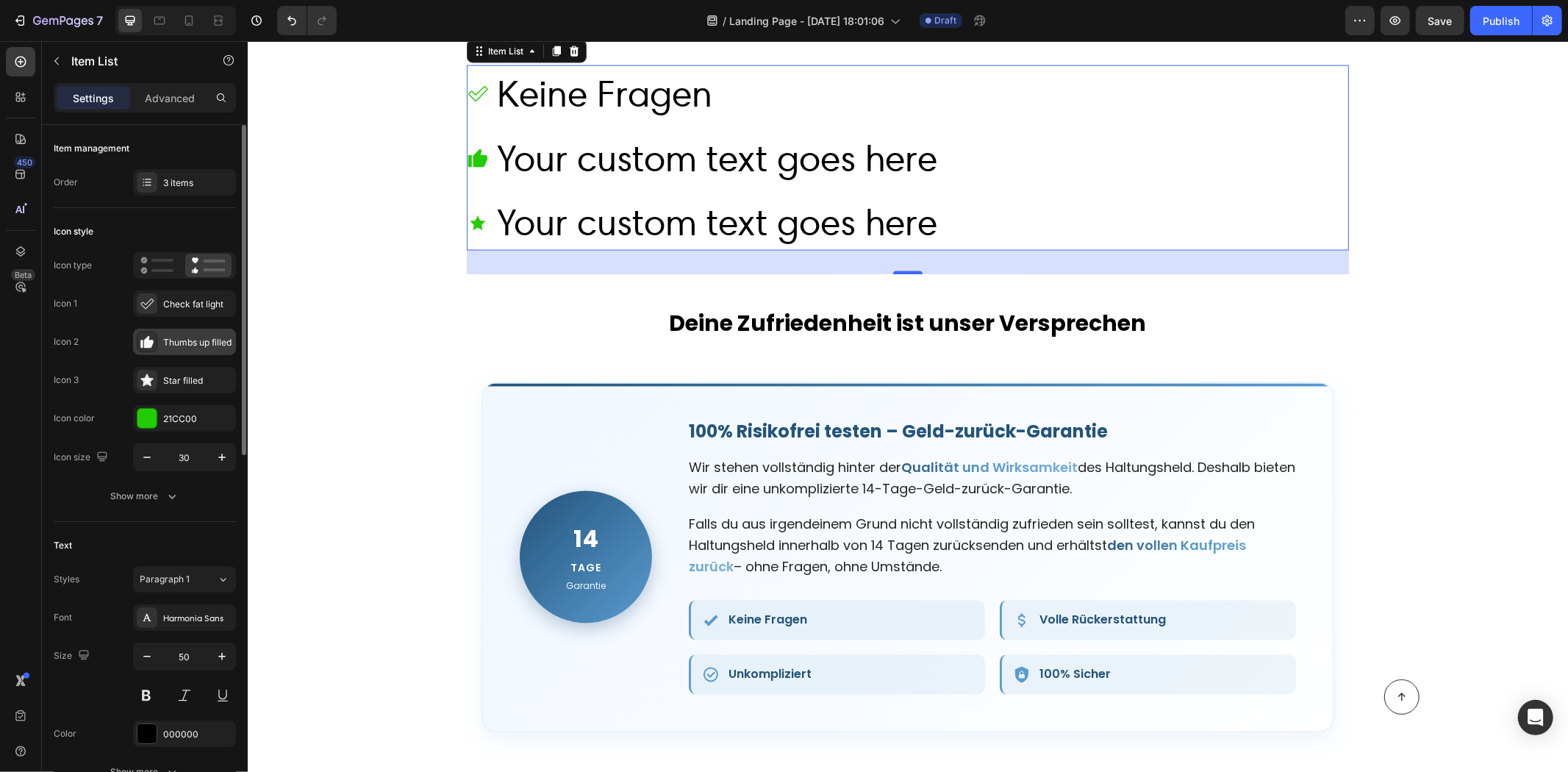
click at [178, 340] on div "Thumbs up filled" at bounding box center [197, 342] width 69 height 13
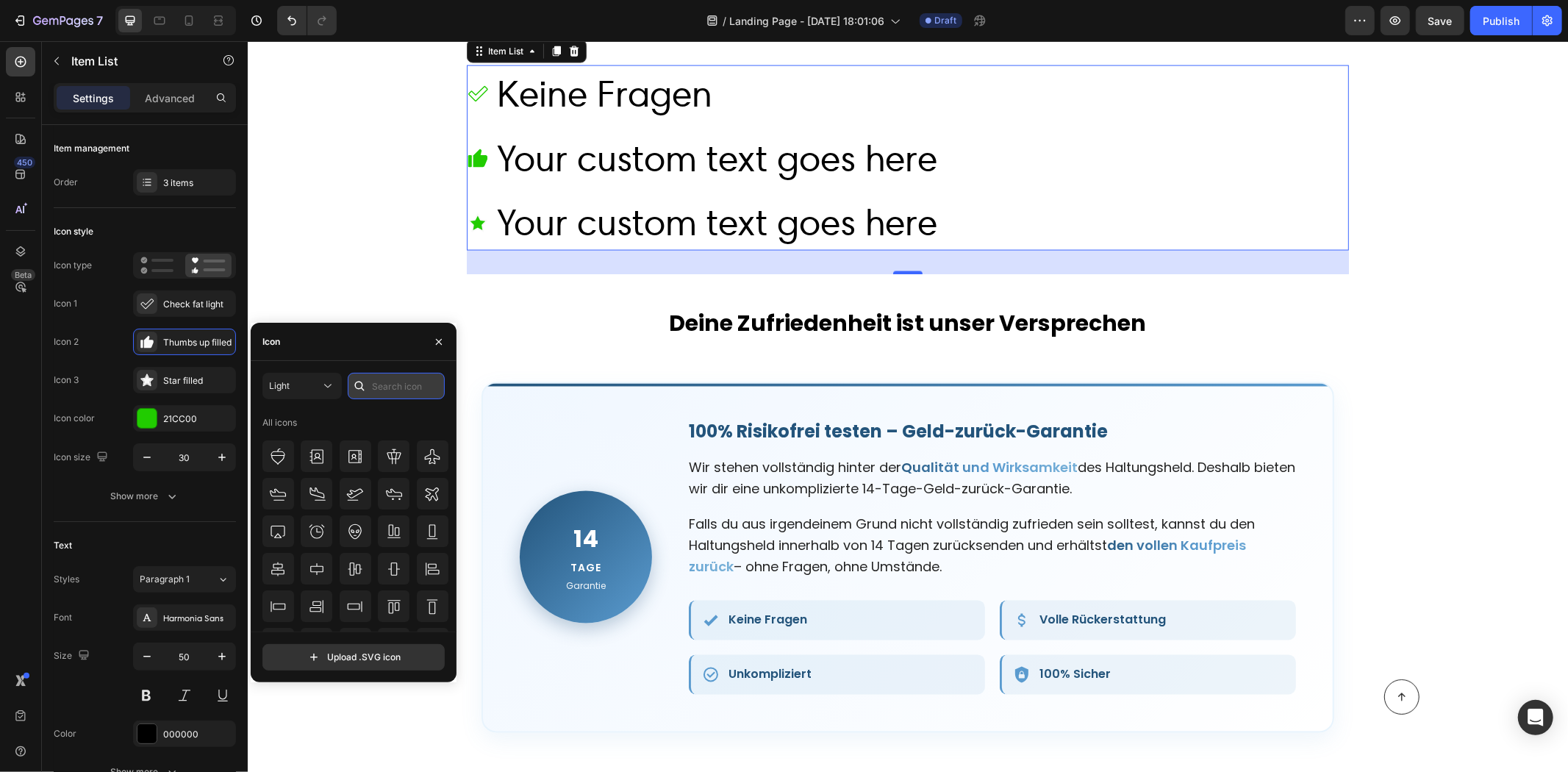
click at [386, 383] on input "text" at bounding box center [396, 386] width 97 height 27
type input "money"
click at [354, 521] on icon at bounding box center [354, 521] width 18 height 18
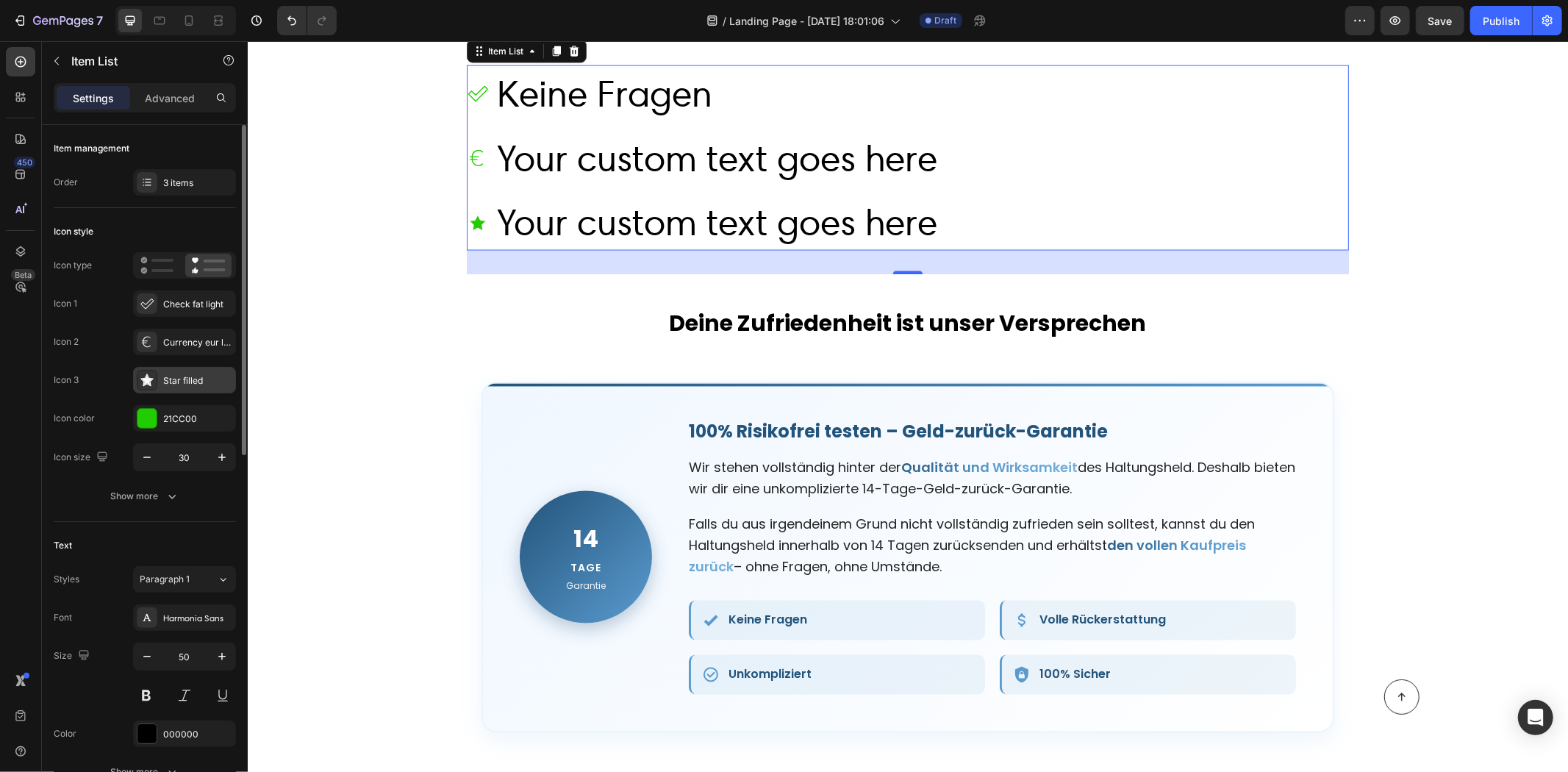
click at [200, 376] on div "Star filled" at bounding box center [197, 380] width 69 height 13
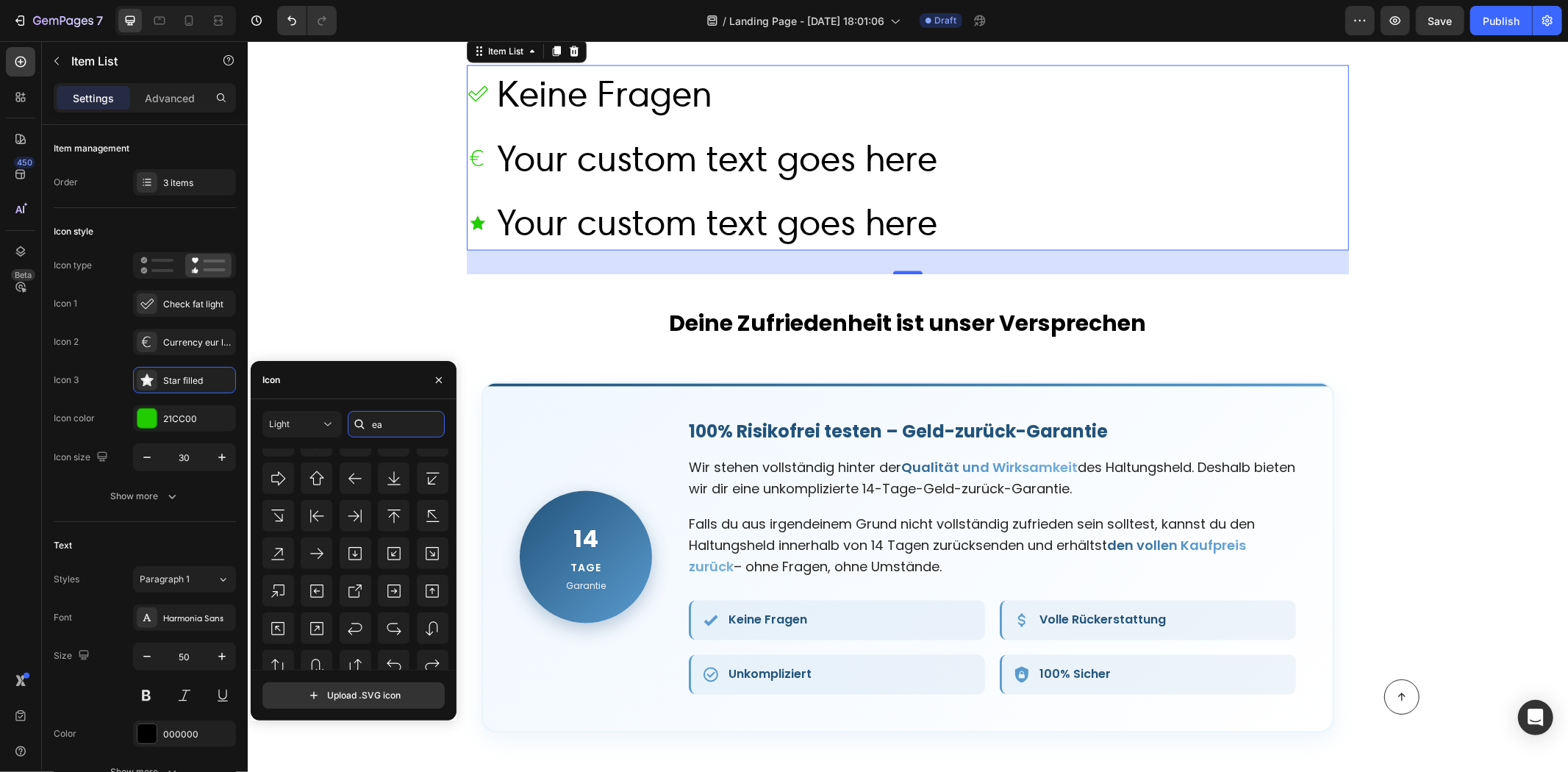
scroll to position [0, 0]
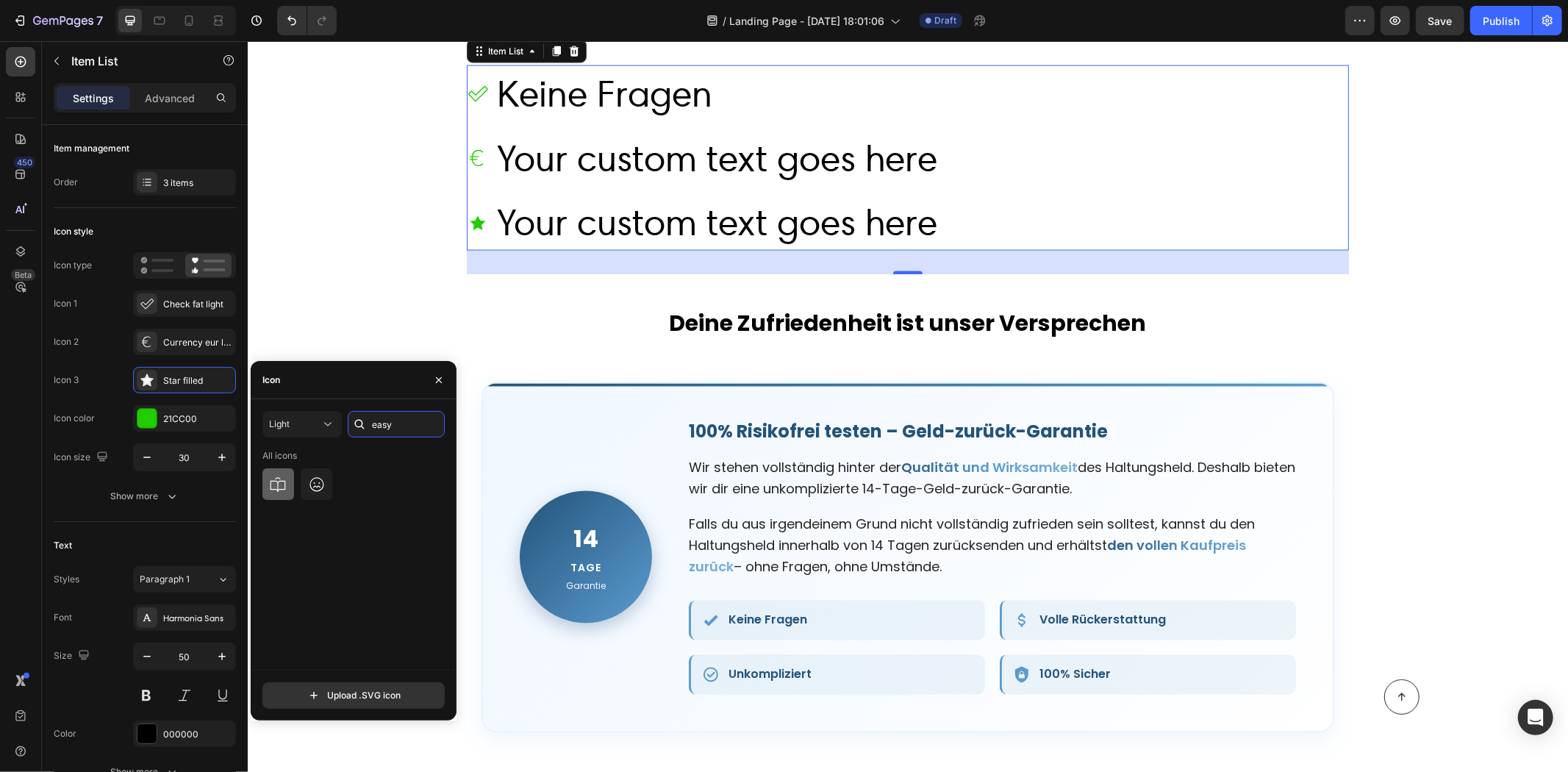
type input "easy"
click at [287, 482] on div at bounding box center [277, 483] width 31 height 31
click at [194, 184] on div "3 items" at bounding box center [197, 182] width 69 height 13
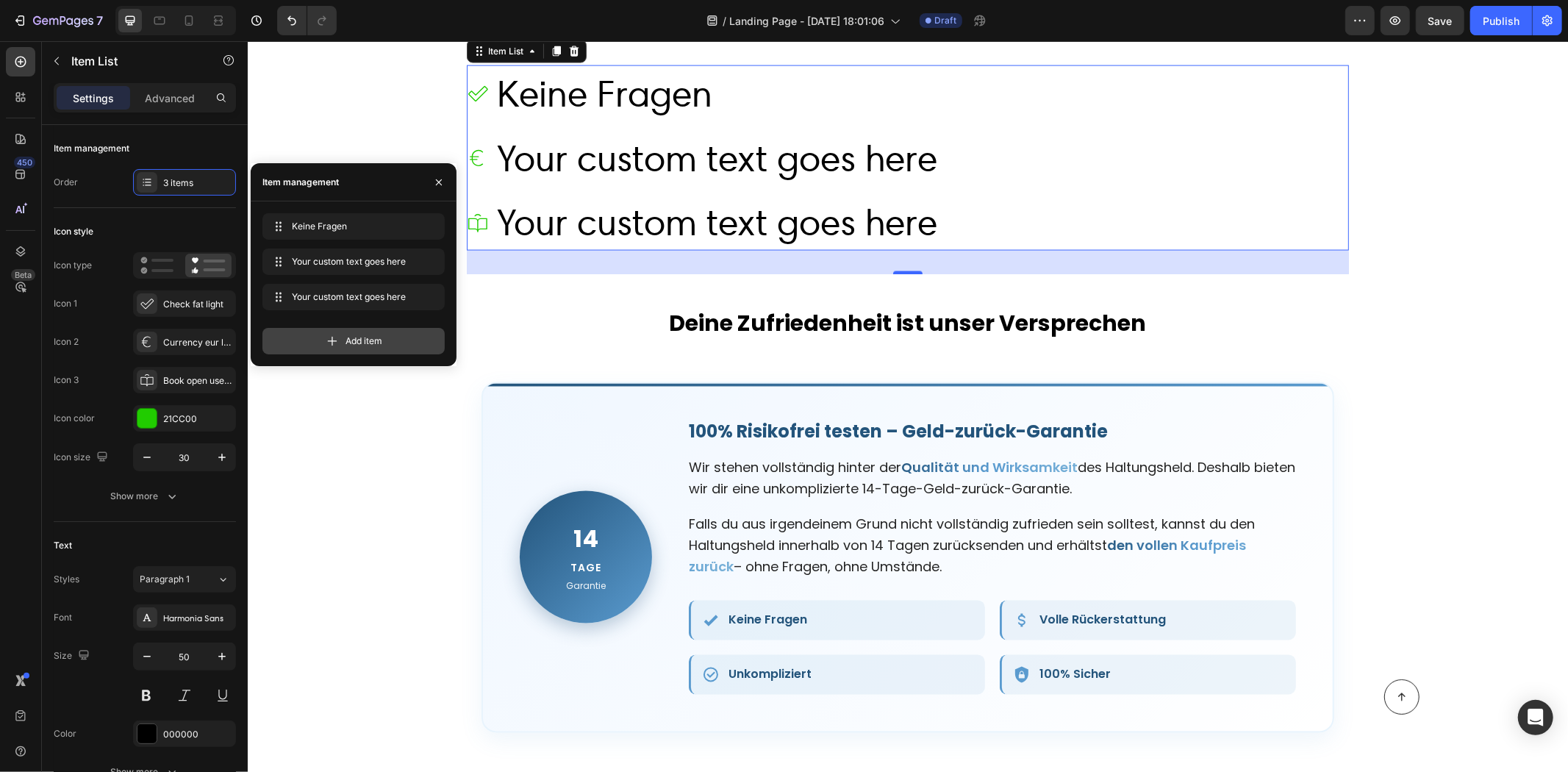
click at [334, 344] on icon at bounding box center [332, 341] width 14 height 14
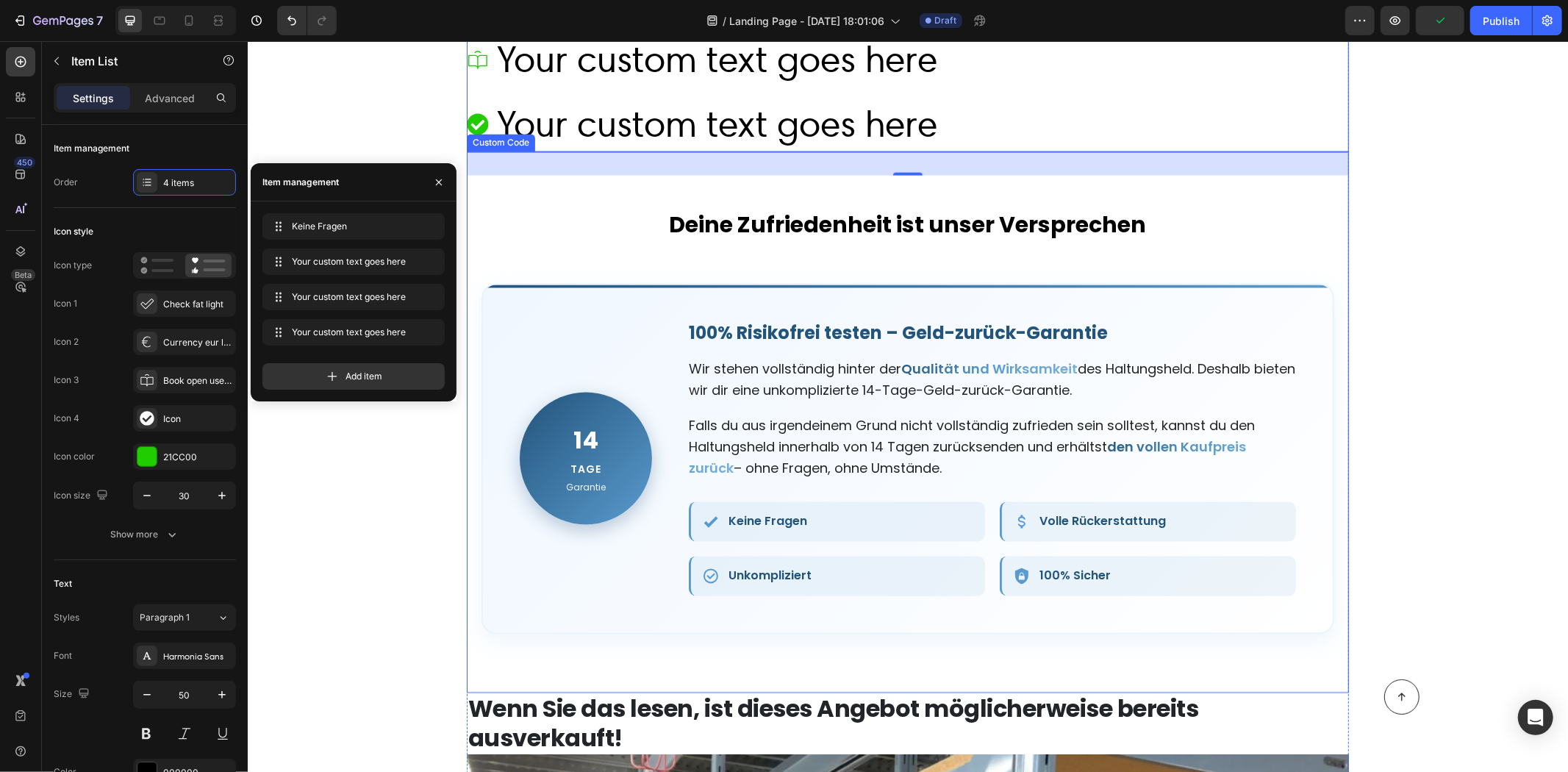
scroll to position [6860, 0]
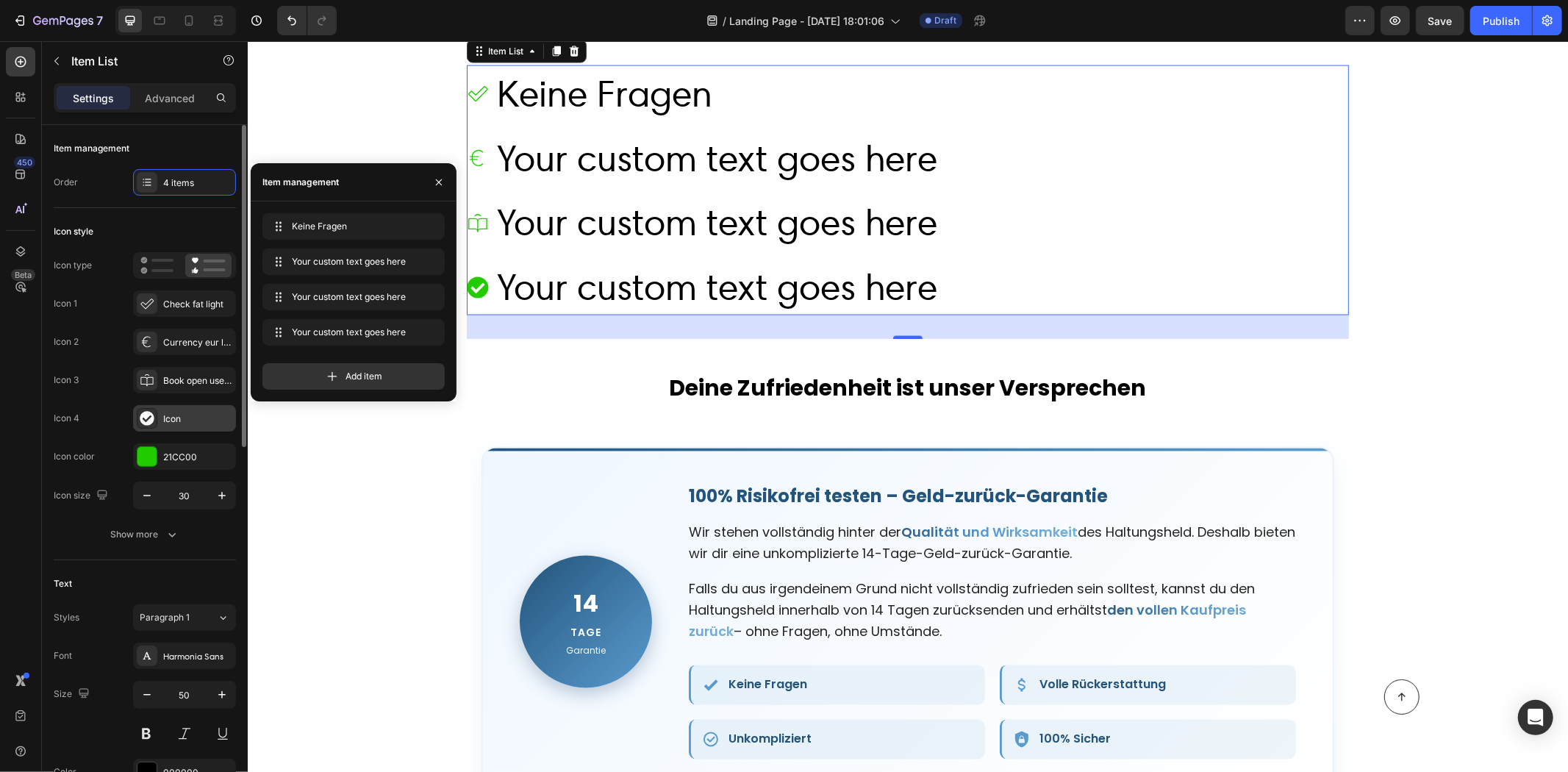
click at [180, 421] on div "Icon" at bounding box center [197, 418] width 69 height 13
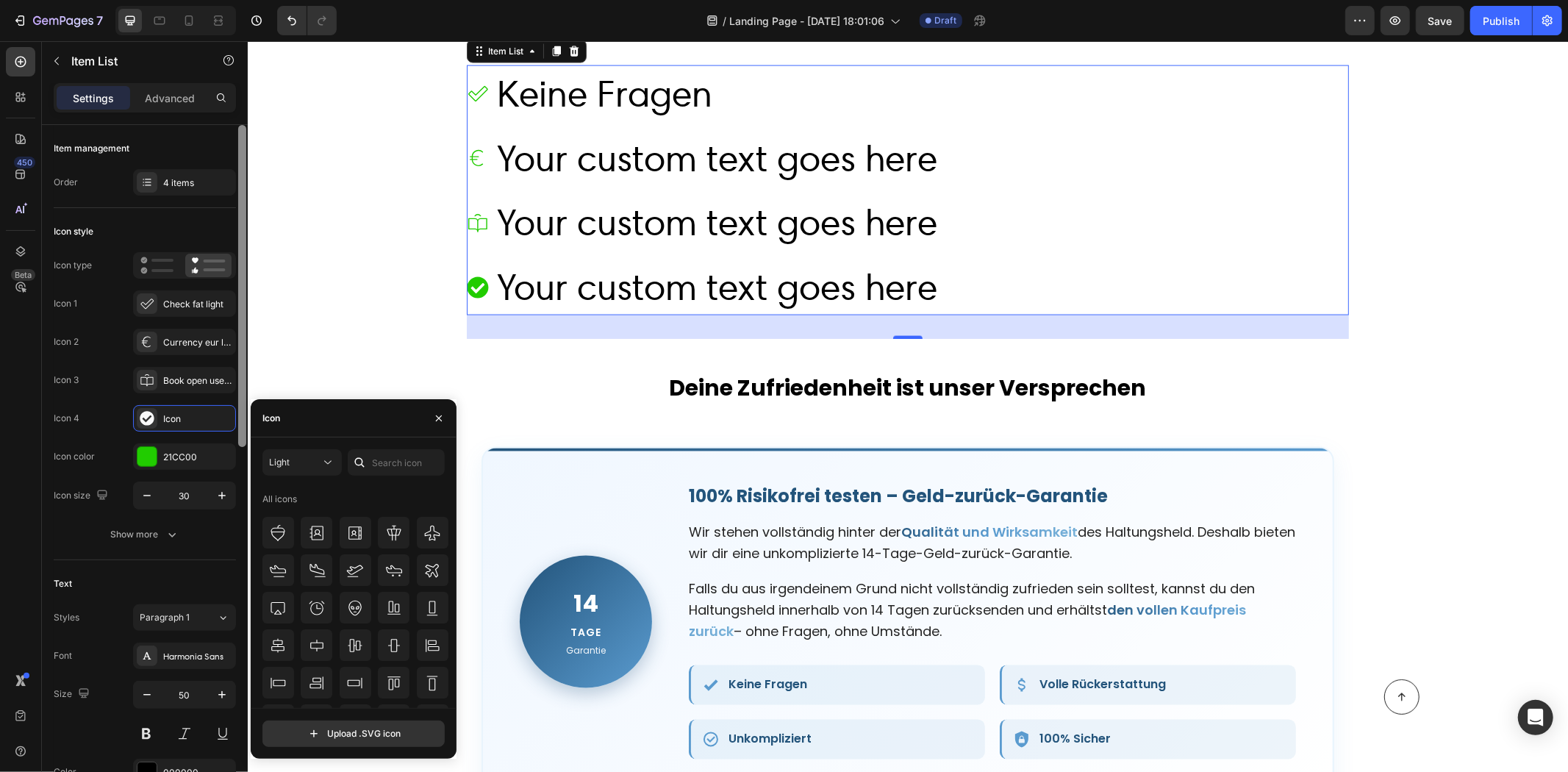
drag, startPoint x: 190, startPoint y: 293, endPoint x: 242, endPoint y: 320, distance: 58.6
click at [192, 294] on div "Check fat light" at bounding box center [184, 303] width 103 height 27
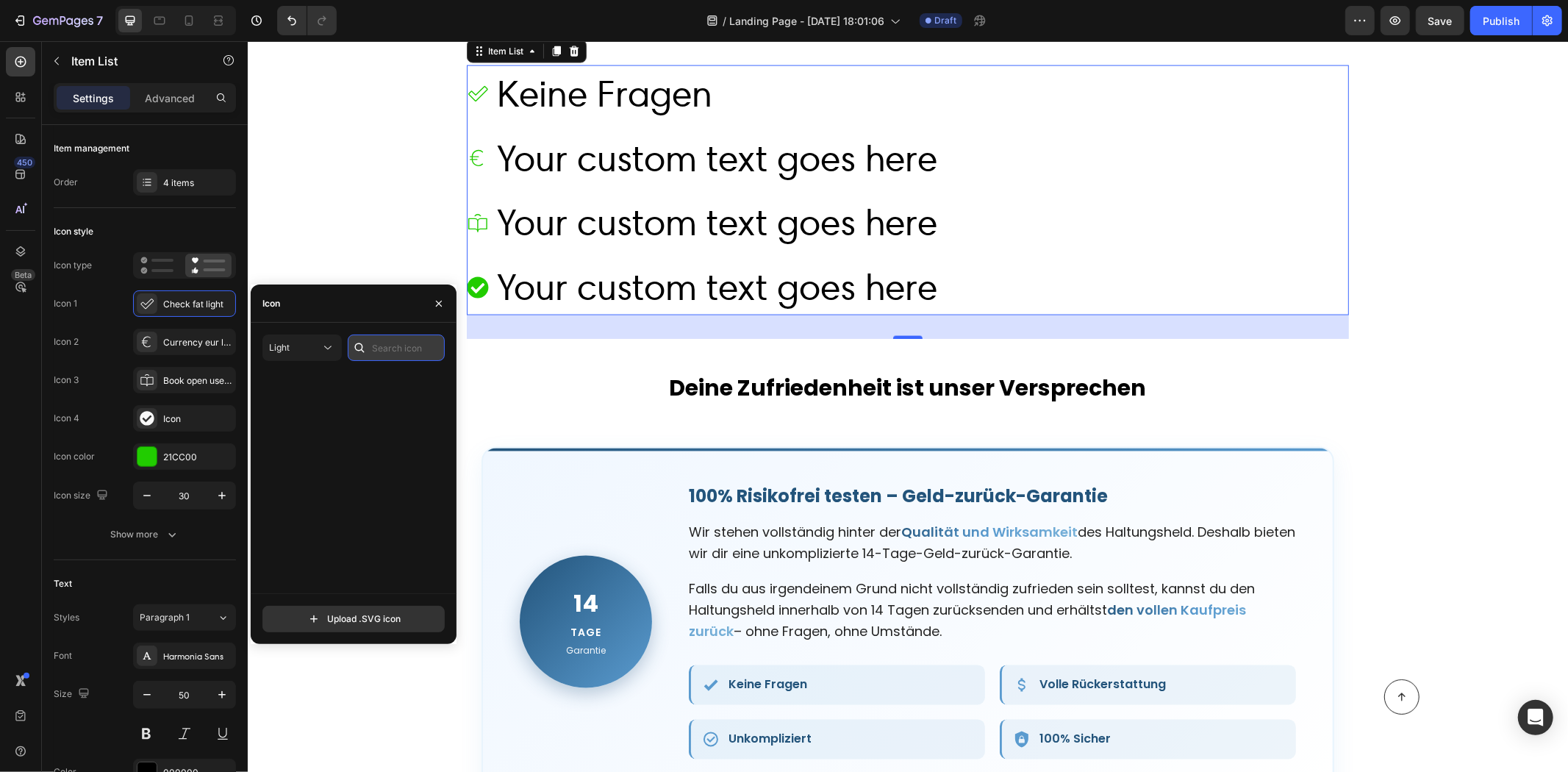
click at [372, 347] on input "text" at bounding box center [396, 348] width 97 height 27
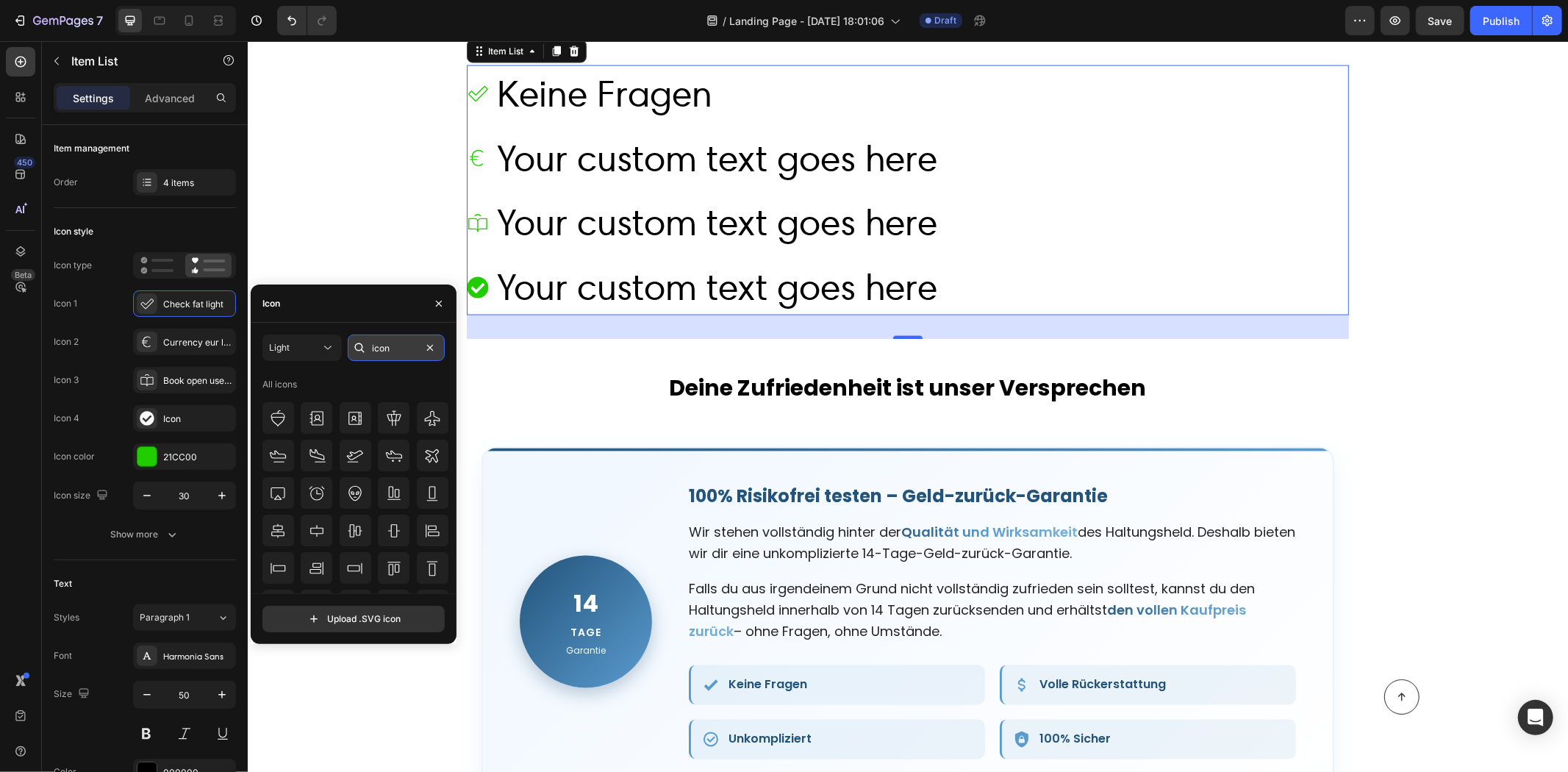
scroll to position [0, 0]
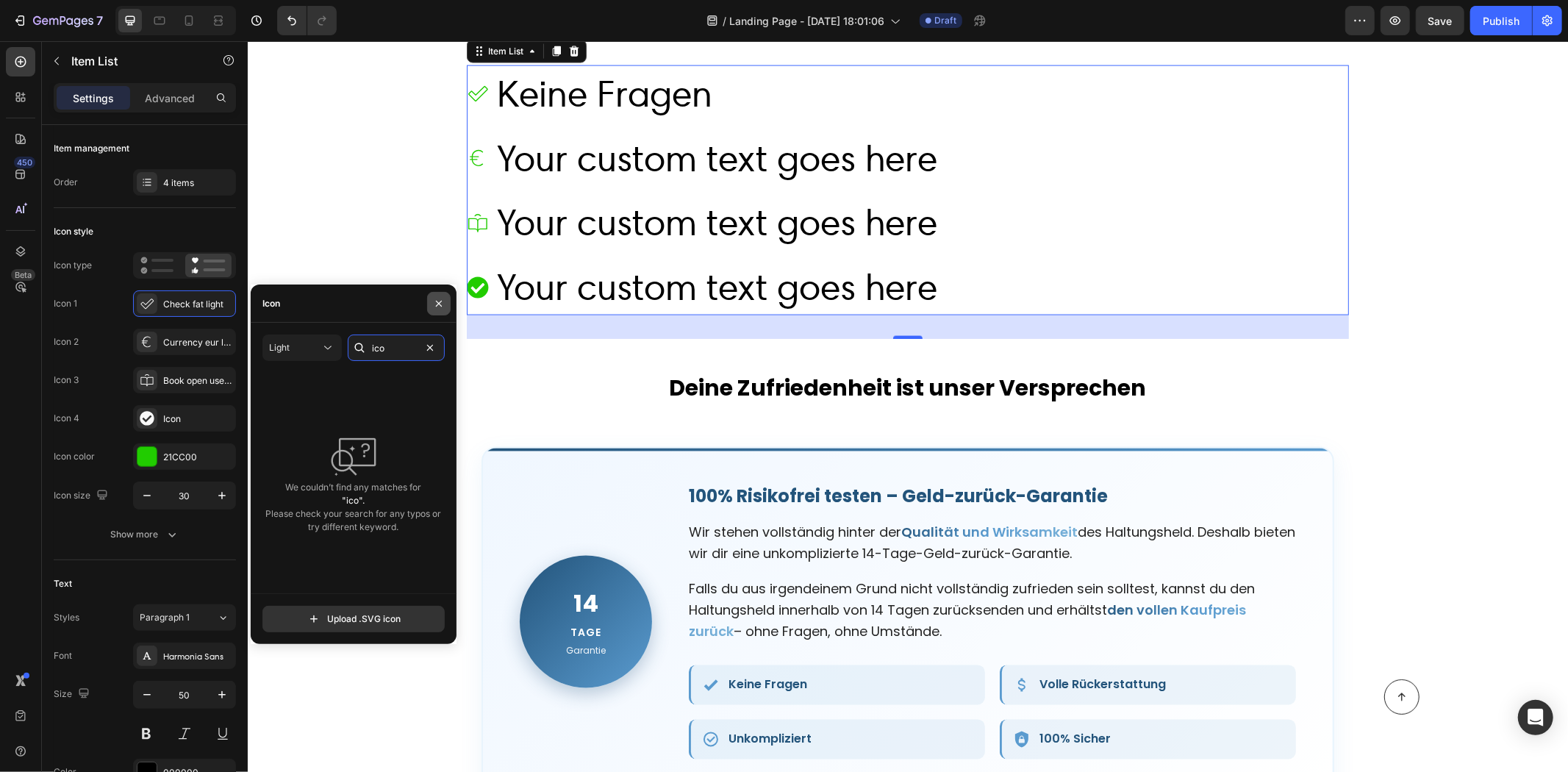
type input "ico"
click at [446, 303] on button "button" at bounding box center [438, 303] width 24 height 24
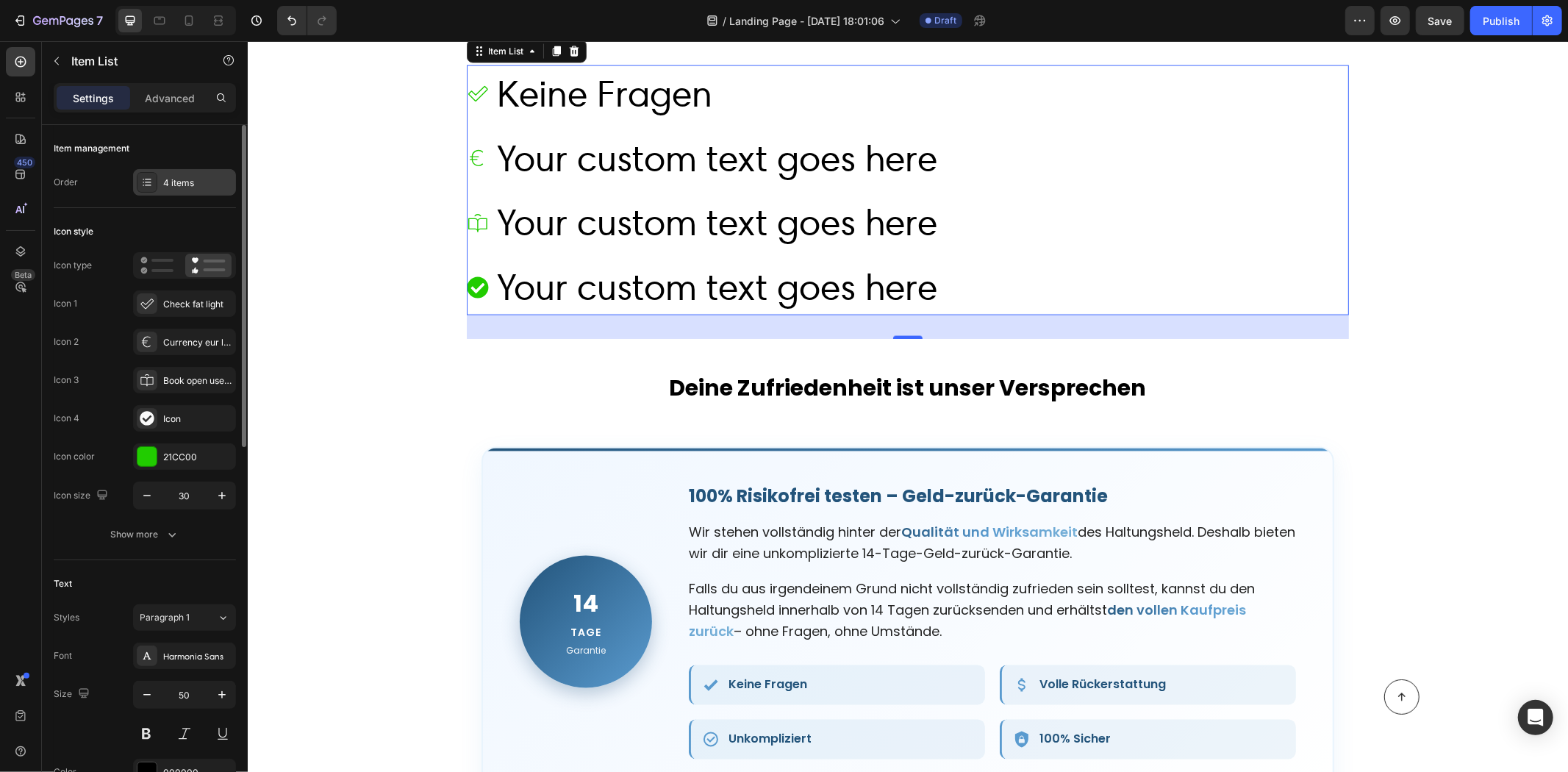
click at [191, 180] on div "4 items" at bounding box center [197, 182] width 69 height 13
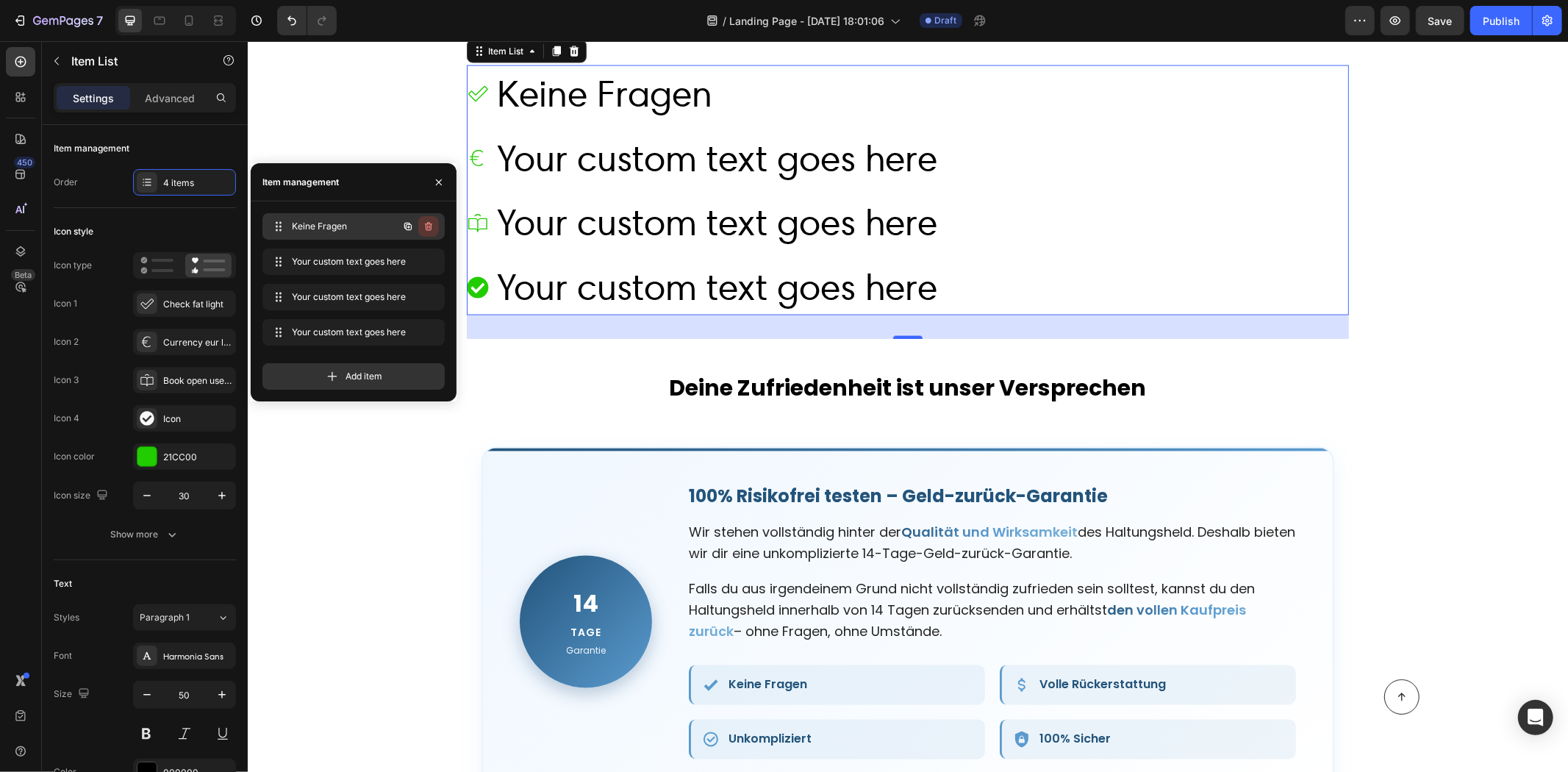
click at [430, 226] on icon "button" at bounding box center [428, 226] width 11 height 11
click at [157, 258] on icon at bounding box center [156, 265] width 33 height 18
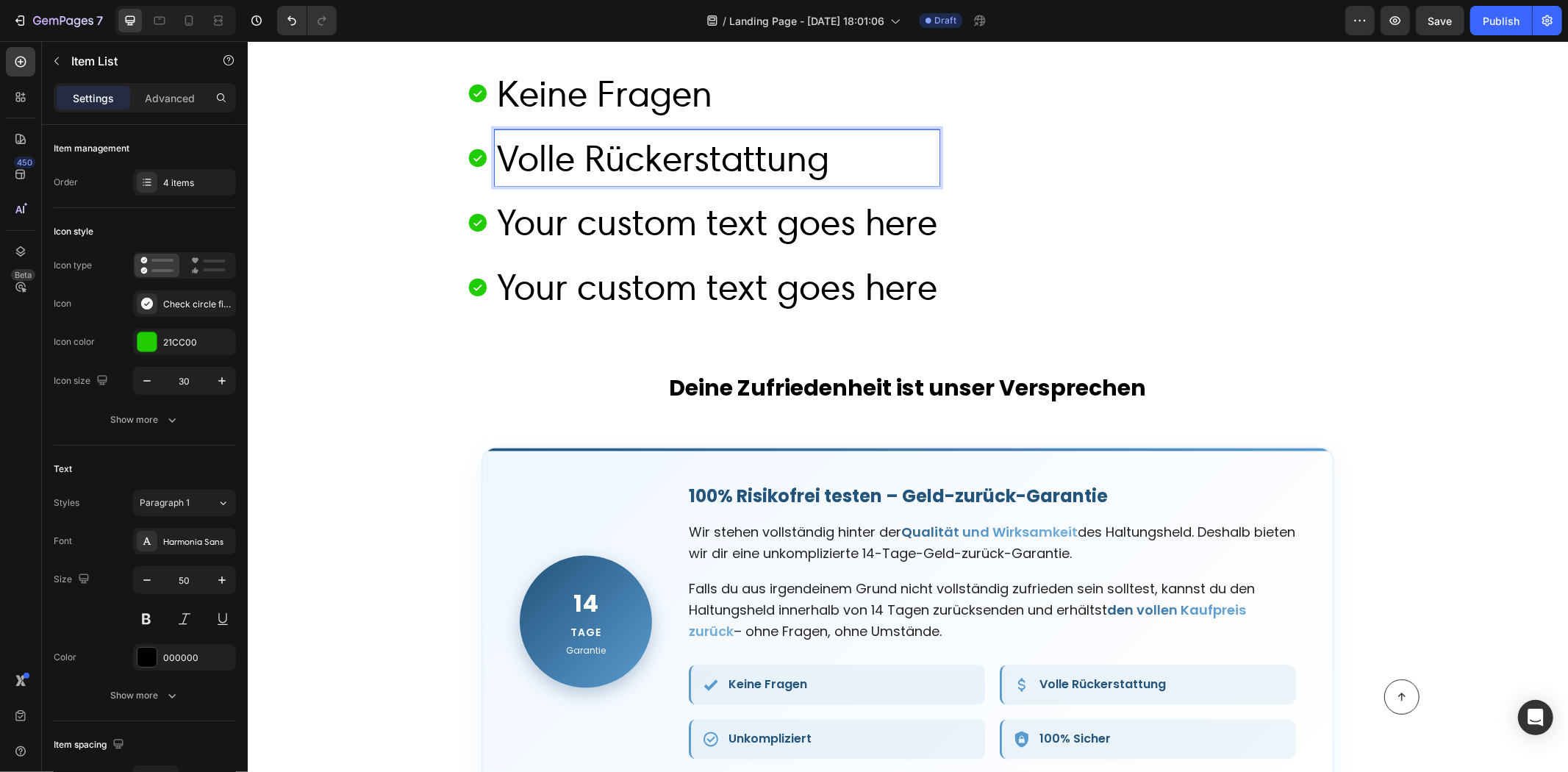
click at [851, 229] on p "Your custom text goes here" at bounding box center [717, 223] width 441 height 52
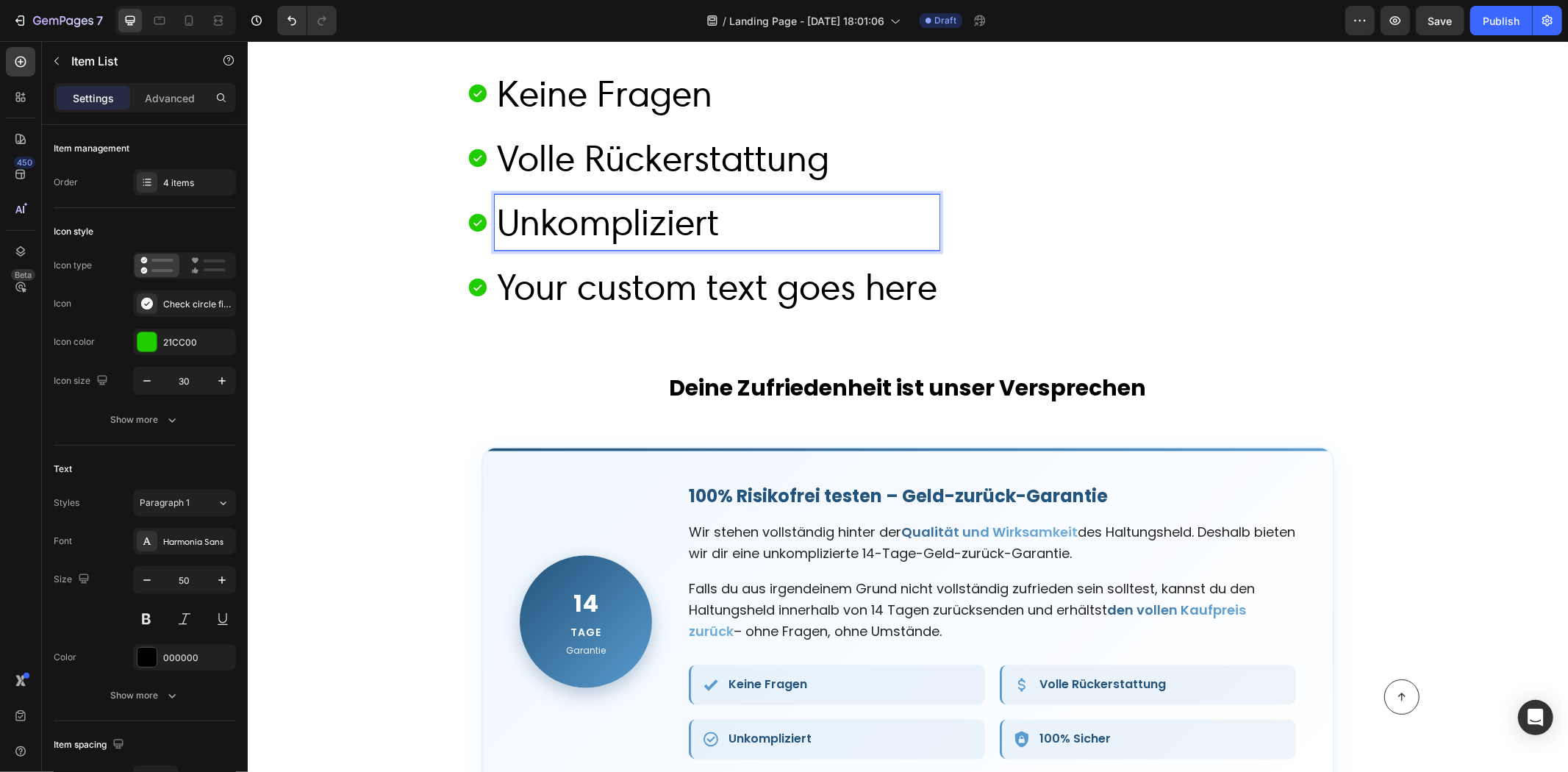
click at [674, 296] on p "Your custom text goes here" at bounding box center [717, 287] width 441 height 52
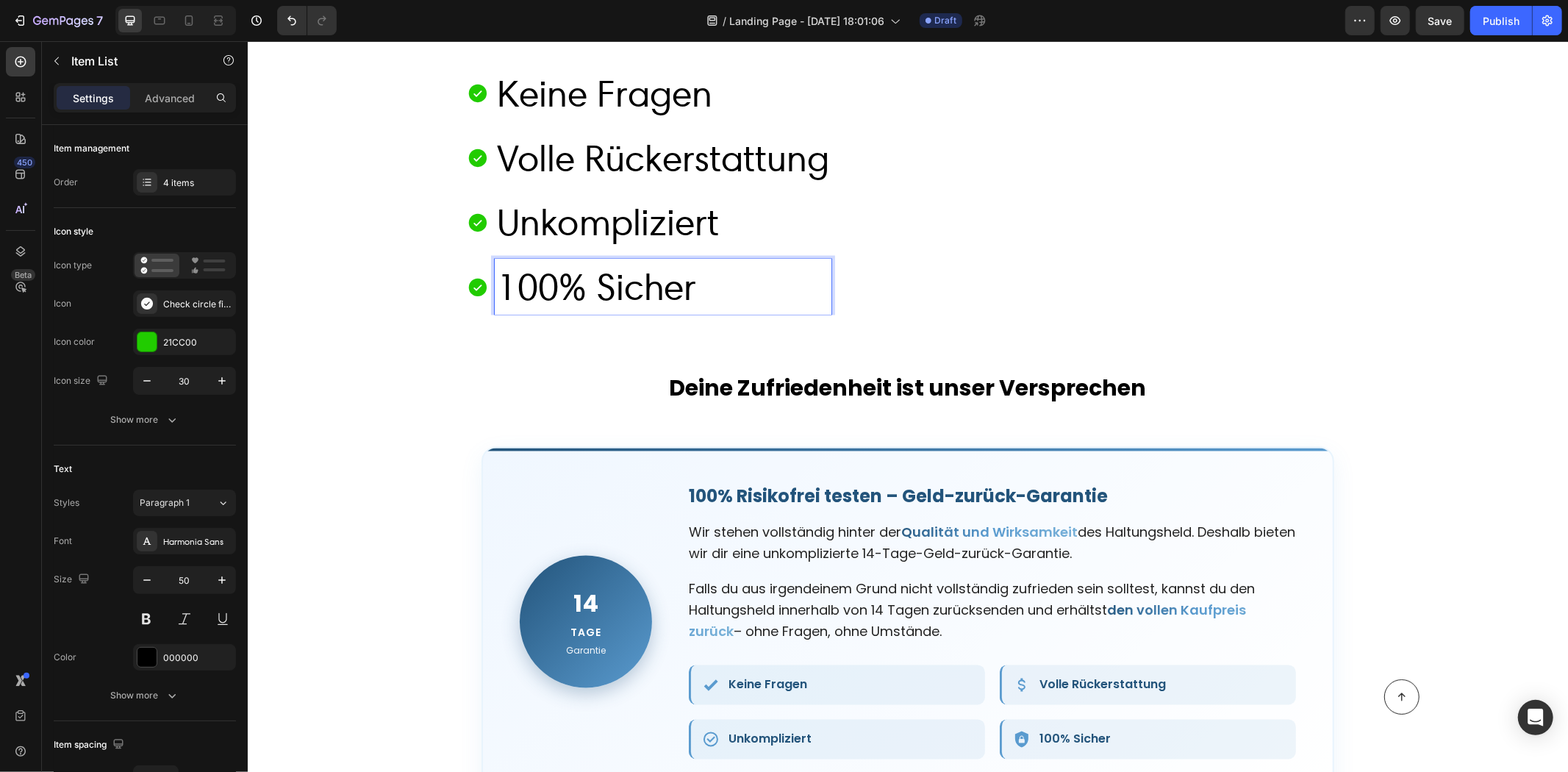
scroll to position [6697, 0]
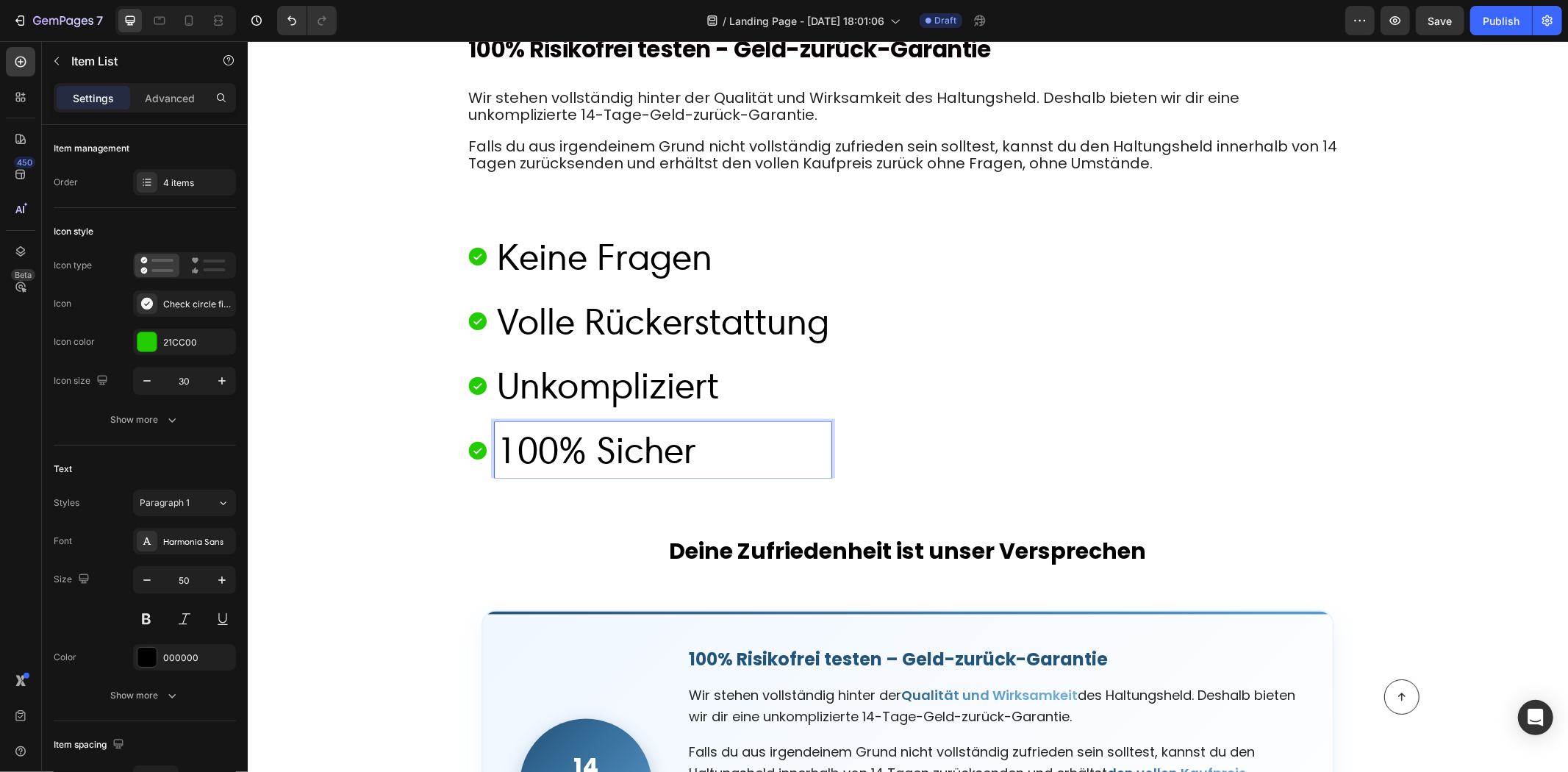
click at [601, 258] on p "Keine Fragen" at bounding box center [662, 256] width 332 height 52
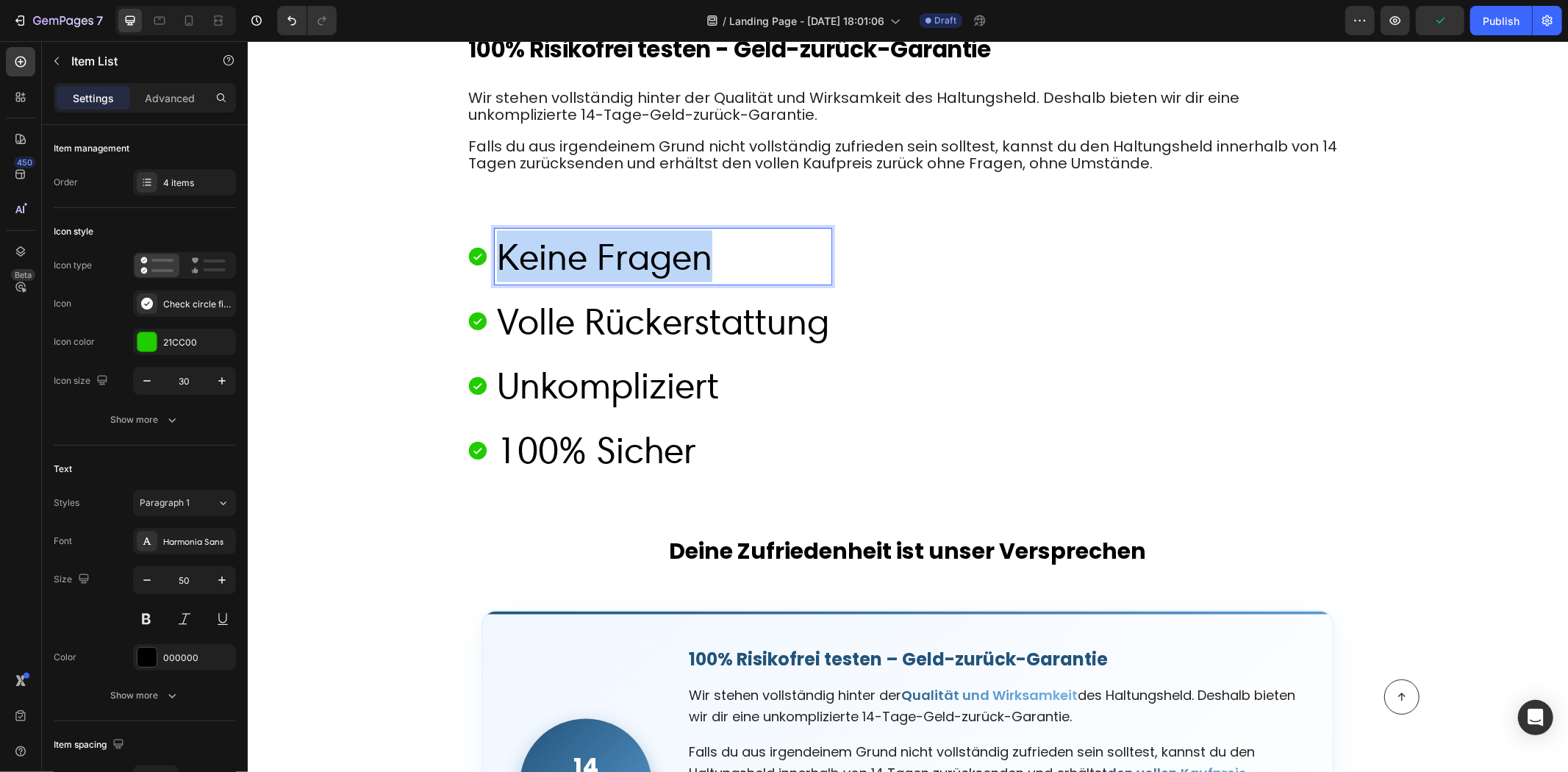
drag, startPoint x: 539, startPoint y: 253, endPoint x: 459, endPoint y: 246, distance: 80.3
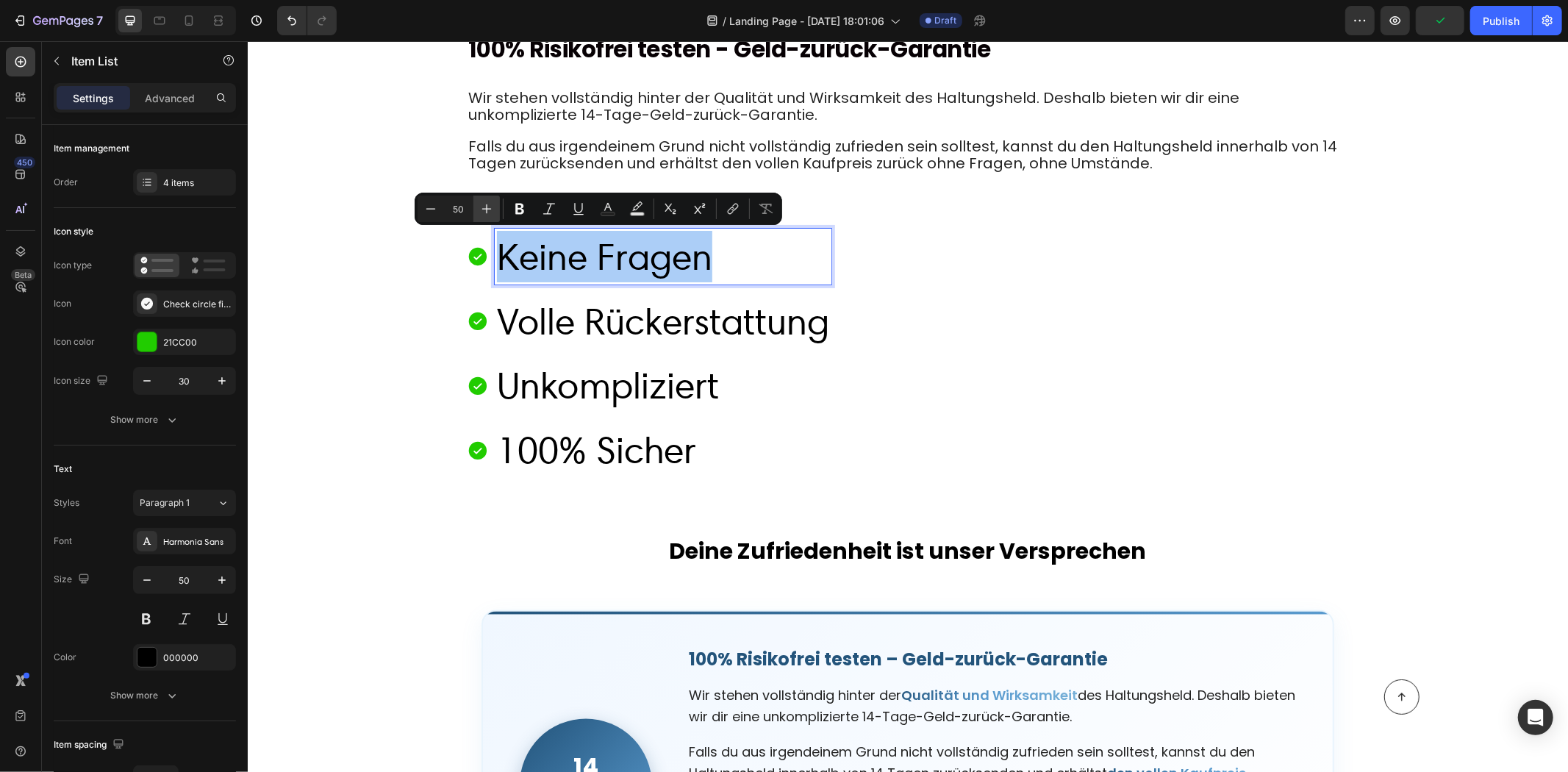
click at [473, 204] on button "Plus" at bounding box center [486, 209] width 27 height 27
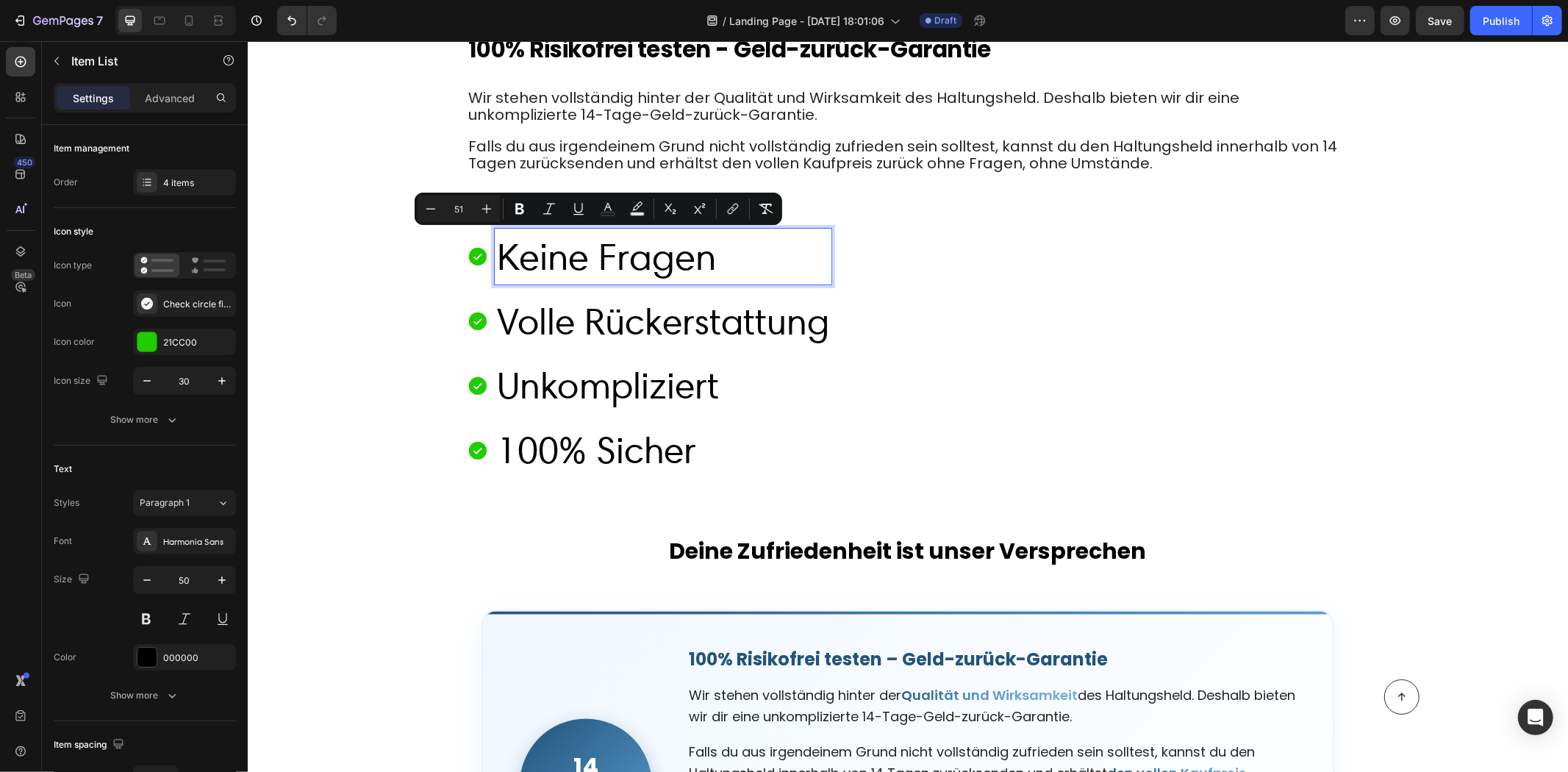
click at [470, 210] on input "51" at bounding box center [459, 208] width 30 height 18
type input "5"
type input "20"
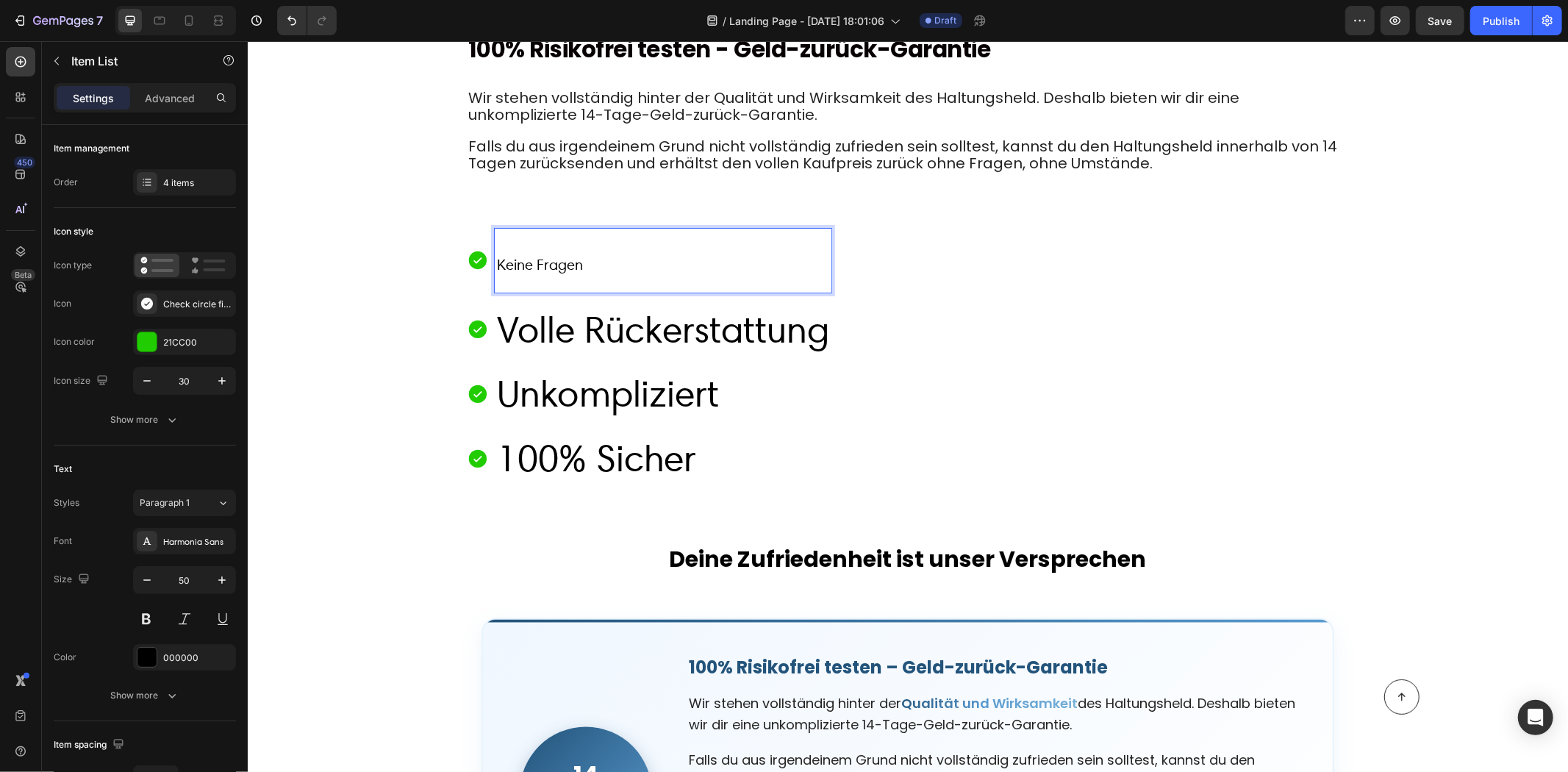
click at [633, 253] on p "Keine Fragen" at bounding box center [662, 260] width 332 height 59
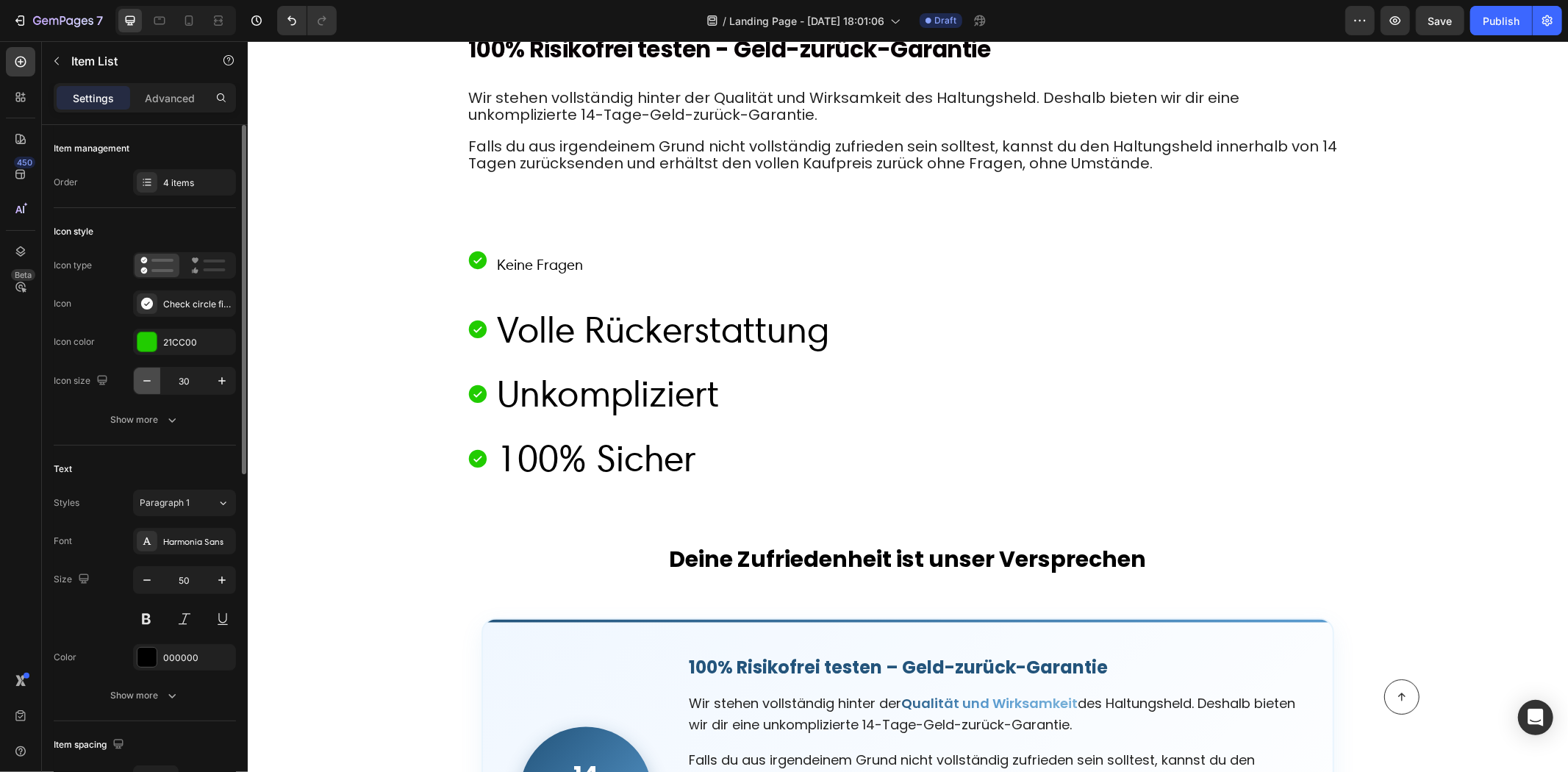
click at [157, 376] on button "button" at bounding box center [147, 380] width 27 height 27
type input "29"
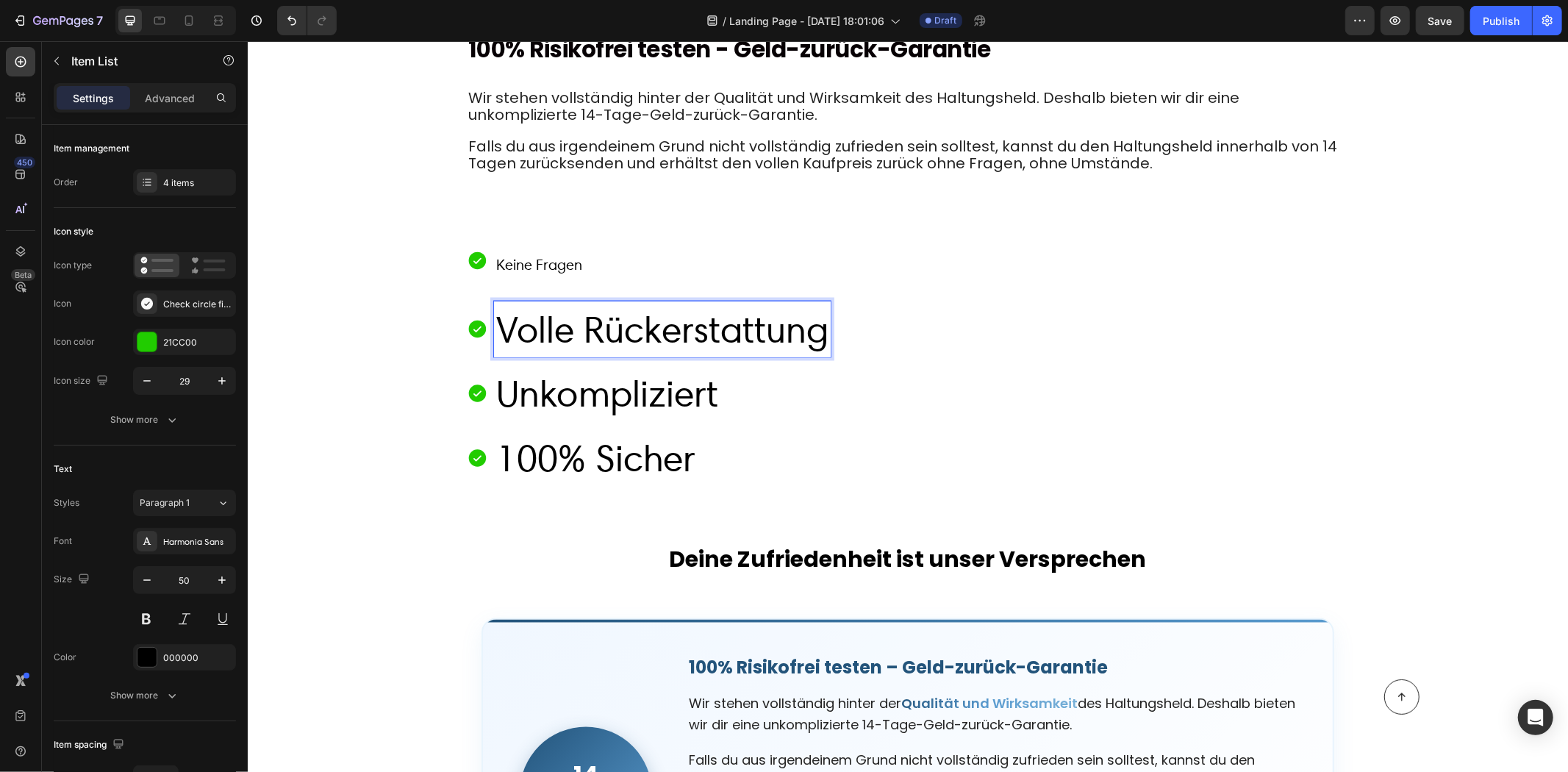
click at [771, 331] on p "Volle Rückerstattung" at bounding box center [662, 328] width 332 height 52
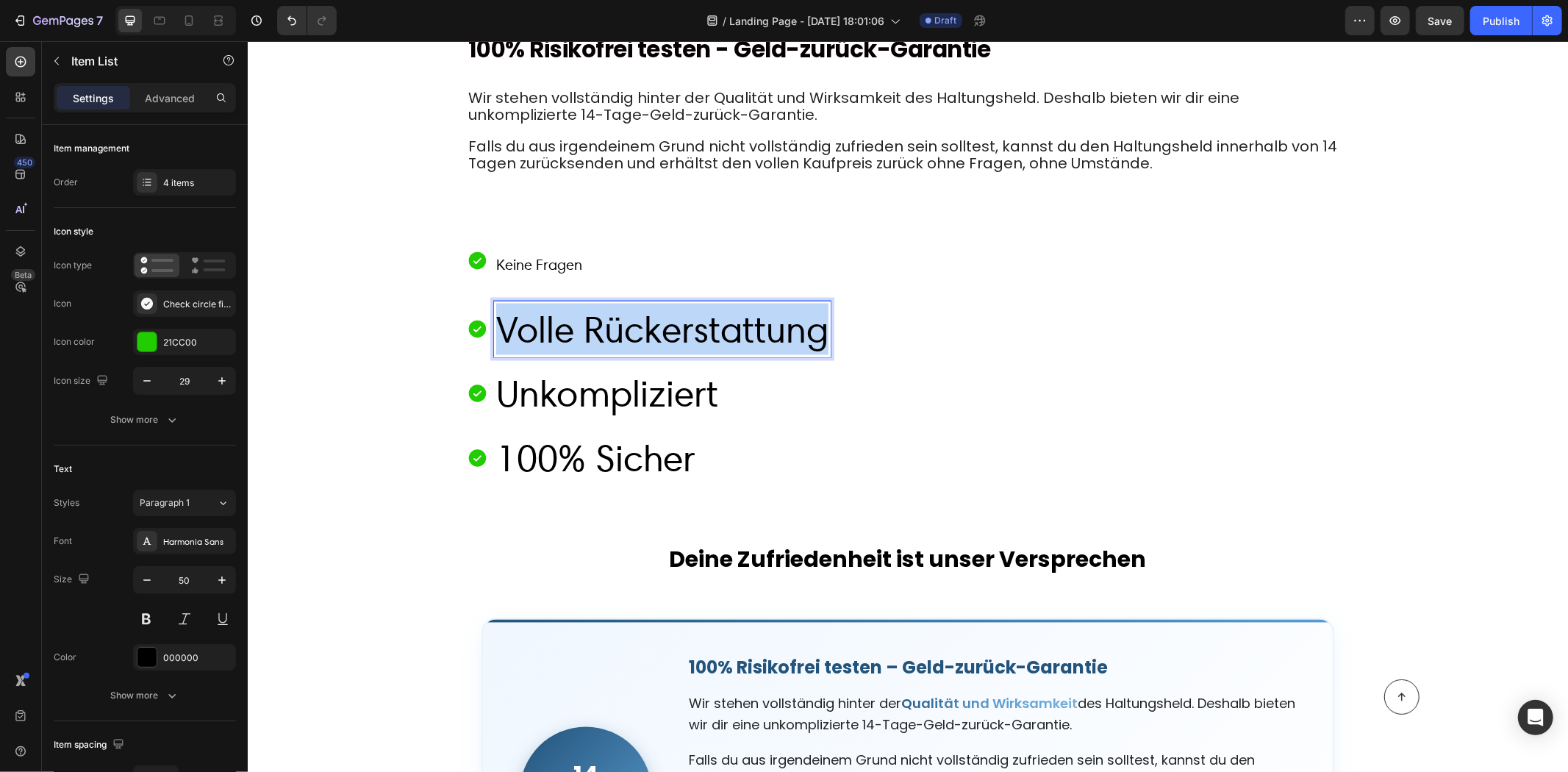
click at [771, 332] on p "Volle Rückerstattung" at bounding box center [662, 328] width 332 height 52
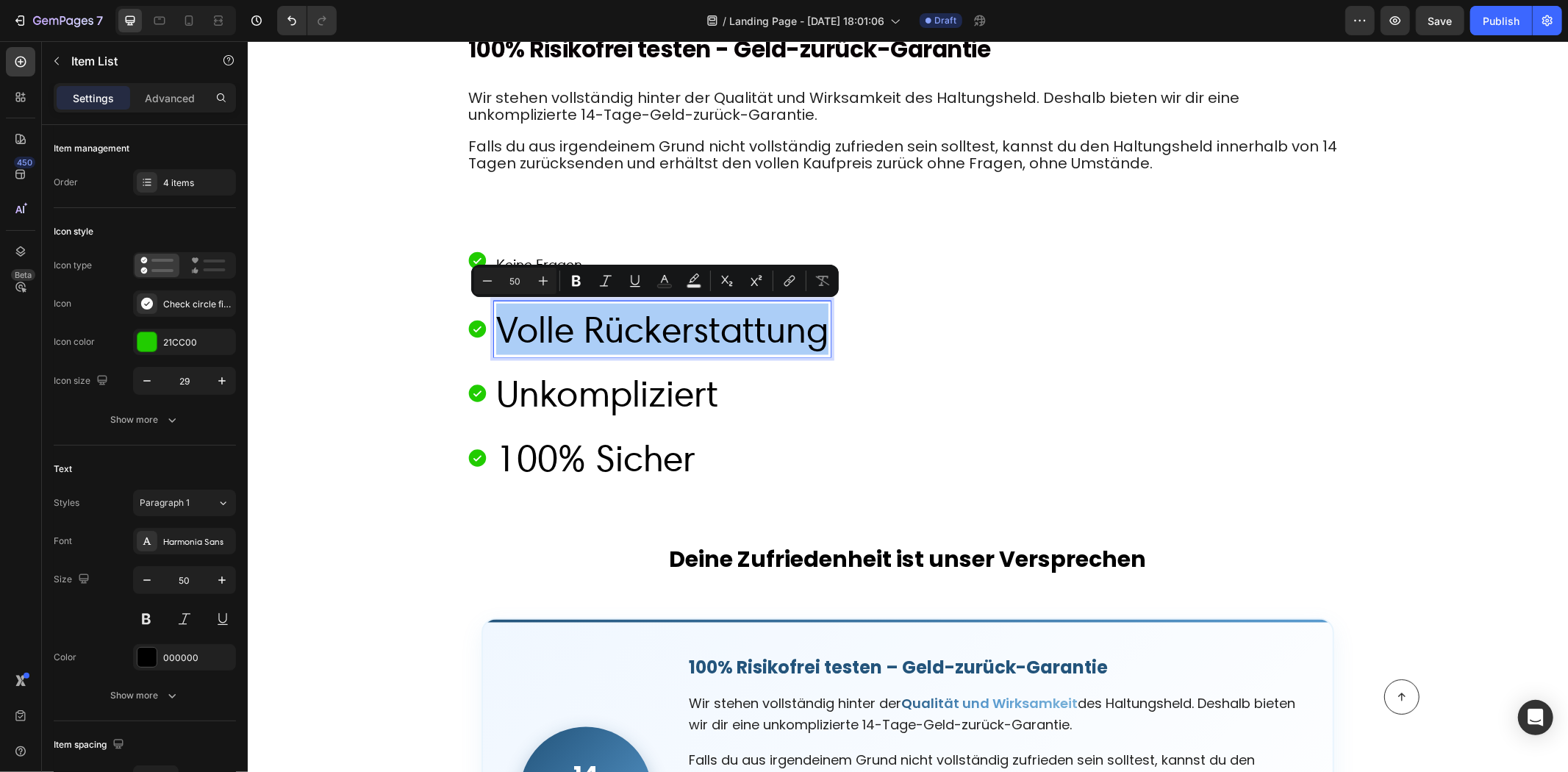
click at [527, 281] on input "50" at bounding box center [515, 280] width 30 height 18
type input "5"
type input "20"
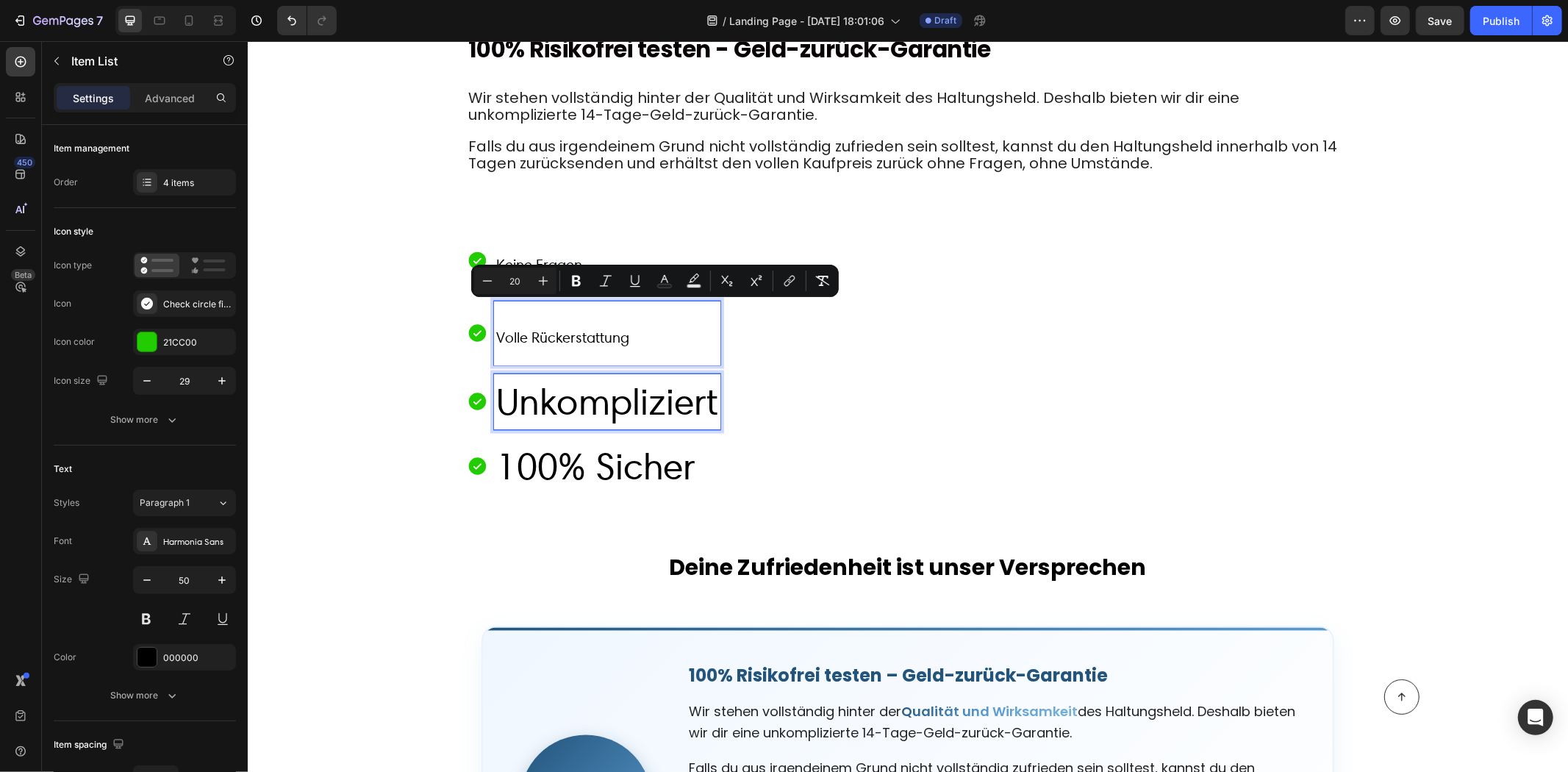
click at [591, 405] on p "Unkompliziert" at bounding box center [606, 402] width 222 height 52
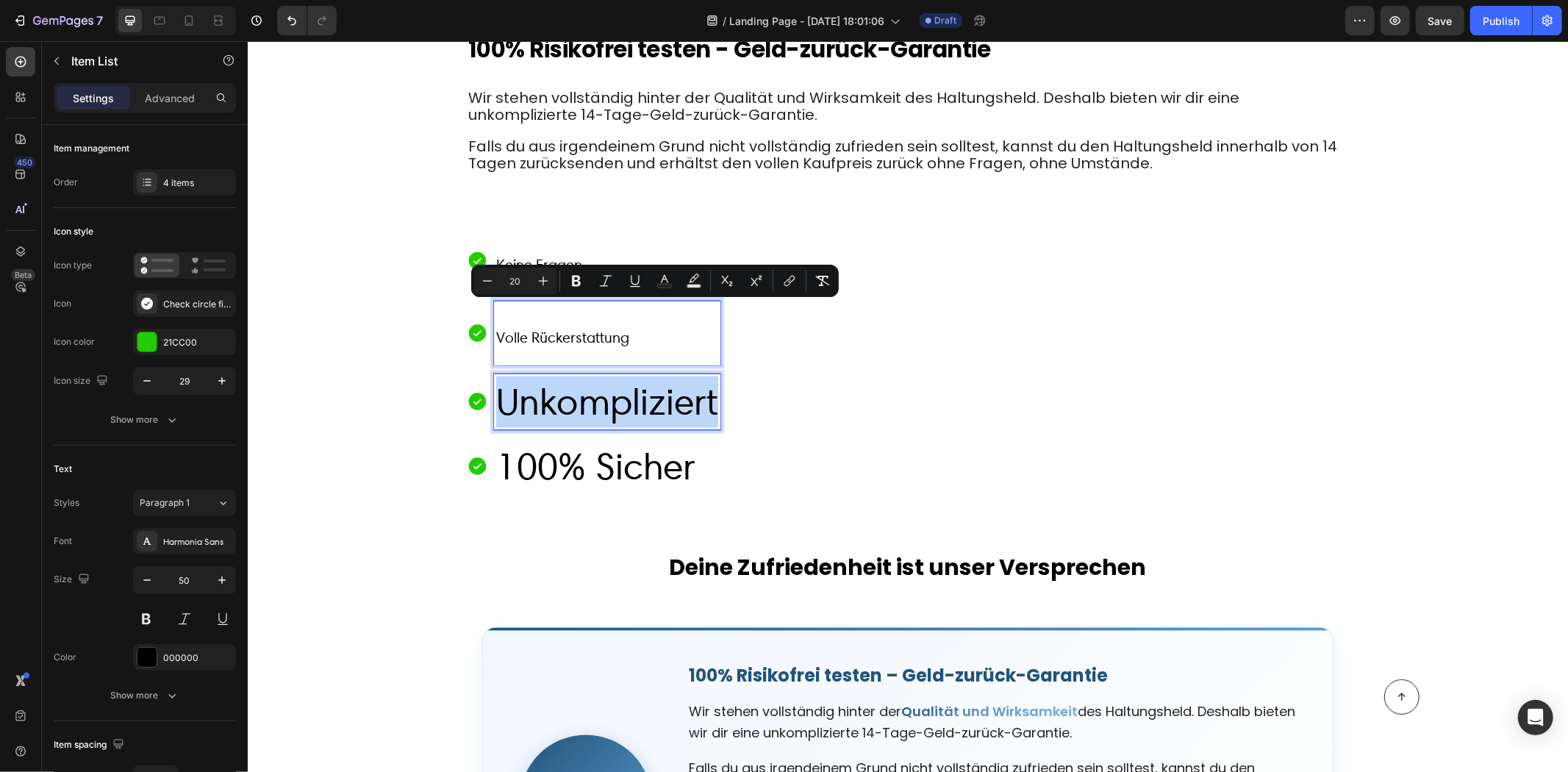
click at [591, 405] on p "Unkompliziert" at bounding box center [606, 402] width 222 height 52
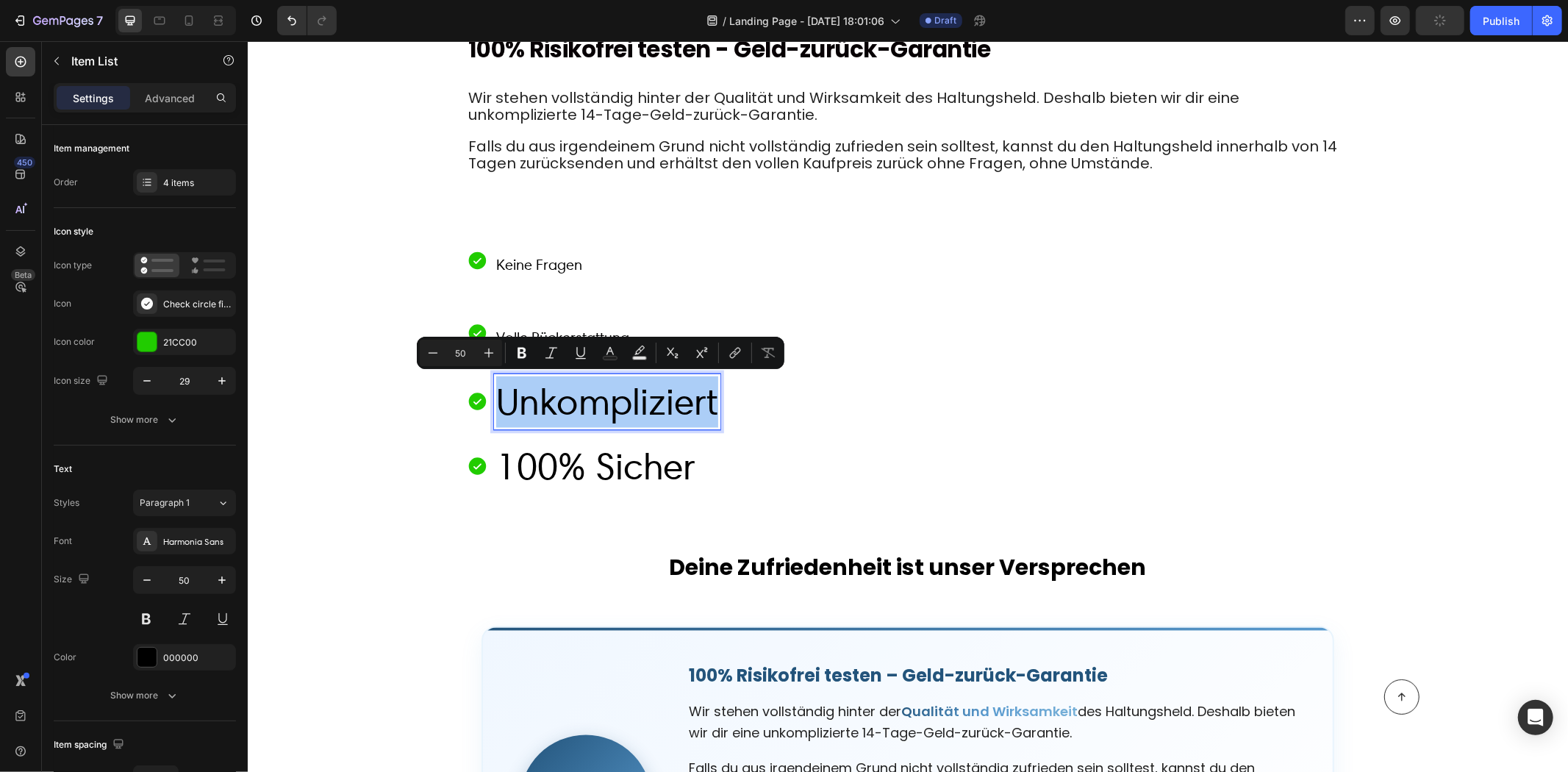
click at [471, 349] on input "50" at bounding box center [460, 352] width 30 height 18
type input "5"
type input "20"
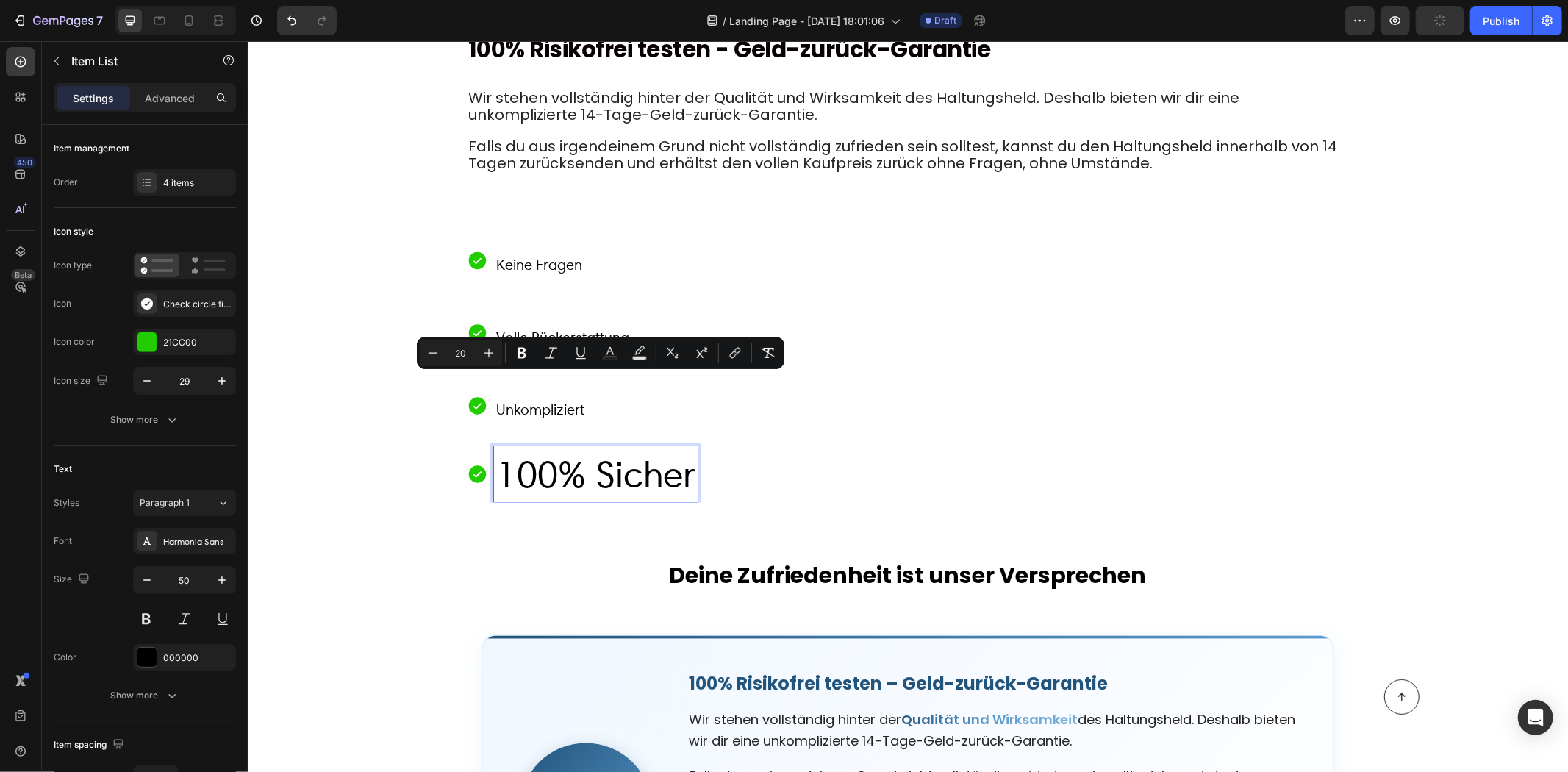
click at [563, 475] on p "100% Sicher" at bounding box center [595, 474] width 199 height 52
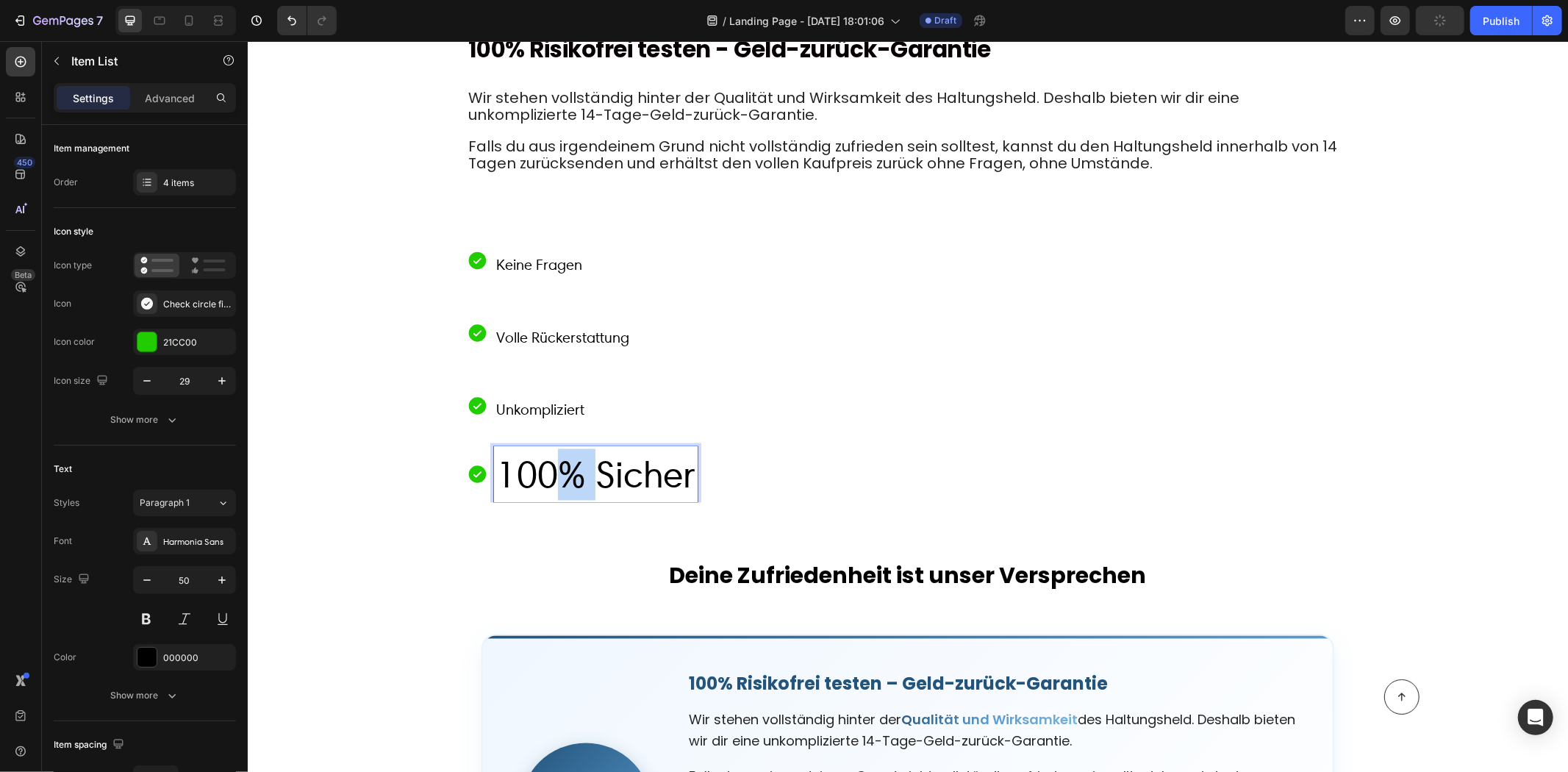
click at [563, 475] on p "100% Sicher" at bounding box center [595, 474] width 199 height 52
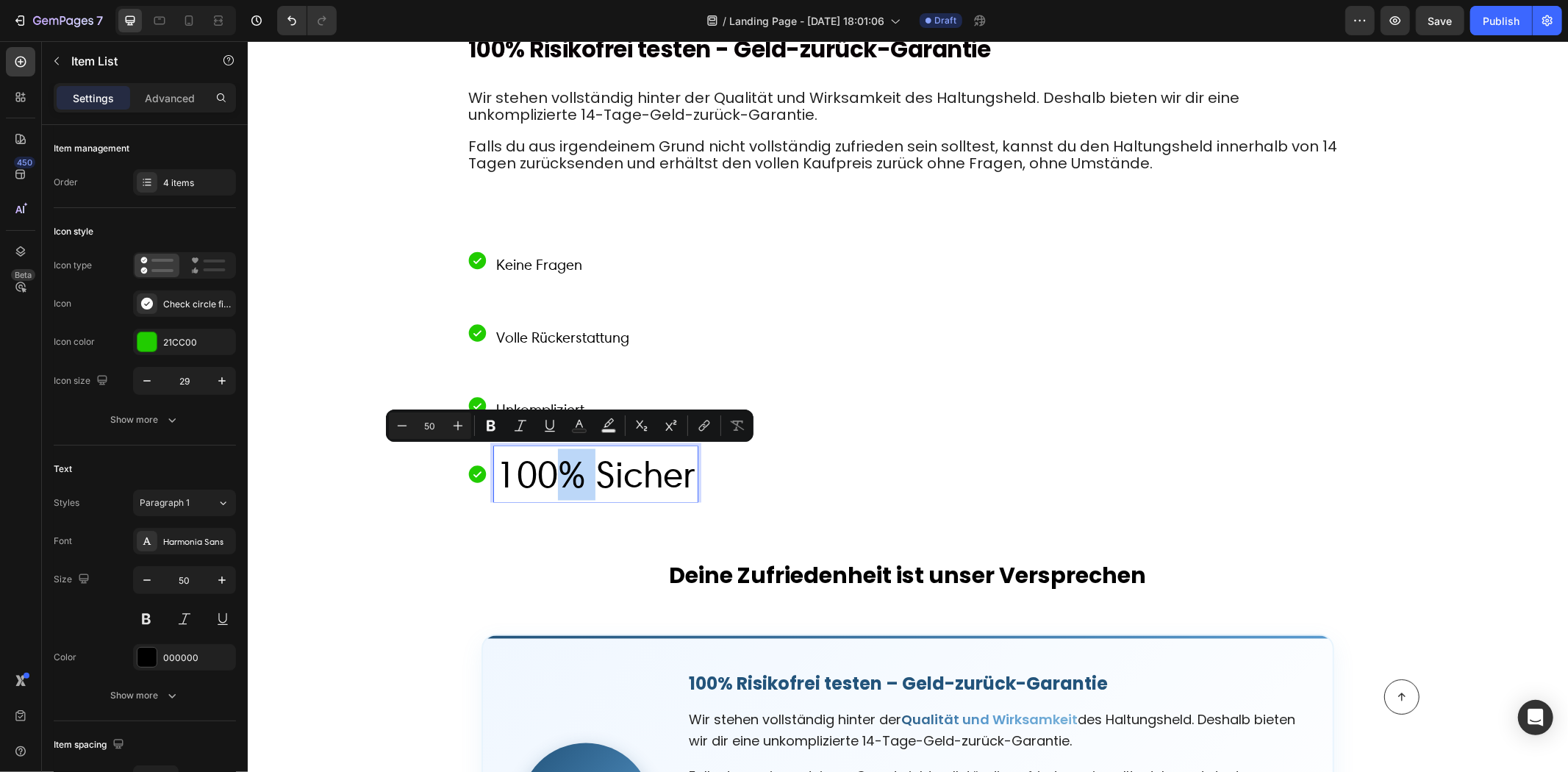
click at [587, 470] on p "100% Sicher" at bounding box center [595, 474] width 199 height 52
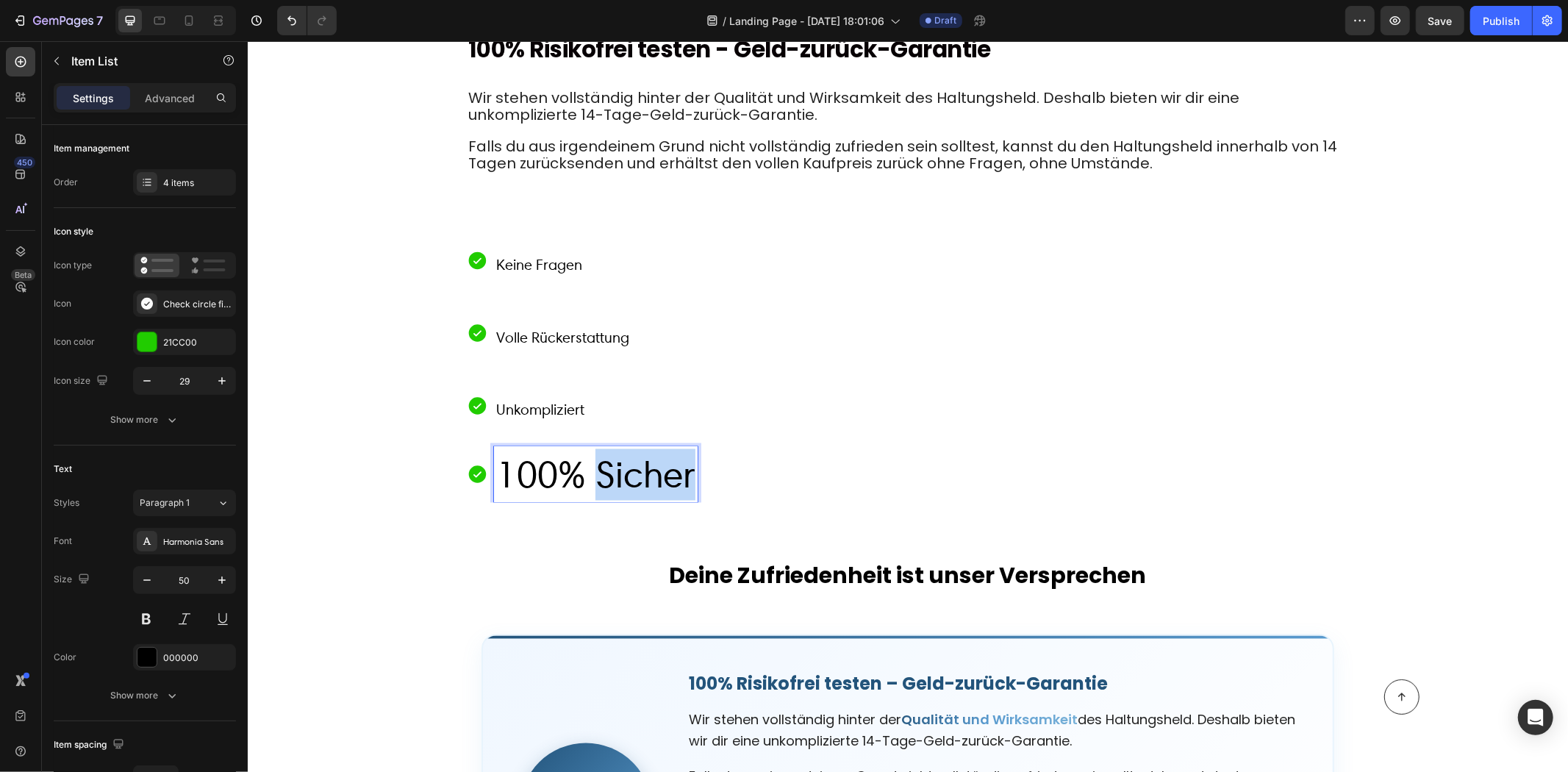
click at [587, 470] on p "100% Sicher" at bounding box center [595, 474] width 199 height 52
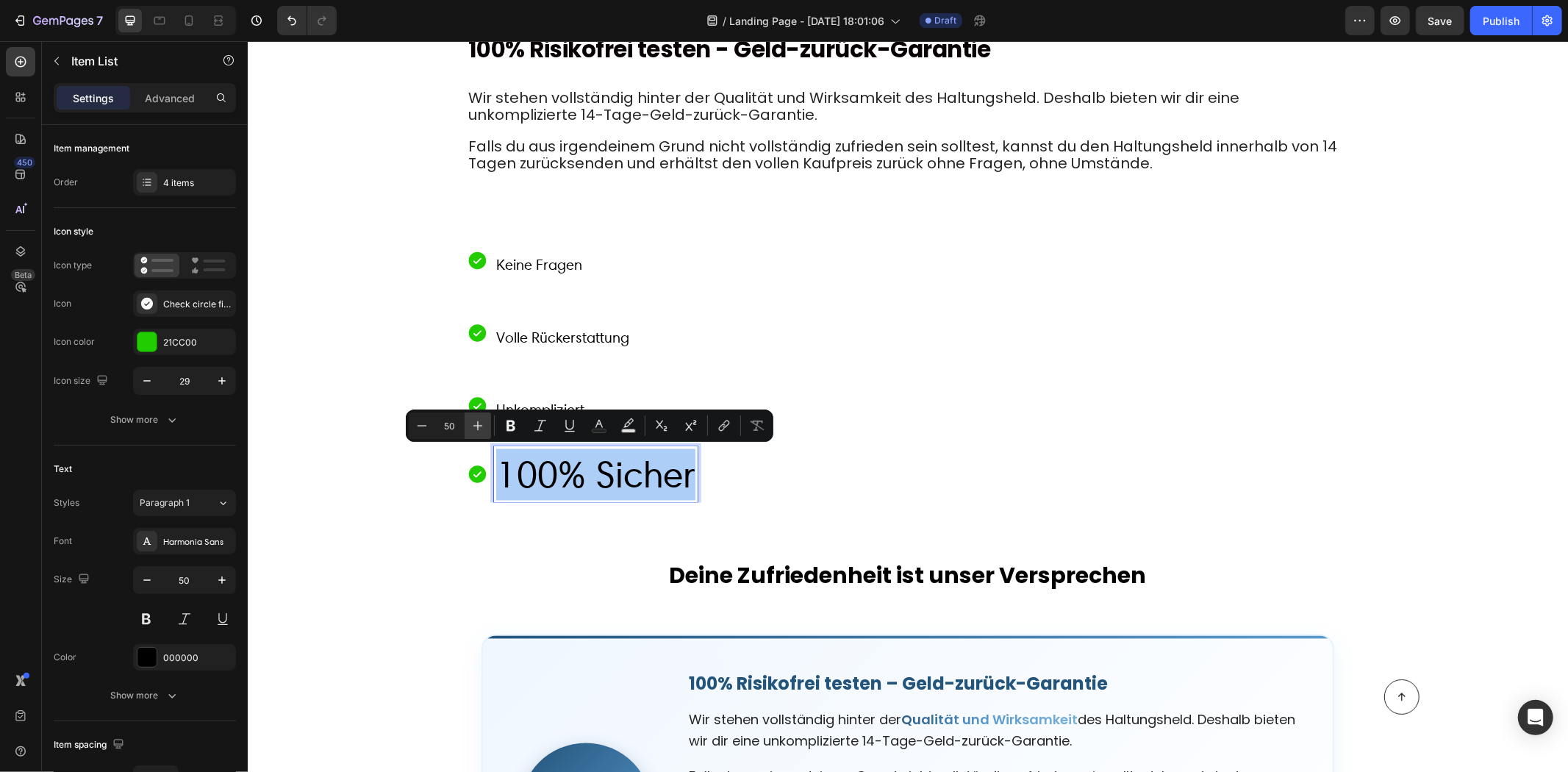
click at [470, 426] on icon "Editor contextual toolbar" at bounding box center [477, 425] width 14 height 14
click at [451, 424] on input "51" at bounding box center [450, 425] width 30 height 18
type input "1"
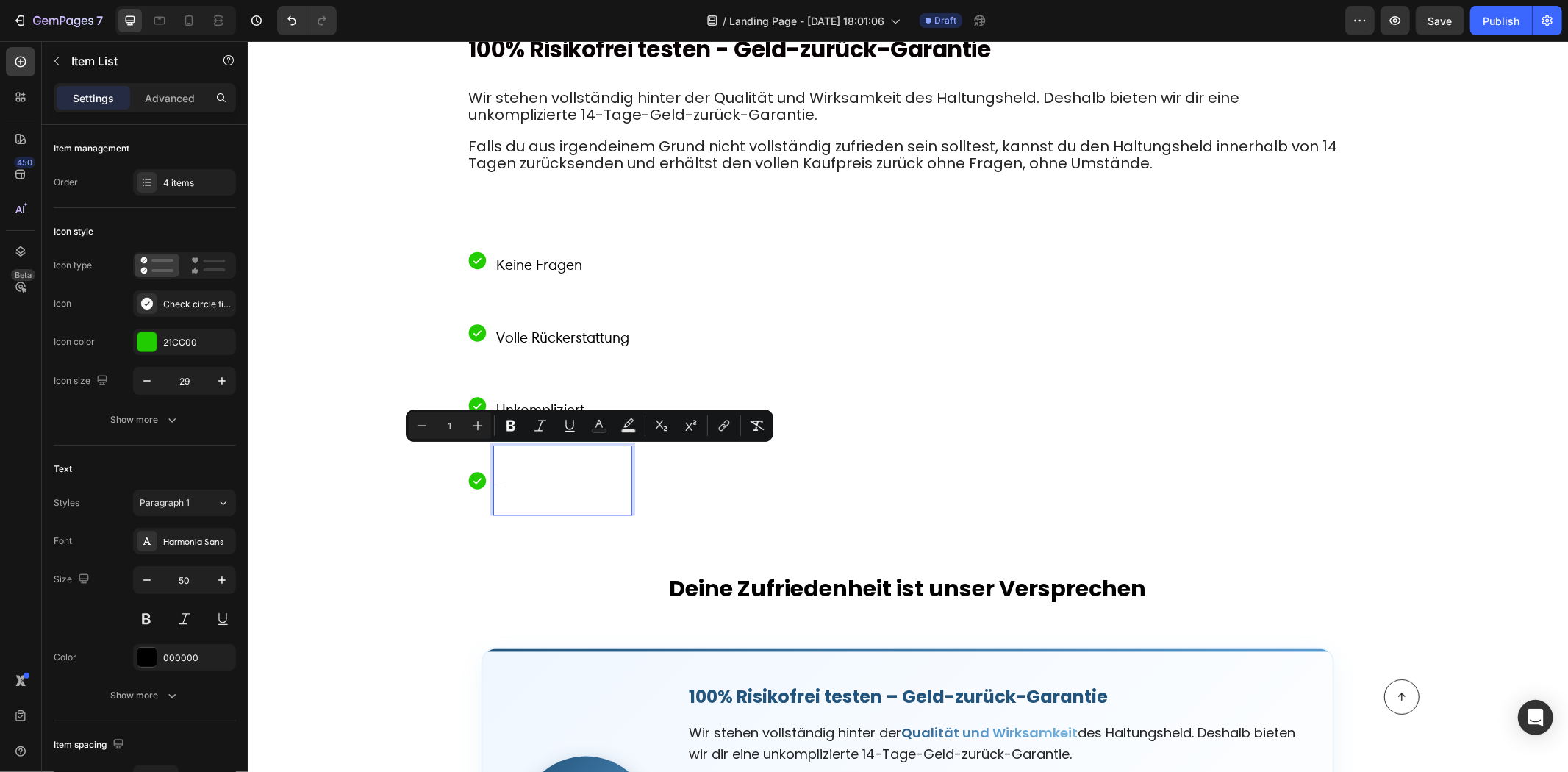
click at [460, 417] on input "1" at bounding box center [450, 425] width 30 height 18
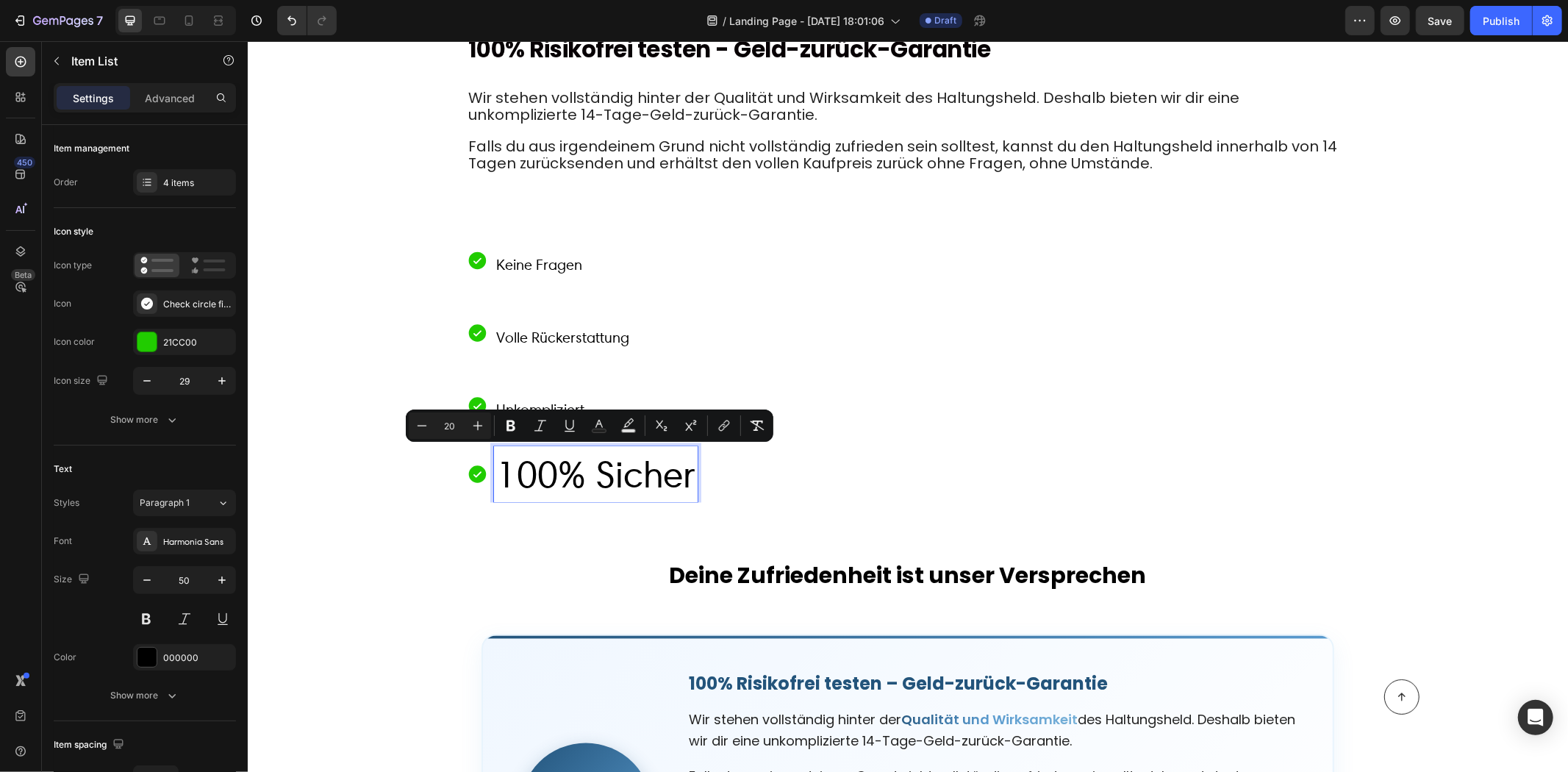
type input "20"
click at [457, 431] on input "Editor contextual toolbar" at bounding box center [450, 425] width 30 height 18
type input "20"
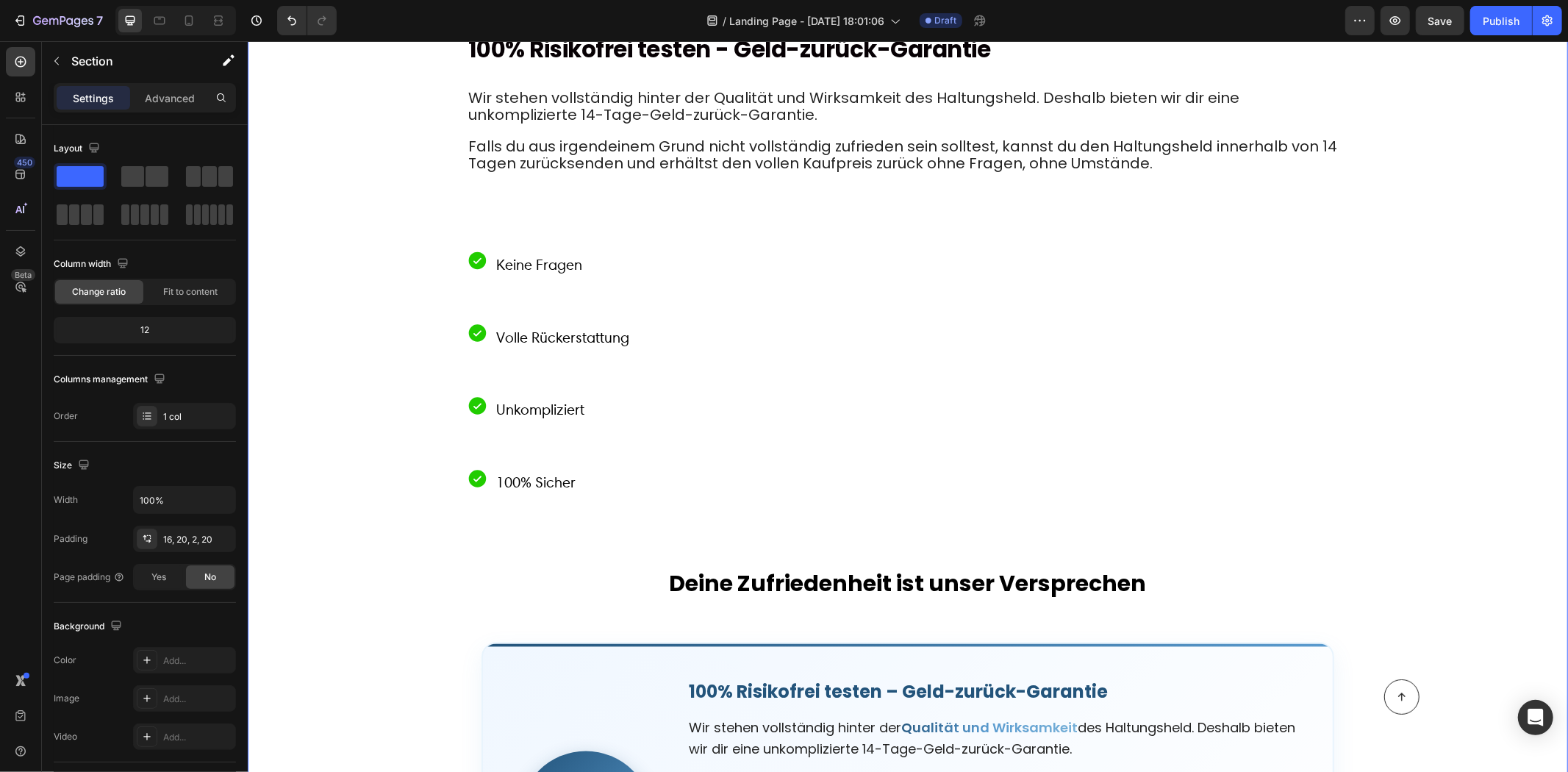
scroll to position [6616, 0]
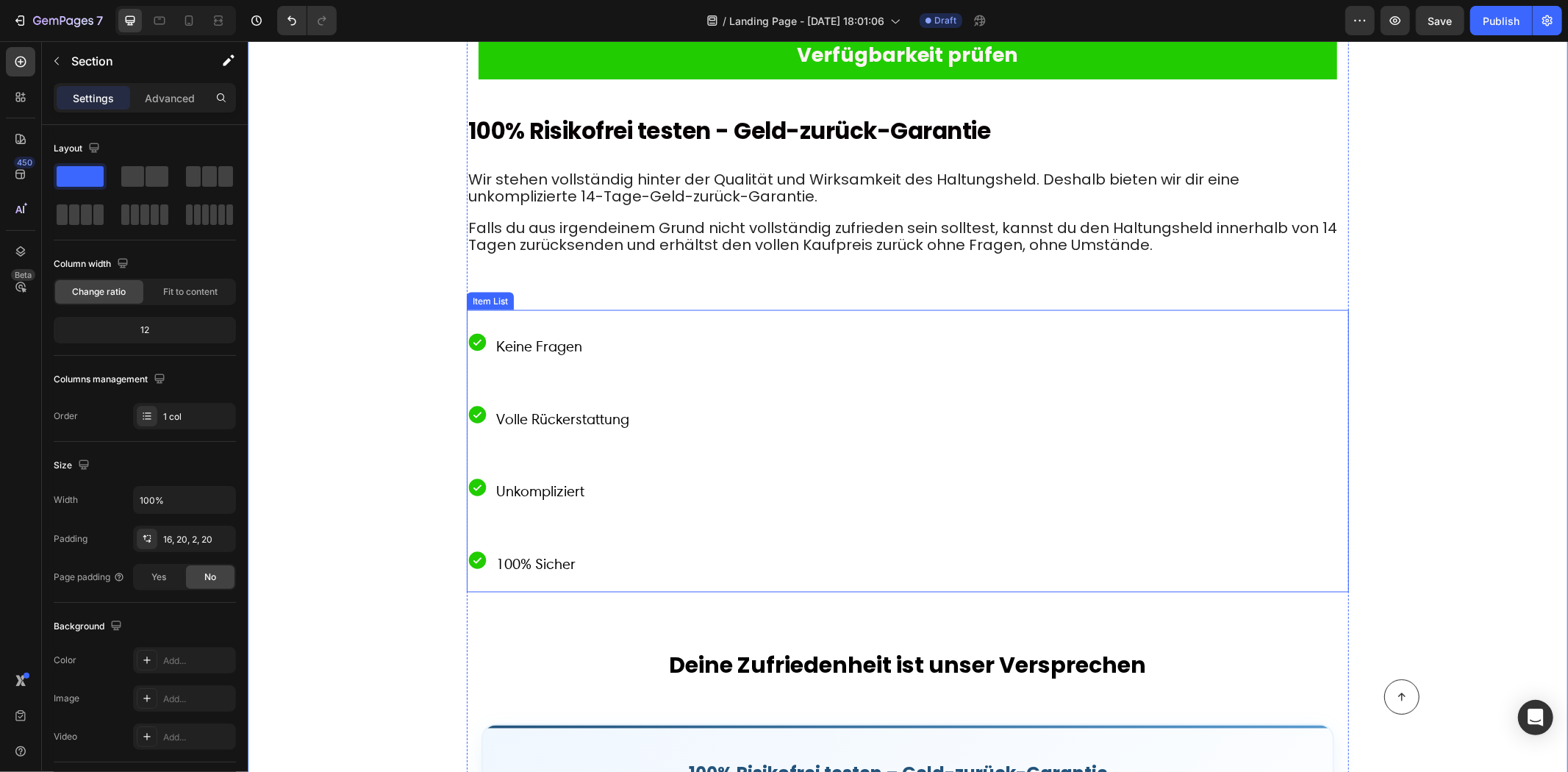
click at [661, 357] on div "Keine Fragen Volle Rückerstattung Unkompliziert 100% Sicher" at bounding box center [907, 450] width 882 height 282
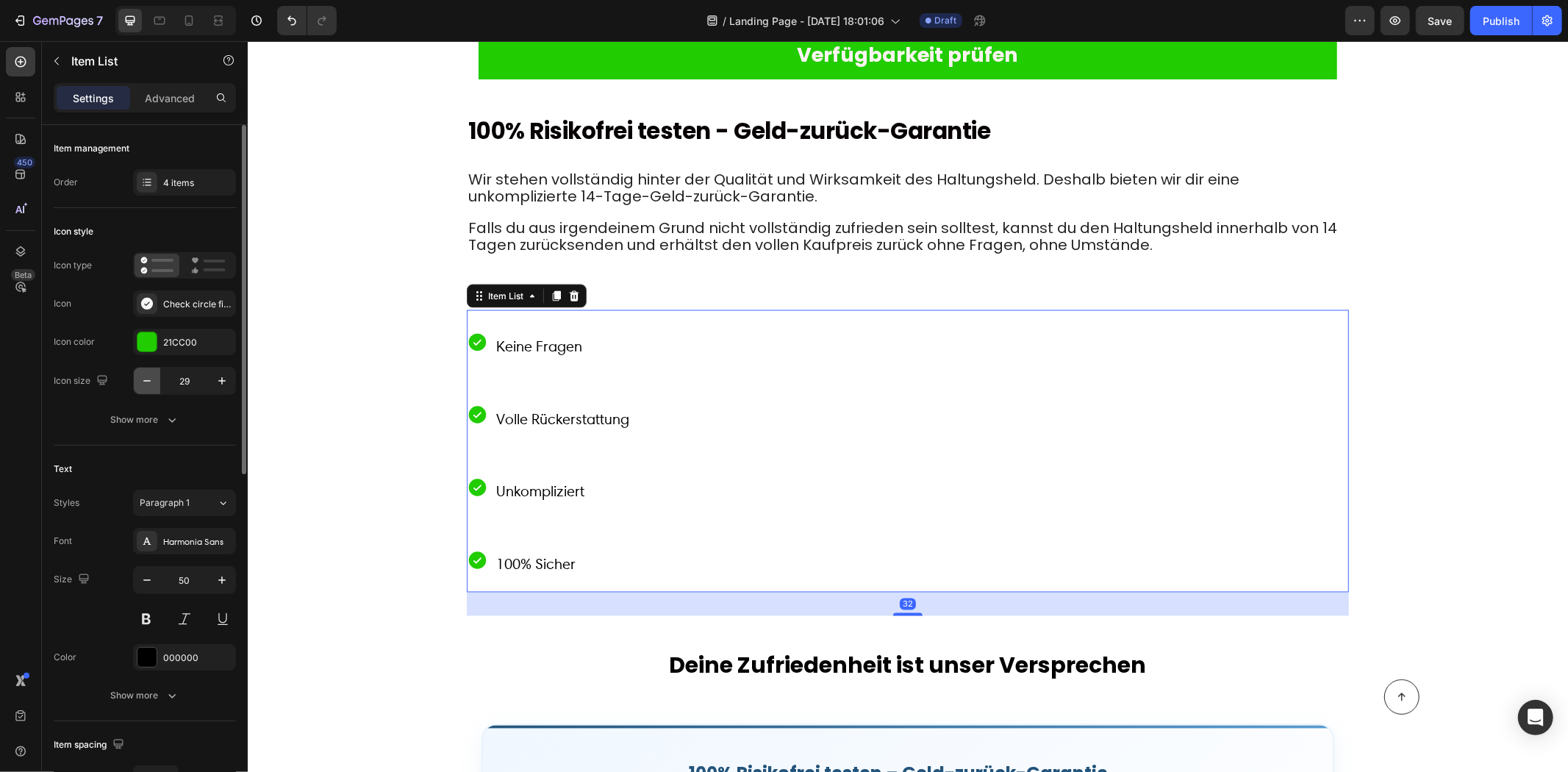
click at [143, 381] on icon "button" at bounding box center [146, 380] width 14 height 14
click at [143, 383] on icon "button" at bounding box center [146, 380] width 14 height 14
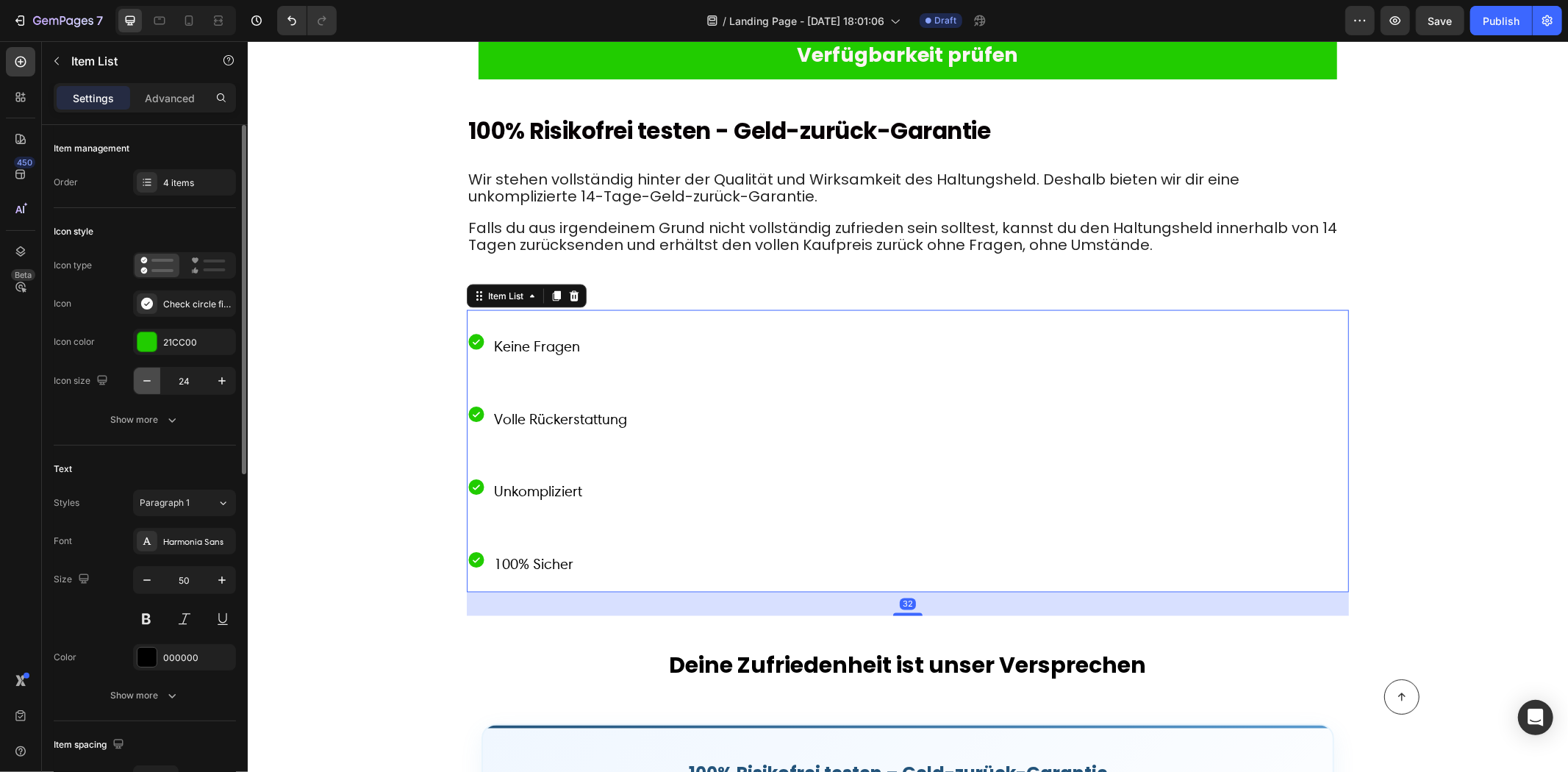
click at [143, 383] on icon "button" at bounding box center [146, 380] width 14 height 14
click at [143, 381] on icon "button" at bounding box center [146, 380] width 14 height 14
click at [145, 380] on icon "button" at bounding box center [146, 380] width 14 height 14
type input "20"
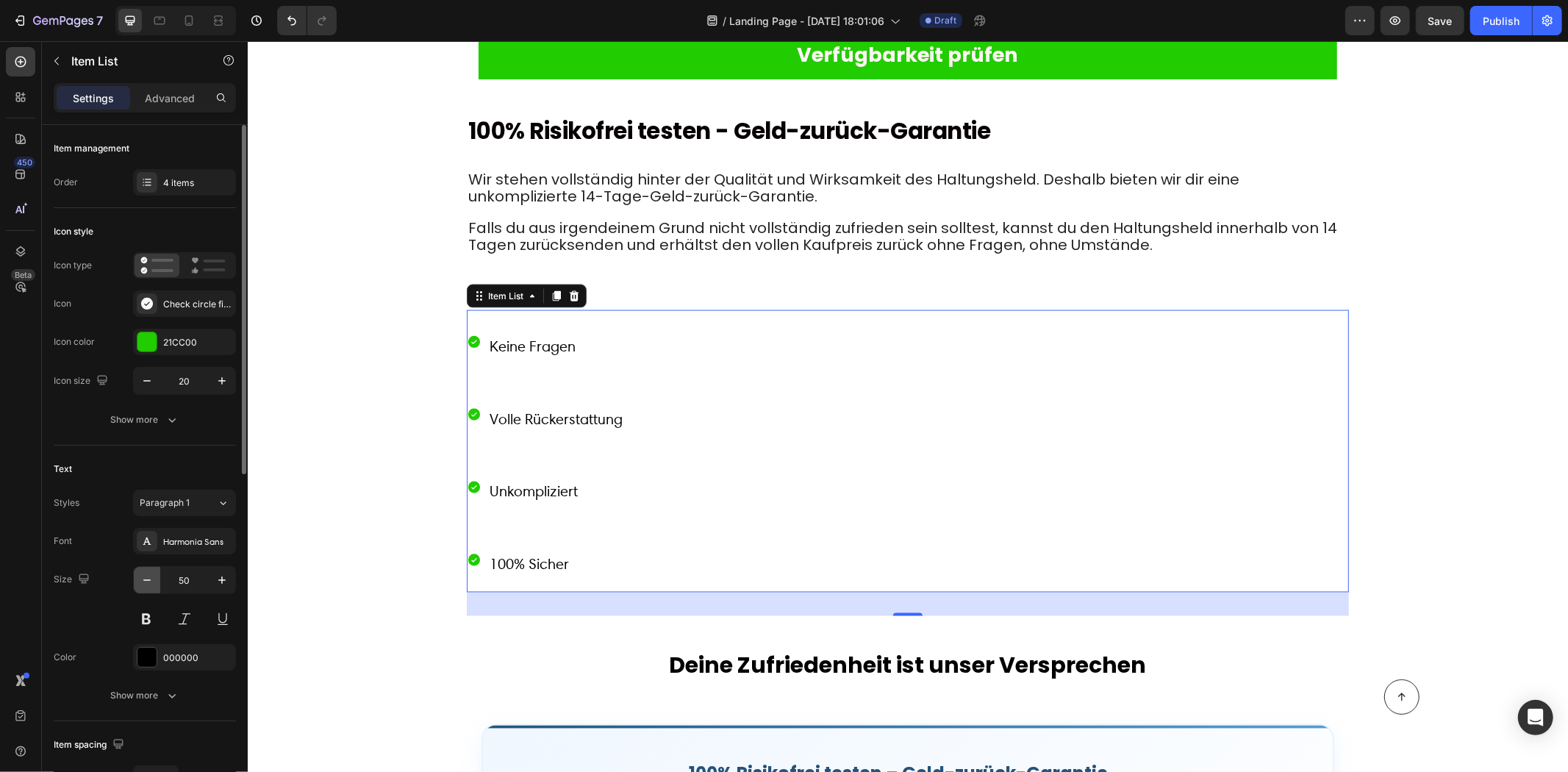
click at [150, 575] on icon "button" at bounding box center [146, 579] width 14 height 14
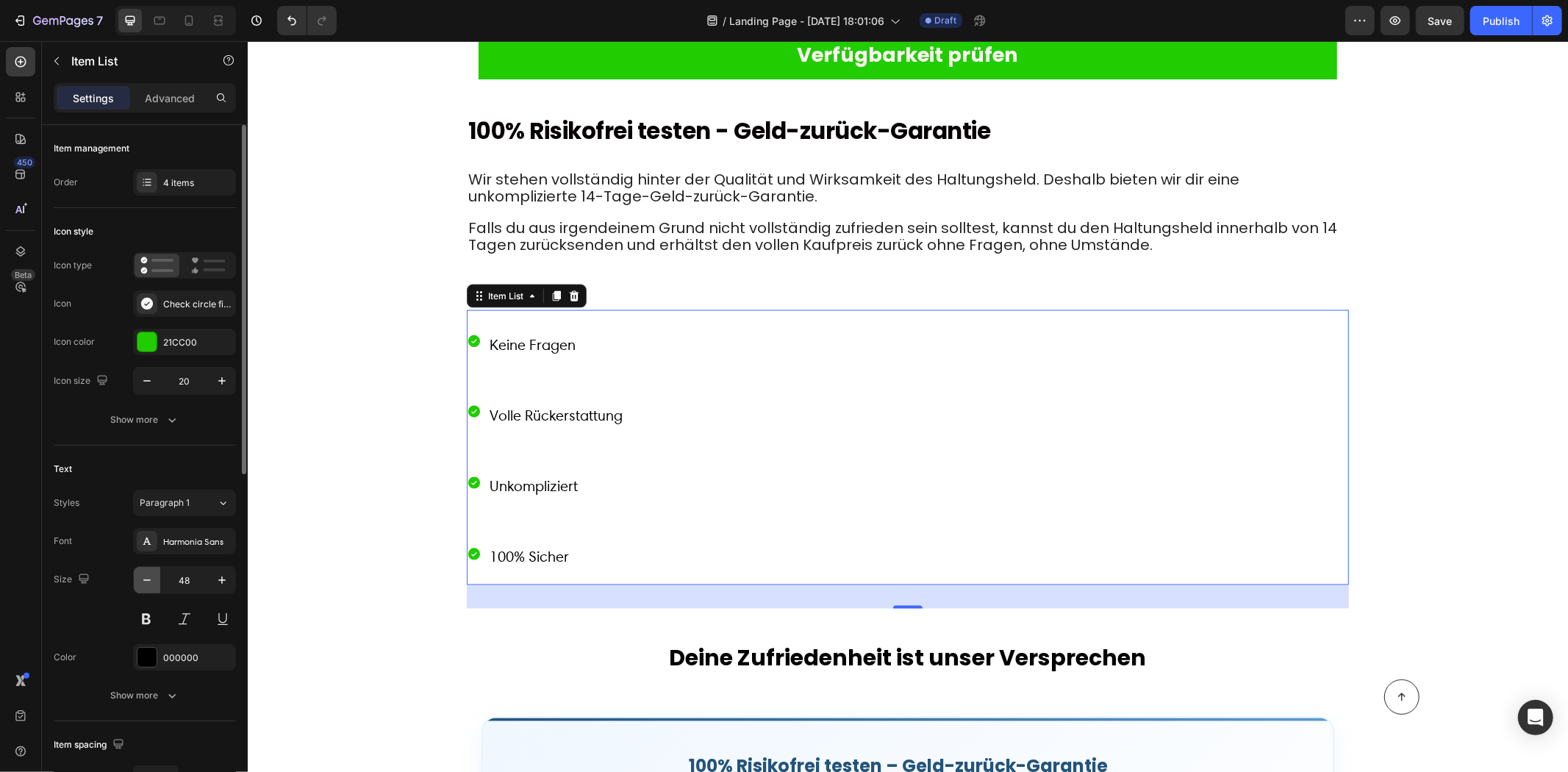
click at [150, 575] on icon "button" at bounding box center [146, 579] width 14 height 14
click at [149, 574] on icon "button" at bounding box center [146, 579] width 14 height 14
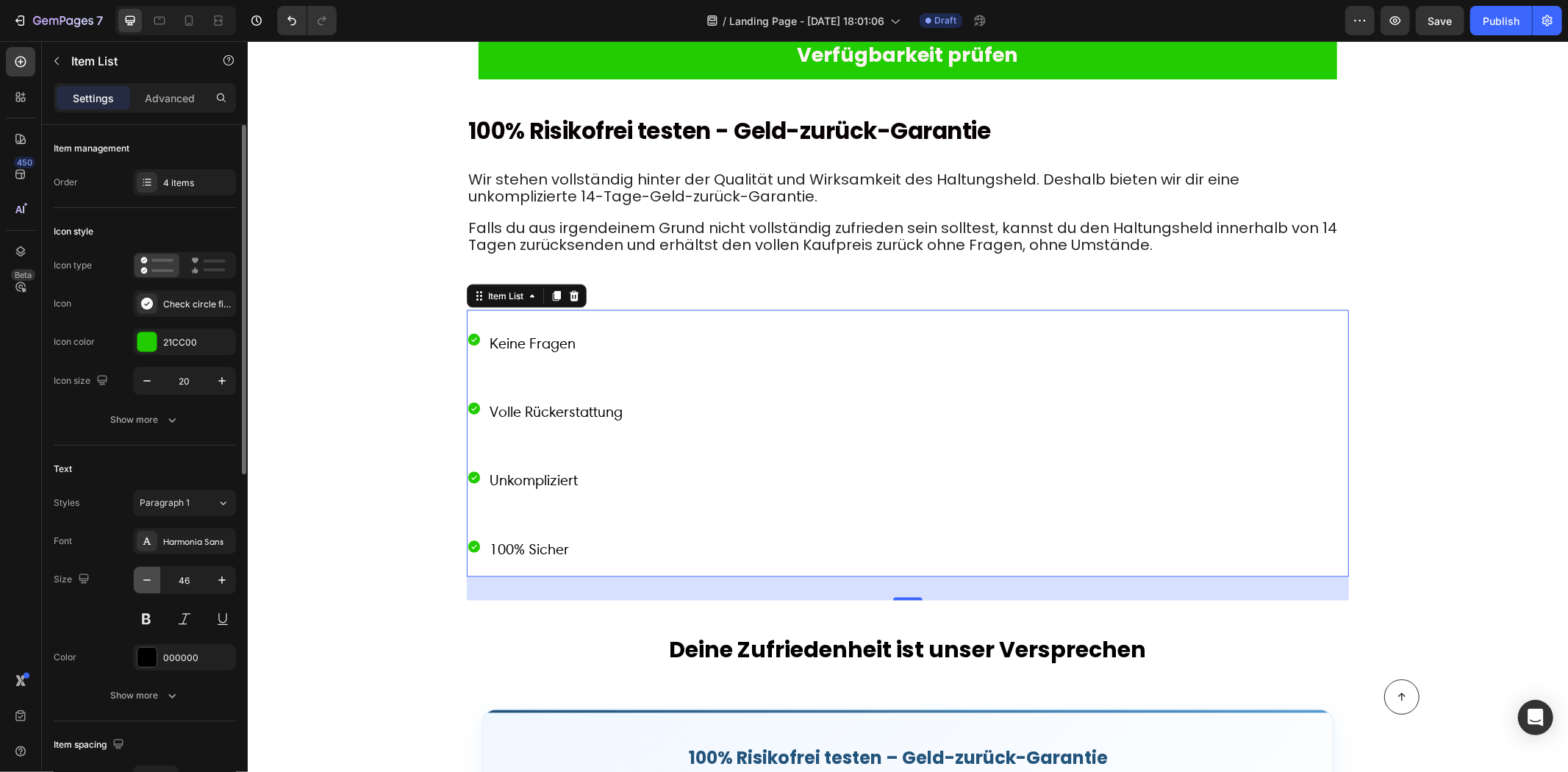
click at [148, 575] on icon "button" at bounding box center [146, 579] width 14 height 14
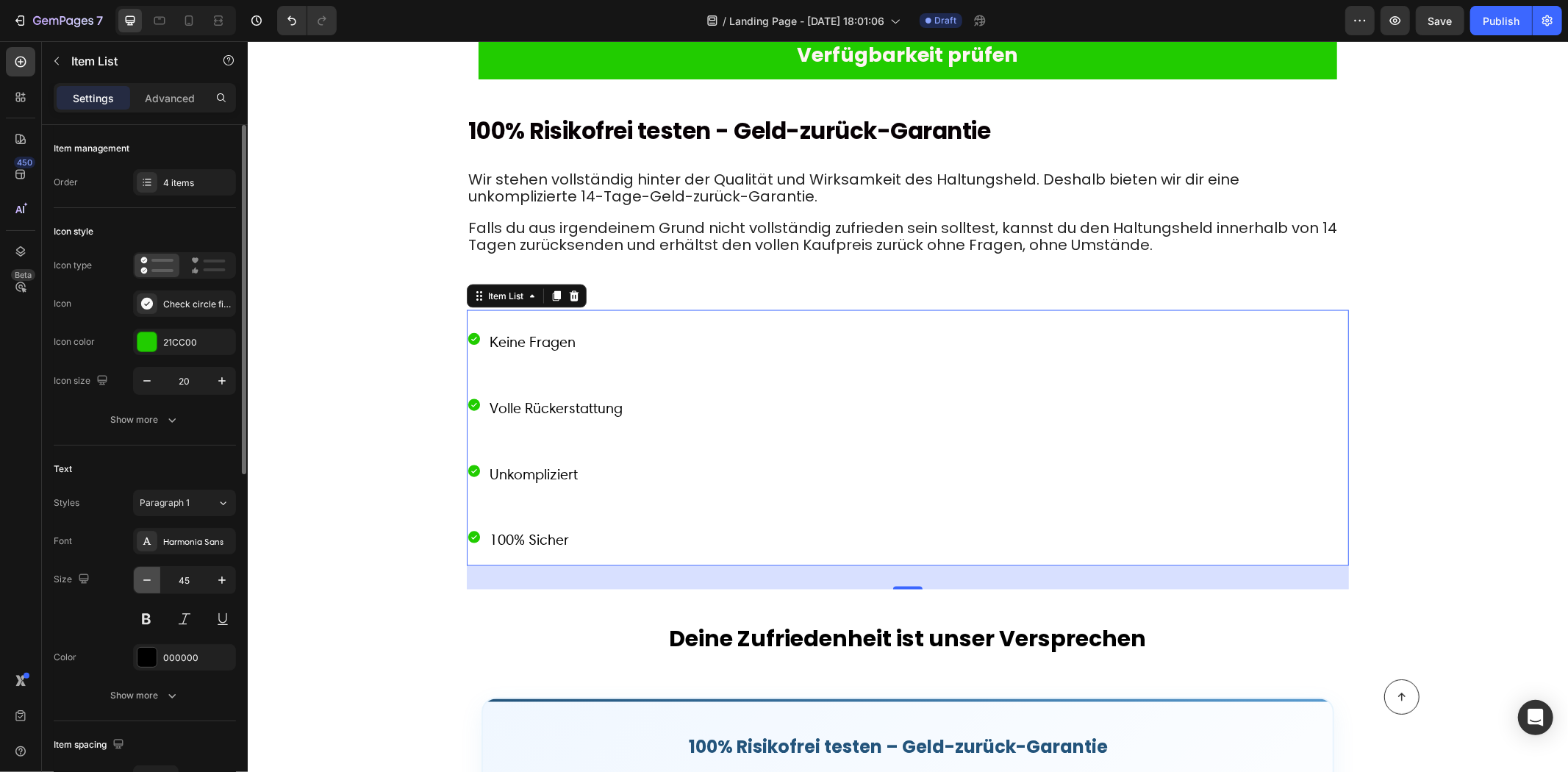
click at [148, 575] on icon "button" at bounding box center [146, 579] width 14 height 14
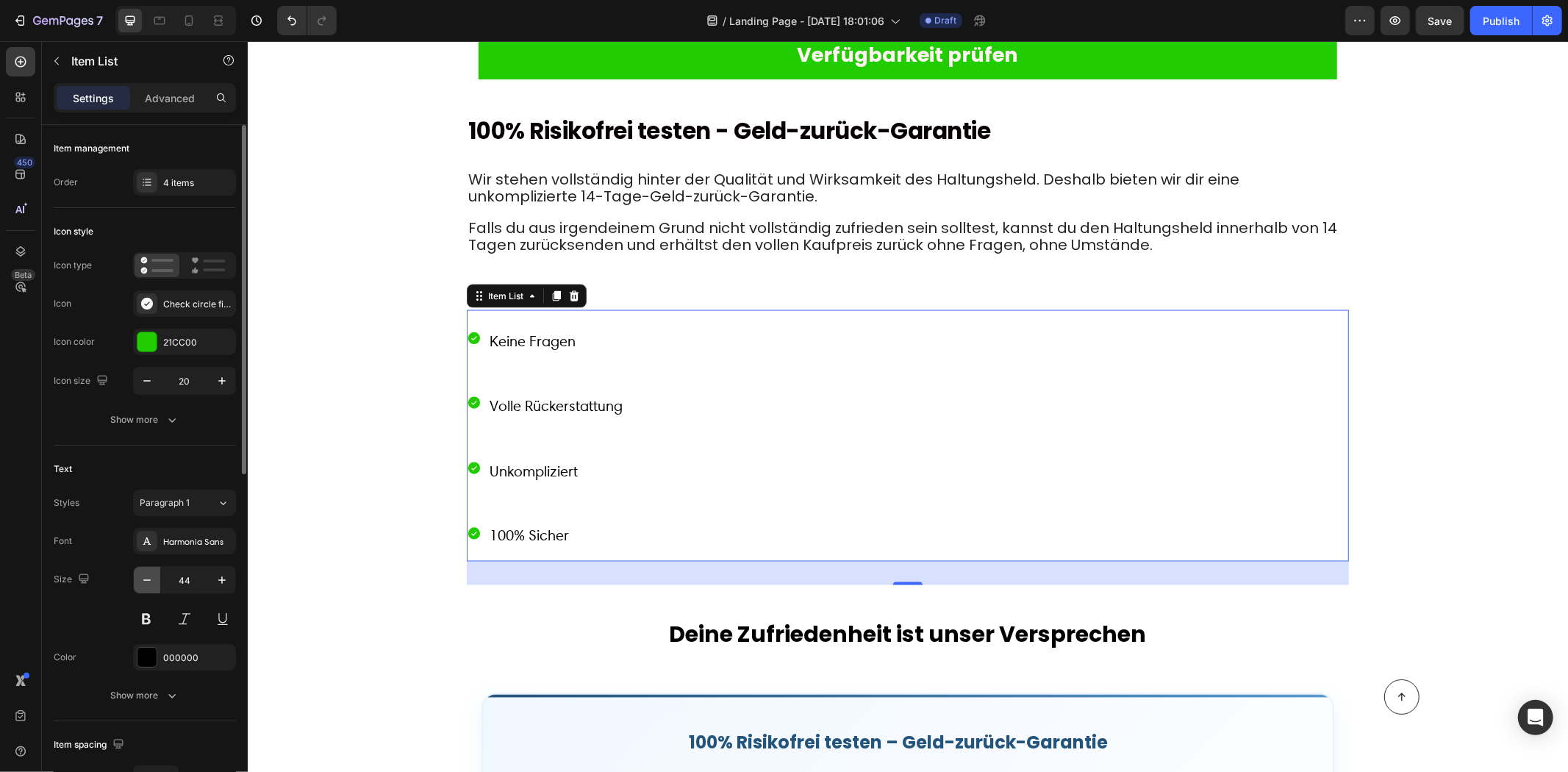
click at [148, 575] on icon "button" at bounding box center [146, 579] width 14 height 14
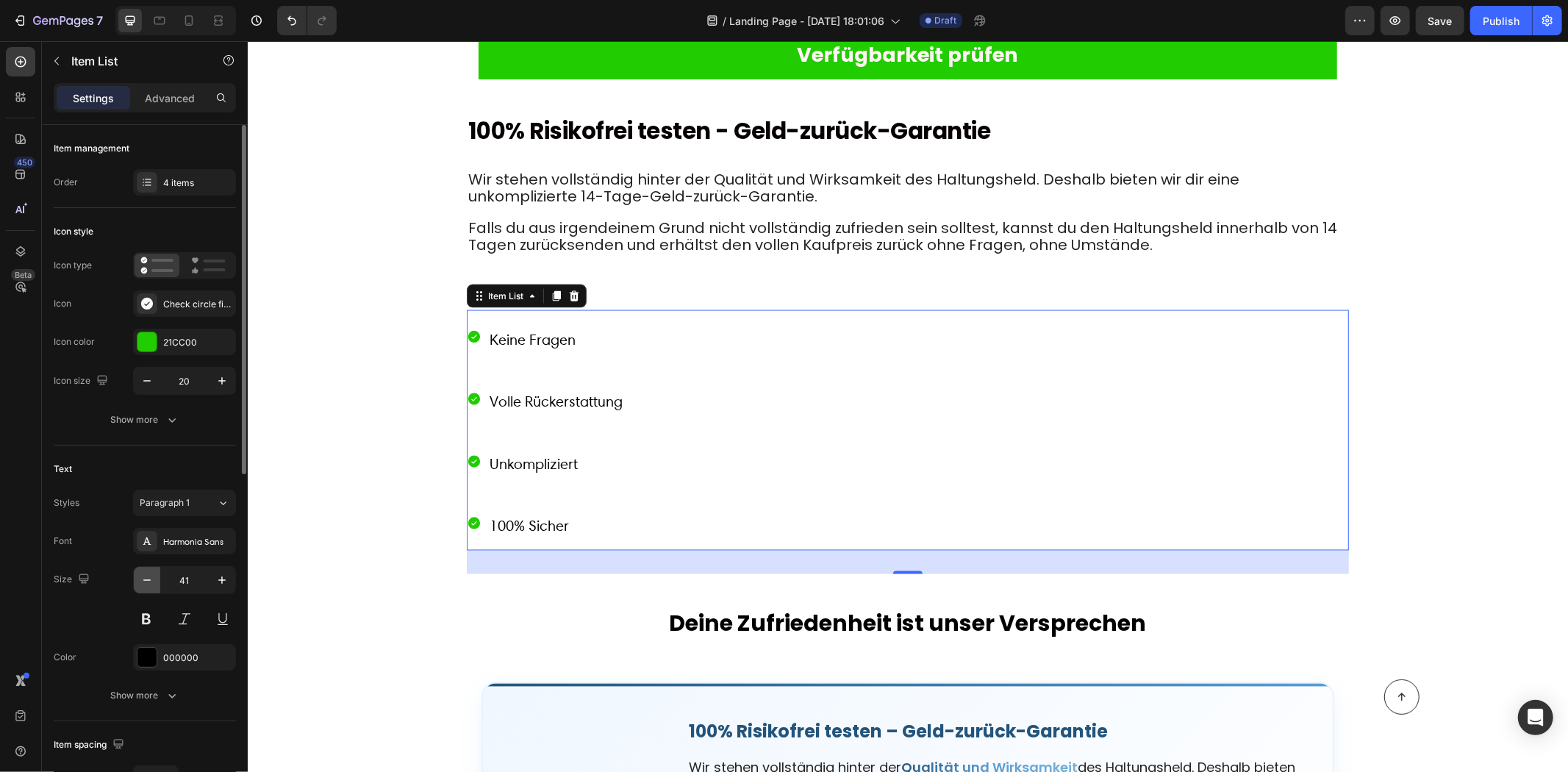
click at [148, 575] on icon "button" at bounding box center [146, 579] width 14 height 14
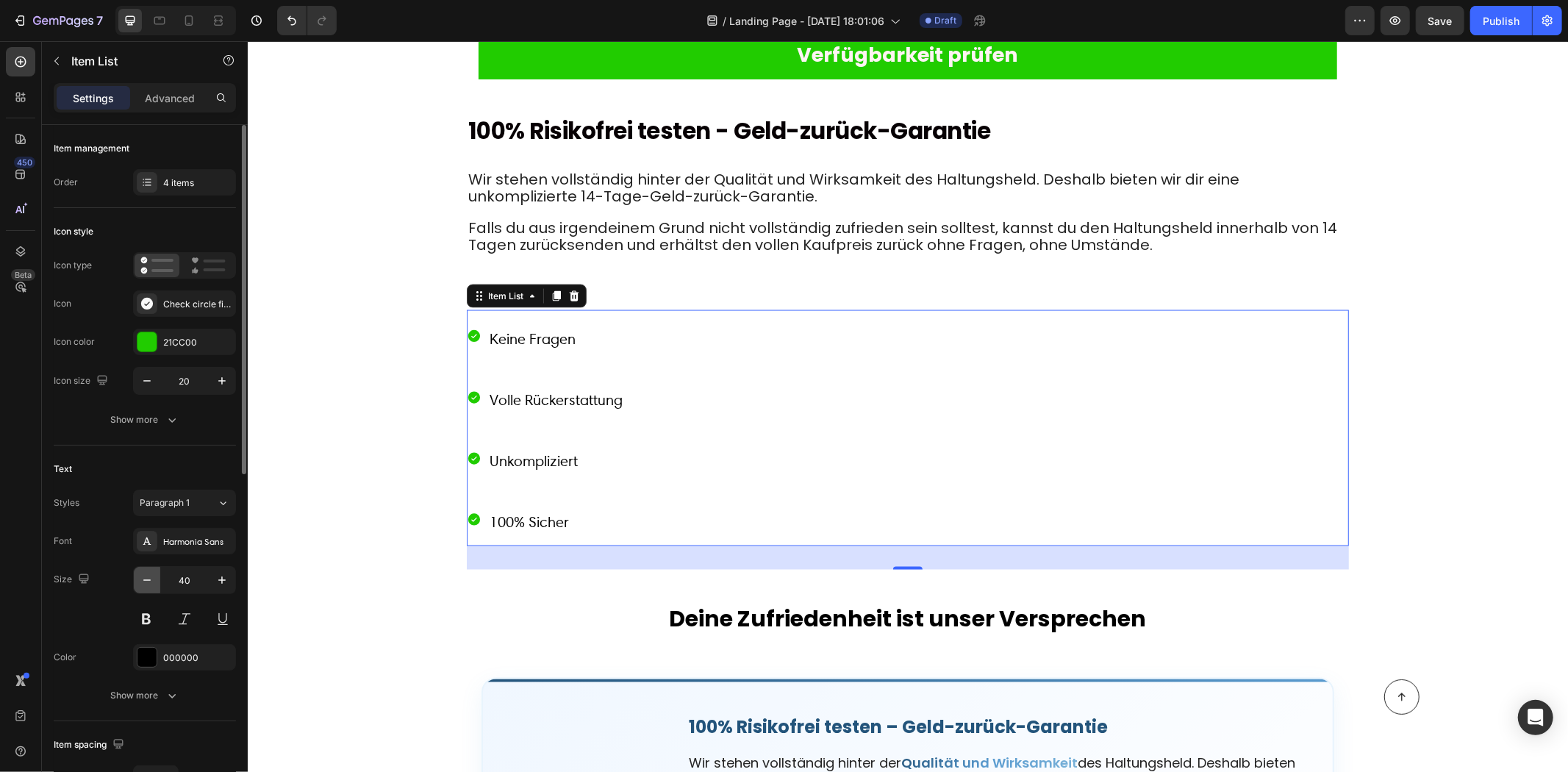
click at [146, 574] on icon "button" at bounding box center [146, 579] width 14 height 14
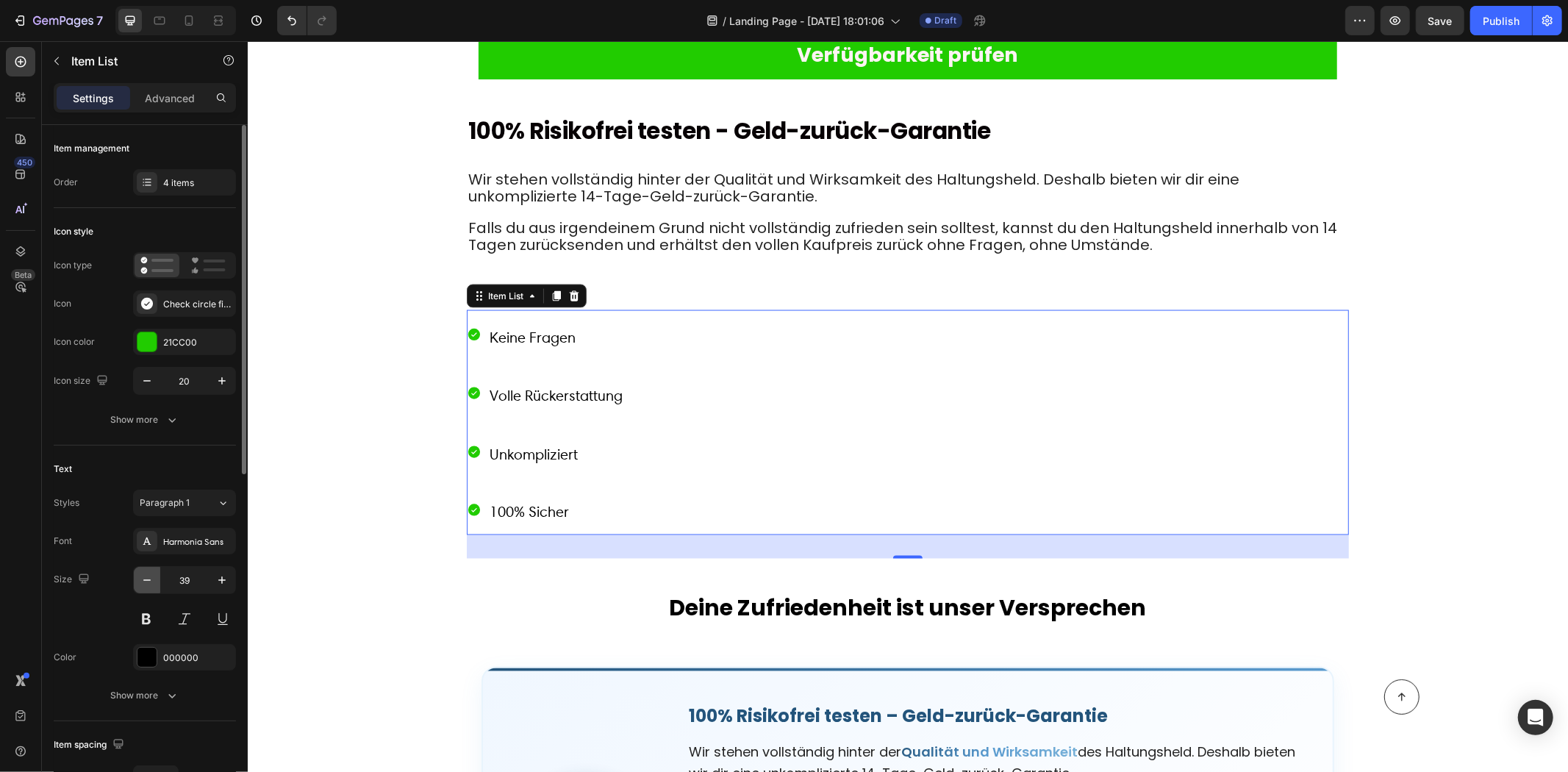
click at [146, 574] on icon "button" at bounding box center [146, 579] width 14 height 14
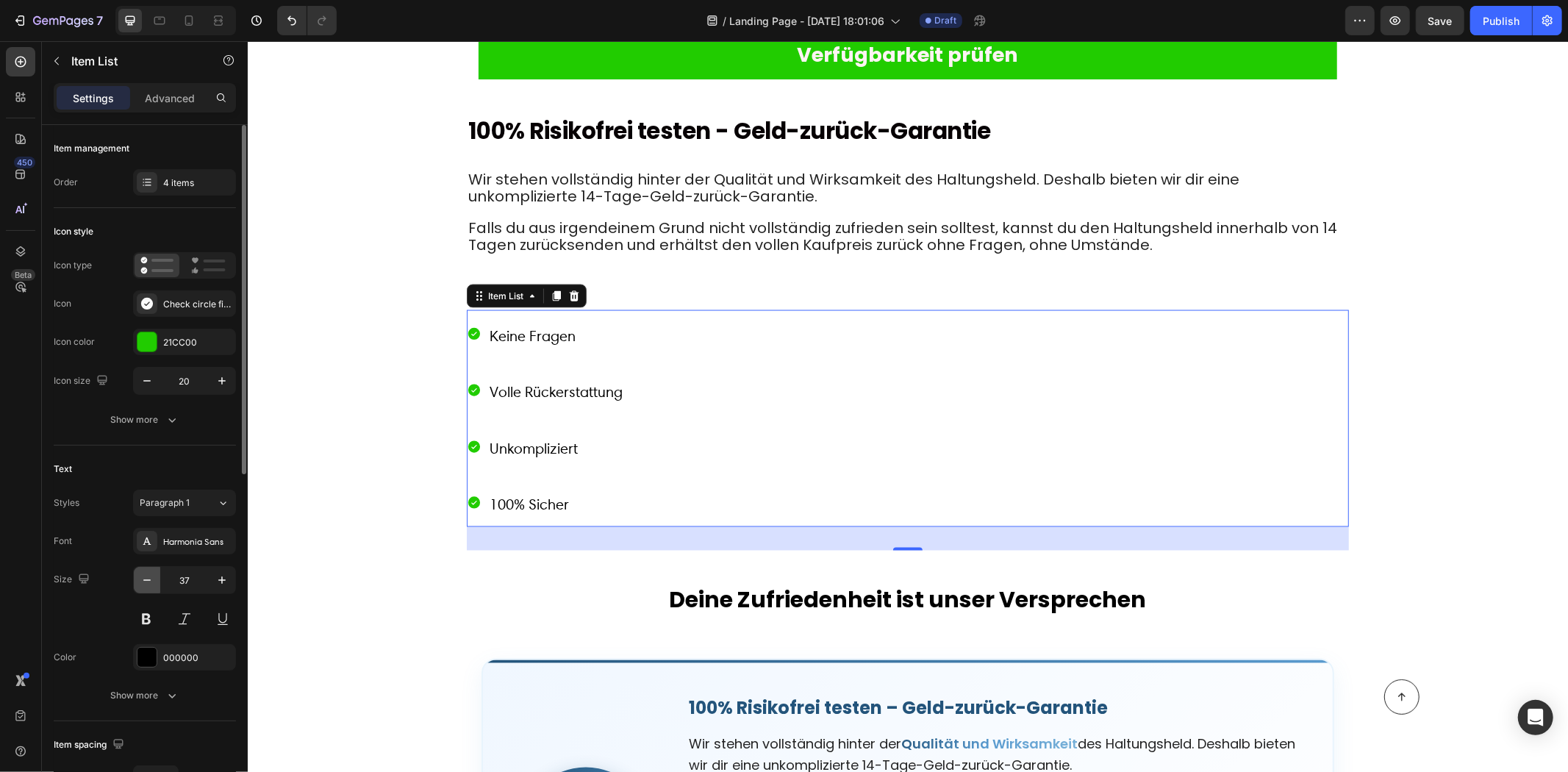
click at [146, 574] on icon "button" at bounding box center [146, 579] width 14 height 14
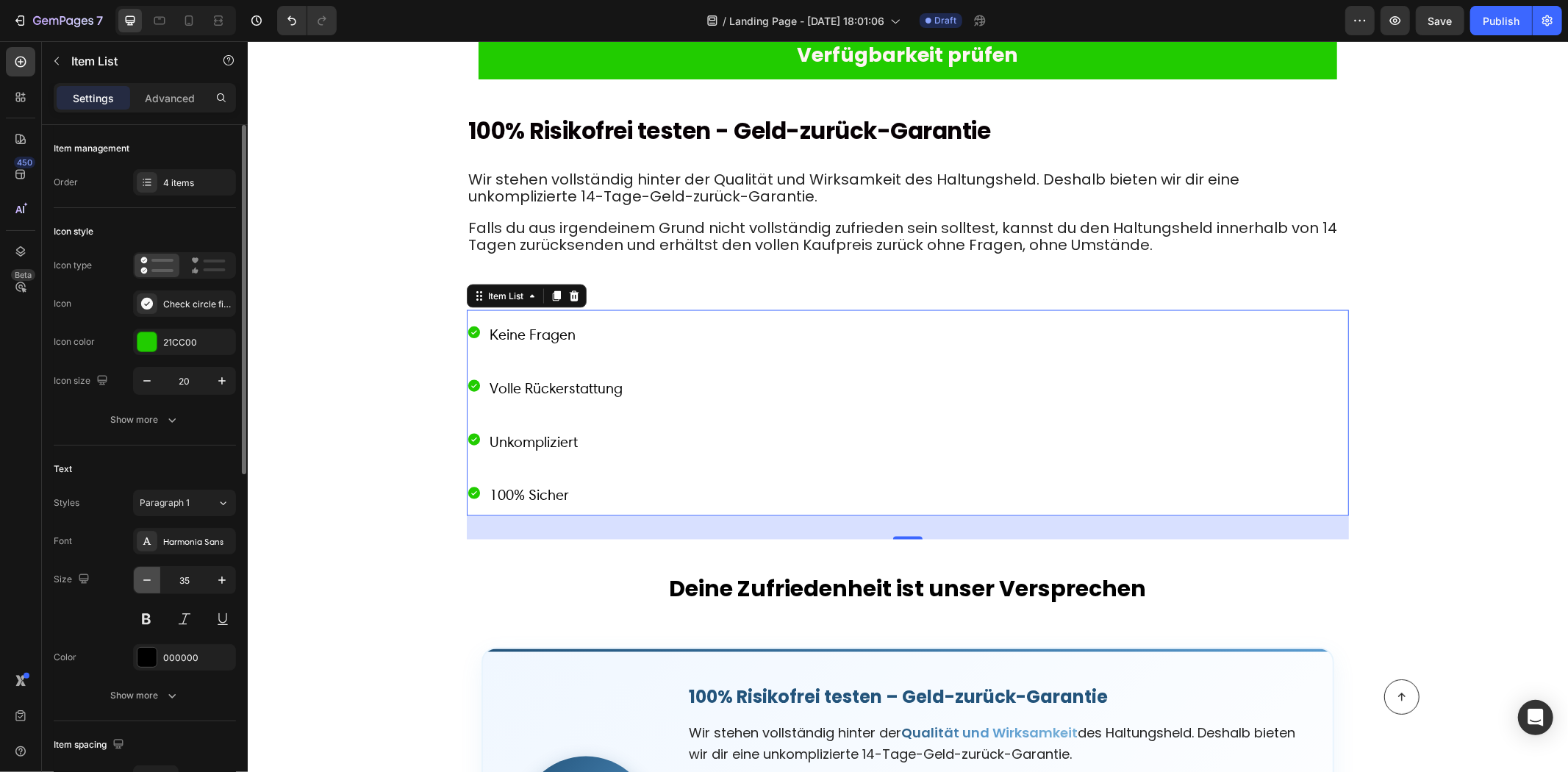
click at [146, 573] on icon "button" at bounding box center [146, 579] width 14 height 14
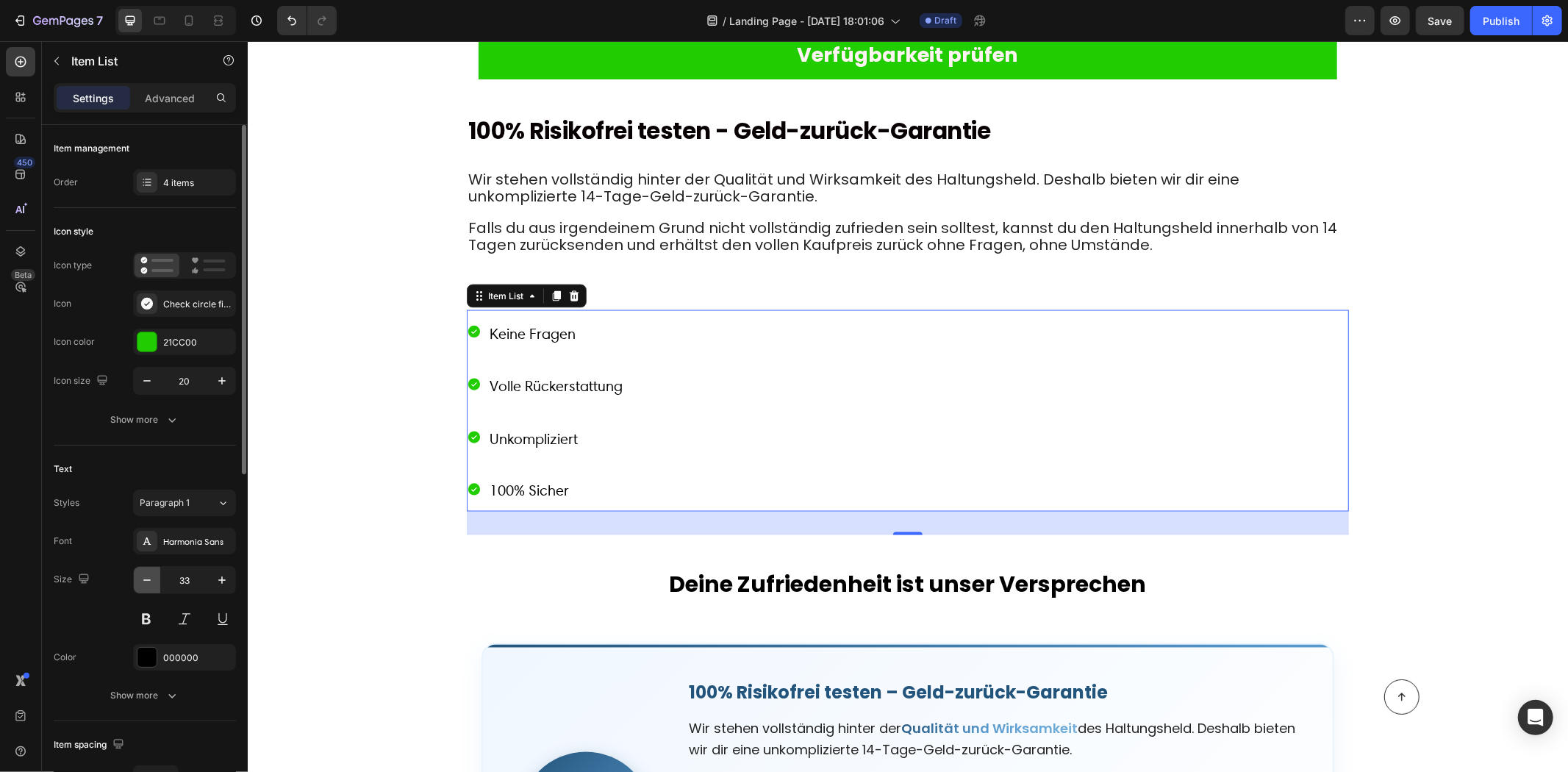
click at [146, 572] on icon "button" at bounding box center [146, 579] width 14 height 14
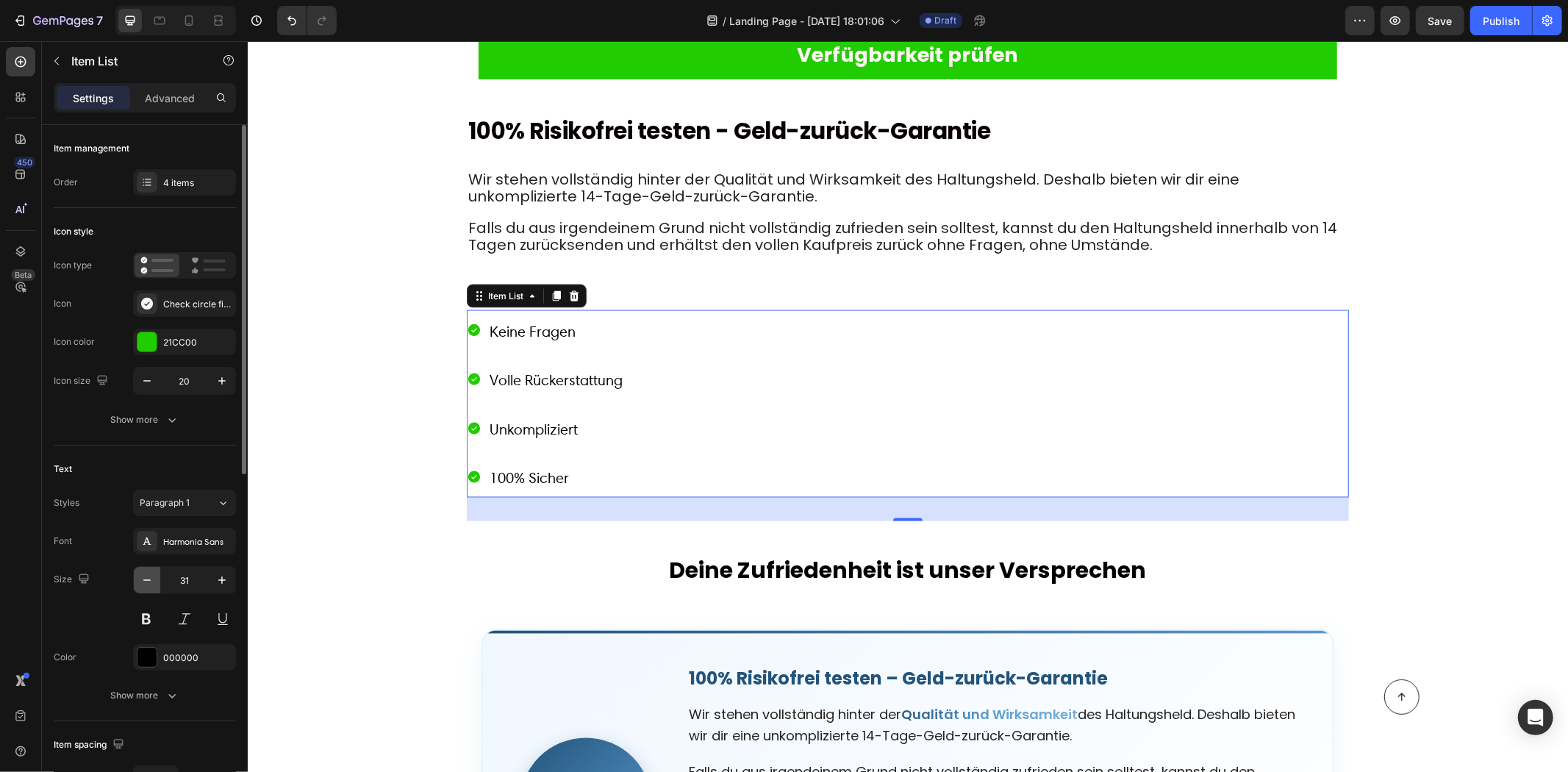
click at [146, 572] on icon "button" at bounding box center [146, 579] width 14 height 14
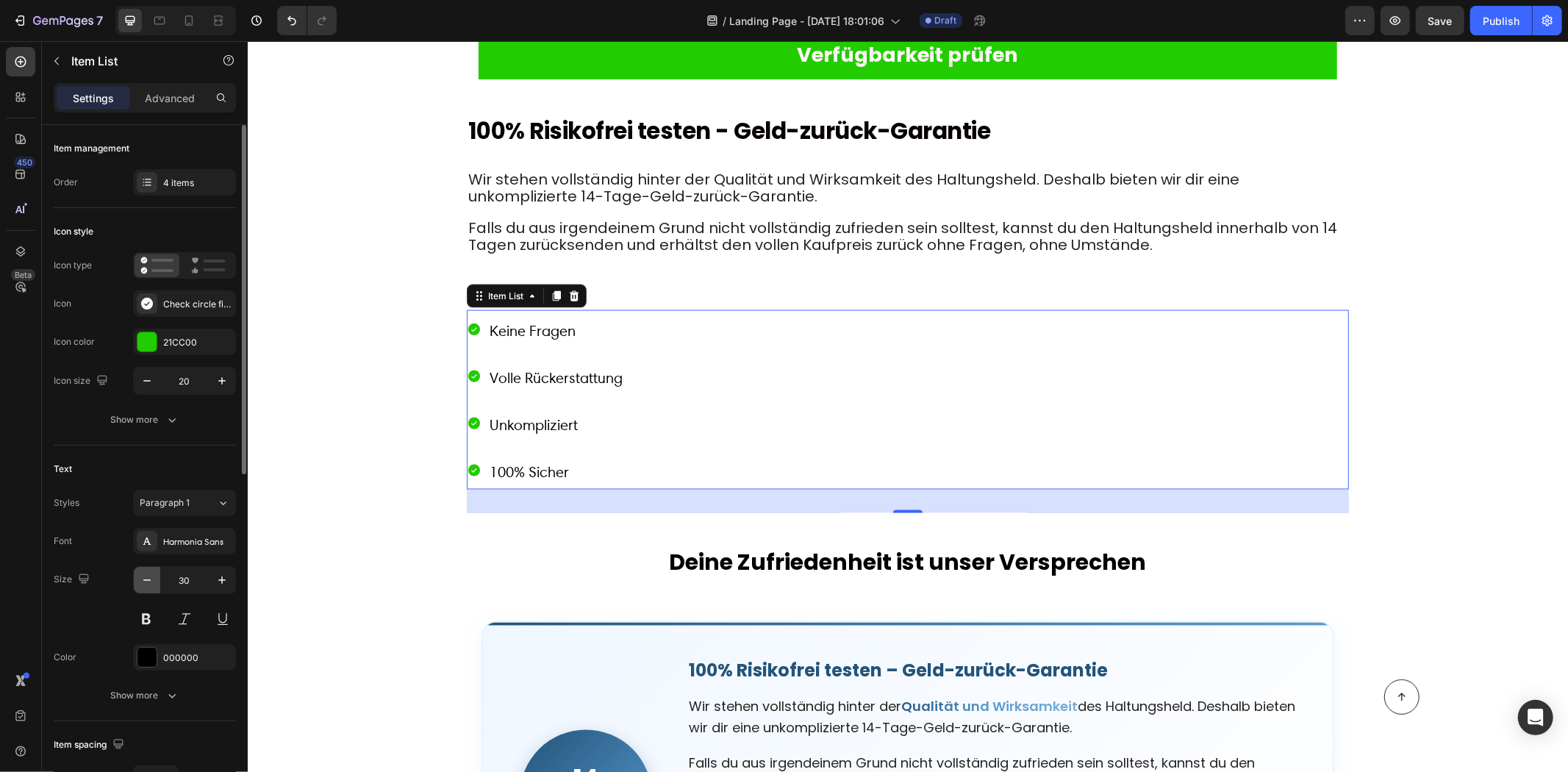
click at [146, 572] on icon "button" at bounding box center [146, 579] width 14 height 14
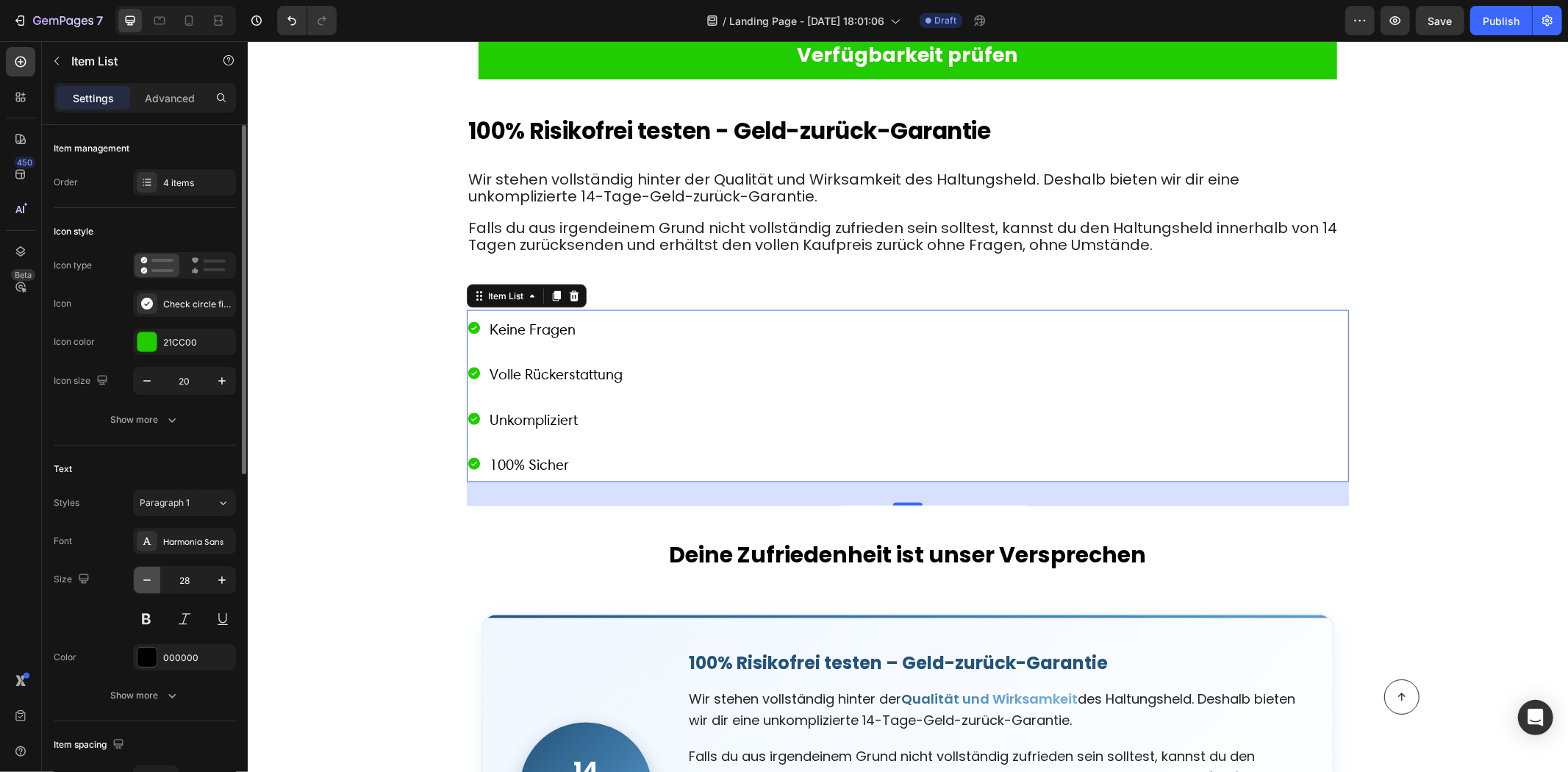
click at [146, 572] on icon "button" at bounding box center [146, 579] width 14 height 14
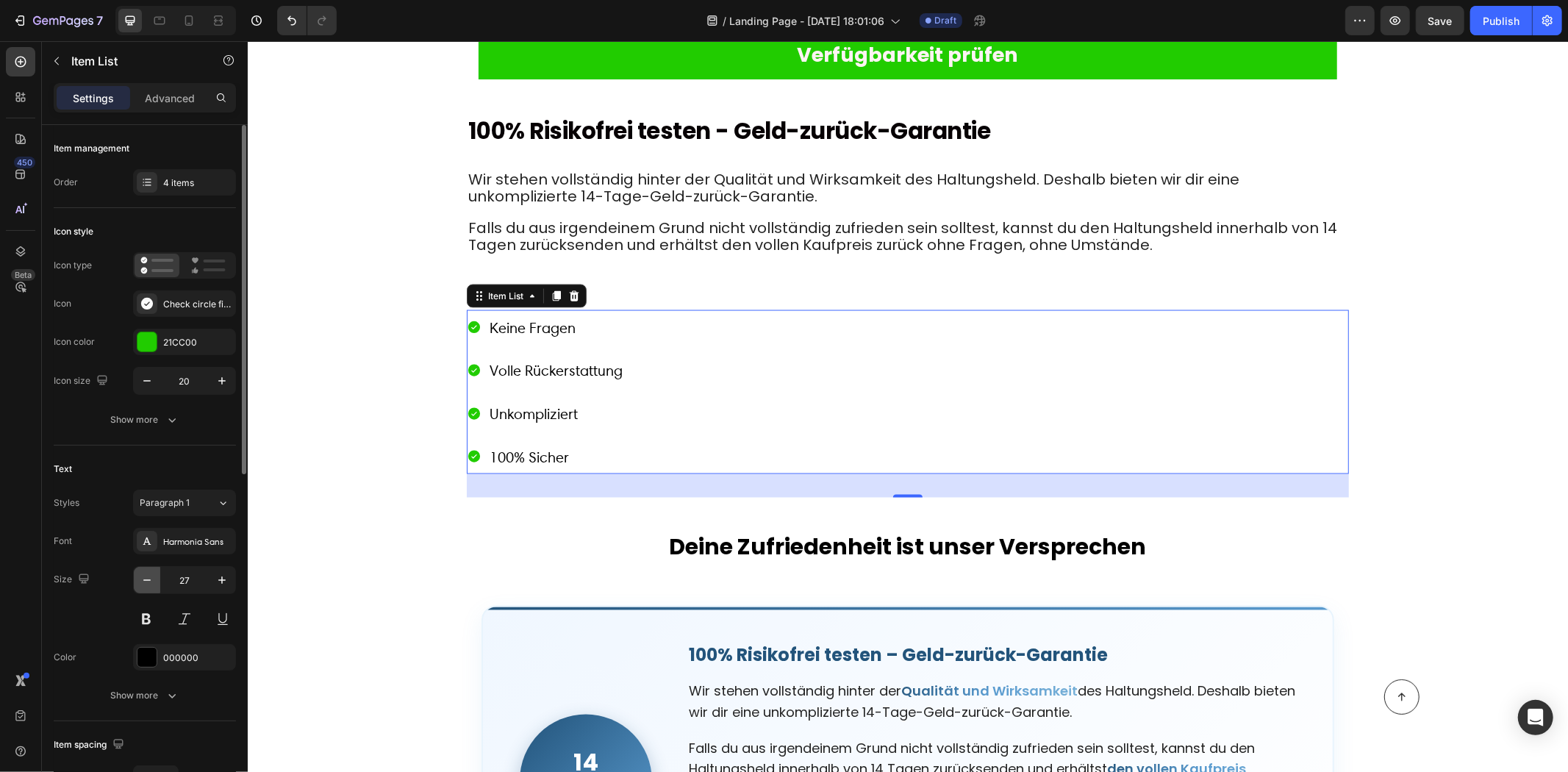
click at [146, 572] on icon "button" at bounding box center [146, 579] width 14 height 14
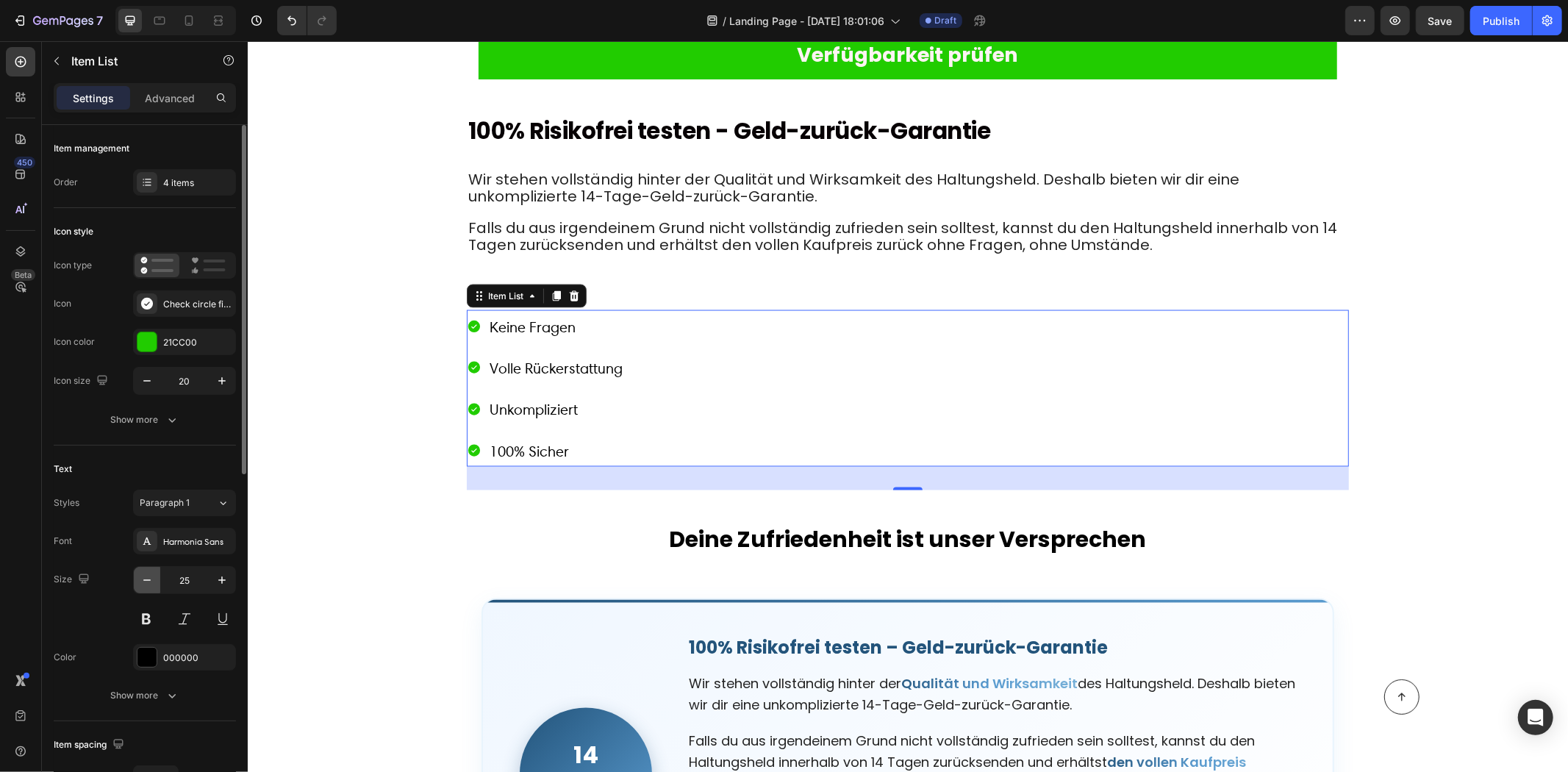
click at [147, 572] on icon "button" at bounding box center [146, 579] width 14 height 14
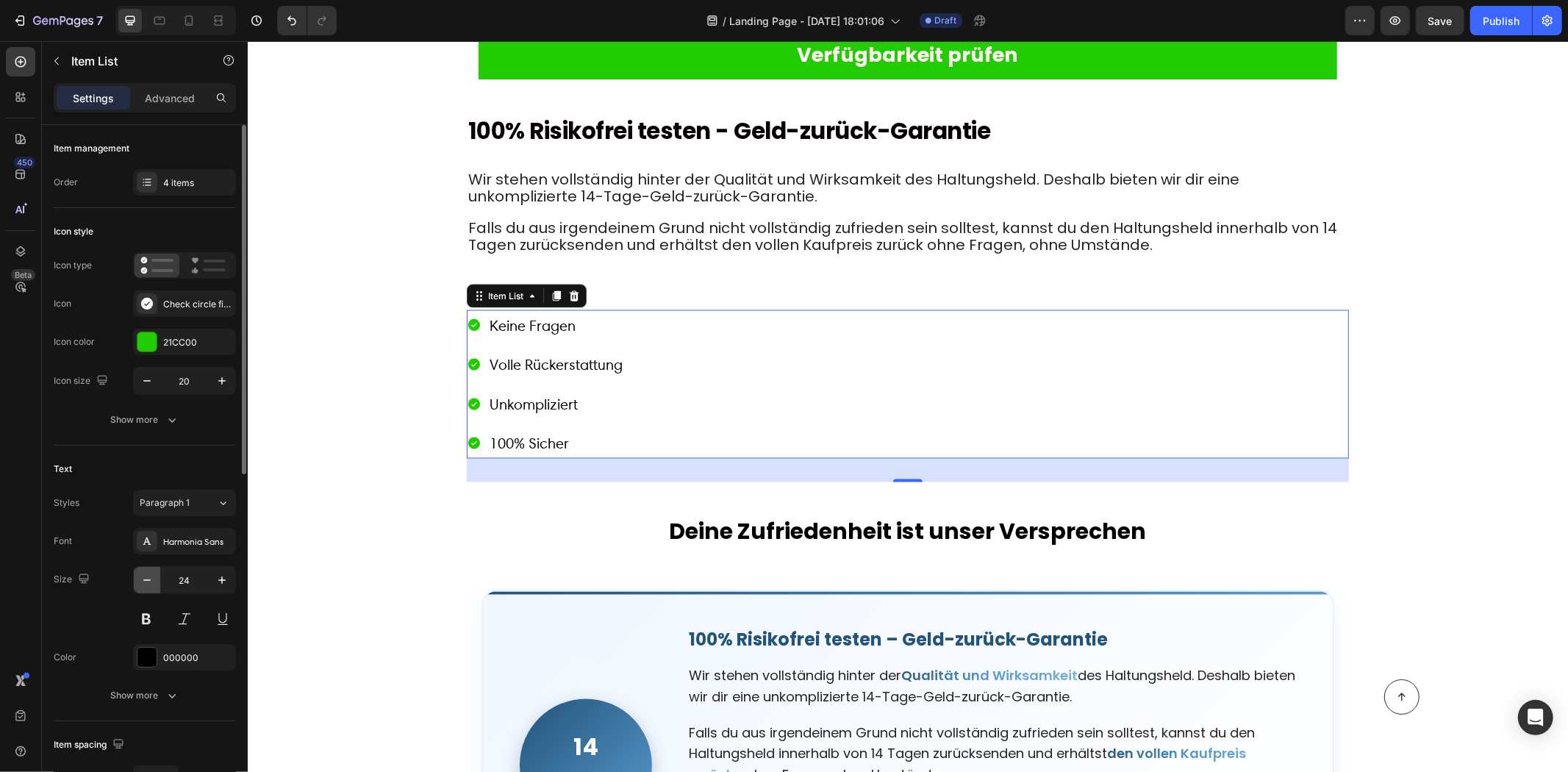
click at [147, 572] on icon "button" at bounding box center [146, 579] width 14 height 14
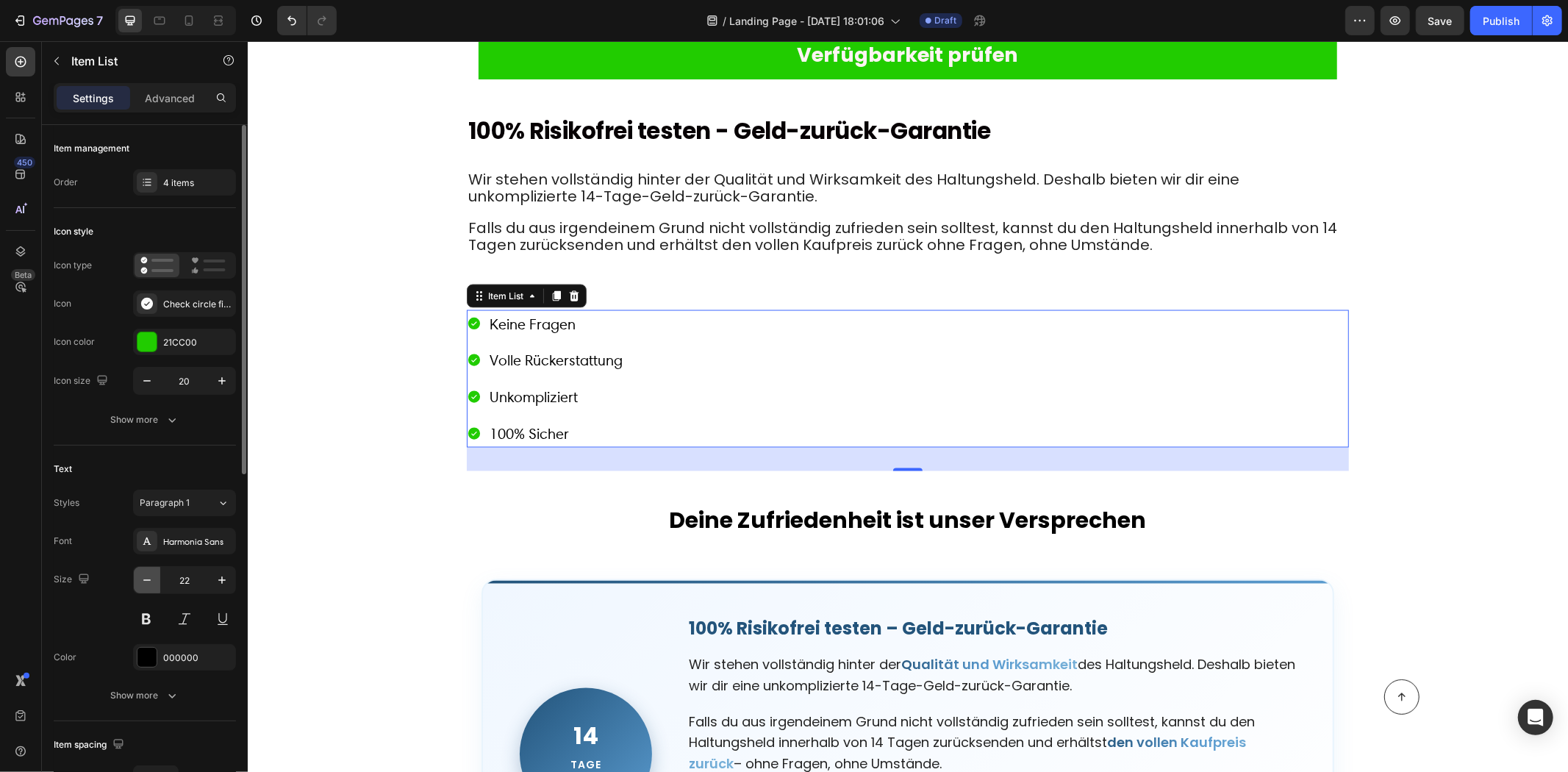
click at [147, 572] on icon "button" at bounding box center [146, 579] width 14 height 14
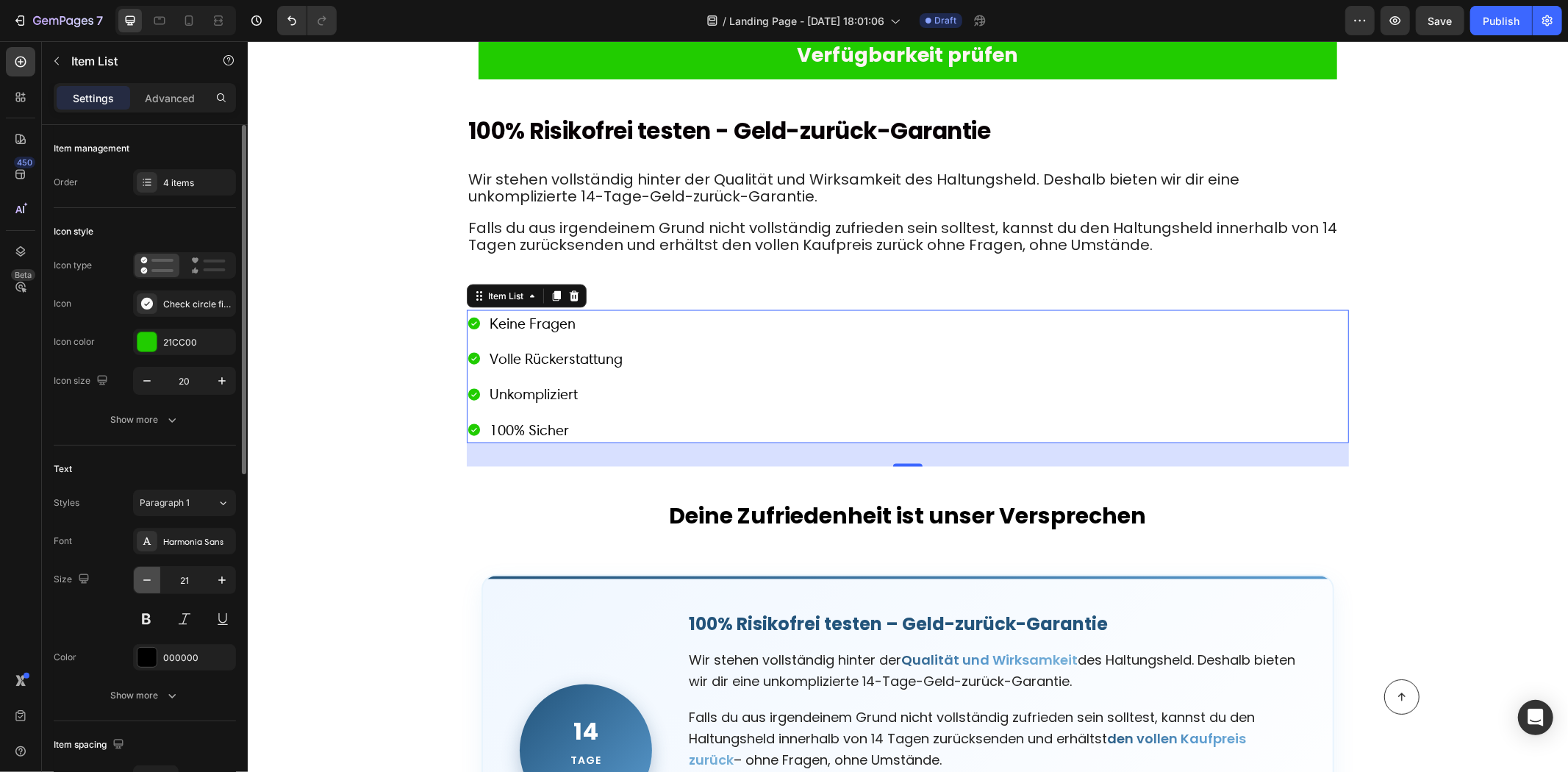
click at [147, 572] on icon "button" at bounding box center [146, 579] width 14 height 14
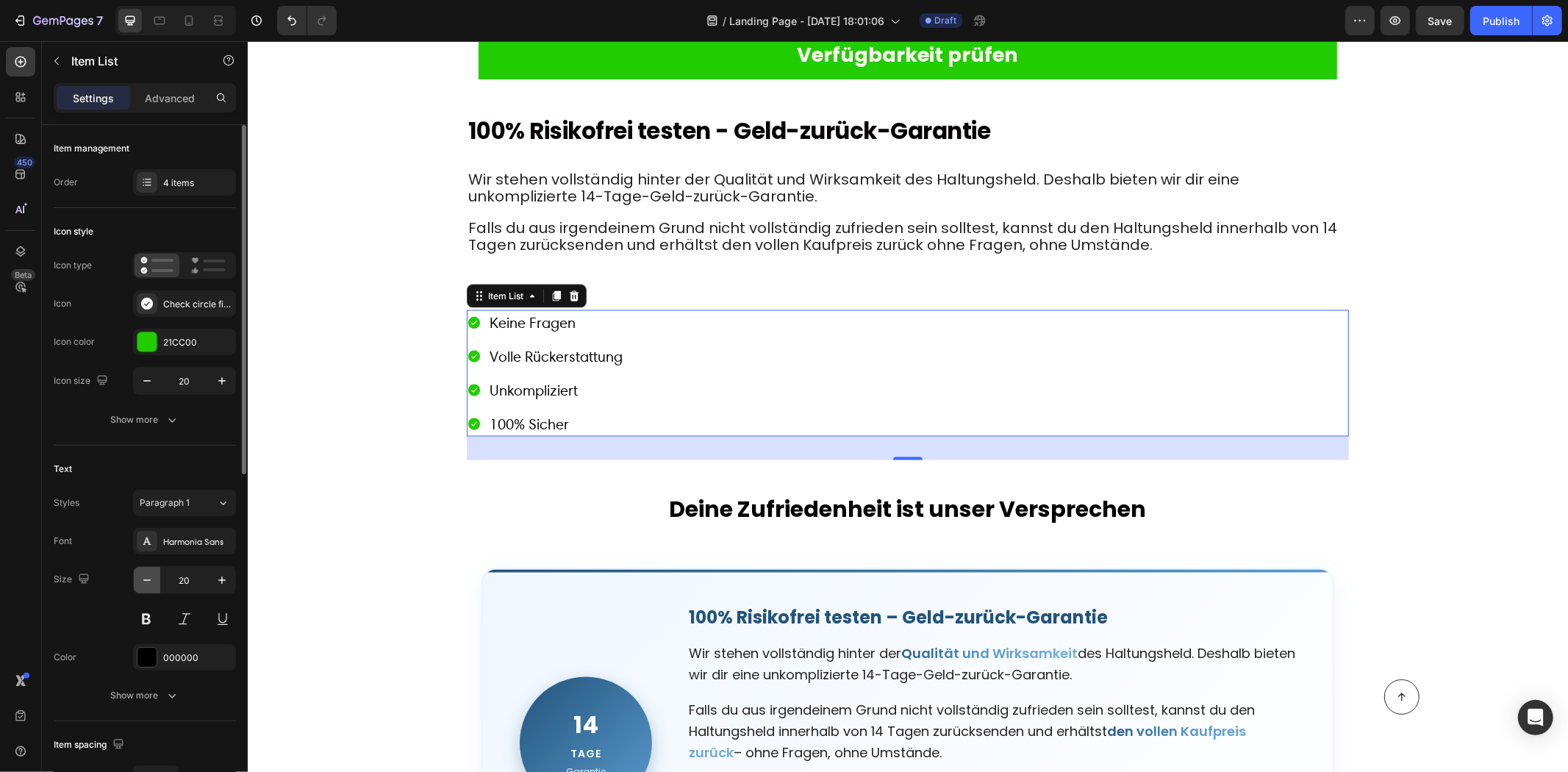
click at [152, 573] on icon "button" at bounding box center [146, 579] width 14 height 14
click at [216, 583] on icon "button" at bounding box center [222, 579] width 14 height 14
type input "20"
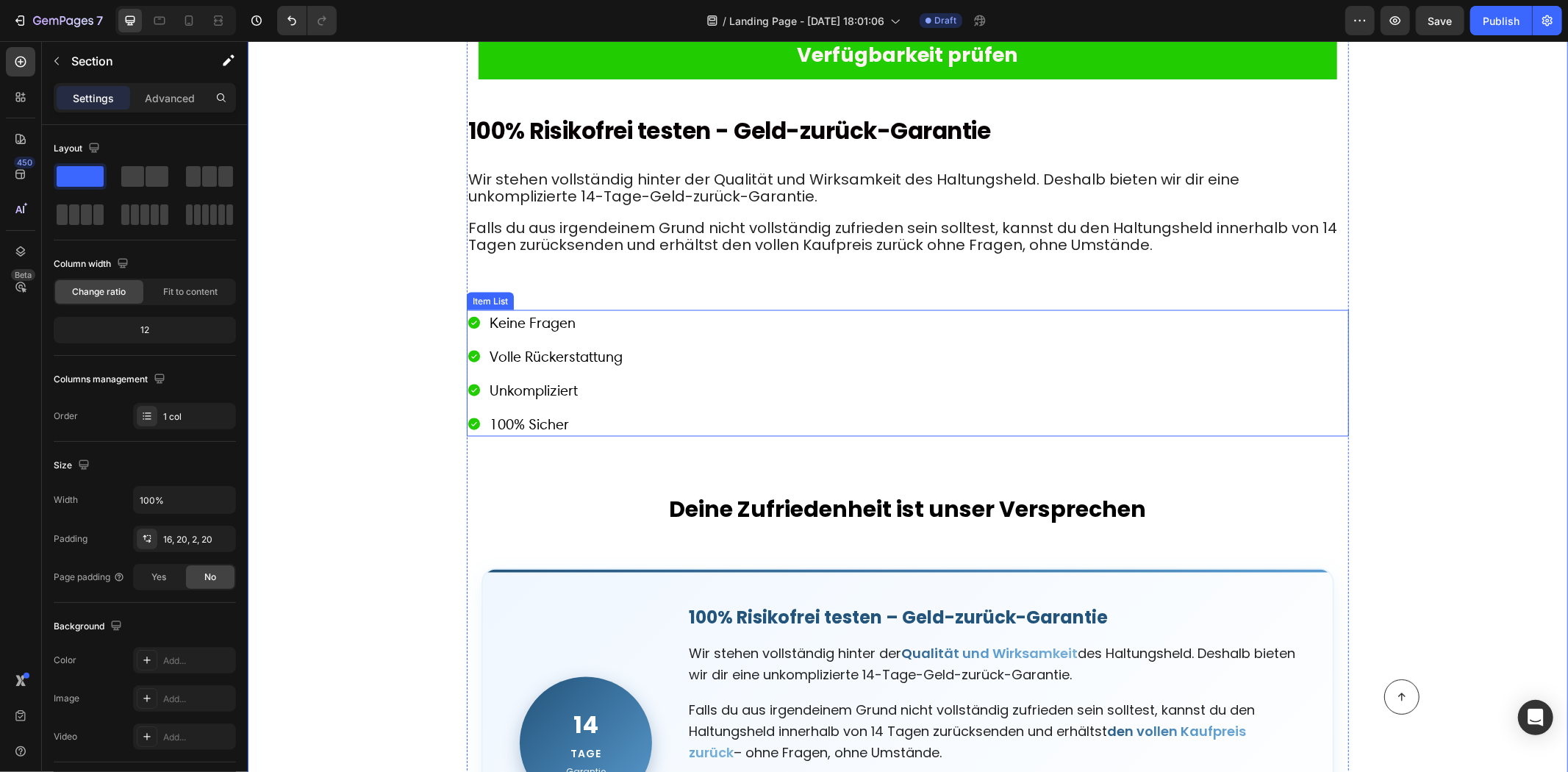
click at [669, 348] on div "Keine Fragen Volle Rückerstattung Unkompliziert 100% Sicher" at bounding box center [907, 373] width 882 height 127
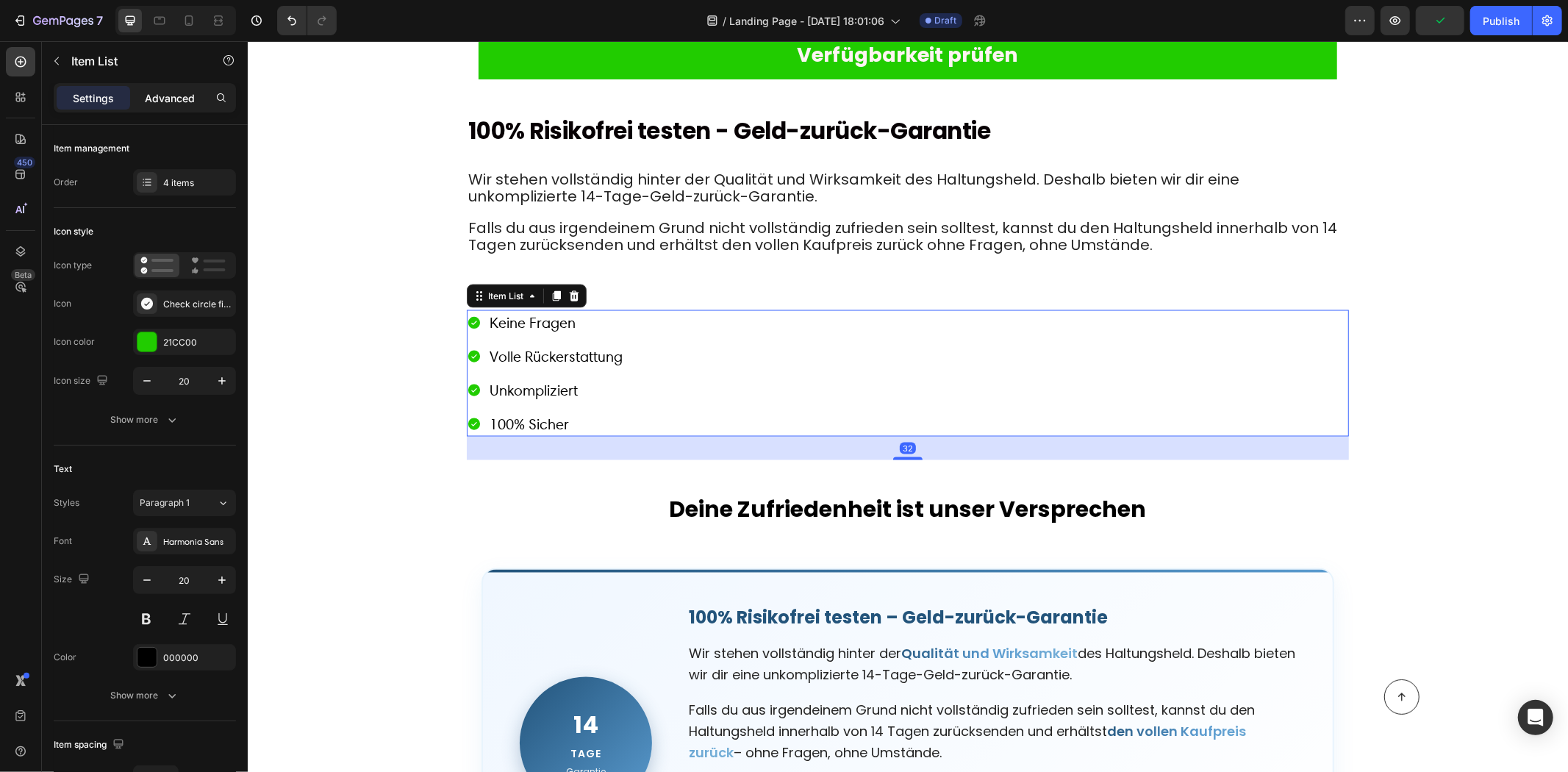
click at [162, 101] on p "Advanced" at bounding box center [170, 98] width 50 height 15
type input "100%"
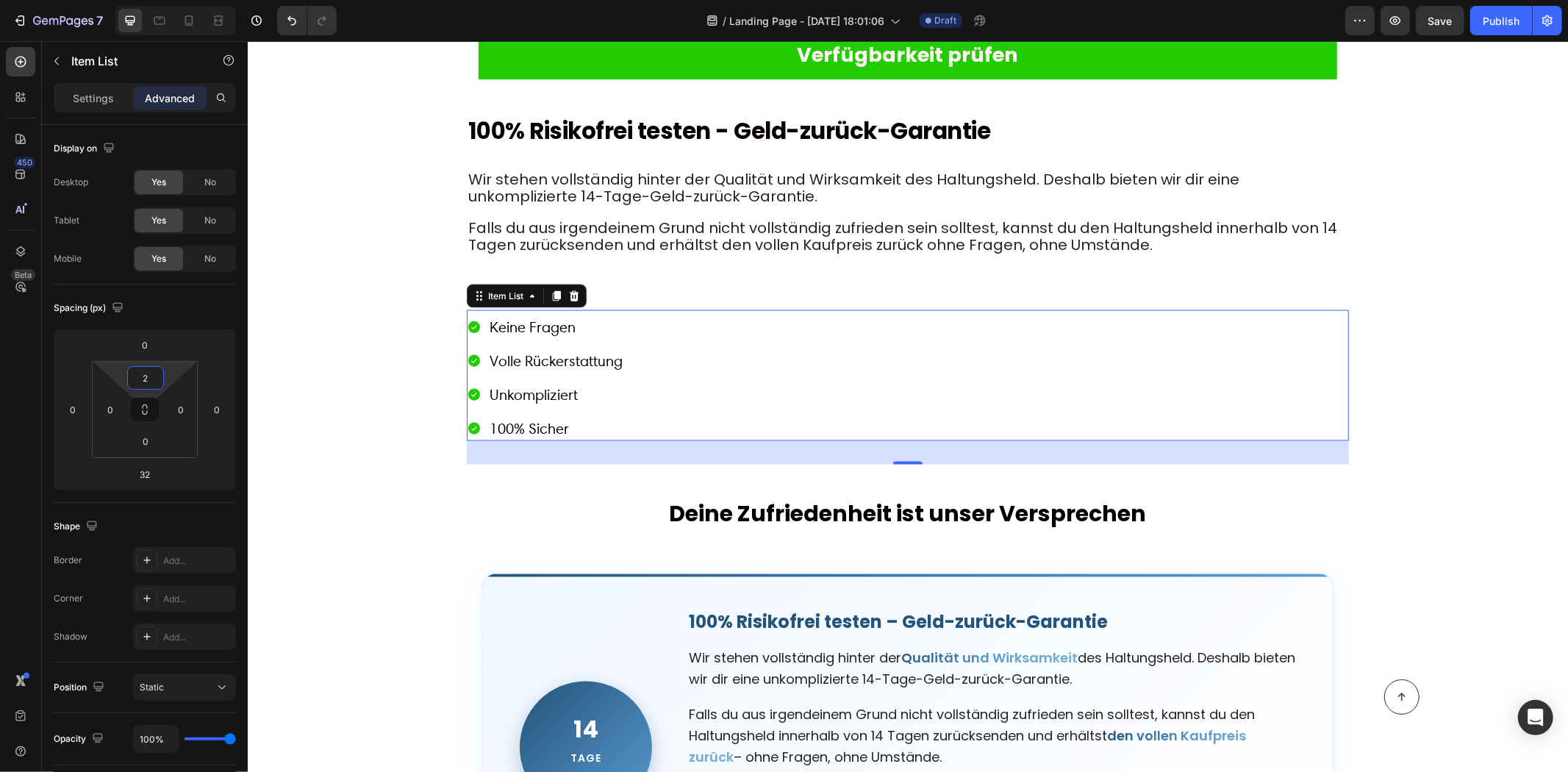
type input "0"
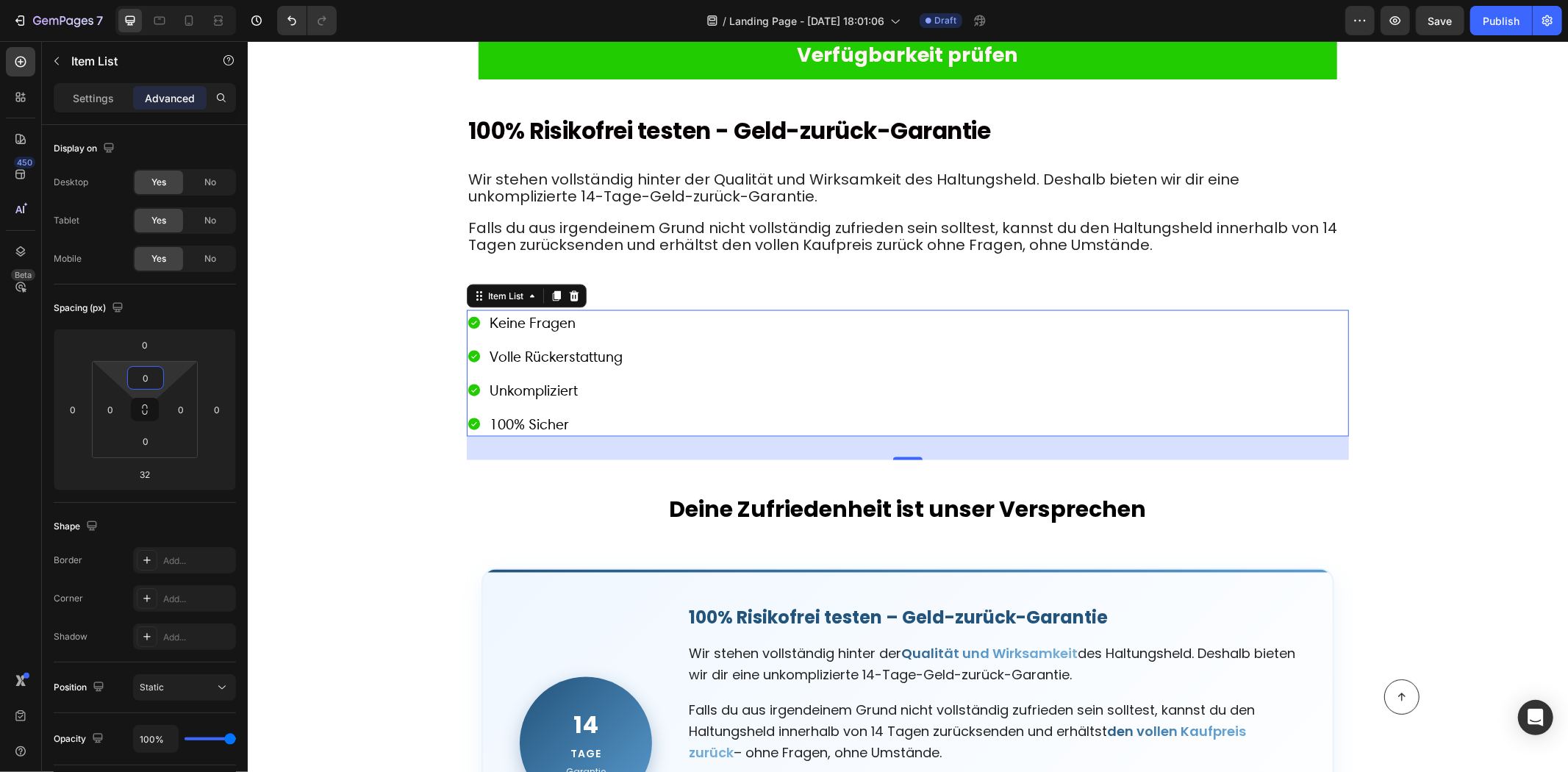
drag, startPoint x: 170, startPoint y: 386, endPoint x: 169, endPoint y: 376, distance: 10.0
click at [169, 0] on html "7 / Landing Page - Aug 11, 18:01:06 Draft Preview Save Publish 450 Beta Section…" at bounding box center [784, 0] width 1568 height 0
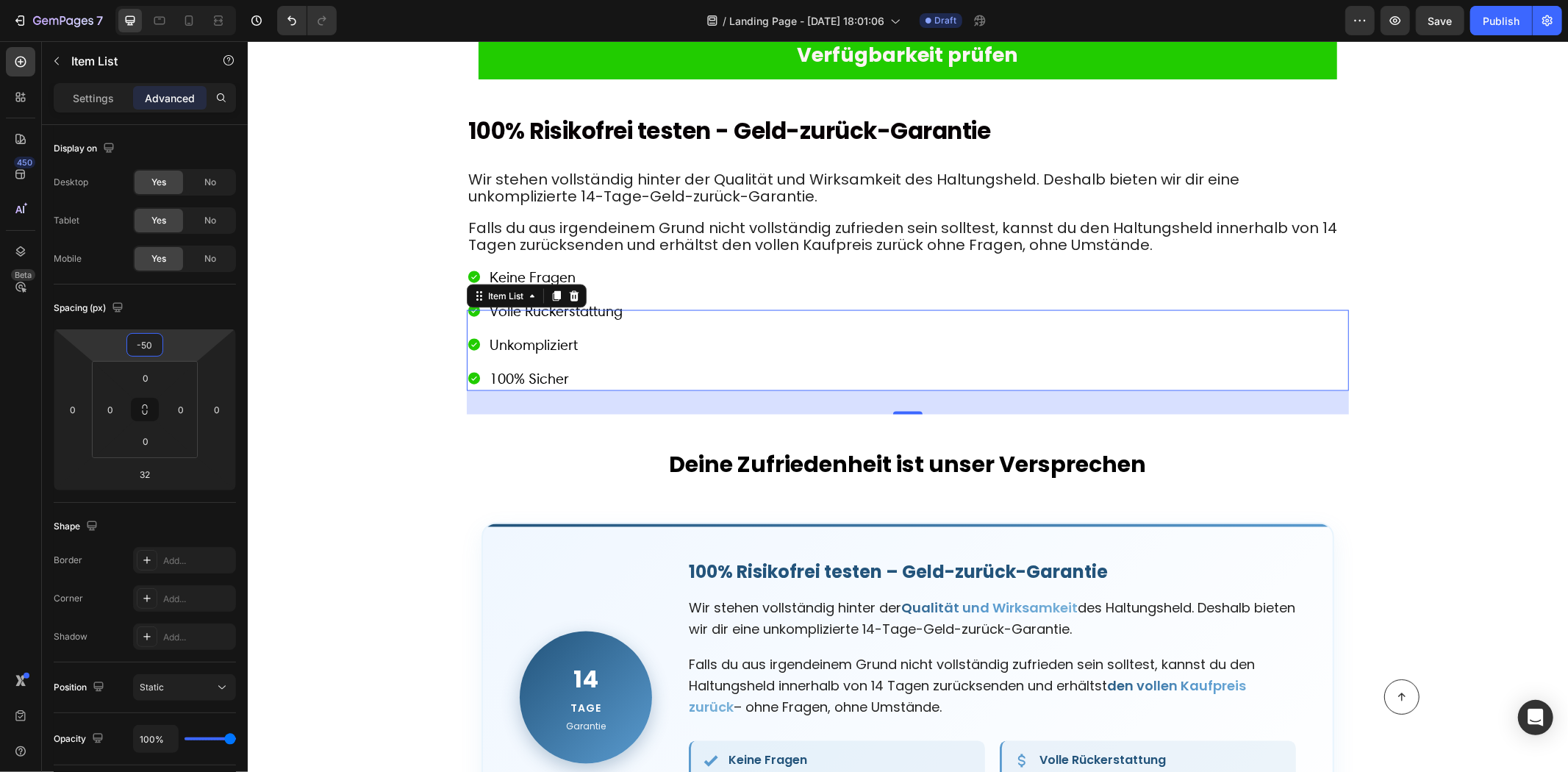
type input "-48"
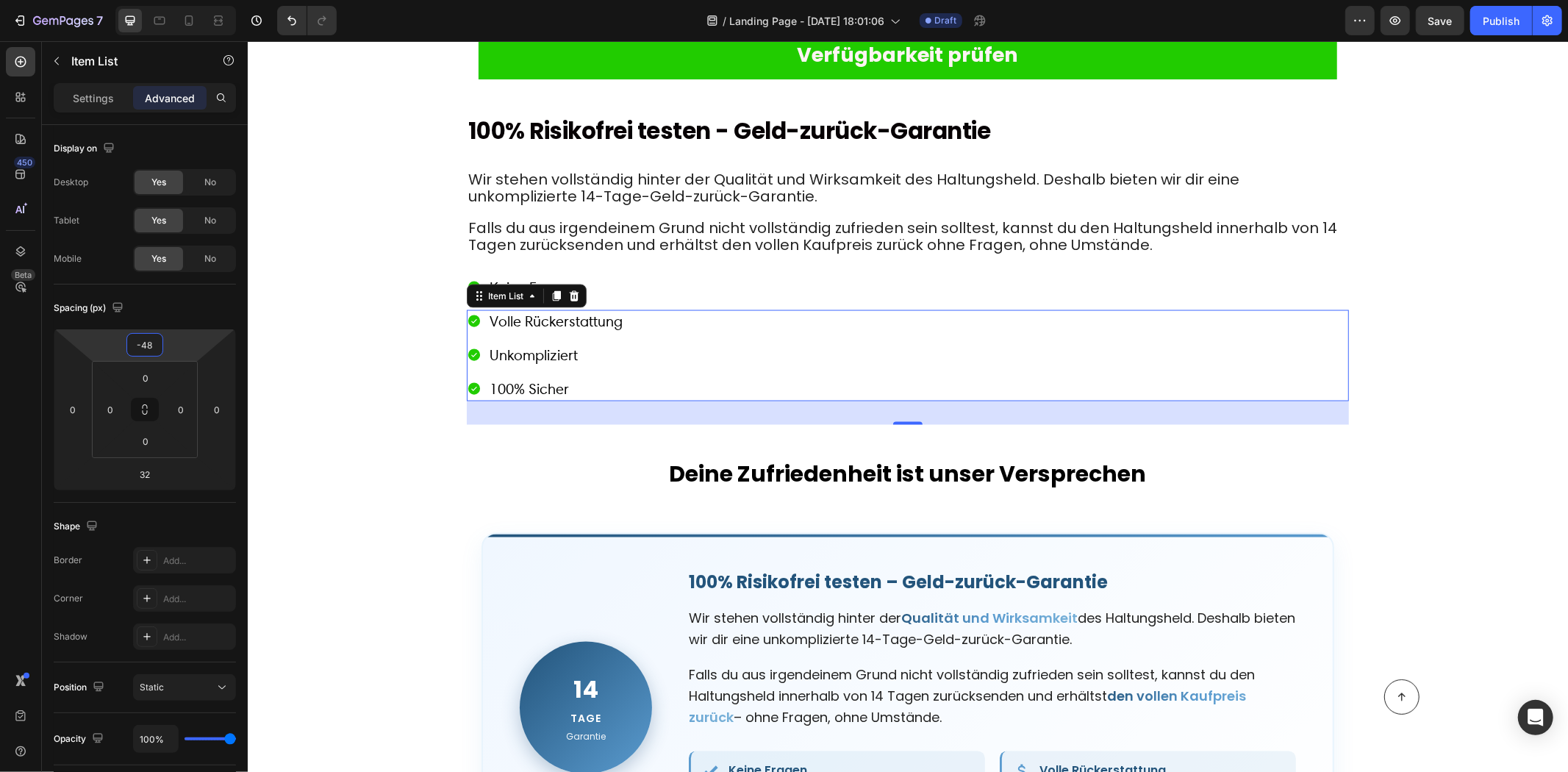
drag, startPoint x: 177, startPoint y: 341, endPoint x: 180, endPoint y: 360, distance: 19.2
click at [180, 0] on html "7 / Landing Page - Aug 11, 18:01:06 Draft Preview Save Publish 450 Beta Section…" at bounding box center [784, 0] width 1568 height 0
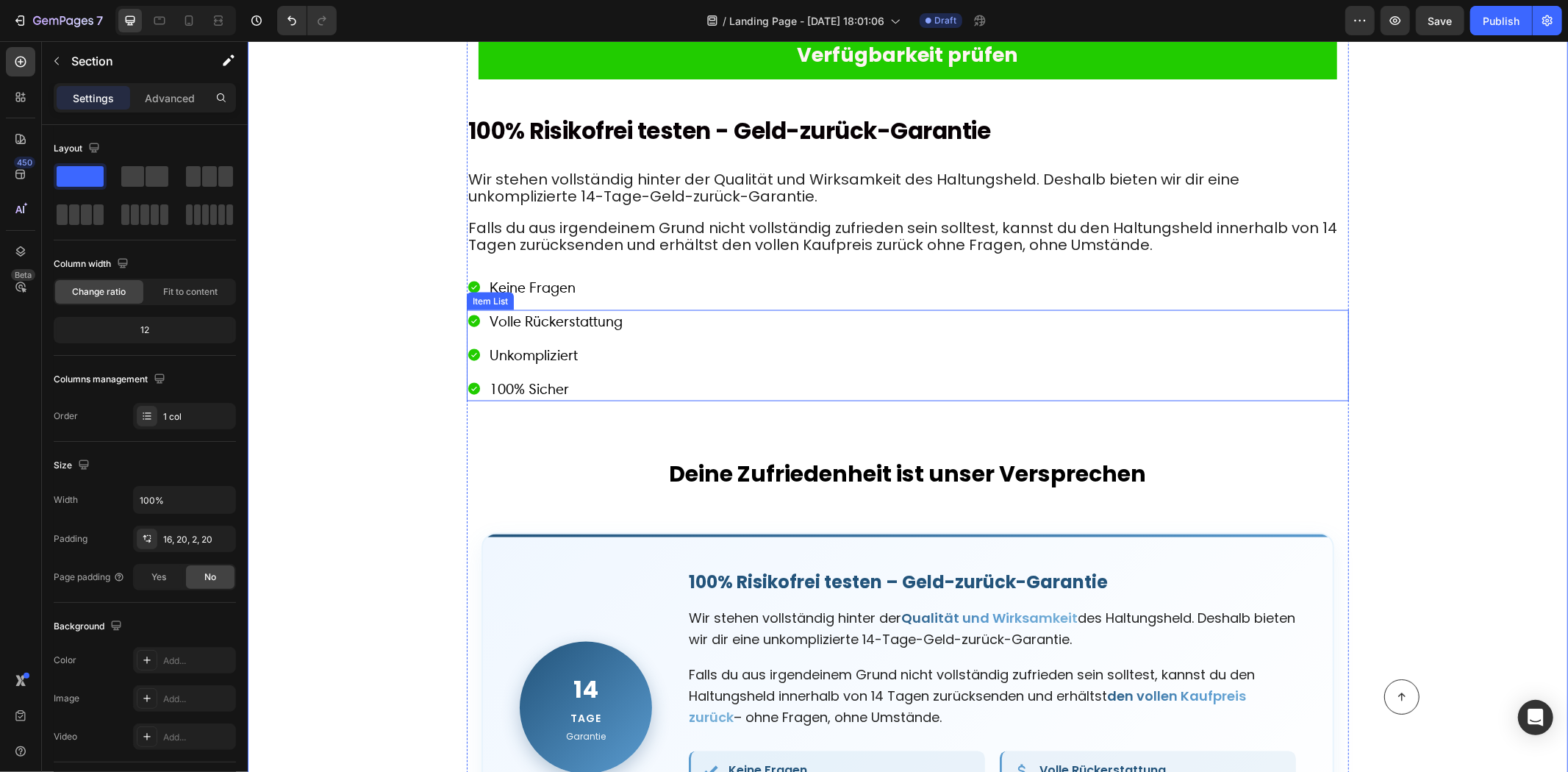
click at [585, 289] on p "Keine Fragen" at bounding box center [555, 287] width 133 height 21
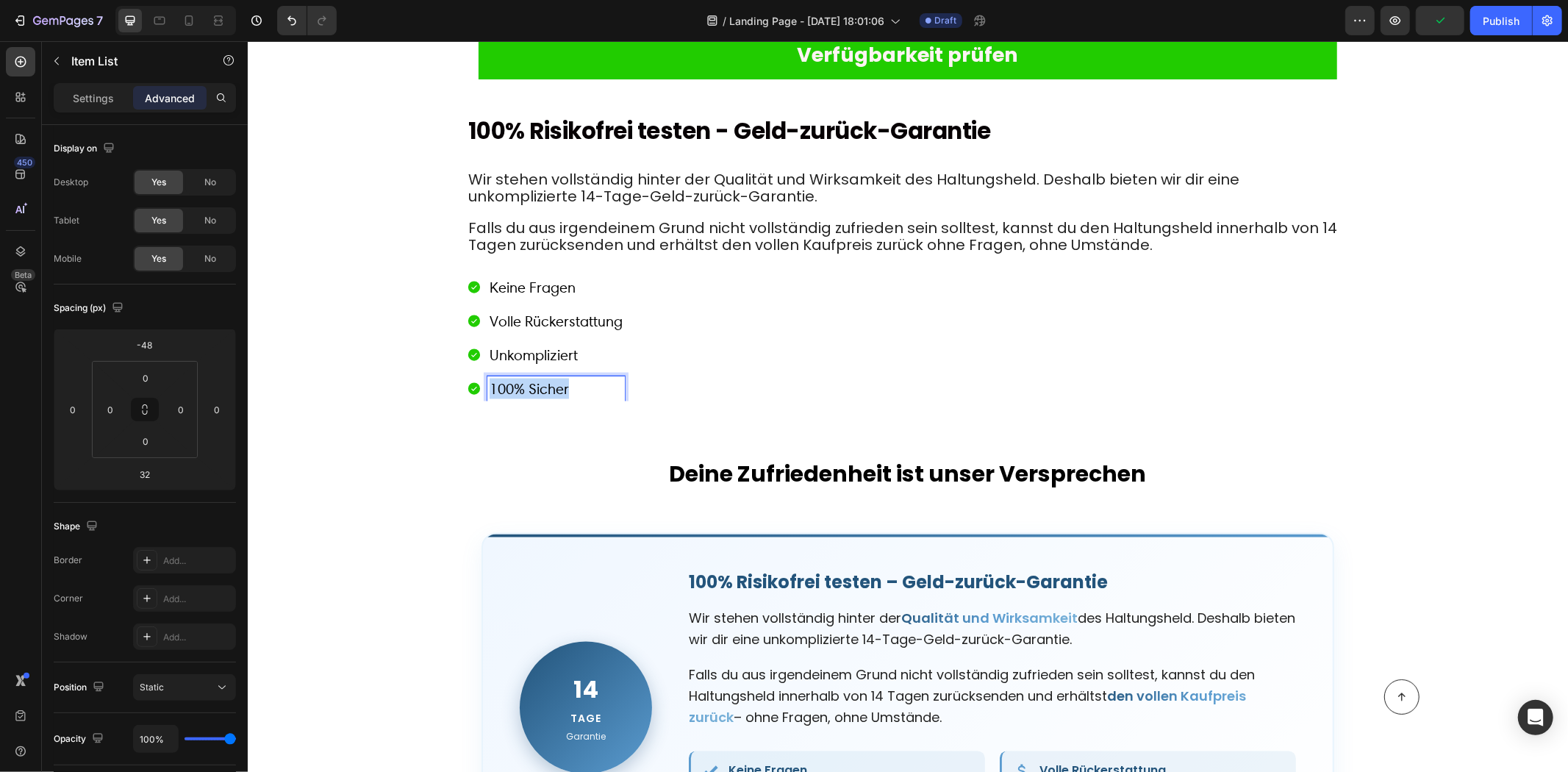
drag, startPoint x: 571, startPoint y: 384, endPoint x: 476, endPoint y: 377, distance: 95.3
click at [476, 377] on div "100% Sicher" at bounding box center [545, 388] width 158 height 25
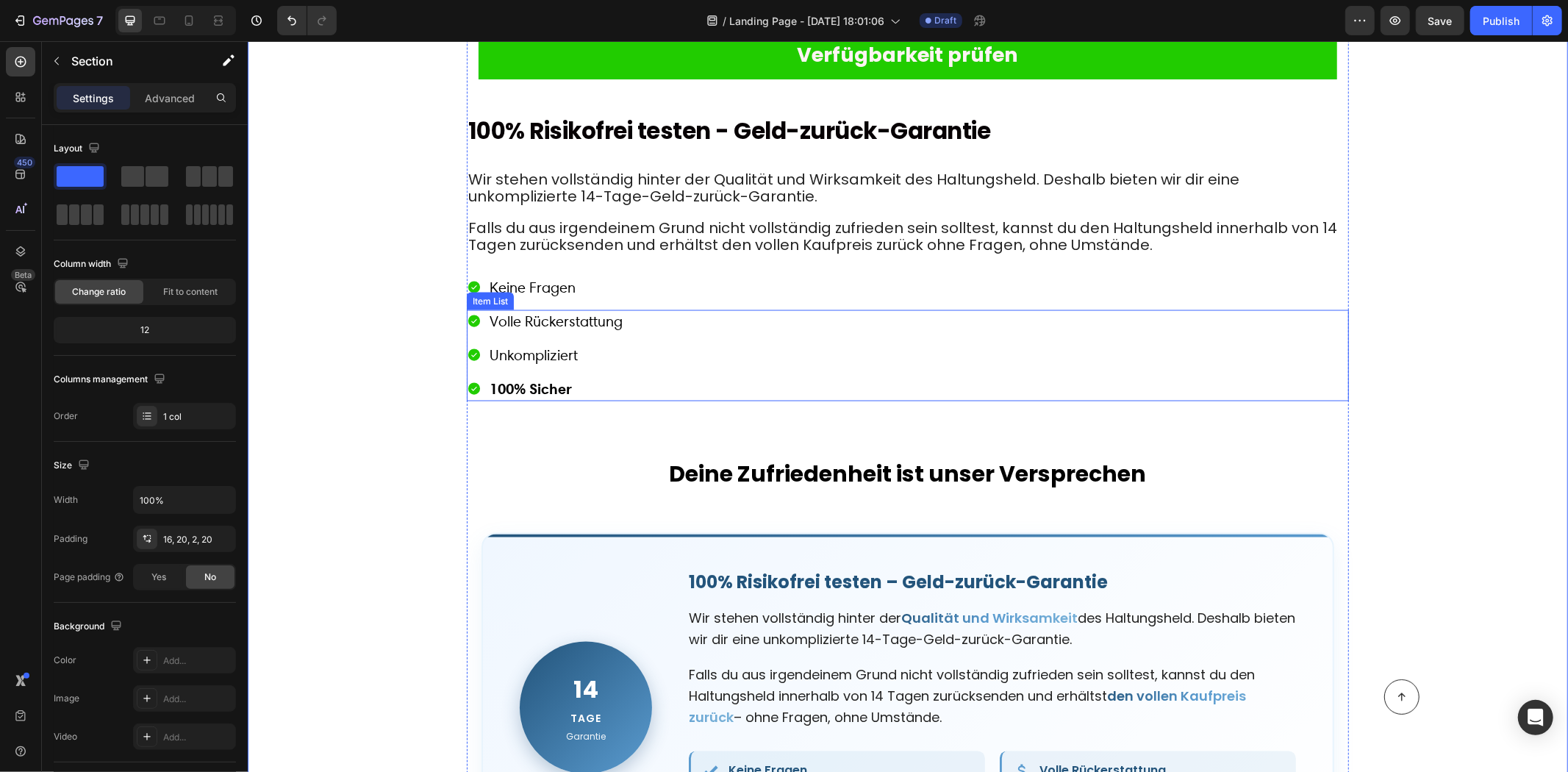
click at [576, 351] on p "Unkompliziert" at bounding box center [555, 354] width 133 height 21
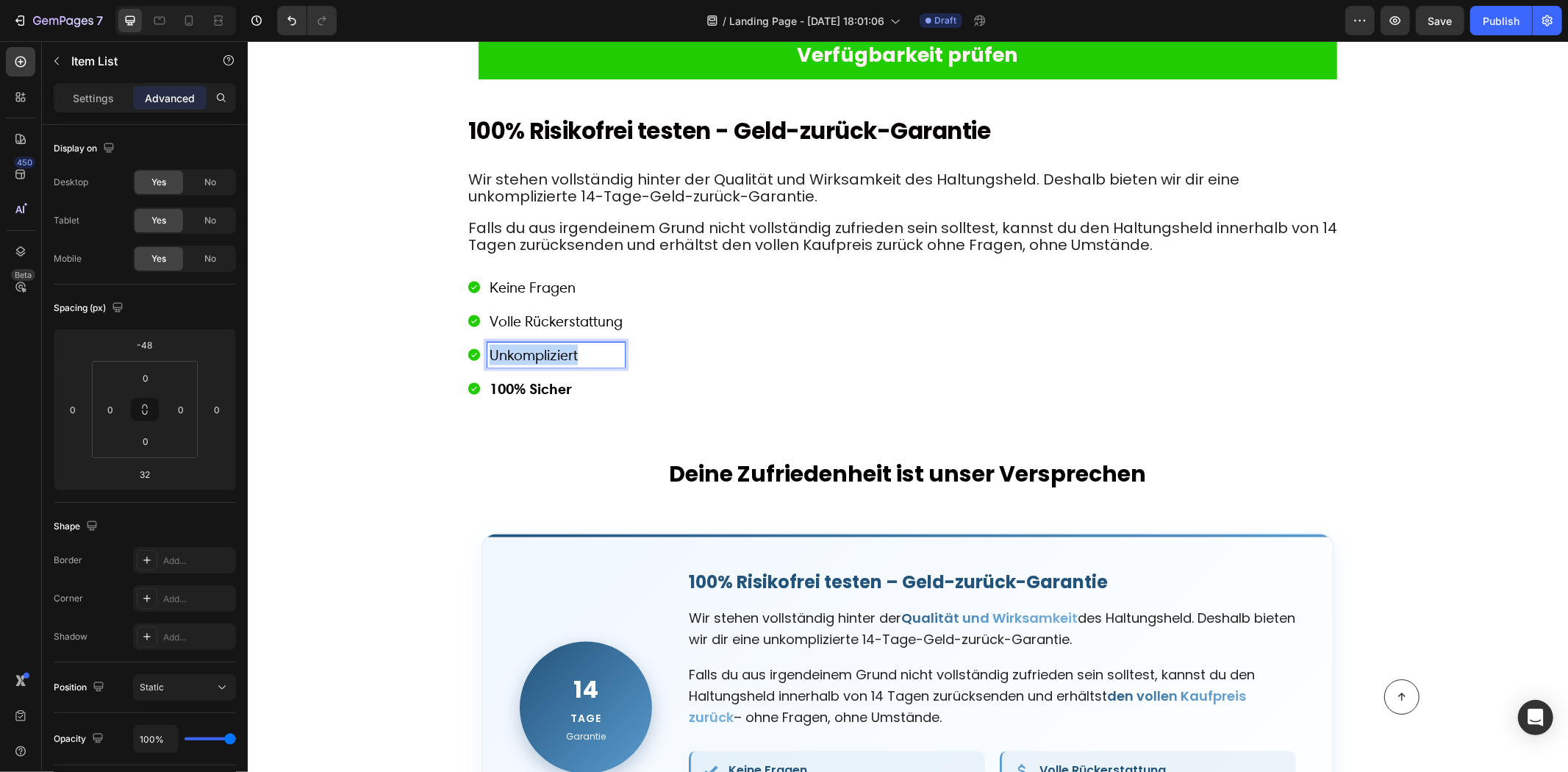
drag, startPoint x: 572, startPoint y: 353, endPoint x: 489, endPoint y: 346, distance: 83.3
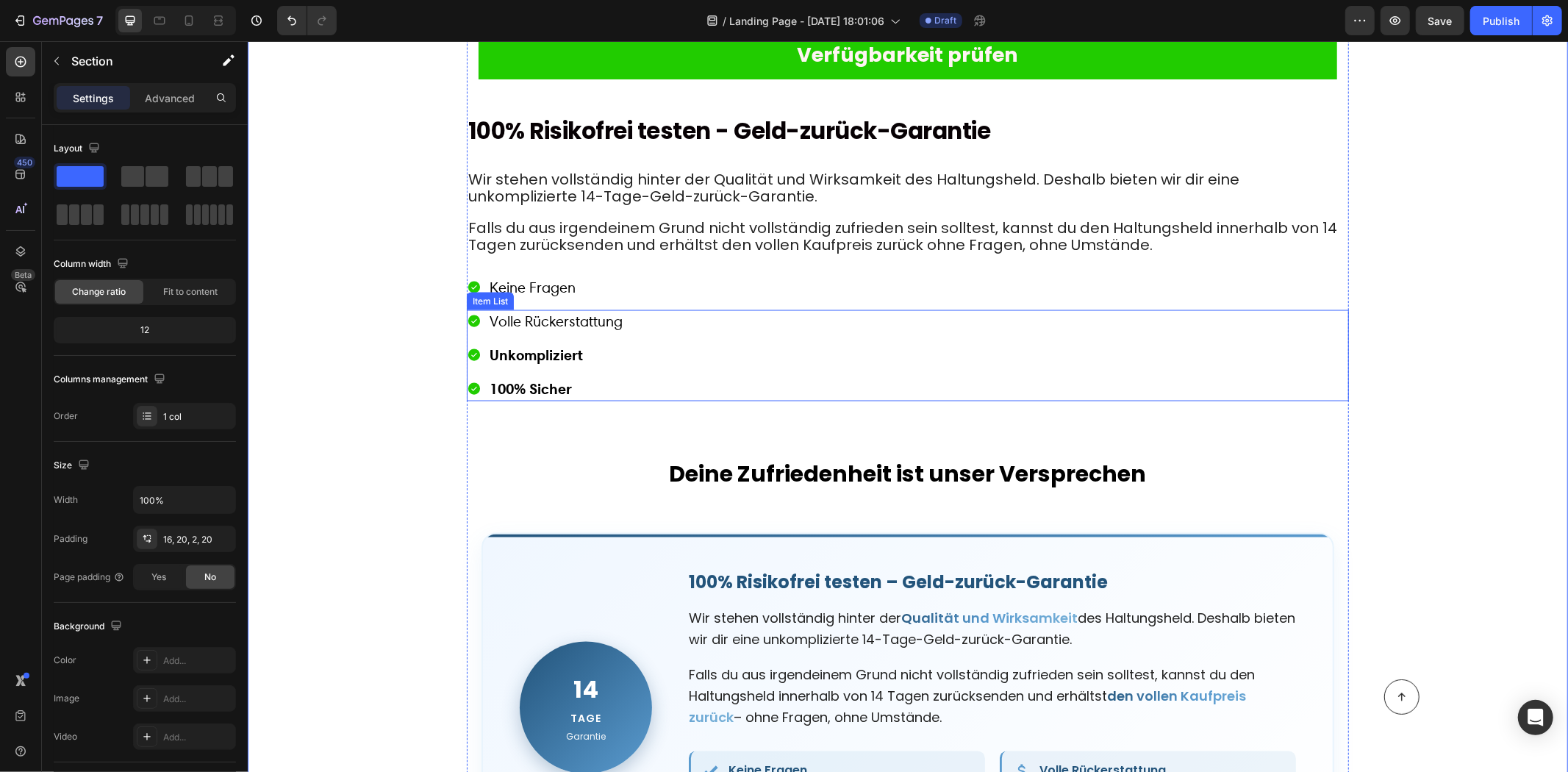
click at [595, 312] on span "Volle Rückerstattung" at bounding box center [555, 320] width 133 height 18
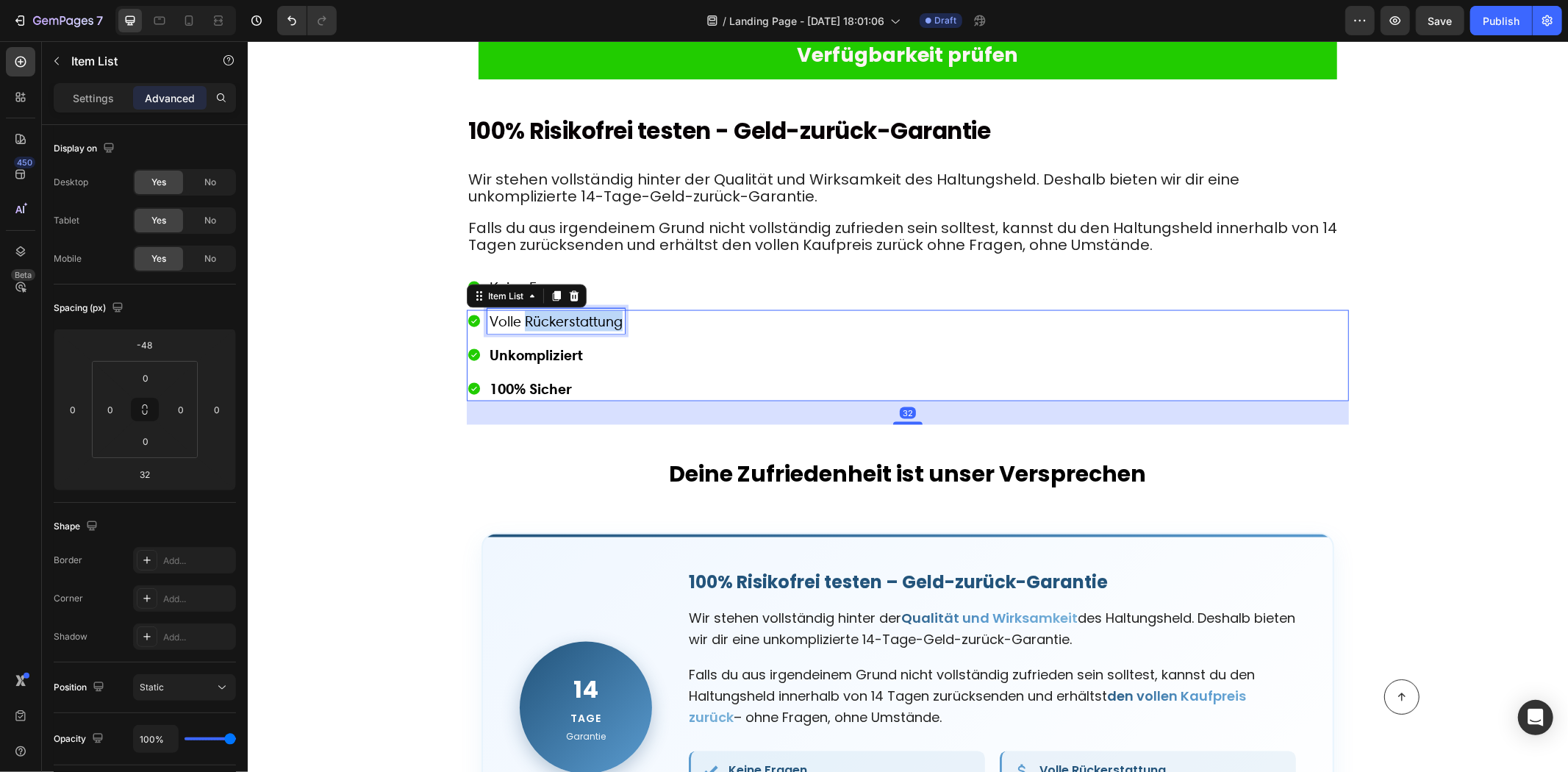
click at [595, 319] on span "Volle Rückerstattung" at bounding box center [555, 320] width 133 height 18
click at [594, 320] on span "Volle Rückerstattung" at bounding box center [555, 320] width 133 height 18
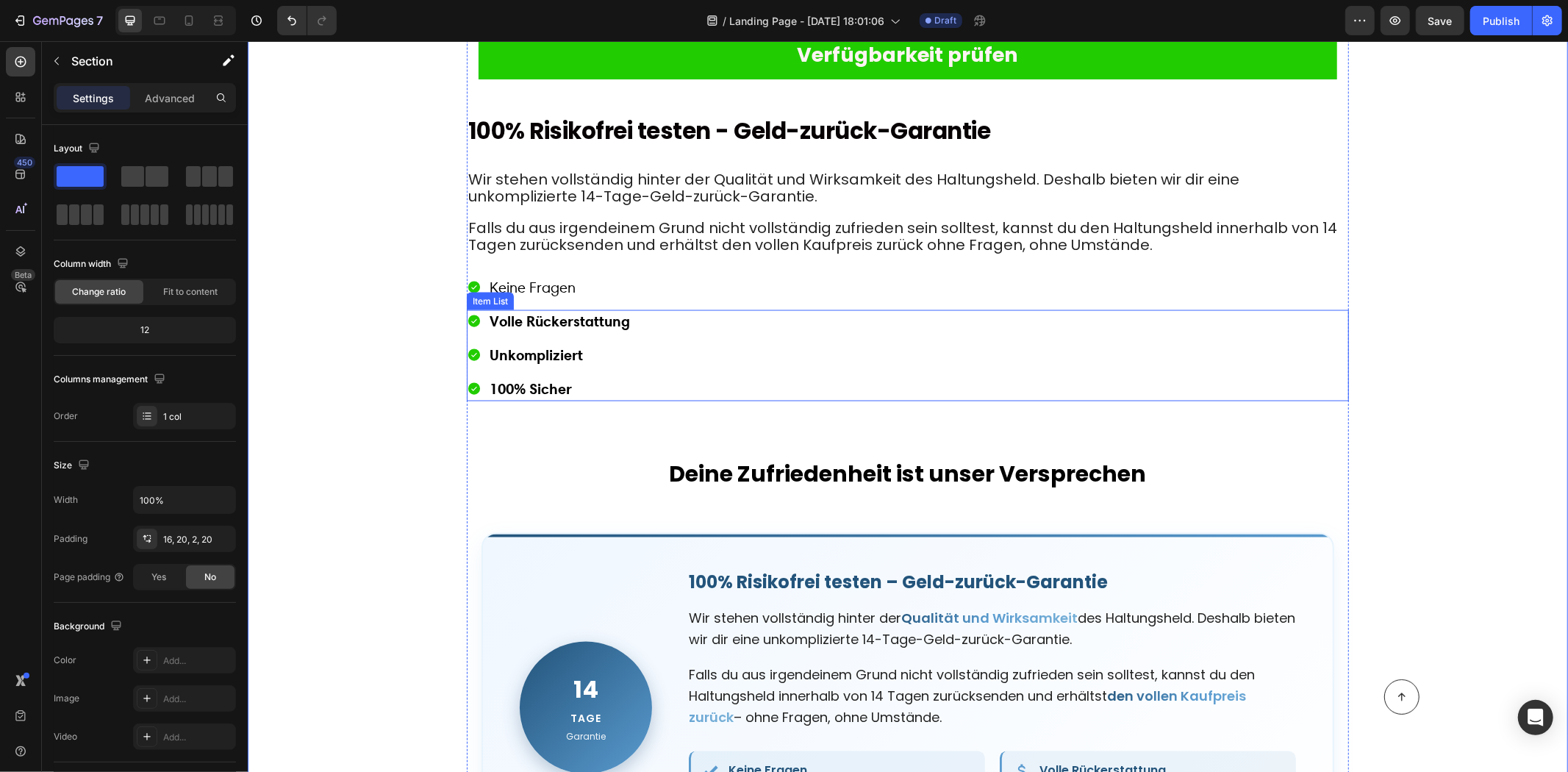
click at [513, 309] on div "Keine Fragen Volle Rückerstattung Unkompliziert 100% Sicher Item List" at bounding box center [907, 355] width 882 height 91
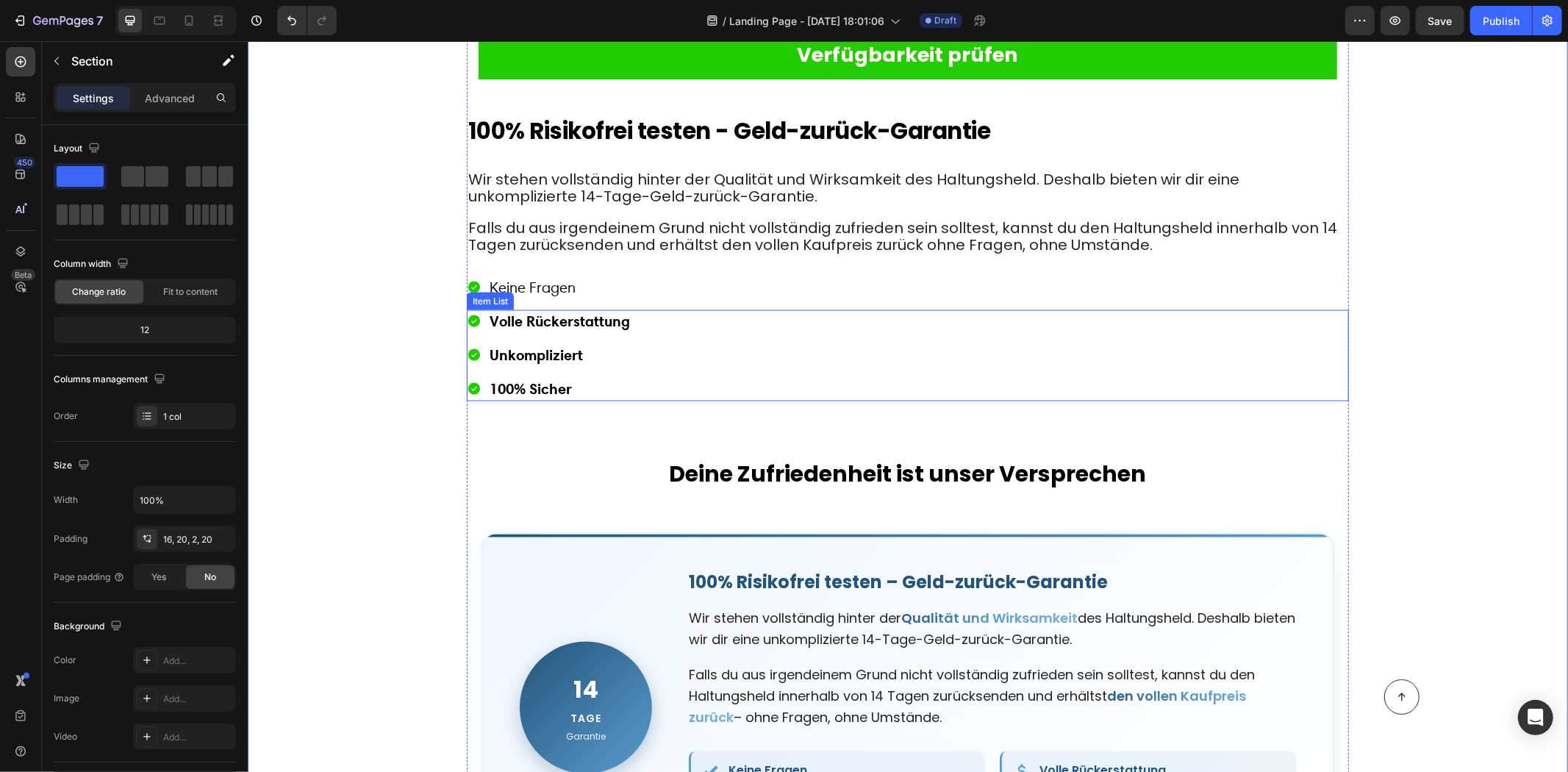
click at [511, 309] on div "Keine Fragen Volle Rückerstattung Unkompliziert 100% Sicher Item List" at bounding box center [907, 355] width 882 height 91
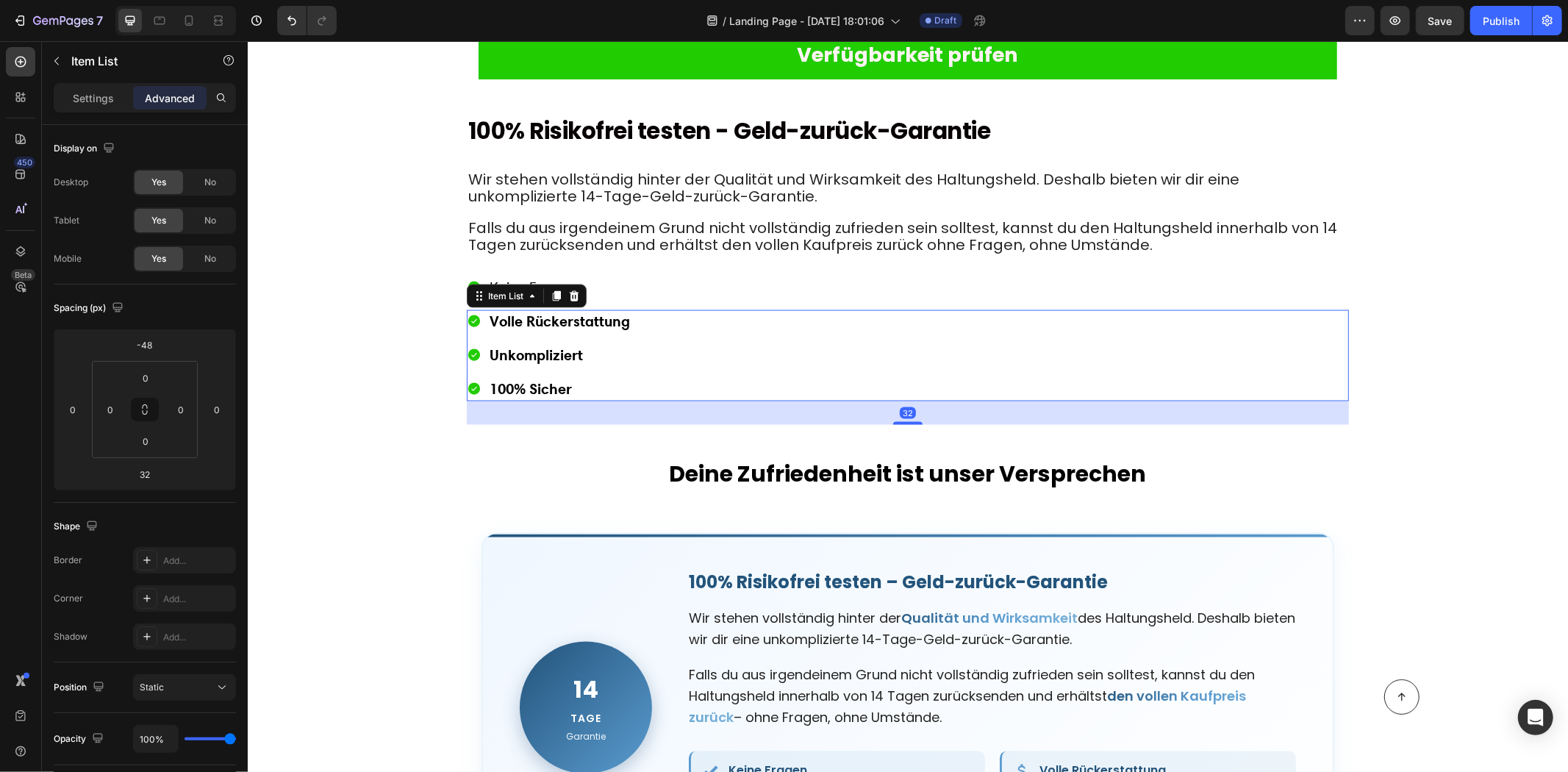
click at [511, 289] on div "Item List" at bounding box center [505, 295] width 41 height 13
drag, startPoint x: 347, startPoint y: 272, endPoint x: 390, endPoint y: 273, distance: 43.0
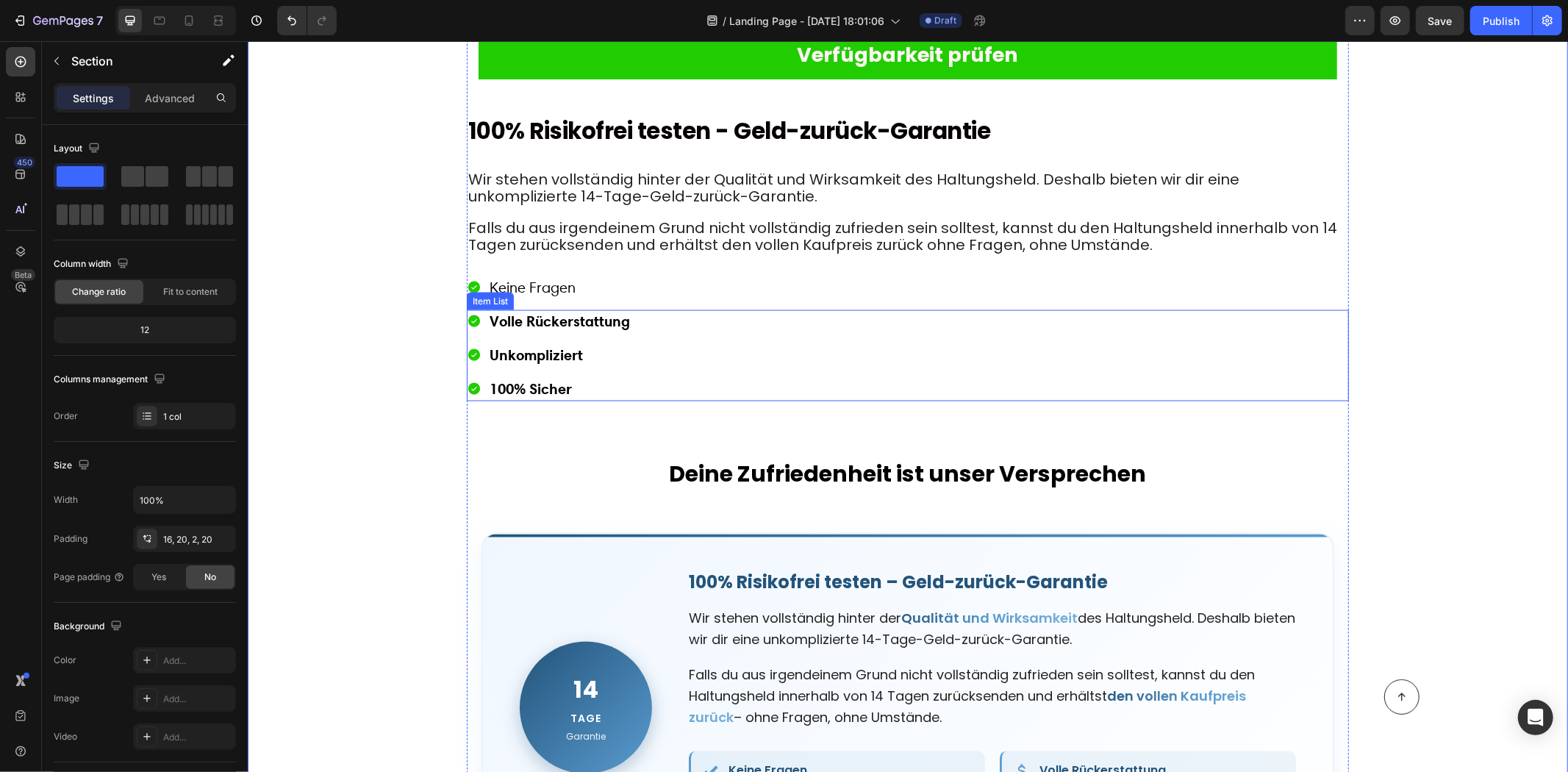
click at [532, 309] on div "Keine Fragen Volle Rückerstattung Unkompliziert 100% Sicher Item List" at bounding box center [907, 355] width 882 height 91
click at [510, 294] on div "Item List" at bounding box center [489, 300] width 41 height 13
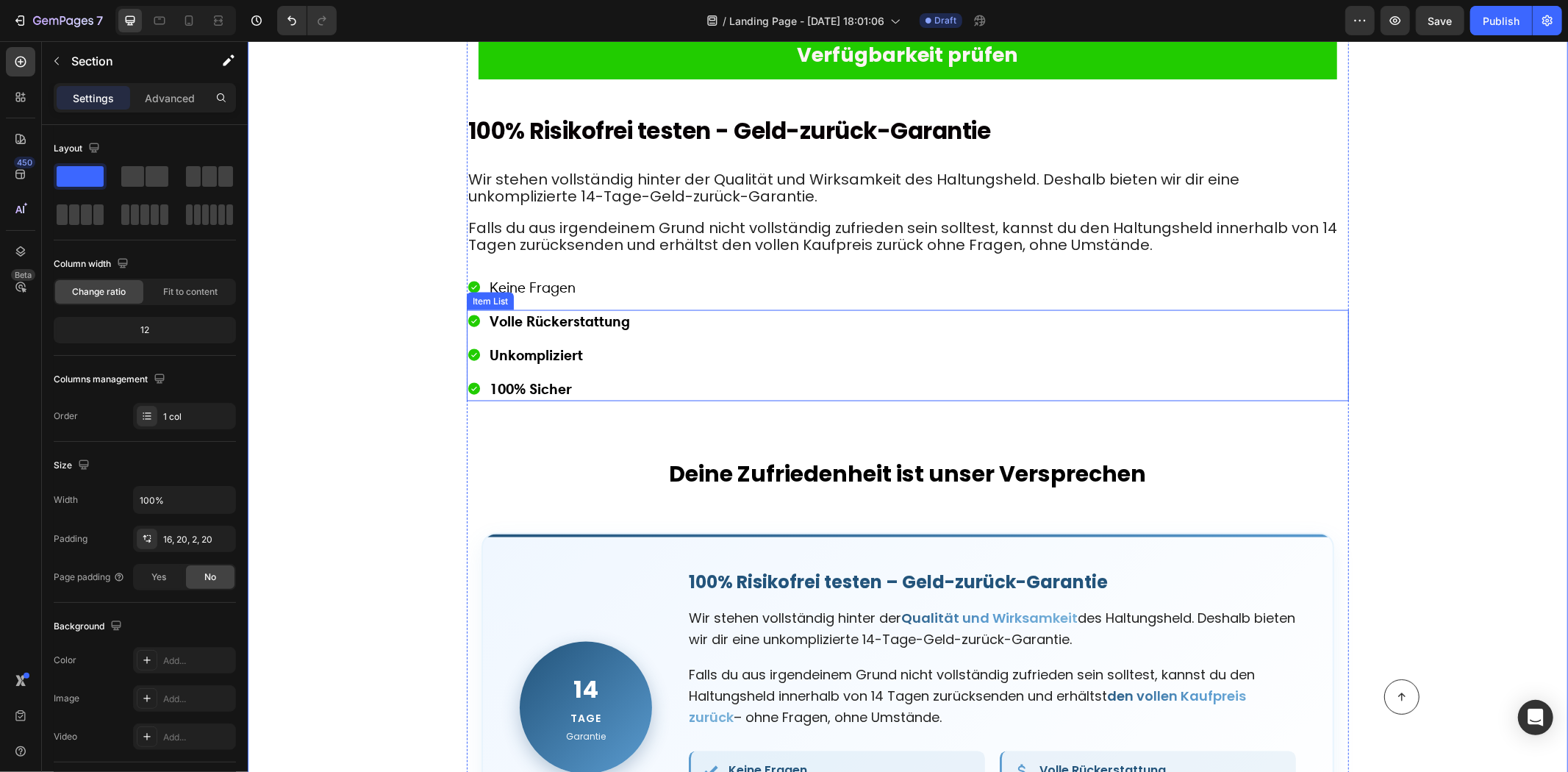
click at [547, 279] on span "Keine Fragen" at bounding box center [531, 287] width 86 height 18
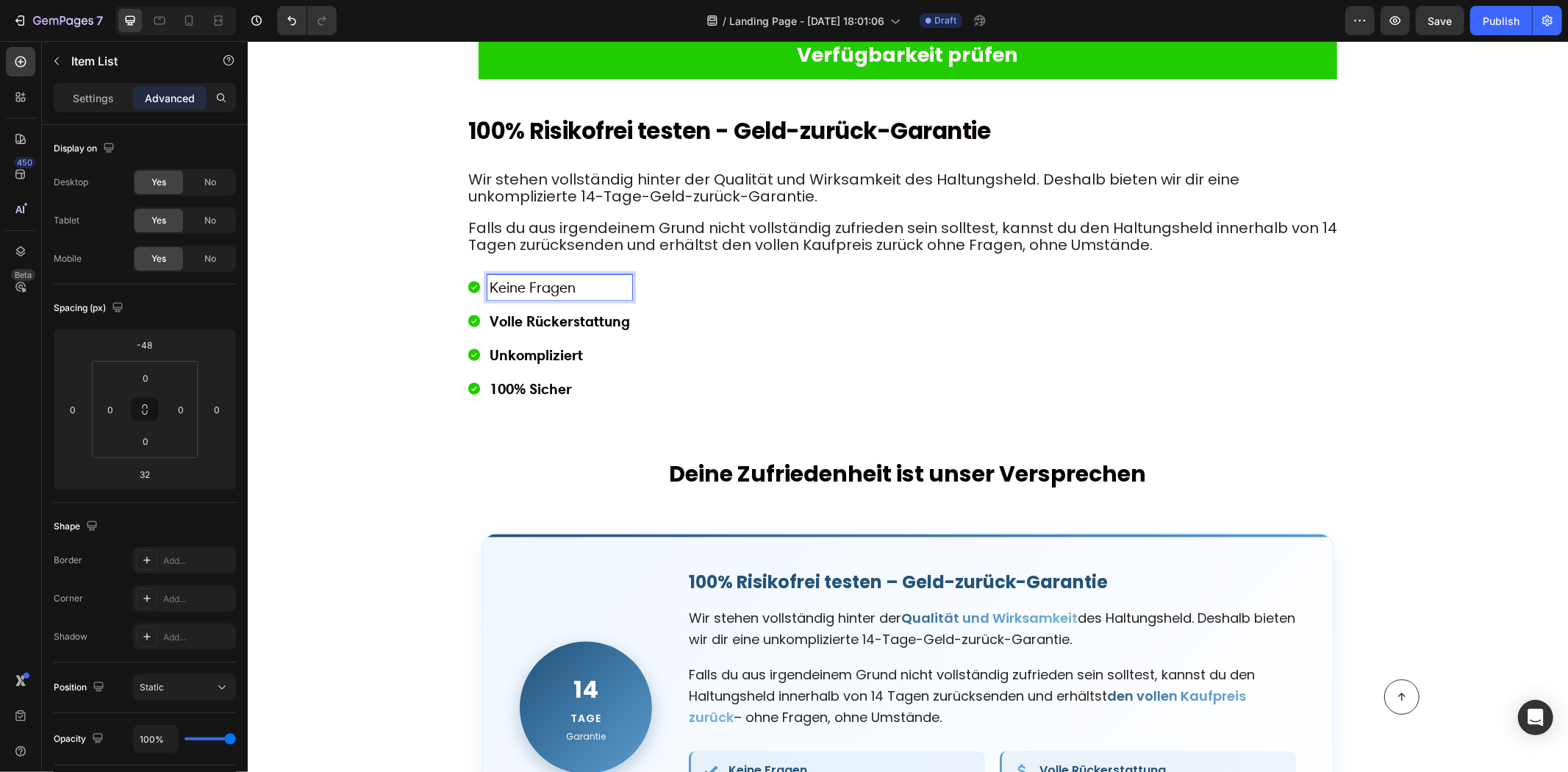
click at [550, 278] on span "Keine Fragen" at bounding box center [531, 287] width 86 height 18
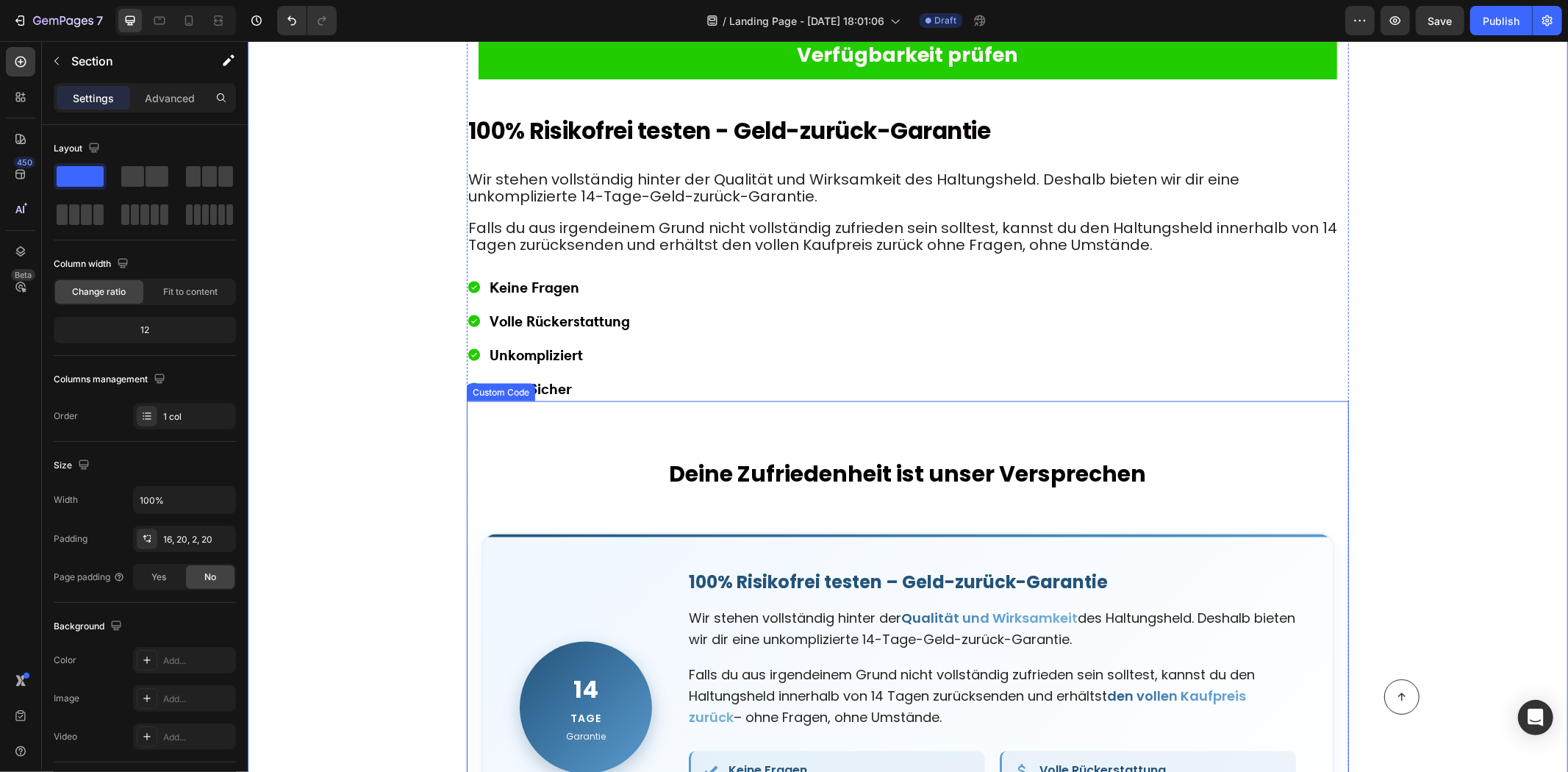
drag, startPoint x: 628, startPoint y: 647, endPoint x: 627, endPoint y: 628, distance: 19.0
click at [628, 645] on div "14 Tage Garantie 100% Risikofrei testen – Geld-zurück-Garantie Wir stehen volls…" at bounding box center [907, 707] width 853 height 351
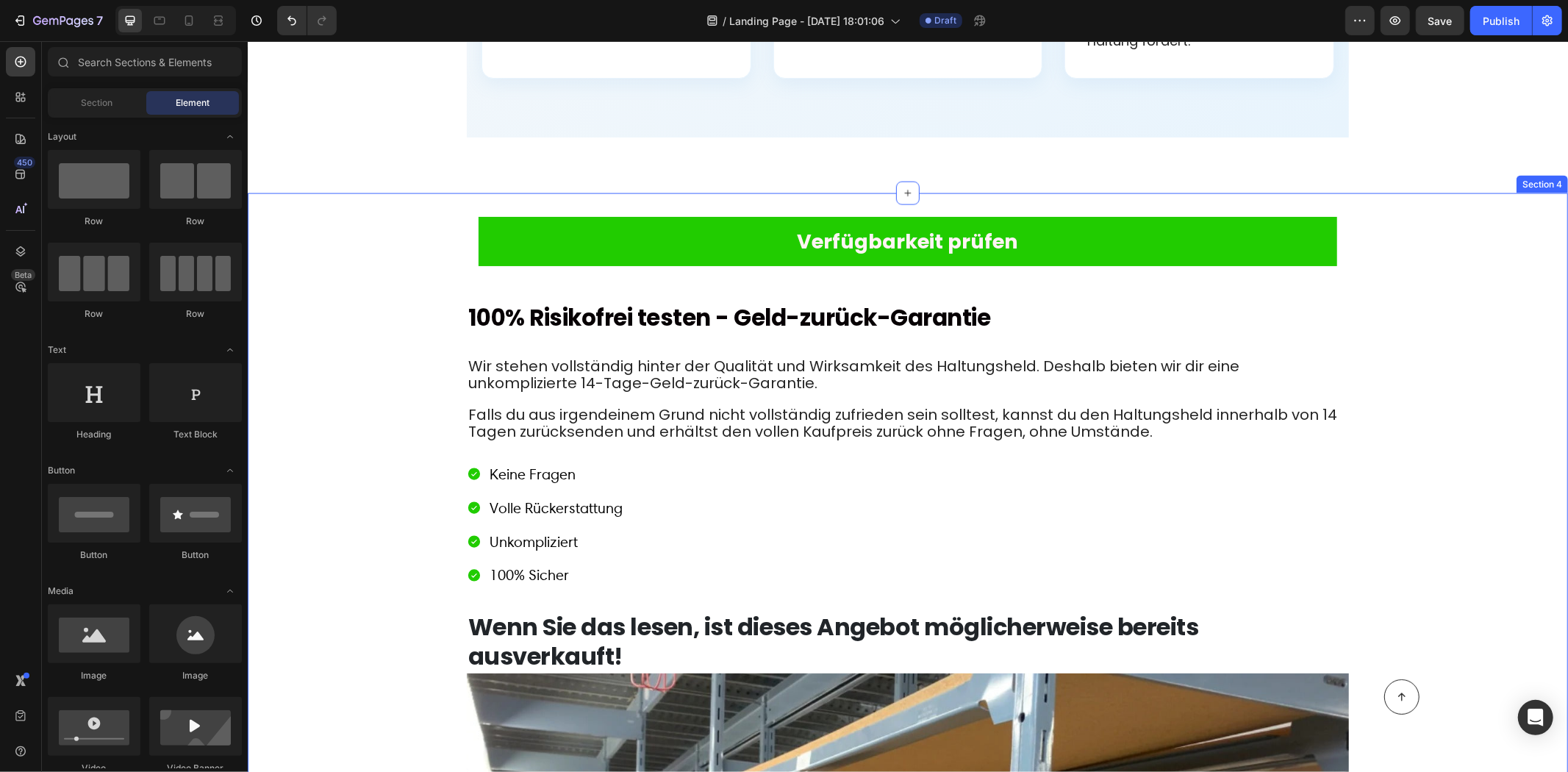
scroll to position [6372, 0]
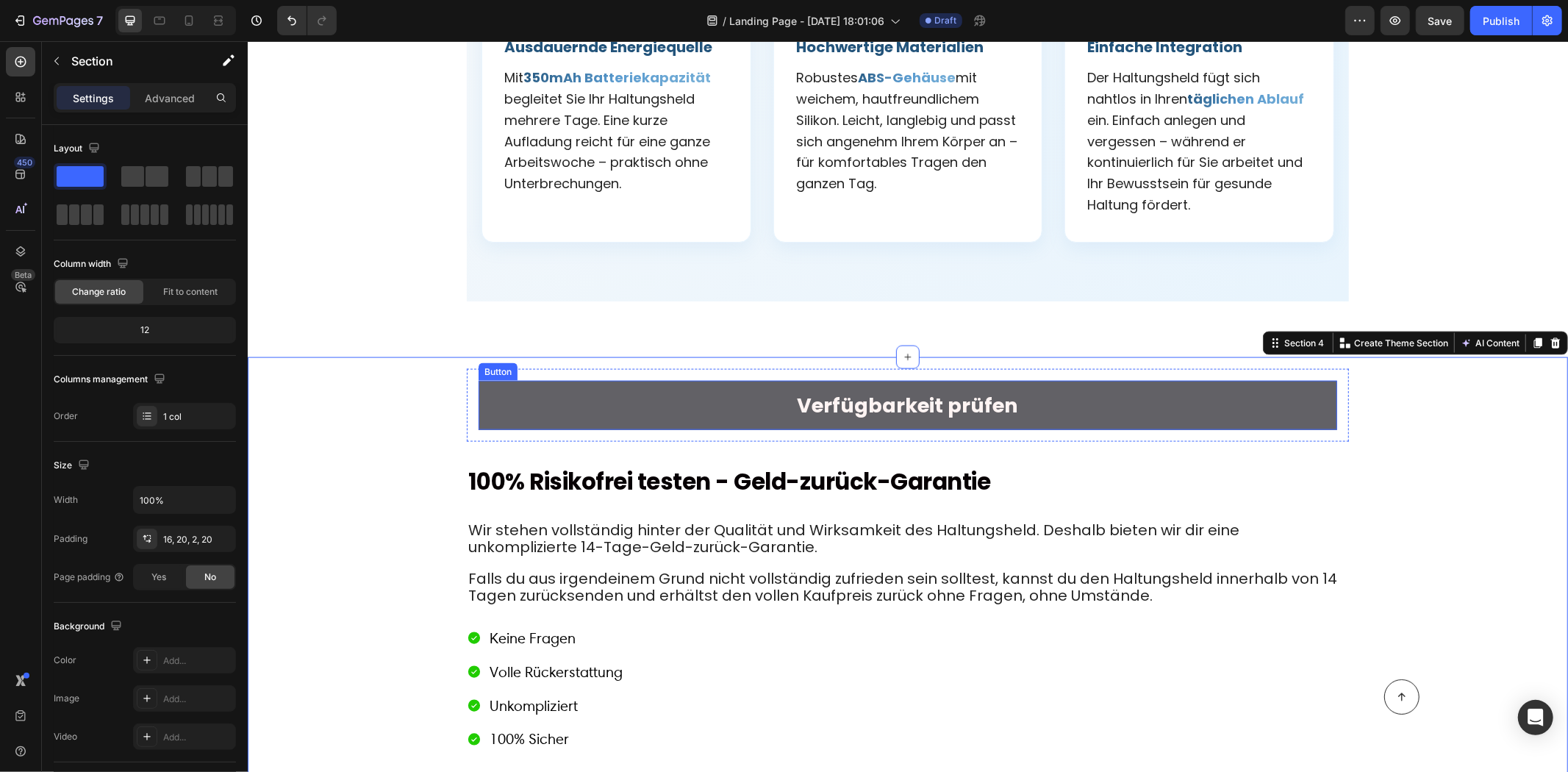
drag, startPoint x: 563, startPoint y: 357, endPoint x: 508, endPoint y: 333, distance: 60.0
click at [565, 380] on button "Verfügbarkeit prüfen" at bounding box center [907, 405] width 859 height 50
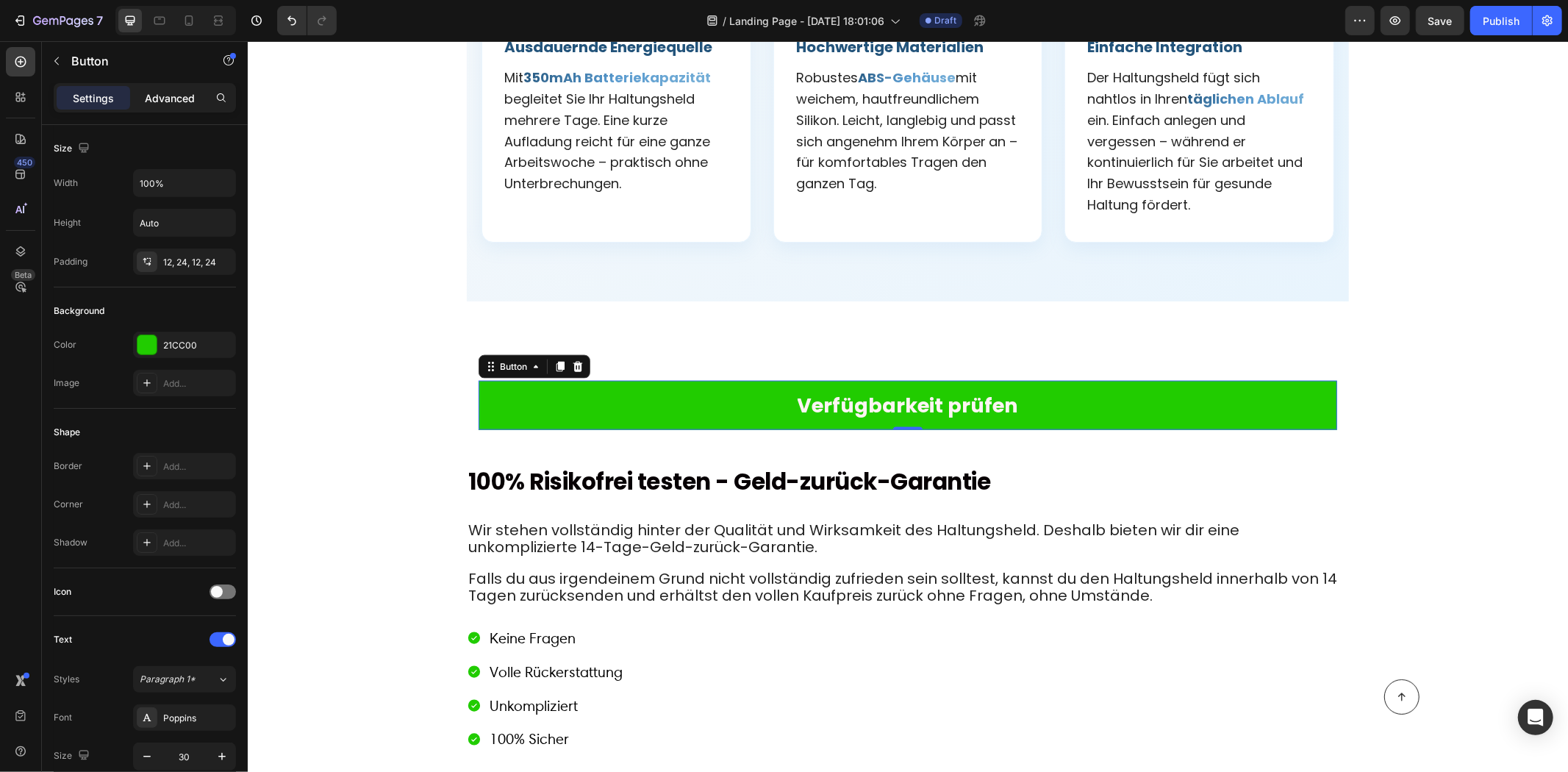
click at [172, 84] on div "Settings Advanced" at bounding box center [144, 98] width 182 height 30
click at [156, 113] on div "Settings Advanced" at bounding box center [145, 104] width 206 height 42
click at [156, 104] on p "Advanced" at bounding box center [170, 98] width 50 height 15
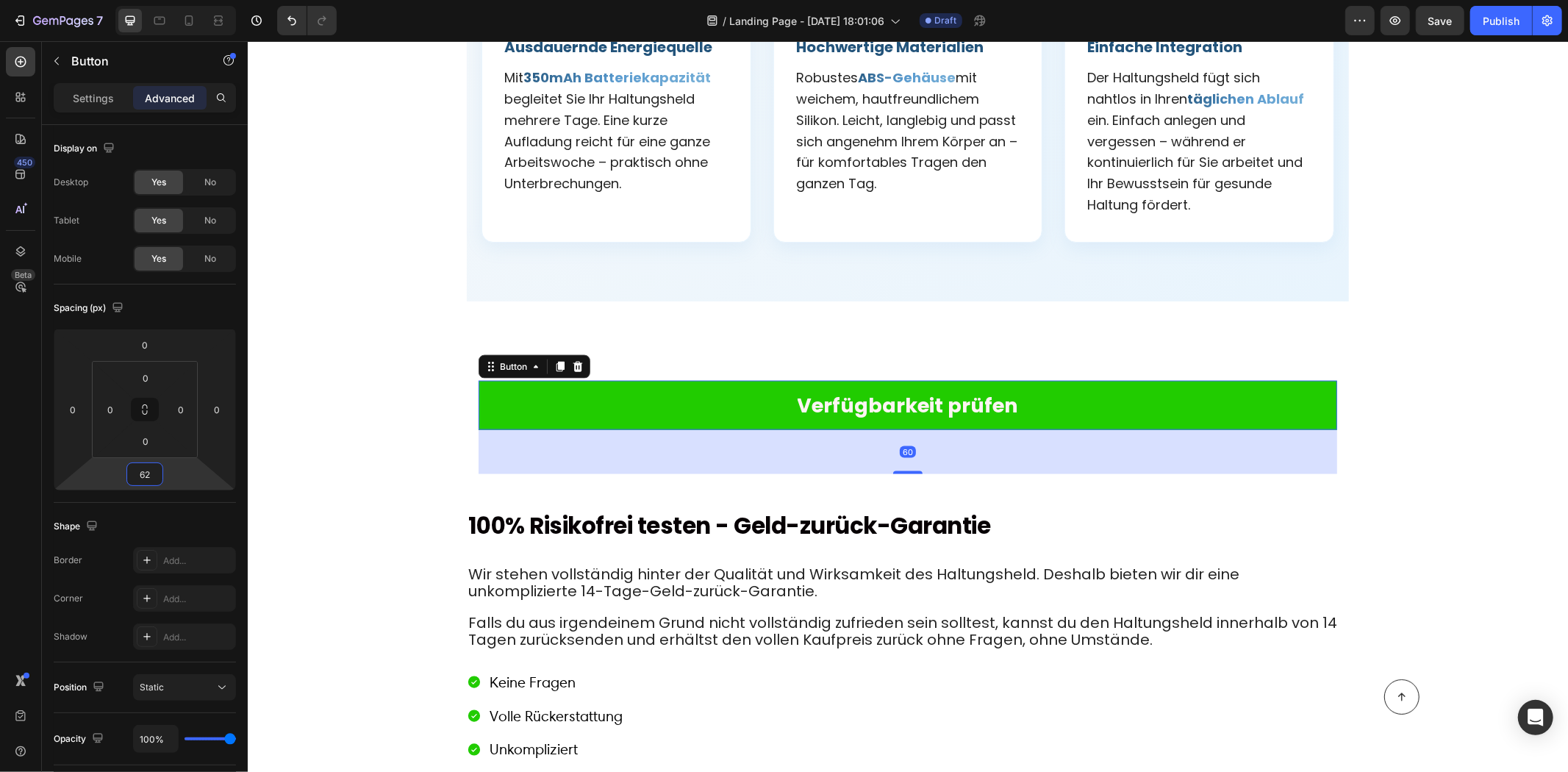
type input "64"
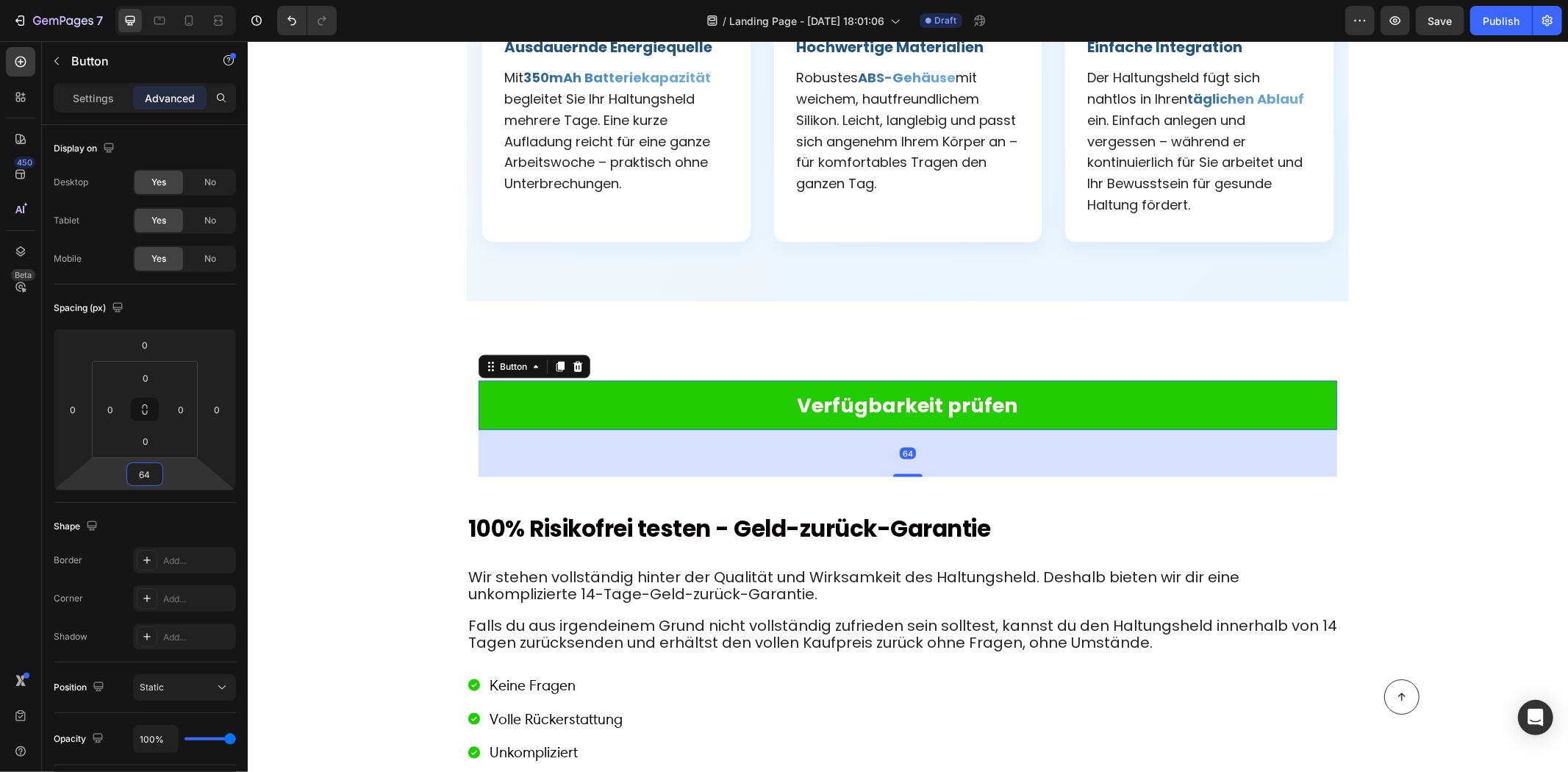
drag, startPoint x: 177, startPoint y: 470, endPoint x: 175, endPoint y: 444, distance: 26.1
click at [175, 0] on html "7 / Landing Page - Aug 11, 18:01:06 Draft Preview Save Publish 450 Beta Section…" at bounding box center [784, 0] width 1568 height 0
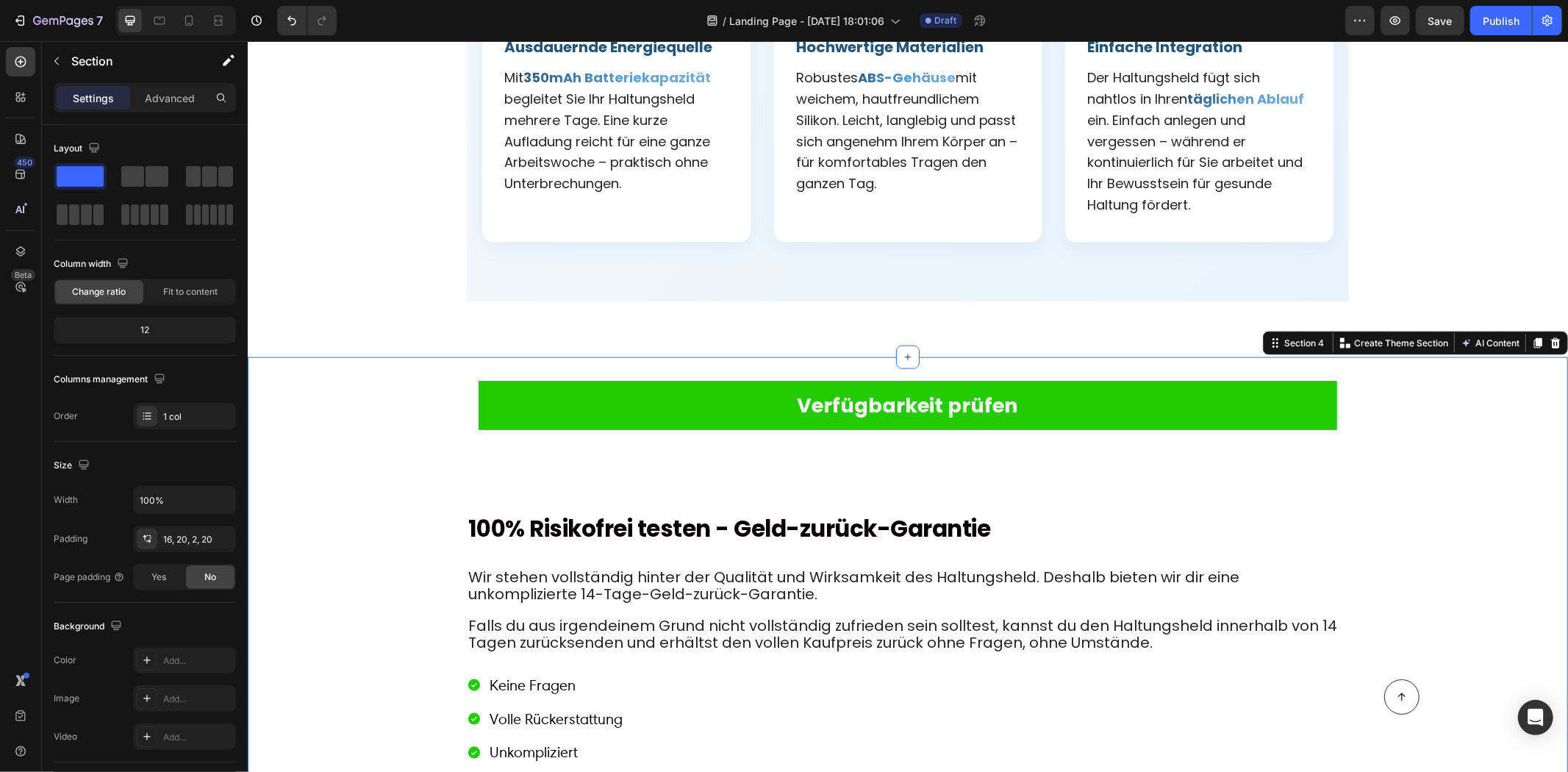
drag, startPoint x: 342, startPoint y: 257, endPoint x: 349, endPoint y: 259, distance: 7.3
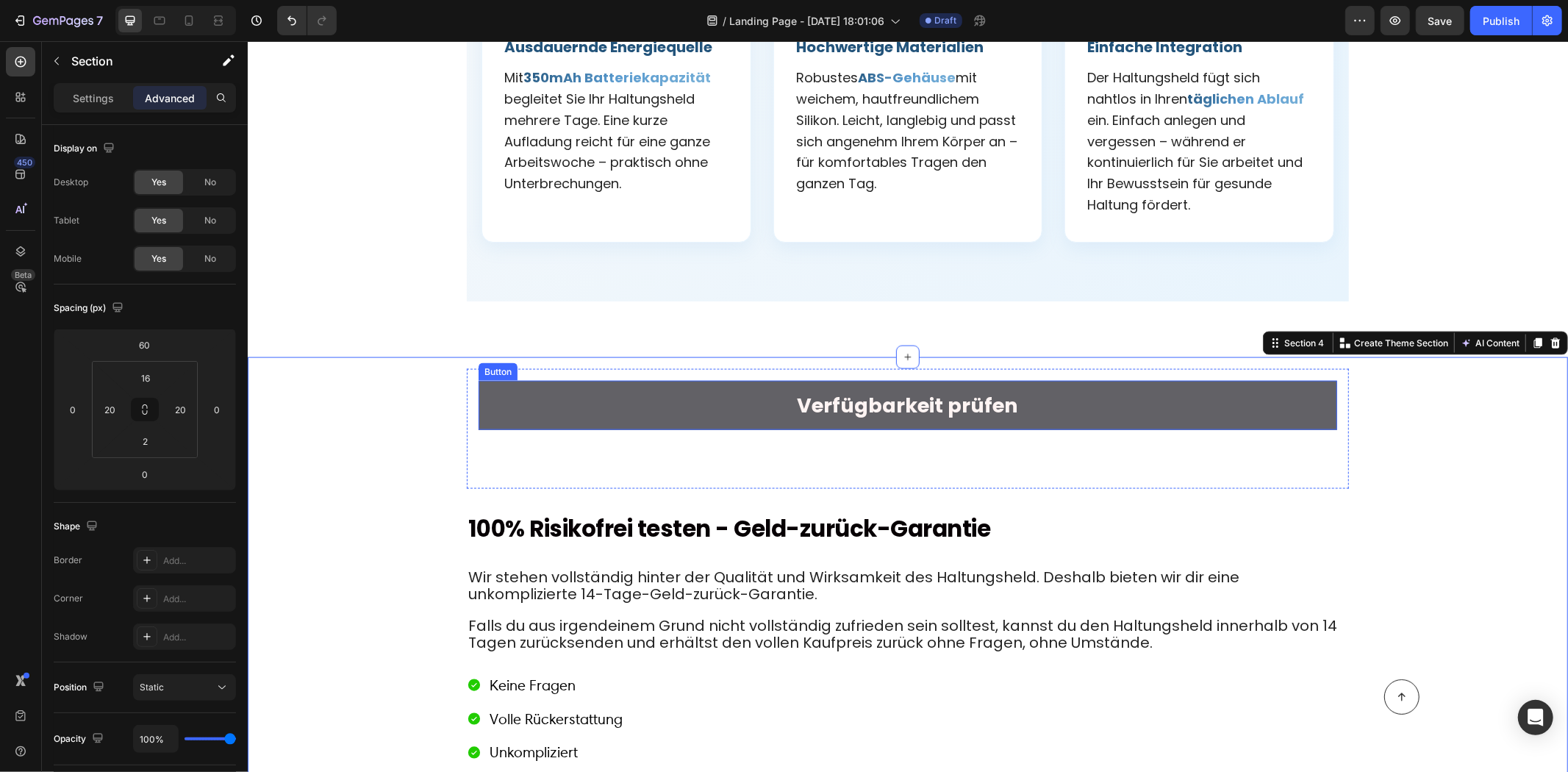
click at [521, 380] on button "Verfügbarkeit prüfen" at bounding box center [907, 405] width 859 height 50
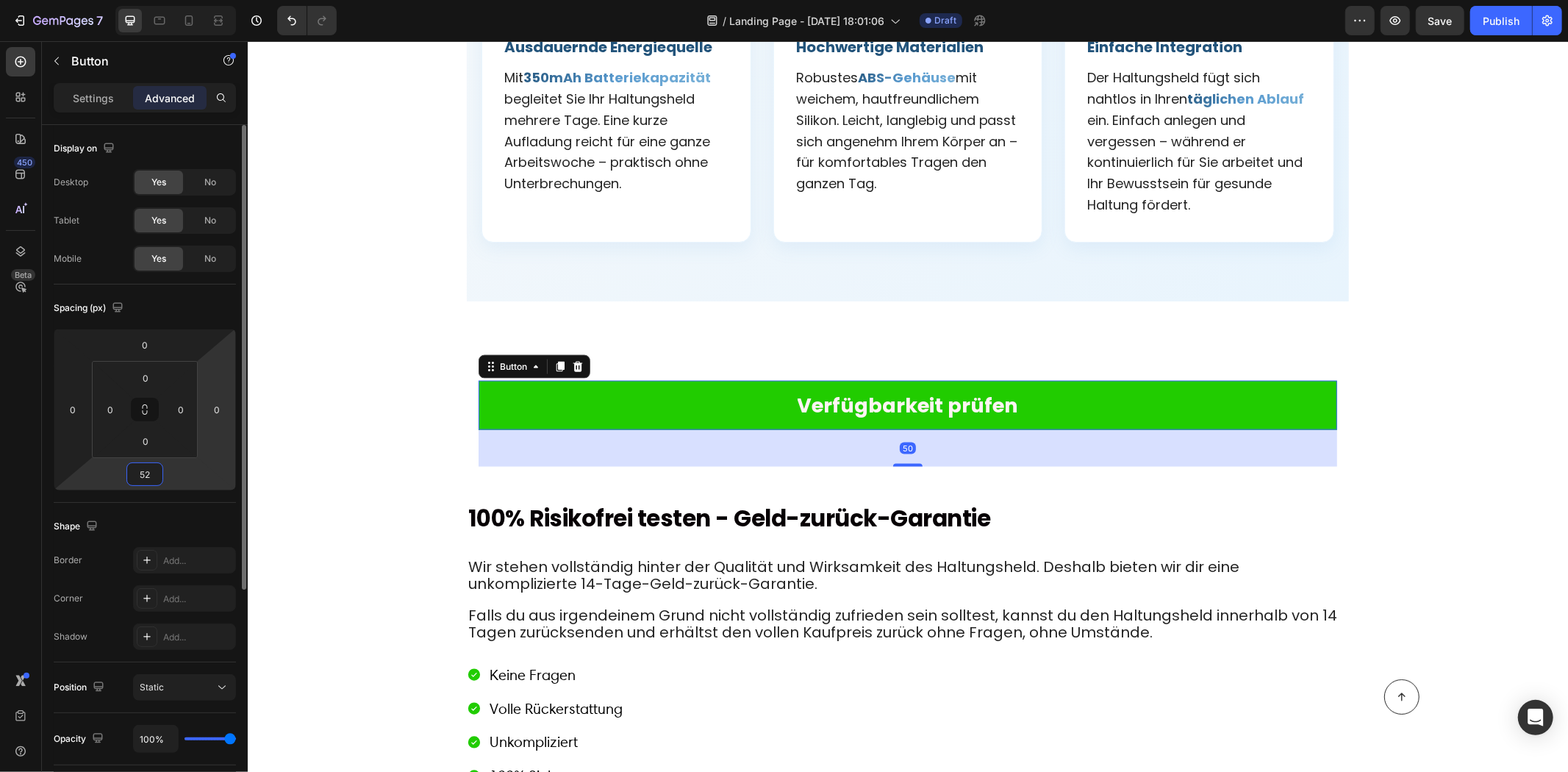
drag, startPoint x: 180, startPoint y: 472, endPoint x: 204, endPoint y: 460, distance: 26.8
click at [180, 0] on html "7 / Landing Page - Aug 11, 18:01:06 Draft Preview Save Publish 450 Beta Section…" at bounding box center [784, 0] width 1568 height 0
type input "54"
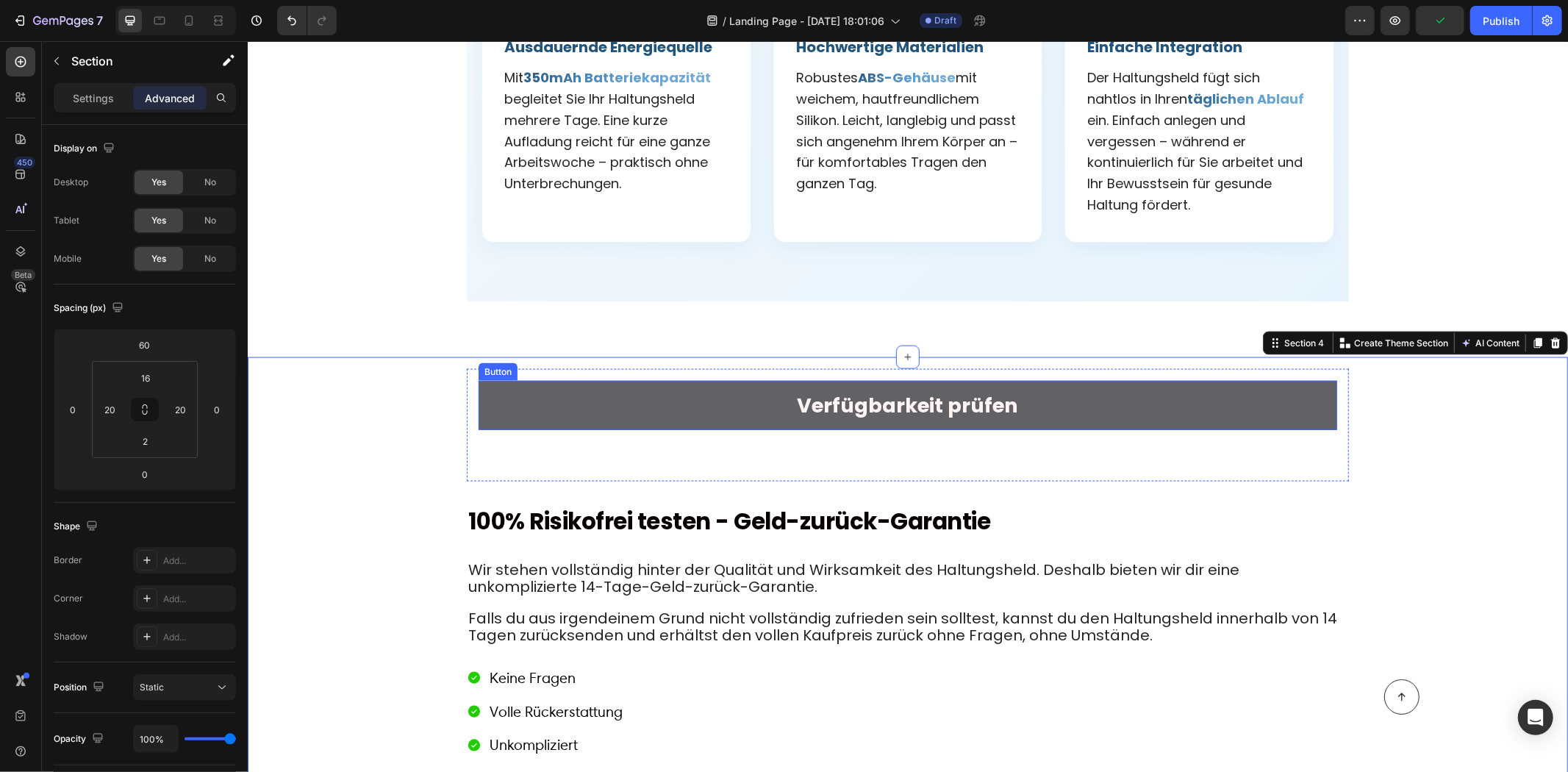
click at [544, 380] on button "Verfügbarkeit prüfen" at bounding box center [907, 405] width 859 height 50
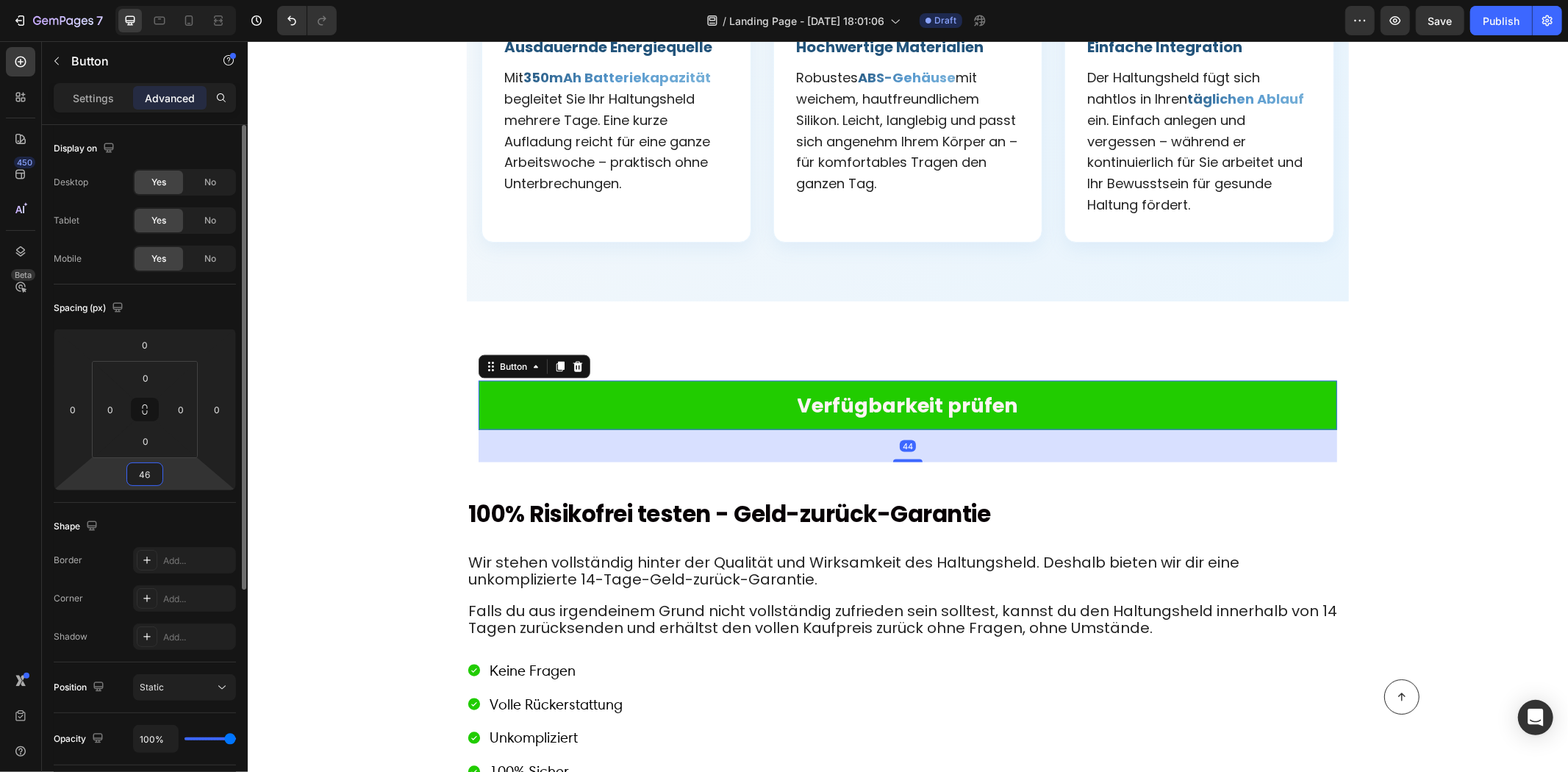
click at [194, 0] on html "7 / Landing Page - Aug 11, 18:01:06 Draft Preview Save Publish 450 Beta Section…" at bounding box center [784, 0] width 1568 height 0
type input "50"
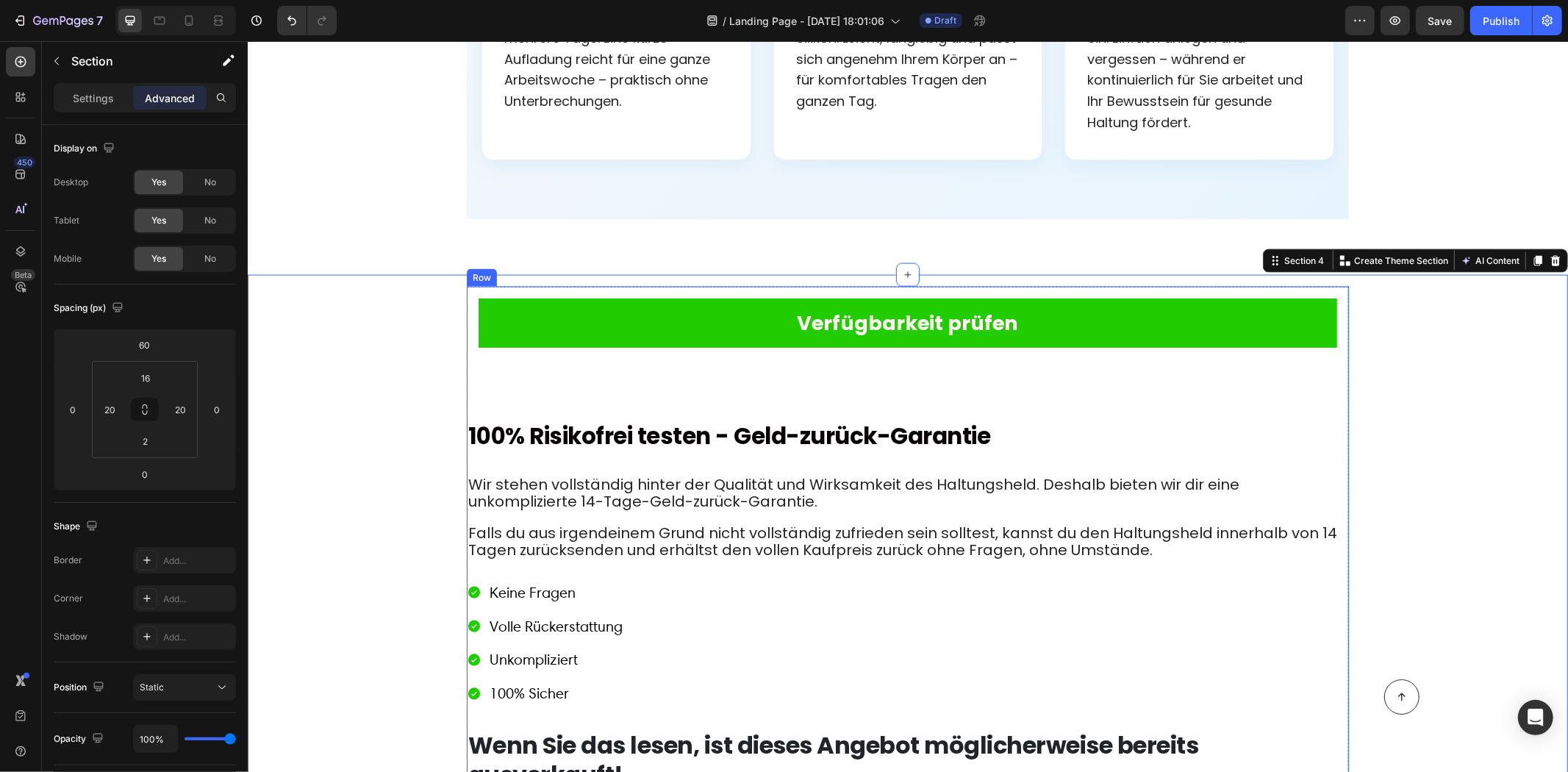
scroll to position [6536, 0]
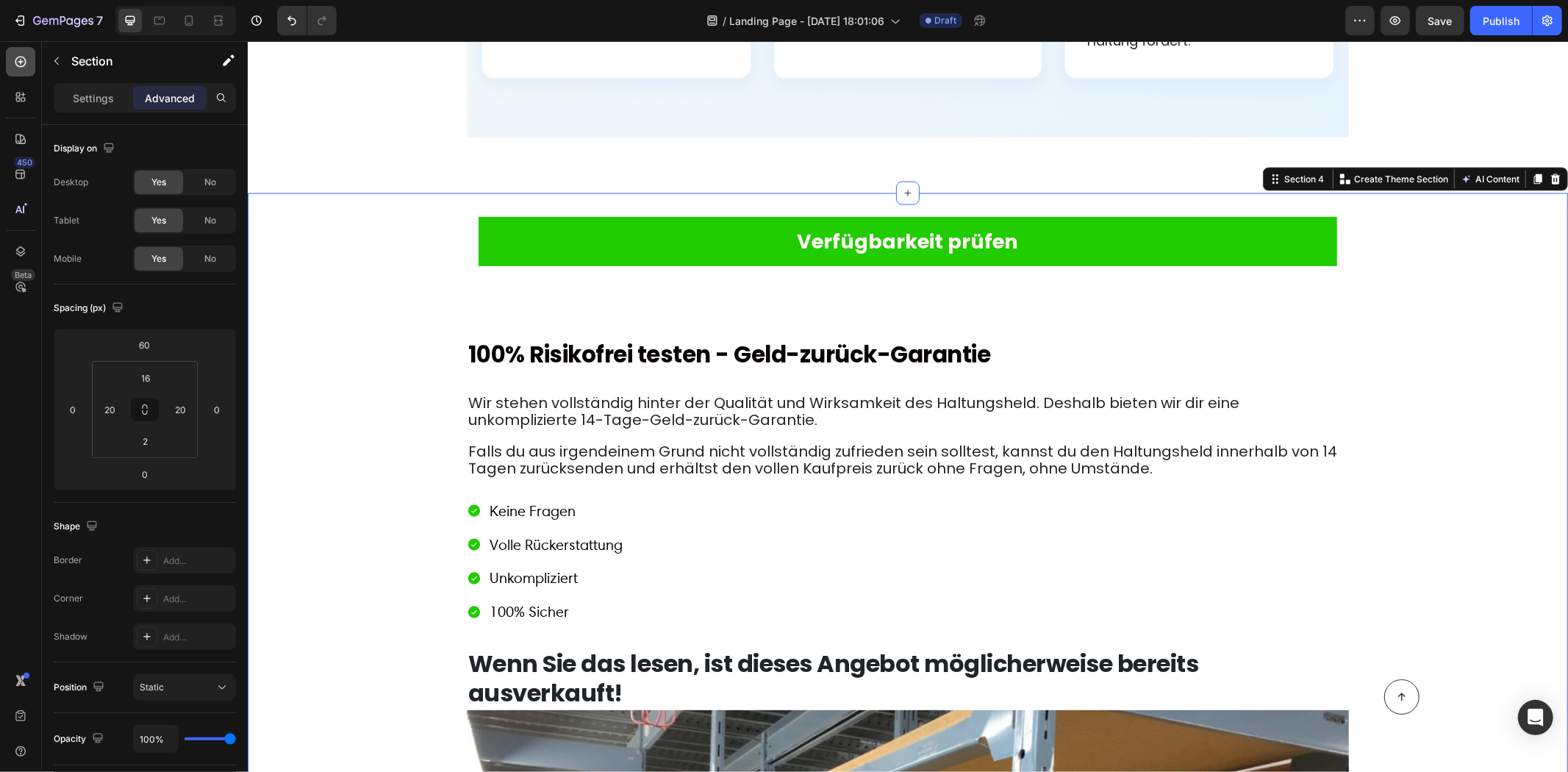
click at [17, 60] on icon at bounding box center [20, 61] width 14 height 14
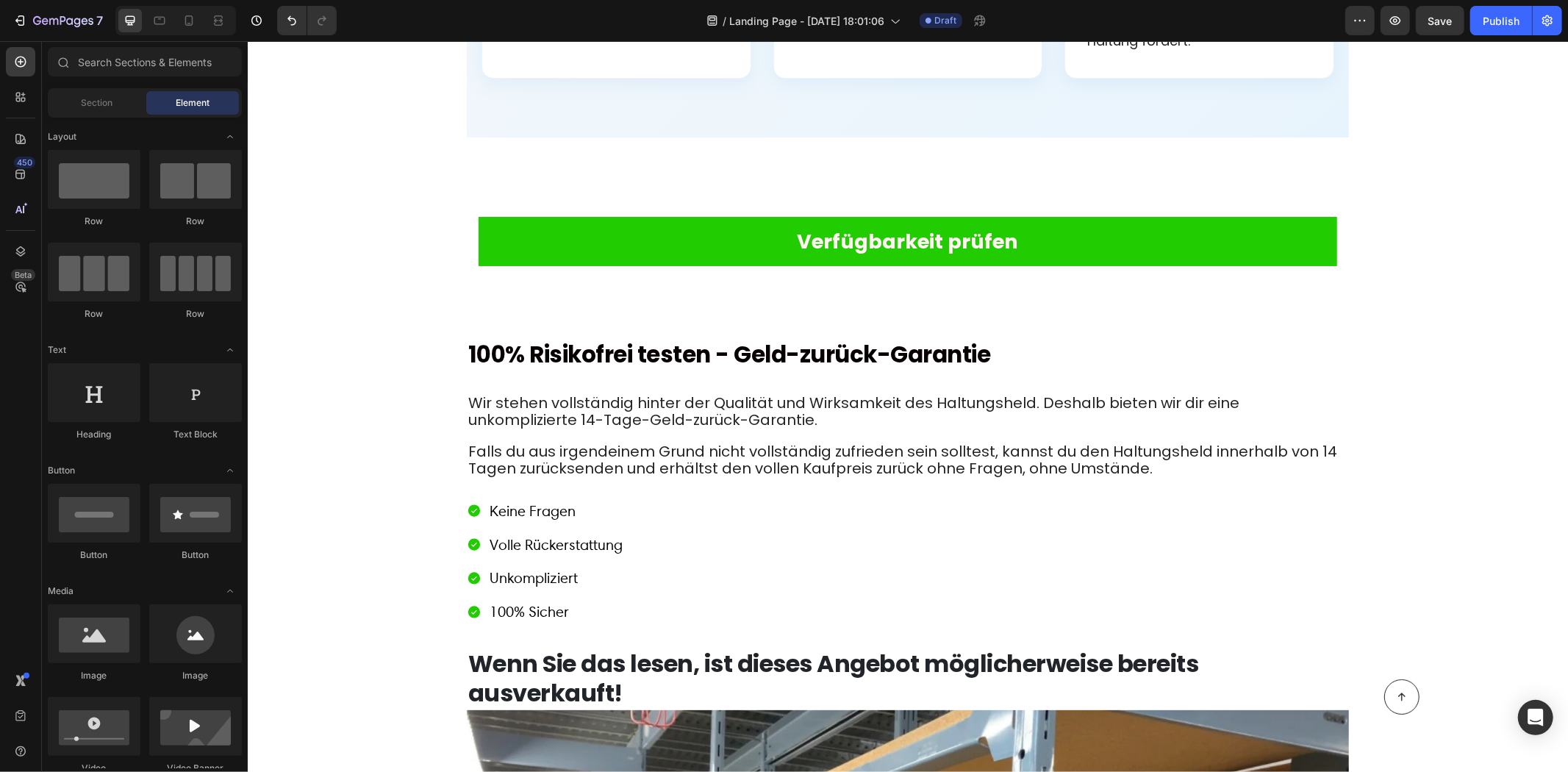
scroll to position [571, 0]
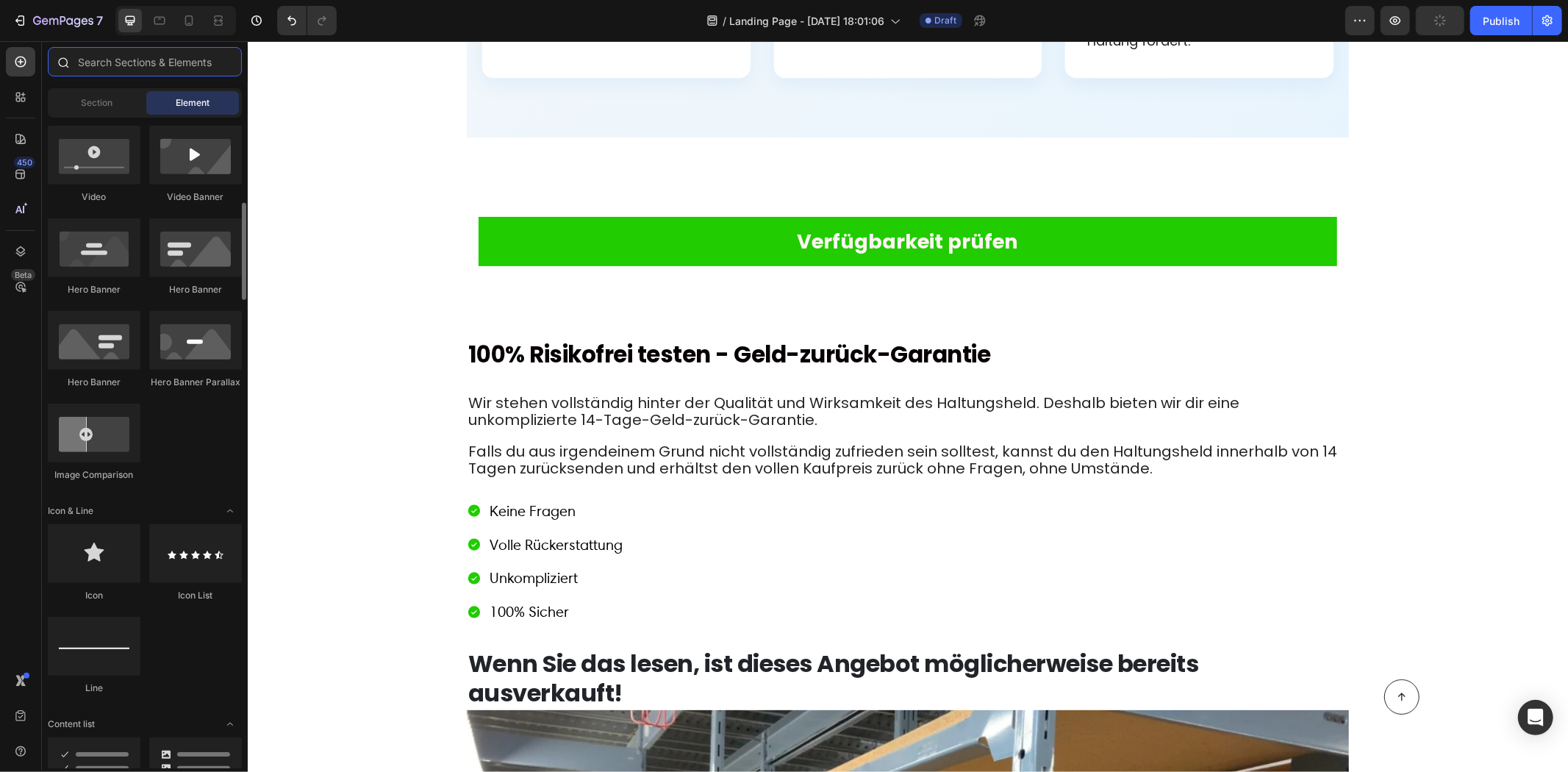
click at [145, 70] on input "text" at bounding box center [145, 62] width 194 height 30
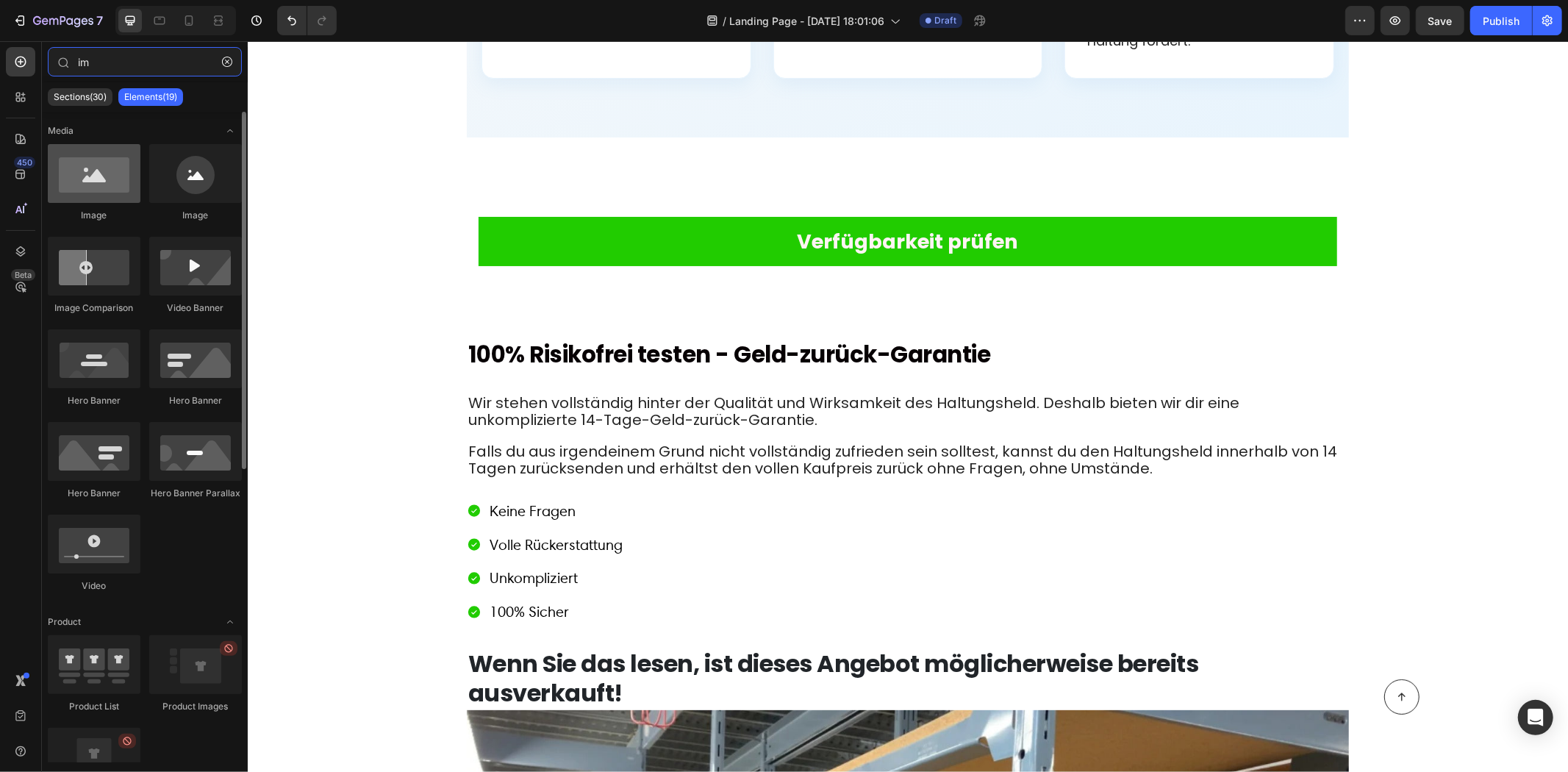
type input "im"
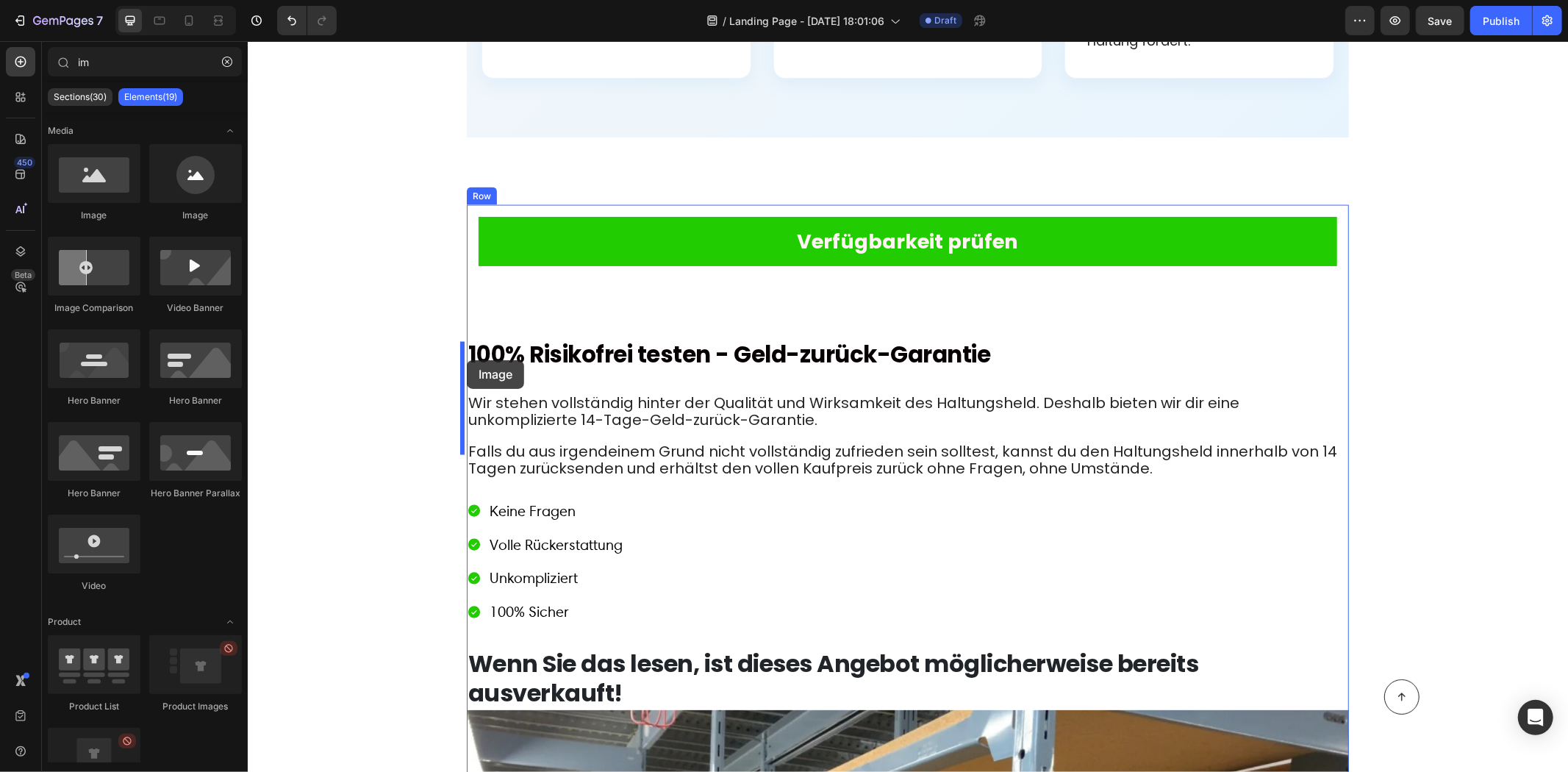
drag, startPoint x: 386, startPoint y: 237, endPoint x: 467, endPoint y: 360, distance: 147.3
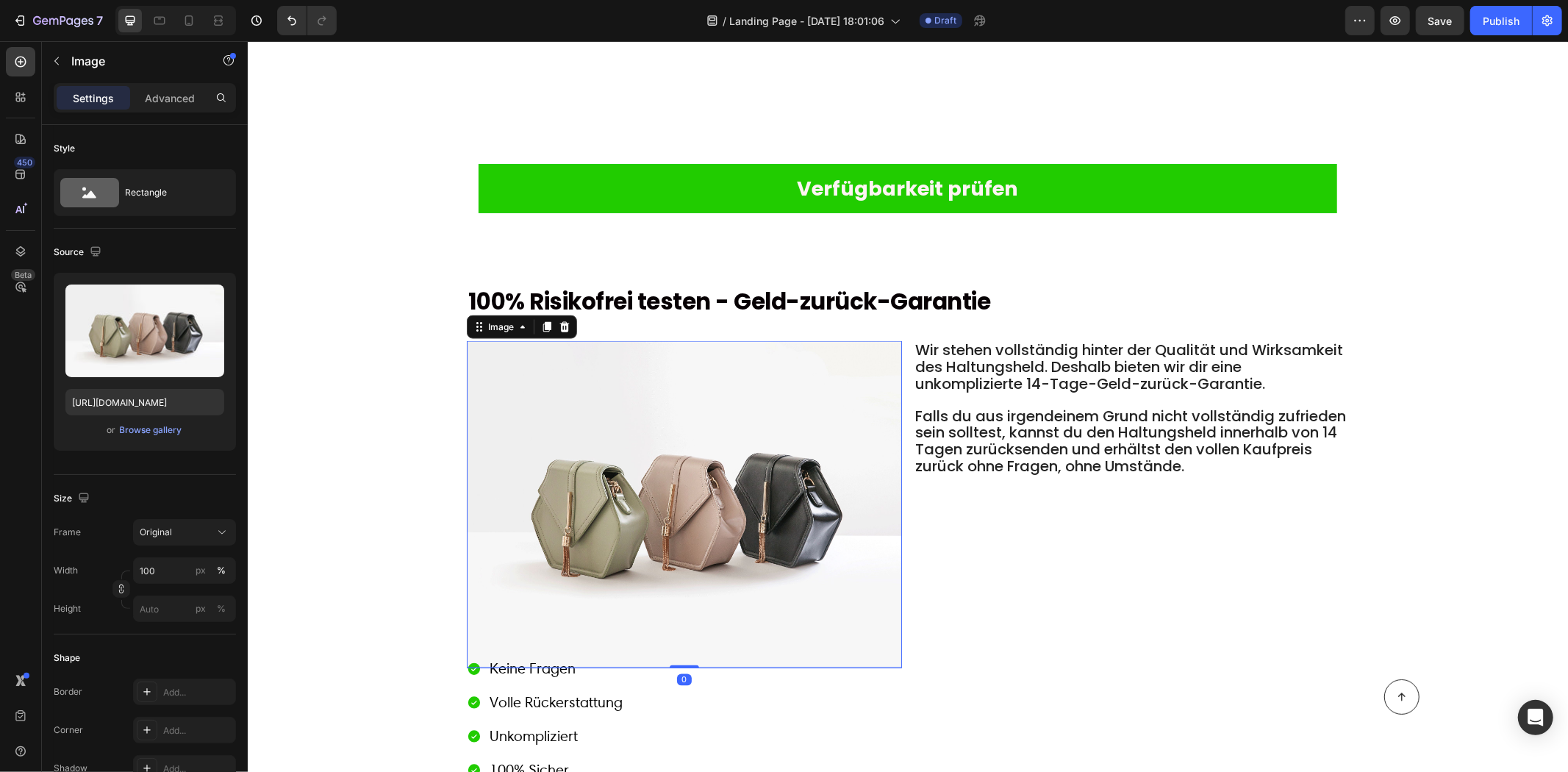
scroll to position [6699, 0]
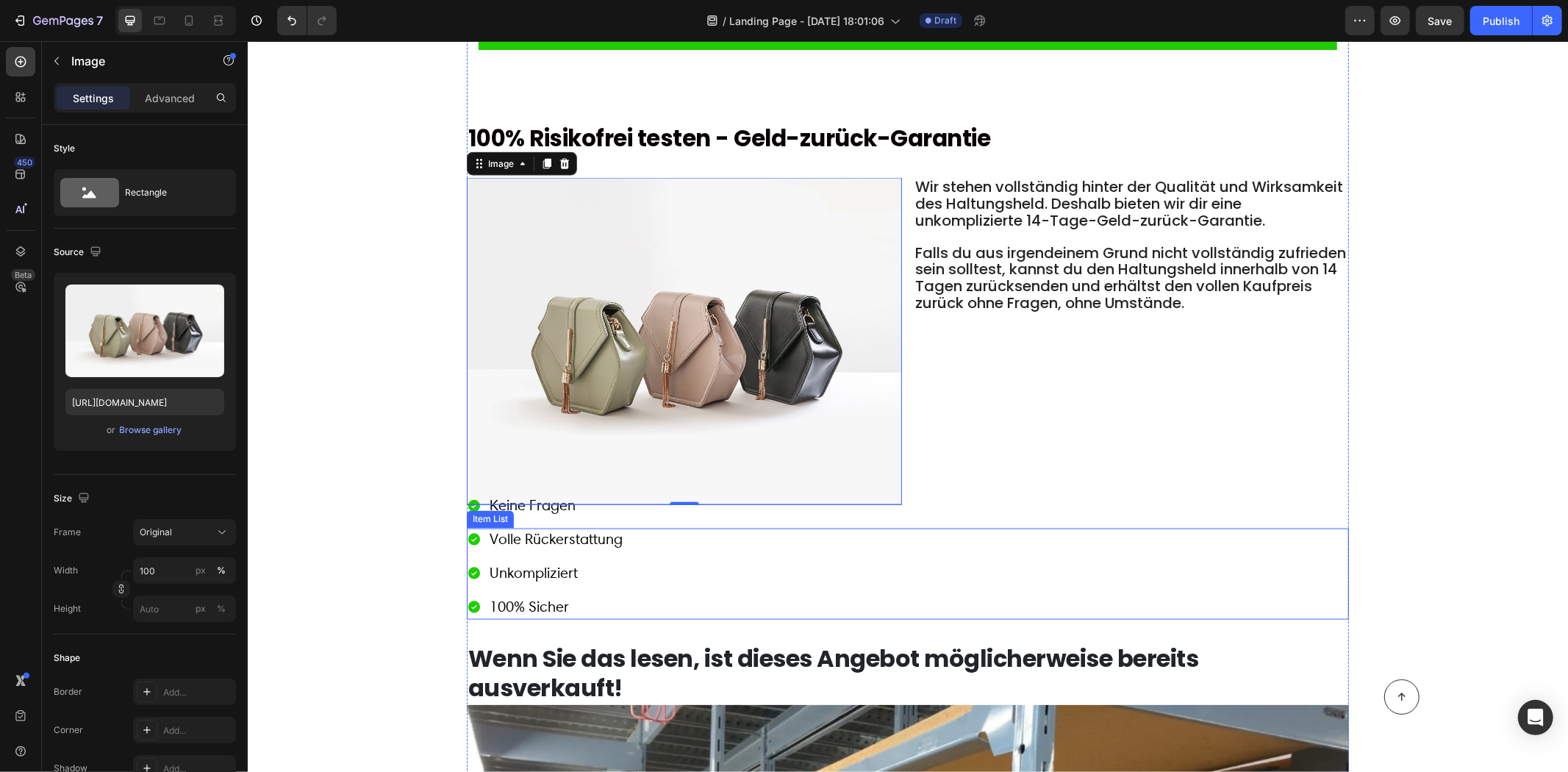
click at [665, 545] on div "Keine Fragen Volle Rückerstattung Unkompliziert 100% Sicher" at bounding box center [907, 556] width 882 height 127
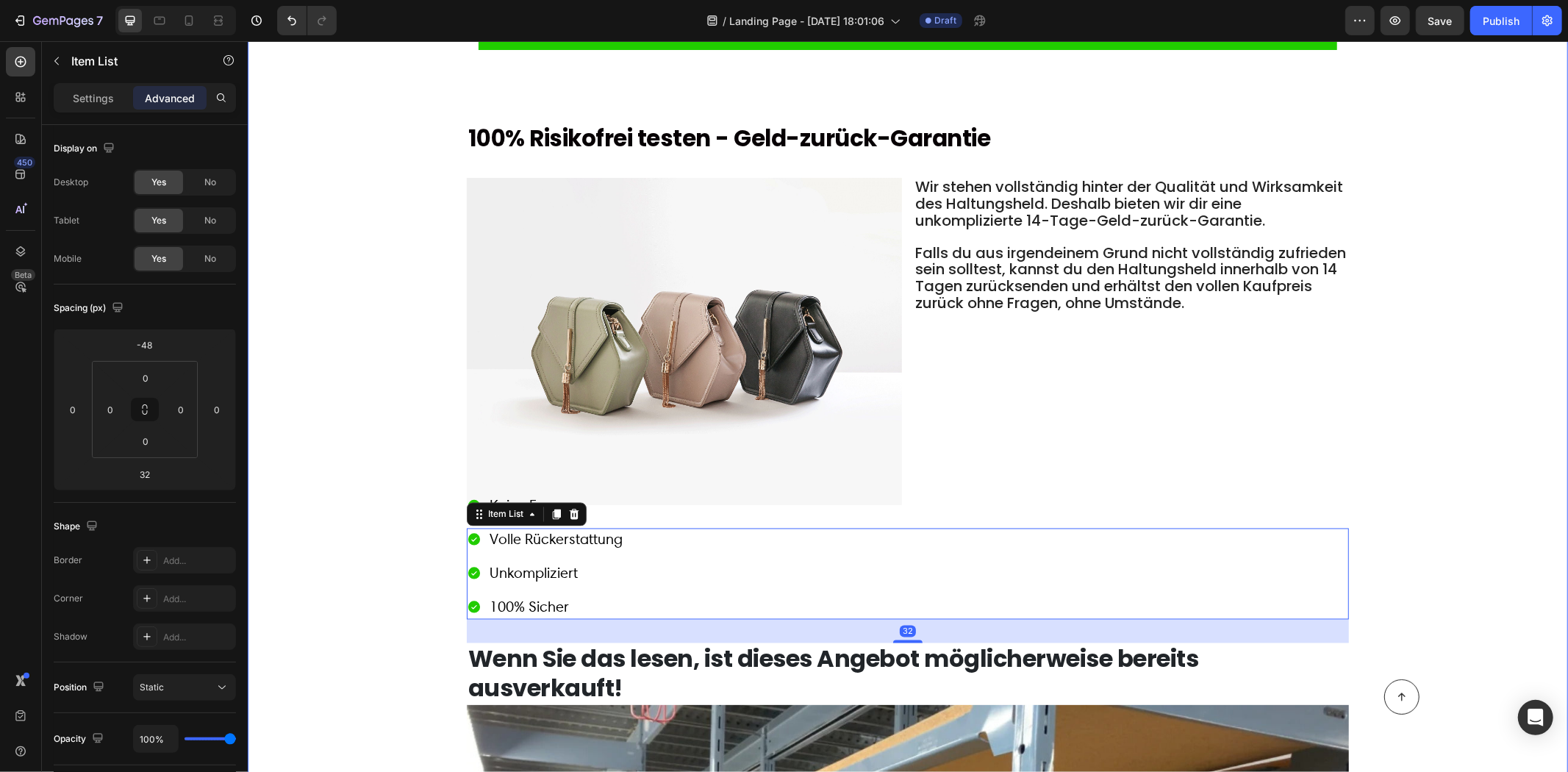
click at [363, 466] on div "Verfügbarkeit prüfen Button Row 100% Risikofrei testen - Geld-zurück-Garantie H…" at bounding box center [907, 754] width 1291 height 1532
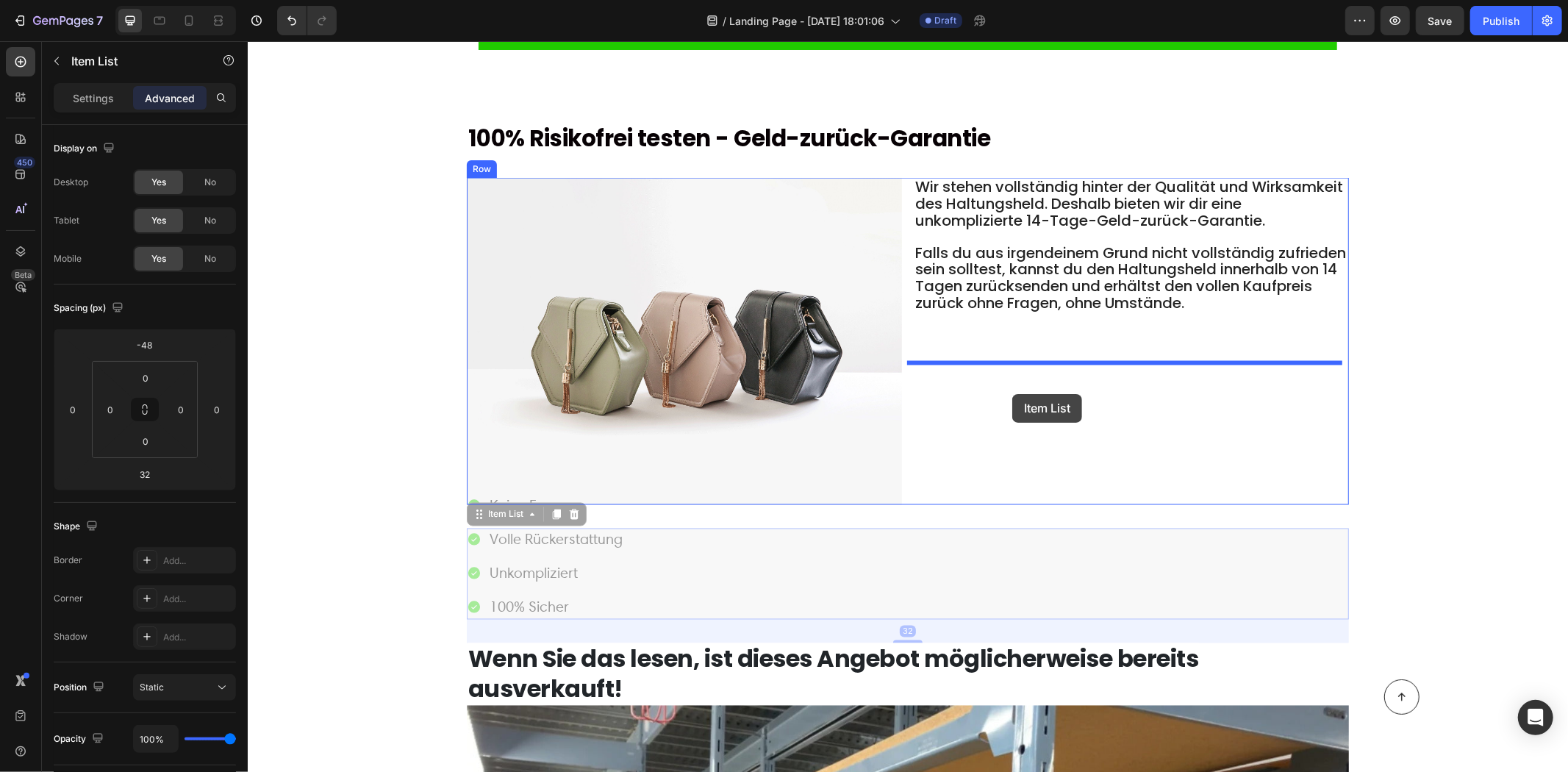
drag, startPoint x: 658, startPoint y: 552, endPoint x: 1011, endPoint y: 393, distance: 387.2
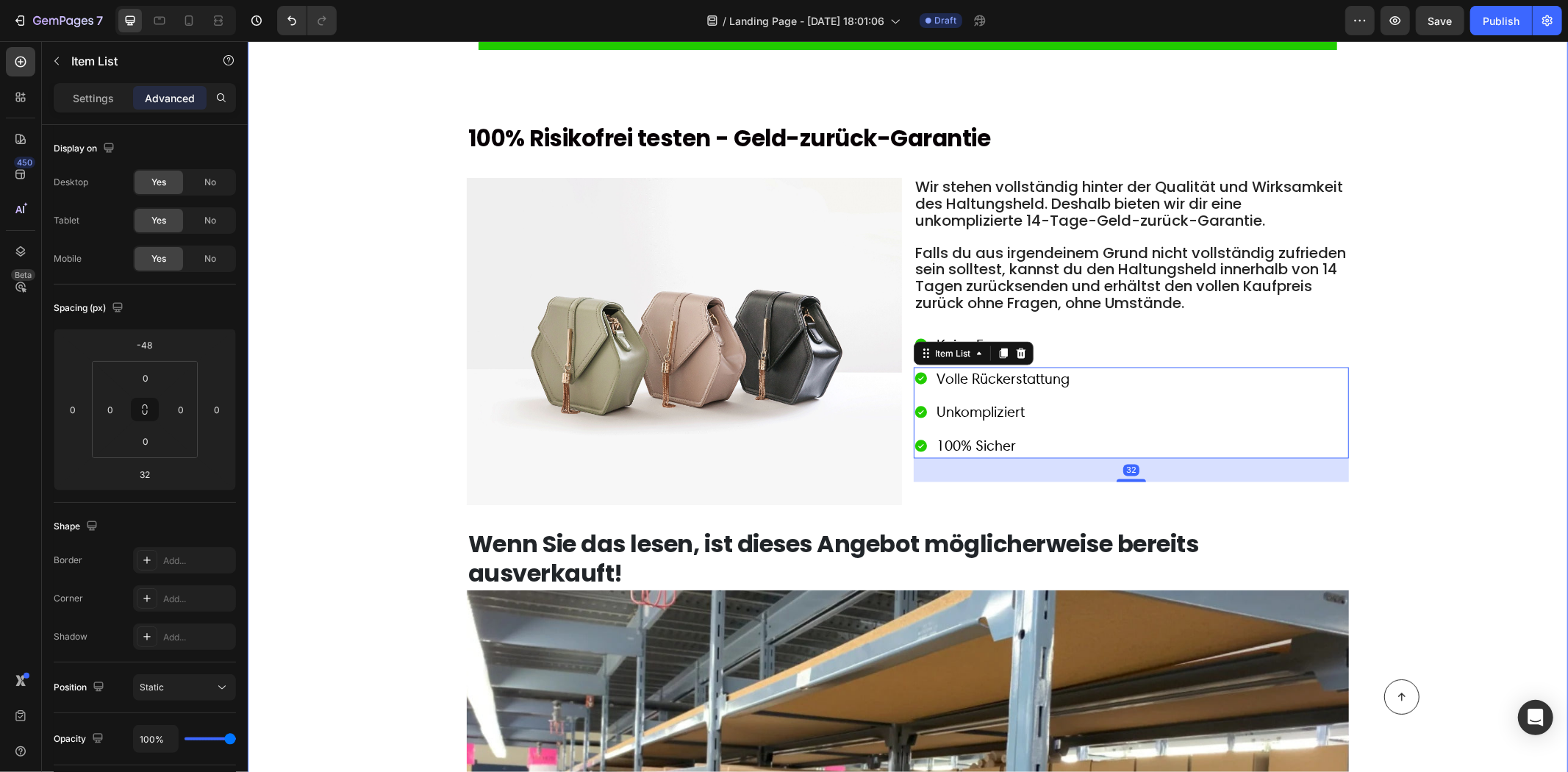
click at [364, 423] on div "Verfügbarkeit prüfen Button Row 100% Risikofrei testen - Geld-zurück-Garantie H…" at bounding box center [907, 697] width 1291 height 1417
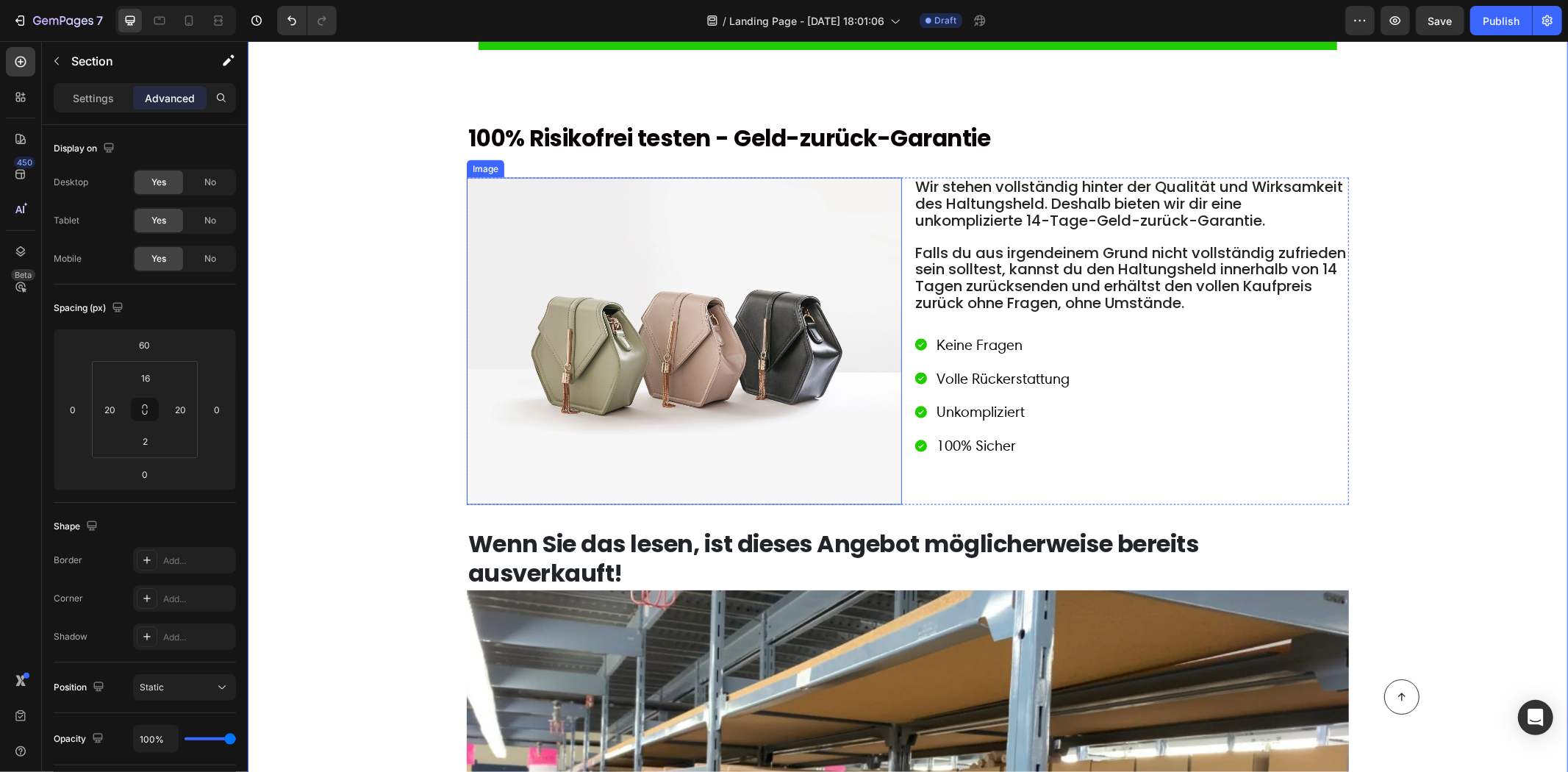
click at [696, 385] on img at bounding box center [684, 340] width 435 height 326
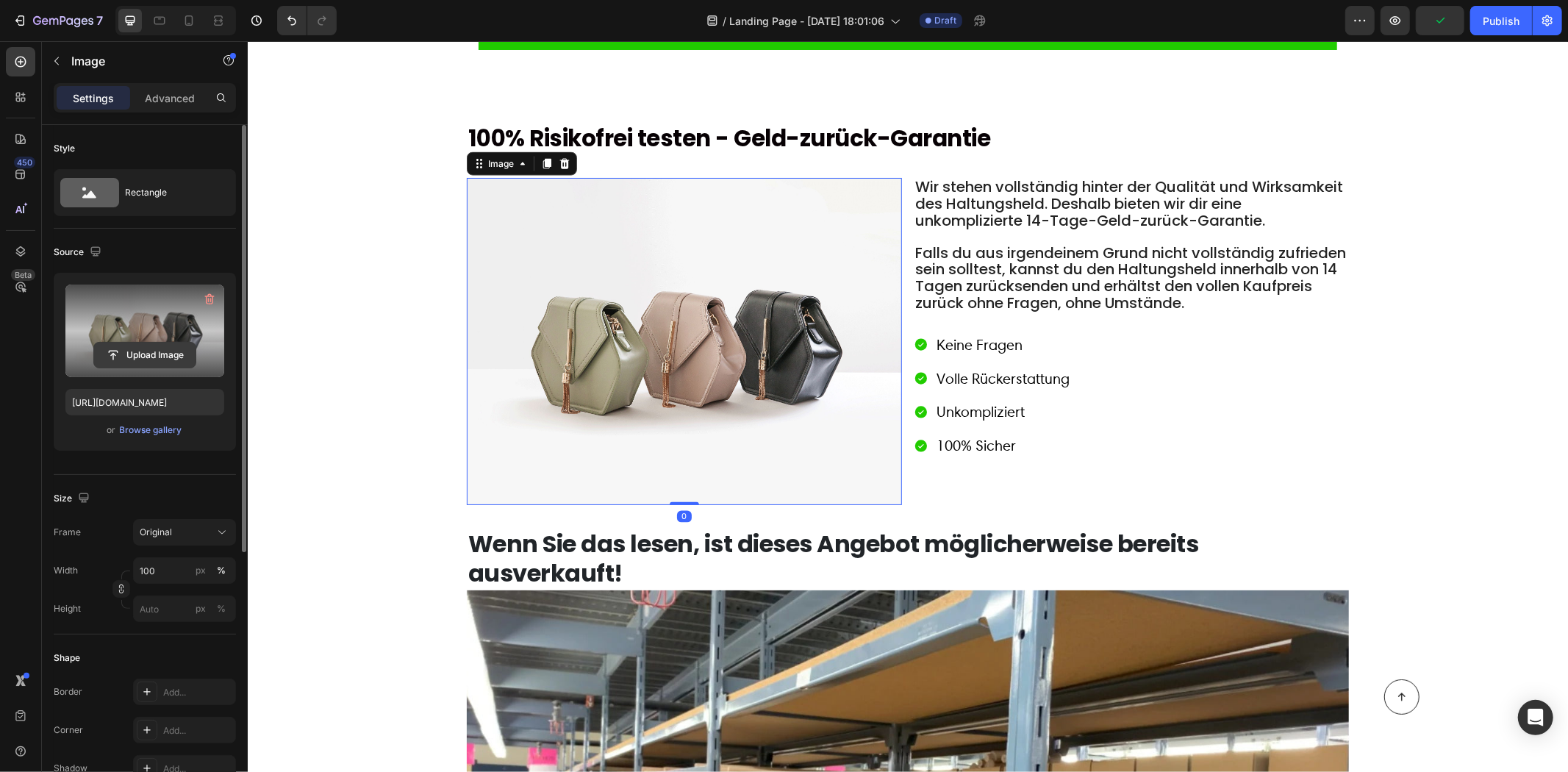
click at [137, 350] on input "file" at bounding box center [144, 354] width 101 height 25
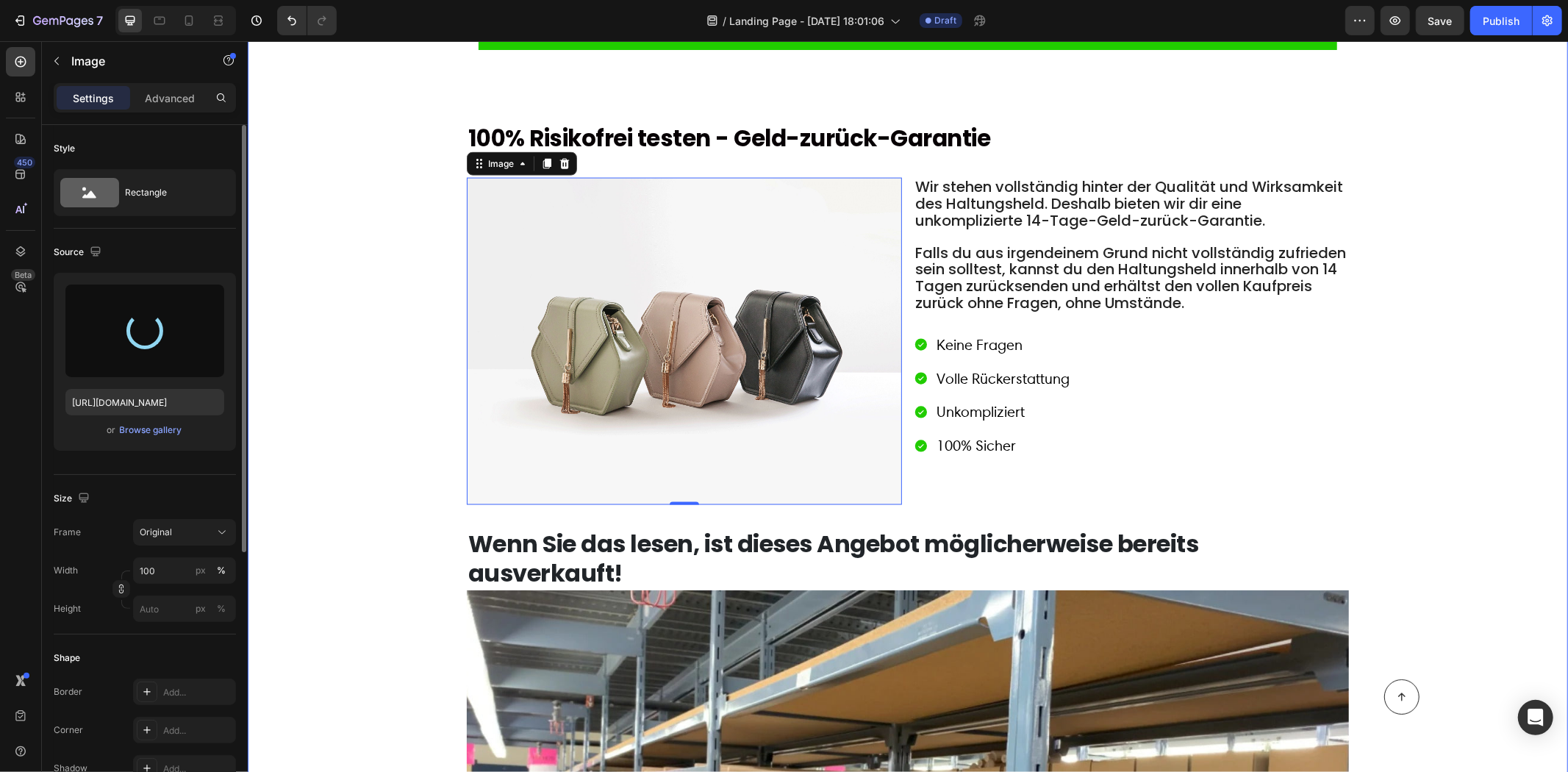
type input "https://cdn.shopify.com/s/files/1/0911/2574/3949/files/gempages_578899252416086…"
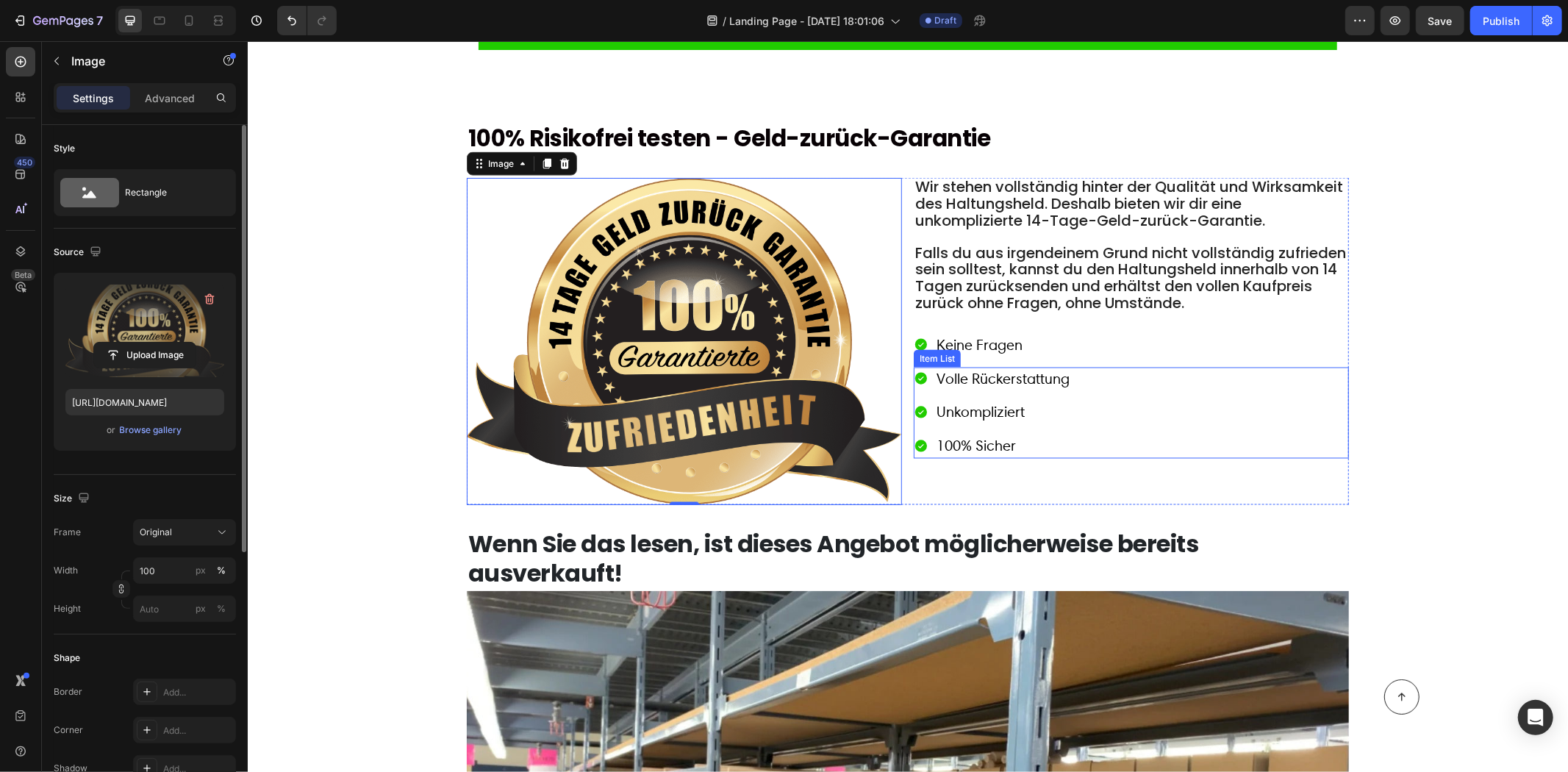
click at [1174, 258] on span "Falls du aus irgendeinem Grund nicht vollständig zufrieden sein solltest, kanns…" at bounding box center [1130, 277] width 431 height 71
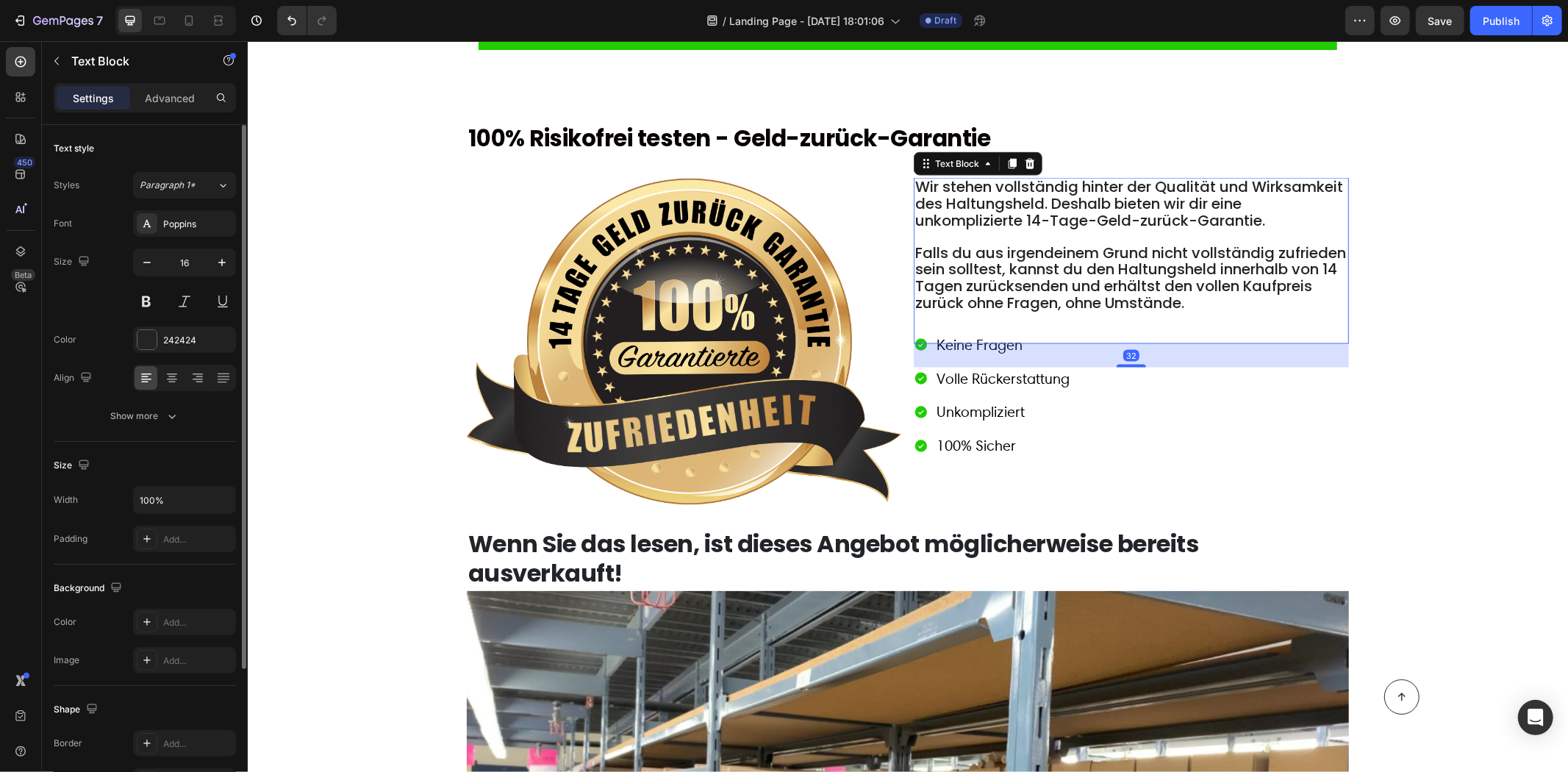
click at [1255, 286] on span "Falls du aus irgendeinem Grund nicht vollständig zufrieden sein solltest, kanns…" at bounding box center [1130, 277] width 431 height 71
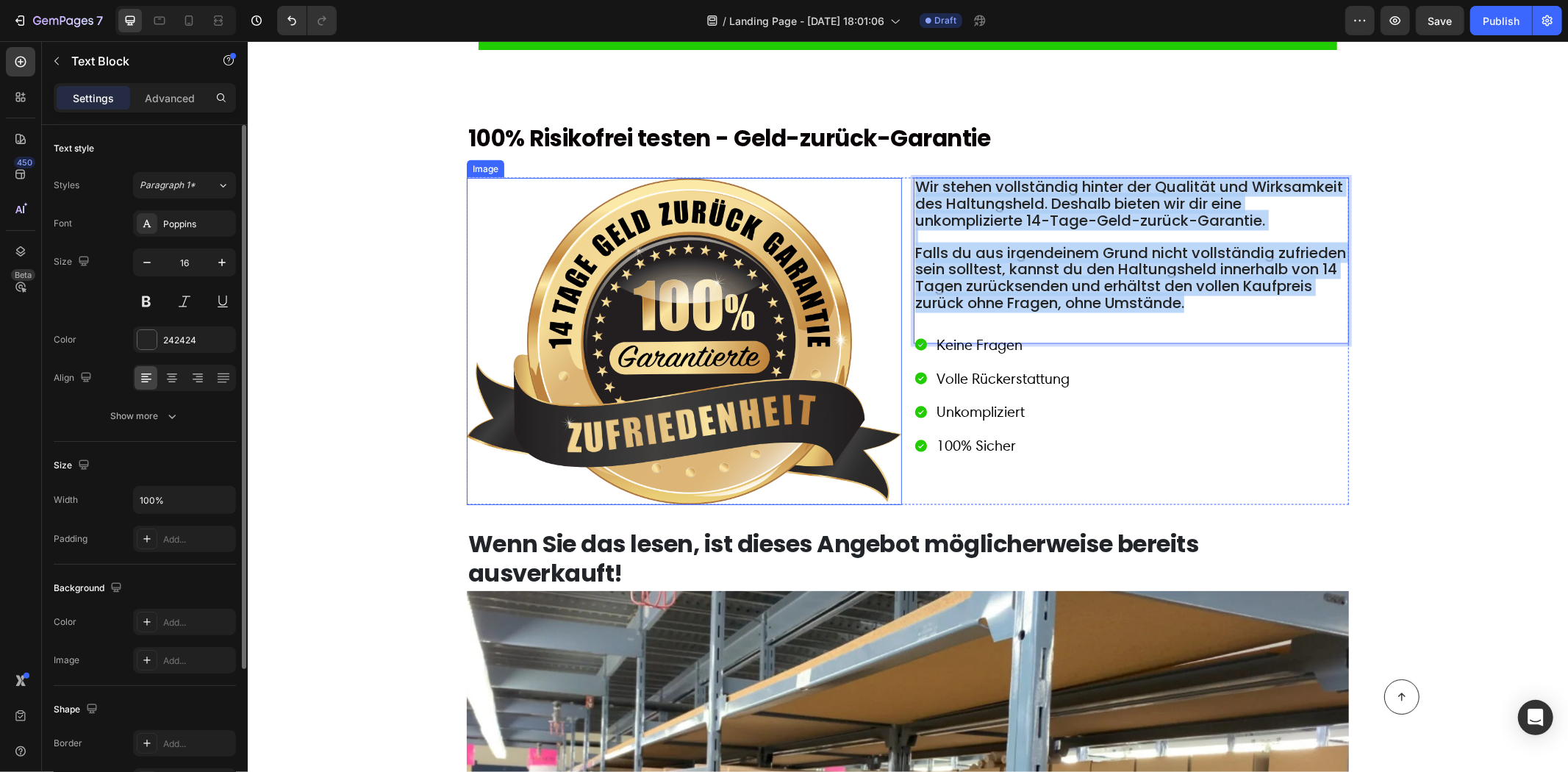
drag, startPoint x: 1314, startPoint y: 301, endPoint x: 899, endPoint y: 181, distance: 432.0
click at [895, 181] on div "Image Wir stehen vollständig hinter der Qualität und Wirksamkeit des Haltungshe…" at bounding box center [907, 340] width 882 height 327
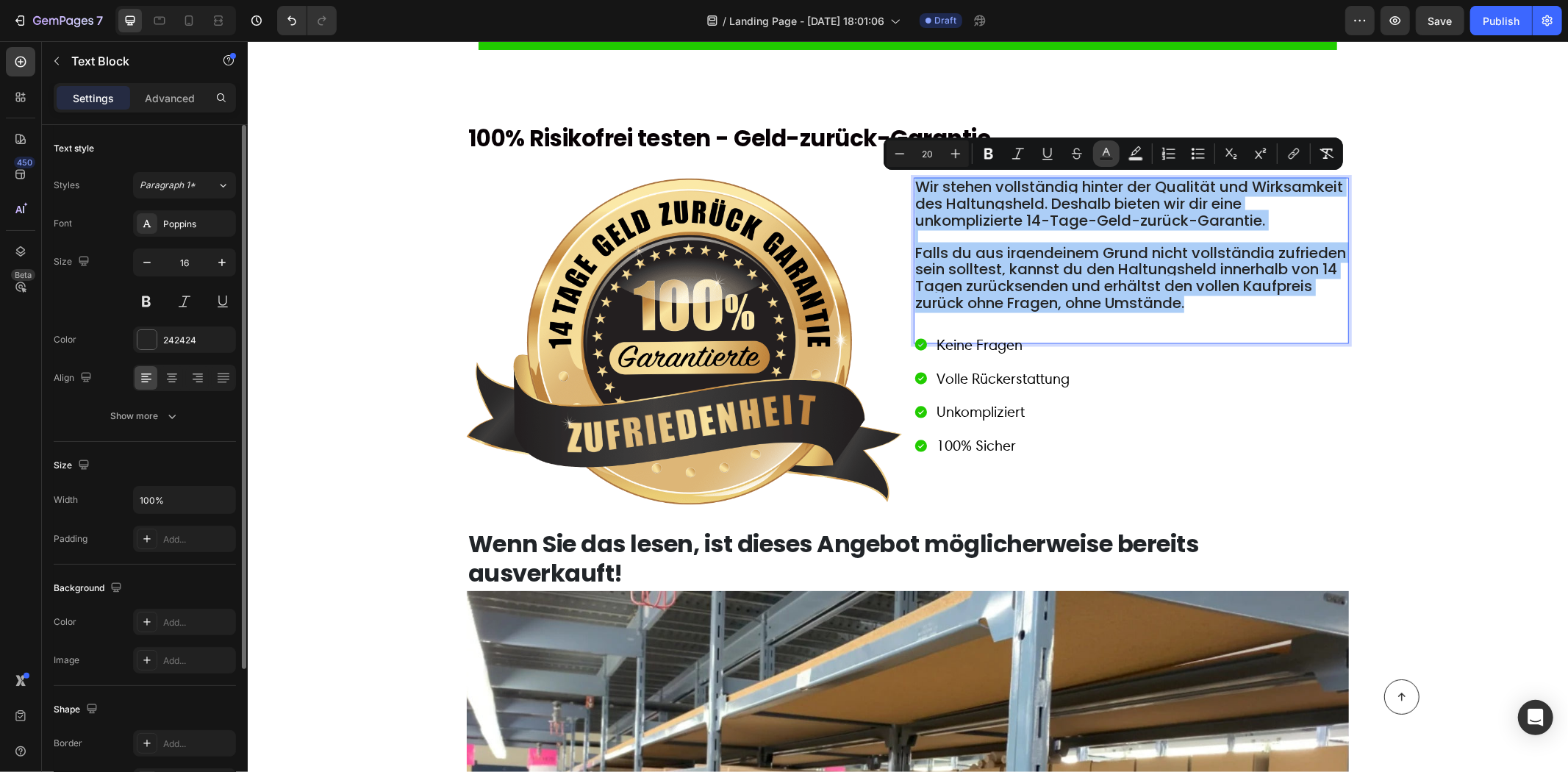
click at [1103, 157] on rect "Editor contextual toolbar" at bounding box center [1107, 159] width 14 height 4
type input "242424"
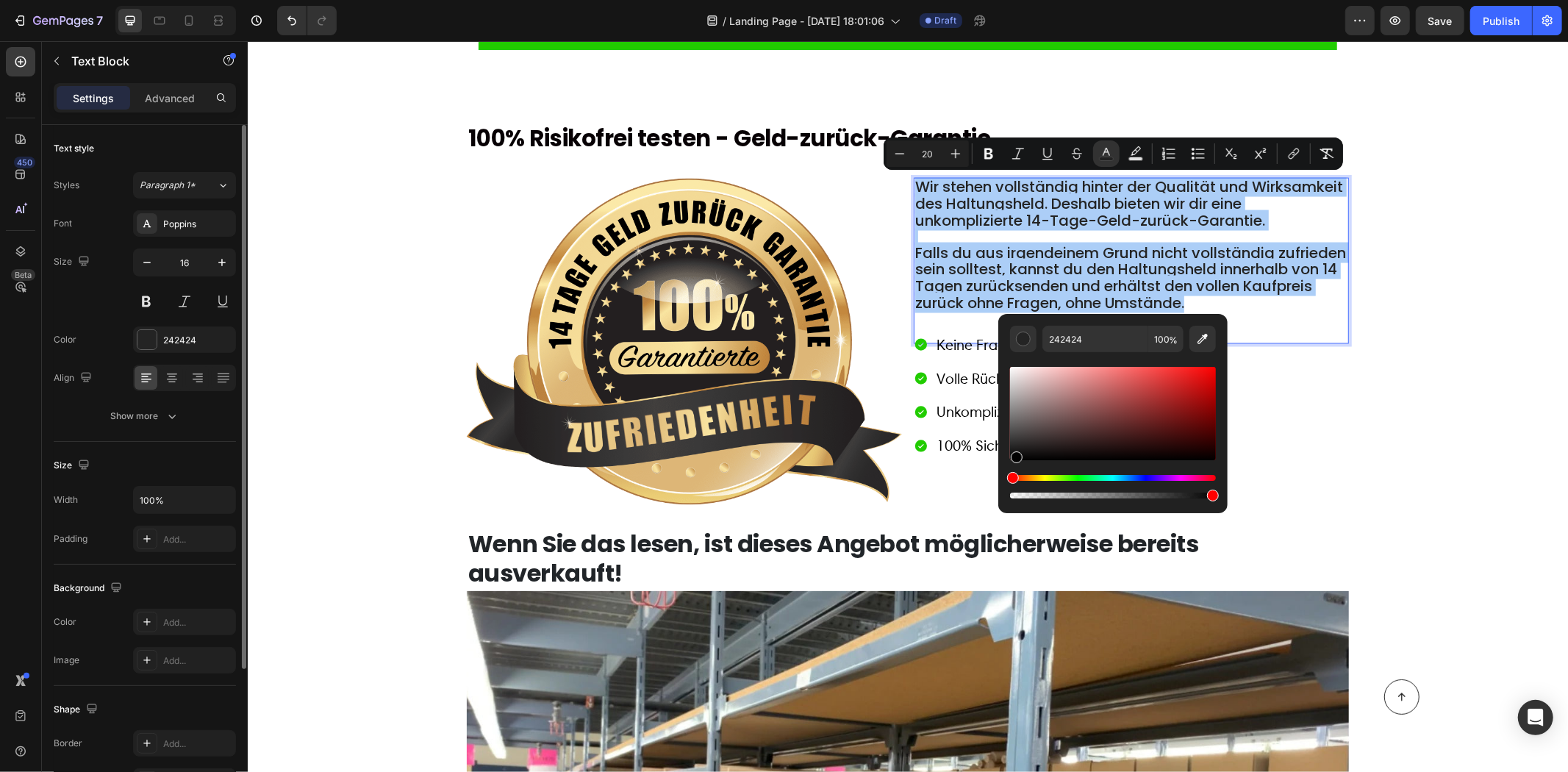
drag, startPoint x: 1015, startPoint y: 459, endPoint x: 1009, endPoint y: 484, distance: 25.7
click at [1010, 484] on div "Editor contextual toolbar" at bounding box center [1113, 432] width 206 height 137
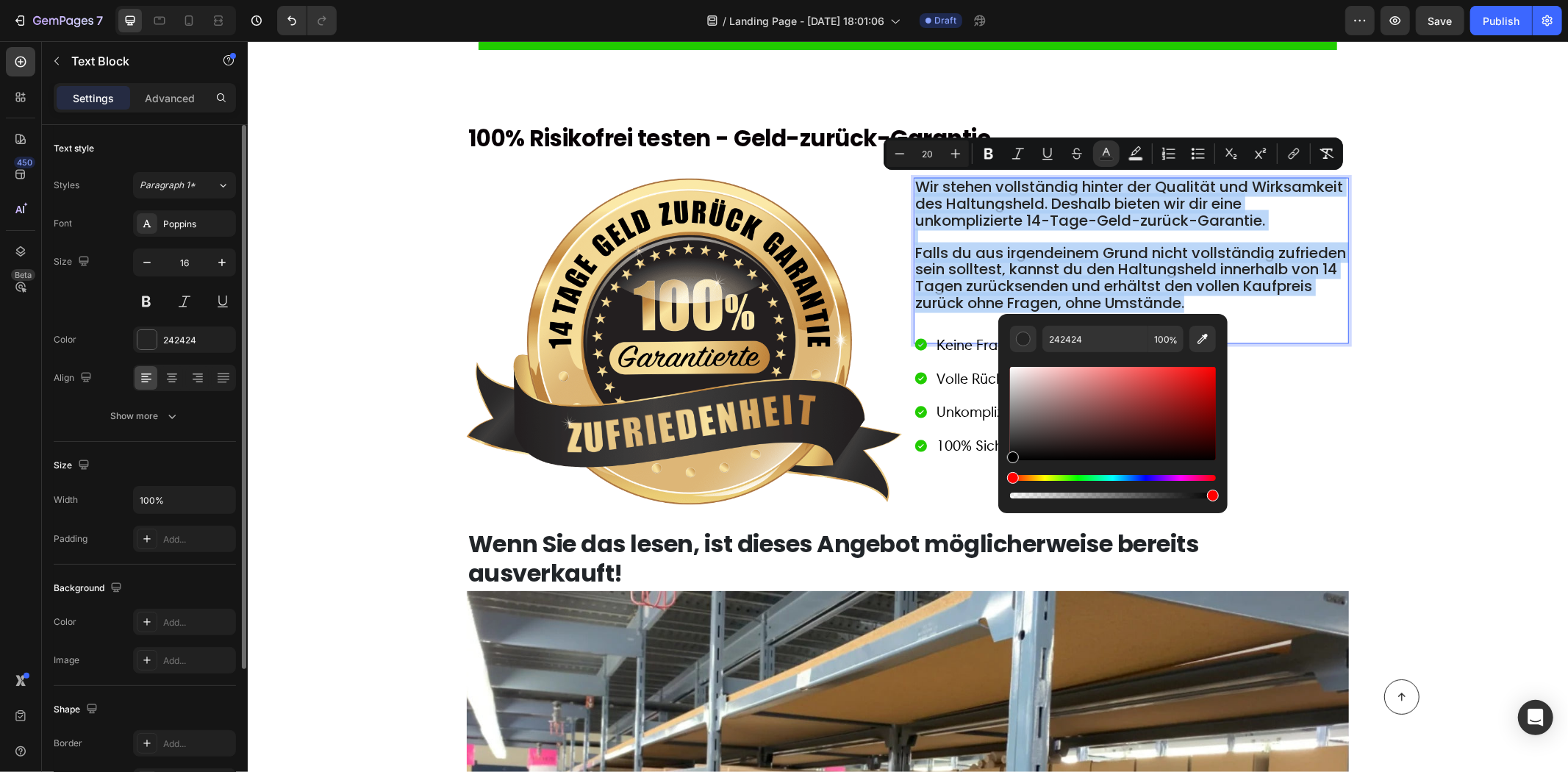
type input "000000"
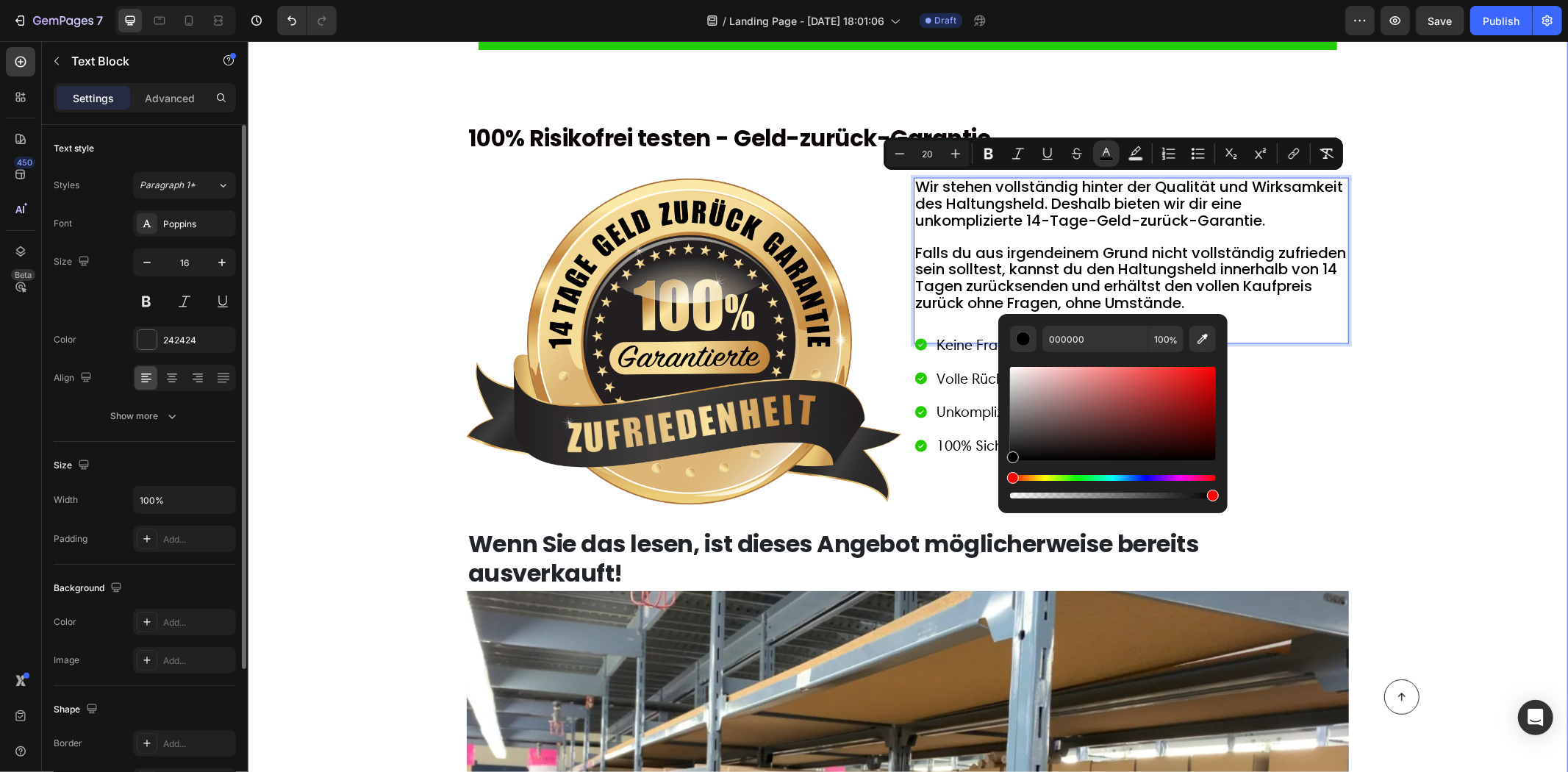
click at [332, 405] on div "Verfügbarkeit prüfen Button Row 100% Risikofrei testen - Geld-zurück-Garantie H…" at bounding box center [907, 697] width 1291 height 1417
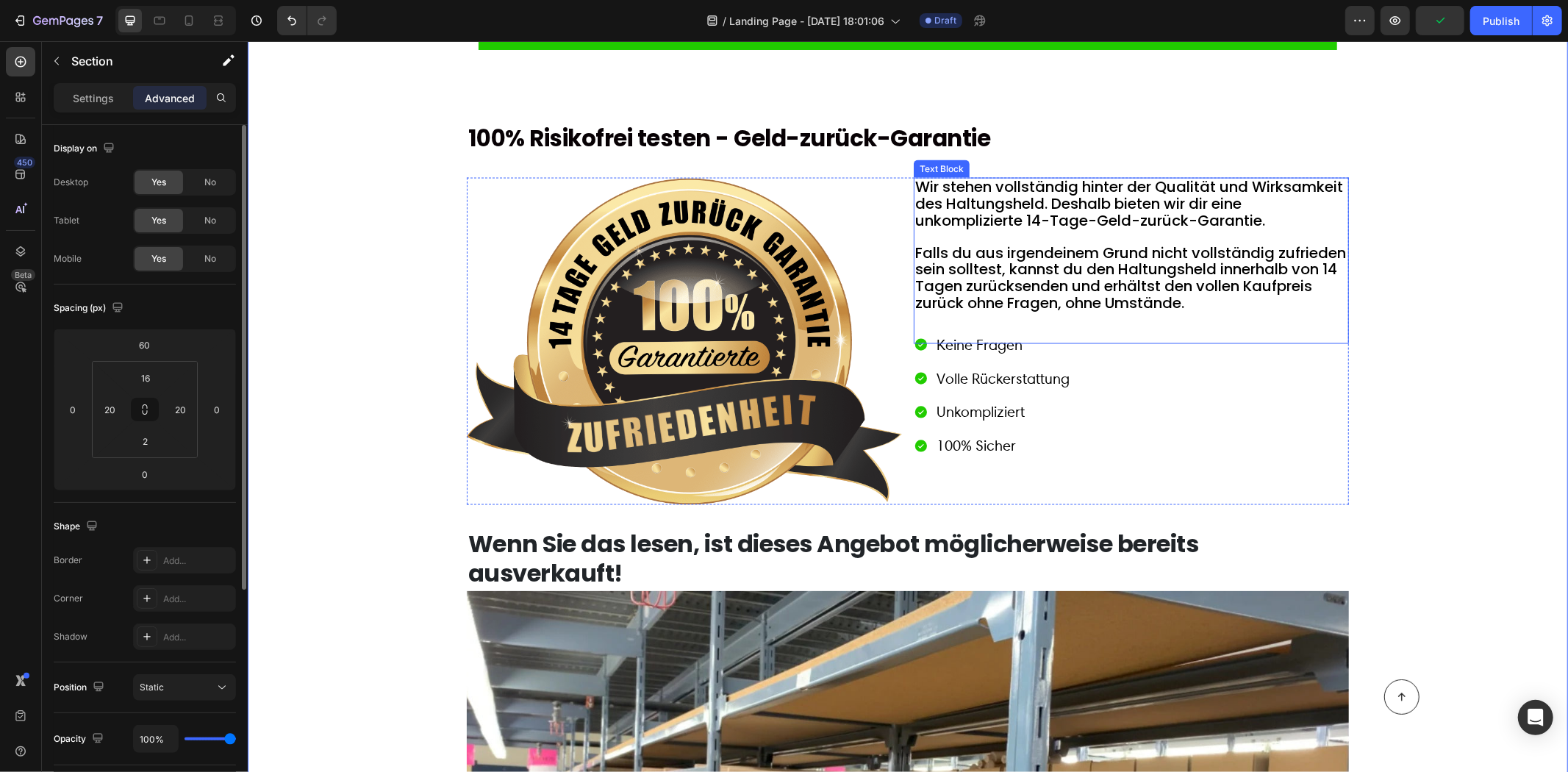
click at [1033, 218] on span "Wir stehen vollständig hinter der Qualität und Wirksamkeit des Haltungsheld. De…" at bounding box center [1128, 203] width 428 height 54
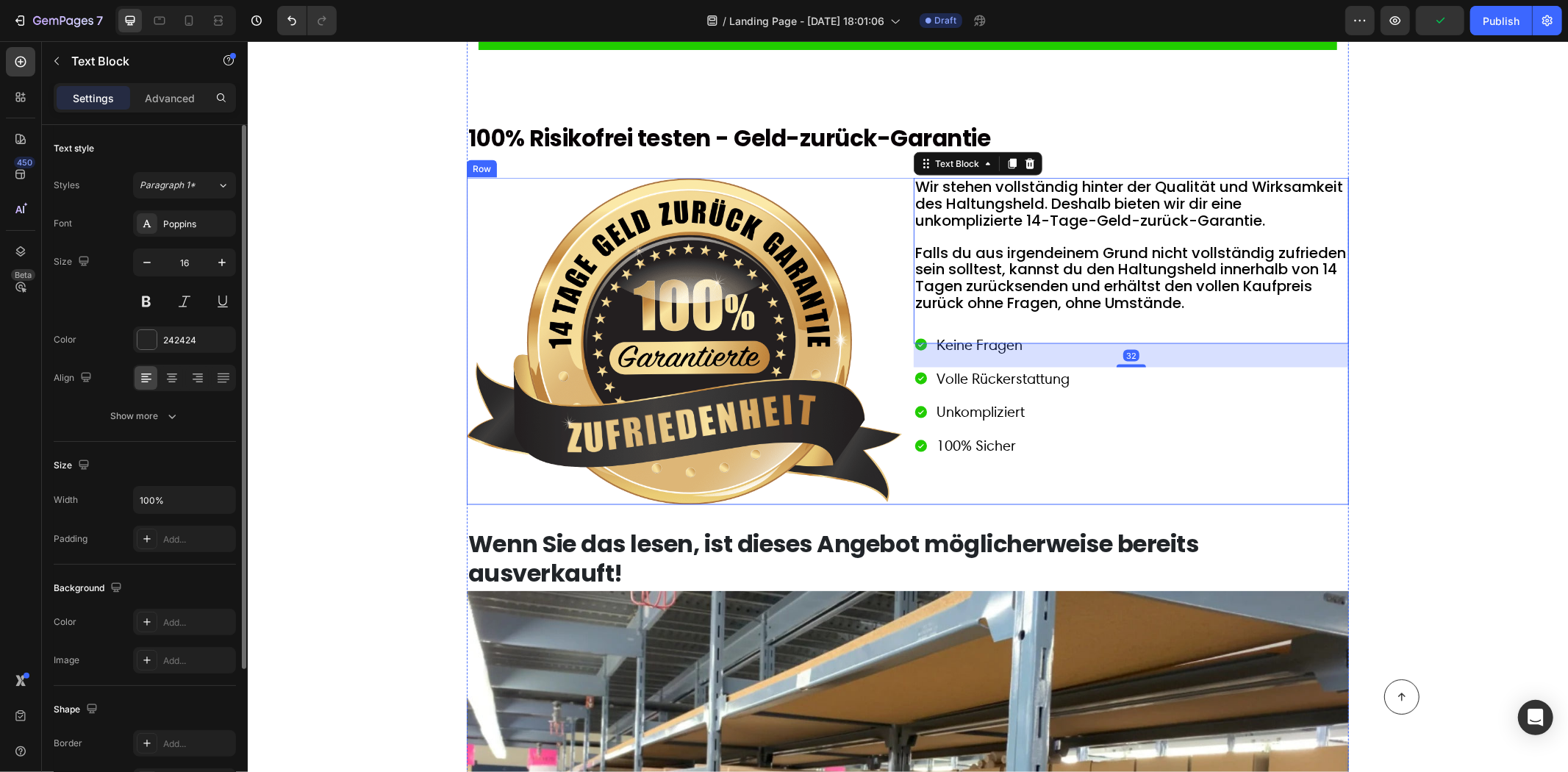
click at [907, 183] on div "Image Wir stehen vollständig hinter der Qualität und Wirksamkeit des Haltungshe…" at bounding box center [907, 340] width 882 height 327
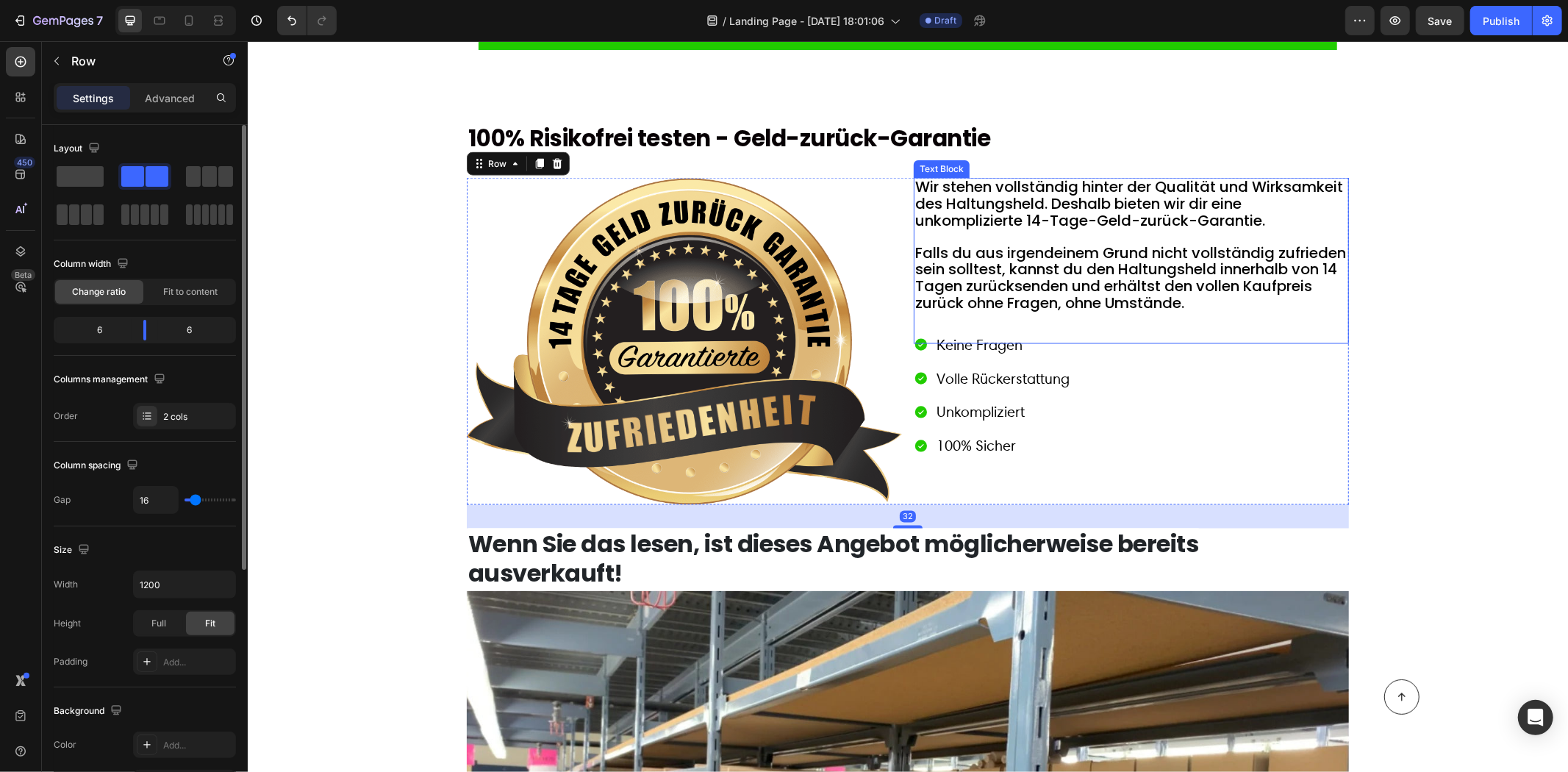
click at [915, 183] on span "Wir stehen vollständig hinter der Qualität und Wirksamkeit des Haltungsheld. De…" at bounding box center [1128, 203] width 428 height 54
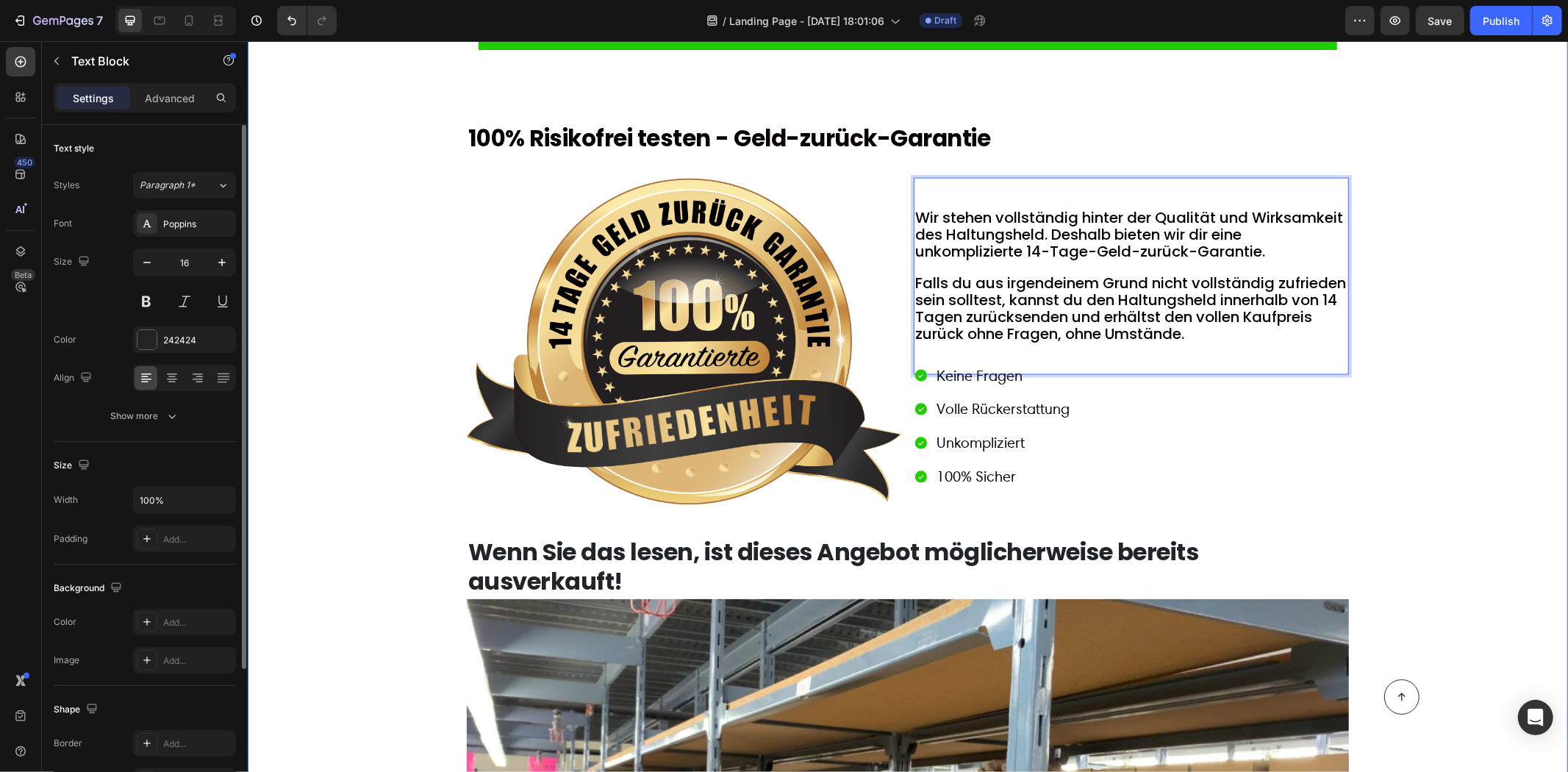
click at [306, 341] on div "Verfügbarkeit prüfen Button Row 100% Risikofrei testen - Geld-zurück-Garantie H…" at bounding box center [907, 701] width 1291 height 1425
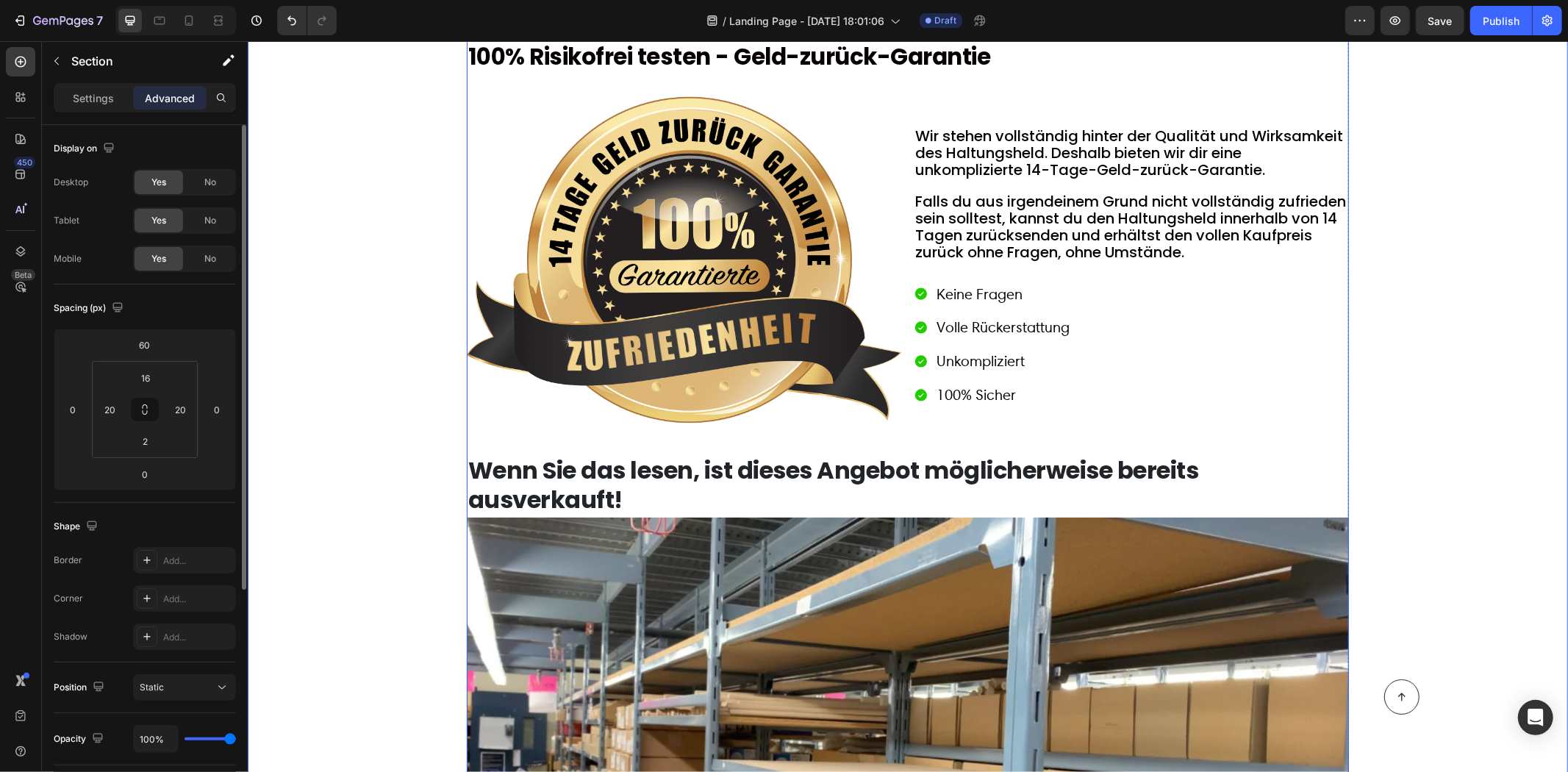
scroll to position [6862, 0]
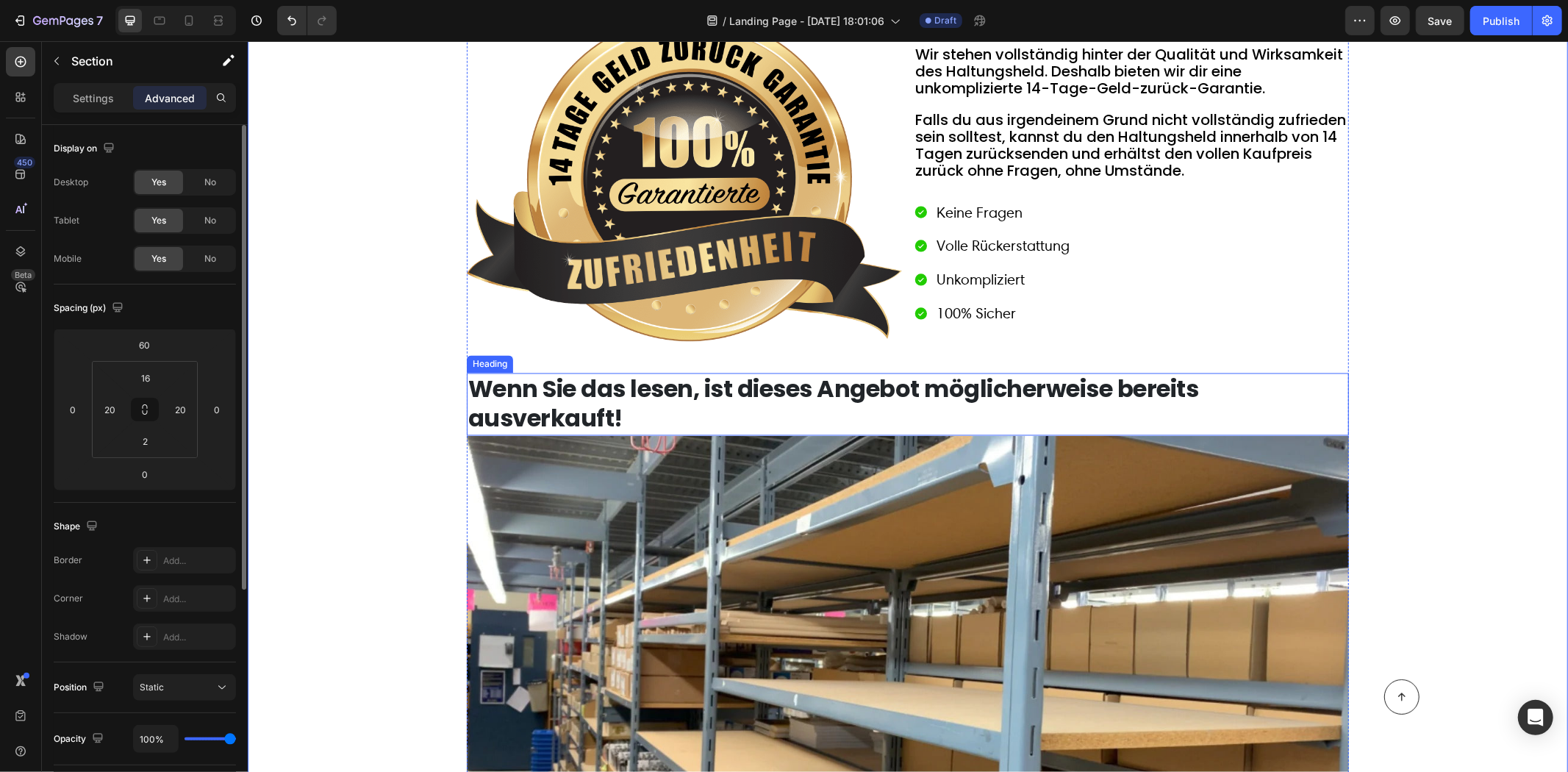
click at [458, 382] on div "Verfügbarkeit prüfen Button Row 100% Risikofrei testen - Geld-zurück-Garantie H…" at bounding box center [907, 537] width 1291 height 1425
click at [468, 382] on strong "Wenn Sie das lesen, ist dieses Angebot möglicherweise bereits ausverkauft!" at bounding box center [832, 403] width 731 height 62
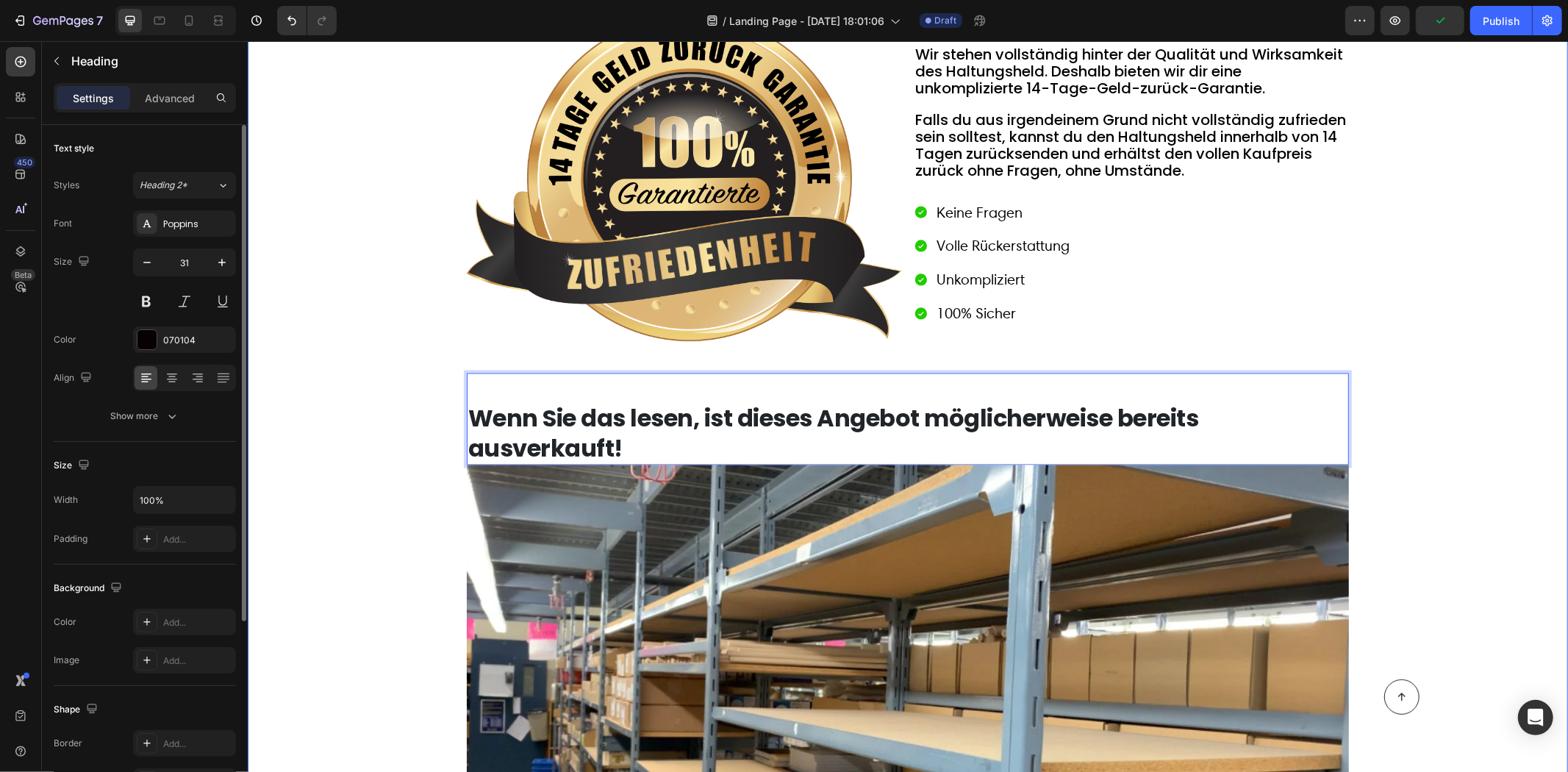
click at [388, 363] on div "Verfügbarkeit prüfen Button Row 100% Risikofrei testen - Geld-zurück-Garantie H…" at bounding box center [907, 552] width 1291 height 1455
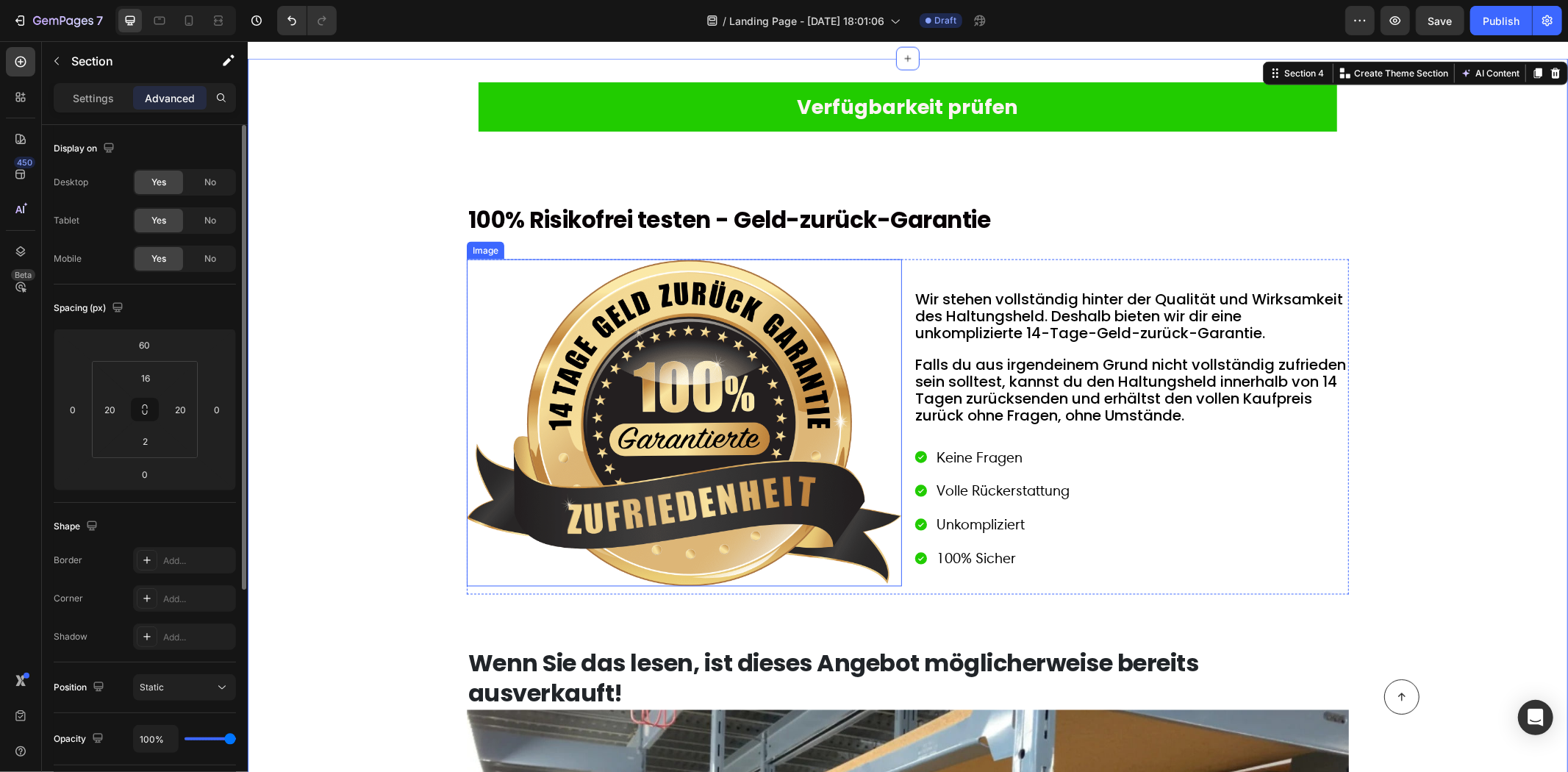
scroll to position [6943, 0]
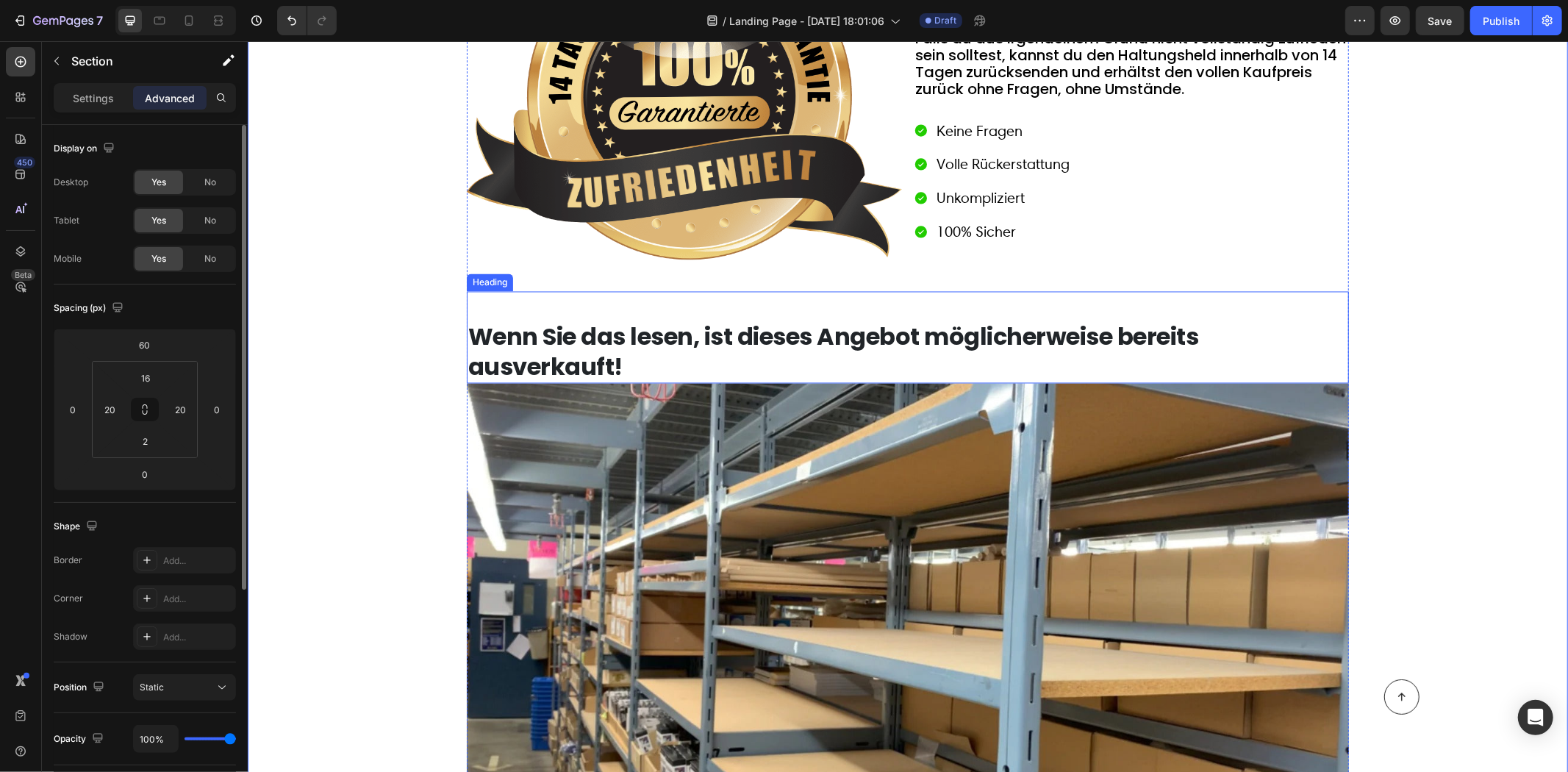
click at [470, 336] on strong "Wenn Sie das lesen, ist dieses Angebot möglicherweise bereits ausverkauft!" at bounding box center [832, 351] width 731 height 62
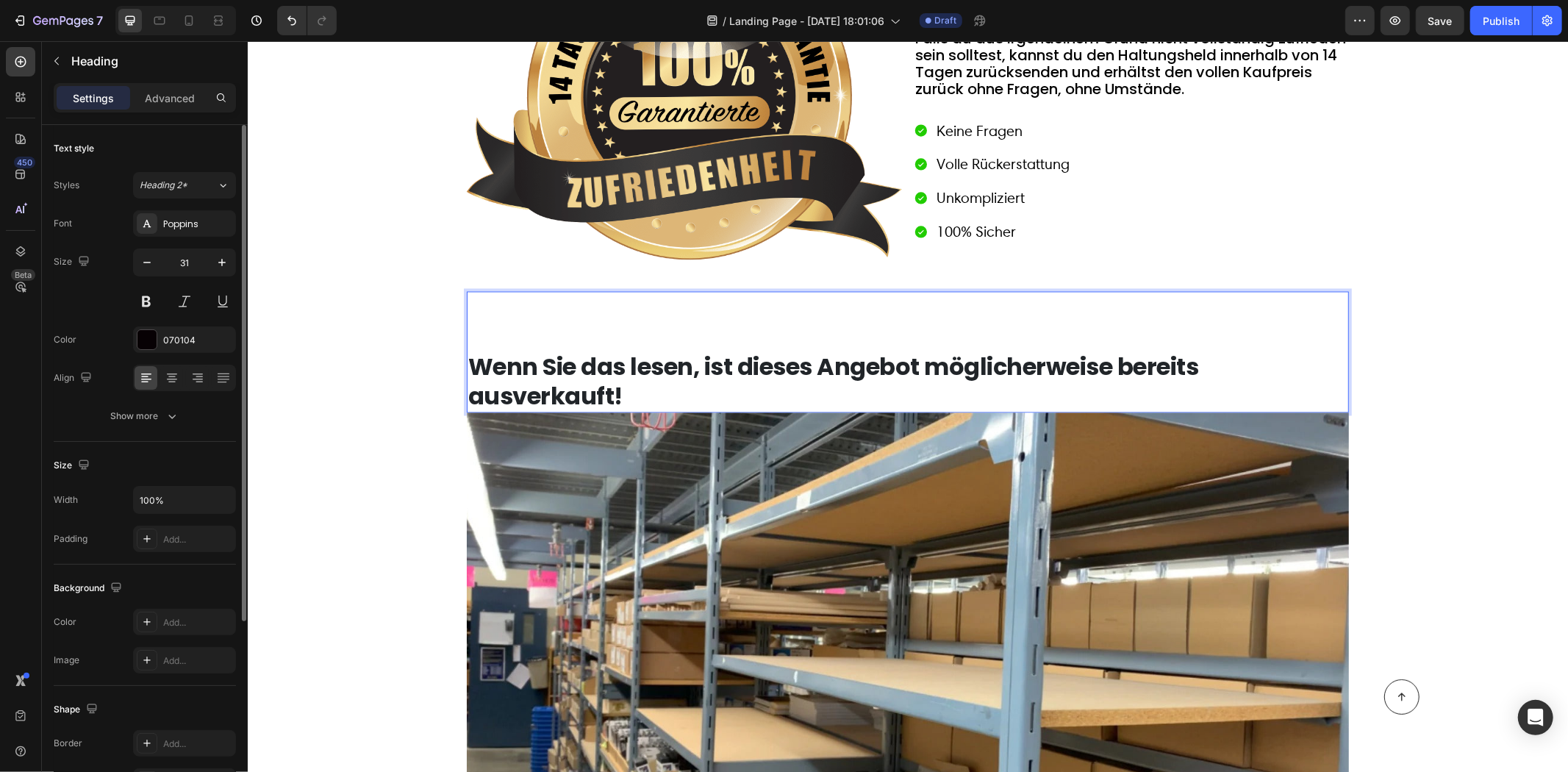
click at [354, 281] on div "Verfügbarkeit prüfen Button Row 100% Risikofrei testen - Geld-zurück-Garantie H…" at bounding box center [907, 485] width 1291 height 1485
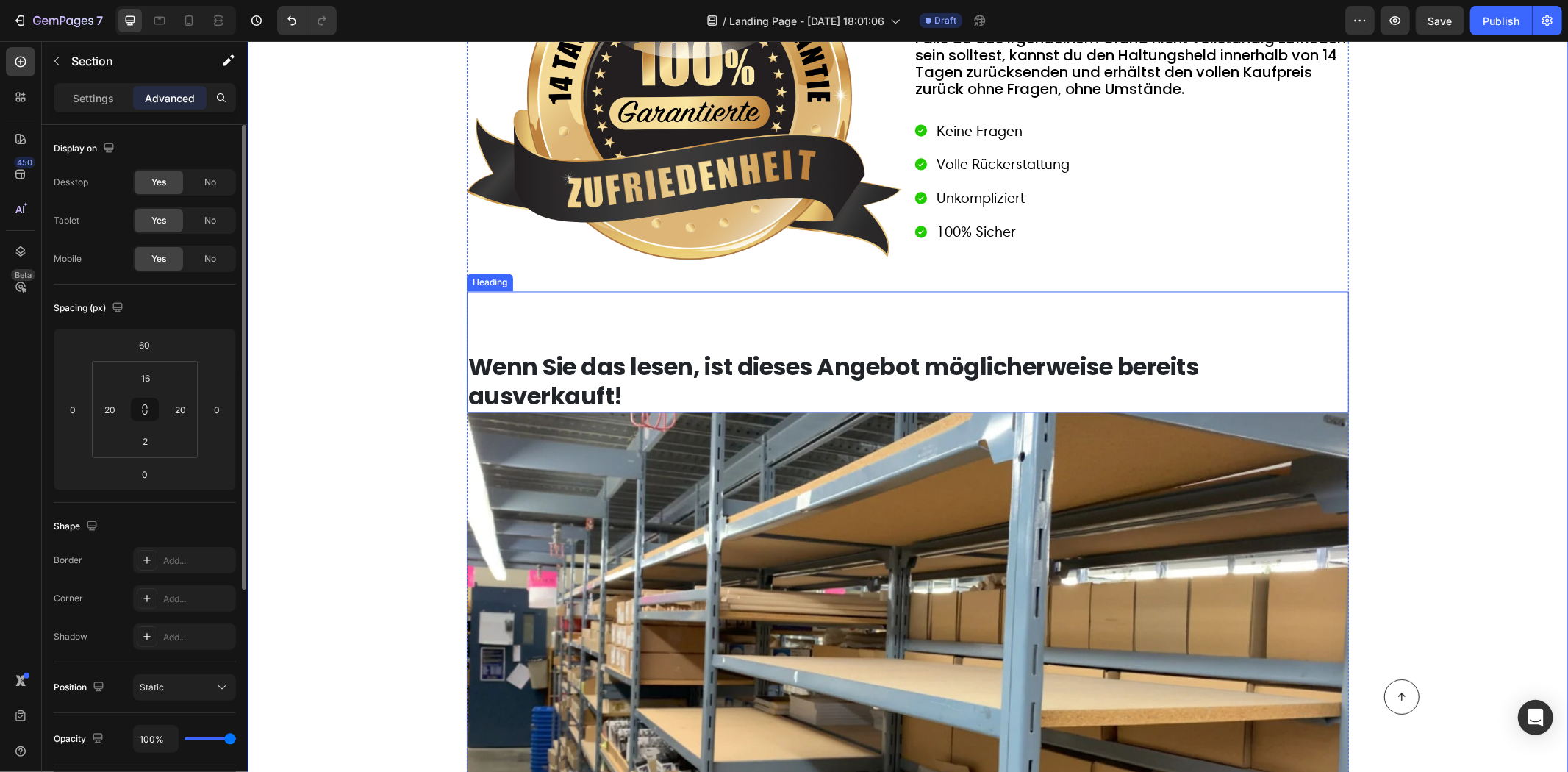
click at [467, 363] on strong "Wenn Sie das lesen, ist dieses Angebot möglicherweise bereits ausverkauft!" at bounding box center [832, 381] width 731 height 62
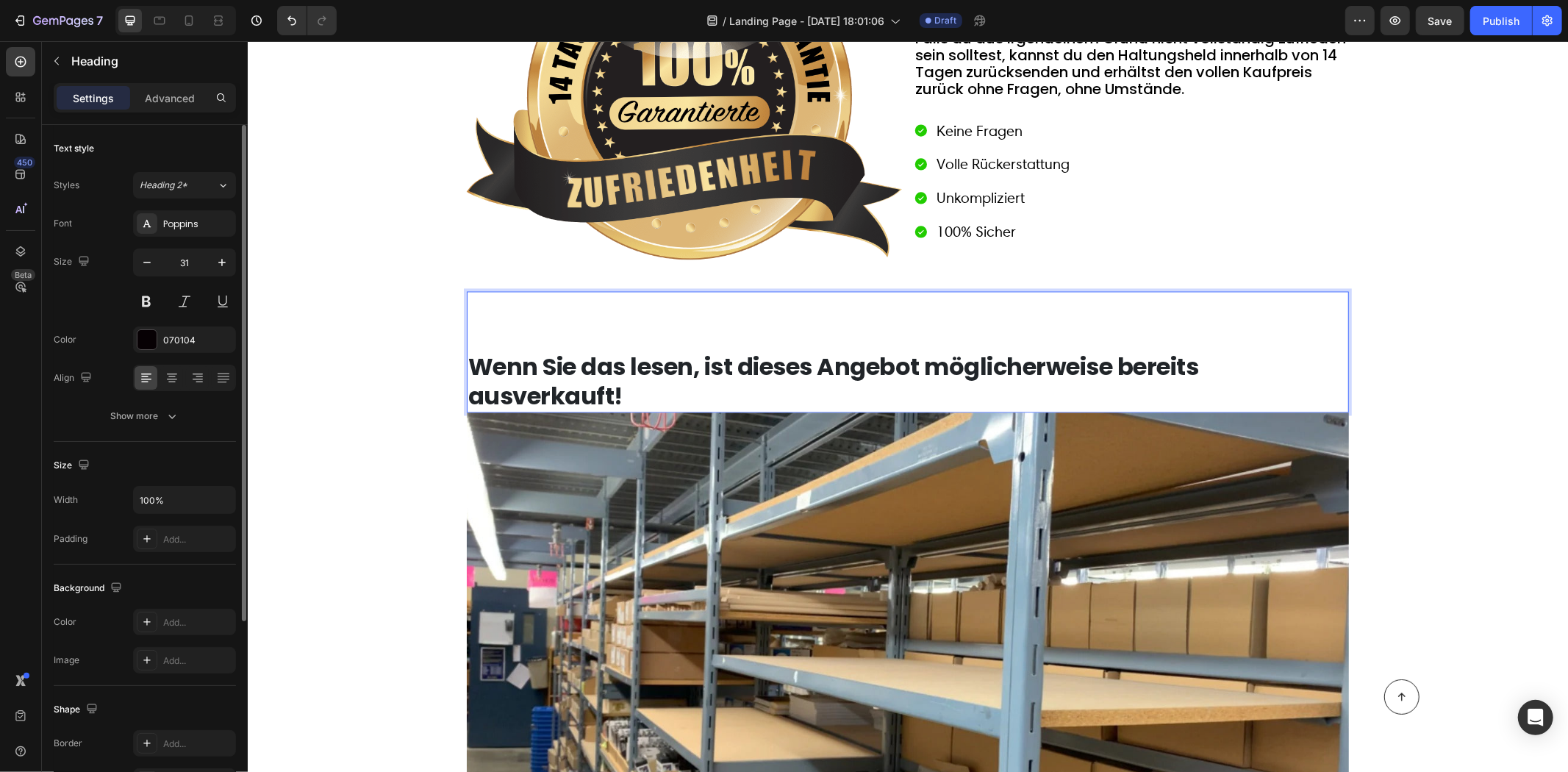
click at [482, 335] on p "⁠⁠⁠⁠⁠⁠⁠ Wenn Sie das lesen, ist dieses Angebot möglicherweise bereits ausverkau…" at bounding box center [907, 351] width 880 height 118
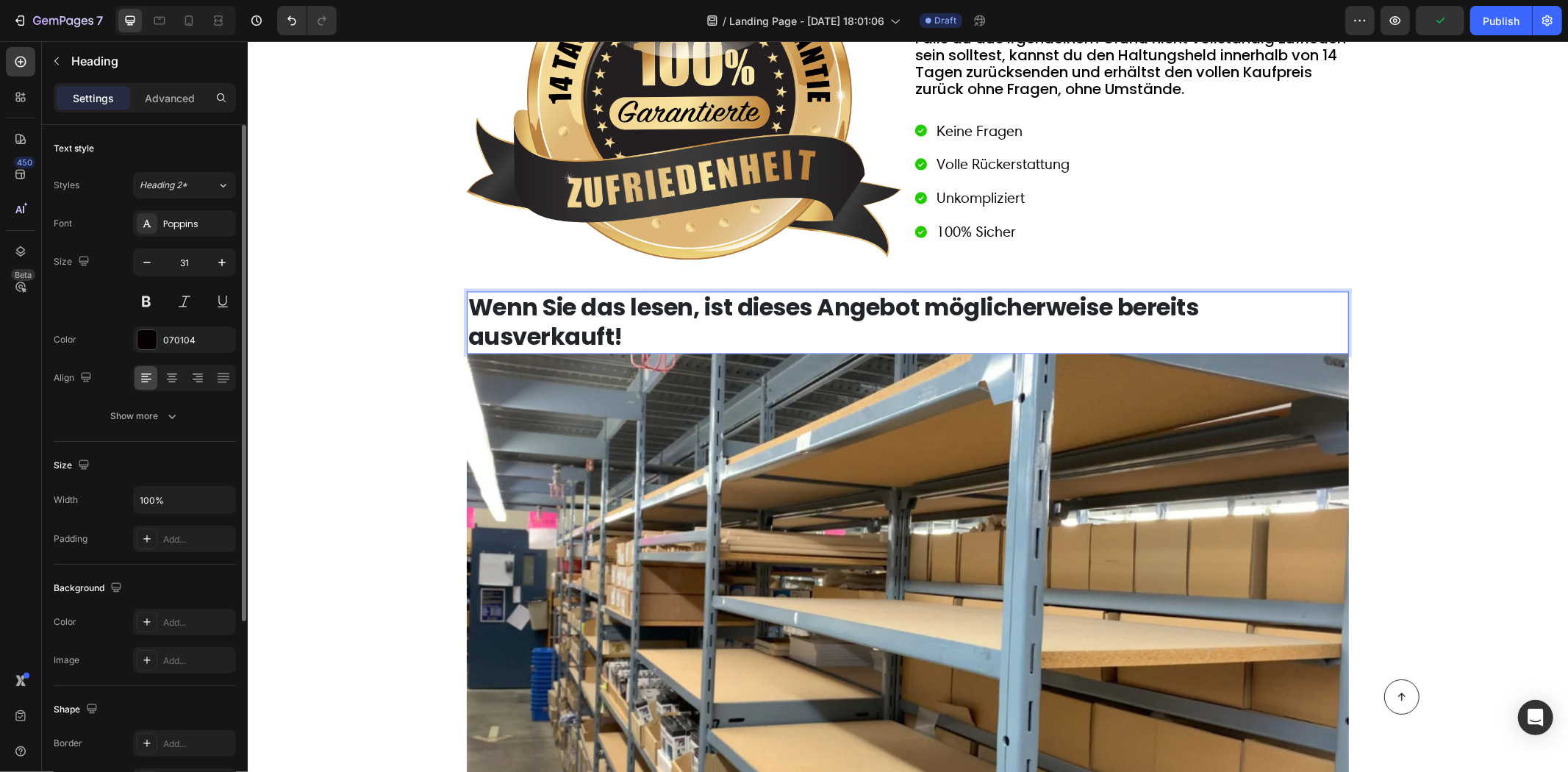
drag, startPoint x: 172, startPoint y: 92, endPoint x: 193, endPoint y: 111, distance: 28.3
click at [173, 93] on p "Advanced" at bounding box center [170, 98] width 50 height 15
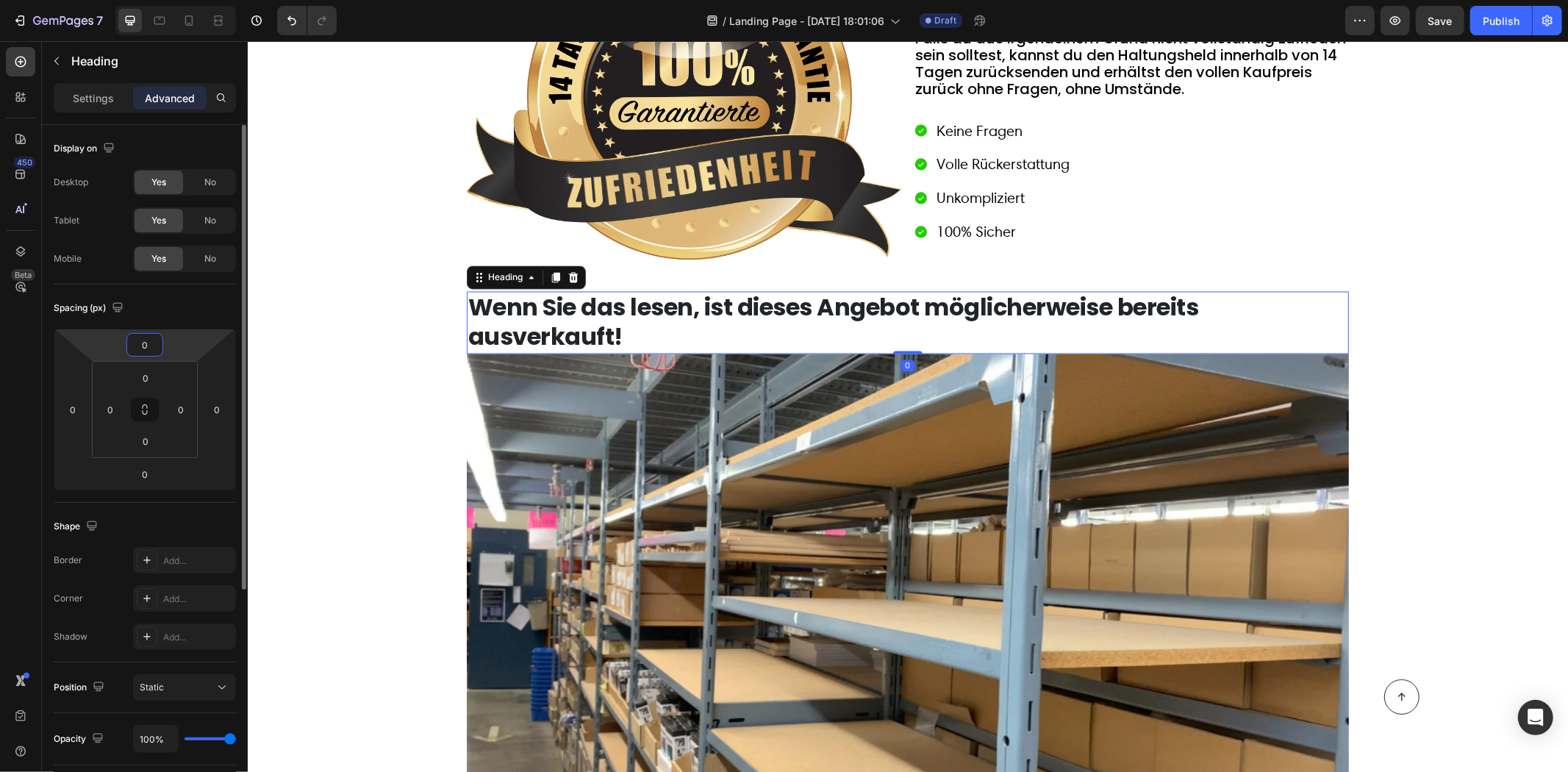
drag, startPoint x: 162, startPoint y: 341, endPoint x: 165, endPoint y: 332, distance: 9.5
click at [165, 332] on div "0 0 0 0" at bounding box center [144, 409] width 182 height 162
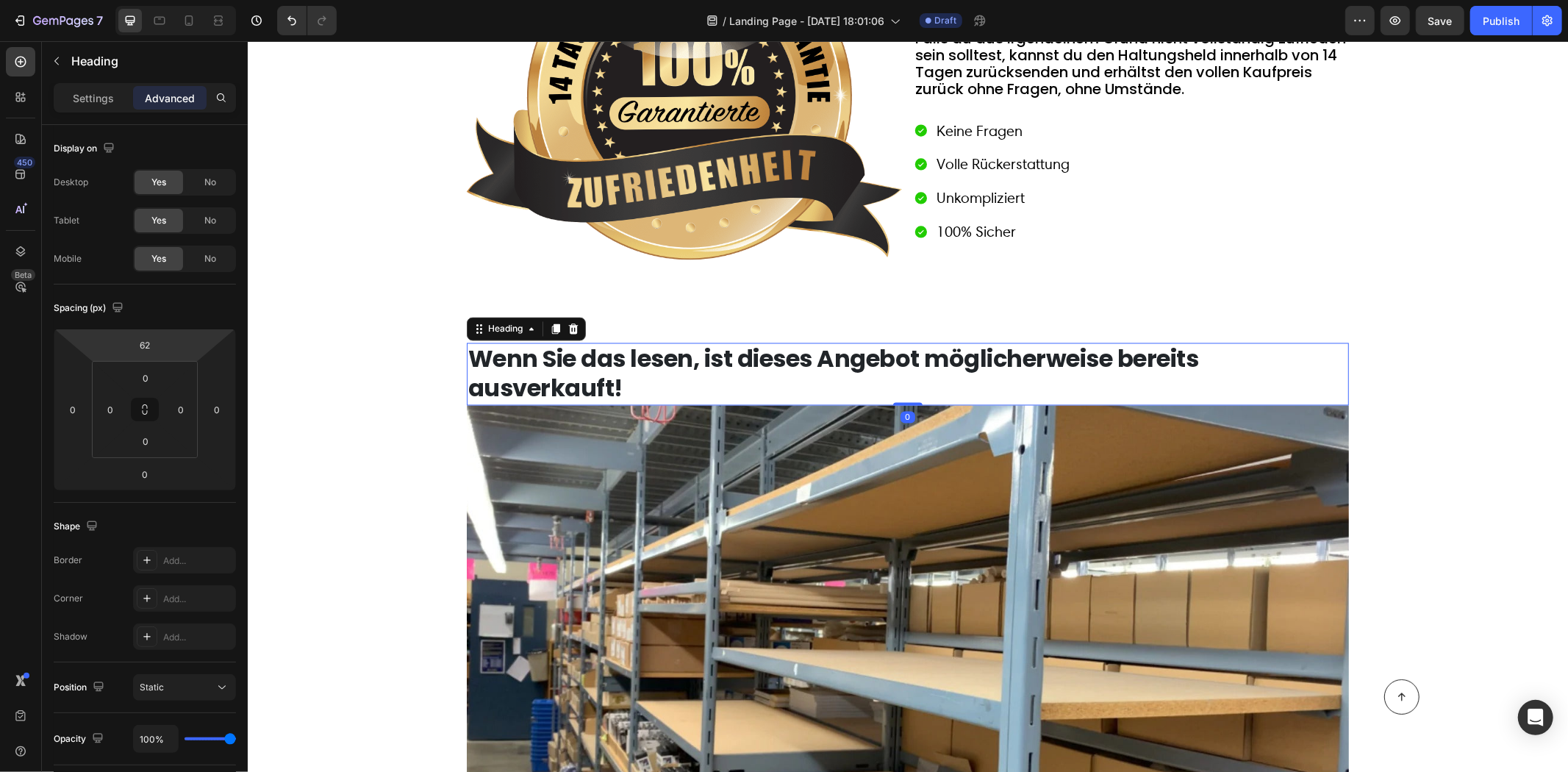
type input "60"
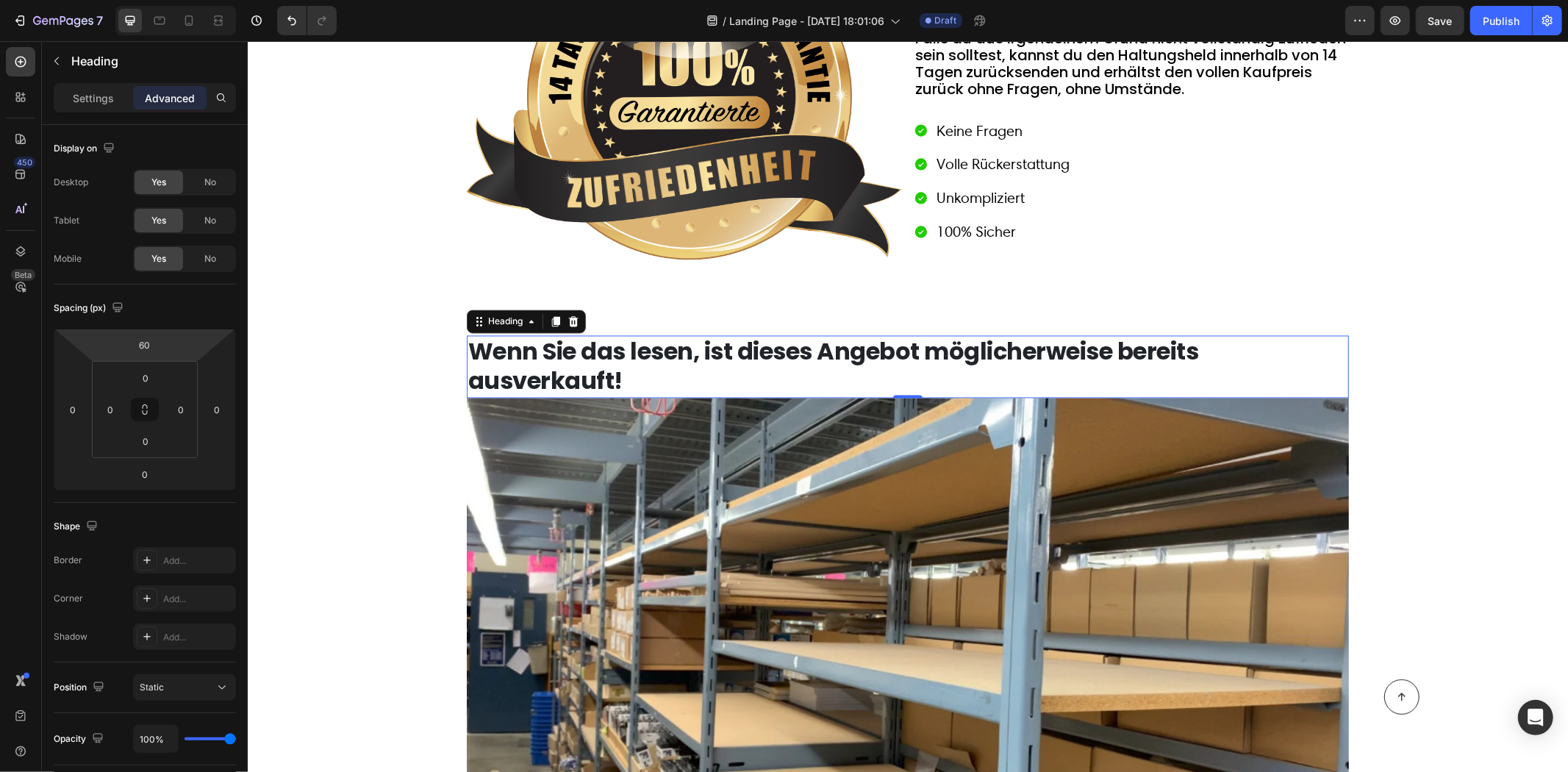
drag, startPoint x: 184, startPoint y: 341, endPoint x: 187, endPoint y: 323, distance: 18.2
click at [187, 0] on html "7 / Landing Page - Aug 11, 18:01:06 Draft Preview Save Publish 450 Beta im Sect…" at bounding box center [784, 0] width 1568 height 0
click at [304, 348] on div "Verfügbarkeit prüfen Button Row 100% Risikofrei testen - Geld-zurück-Garantie H…" at bounding box center [907, 478] width 1291 height 1469
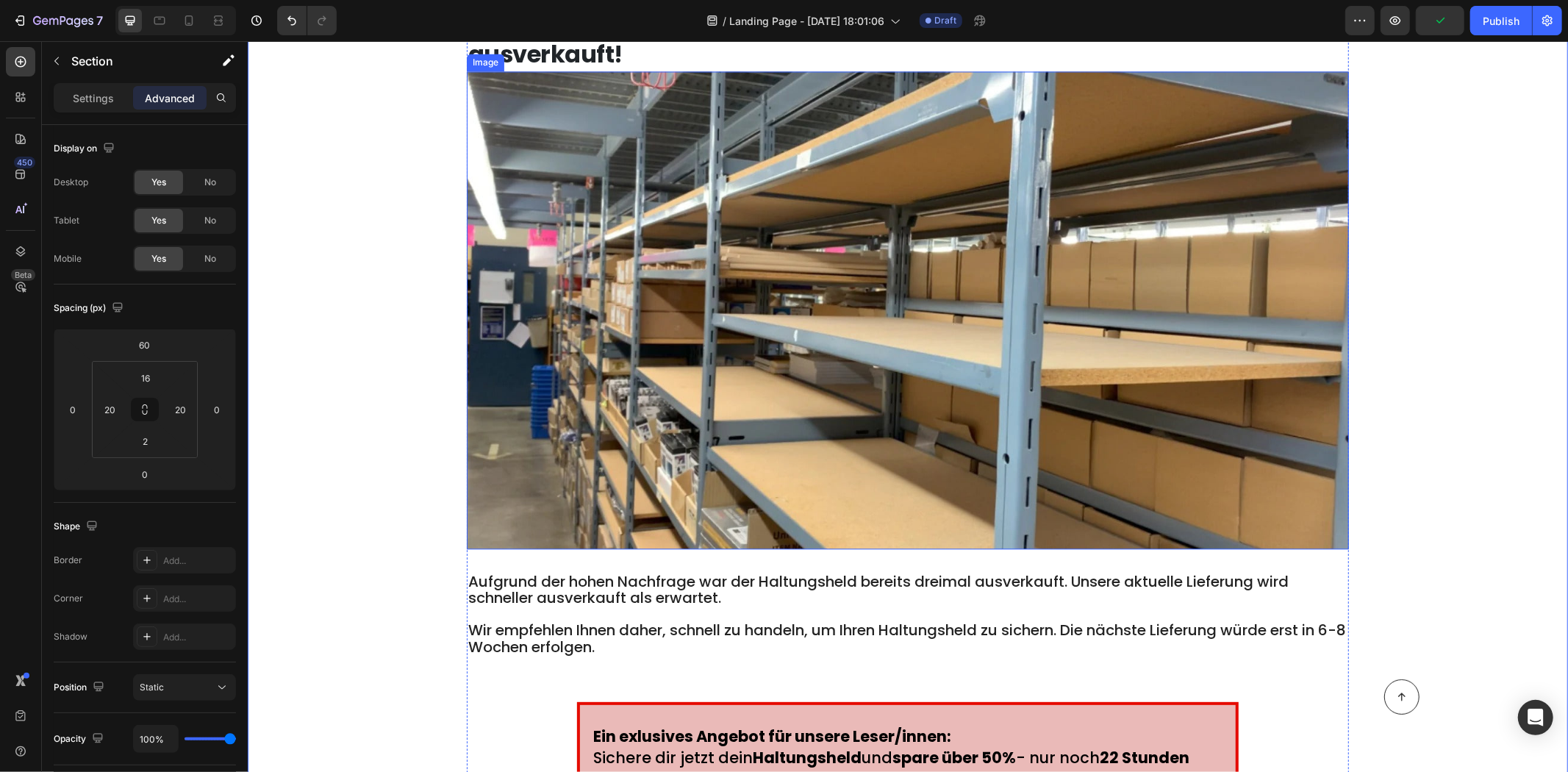
scroll to position [7679, 0]
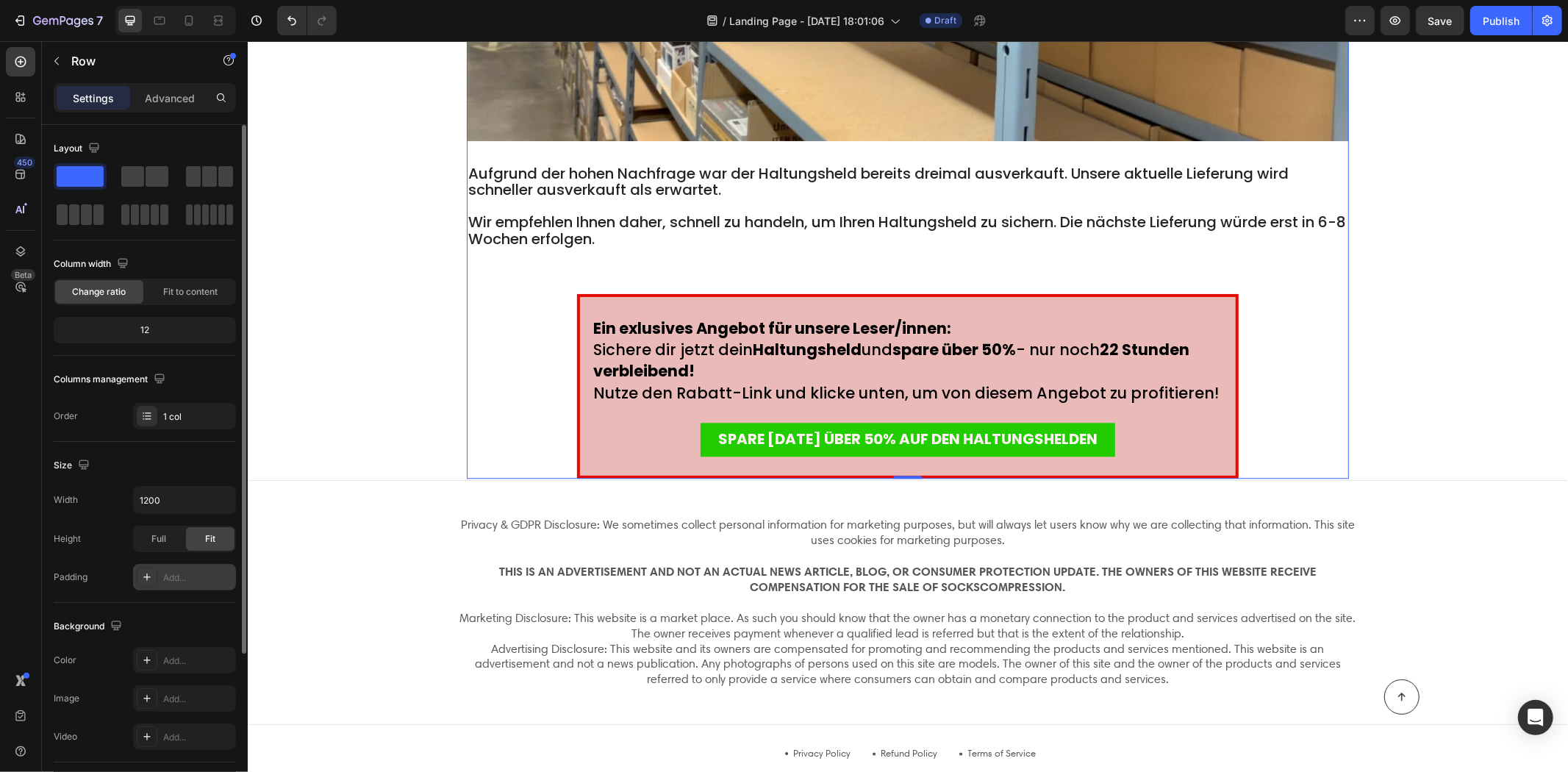
scroll to position [163, 0]
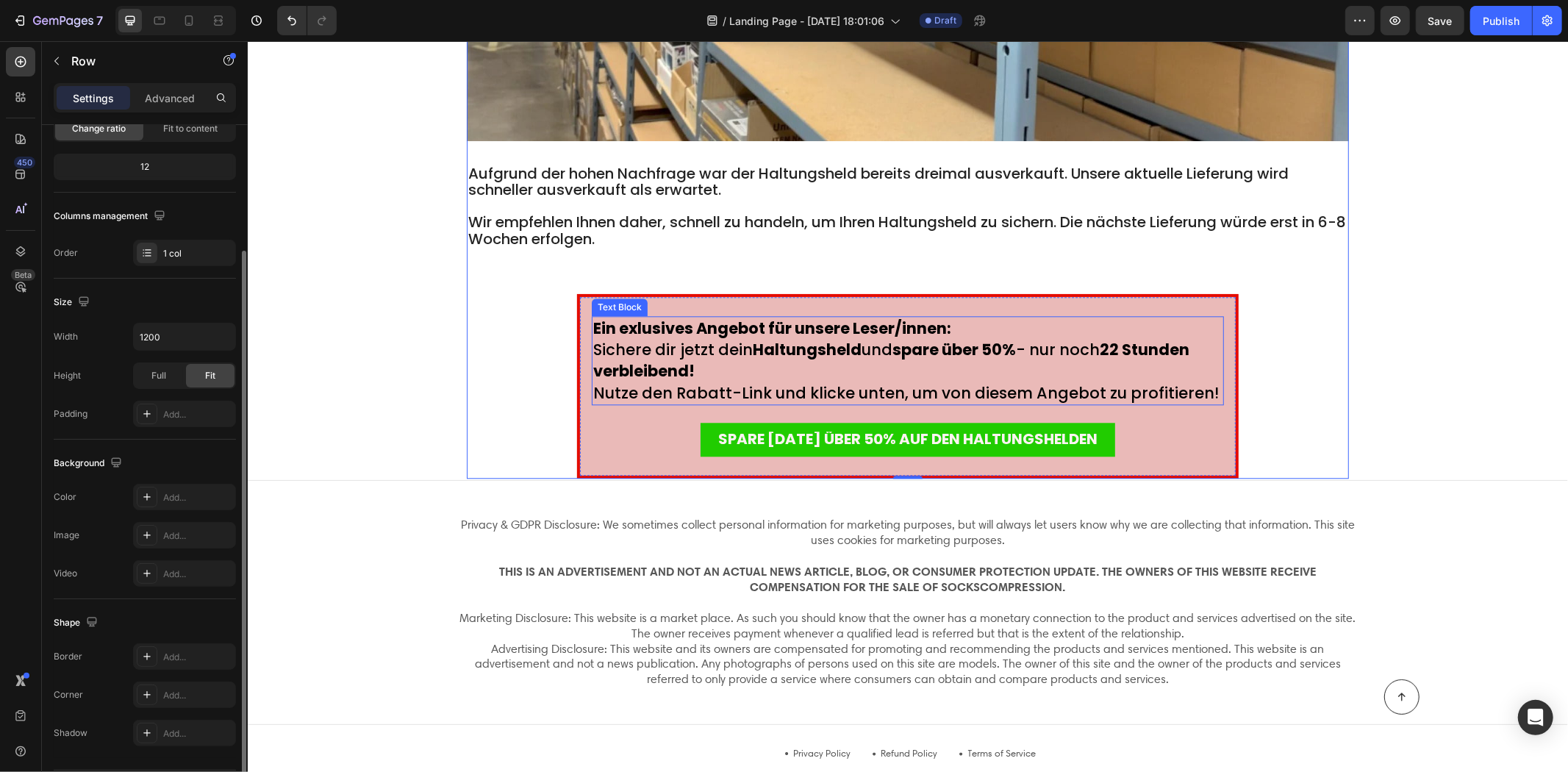
click at [618, 360] on strong "verbleibend!" at bounding box center [643, 370] width 101 height 21
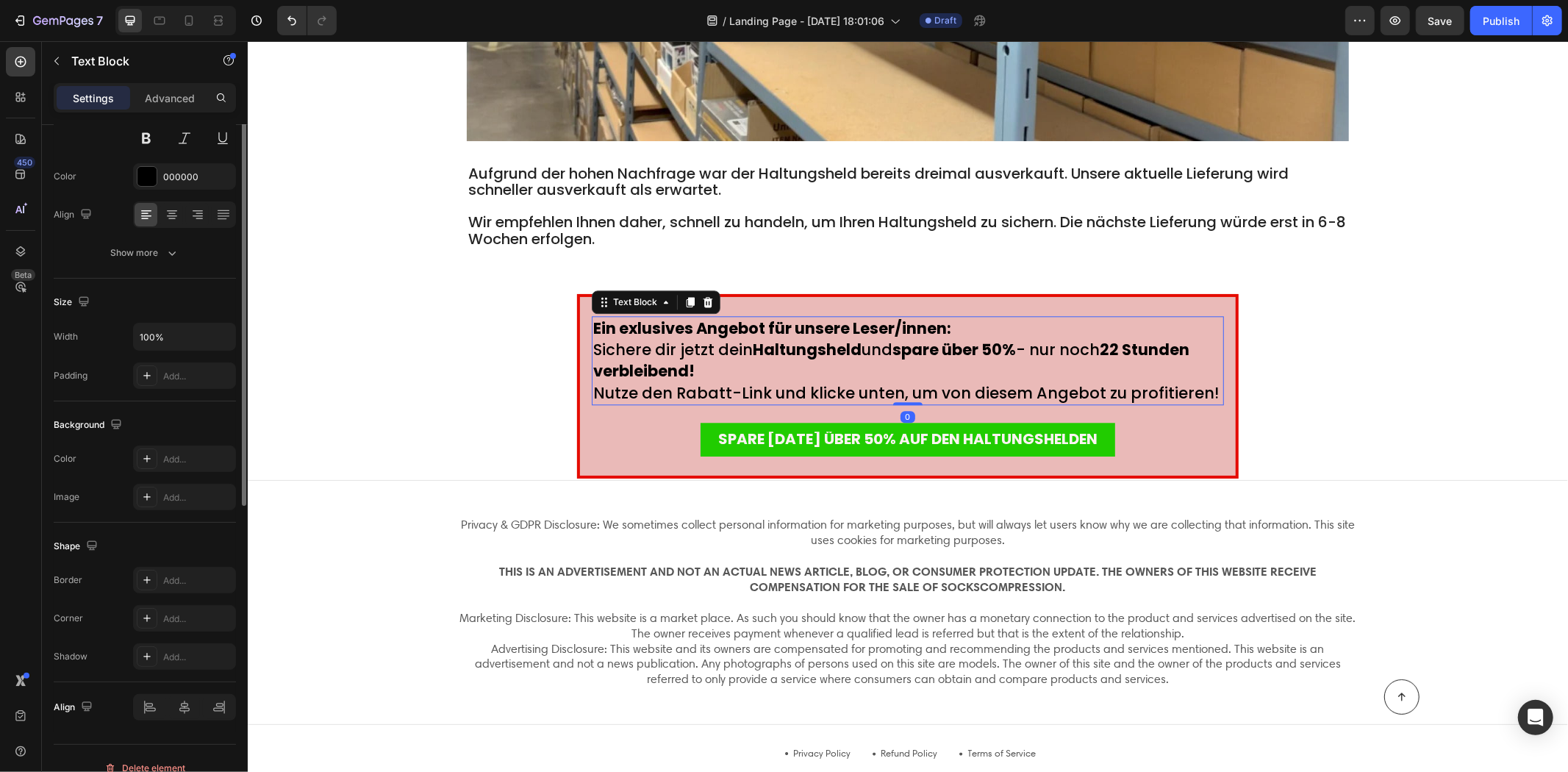
scroll to position [0, 0]
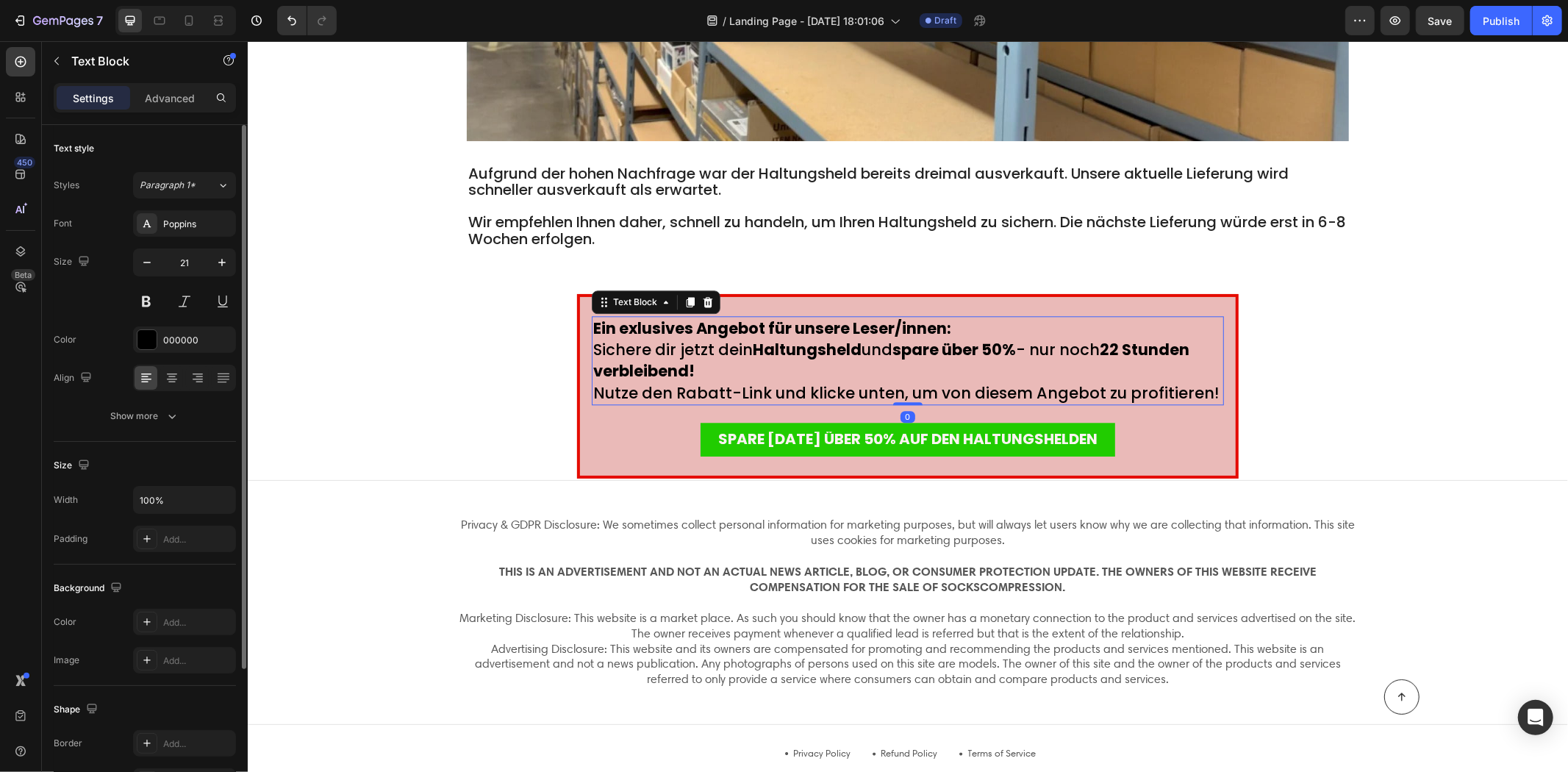
click at [619, 406] on div "SPARE HEUTE ÜBER 50% AUF DEN HALTUNGSHELDEN Button" at bounding box center [908, 431] width 633 height 52
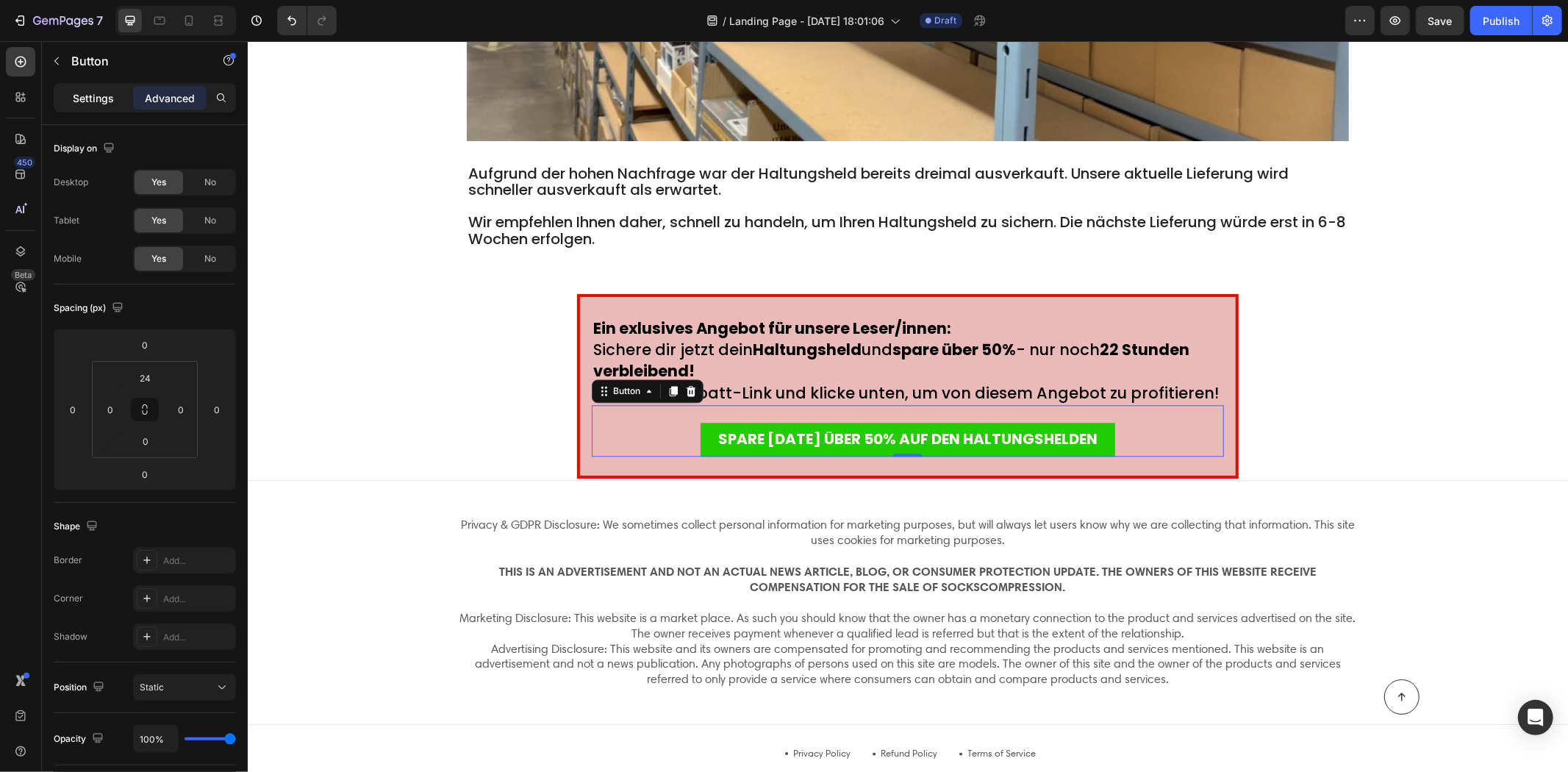
click at [104, 106] on div "Settings" at bounding box center [93, 98] width 73 height 24
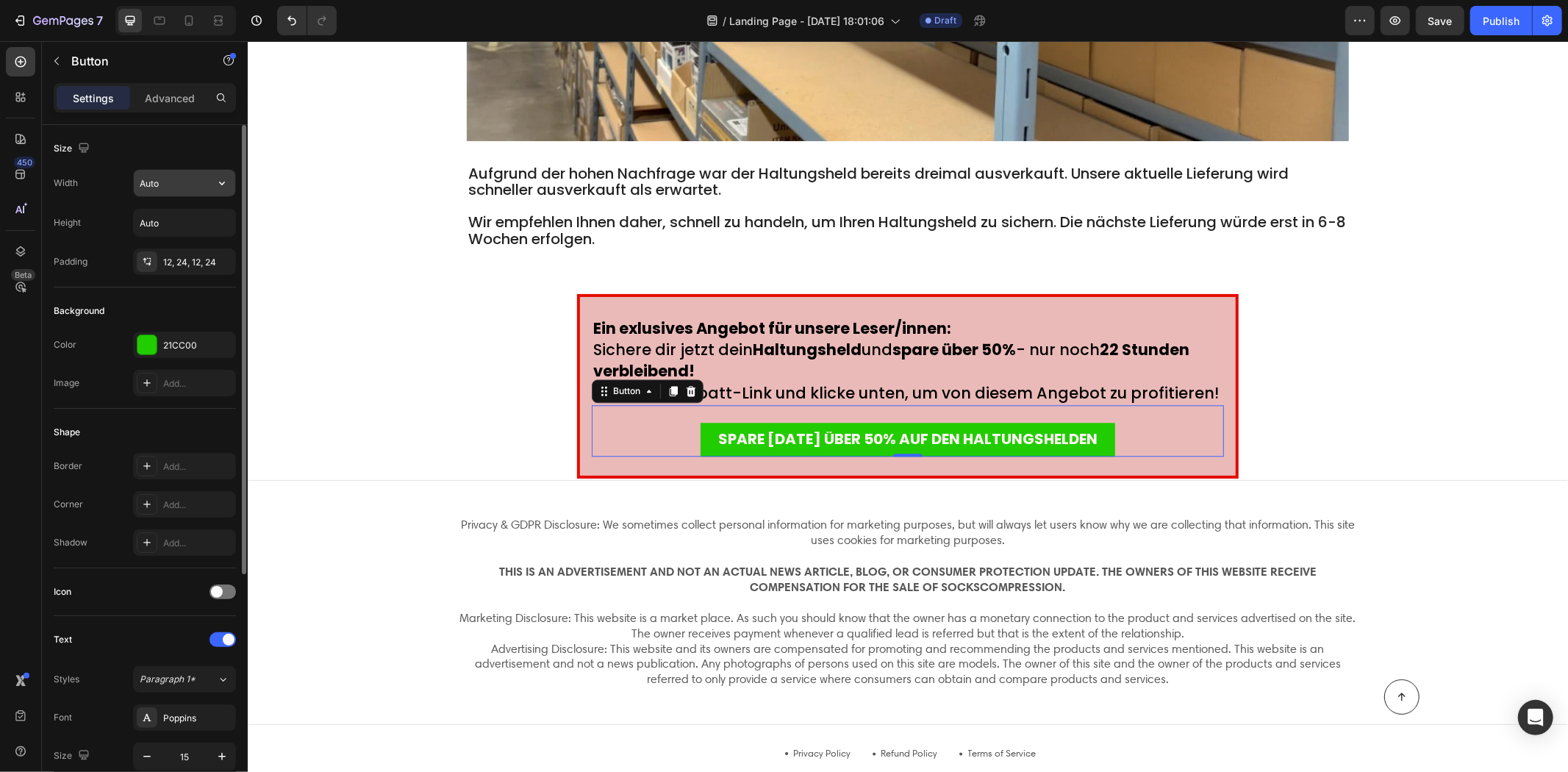
click at [175, 182] on input "Auto" at bounding box center [184, 183] width 101 height 27
click at [191, 187] on input "Auto" at bounding box center [184, 183] width 101 height 27
drag, startPoint x: 191, startPoint y: 187, endPoint x: 181, endPoint y: 189, distance: 10.2
click at [189, 187] on input "Auto" at bounding box center [184, 183] width 101 height 27
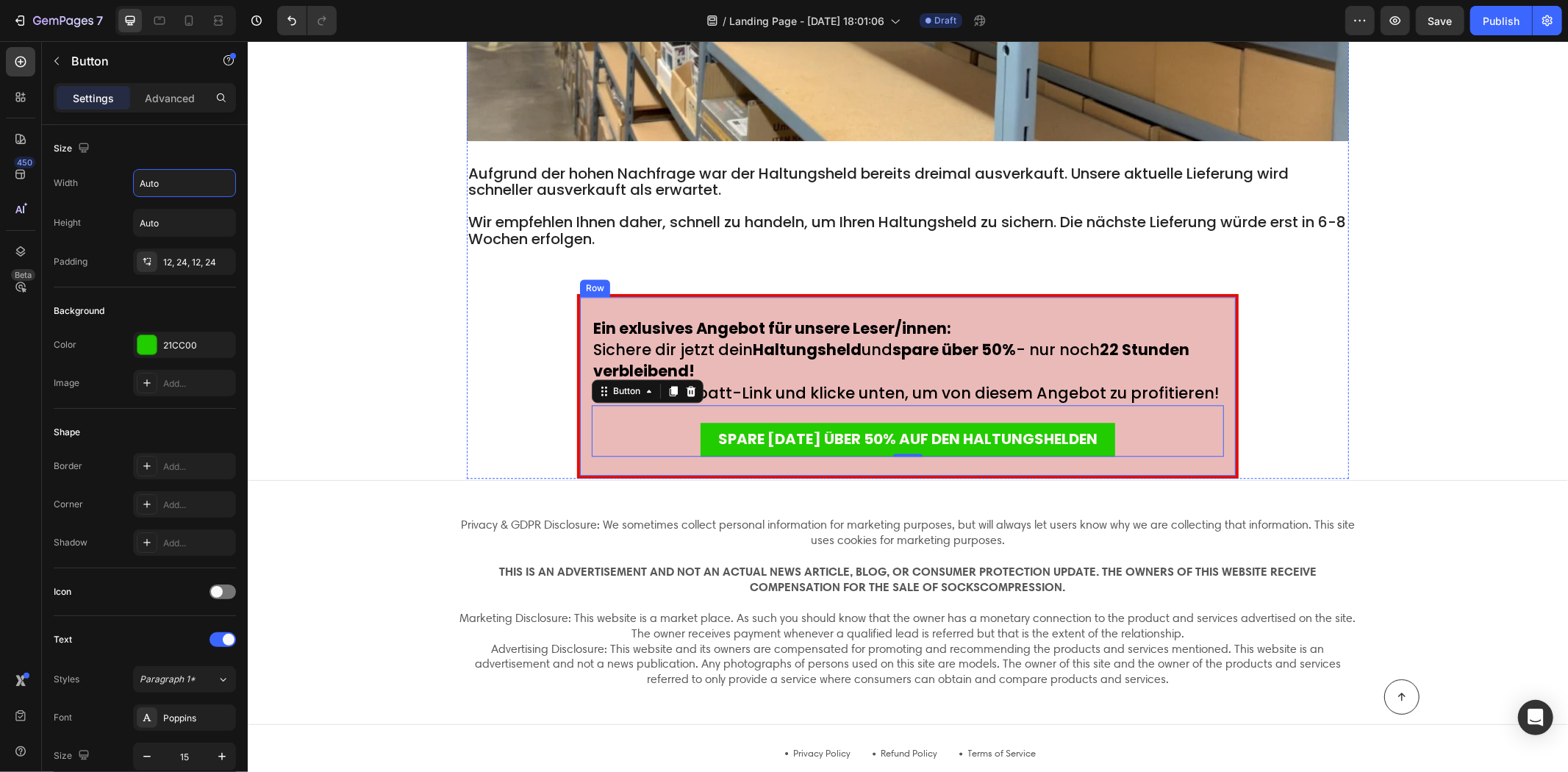
click at [576, 371] on div "Ein exlusives Angebot für unsere Leser/innen: Sichere dir jetzt dein Haltungshe…" at bounding box center [907, 386] width 662 height 185
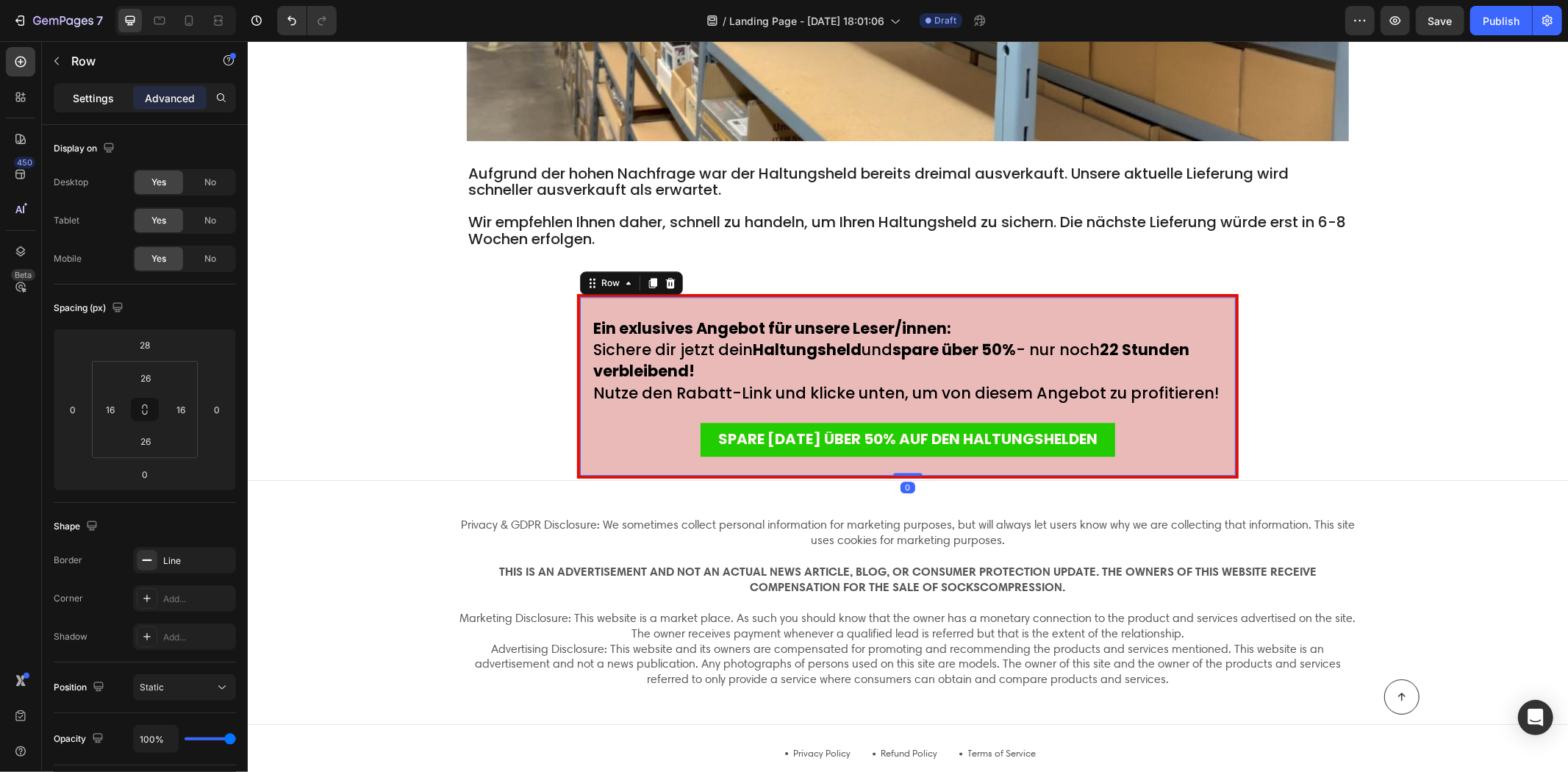
click at [93, 107] on div "Settings" at bounding box center [93, 98] width 73 height 24
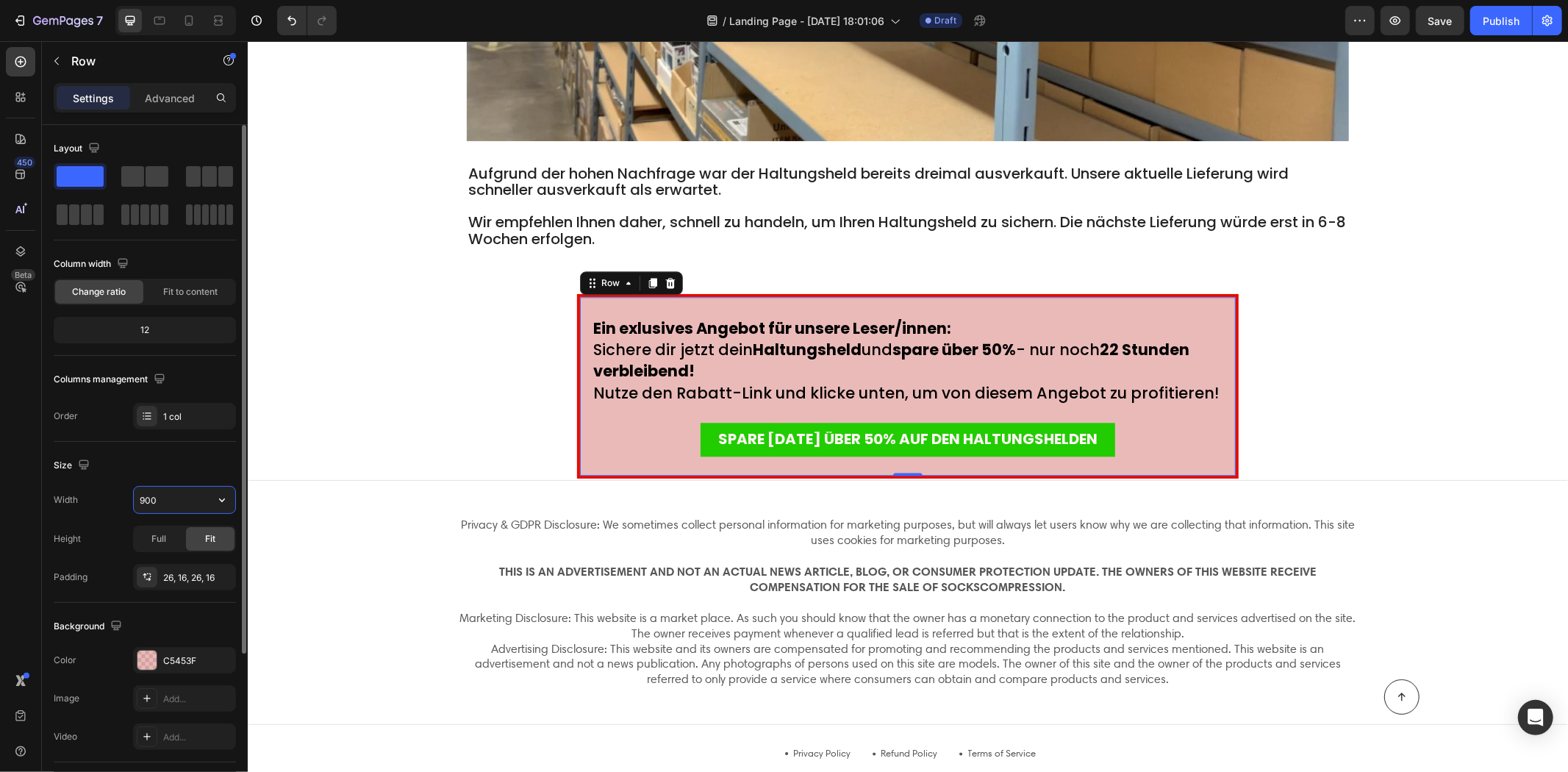
click at [186, 508] on input "900" at bounding box center [184, 500] width 101 height 27
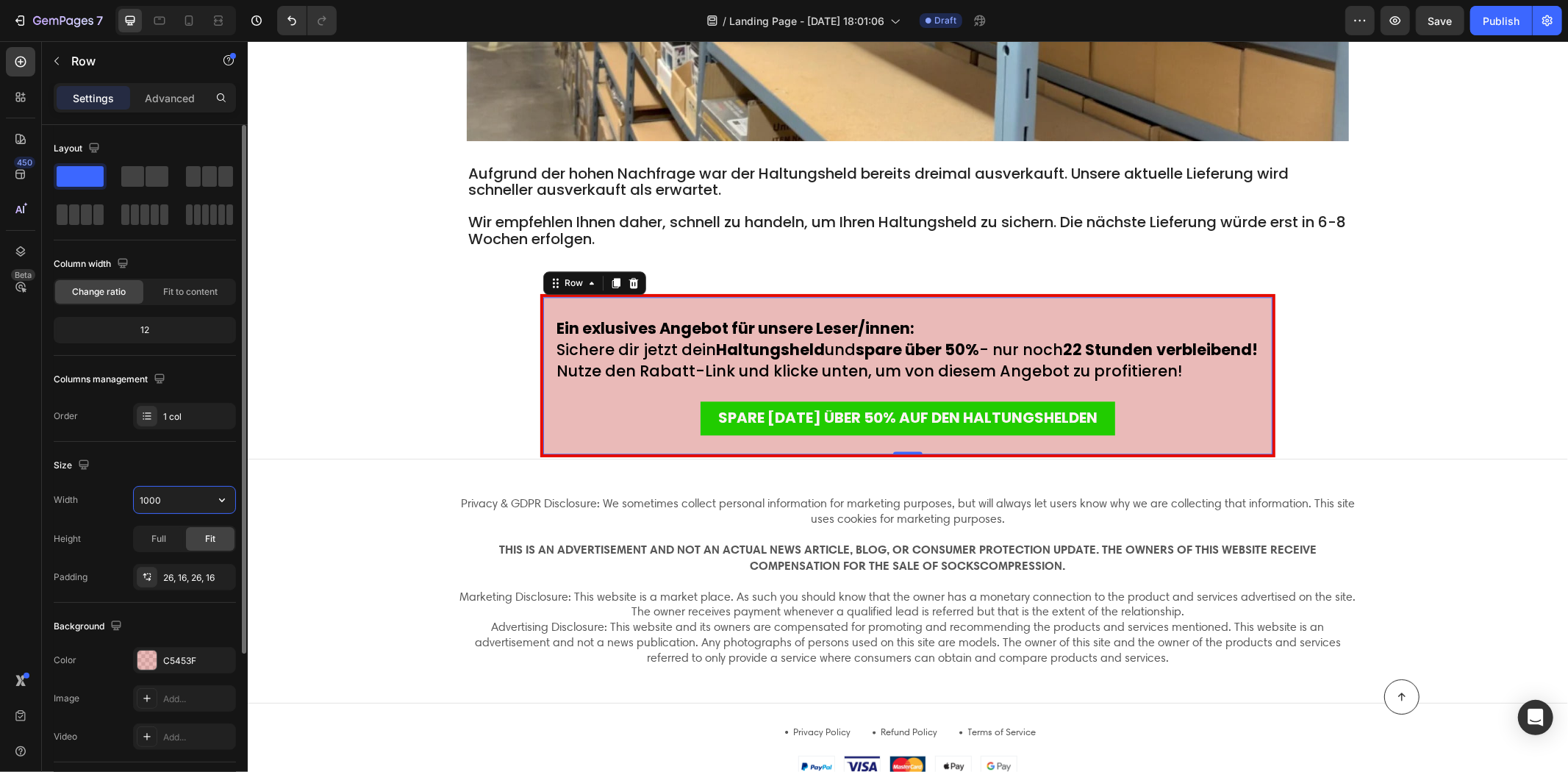
type input "1000"
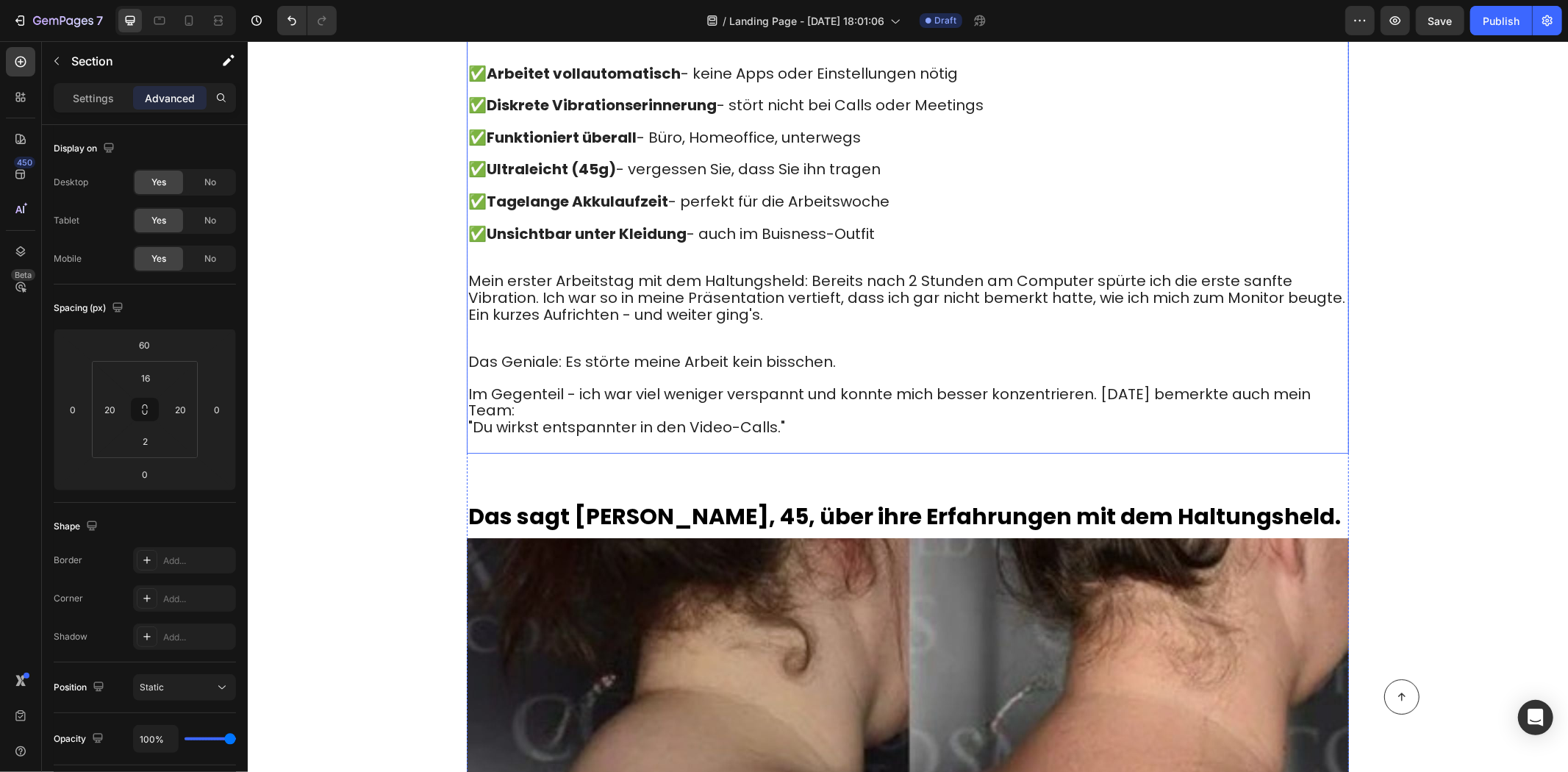
scroll to position [3596, 0]
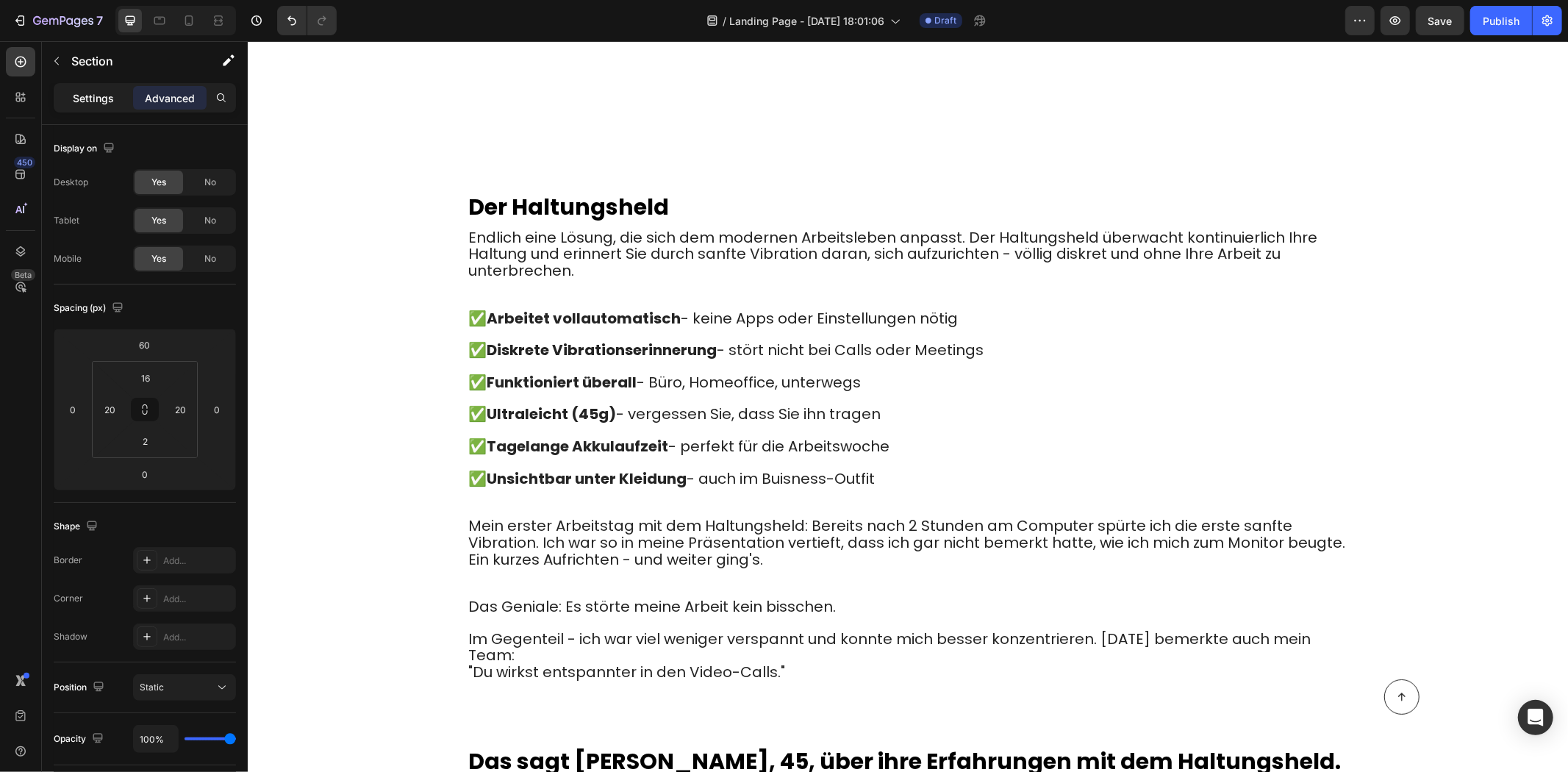
click at [100, 88] on div "Settings" at bounding box center [93, 98] width 73 height 24
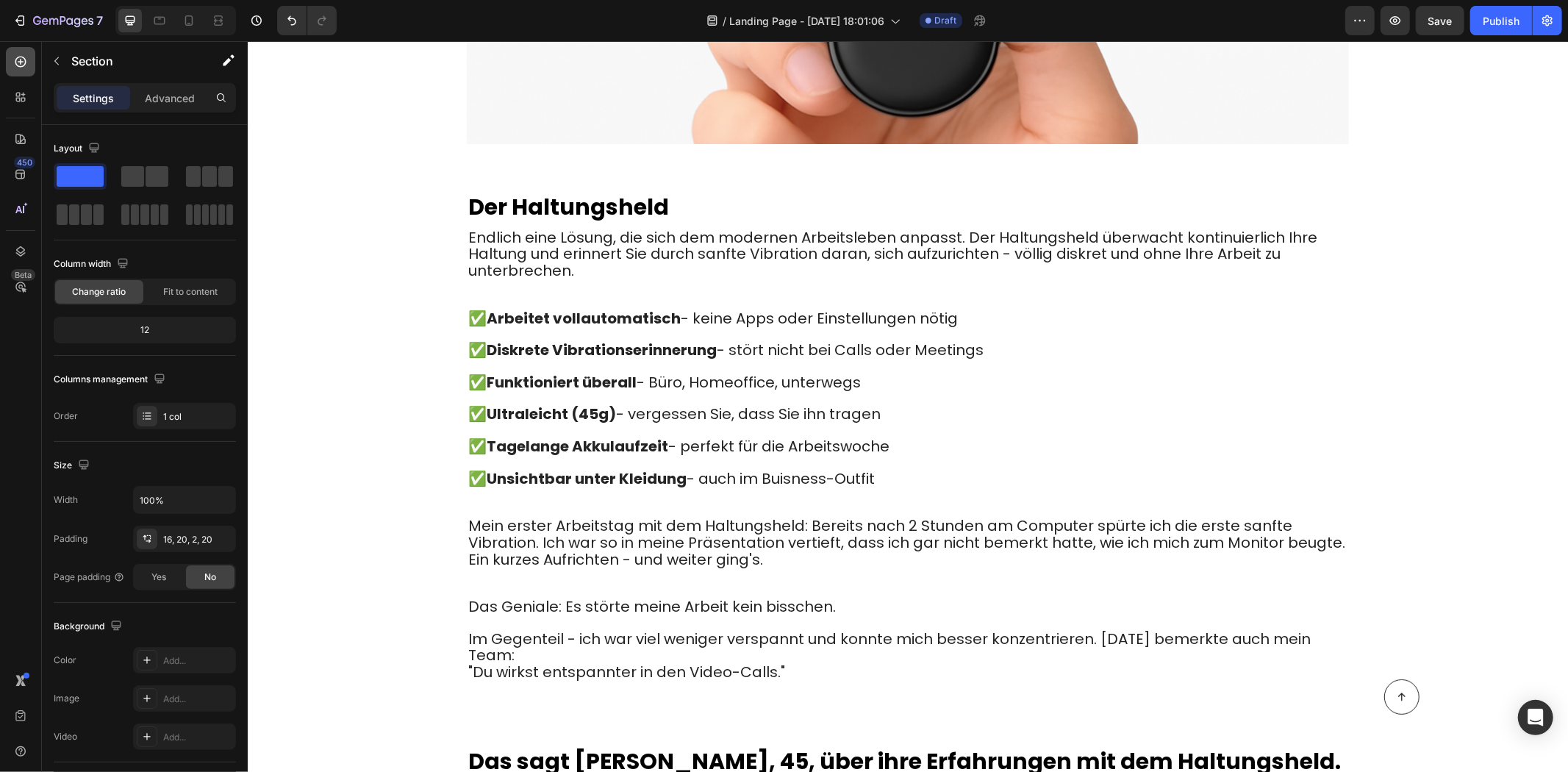
click at [21, 75] on div at bounding box center [21, 62] width 30 height 30
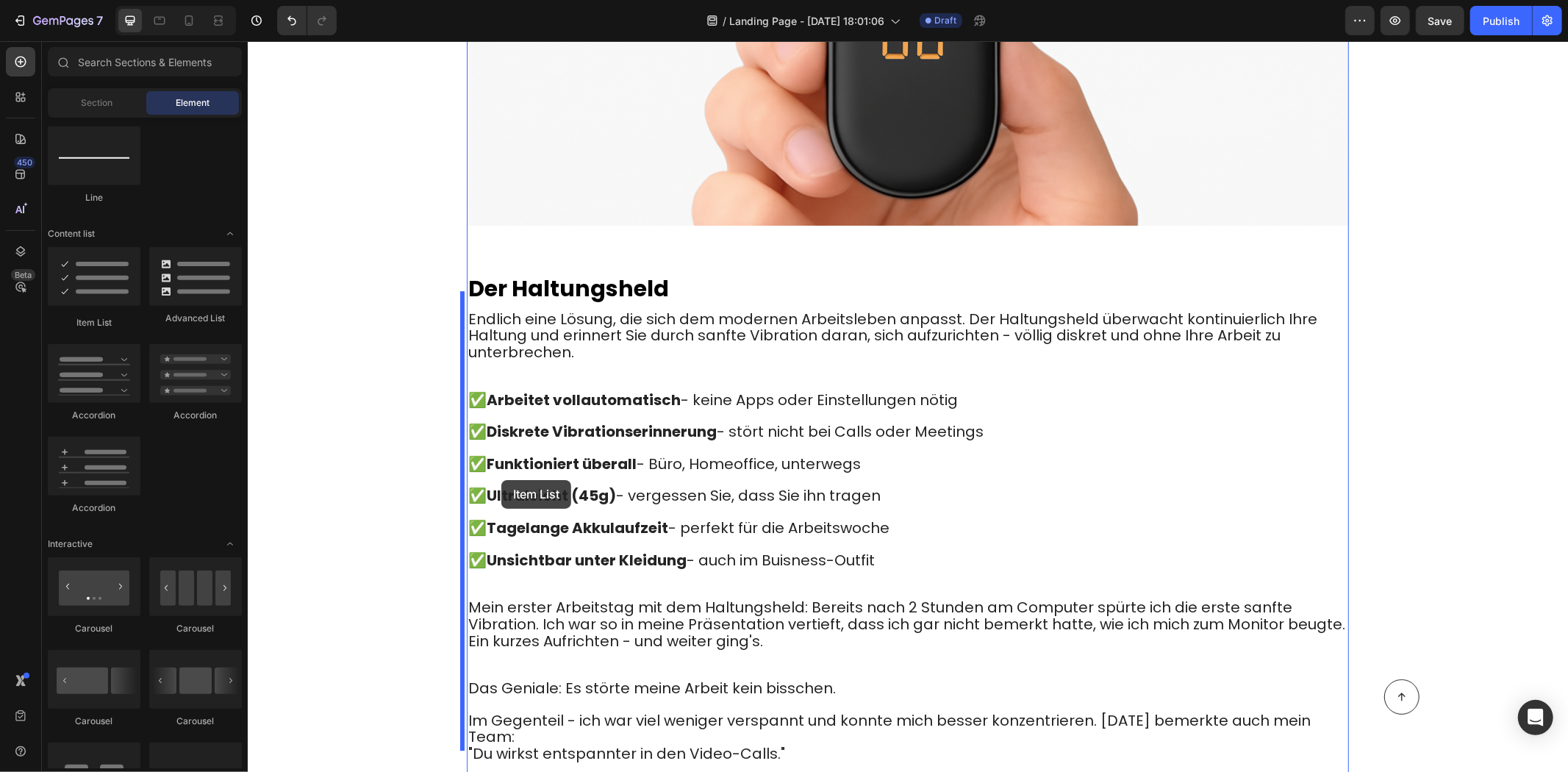
scroll to position [3840, 0]
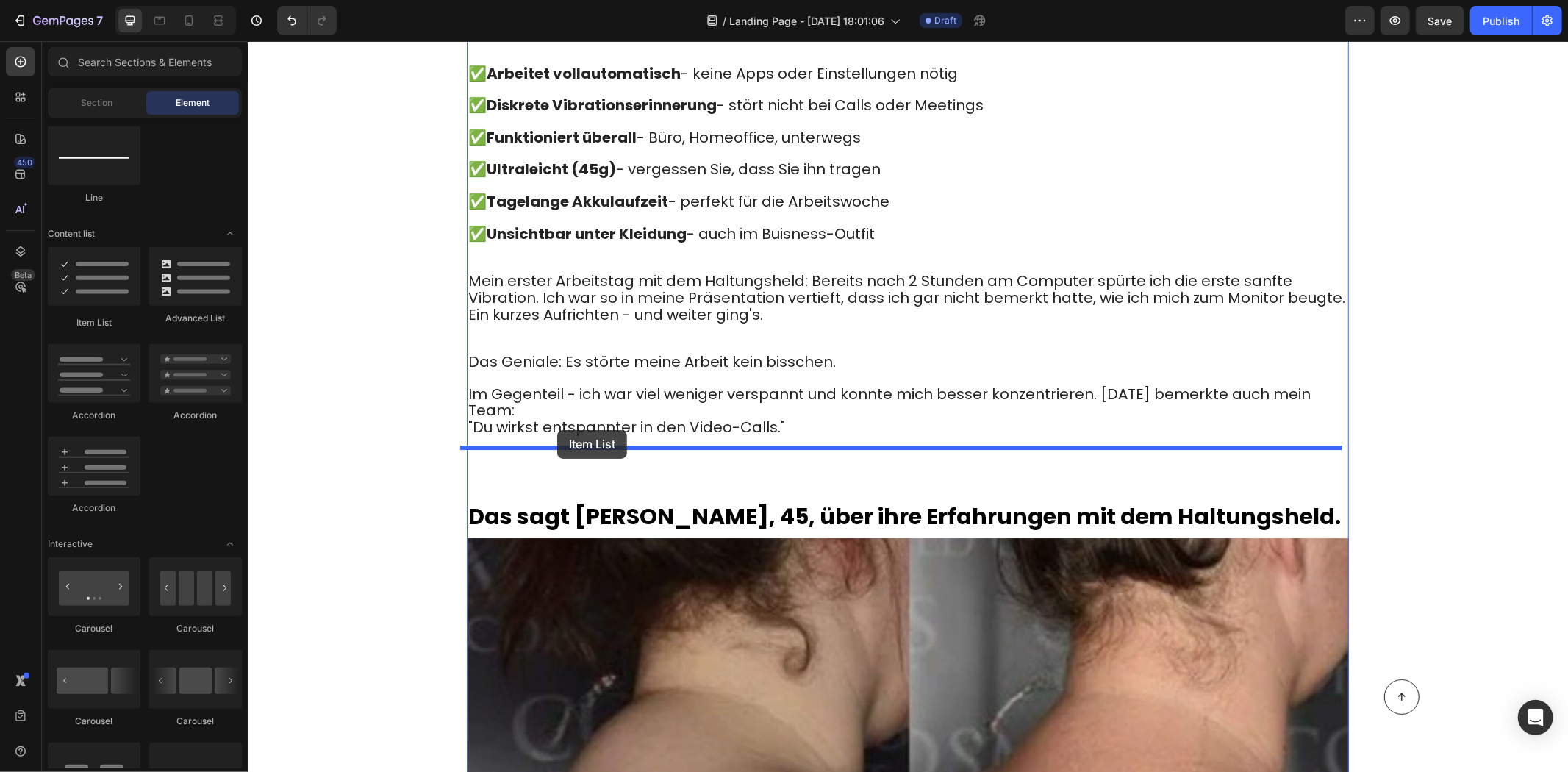
drag, startPoint x: 352, startPoint y: 321, endPoint x: 556, endPoint y: 429, distance: 230.8
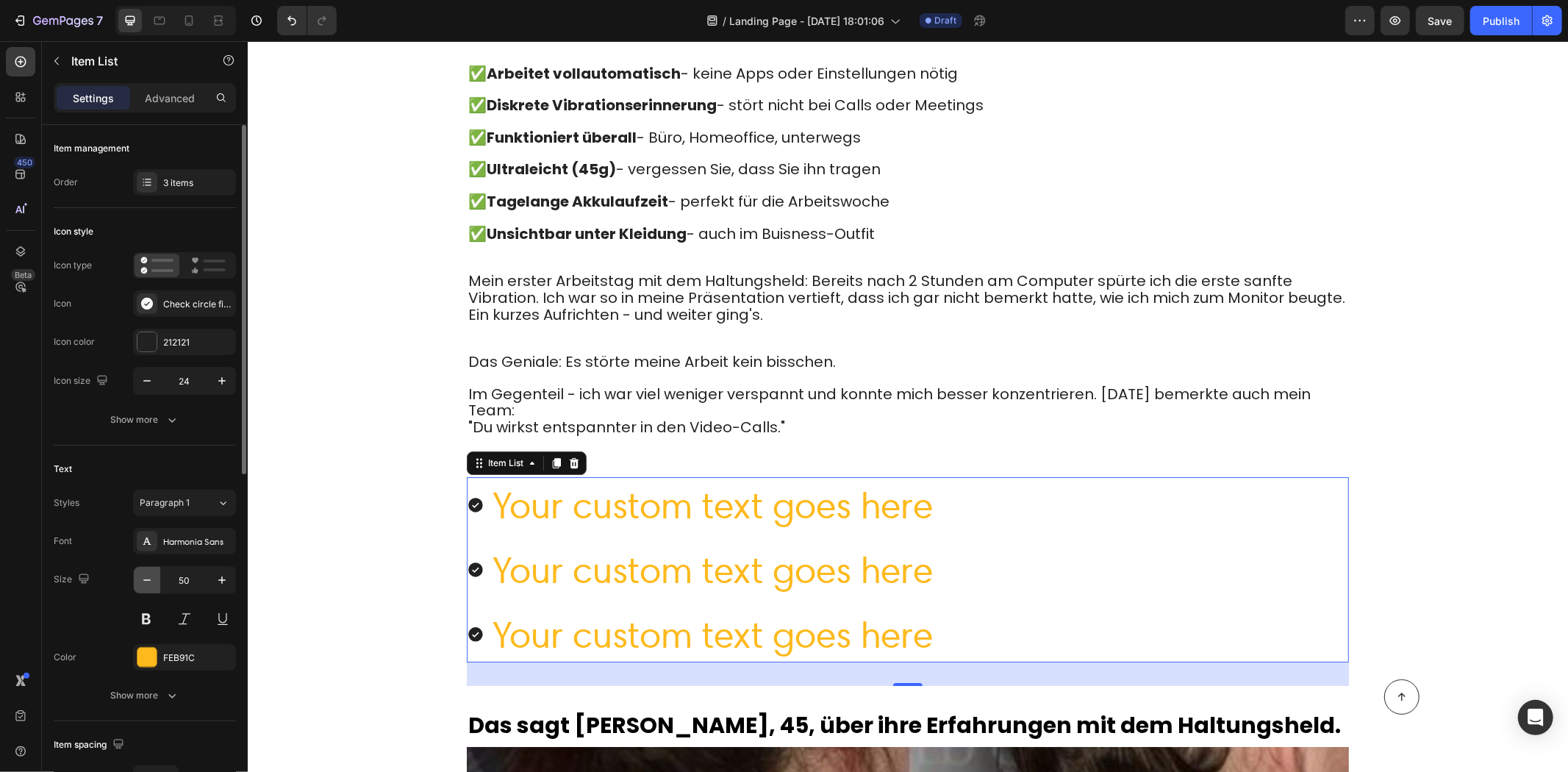
click at [156, 581] on button "button" at bounding box center [147, 580] width 27 height 27
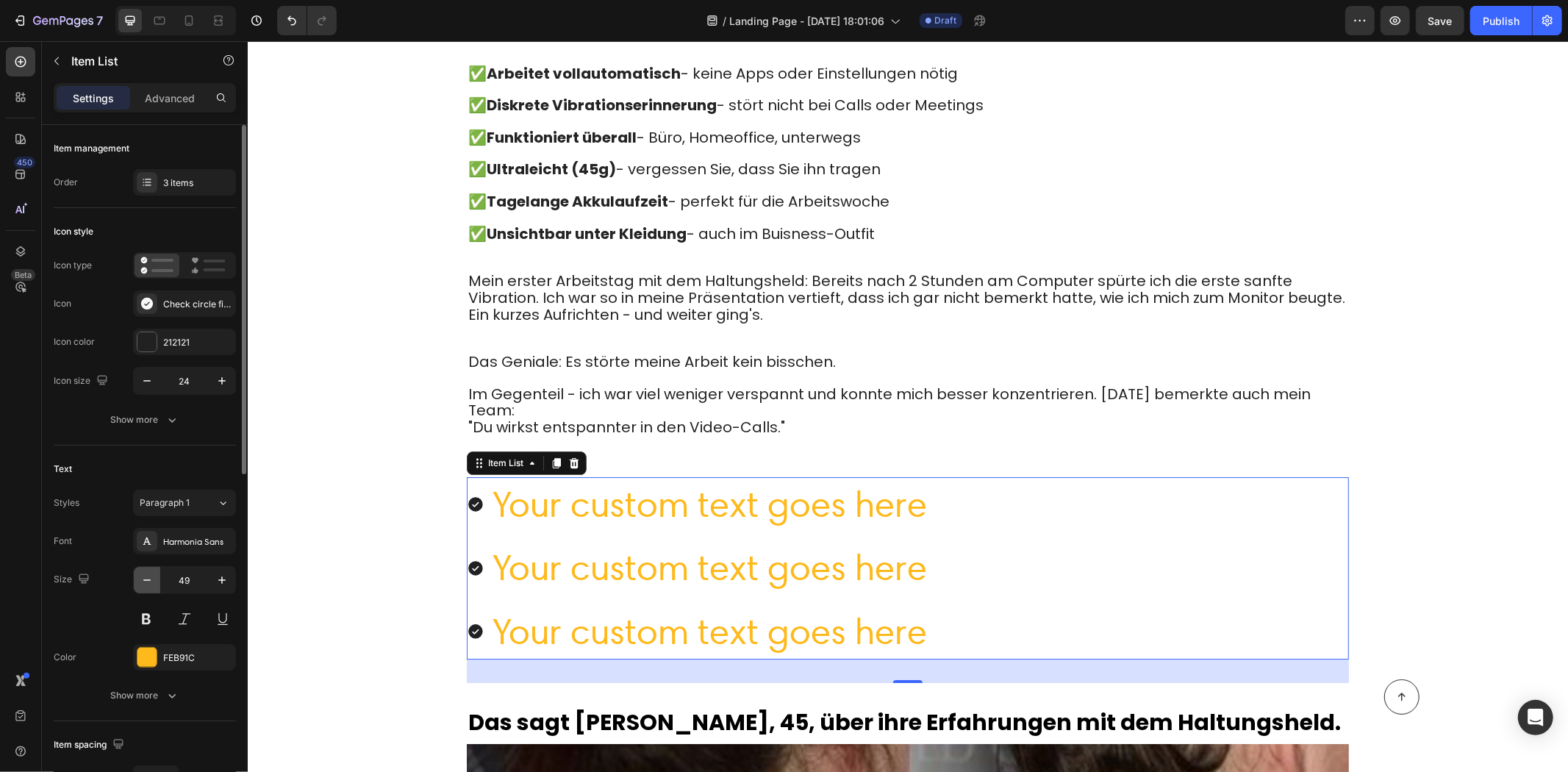
click at [156, 581] on button "button" at bounding box center [147, 580] width 27 height 27
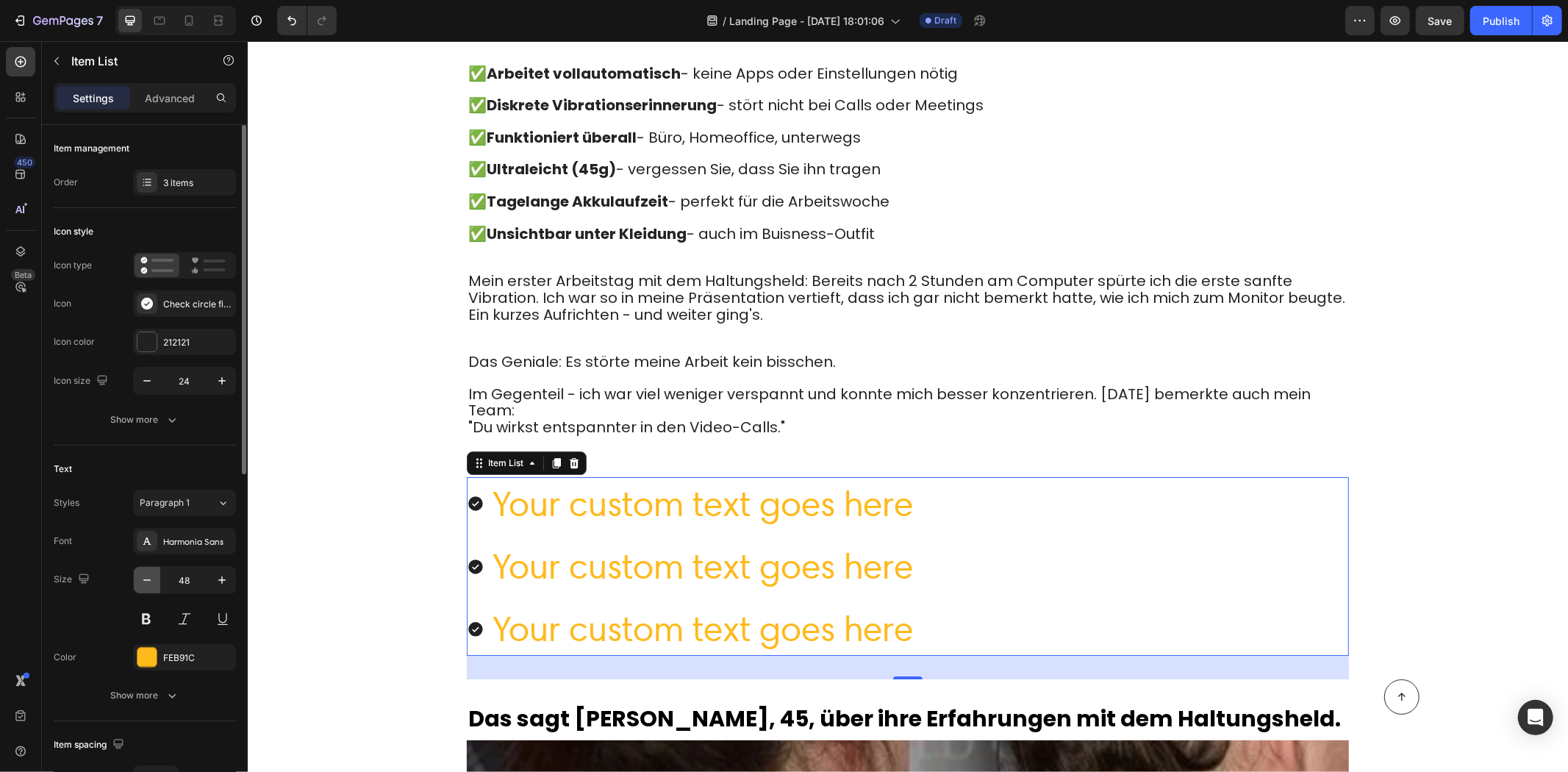
click at [156, 581] on button "button" at bounding box center [147, 580] width 27 height 27
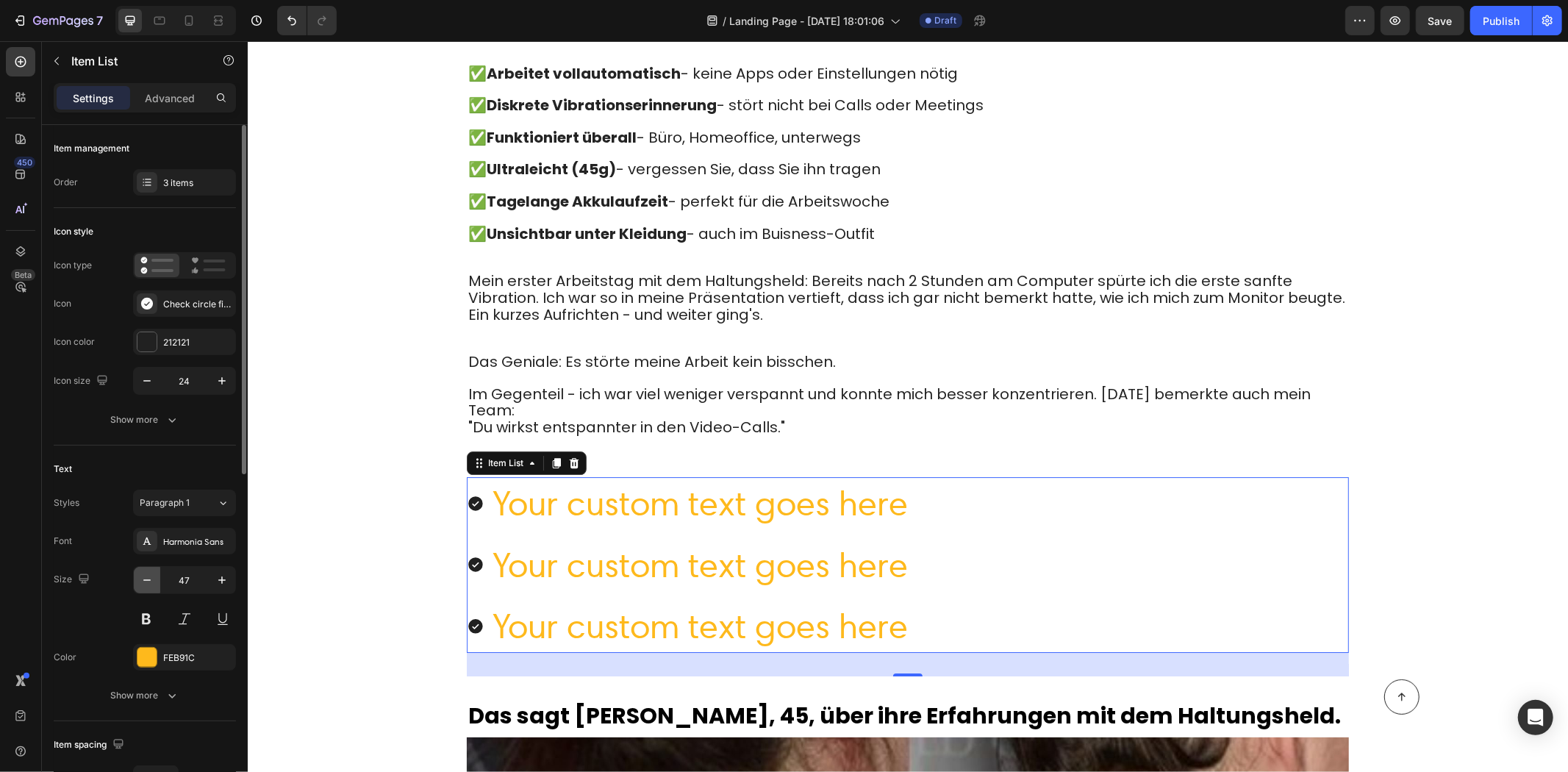
click at [156, 581] on button "button" at bounding box center [147, 580] width 27 height 27
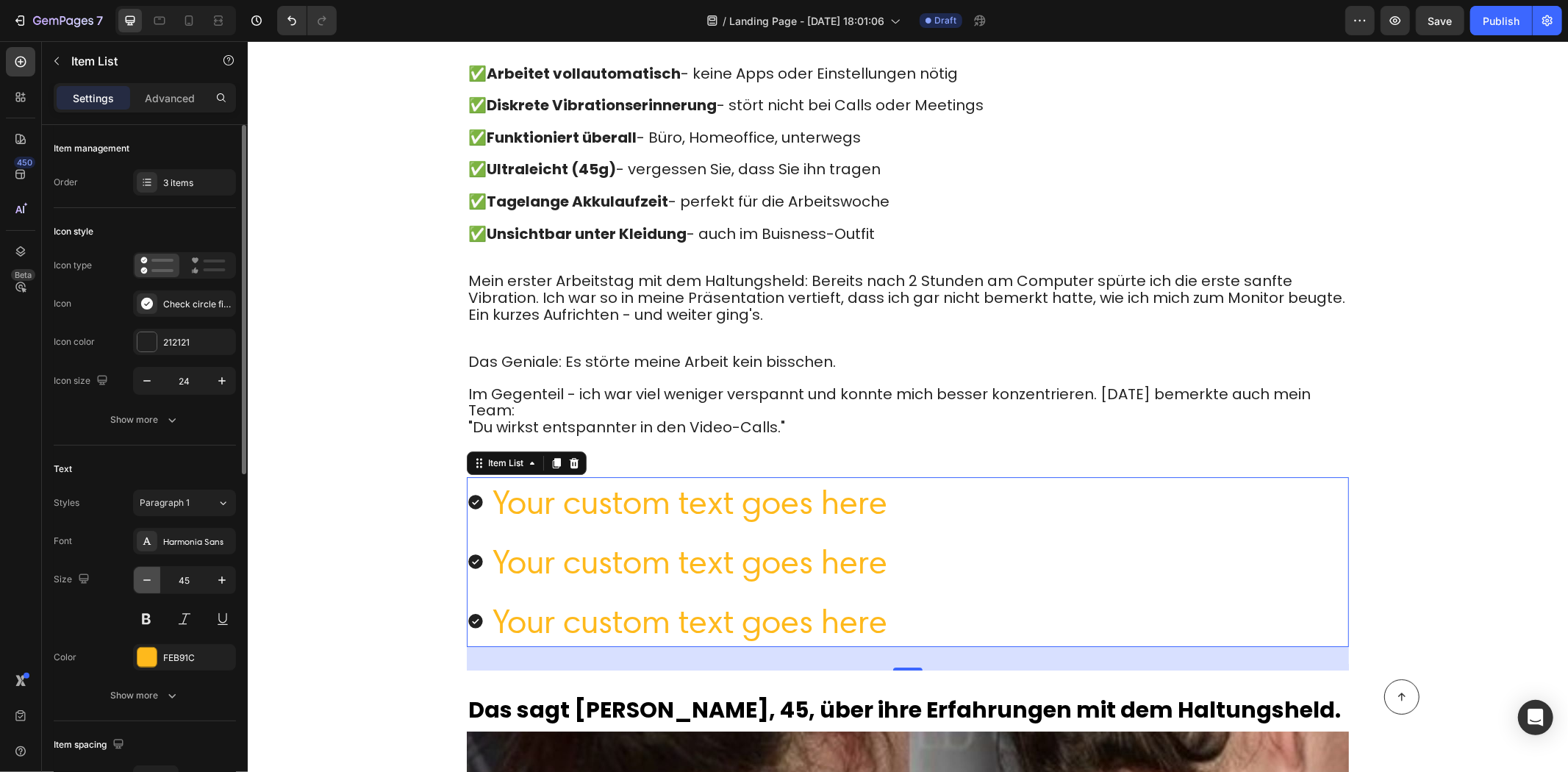
click at [156, 581] on button "button" at bounding box center [147, 580] width 27 height 27
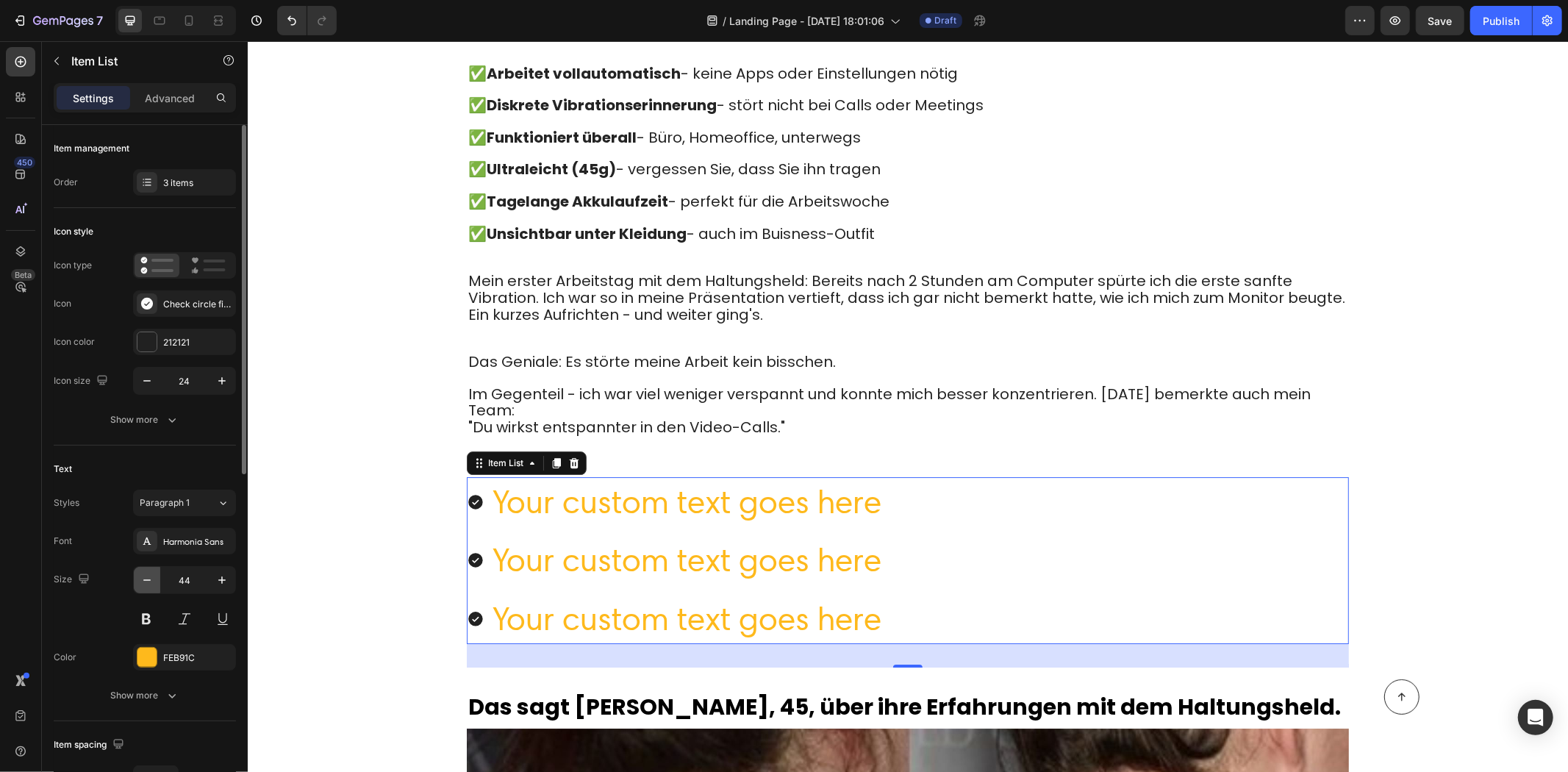
click at [156, 581] on button "button" at bounding box center [147, 580] width 27 height 27
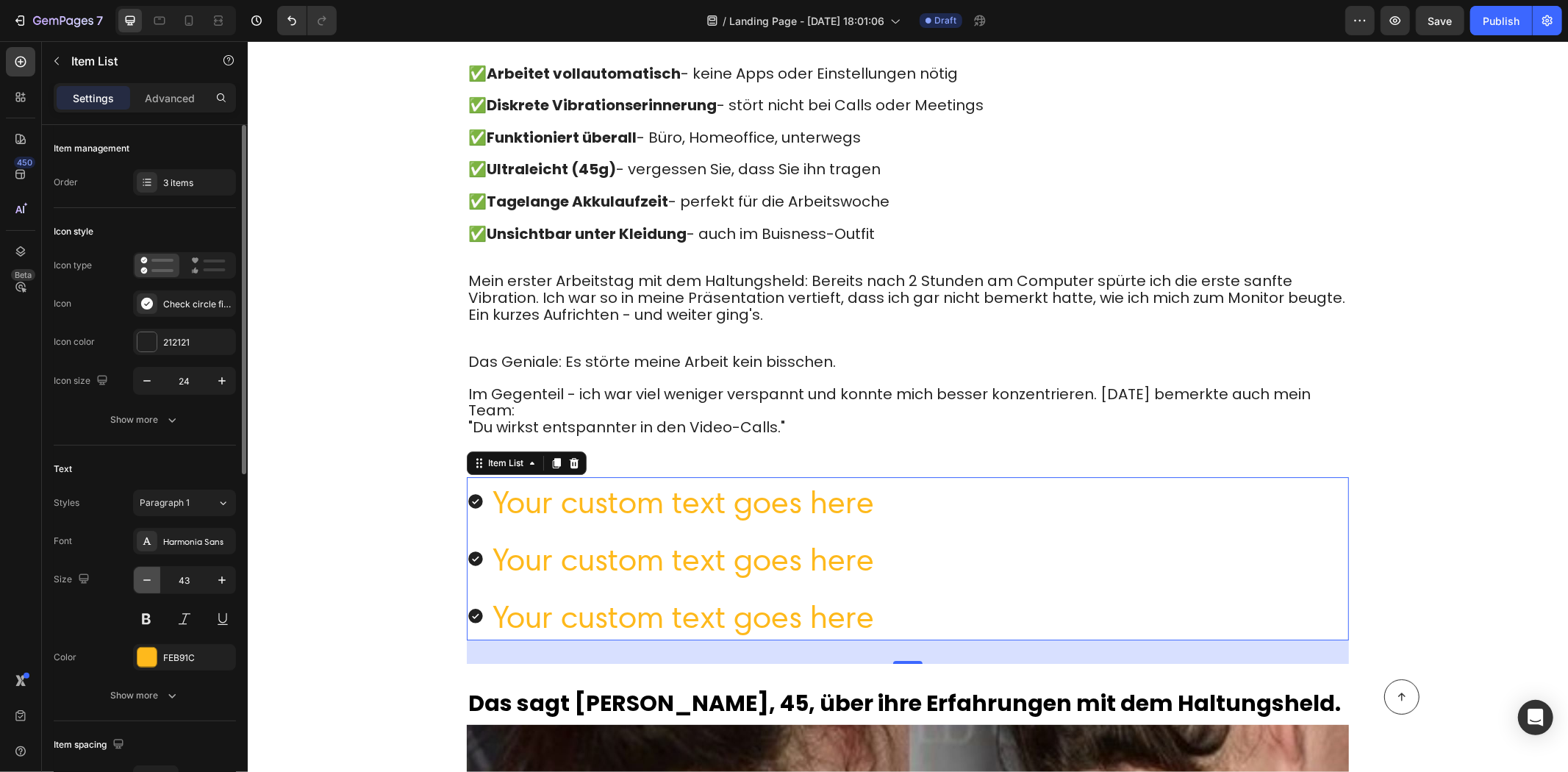
click at [152, 578] on button "button" at bounding box center [147, 580] width 27 height 27
click at [152, 578] on icon "button" at bounding box center [146, 579] width 14 height 14
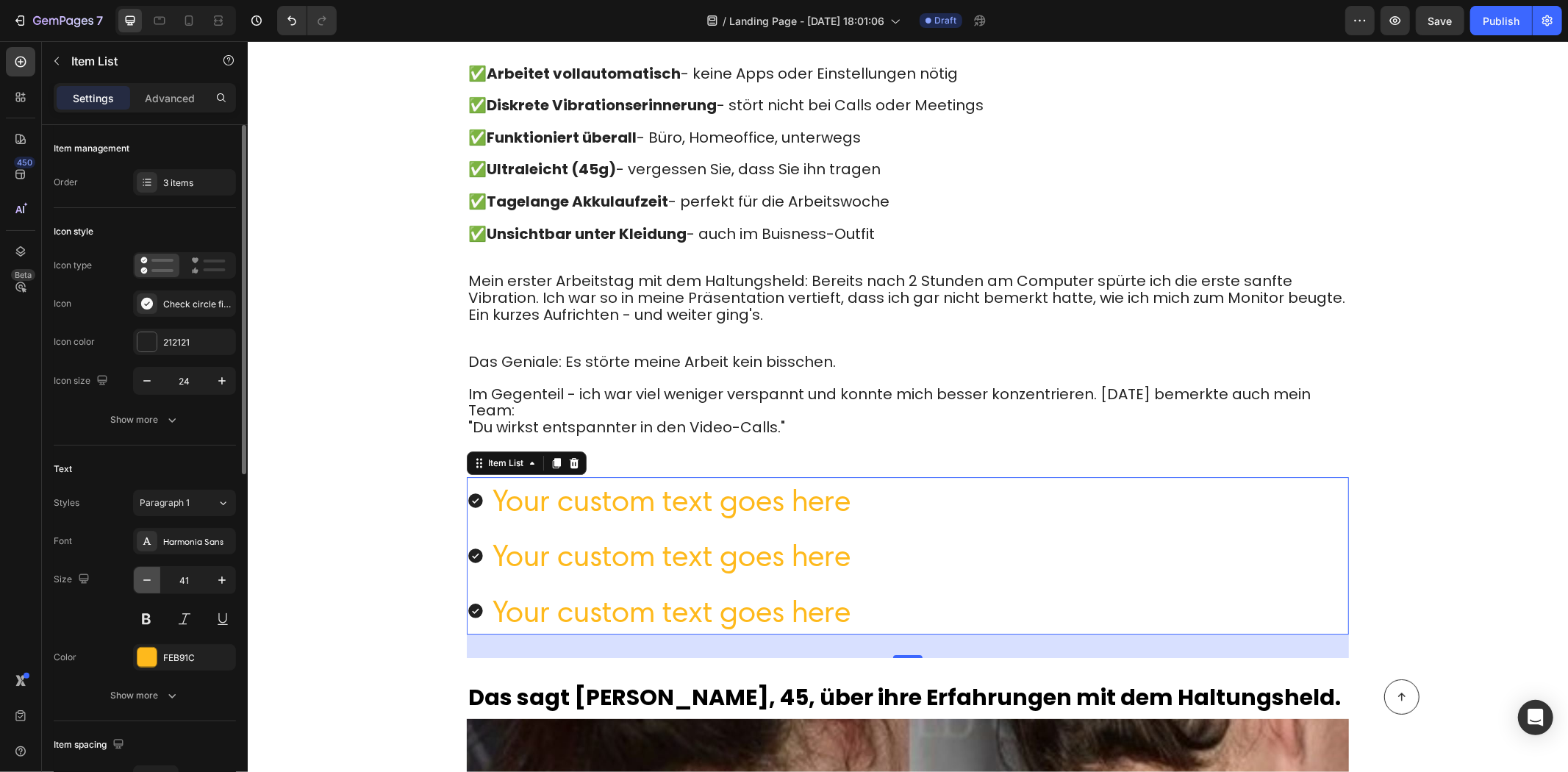
click at [152, 578] on icon "button" at bounding box center [146, 579] width 14 height 14
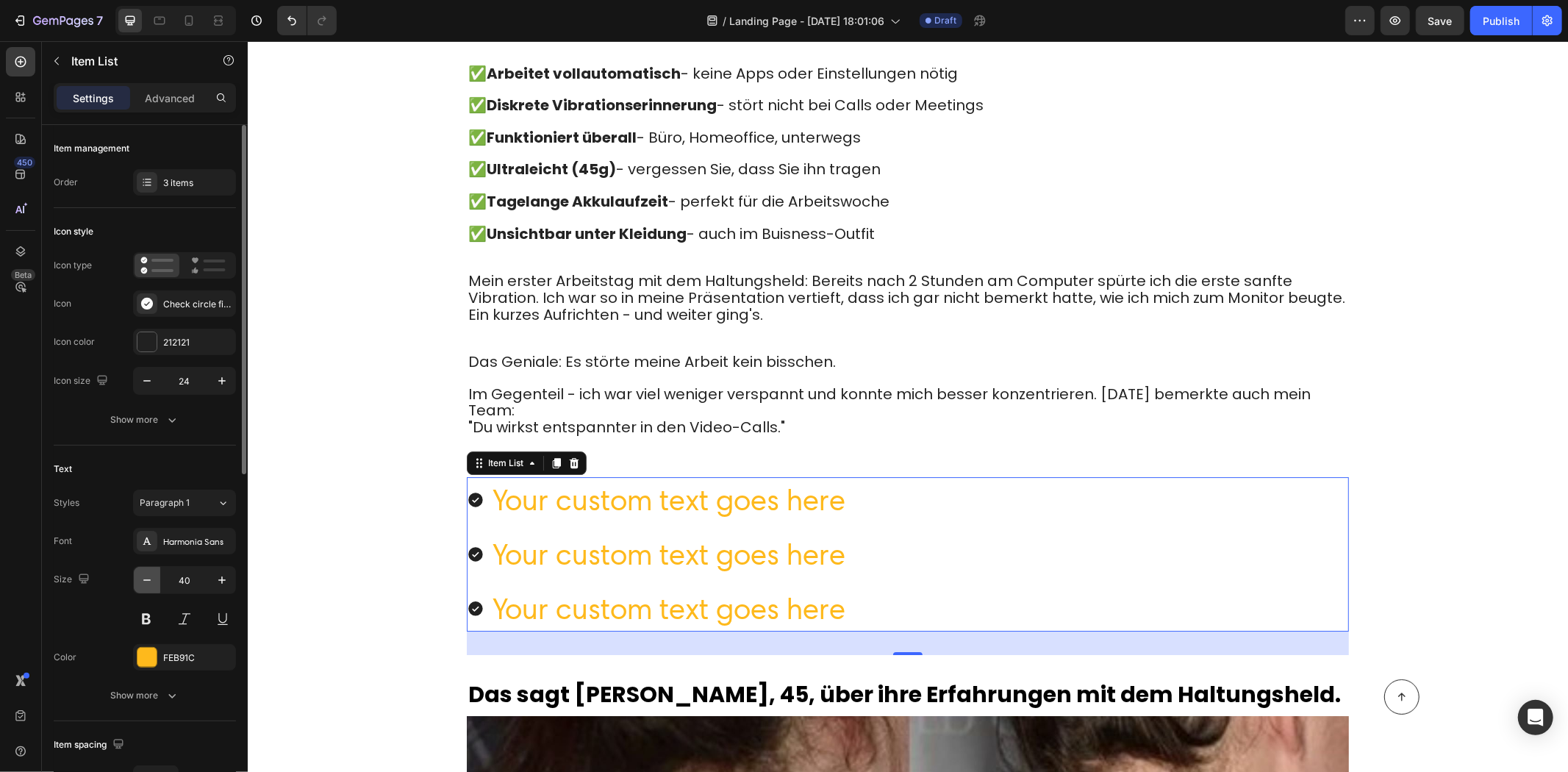
click at [152, 578] on icon "button" at bounding box center [146, 579] width 14 height 14
click at [152, 577] on icon "button" at bounding box center [146, 579] width 14 height 14
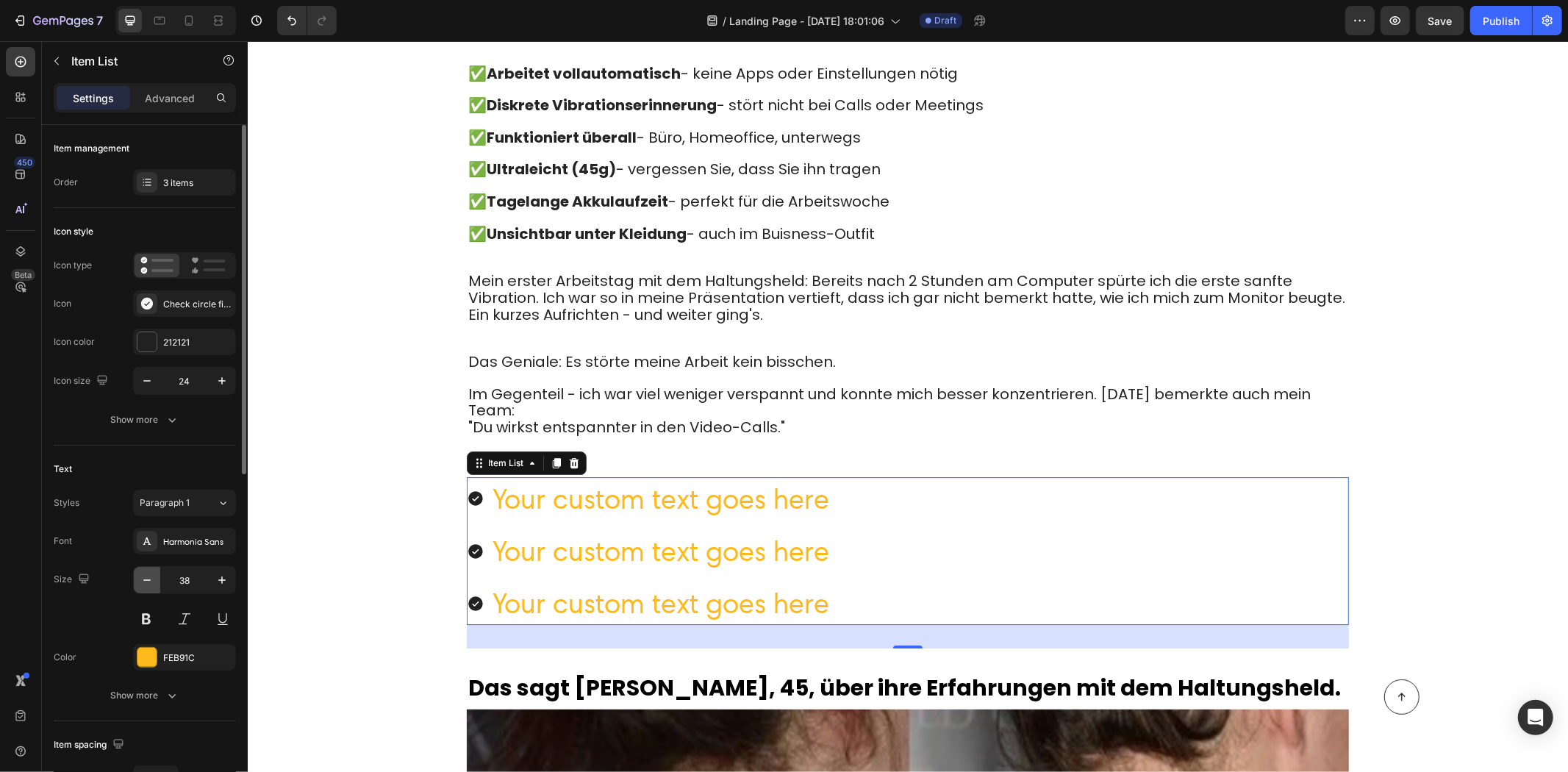
click at [152, 575] on icon "button" at bounding box center [146, 579] width 14 height 14
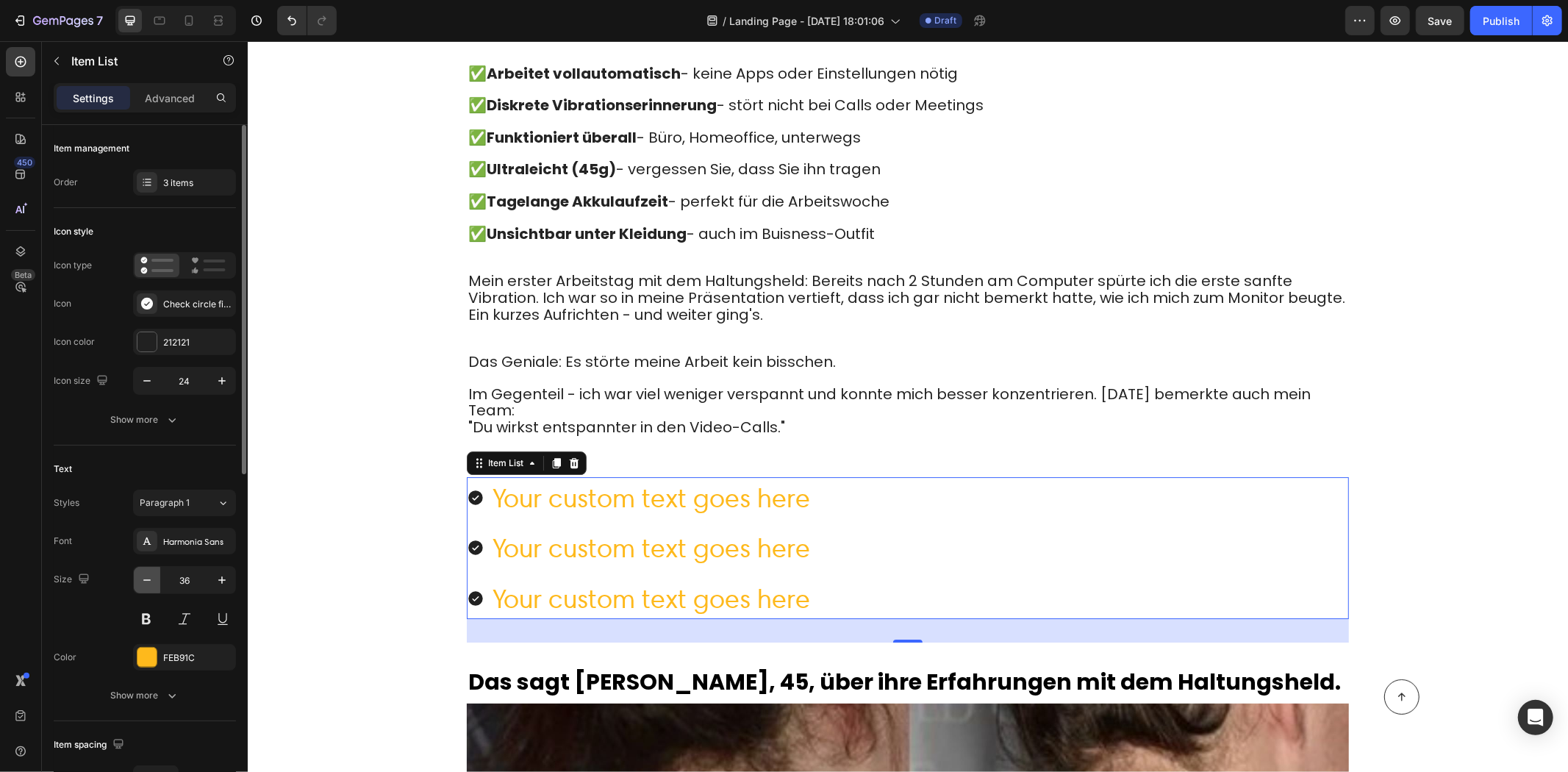
click at [152, 575] on icon "button" at bounding box center [146, 579] width 14 height 14
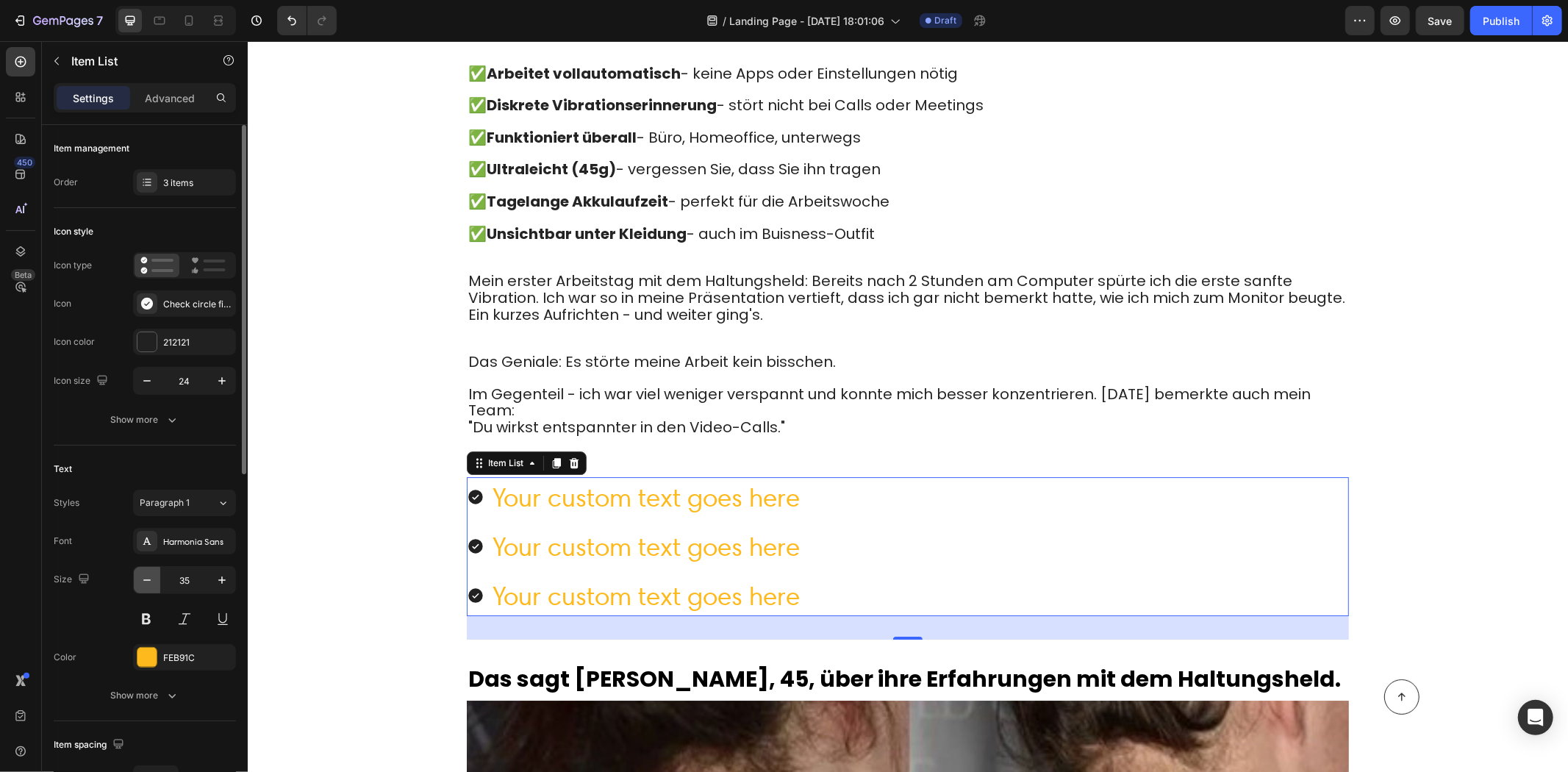
click at [152, 575] on icon "button" at bounding box center [146, 579] width 14 height 14
click at [152, 574] on icon "button" at bounding box center [146, 579] width 14 height 14
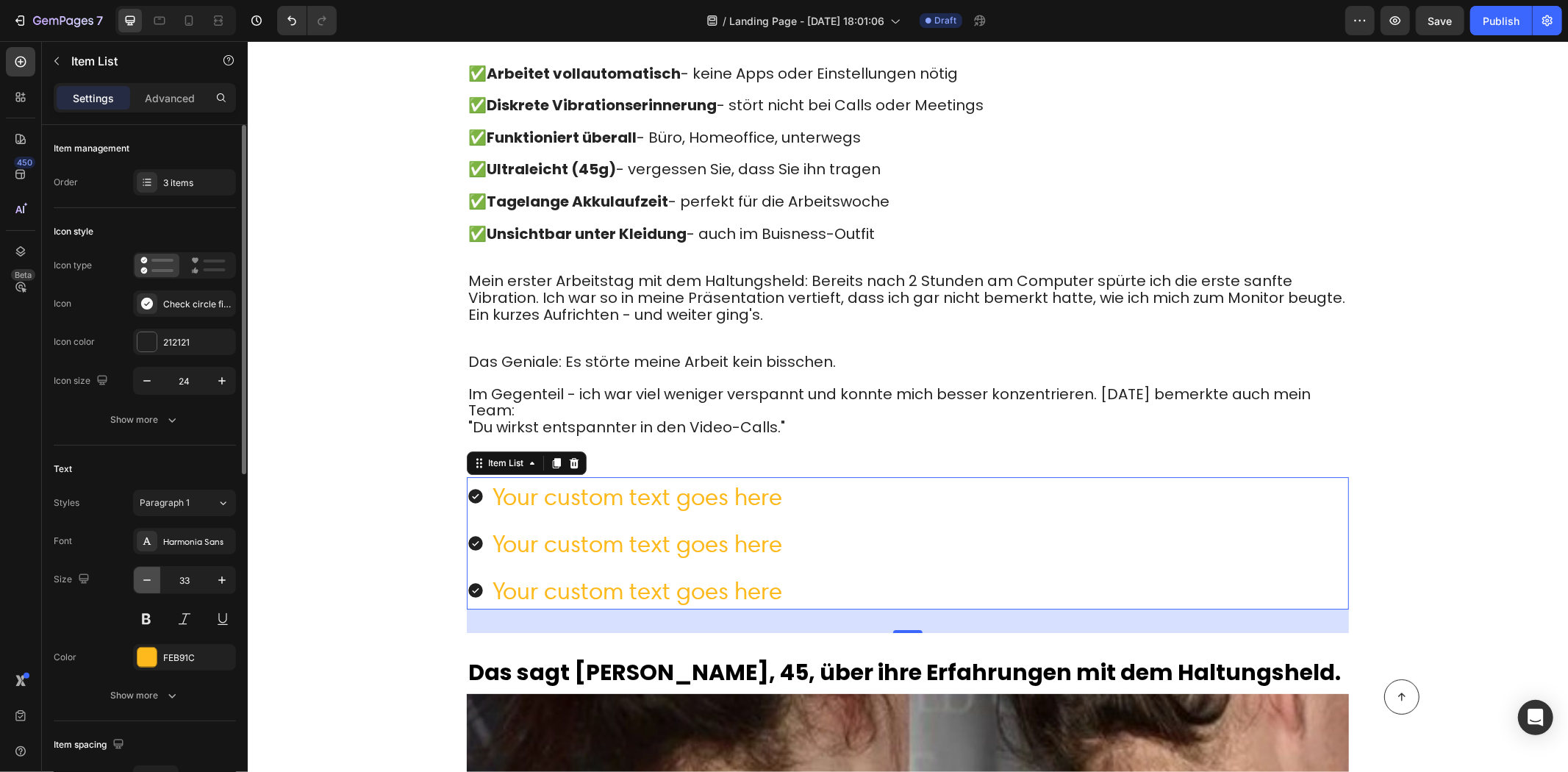
click at [152, 571] on button "button" at bounding box center [147, 580] width 27 height 27
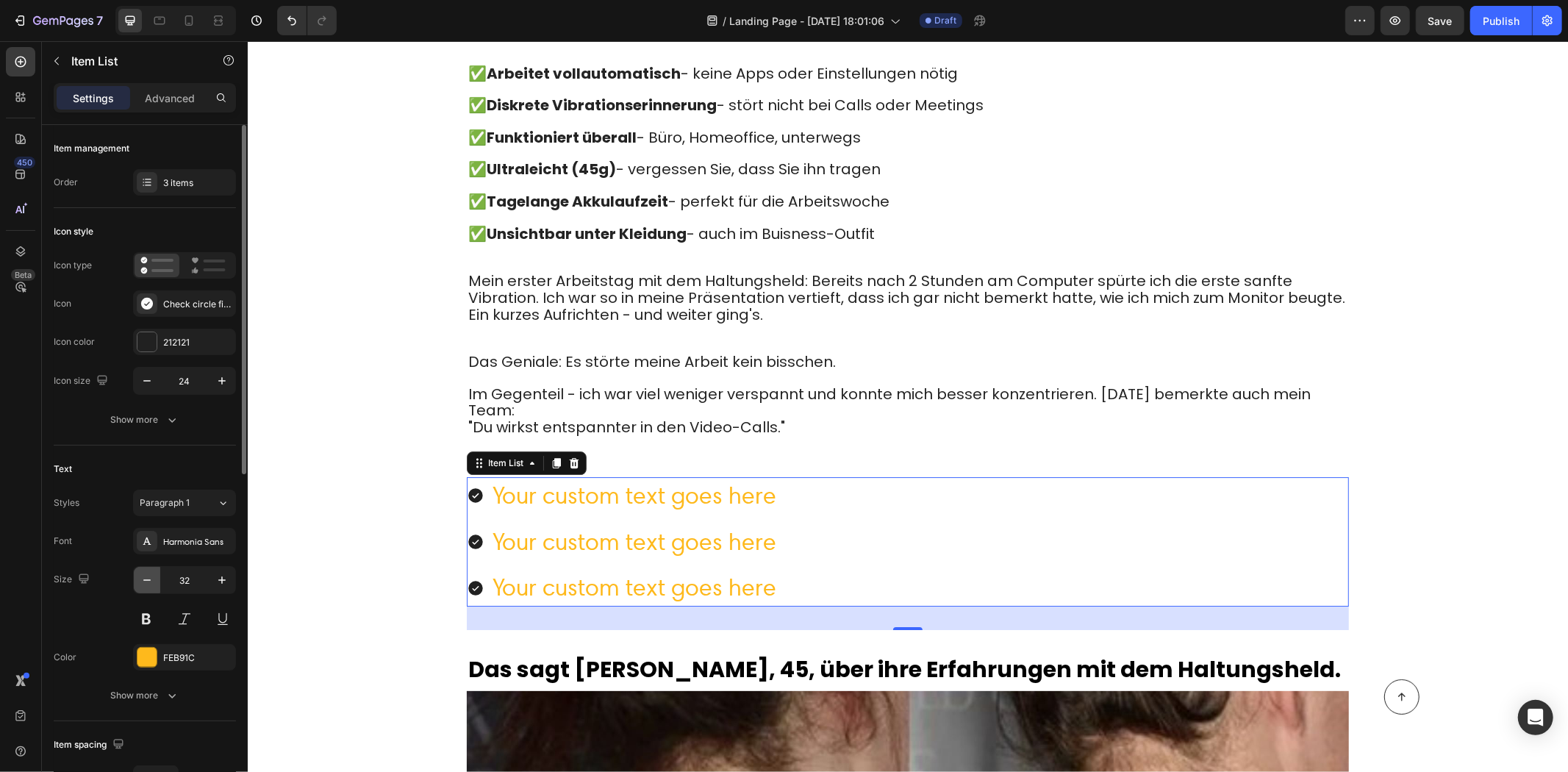
click at [152, 571] on button "button" at bounding box center [147, 580] width 27 height 27
click at [149, 571] on button "button" at bounding box center [147, 580] width 27 height 27
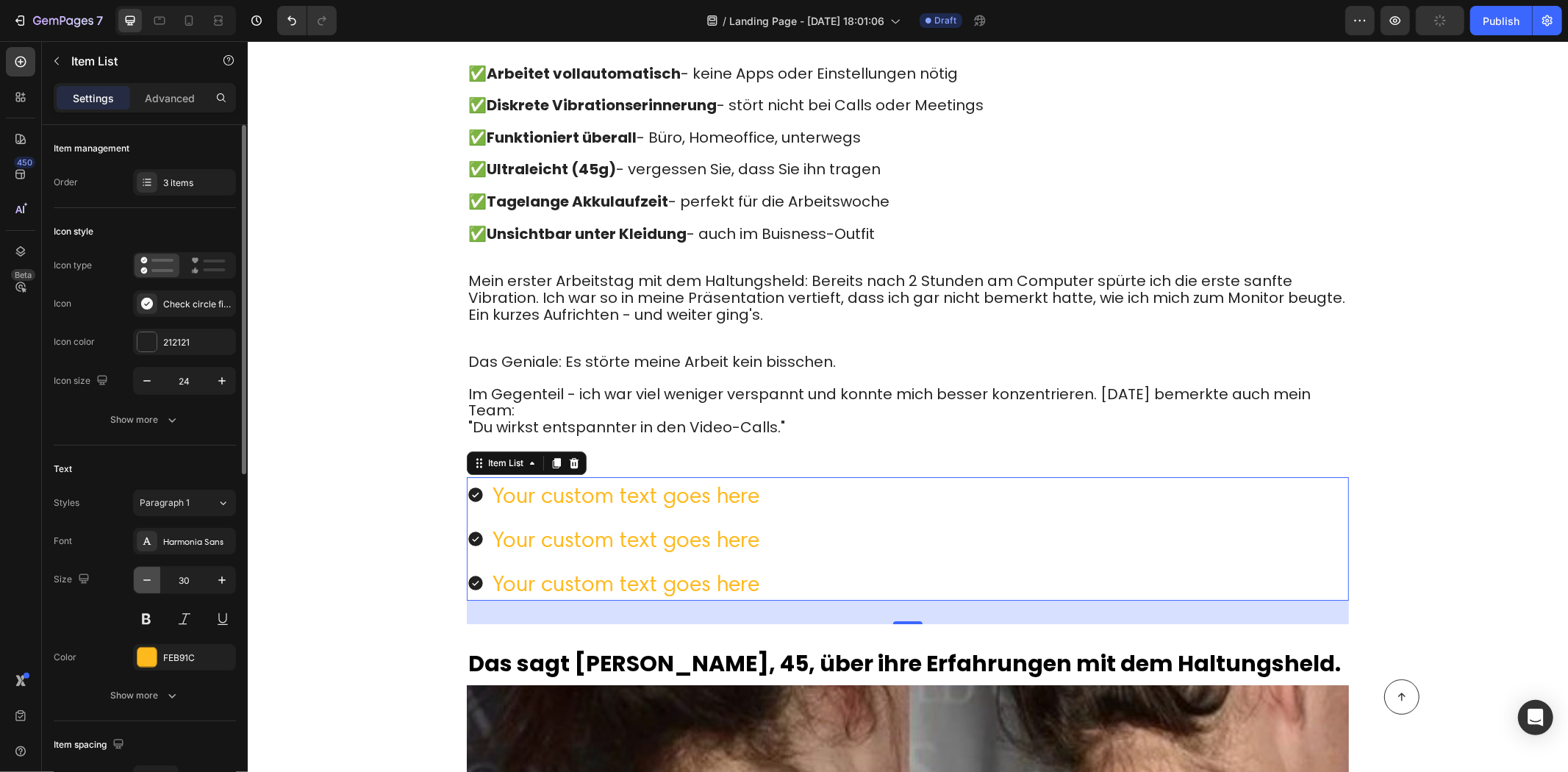
click at [149, 571] on button "button" at bounding box center [147, 580] width 27 height 27
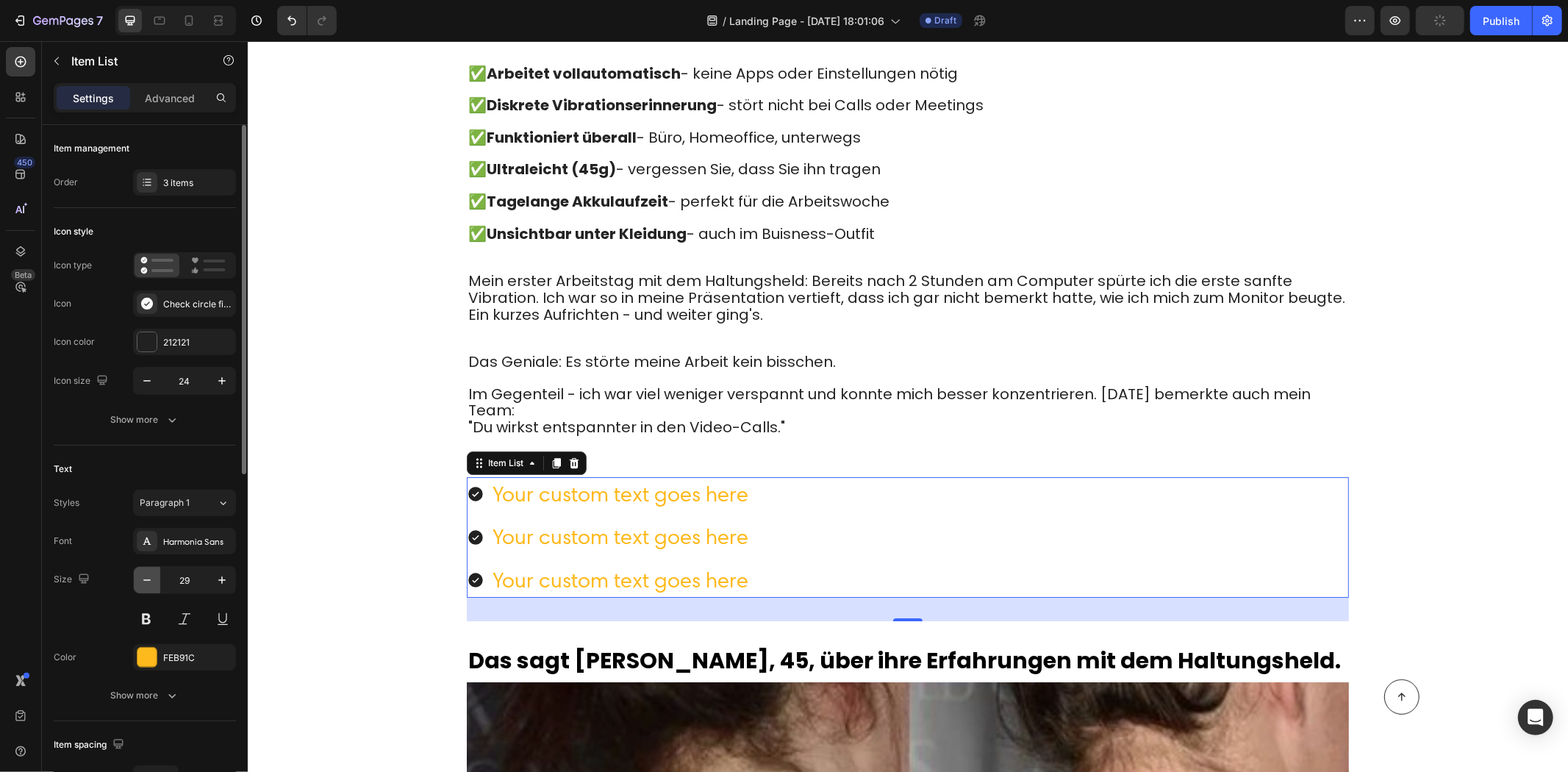
click at [149, 571] on button "button" at bounding box center [147, 580] width 27 height 27
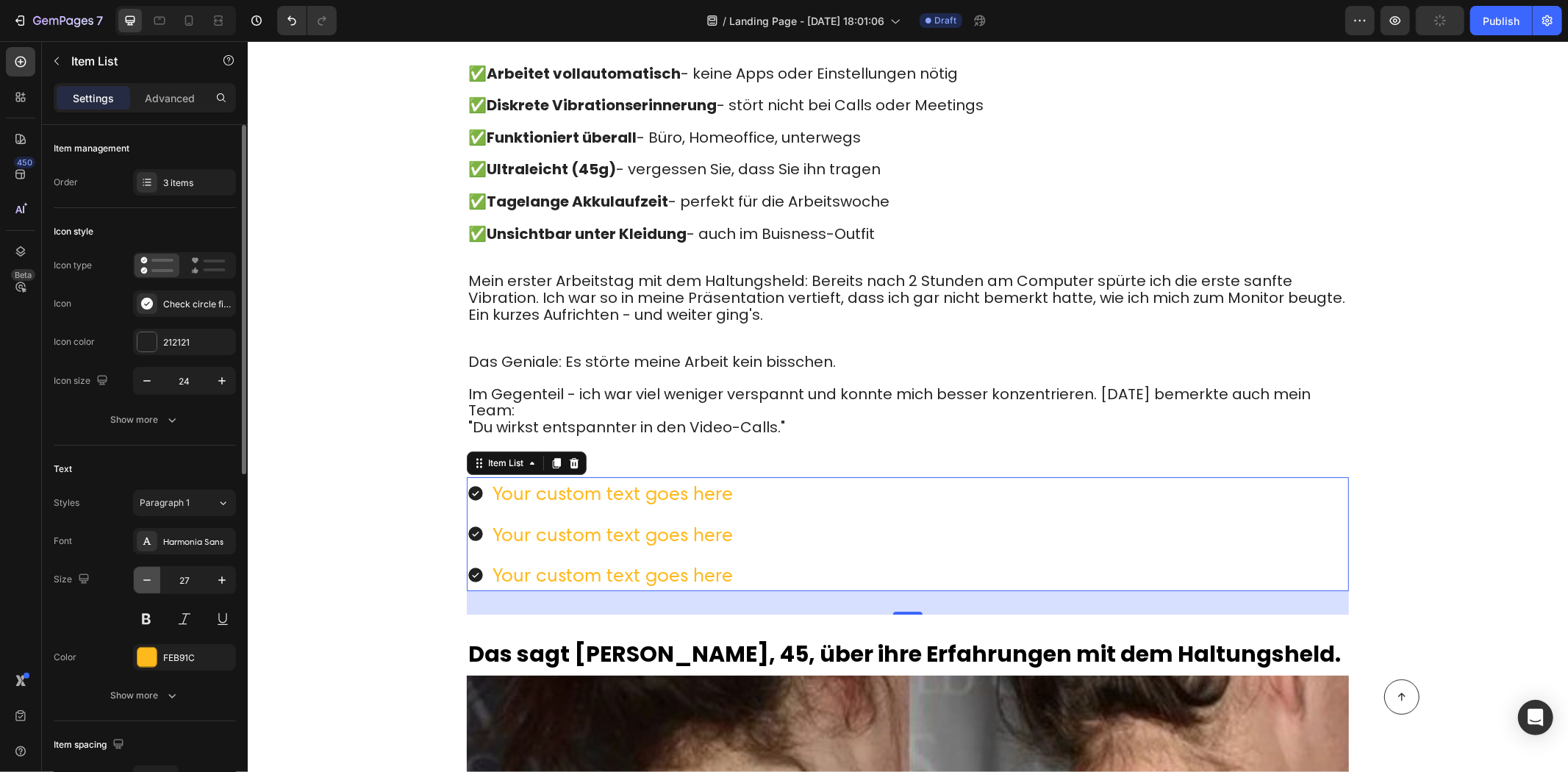
click at [149, 571] on button "button" at bounding box center [147, 580] width 27 height 27
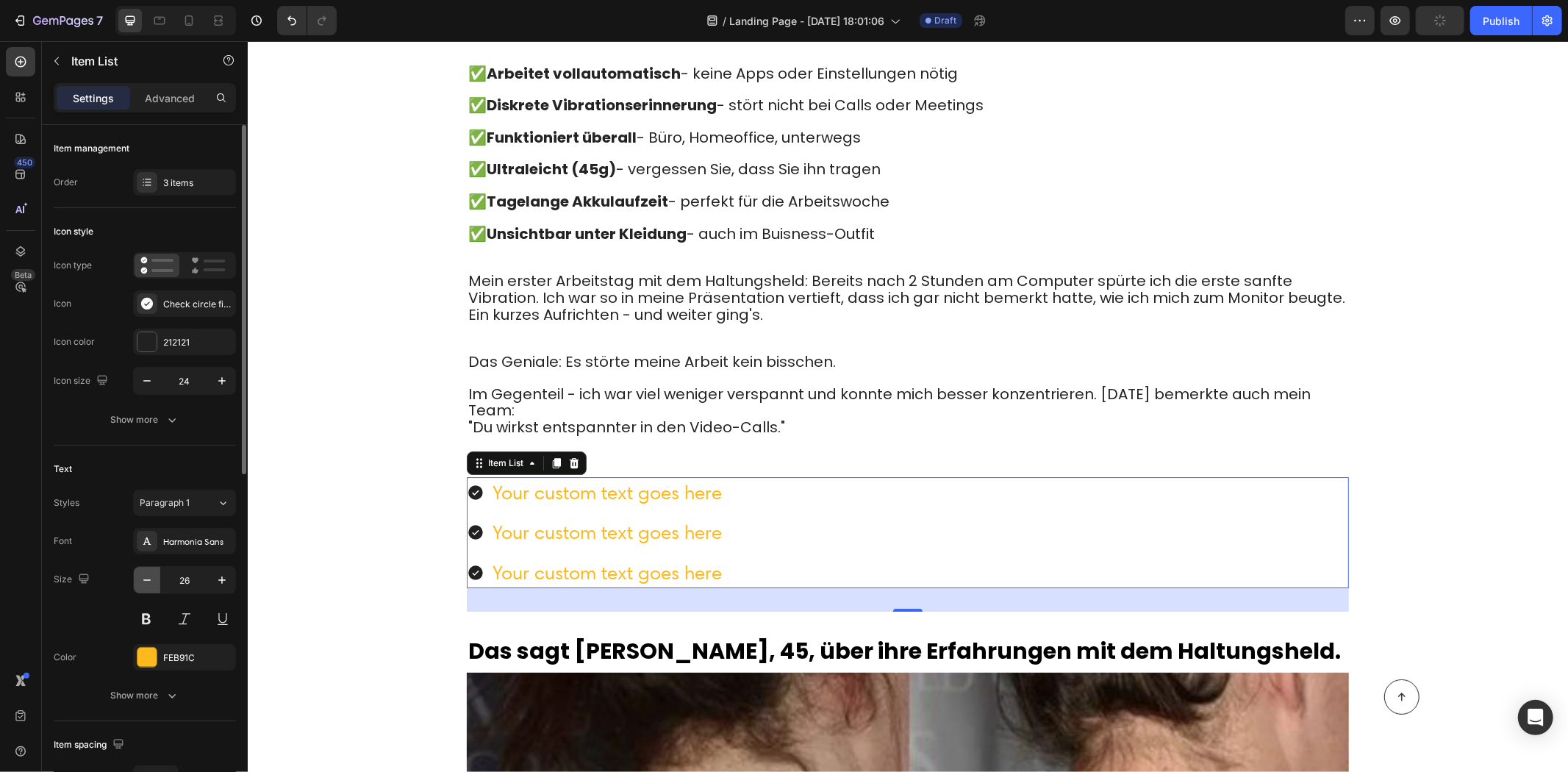
click at [149, 570] on button "button" at bounding box center [147, 580] width 27 height 27
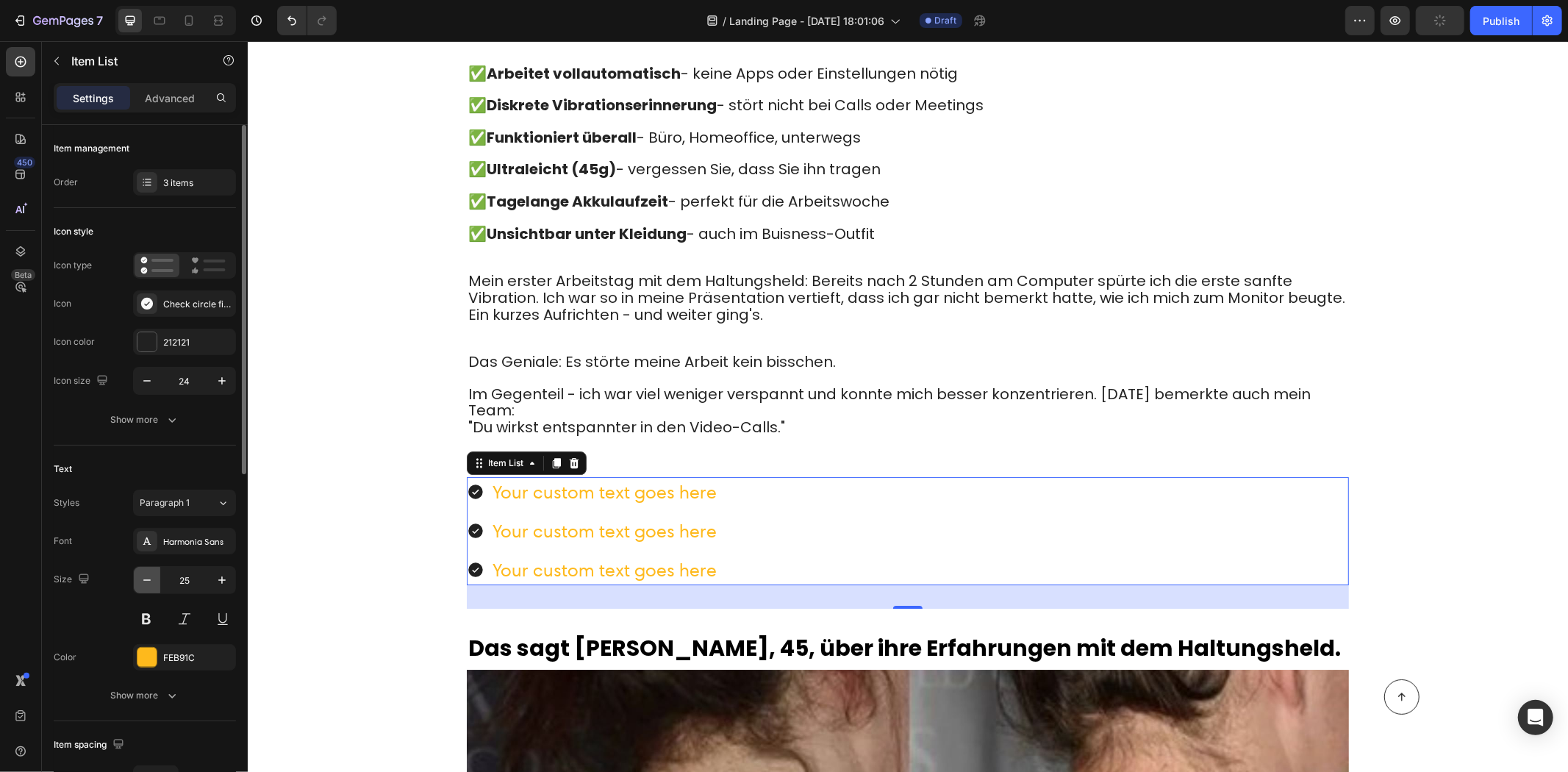
click at [149, 570] on button "button" at bounding box center [147, 580] width 27 height 27
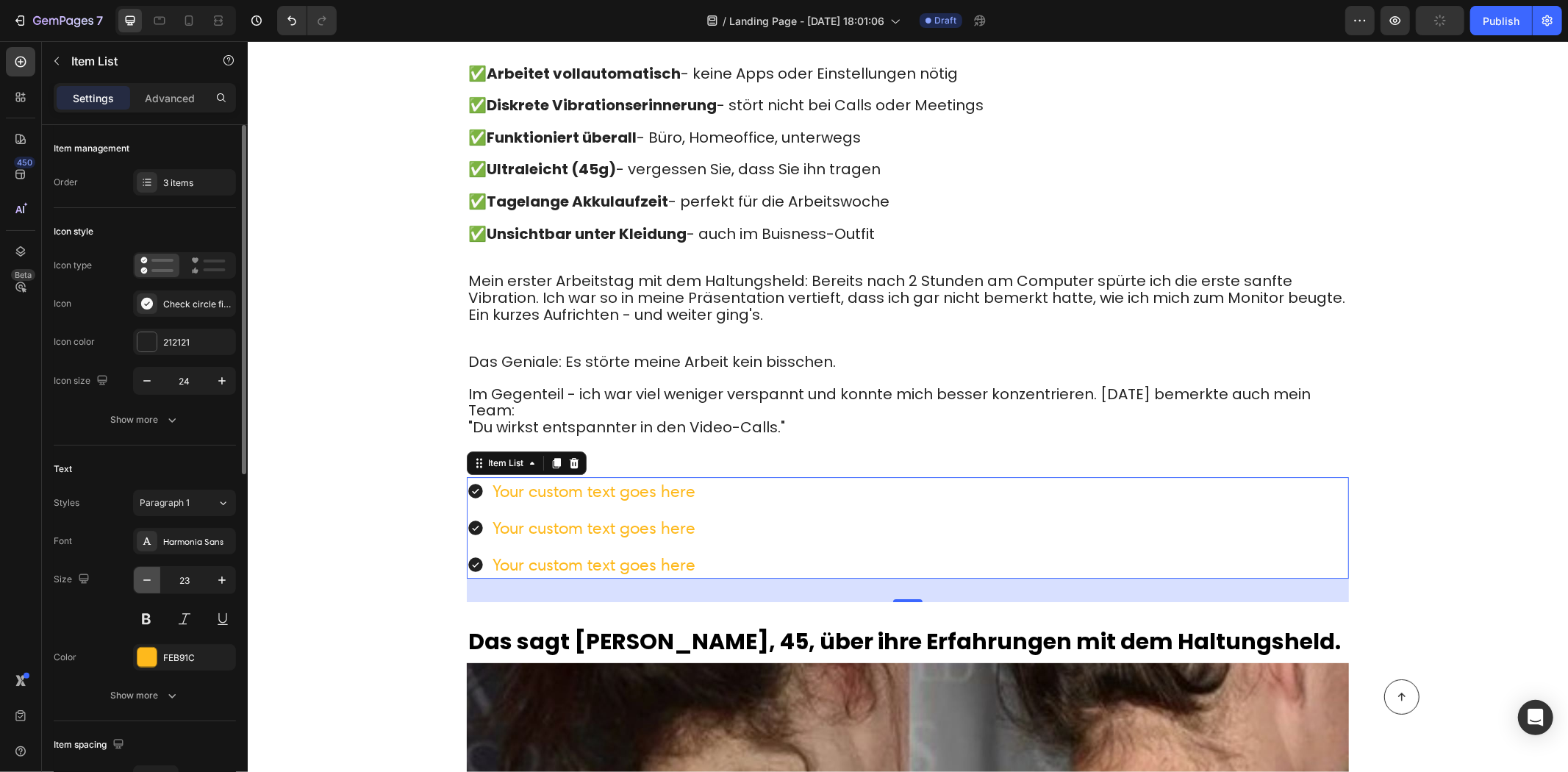
click at [149, 570] on button "button" at bounding box center [147, 580] width 27 height 27
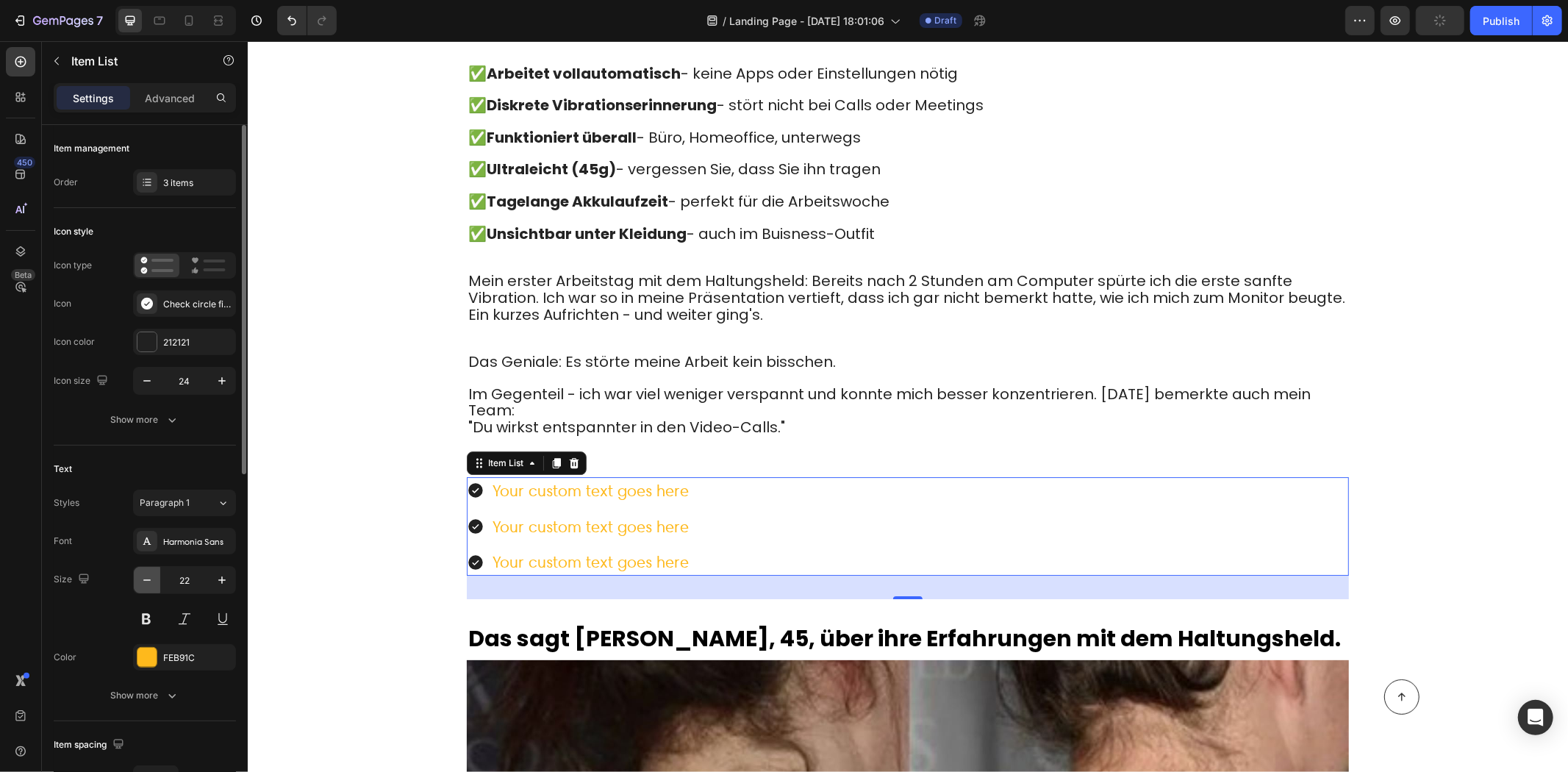
click at [151, 570] on button "button" at bounding box center [147, 580] width 27 height 27
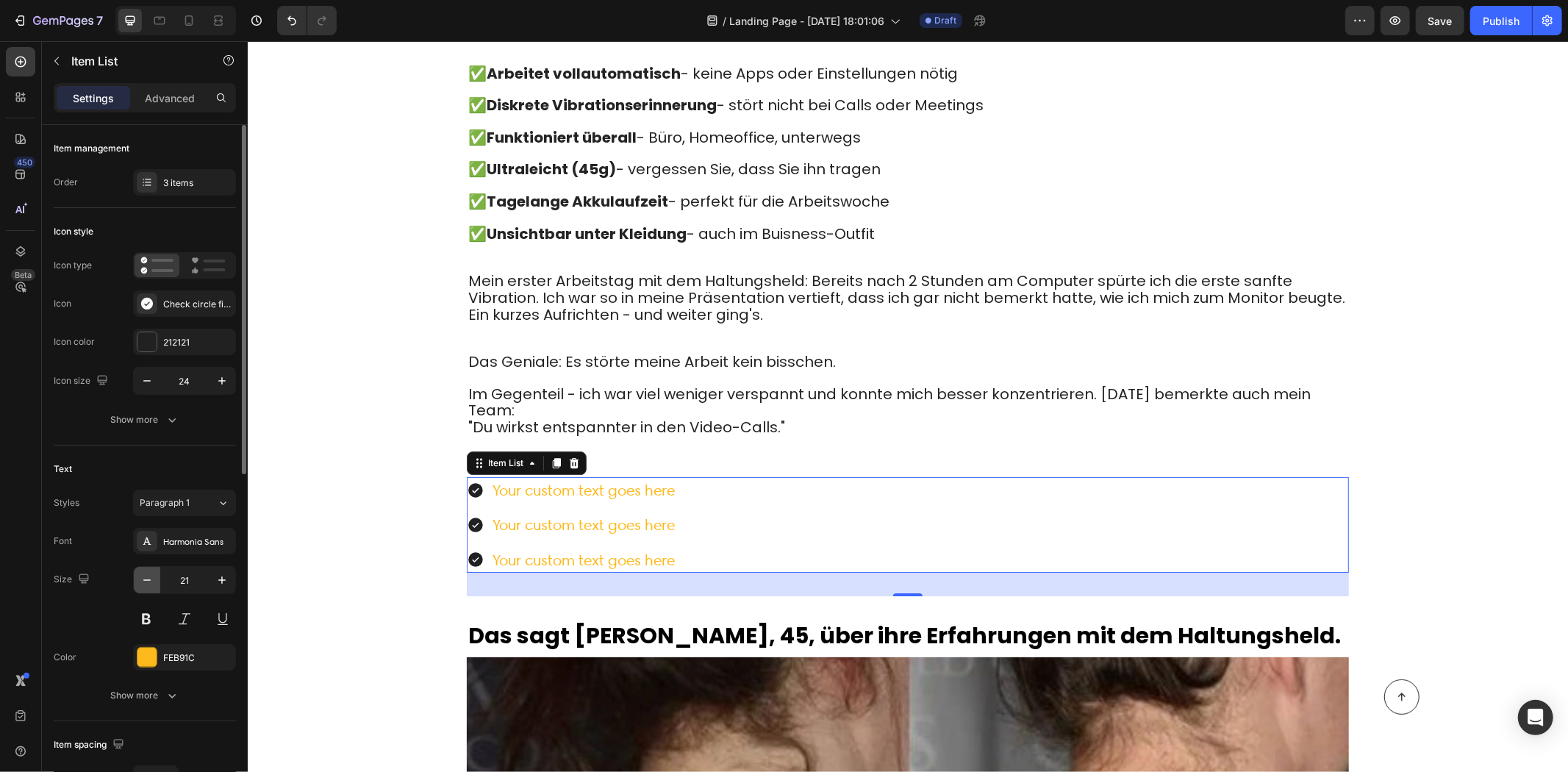
click at [152, 570] on button "button" at bounding box center [147, 580] width 27 height 27
type input "20"
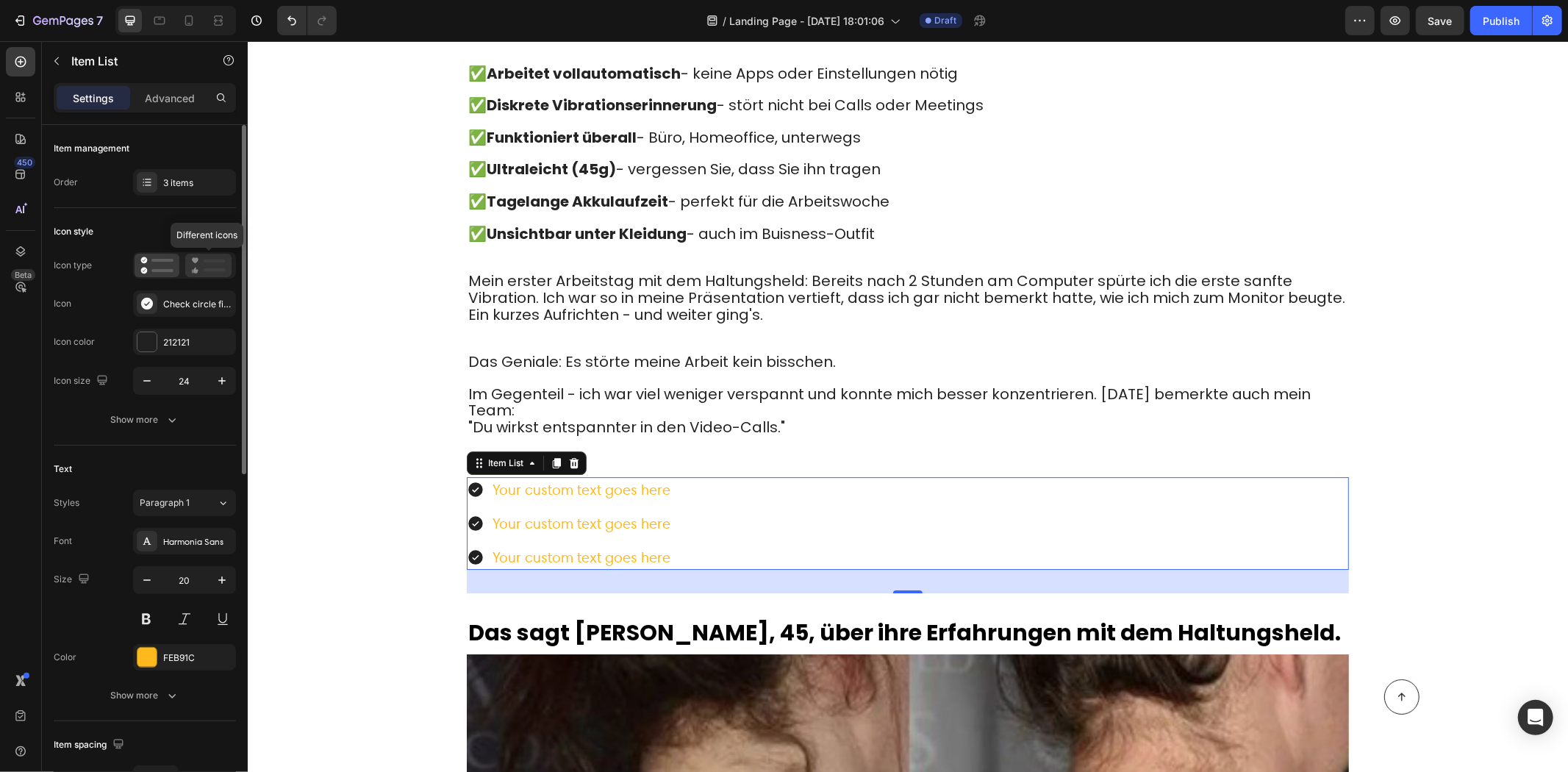
click at [204, 261] on rect at bounding box center [214, 261] width 22 height 3
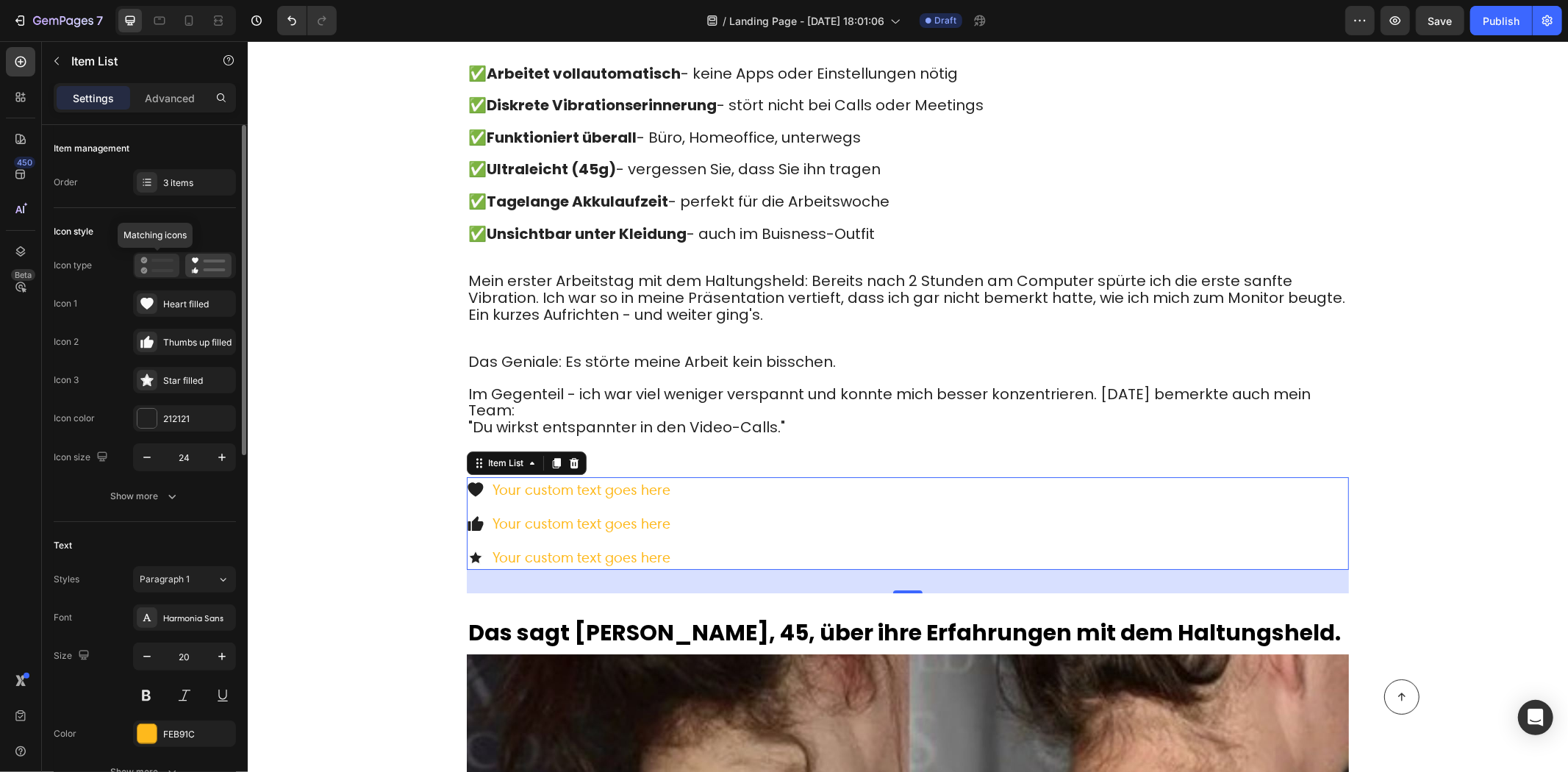
click at [156, 264] on icon at bounding box center [156, 265] width 33 height 18
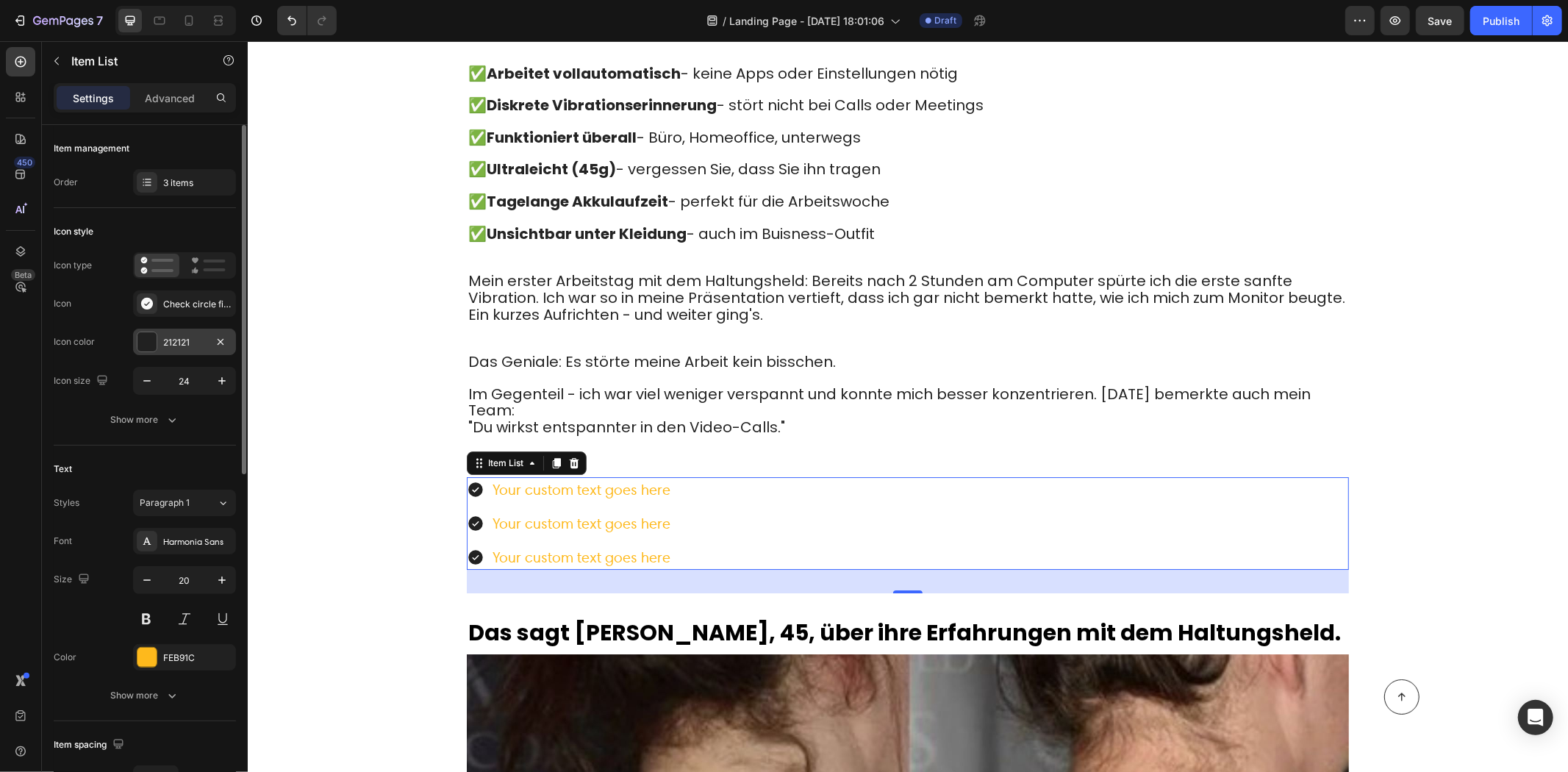
click at [178, 338] on div "212121" at bounding box center [184, 342] width 43 height 13
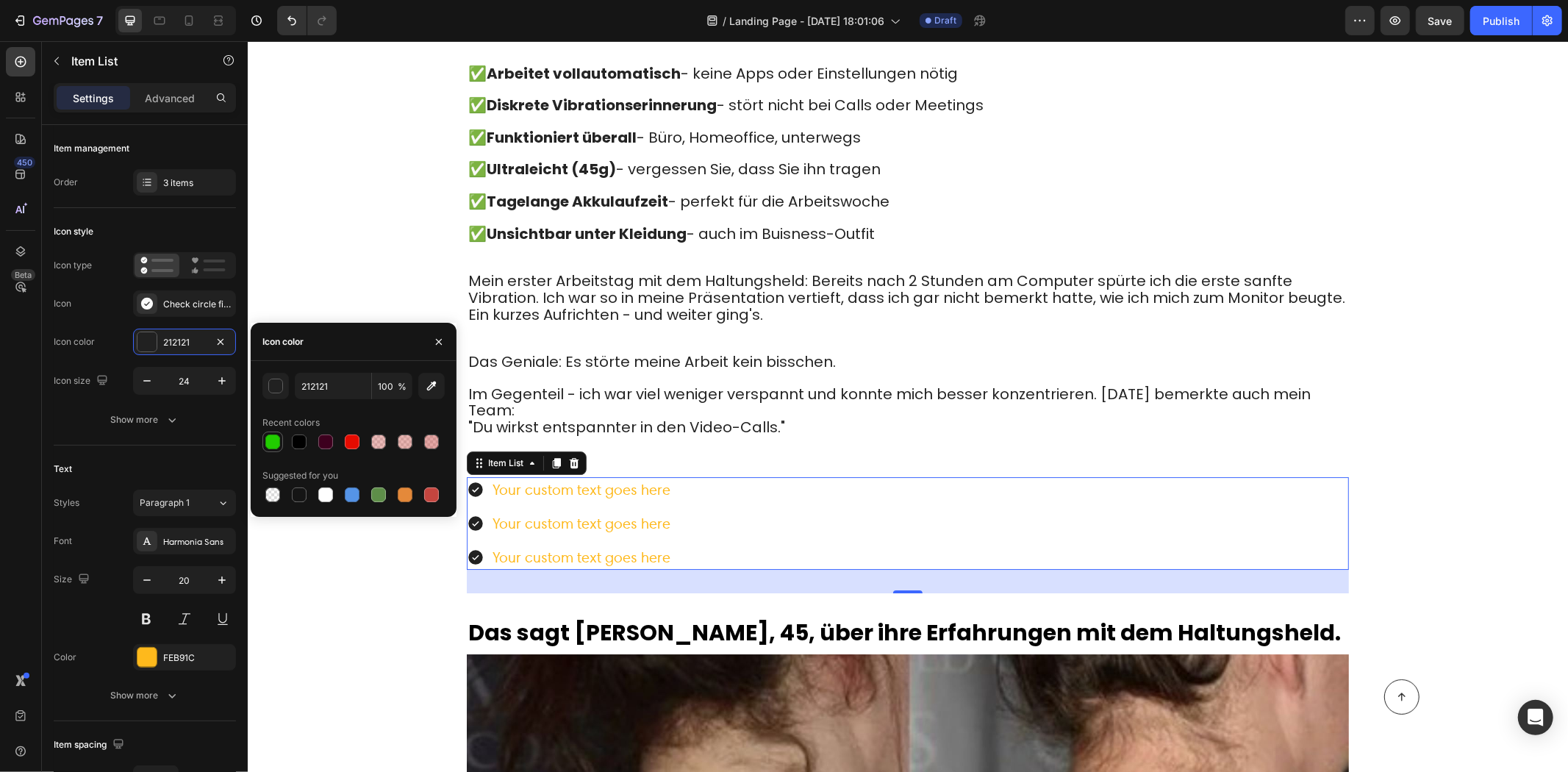
click at [265, 434] on div at bounding box center [272, 441] width 18 height 18
type input "21CC00"
click at [32, 436] on div "450 Beta" at bounding box center [21, 357] width 30 height 619
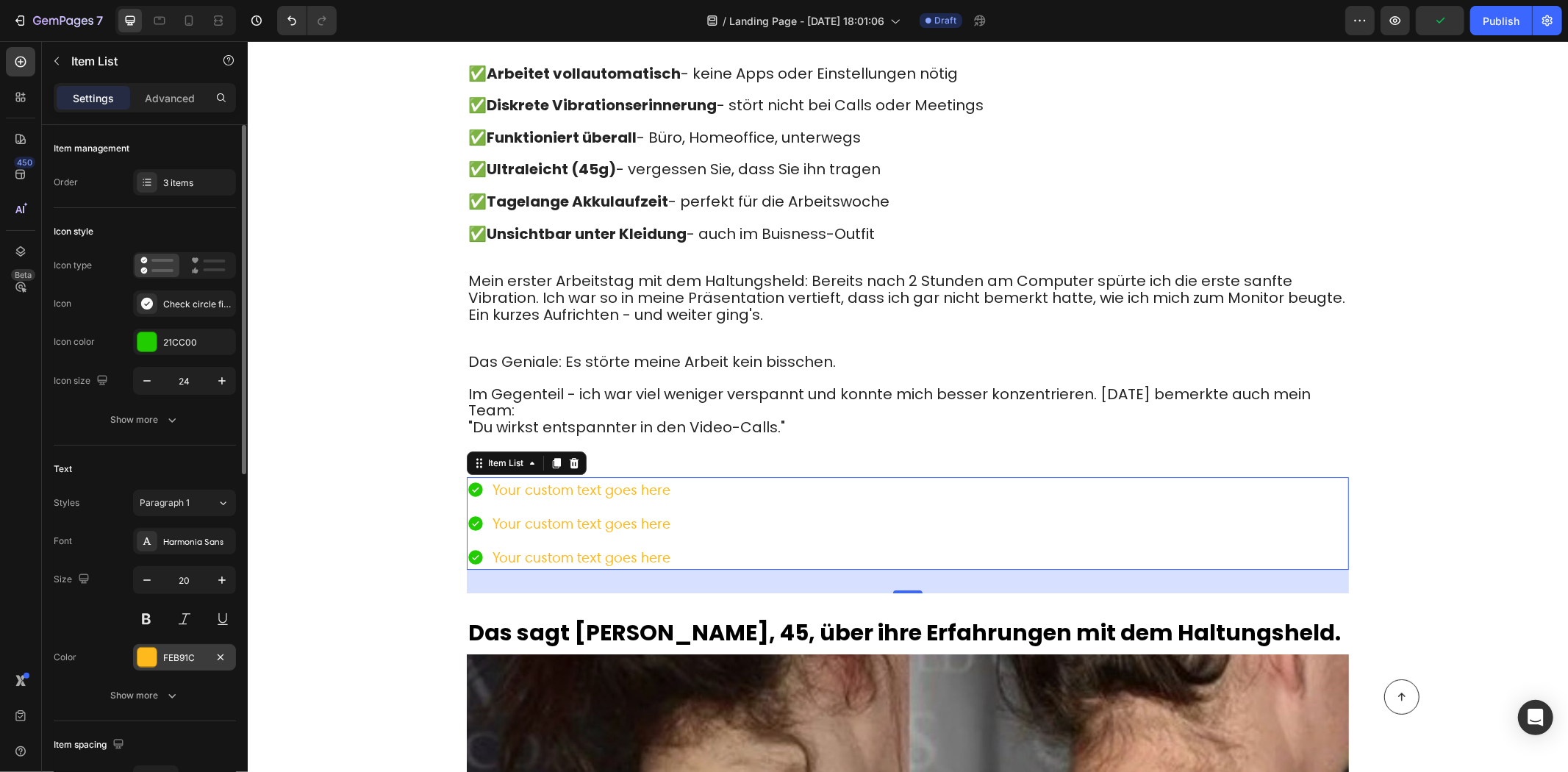
click at [182, 652] on div "FEB91C" at bounding box center [184, 658] width 43 height 13
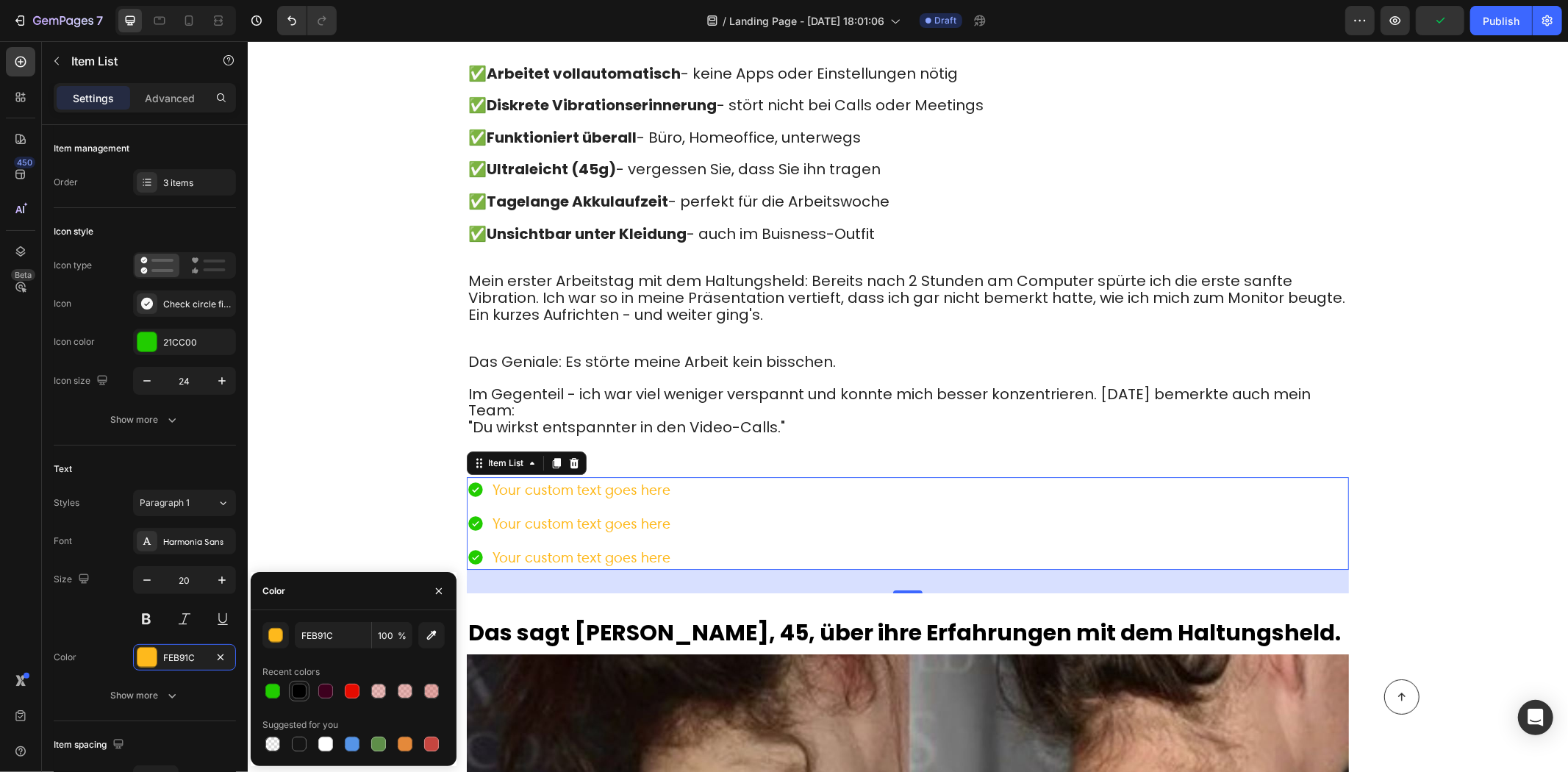
click at [296, 685] on div at bounding box center [299, 690] width 14 height 14
type input "000000"
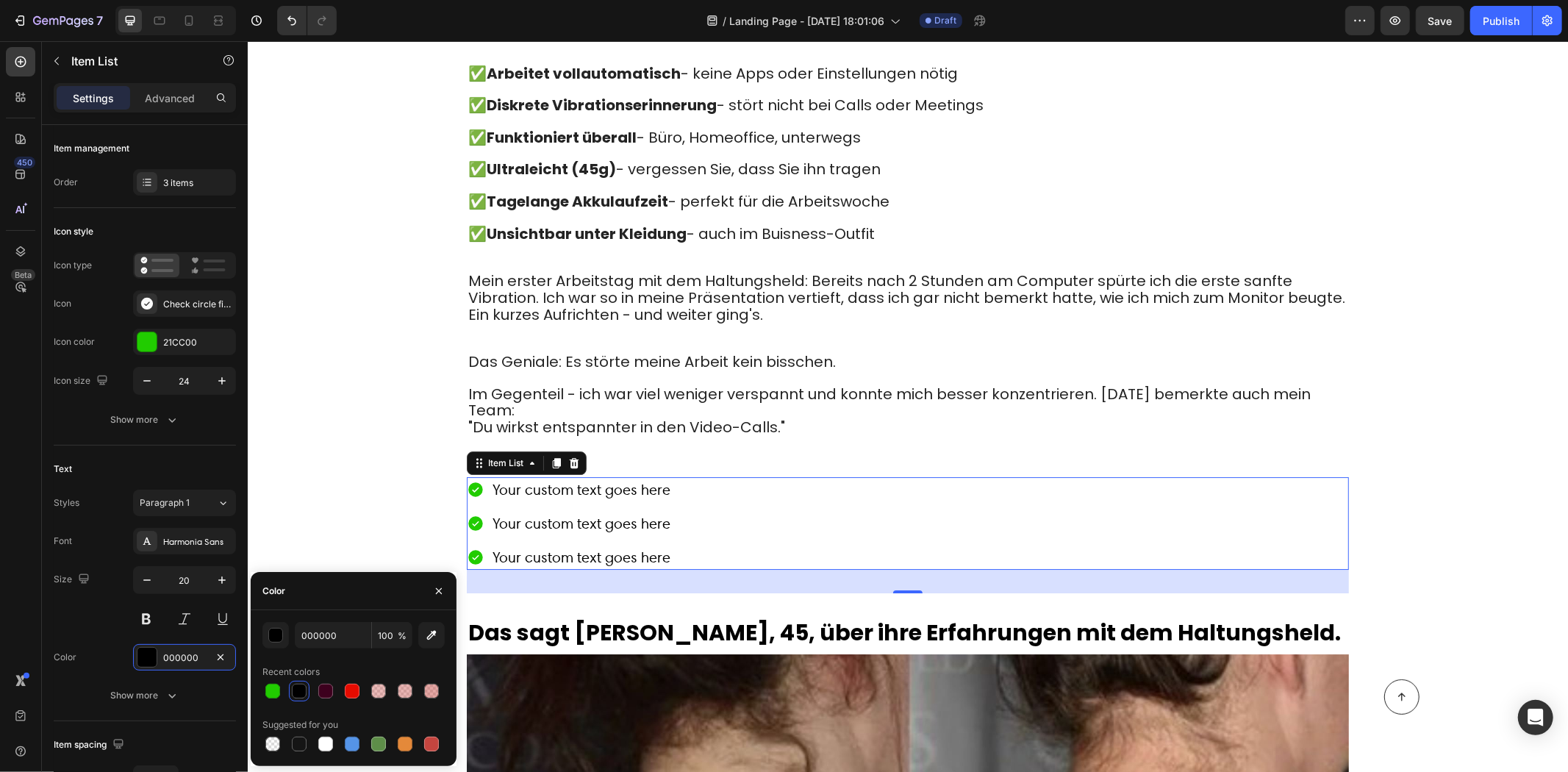
click at [0, 576] on div "450 Beta" at bounding box center [21, 406] width 42 height 731
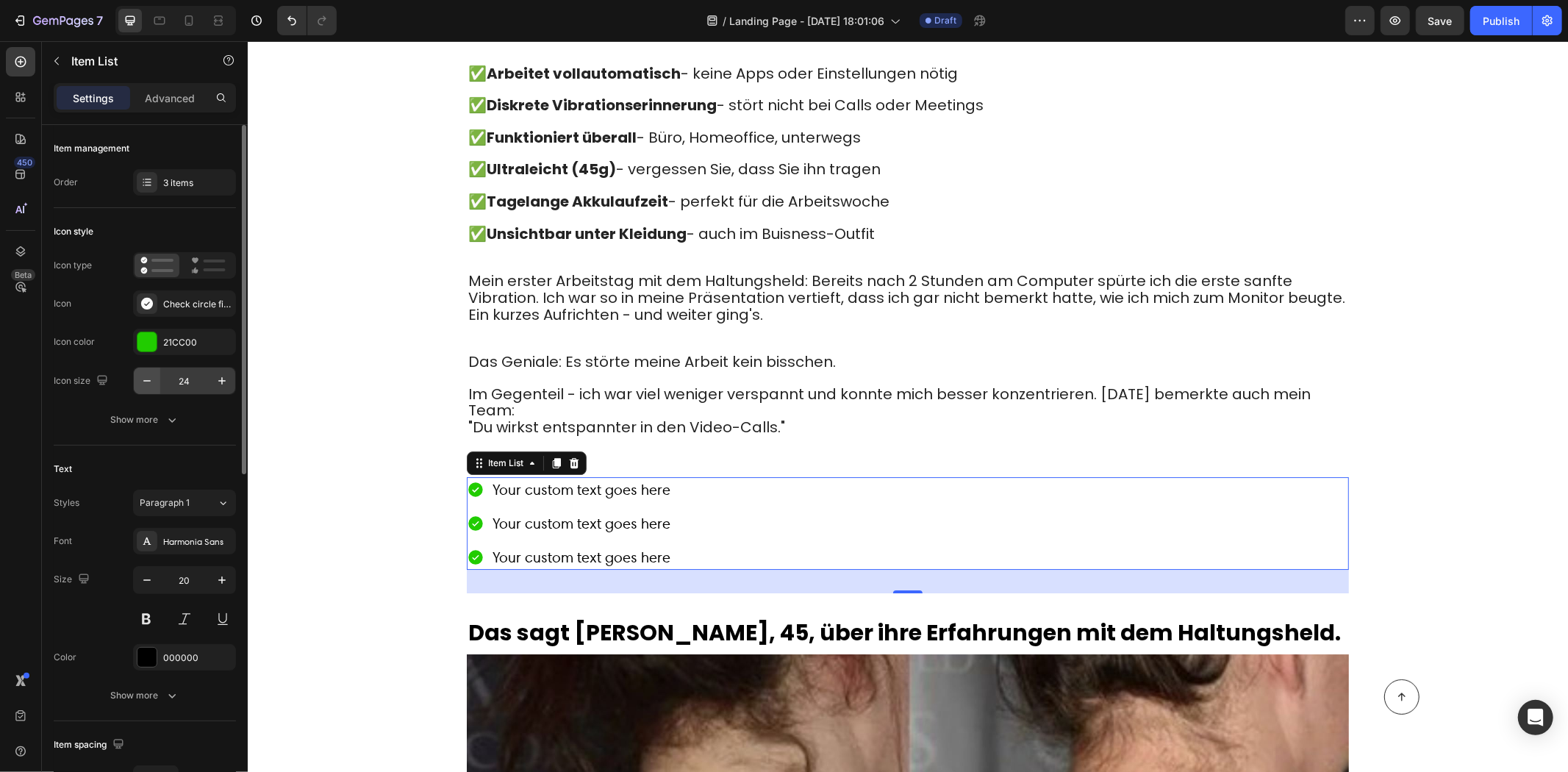
click at [137, 385] on button "button" at bounding box center [147, 380] width 27 height 27
click at [138, 385] on button "button" at bounding box center [147, 380] width 27 height 27
drag, startPoint x: 128, startPoint y: 369, endPoint x: 150, endPoint y: 375, distance: 22.8
click at [130, 370] on div "Icon size 21" at bounding box center [144, 380] width 182 height 28
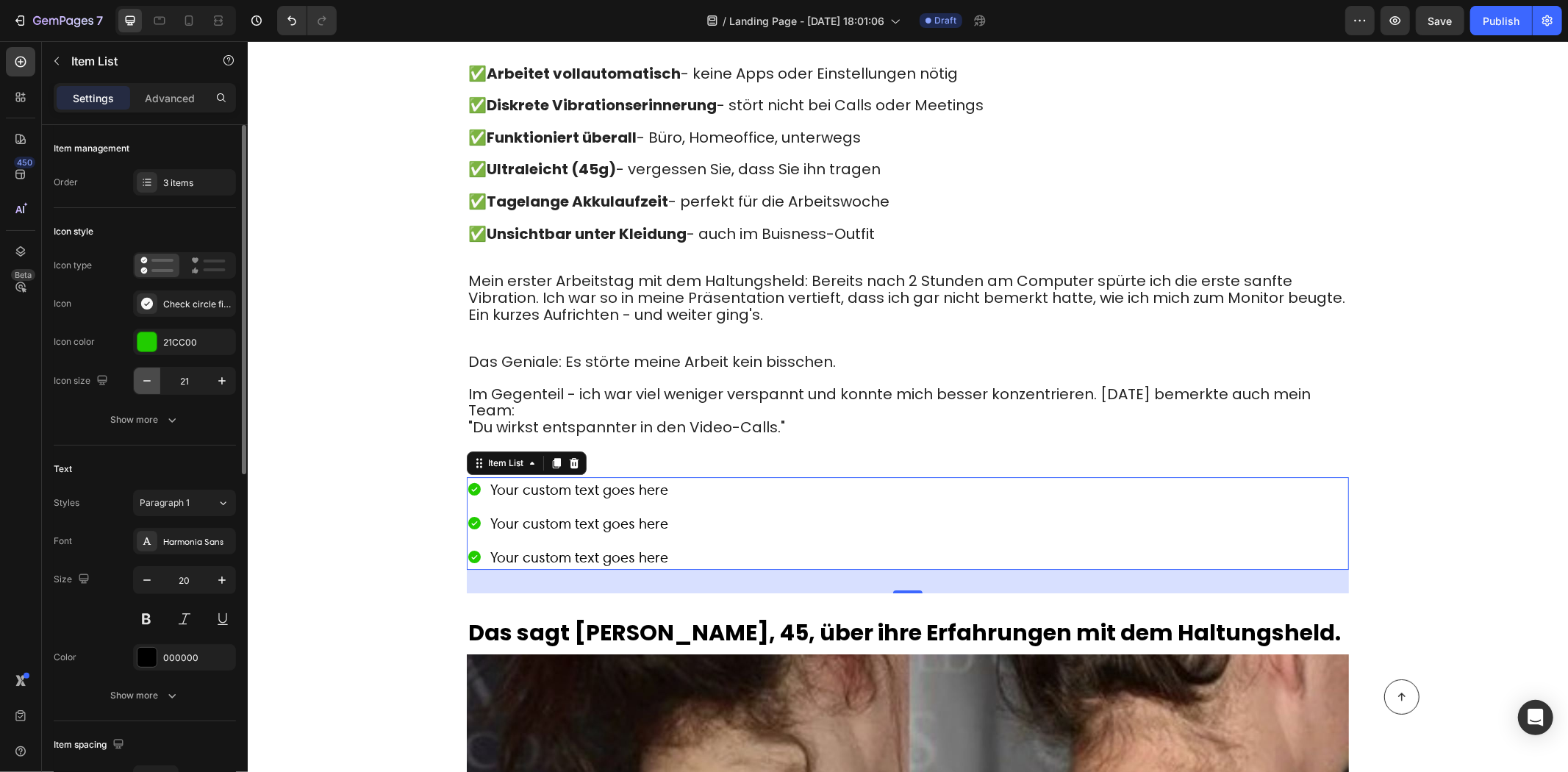
click at [150, 375] on icon "button" at bounding box center [146, 380] width 14 height 14
type input "20"
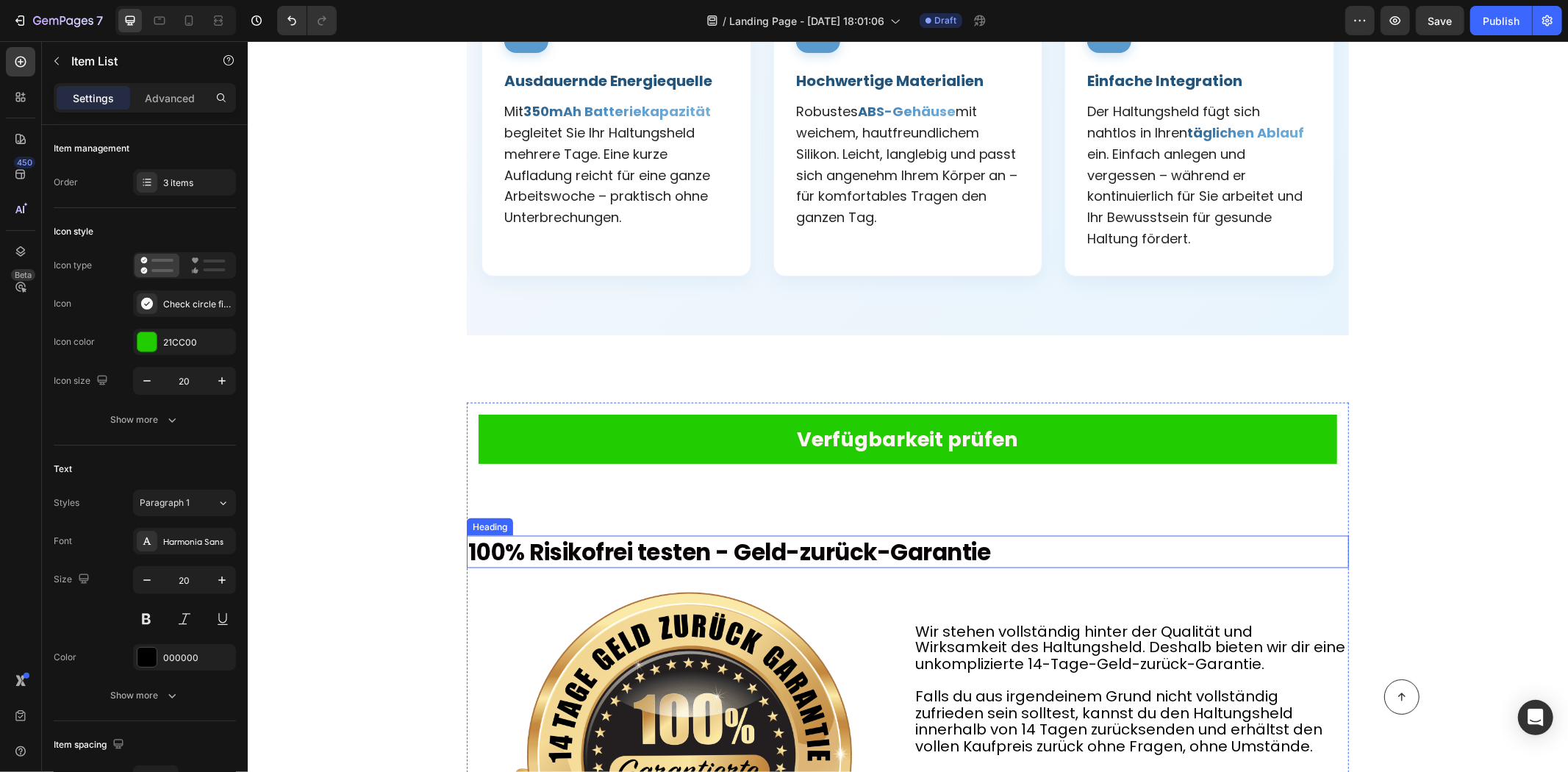
scroll to position [6862, 0]
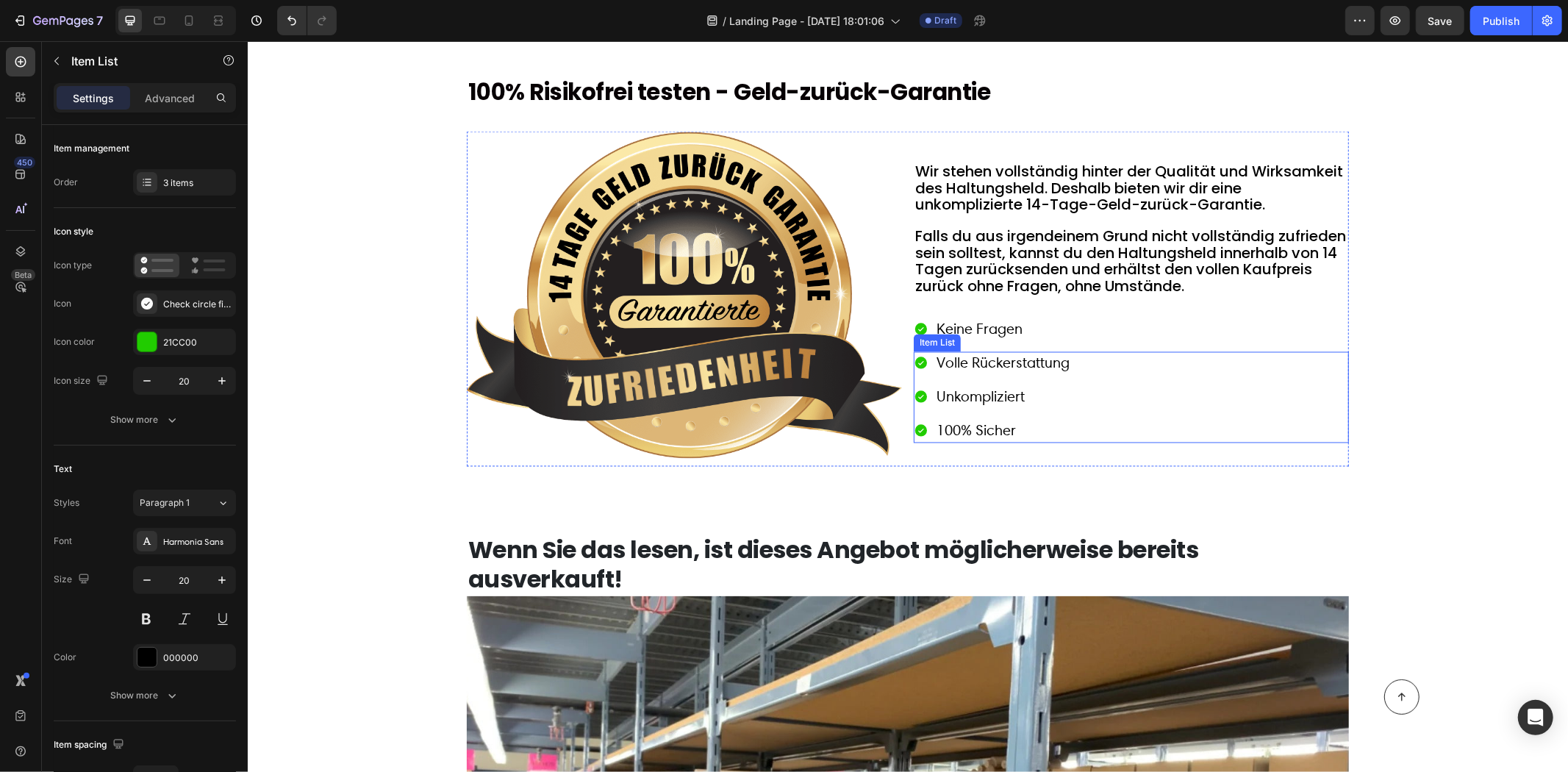
click at [990, 402] on div "Unkompliziert" at bounding box center [1002, 396] width 137 height 25
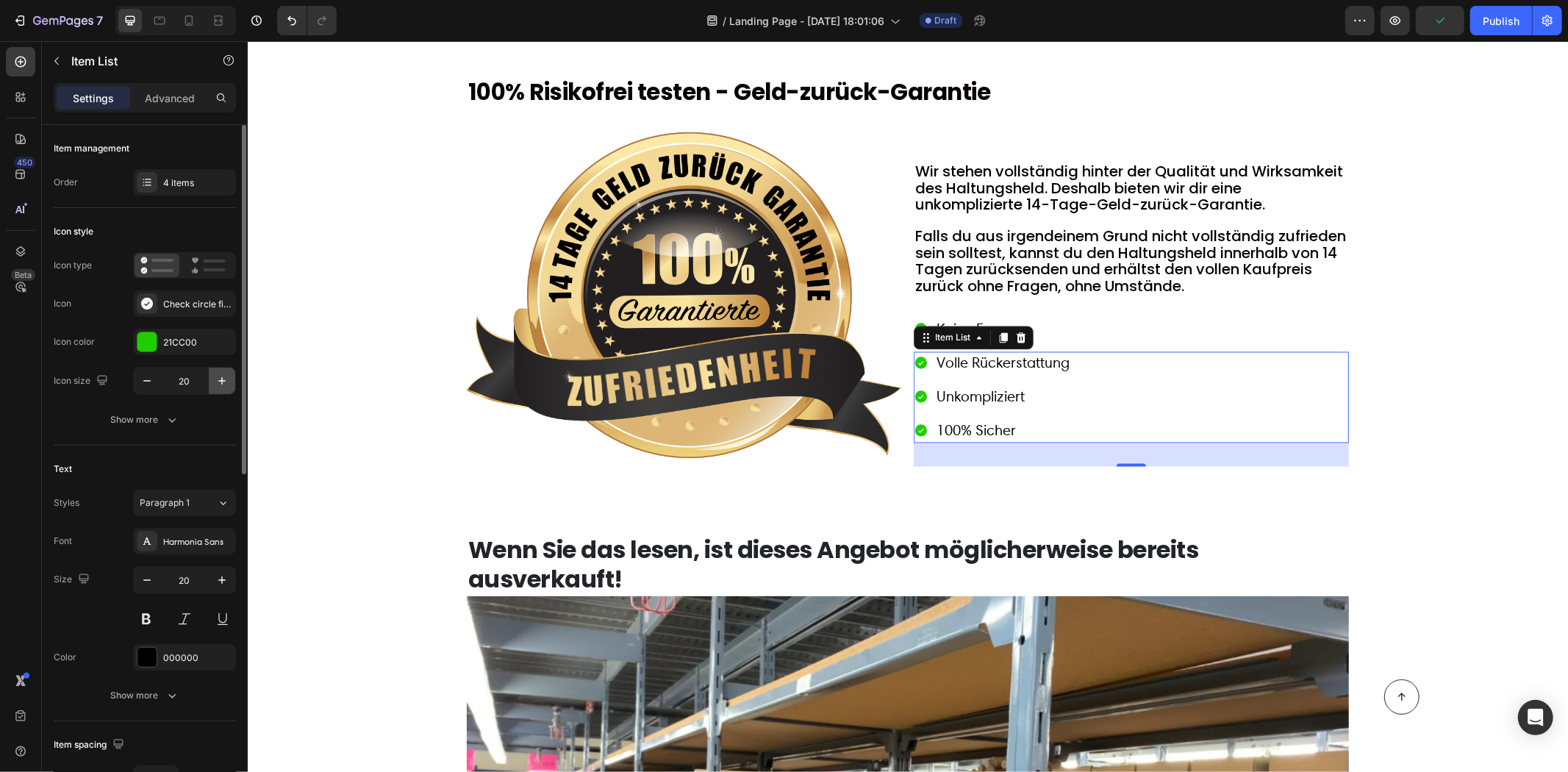
click at [230, 378] on button "button" at bounding box center [222, 380] width 27 height 27
click at [229, 376] on icon "button" at bounding box center [222, 380] width 14 height 14
type input "24"
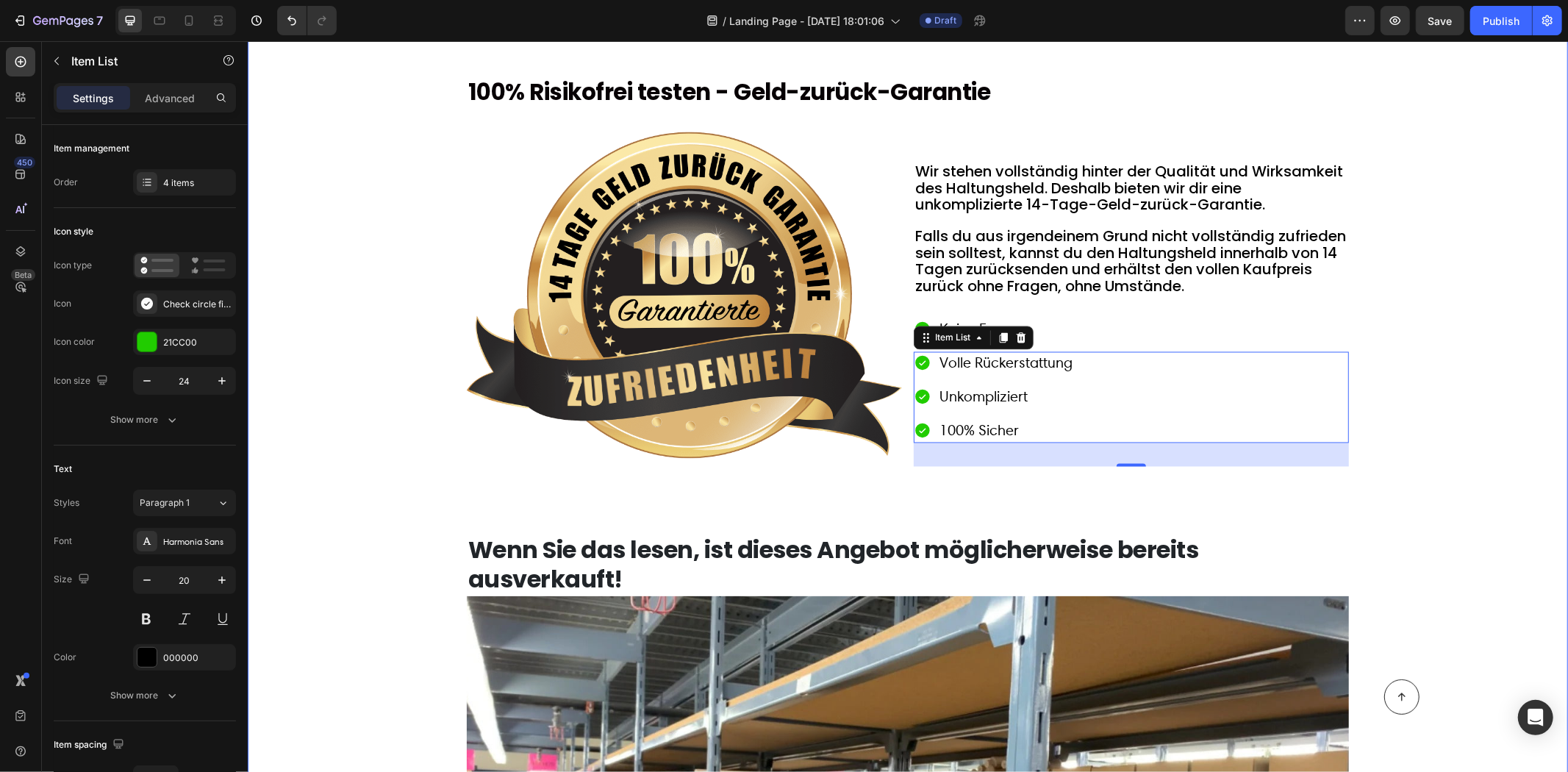
click at [306, 365] on div "Verfügbarkeit prüfen Button Row 100% Risikofrei testen - Geld-zurück-Garantie H…" at bounding box center [907, 666] width 1291 height 1448
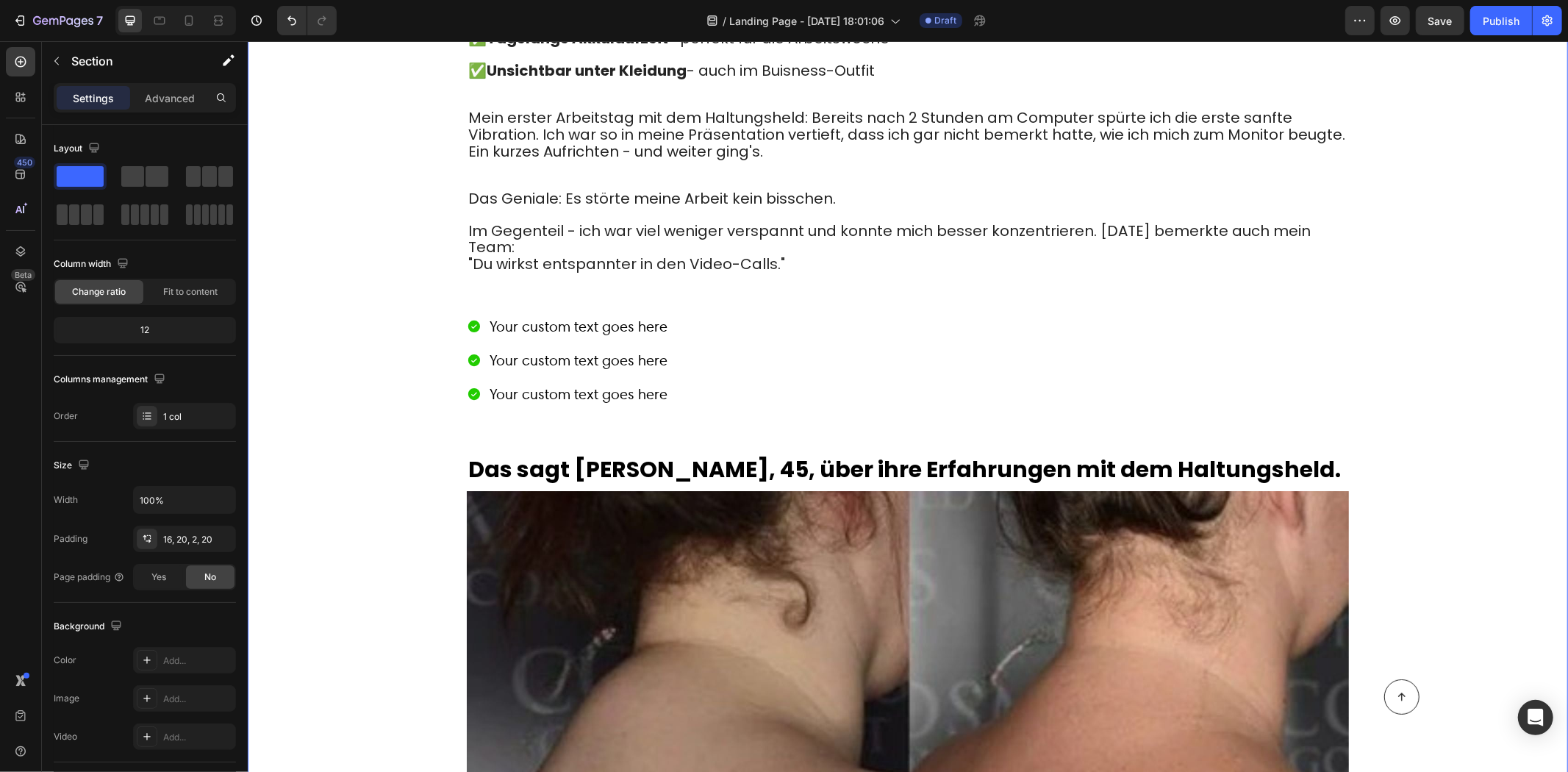
scroll to position [3922, 0]
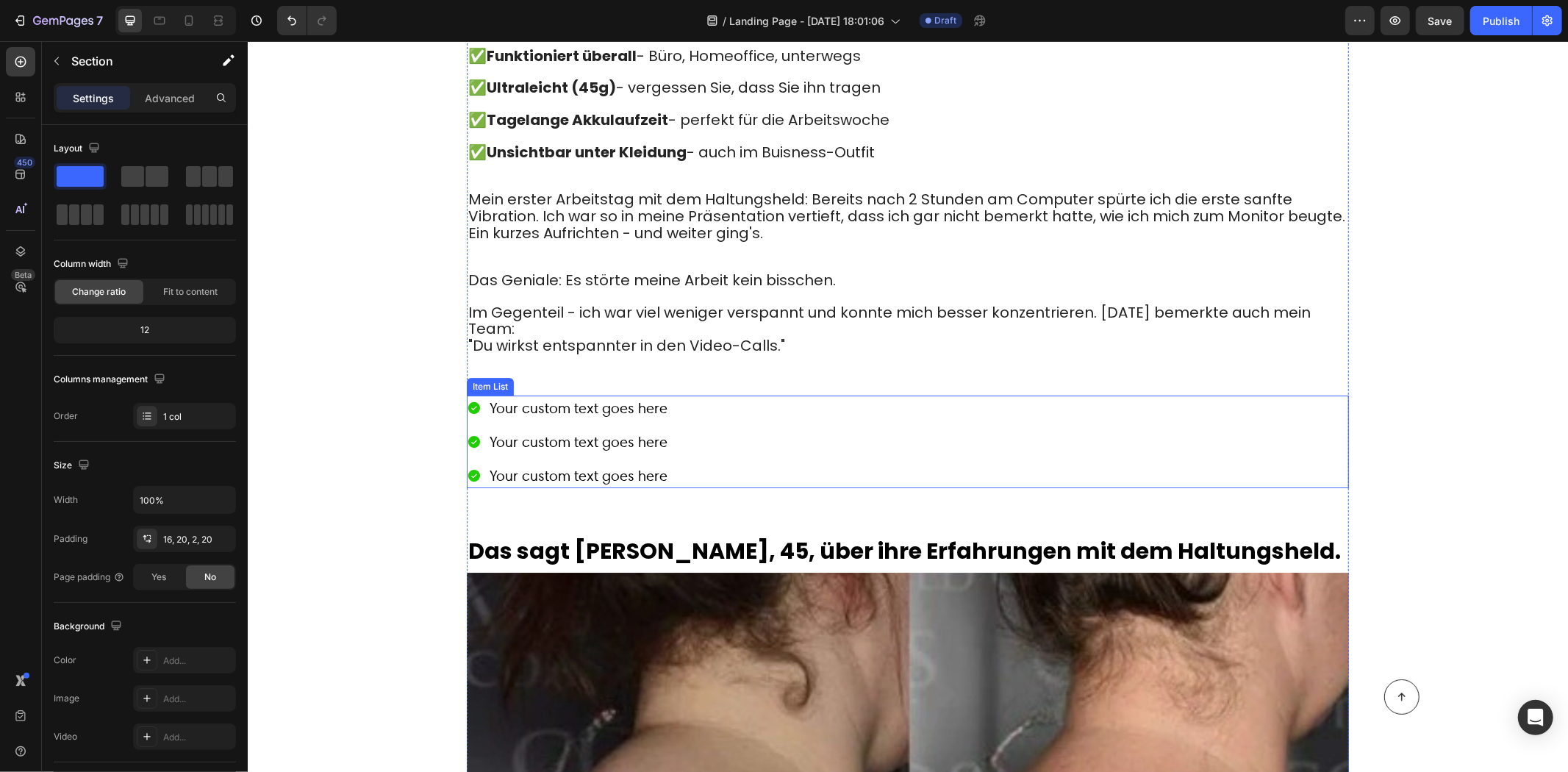
click at [487, 428] on div "Your custom text goes here" at bounding box center [578, 440] width 182 height 25
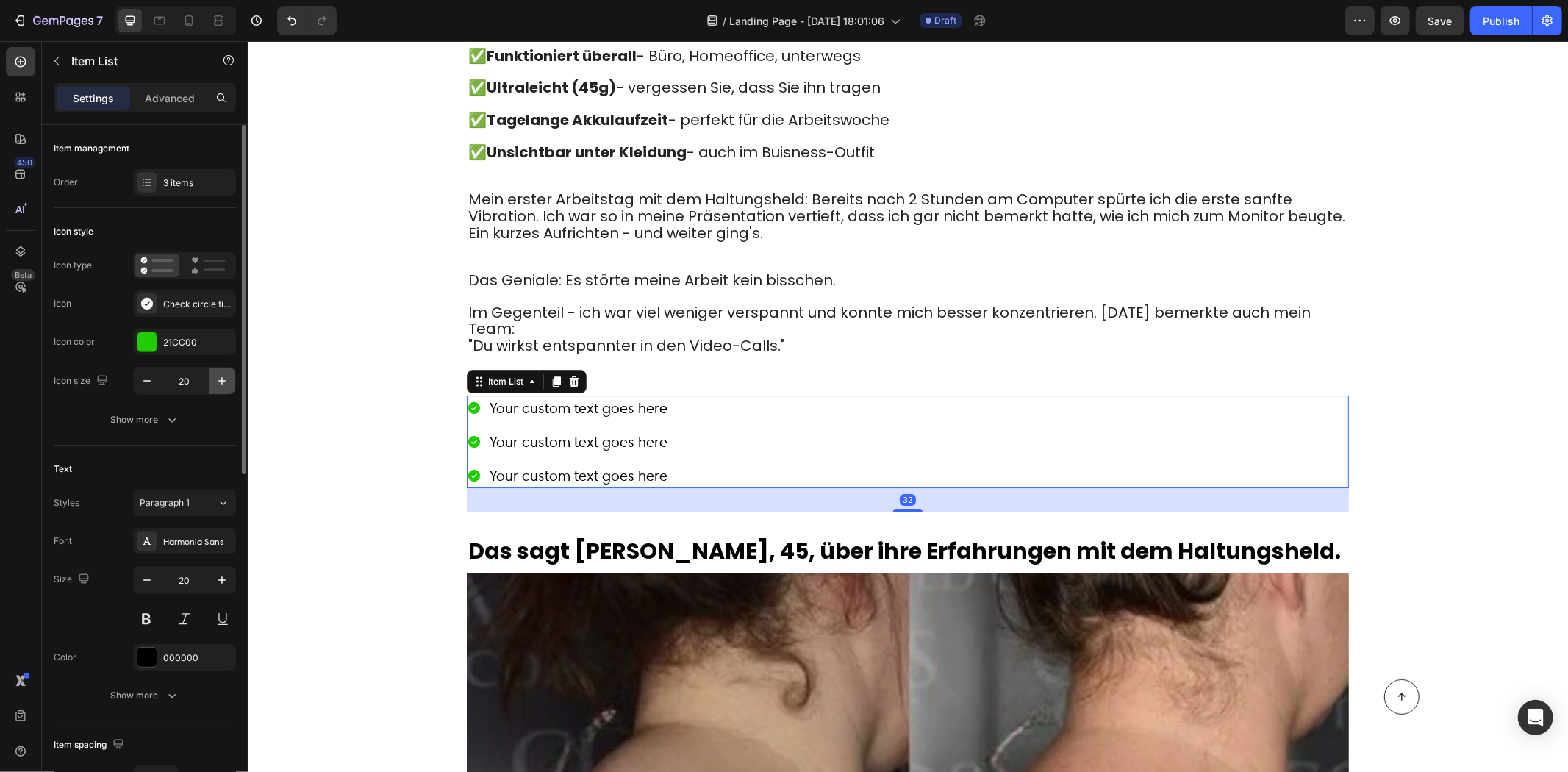
click at [224, 380] on icon "button" at bounding box center [222, 381] width 8 height 8
type input "24"
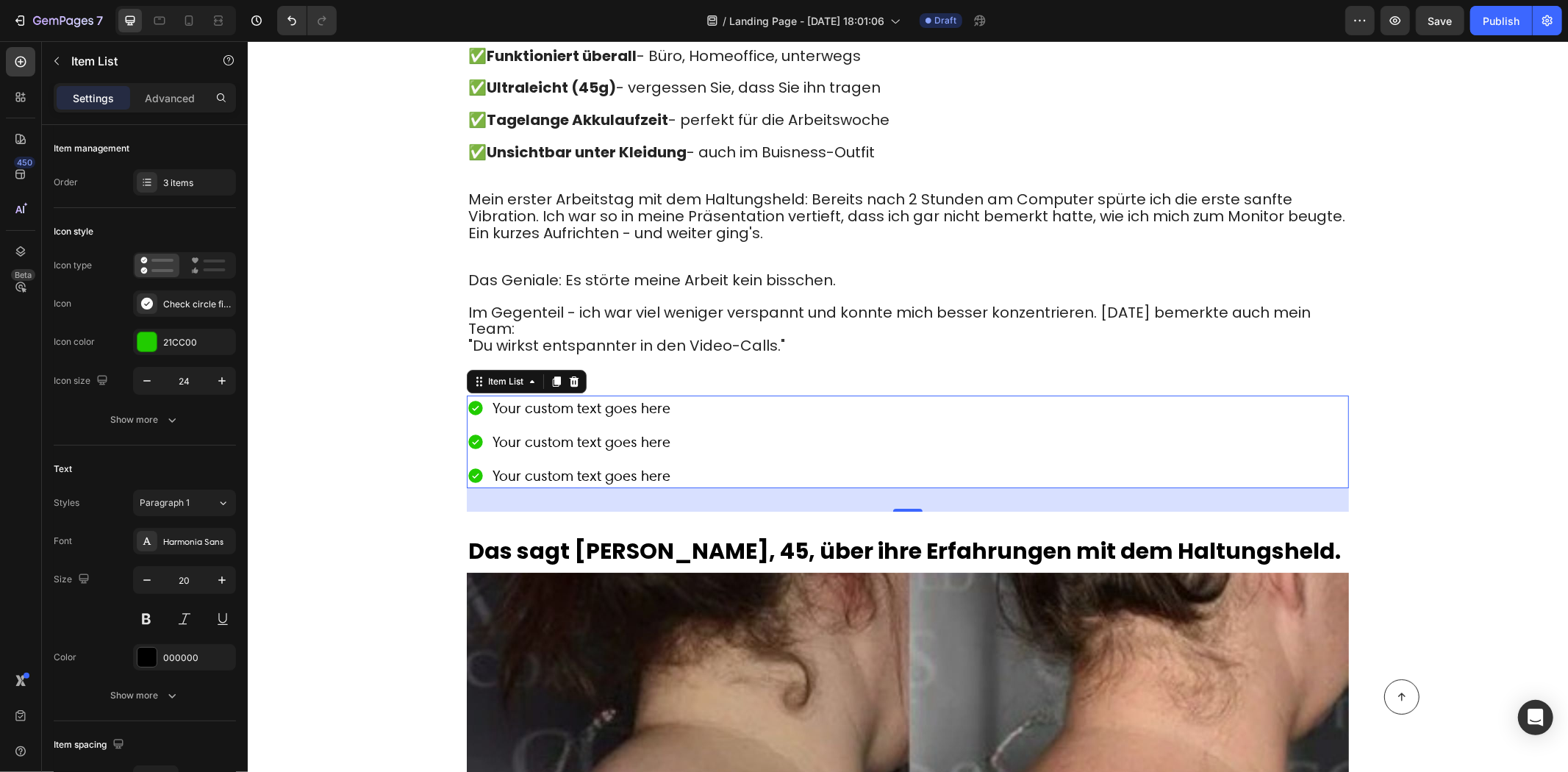
scroll to position [3759, 0]
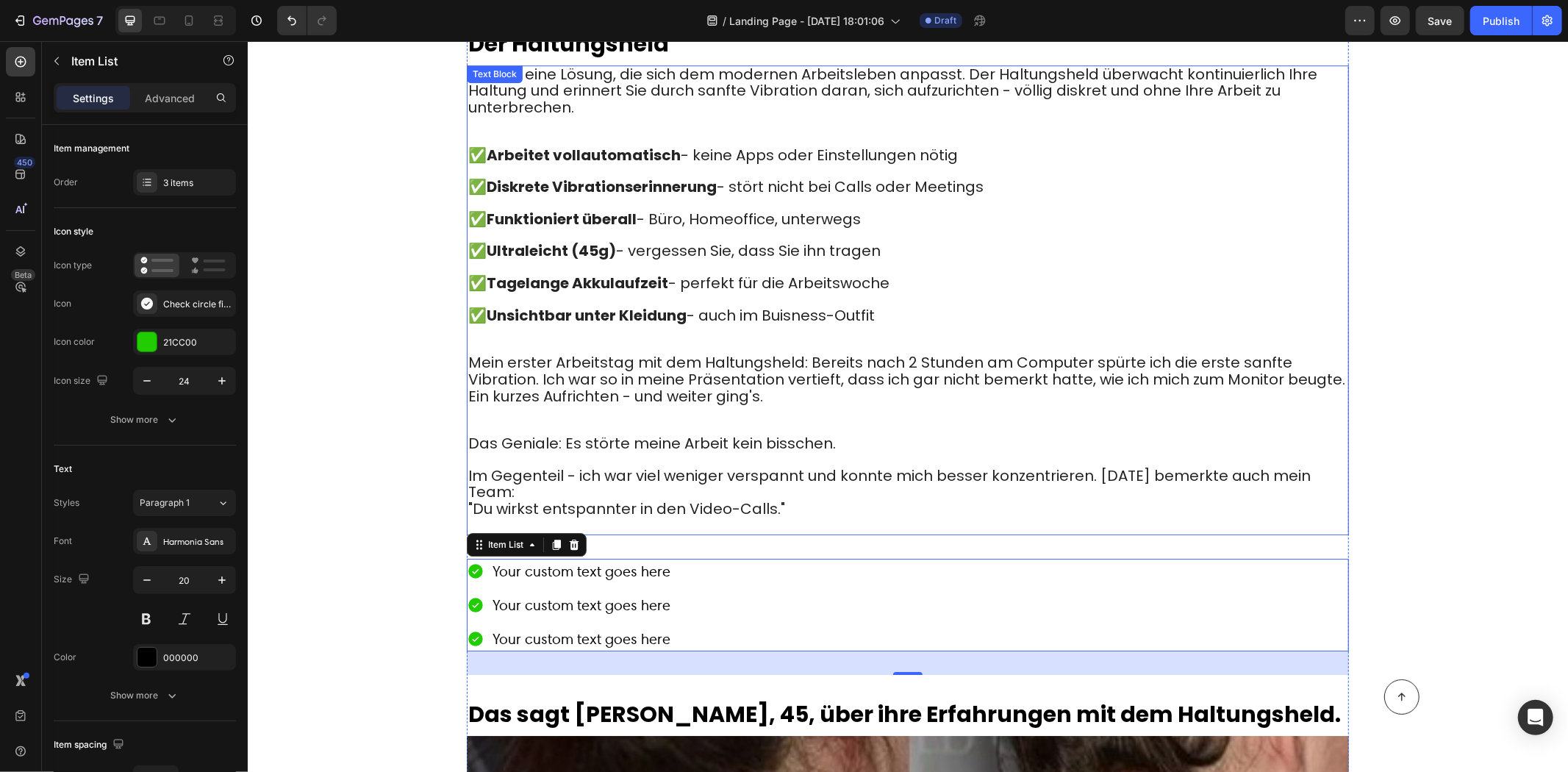
click at [607, 208] on strong "Funktioniert überall" at bounding box center [561, 218] width 150 height 21
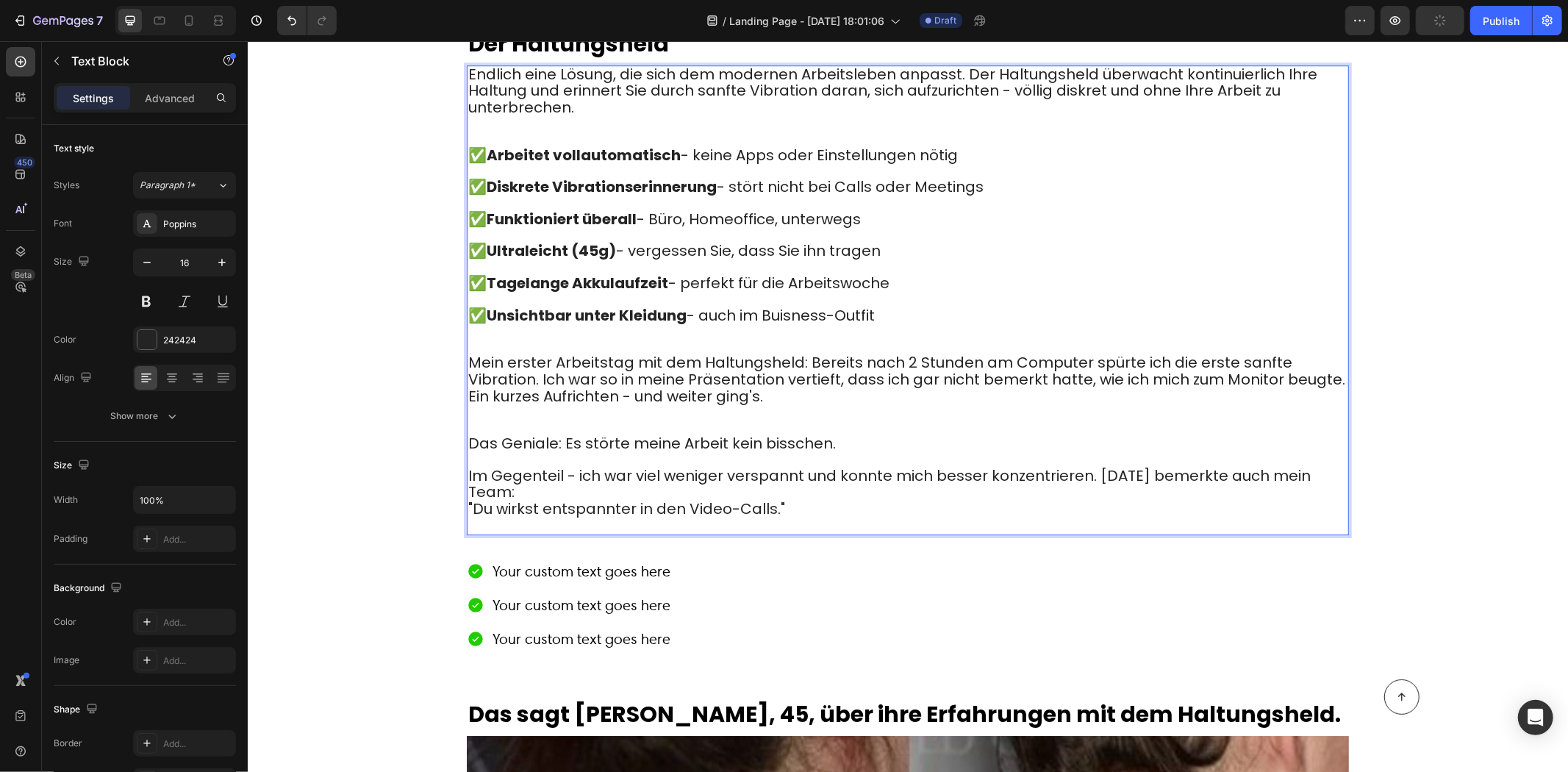
click at [487, 144] on strong "Arbeitet vollautomatisch" at bounding box center [583, 154] width 194 height 21
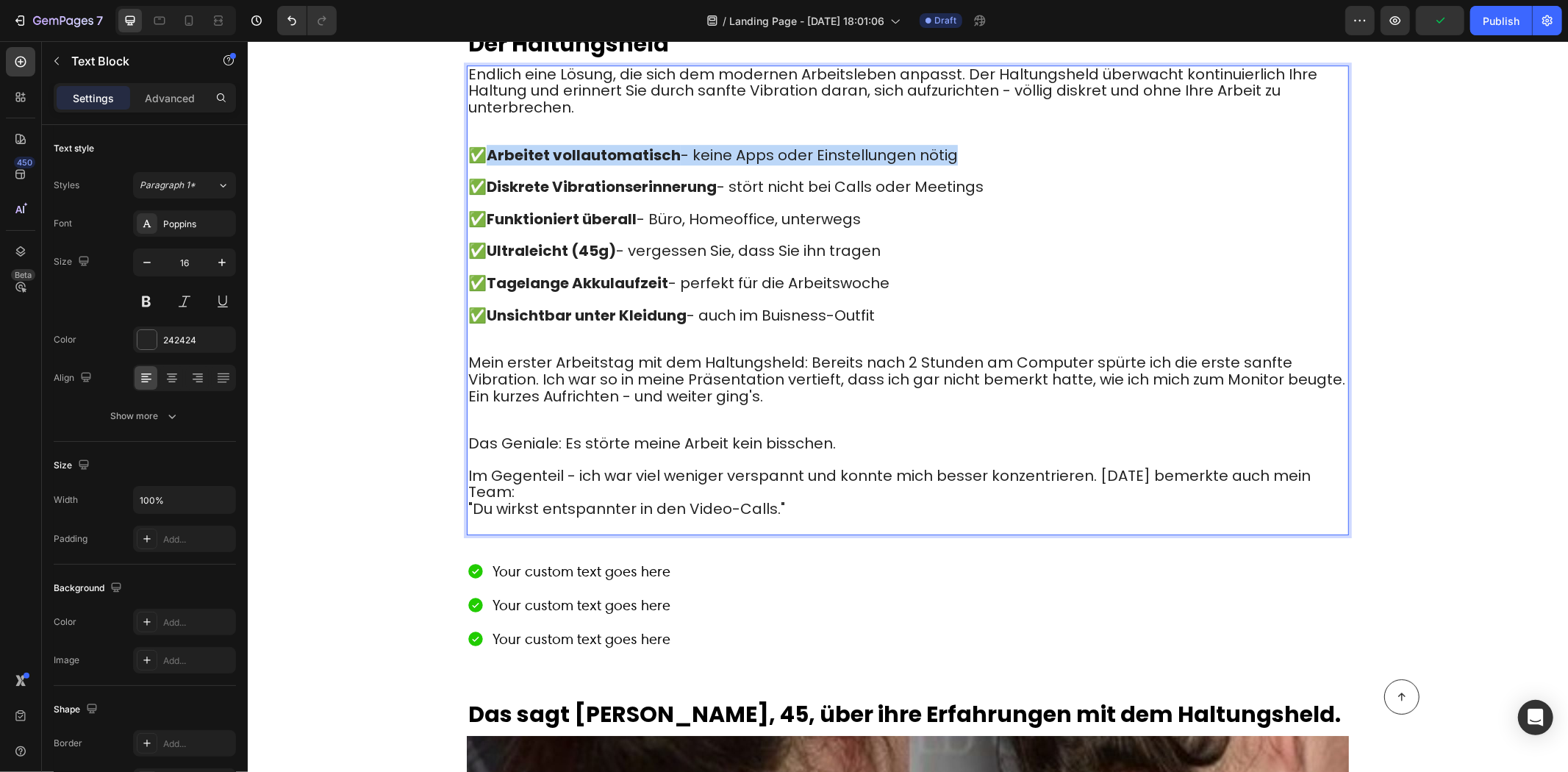
drag, startPoint x: 485, startPoint y: 132, endPoint x: 949, endPoint y: 132, distance: 464.0
click at [949, 147] on p "✅ Arbeitet vollautomatisch - keine Apps oder Einstellungen nötig" at bounding box center [907, 155] width 880 height 17
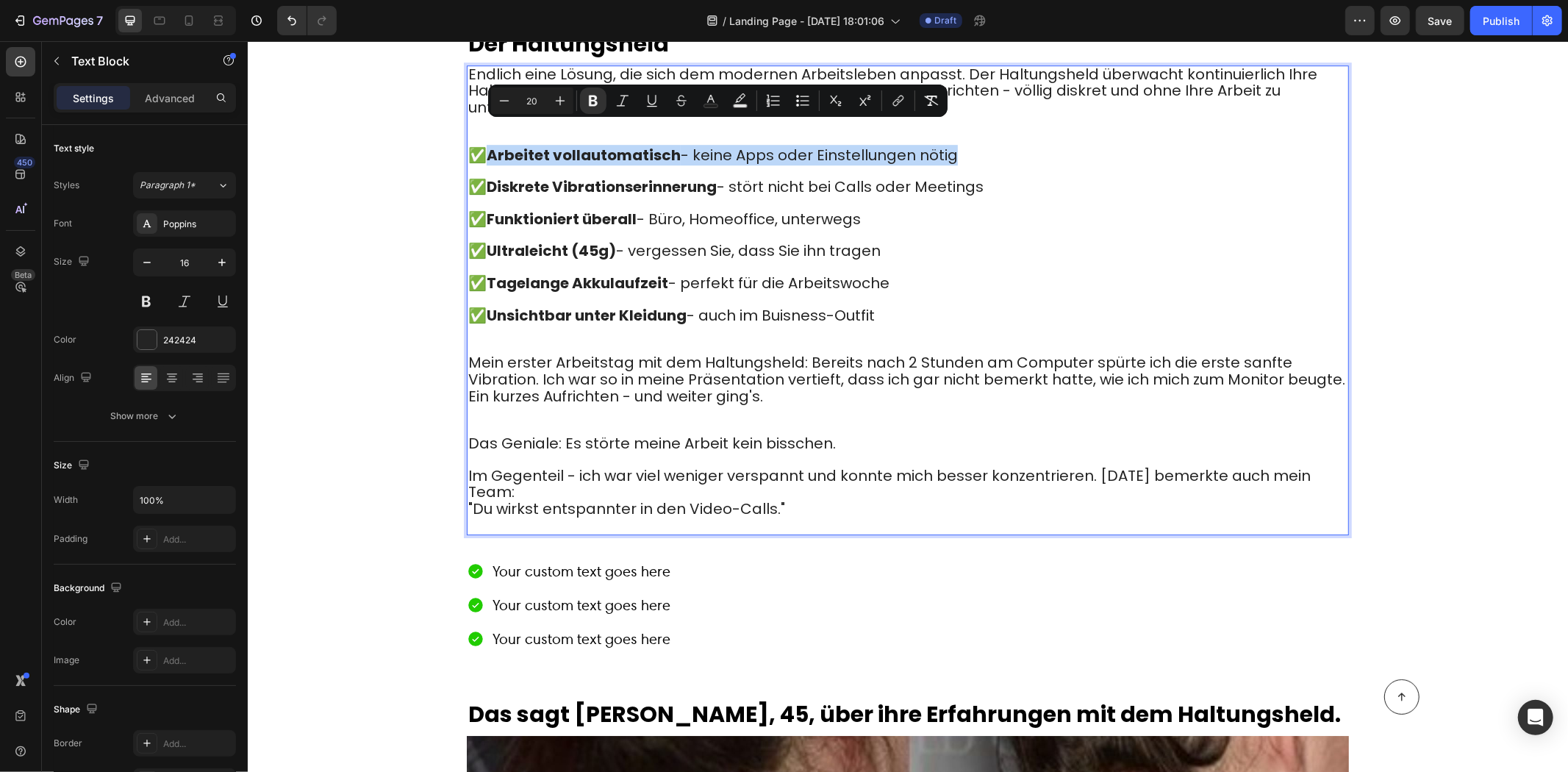
copy span "Arbeitet vollautomatisch - keine Apps oder Einstellungen nötig"
click at [682, 558] on div "Your custom text goes here Your custom text goes here Your custom text goes here" at bounding box center [907, 604] width 882 height 93
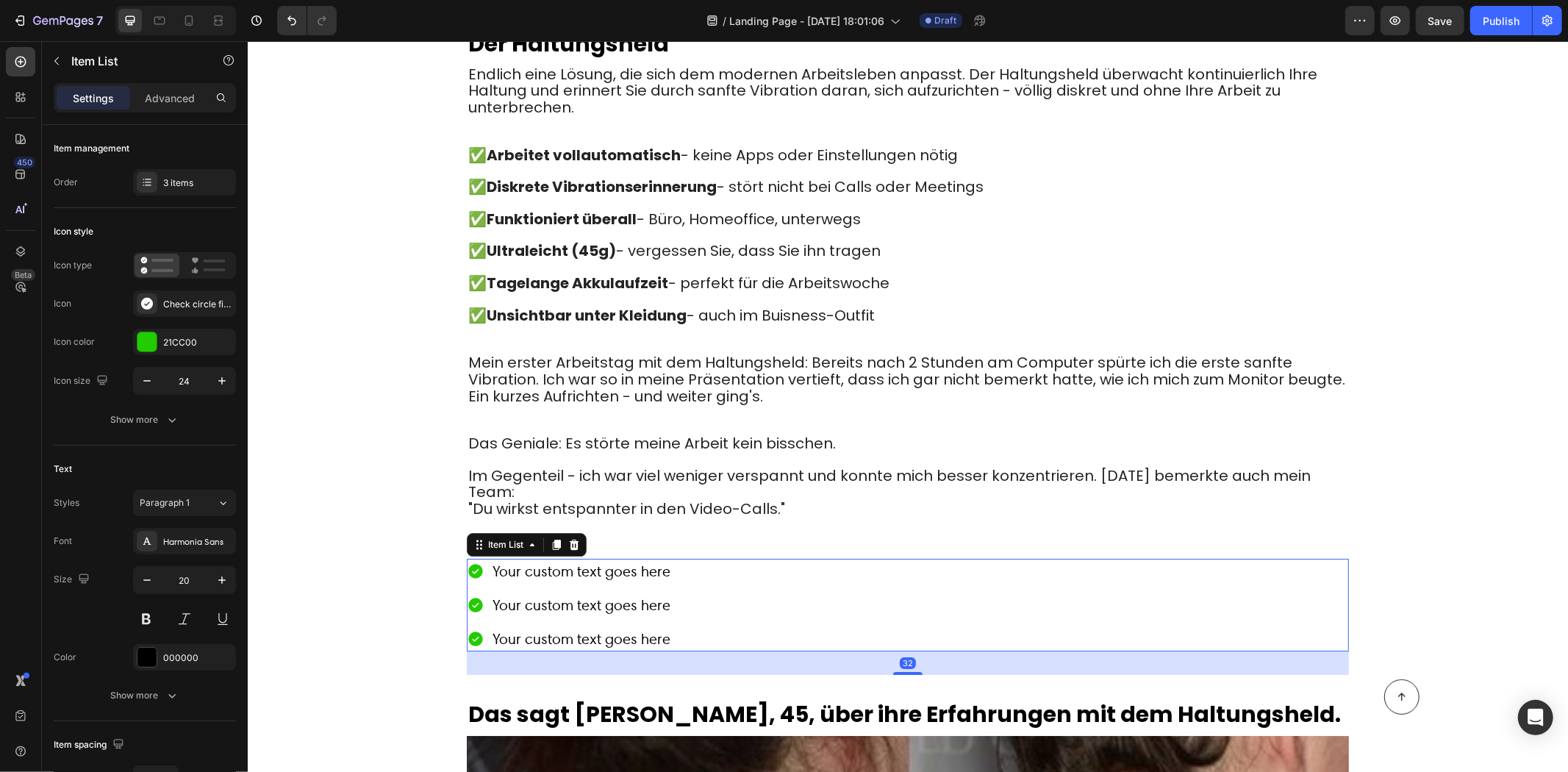
click at [532, 558] on div "Your custom text goes here" at bounding box center [580, 570] width 182 height 25
click at [533, 560] on p "Your custom text goes here" at bounding box center [580, 570] width 178 height 21
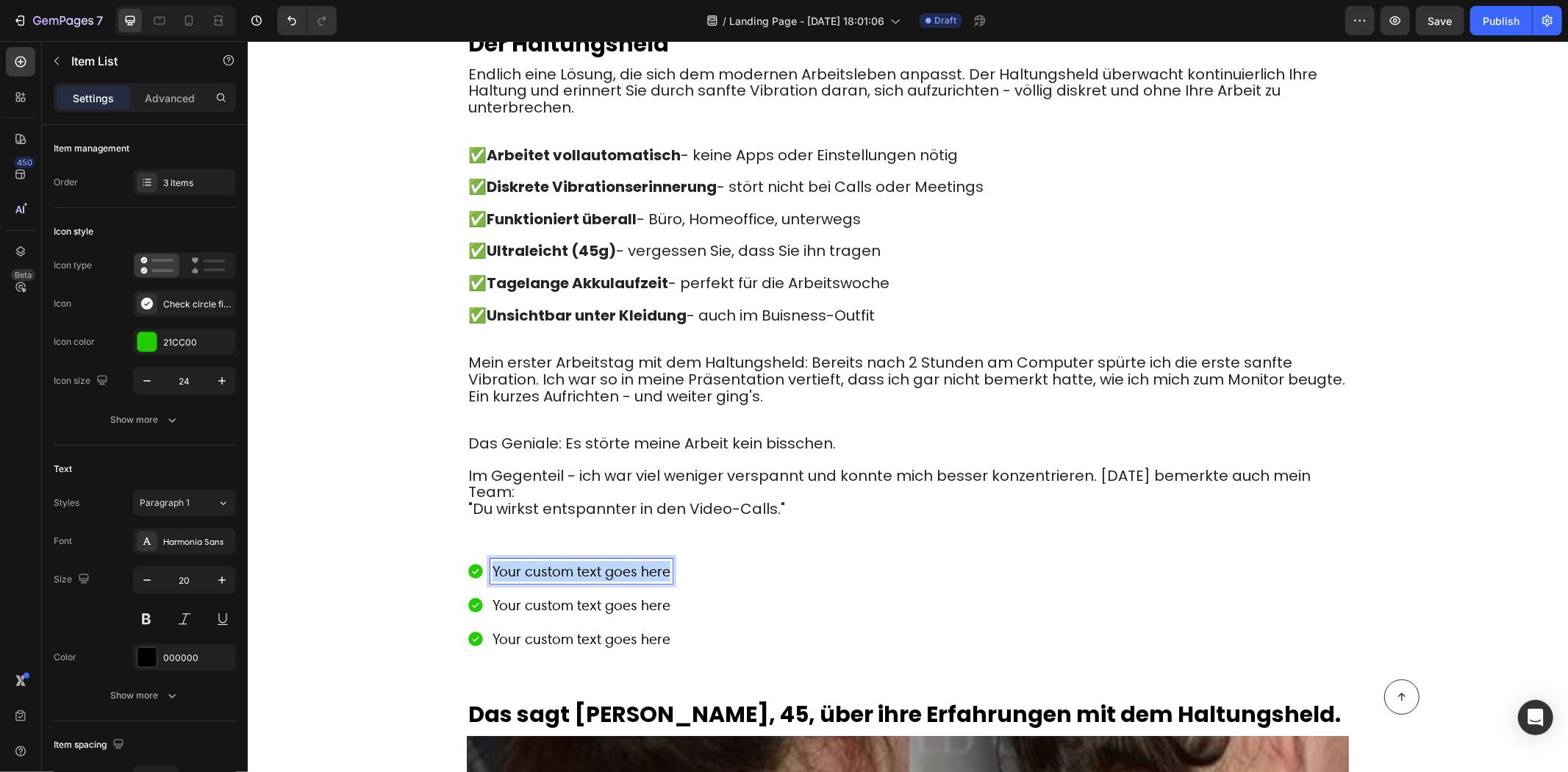
click at [533, 560] on p "Your custom text goes here" at bounding box center [580, 570] width 178 height 21
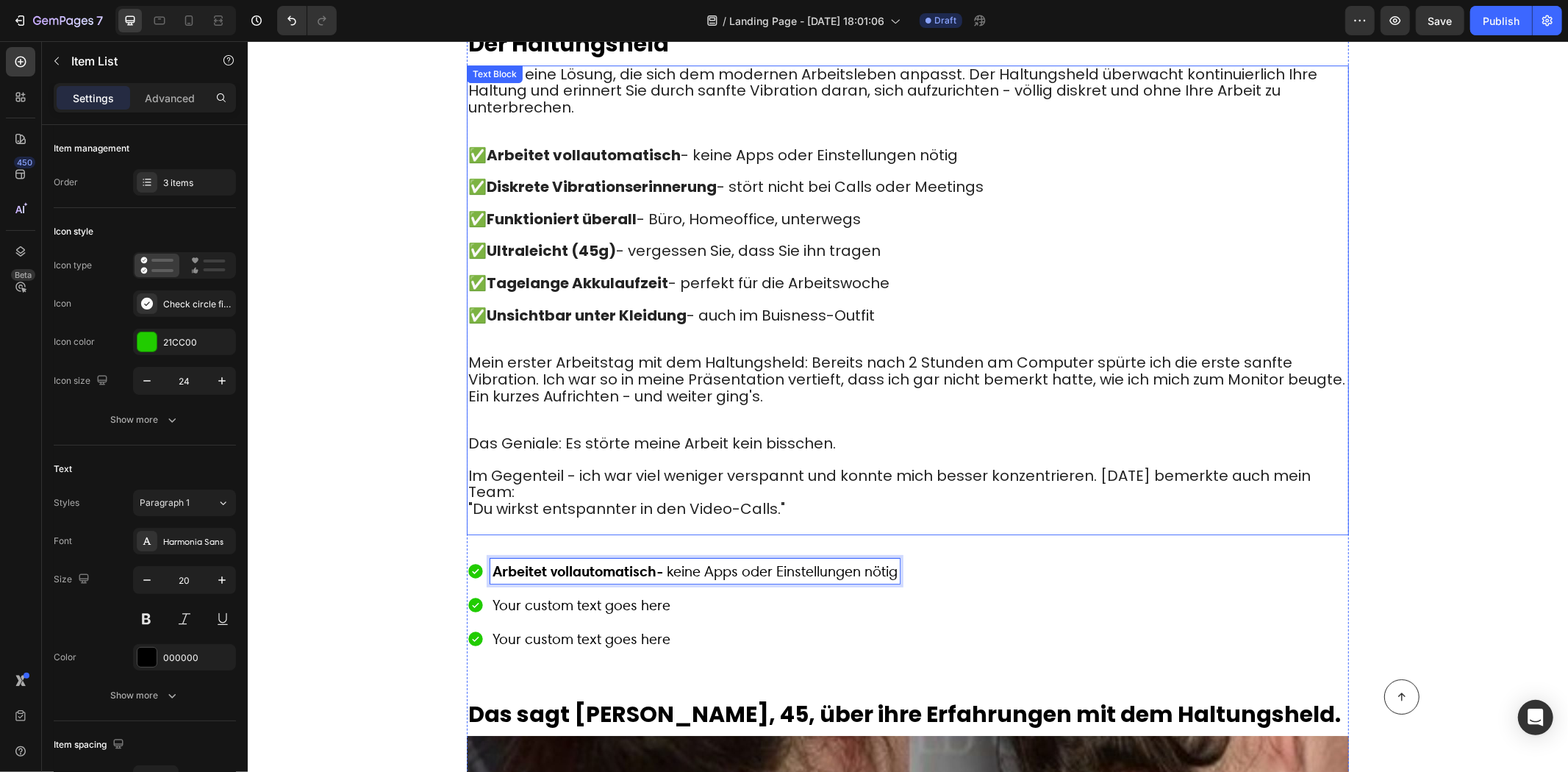
click at [586, 176] on strong "Diskrete Vibrationserinnerung" at bounding box center [601, 186] width 230 height 21
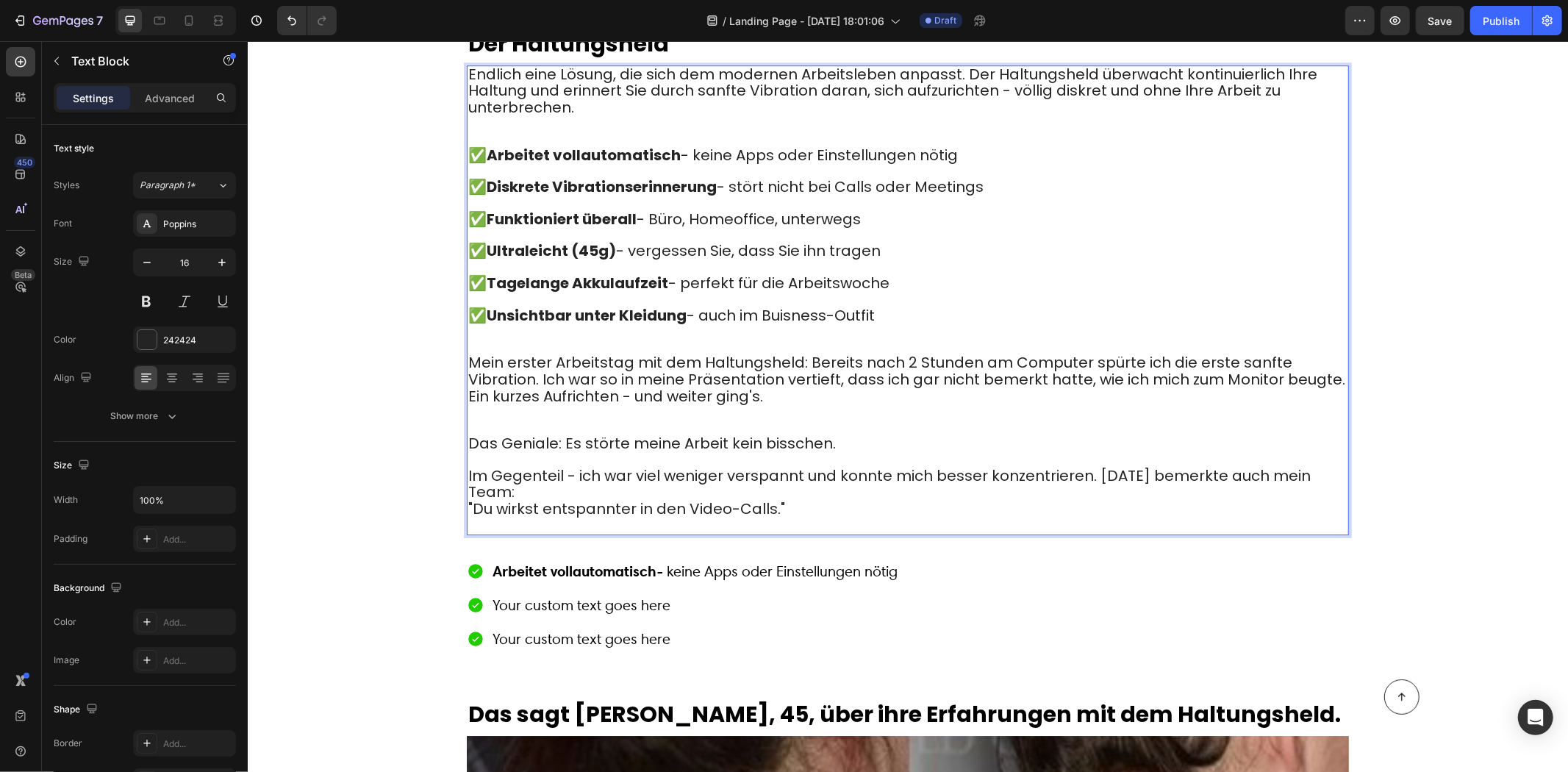
click at [489, 176] on strong "Diskrete Vibrationserinnerung" at bounding box center [601, 186] width 230 height 21
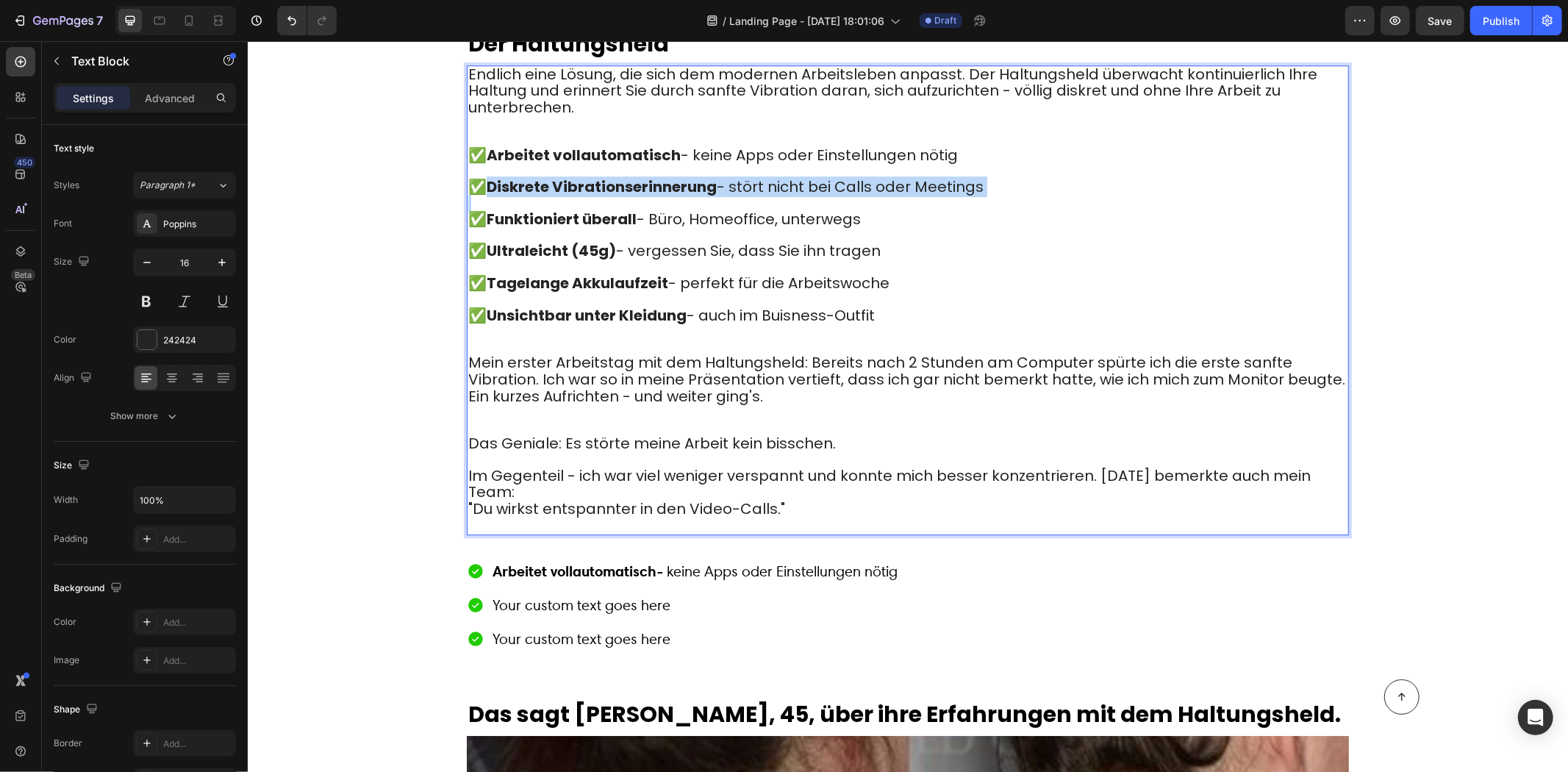
drag, startPoint x: 489, startPoint y: 162, endPoint x: 979, endPoint y: 166, distance: 490.0
click at [979, 176] on span "✅ Diskrete Vibrationserinnerung - stört nicht bei Calls oder Meetings" at bounding box center [725, 186] width 515 height 21
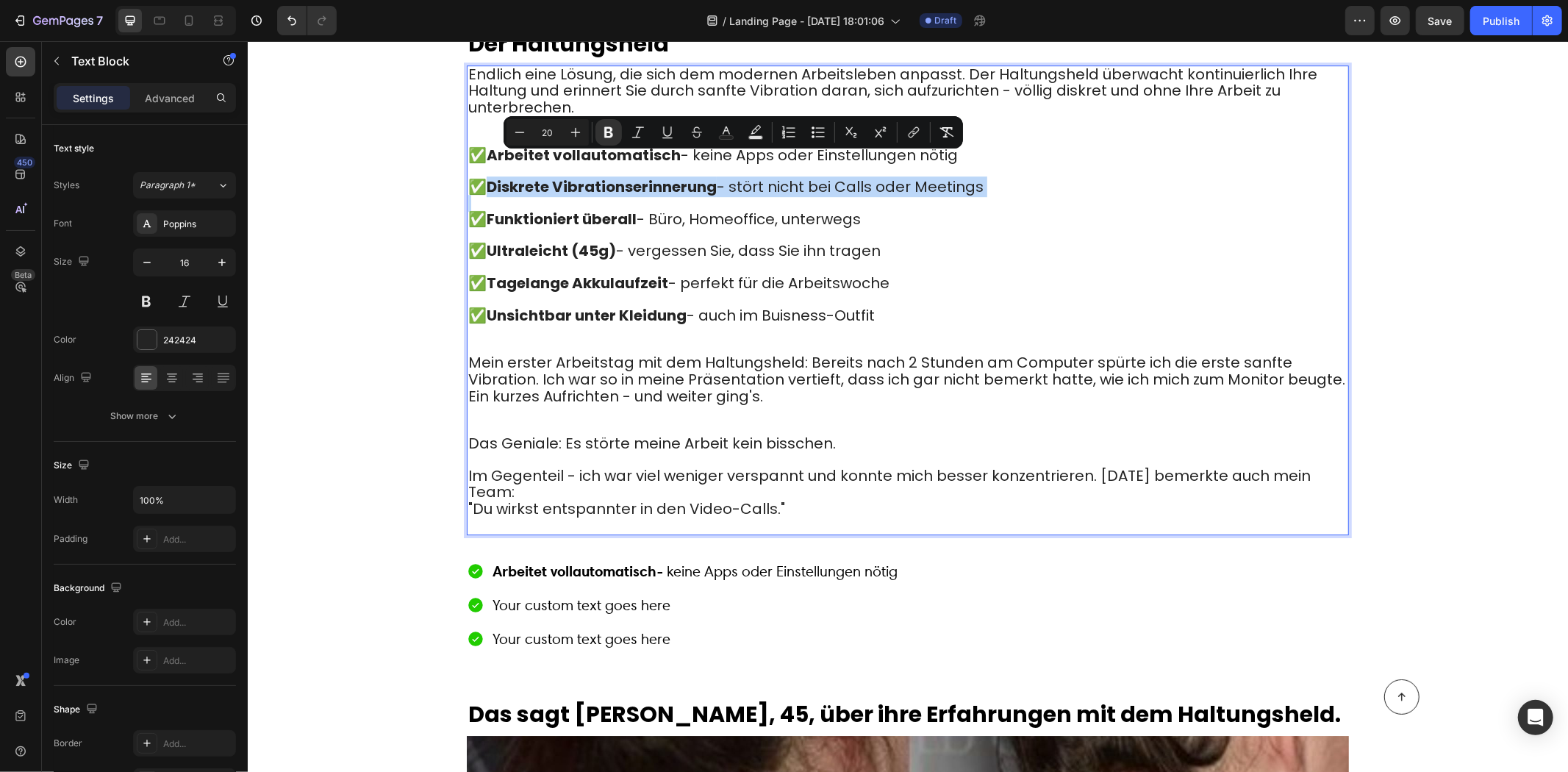
copy span "Diskrete Vibrationserinnerung - stört nicht bei Calls oder Meetings"
click at [636, 594] on p "Your custom text goes here" at bounding box center [694, 604] width 405 height 21
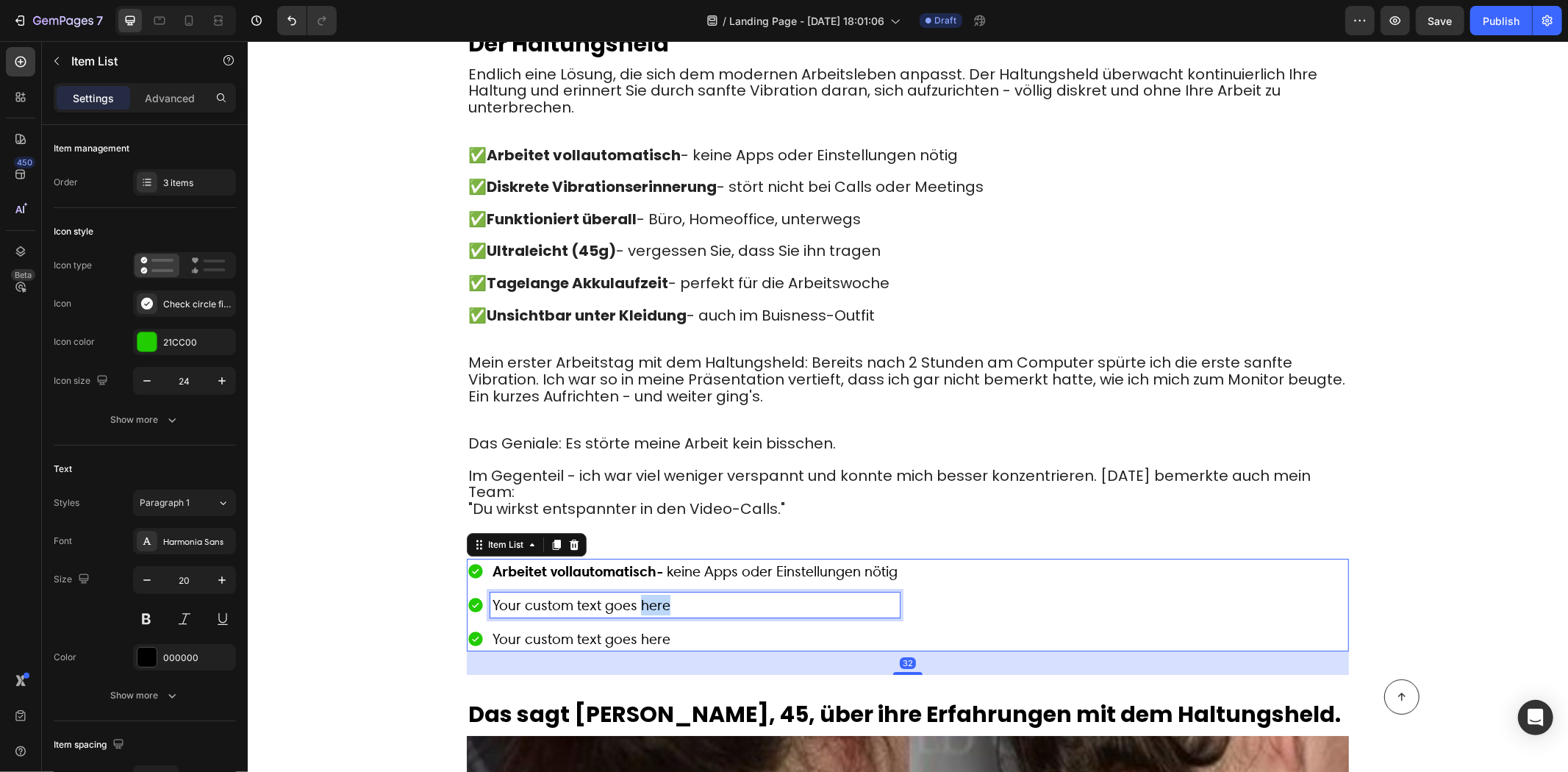
click at [637, 594] on p "Your custom text goes here" at bounding box center [694, 604] width 405 height 21
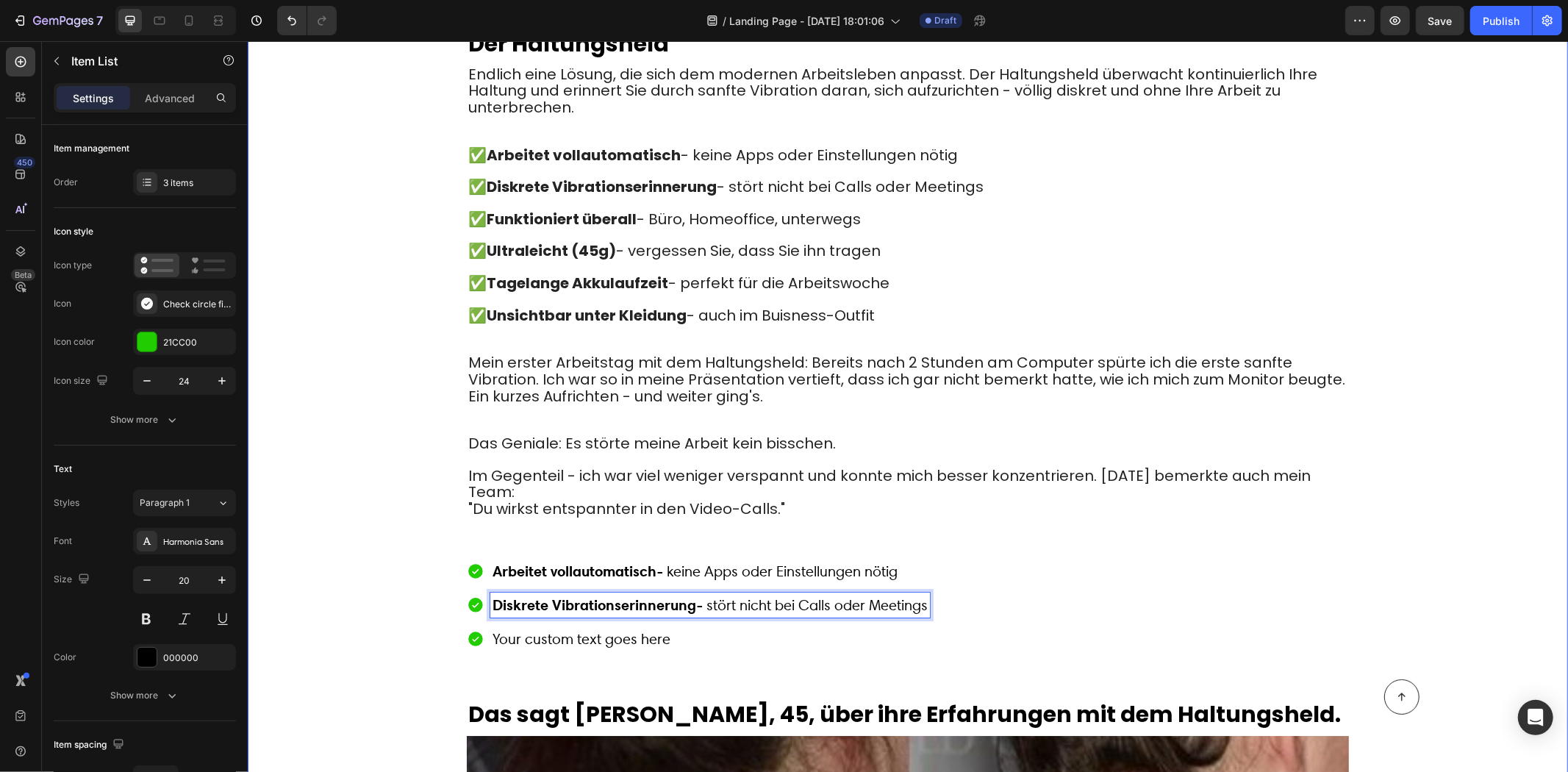
drag, startPoint x: 412, startPoint y: 523, endPoint x: 415, endPoint y: 515, distance: 8.5
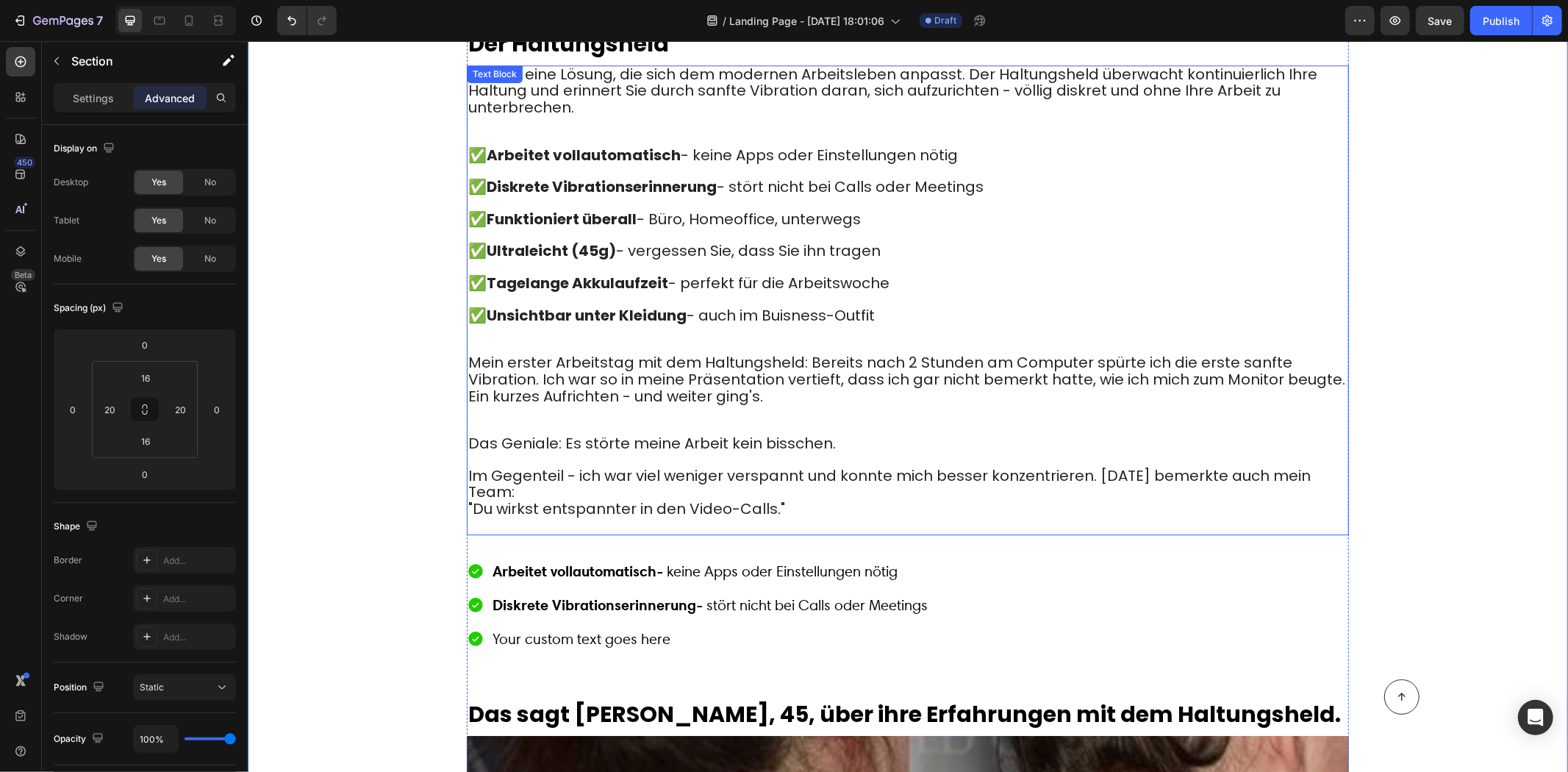
click at [550, 208] on strong "Funktioniert überall" at bounding box center [561, 218] width 150 height 21
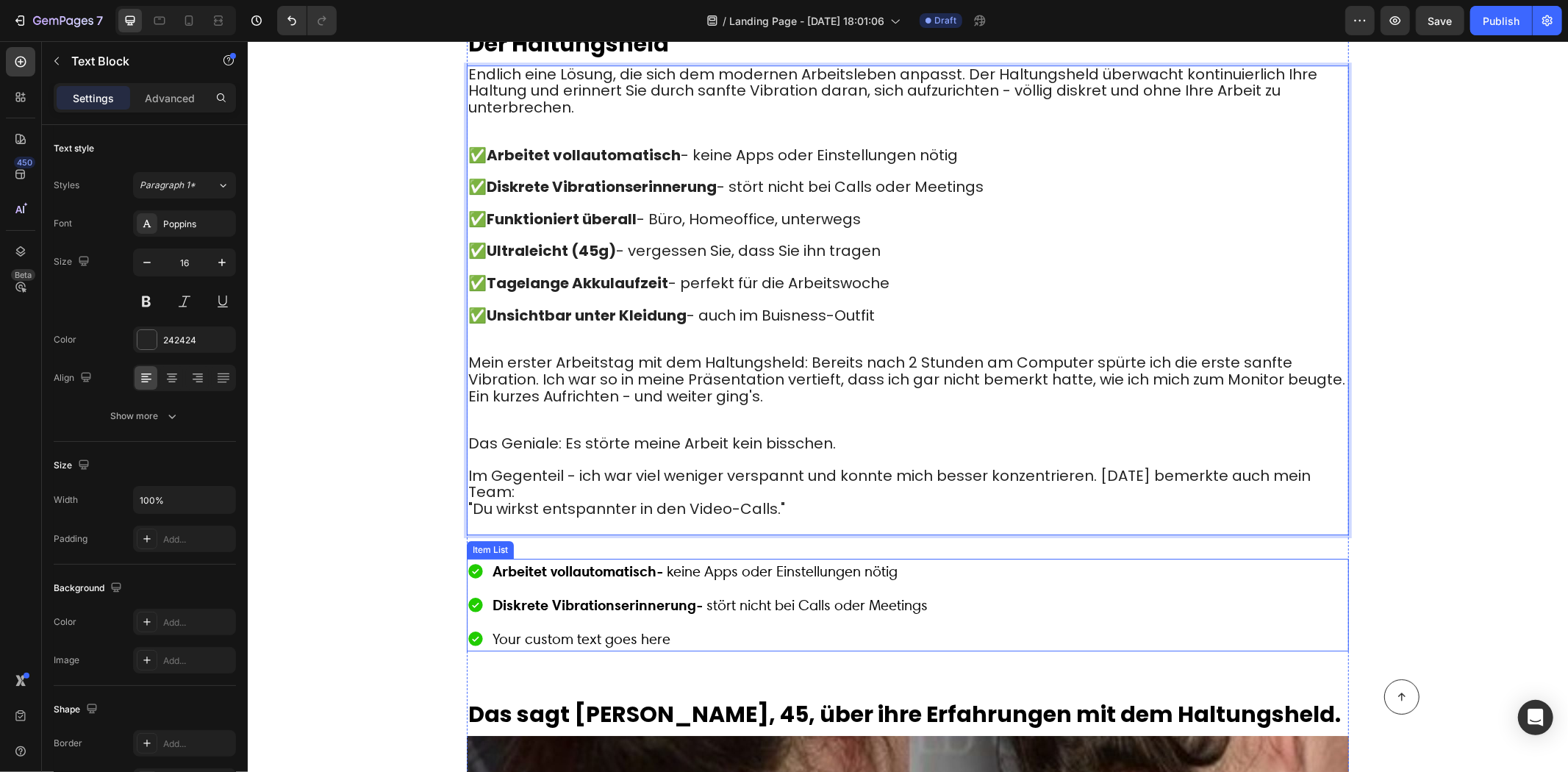
click at [562, 558] on div "Arbeitet vollautomatisch - keine Apps oder Einstellungen nötig" at bounding box center [709, 570] width 440 height 25
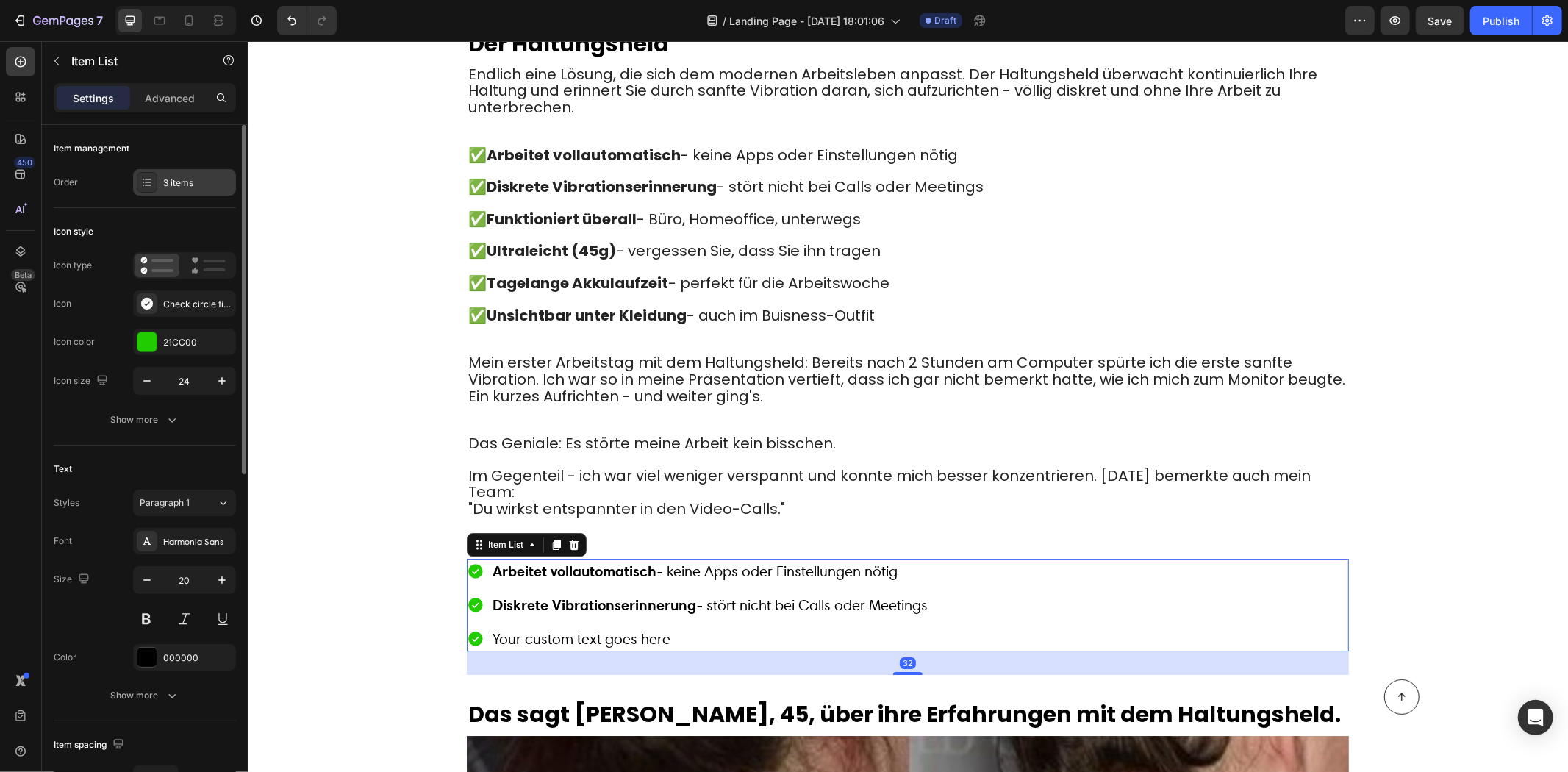
click at [189, 175] on div "3 items" at bounding box center [184, 182] width 103 height 27
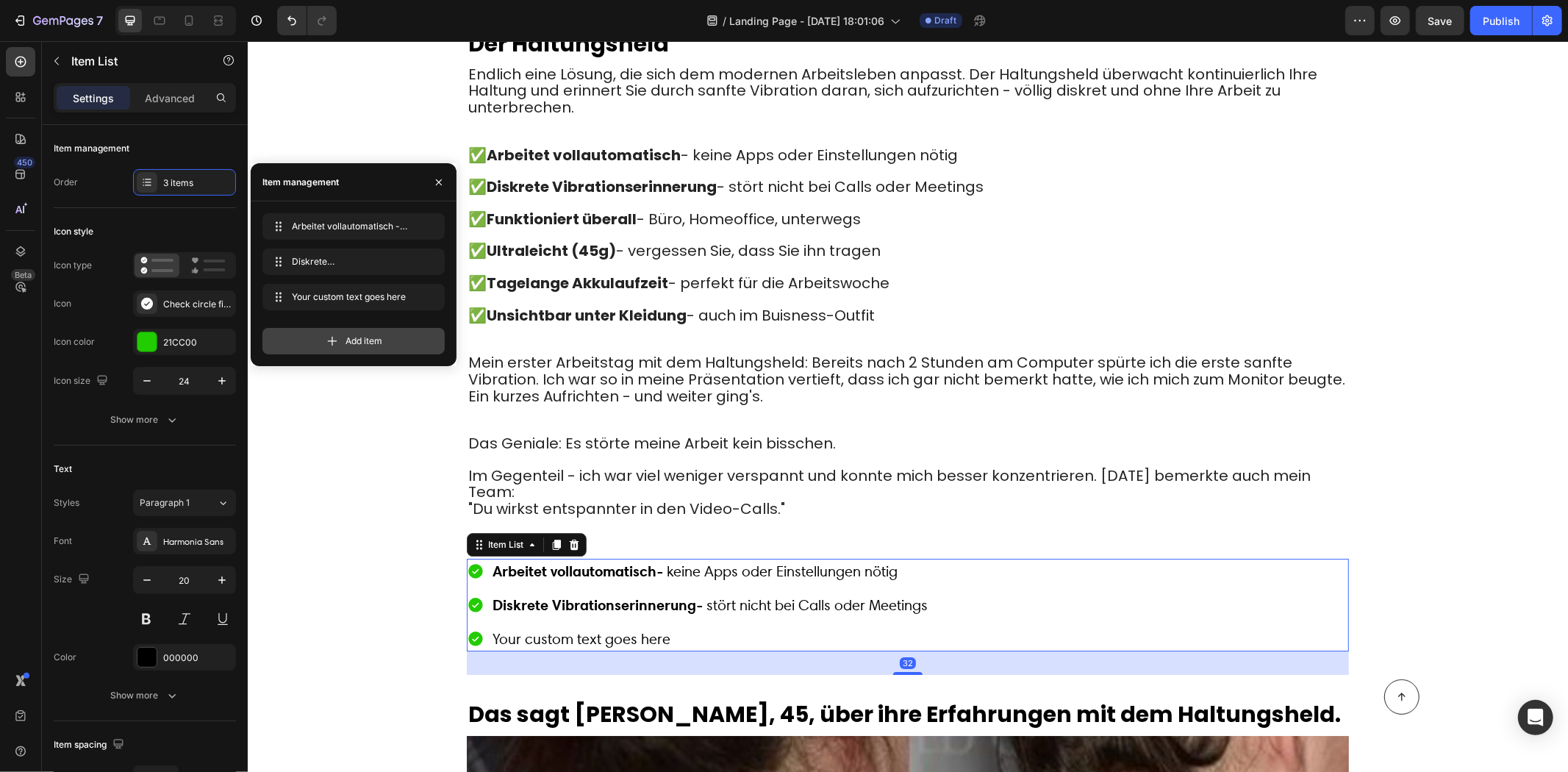
click at [337, 349] on div "Add item" at bounding box center [353, 341] width 182 height 27
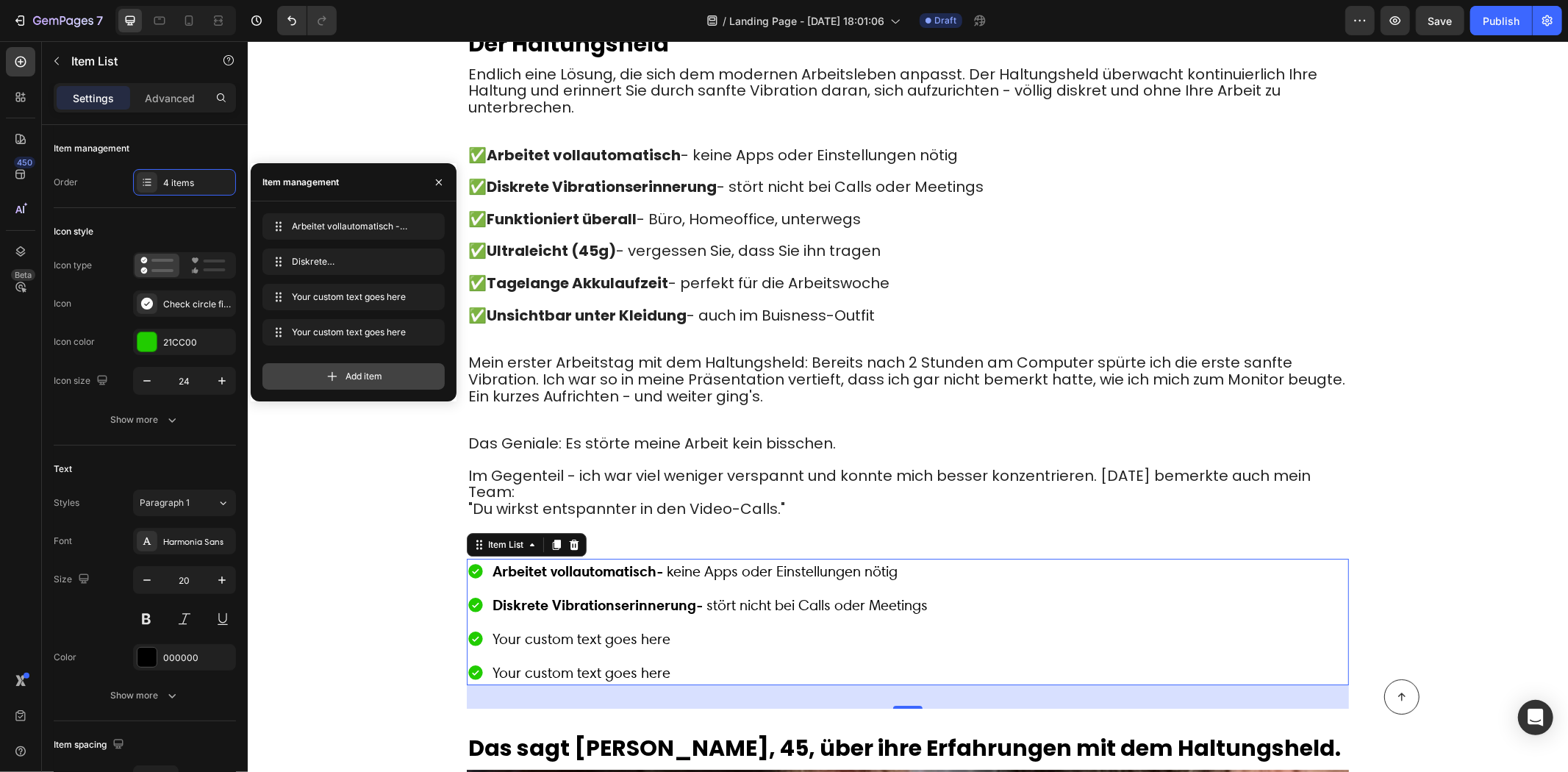
click at [351, 376] on span "Add item" at bounding box center [364, 376] width 37 height 13
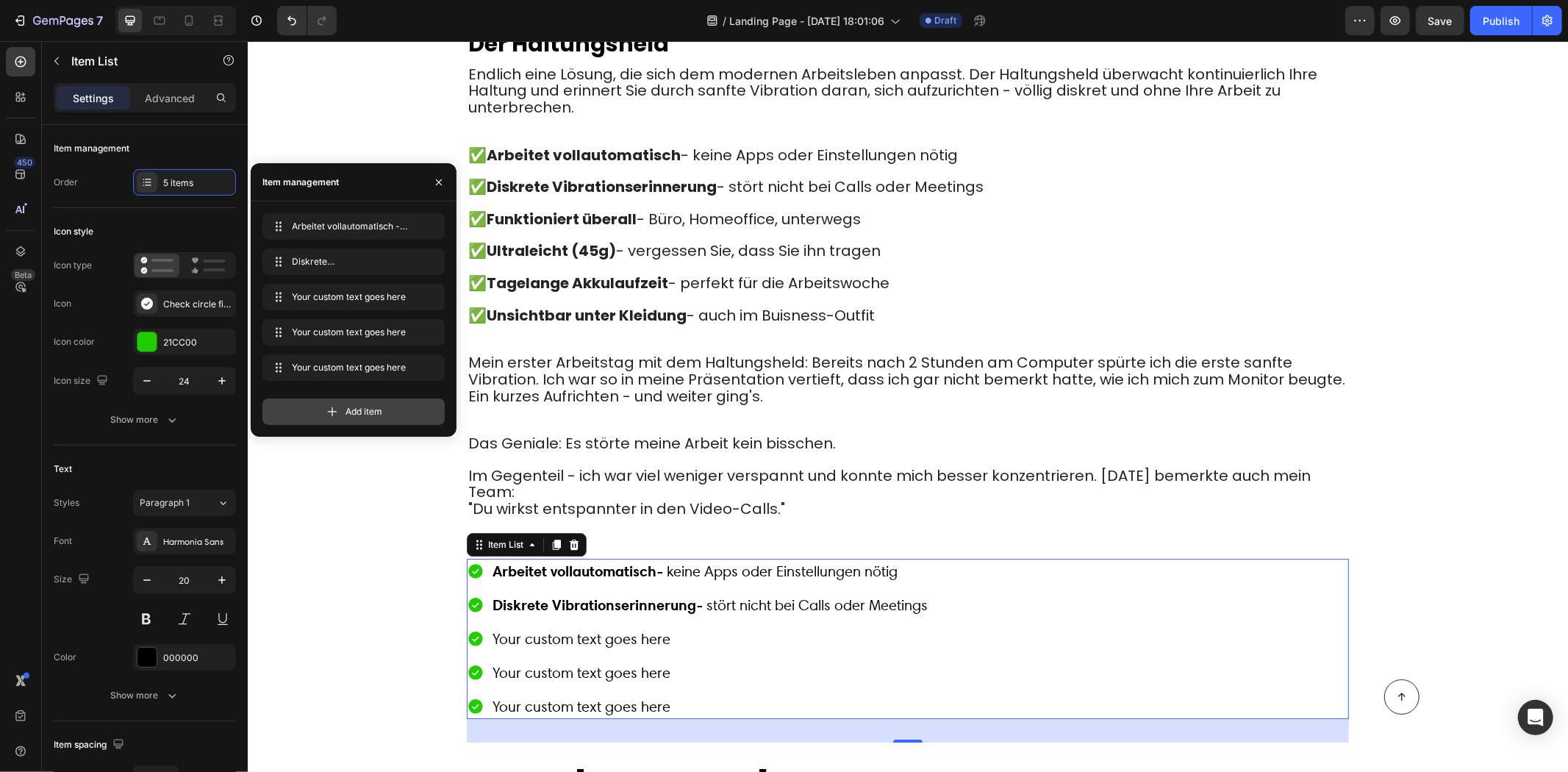
click at [353, 412] on span "Add item" at bounding box center [364, 411] width 37 height 13
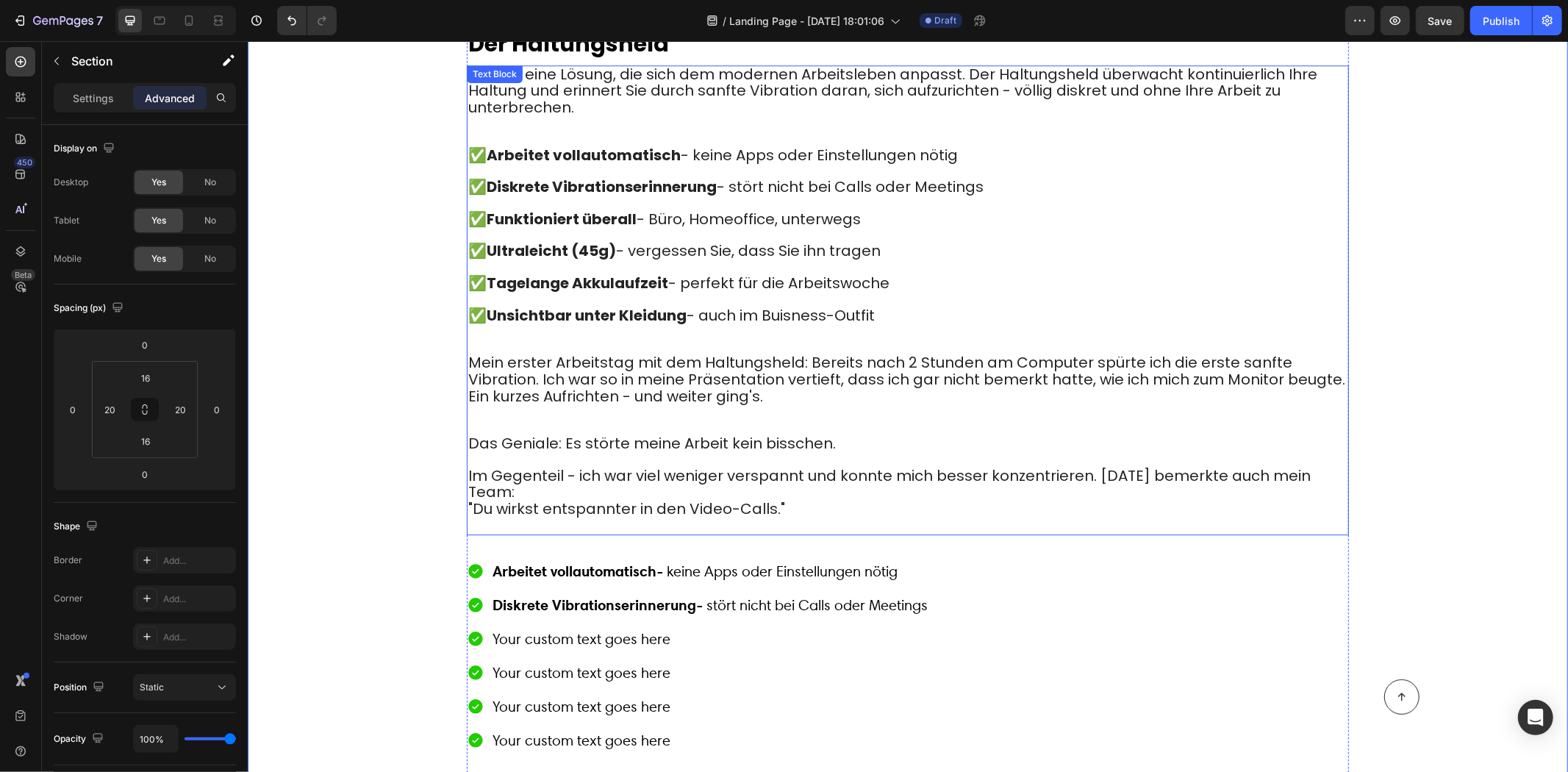
click at [553, 239] on strong "Ultraleicht (45g)" at bounding box center [551, 249] width 130 height 21
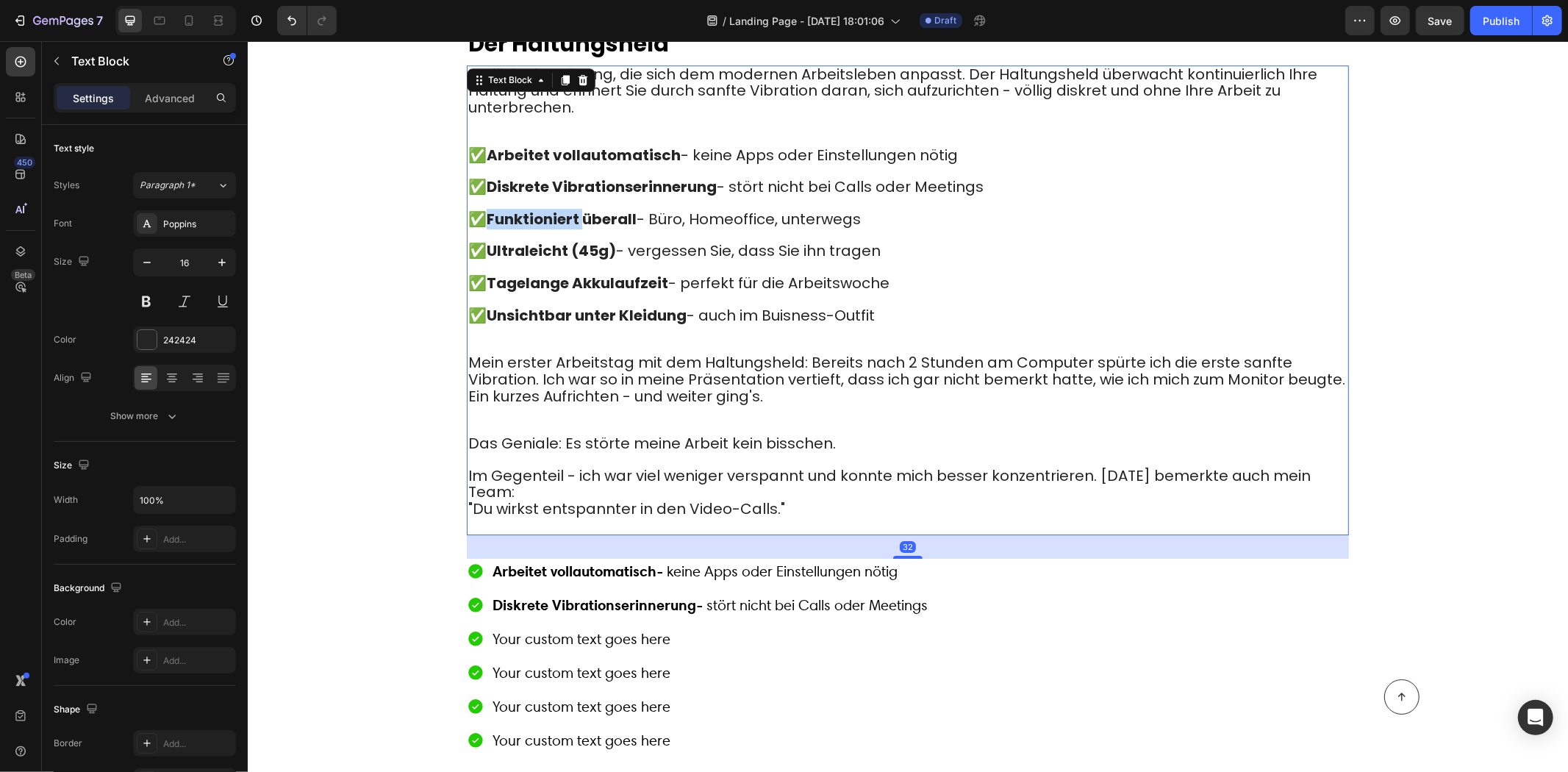
click at [511, 208] on strong "Funktioniert überall" at bounding box center [561, 218] width 150 height 21
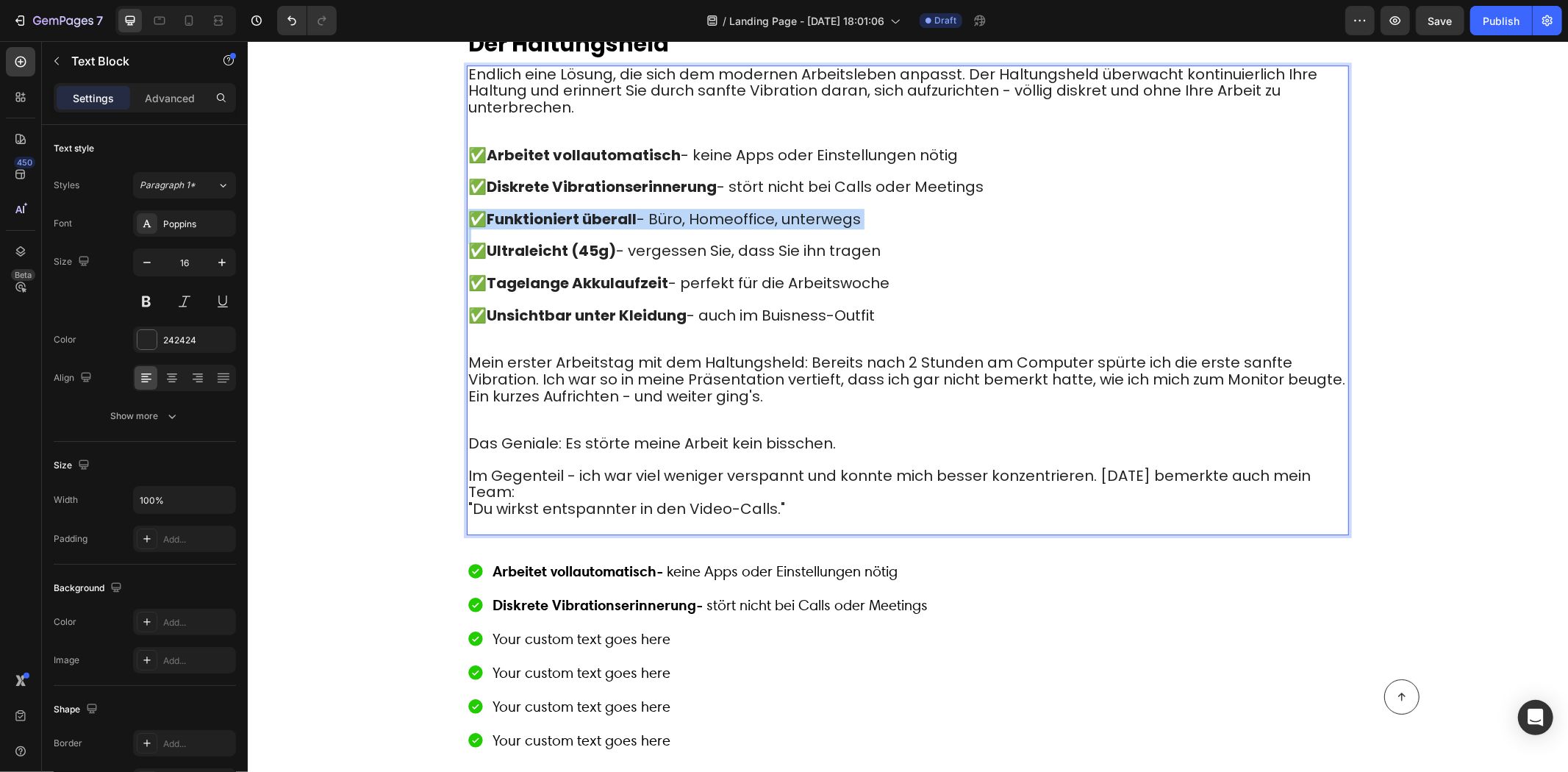
click at [511, 208] on strong "Funktioniert überall" at bounding box center [561, 218] width 150 height 21
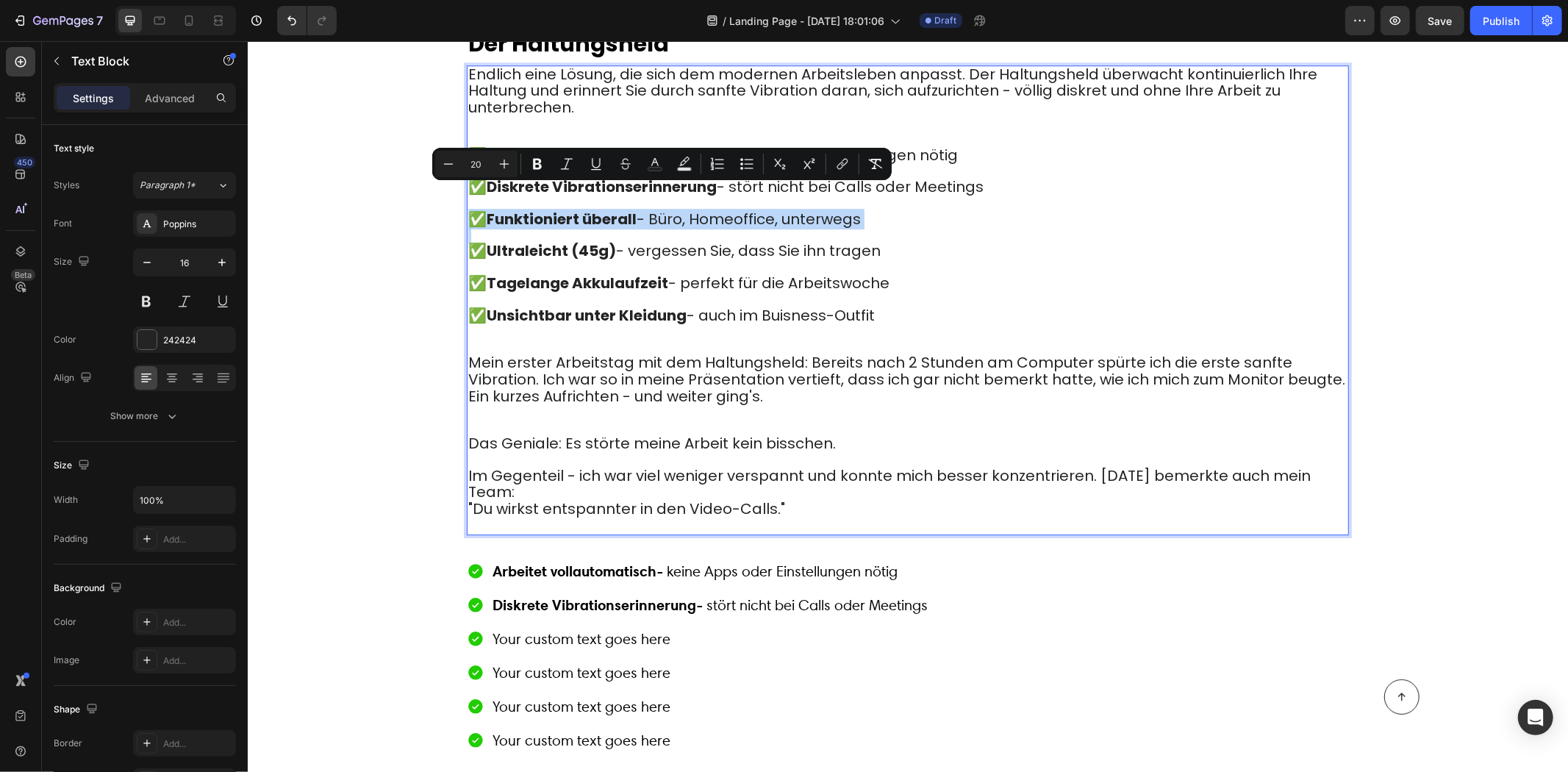
copy span "✅ Funktioniert überall - Büro, Homeoffice, unterwegs"
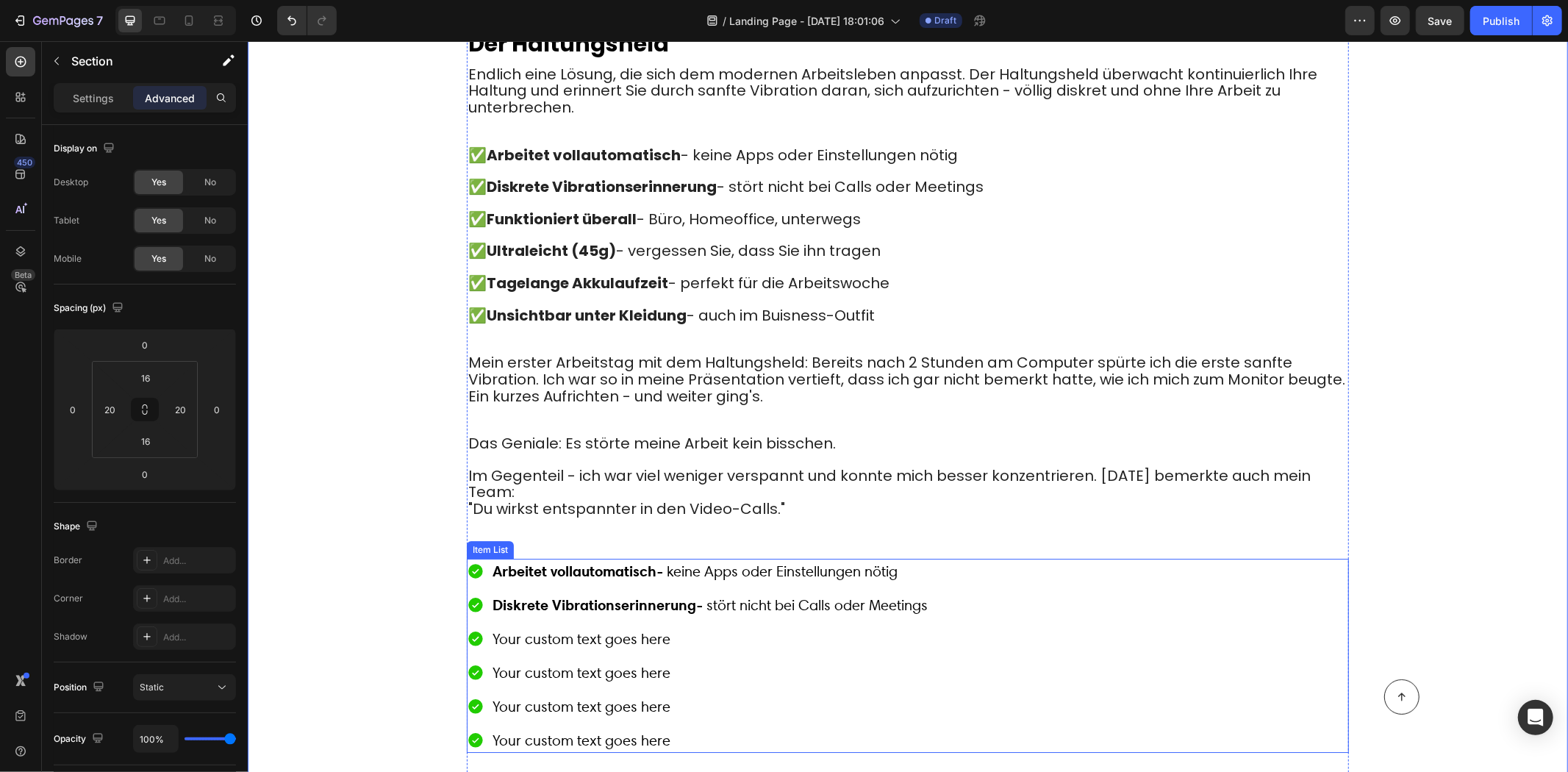
click at [537, 628] on p "Your custom text goes here" at bounding box center [709, 638] width 435 height 21
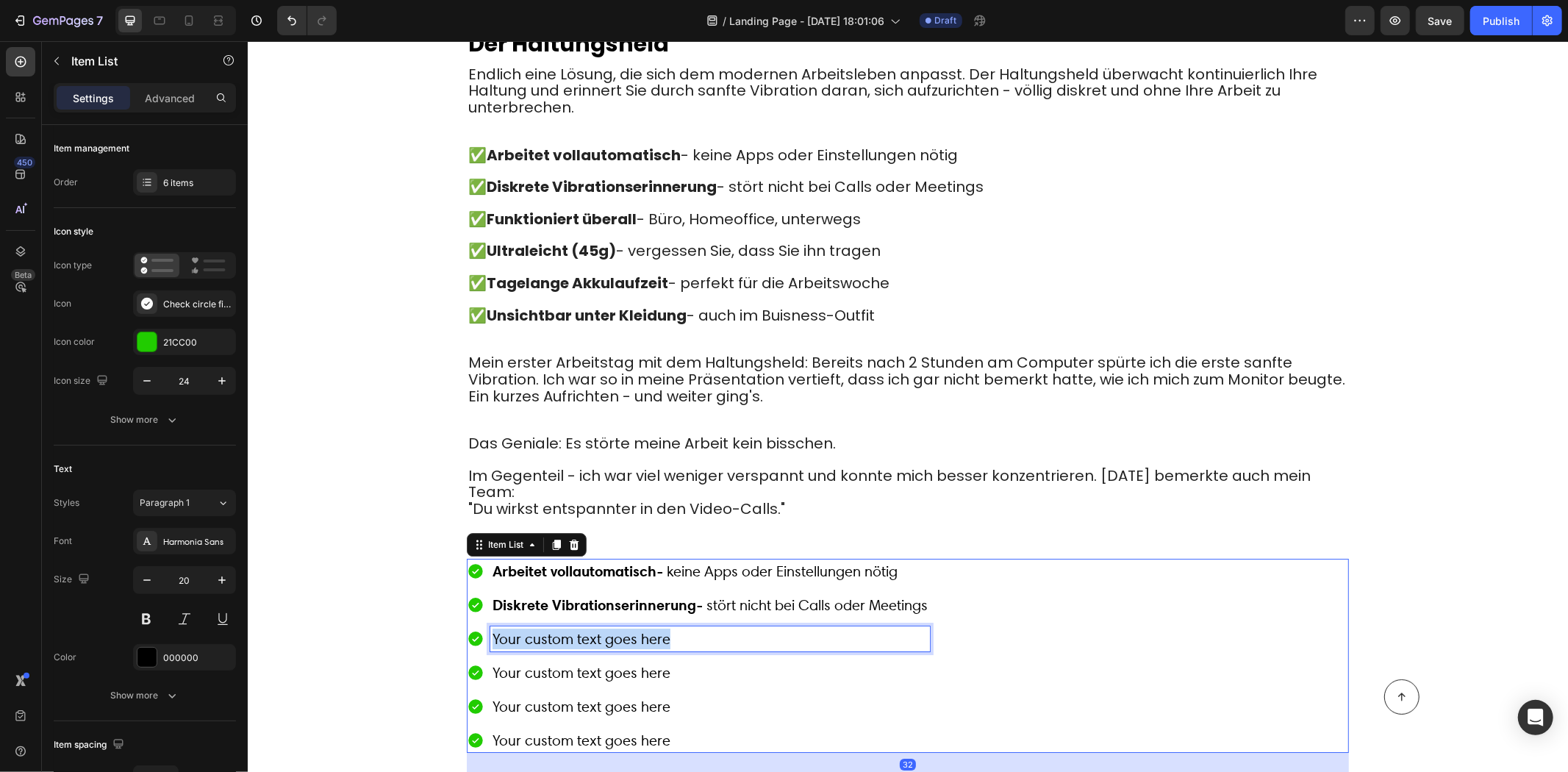
click at [537, 628] on p "Your custom text goes here" at bounding box center [709, 638] width 435 height 21
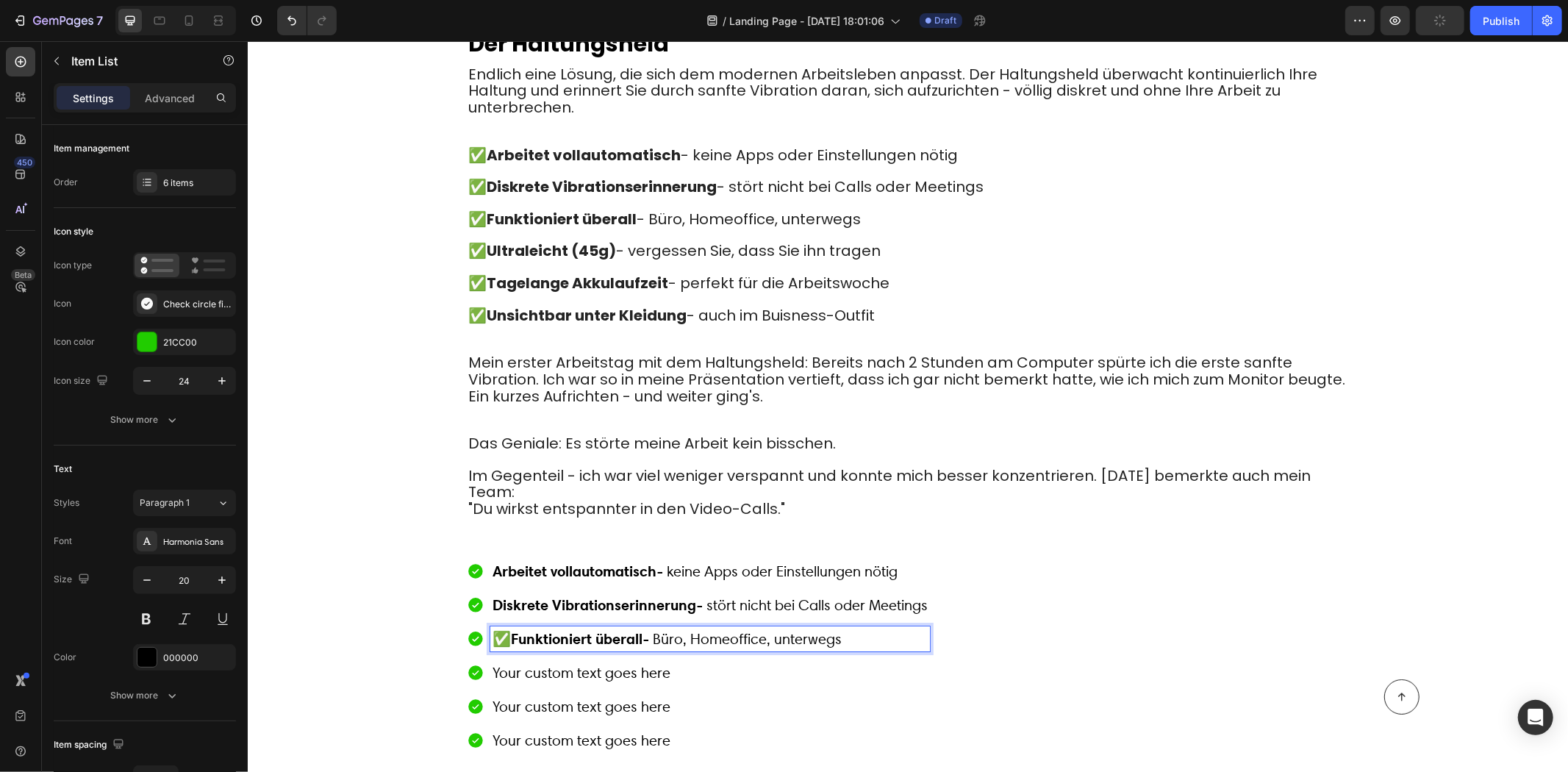
click at [508, 629] on span "✅ Funktioniert überall - Büro, Homeoffice, unterwegs" at bounding box center [666, 638] width 349 height 18
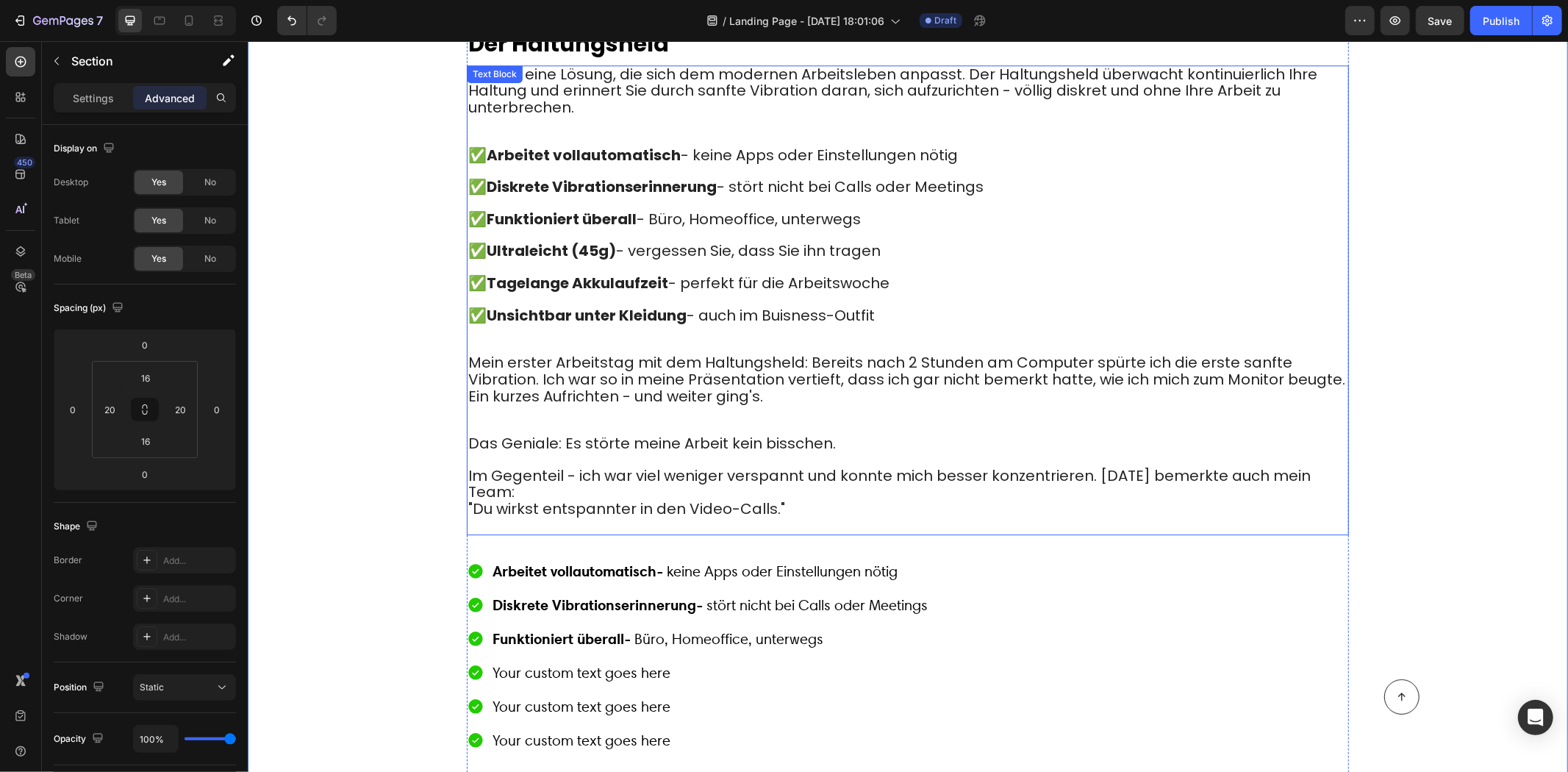
click at [569, 259] on p "Rich Text Editor. Editing area: main" at bounding box center [907, 267] width 880 height 15
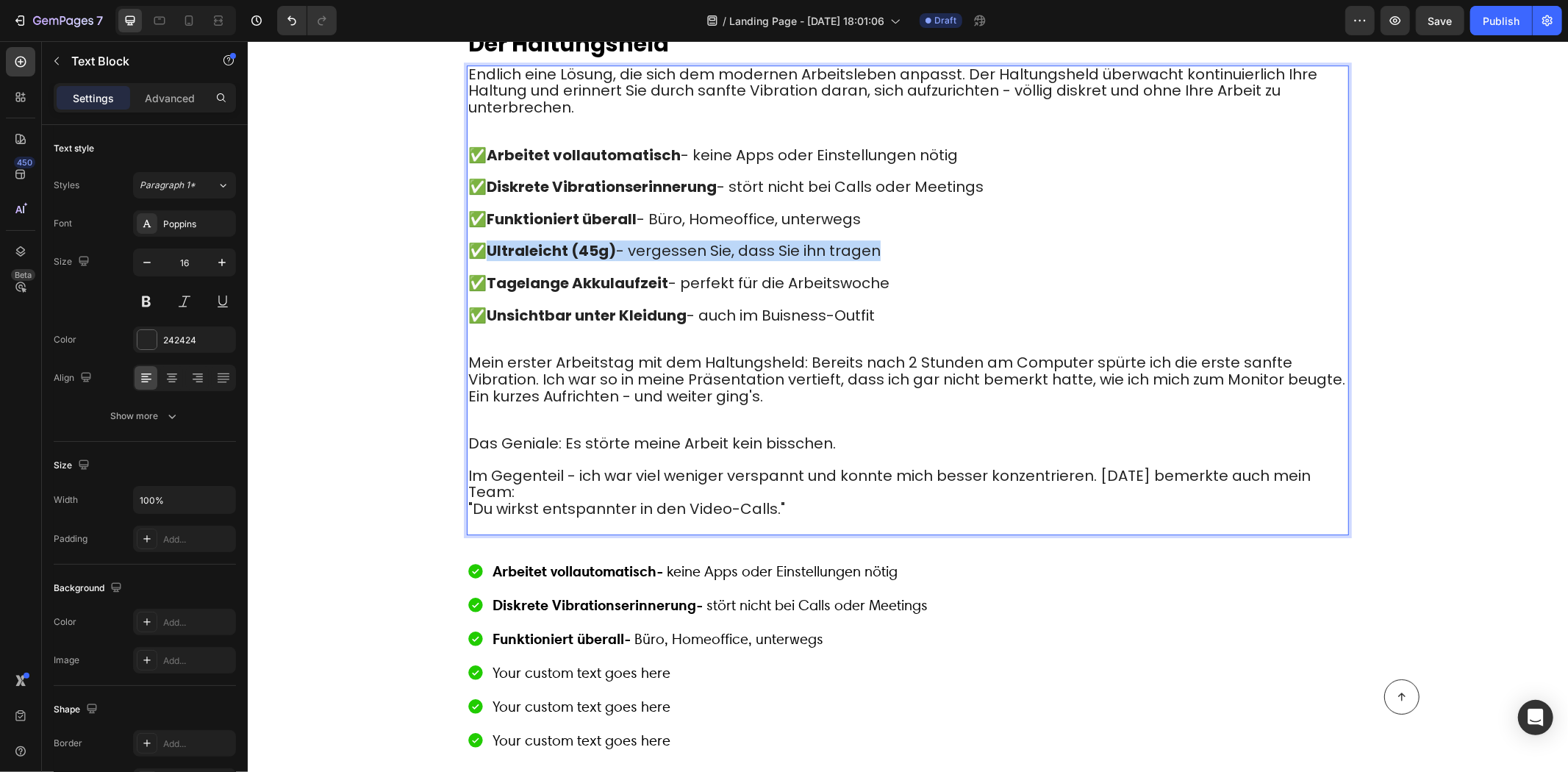
drag, startPoint x: 486, startPoint y: 224, endPoint x: 810, endPoint y: 235, distance: 324.2
click at [931, 242] on p "✅ Ultraleicht (45g) - vergessen Sie, dass Sie ihn tragen" at bounding box center [907, 251] width 880 height 17
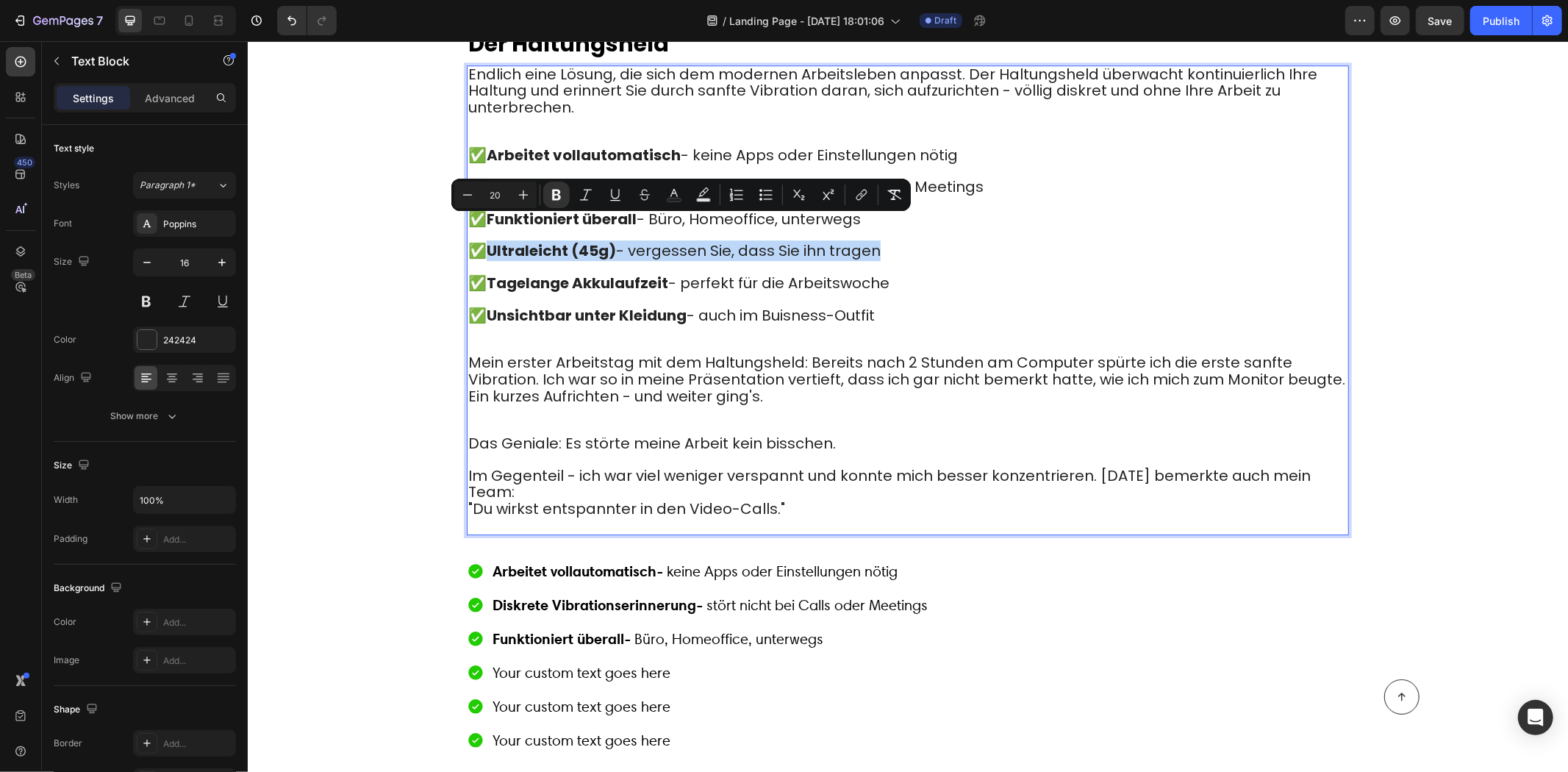
copy span "Ultraleicht (45g) - vergessen Sie, dass Sie ihn tragen"
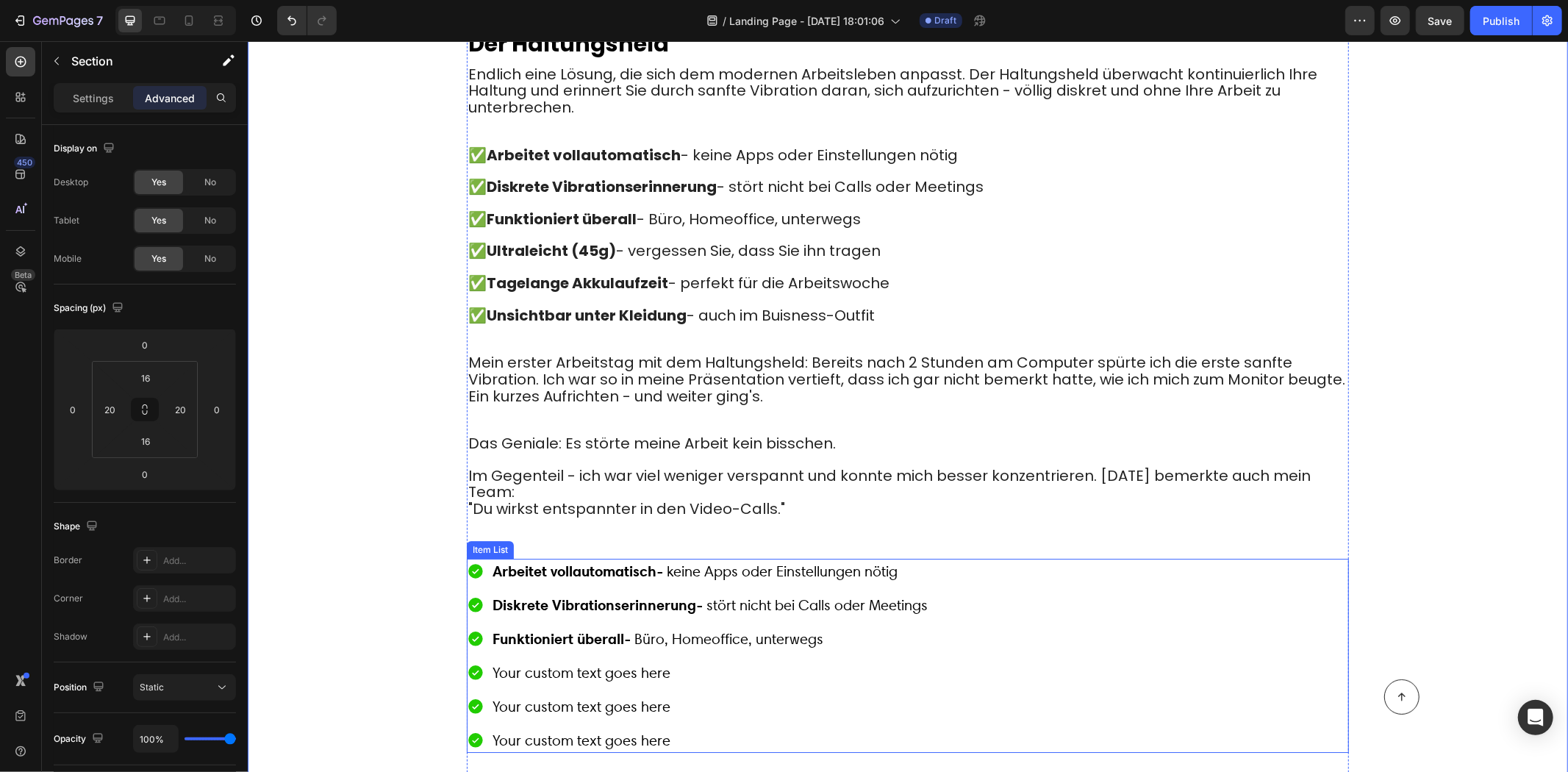
click at [579, 629] on div "Arbeitet vollautomatisch - keine Apps oder Einstellungen nötig Diskrete Vibrati…" at bounding box center [698, 655] width 463 height 194
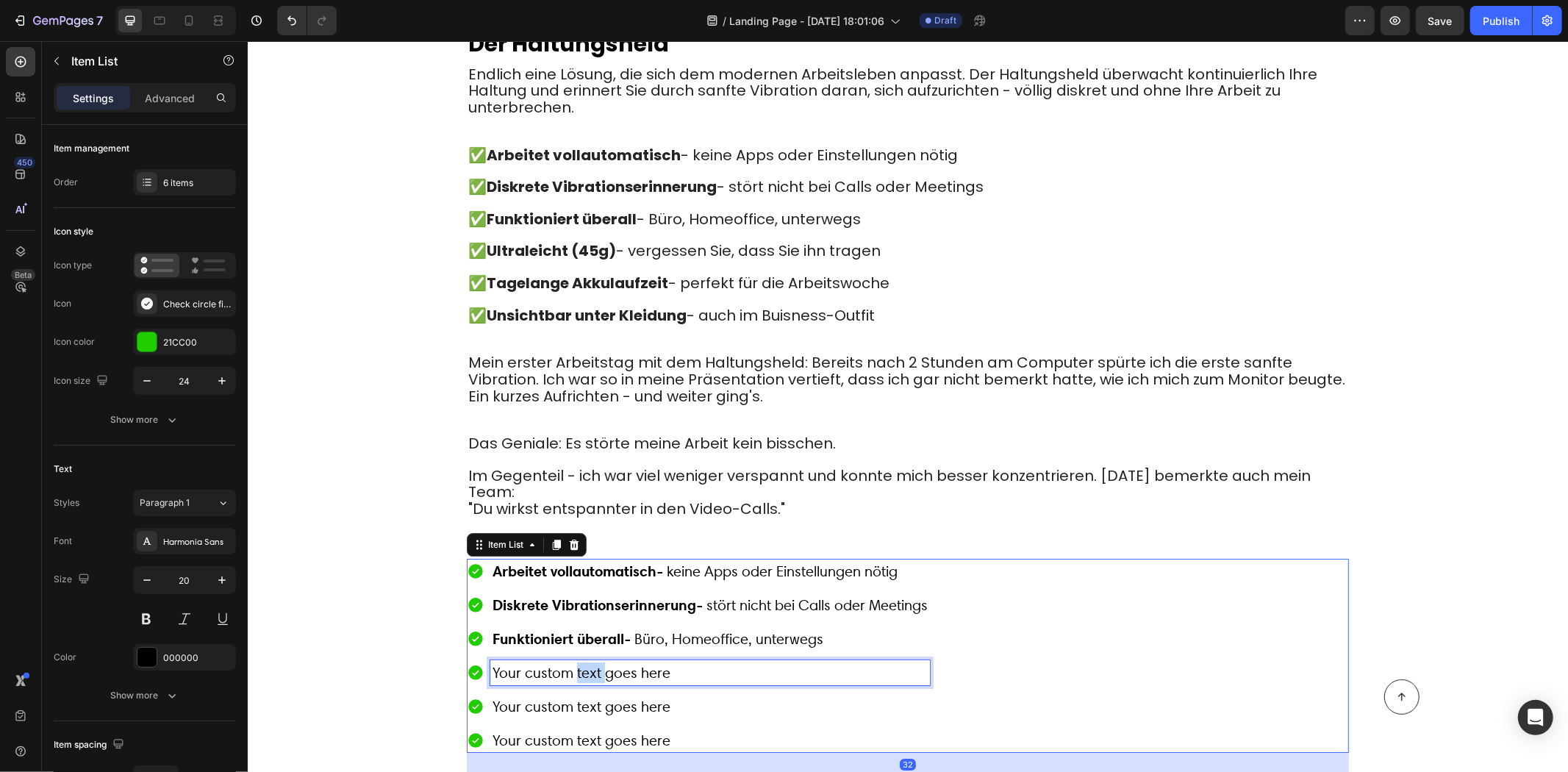
click at [586, 661] on p "Your custom text goes here" at bounding box center [709, 671] width 435 height 21
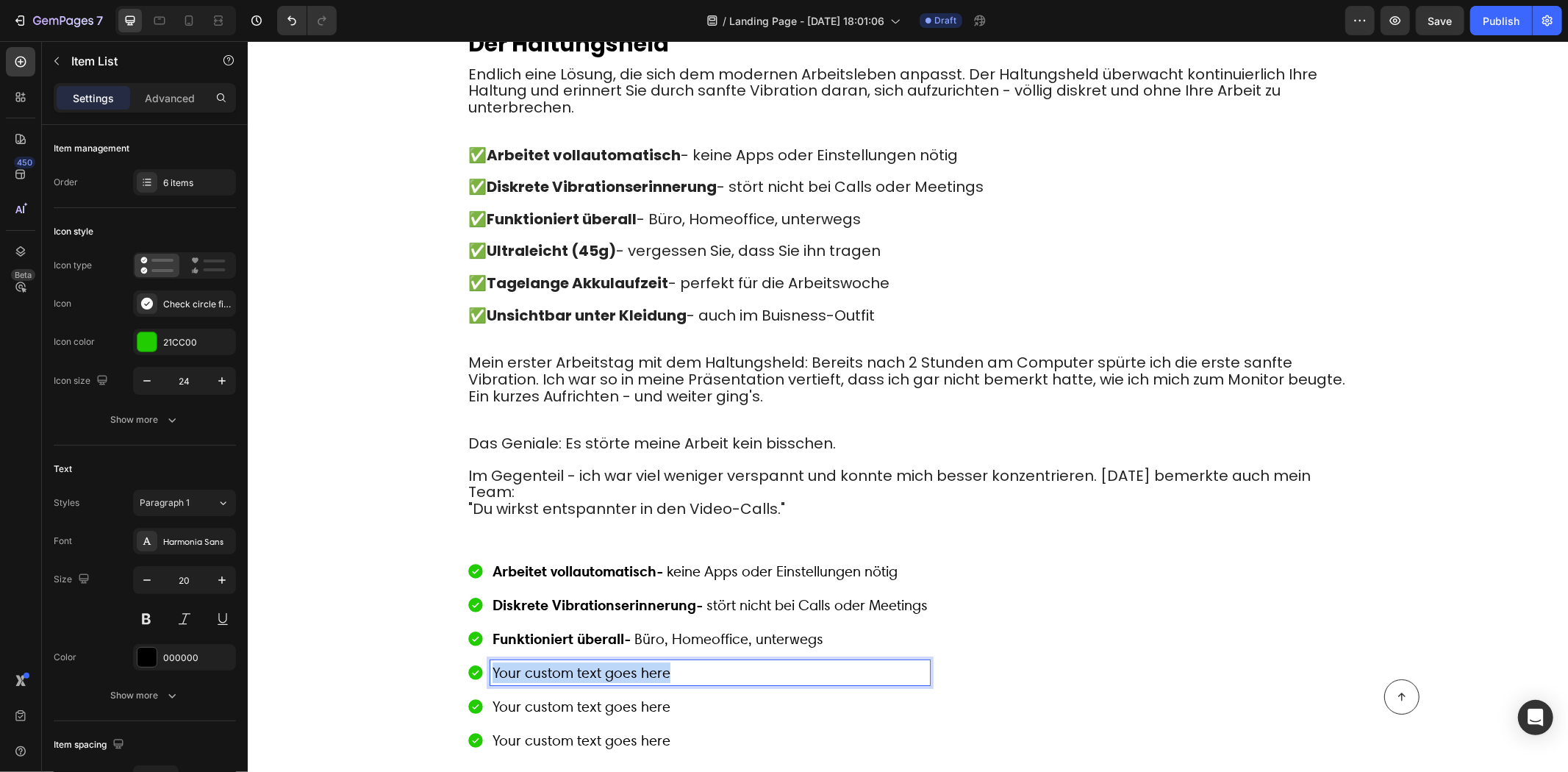
click at [585, 661] on p "Your custom text goes here" at bounding box center [709, 671] width 435 height 21
drag, startPoint x: 371, startPoint y: 548, endPoint x: 663, endPoint y: 233, distance: 429.5
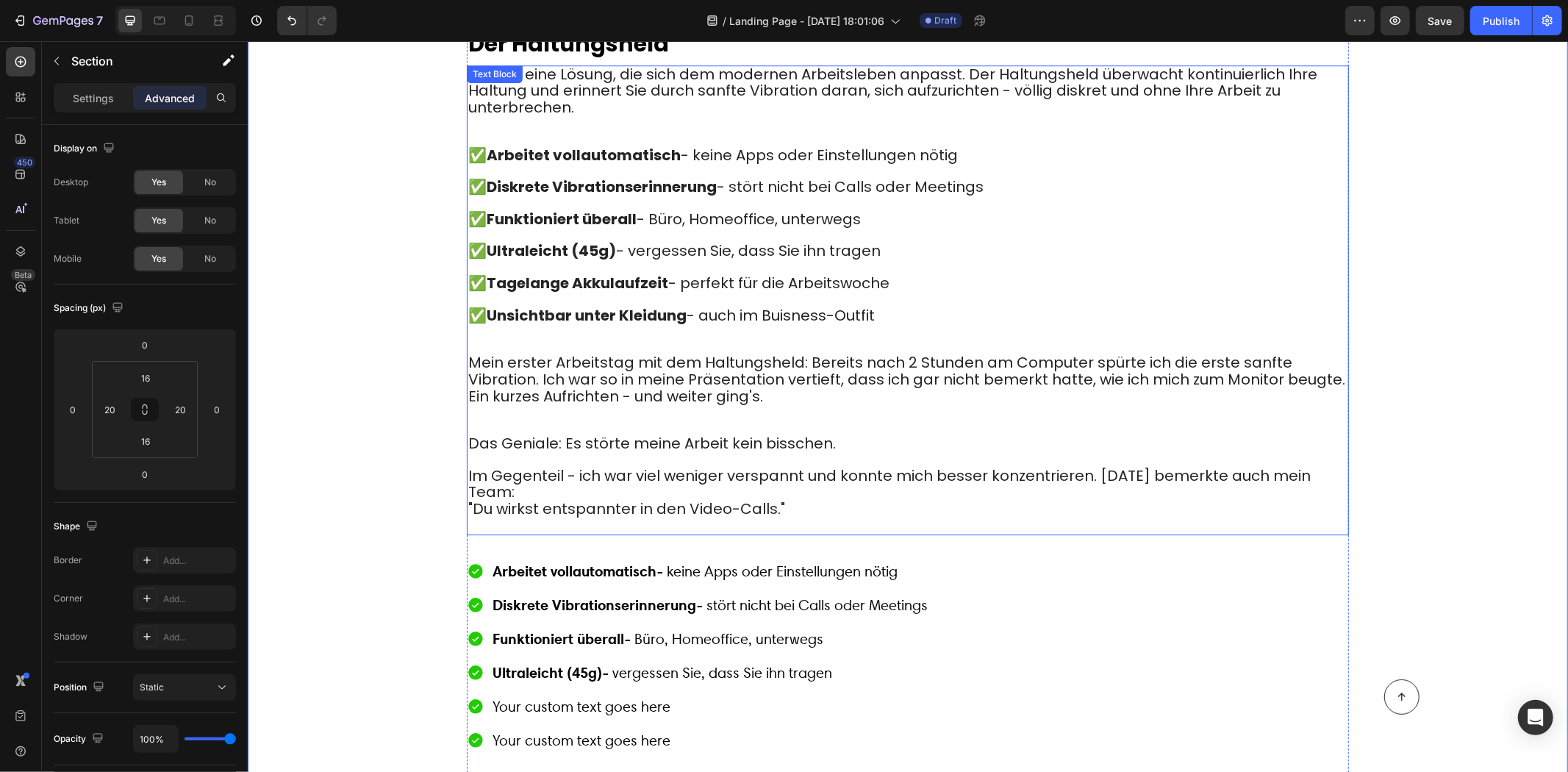
click at [659, 259] on p "Rich Text Editor. Editing area: main" at bounding box center [907, 267] width 880 height 15
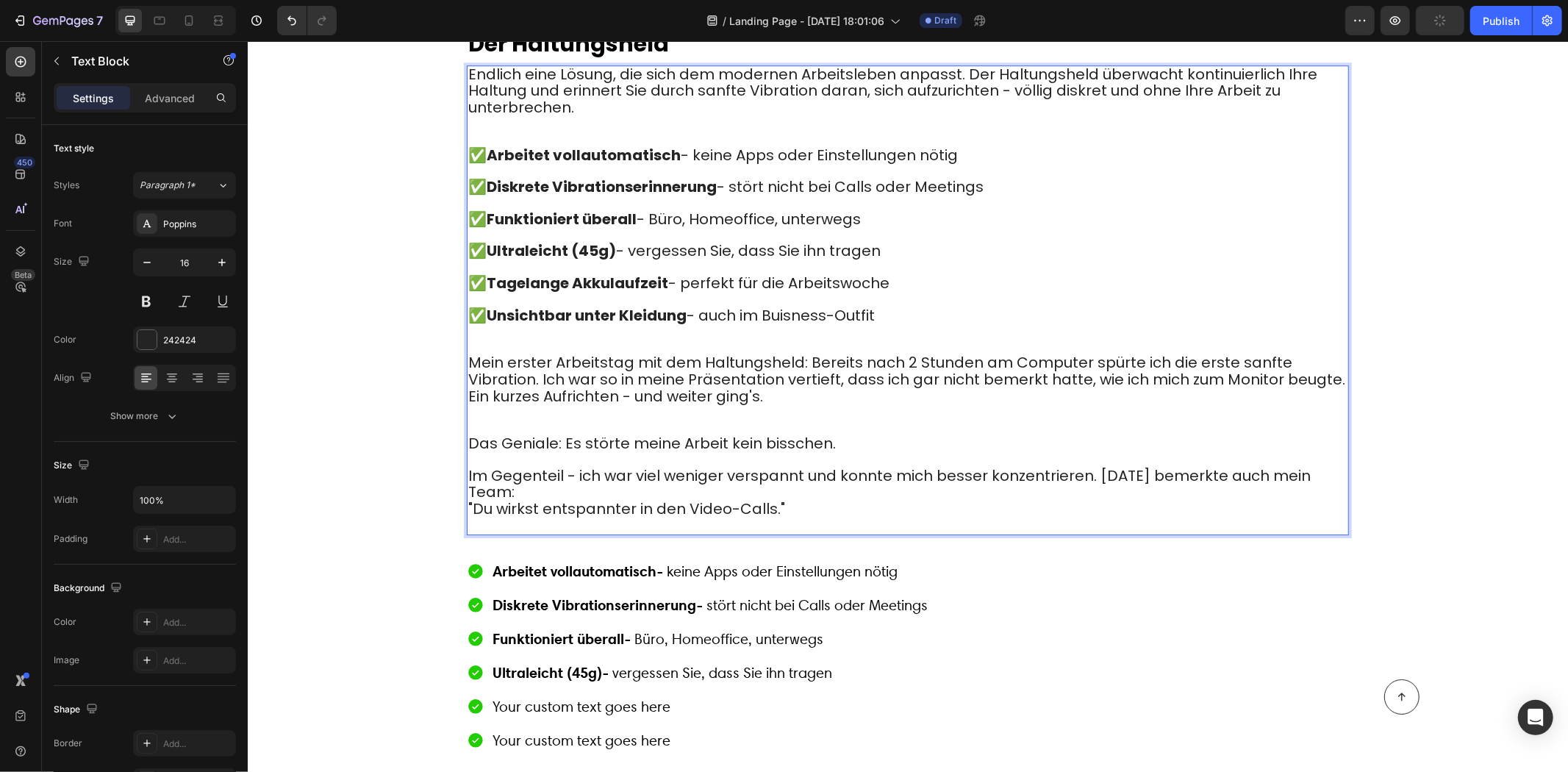
click at [570, 272] on strong "Tagelange Akkulaufzeit" at bounding box center [577, 282] width 181 height 21
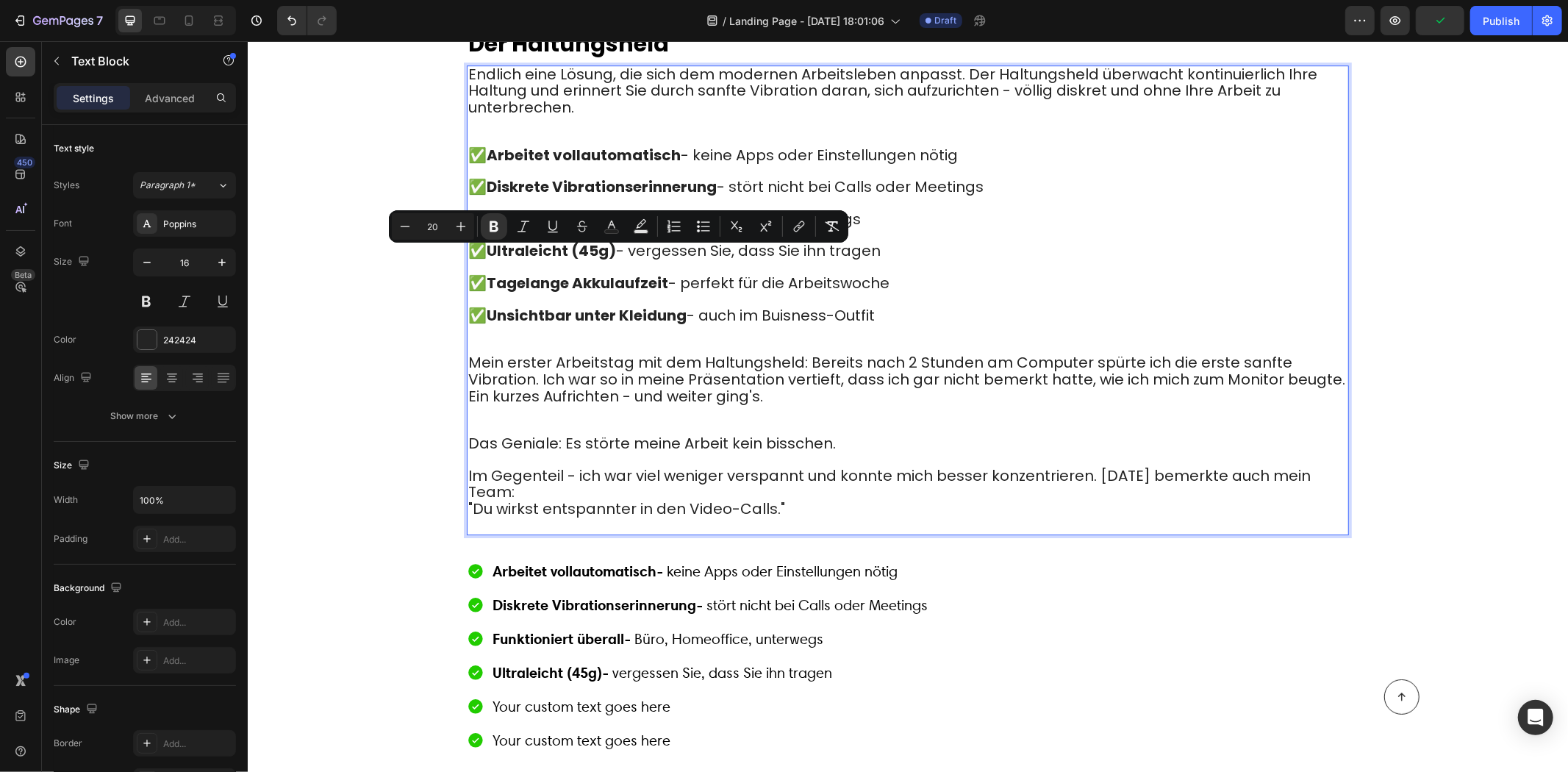
click at [499, 272] on strong "Tagelange Akkulaufzeit" at bounding box center [577, 282] width 181 height 21
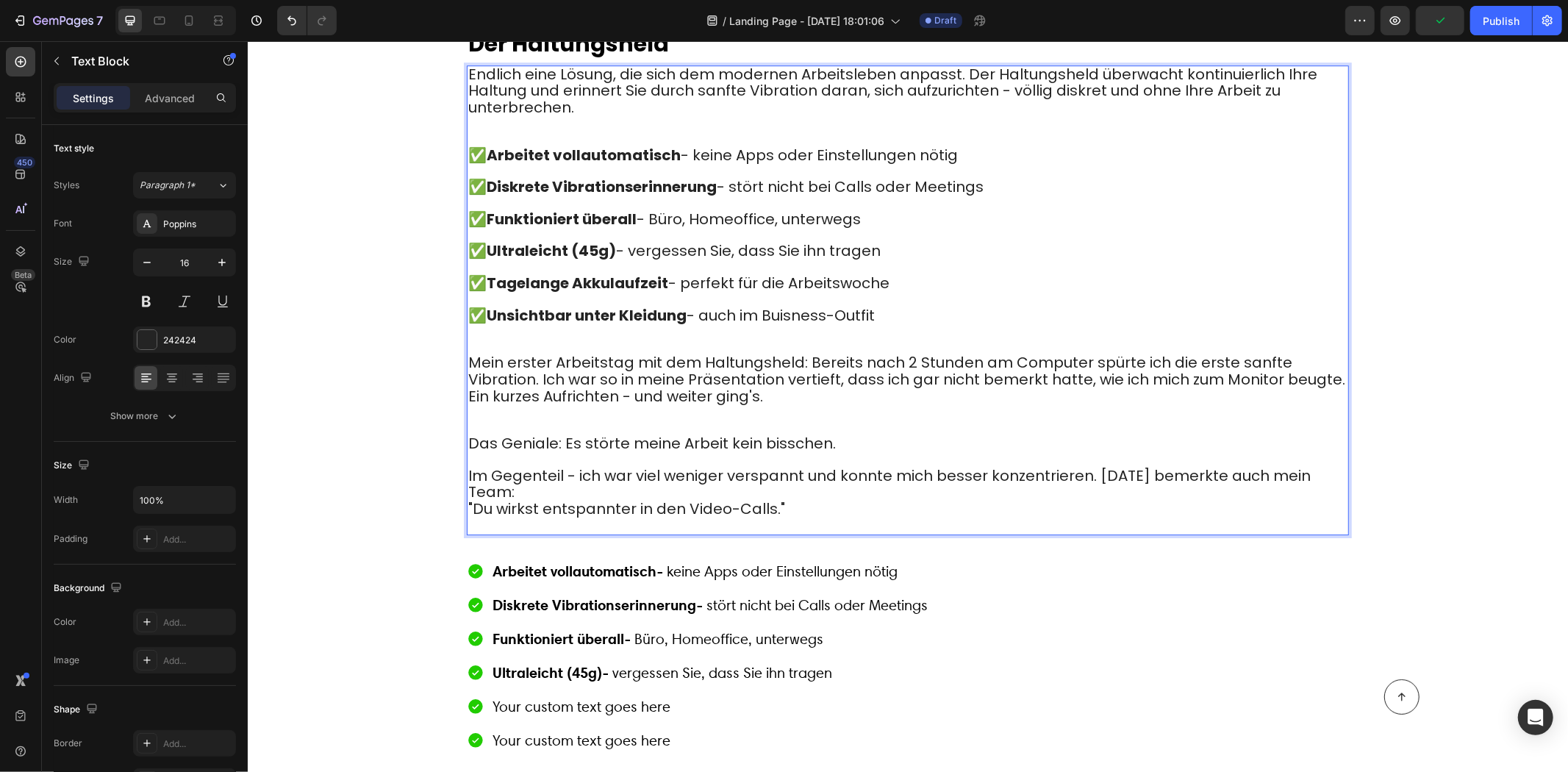
drag, startPoint x: 489, startPoint y: 257, endPoint x: 881, endPoint y: 267, distance: 392.1
click at [881, 272] on span "✅ Tagelange Akkulaufzeit - perfekt für die Arbeitswoche" at bounding box center [678, 282] width 422 height 21
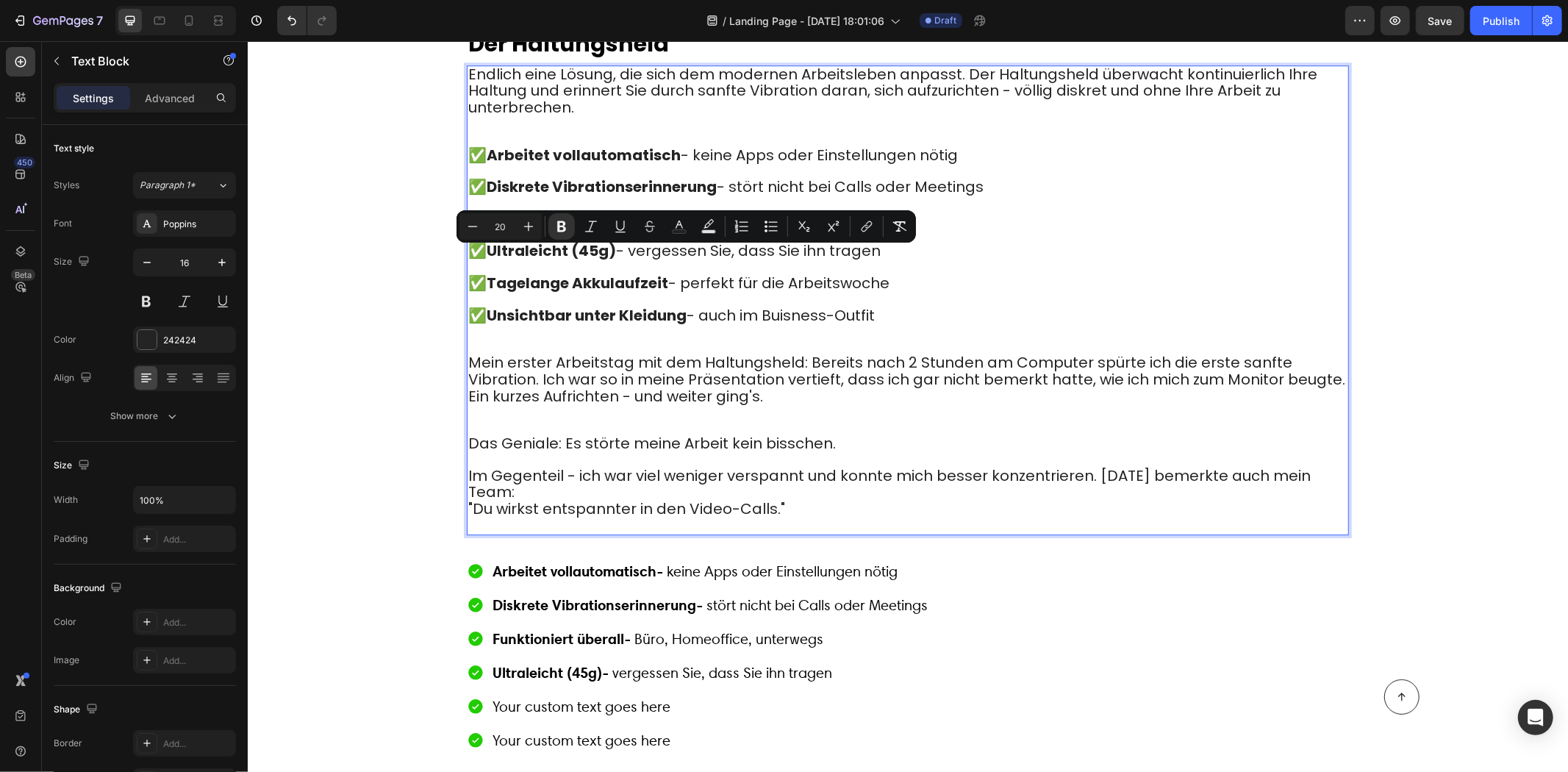
copy span "Tagelange Akkulaufzeit - perfekt für die Arbeitswoche"
click at [553, 629] on strong "Funktioniert überall" at bounding box center [557, 638] width 132 height 18
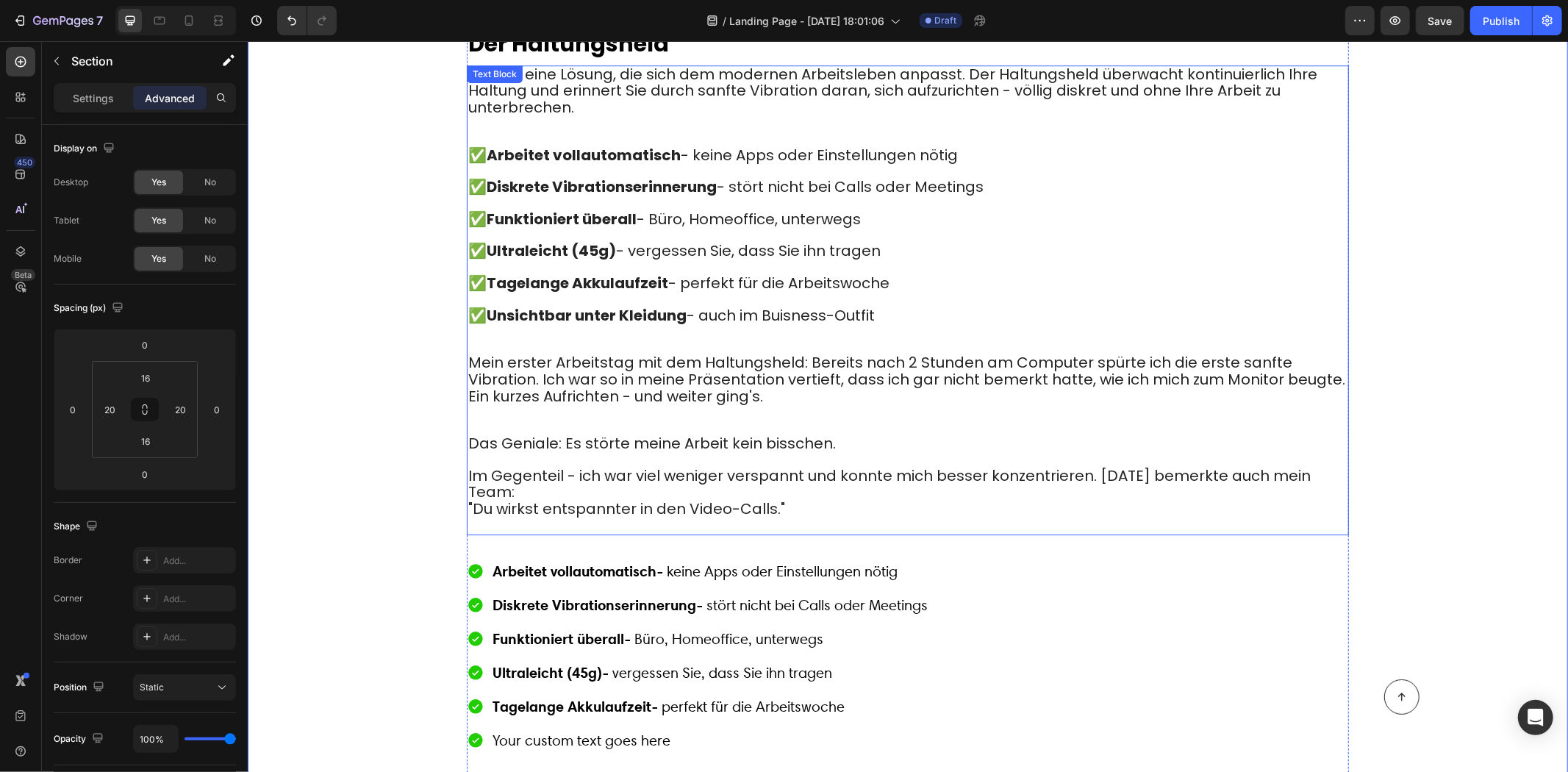
click at [592, 292] on p "Rich Text Editor. Editing area: main" at bounding box center [907, 300] width 880 height 15
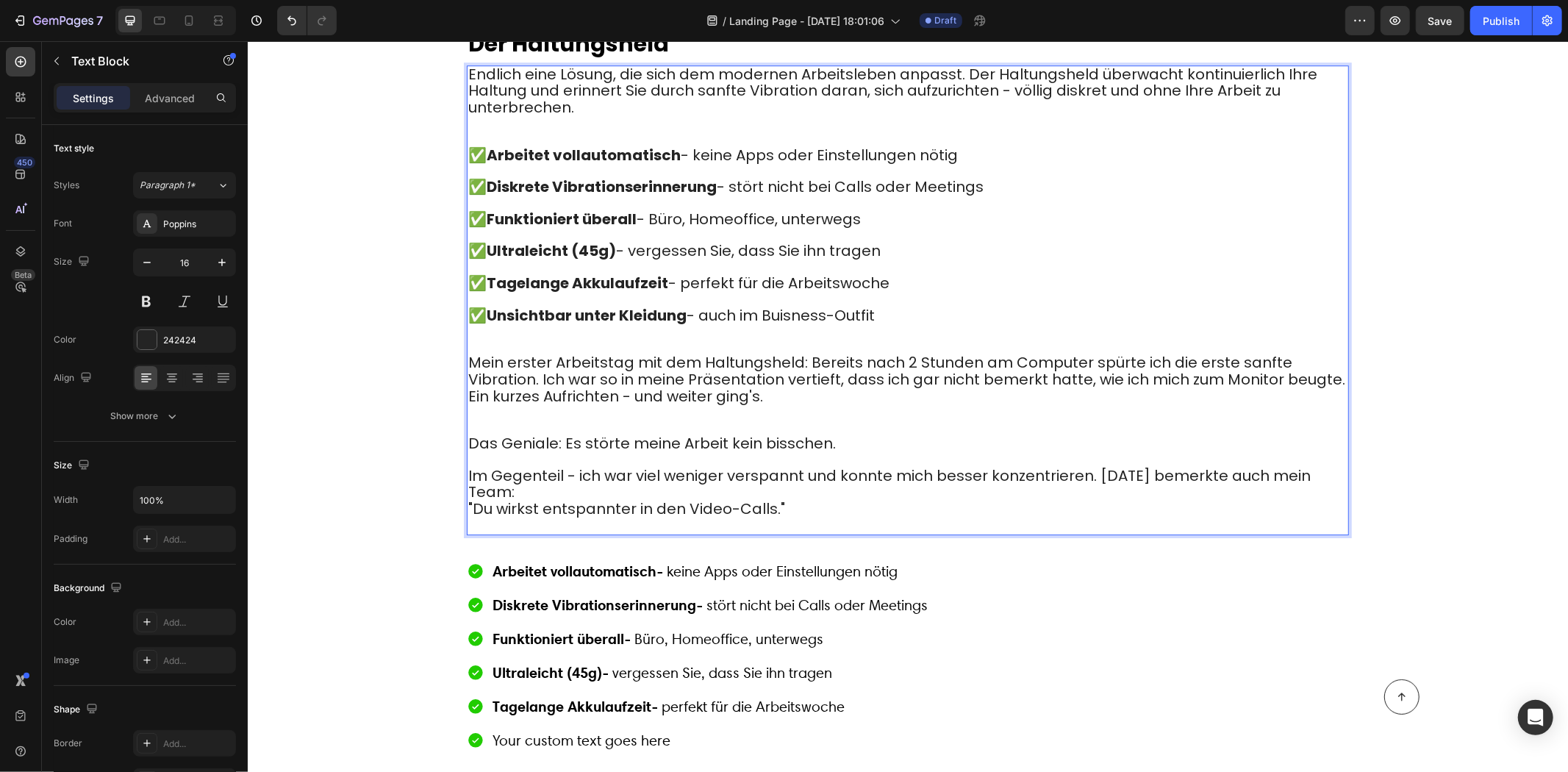
click at [567, 304] on strong "Unsichtbar unter Kleidung" at bounding box center [586, 314] width 200 height 21
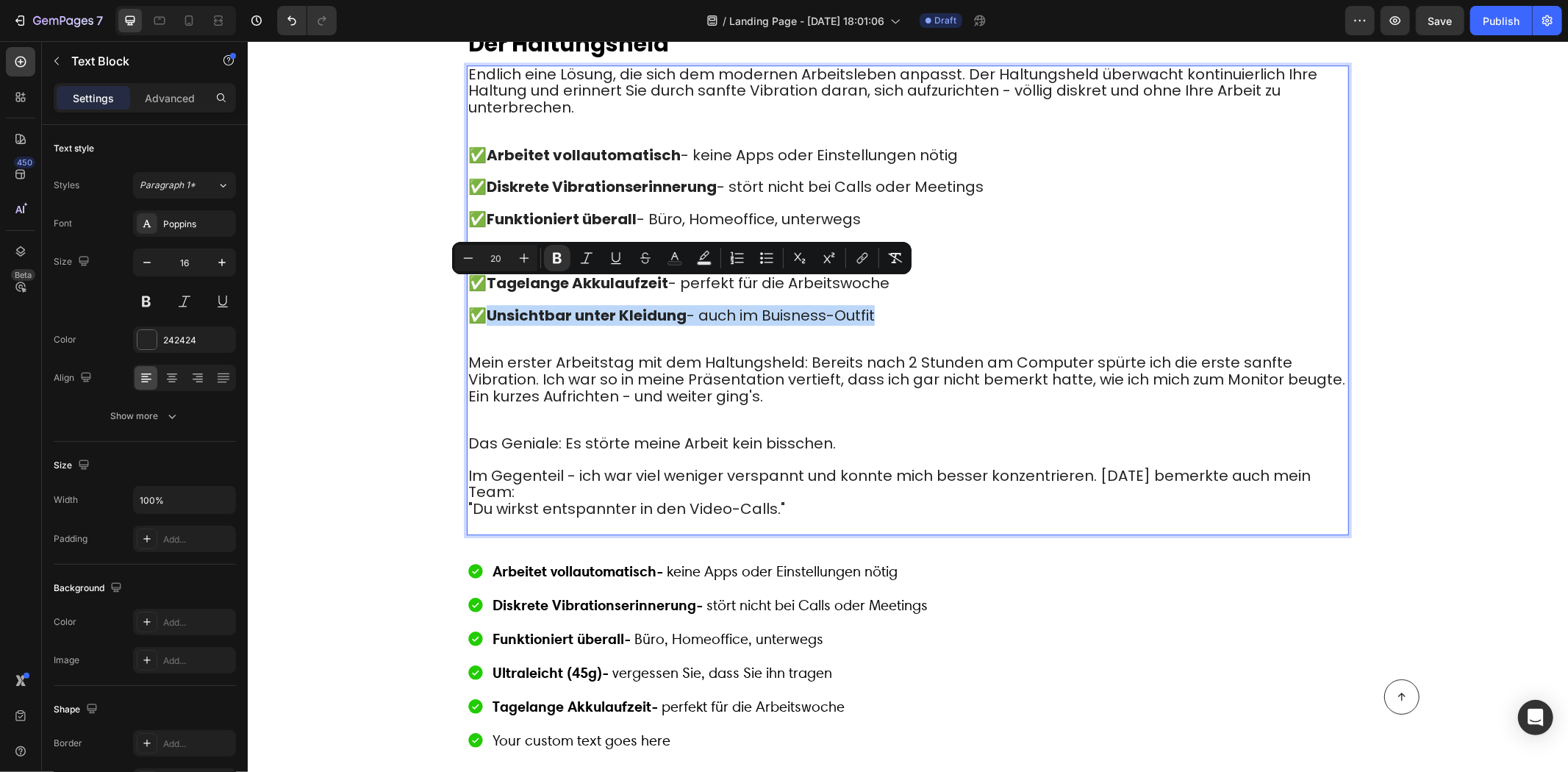
drag, startPoint x: 487, startPoint y: 283, endPoint x: 864, endPoint y: 295, distance: 377.2
click at [874, 304] on span "✅ Unsichtbar unter Kleidung - auch im Buisness-Outfit" at bounding box center [670, 314] width 406 height 21
copy span "Unsichtbar unter Kleidung - auch im Buisness-Outfit"
click at [563, 713] on div "Button" at bounding box center [899, 696] width 1041 height 35
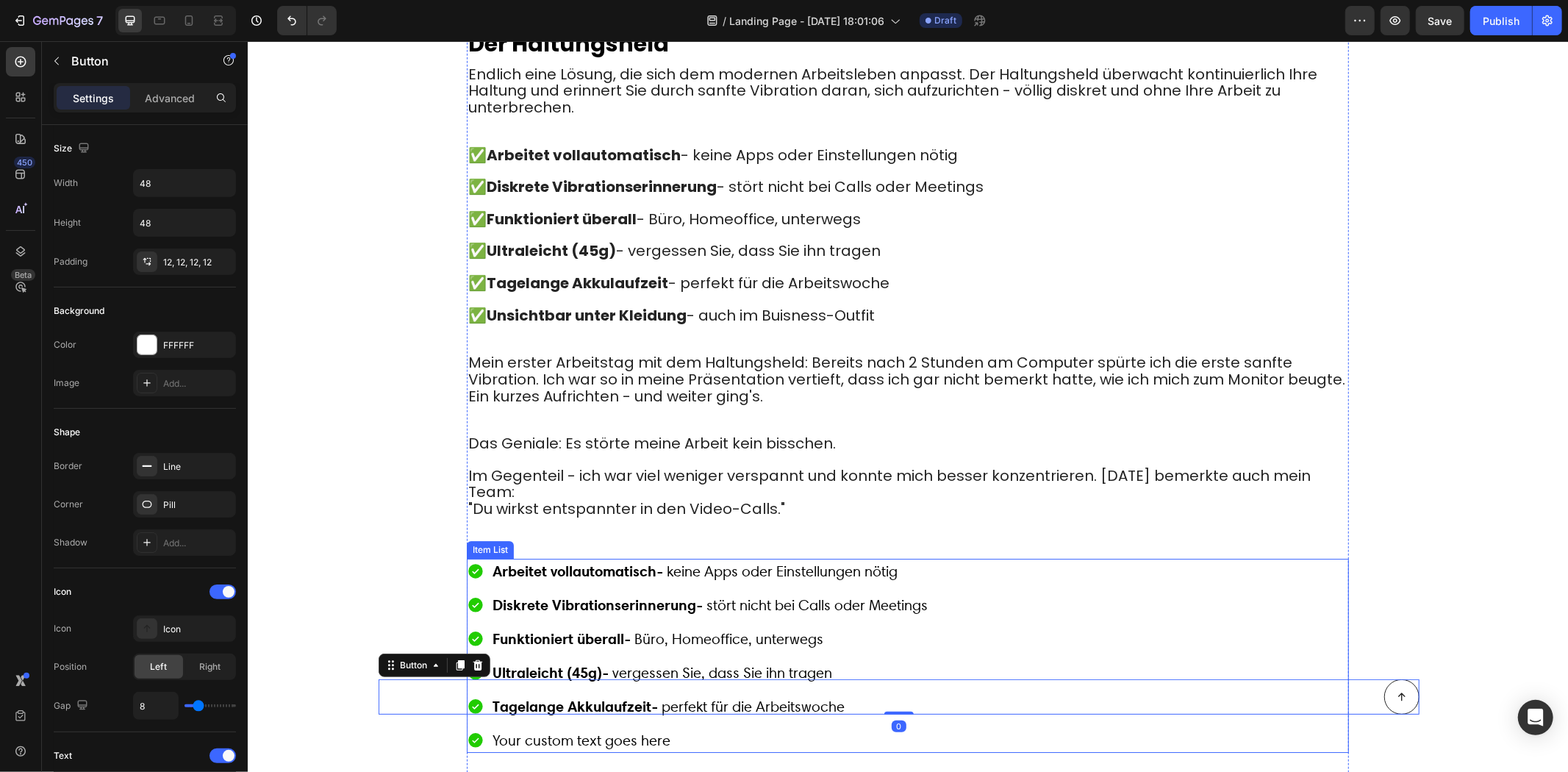
scroll to position [3840, 0]
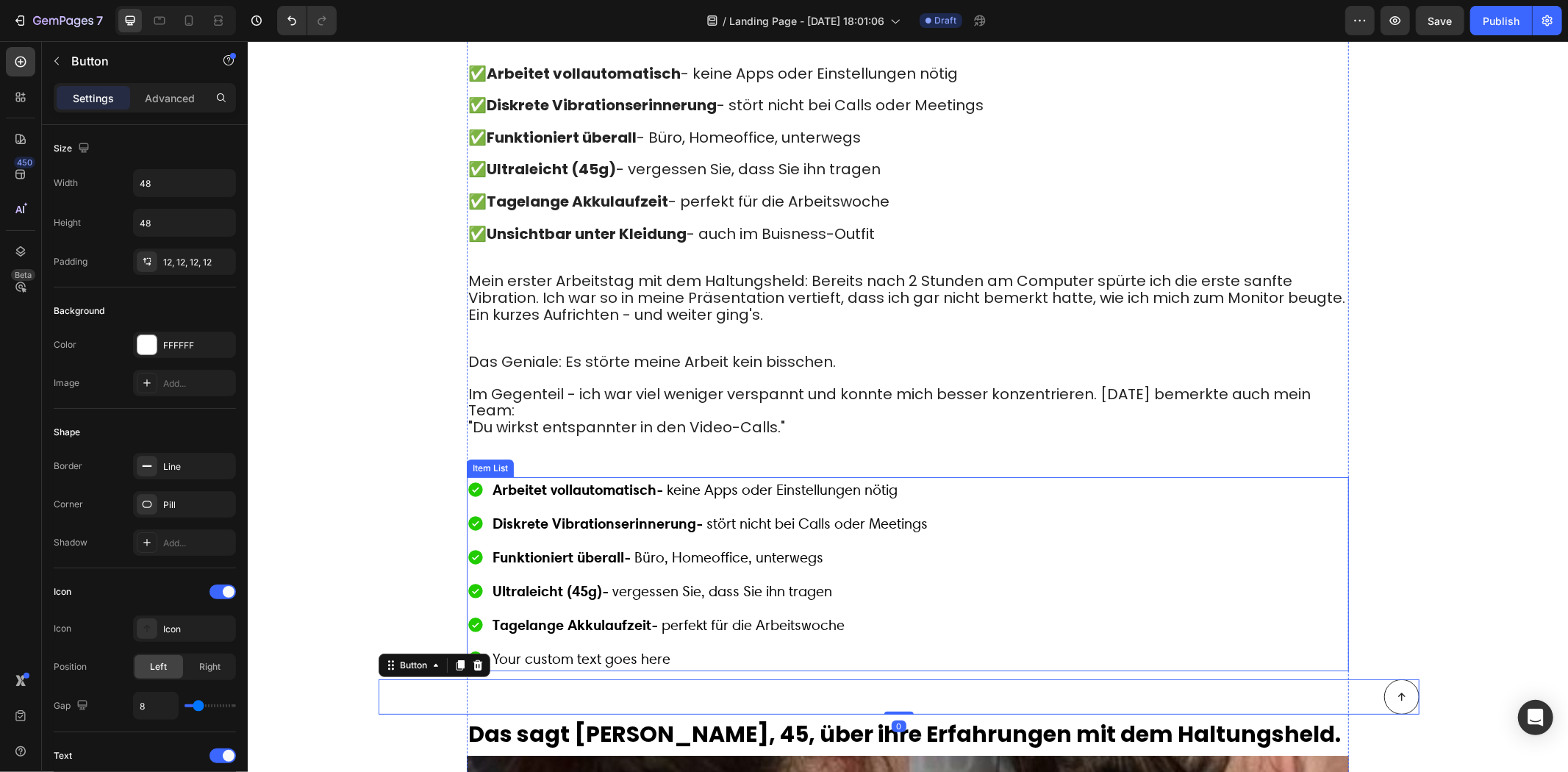
click at [553, 648] on p "Your custom text goes here" at bounding box center [709, 658] width 435 height 21
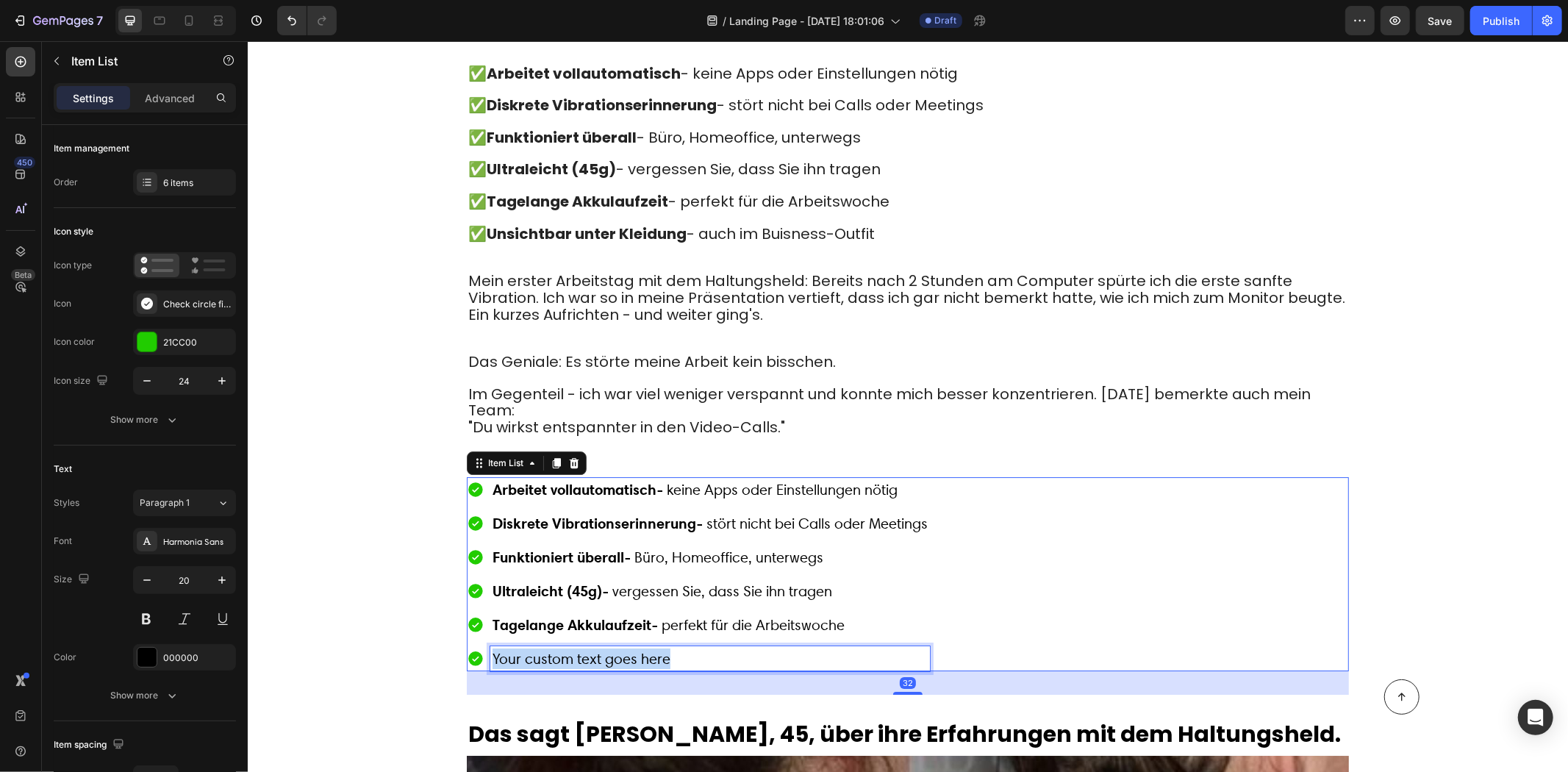
click at [553, 648] on p "Your custom text goes here" at bounding box center [709, 658] width 435 height 21
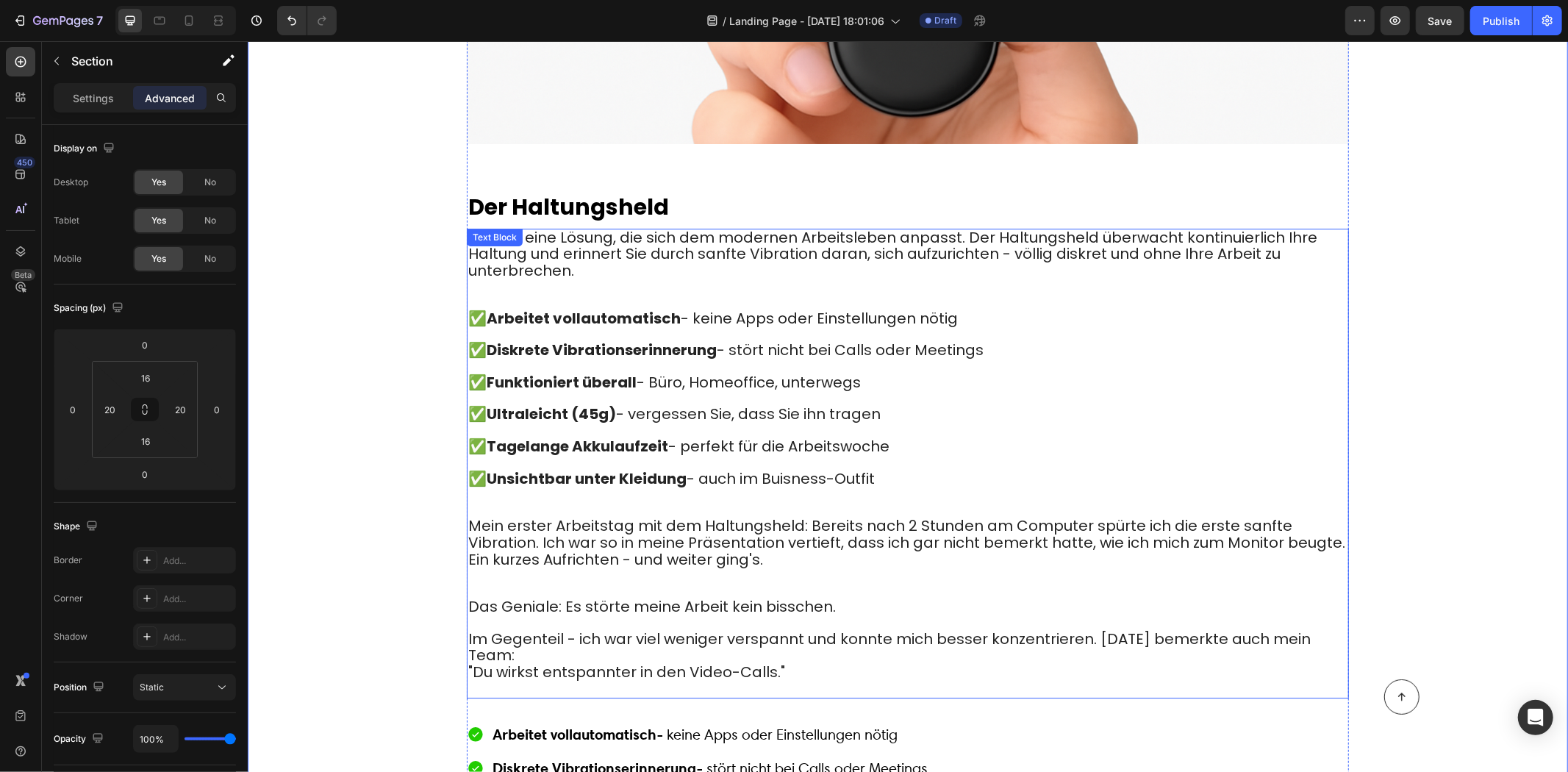
click at [710, 371] on span "✅ Funktioniert überall - Büro, Homeoffice, unterwegs" at bounding box center [663, 381] width 393 height 21
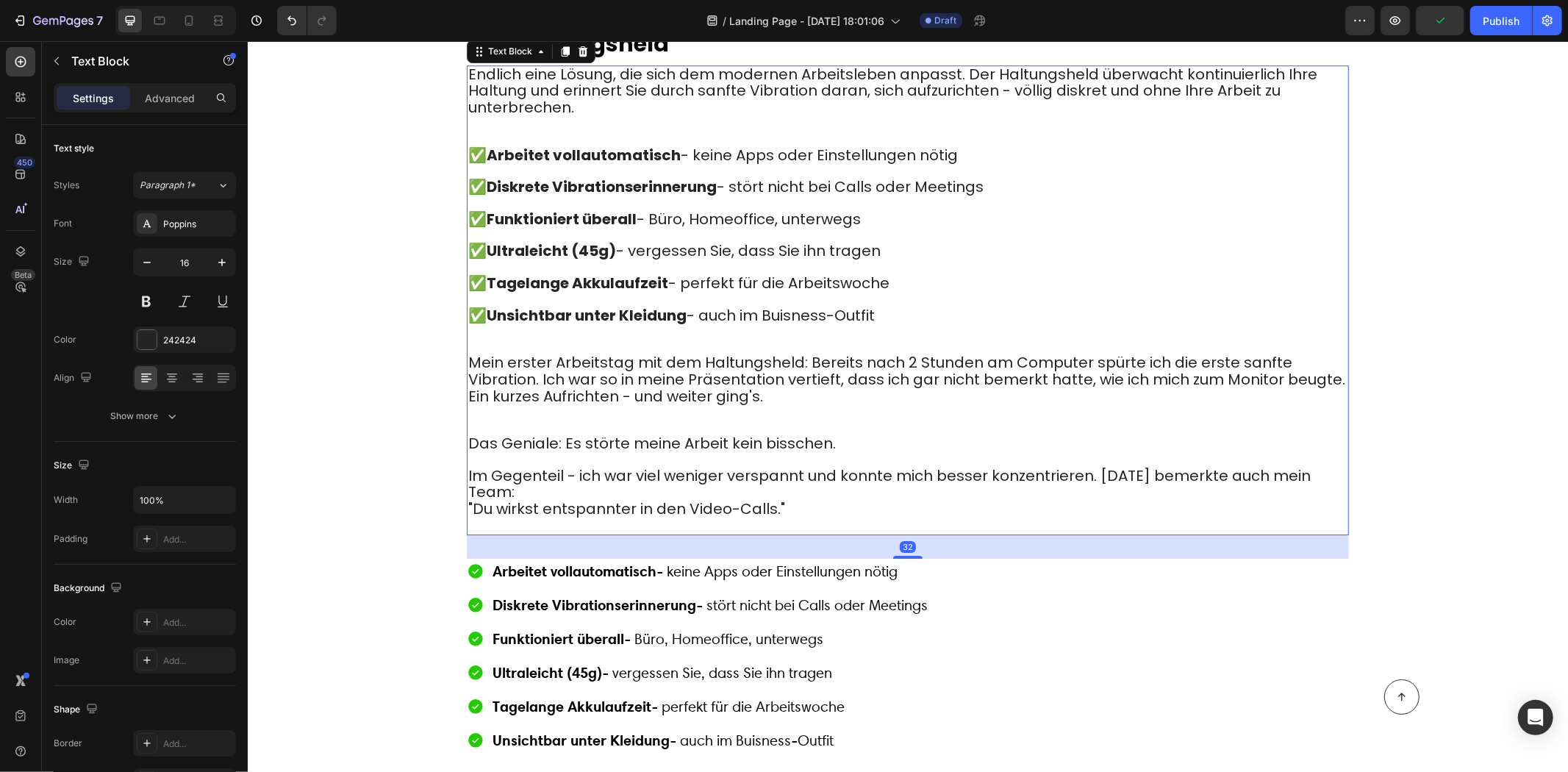
scroll to position [3677, 0]
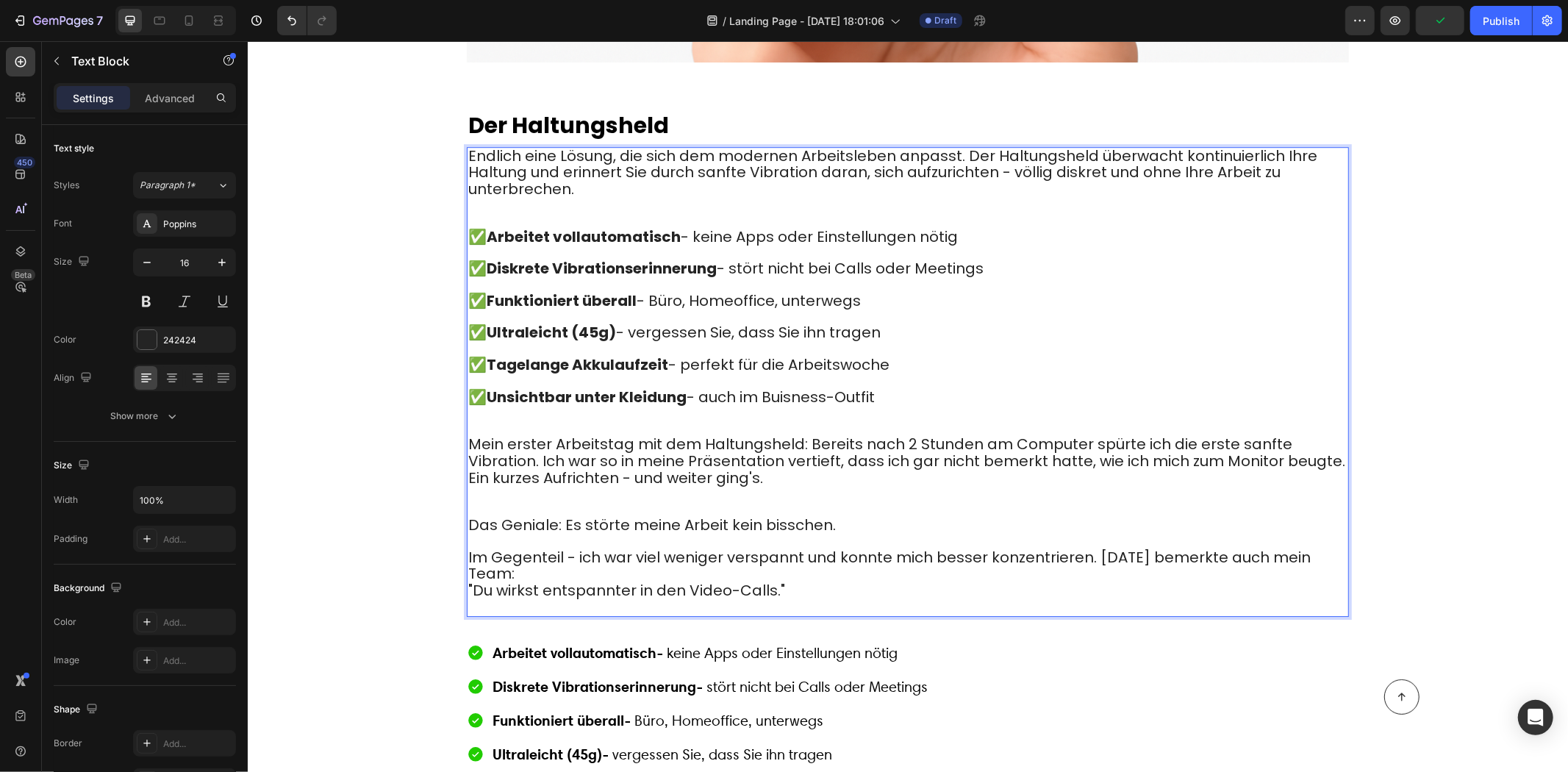
click at [851, 386] on span "✅ Unsichtbar unter Kleidung - auch im Buisness-Outfit" at bounding box center [670, 396] width 406 height 21
click at [854, 386] on span "✅ Unsichtbar unter Kleidung - auch im Buisness-Outfit" at bounding box center [670, 396] width 406 height 21
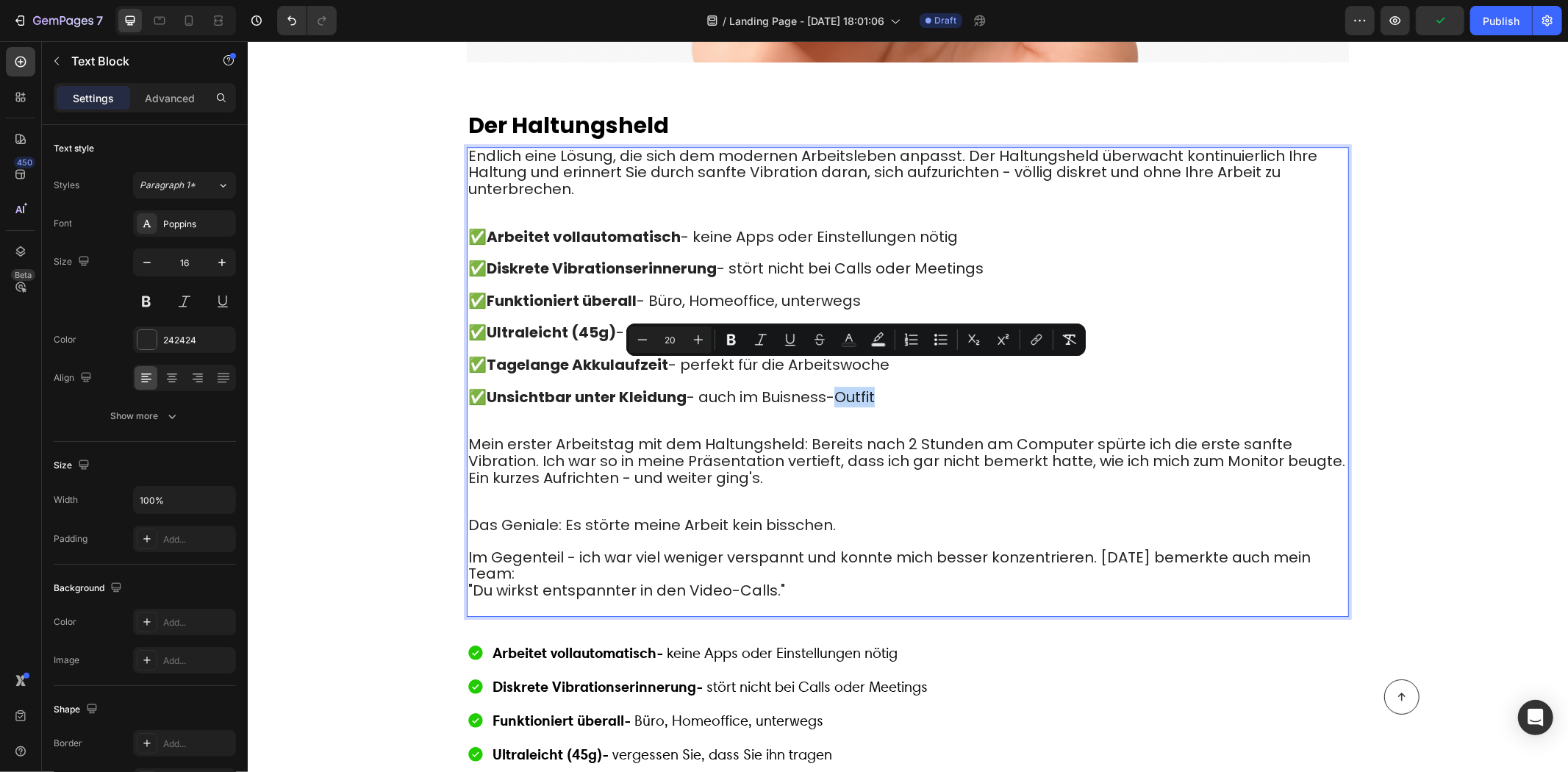
click at [859, 386] on span "✅ Unsichtbar unter Kleidung - auch im Buisness-Outfit" at bounding box center [670, 396] width 406 height 21
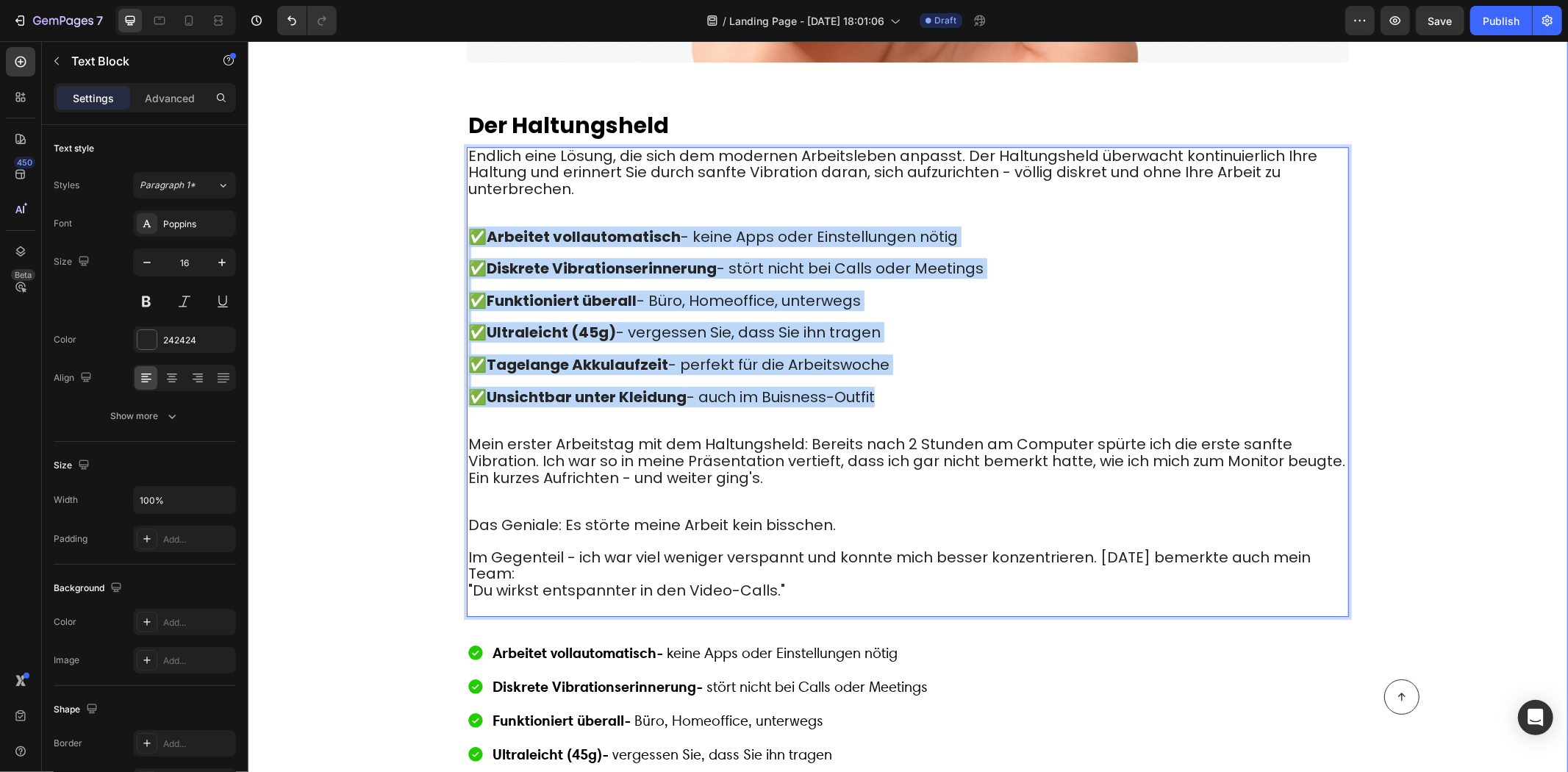
drag, startPoint x: 885, startPoint y: 372, endPoint x: 461, endPoint y: 211, distance: 453.5
click at [467, 209] on div "Endlich eine Lösung, die sich dem modernen Arbeitsleben anpasst. Der Haltungshe…" at bounding box center [907, 381] width 882 height 469
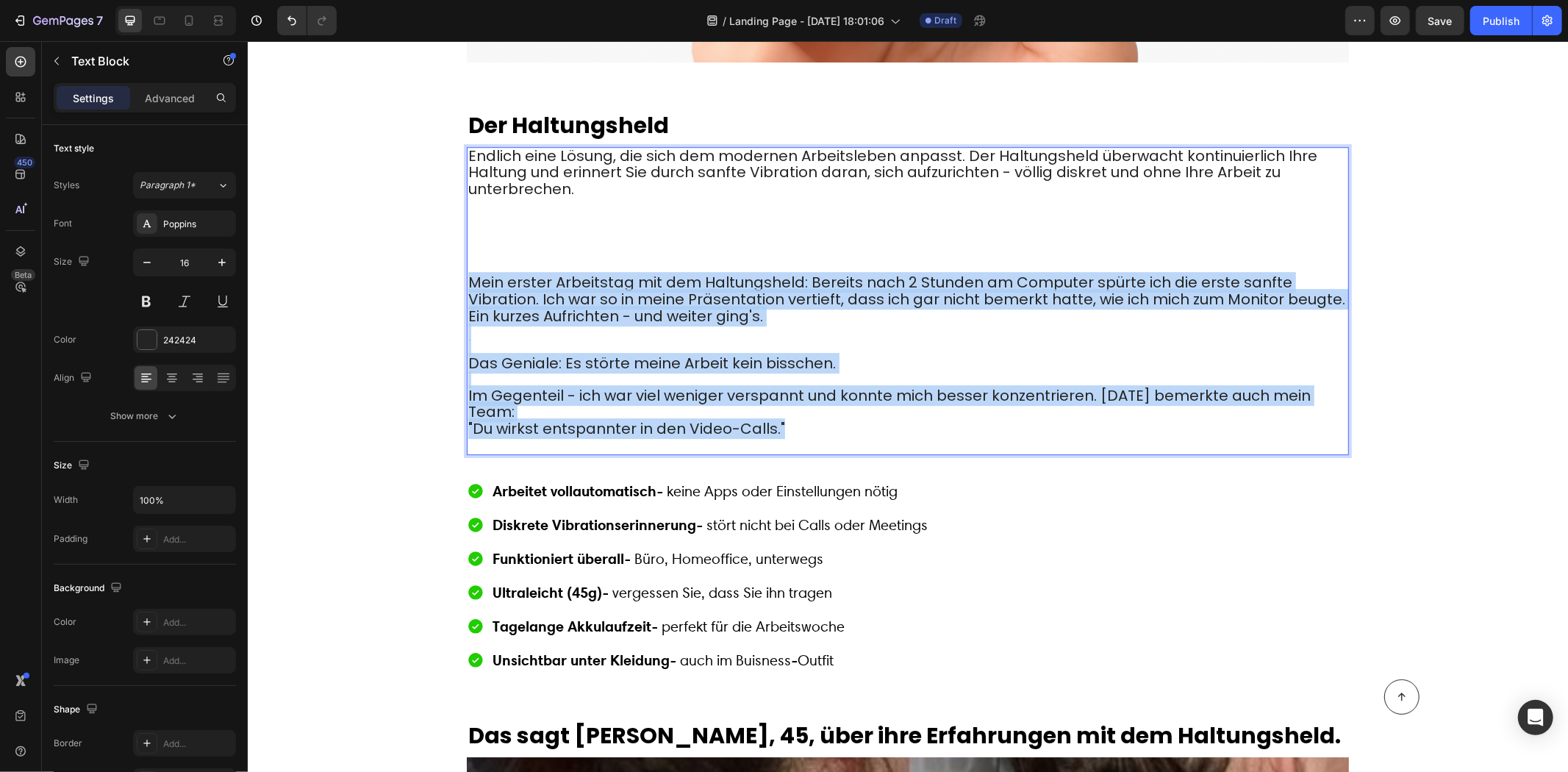
drag, startPoint x: 797, startPoint y: 401, endPoint x: 489, endPoint y: 266, distance: 336.3
click at [467, 259] on div "Endlich eine Lösung, die sich dem modernen Arbeitsleben anpasst. Der Haltungshe…" at bounding box center [907, 300] width 882 height 308
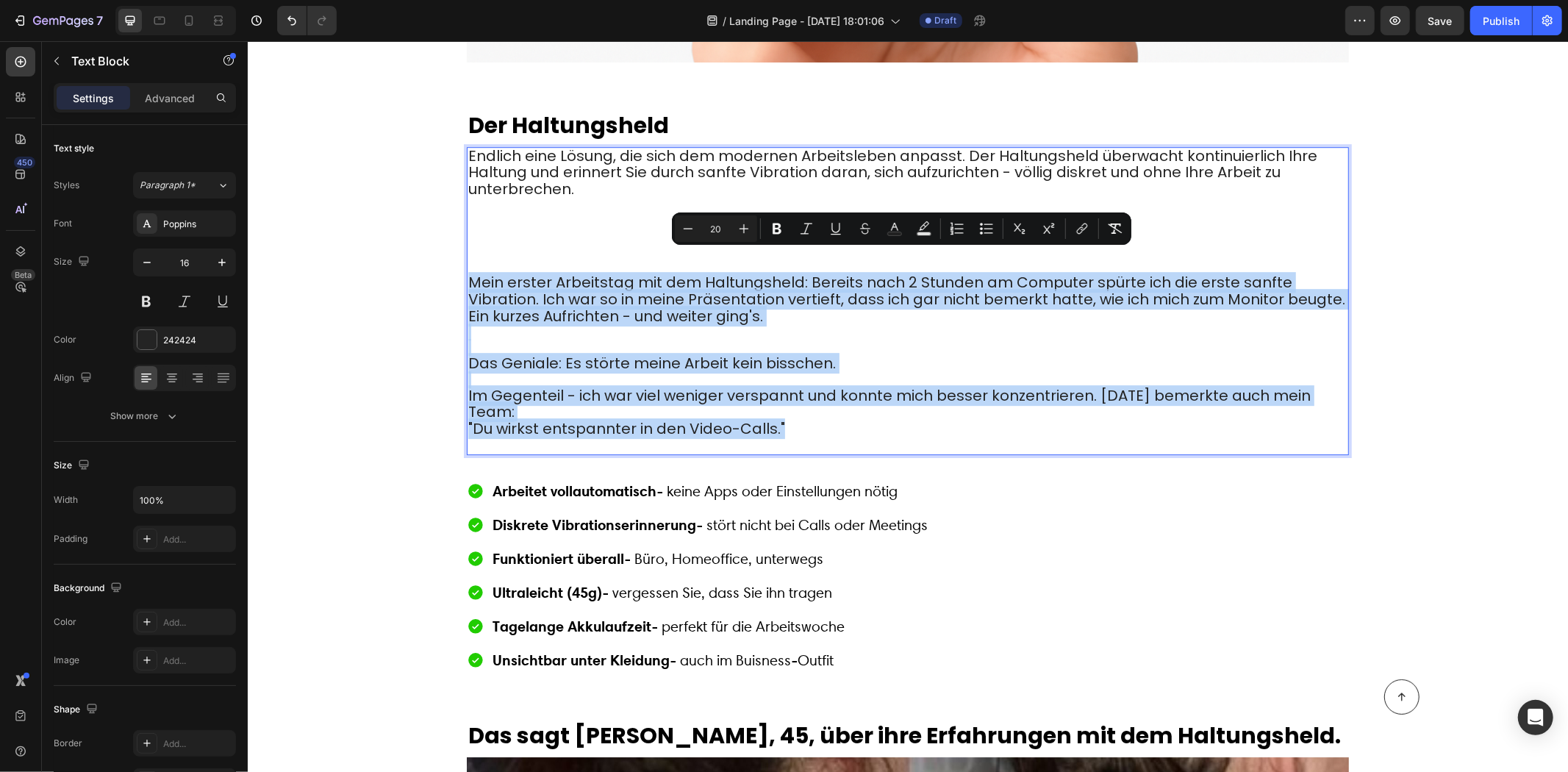
copy div "Mein erster Arbeitstag mit dem Haltungsheld: Bereits nach 2 Stunden am Computer…"
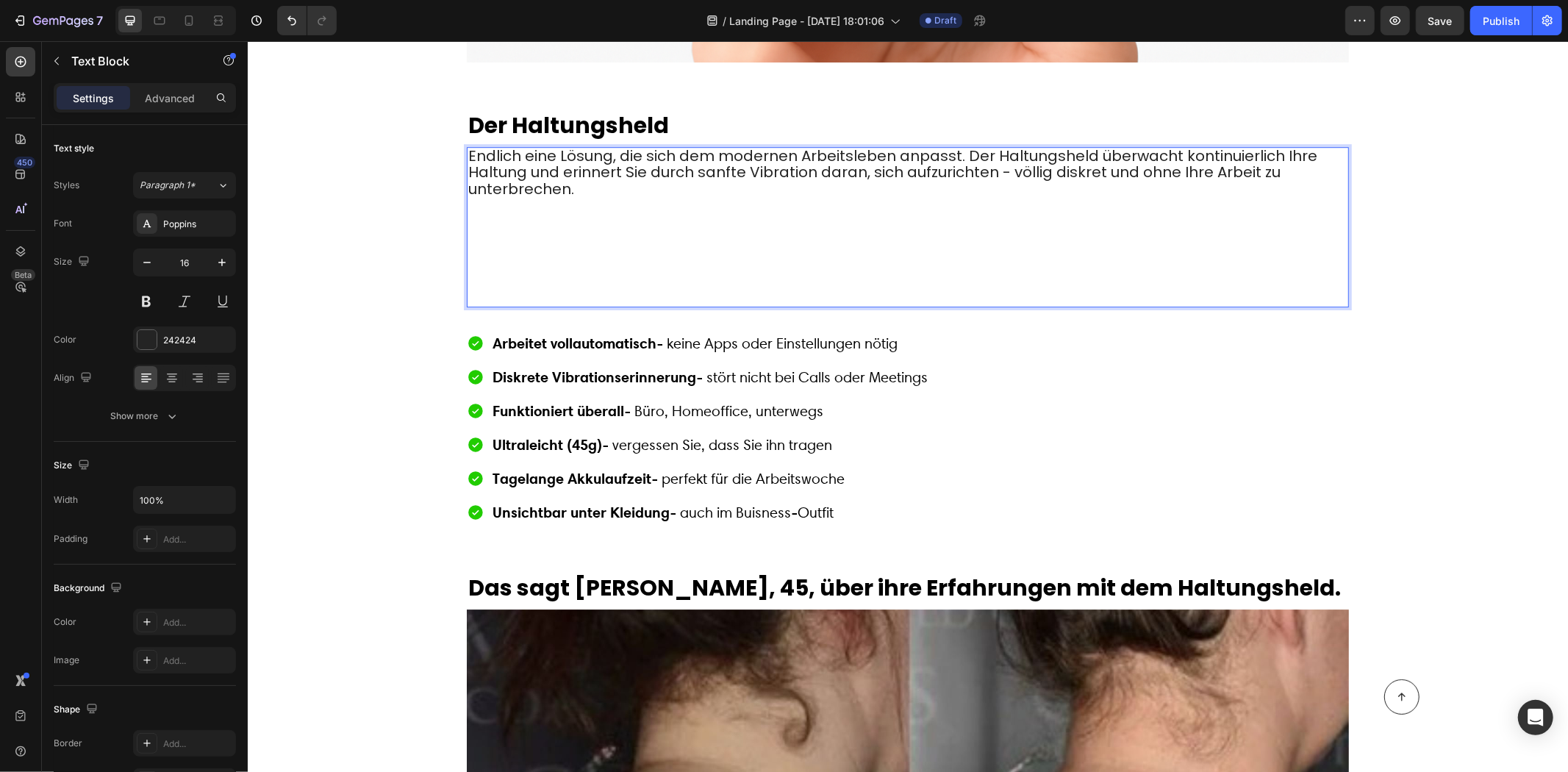
click at [489, 274] on p "⁠⁠⁠⁠⁠⁠⁠" at bounding box center [907, 290] width 880 height 31
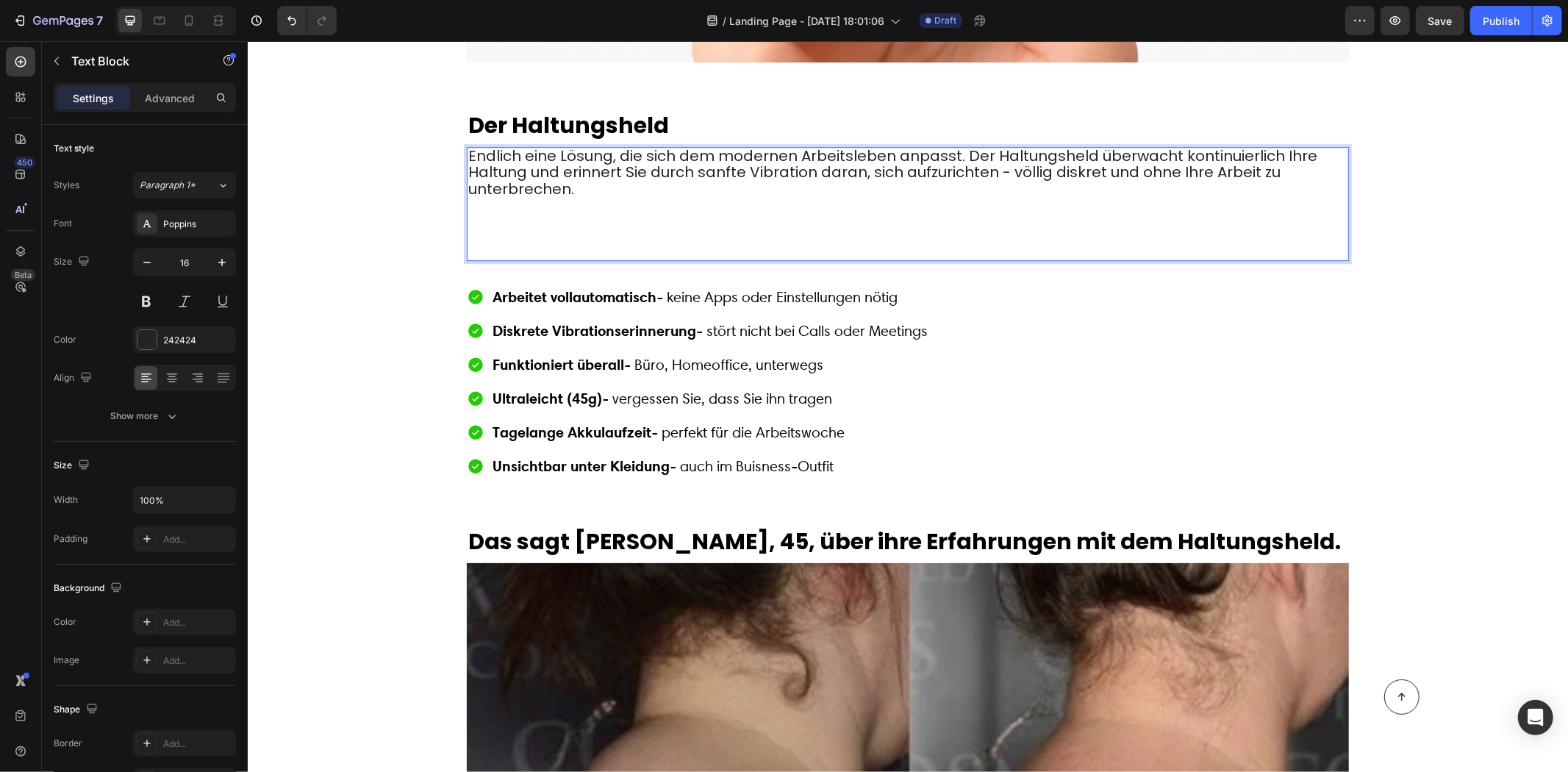
click at [479, 237] on p "⁠⁠⁠⁠⁠⁠⁠" at bounding box center [907, 244] width 880 height 31
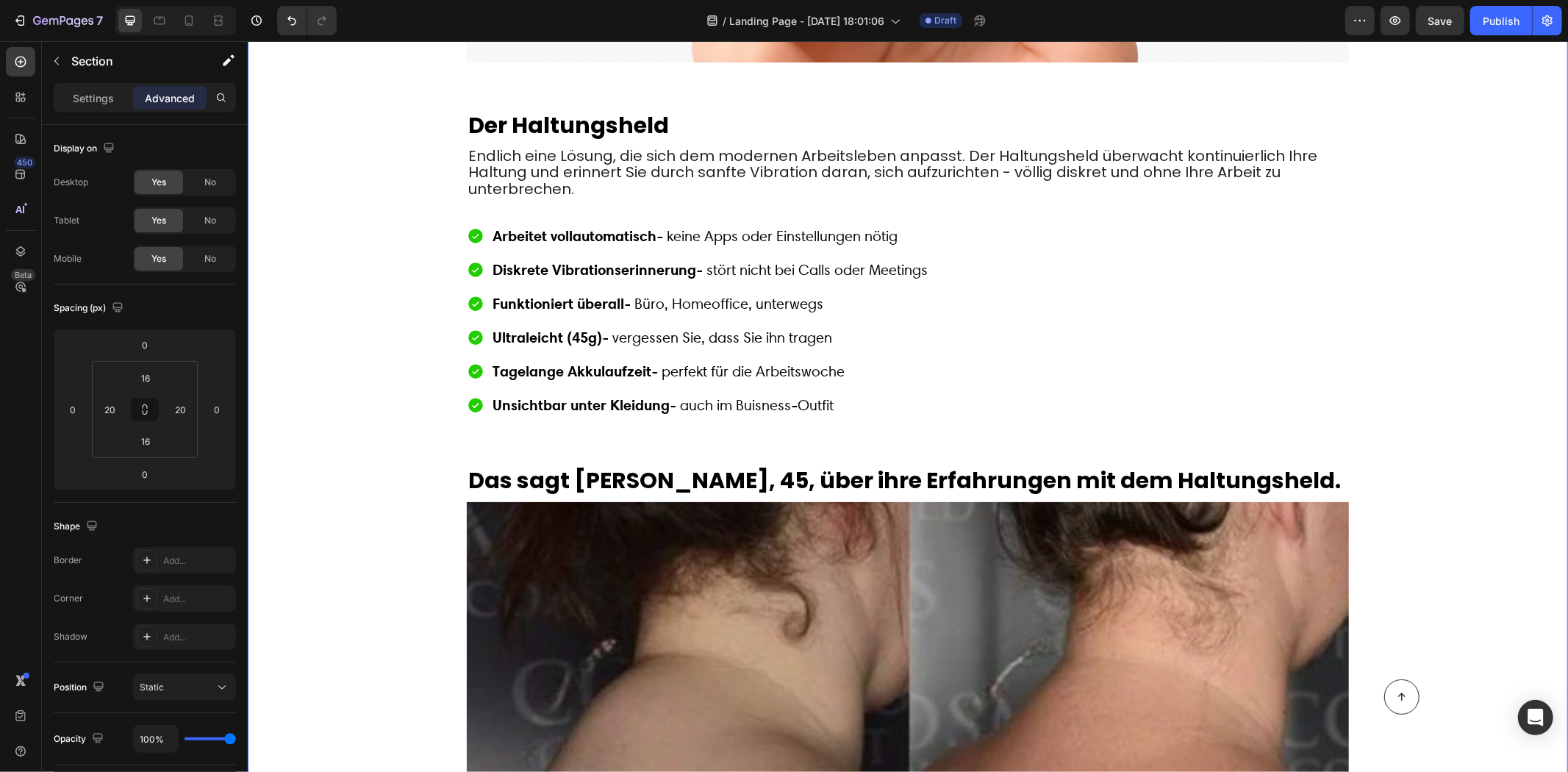
scroll to position [3514, 0]
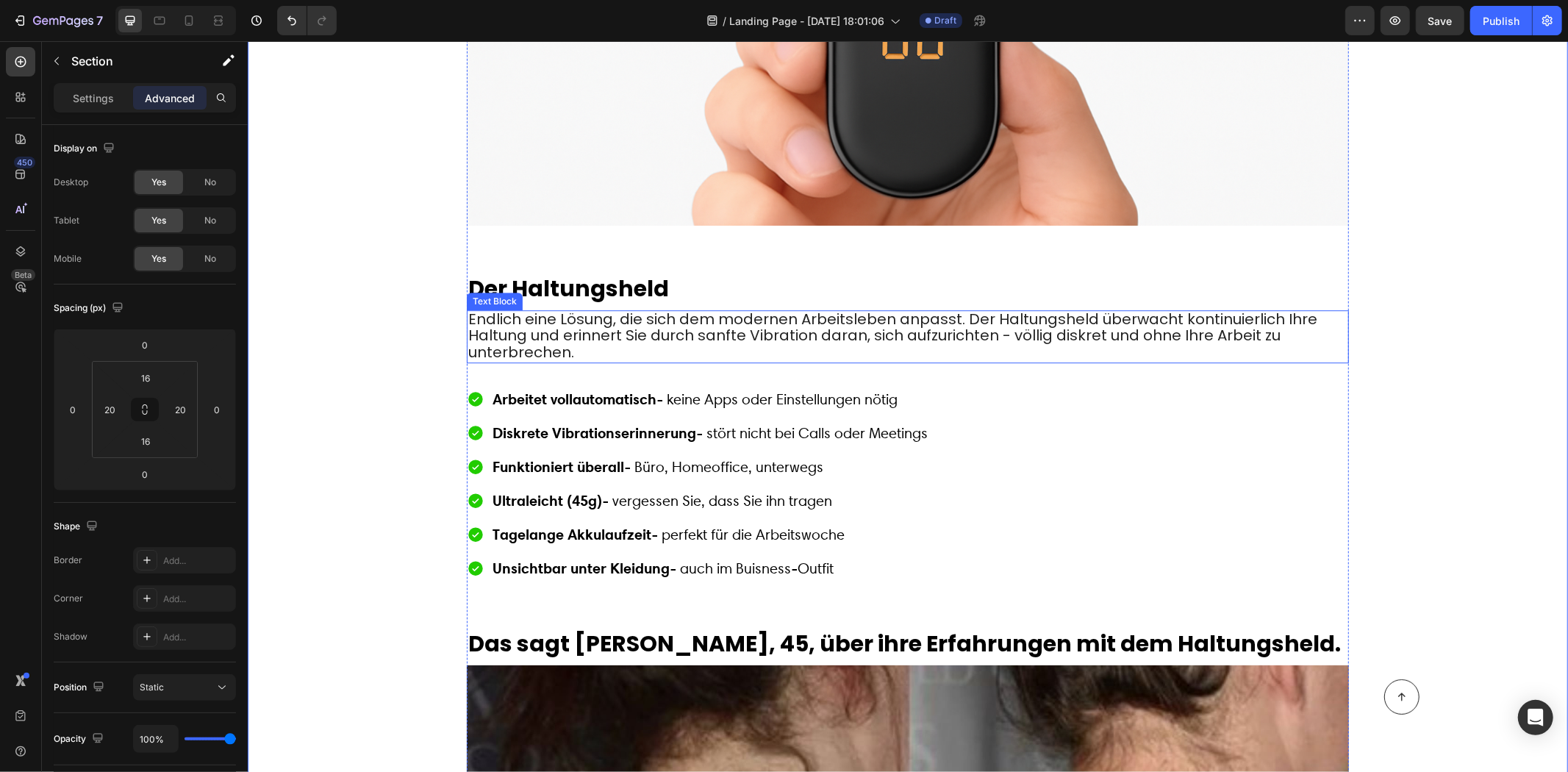
click at [488, 309] on span "Endlich eine Lösung, die sich dem modernen Arbeitsleben anpasst. Der Haltungshe…" at bounding box center [892, 335] width 849 height 54
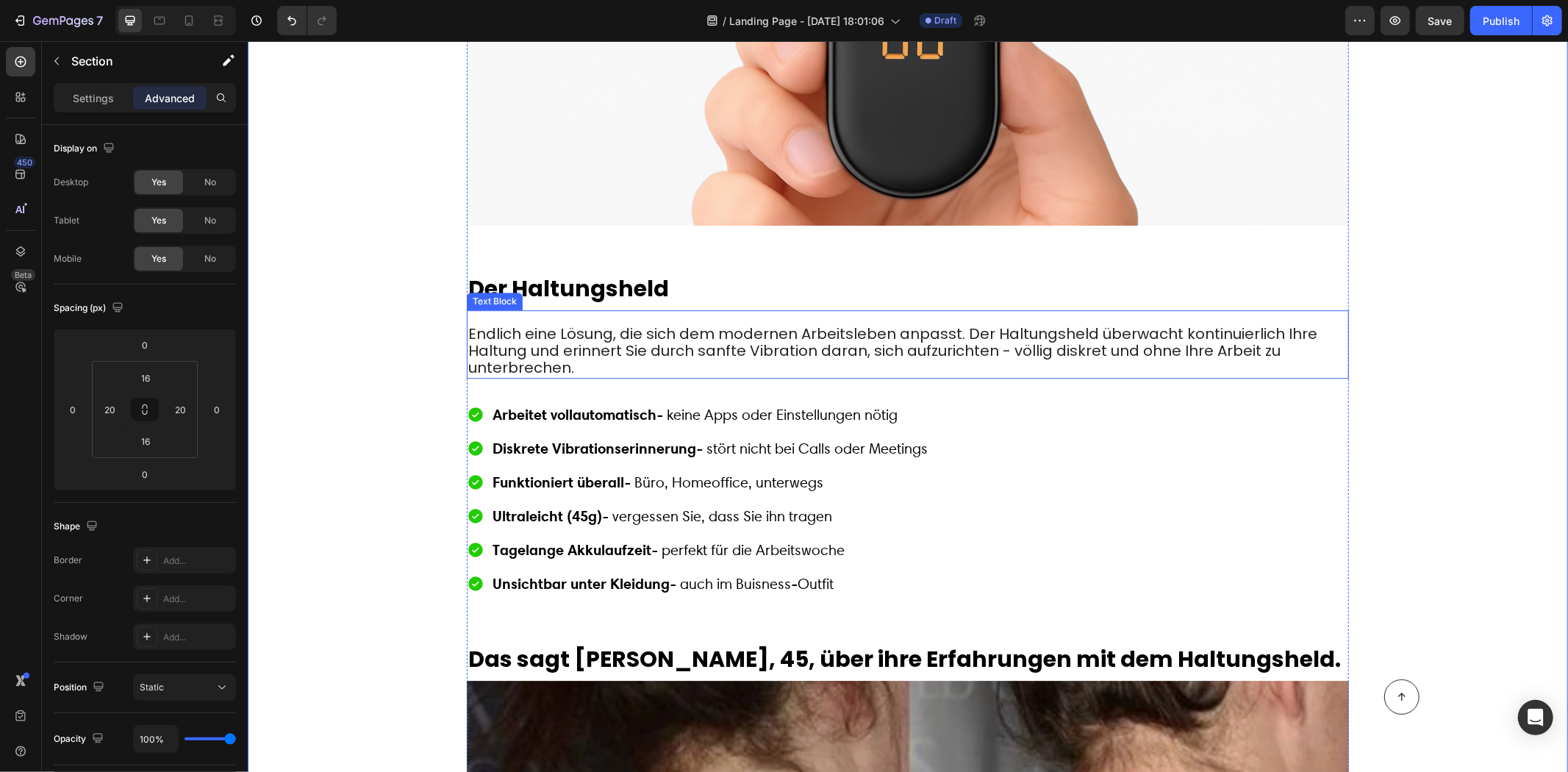
click at [518, 332] on span "Endlich eine Lösung, die sich dem modernen Arbeitsleben anpasst. Der Haltungshe…" at bounding box center [892, 349] width 849 height 54
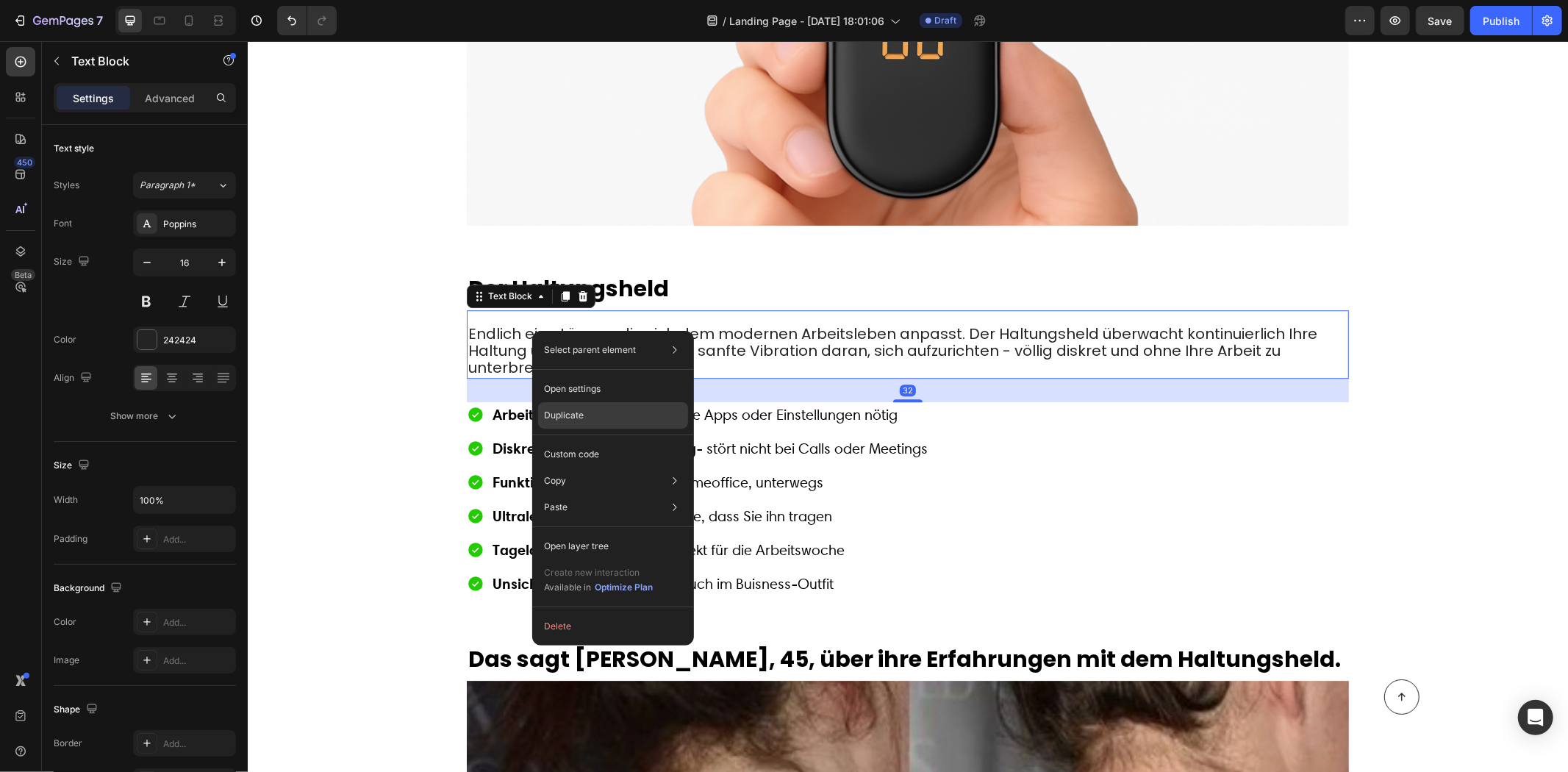
click at [591, 441] on div "Duplicate" at bounding box center [613, 454] width 150 height 27
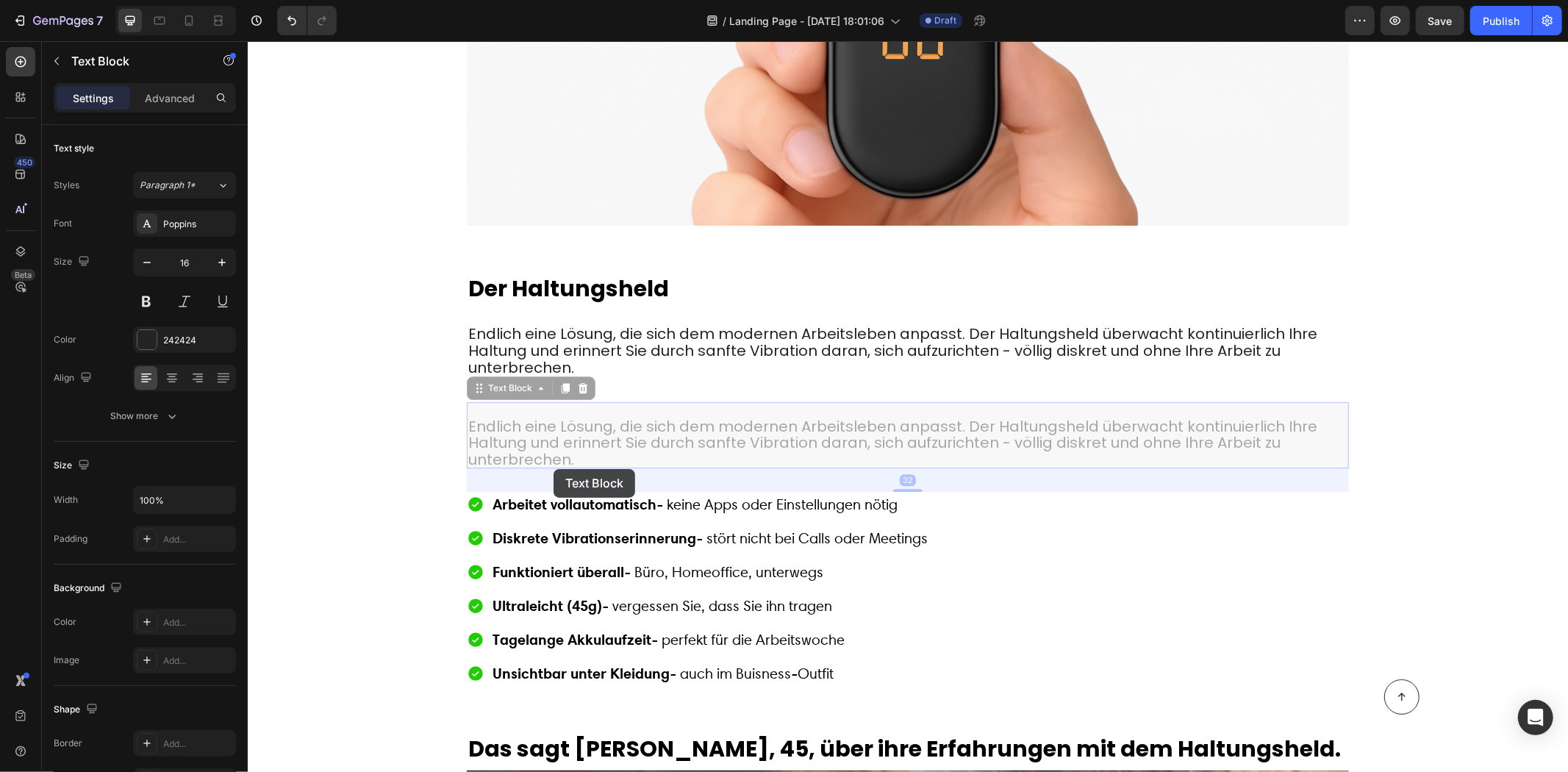
scroll to position [3677, 0]
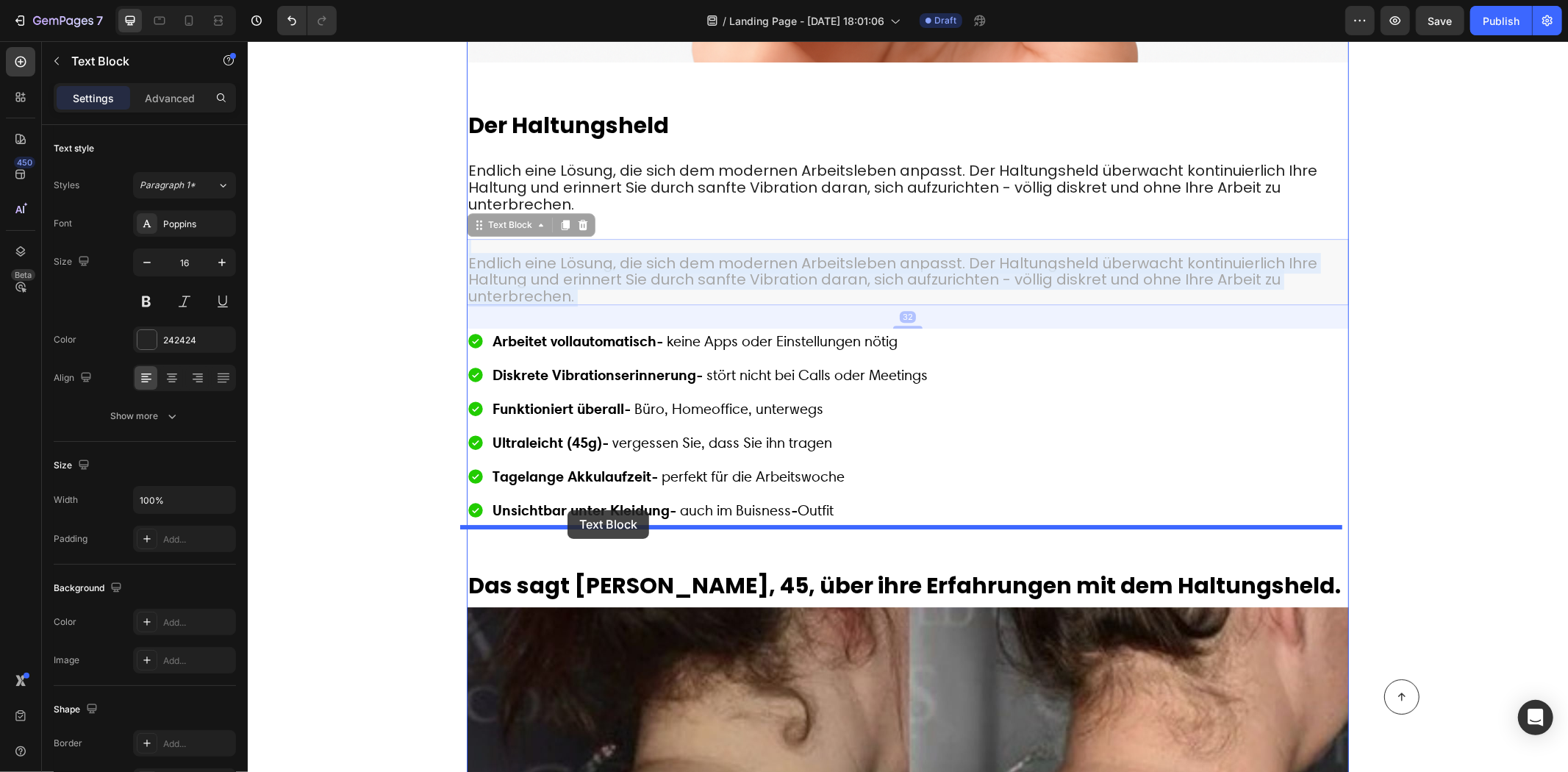
drag, startPoint x: 540, startPoint y: 405, endPoint x: 599, endPoint y: 520, distance: 129.3
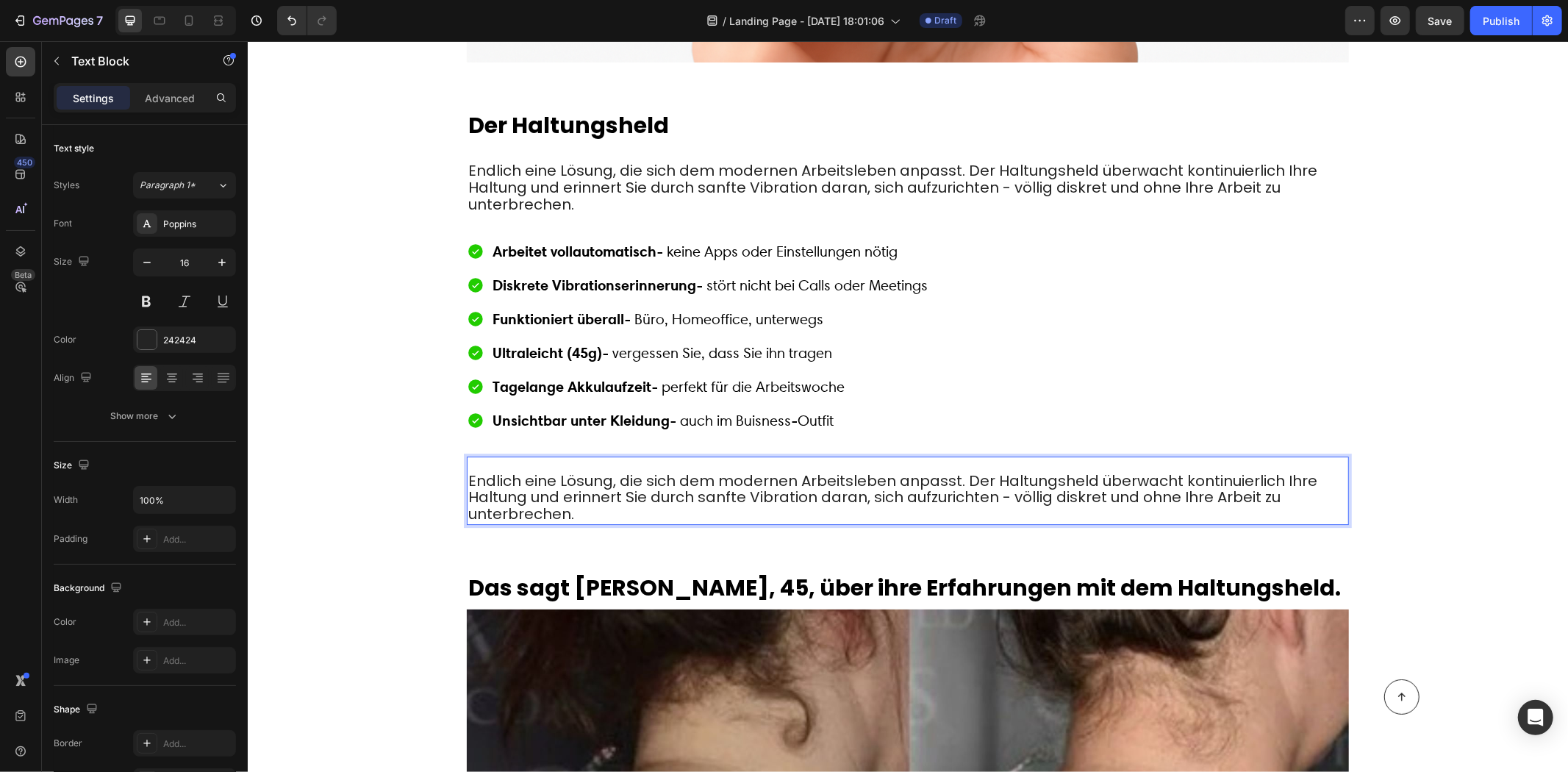
click at [563, 469] on span "Endlich eine Lösung, die sich dem modernen Arbeitsleben anpasst. Der Haltungshe…" at bounding box center [892, 496] width 849 height 54
click at [563, 469] on span "Endlich eine Lösung, die sich dem modernen Arbeitsleben anpasst. Der Haltungshe…" at bounding box center [892, 496] width 849 height 54
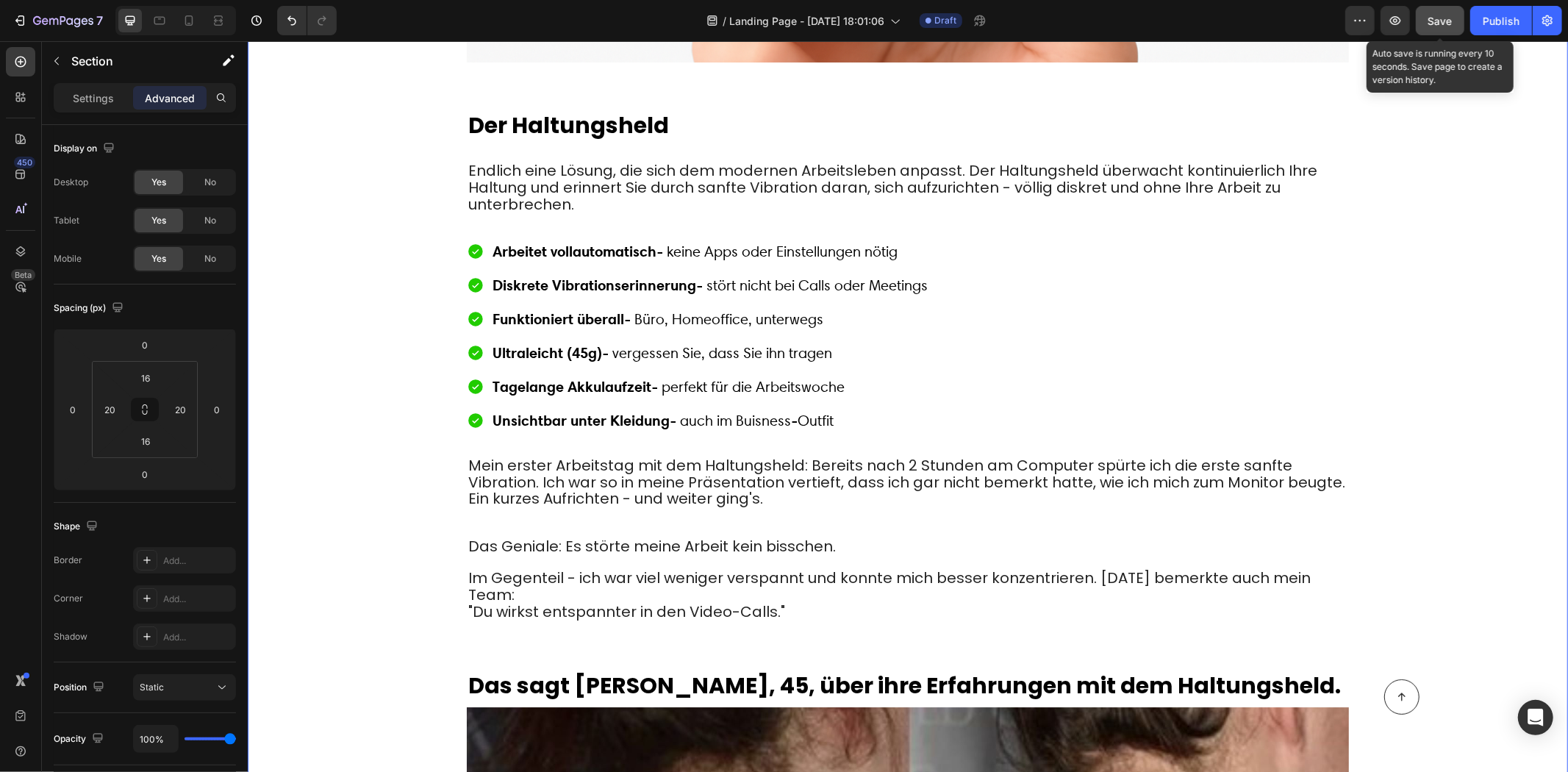
click at [1435, 27] on div "Save" at bounding box center [1441, 21] width 24 height 15
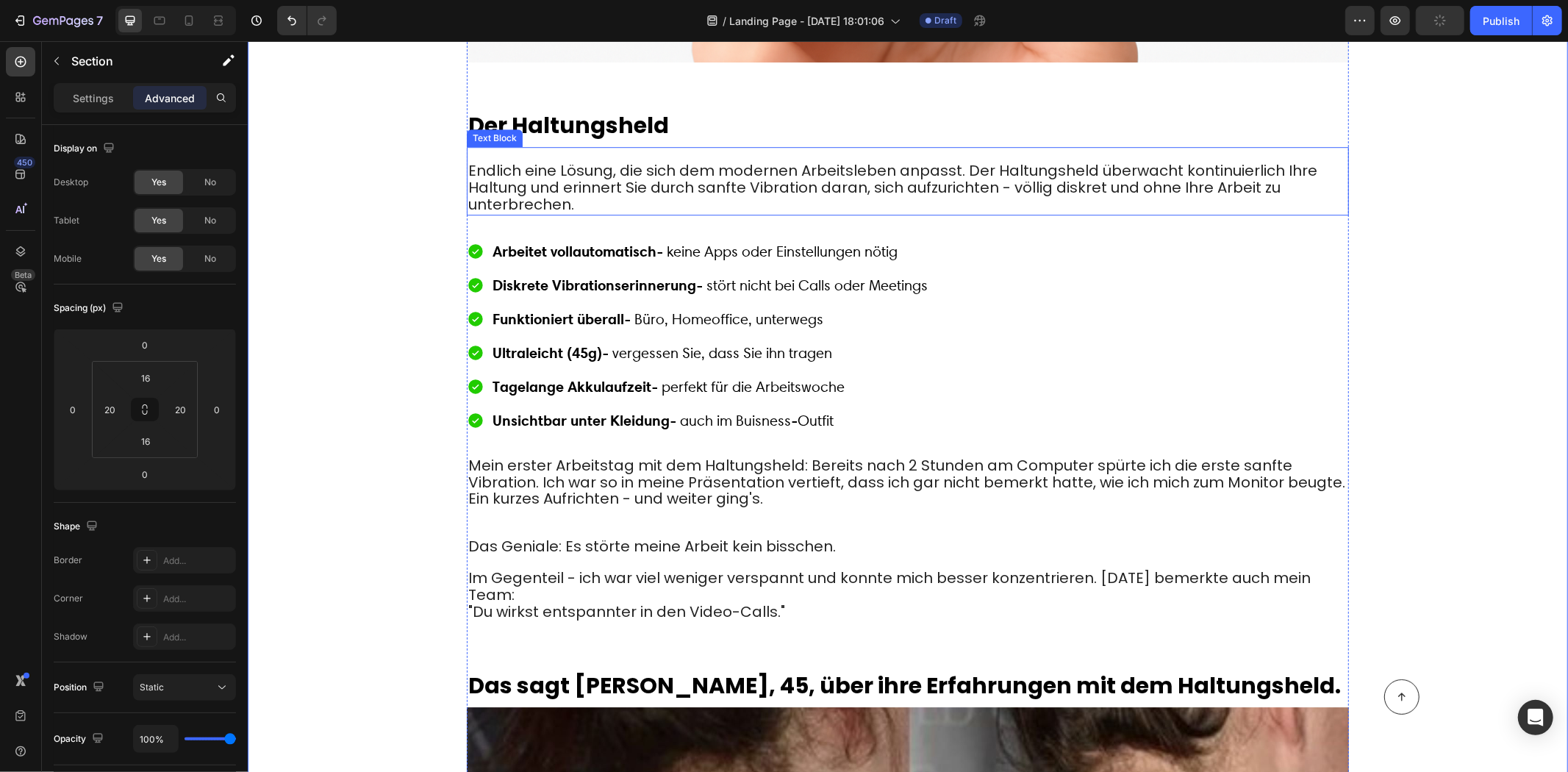
scroll to position [3514, 0]
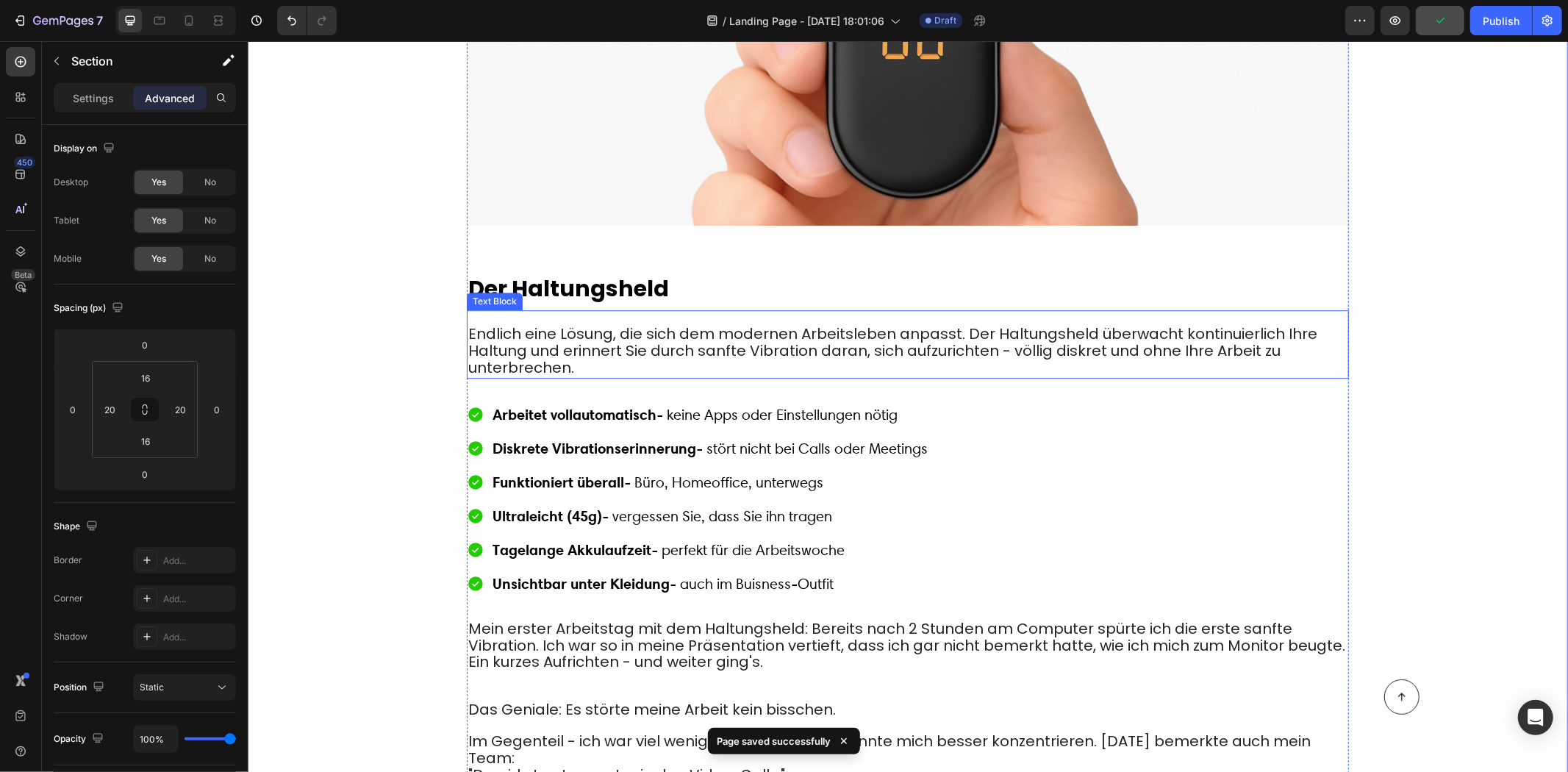
click at [628, 272] on h2 "Der Haltungsheld" at bounding box center [907, 287] width 882 height 31
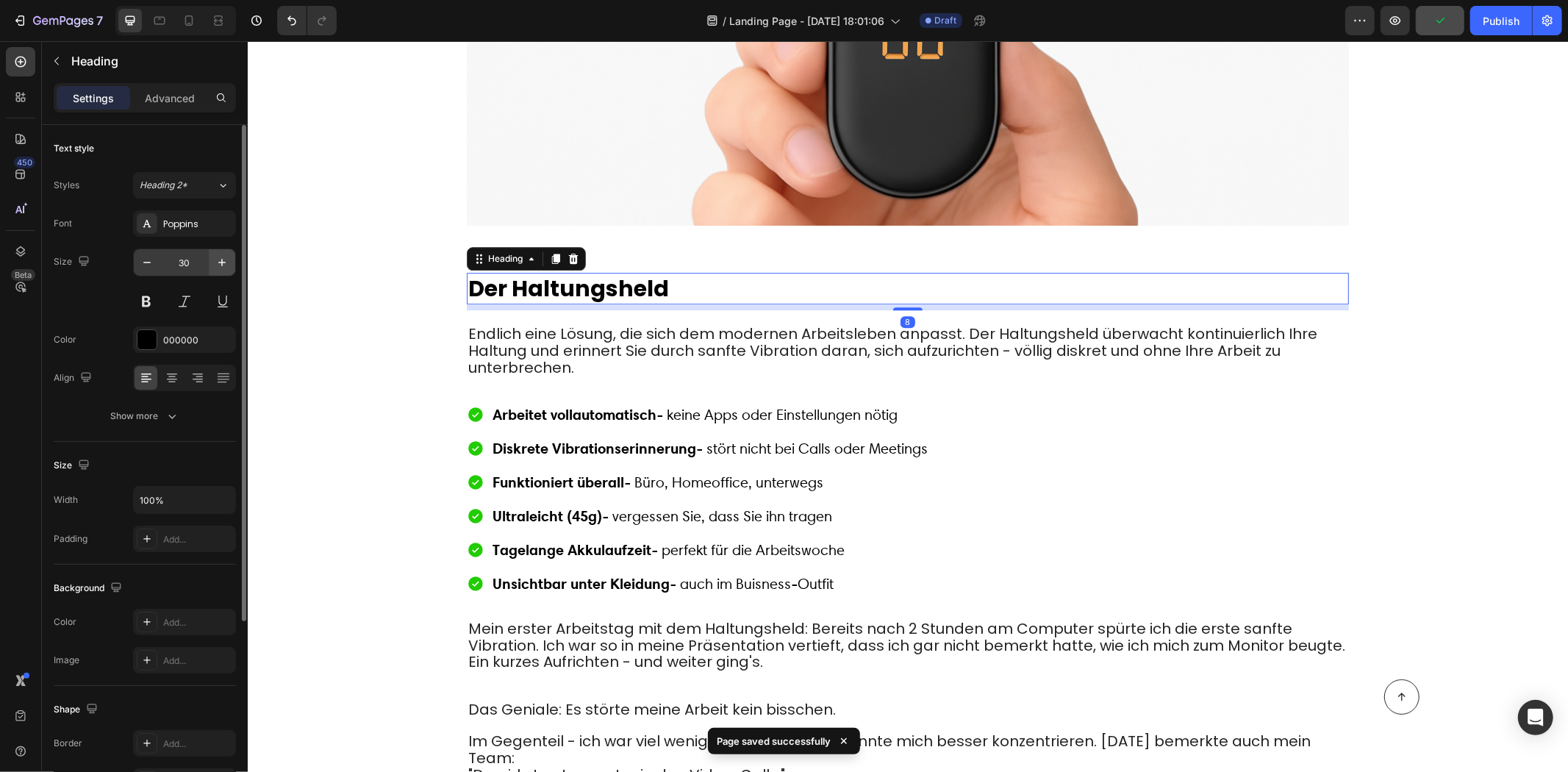
click at [214, 253] on button "button" at bounding box center [222, 262] width 27 height 27
type input "31"
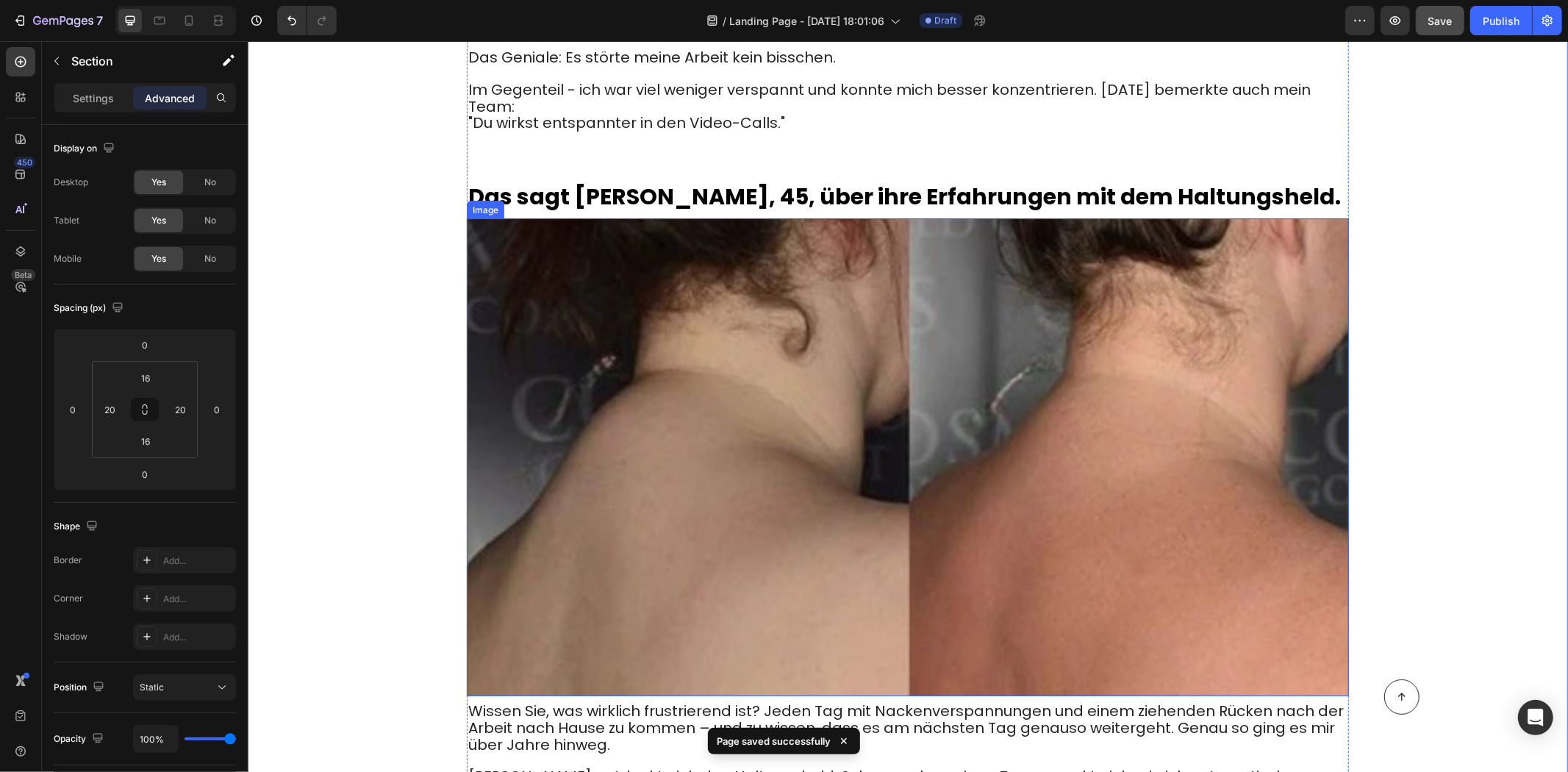
scroll to position [4003, 0]
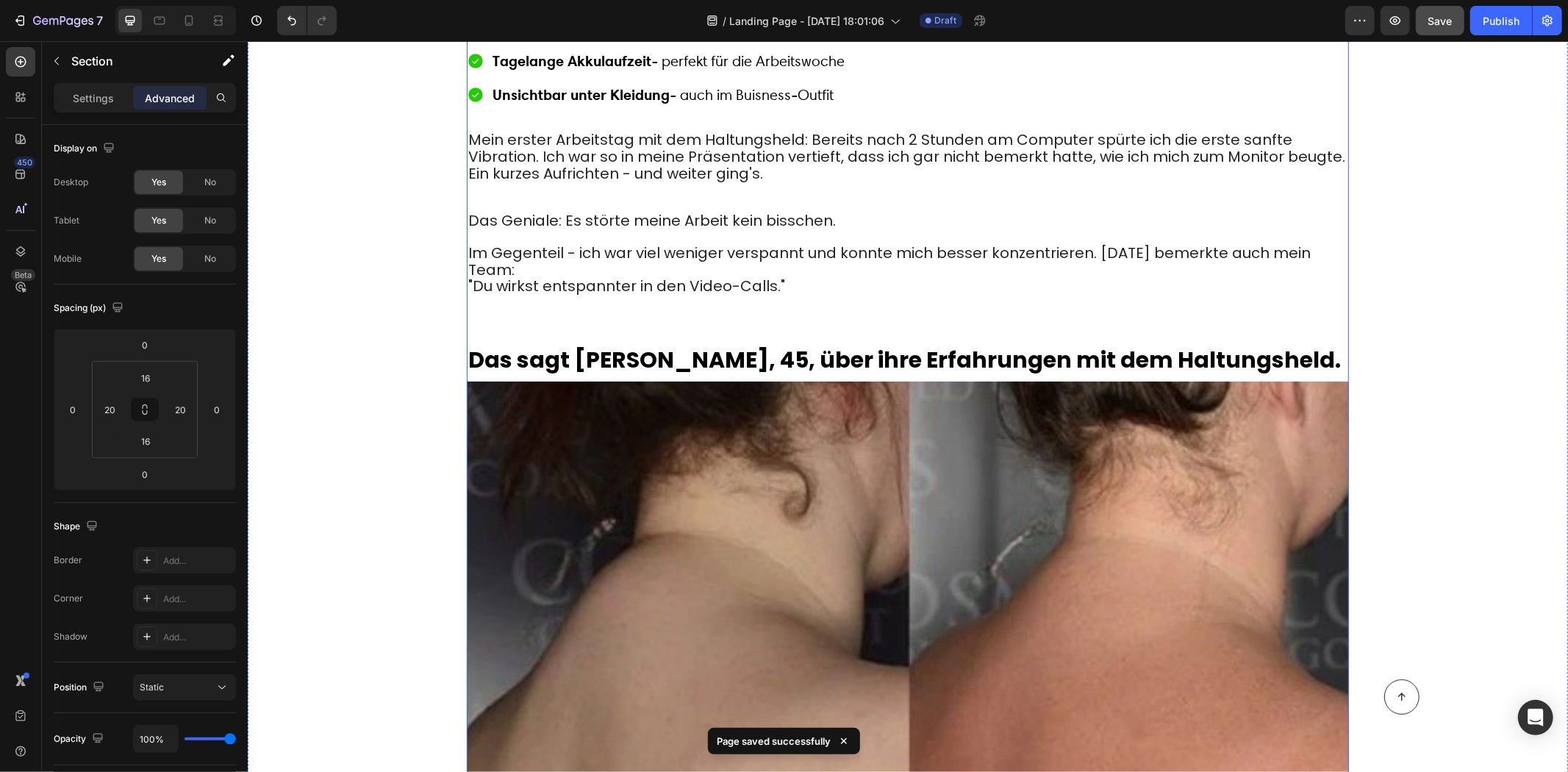
click at [664, 343] on h2 "Das sagt [PERSON_NAME], 45, über ihre Erfahrungen mit dem Haltungsheld." at bounding box center [907, 358] width 882 height 31
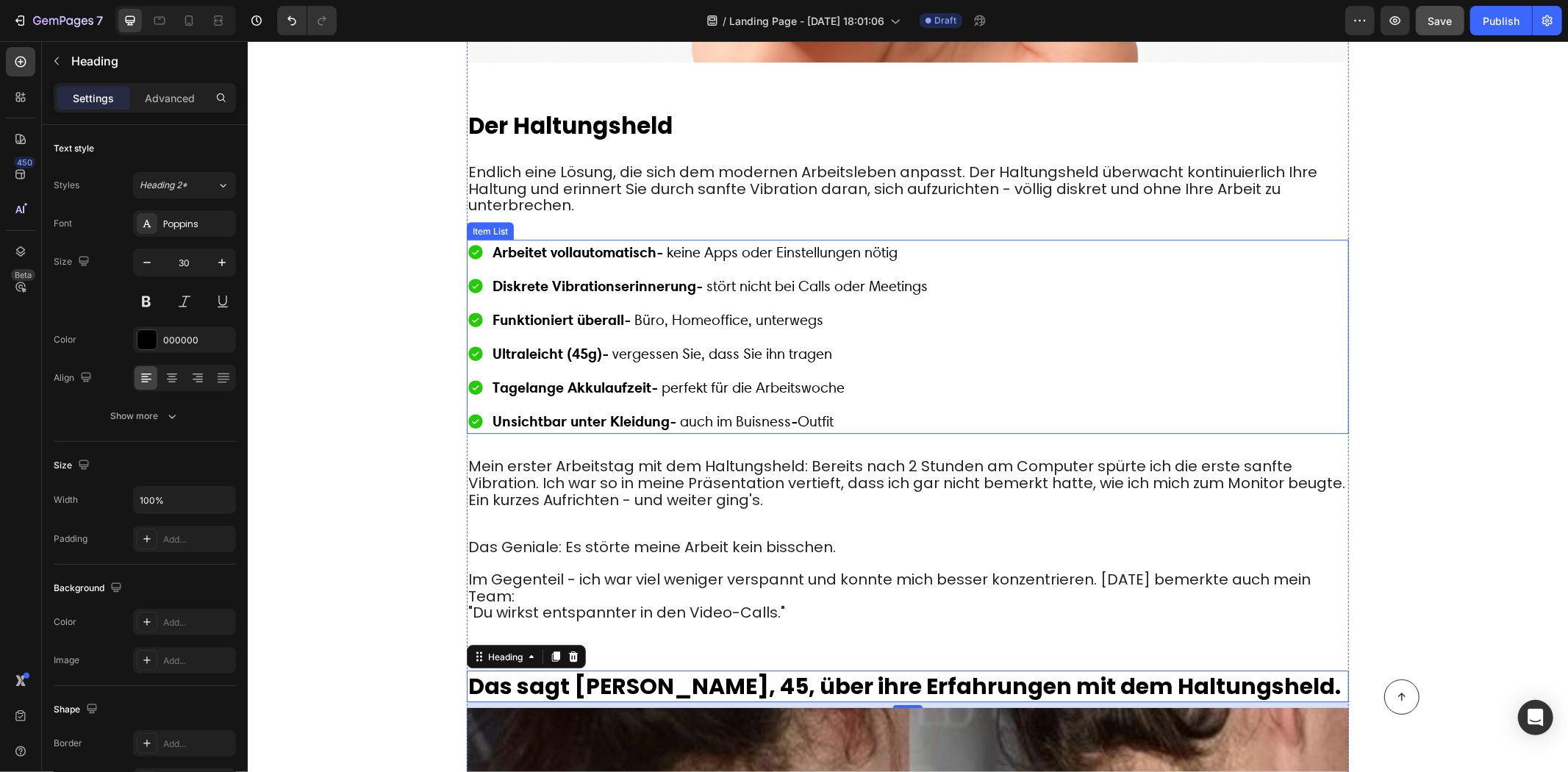
scroll to position [3596, 0]
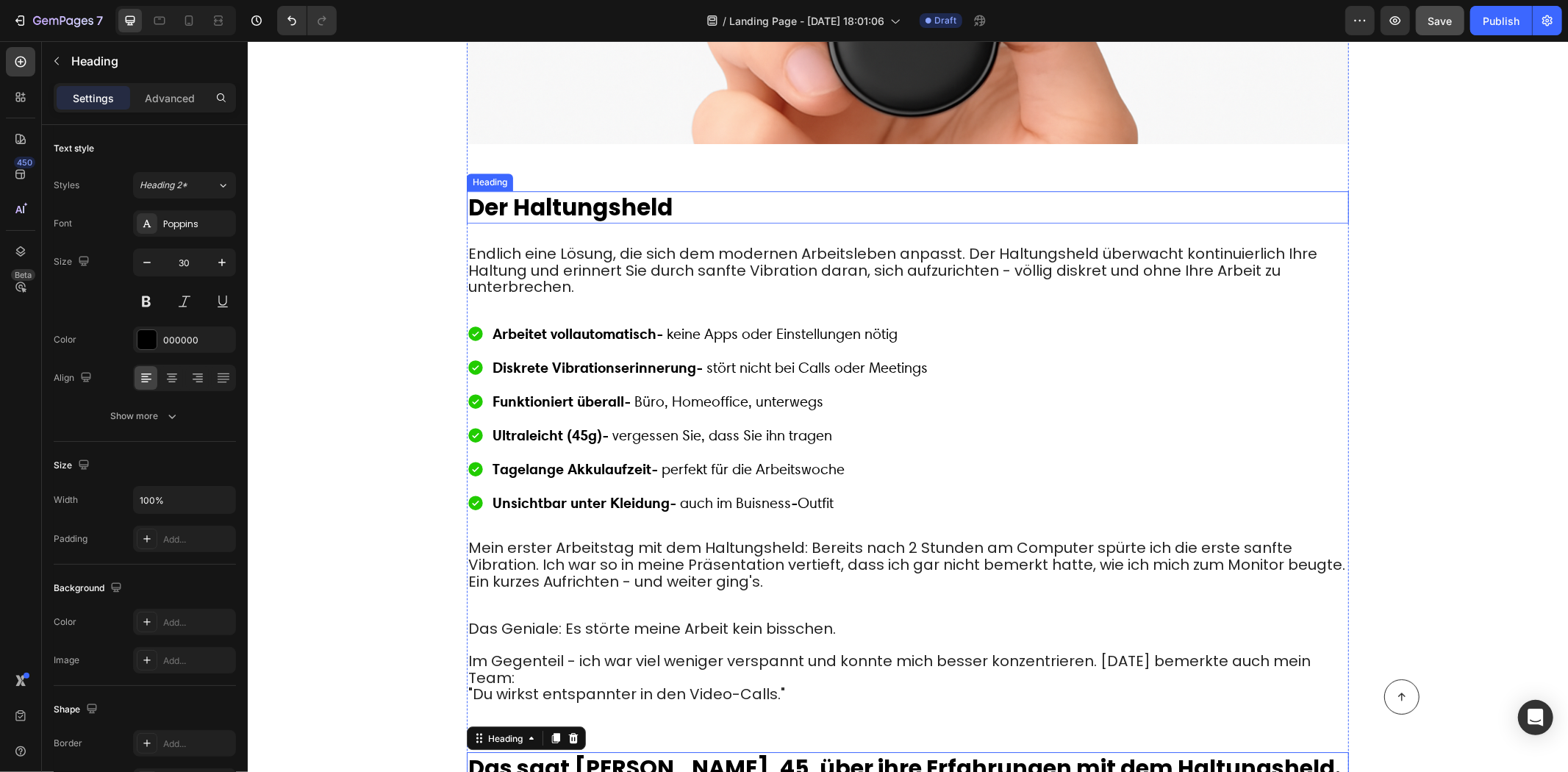
click at [540, 191] on h2 "Der Haltungsheld" at bounding box center [907, 207] width 882 height 32
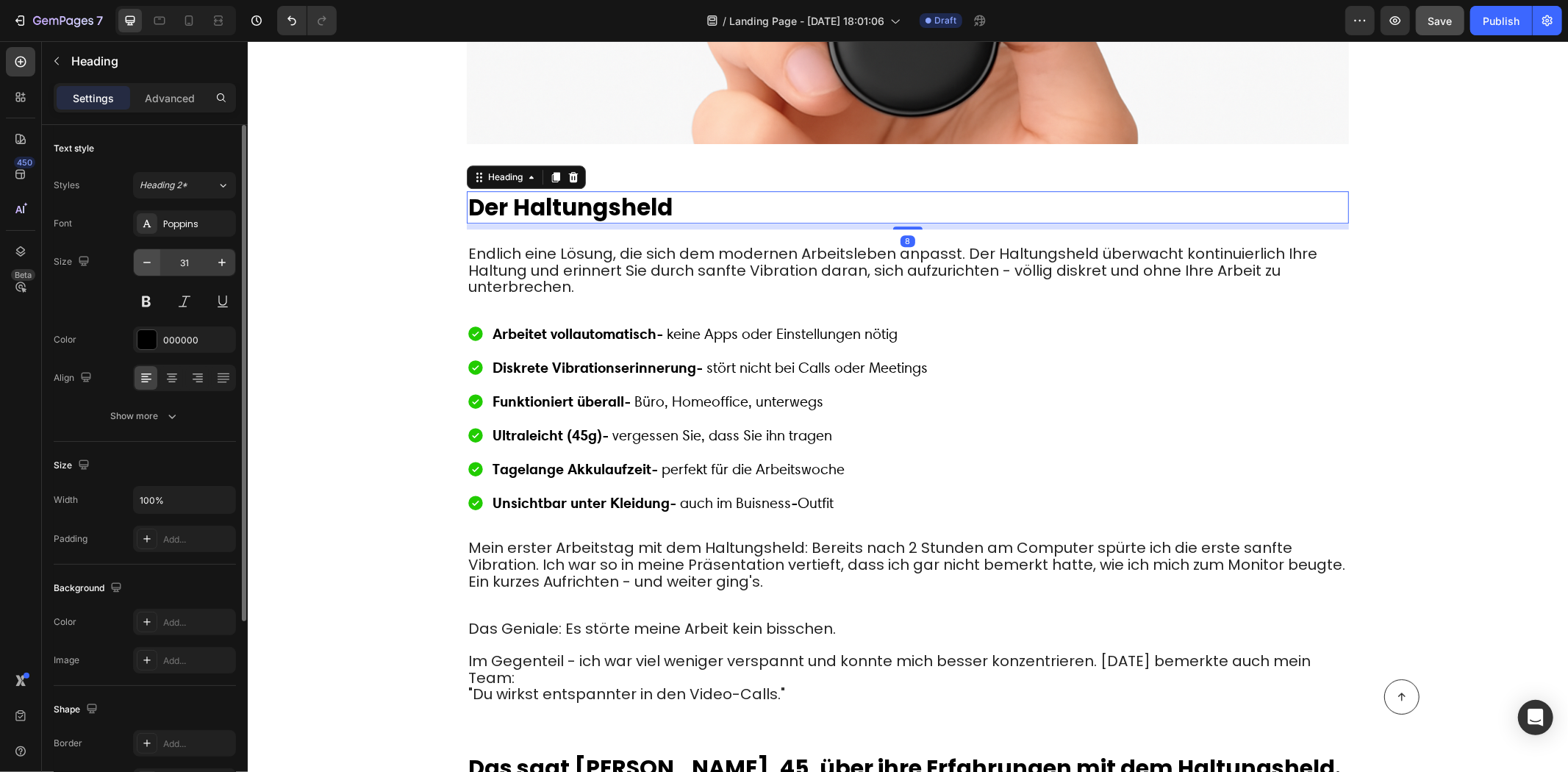
click at [153, 258] on icon "button" at bounding box center [146, 262] width 14 height 14
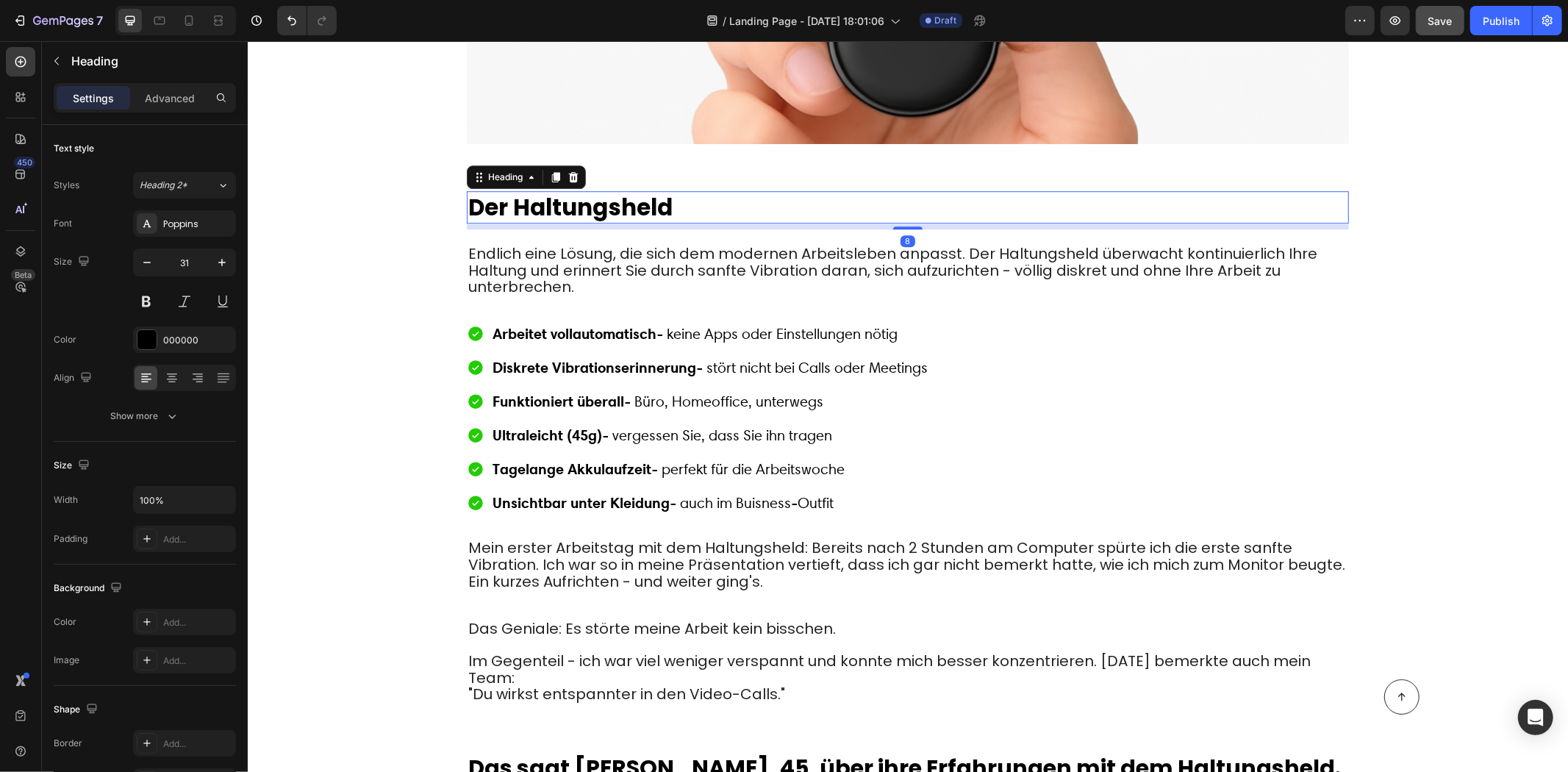
type input "30"
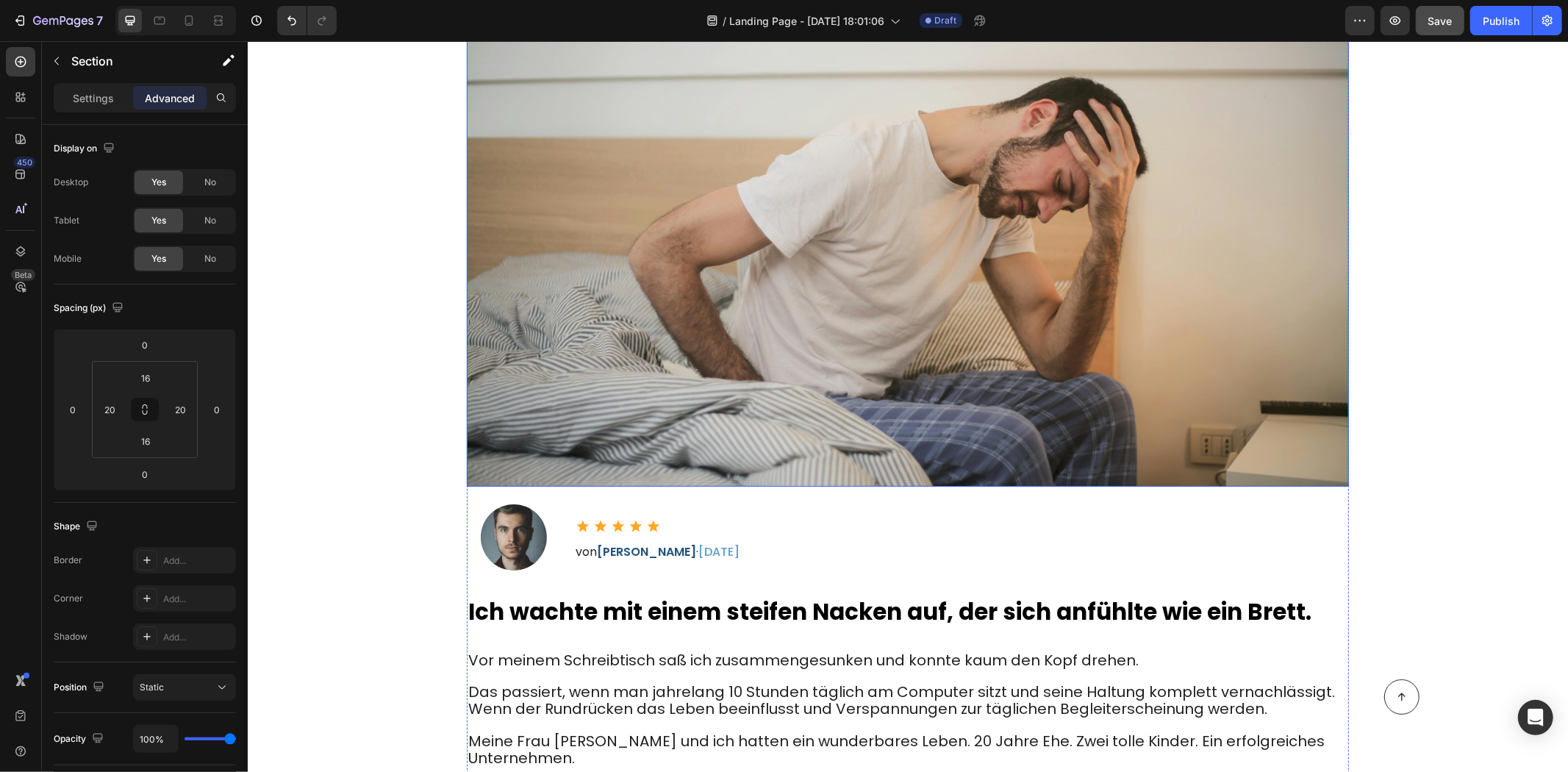
scroll to position [0, 0]
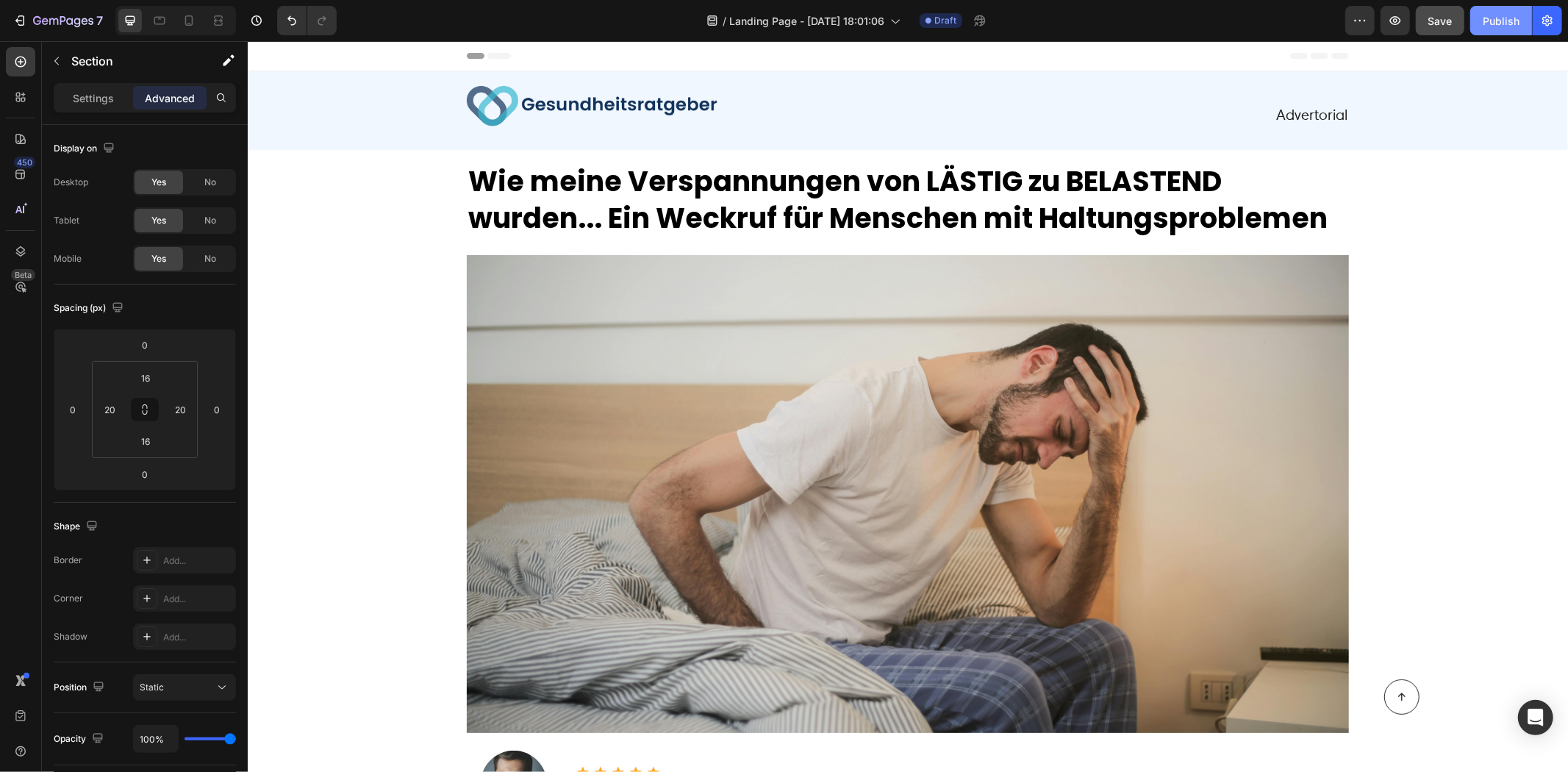
click at [1486, 16] on div "Publish" at bounding box center [1502, 21] width 37 height 15
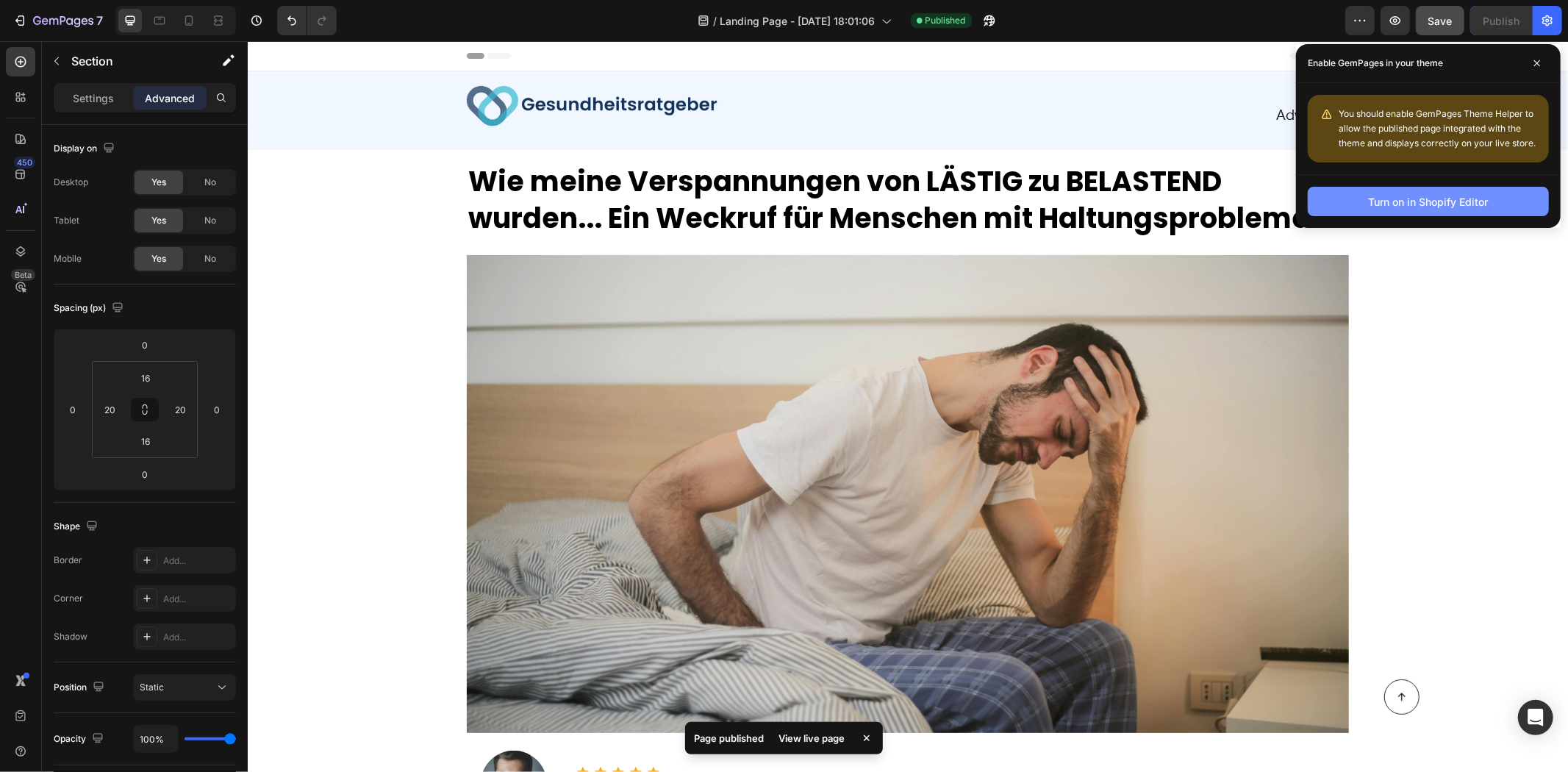
click at [1474, 210] on div "Turn on in Shopify Editor" at bounding box center [1429, 202] width 120 height 15
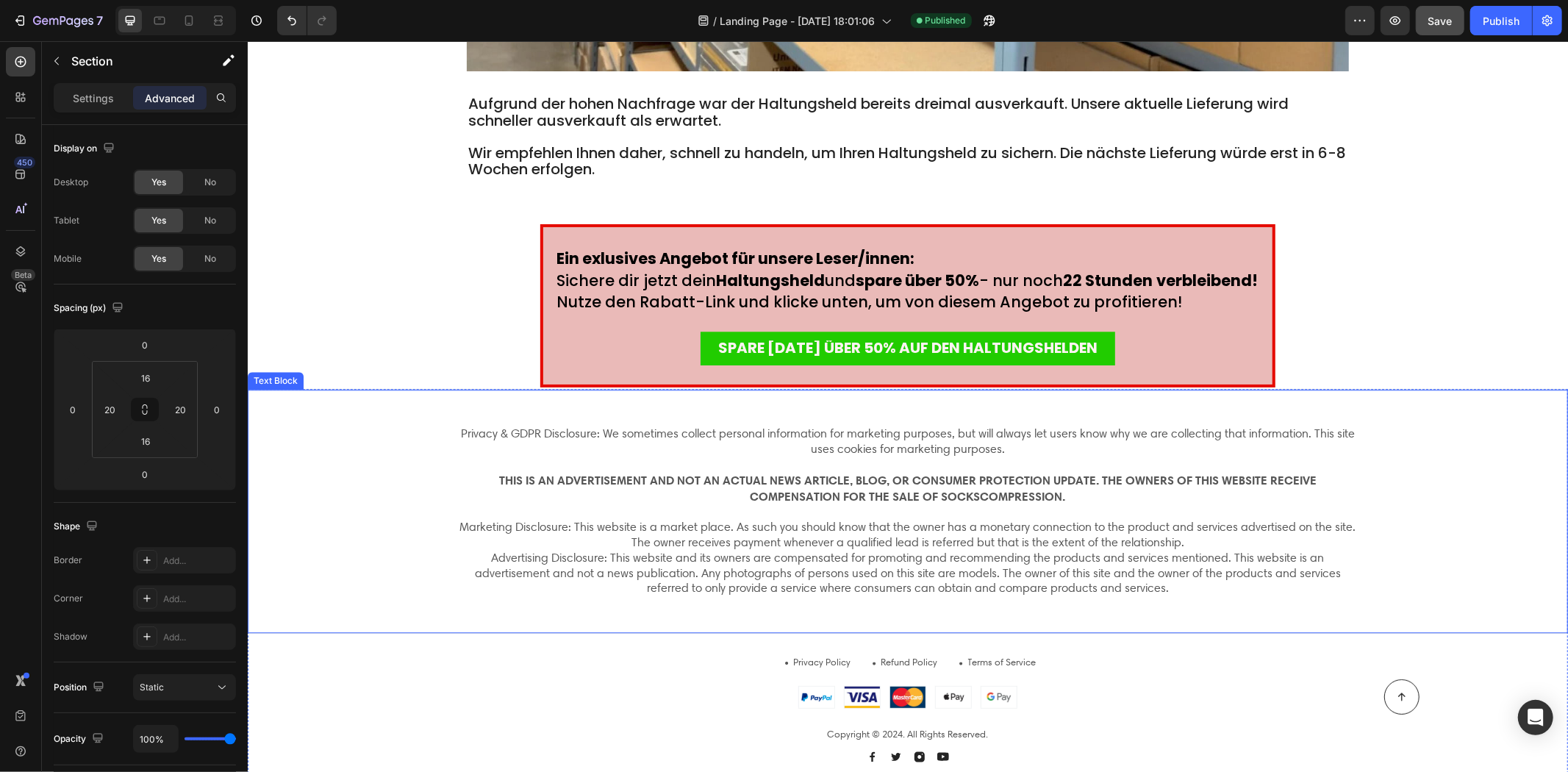
scroll to position [8008, 0]
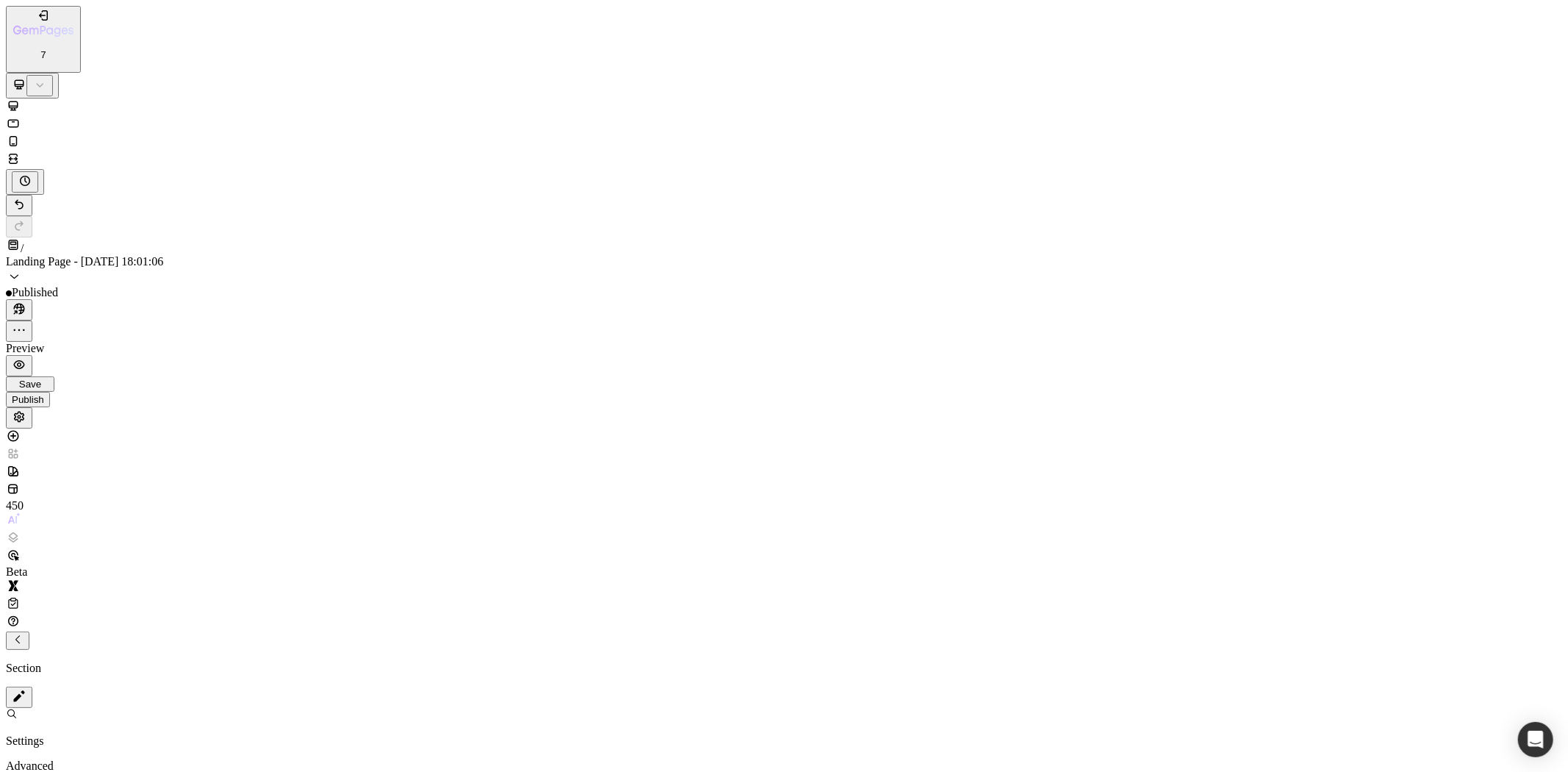
scroll to position [3598, 0]
click at [44, 394] on div "Publish" at bounding box center [27, 399] width 32 height 11
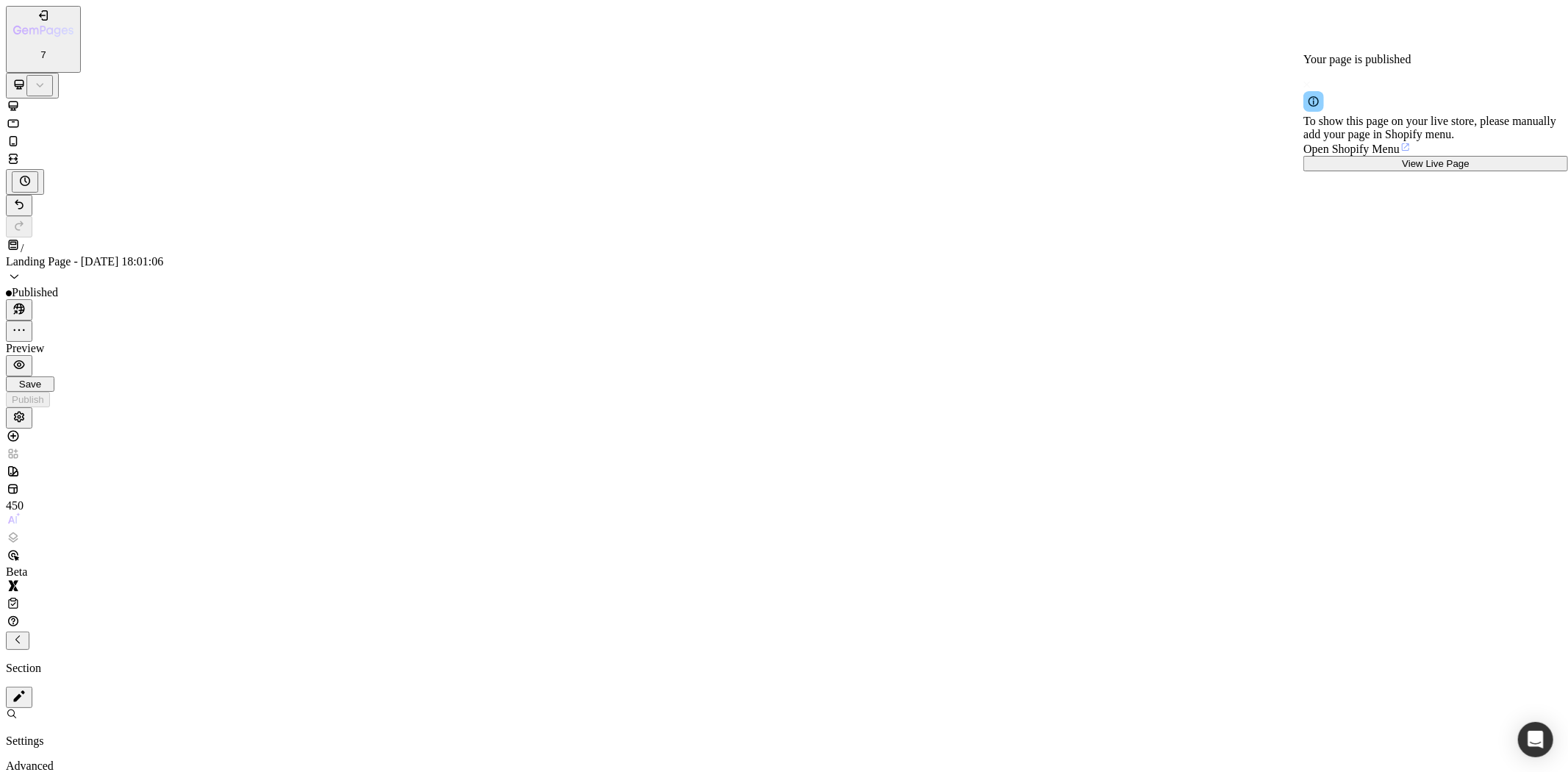
click at [1454, 169] on div "View Live Page" at bounding box center [1436, 163] width 253 height 11
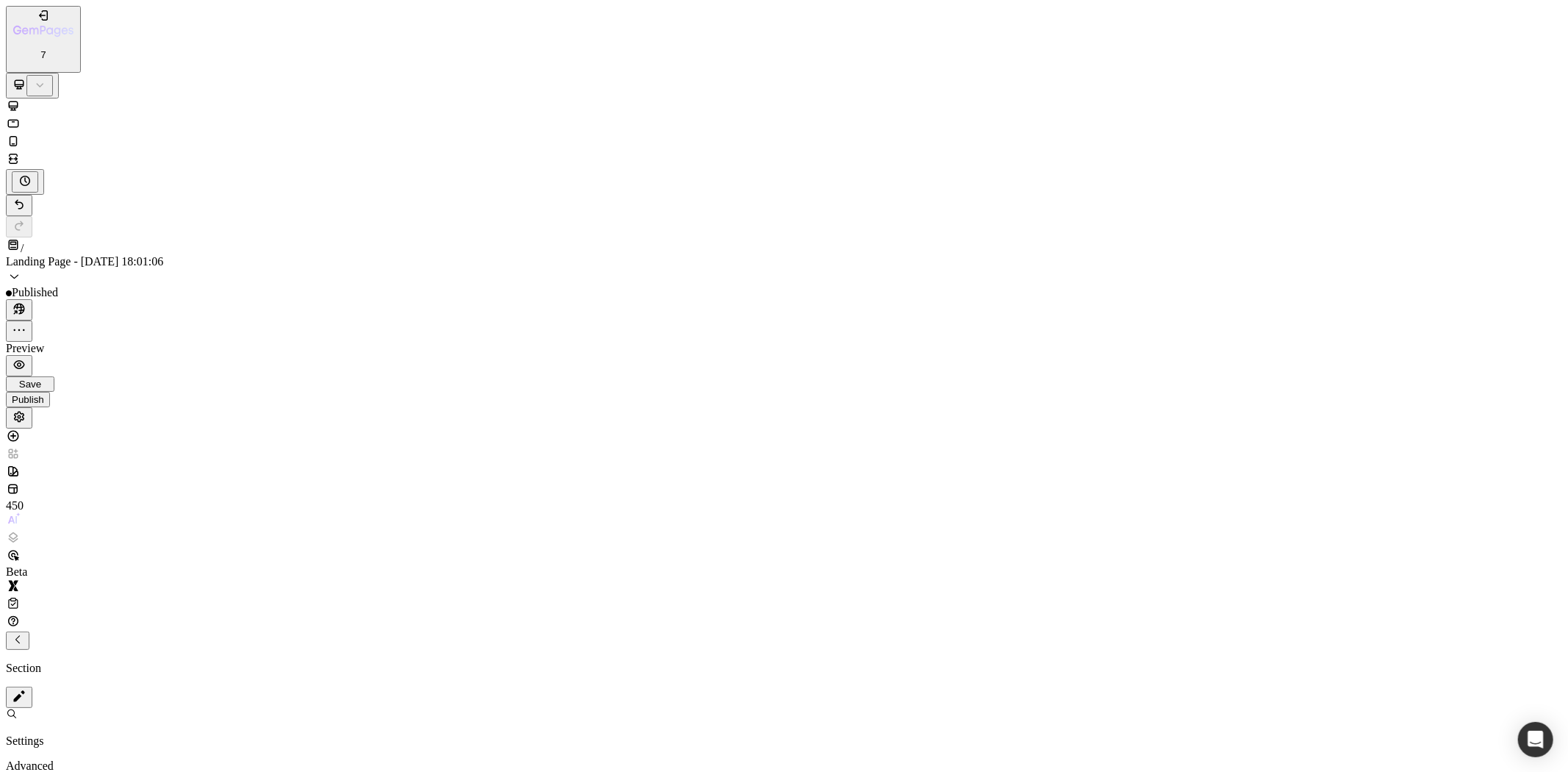
scroll to position [2944, 0]
drag, startPoint x: 1428, startPoint y: 25, endPoint x: 1388, endPoint y: 38, distance: 42.1
click at [41, 379] on span "Save" at bounding box center [30, 384] width 22 height 11
click at [49, 25] on div "7" at bounding box center [43, 43] width 60 height 35
